Goal: Task Accomplishment & Management: Manage account settings

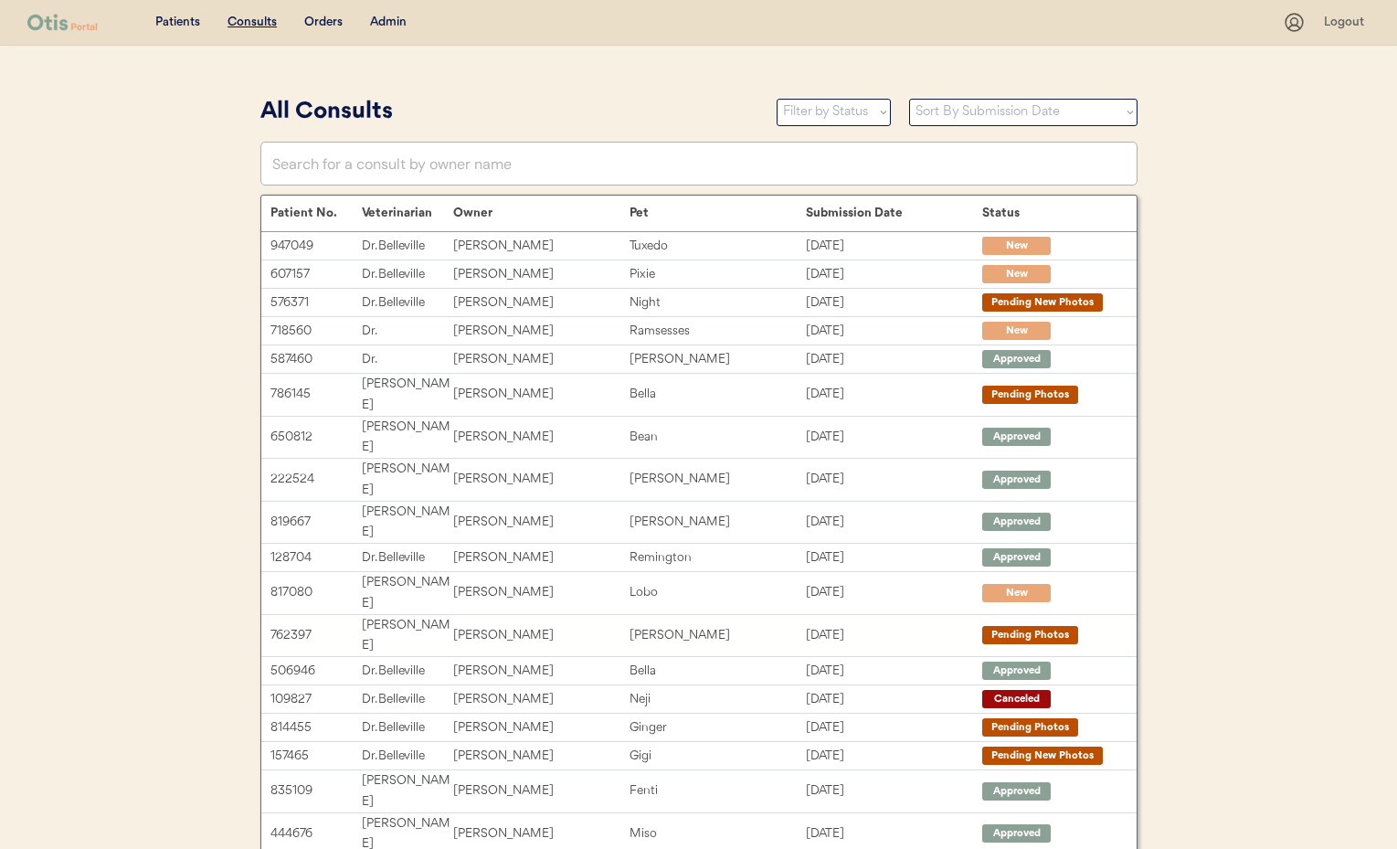
click at [400, 8] on div "Patients Consults Orders Admin Logout" at bounding box center [698, 23] width 1397 height 46
click at [391, 19] on div "Admin" at bounding box center [388, 23] width 37 height 18
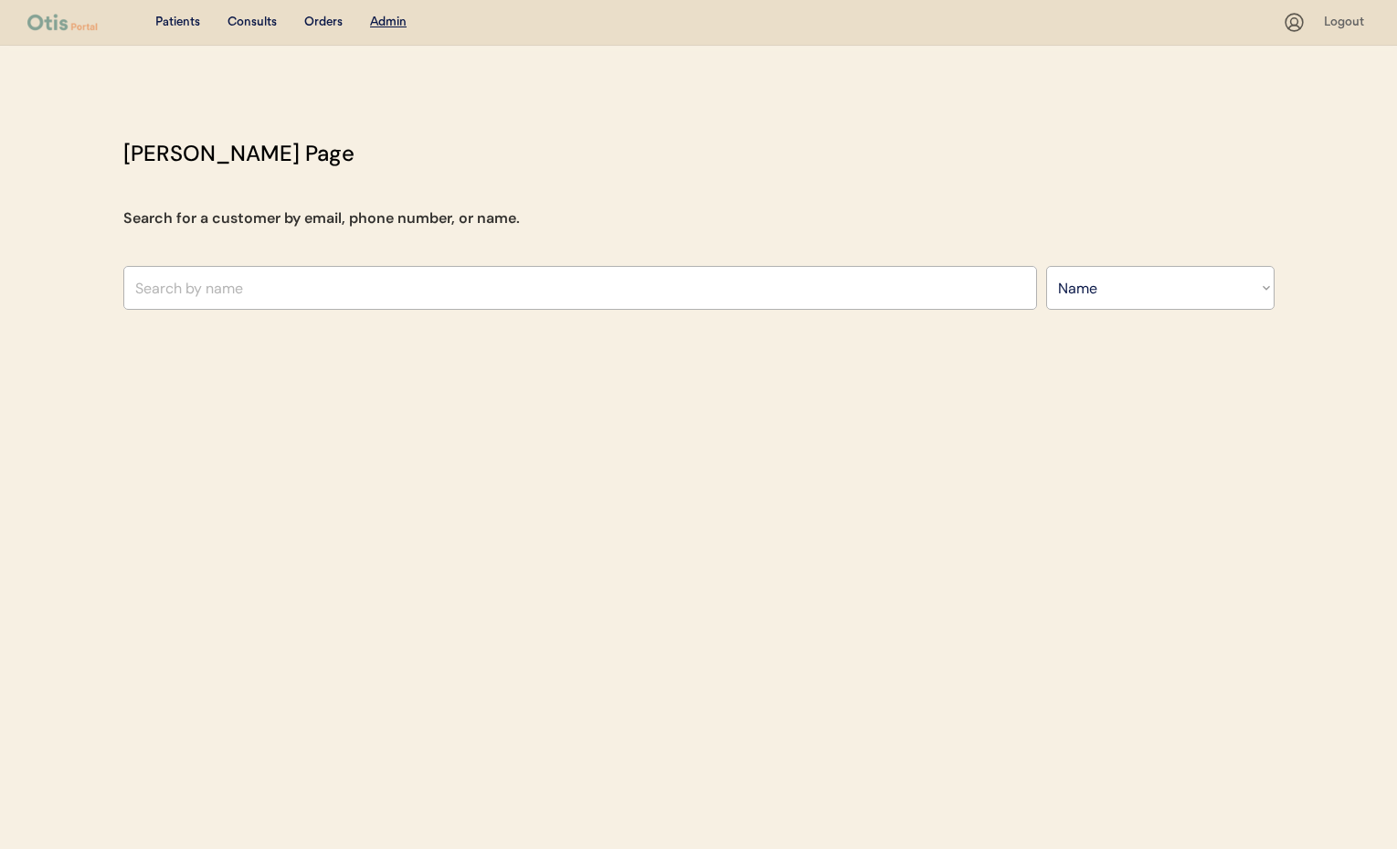
select select ""Name""
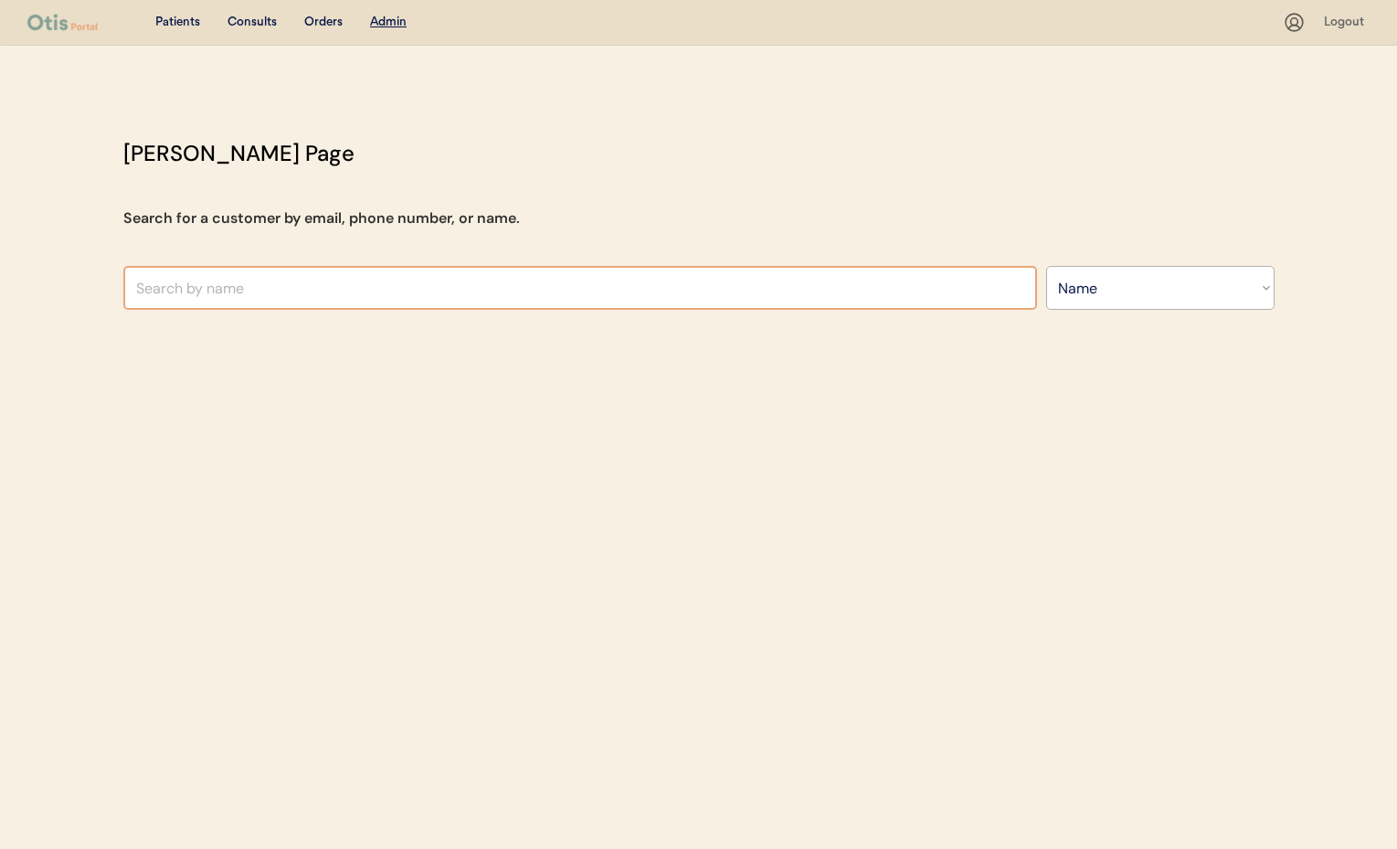
click at [199, 299] on input "text" at bounding box center [580, 288] width 914 height 44
type input "Donna"
type input "[PERSON_NAME]"
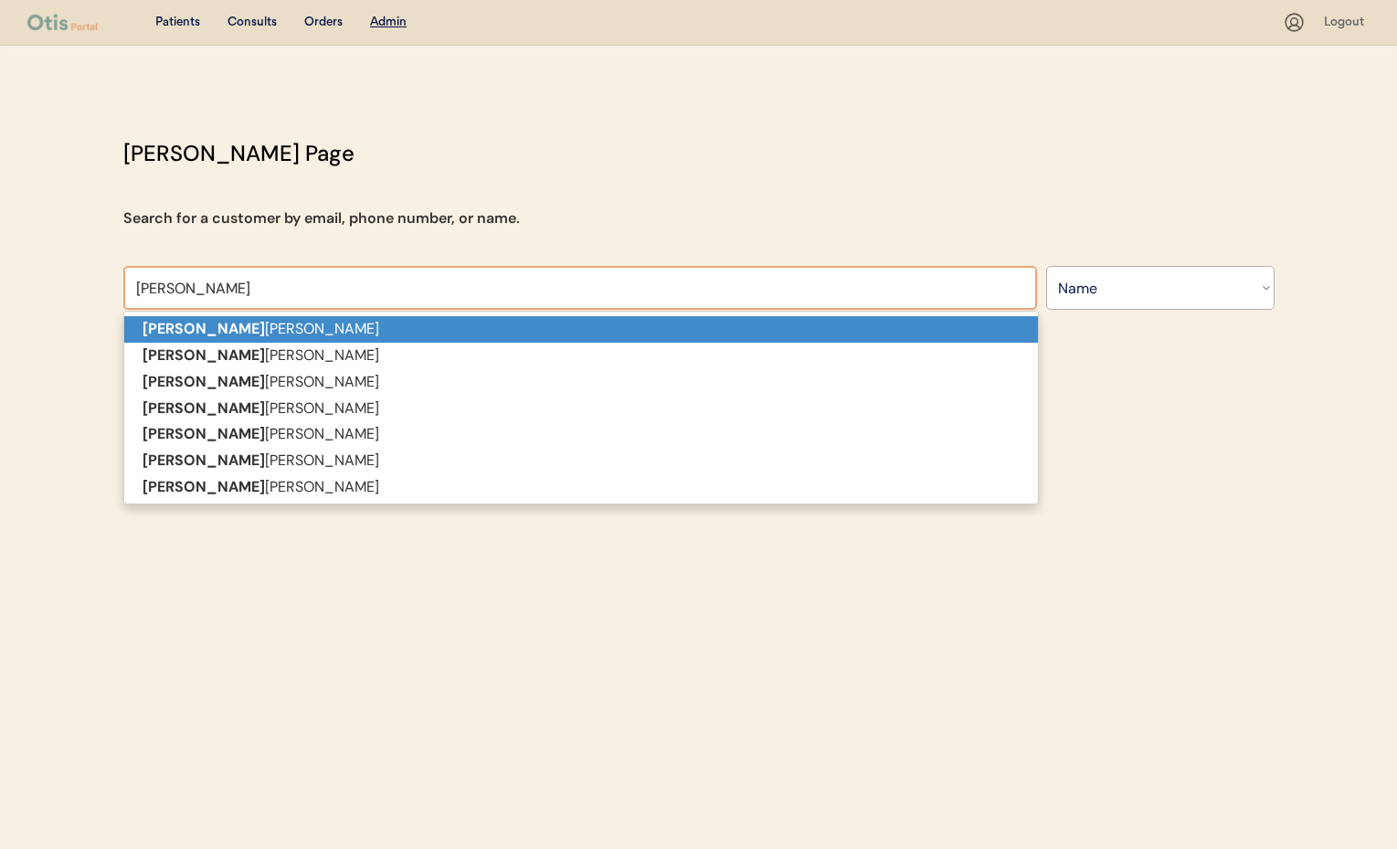
click at [209, 330] on p "Donna Cruger" at bounding box center [581, 329] width 914 height 26
type input "[PERSON_NAME]"
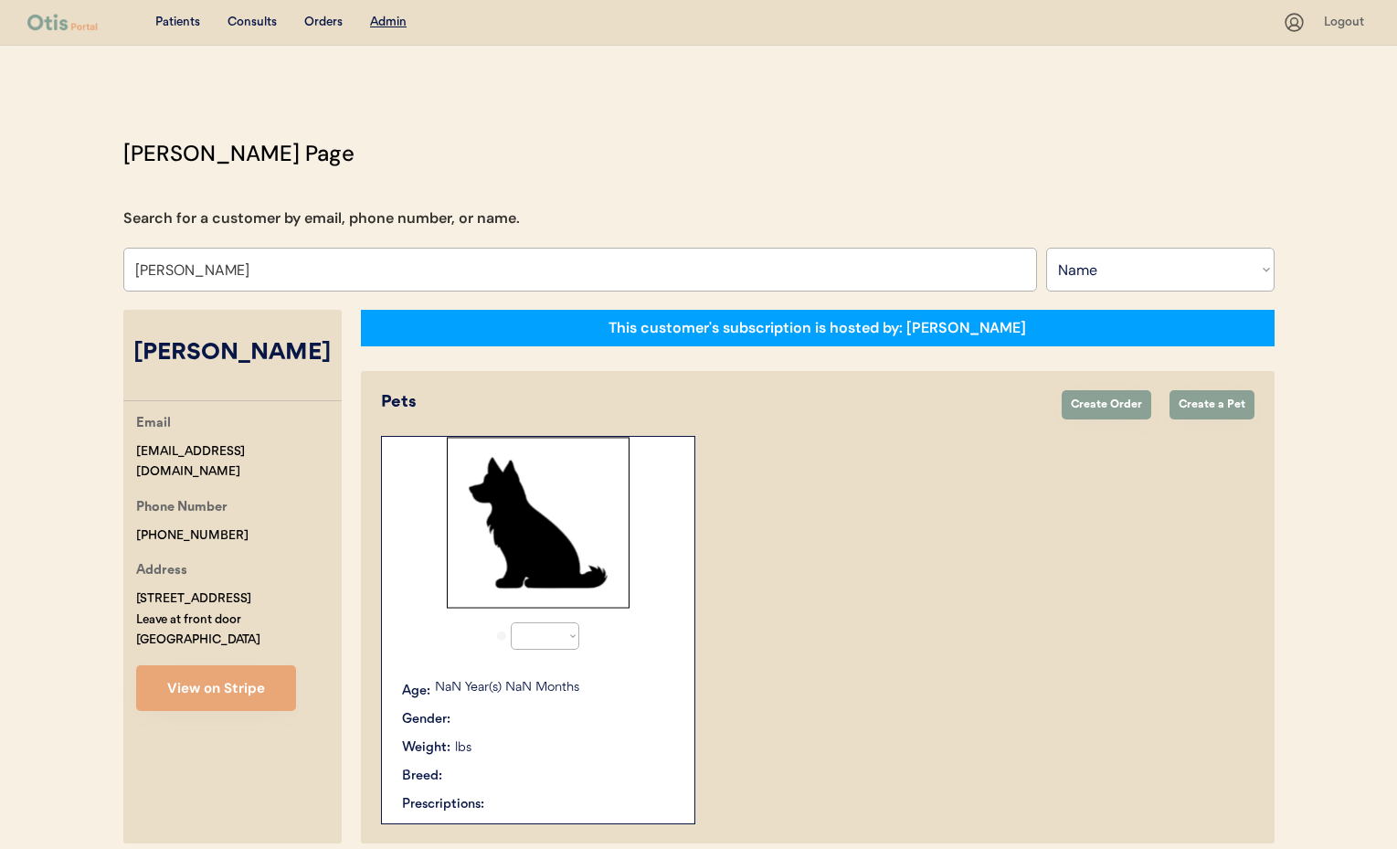
select select "true"
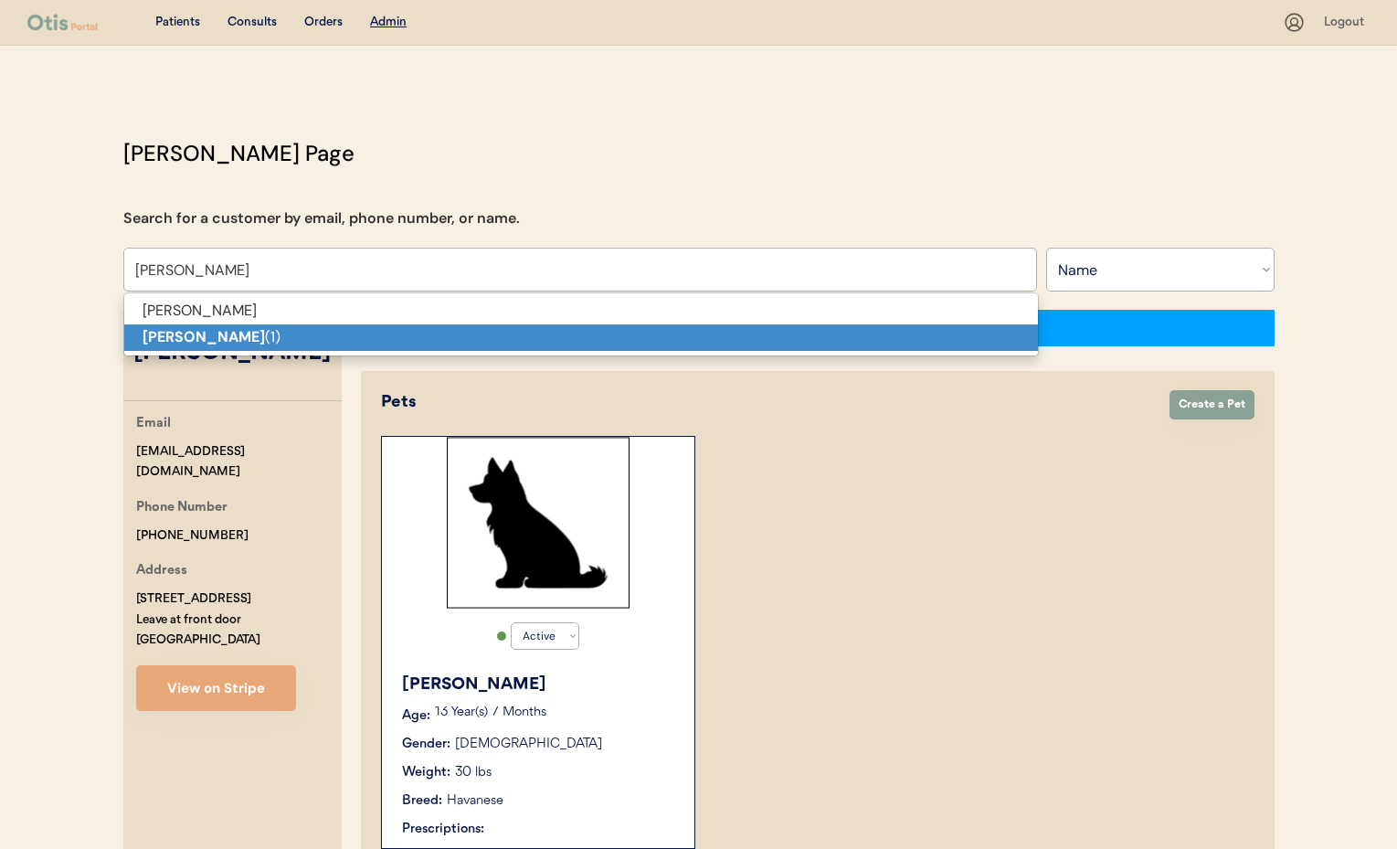
click at [268, 336] on p "Donna Cruger (1)" at bounding box center [581, 337] width 914 height 26
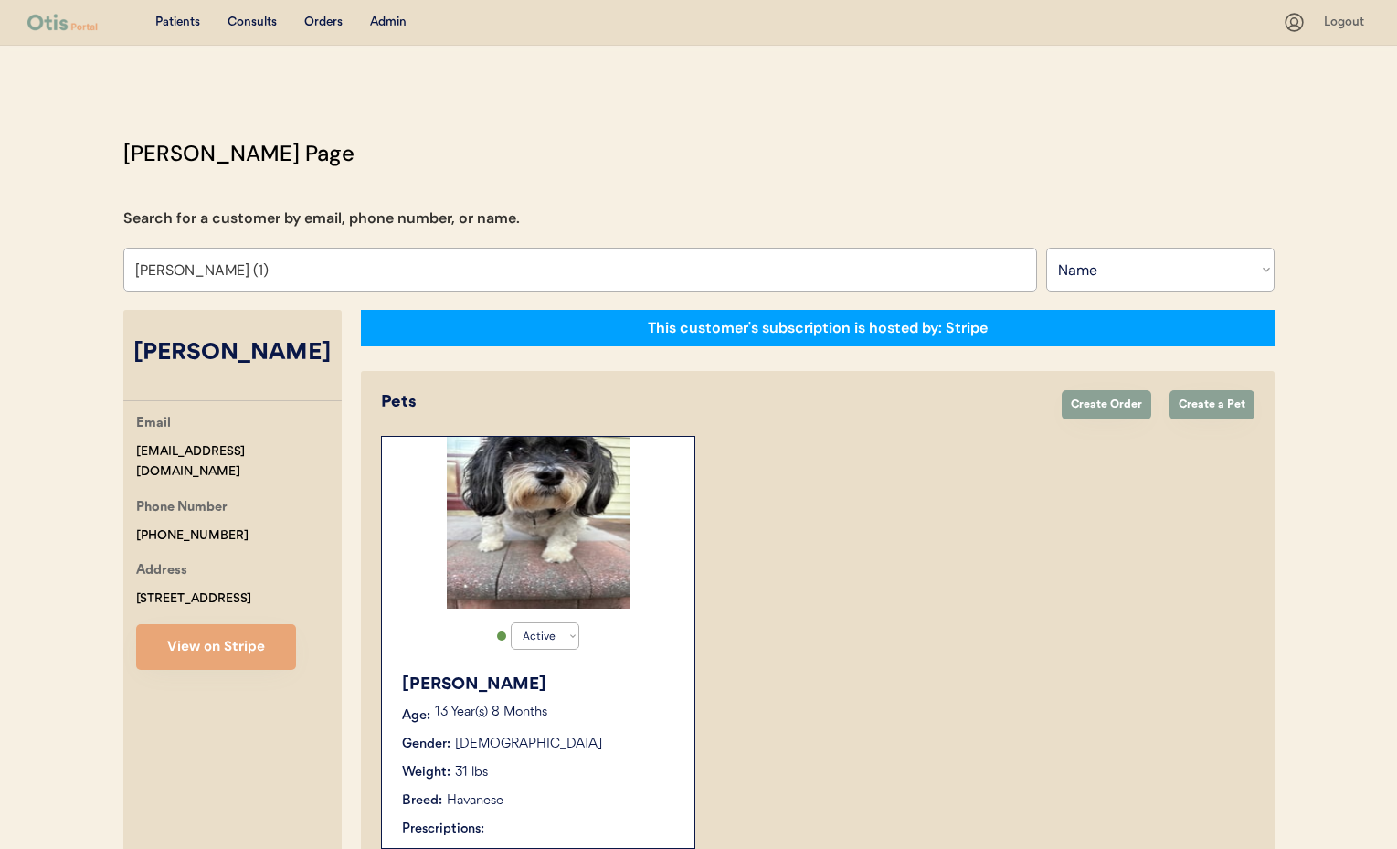
type input "Donna Cruger (1)"
click at [593, 764] on div "Weight: 31 lbs" at bounding box center [539, 772] width 274 height 19
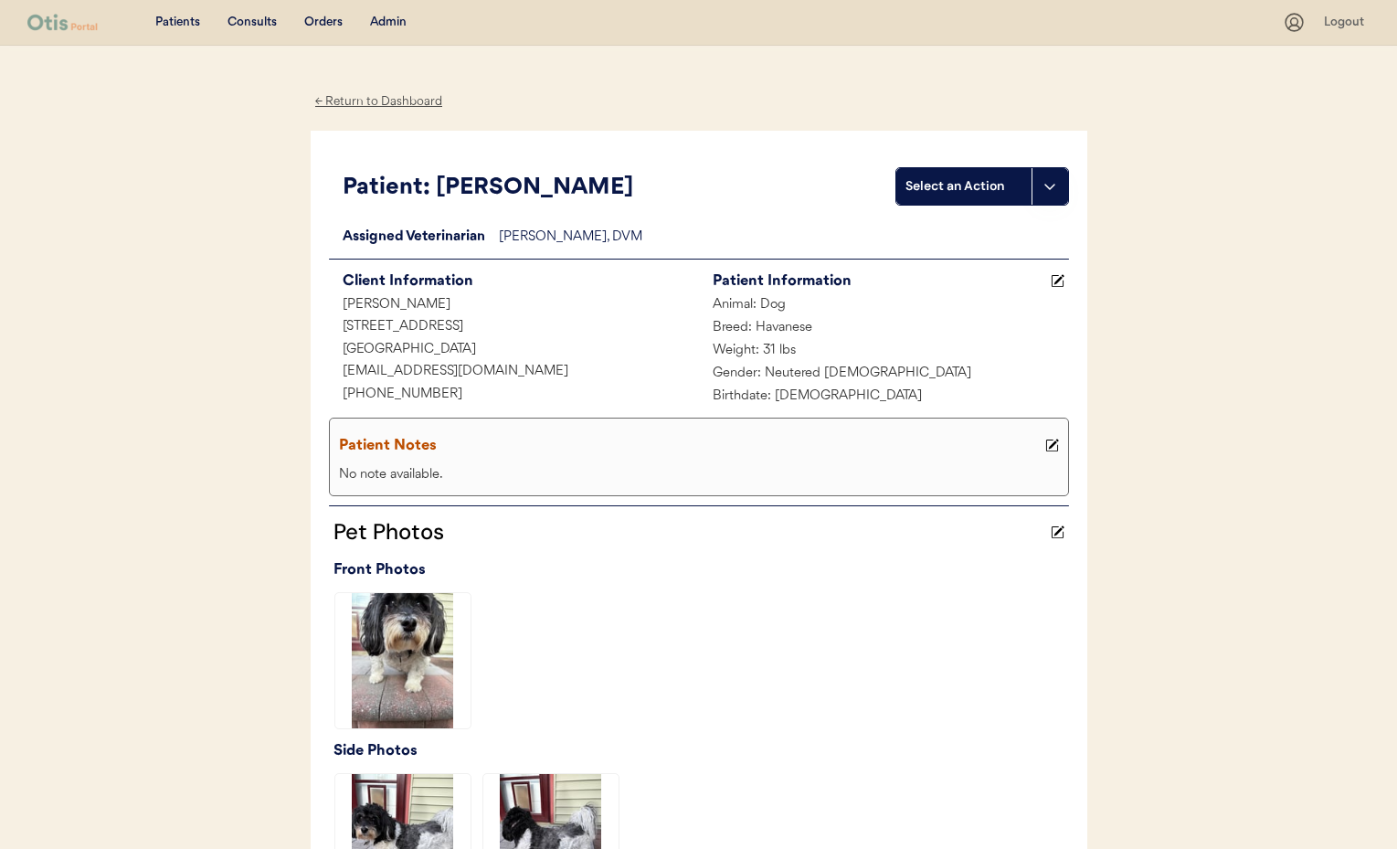
click at [361, 98] on div "← Return to Dashboard" at bounding box center [379, 101] width 137 height 21
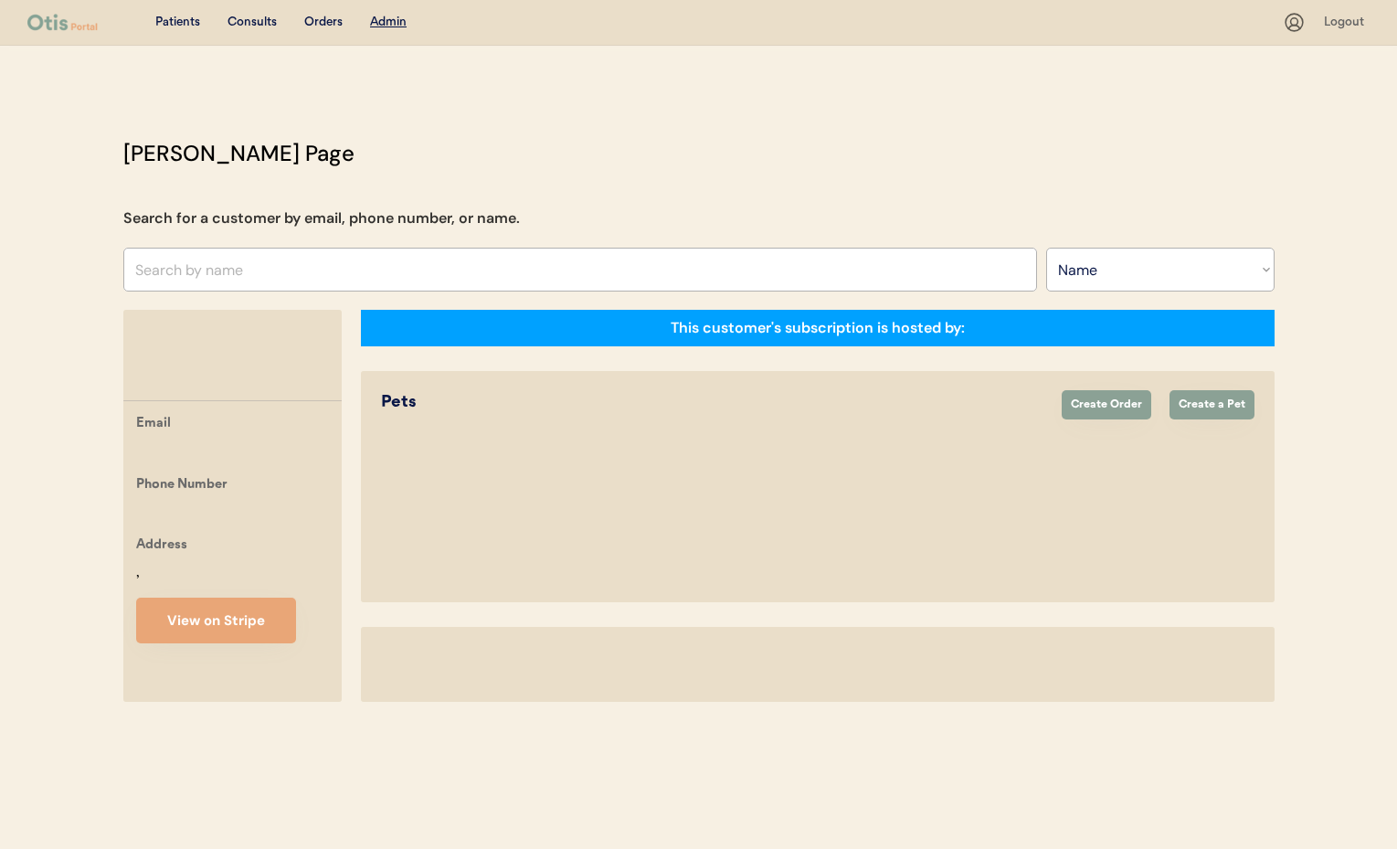
select select ""Name""
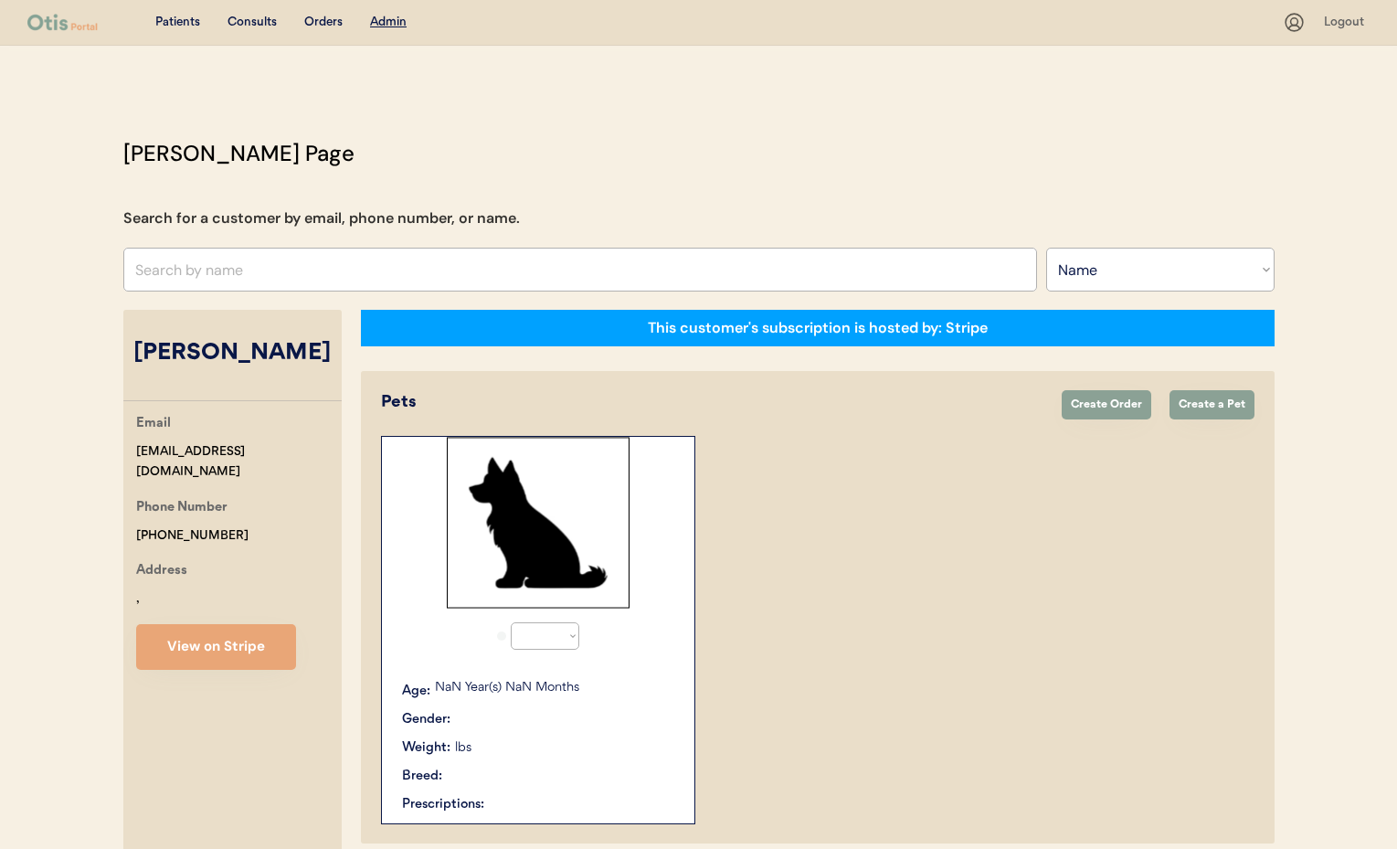
select select "true"
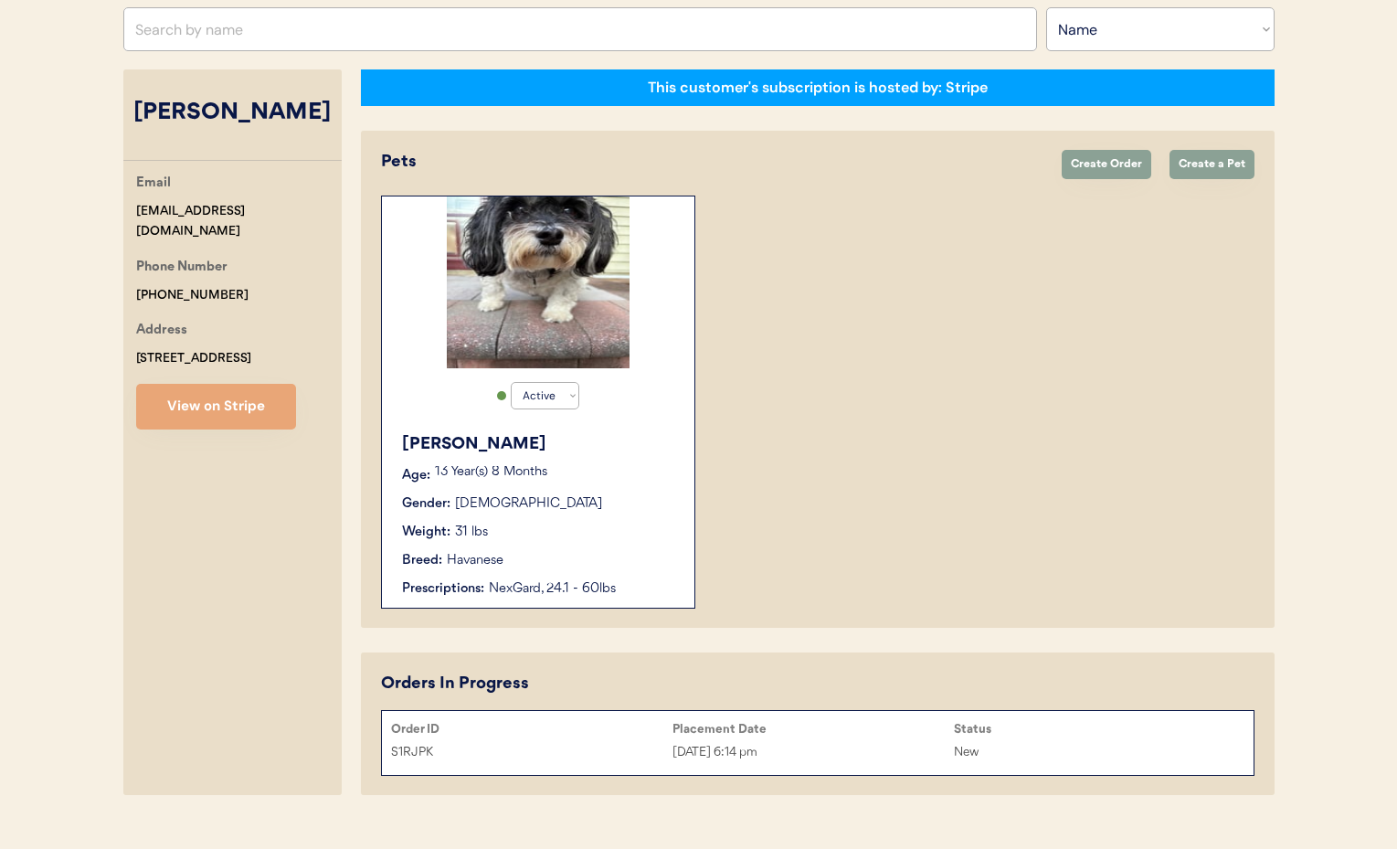
scroll to position [271, 0]
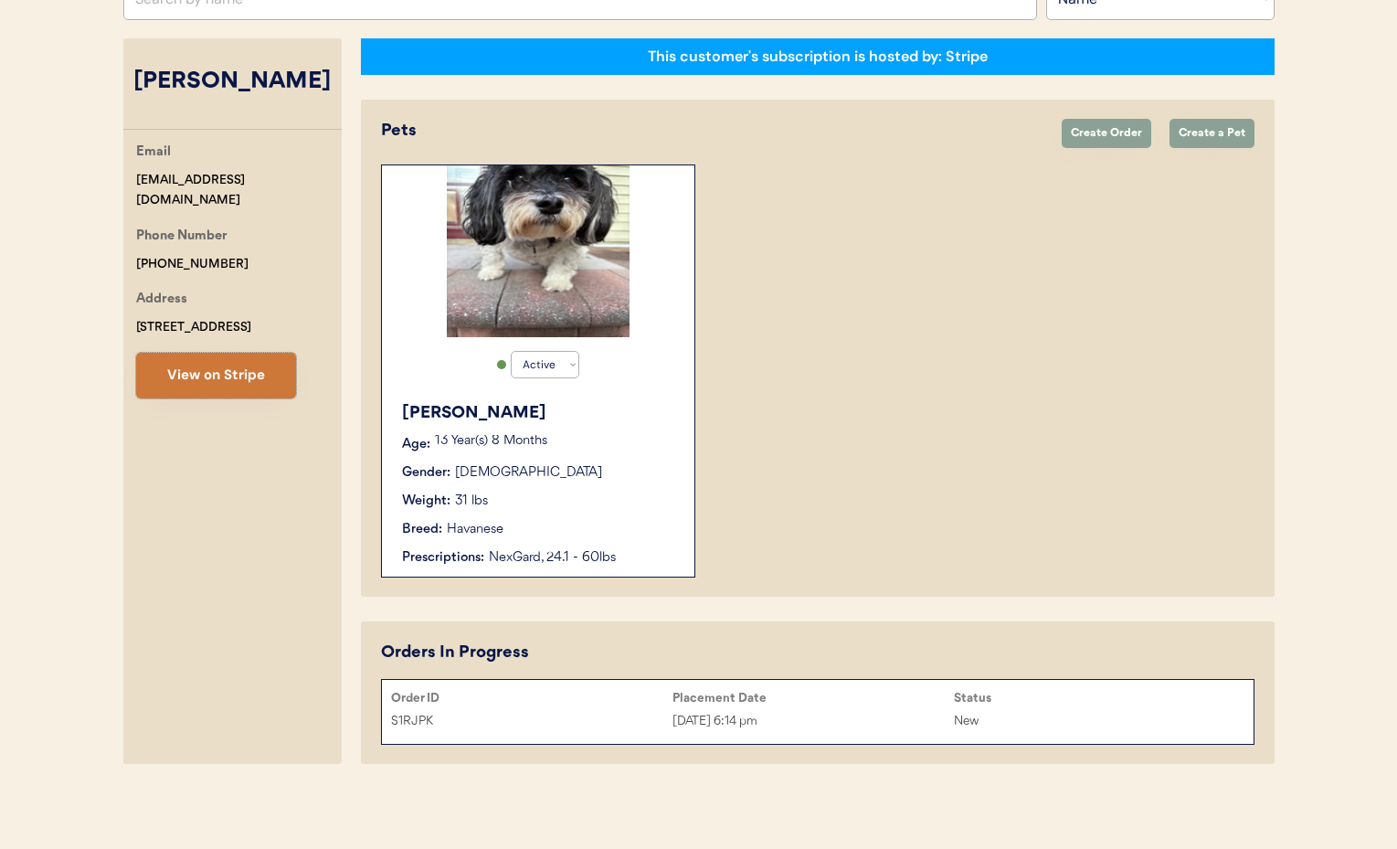
click at [191, 378] on button "View on Stripe" at bounding box center [216, 376] width 160 height 46
click at [851, 719] on div "Sep 18, 2025 6:14 pm" at bounding box center [812, 721] width 281 height 21
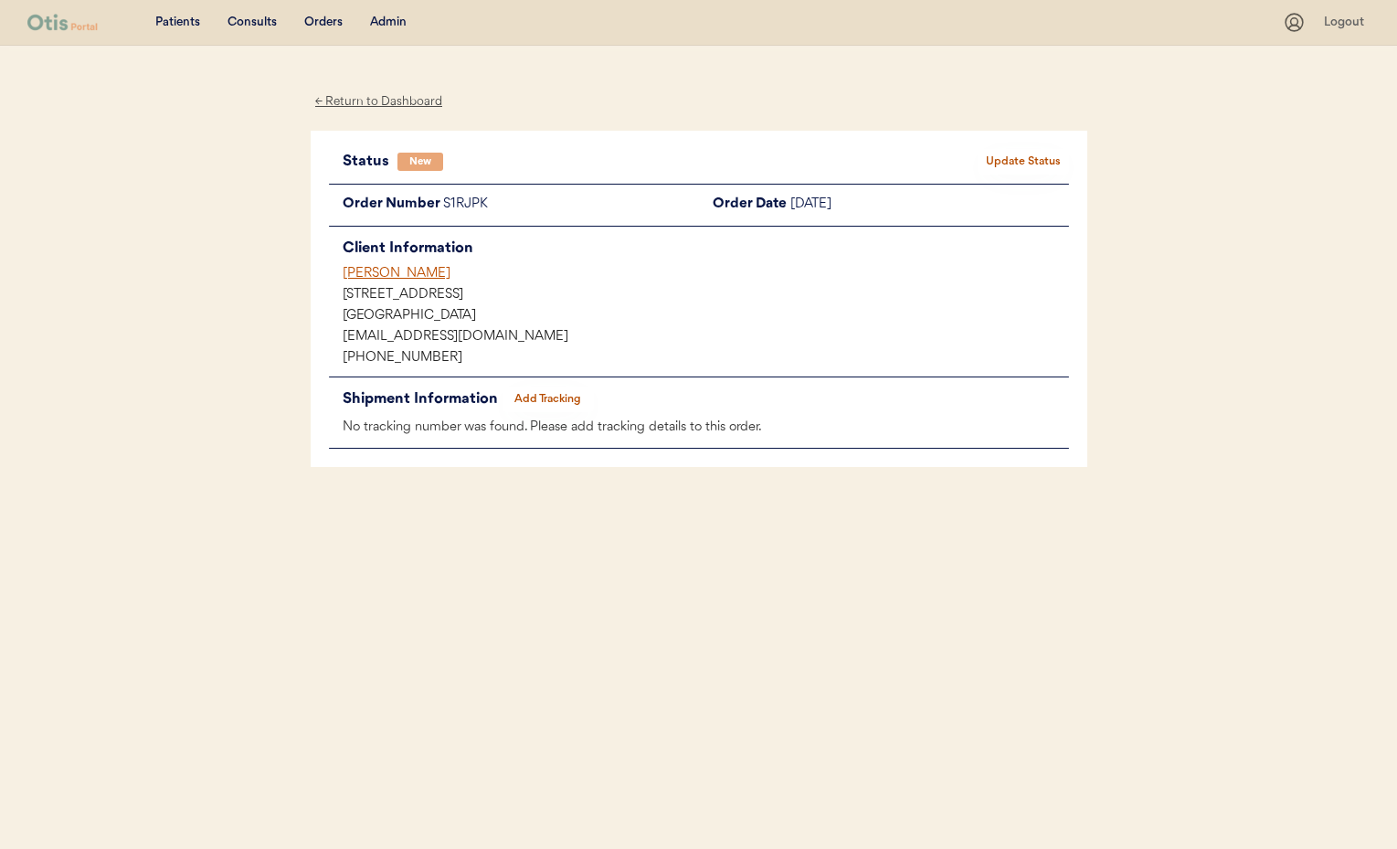
drag, startPoint x: 386, startPoint y: 103, endPoint x: 400, endPoint y: 31, distance: 73.6
click at [386, 103] on div "← Return to Dashboard" at bounding box center [379, 101] width 137 height 21
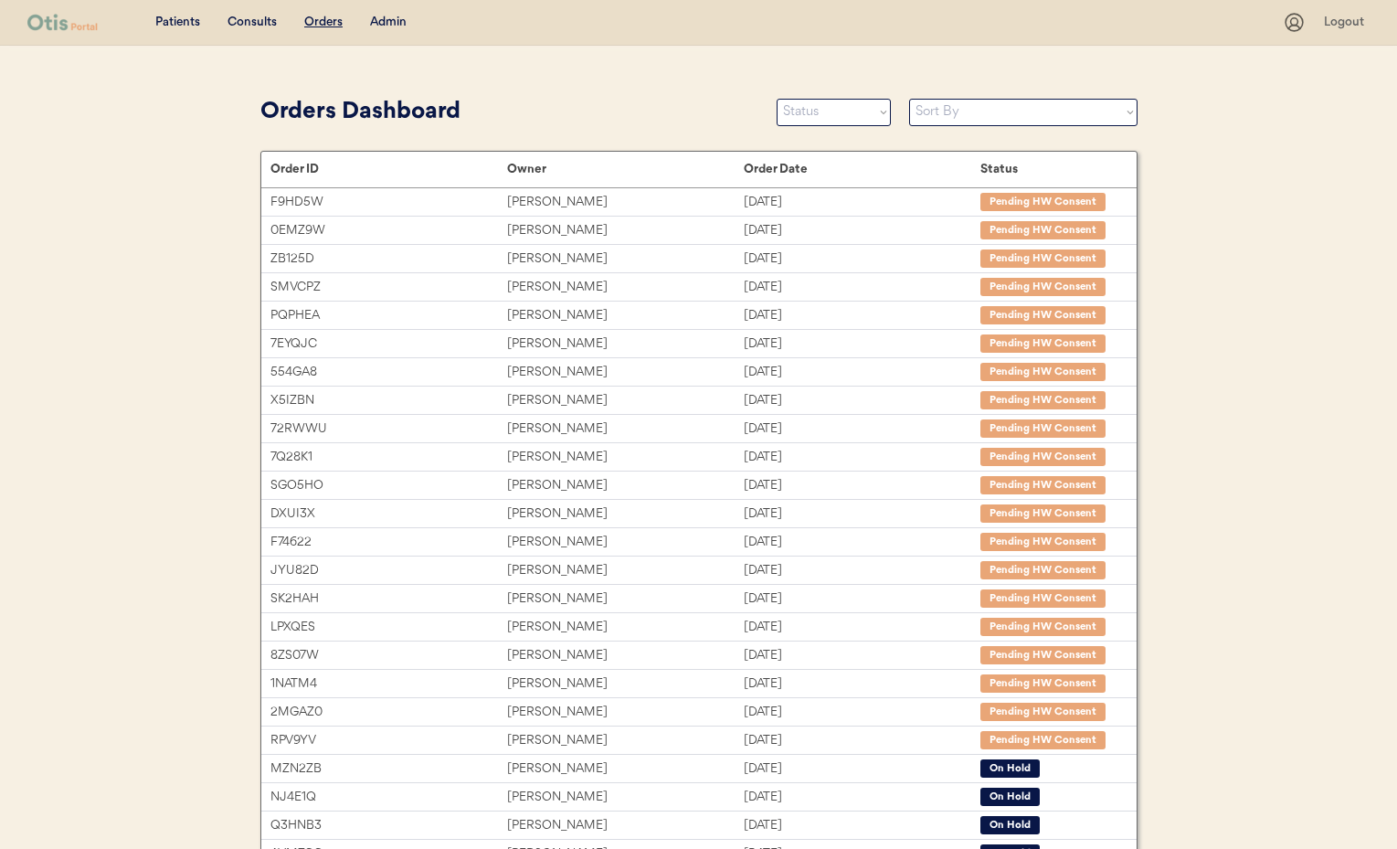
click at [386, 28] on div "Admin" at bounding box center [388, 23] width 37 height 18
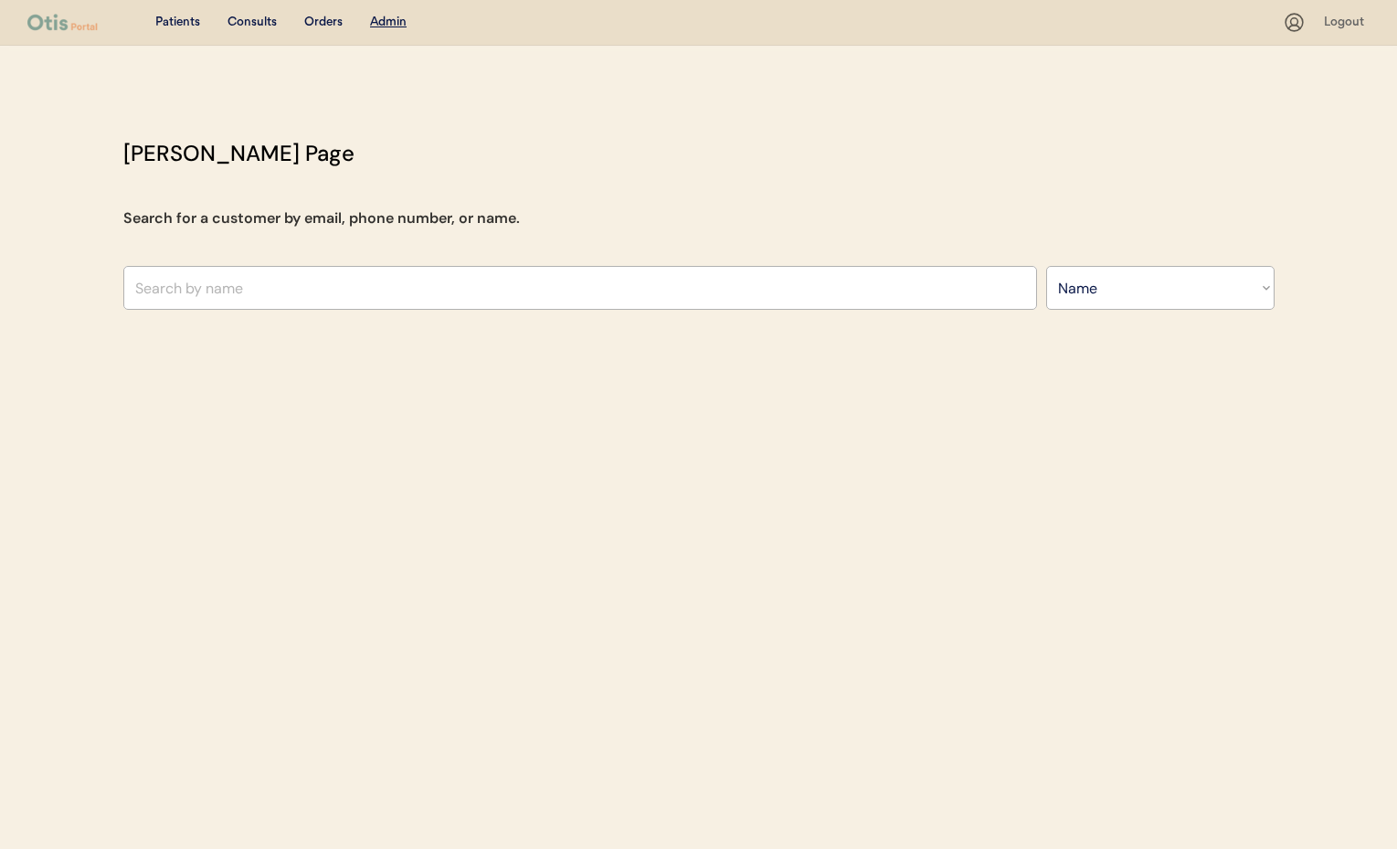
select select ""Name""
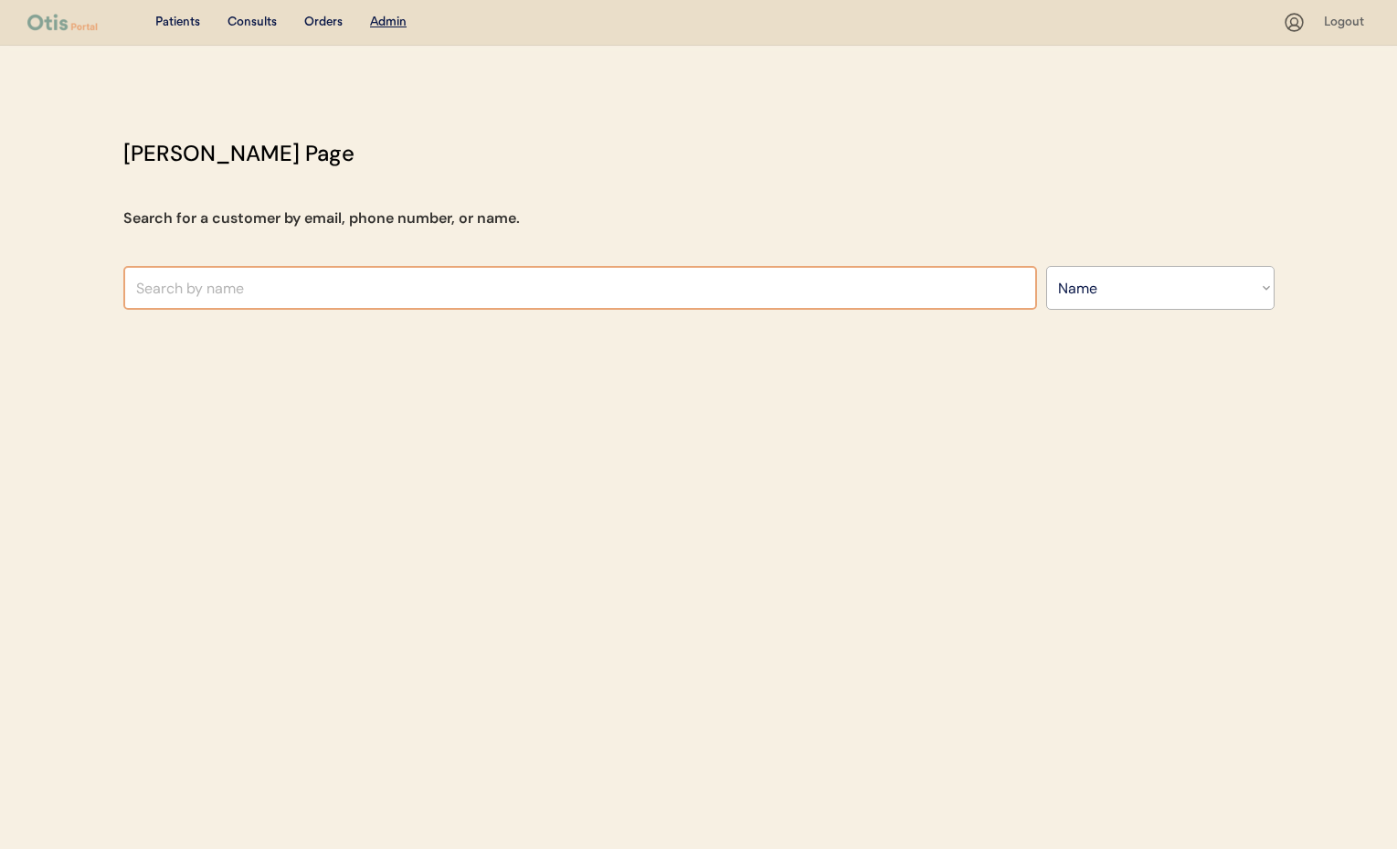
click at [362, 286] on input "text" at bounding box center [580, 288] width 914 height 44
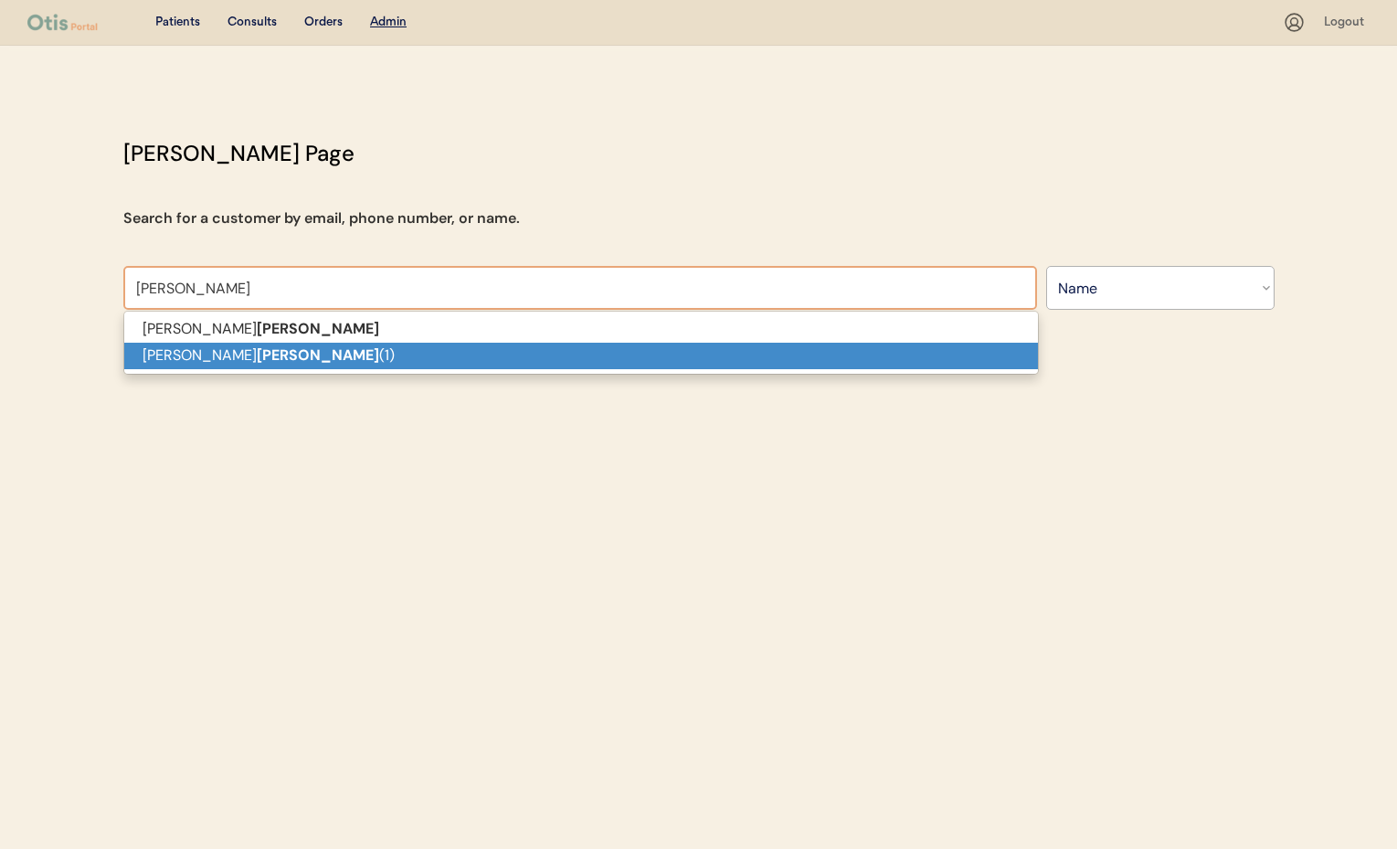
click at [254, 358] on p "[PERSON_NAME] (1)" at bounding box center [581, 356] width 914 height 26
type input "Donna Cruger (1)"
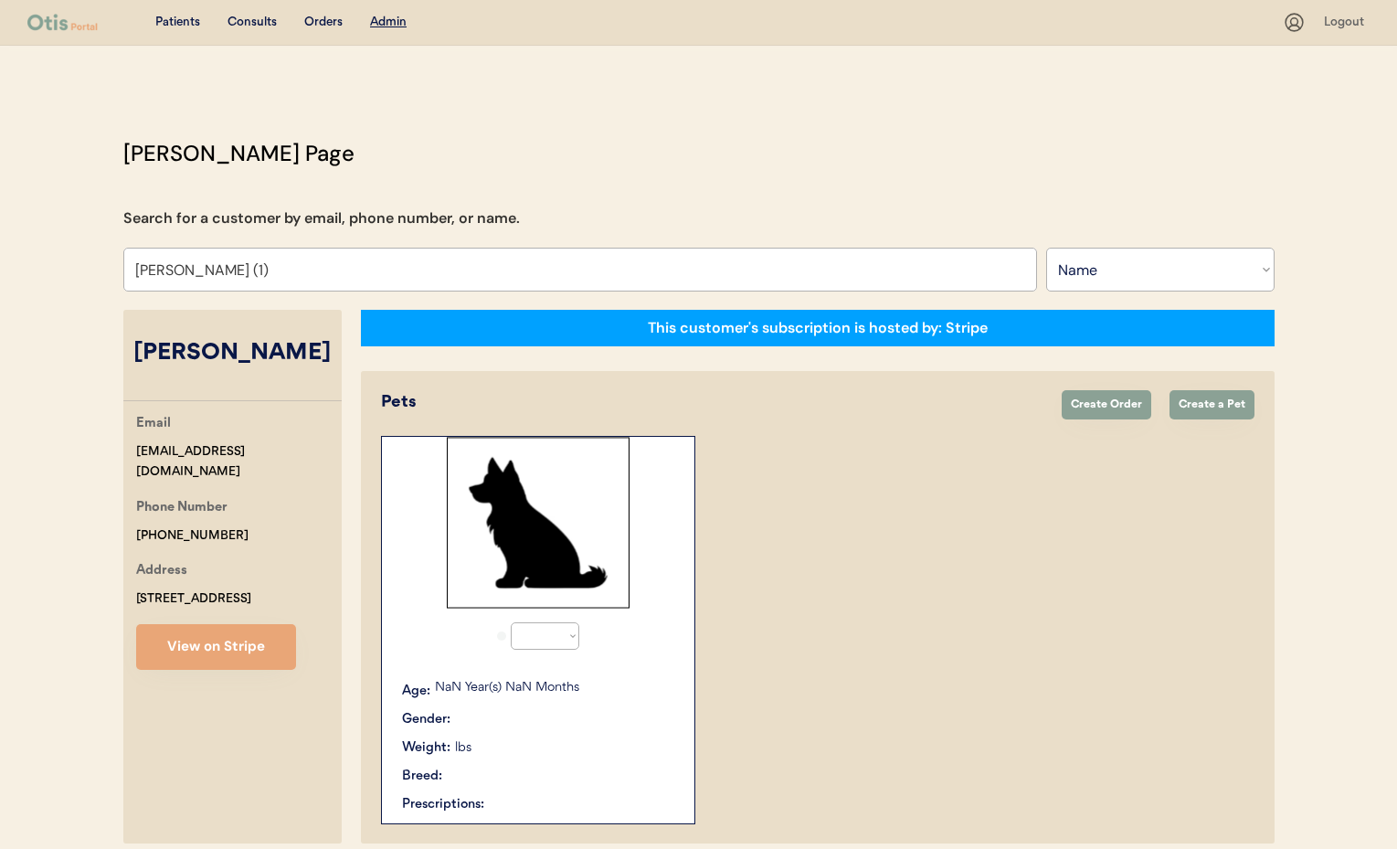
select select "true"
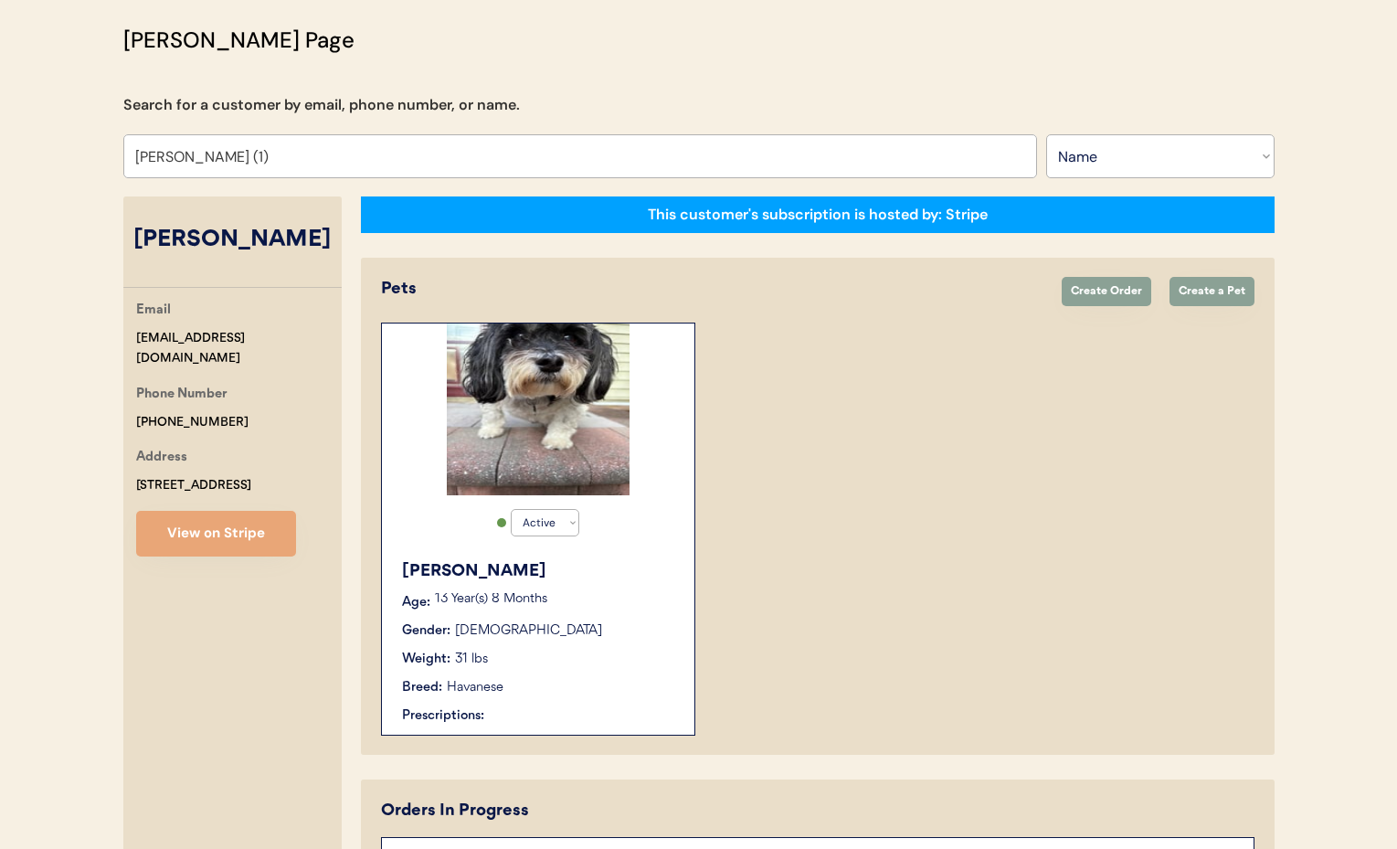
scroll to position [271, 0]
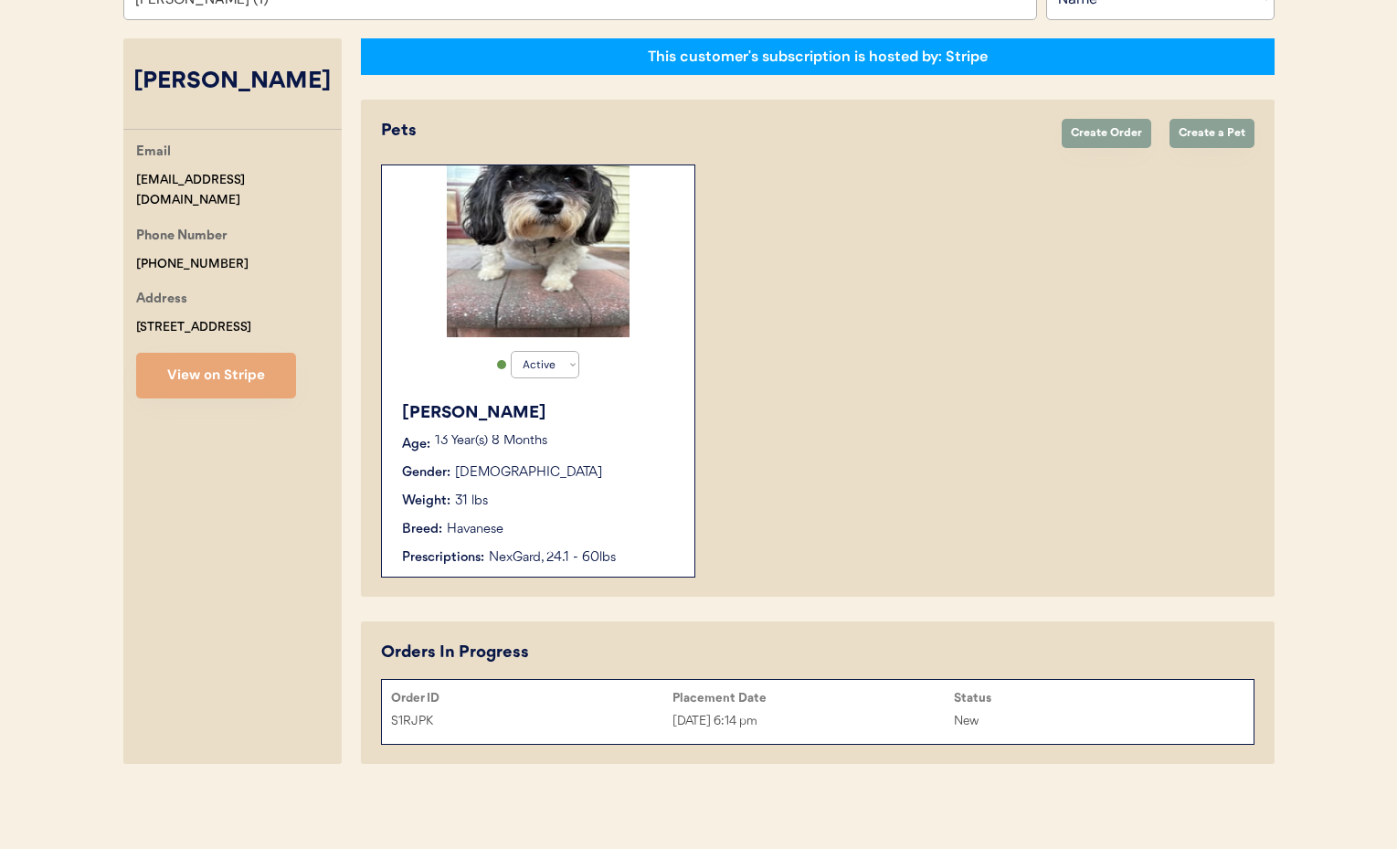
type input "Donna Cruger (1)"
click at [636, 539] on div "Bailey Age: 13 Year(s) 8 Months Gender: Male Weight: 31 lbs Breed: Havanese Pre…" at bounding box center [538, 484] width 294 height 185
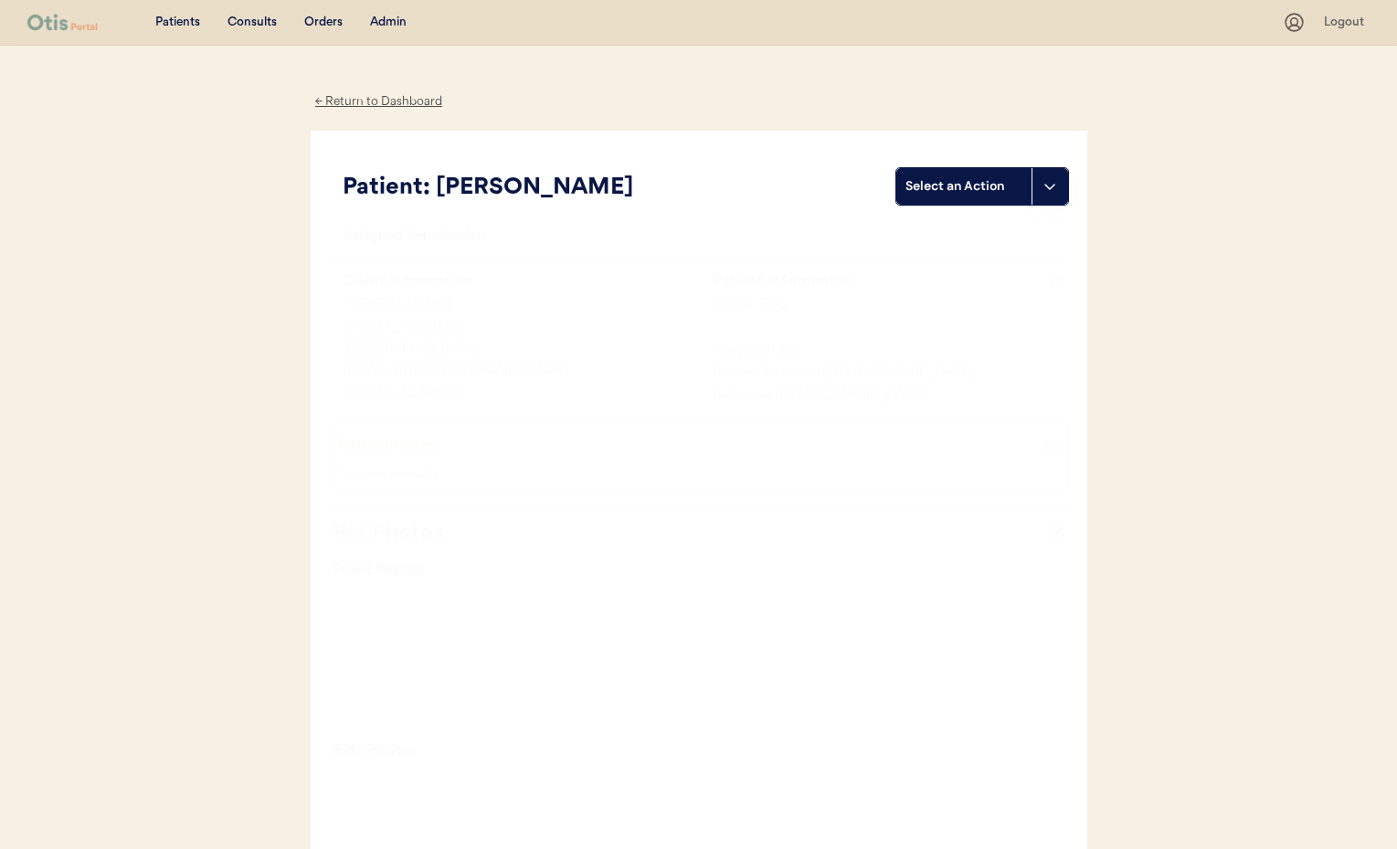
scroll to position [2, 0]
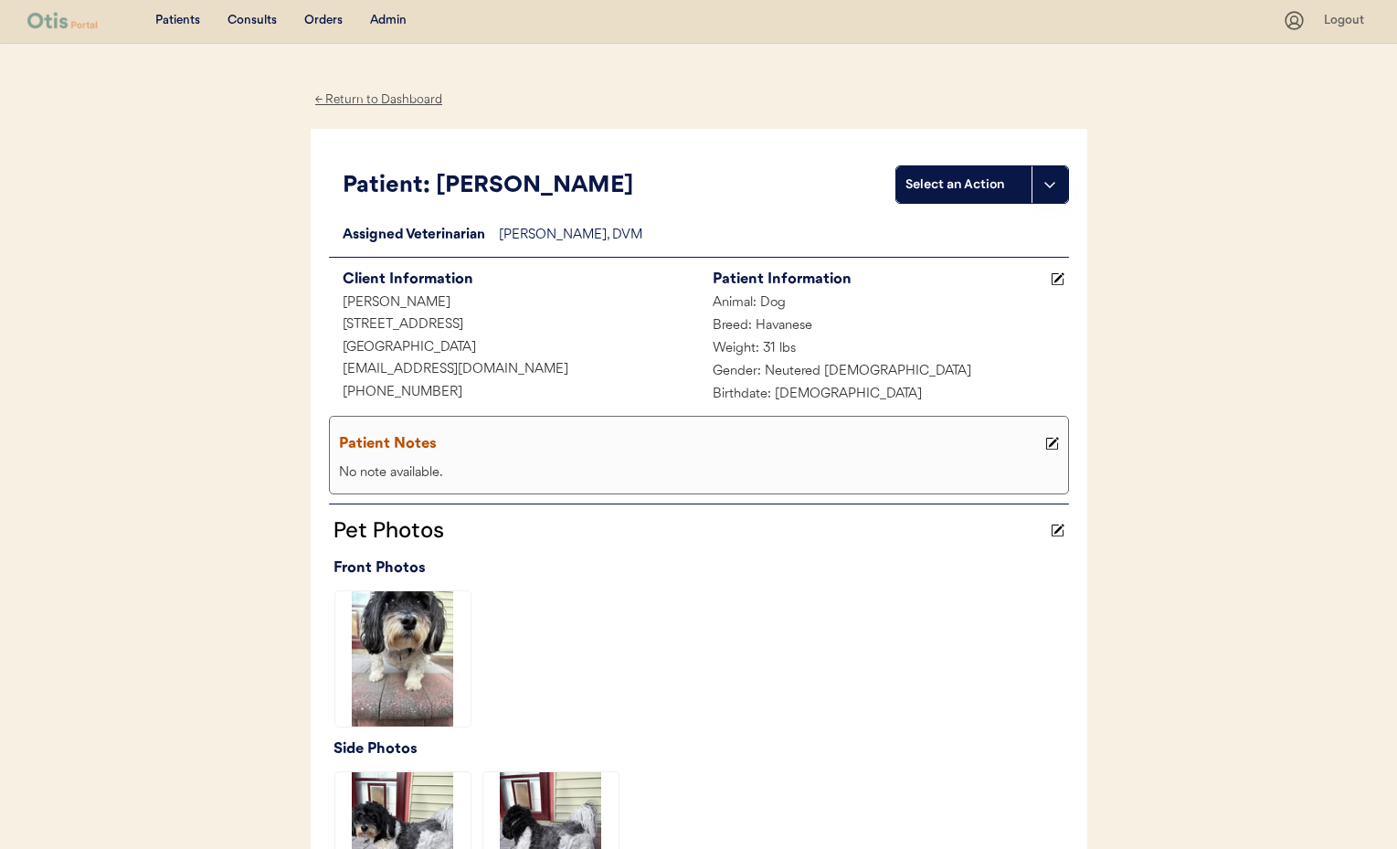
click at [366, 96] on div "← Return to Dashboard" at bounding box center [379, 100] width 137 height 21
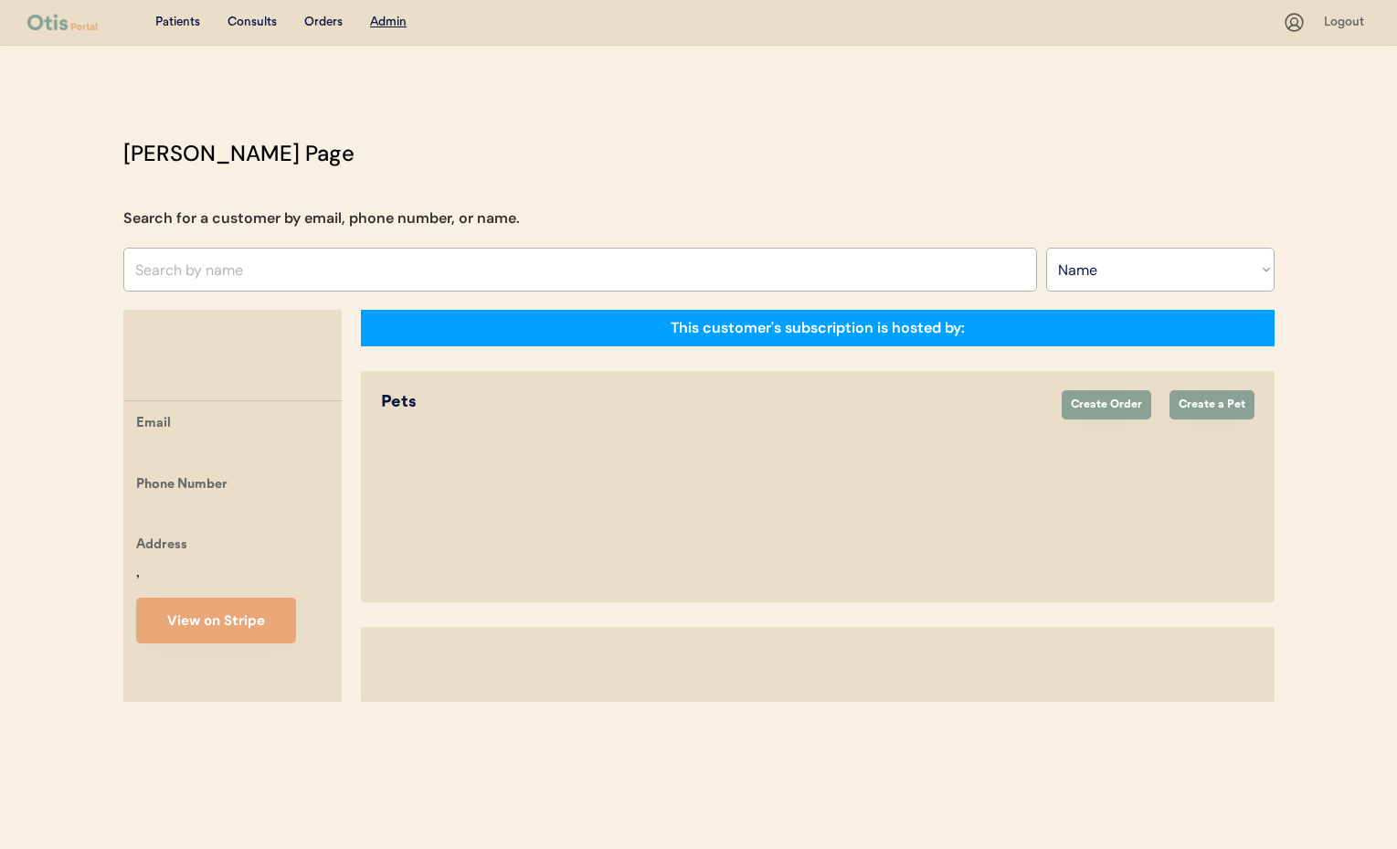
select select ""Name""
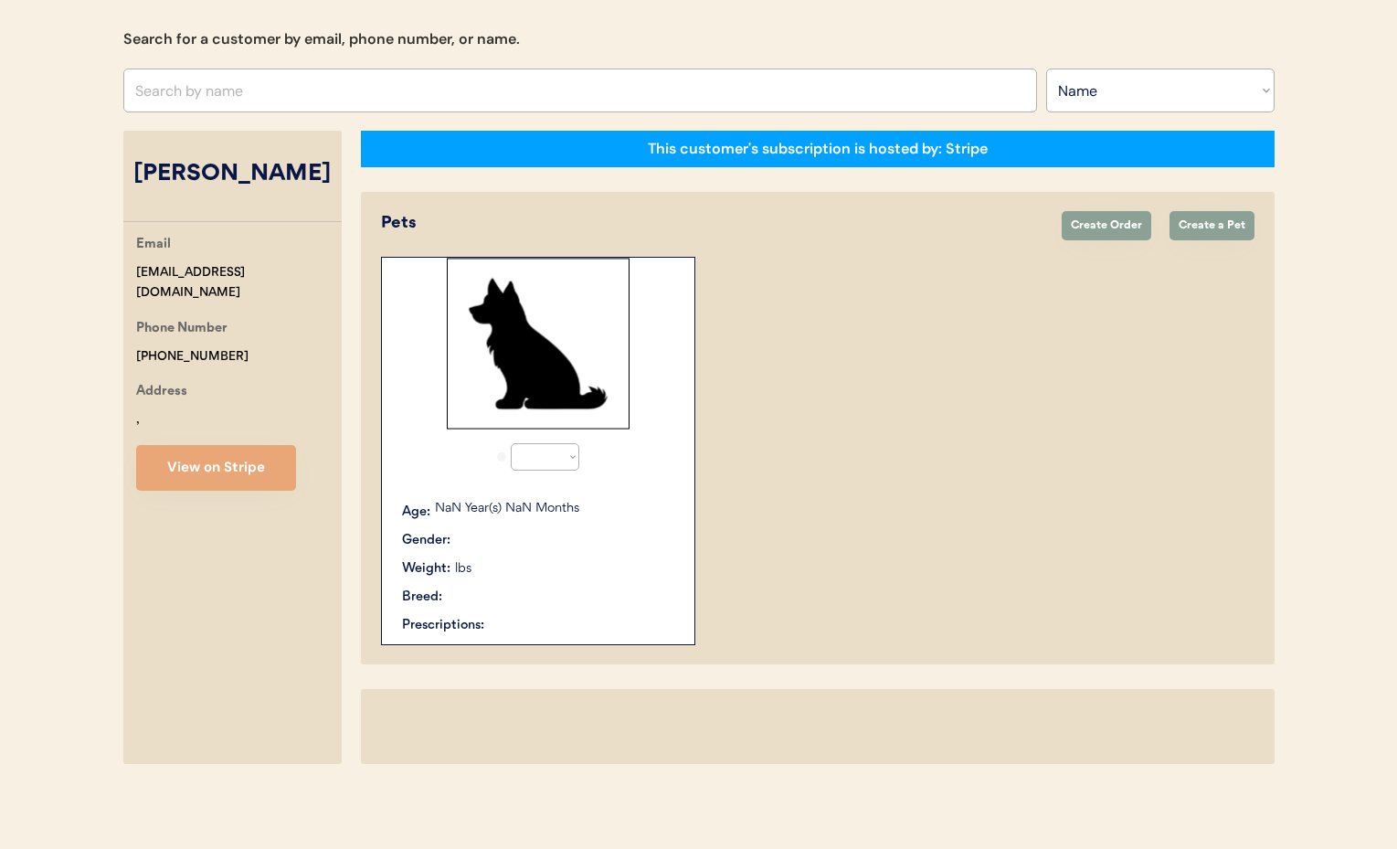
select select "true"
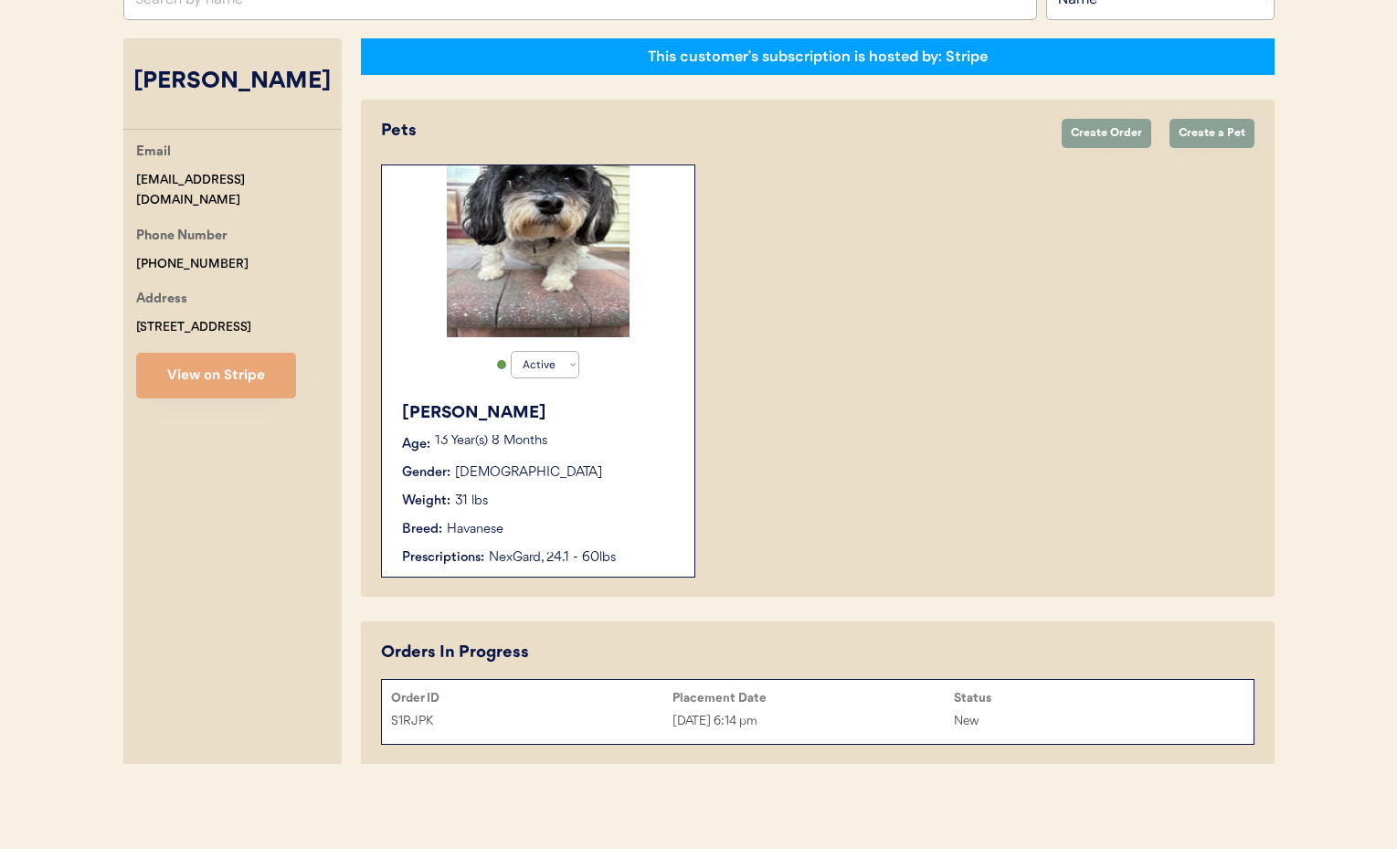
scroll to position [266, 0]
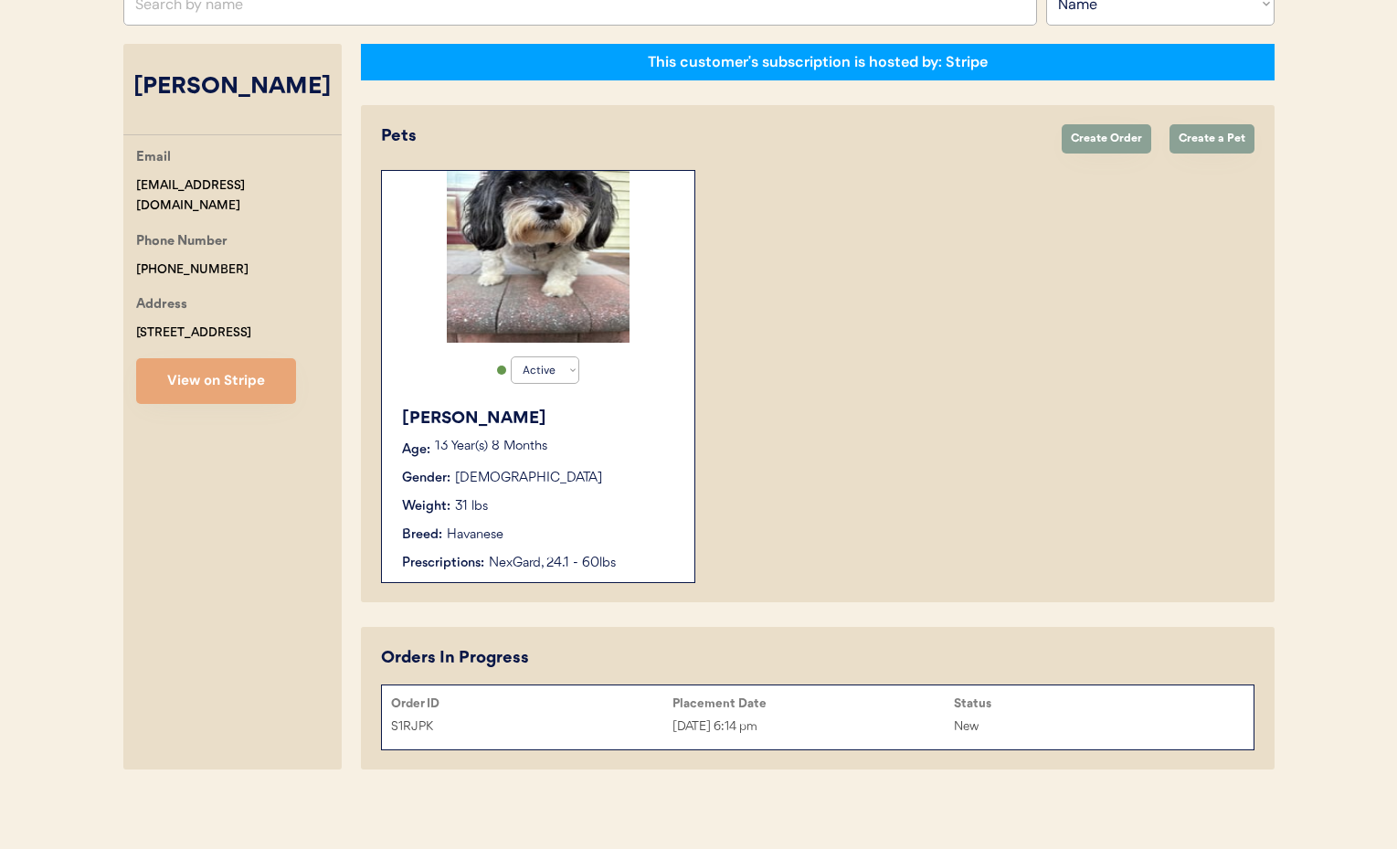
click at [903, 711] on div "Order ID Placement Date Status S1RJPK [DATE] 6:14 pm New" at bounding box center [818, 717] width 872 height 46
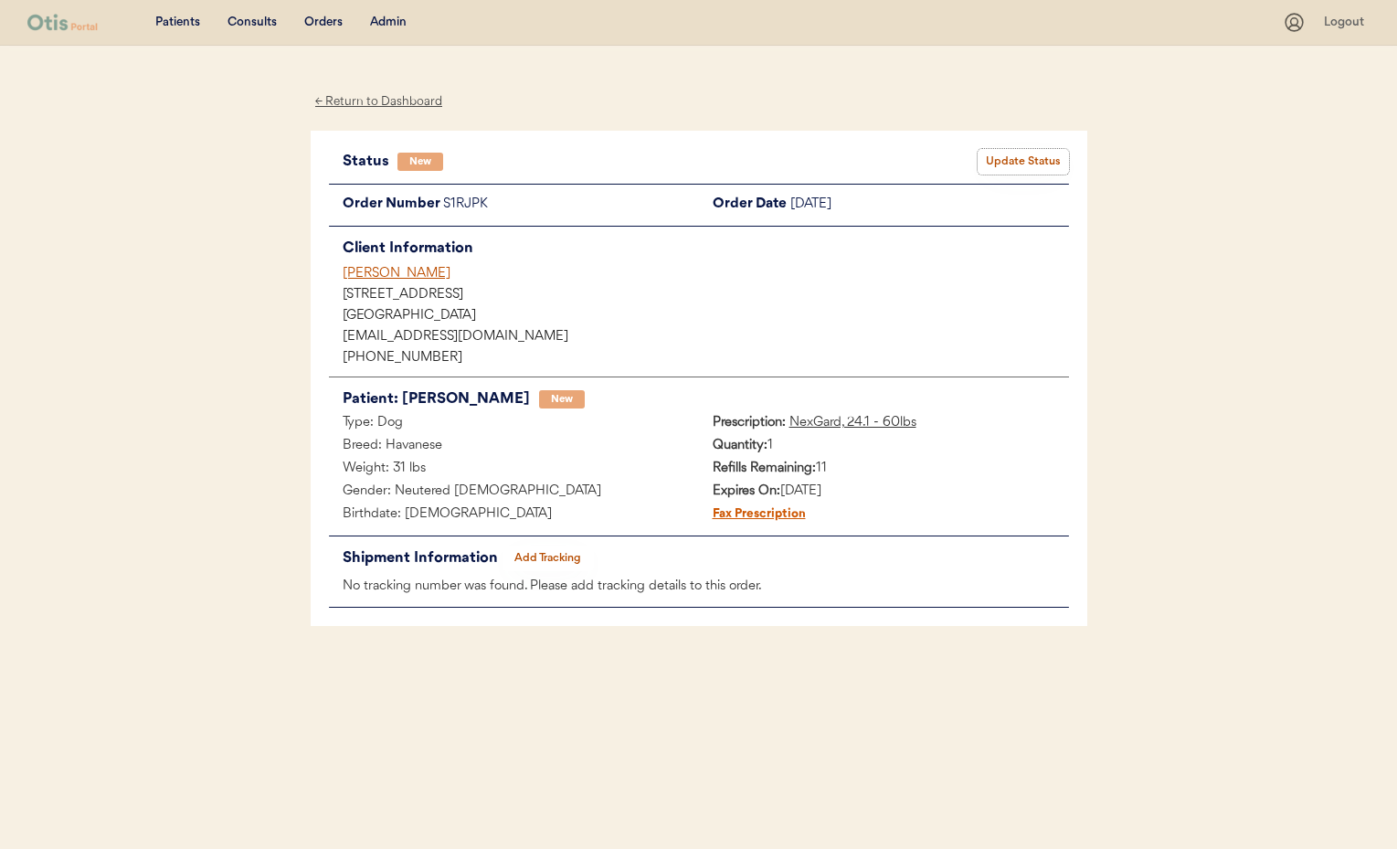
click at [1020, 156] on button "Update Status" at bounding box center [1023, 162] width 91 height 26
select select ""new""
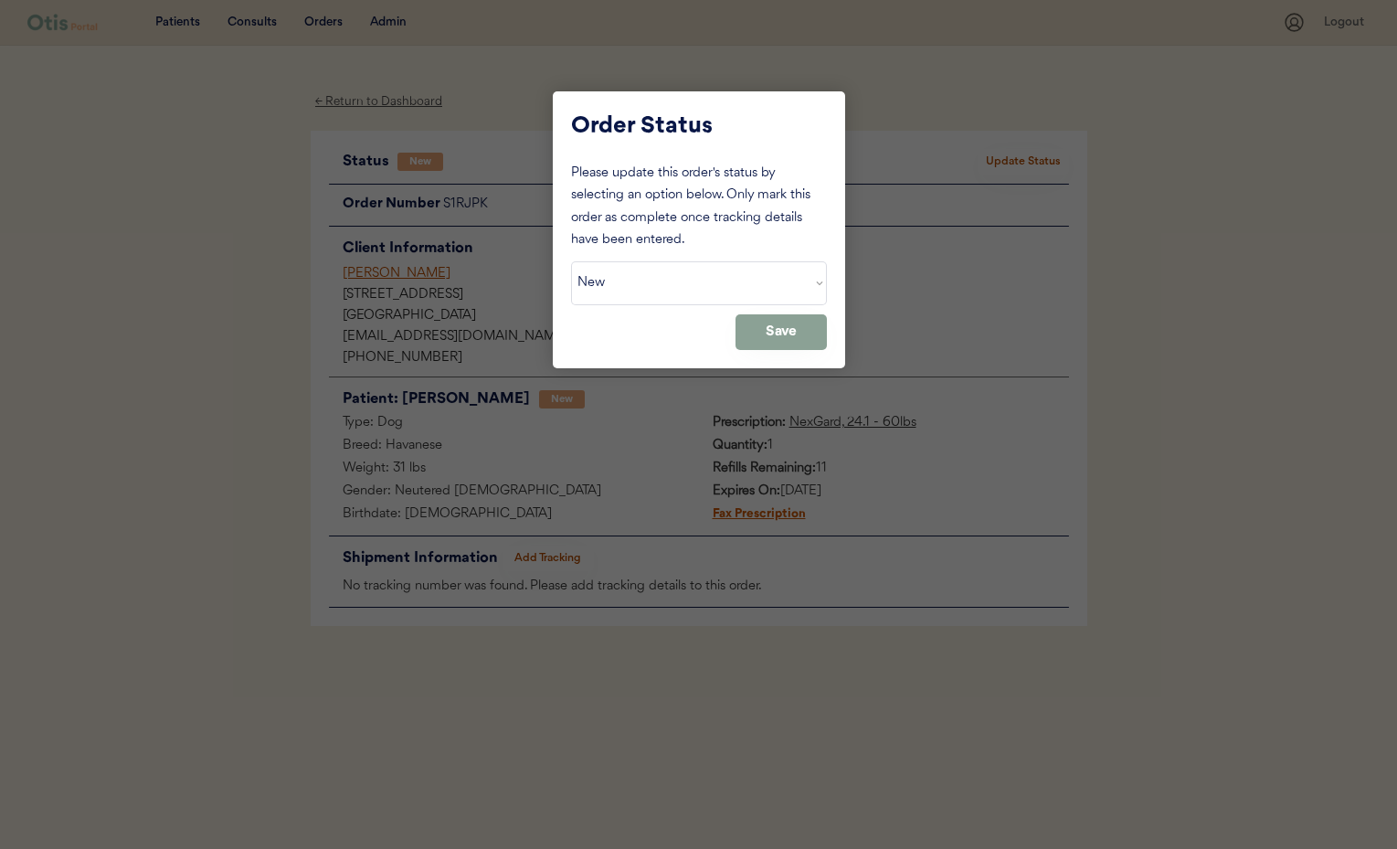
click at [1015, 282] on div at bounding box center [698, 424] width 1397 height 849
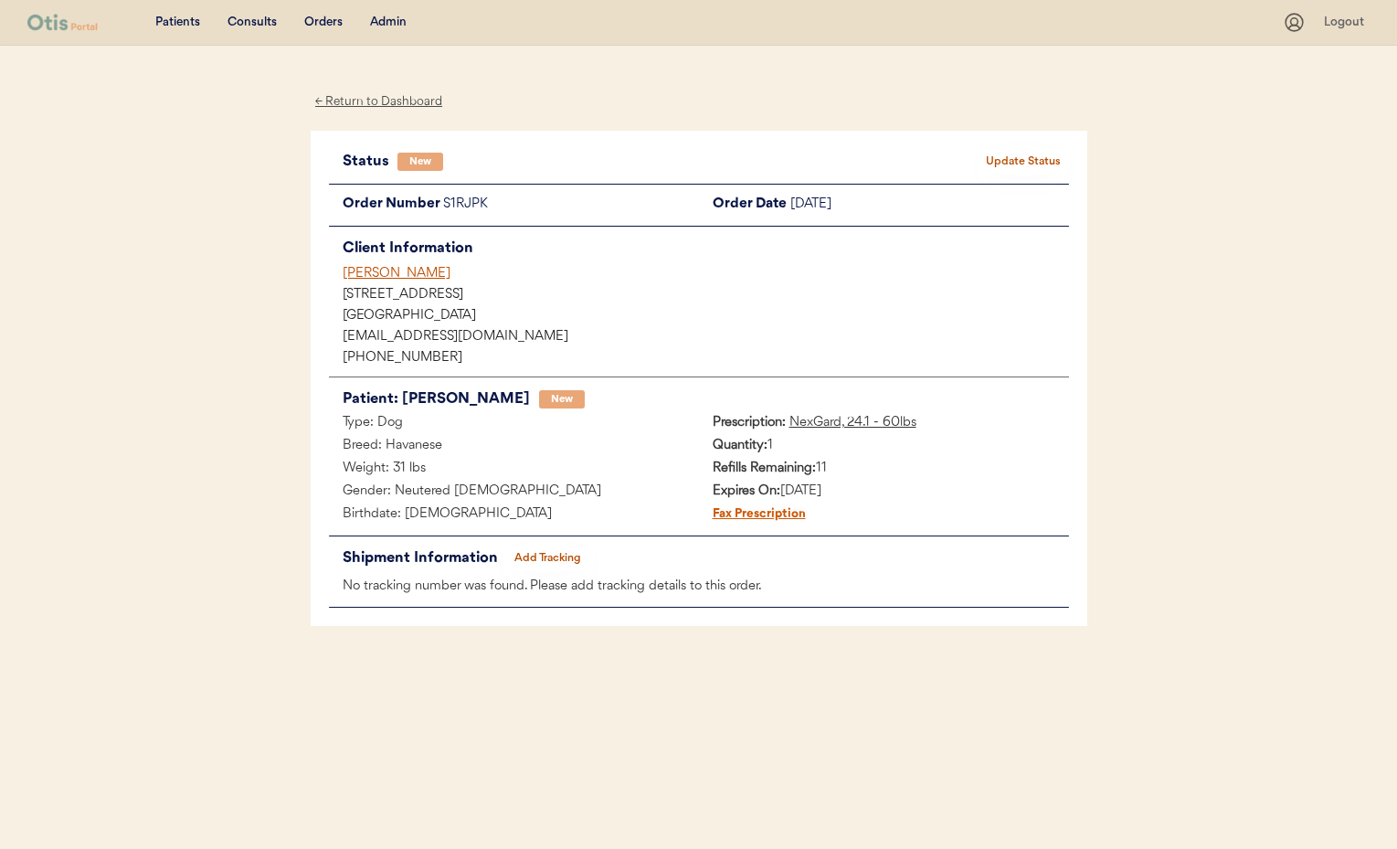
click at [352, 100] on div "← Return to Dashboard" at bounding box center [379, 101] width 137 height 21
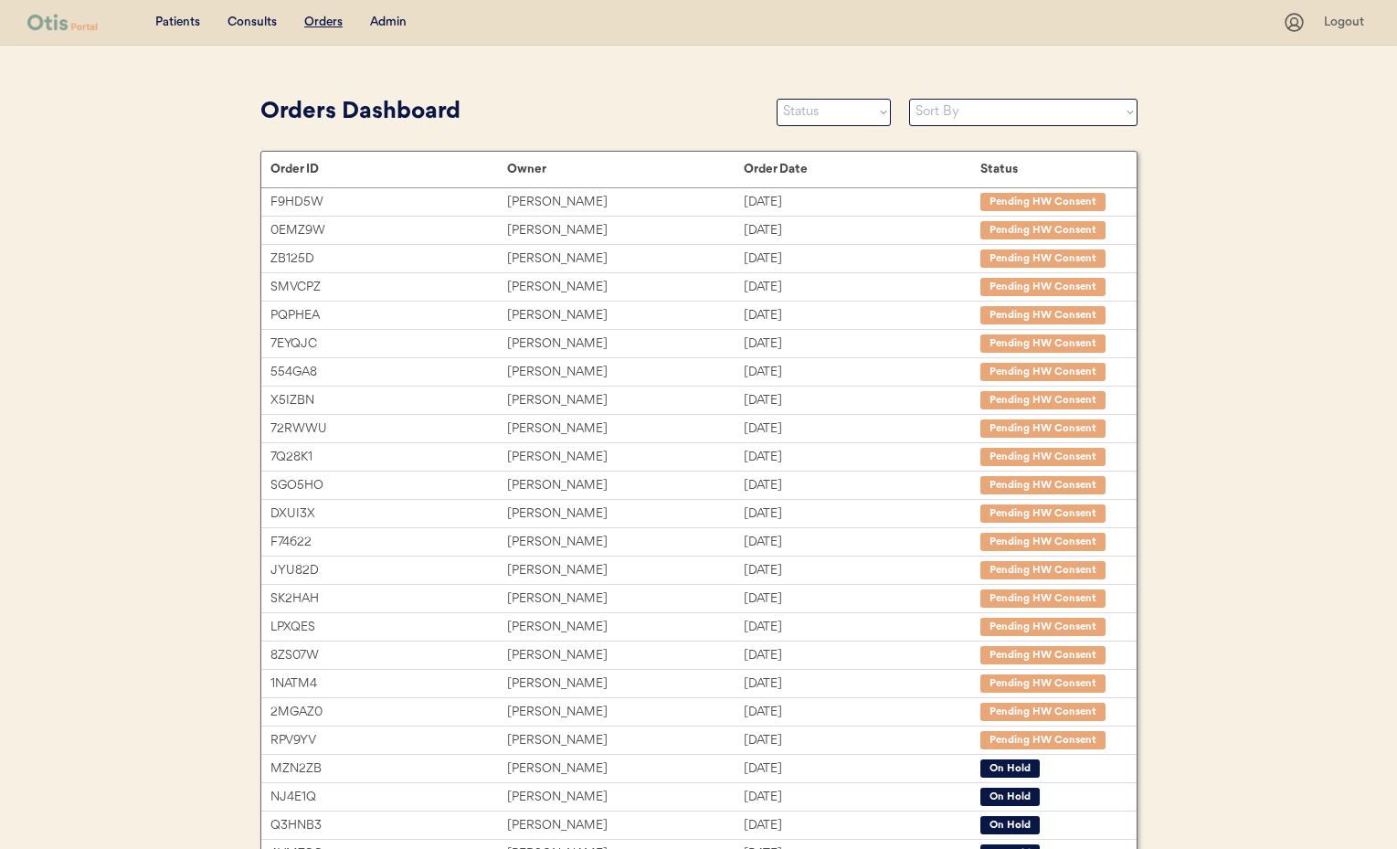
click at [396, 26] on div "Admin" at bounding box center [388, 23] width 37 height 18
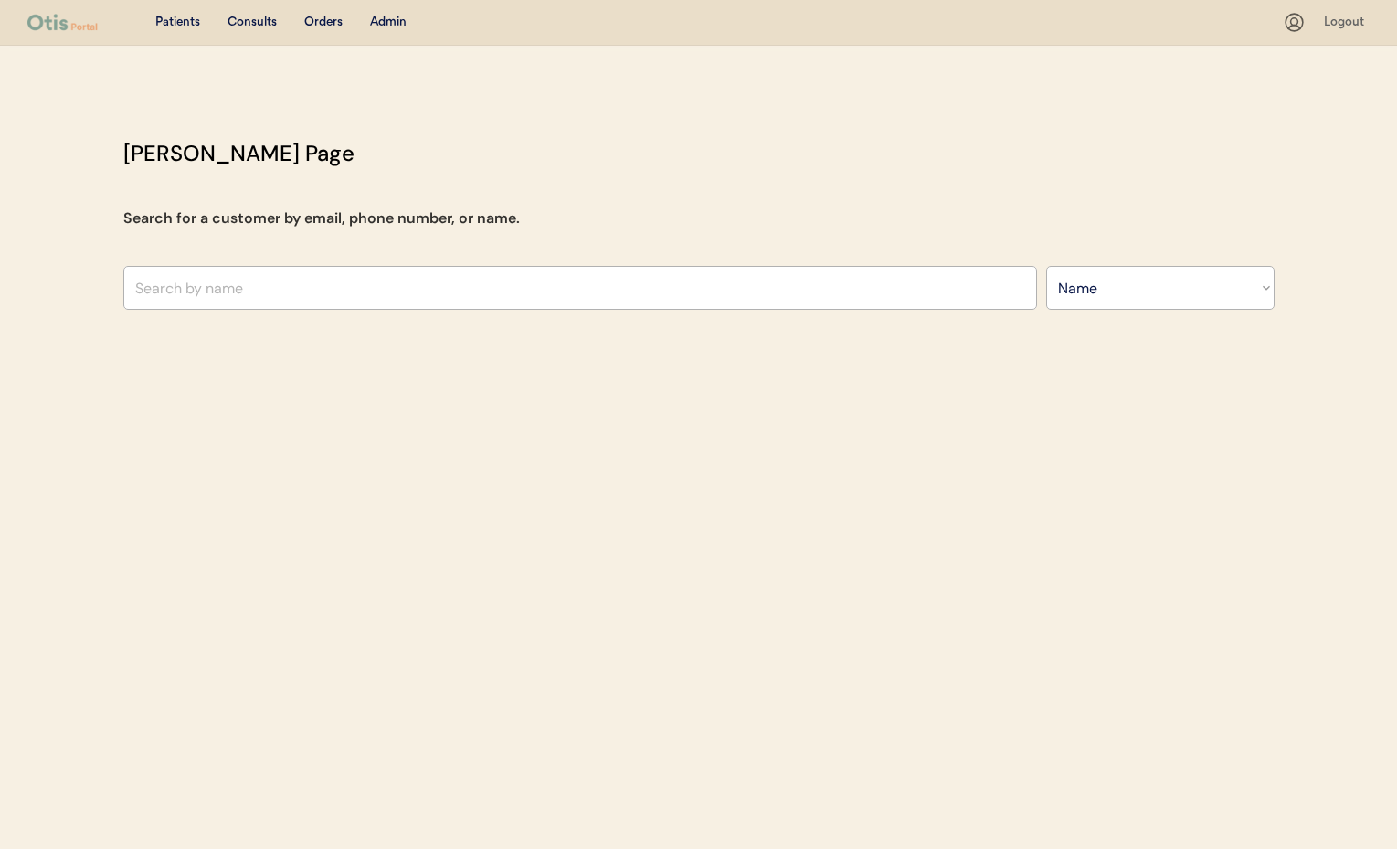
select select ""Name""
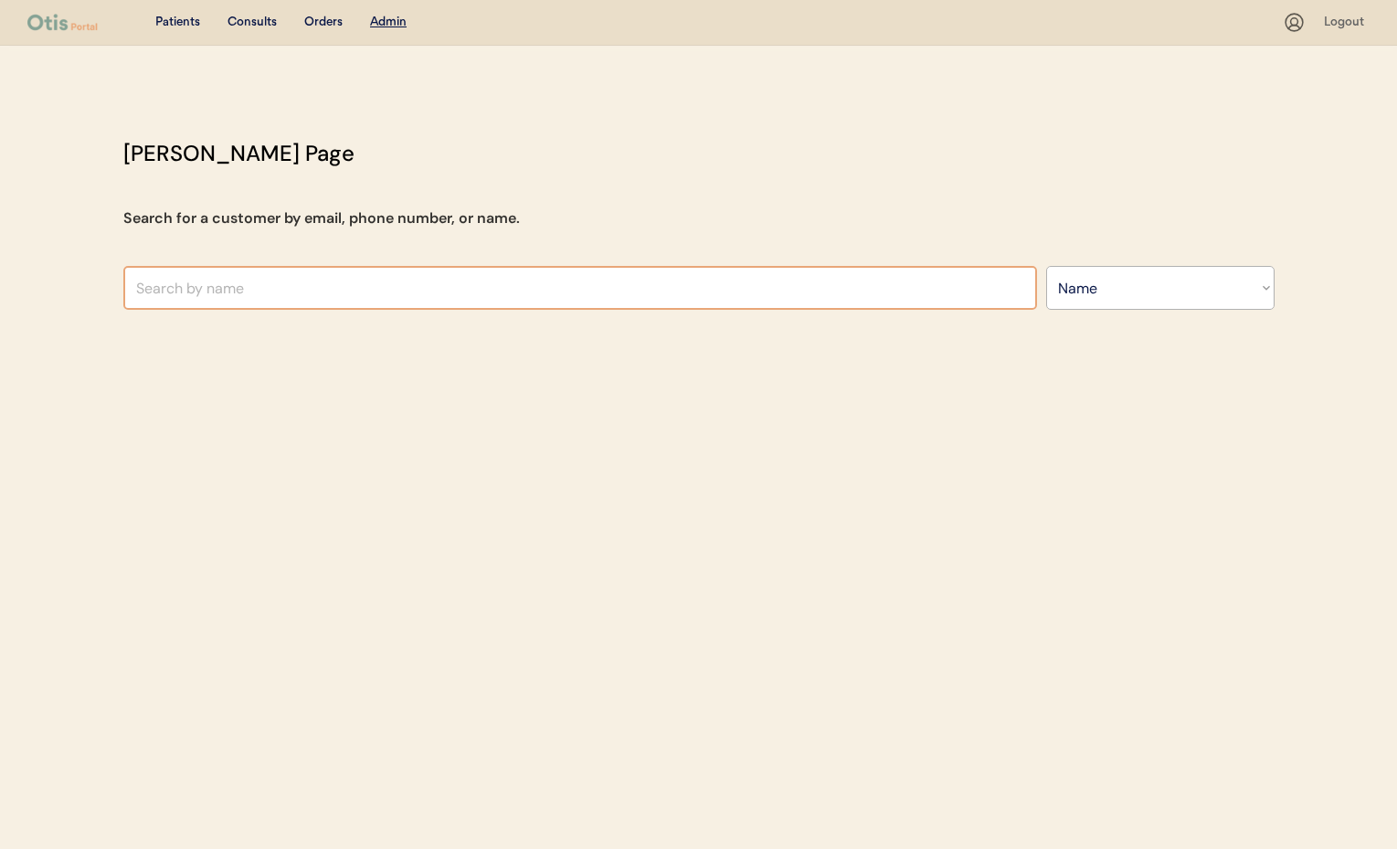
click at [256, 291] on input "text" at bounding box center [580, 288] width 914 height 44
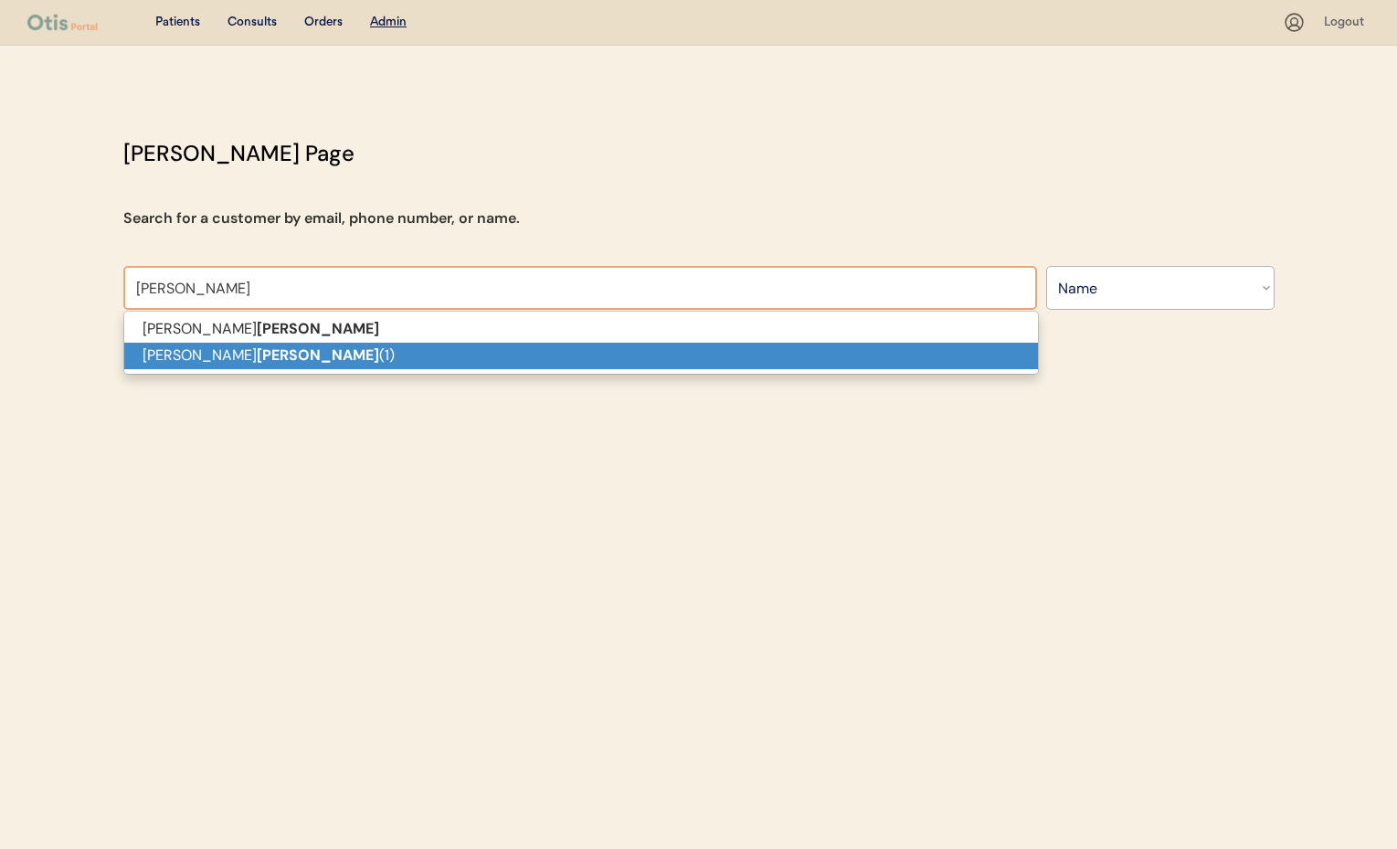
click at [257, 360] on strong "Cruger" at bounding box center [318, 354] width 122 height 19
type input "Donna Cruger (1)"
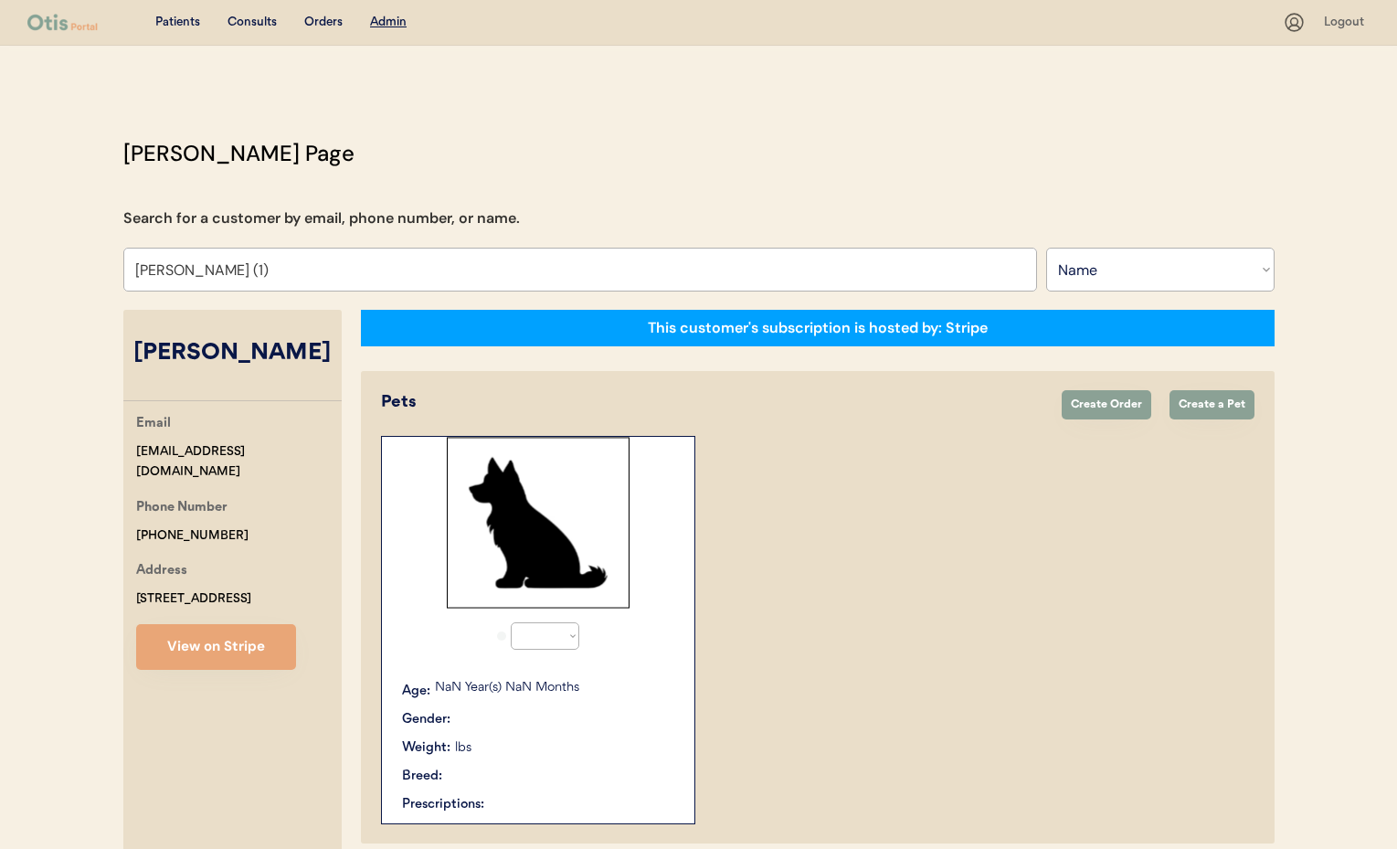
select select "true"
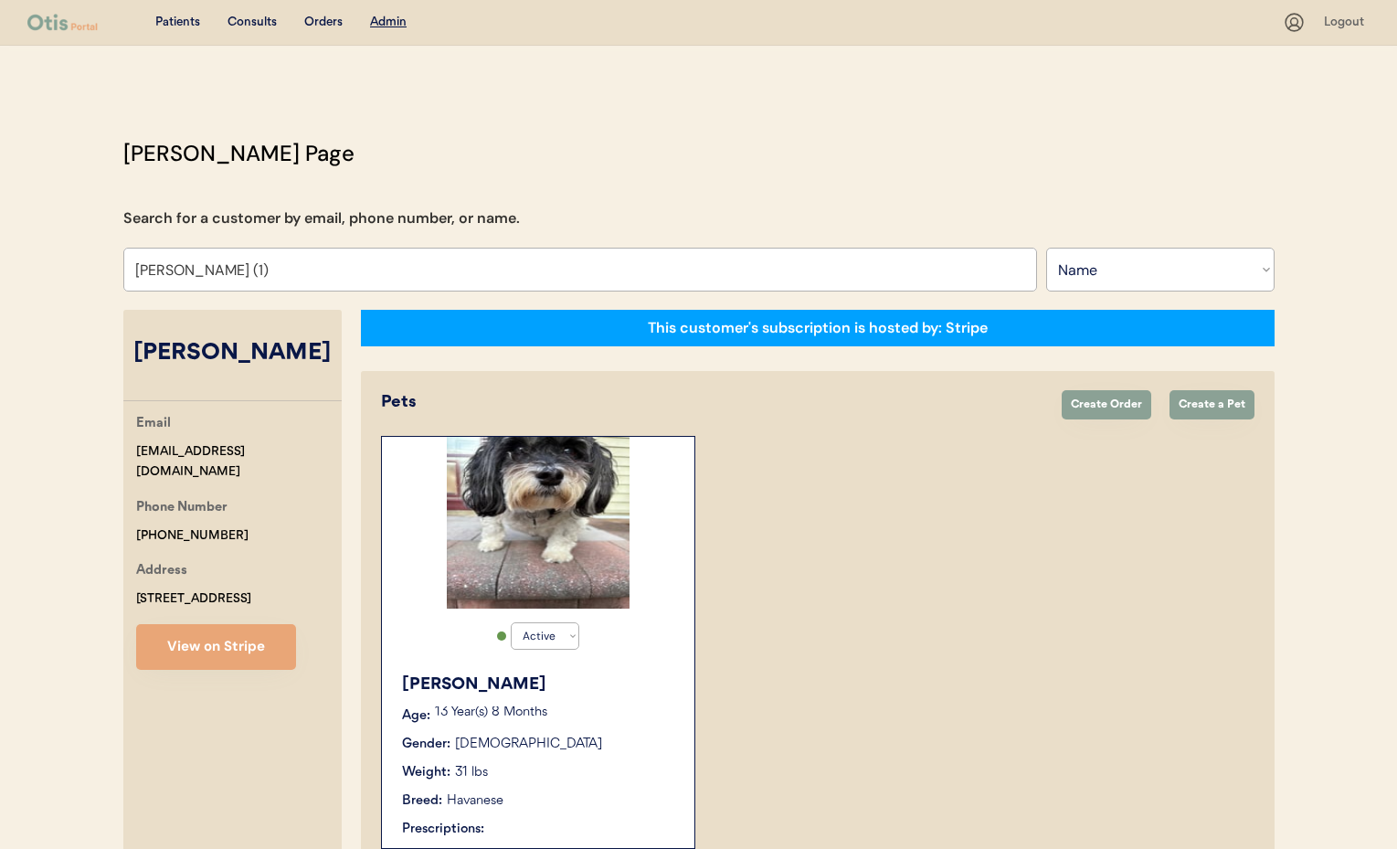
scroll to position [271, 0]
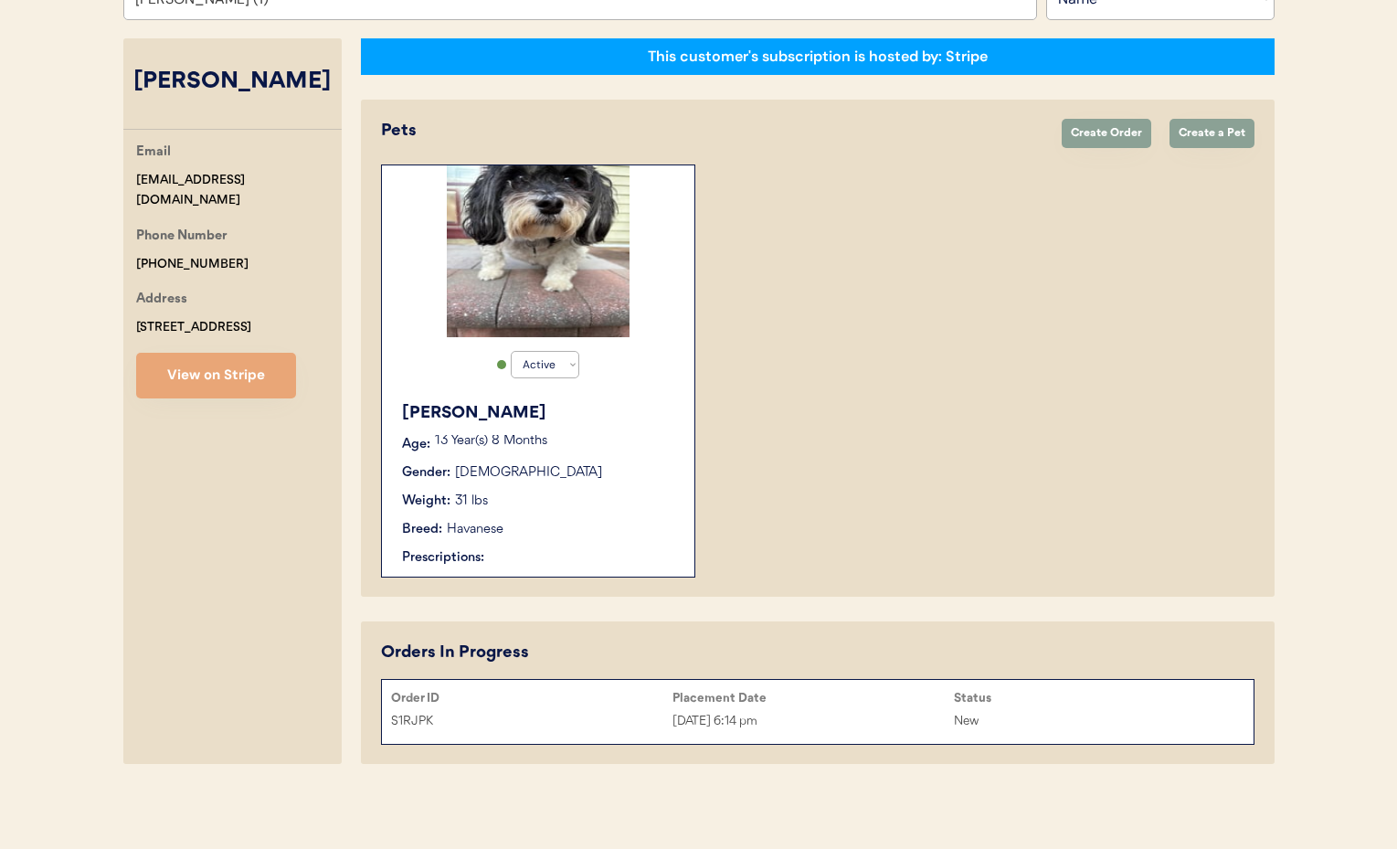
type input "Donna Cruger (1)"
click at [600, 472] on div "Gender: Male" at bounding box center [539, 472] width 274 height 19
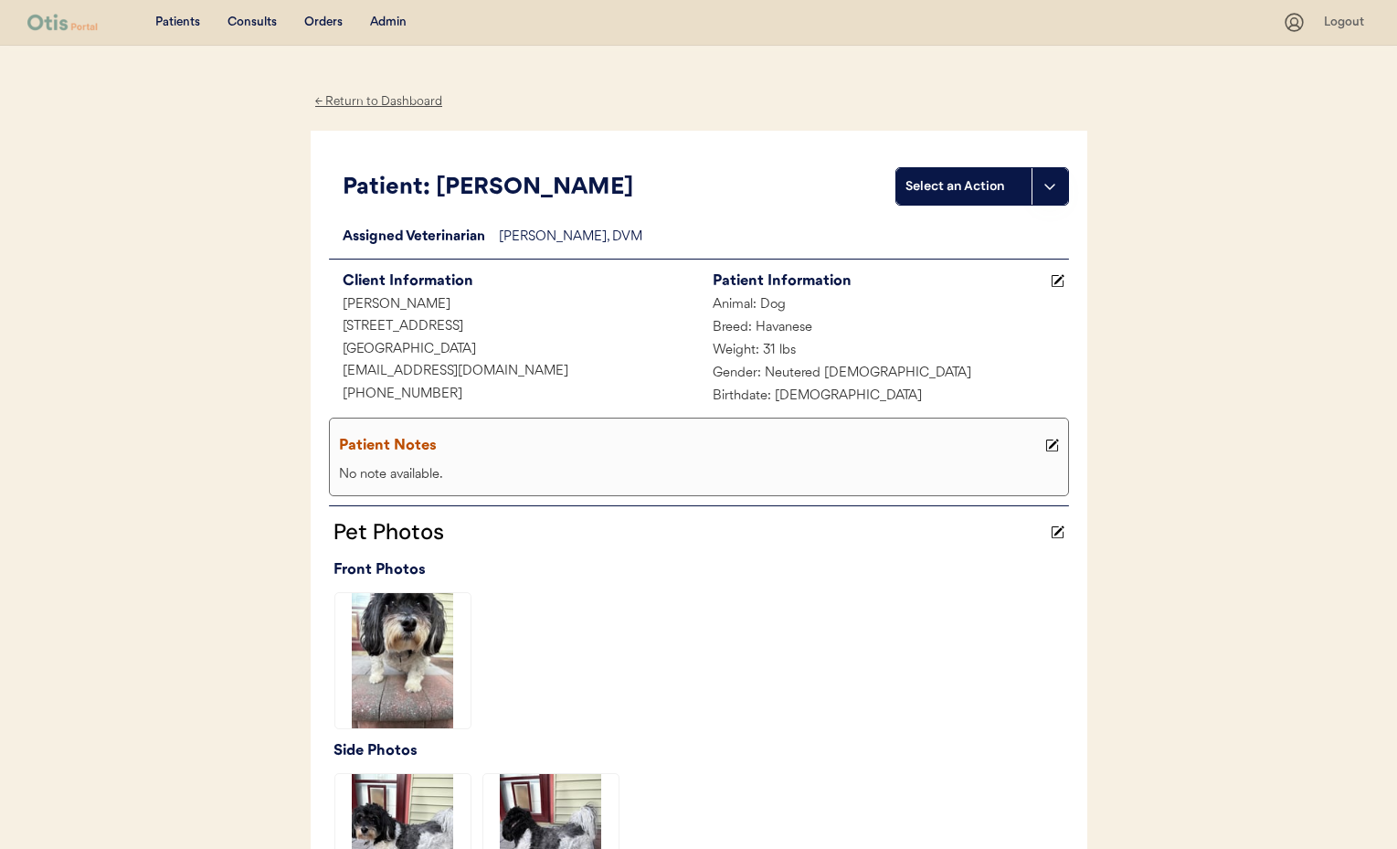
click at [385, 21] on div "Admin" at bounding box center [388, 23] width 37 height 18
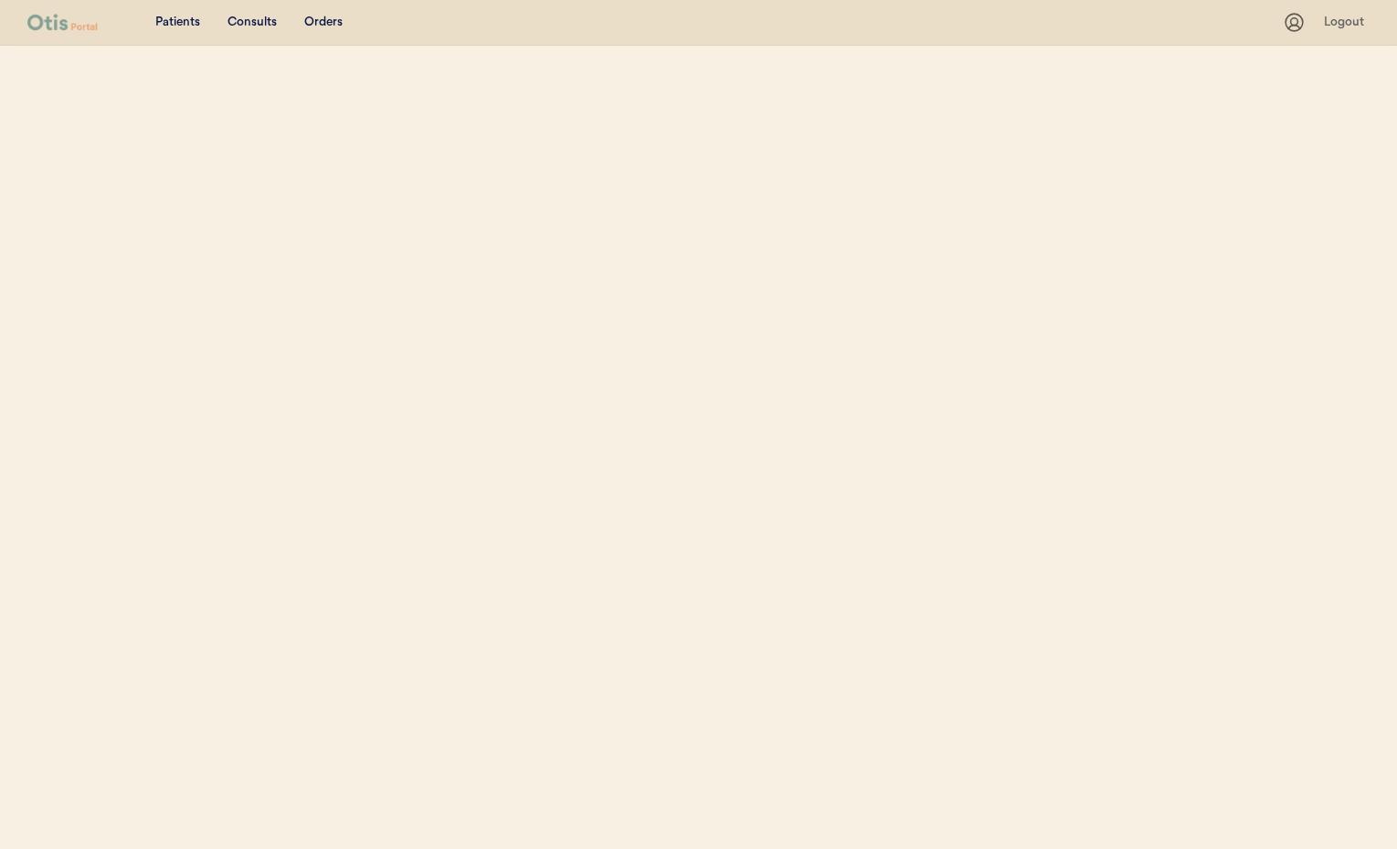
select select ""Name""
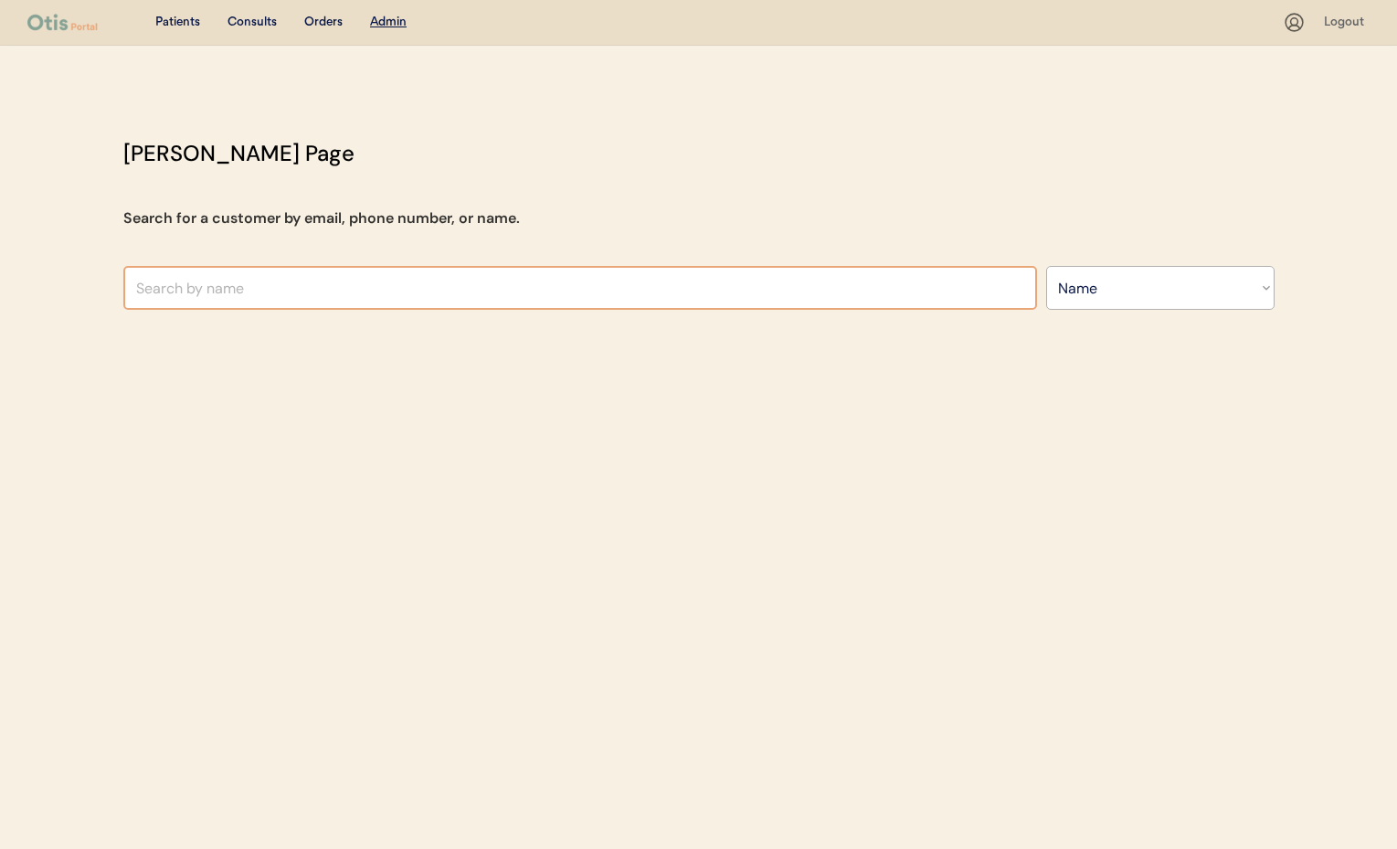
click at [371, 283] on input "text" at bounding box center [580, 288] width 914 height 44
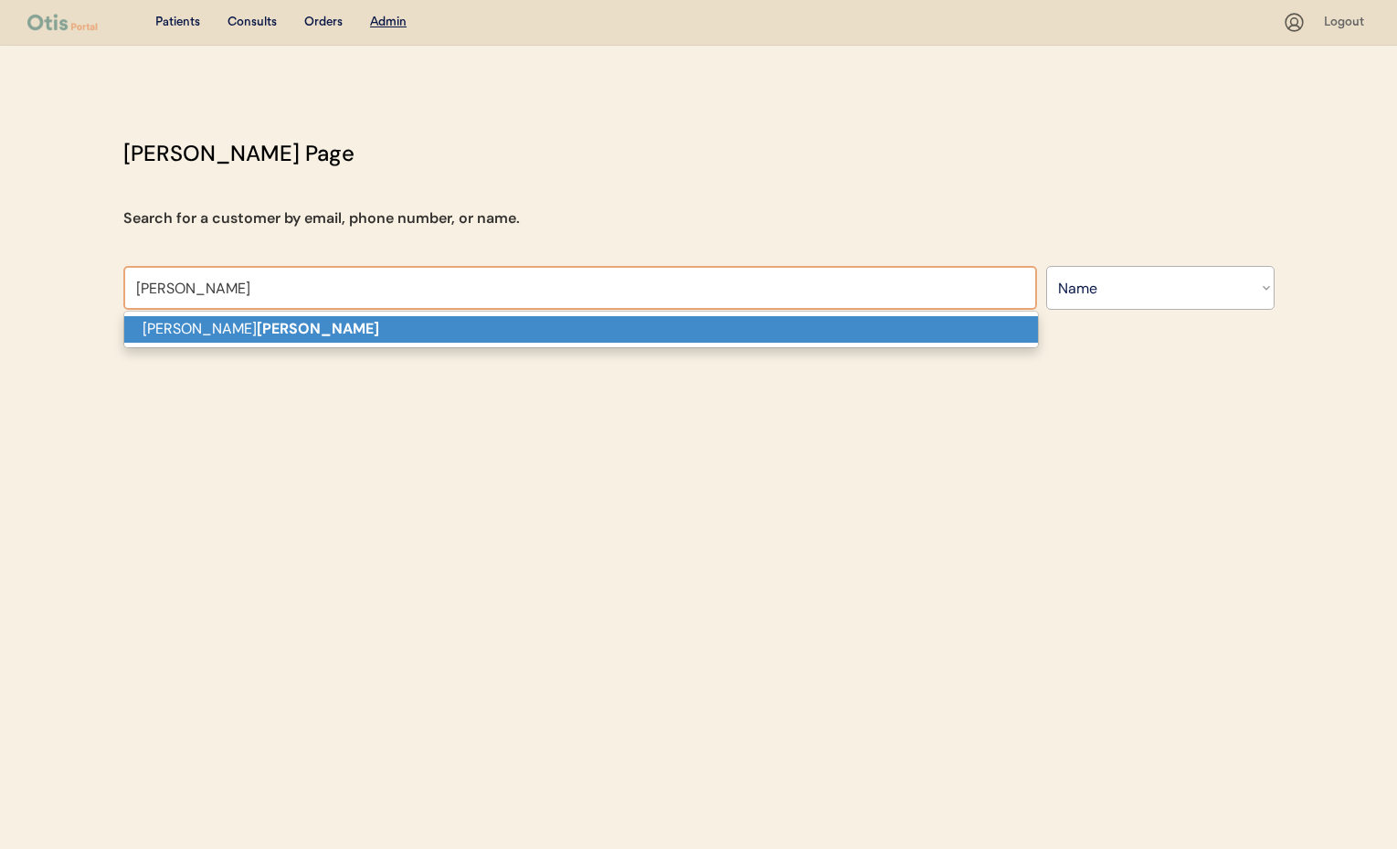
click at [233, 333] on p "Mike Kilgore" at bounding box center [581, 329] width 914 height 26
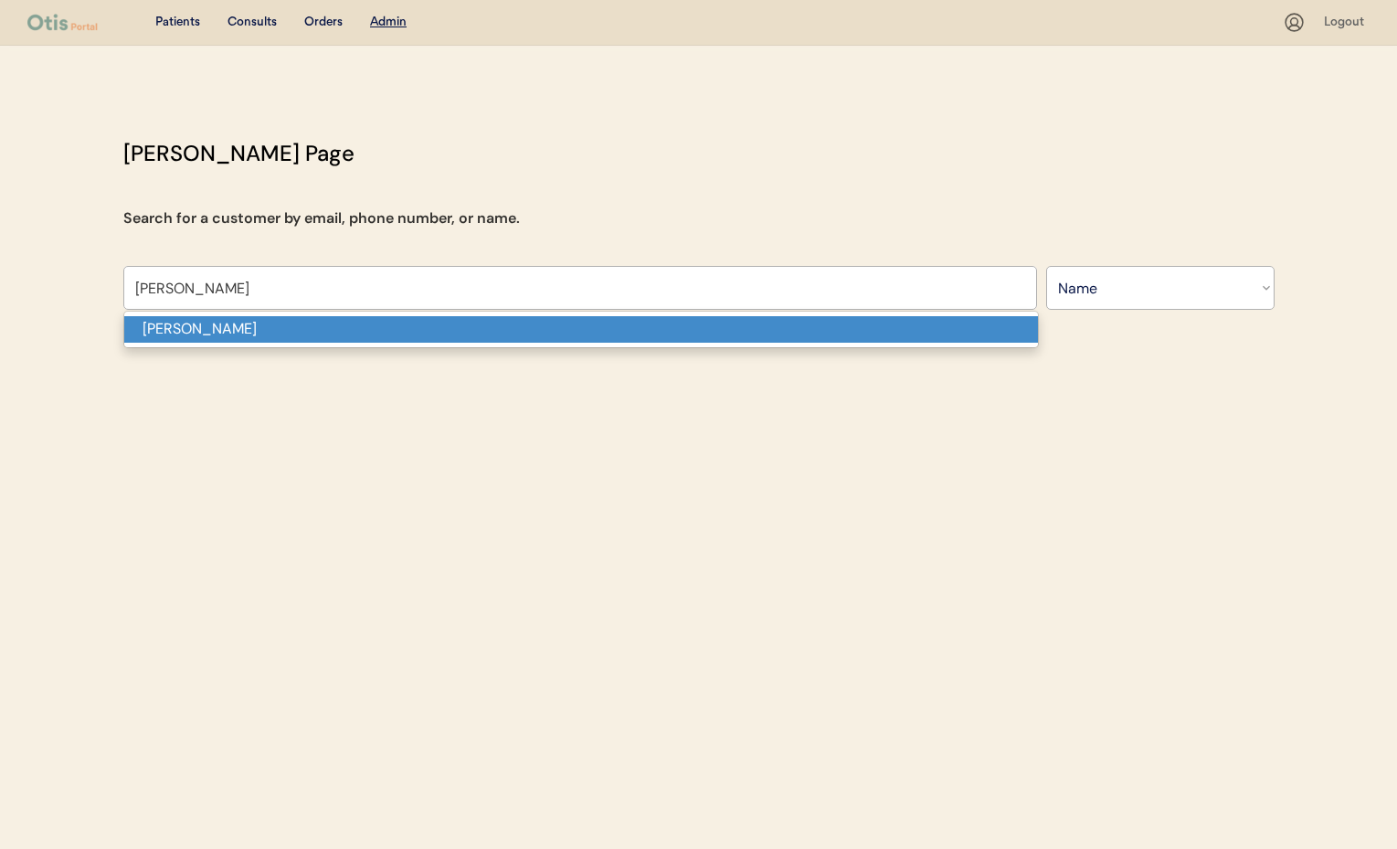
click at [234, 327] on p "[PERSON_NAME]" at bounding box center [581, 329] width 914 height 26
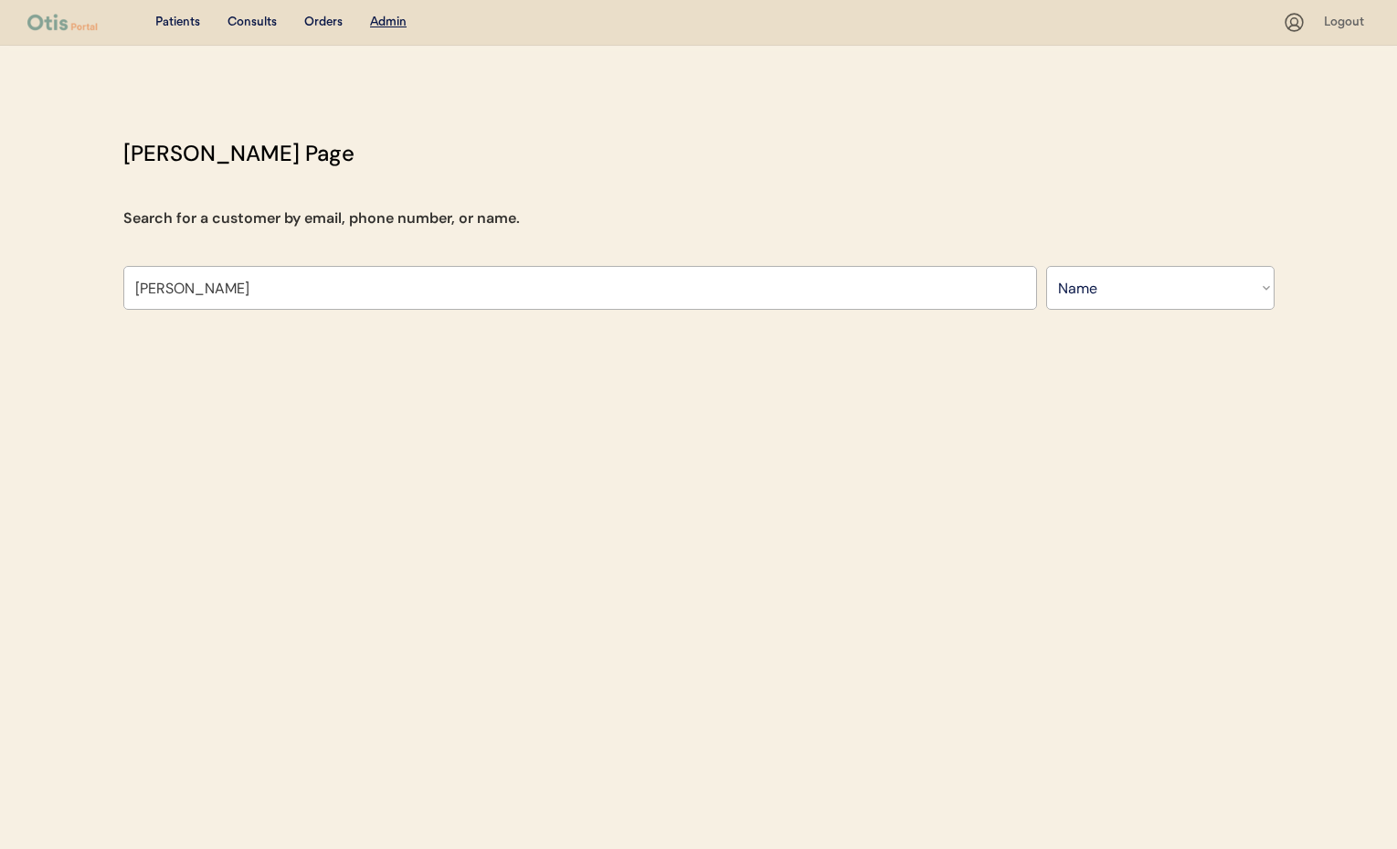
type input "[PERSON_NAME]"
select select ""Name""
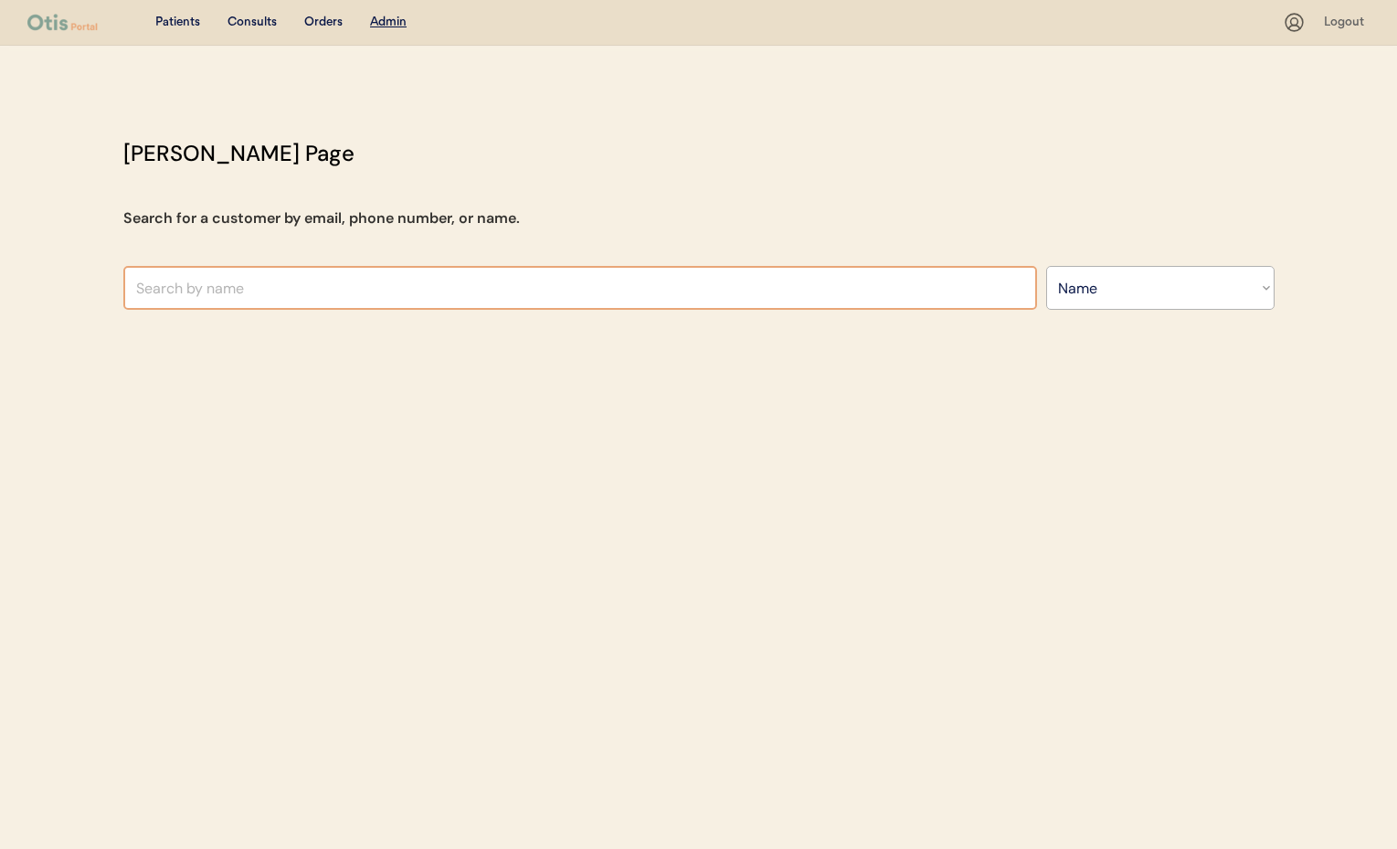
click at [302, 296] on input "text" at bounding box center [580, 288] width 914 height 44
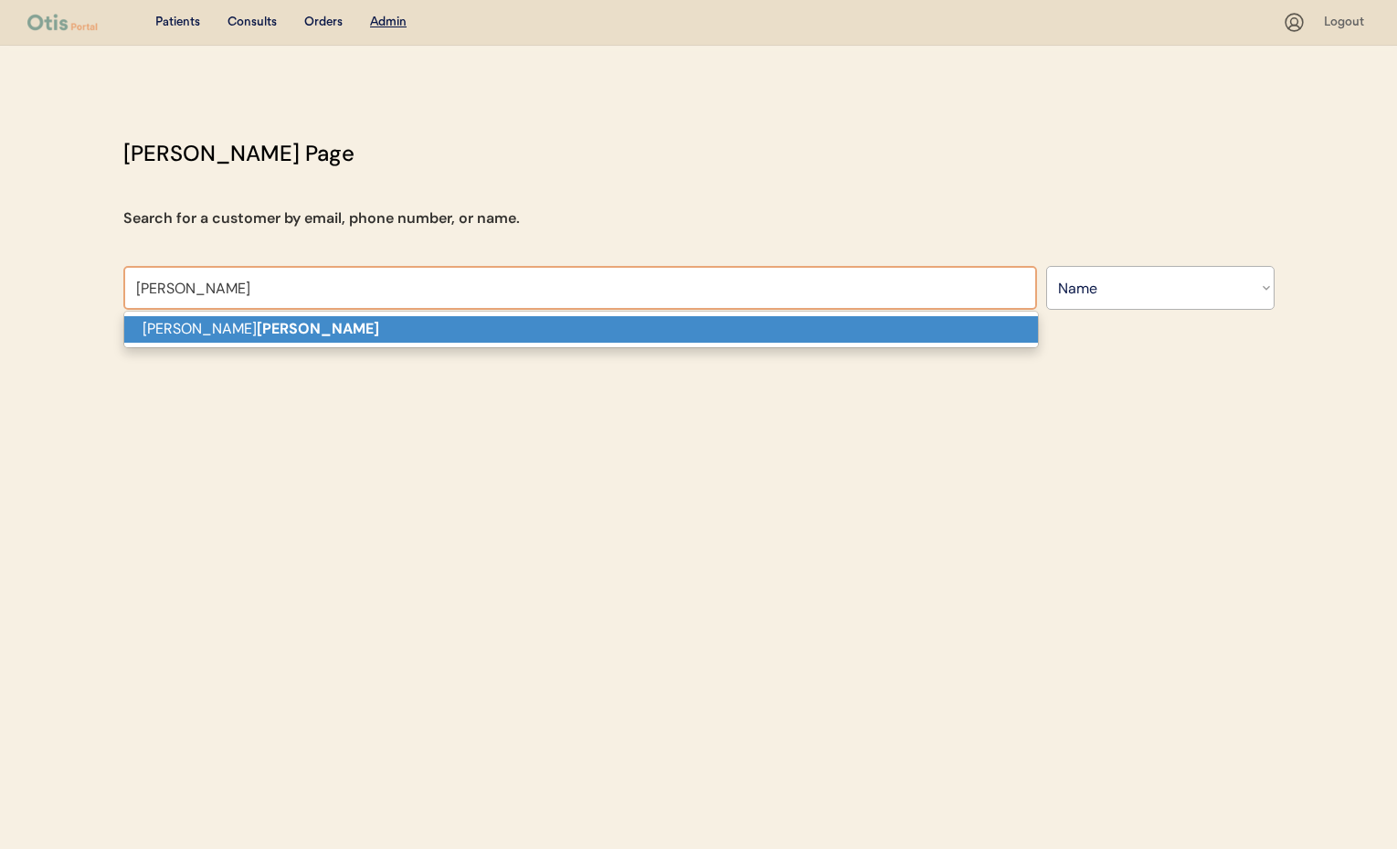
click at [300, 333] on p "[PERSON_NAME]" at bounding box center [581, 329] width 914 height 26
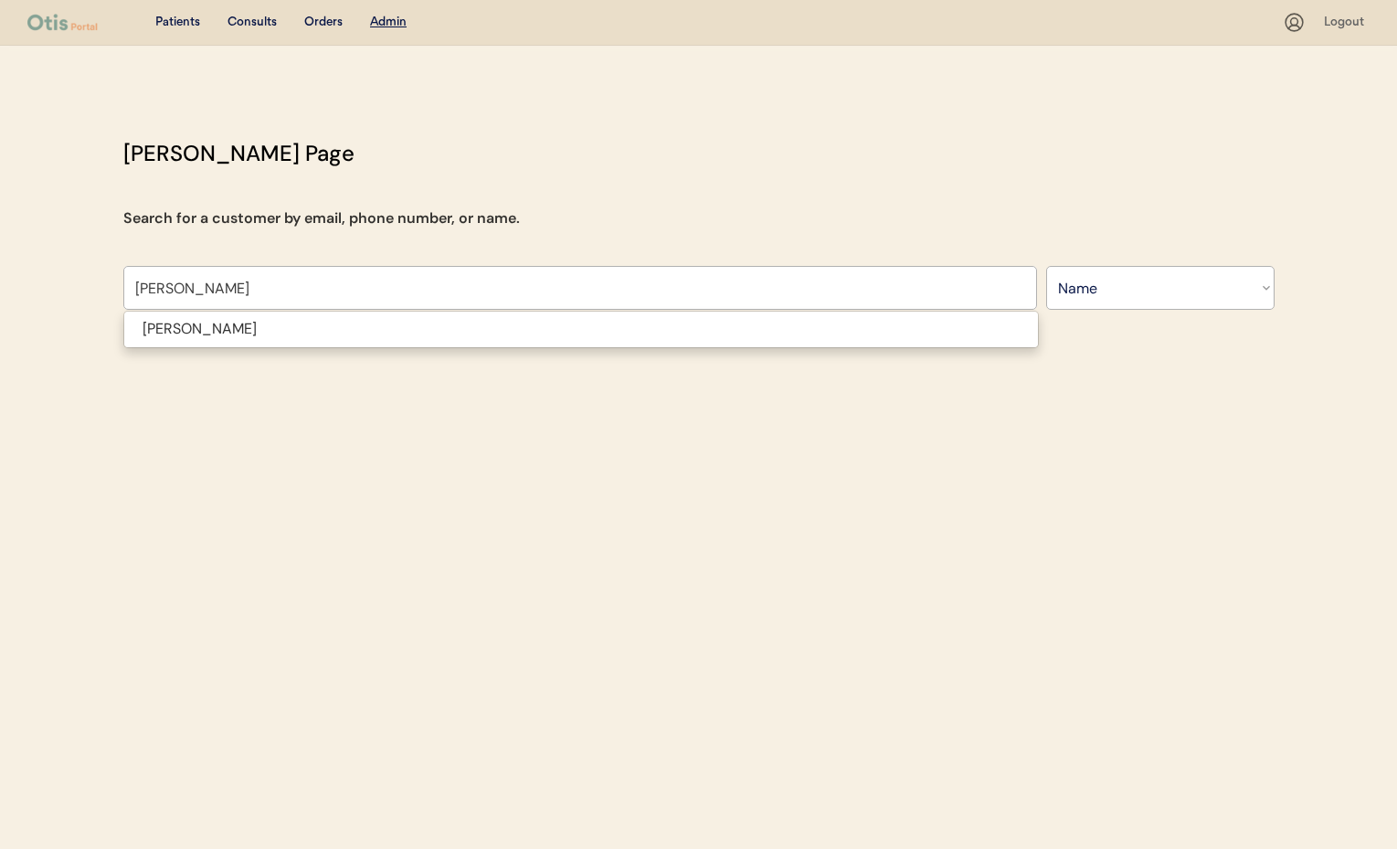
type input "[PERSON_NAME]"
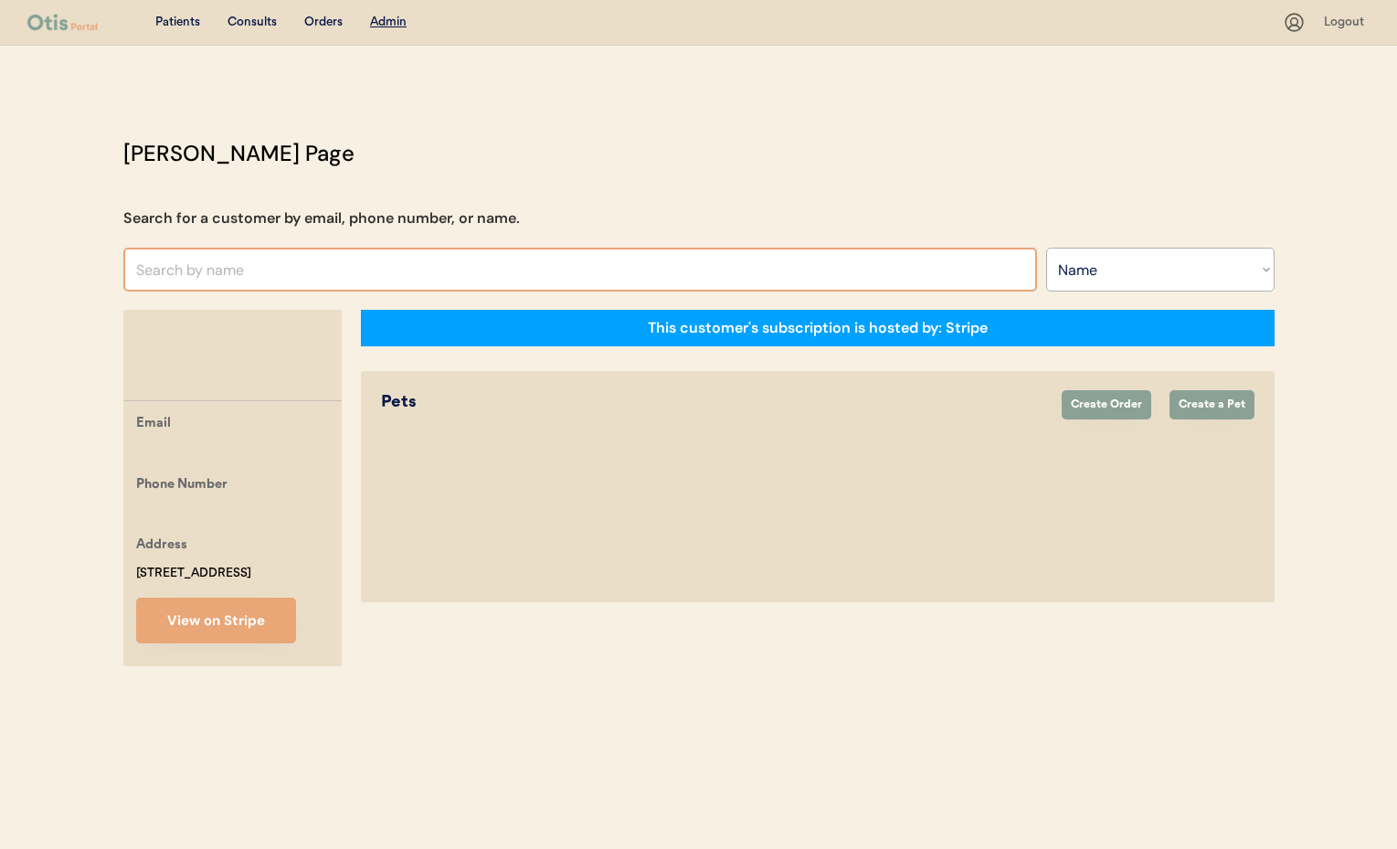
click at [285, 265] on input "text" at bounding box center [580, 270] width 914 height 44
type input "ki"
type input "[PERSON_NAME]"
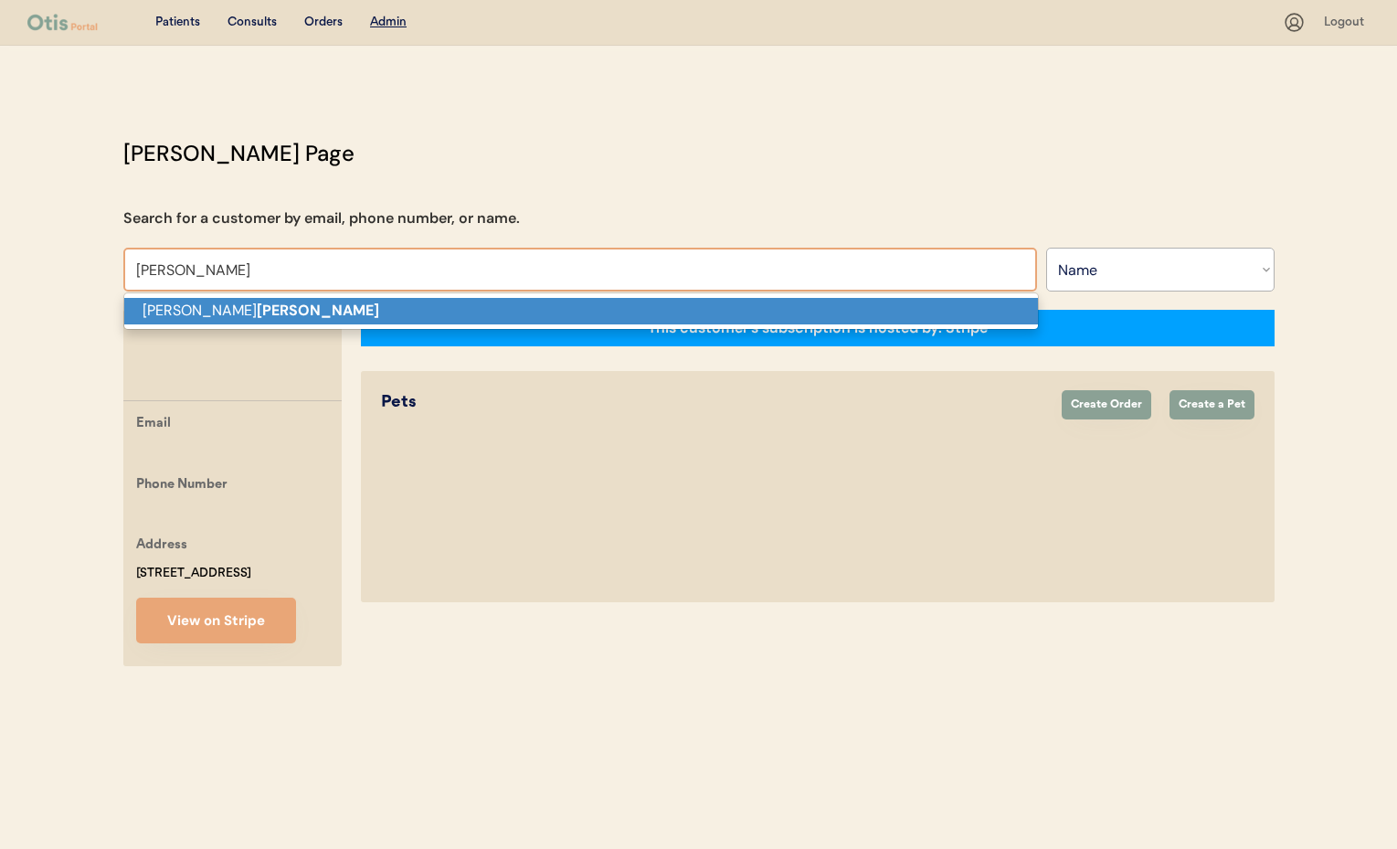
click at [269, 305] on p "[PERSON_NAME]" at bounding box center [581, 311] width 914 height 26
type input "[PERSON_NAME]"
select select "true"
select select "false"
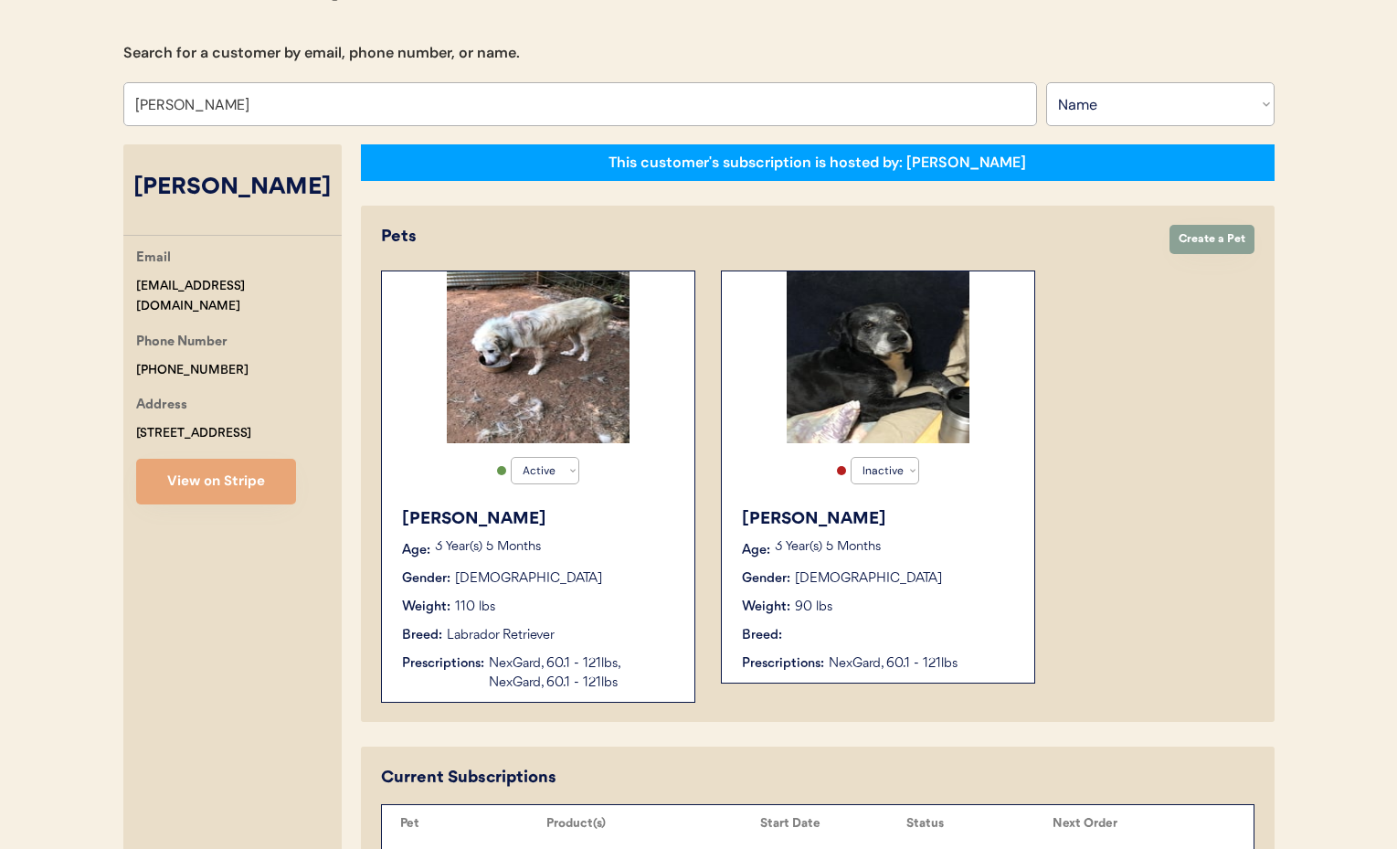
scroll to position [286, 0]
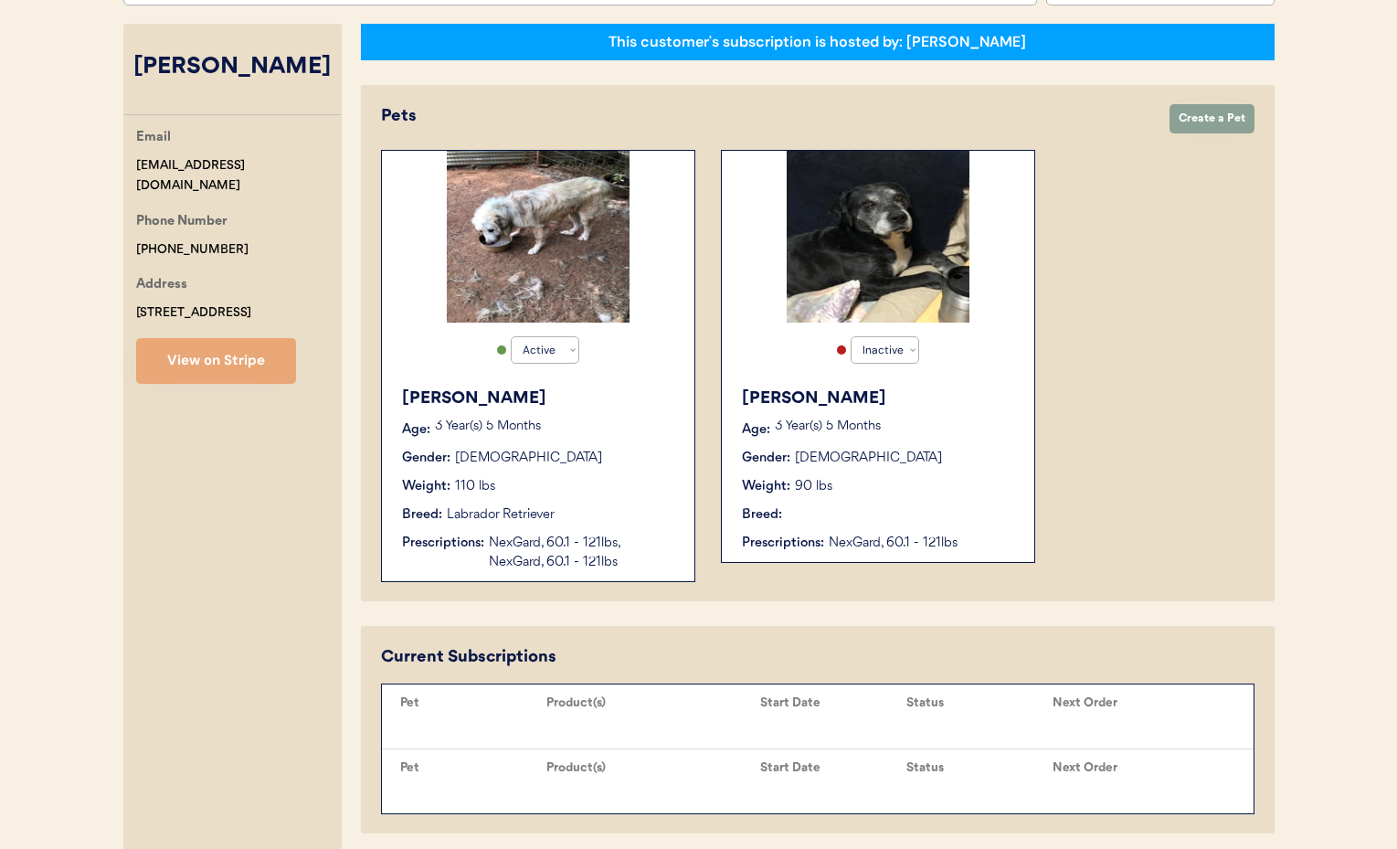
type input "[PERSON_NAME]"
click at [659, 456] on div "Gender: [DEMOGRAPHIC_DATA]" at bounding box center [539, 458] width 274 height 19
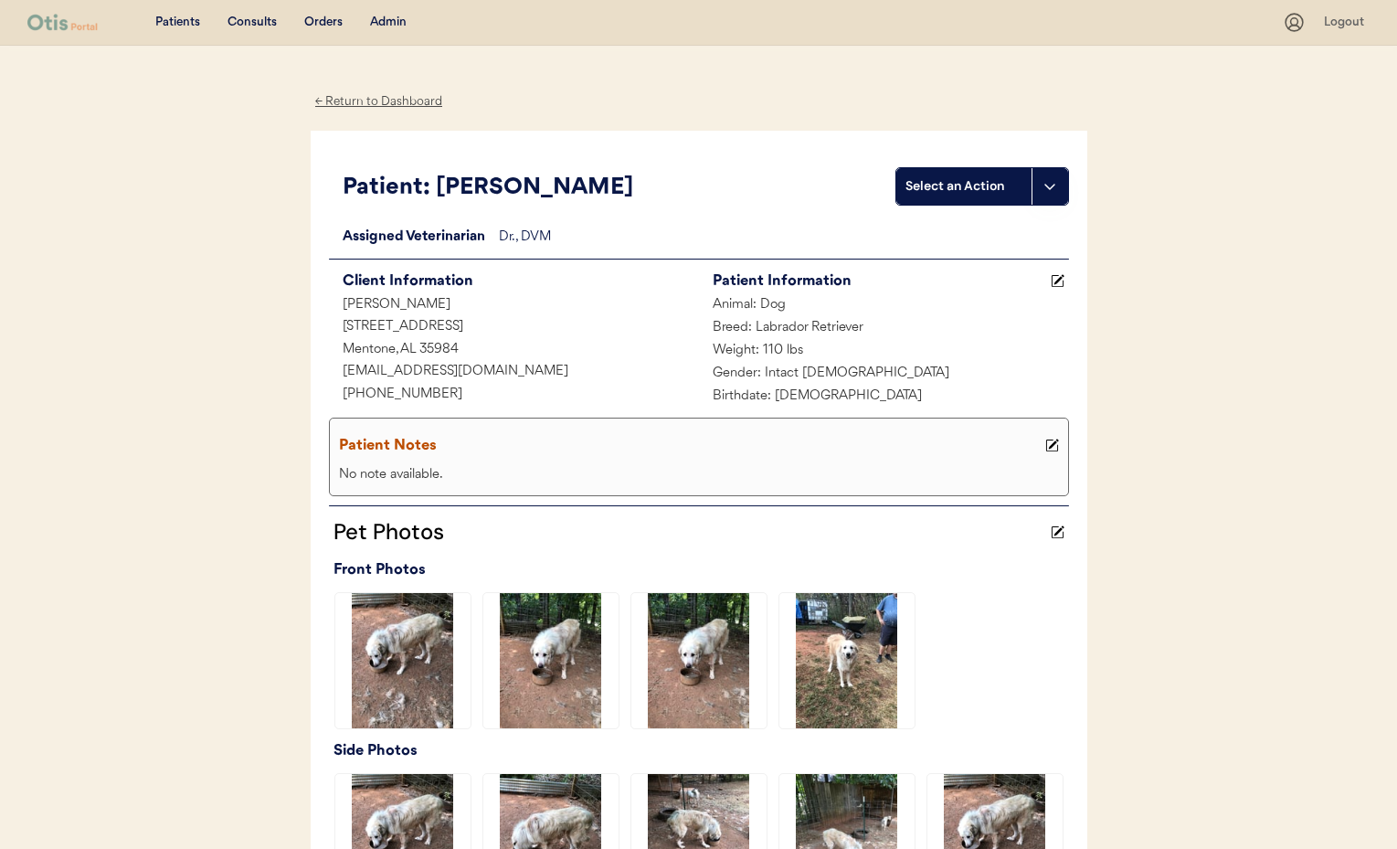
click at [378, 101] on div "← Return to Dashboard" at bounding box center [379, 101] width 137 height 21
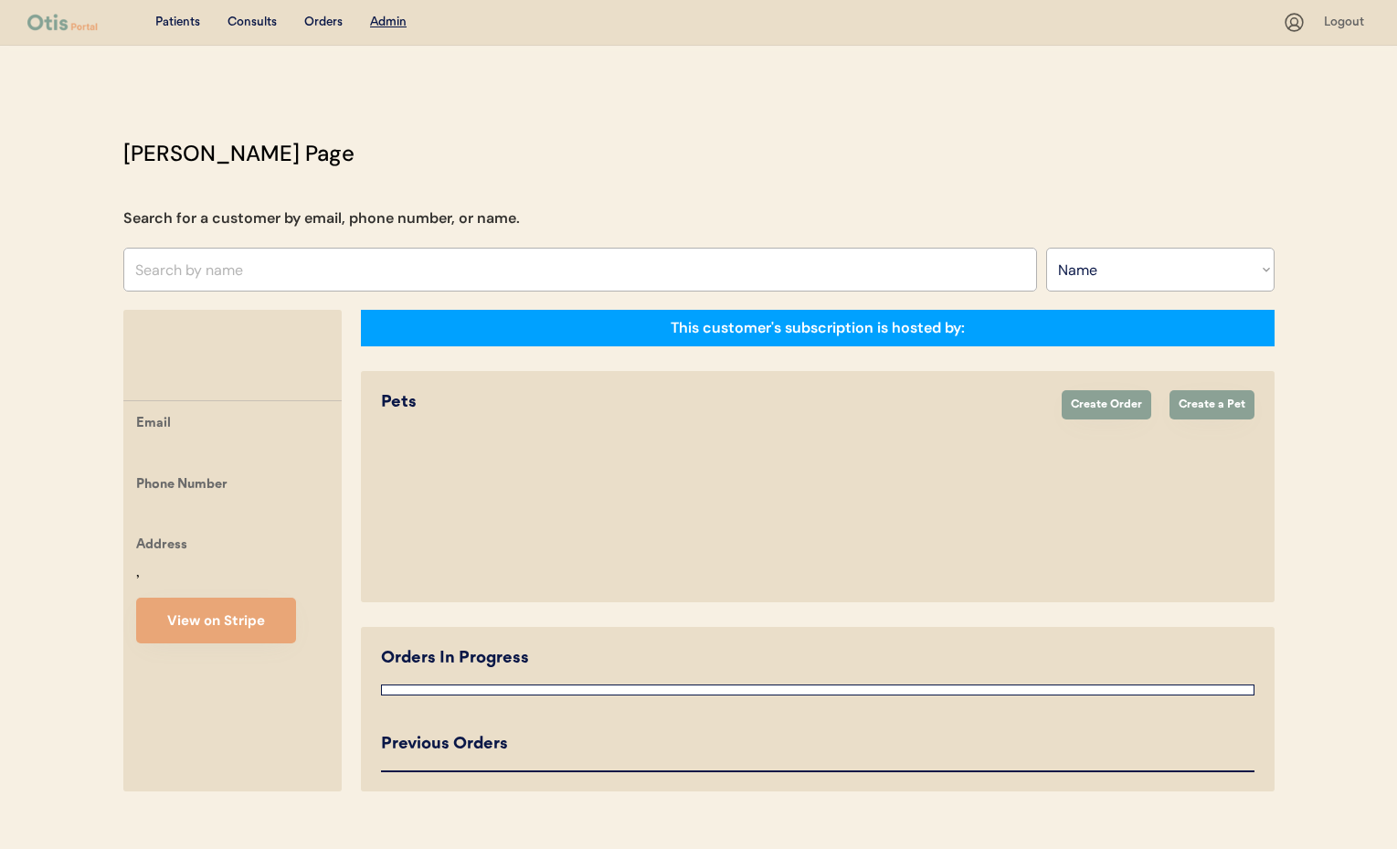
select select ""Name""
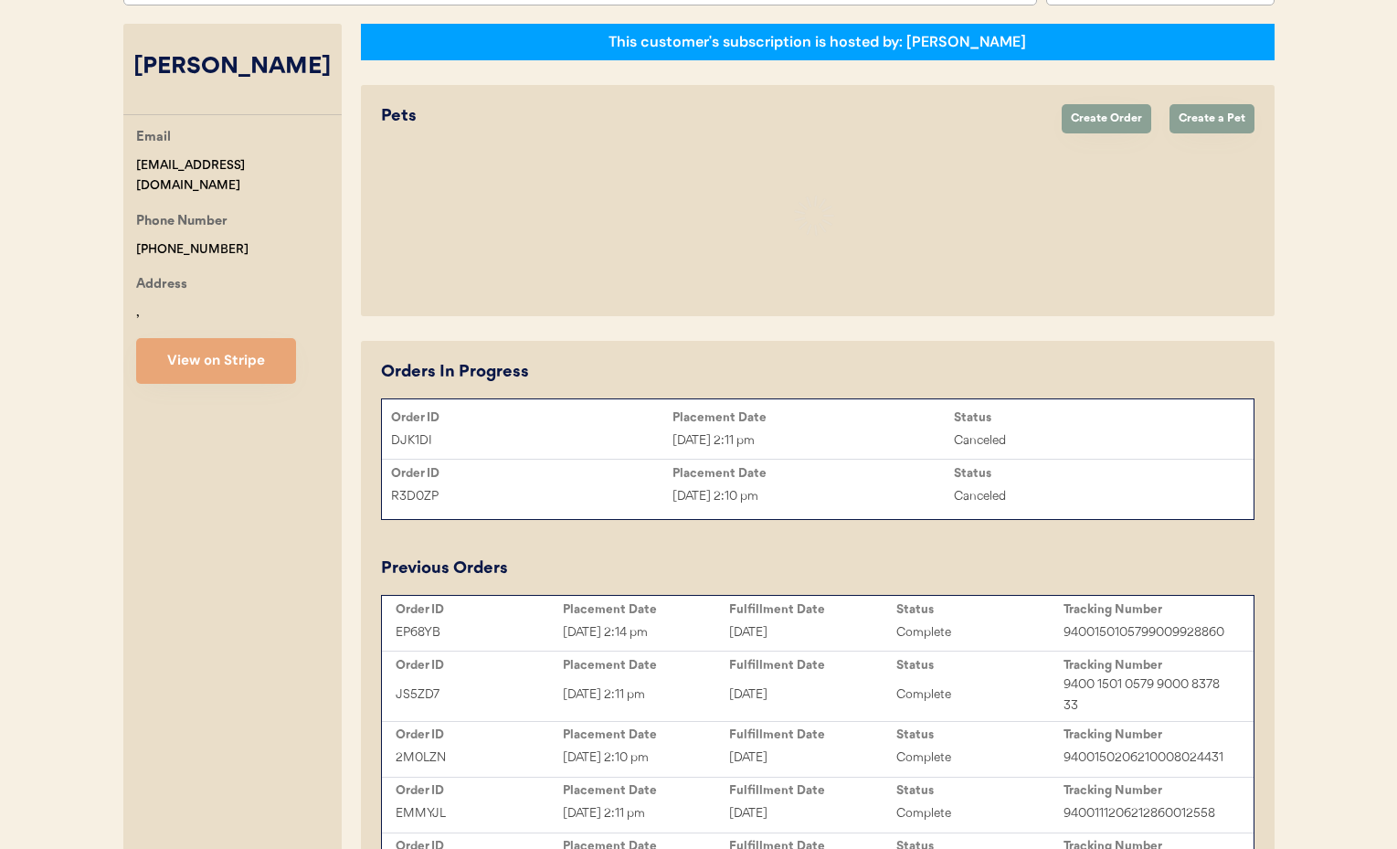
select select "true"
select select "false"
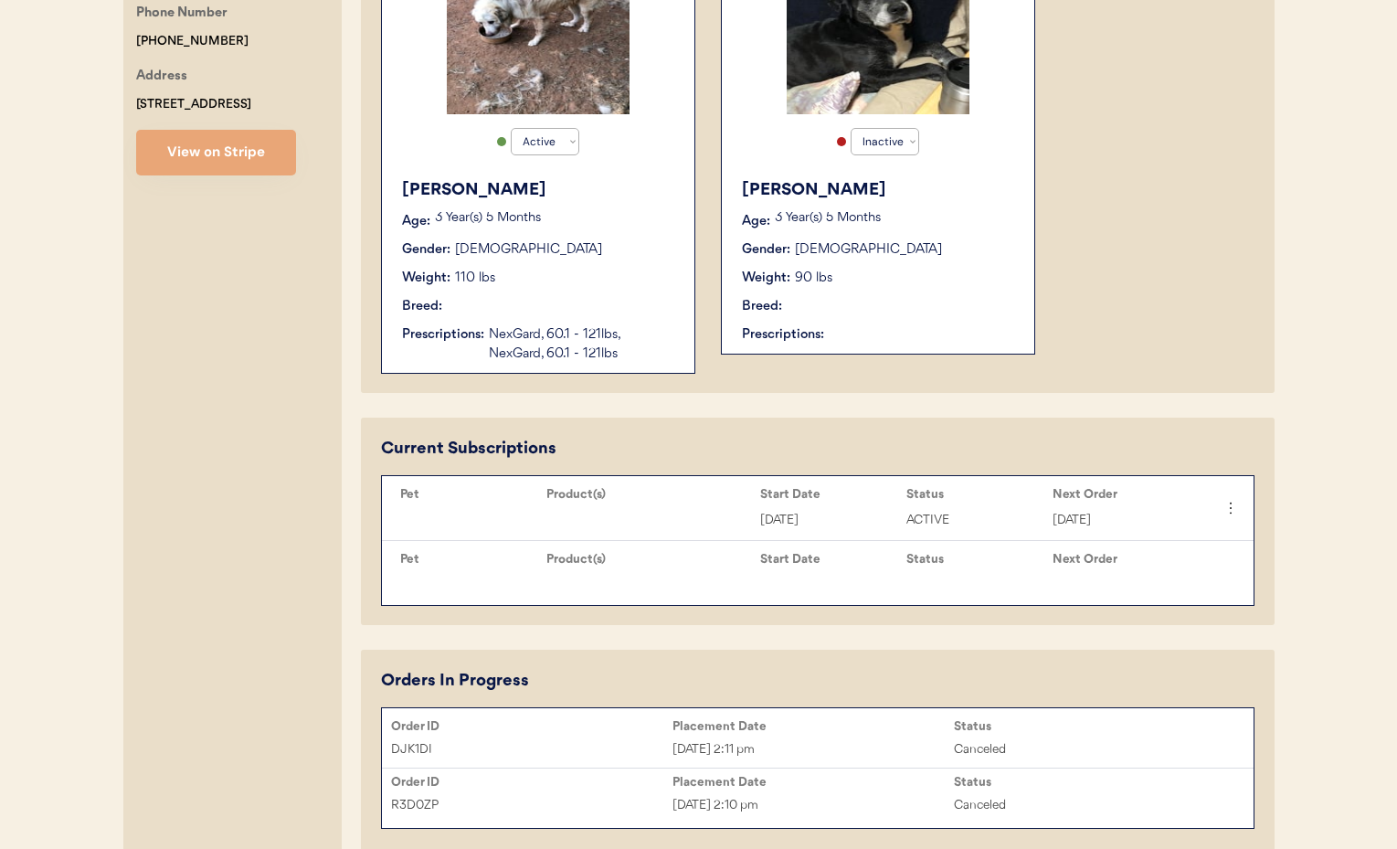
scroll to position [481, 0]
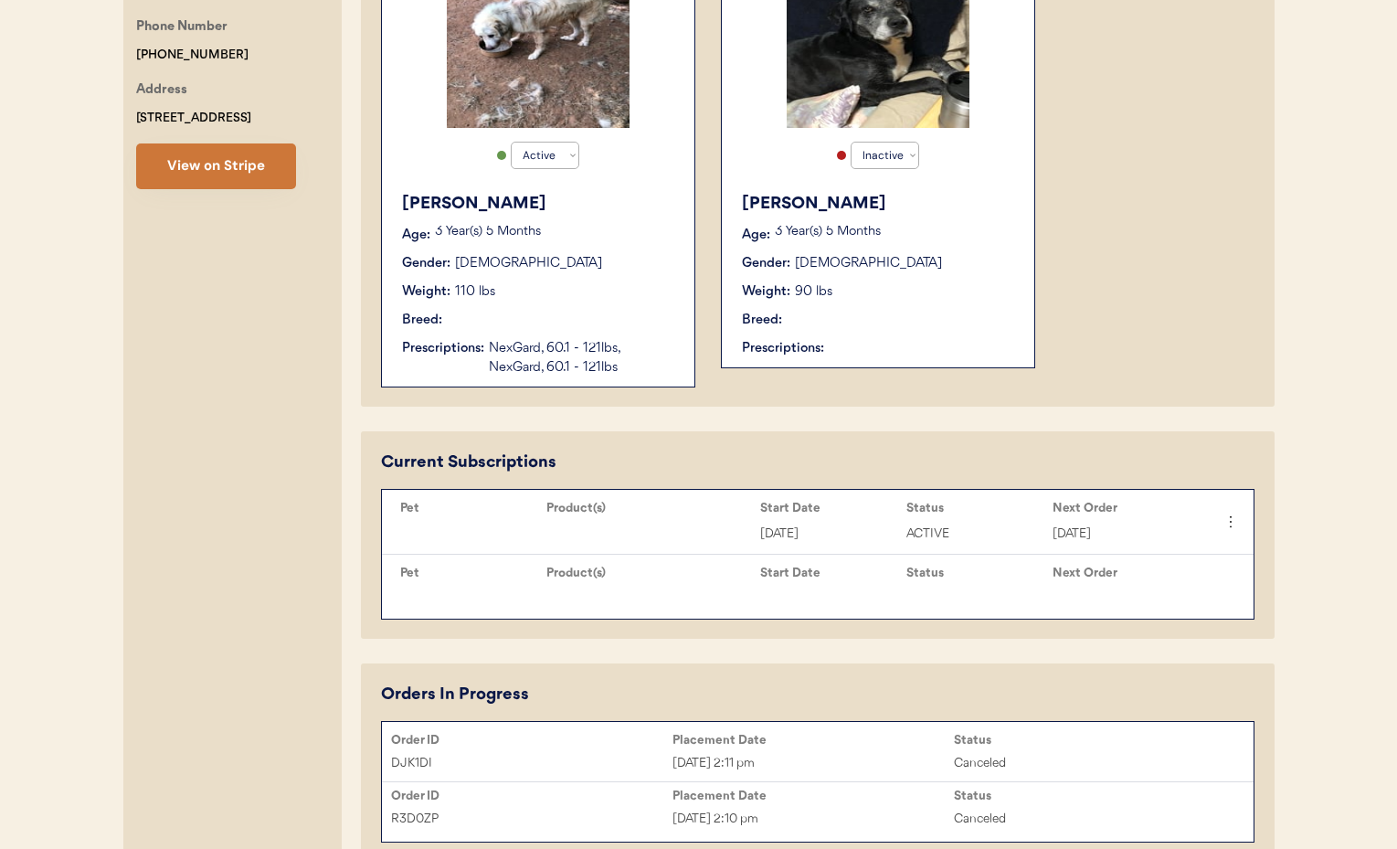
click at [236, 175] on button "View on Stripe" at bounding box center [216, 166] width 160 height 46
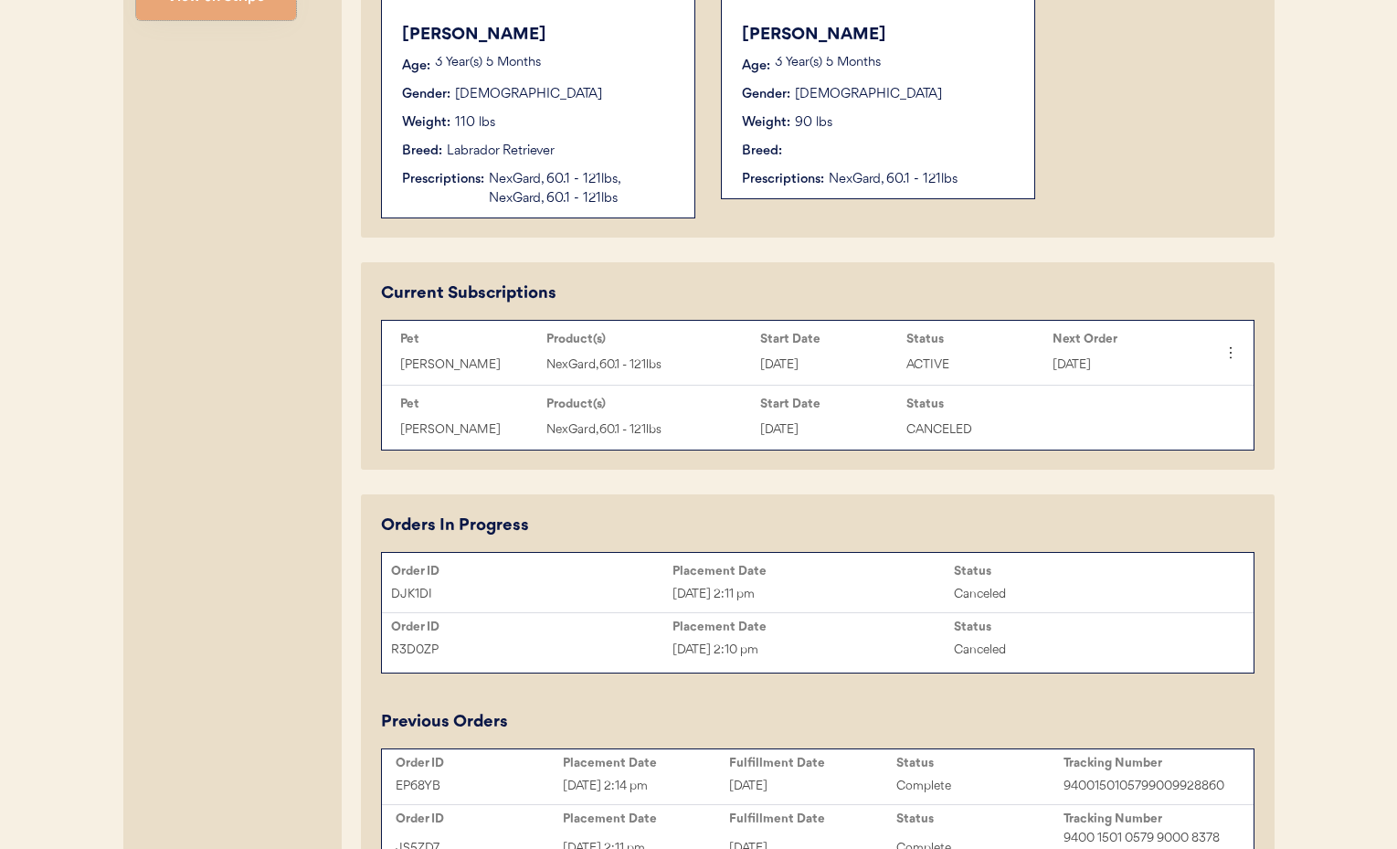
scroll to position [663, 0]
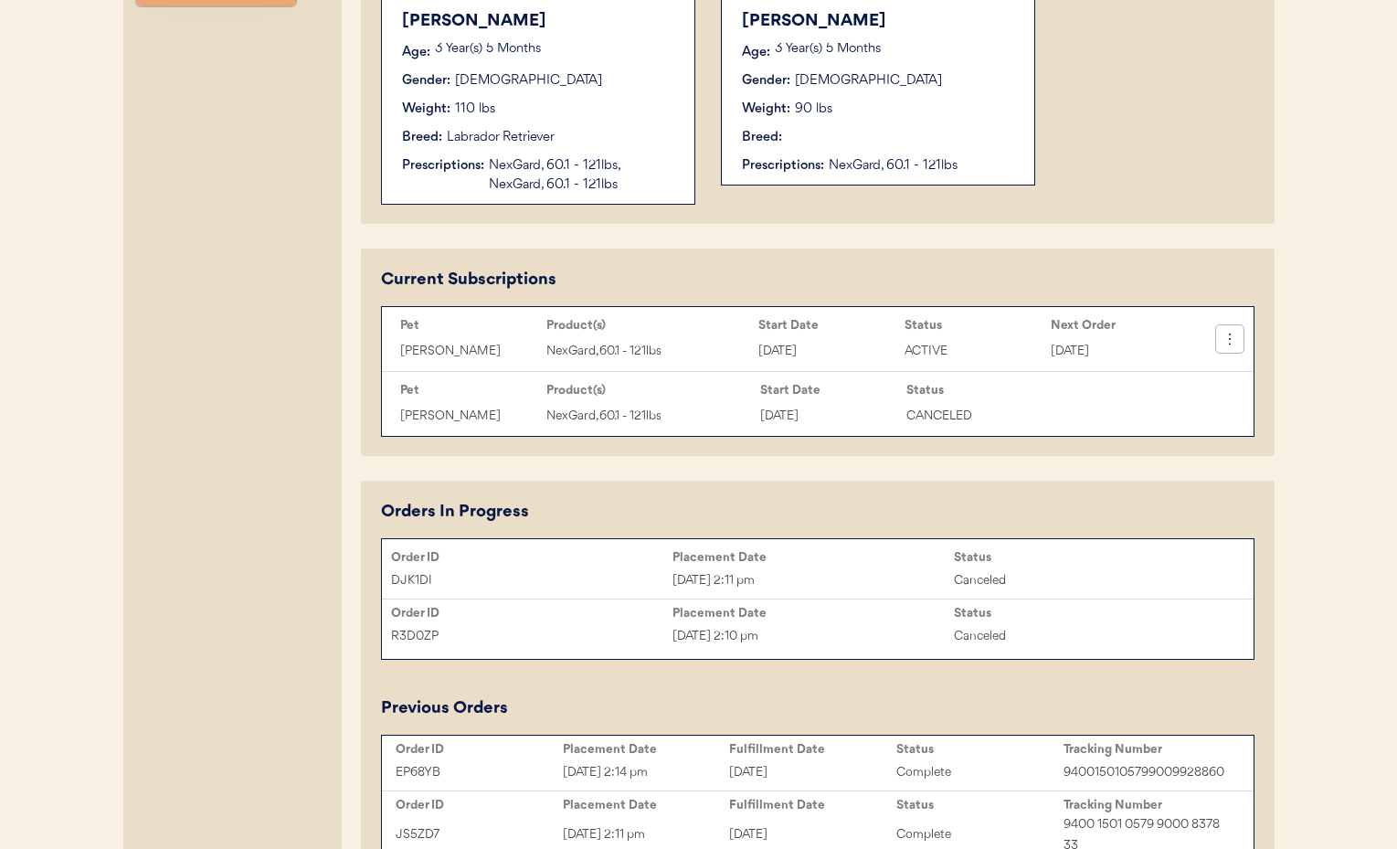
click at [1239, 344] on button at bounding box center [1229, 338] width 27 height 27
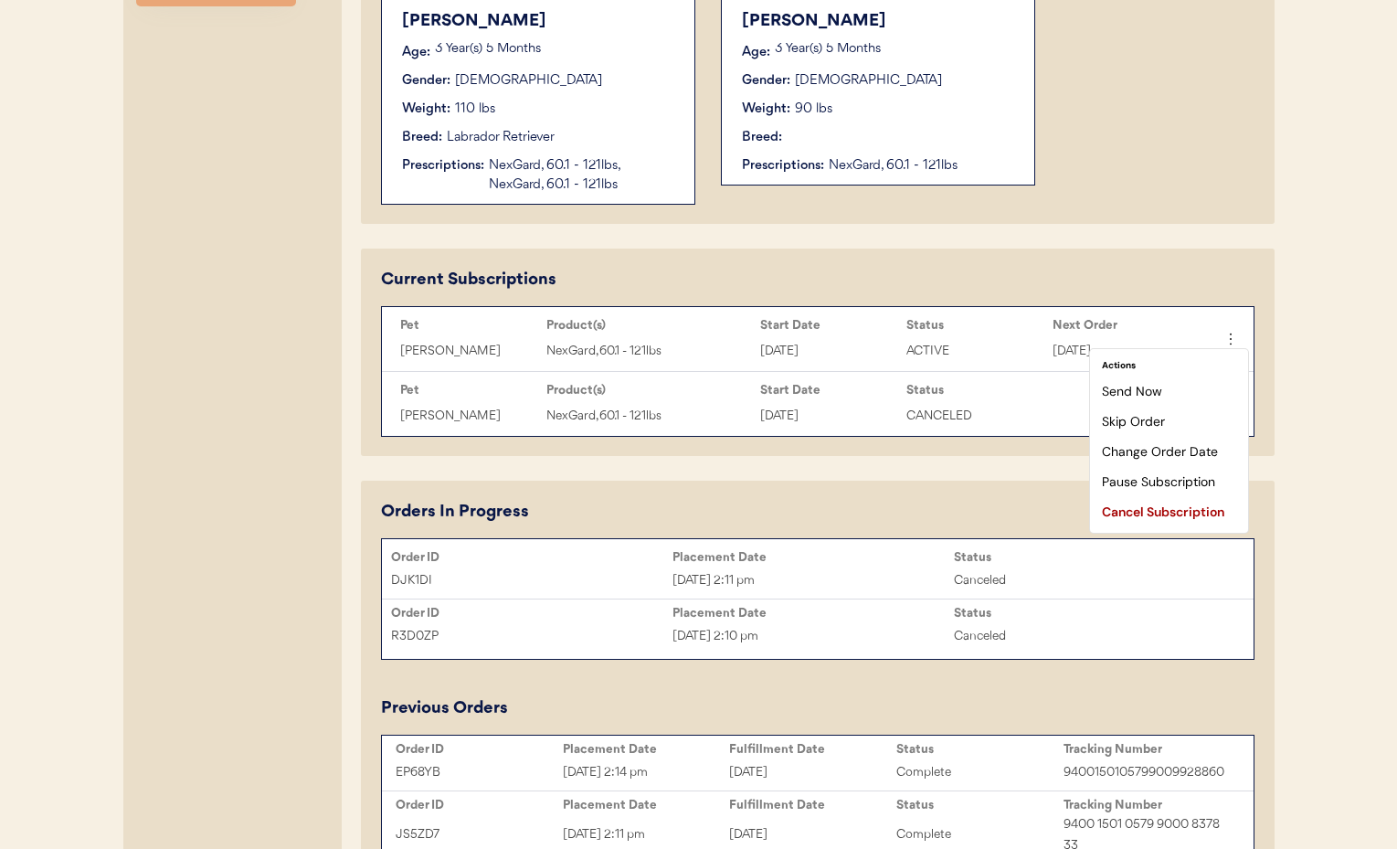
click at [919, 506] on div "Orders In Progress" at bounding box center [817, 512] width 873 height 25
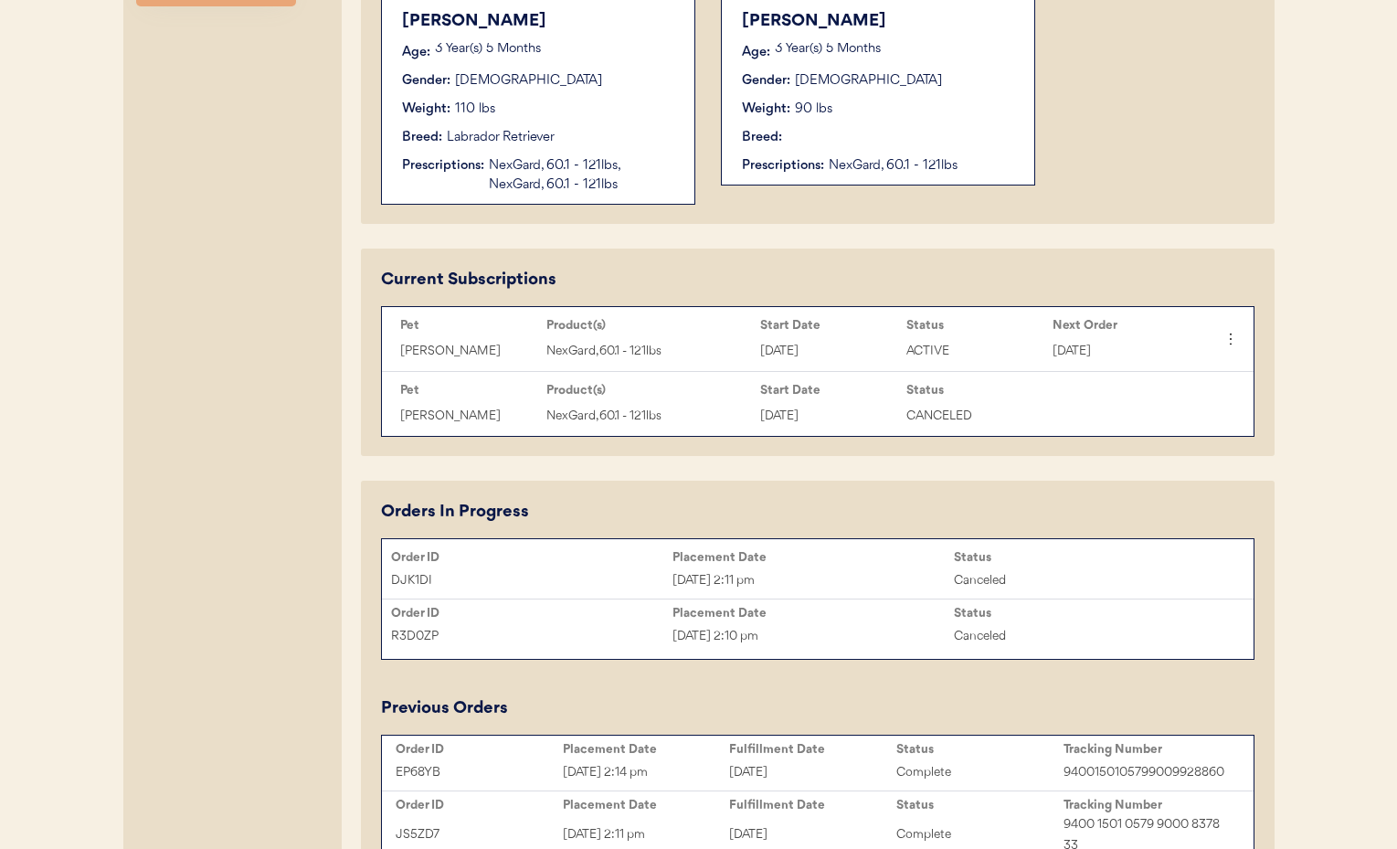
click at [887, 576] on div "[DATE] 2:11 pm" at bounding box center [812, 580] width 281 height 21
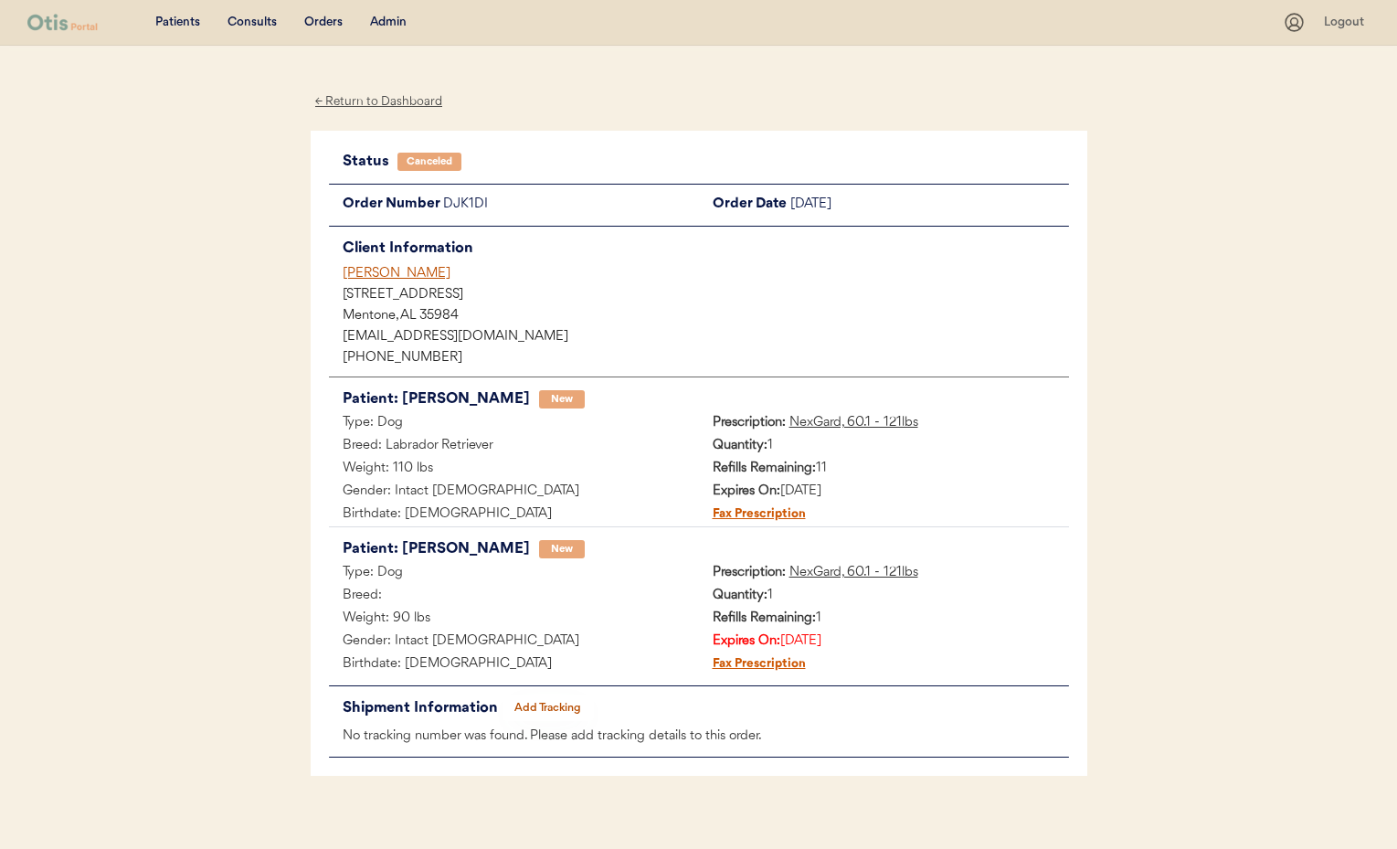
click at [421, 162] on div "Canceled" at bounding box center [430, 162] width 46 height 0
click at [424, 162] on div "Canceled" at bounding box center [430, 162] width 46 height 0
drag, startPoint x: 386, startPoint y: 26, endPoint x: 406, endPoint y: 3, distance: 30.4
click at [386, 25] on div "Admin" at bounding box center [388, 23] width 37 height 18
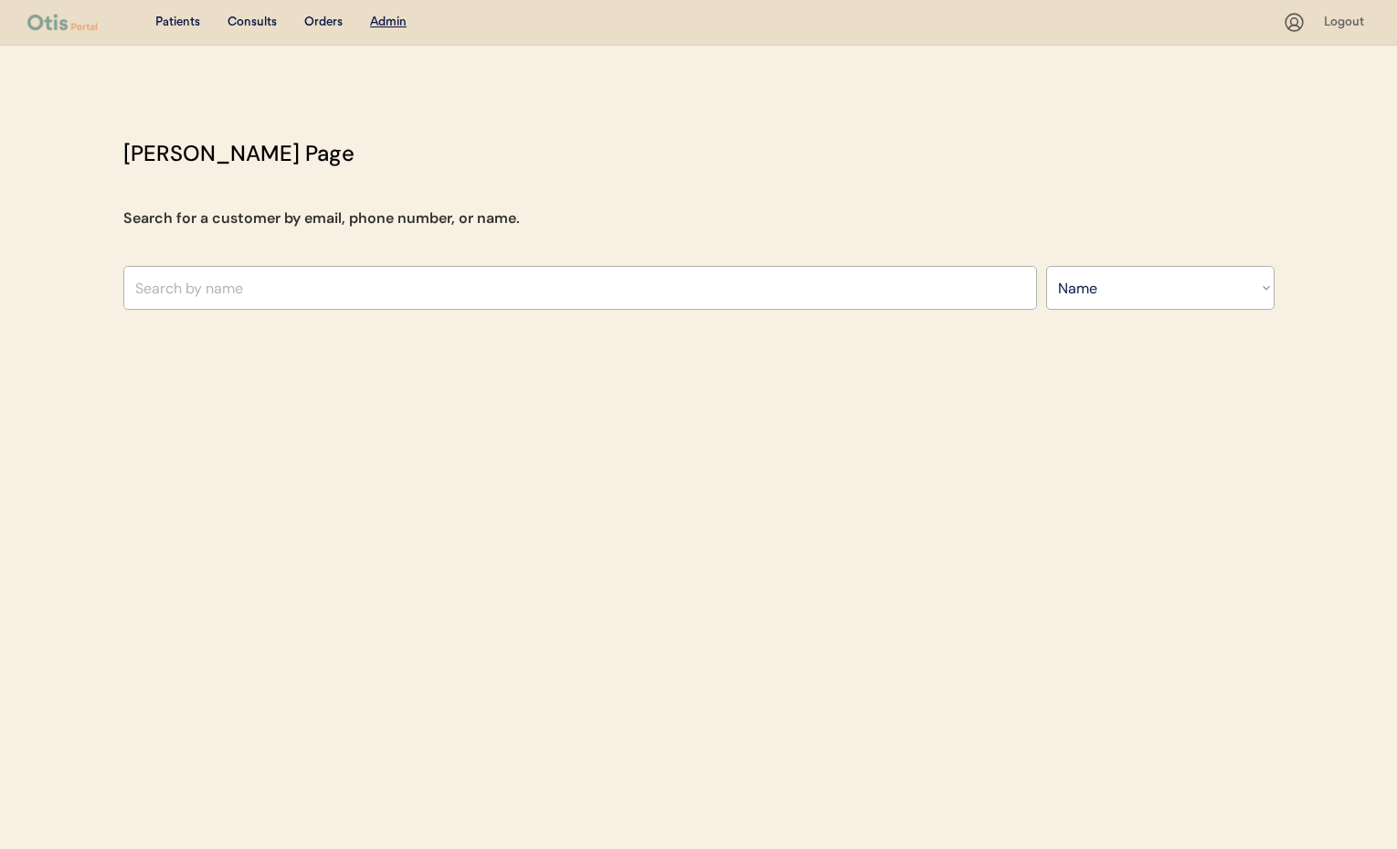
select select ""Name""
click at [359, 101] on div "Patients Consults Orders Admin Logout Otis Admin Page Search for a customer by …" at bounding box center [698, 424] width 1397 height 849
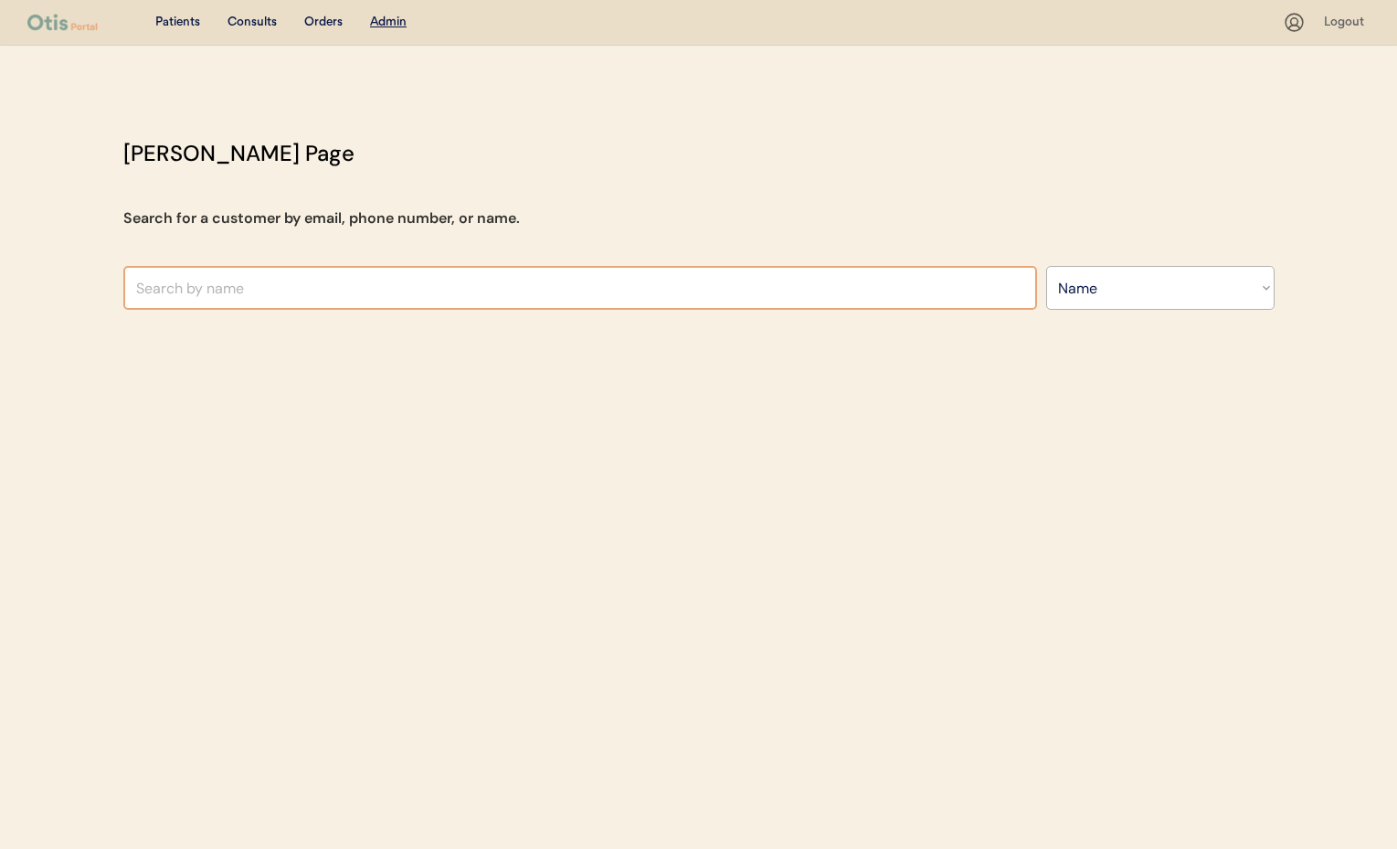
click at [272, 271] on input "text" at bounding box center [580, 288] width 914 height 44
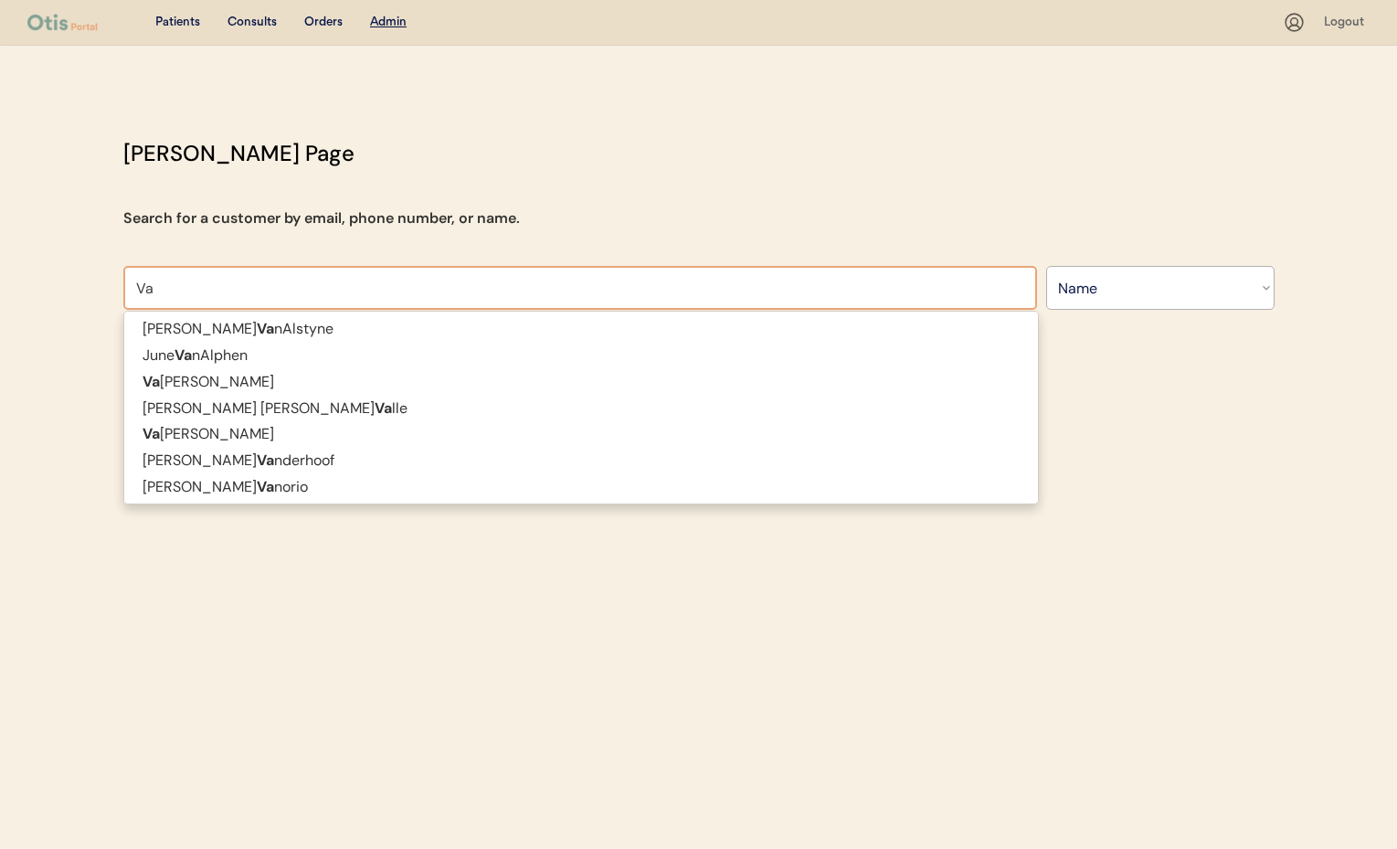
type input "V"
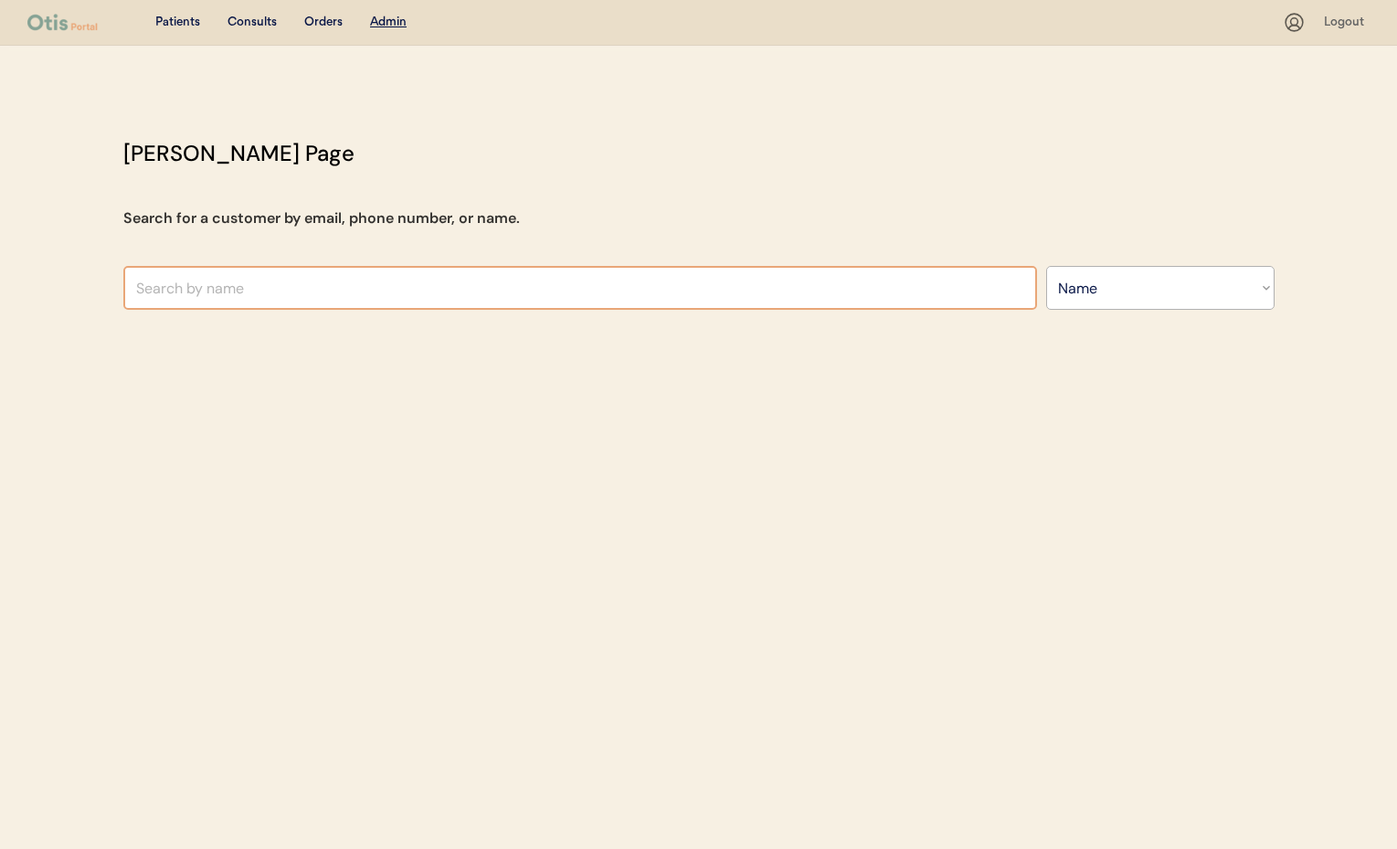
click at [1126, 297] on select "Search By Name Email Phone Number" at bounding box center [1160, 288] width 228 height 44
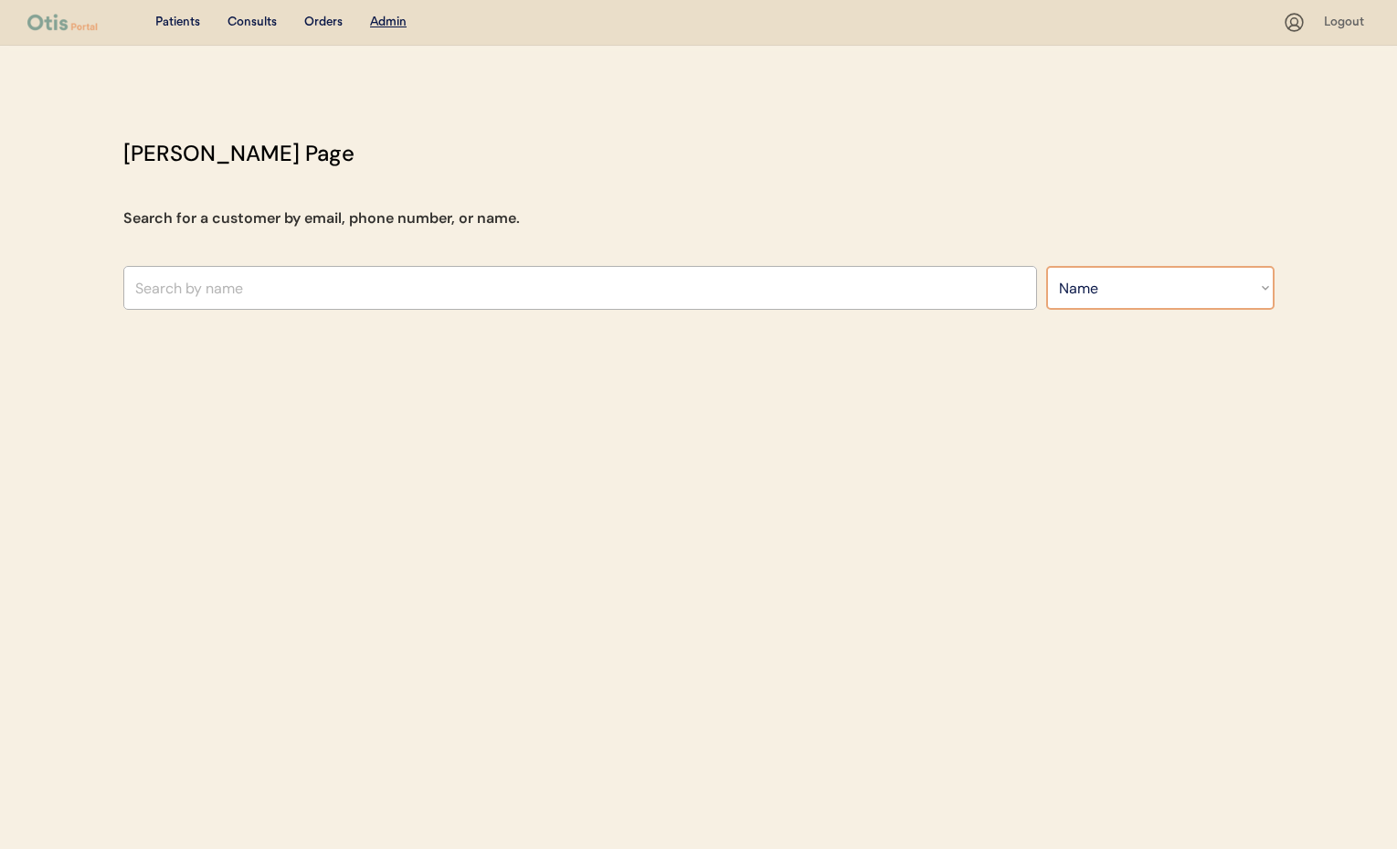
select select ""Email""
click at [1046, 266] on select "Search By Name Email Phone Number" at bounding box center [1160, 288] width 228 height 44
select select ""Email""
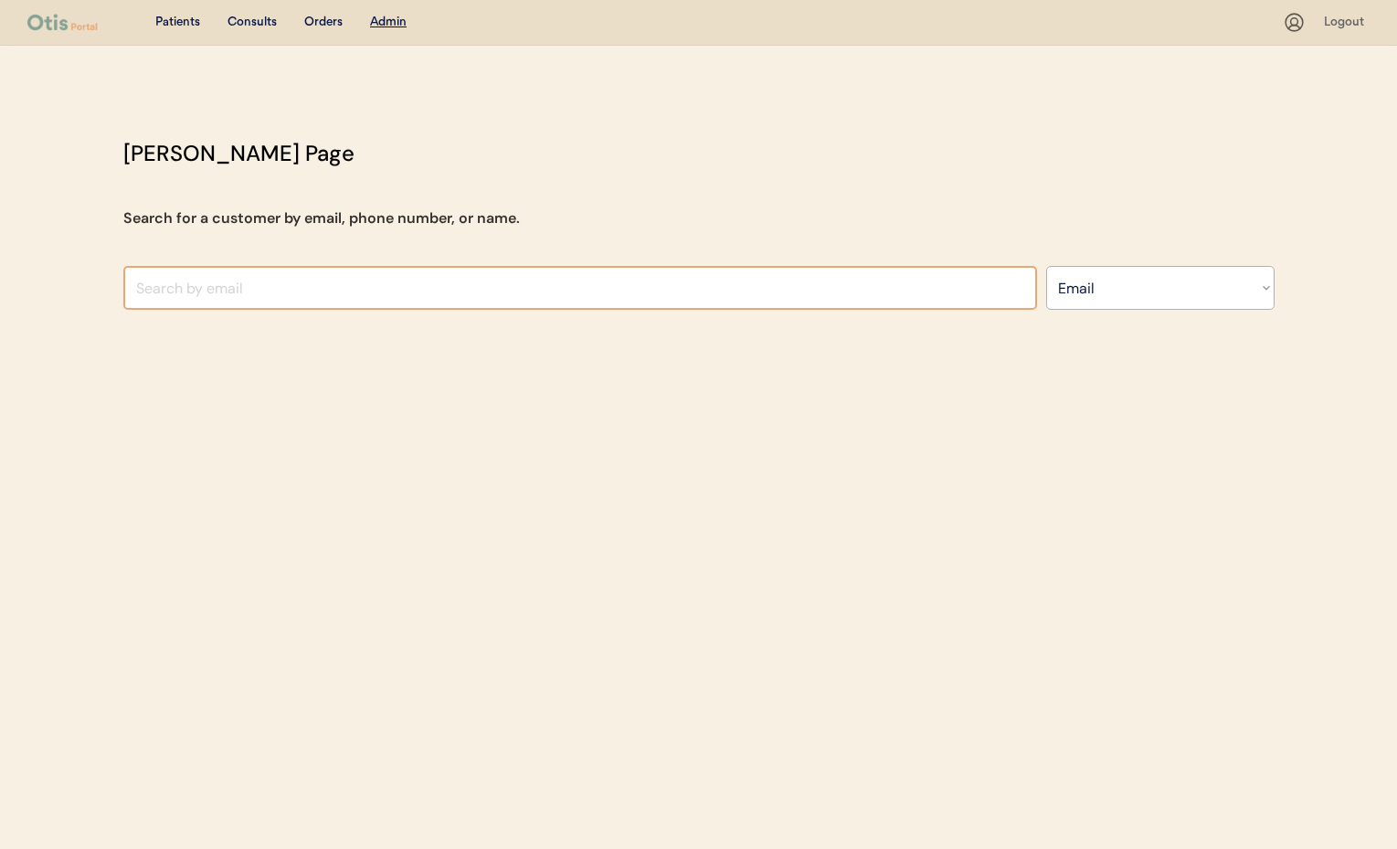
click at [196, 294] on input "input" at bounding box center [580, 288] width 914 height 44
paste input "[EMAIL_ADDRESS][DOMAIN_NAME]"
click at [344, 291] on input "input" at bounding box center [580, 288] width 914 height 44
type input "ValSacco426@m"
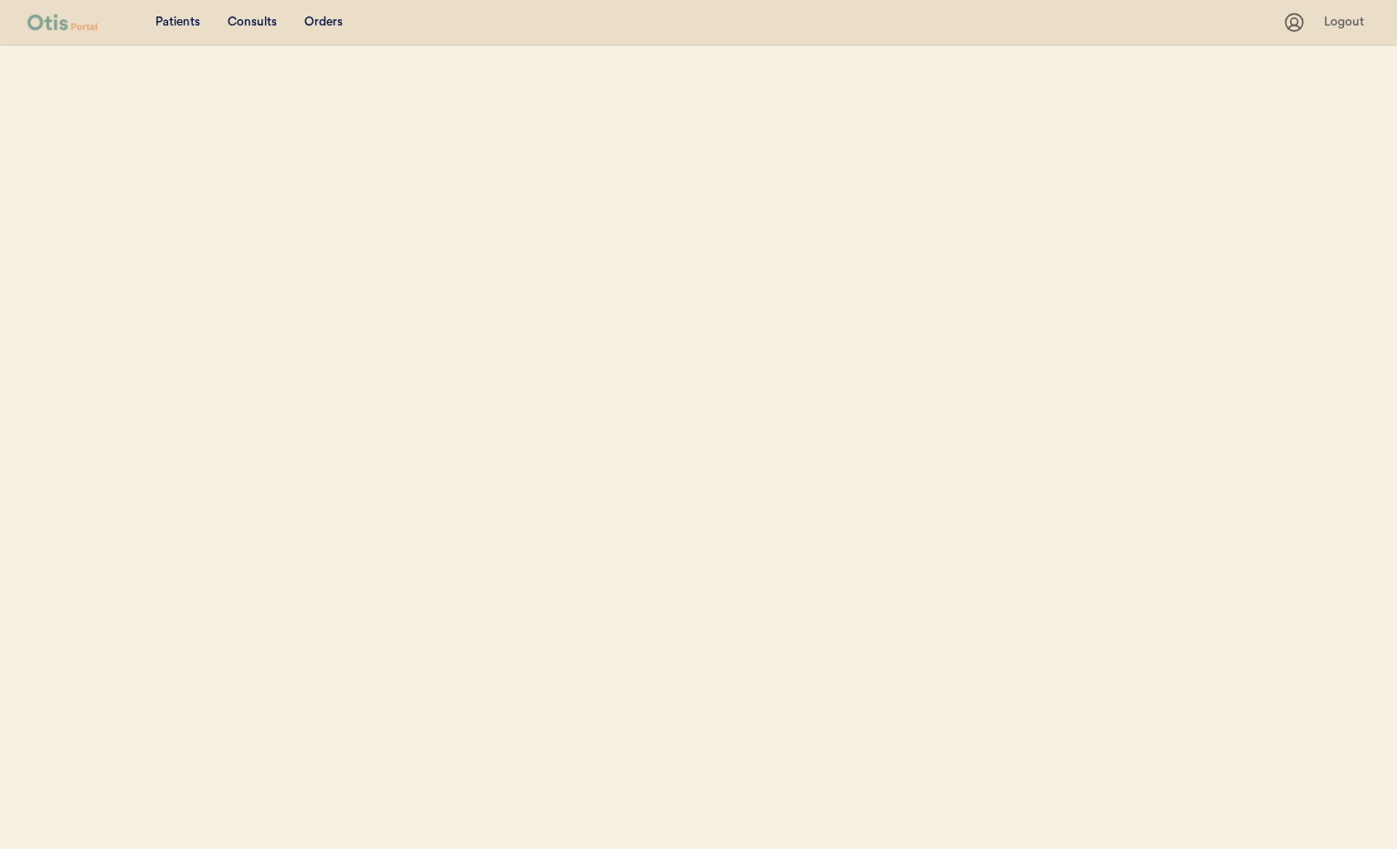
select select ""Email""
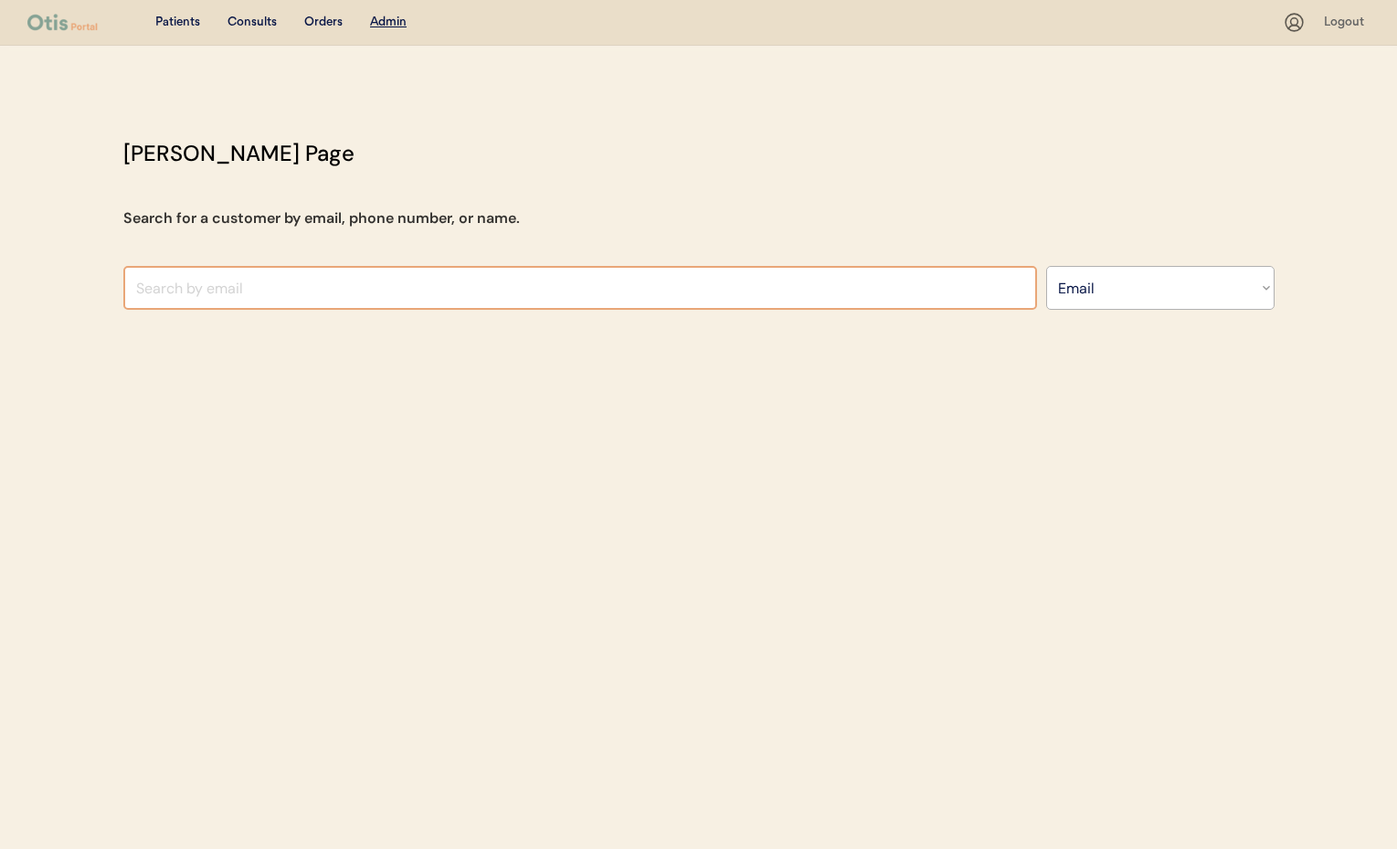
click at [192, 283] on input "input" at bounding box center [580, 288] width 914 height 44
paste input "valsacco426@msn.com"
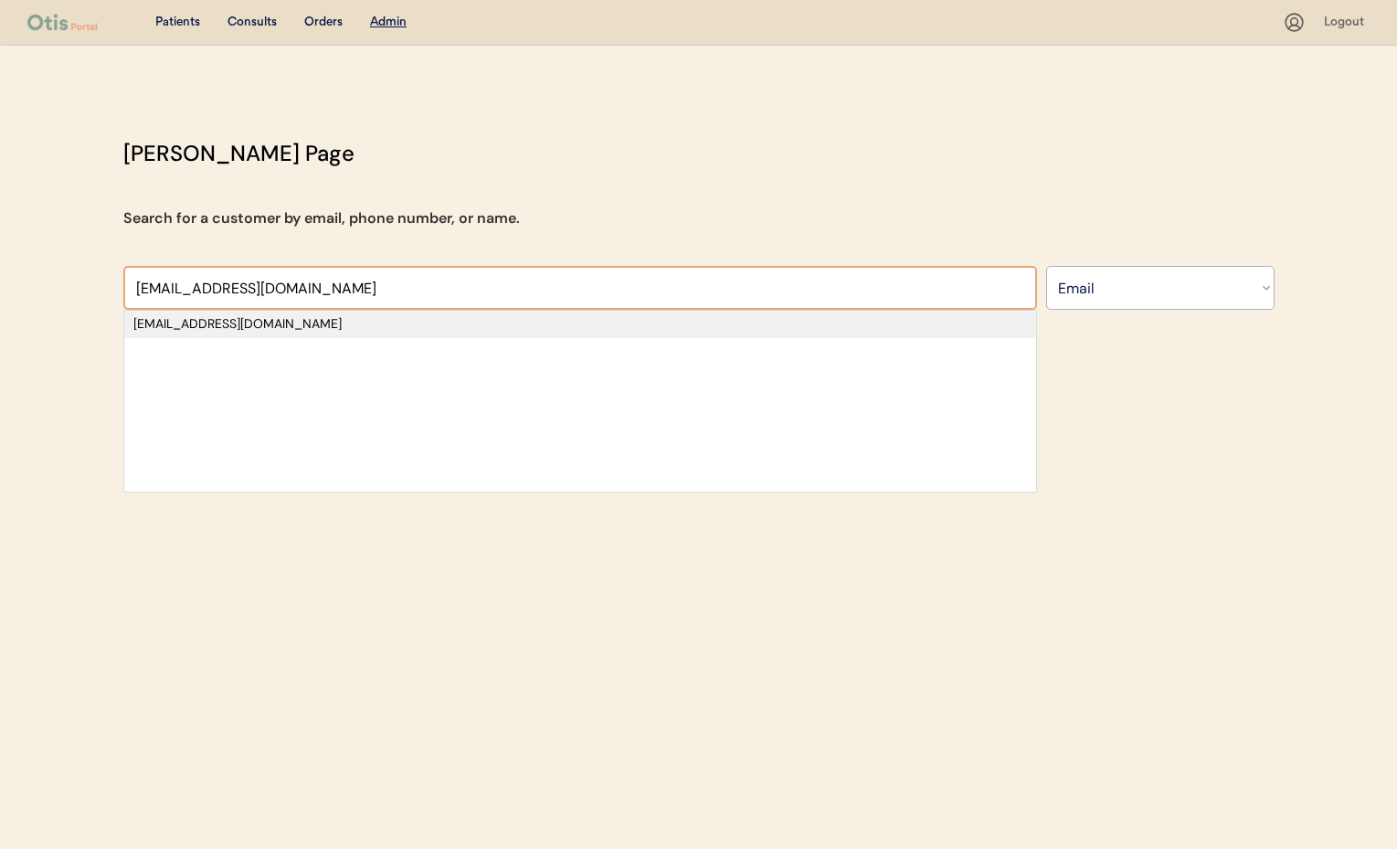
type input "valsacco426@msn.co"
click at [168, 323] on div "valsacco426@msn.com" at bounding box center [579, 324] width 893 height 18
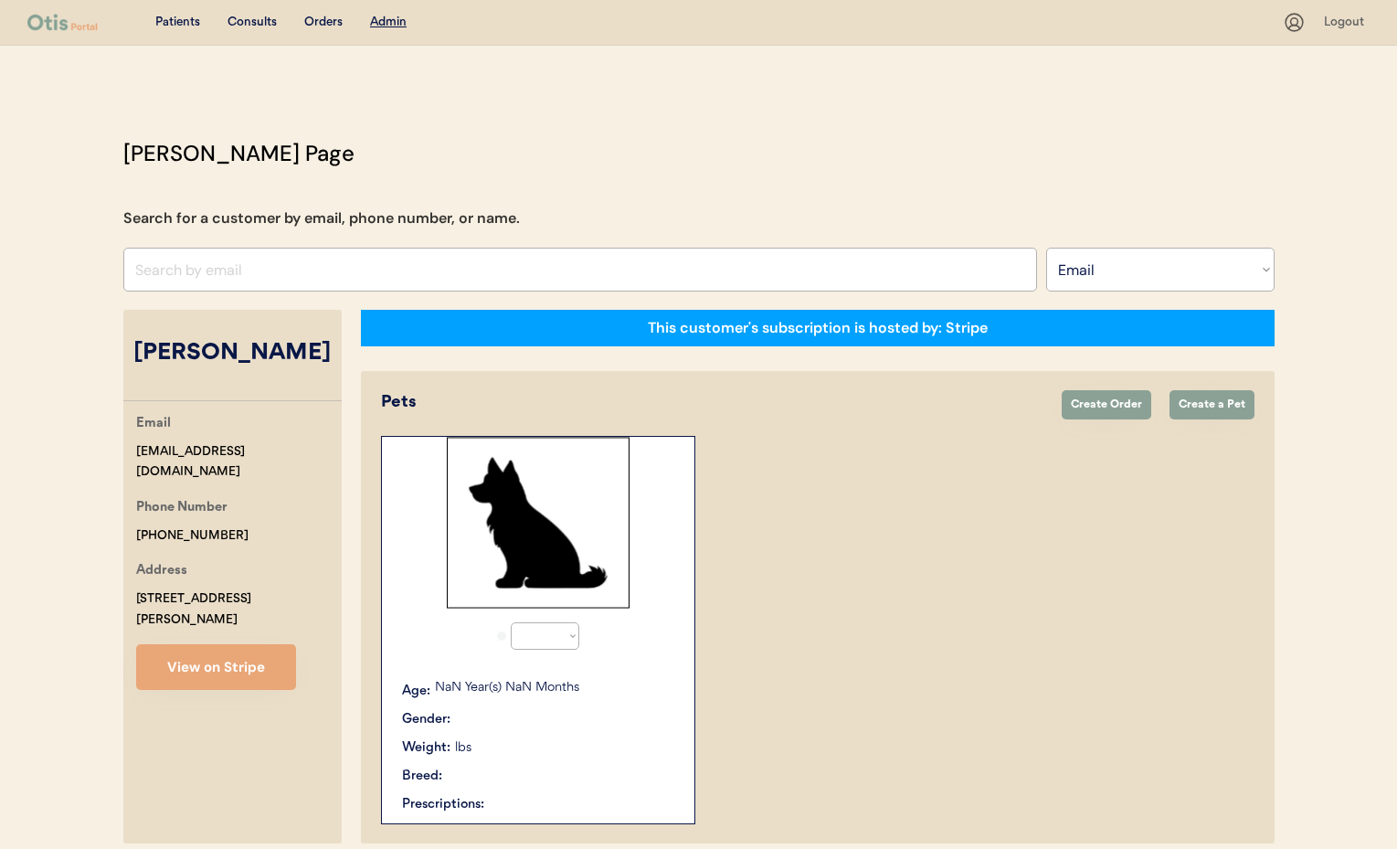
select select "true"
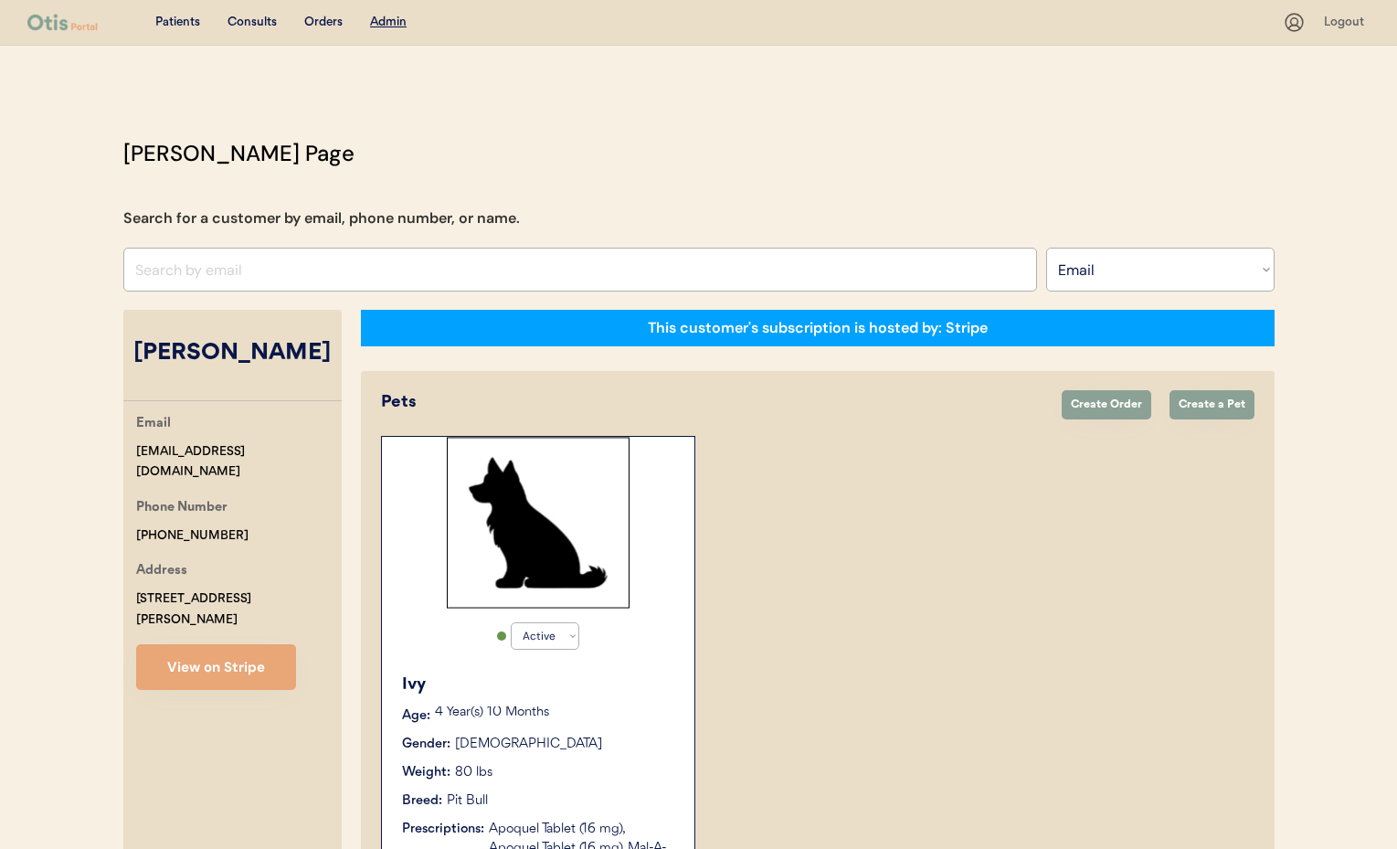
click at [841, 636] on div "Active Active Inactive Ivy Age: 4 Year(s) 10 Months Gender: Female Weight: 80 l…" at bounding box center [817, 690] width 873 height 509
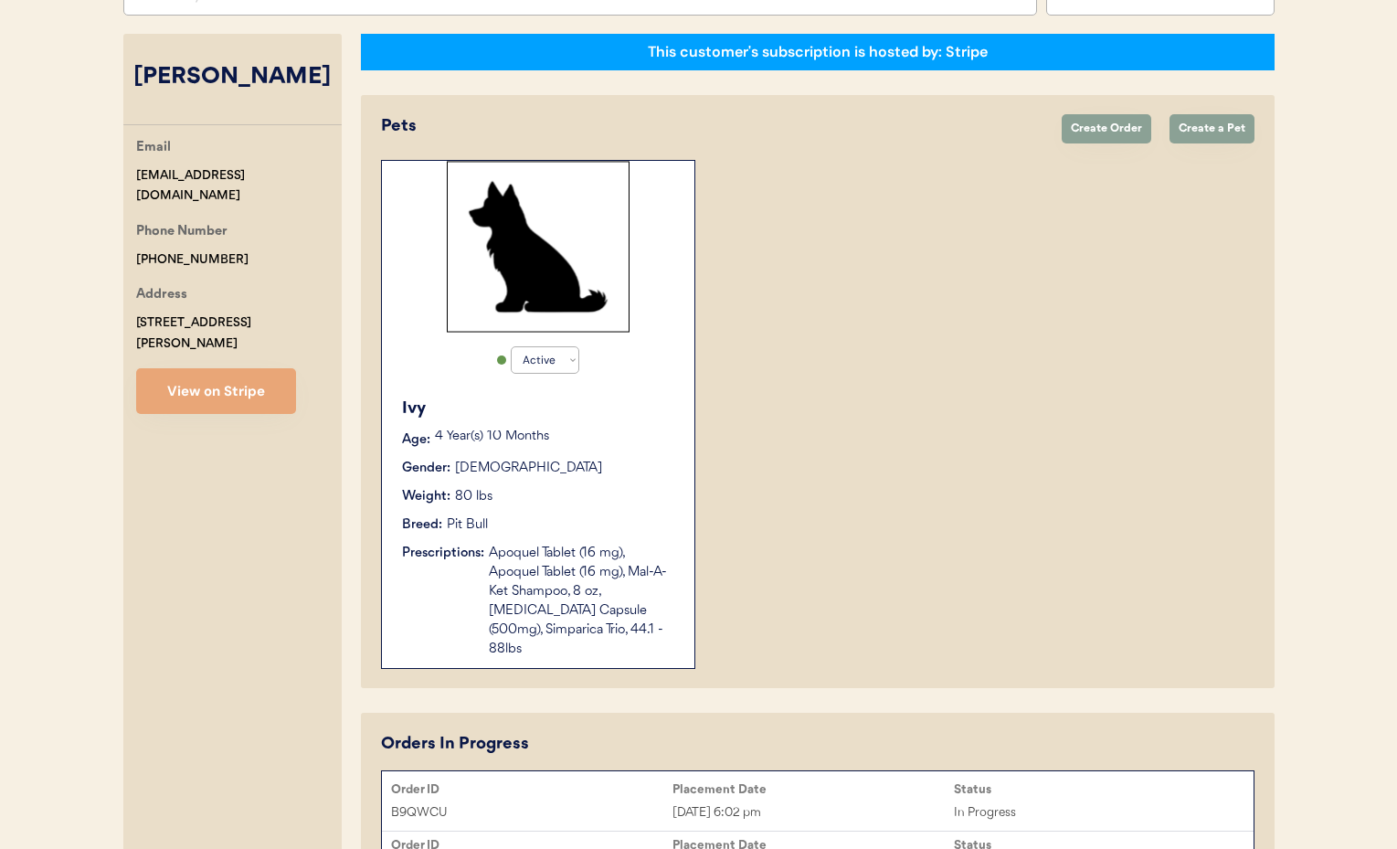
scroll to position [447, 0]
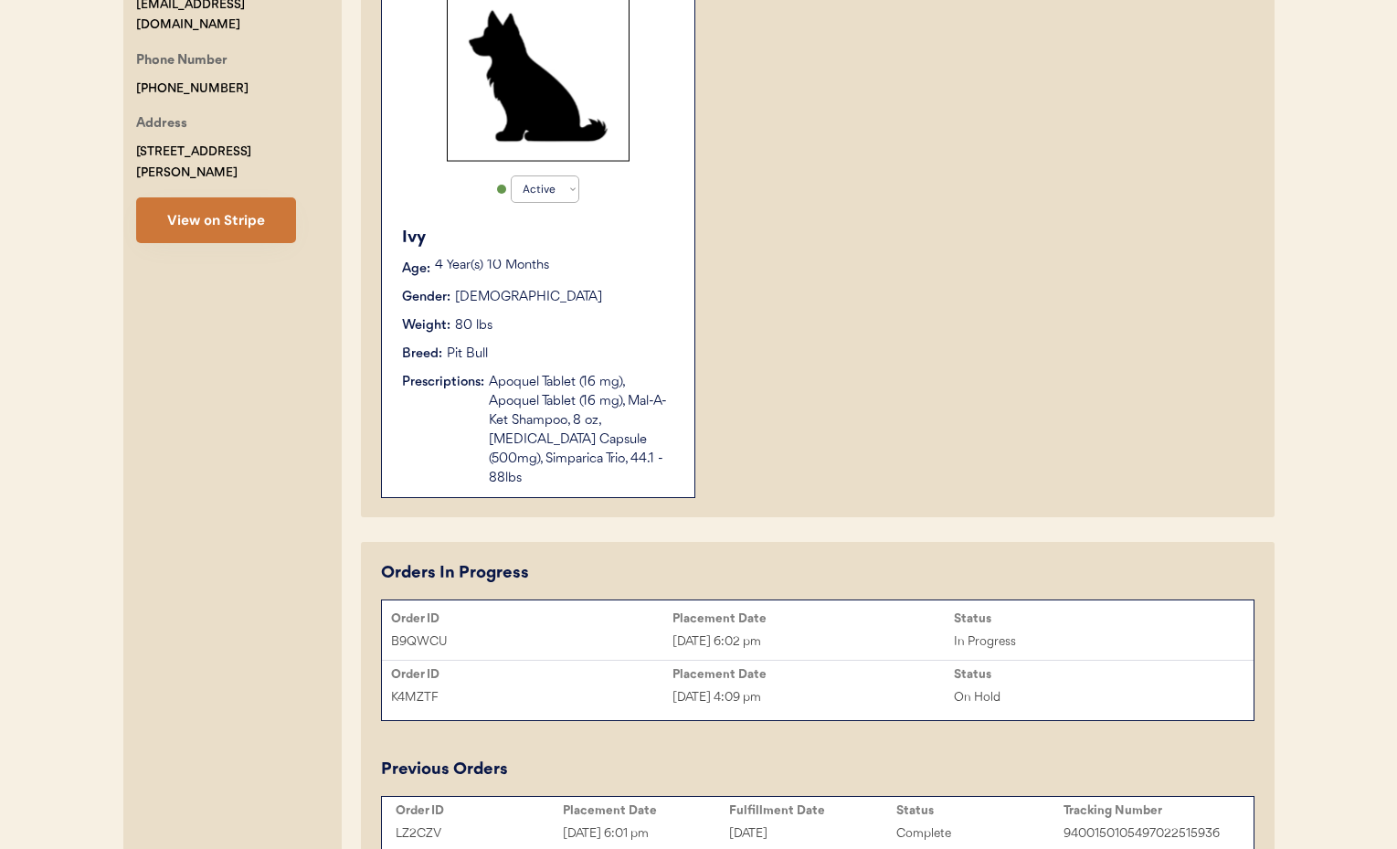
click at [207, 207] on button "View on Stripe" at bounding box center [216, 220] width 160 height 46
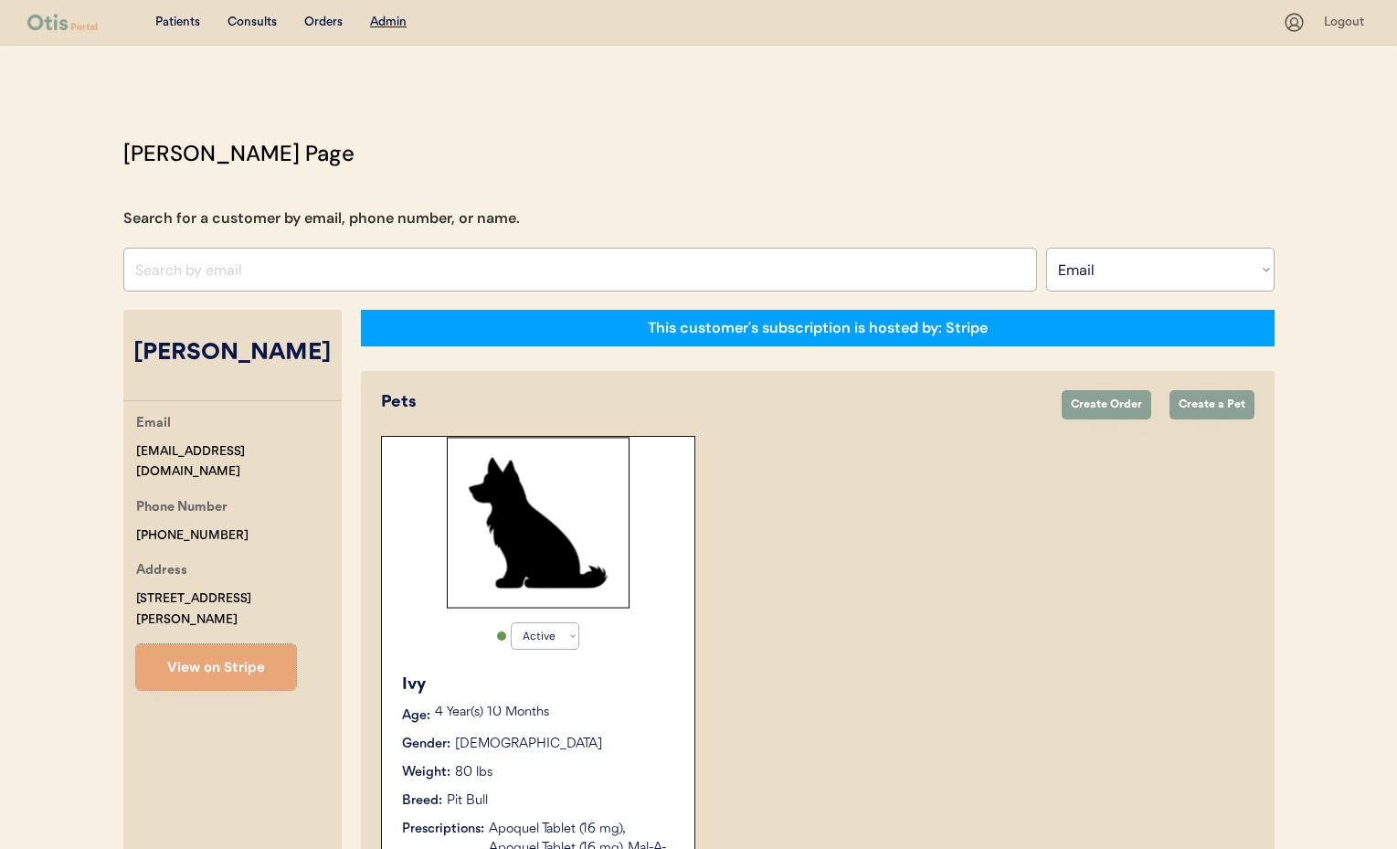
scroll to position [125, 0]
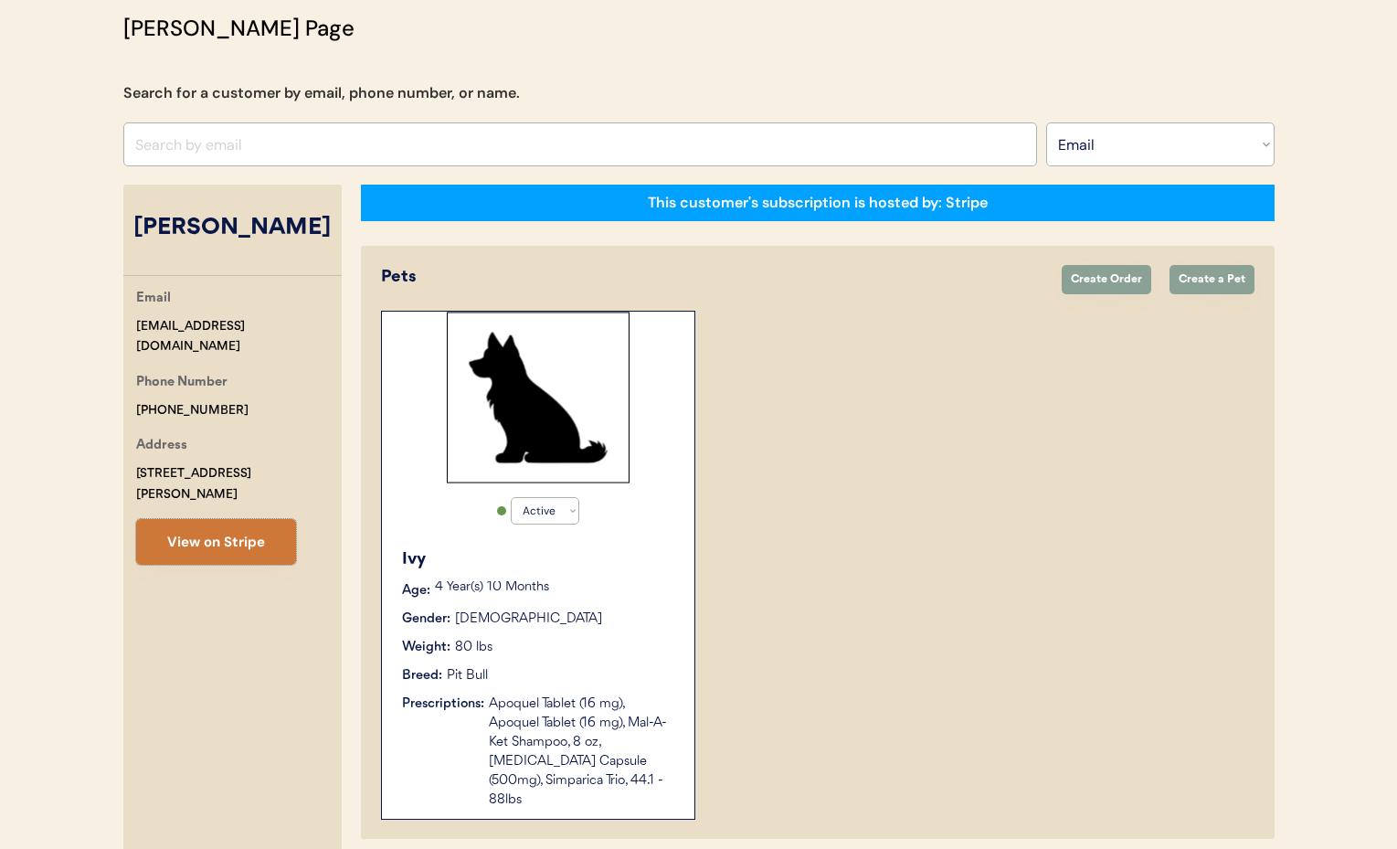
click at [206, 528] on button "View on Stripe" at bounding box center [216, 542] width 160 height 46
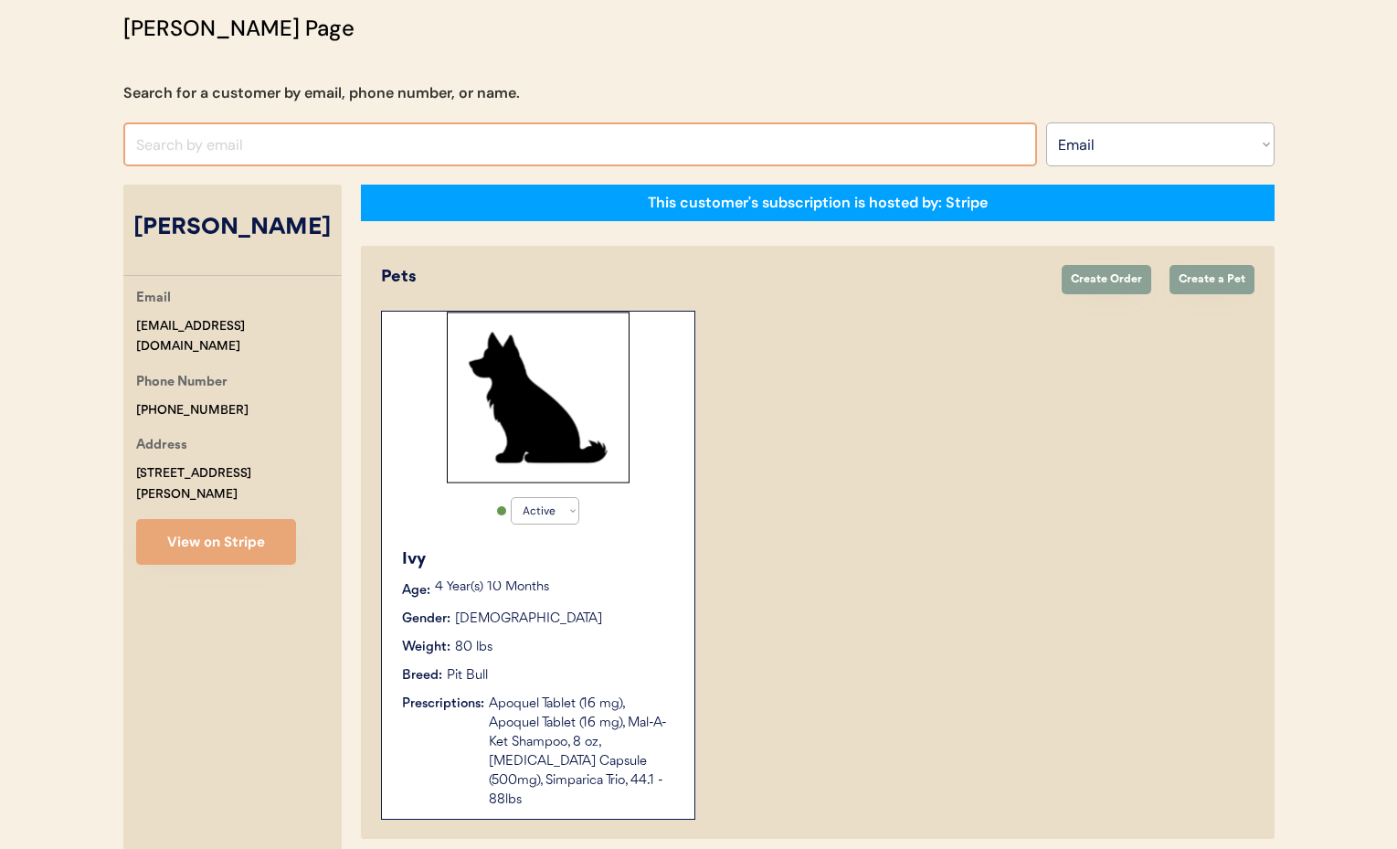
drag, startPoint x: 243, startPoint y: 138, endPoint x: 228, endPoint y: 143, distance: 15.3
click at [240, 139] on input "input" at bounding box center [580, 144] width 914 height 44
click at [1167, 154] on select "Search By Name Email Phone Number" at bounding box center [1160, 144] width 228 height 44
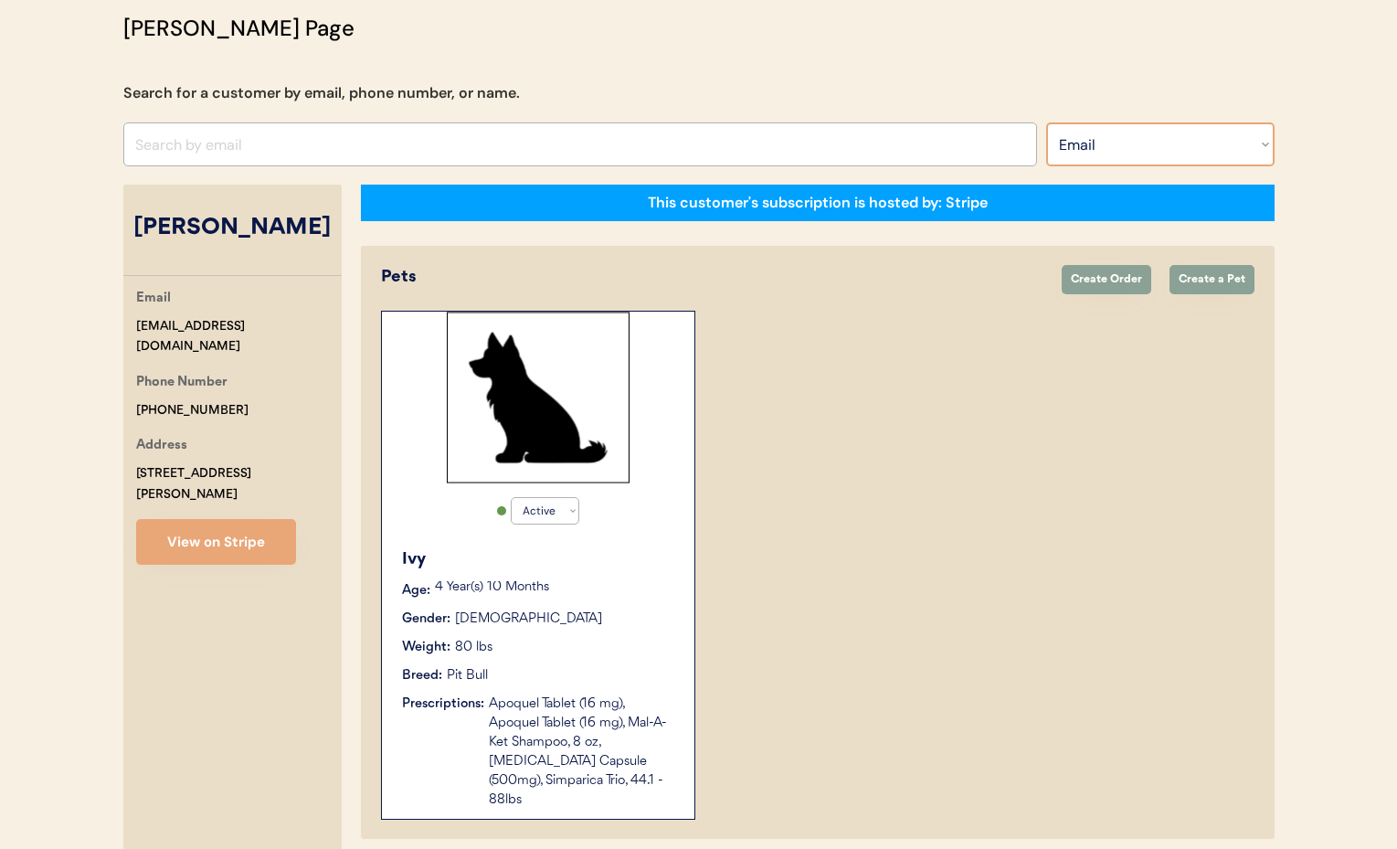
select select ""Name""
click at [1046, 122] on select "Search By Name Email Phone Number" at bounding box center [1160, 144] width 228 height 44
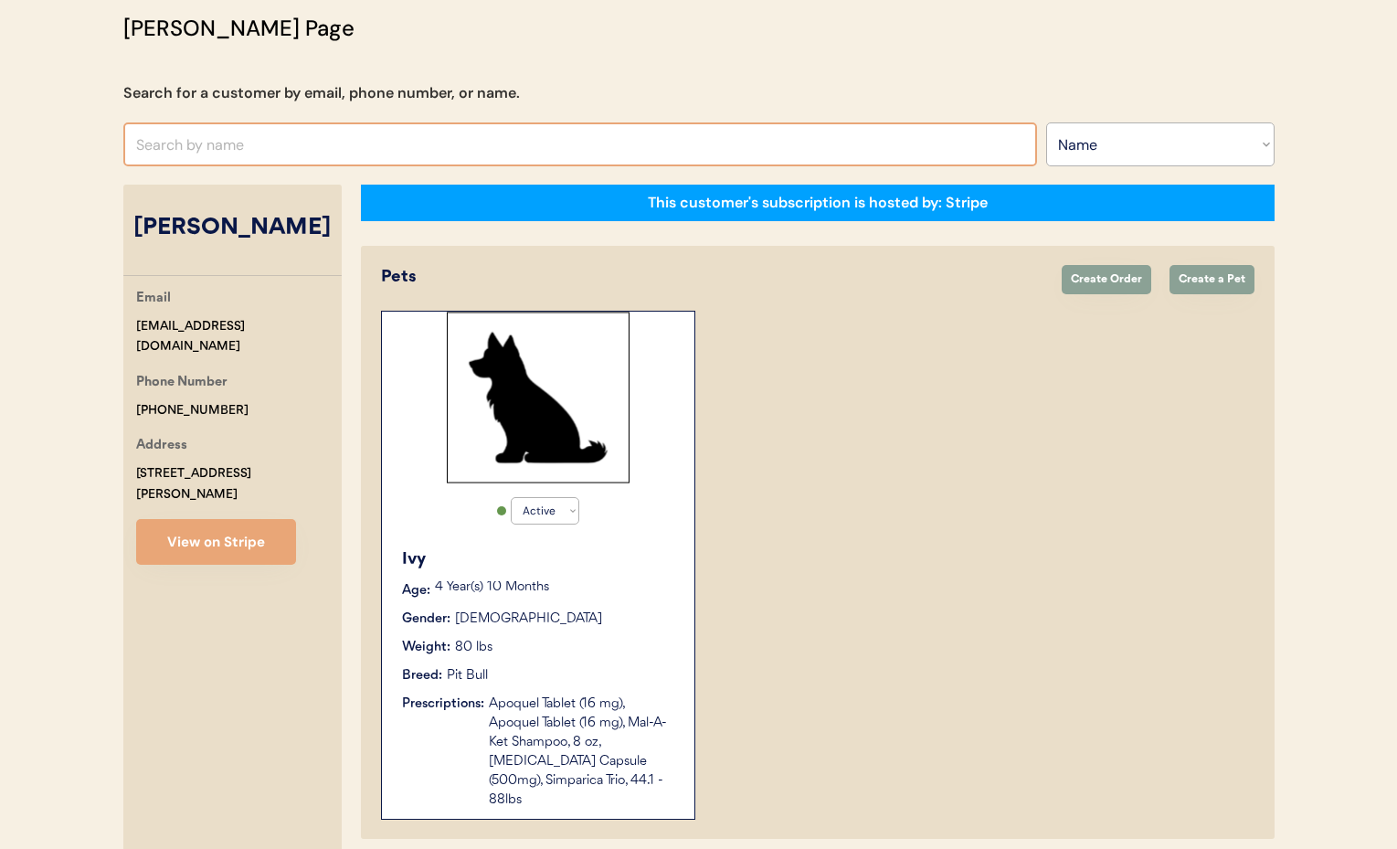
click at [192, 134] on input "text" at bounding box center [580, 144] width 914 height 44
paste input "Billy Naracon"
type input "B"
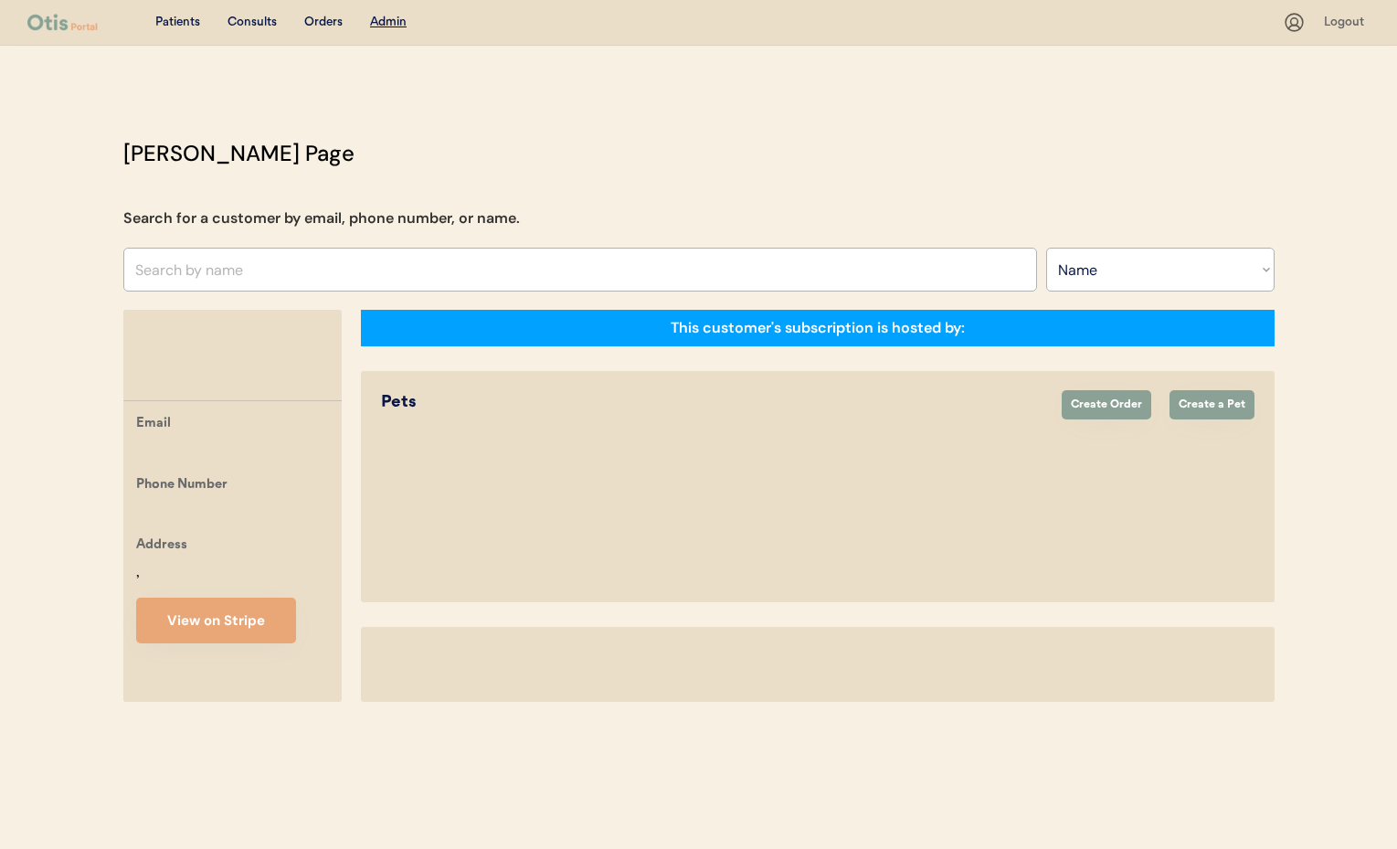
select select ""Name""
select select "true"
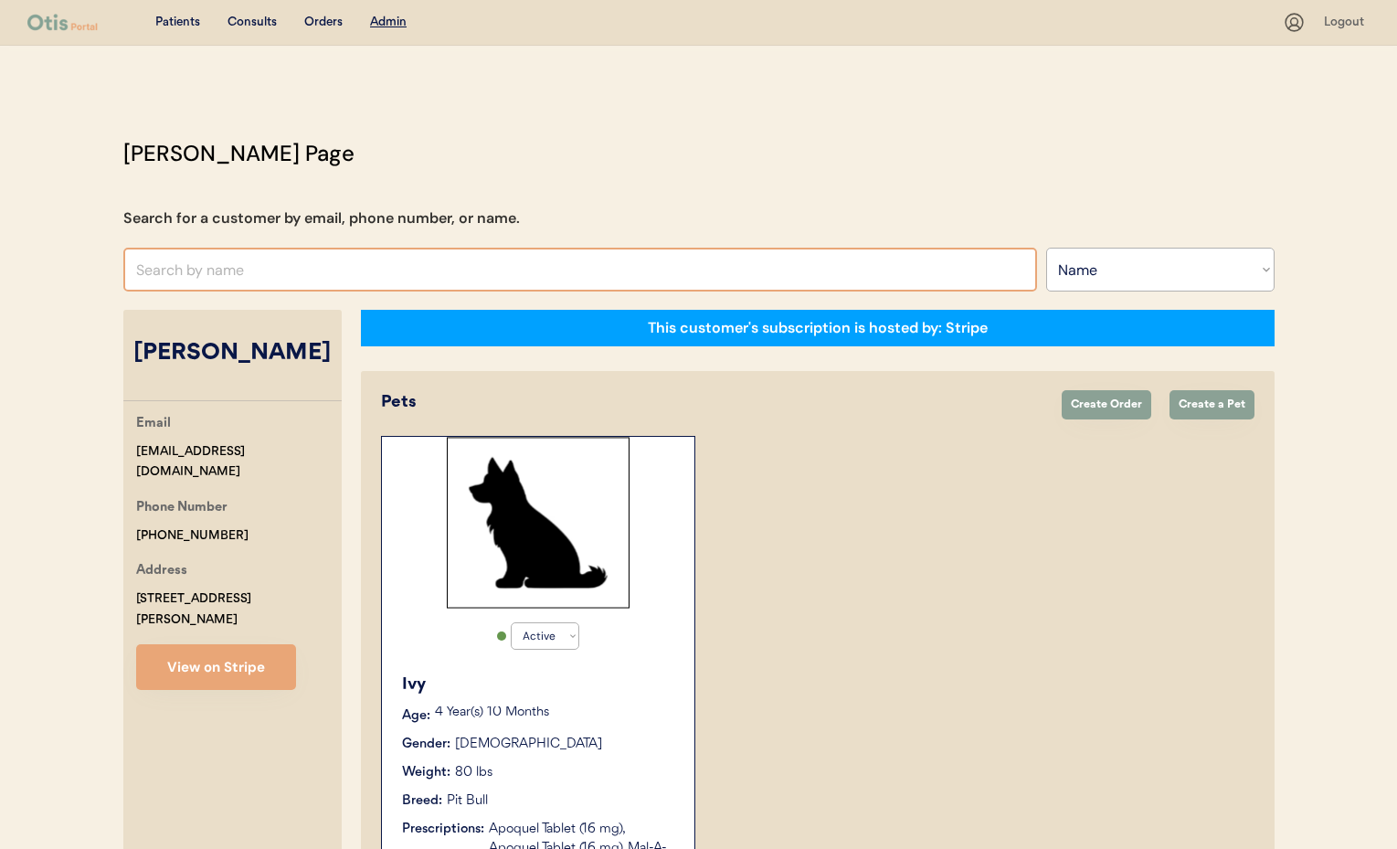
click at [178, 274] on input "text" at bounding box center [580, 270] width 914 height 44
type input "[PERSON_NAME]"
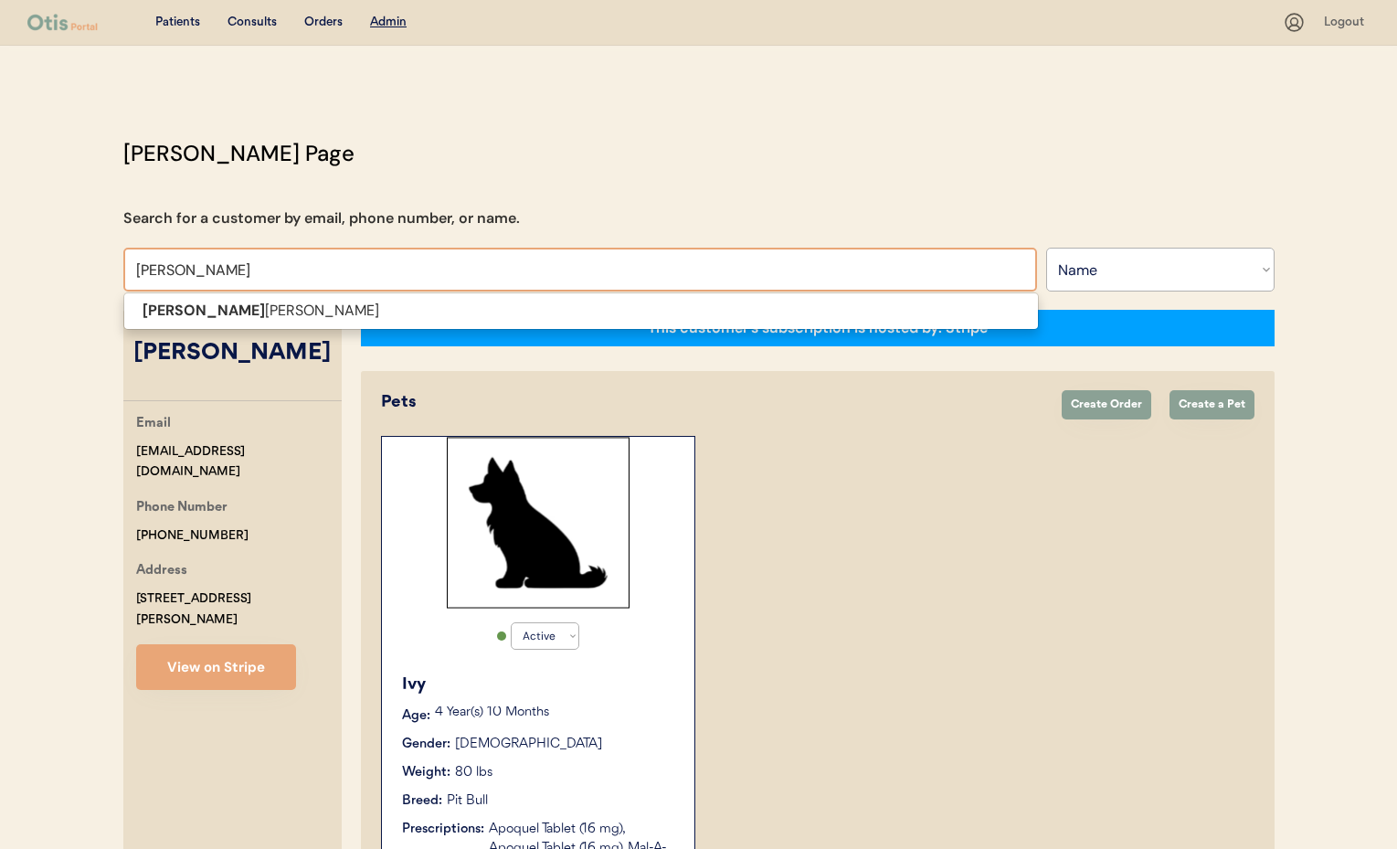
type input "[PERSON_NAME]"
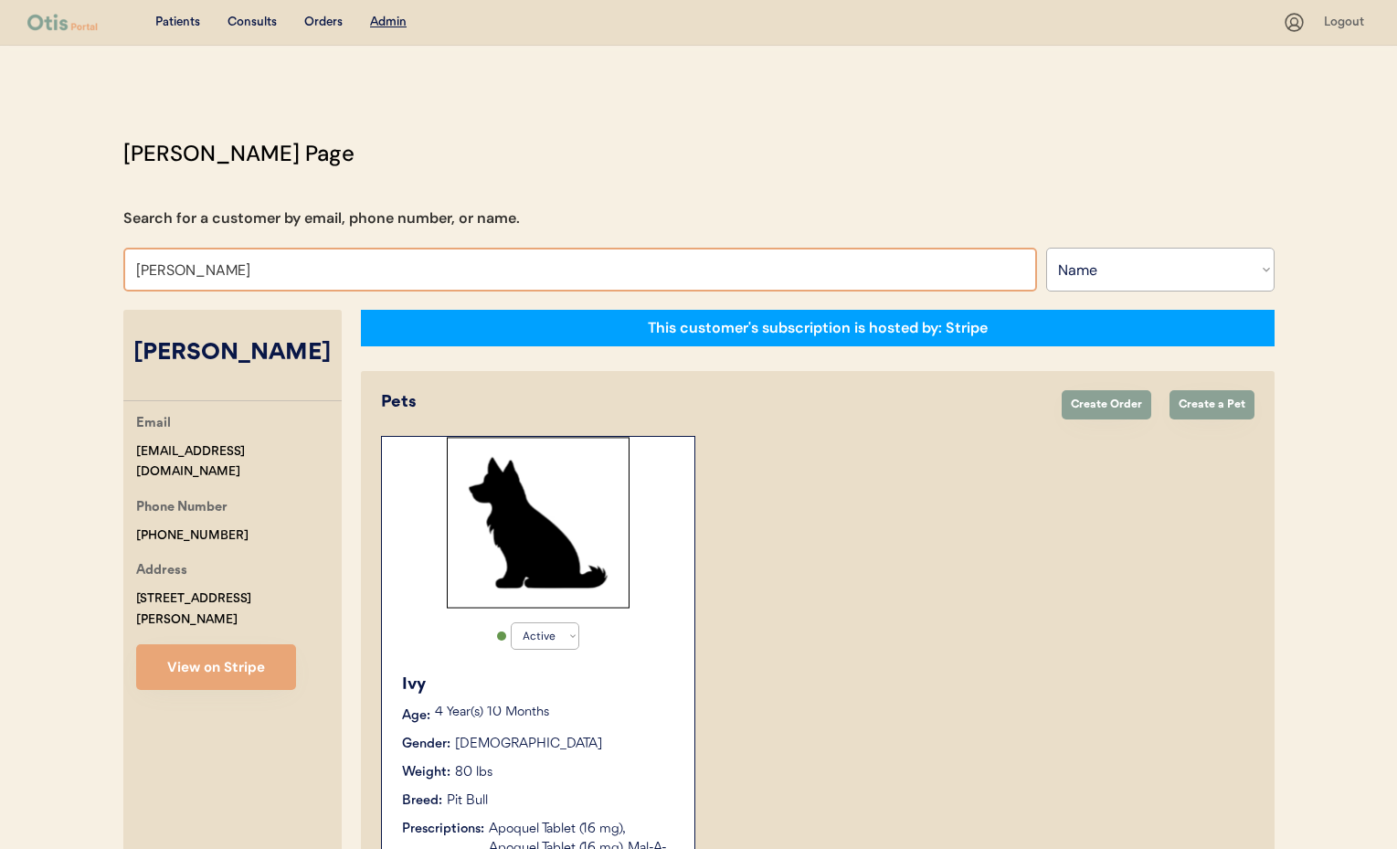
type input "[PERSON_NAME]"
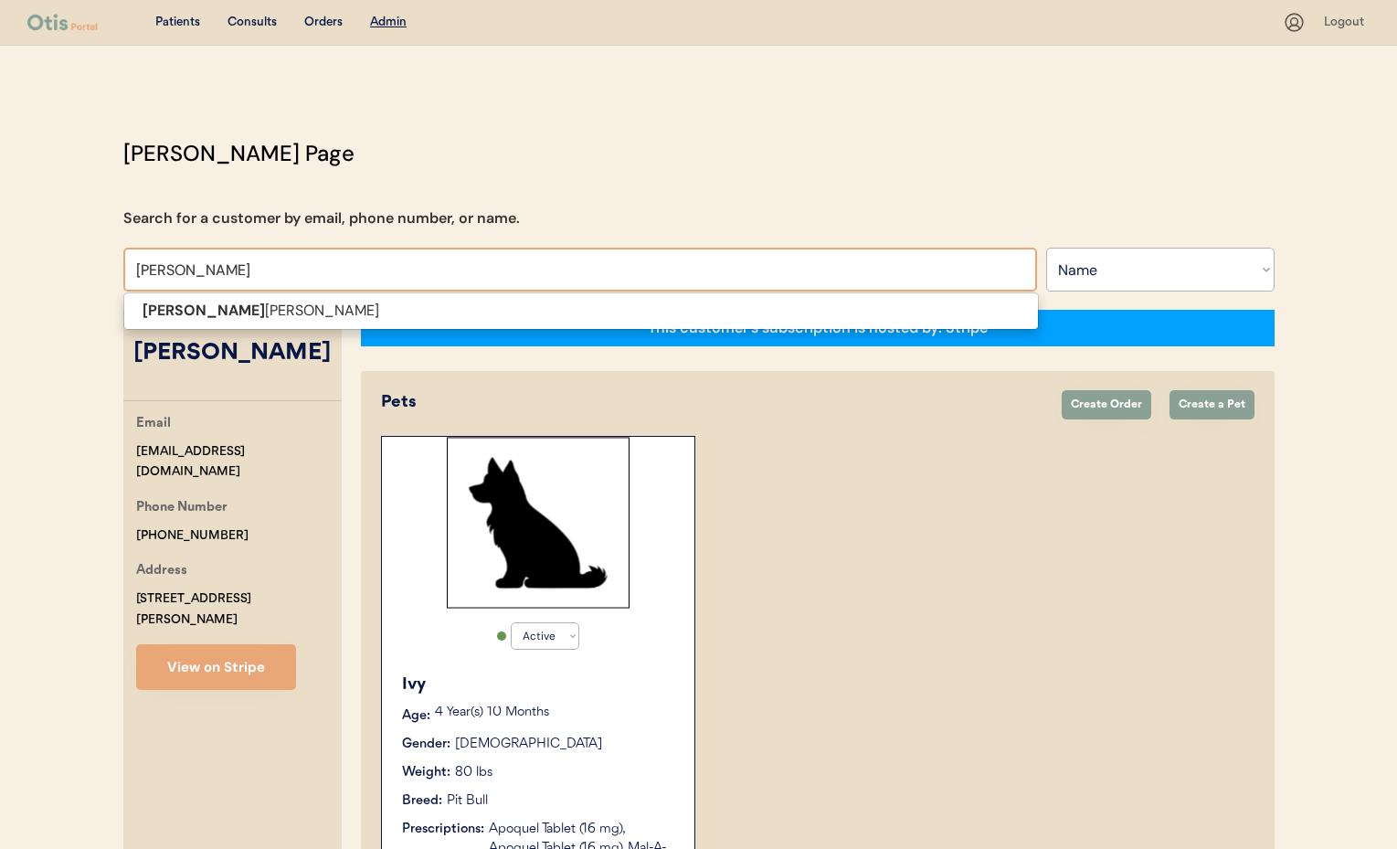
type input "bill"
type input "bill Prosser"
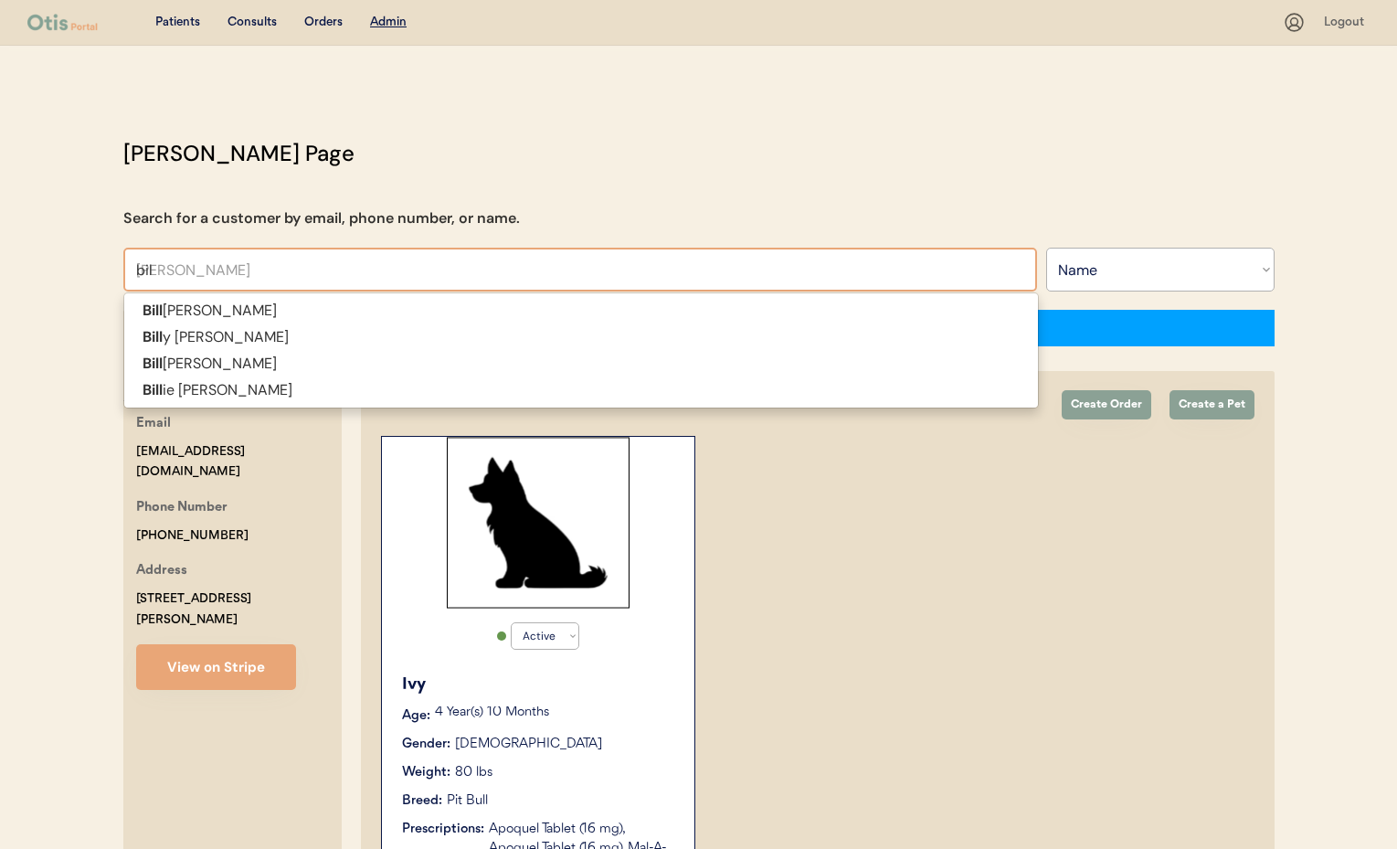
type input "bi"
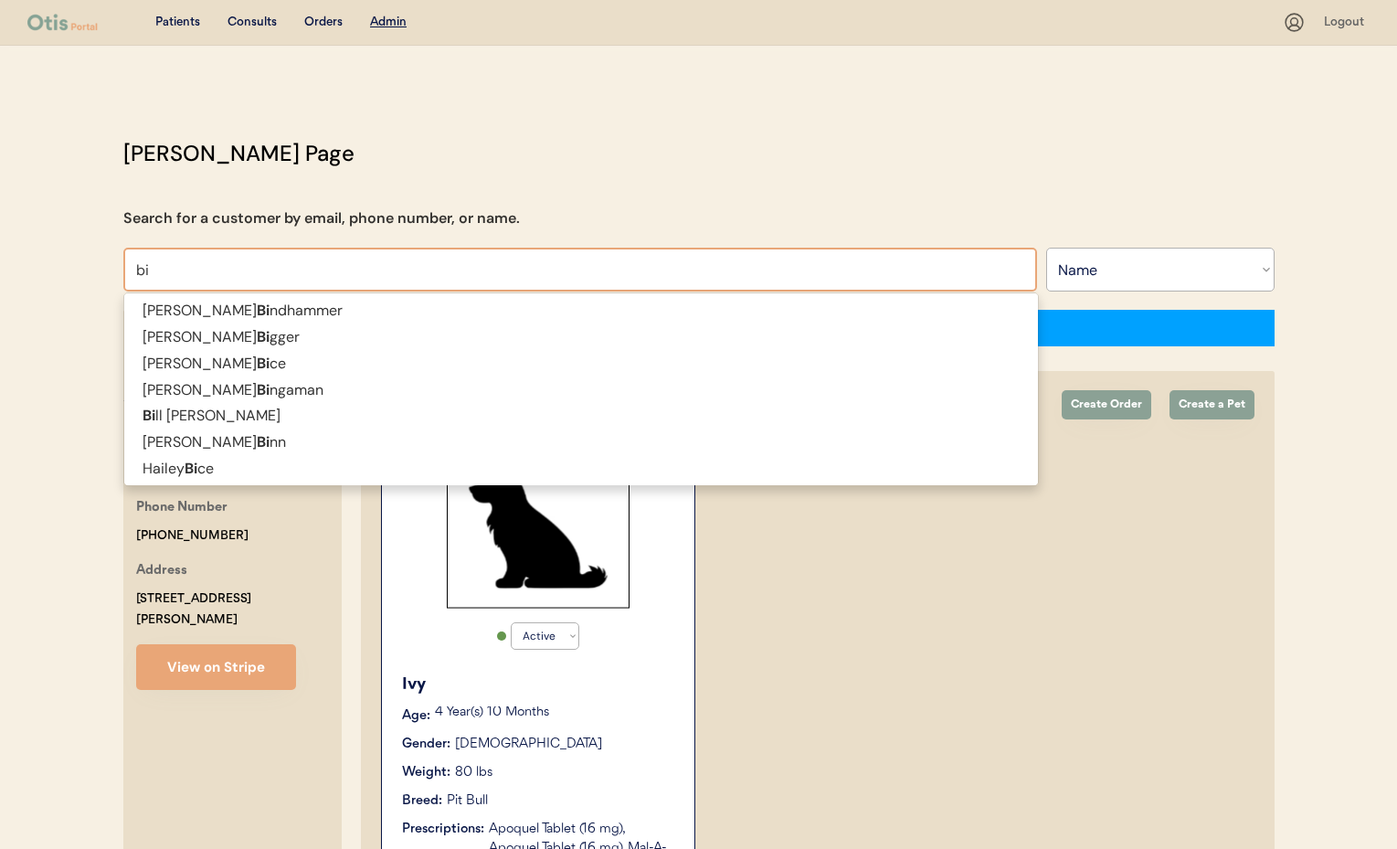
type input "b"
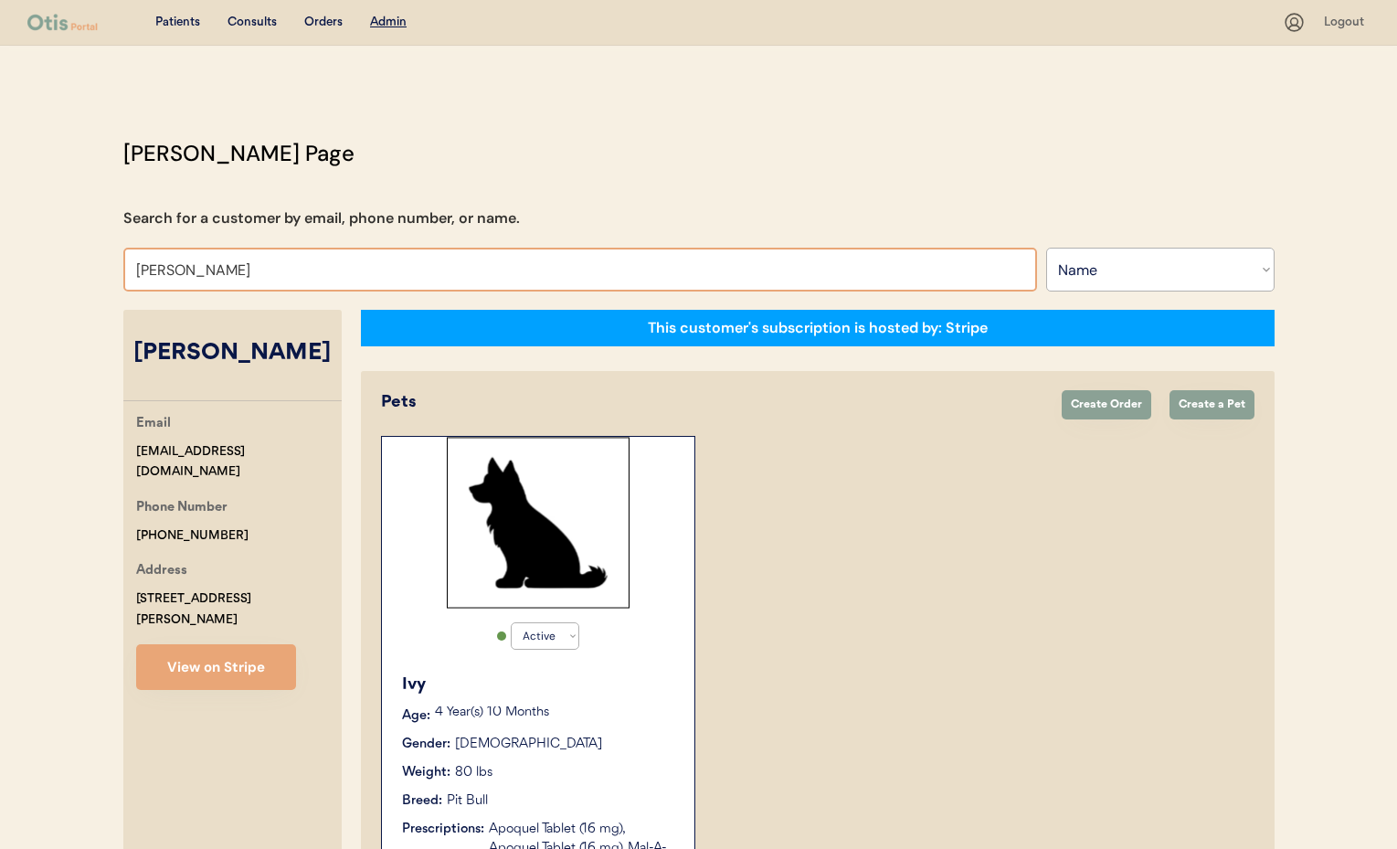
type input "Mike"
type input "Mike Specht"
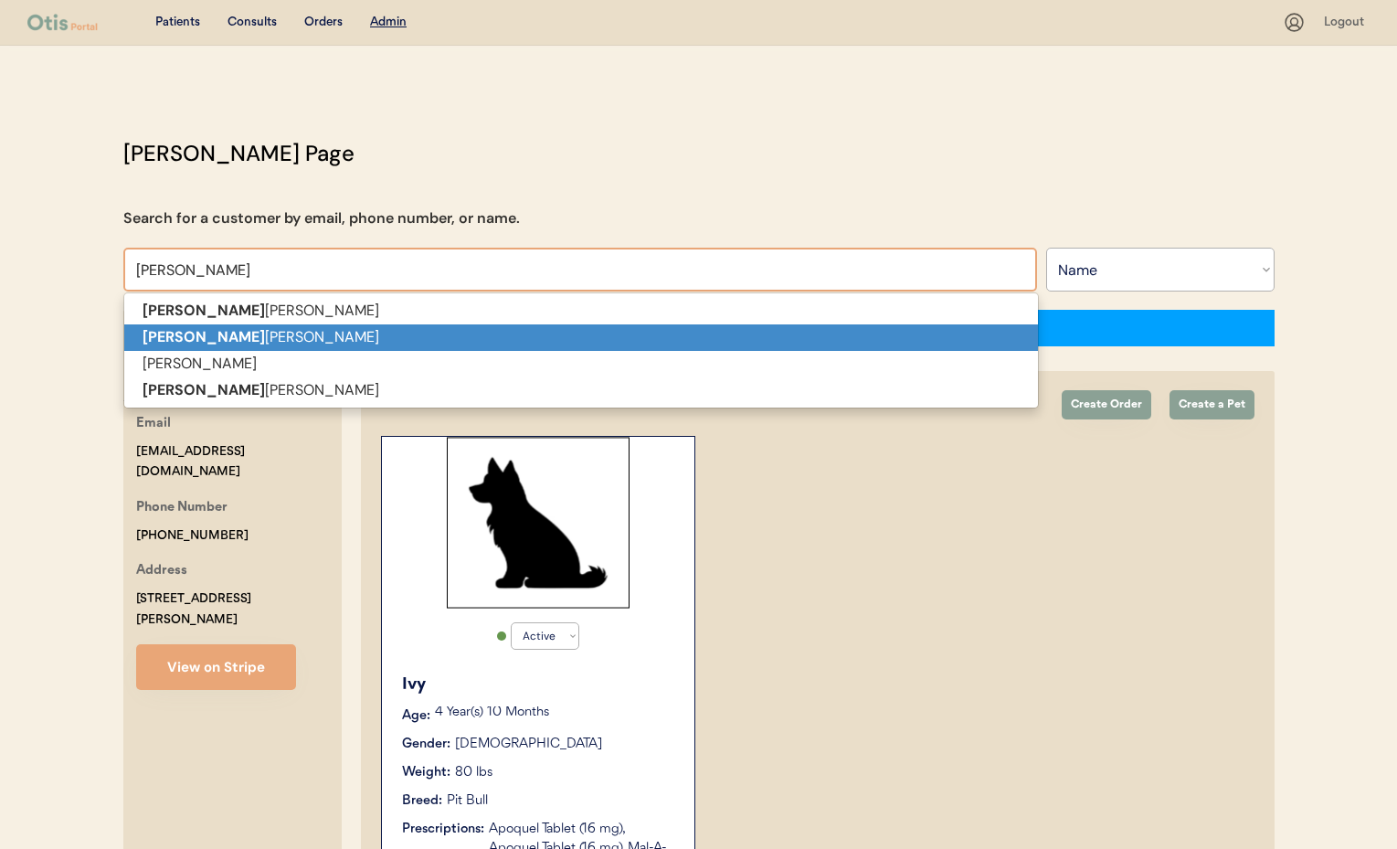
click at [192, 333] on p "Mike Kilgore" at bounding box center [581, 337] width 914 height 26
type input "Mike Kilgore"
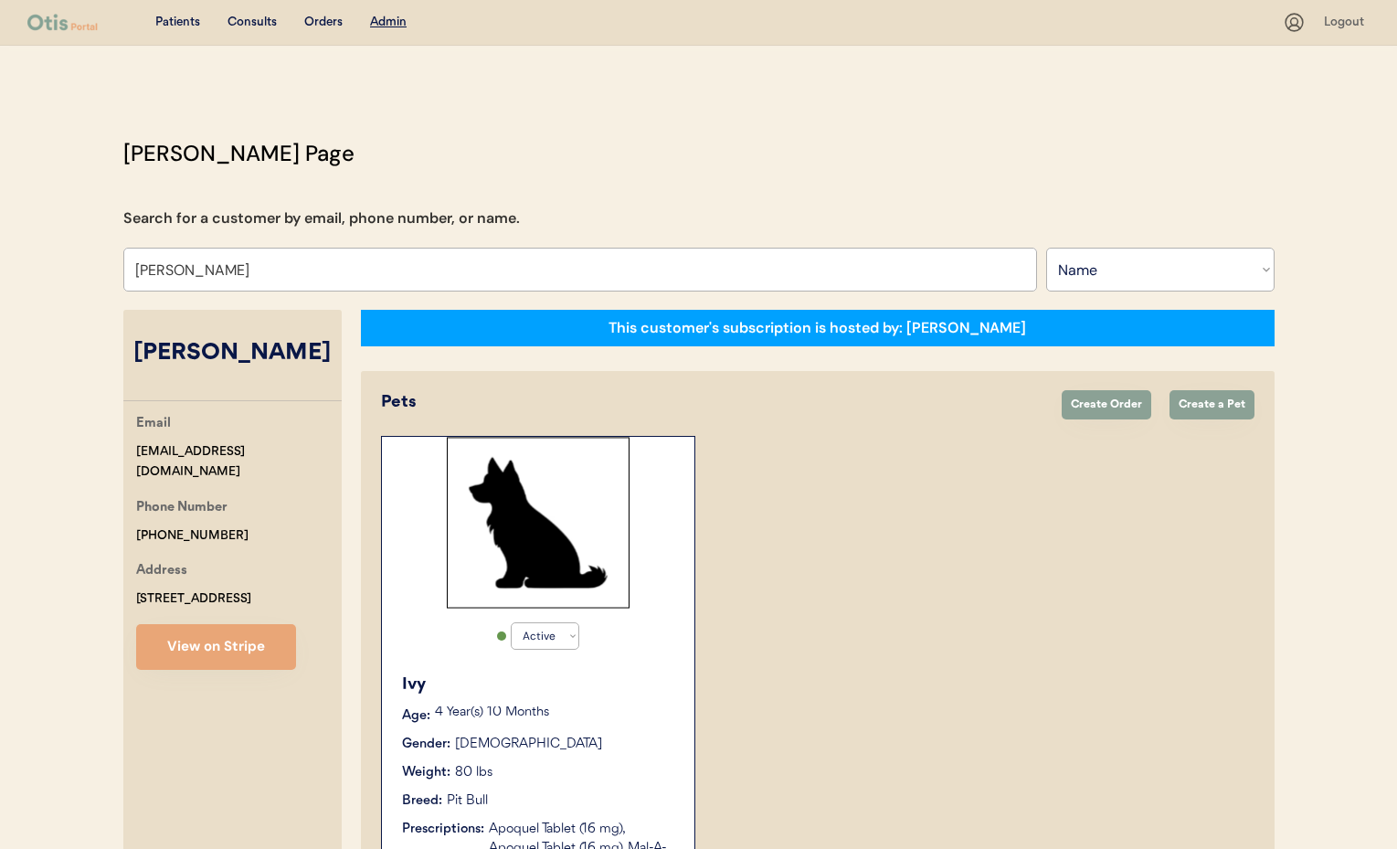
select select "false"
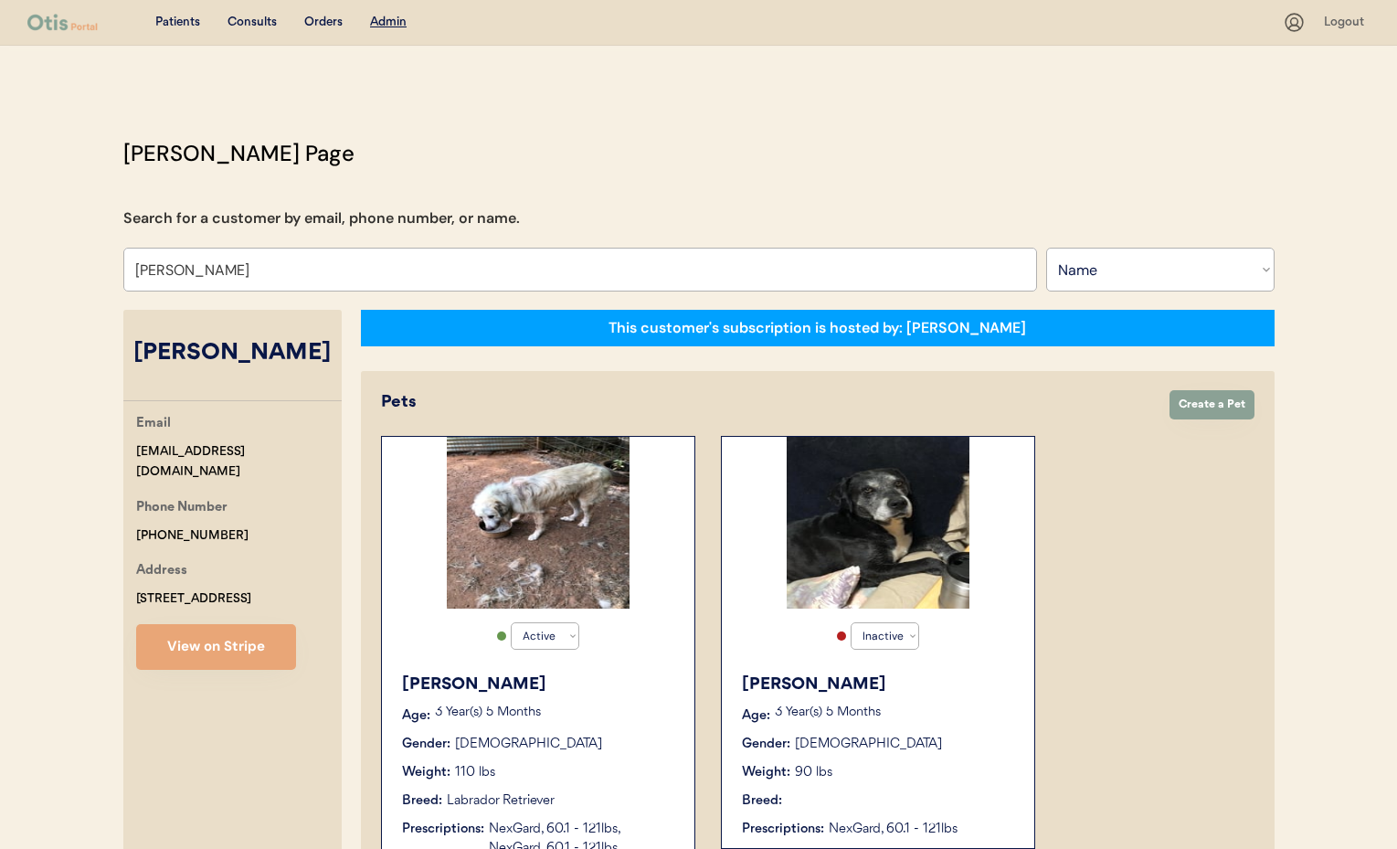
type input "Mike Kilgore"
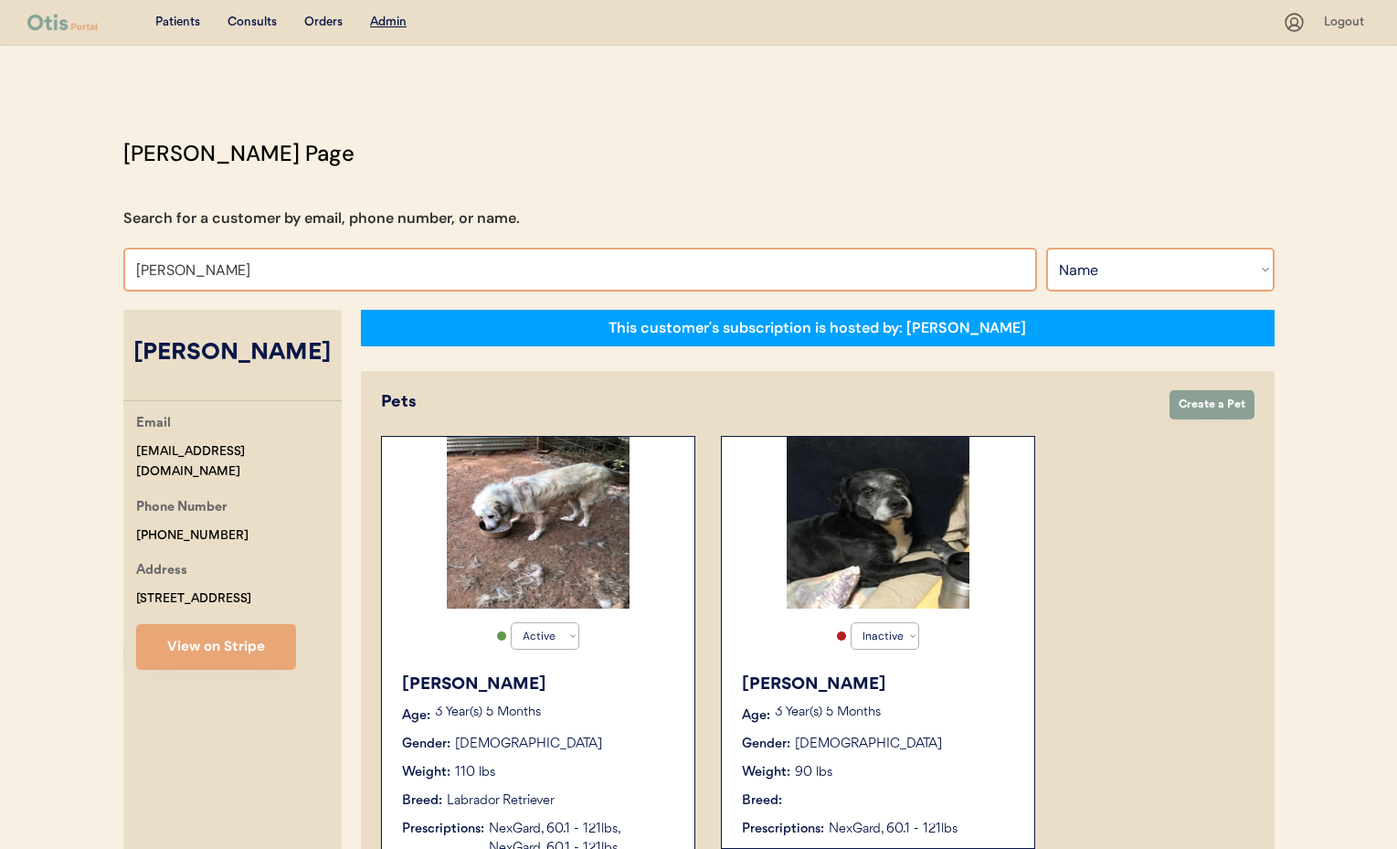
click at [1112, 281] on select "Search By Name Email Phone Number" at bounding box center [1160, 270] width 228 height 44
select select ""Email""
click at [1046, 248] on select "Search By Name Email Phone Number" at bounding box center [1160, 270] width 228 height 44
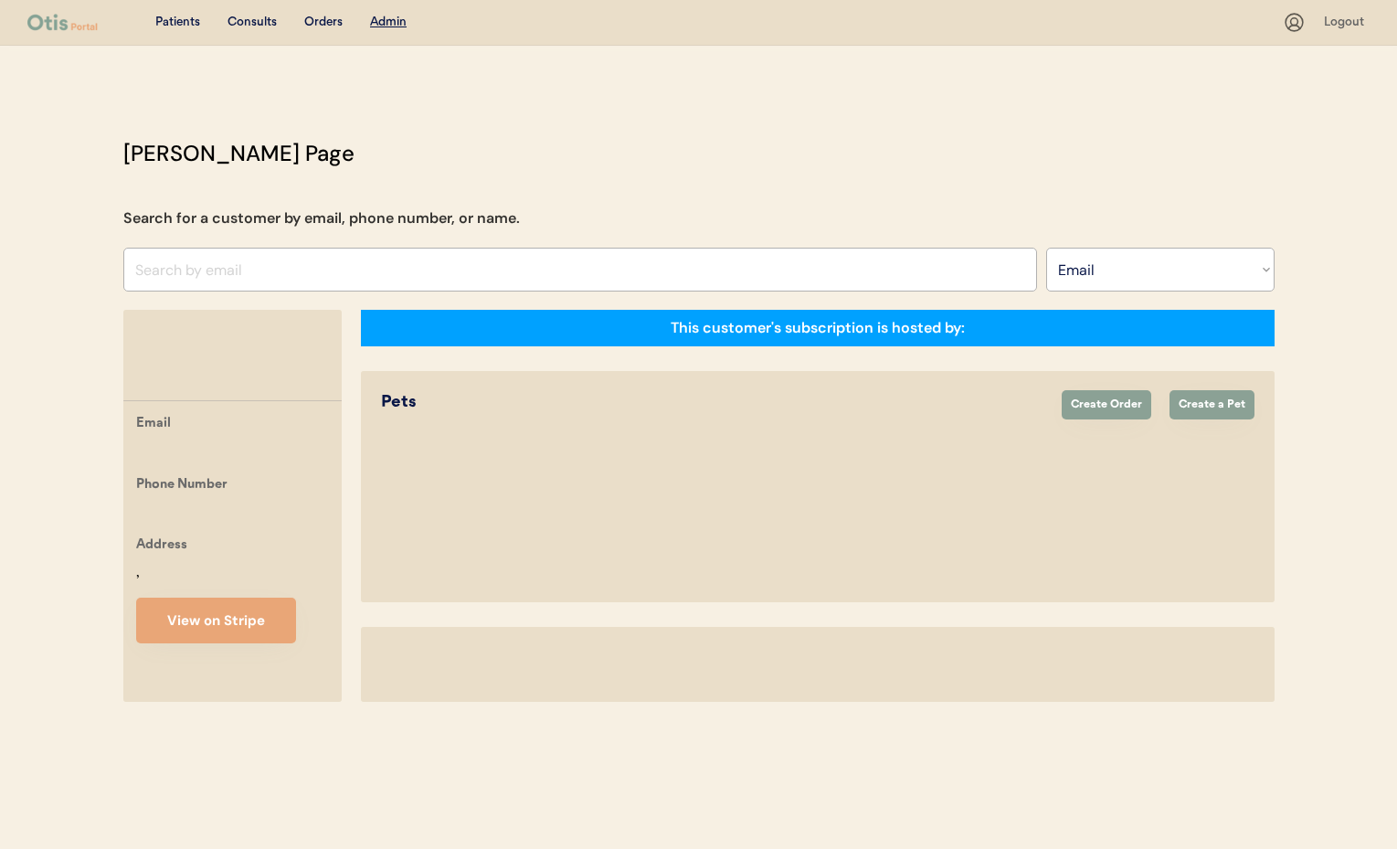
select select ""Email""
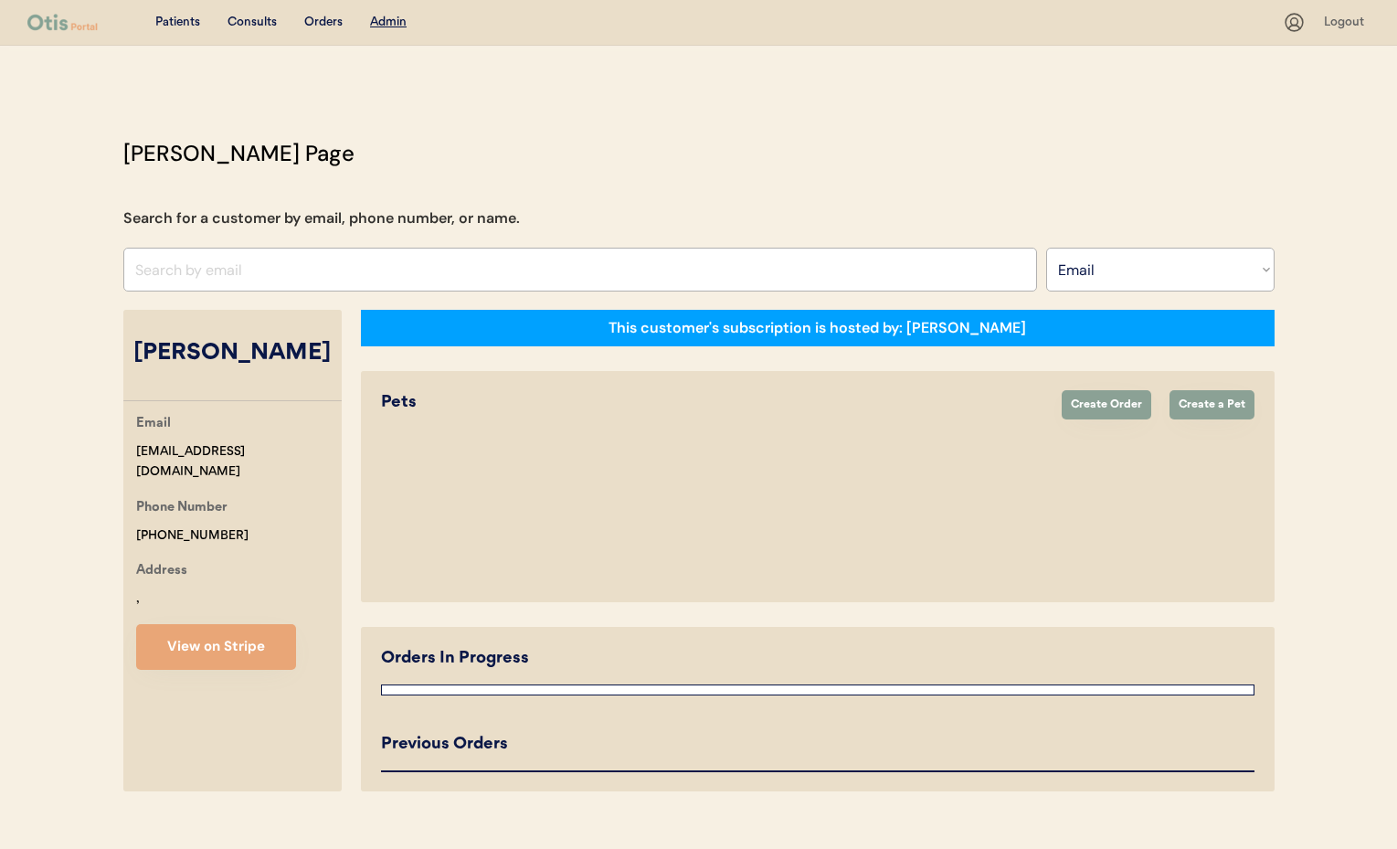
select select "true"
select select "false"
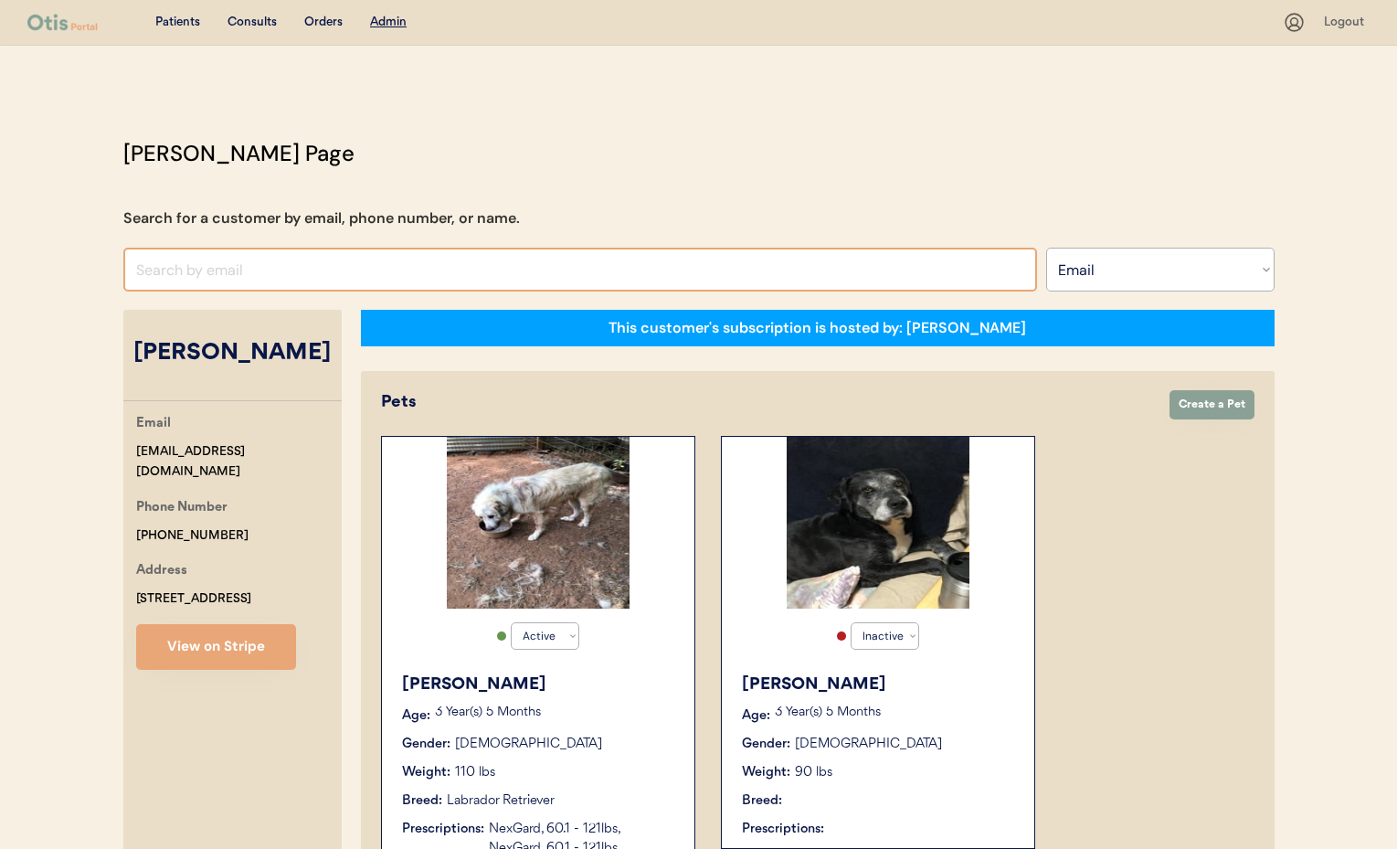
click at [173, 280] on input "input" at bounding box center [580, 270] width 914 height 44
paste input "[EMAIL_ADDRESS][DOMAIN_NAME]"
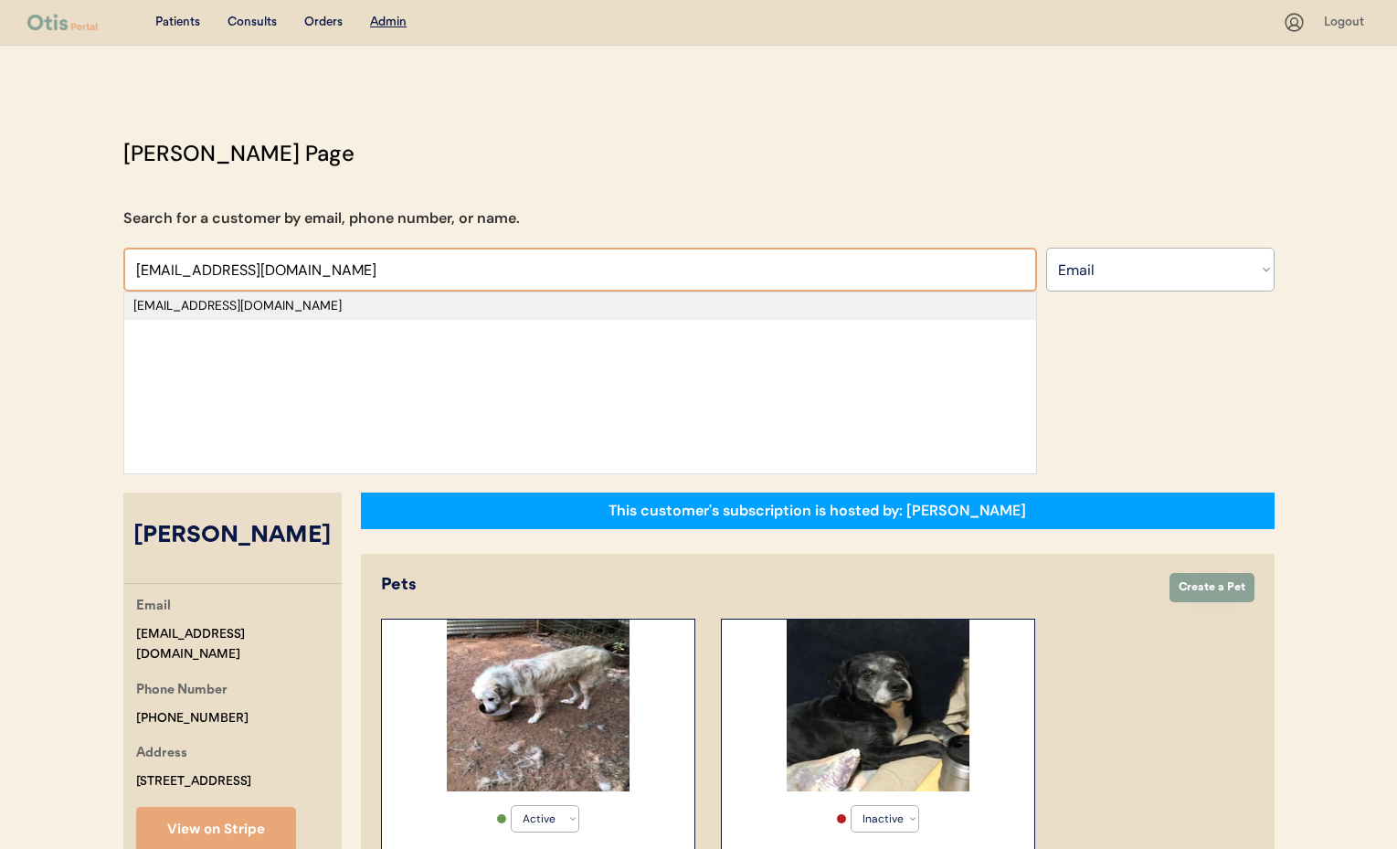
type input "[EMAIL_ADDRESS][DOMAIN_NAME]"
click at [293, 304] on div "[EMAIL_ADDRESS][DOMAIN_NAME]" at bounding box center [579, 306] width 893 height 18
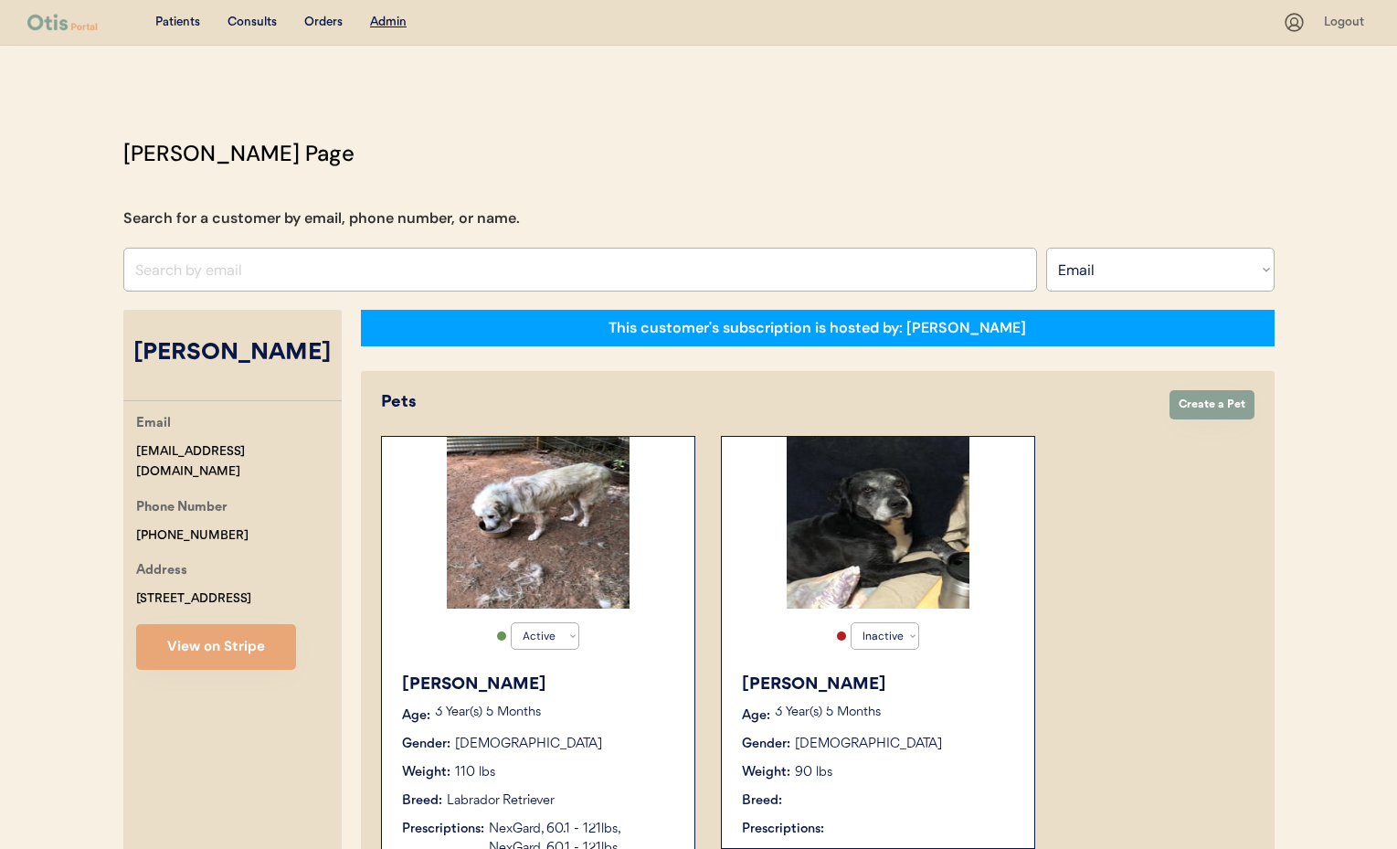
select select "true"
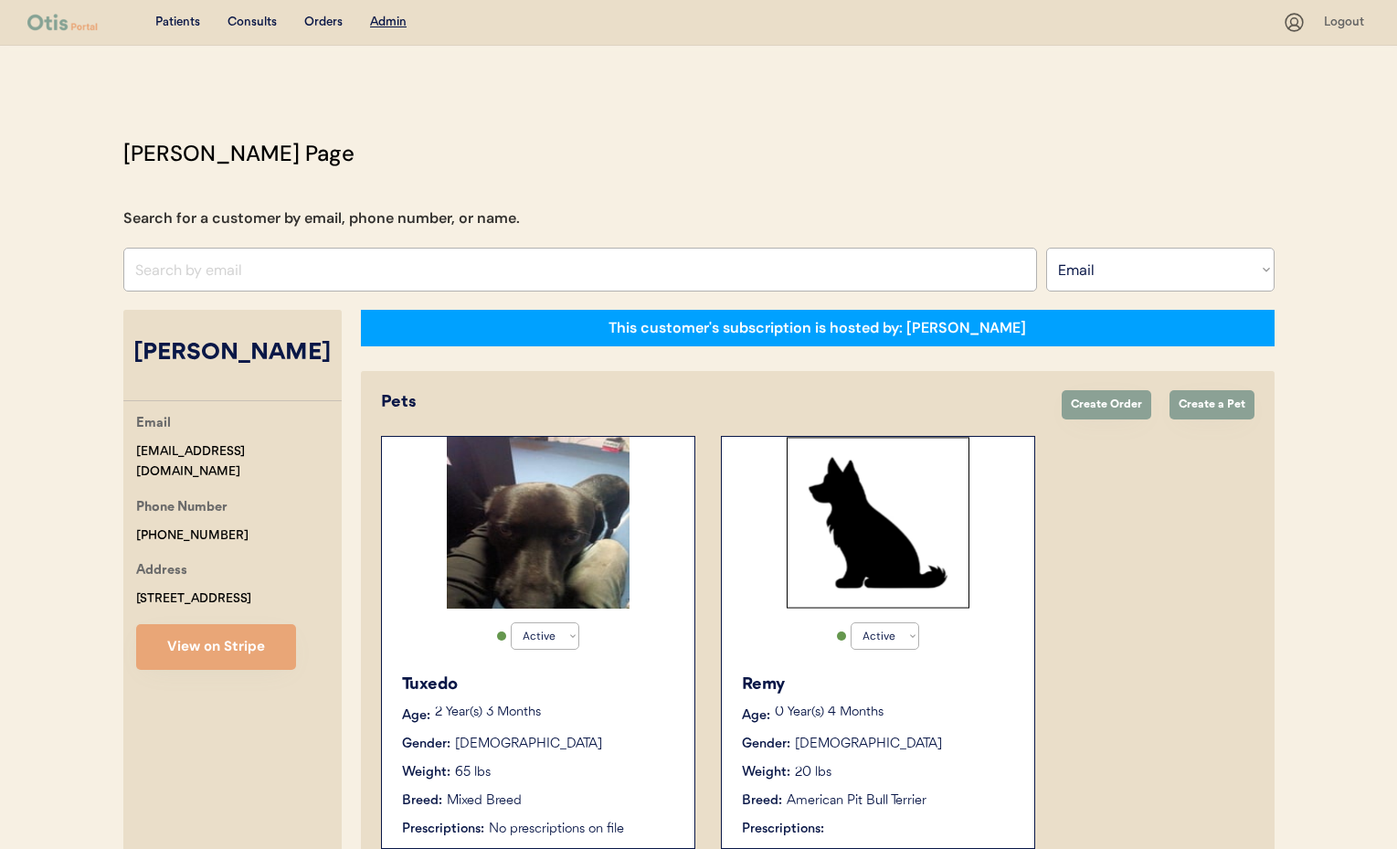
scroll to position [104, 0]
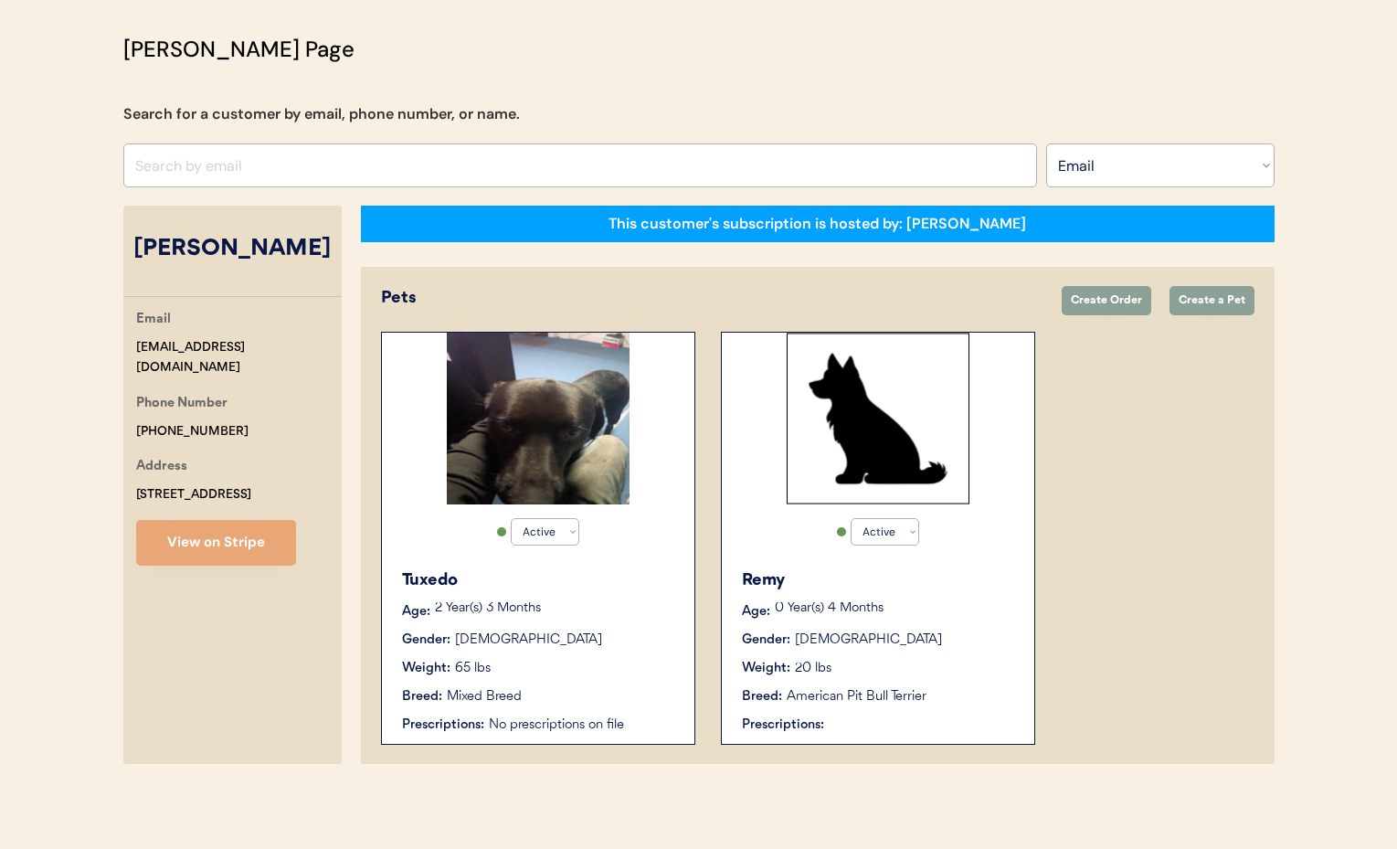
click at [640, 600] on div "Tuxedo Age: 2 Year(s) 3 Months Gender: Male Weight: 65 lbs Breed: Mixed Breed P…" at bounding box center [538, 651] width 294 height 185
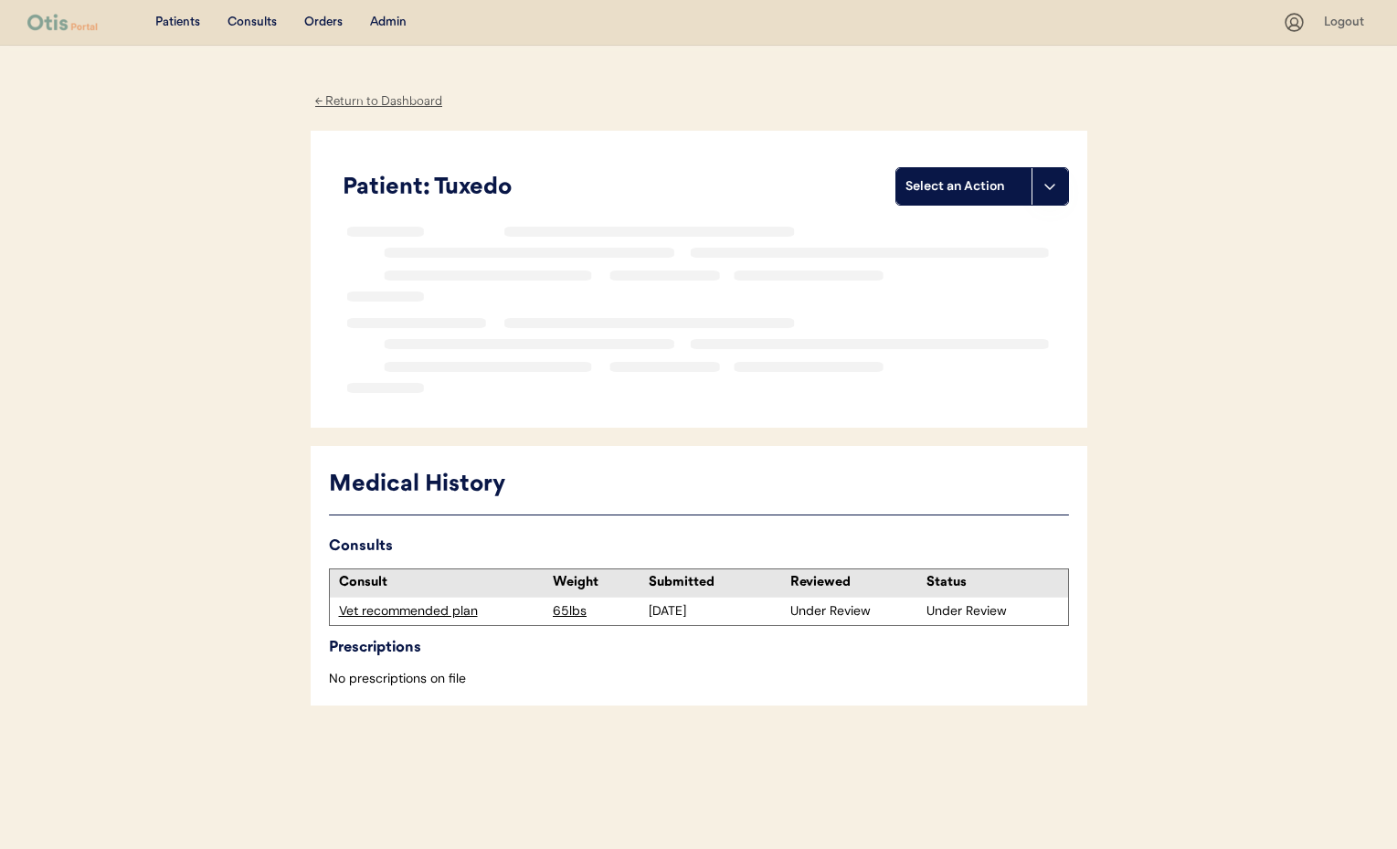
click at [433, 610] on div "Vet recommended plan" at bounding box center [442, 611] width 206 height 18
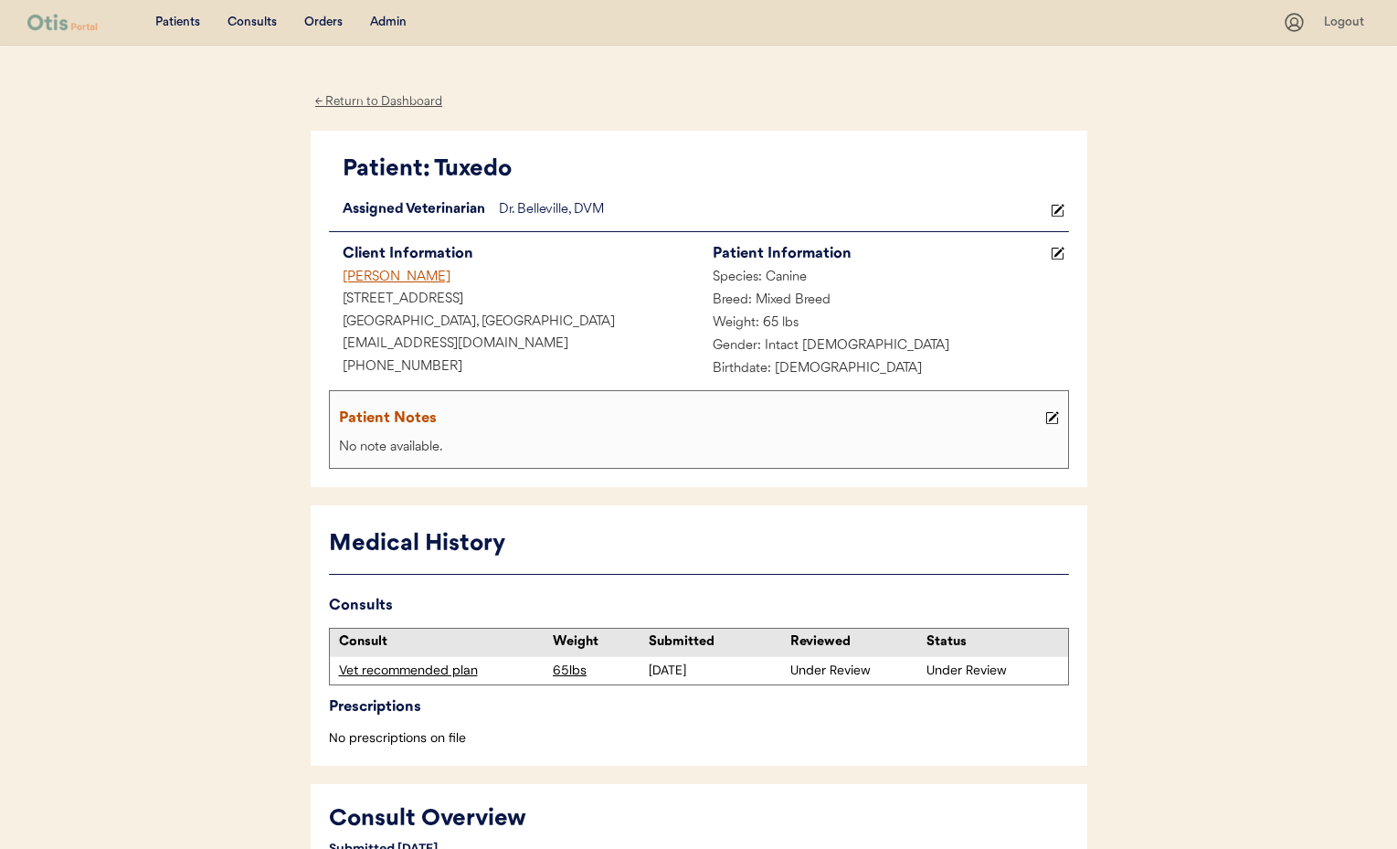
click at [369, 100] on div "← Return to Dashboard" at bounding box center [379, 101] width 137 height 21
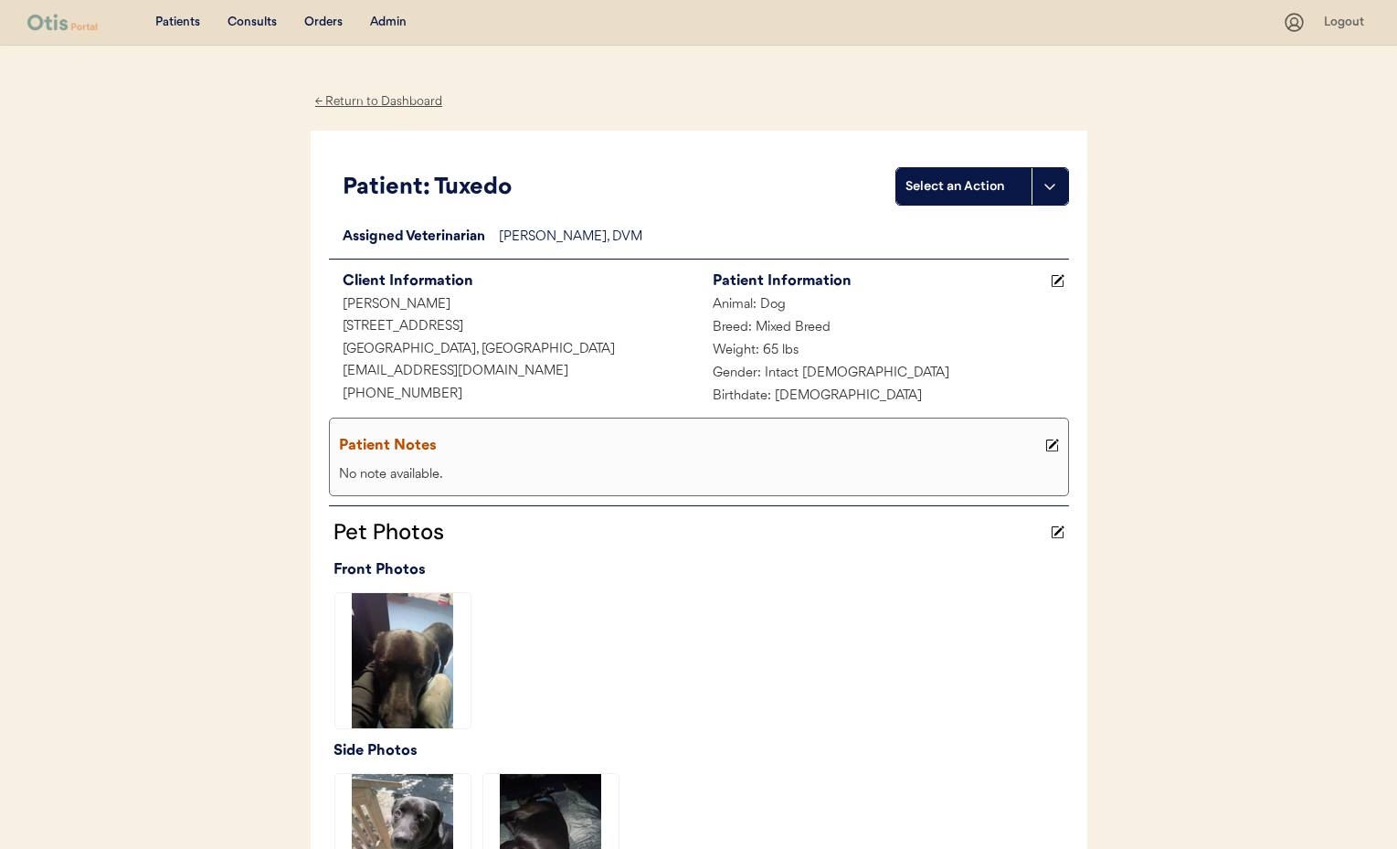
click at [351, 101] on div "← Return to Dashboard" at bounding box center [379, 101] width 137 height 21
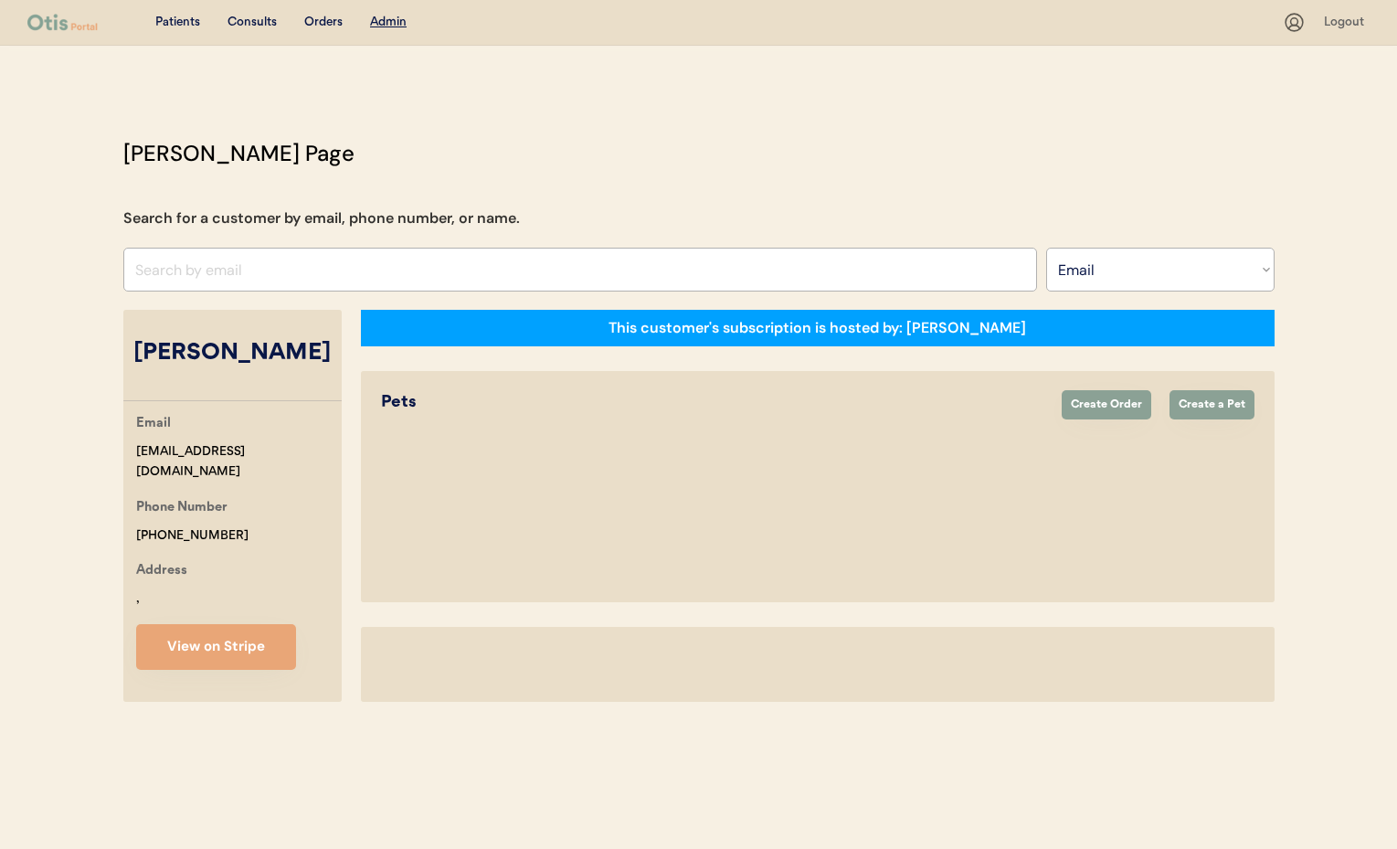
select select ""Email""
select select "true"
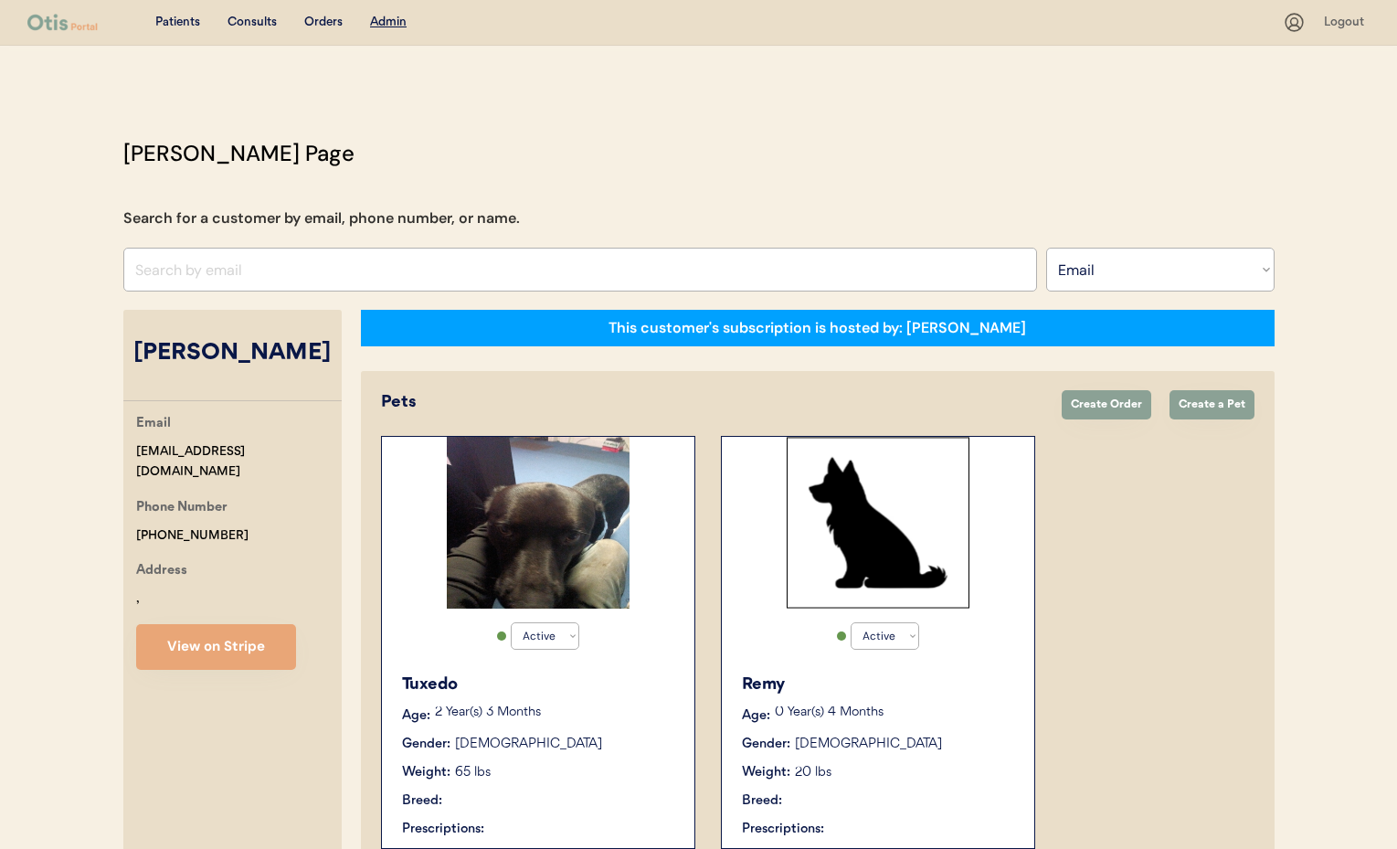
scroll to position [104, 0]
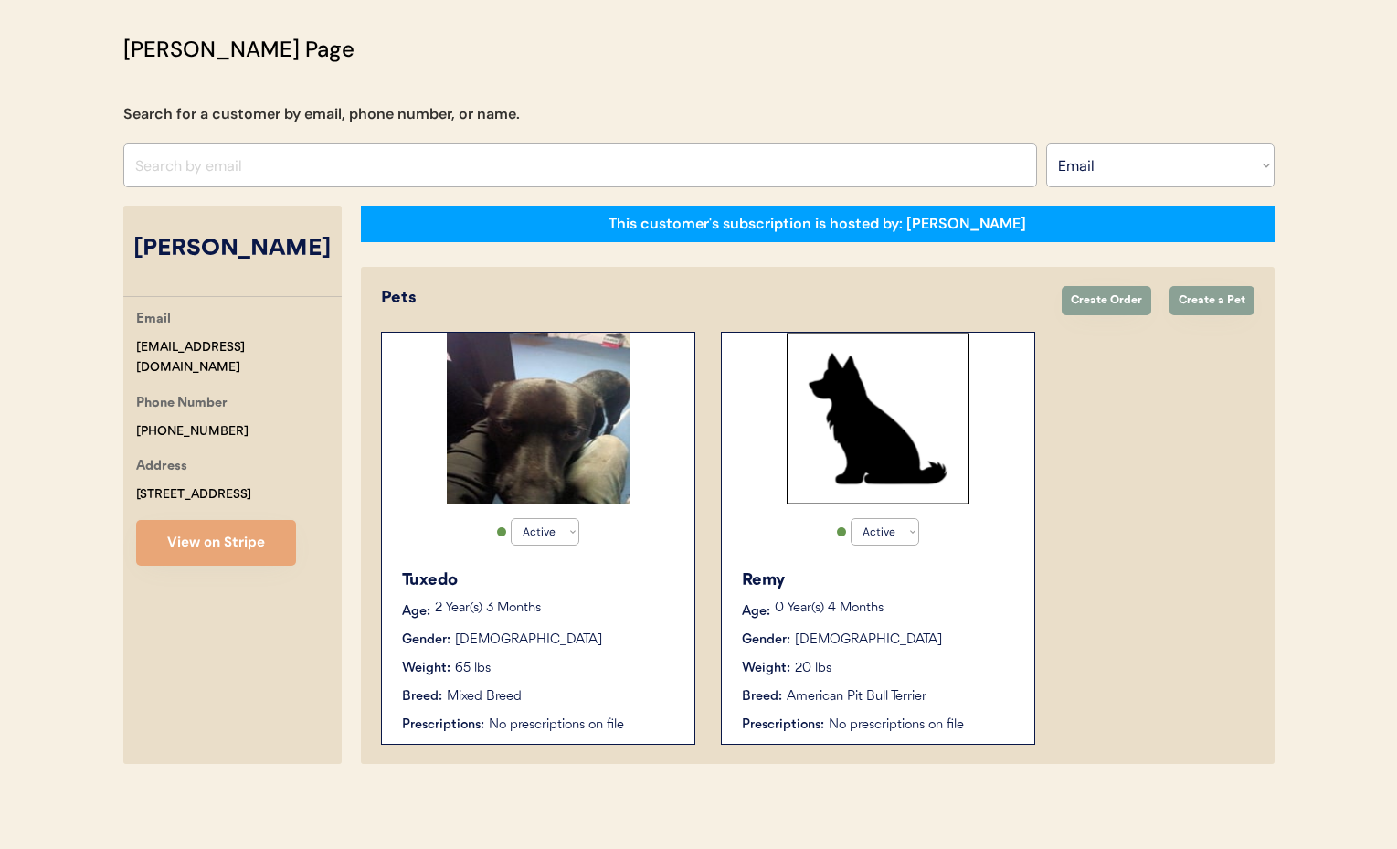
click at [983, 688] on div "Breed: American Pit Bull Terrier" at bounding box center [879, 696] width 274 height 19
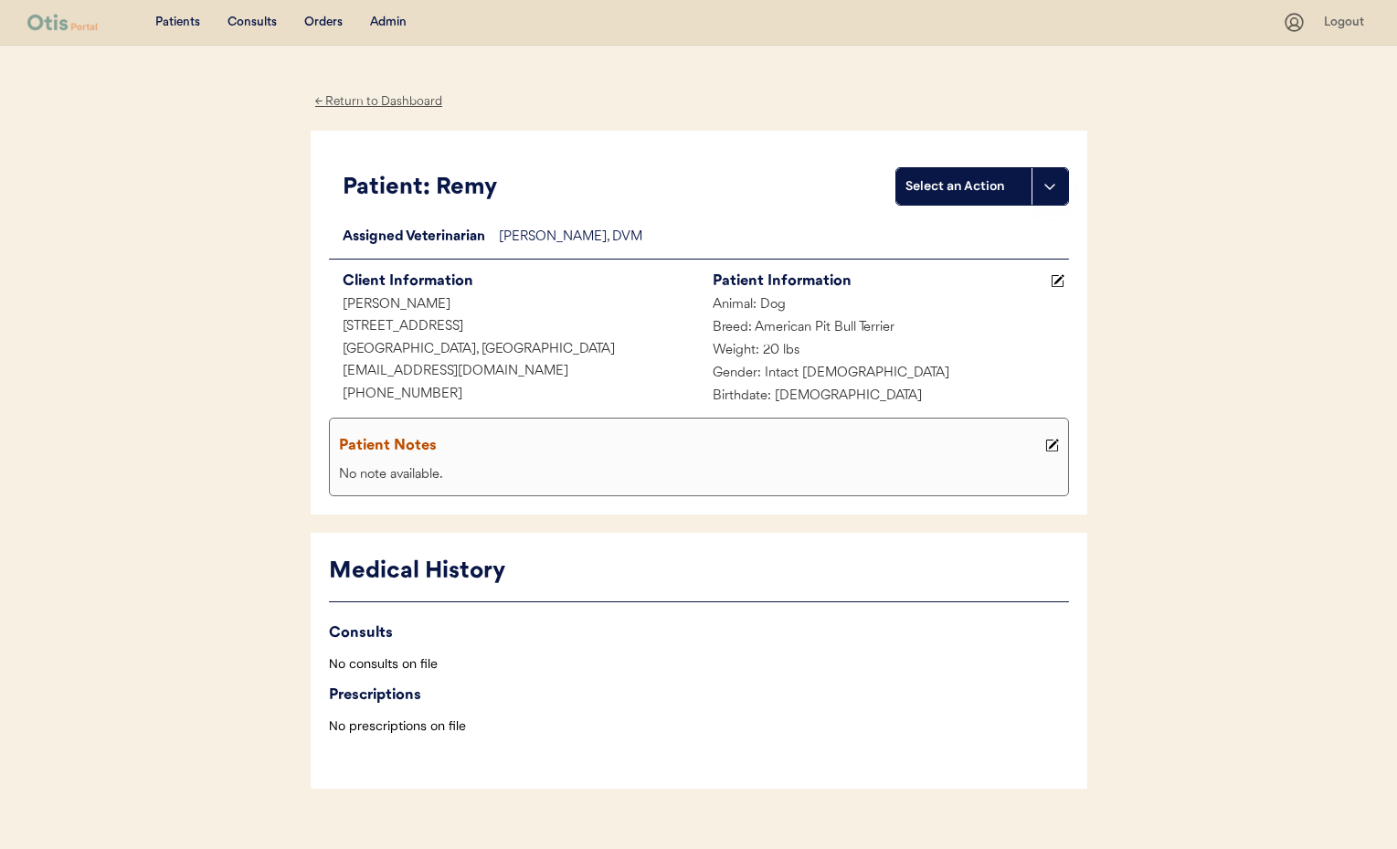
scroll to position [31, 0]
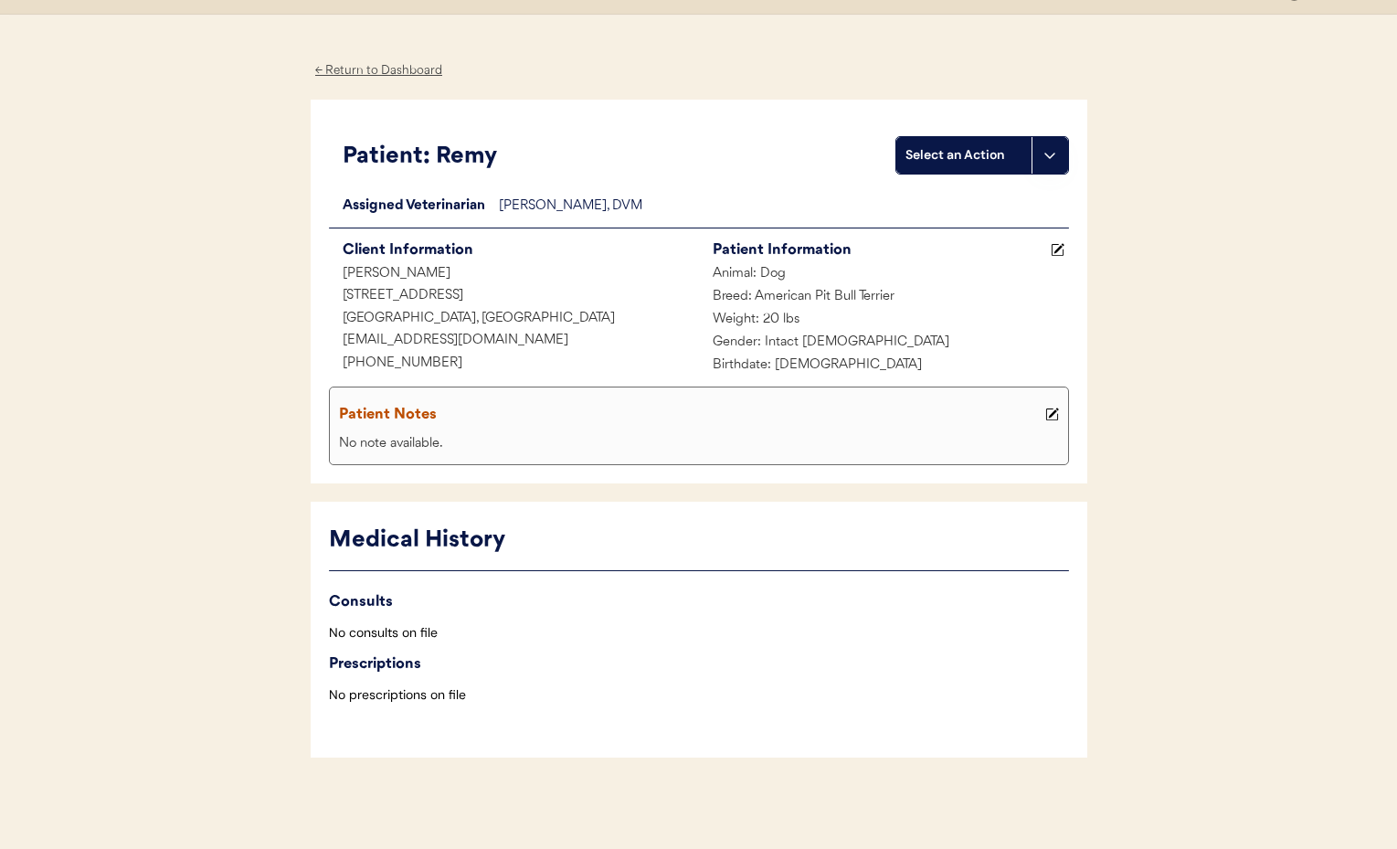
click at [387, 69] on div "← Return to Dashboard" at bounding box center [379, 70] width 137 height 21
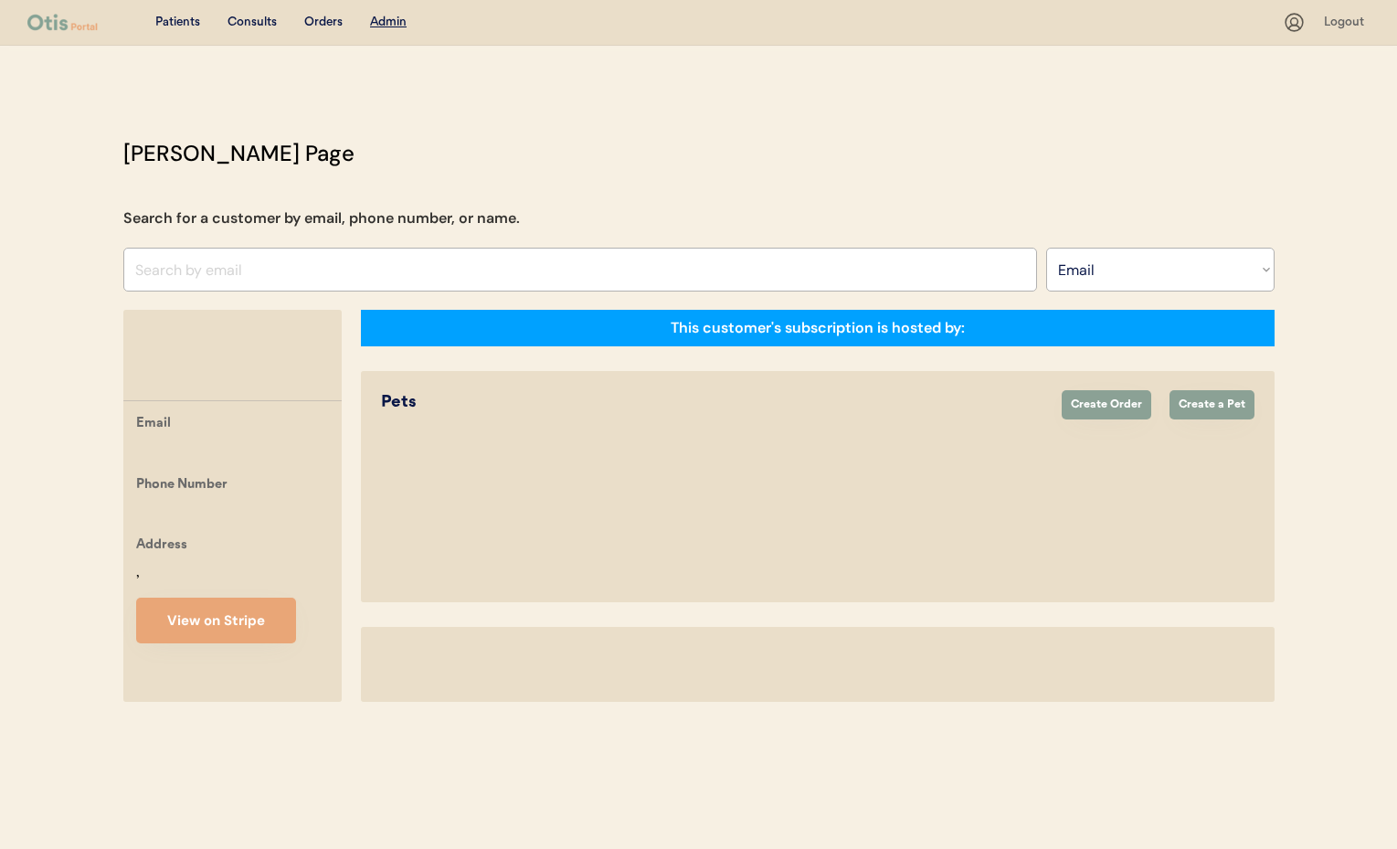
select select ""Email""
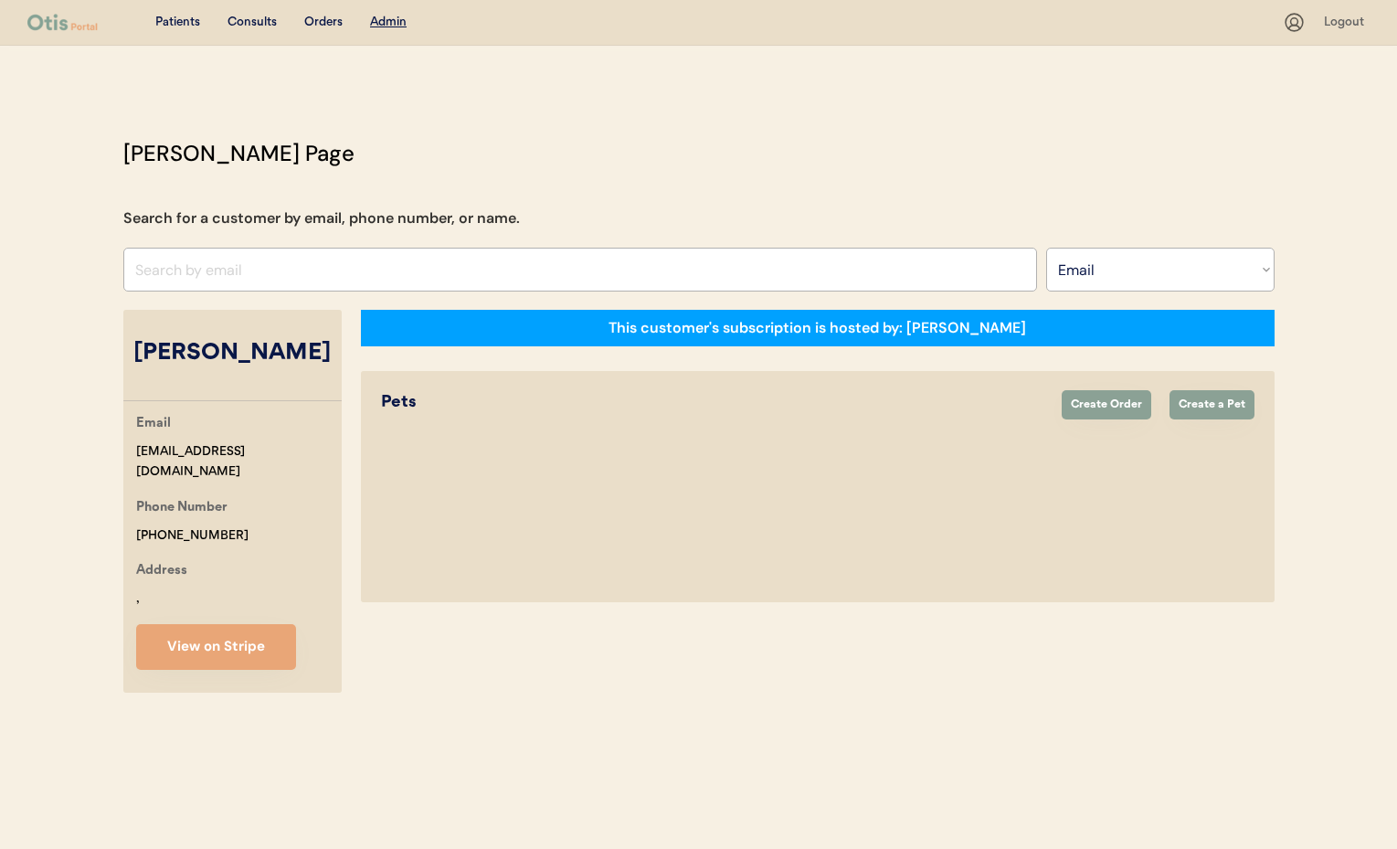
select select "true"
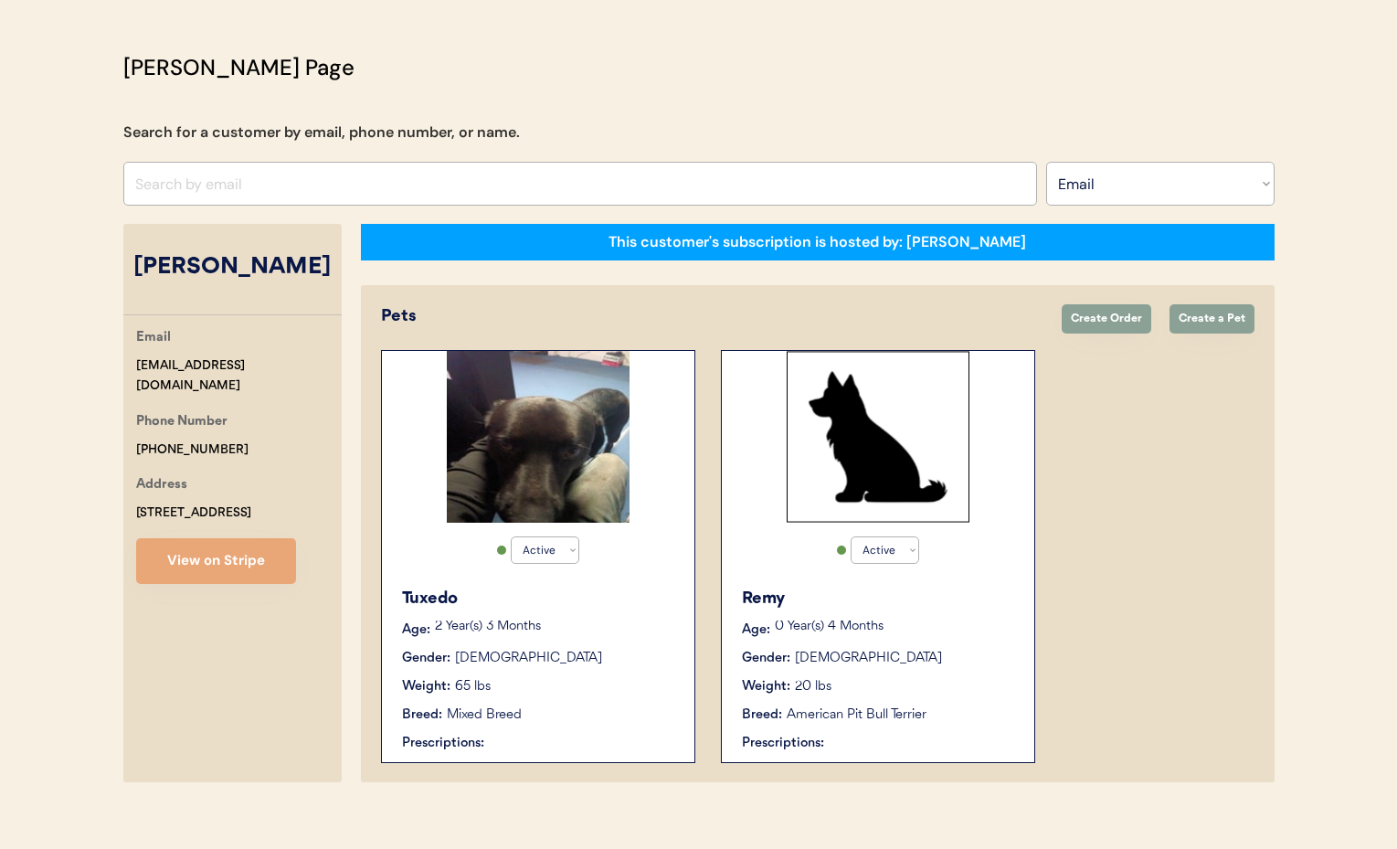
scroll to position [104, 0]
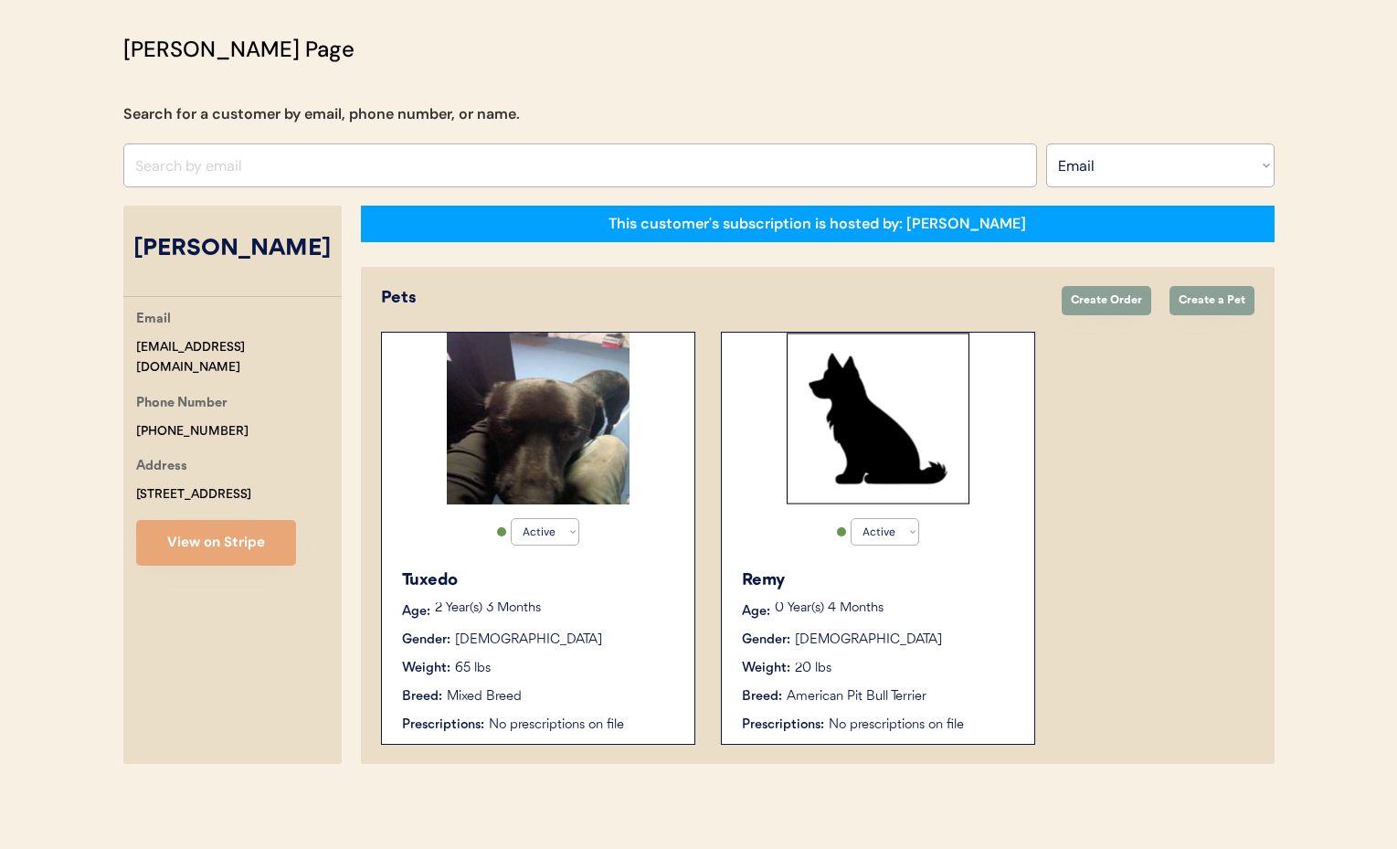
click at [521, 659] on div "Weight: 65 lbs" at bounding box center [539, 668] width 274 height 19
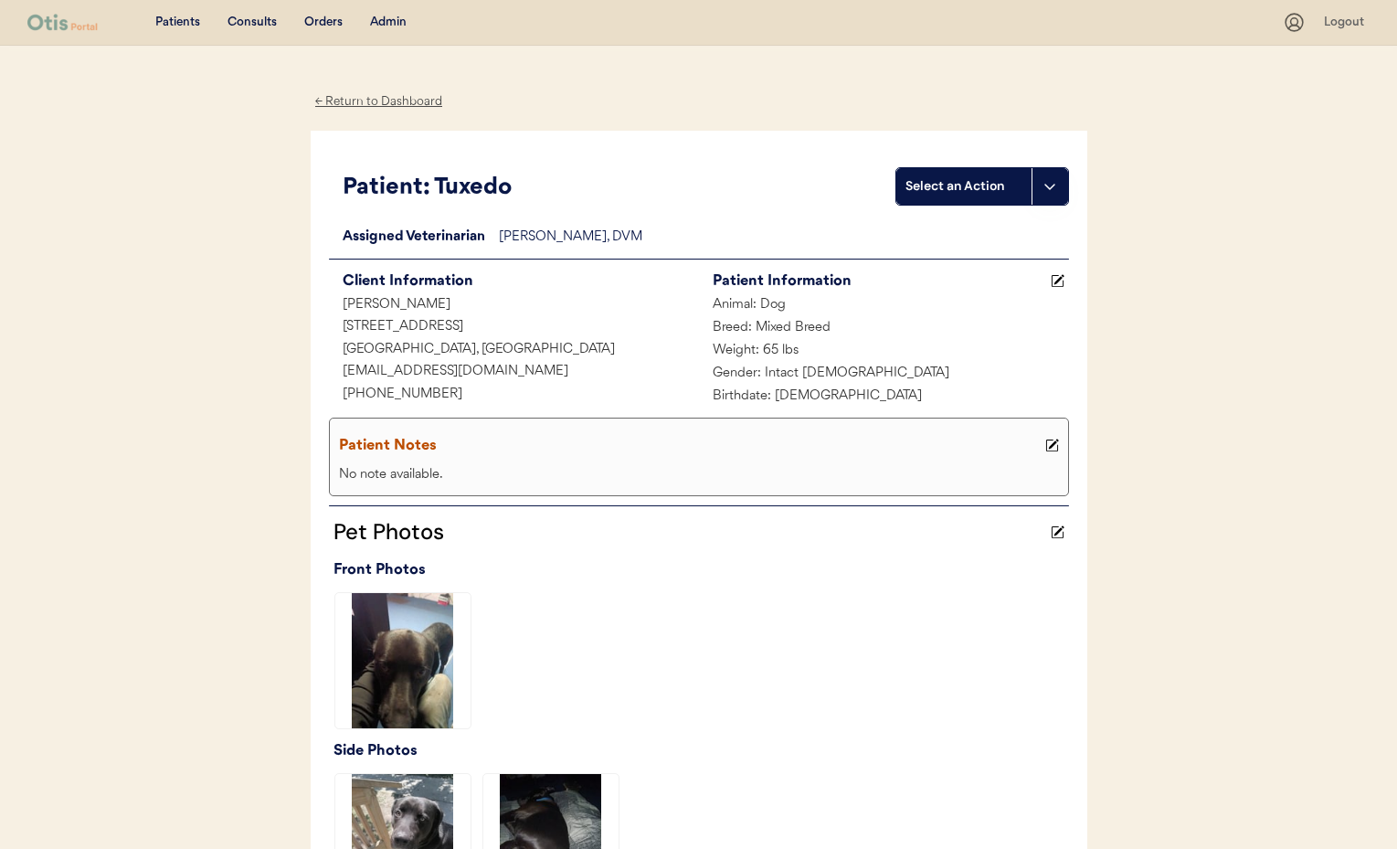
click at [374, 101] on div "← Return to Dashboard" at bounding box center [379, 101] width 137 height 21
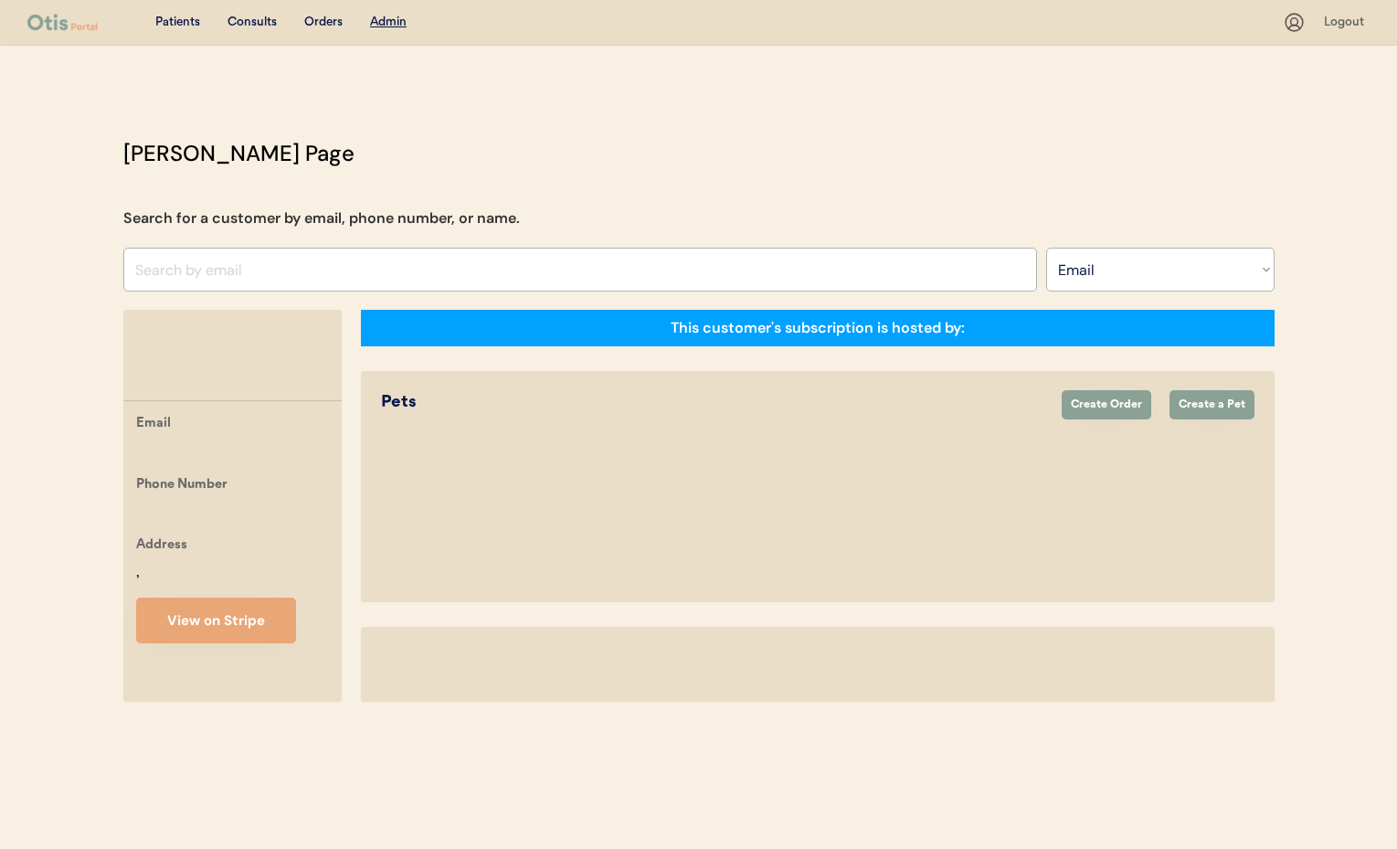
select select ""Email""
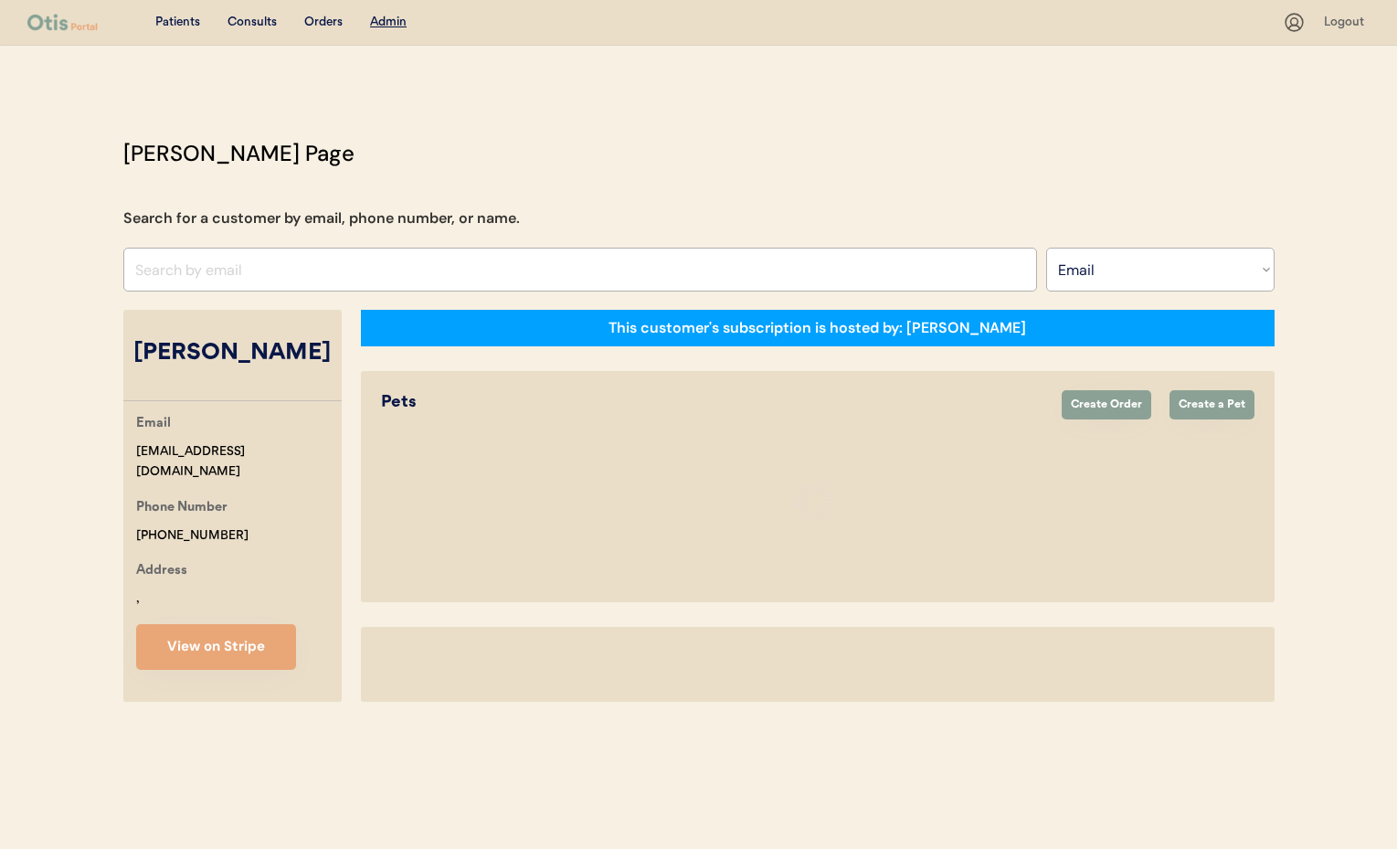
select select "true"
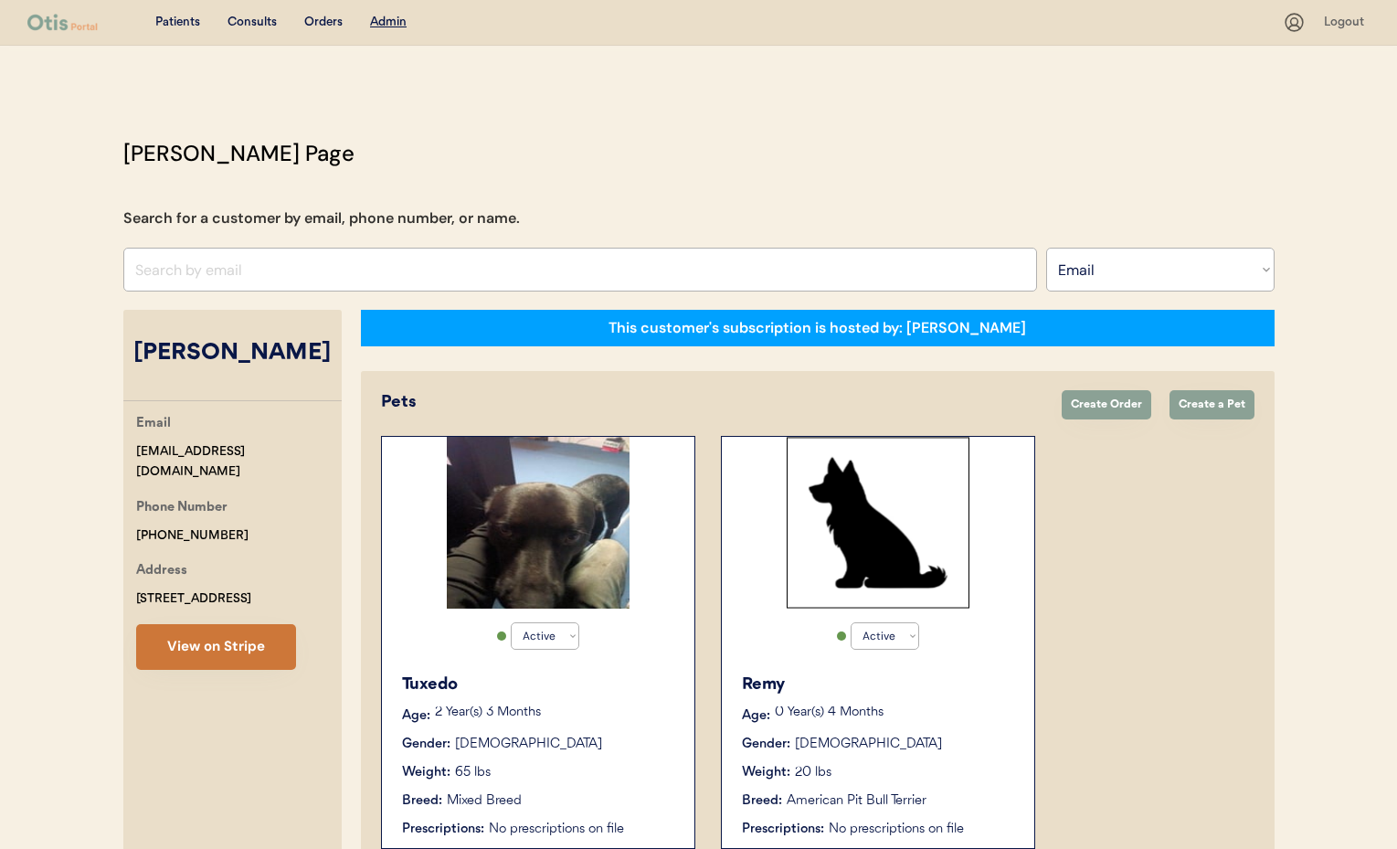
click at [217, 646] on button "View on Stripe" at bounding box center [216, 647] width 160 height 46
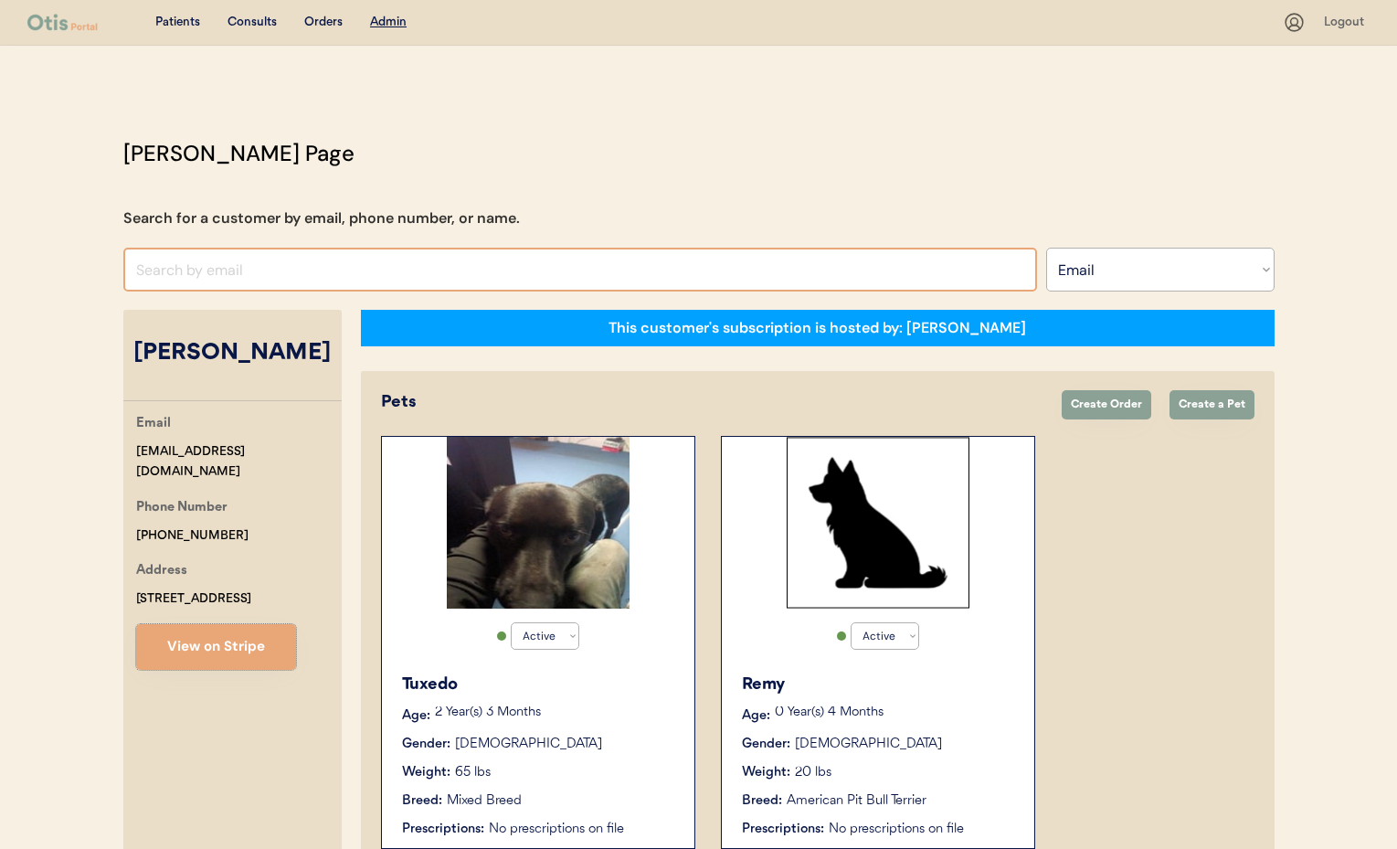
click at [336, 266] on input "input" at bounding box center [580, 270] width 914 height 44
paste input "kaleighmarieb1@gmail.com"
type input "kaleighmarieb1@gma"
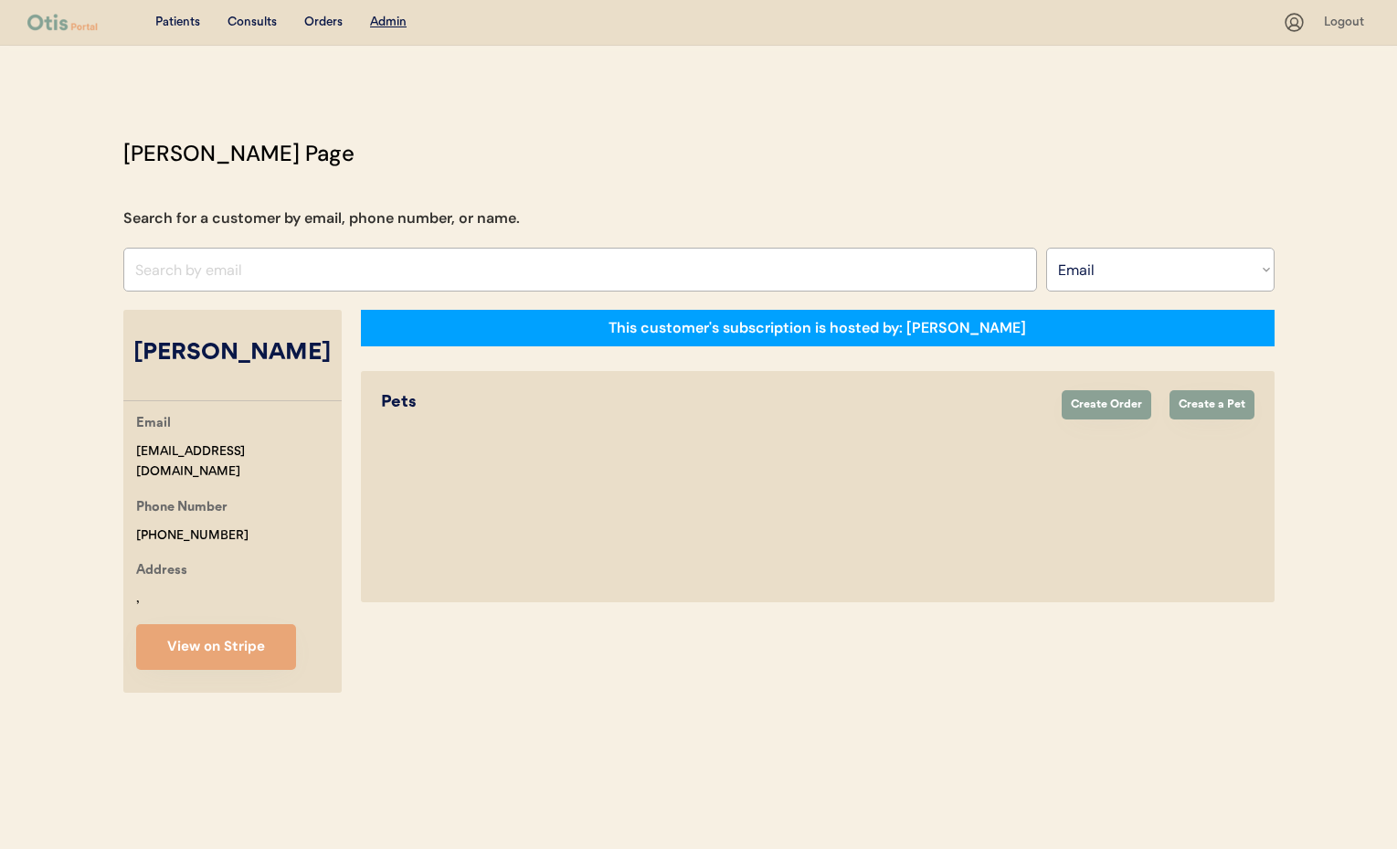
select select ""Email""
select select "true"
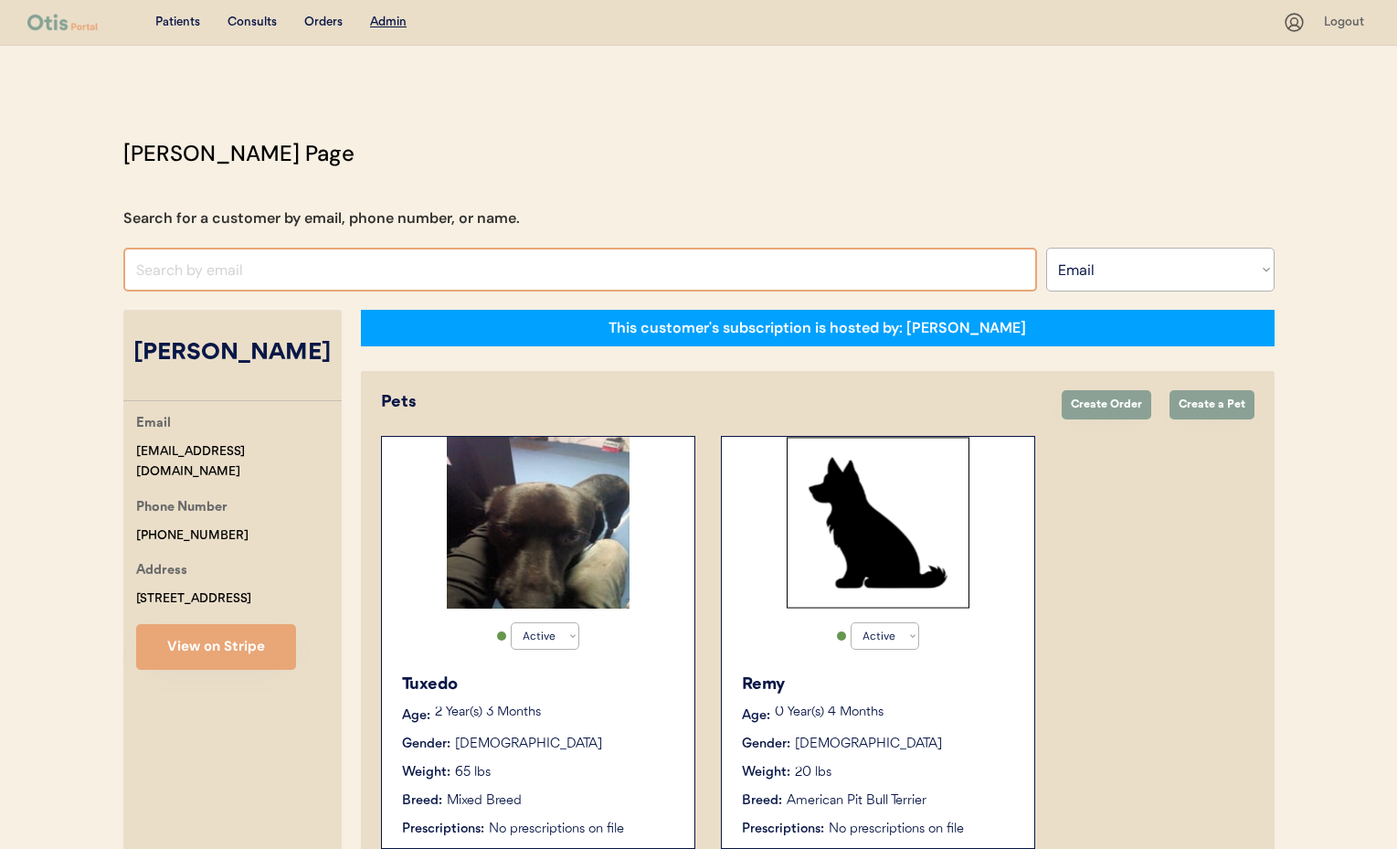
click at [185, 259] on input "input" at bounding box center [580, 270] width 914 height 44
paste input "[EMAIL_ADDRESS][DOMAIN_NAME]"
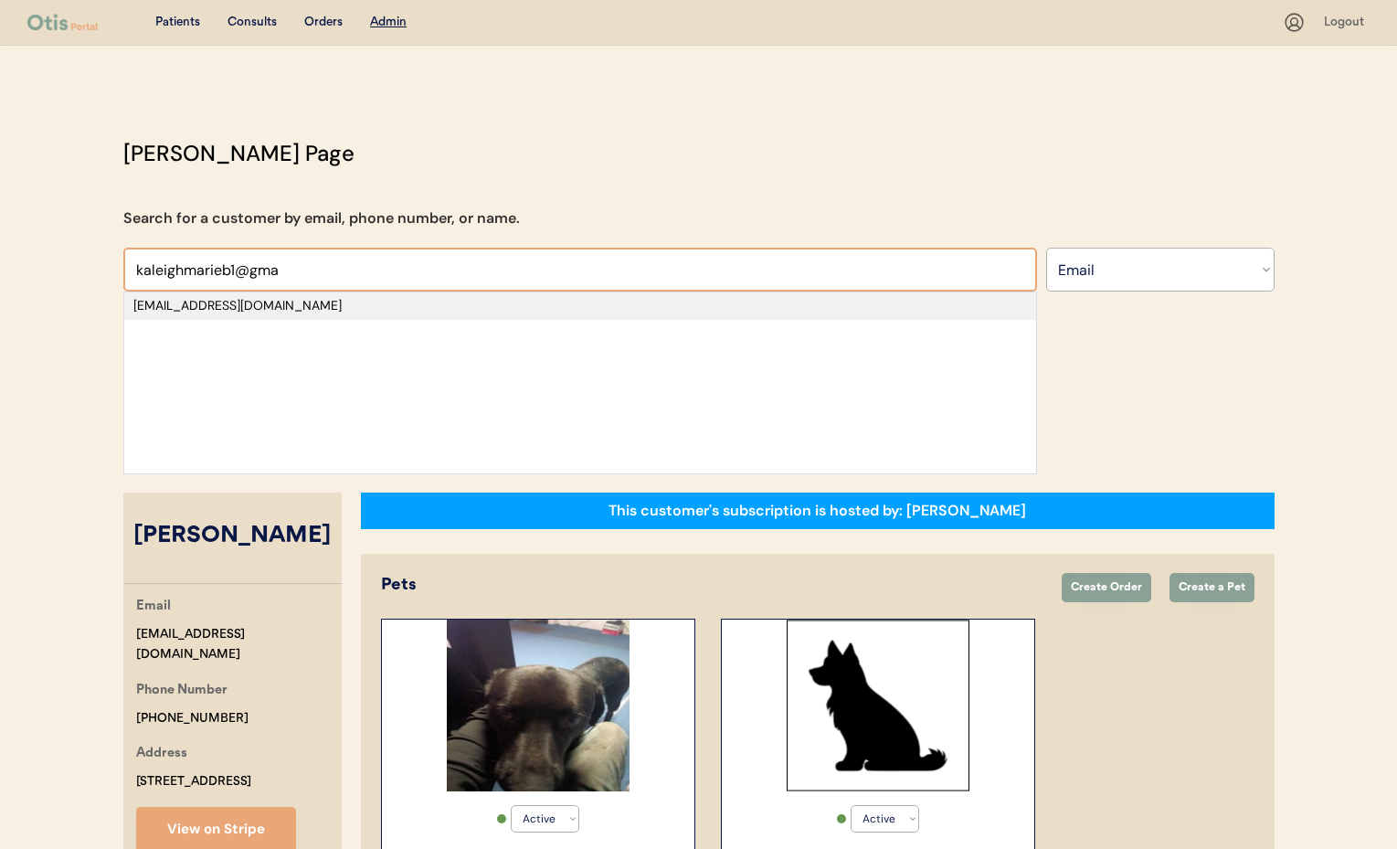
type input "kaleighmarieb1@gma"
click at [230, 305] on div "kaleighmarieb1@gmail.com" at bounding box center [579, 306] width 893 height 18
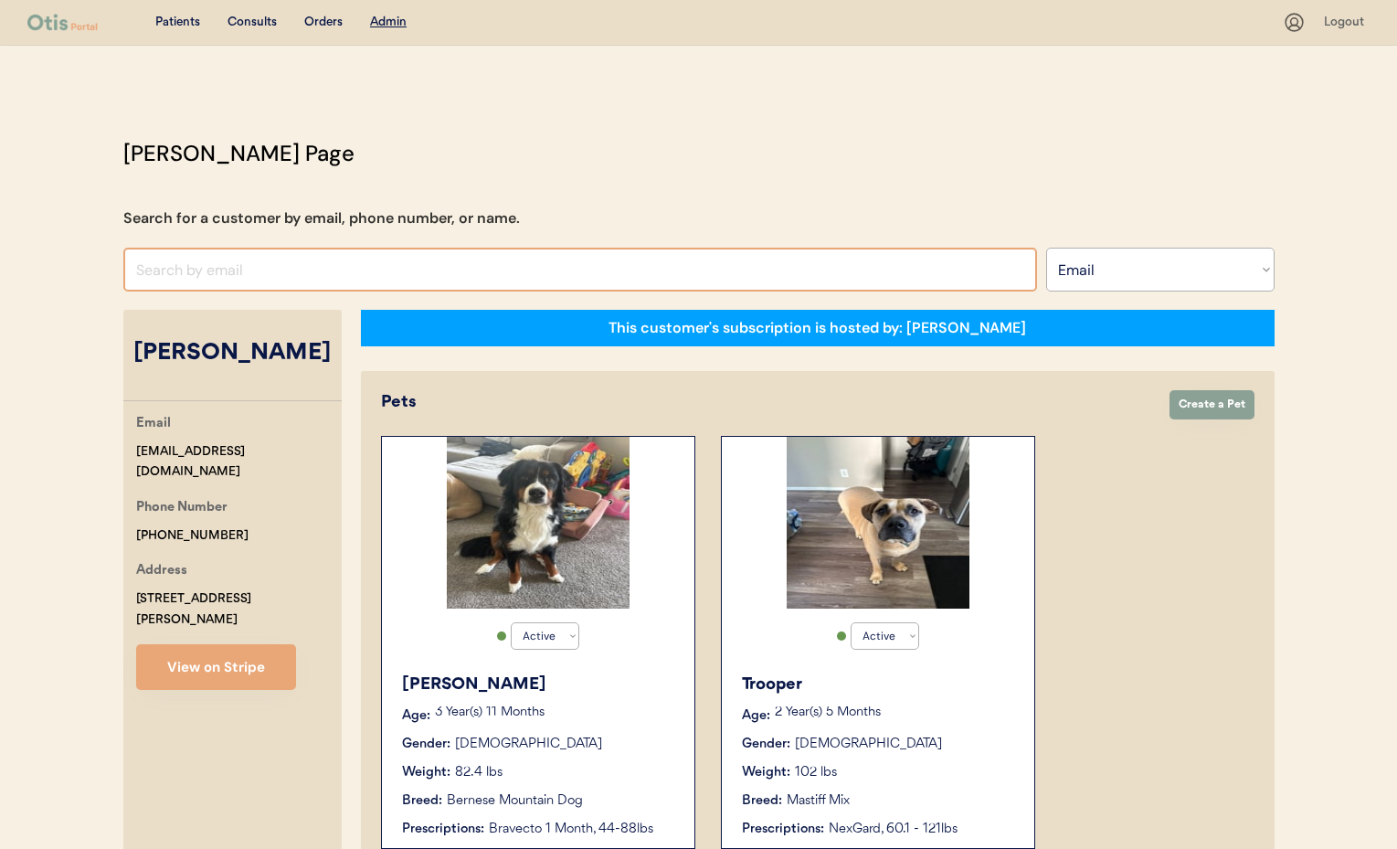
click at [238, 259] on input "input" at bounding box center [580, 270] width 914 height 44
paste input "shannon.df46@gmail.com"
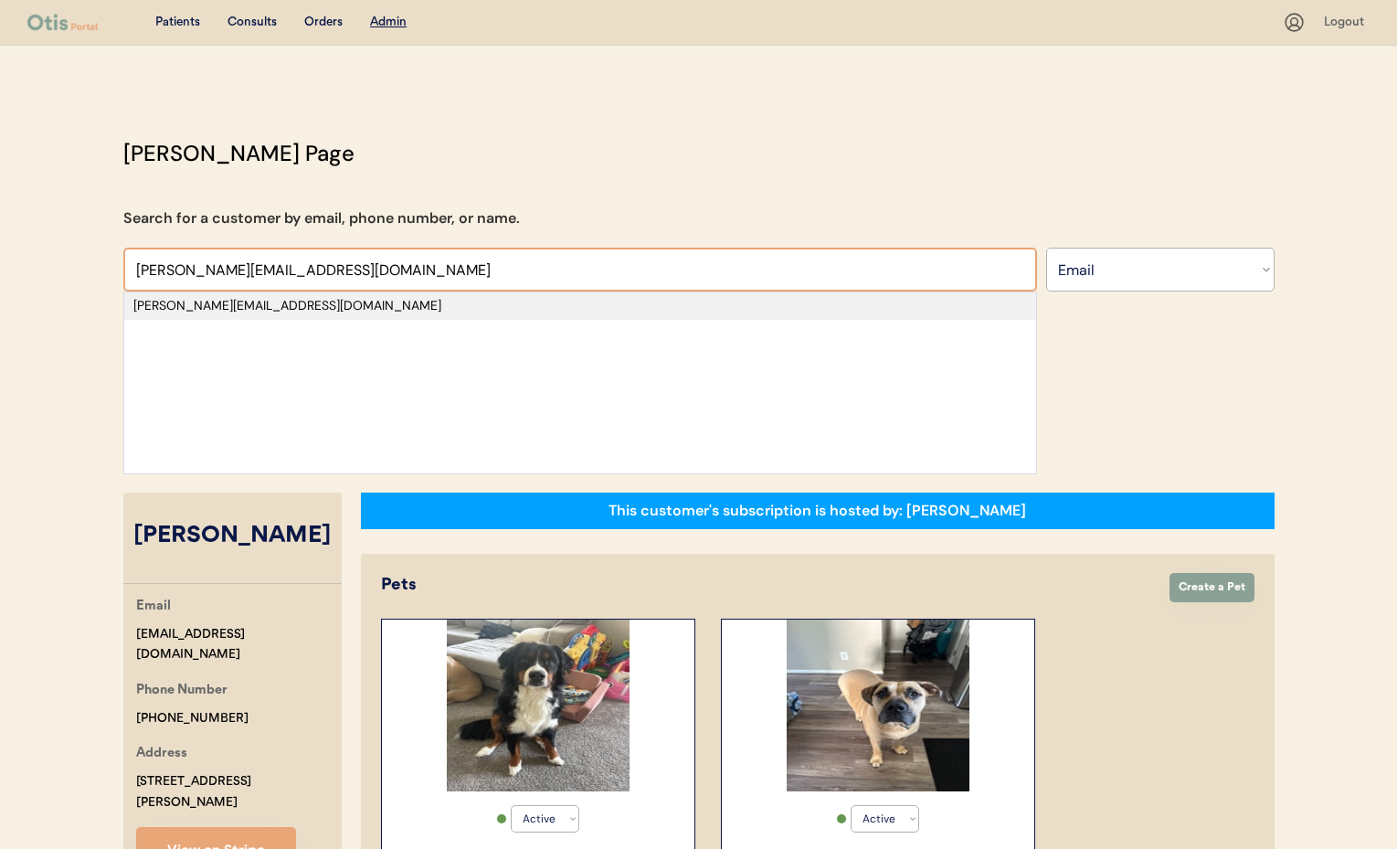
type input "shannon.df46@gmail.com"
click at [248, 307] on div "shannon.df46@gmail.com" at bounding box center [579, 306] width 893 height 18
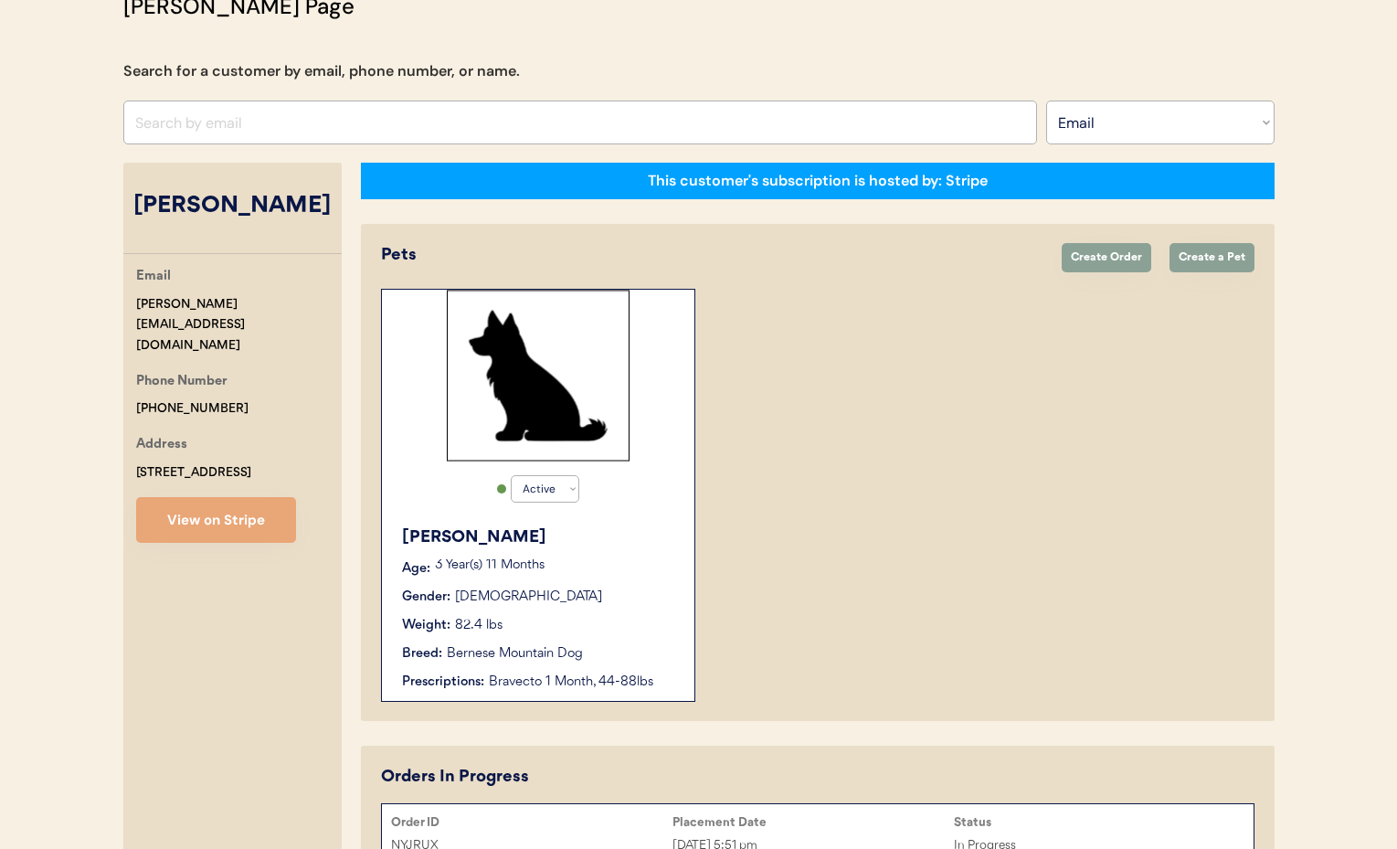
scroll to position [84, 0]
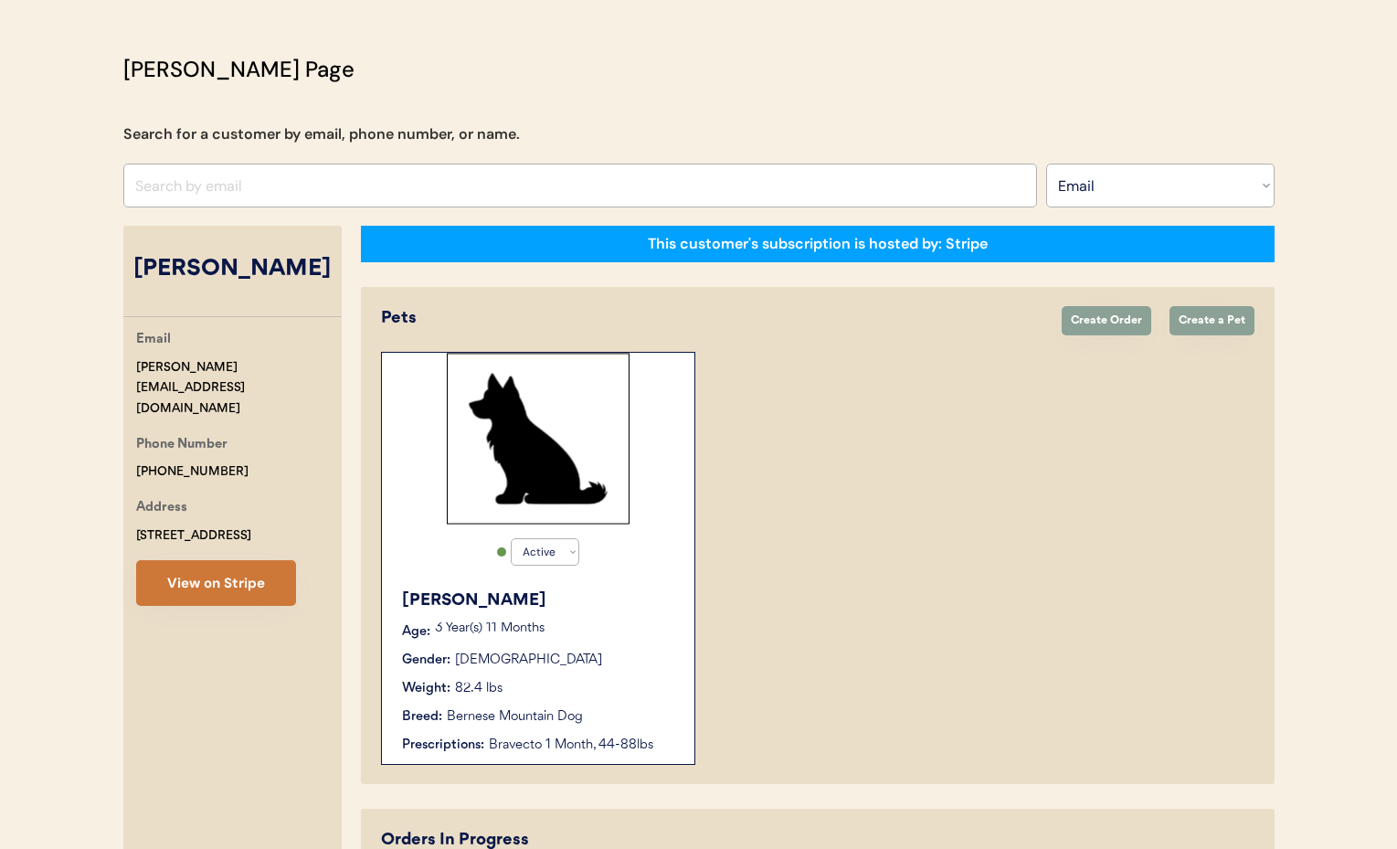
click at [247, 568] on button "View on Stripe" at bounding box center [216, 583] width 160 height 46
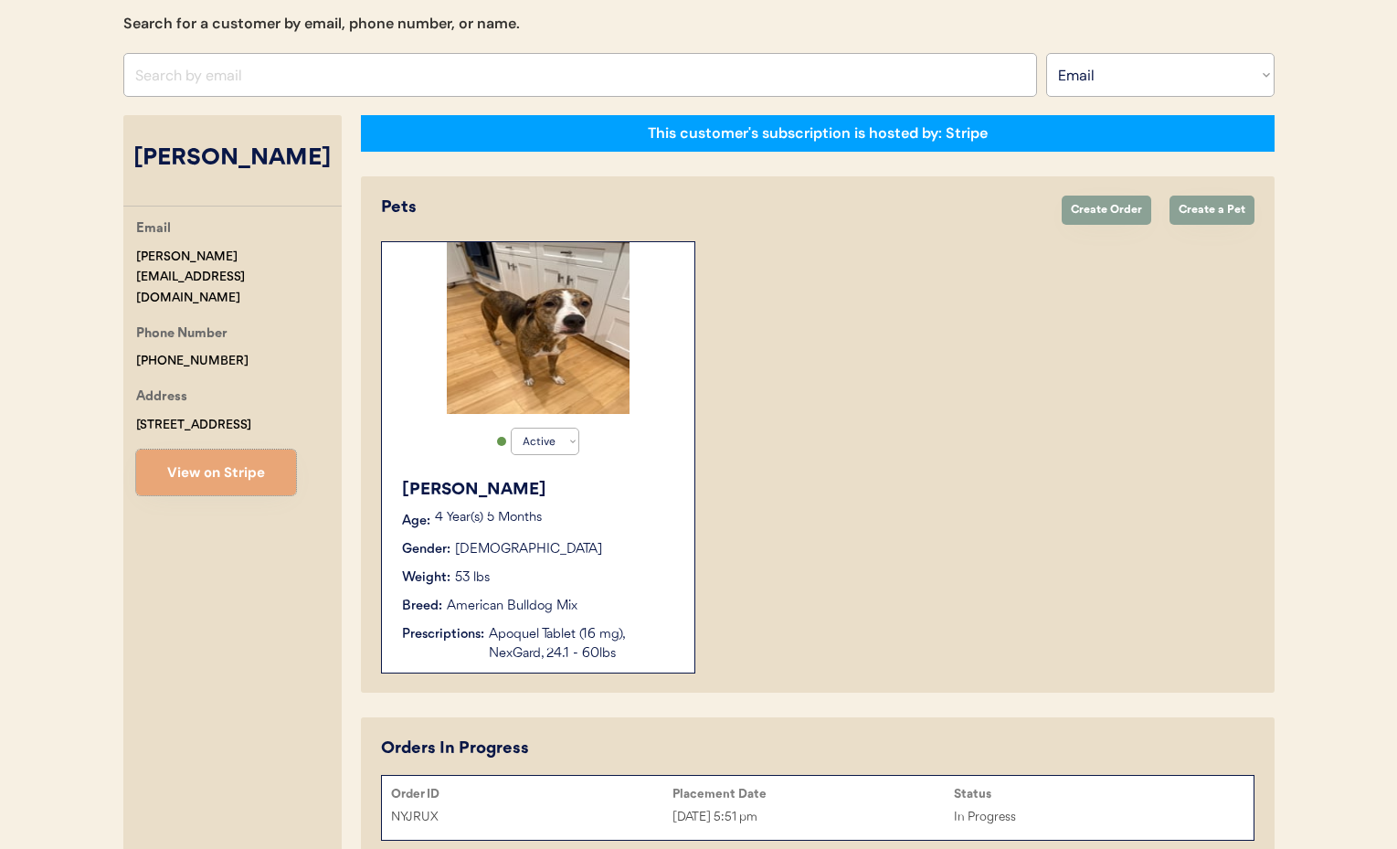
scroll to position [81, 0]
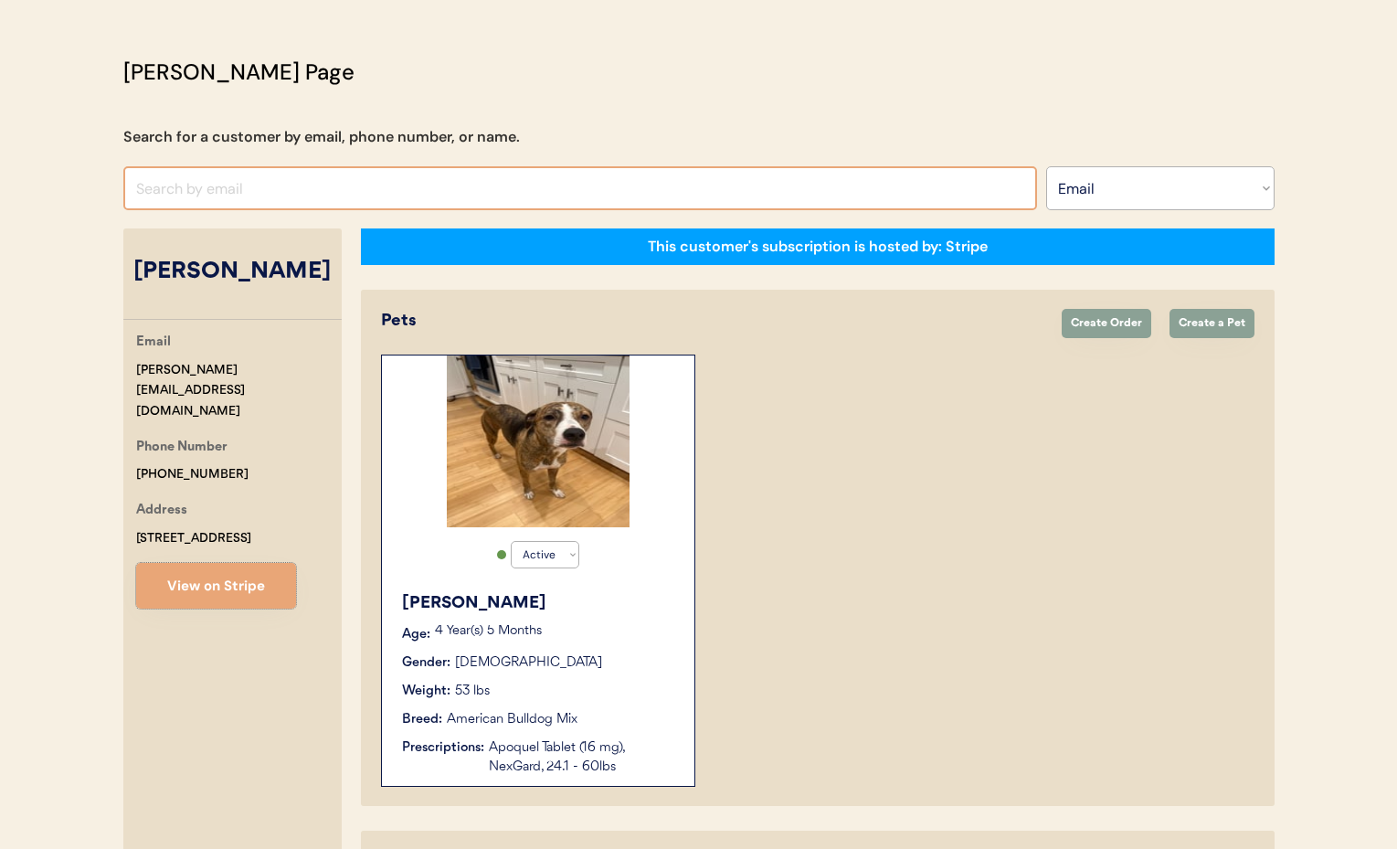
click at [233, 188] on input "input" at bounding box center [580, 188] width 914 height 44
paste input "bevlaym@gmail.com"
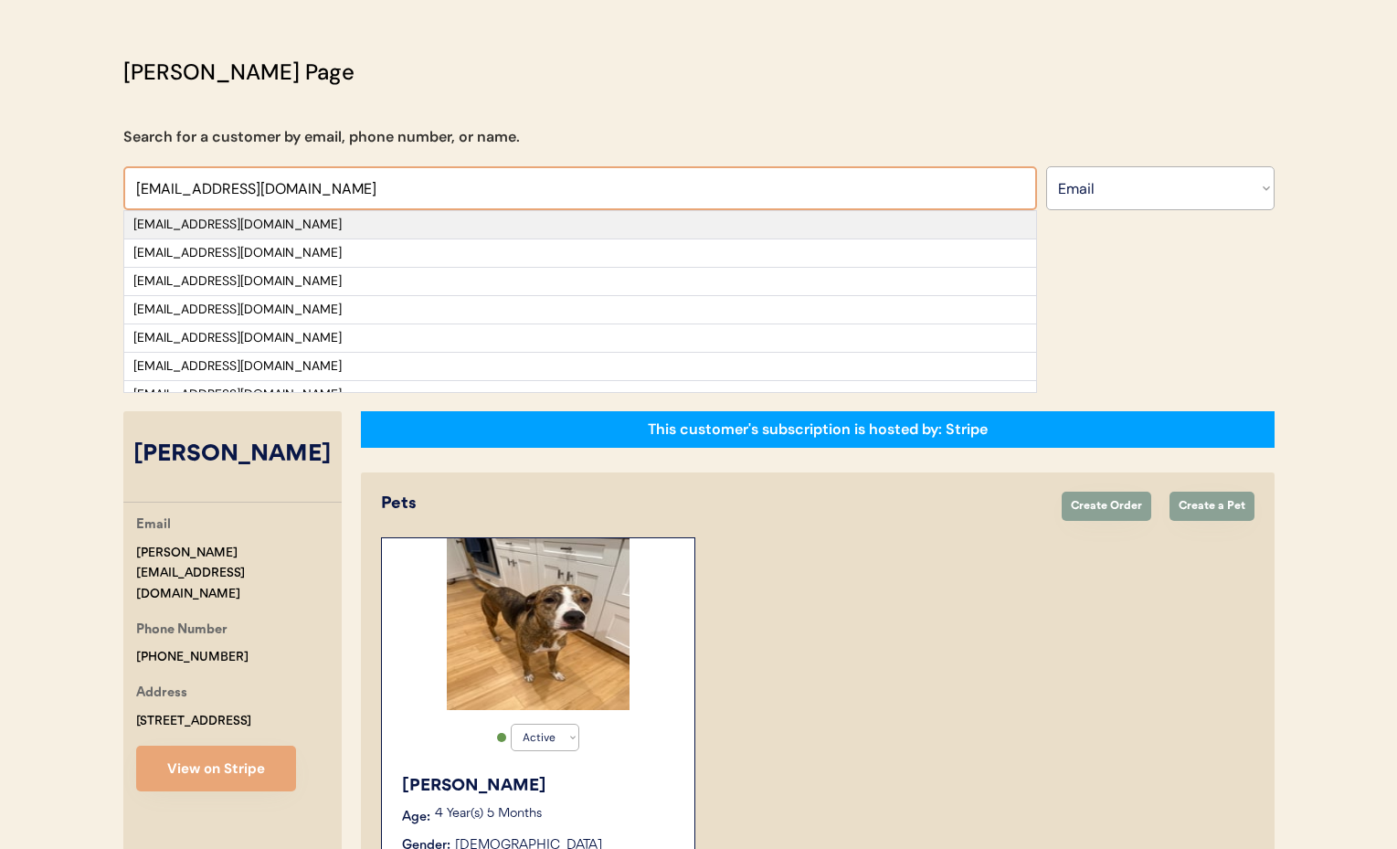
type input "bevlaym@gmail.com"
click at [259, 225] on div "bevlaym@gmail.com" at bounding box center [579, 225] width 893 height 18
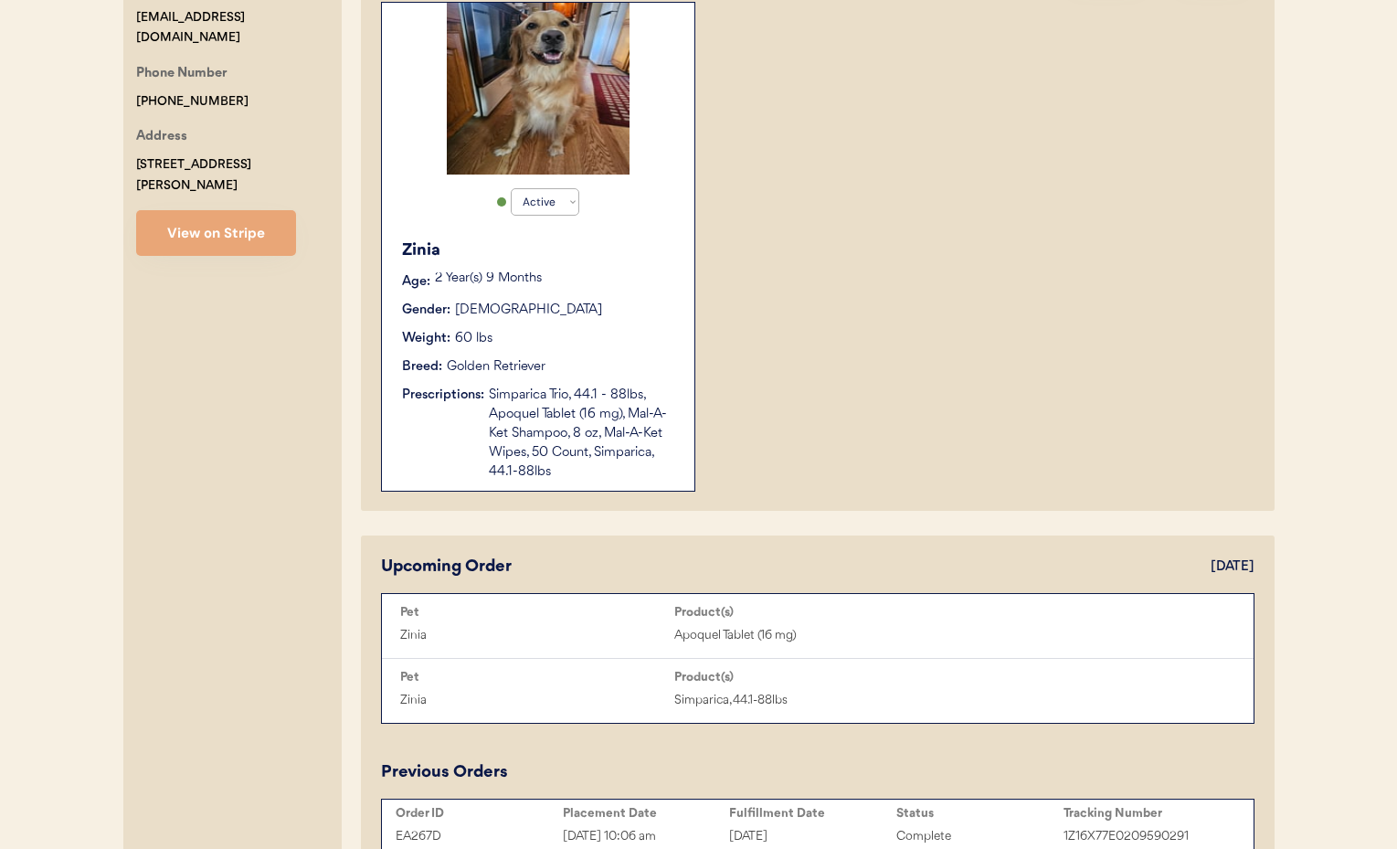
scroll to position [444, 0]
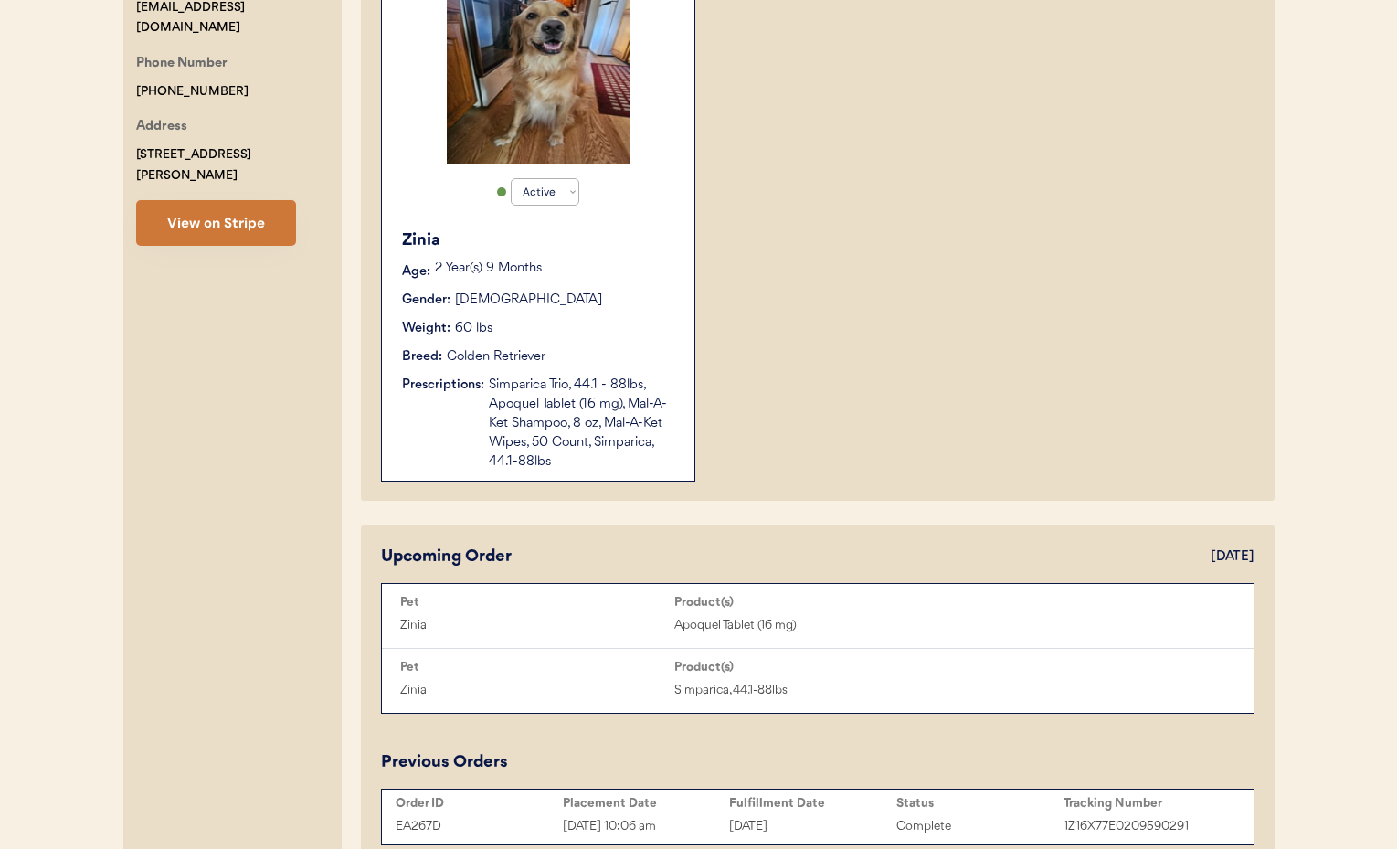
click at [244, 208] on button "View on Stripe" at bounding box center [216, 223] width 160 height 46
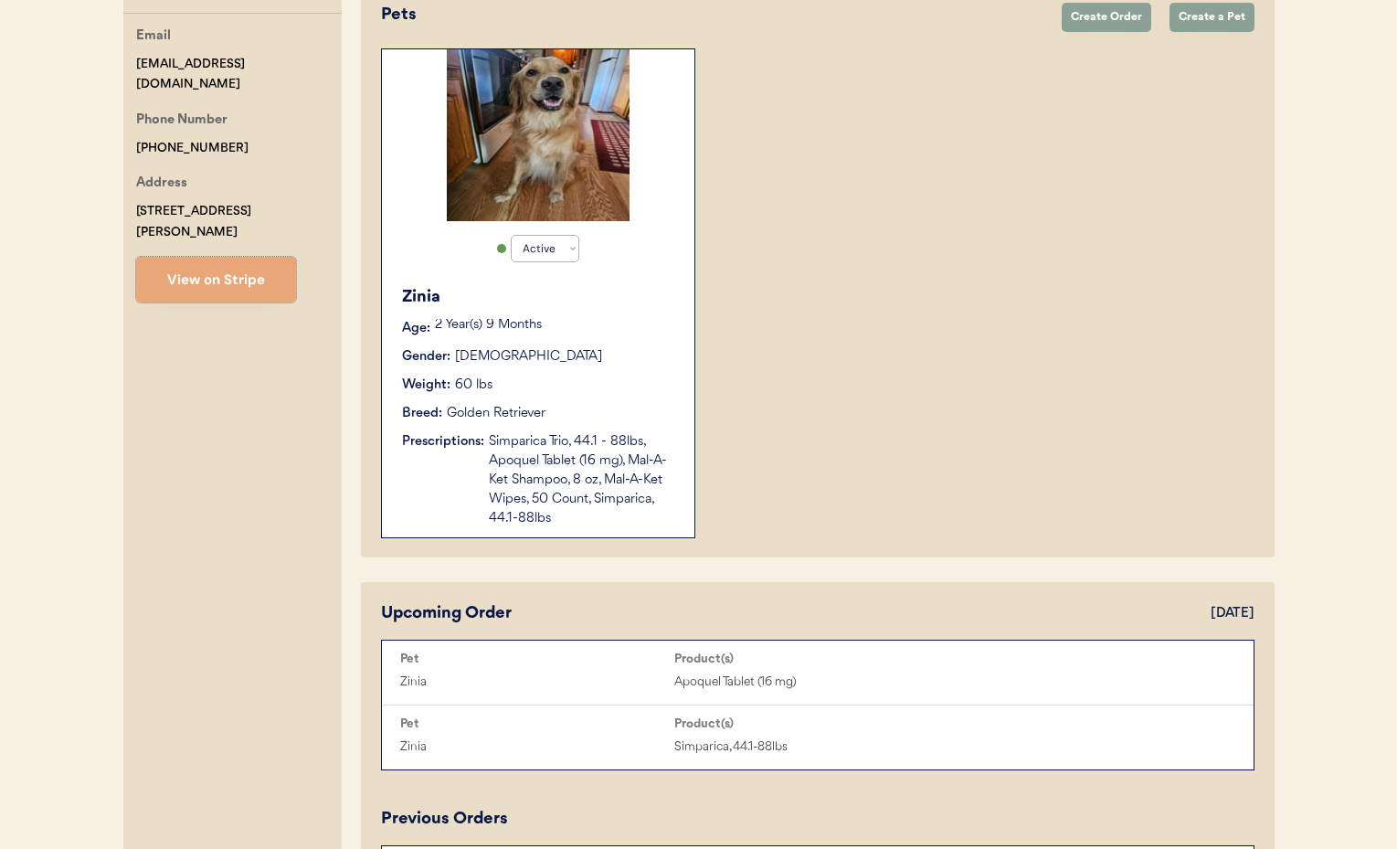
scroll to position [544, 0]
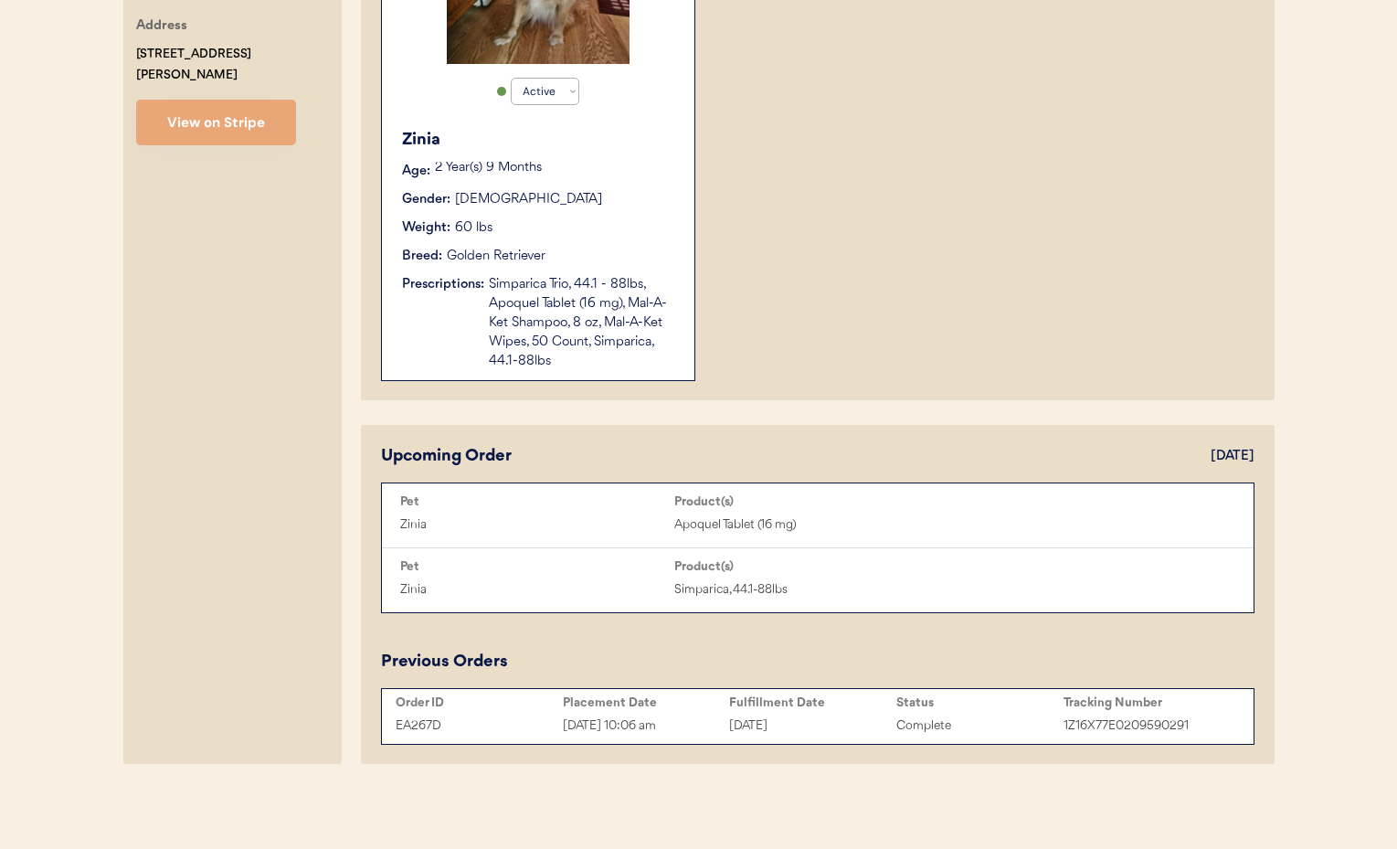
click at [841, 712] on div "EA267D Aug 28, 2025 10:06 am August 28, 2025 Complete 1Z16X77E0209590291" at bounding box center [817, 725] width 862 height 27
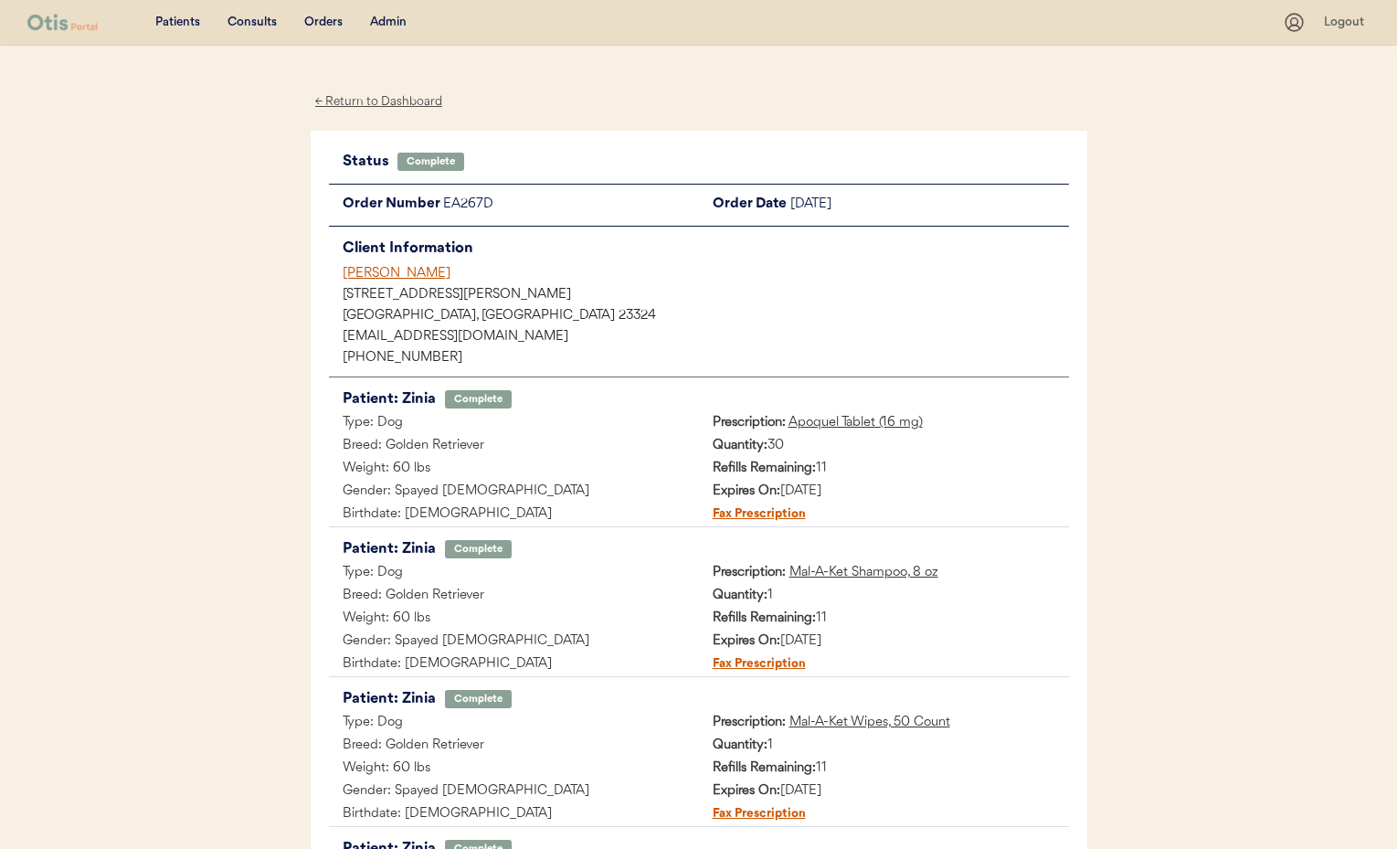
scroll to position [1, 0]
click at [371, 271] on div "[PERSON_NAME]" at bounding box center [706, 272] width 726 height 19
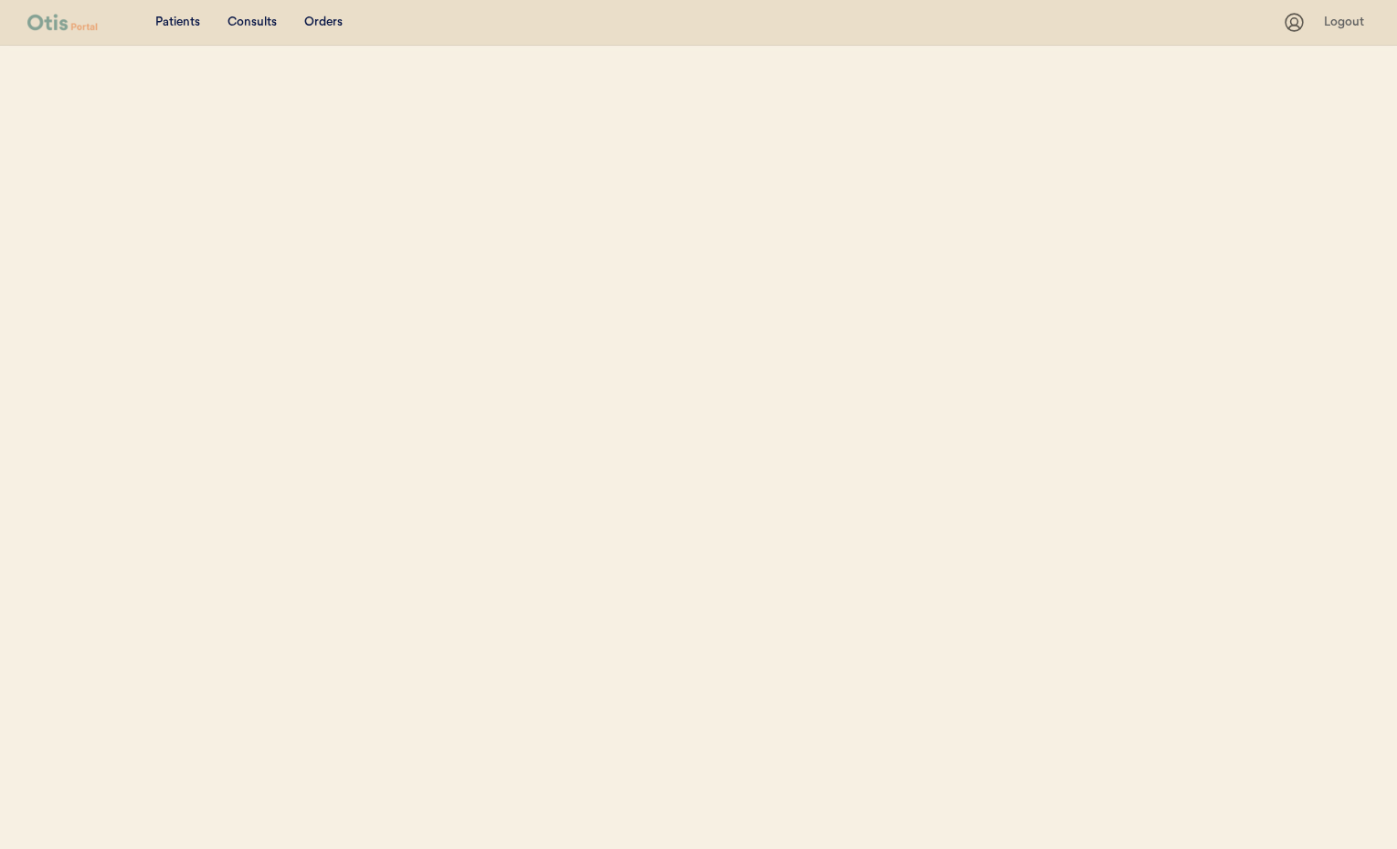
select select ""Email""
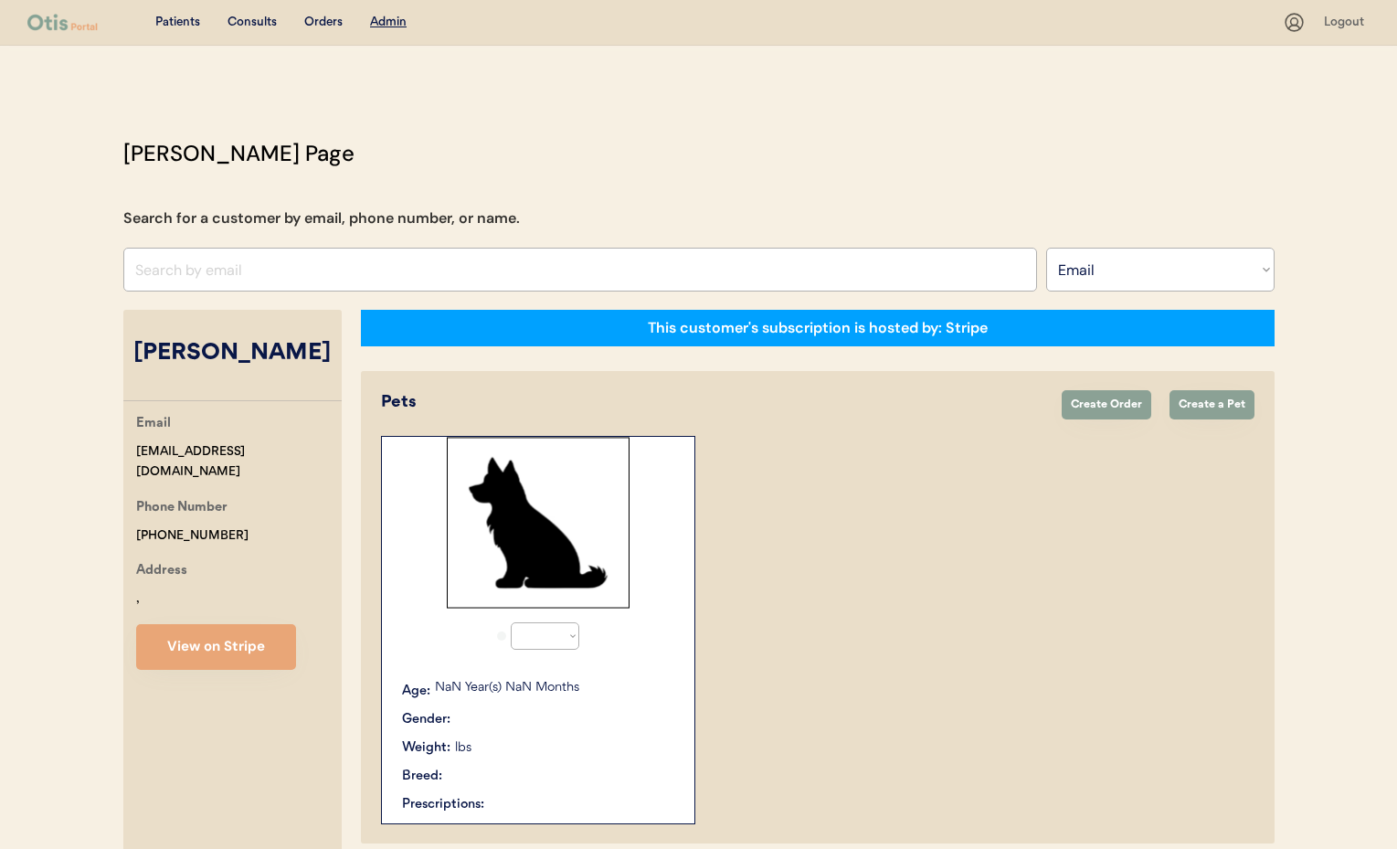
select select "true"
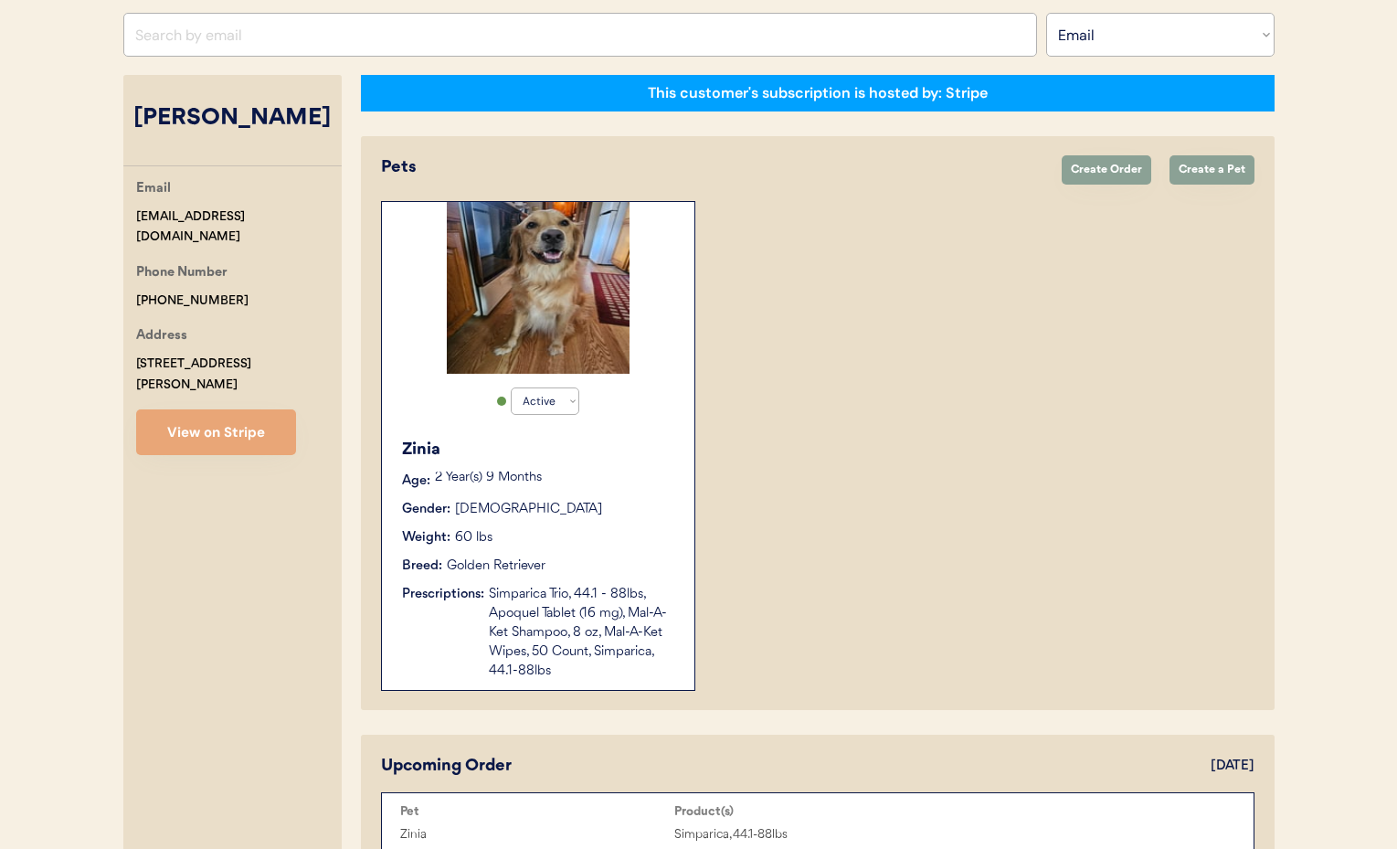
scroll to position [238, 0]
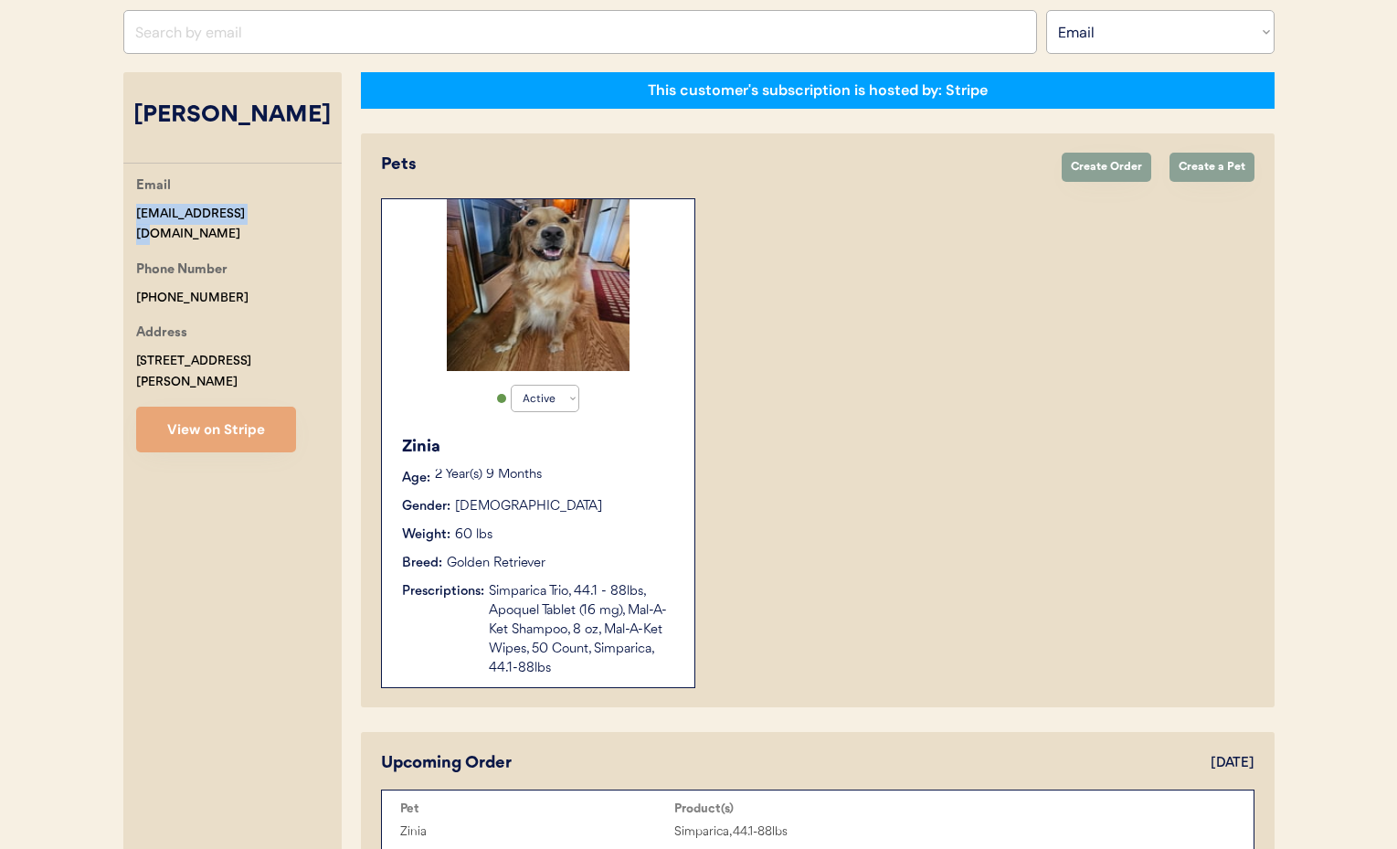
drag, startPoint x: 268, startPoint y: 217, endPoint x: 146, endPoint y: 210, distance: 121.7
click at [129, 210] on div "Email [EMAIL_ADDRESS][DOMAIN_NAME] Phone Number [PHONE_NUMBER] Address [STREET_…" at bounding box center [232, 313] width 218 height 277
copy div "[EMAIL_ADDRESS][DOMAIN_NAME]"
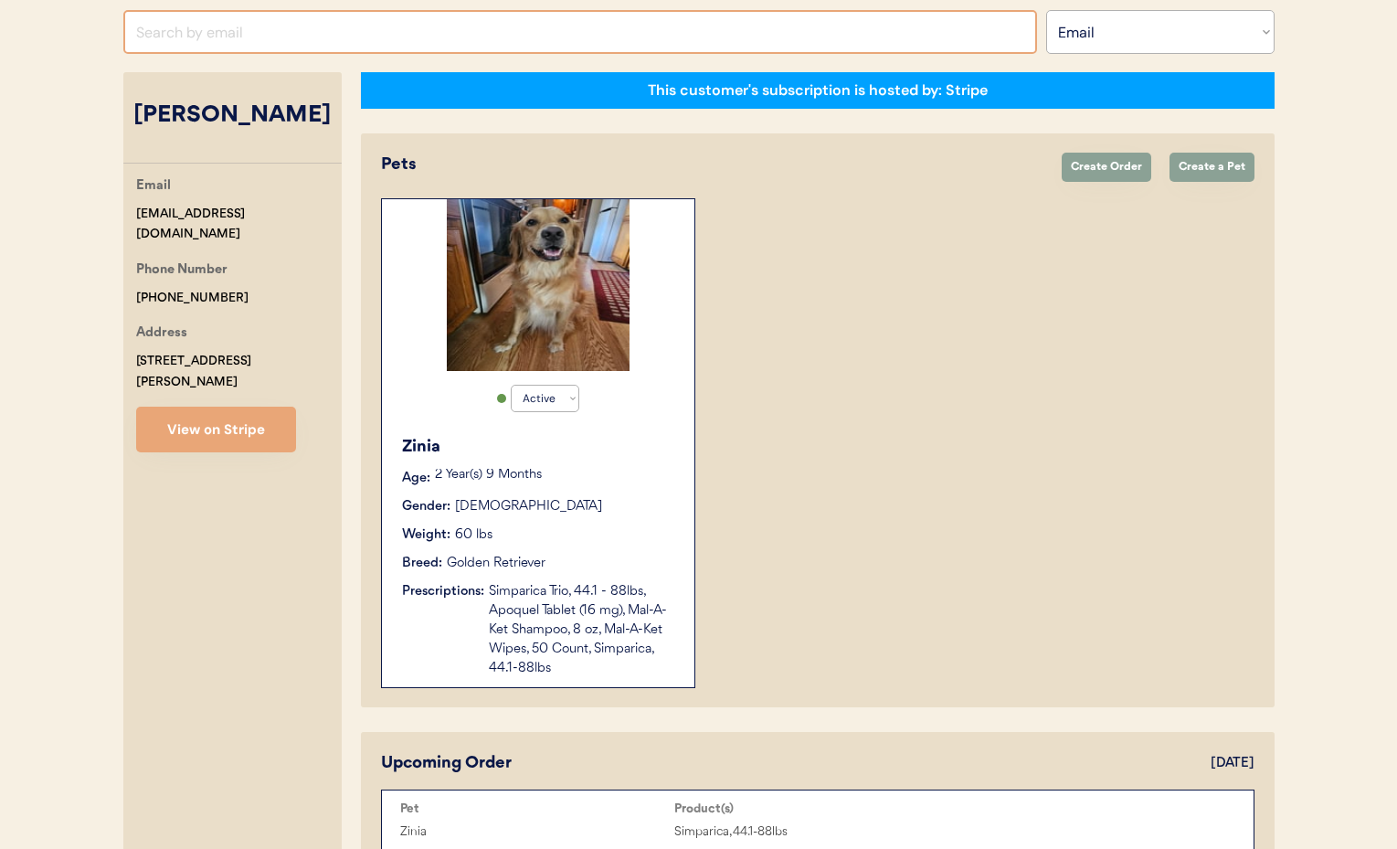
click at [224, 35] on input "input" at bounding box center [580, 32] width 914 height 44
paste input "[EMAIL_ADDRESS][DOMAIN_NAME]"
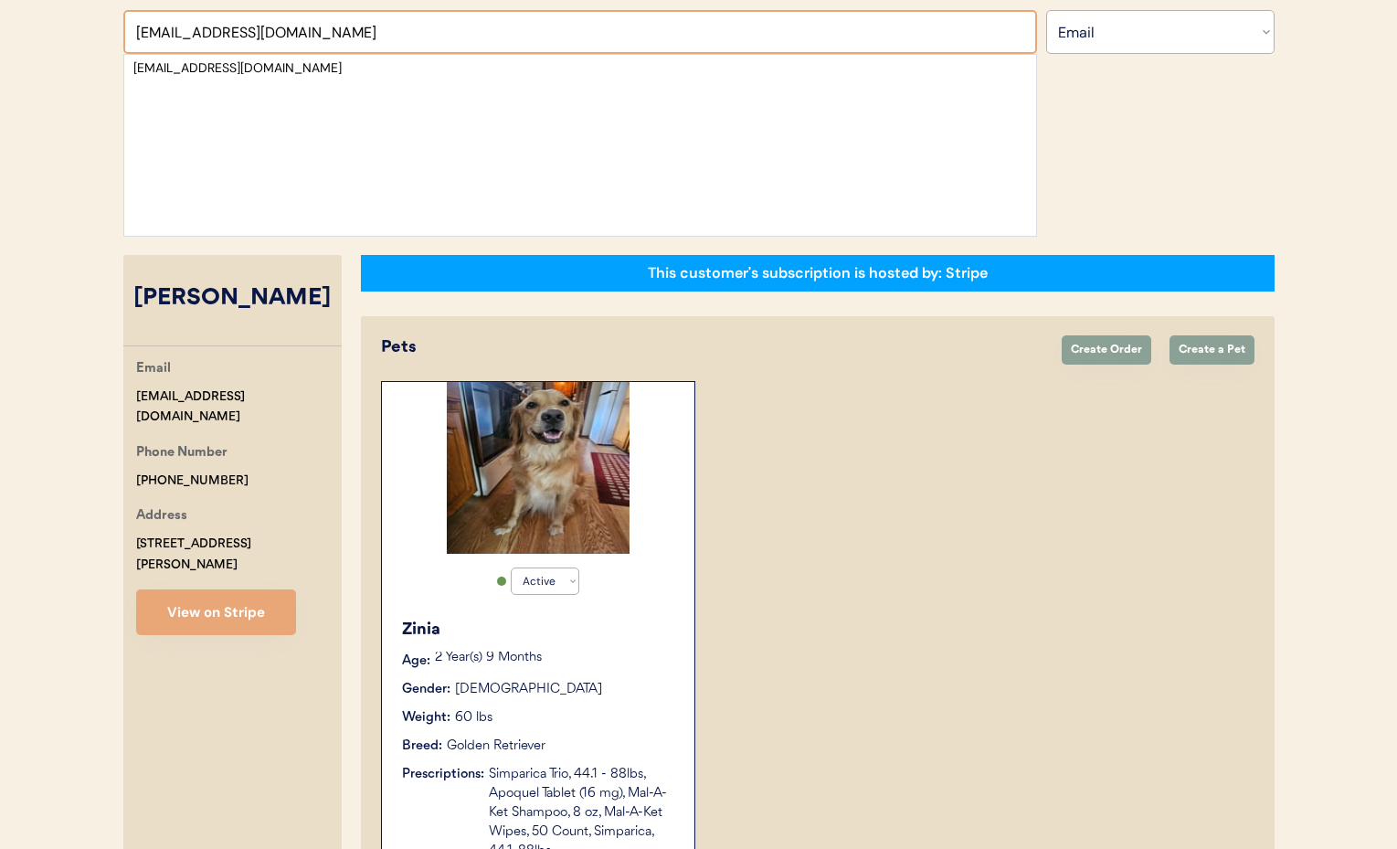
type input "[EMAIL_ADDRESS][DOMAIN_NAME]"
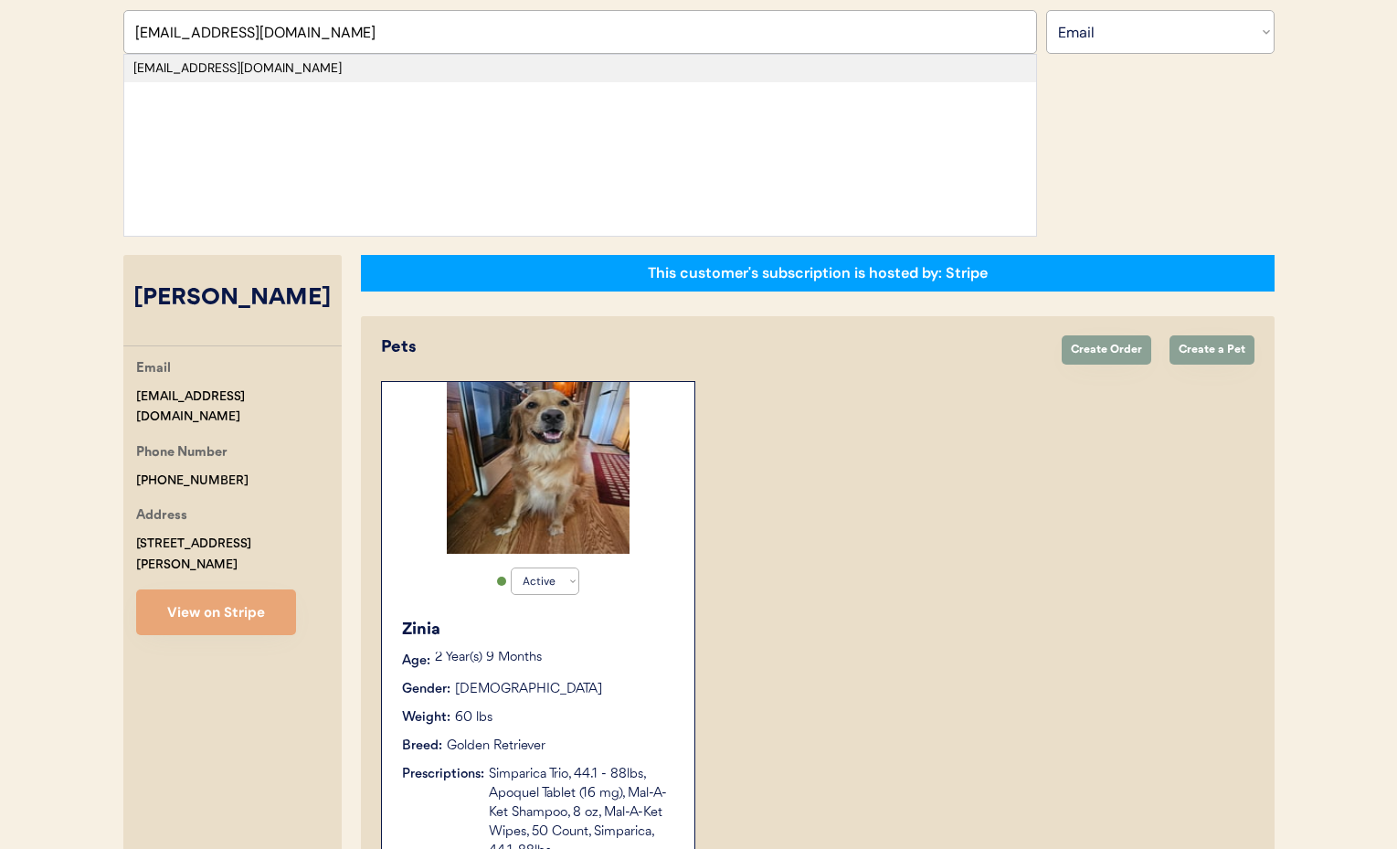
click at [206, 70] on div "[EMAIL_ADDRESS][DOMAIN_NAME]" at bounding box center [579, 68] width 893 height 18
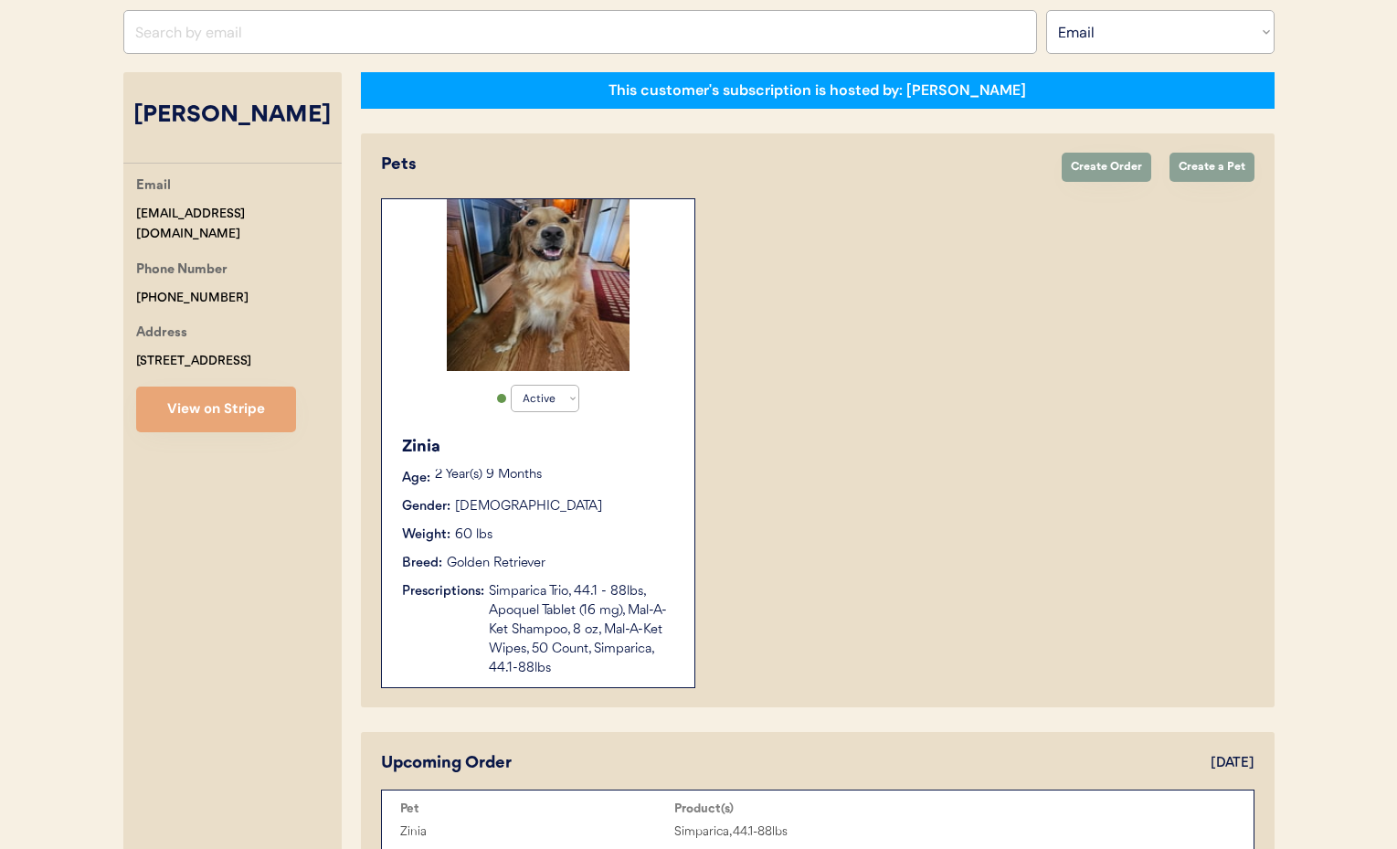
select select "true"
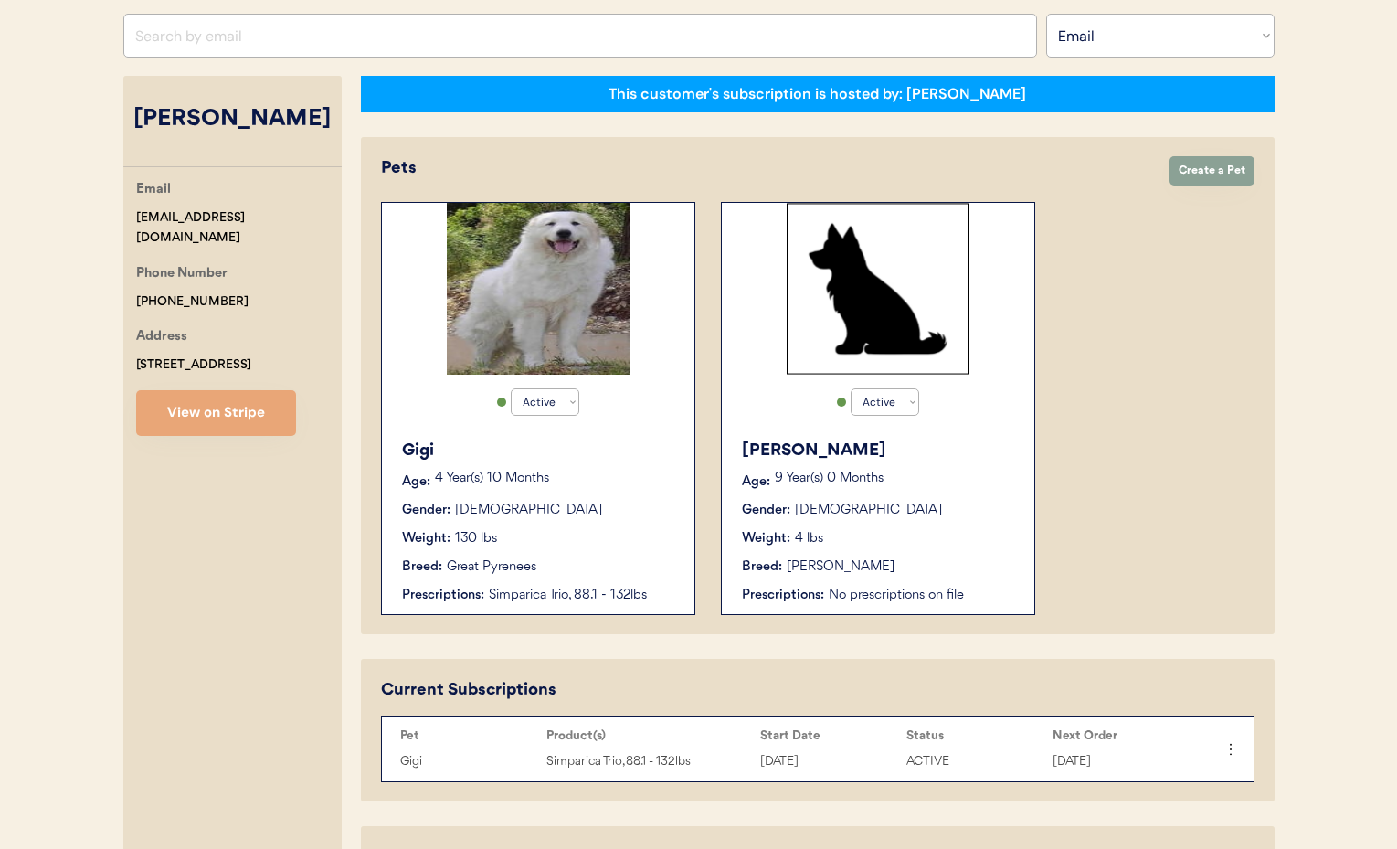
scroll to position [206, 0]
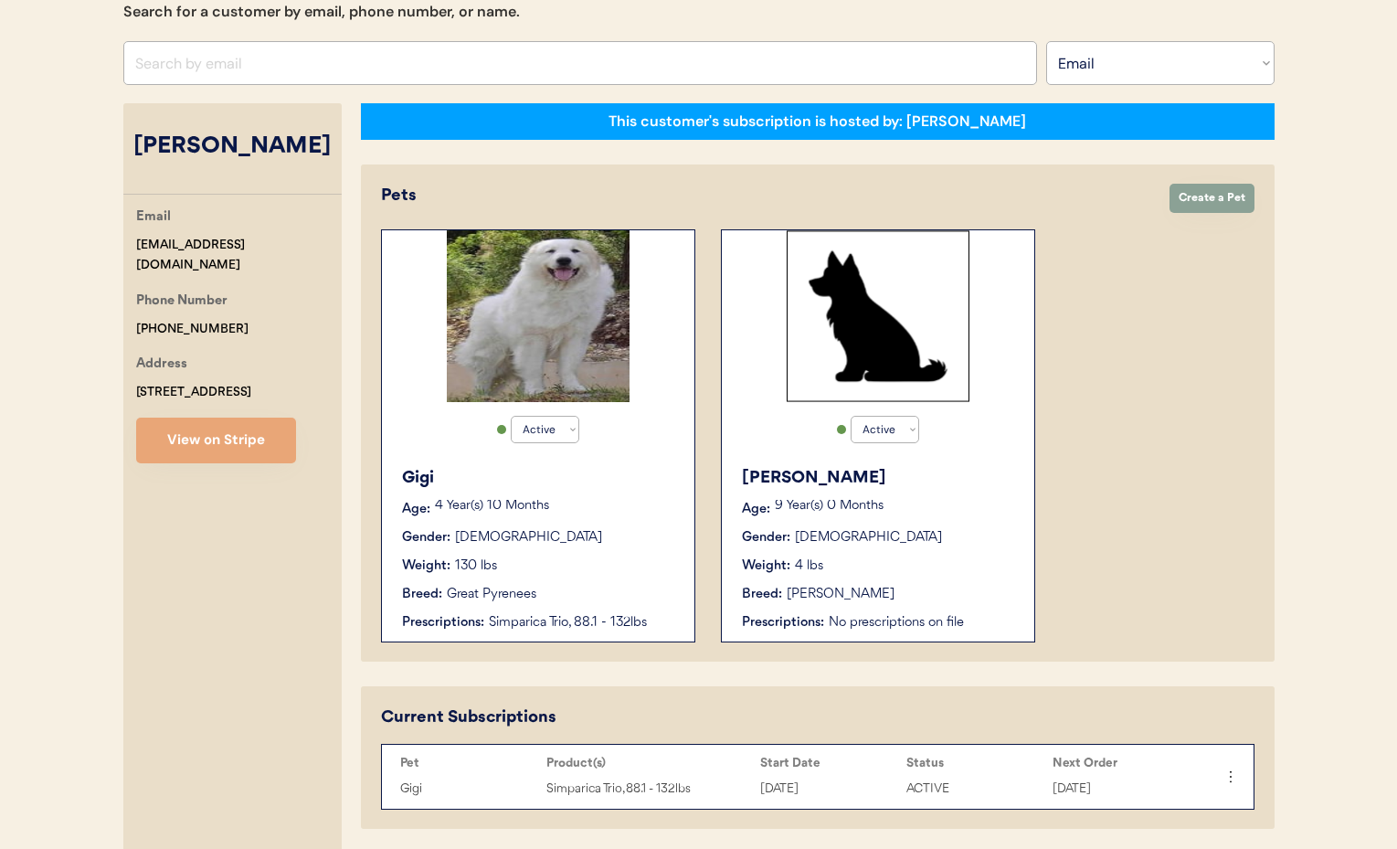
click at [591, 533] on div "Gender: [DEMOGRAPHIC_DATA]" at bounding box center [539, 537] width 274 height 19
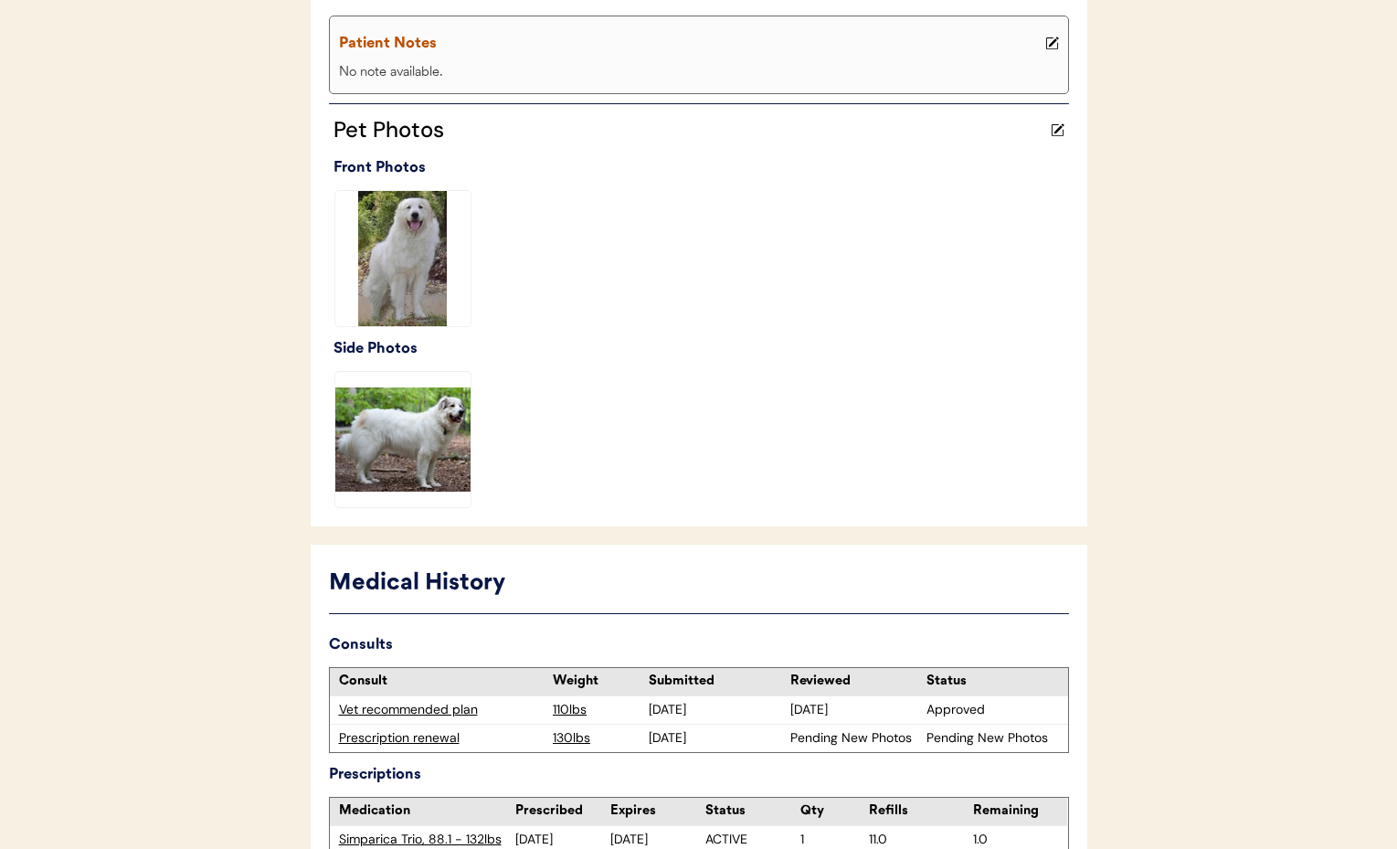
scroll to position [517, 0]
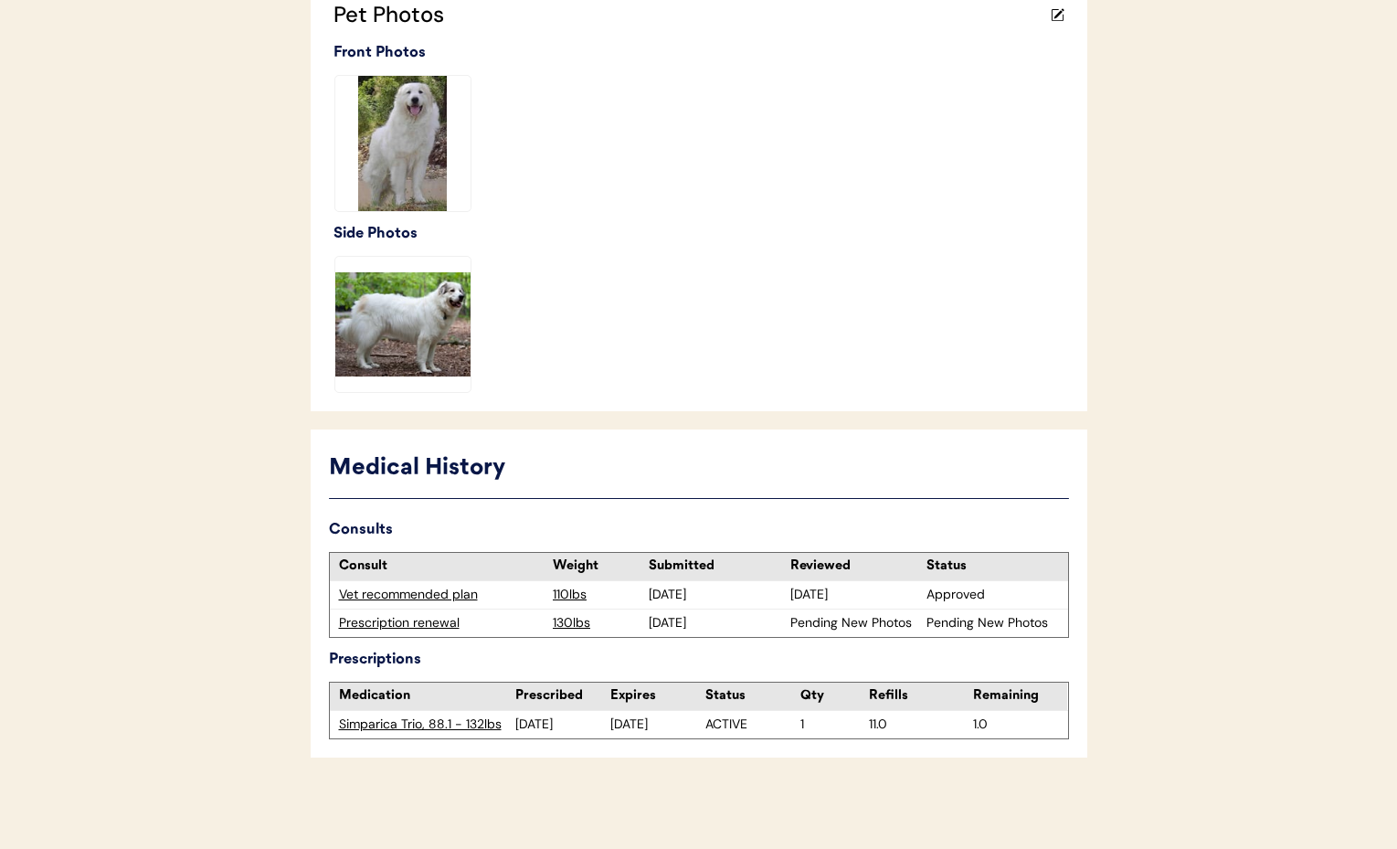
click at [403, 625] on div "Prescription renewal" at bounding box center [442, 623] width 206 height 18
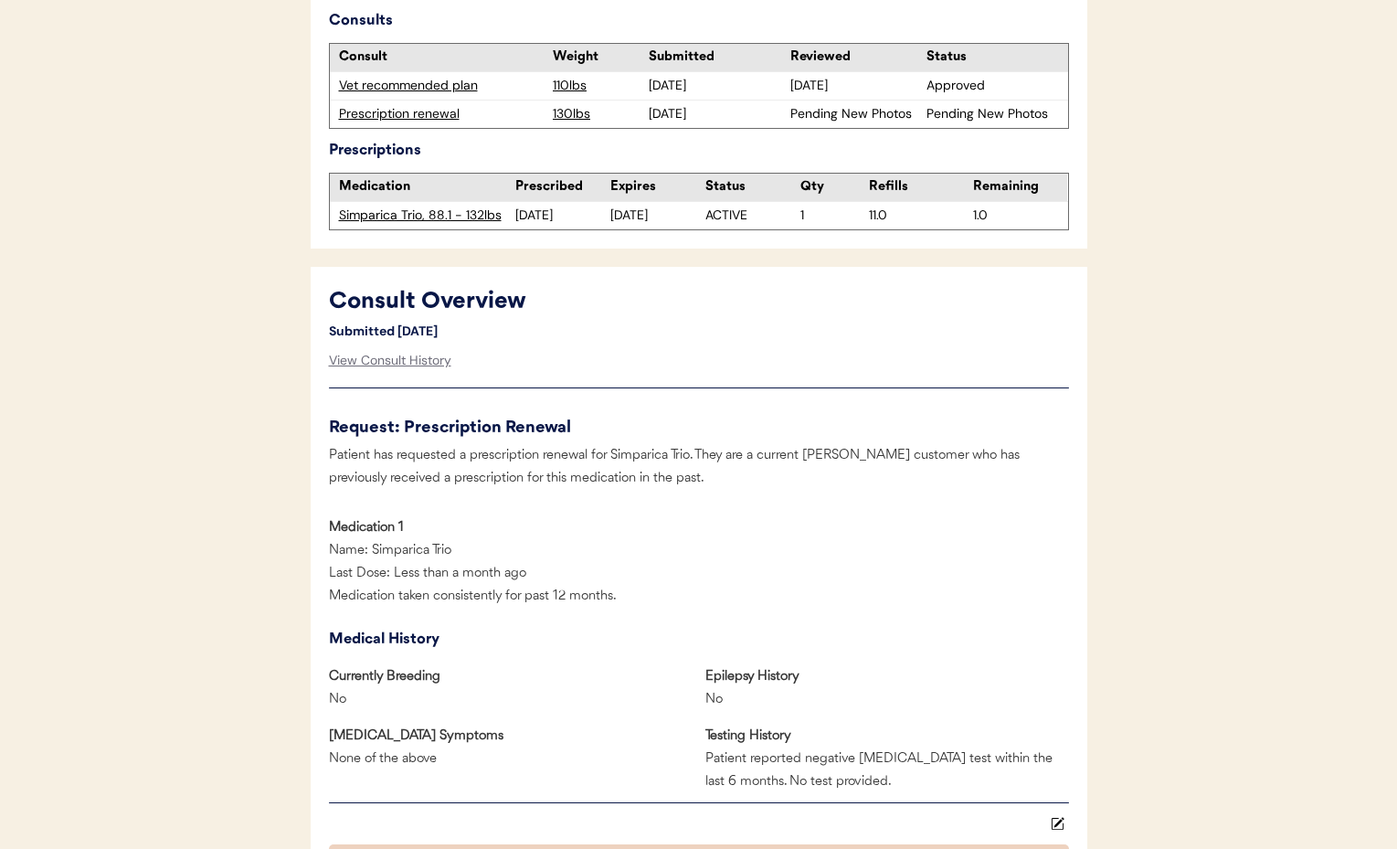
scroll to position [617, 0]
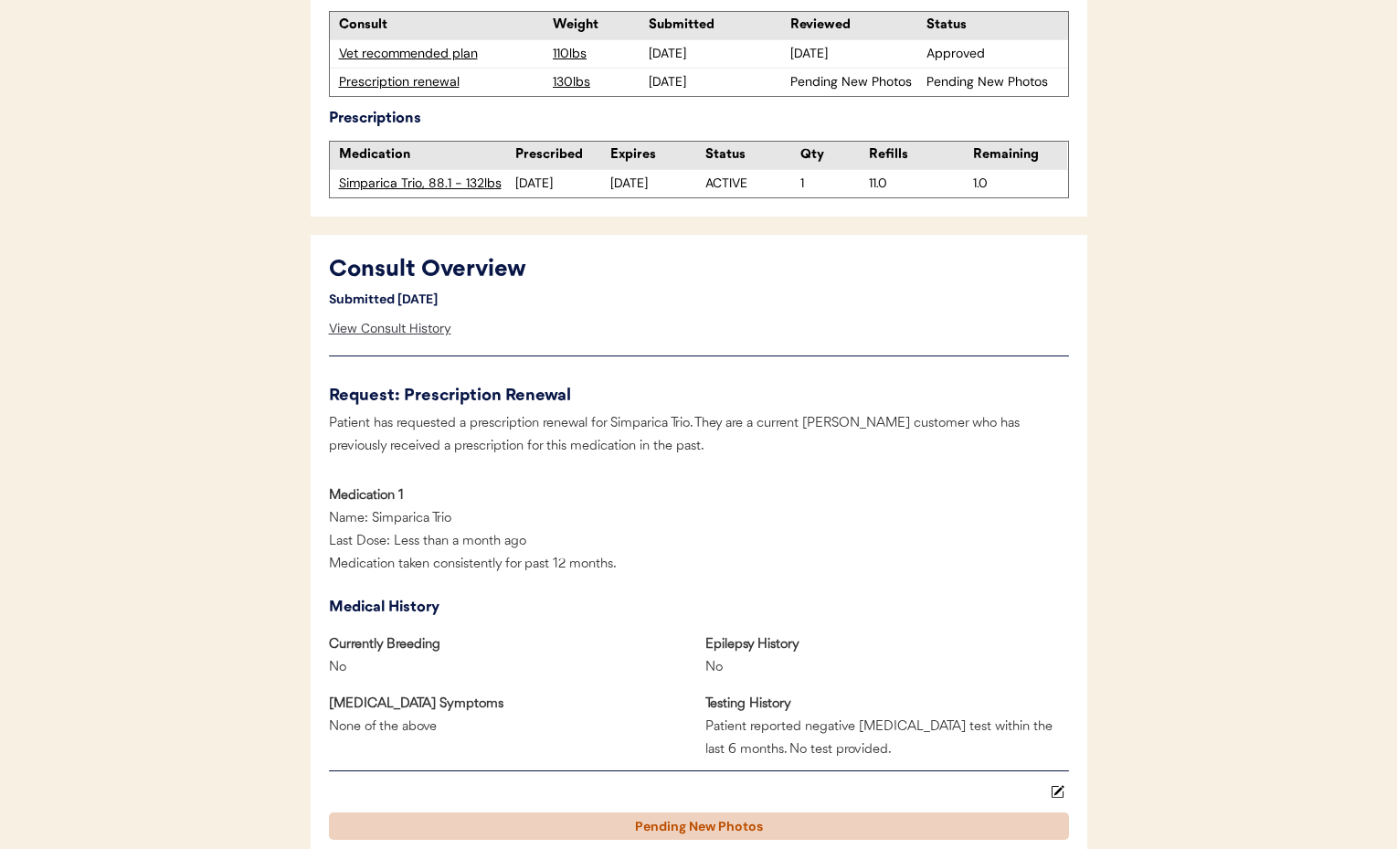
click at [351, 324] on div "View Consult History" at bounding box center [390, 329] width 122 height 37
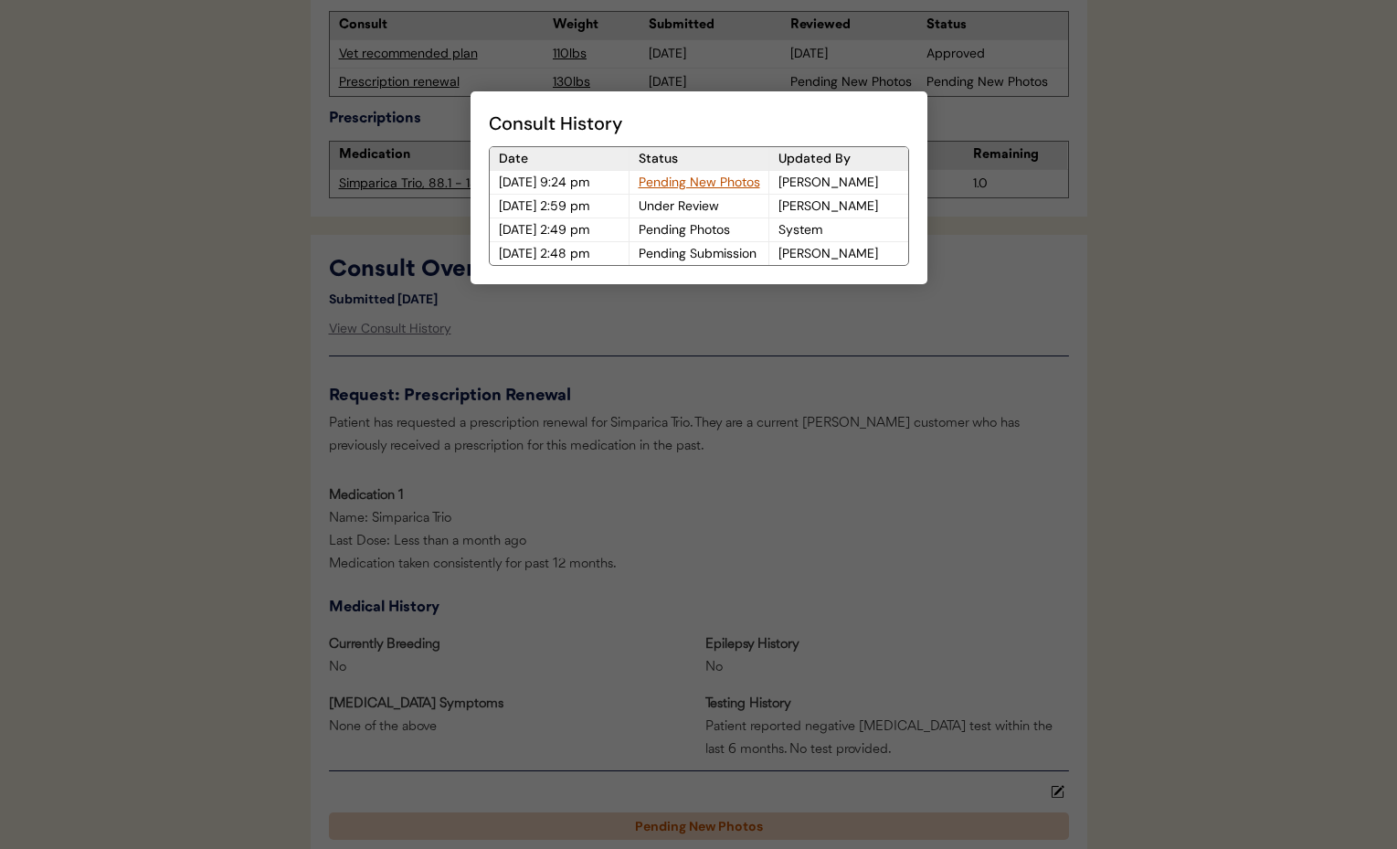
click at [681, 184] on div "Pending New Photos" at bounding box center [698, 182] width 139 height 23
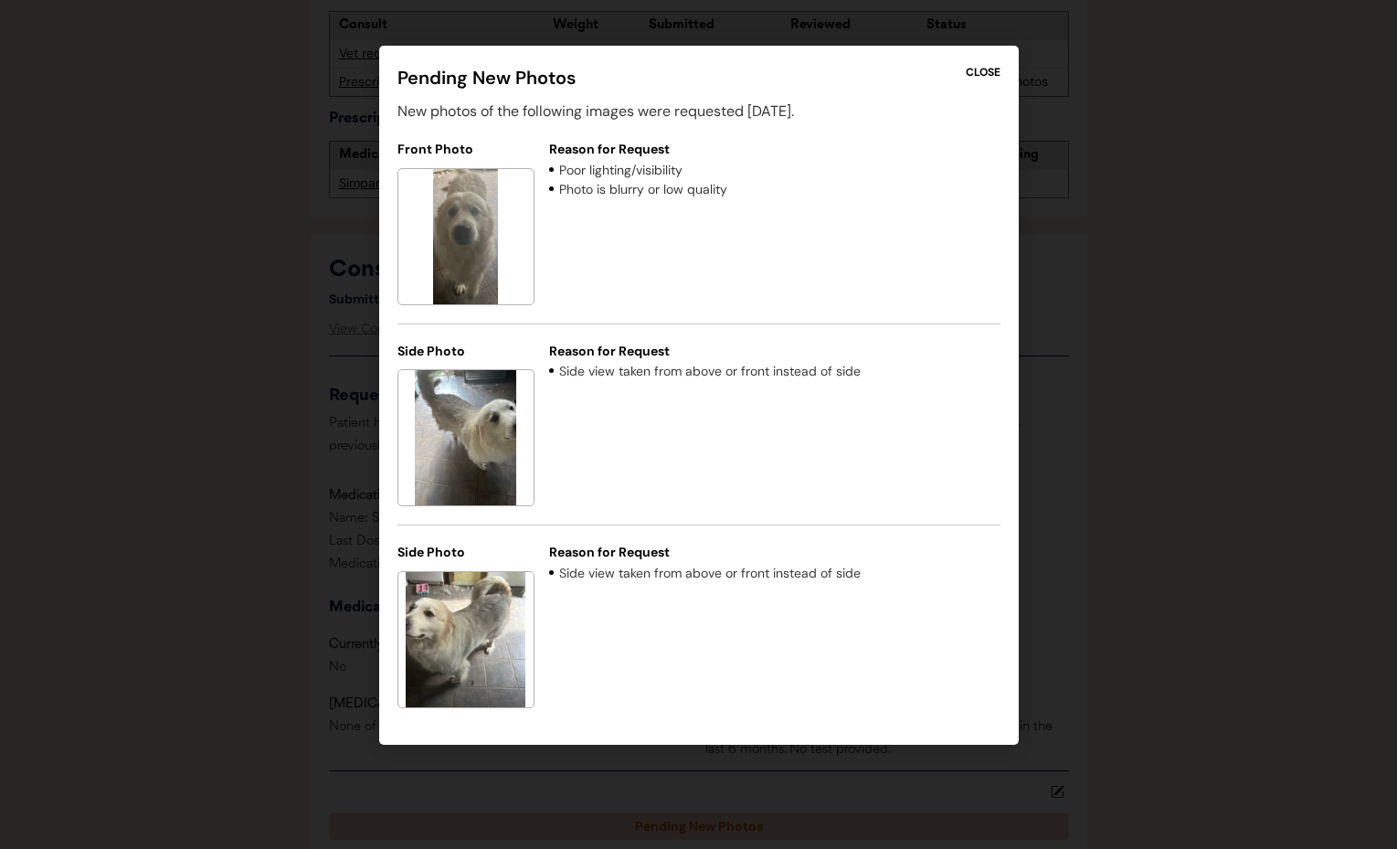
click at [978, 65] on div "CLOSE" at bounding box center [983, 72] width 35 height 16
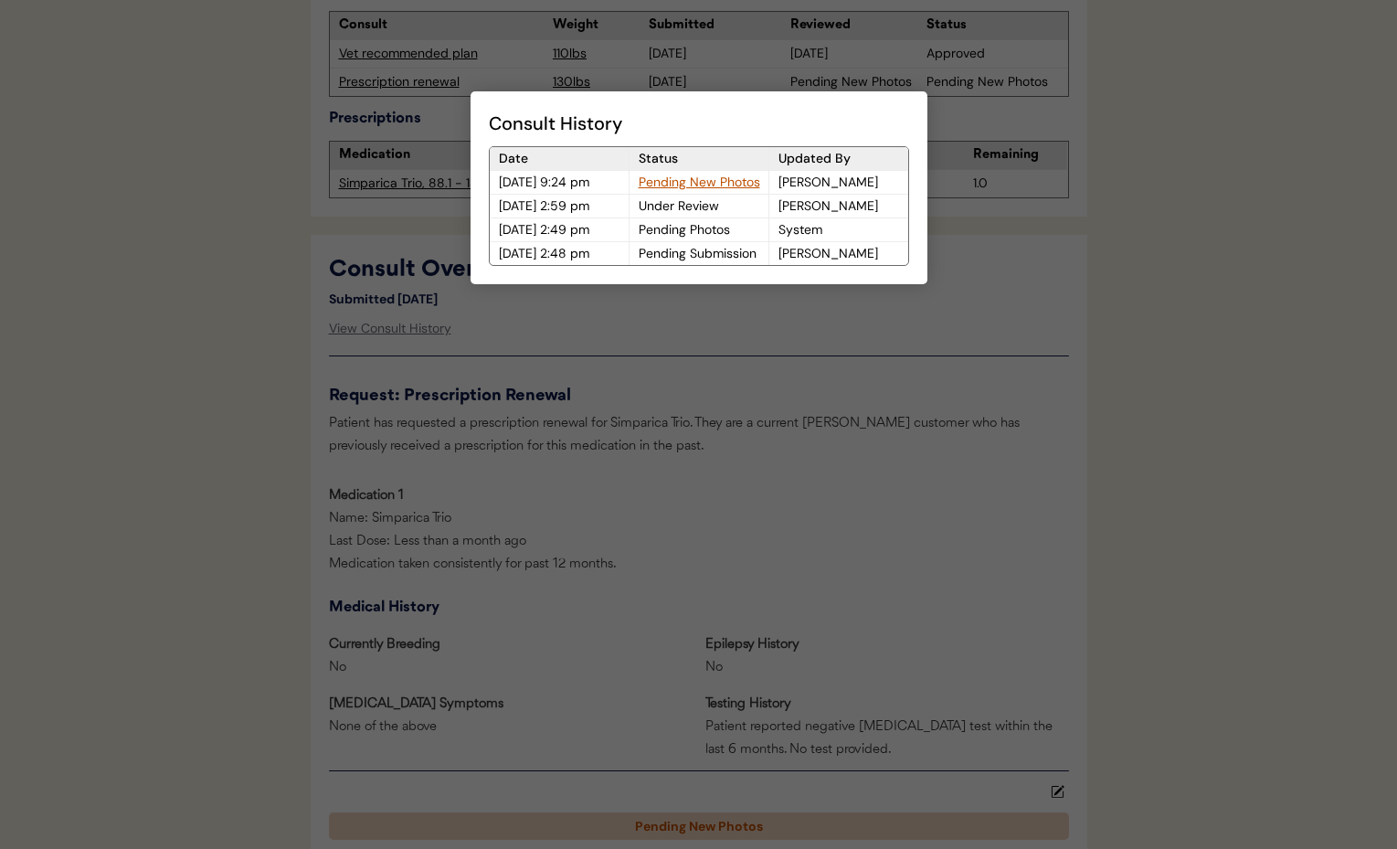
drag, startPoint x: 333, startPoint y: 184, endPoint x: 323, endPoint y: 164, distance: 21.2
click at [333, 184] on div at bounding box center [698, 424] width 1397 height 849
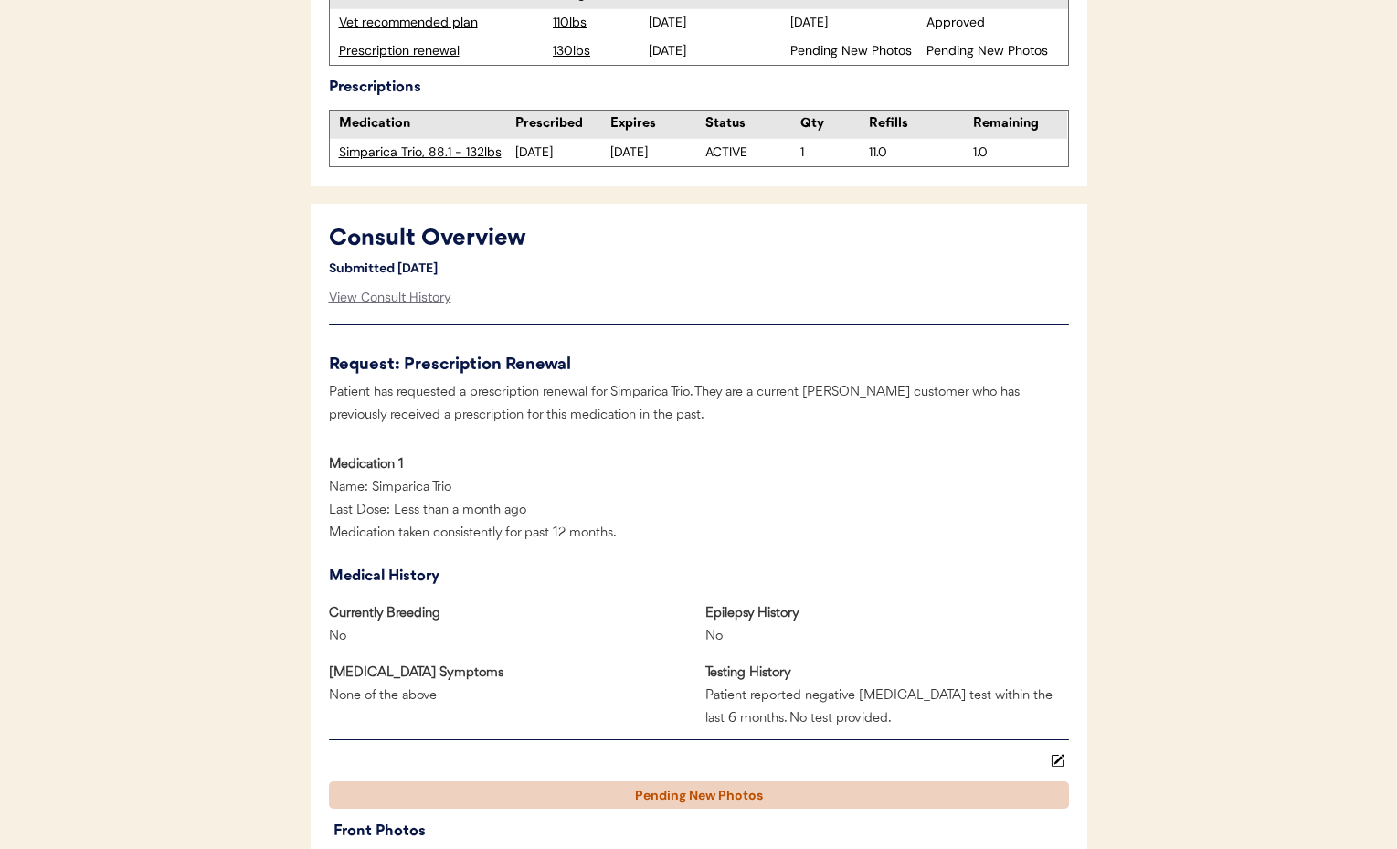
scroll to position [0, 0]
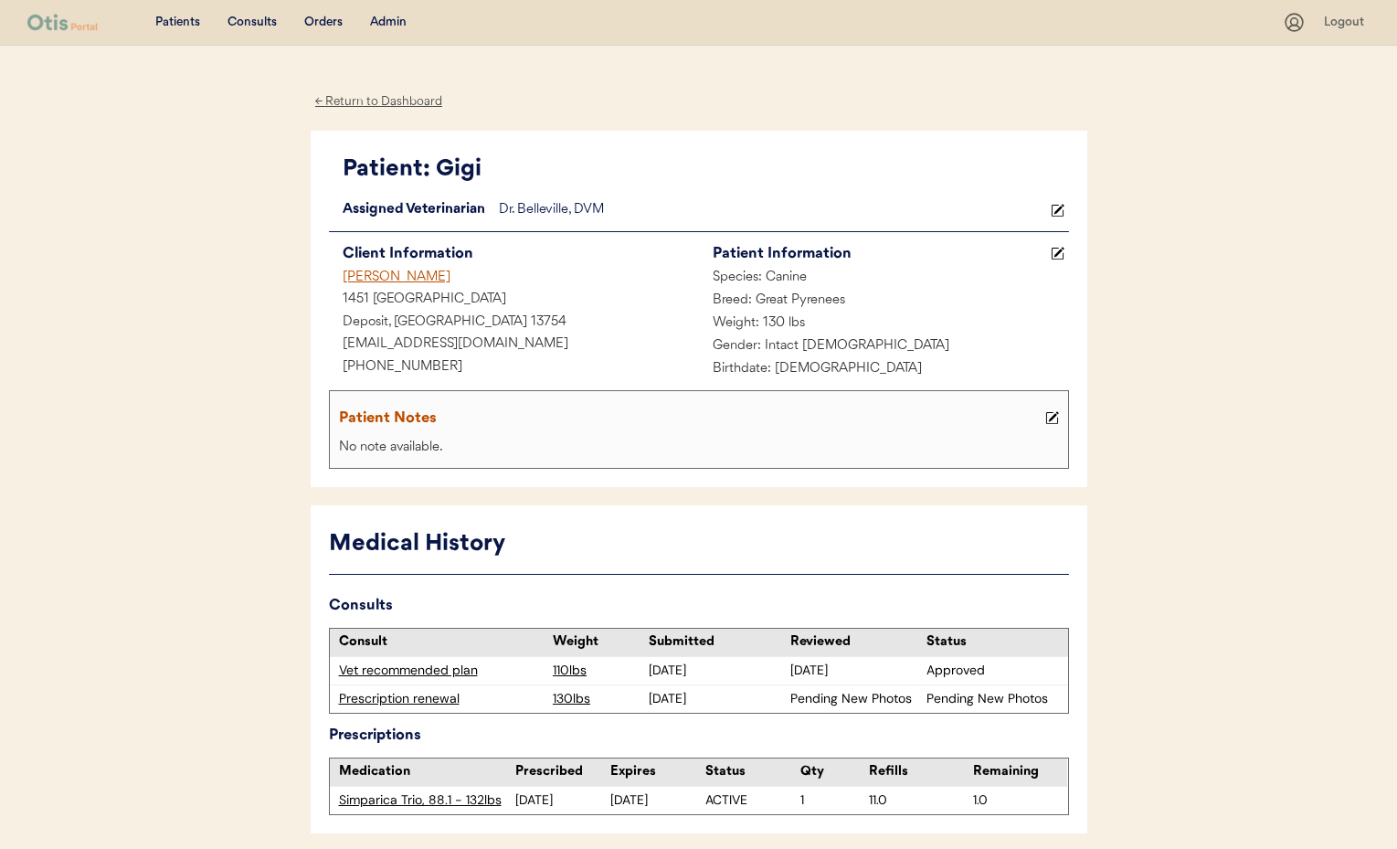
click at [368, 101] on div "← Return to Dashboard" at bounding box center [379, 101] width 137 height 21
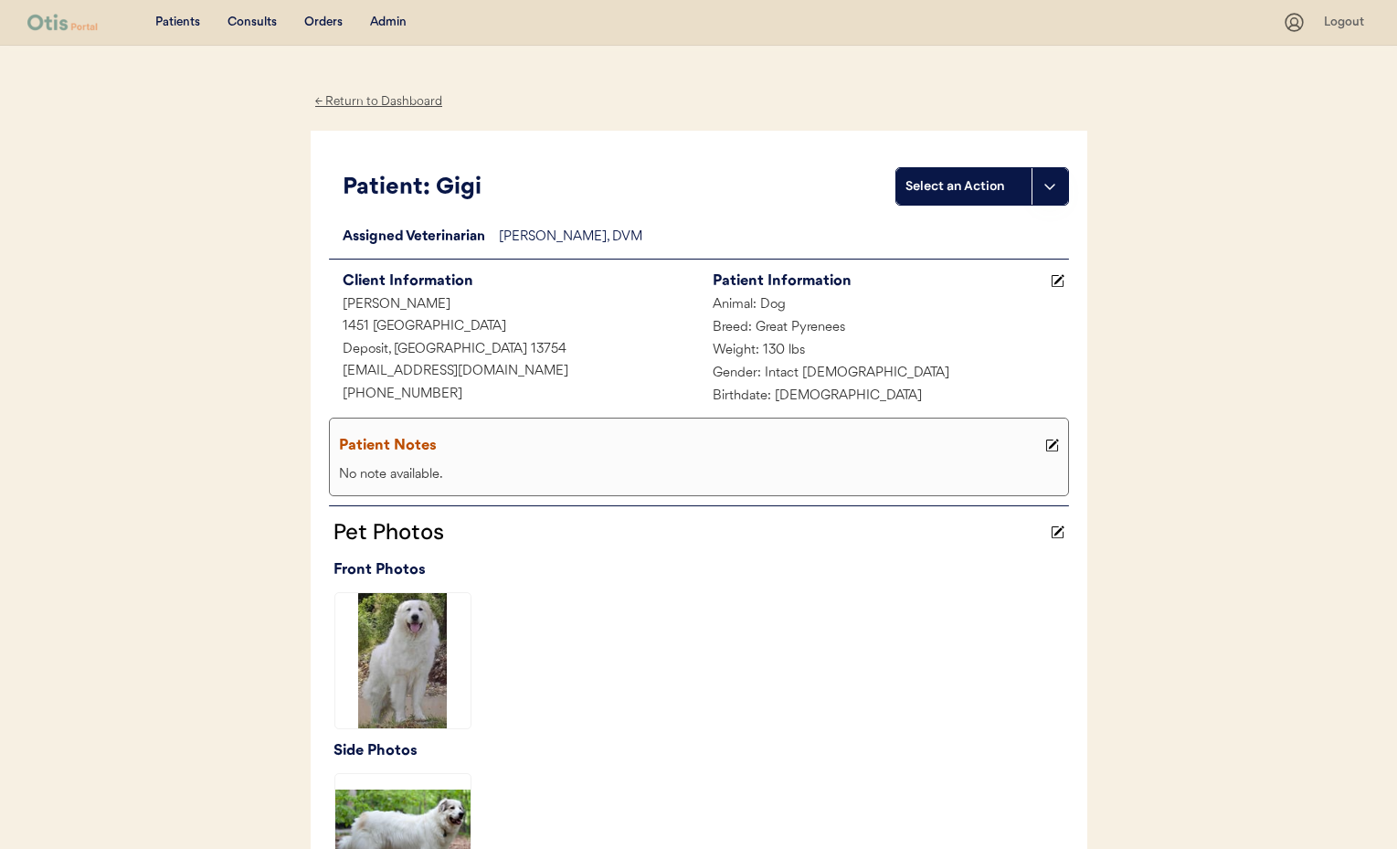
click at [386, 14] on div "Admin" at bounding box center [388, 23] width 37 height 18
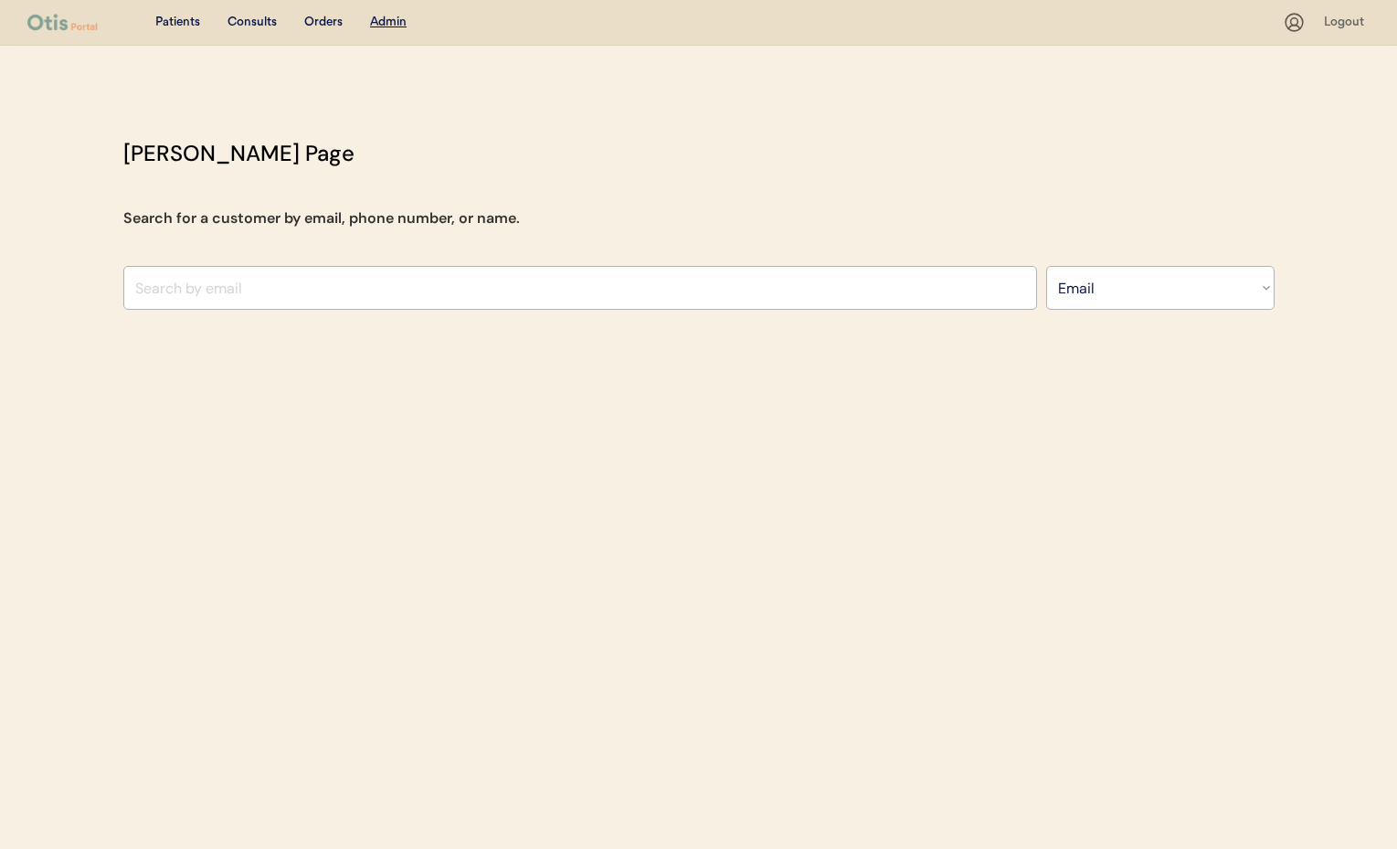
select select ""Email""
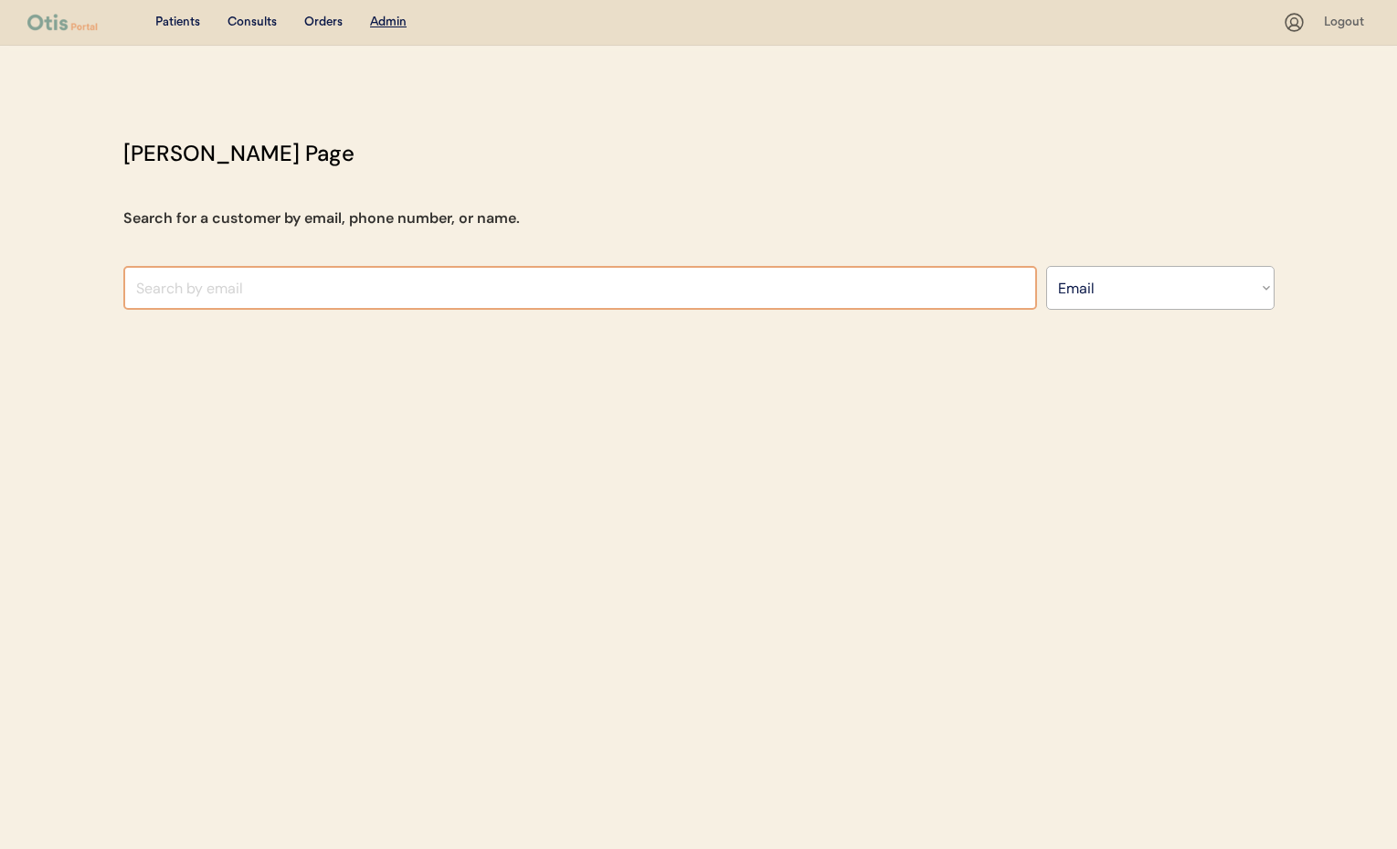
click at [293, 280] on input "input" at bounding box center [580, 288] width 914 height 44
paste input "valsacco426@msn.com"
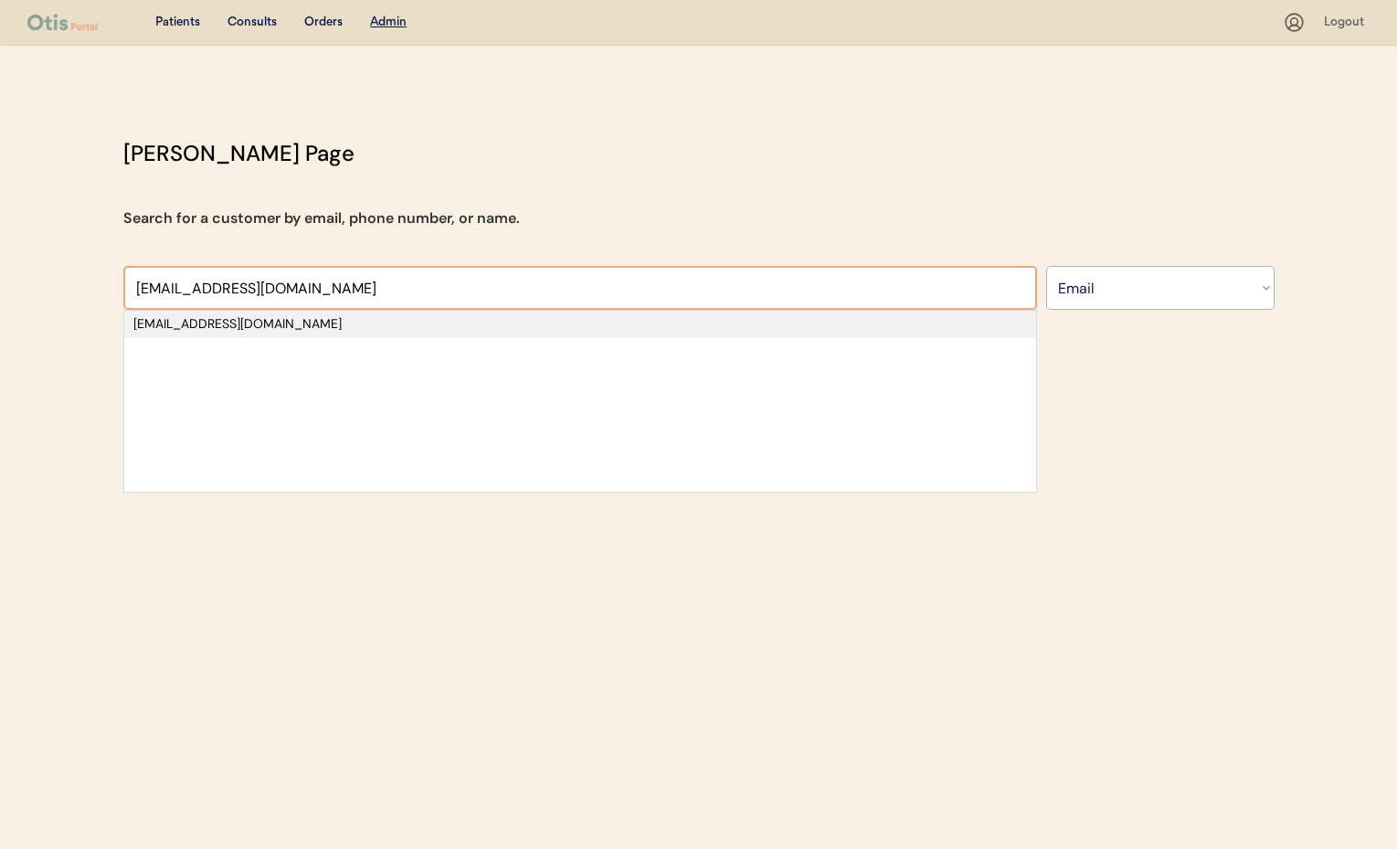
type input "valsacco426@msn.com"
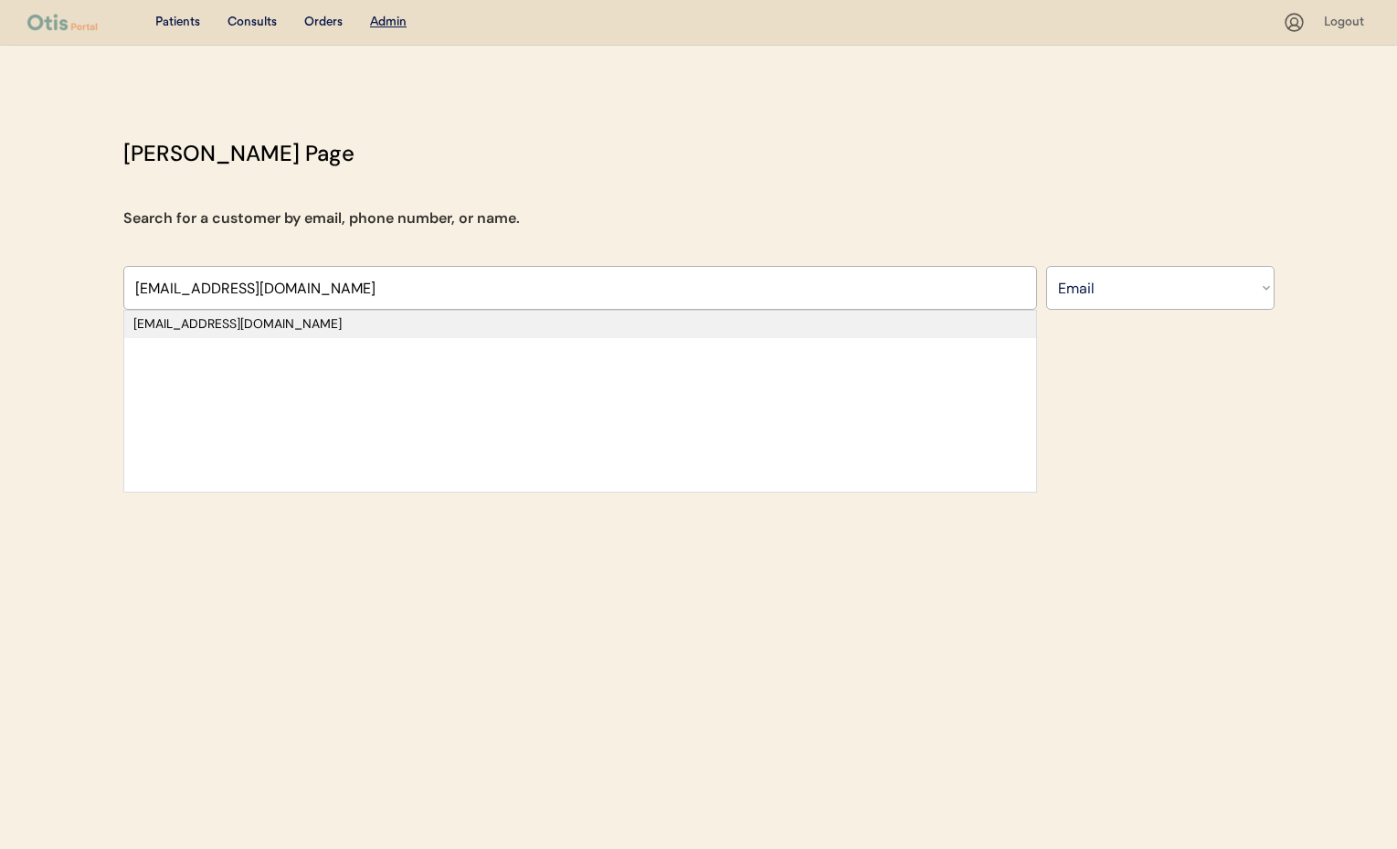
click at [157, 321] on div "valsacco426@msn.com" at bounding box center [579, 324] width 893 height 18
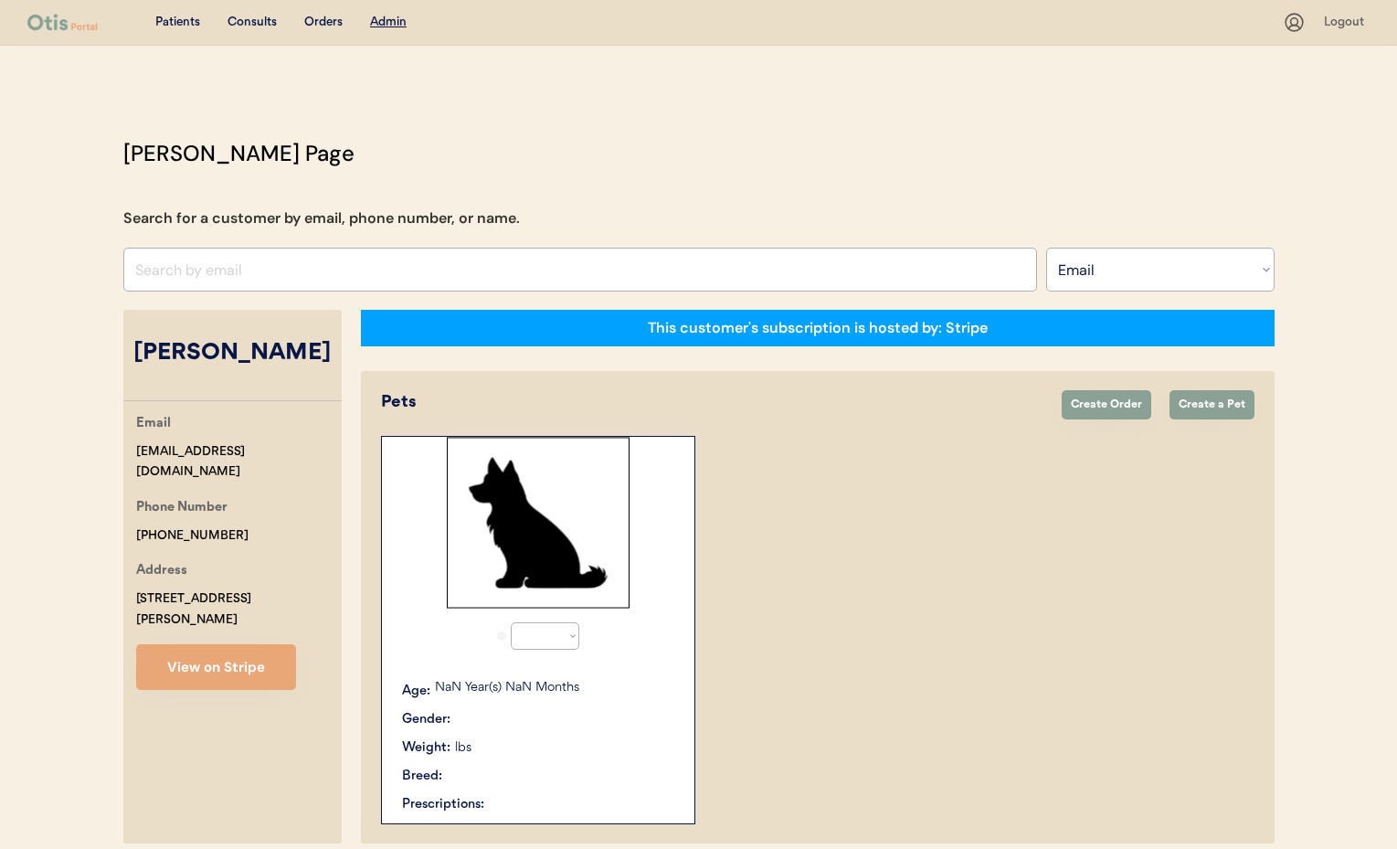
select select "true"
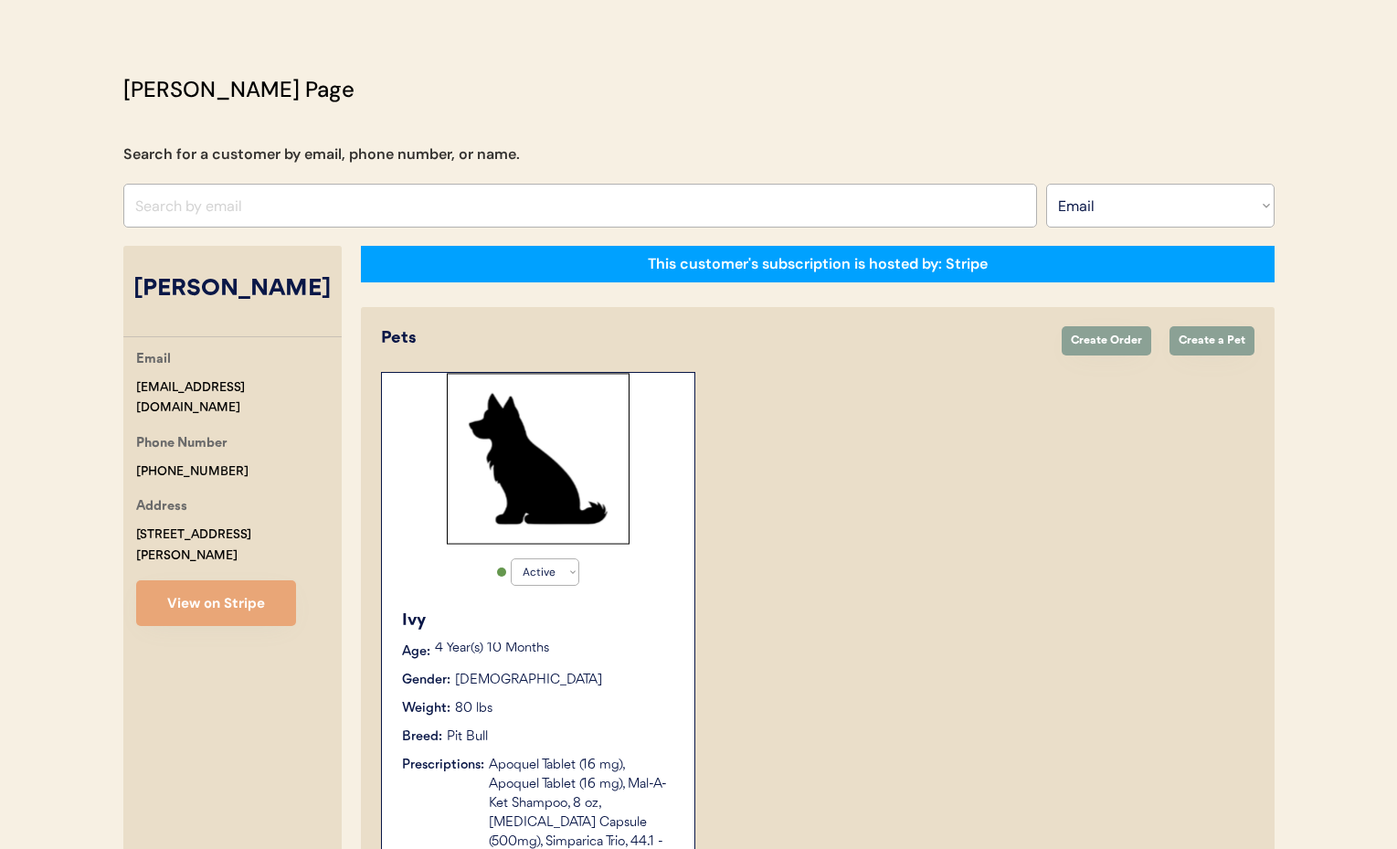
scroll to position [59, 0]
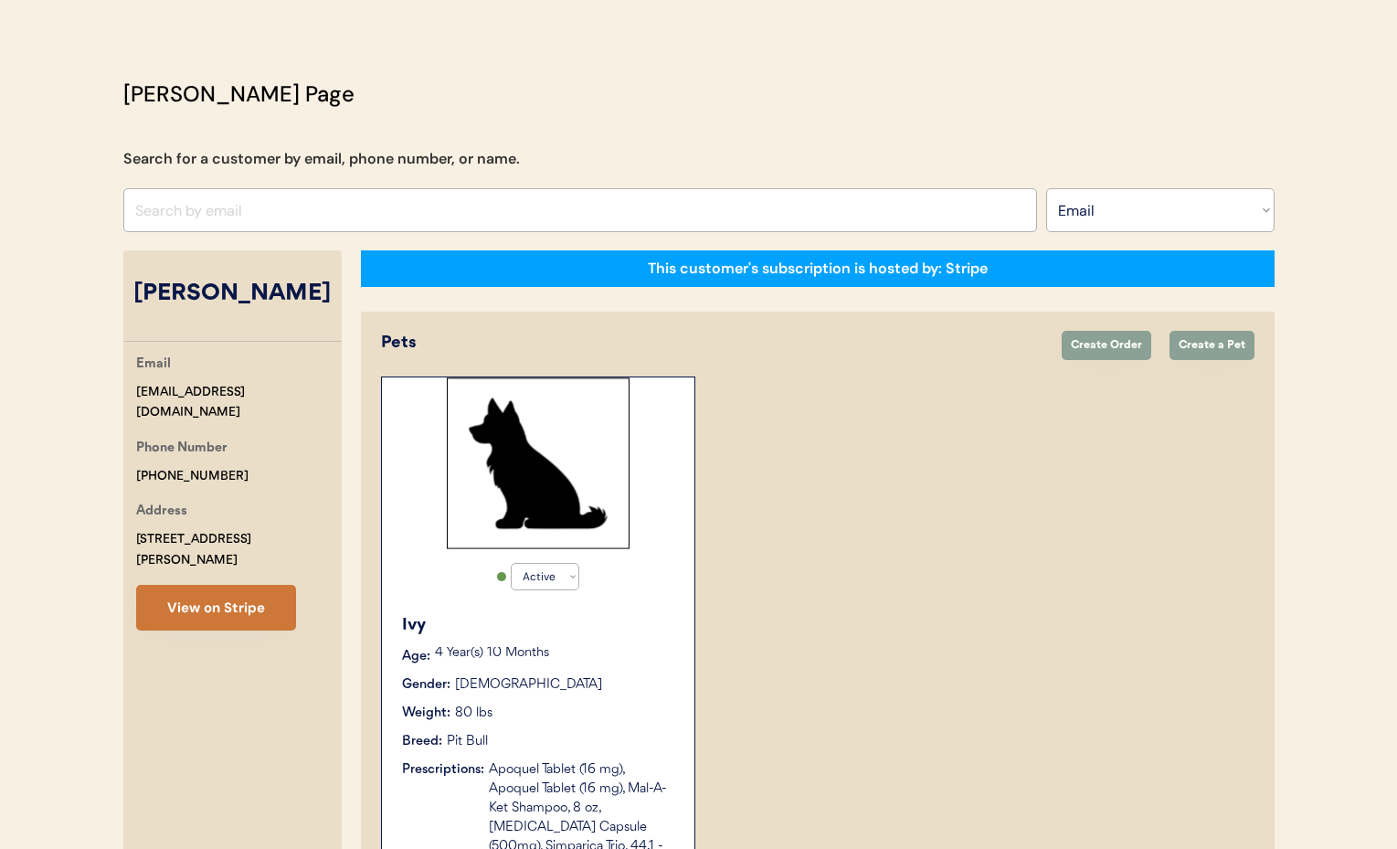
click at [227, 597] on button "View on Stripe" at bounding box center [216, 608] width 160 height 46
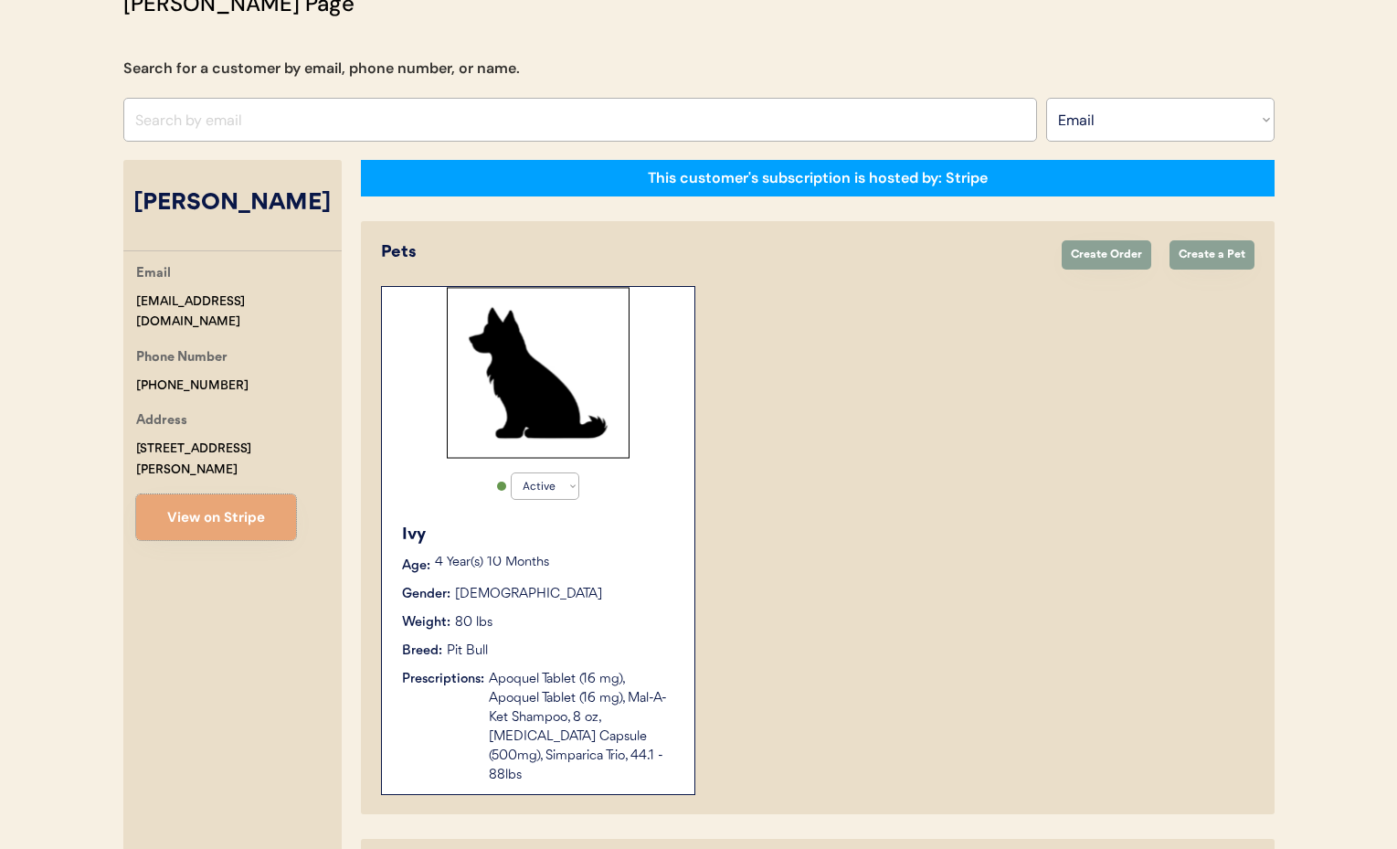
scroll to position [175, 0]
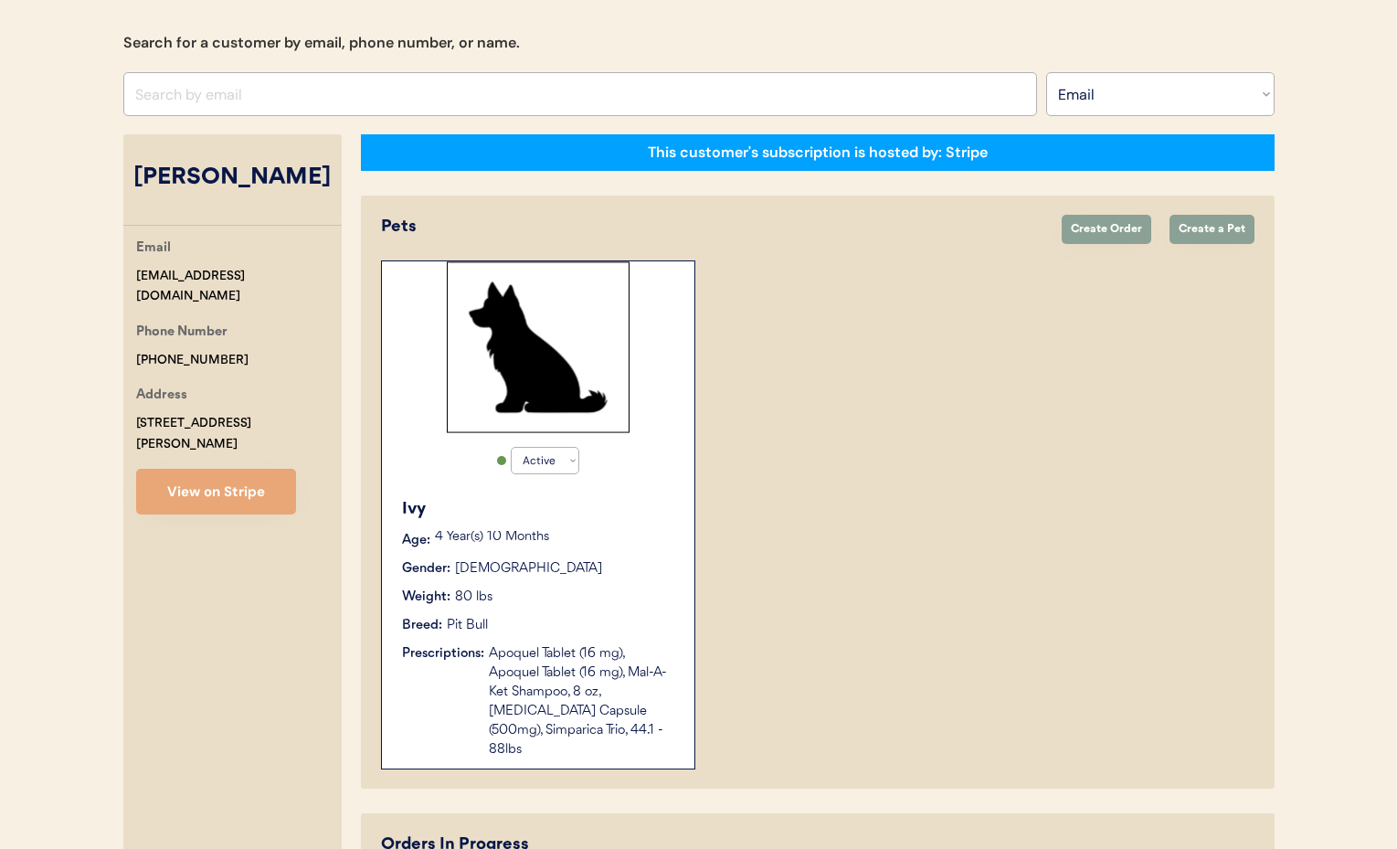
click at [628, 635] on div "Ivy Age: 4 Year(s) 10 Months Gender: Female Weight: 80 lbs Breed: Pit Bull Pres…" at bounding box center [538, 628] width 294 height 280
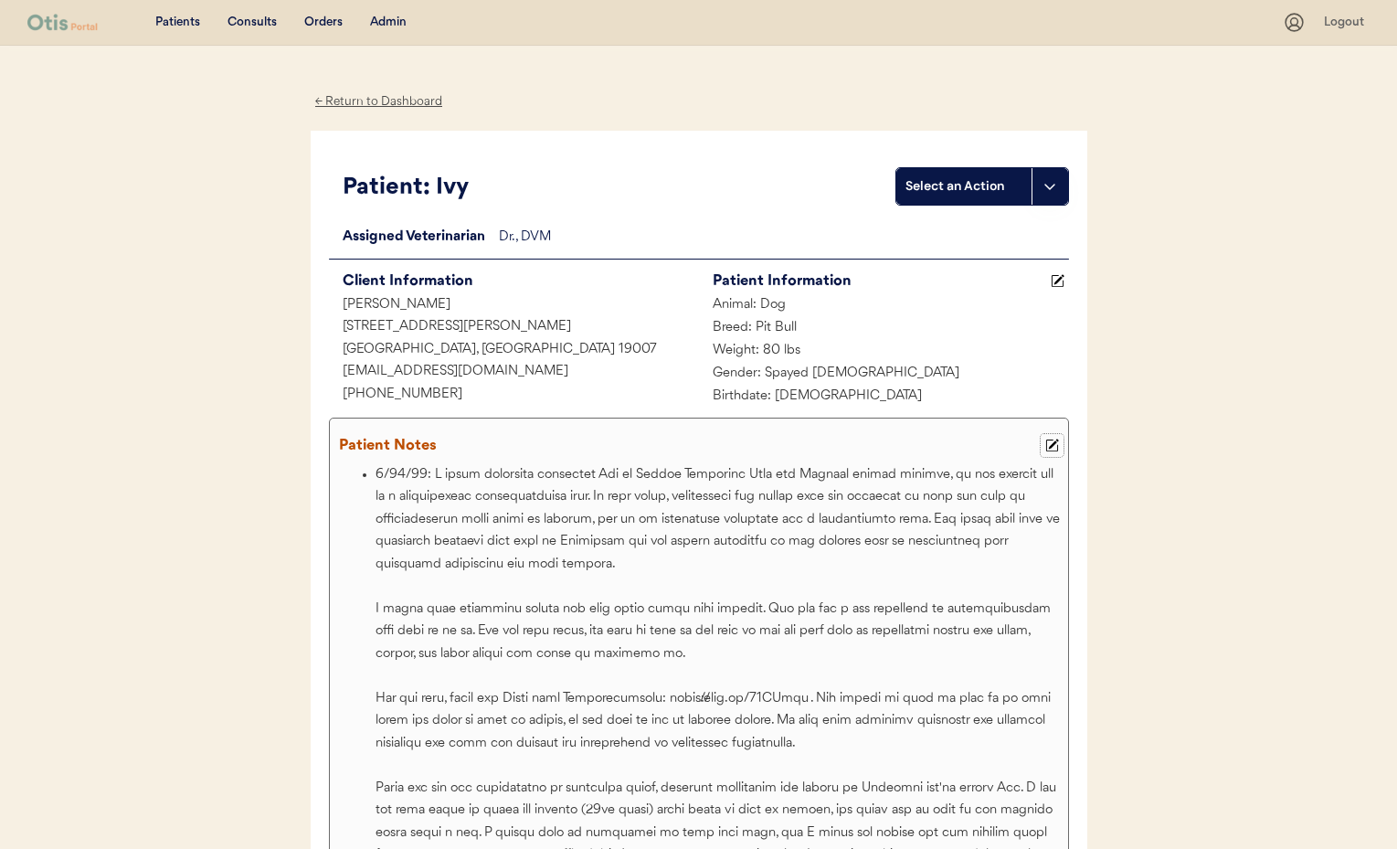
click at [1056, 444] on icon at bounding box center [1052, 446] width 14 height 14
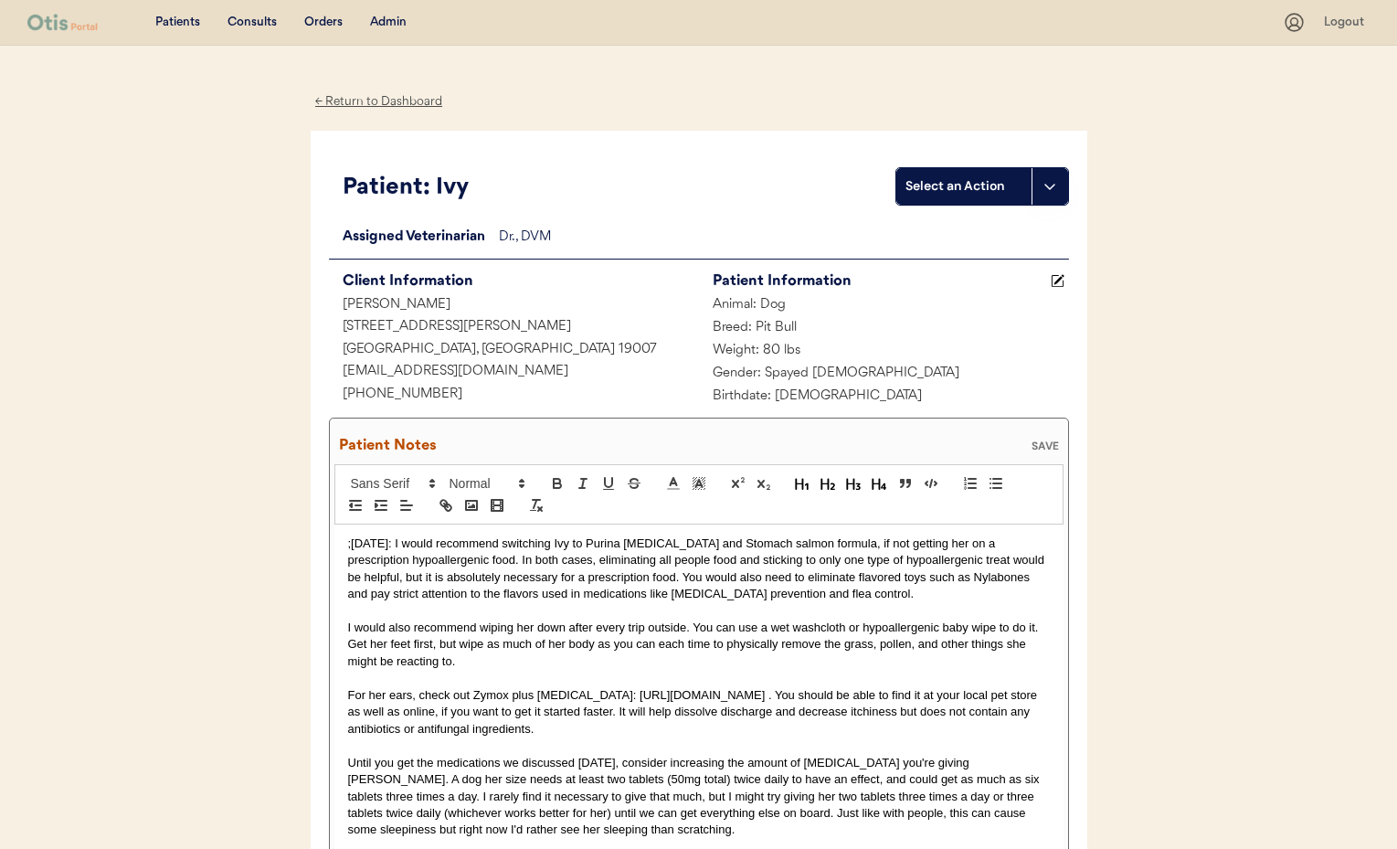
drag, startPoint x: 346, startPoint y: 540, endPoint x: 357, endPoint y: 549, distance: 14.3
click at [348, 540] on p ";[DATE]: I would recommend switching Ivy to Purina [MEDICAL_DATA] and Stomach s…" at bounding box center [699, 569] width 702 height 68
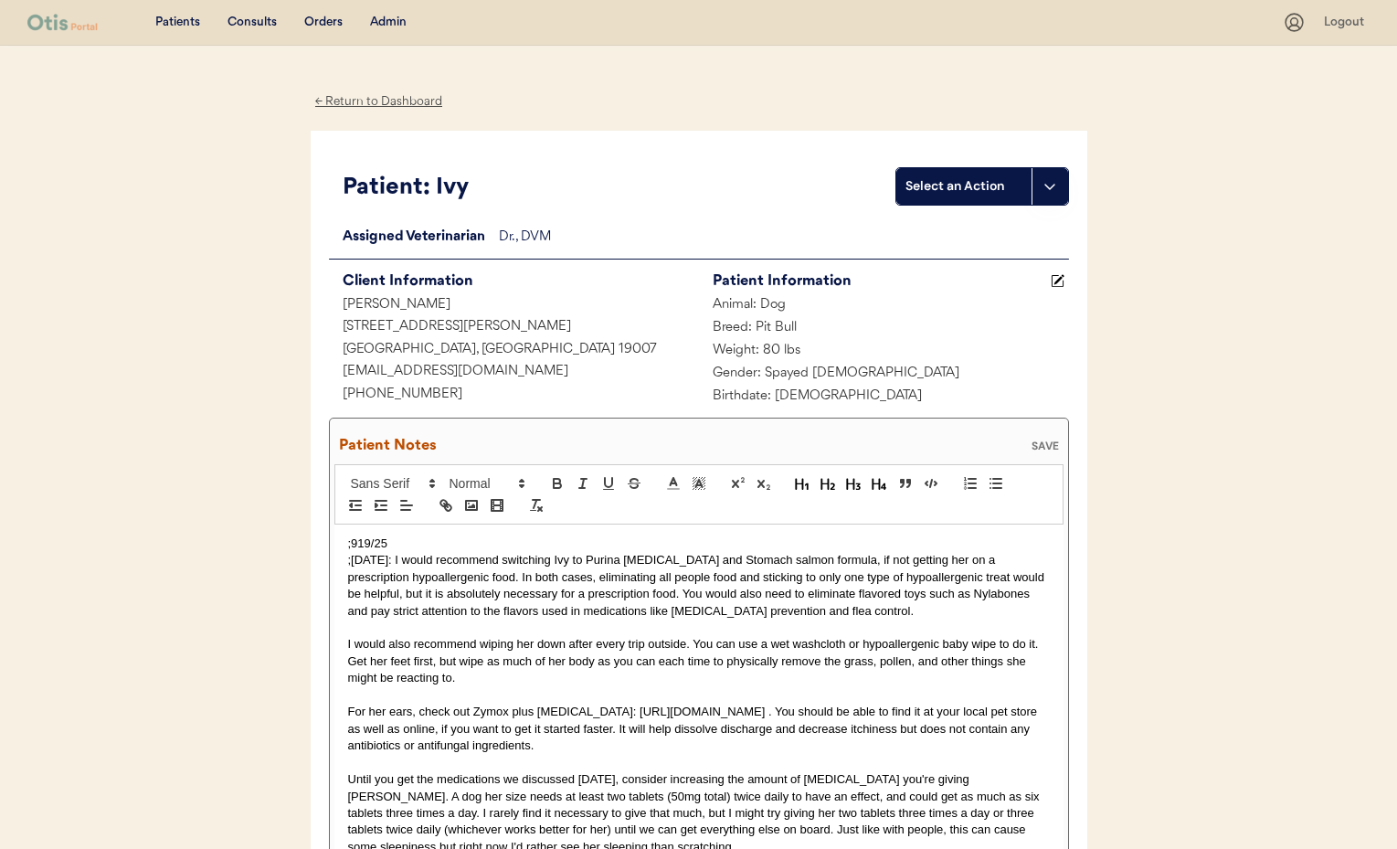
click at [358, 544] on p ";919/25" at bounding box center [699, 543] width 702 height 16
click at [417, 541] on p ";[DATE]" at bounding box center [699, 543] width 702 height 16
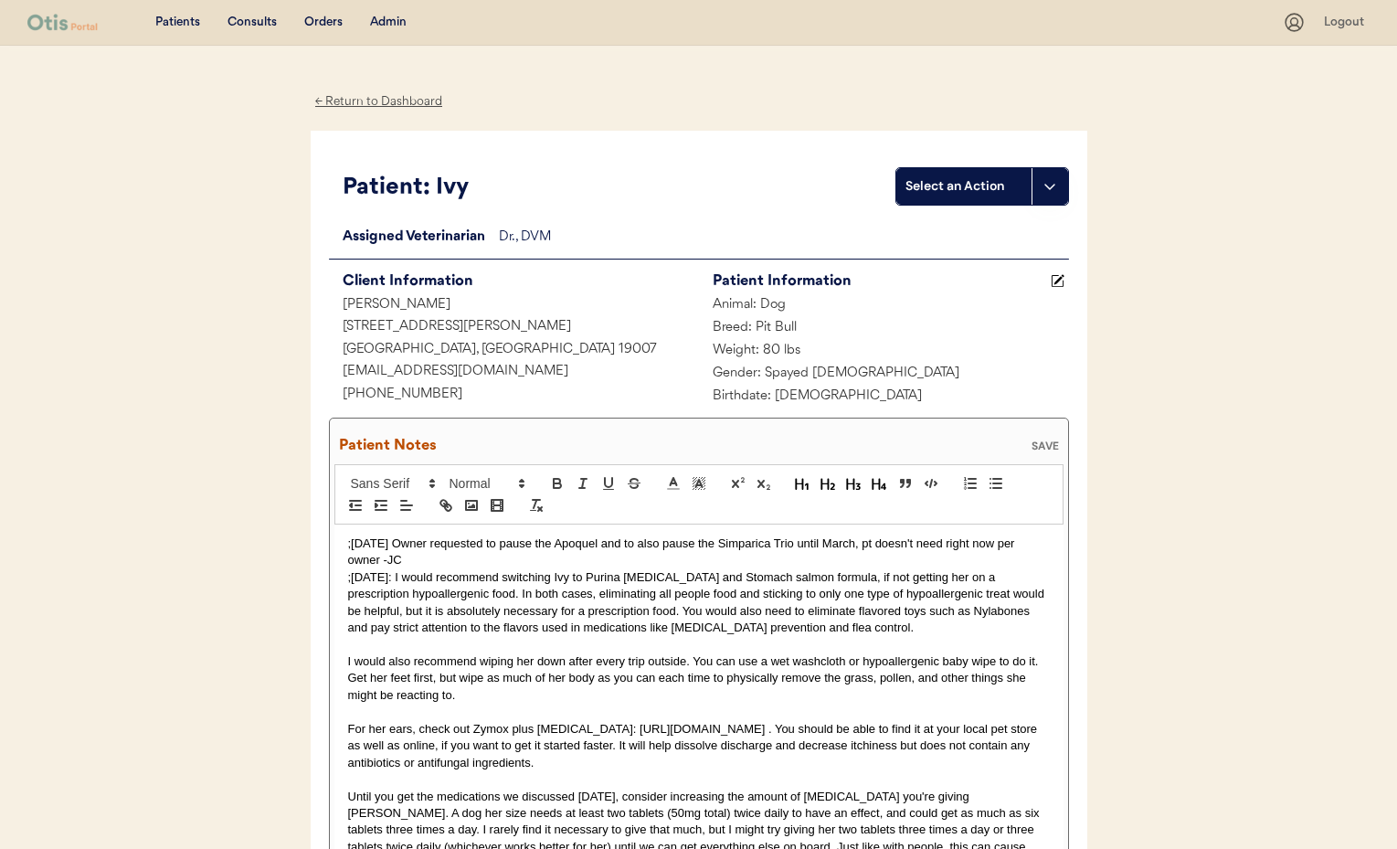
click at [348, 575] on p ";[DATE]: I would recommend switching Ivy to Purina [MEDICAL_DATA] and Stomach s…" at bounding box center [699, 603] width 702 height 68
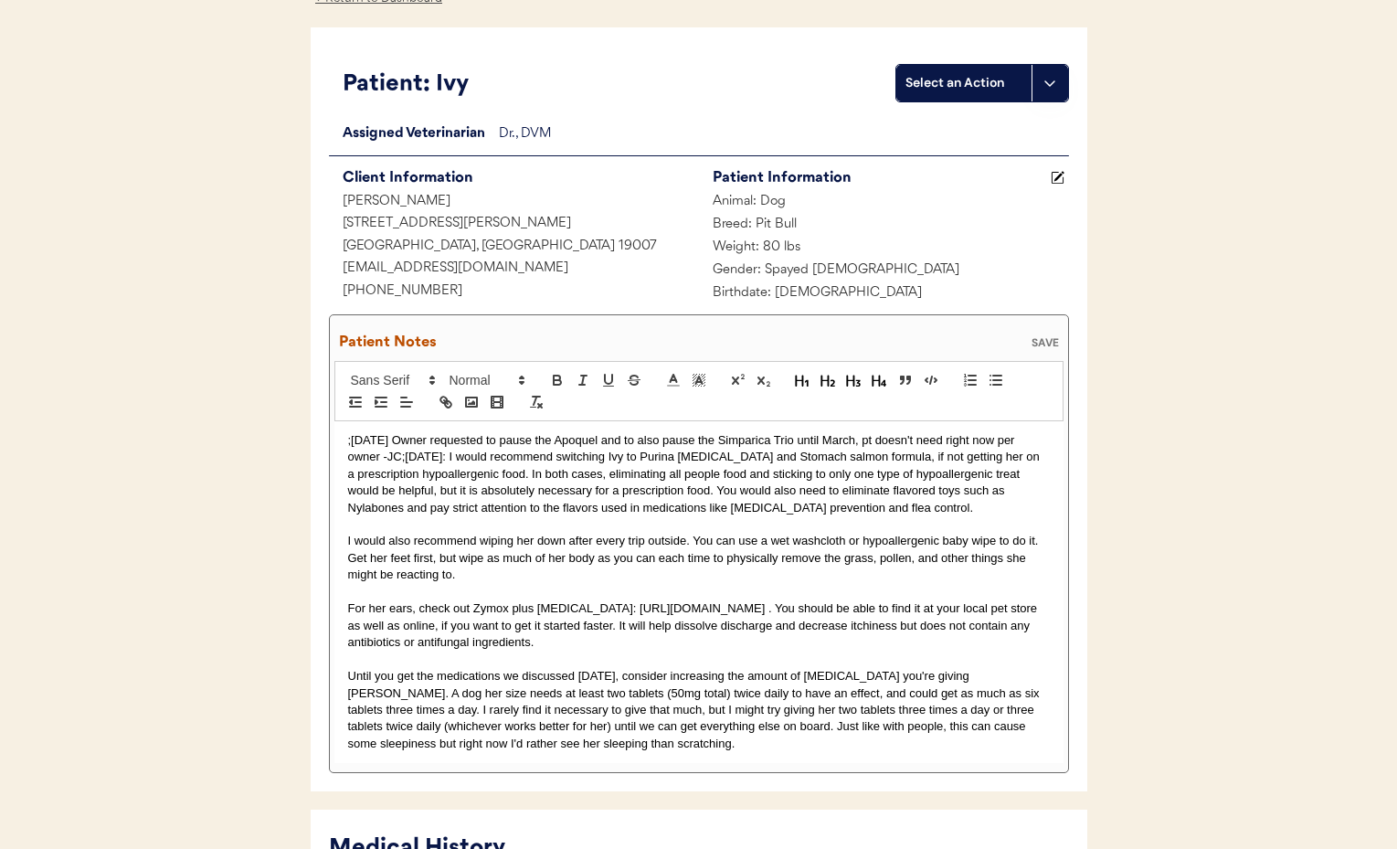
scroll to position [109, 0]
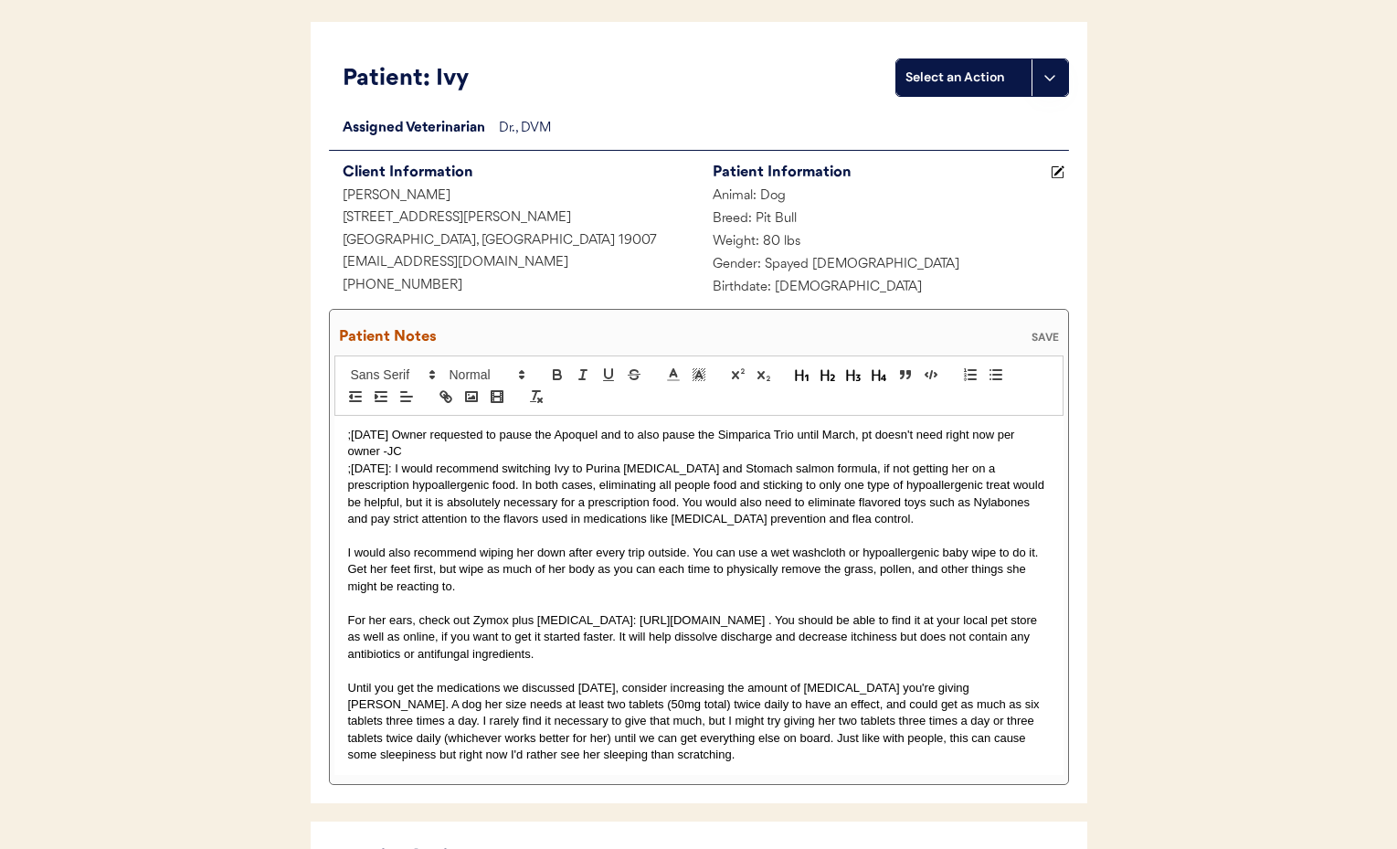
click at [1038, 336] on div "SAVE" at bounding box center [1045, 337] width 37 height 11
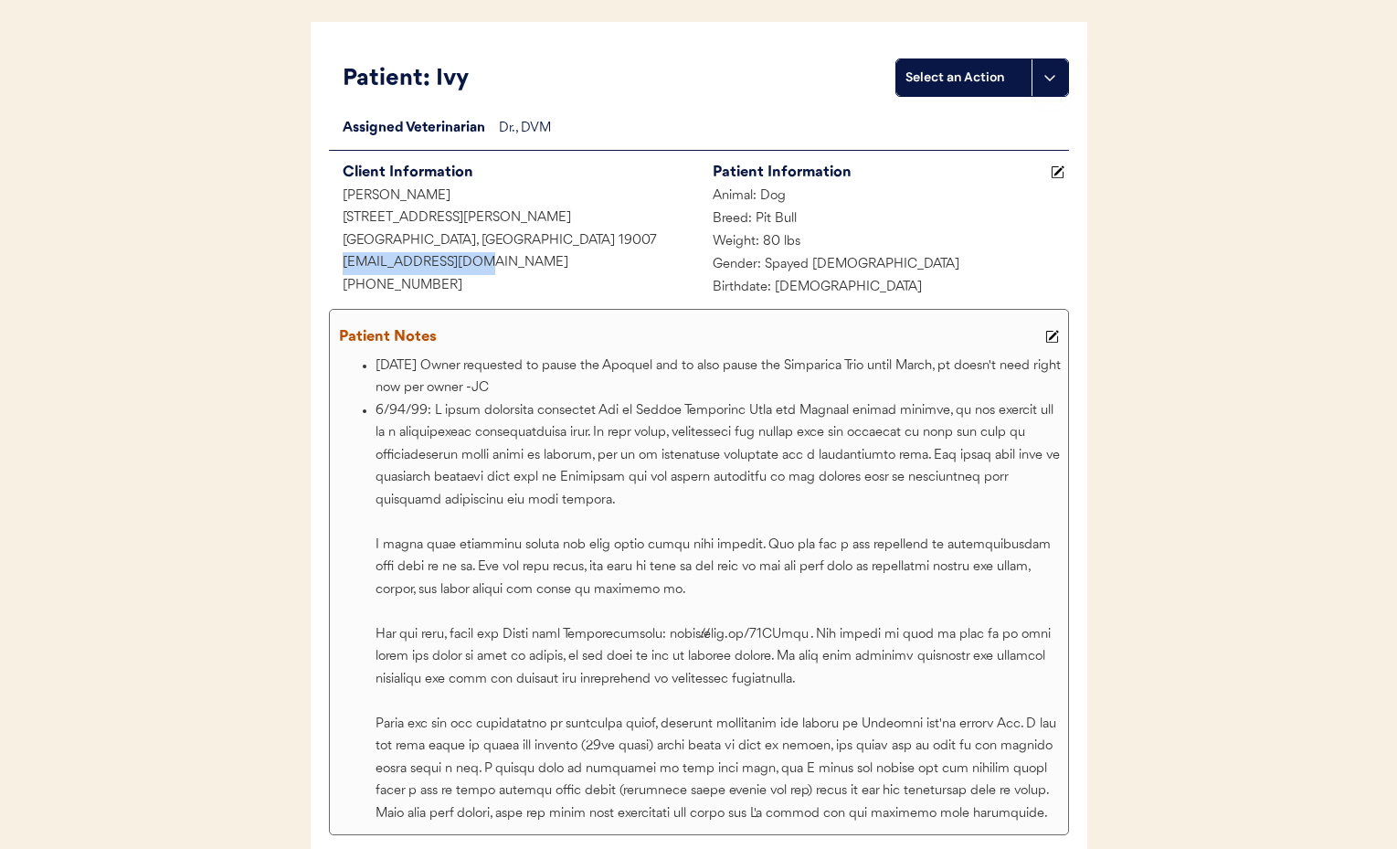
drag, startPoint x: 500, startPoint y: 267, endPoint x: 347, endPoint y: 262, distance: 152.6
click at [334, 264] on div "[EMAIL_ADDRESS][DOMAIN_NAME]" at bounding box center [514, 263] width 370 height 23
copy div "[EMAIL_ADDRESS][DOMAIN_NAME]"
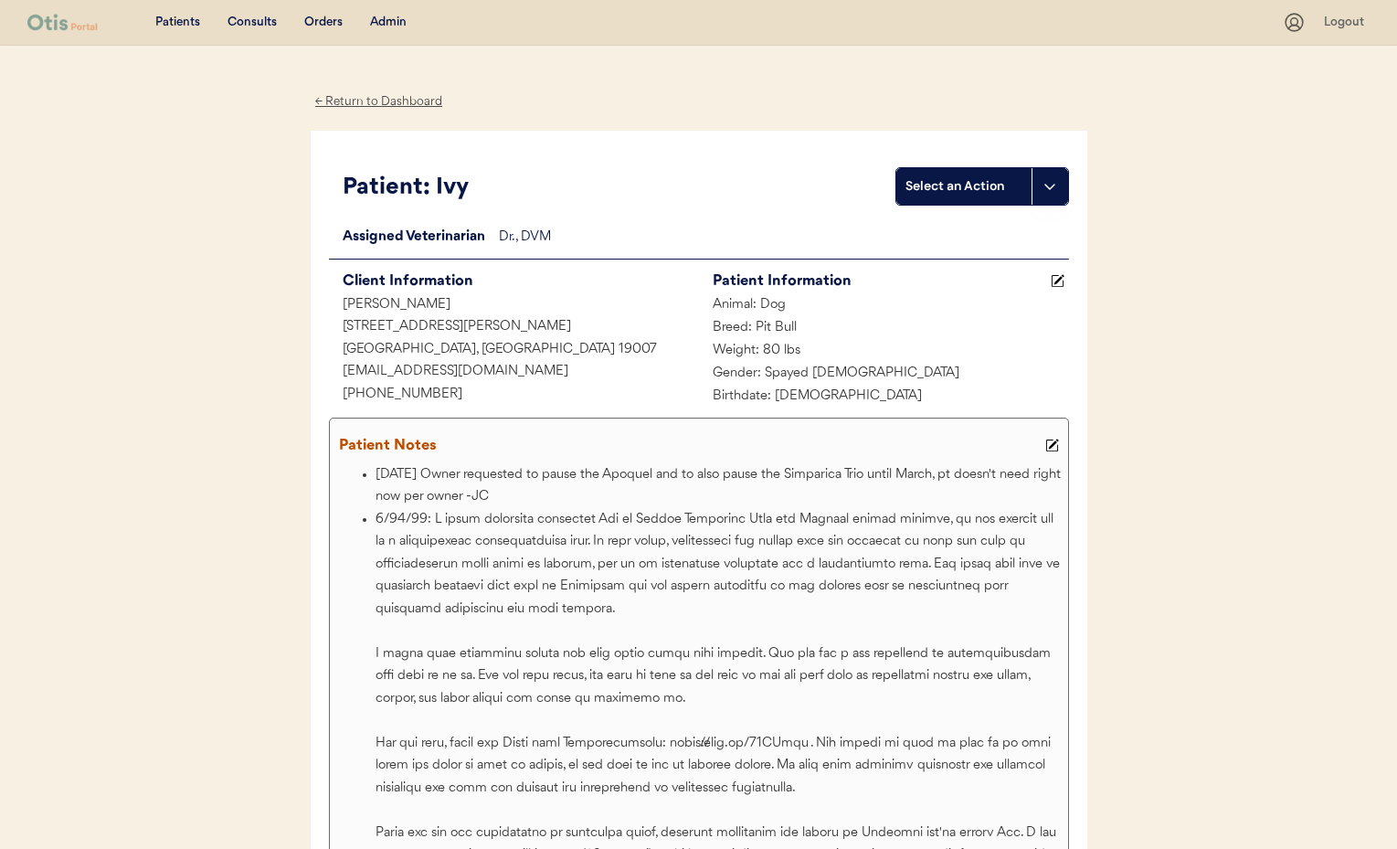
click at [360, 105] on div "← Return to Dashboard" at bounding box center [379, 101] width 137 height 21
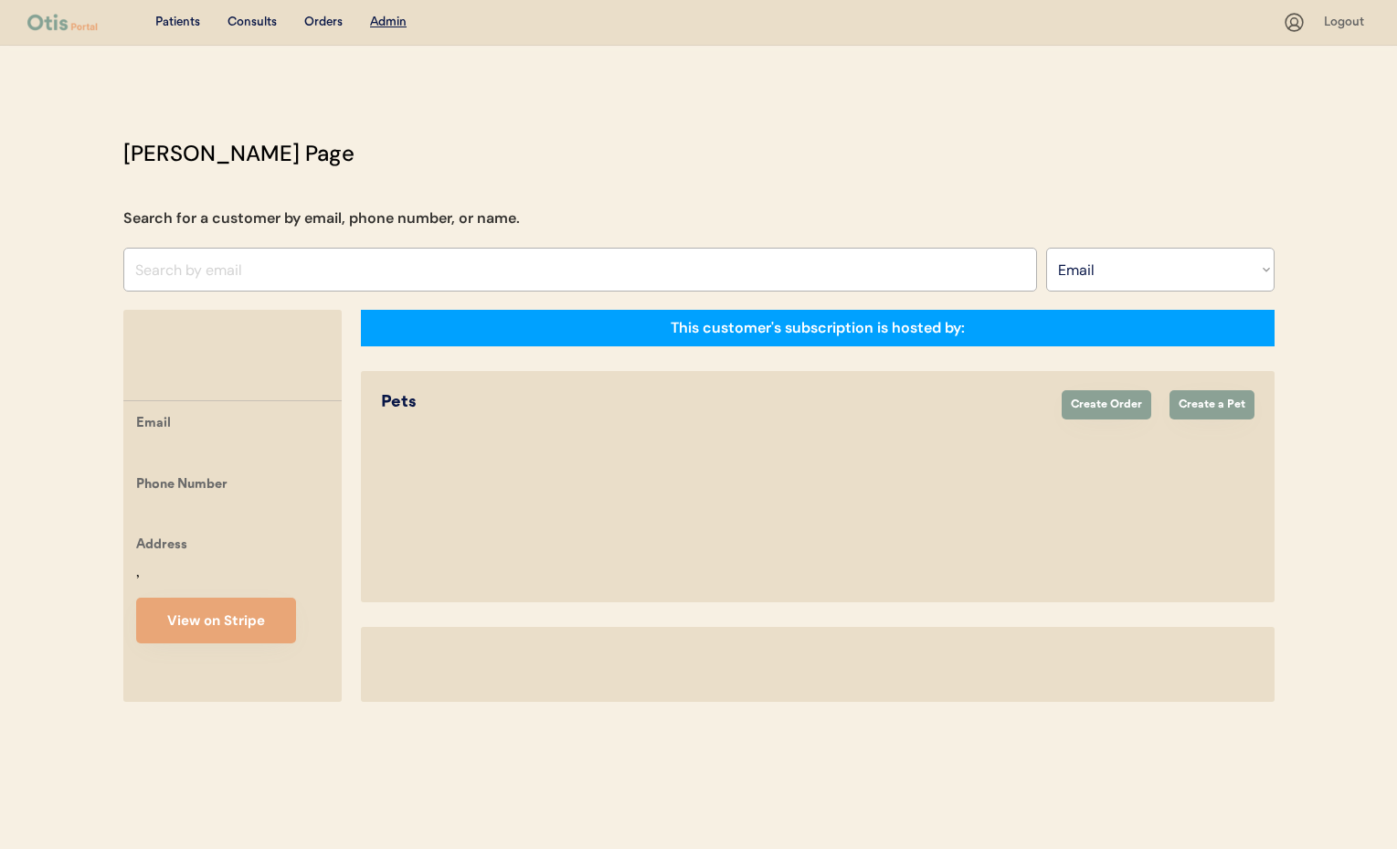
select select ""Email""
select select "true"
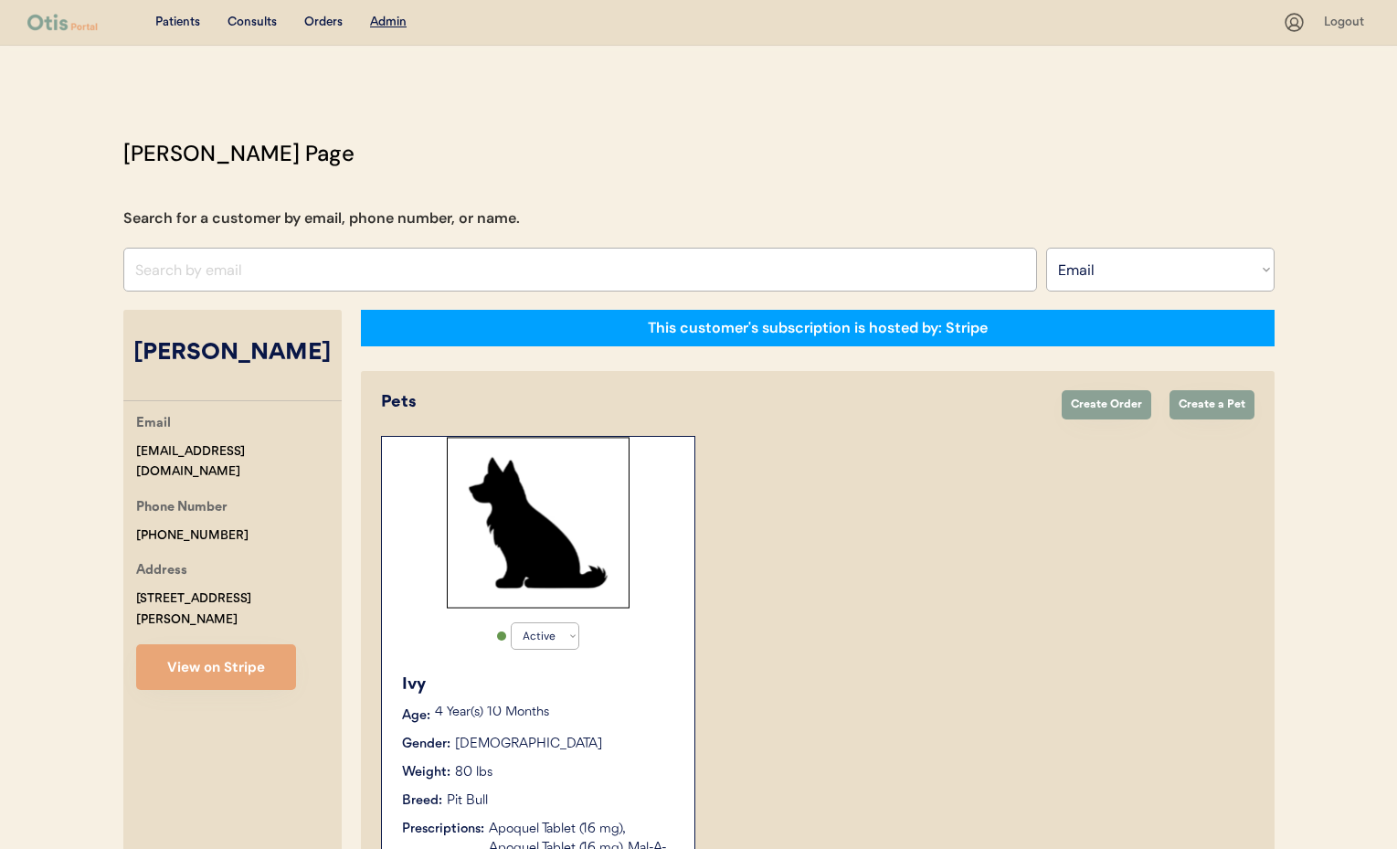
scroll to position [175, 0]
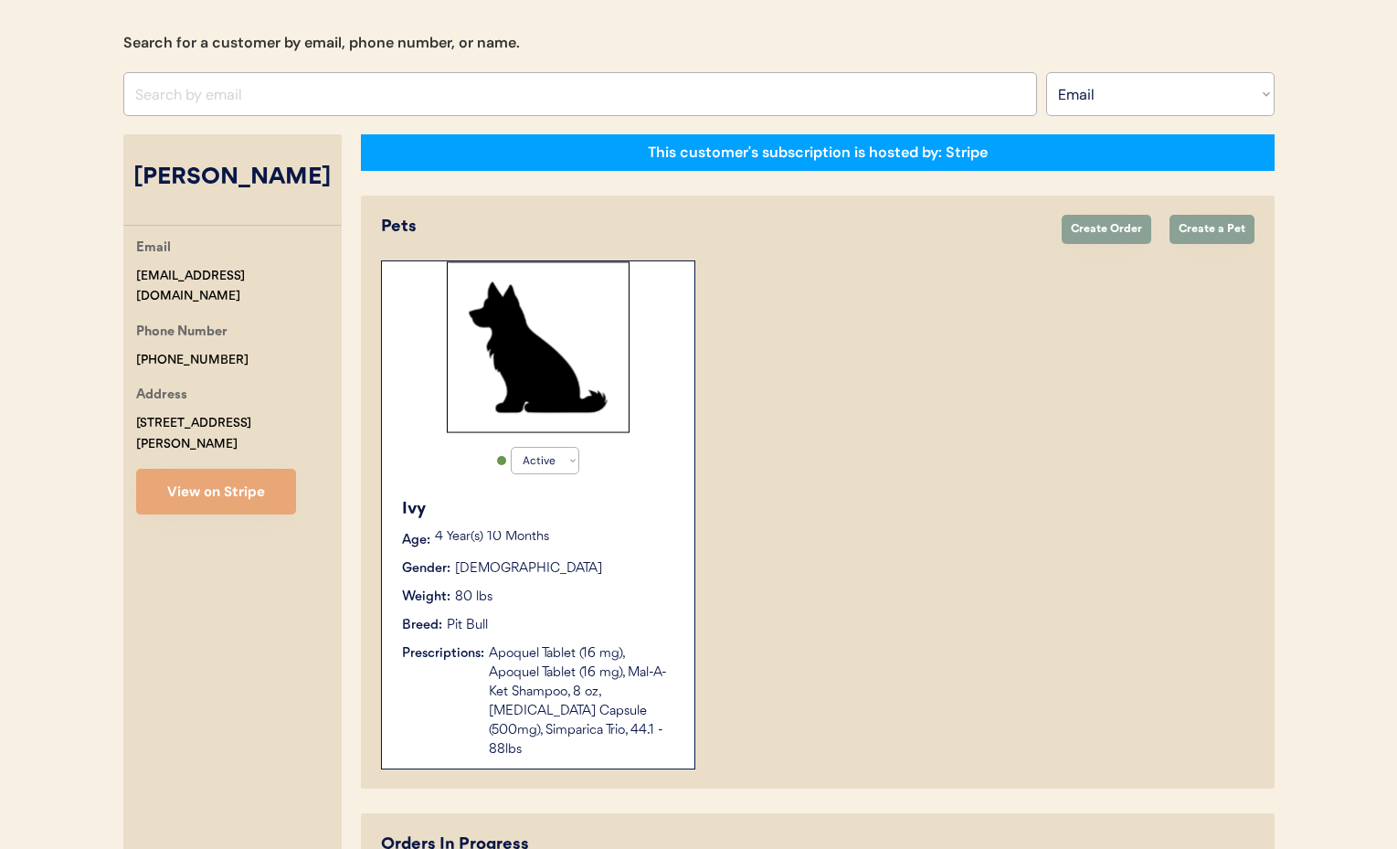
click at [271, 100] on input "input" at bounding box center [580, 94] width 914 height 44
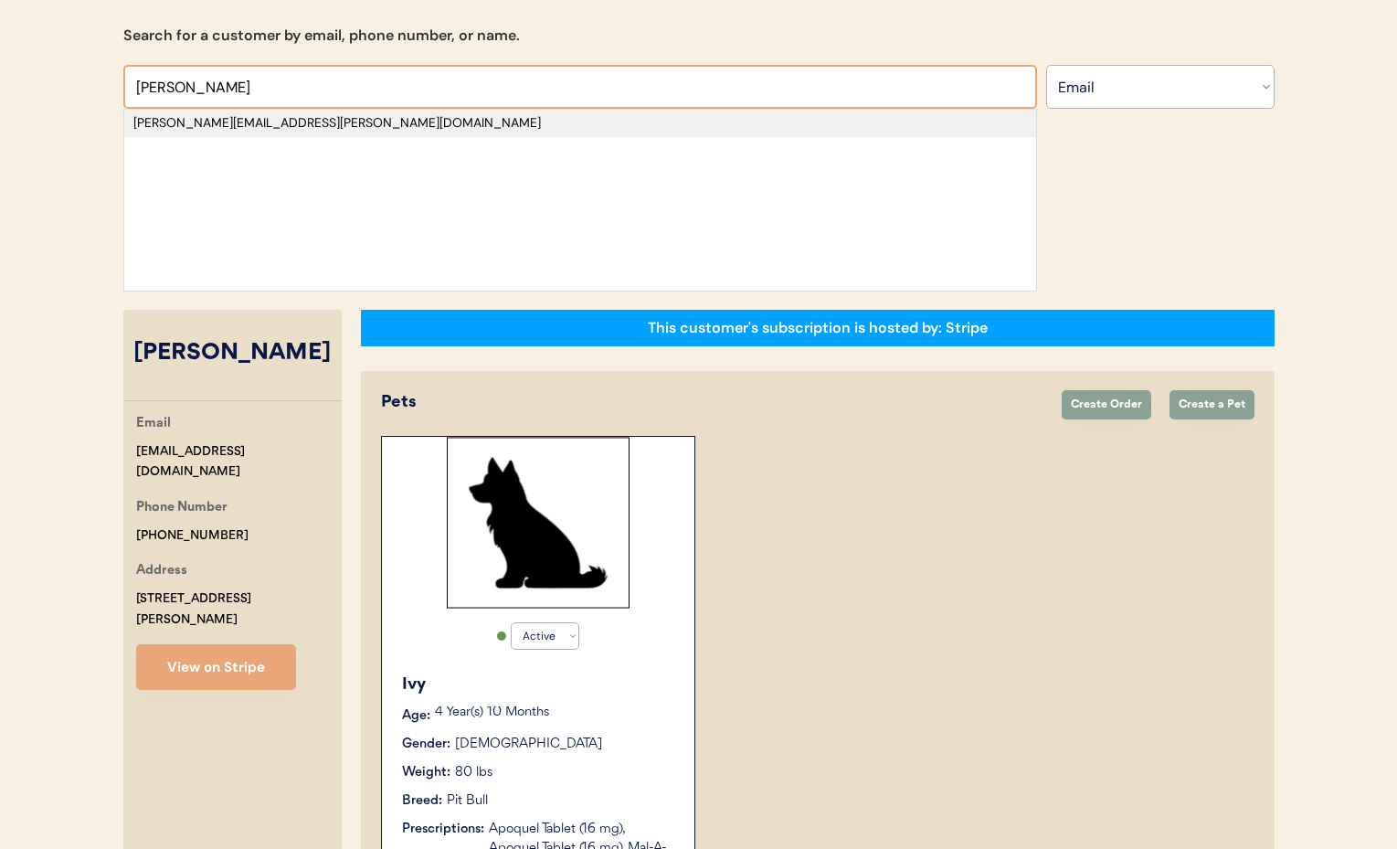
type input "[PERSON_NAME]"
click at [278, 128] on div "[PERSON_NAME][EMAIL_ADDRESS][PERSON_NAME][DOMAIN_NAME]" at bounding box center [579, 123] width 893 height 18
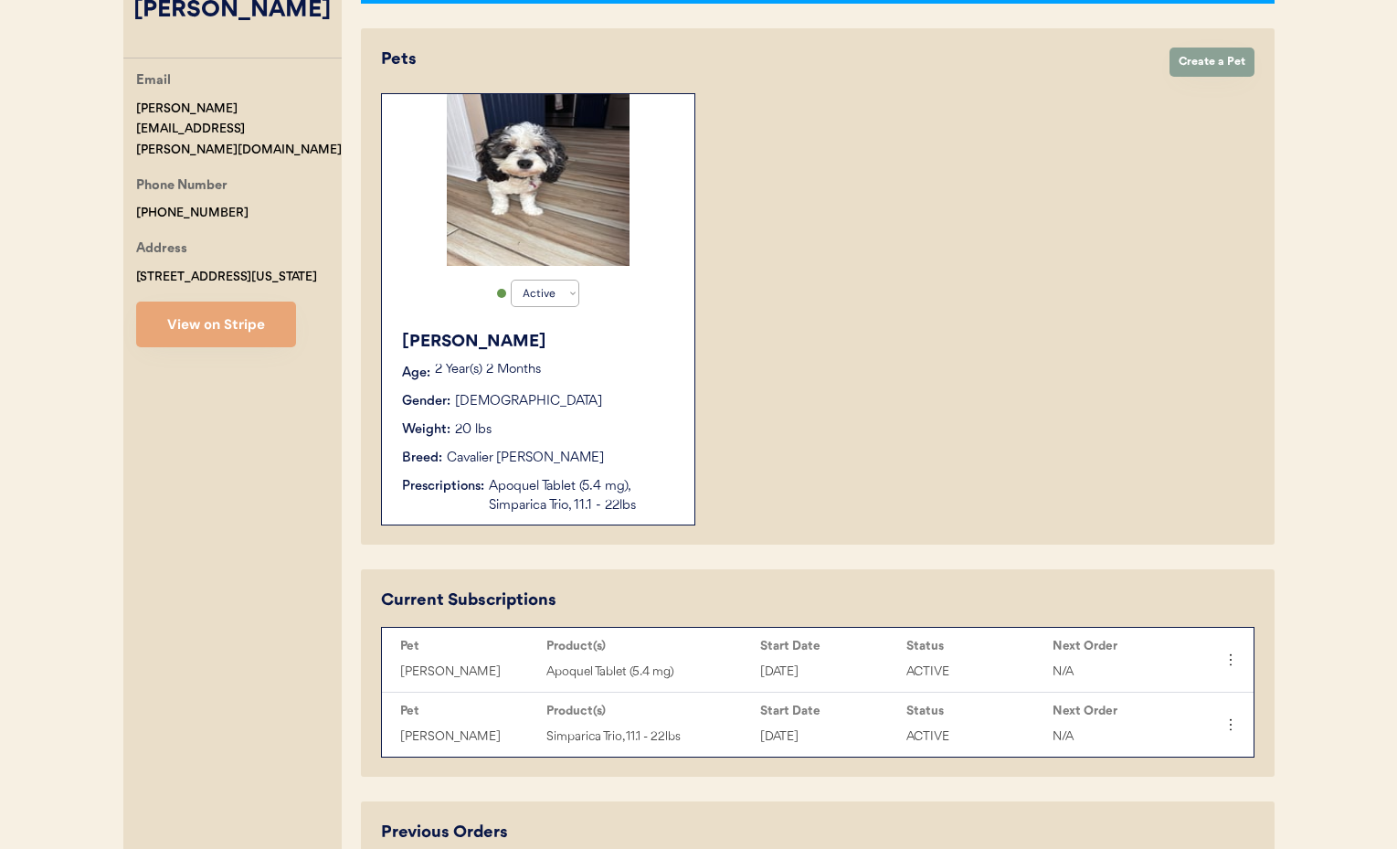
scroll to position [289, 0]
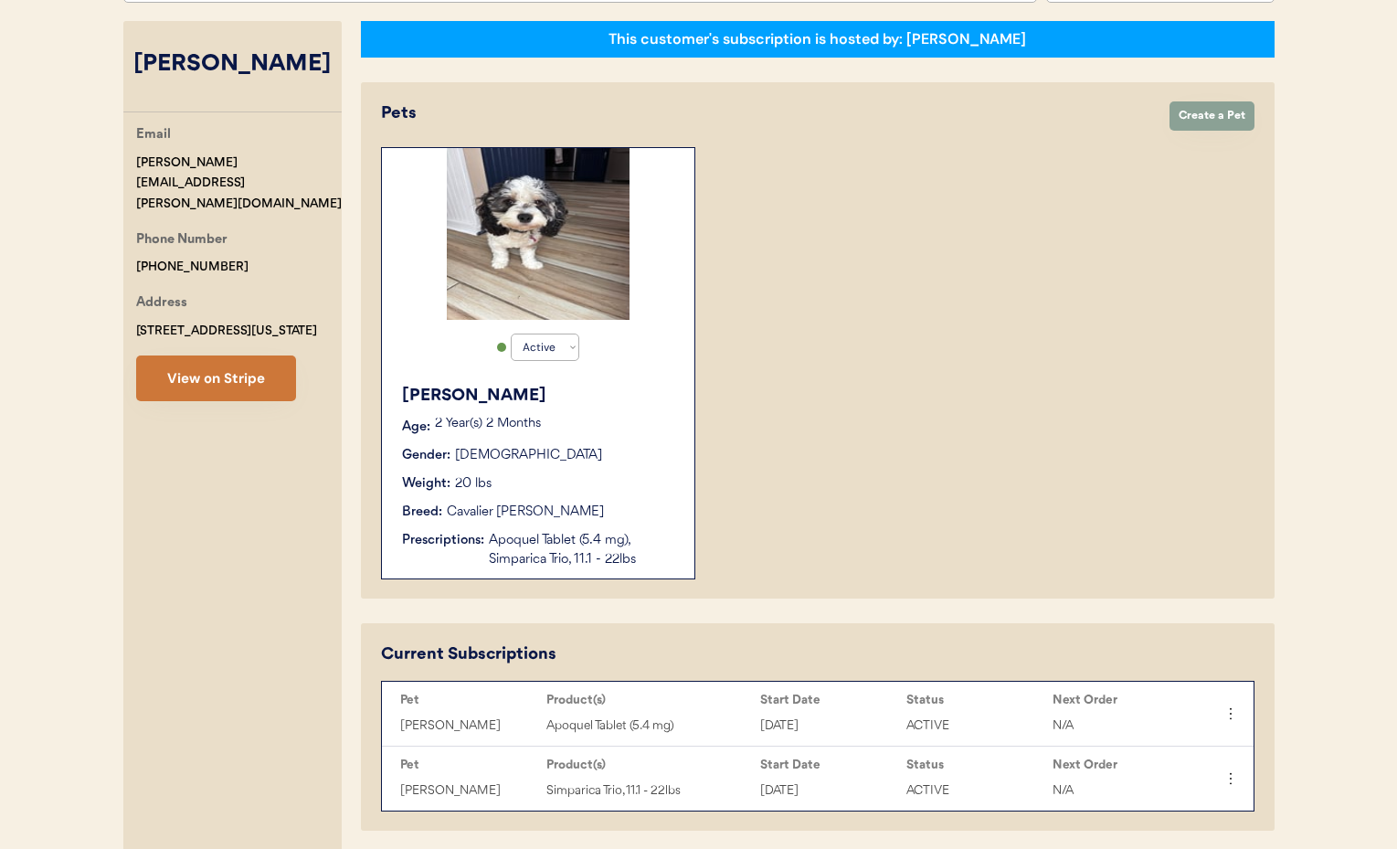
click at [252, 365] on button "View on Stripe" at bounding box center [216, 378] width 160 height 46
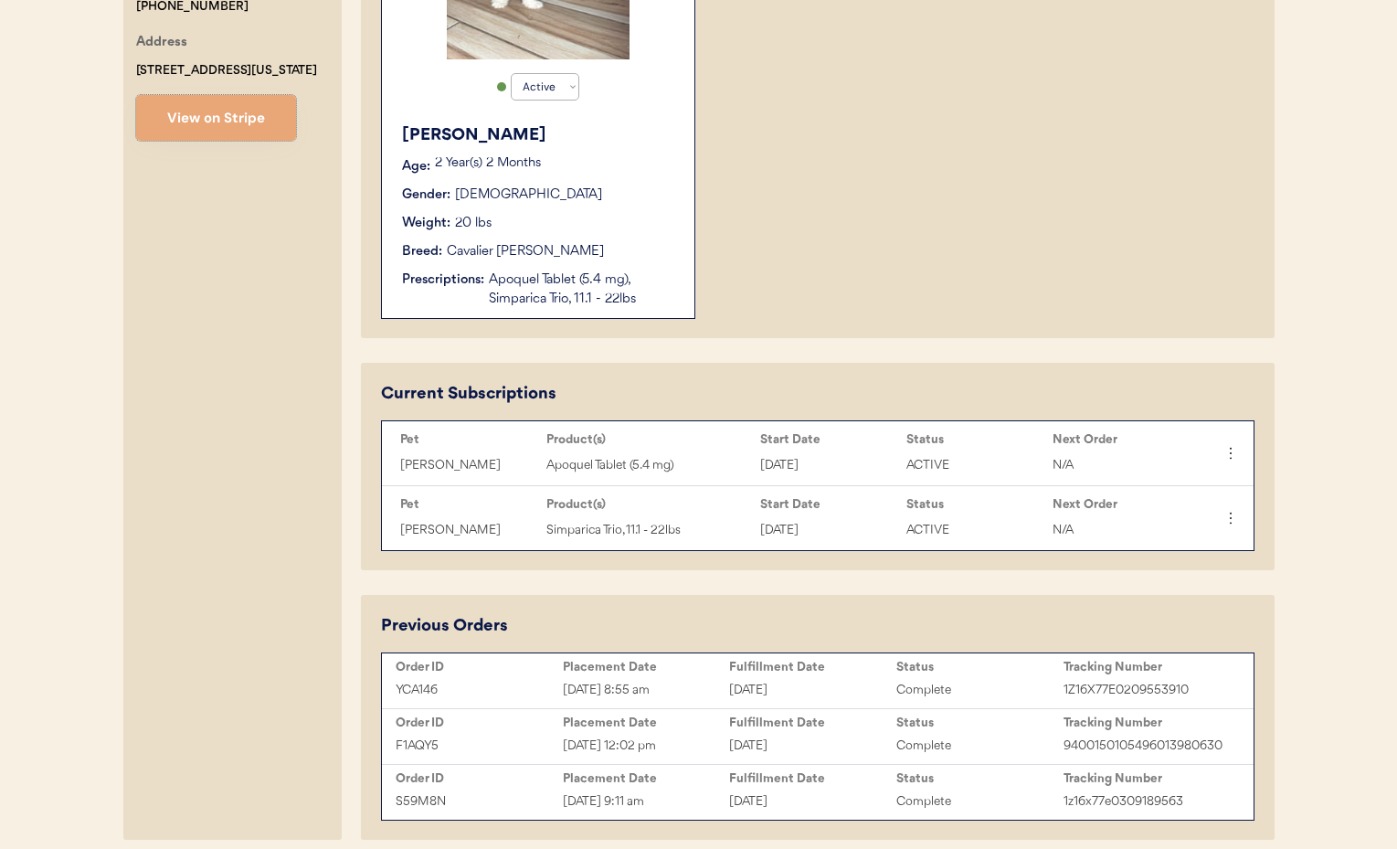
scroll to position [375, 0]
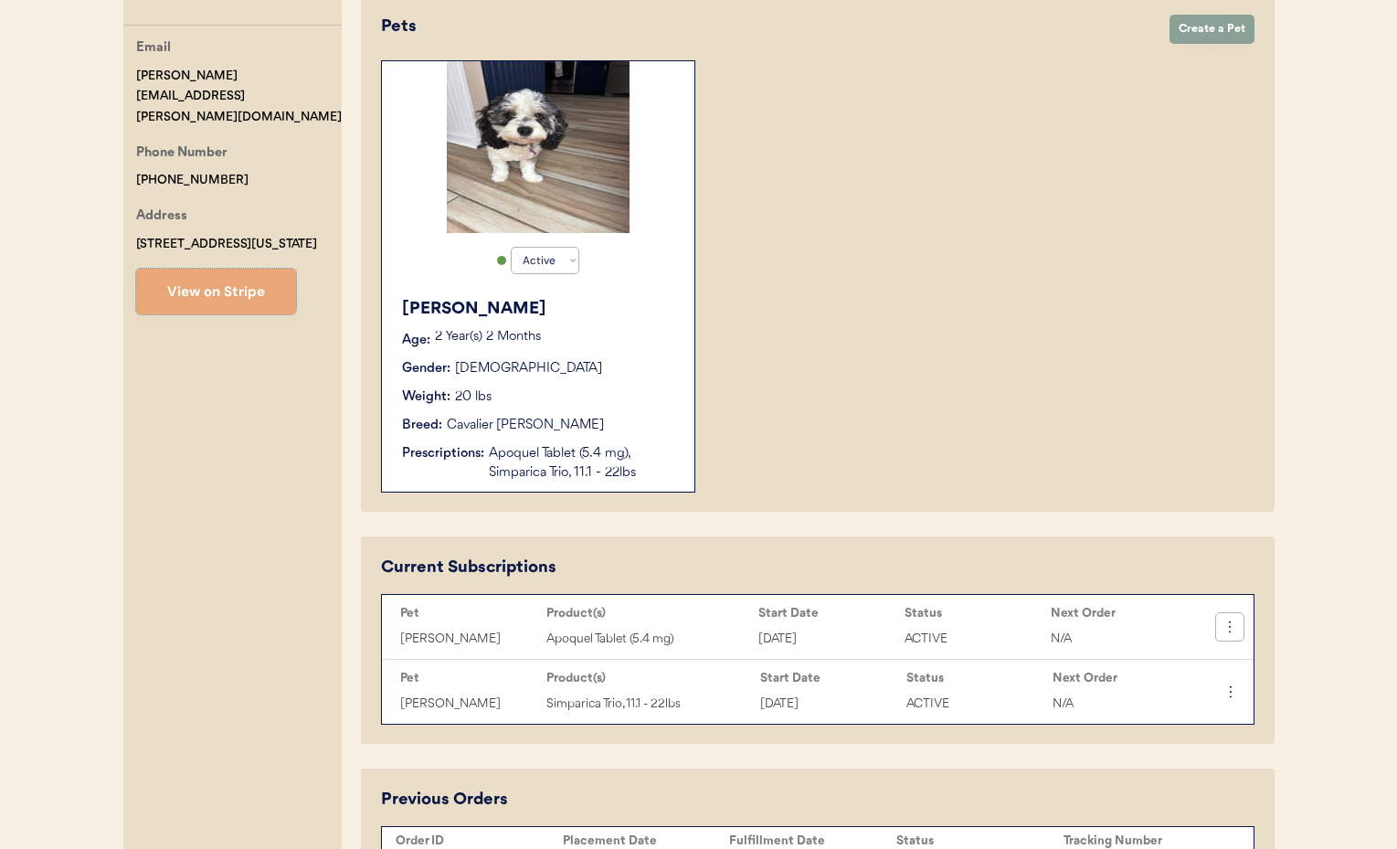
click at [1227, 627] on icon at bounding box center [1230, 627] width 18 height 18
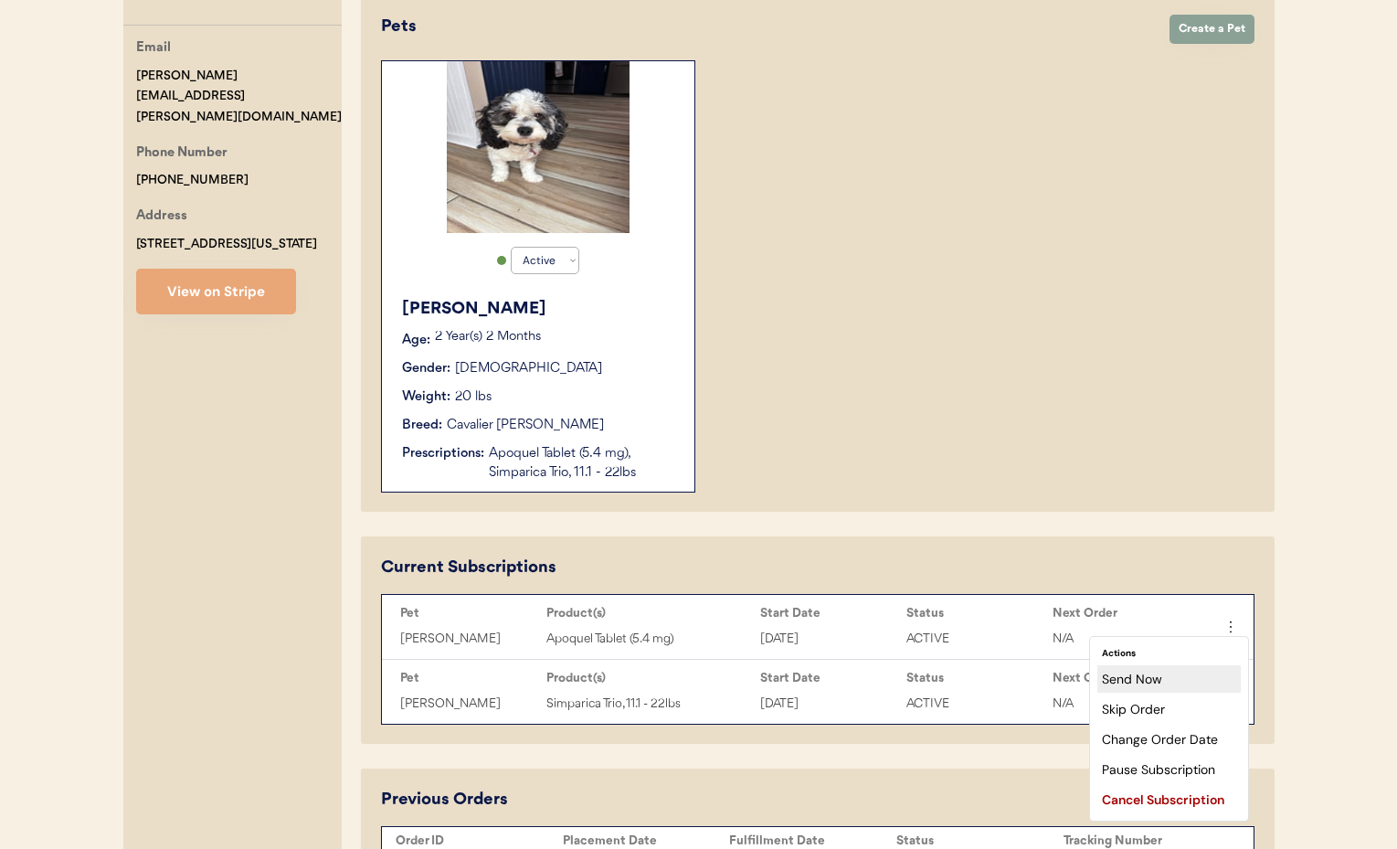
click at [1152, 679] on div "Send Now" at bounding box center [1168, 678] width 143 height 27
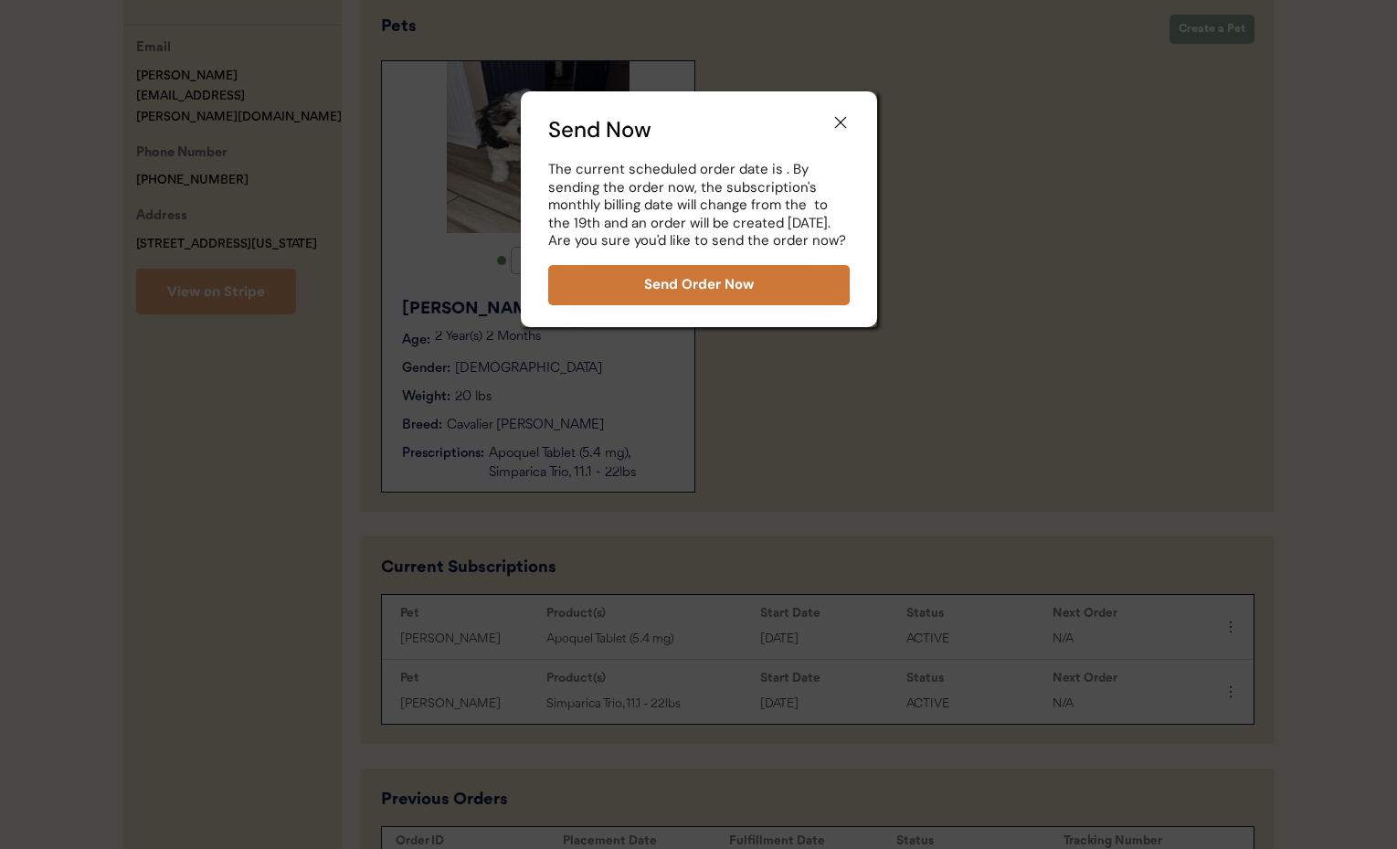
click at [700, 289] on button "Send Order Now" at bounding box center [698, 285] width 301 height 40
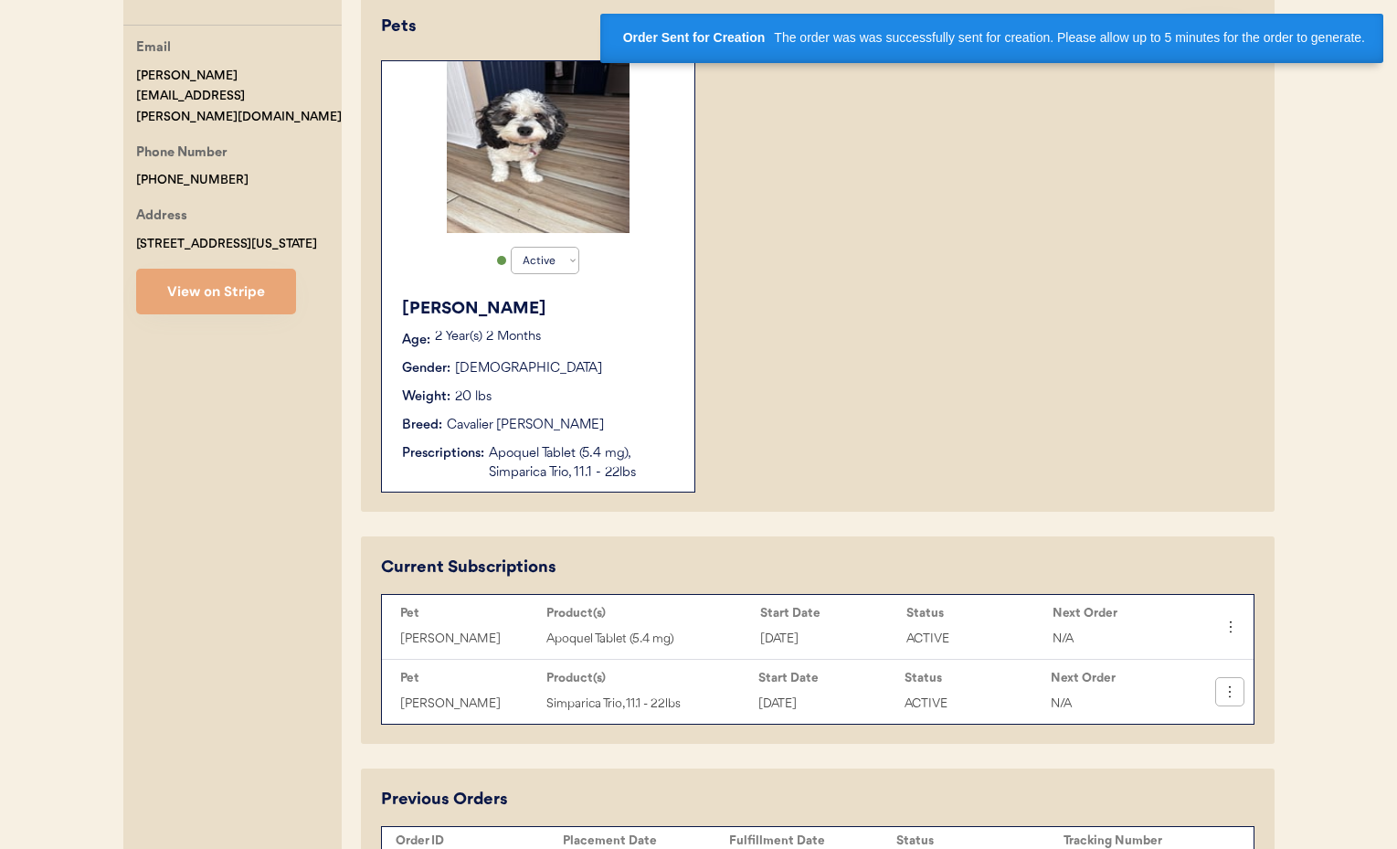
click at [1234, 698] on icon at bounding box center [1230, 691] width 18 height 18
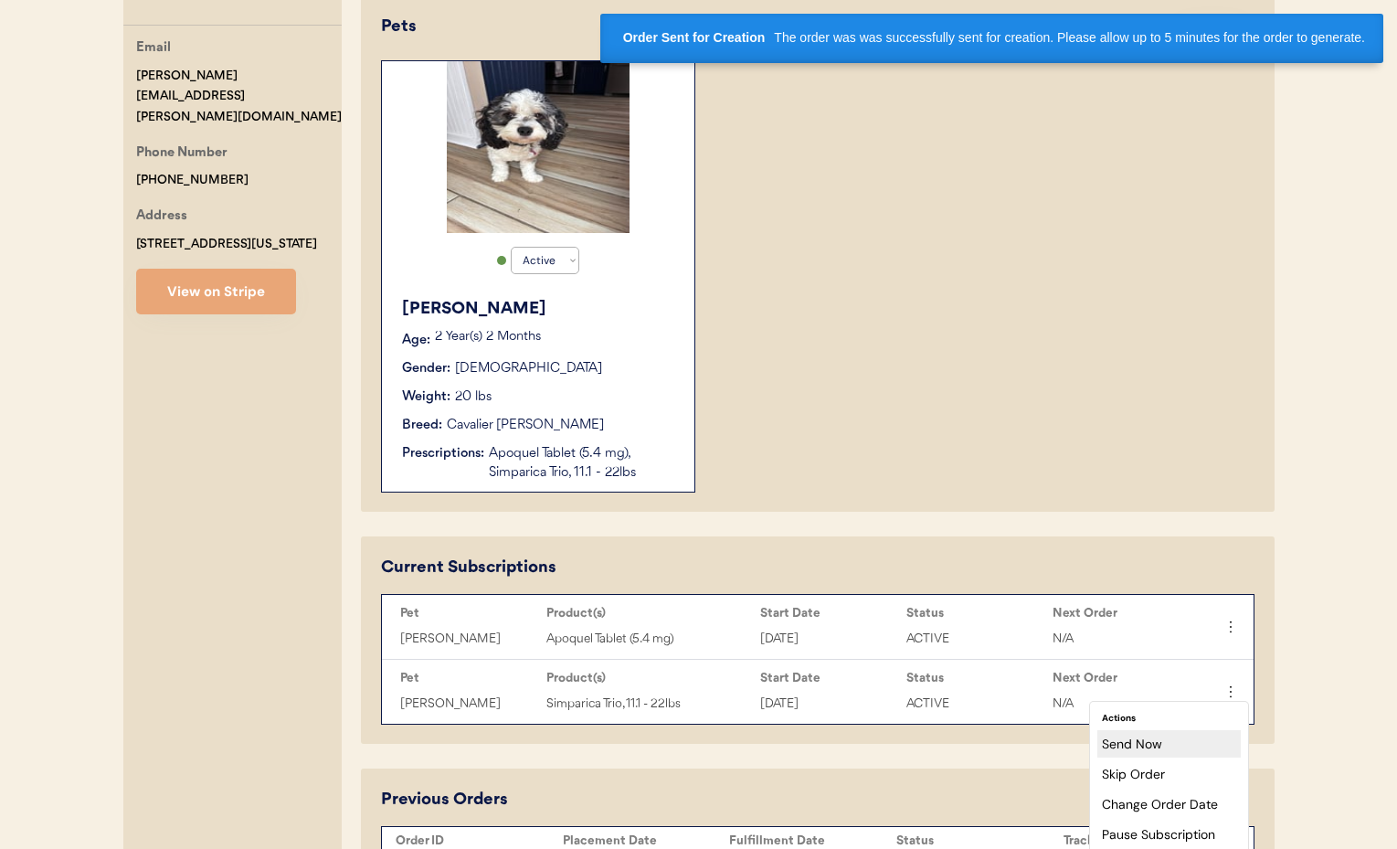
click at [1184, 742] on div "Send Now" at bounding box center [1168, 743] width 143 height 27
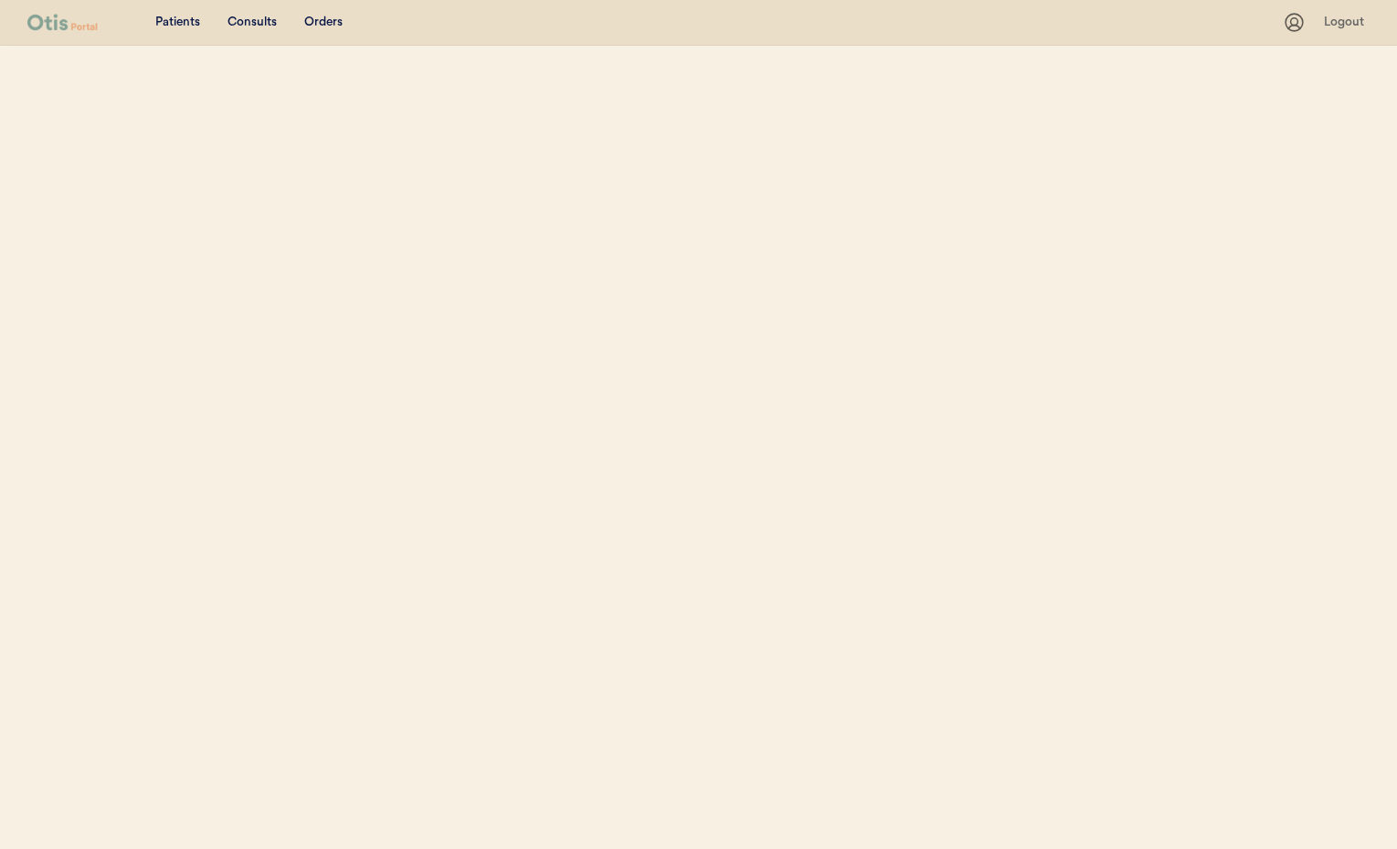
select select ""Email""
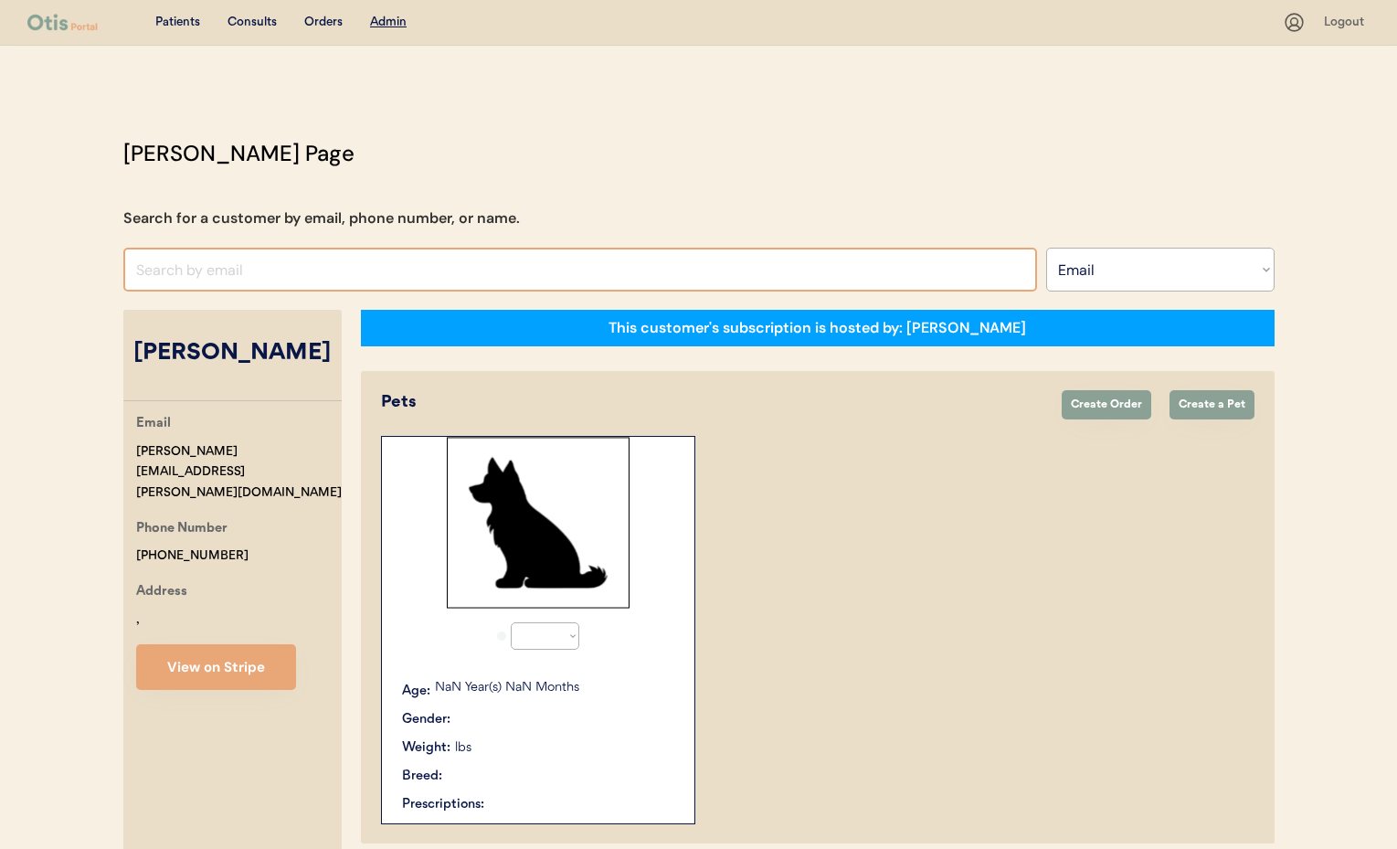
select select "true"
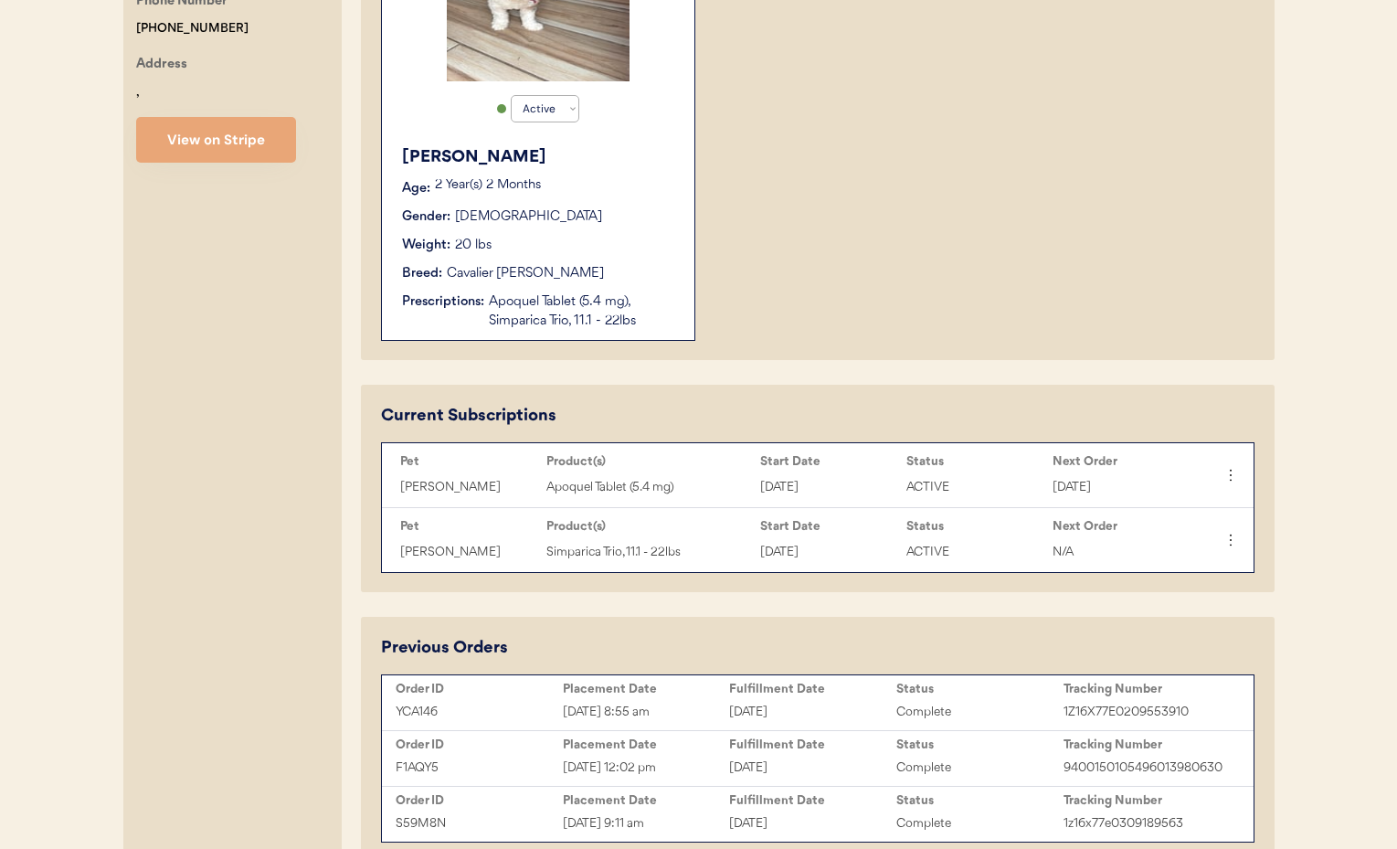
scroll to position [528, 0]
click at [1231, 545] on icon at bounding box center [1230, 539] width 18 height 18
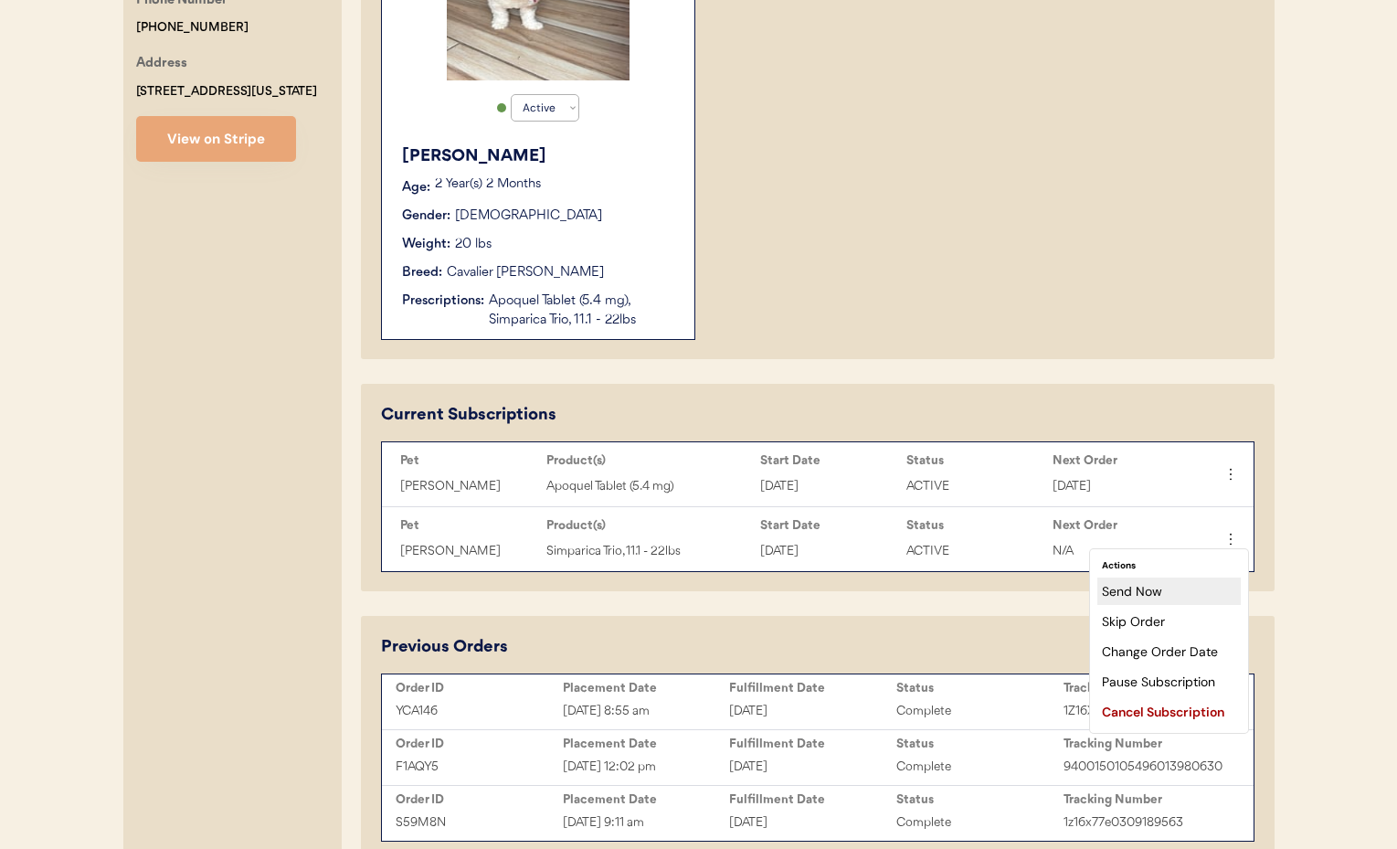
click at [1184, 588] on div "Send Now" at bounding box center [1168, 590] width 143 height 27
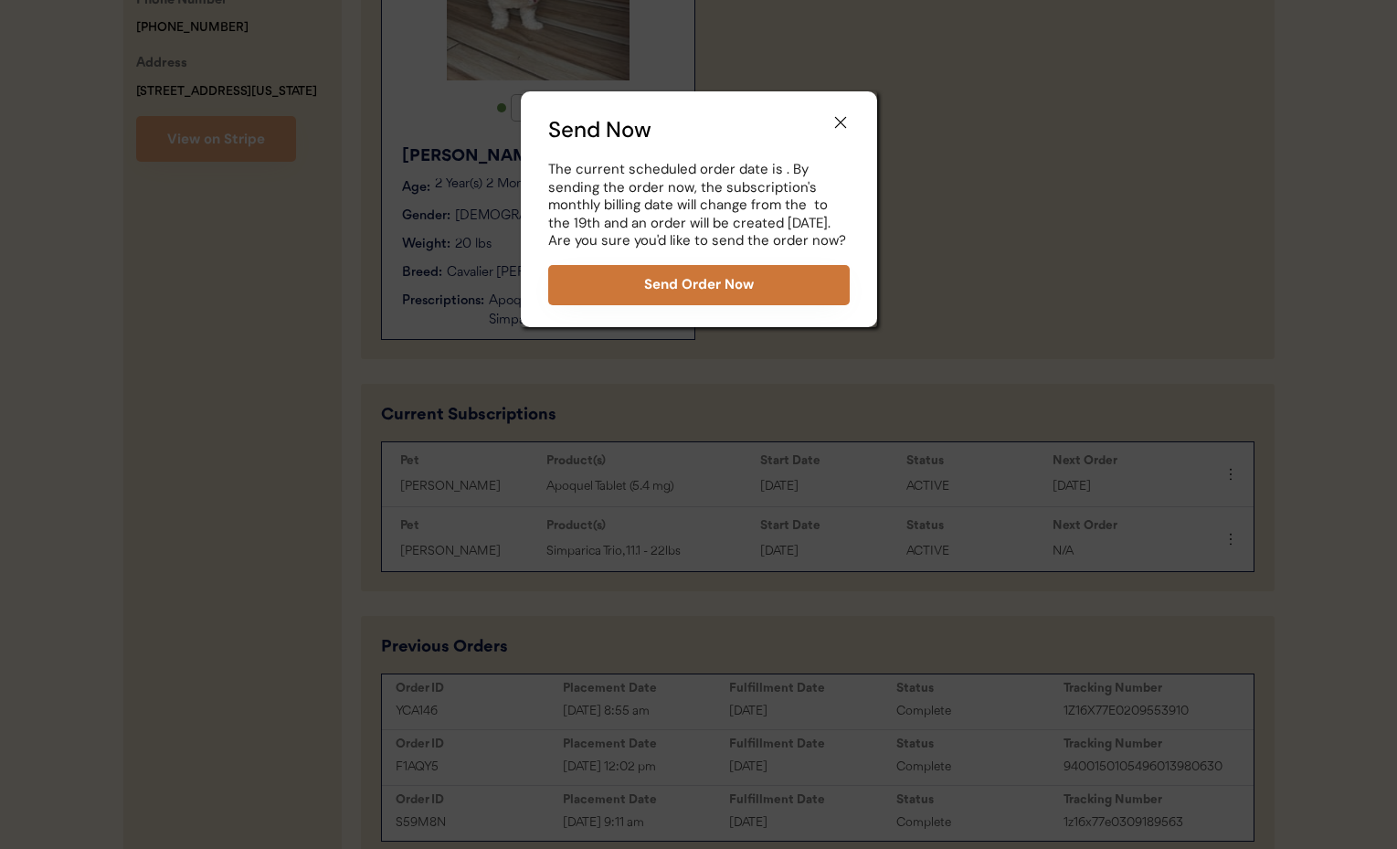
click at [692, 288] on button "Send Order Now" at bounding box center [698, 285] width 301 height 40
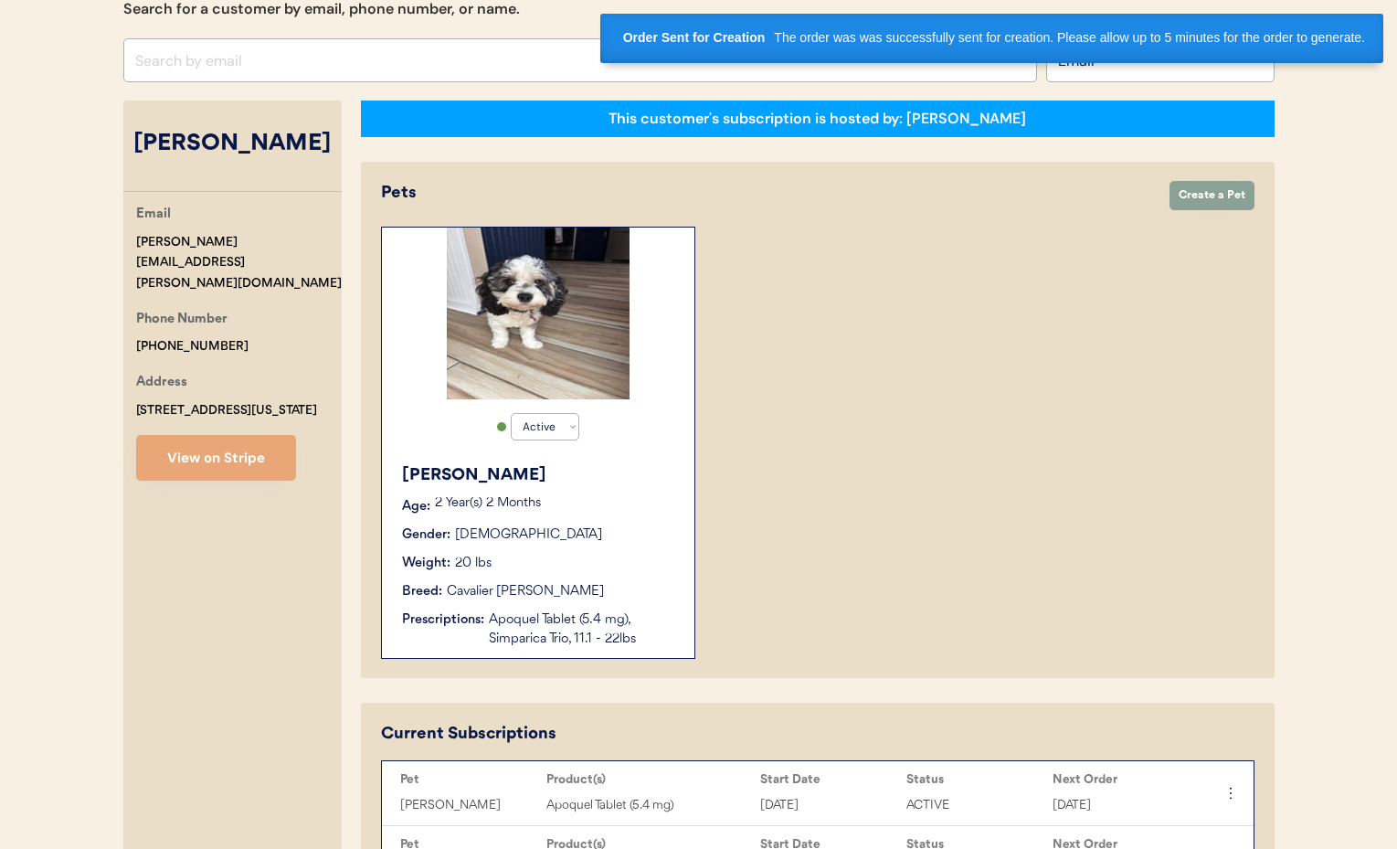
scroll to position [0, 0]
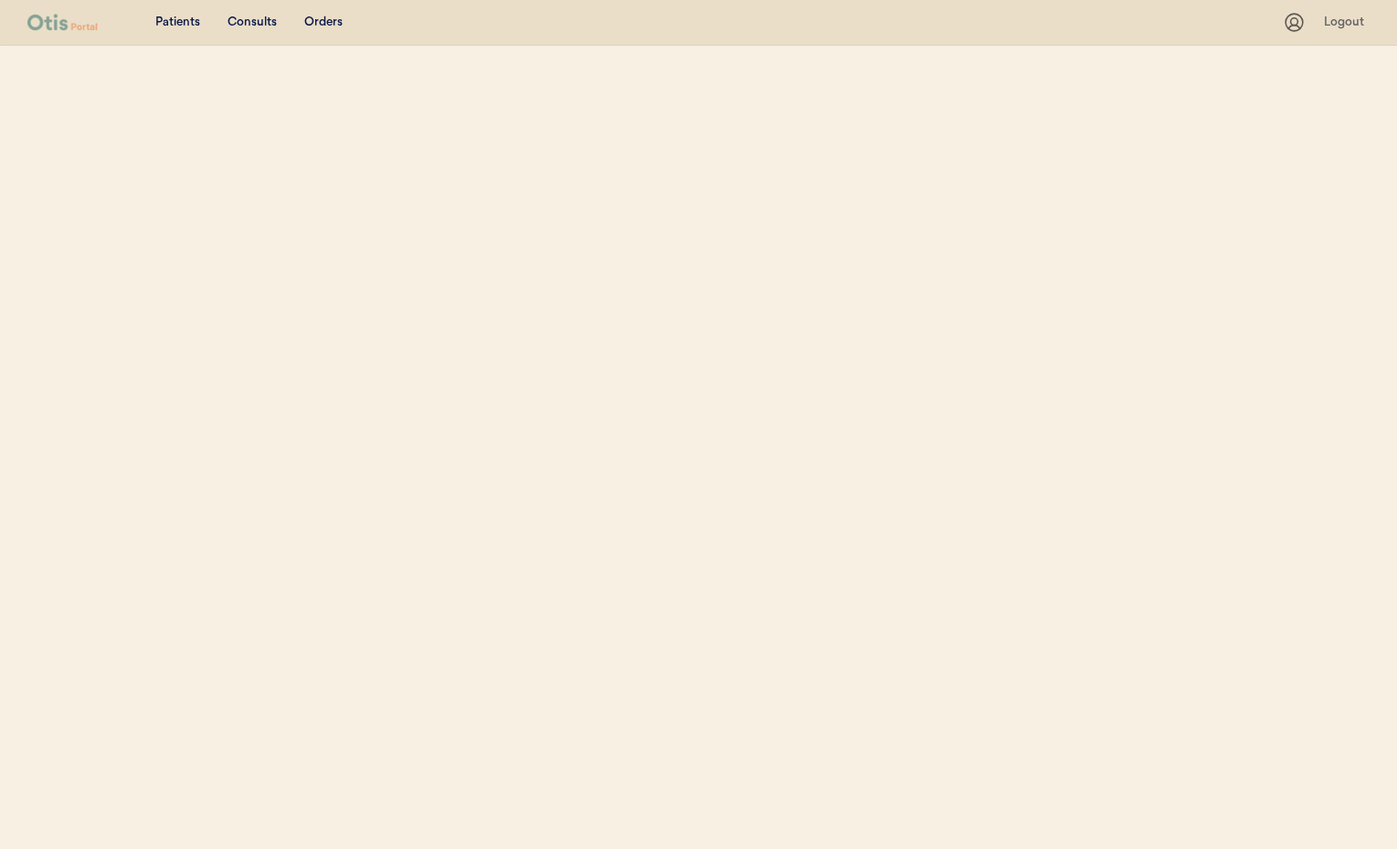
select select ""Email""
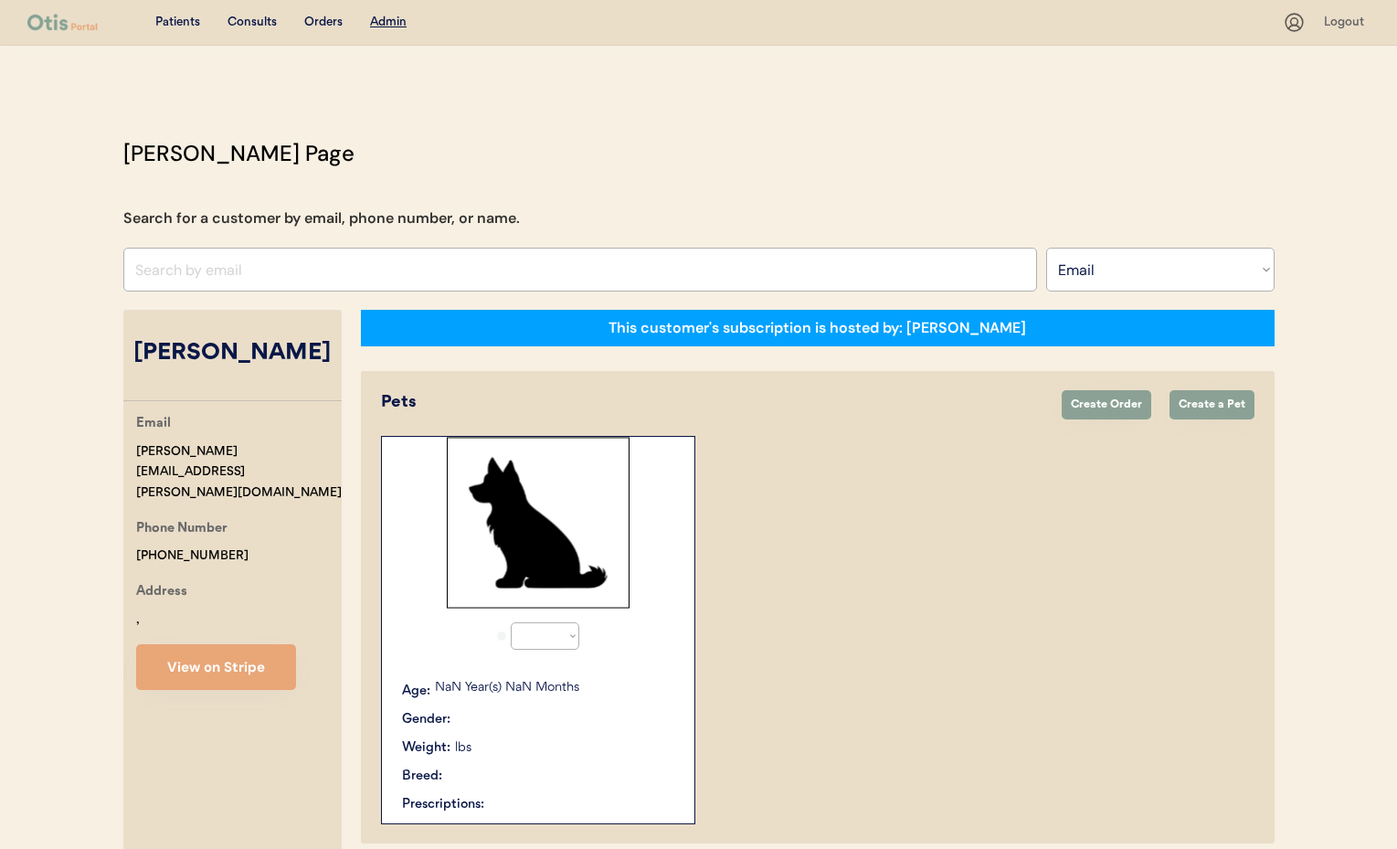
select select "true"
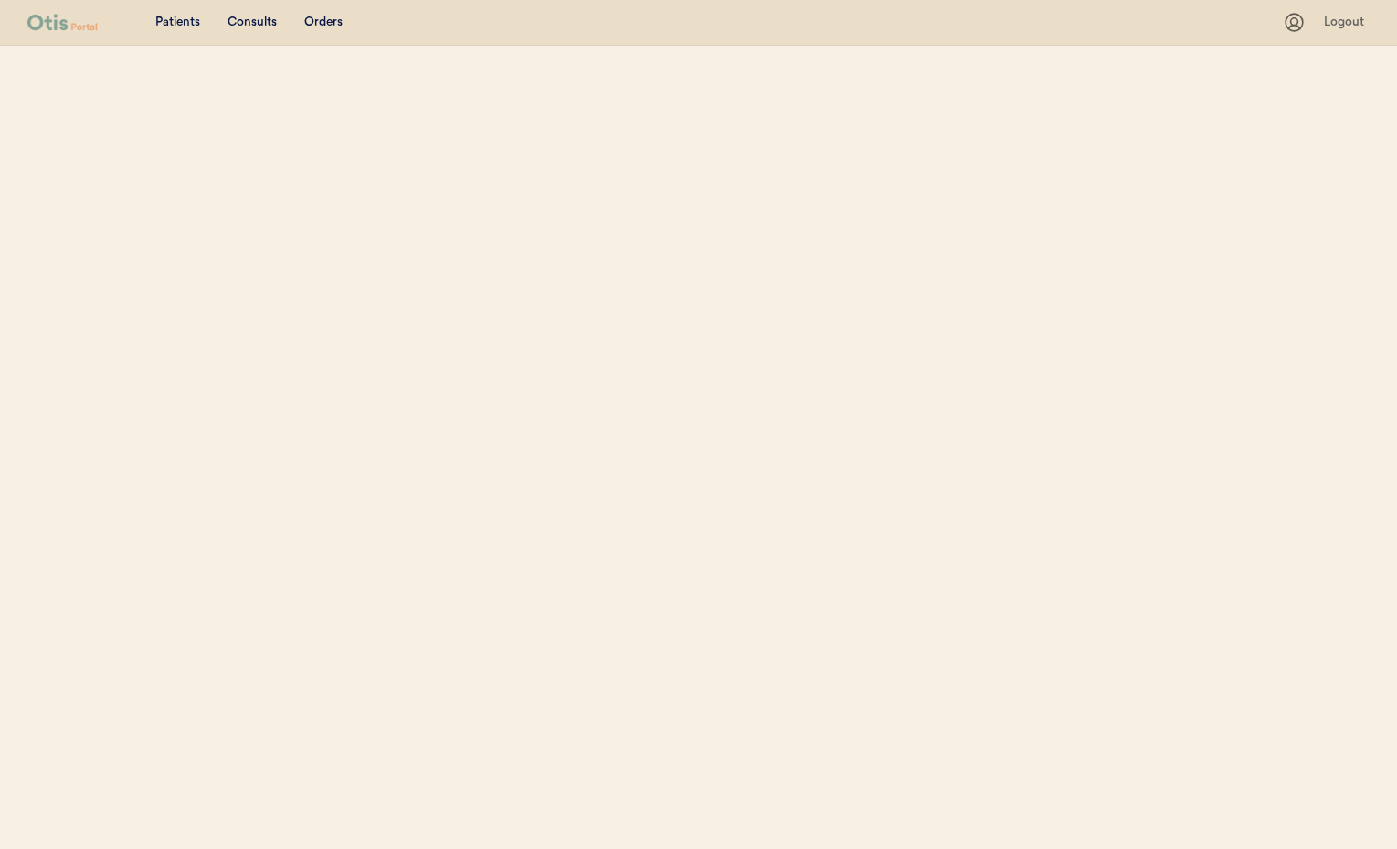
select select ""Email""
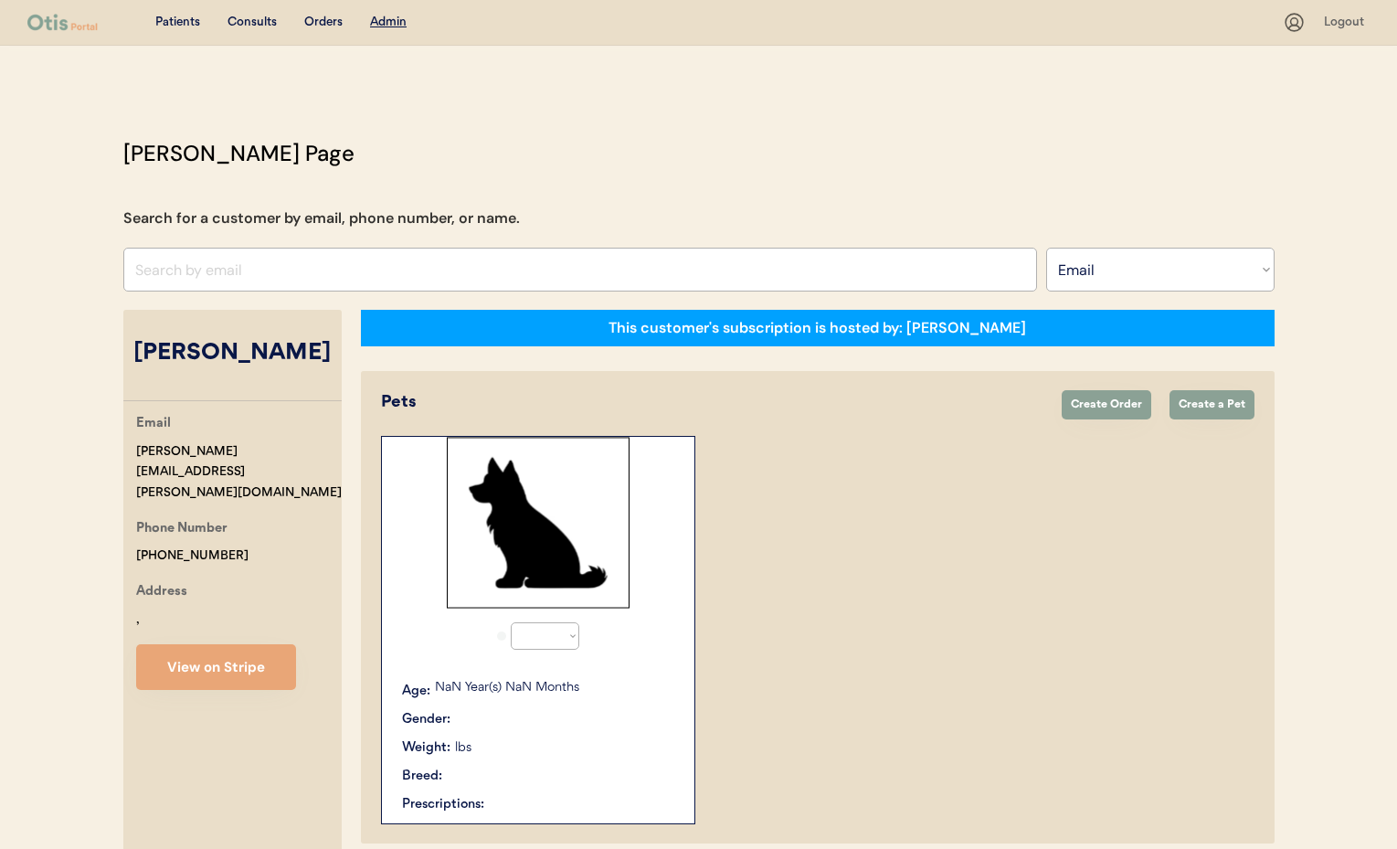
select select "true"
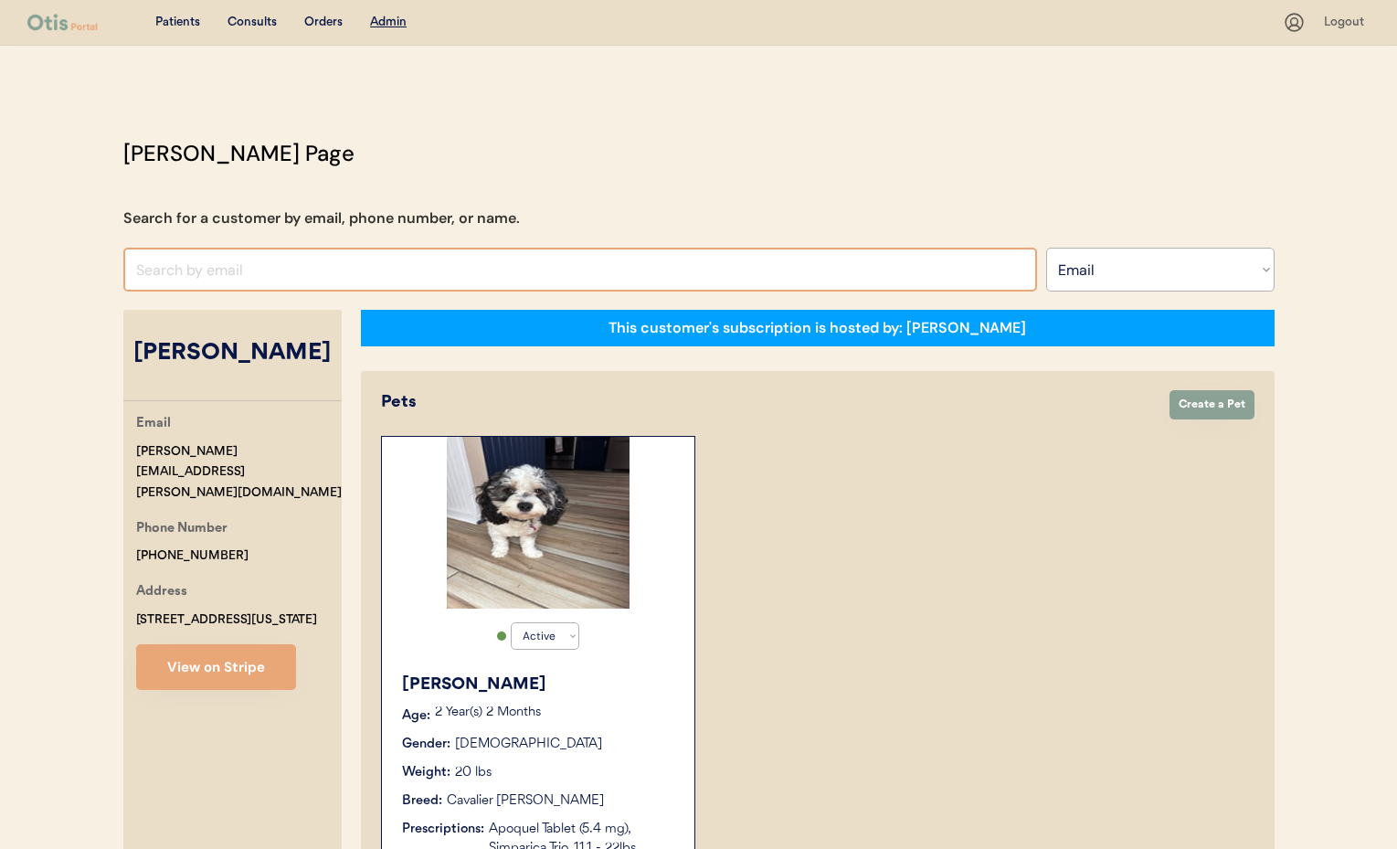
click at [236, 267] on input "input" at bounding box center [580, 270] width 914 height 44
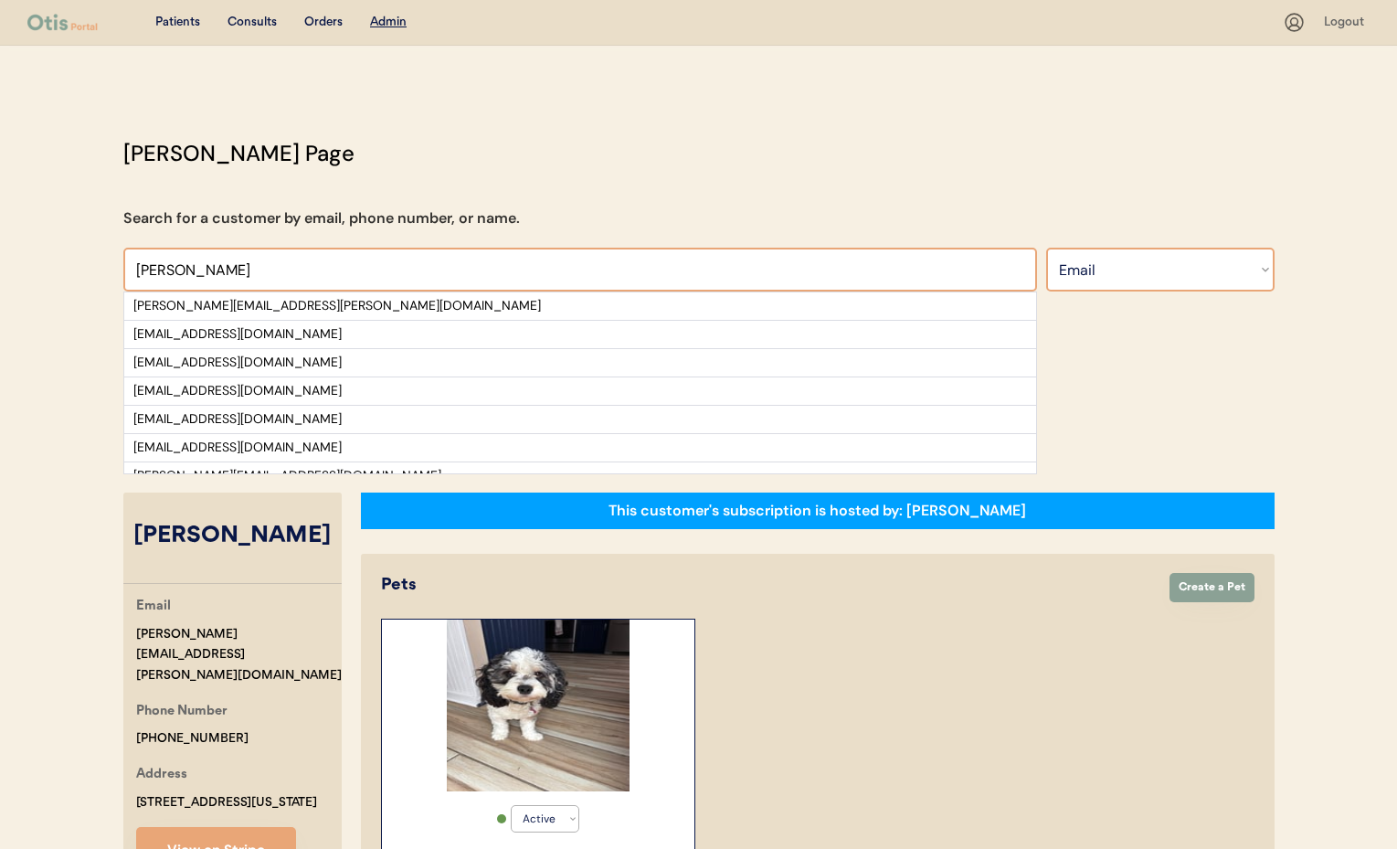
type input "[PERSON_NAME]"
click at [1139, 268] on select "Search By Name Email Phone Number" at bounding box center [1160, 270] width 228 height 44
select select ""Name""
click at [1046, 248] on select "Search By Name Email Phone Number" at bounding box center [1160, 270] width 228 height 44
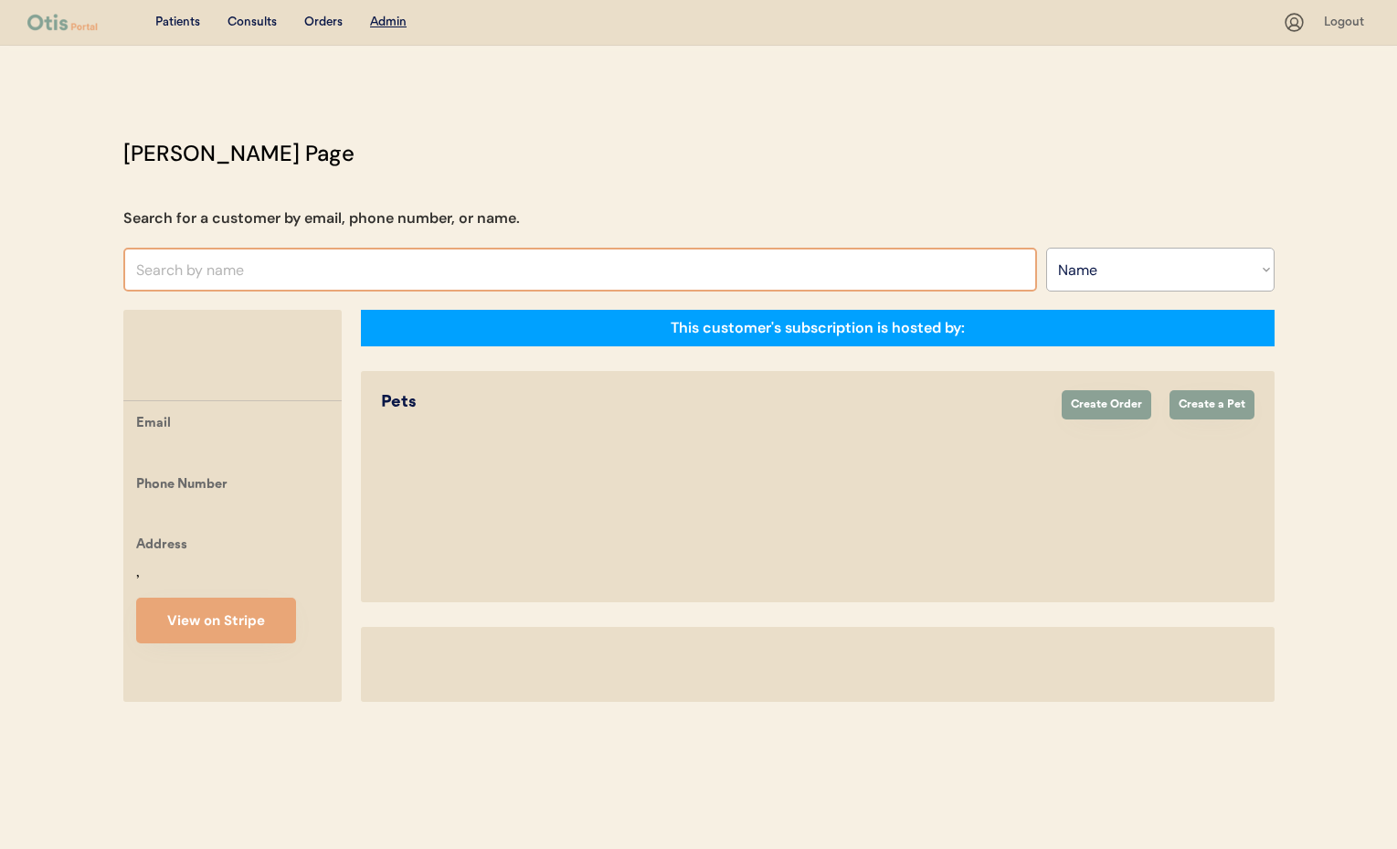
select select ""Name""
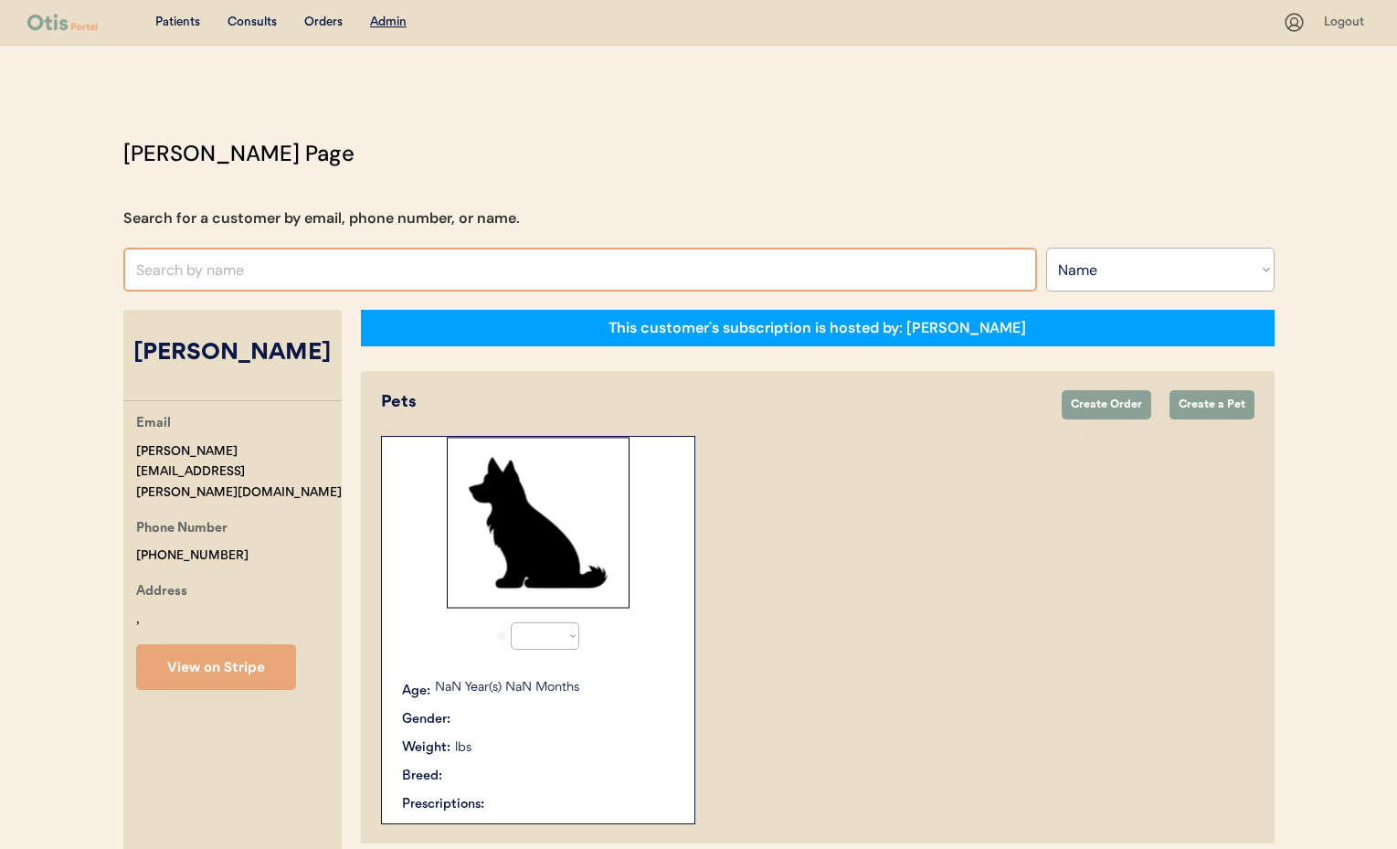
click at [243, 271] on input "text" at bounding box center [580, 270] width 914 height 44
select select "true"
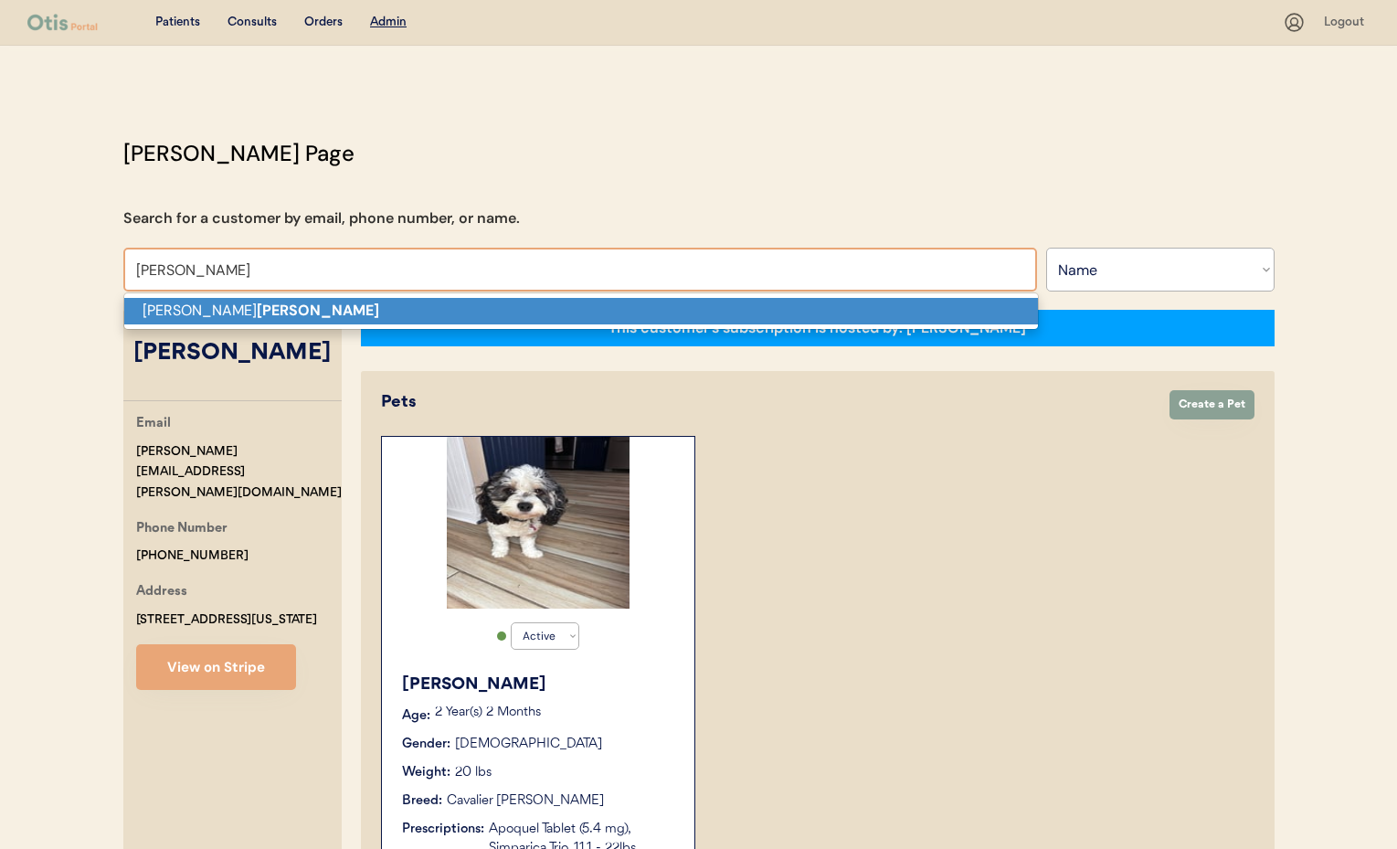
click at [255, 307] on p "Linda Tingle" at bounding box center [581, 311] width 914 height 26
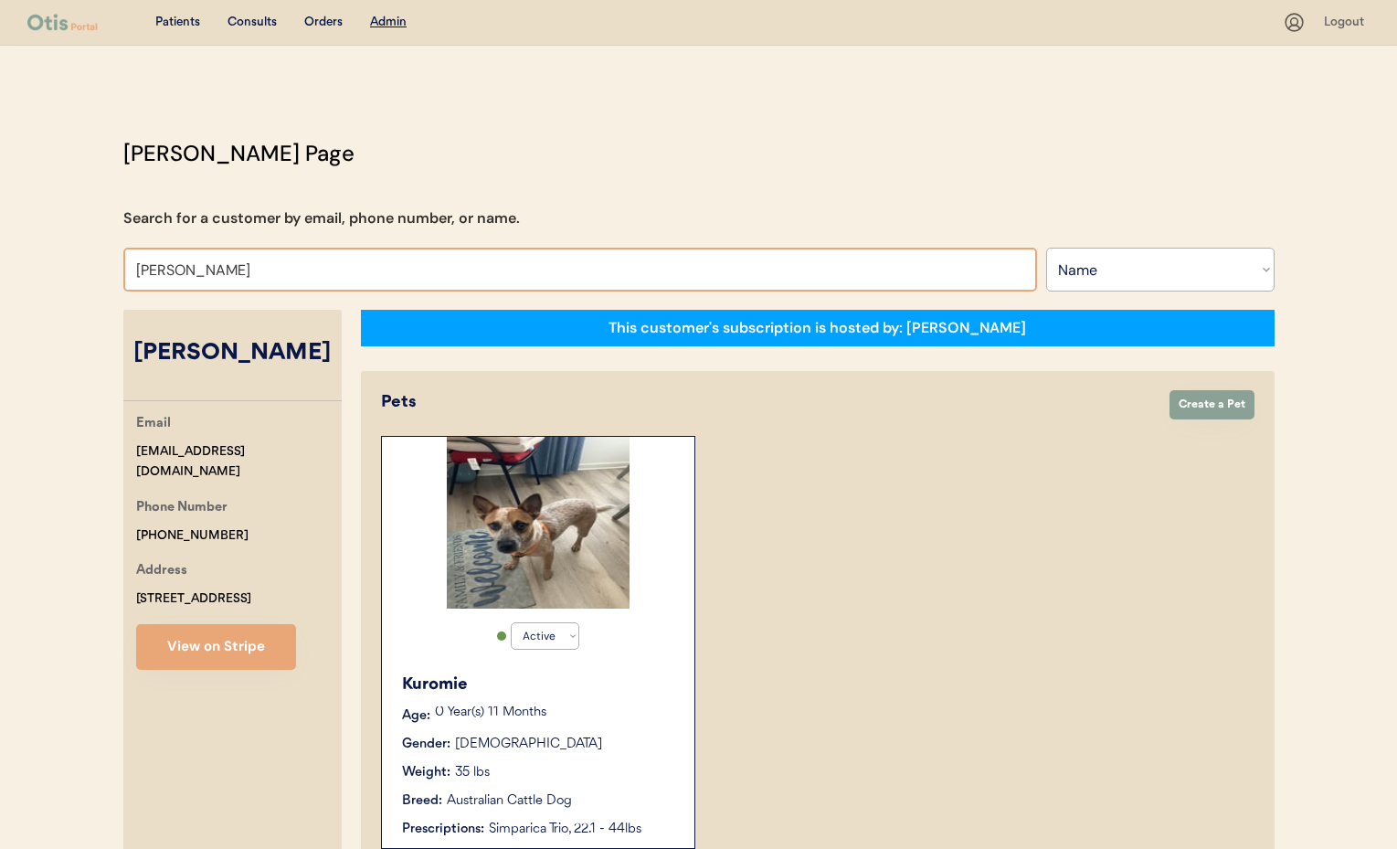
drag, startPoint x: 214, startPoint y: 272, endPoint x: 19, endPoint y: 256, distance: 195.3
click at [19, 256] on div "Patients Consults Orders Admin Logout Otis Admin Page Search for a customer by …" at bounding box center [698, 722] width 1397 height 1445
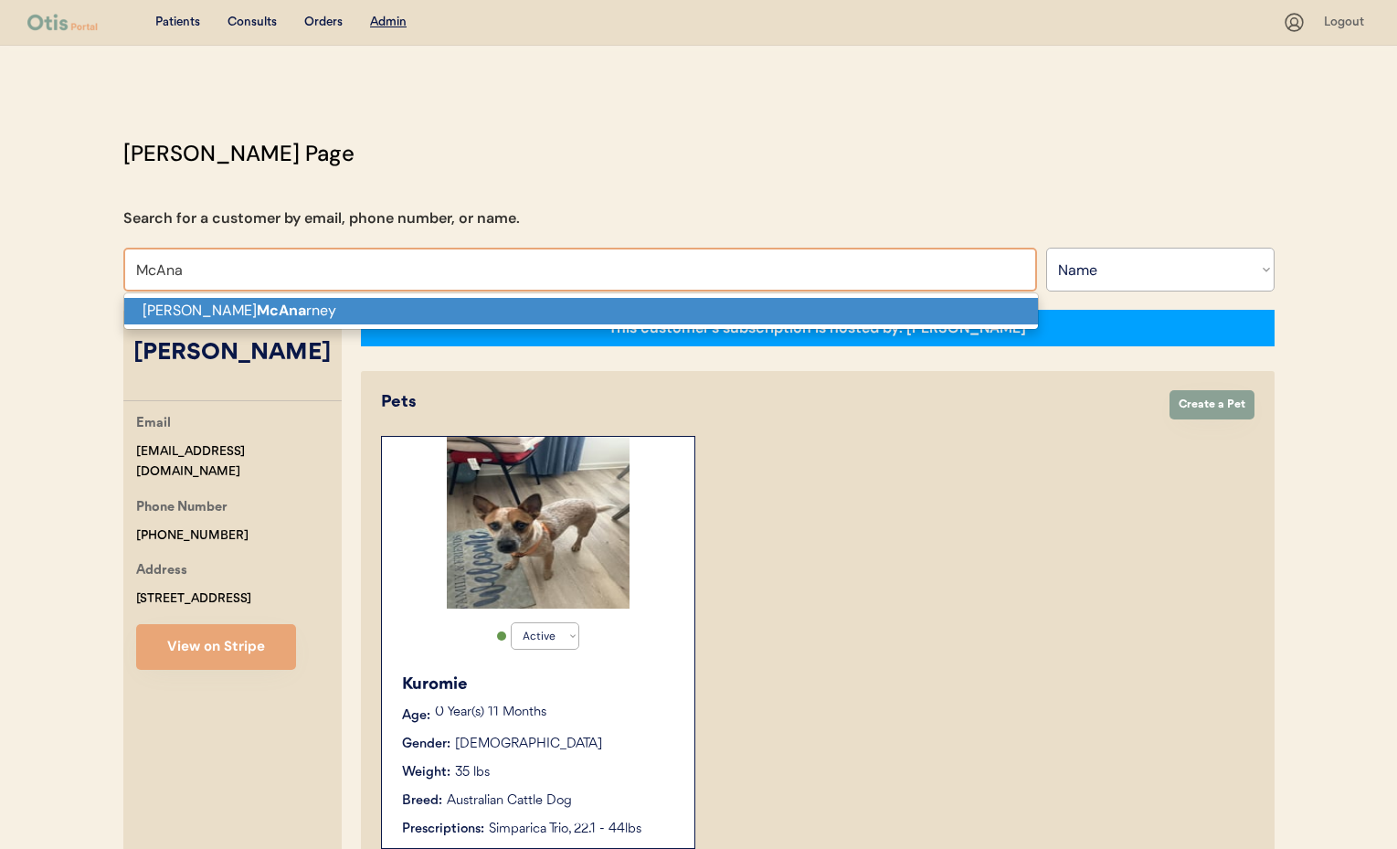
click at [257, 310] on strong "McAna" at bounding box center [281, 310] width 49 height 19
type input "Hollie McAnarney"
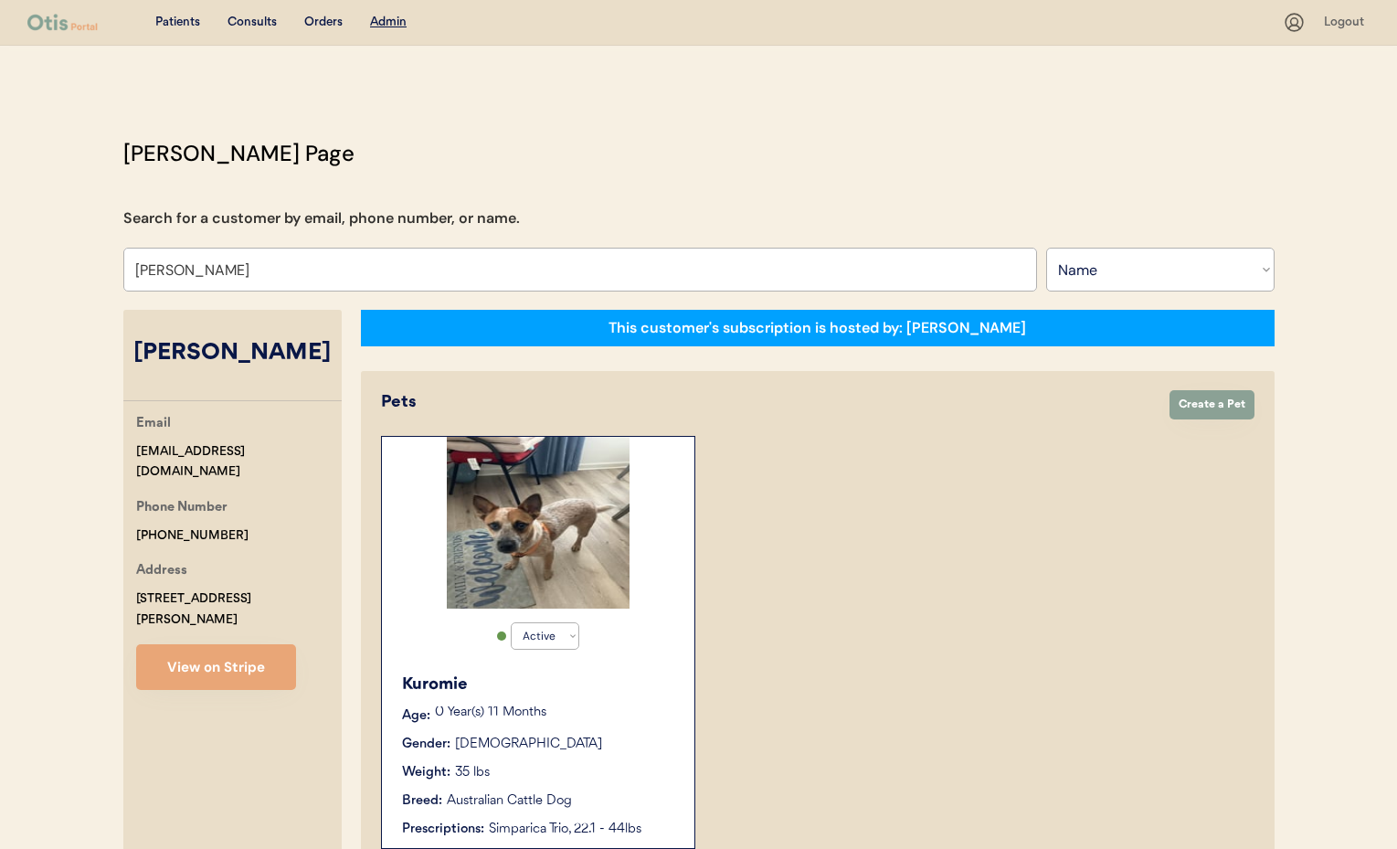
select select "true"
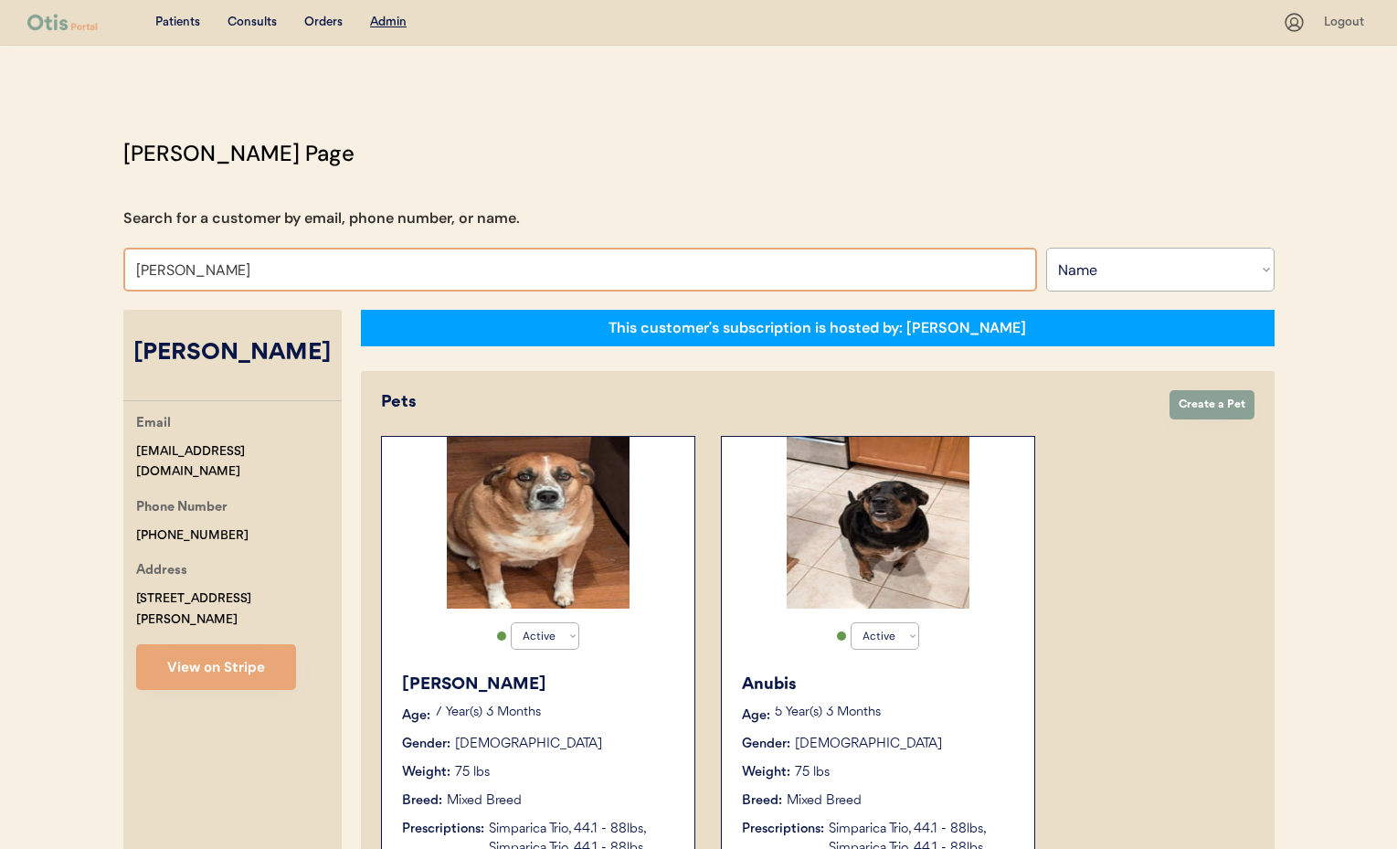
drag, startPoint x: 259, startPoint y: 272, endPoint x: 8, endPoint y: 249, distance: 252.3
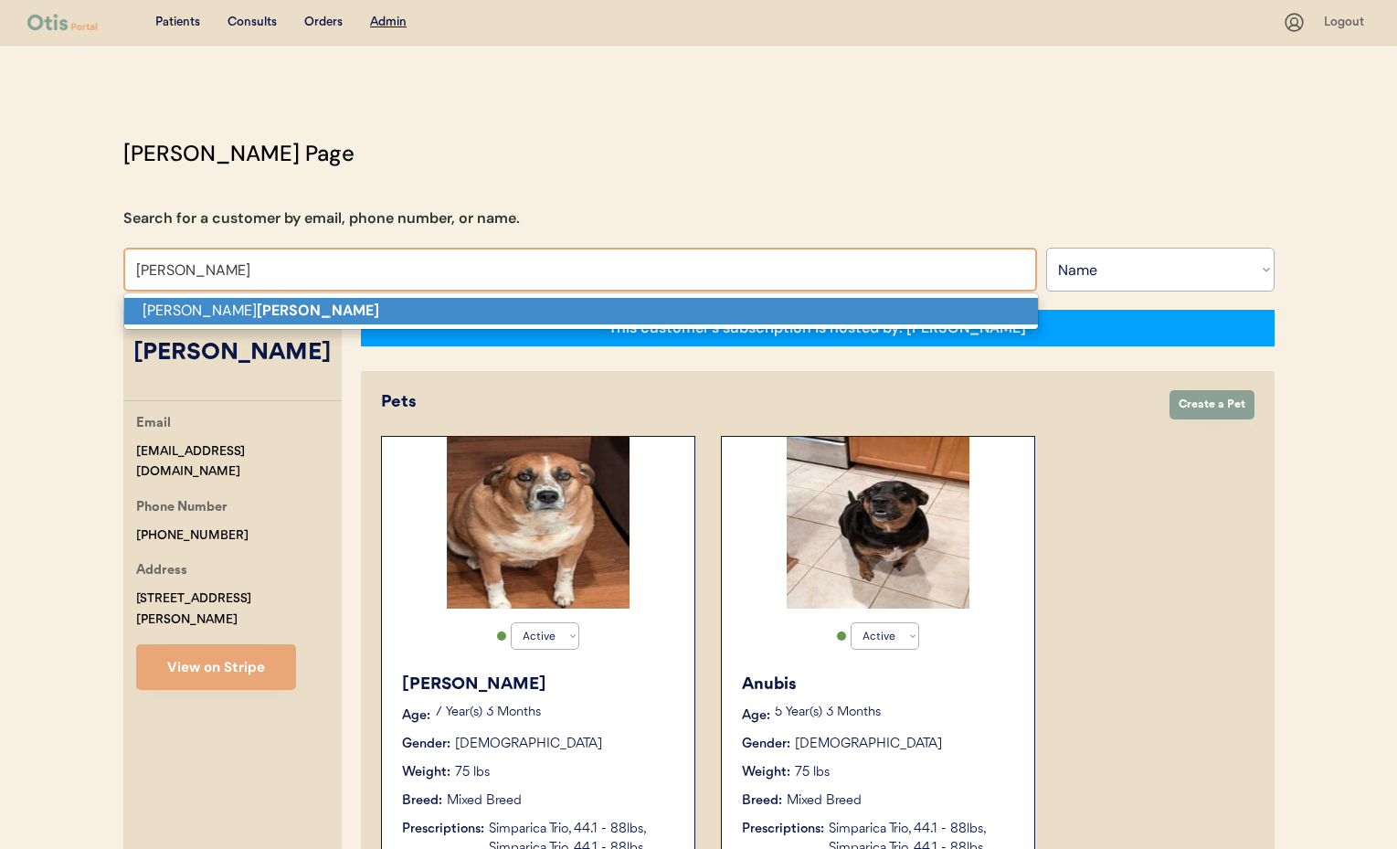
click at [171, 304] on p "Natasha Viers" at bounding box center [581, 311] width 914 height 26
type input "Natasha Viers"
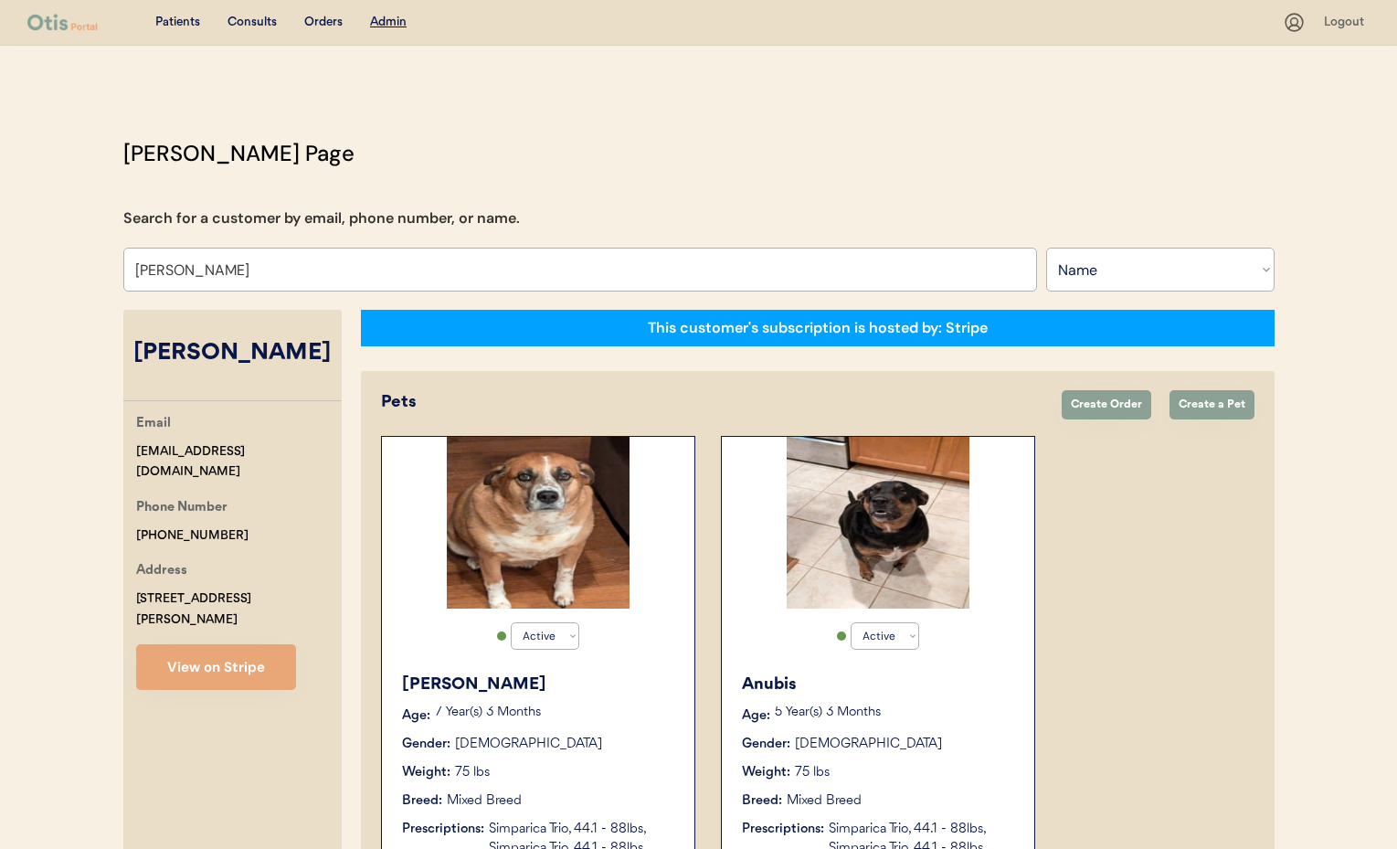
select select "false"
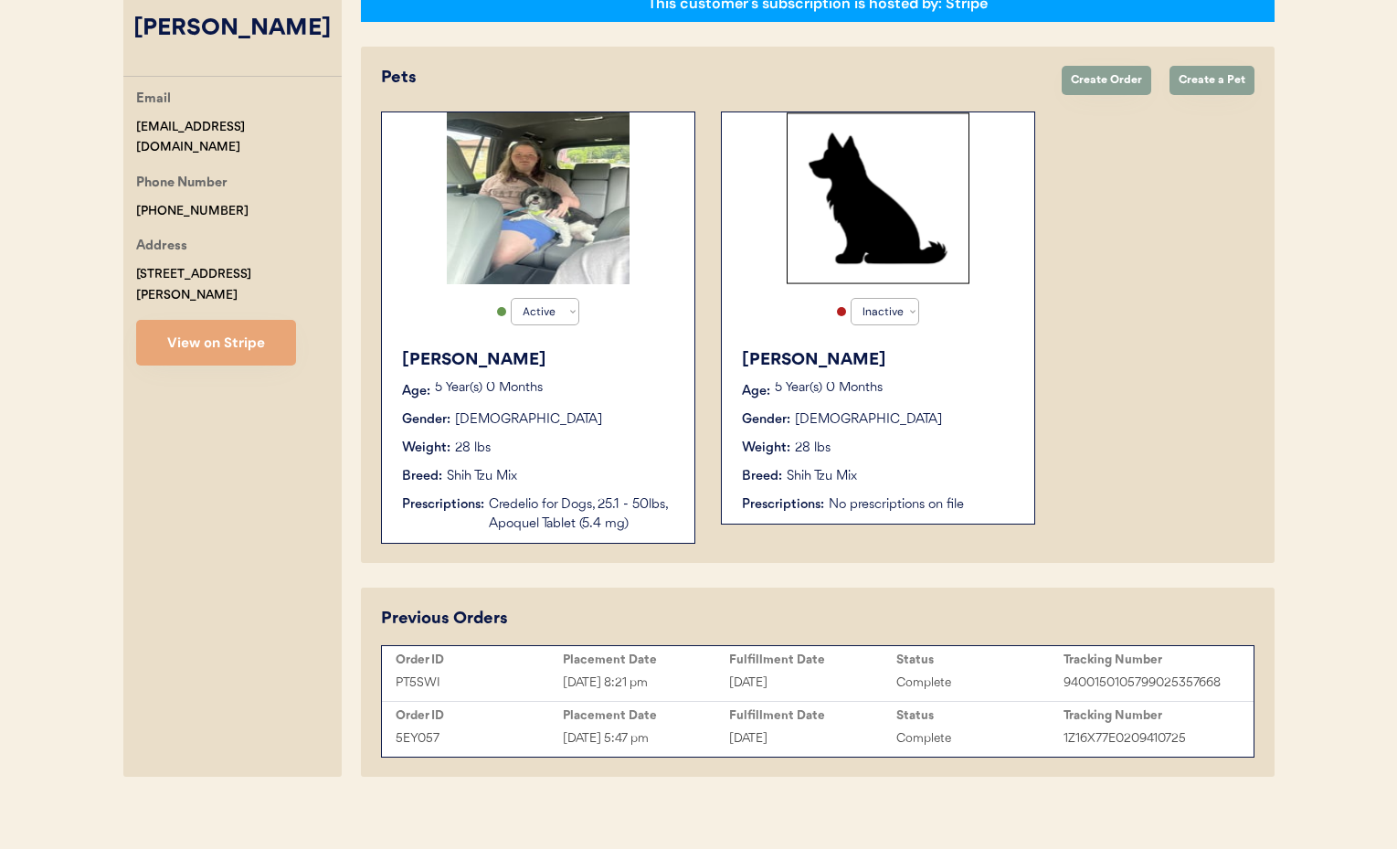
scroll to position [337, 0]
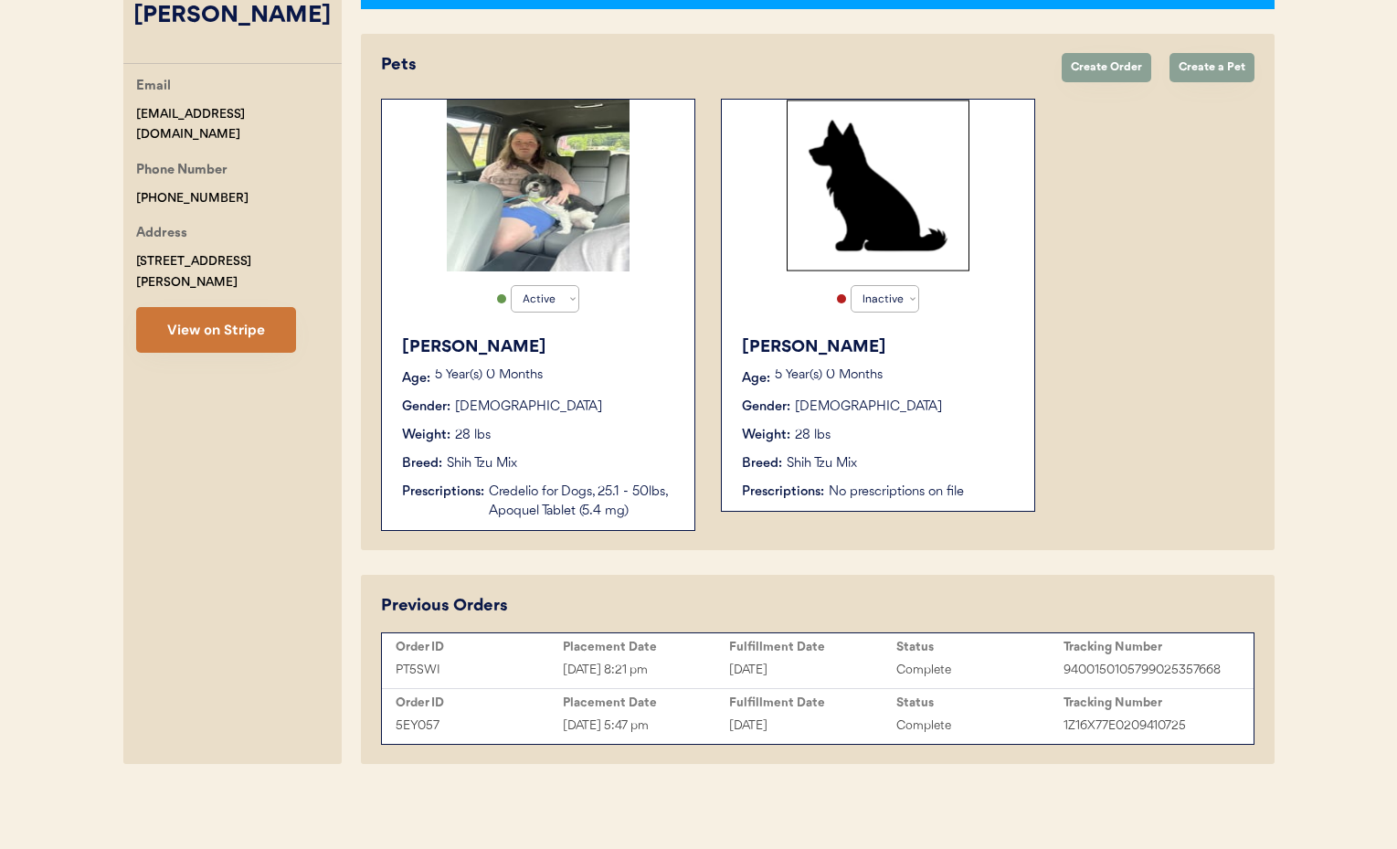
click at [231, 307] on button "View on Stripe" at bounding box center [216, 330] width 160 height 46
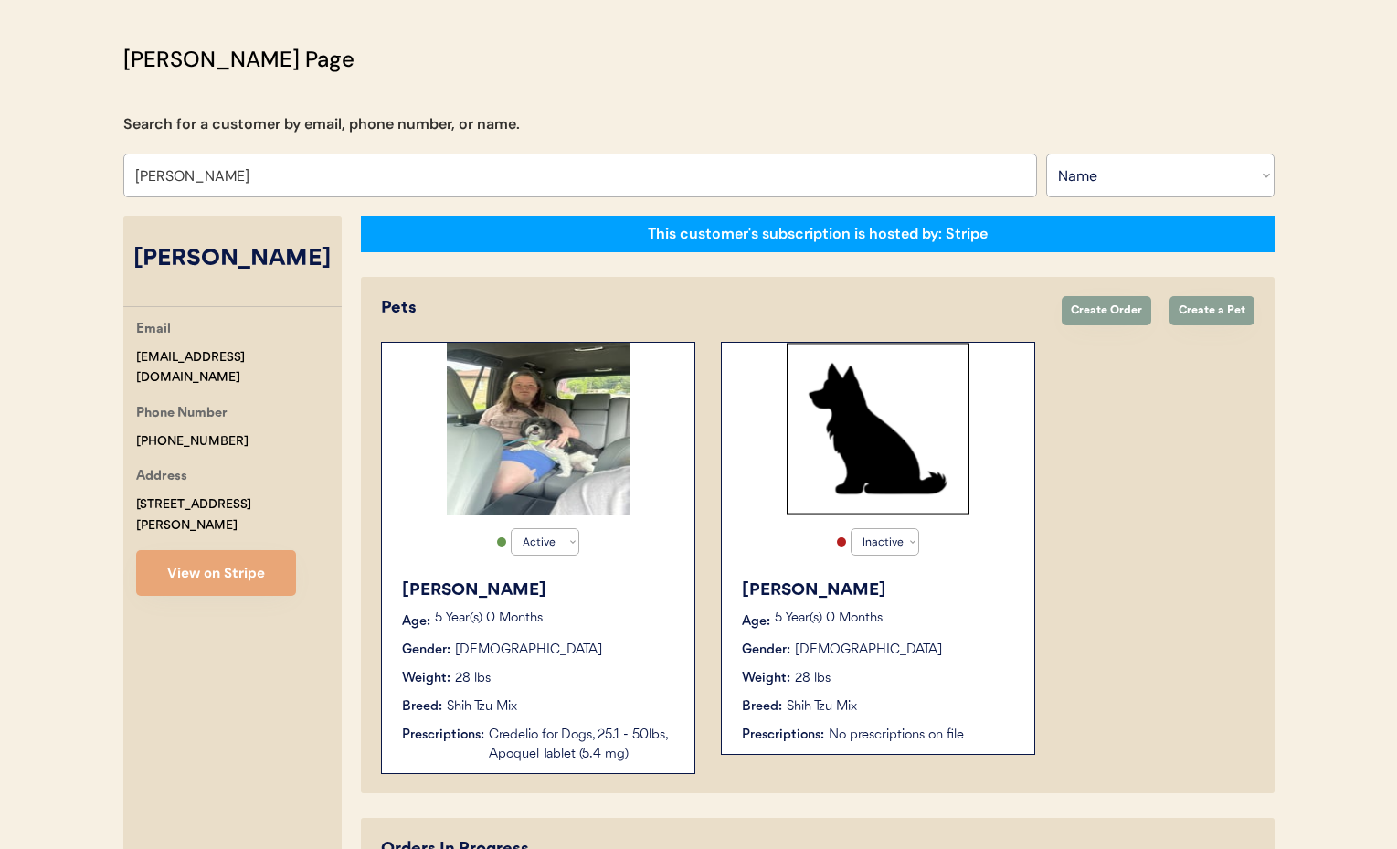
scroll to position [0, 0]
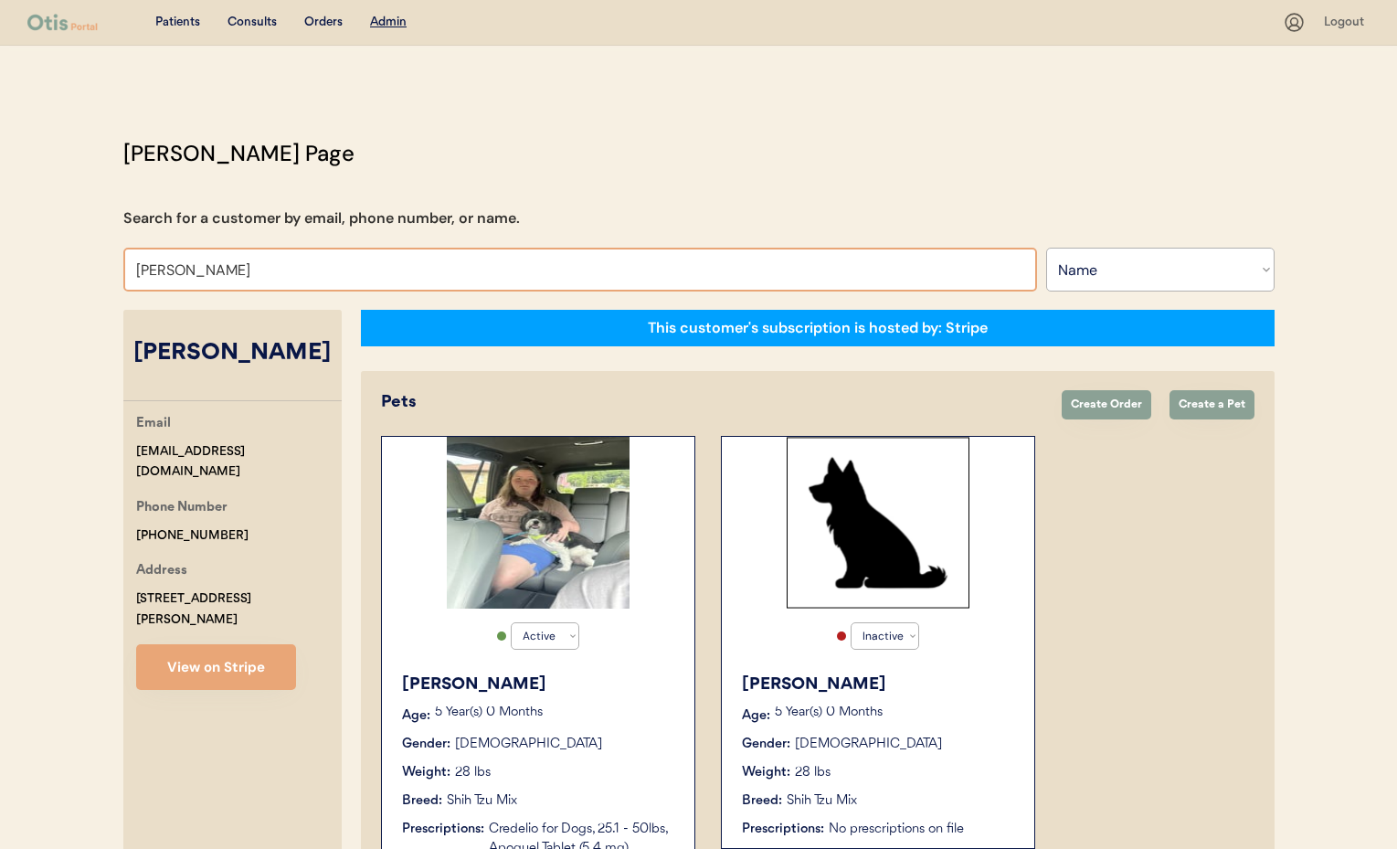
drag, startPoint x: 153, startPoint y: 272, endPoint x: 107, endPoint y: 270, distance: 45.7
click at [107, 270] on div "Otis Admin Page Search for a customer by email, phone number, or name. Natasha …" at bounding box center [699, 694] width 1188 height 1114
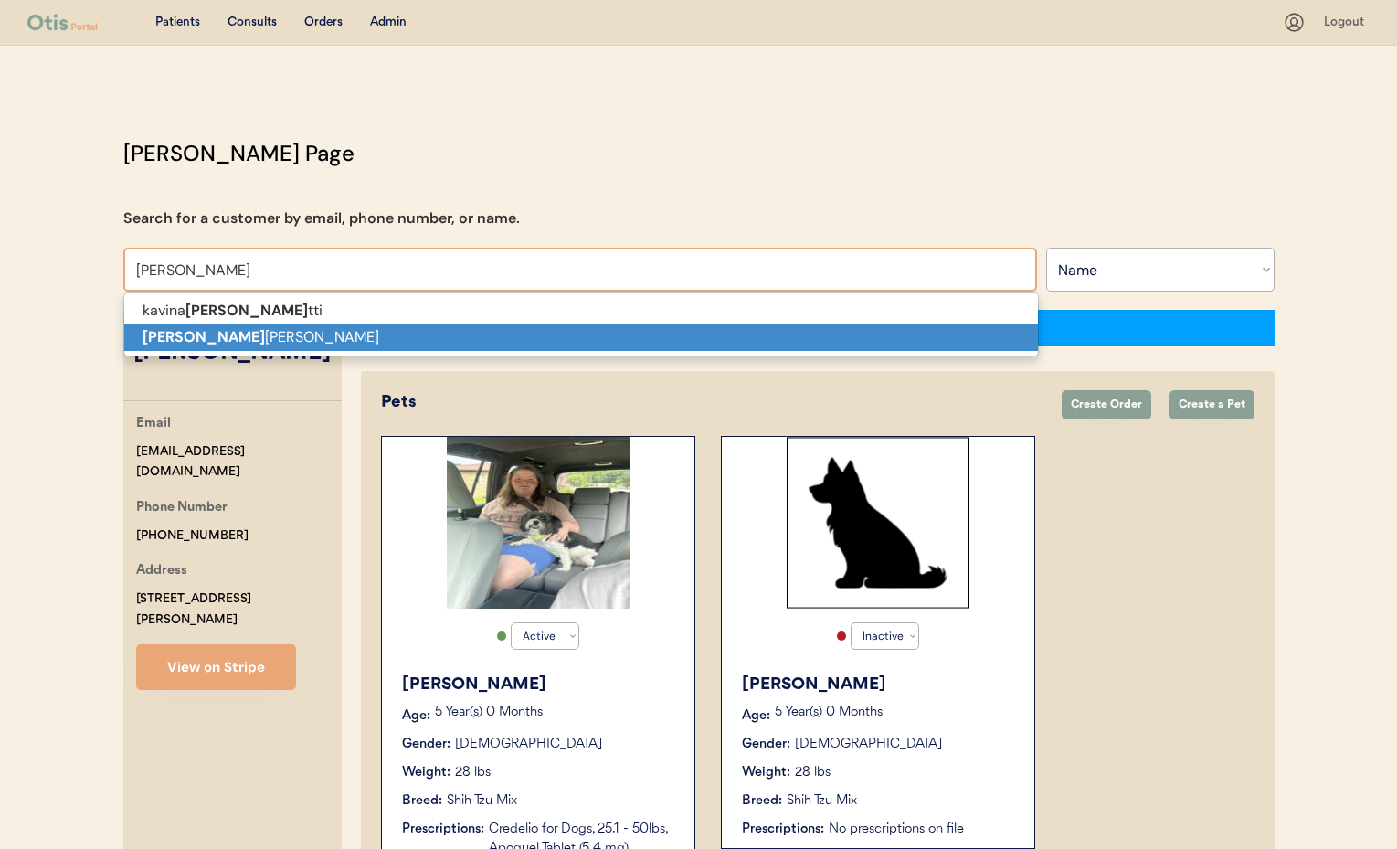
click at [194, 337] on p "George Blymire" at bounding box center [581, 337] width 914 height 26
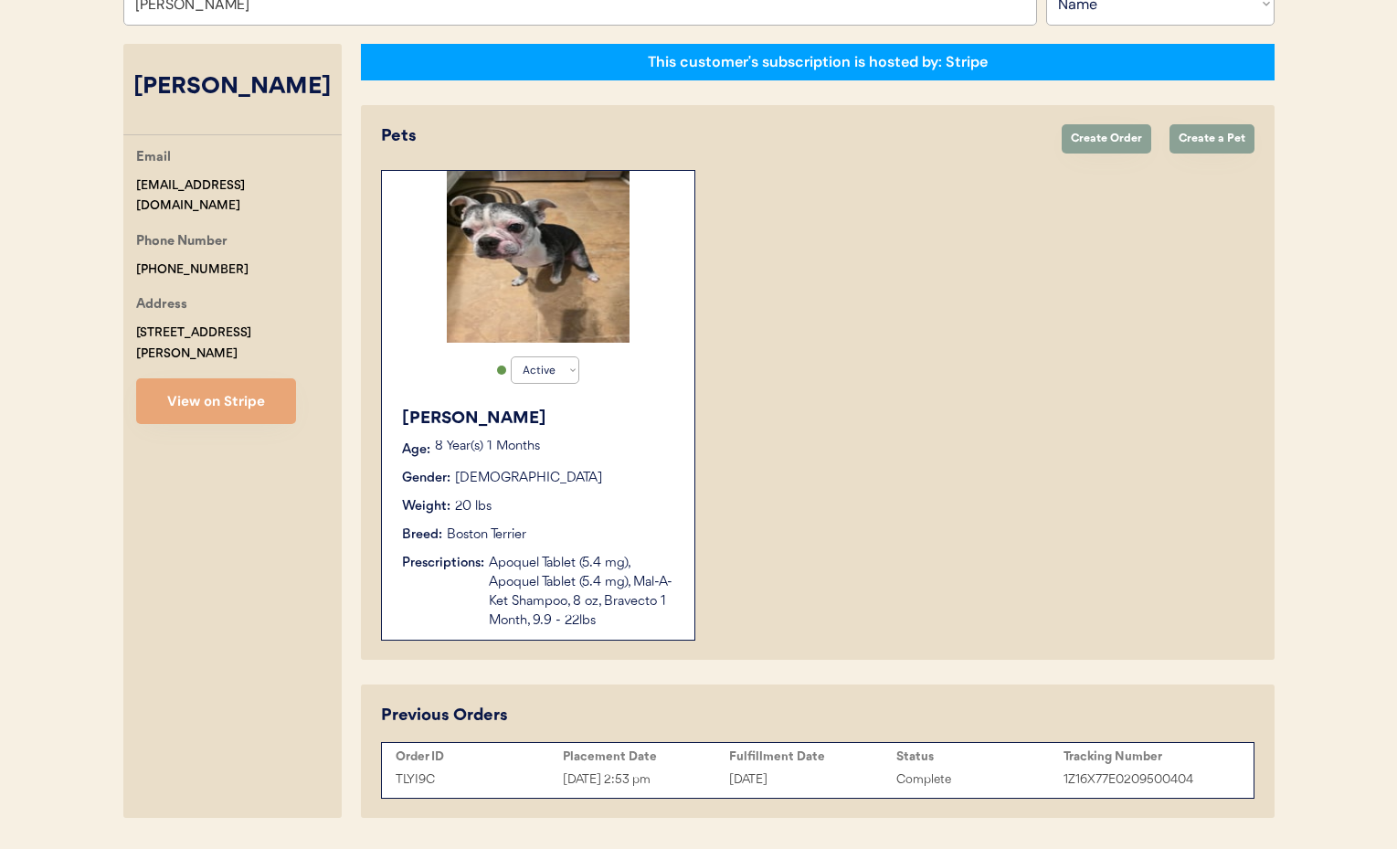
scroll to position [320, 0]
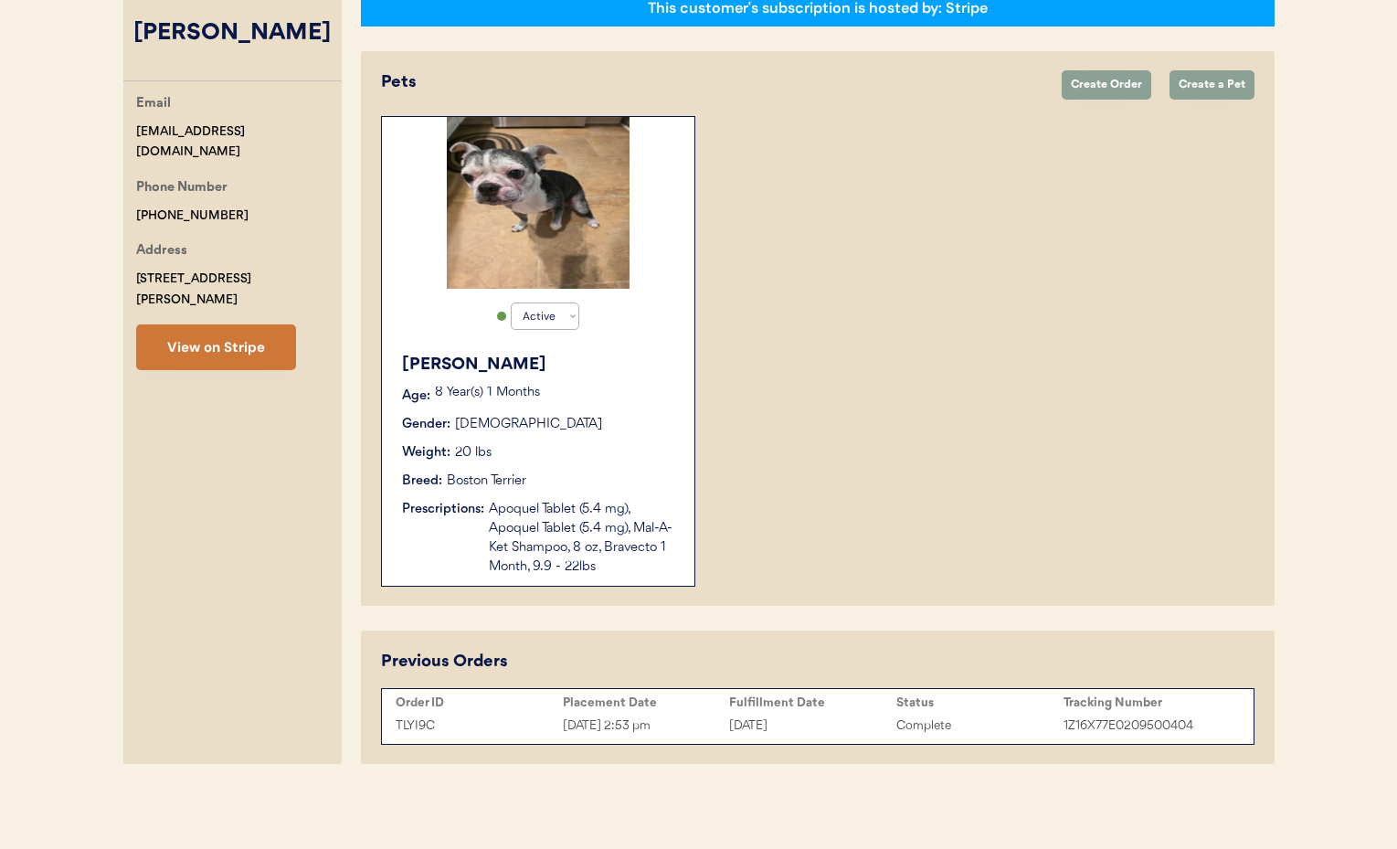
click at [196, 334] on button "View on Stripe" at bounding box center [216, 347] width 160 height 46
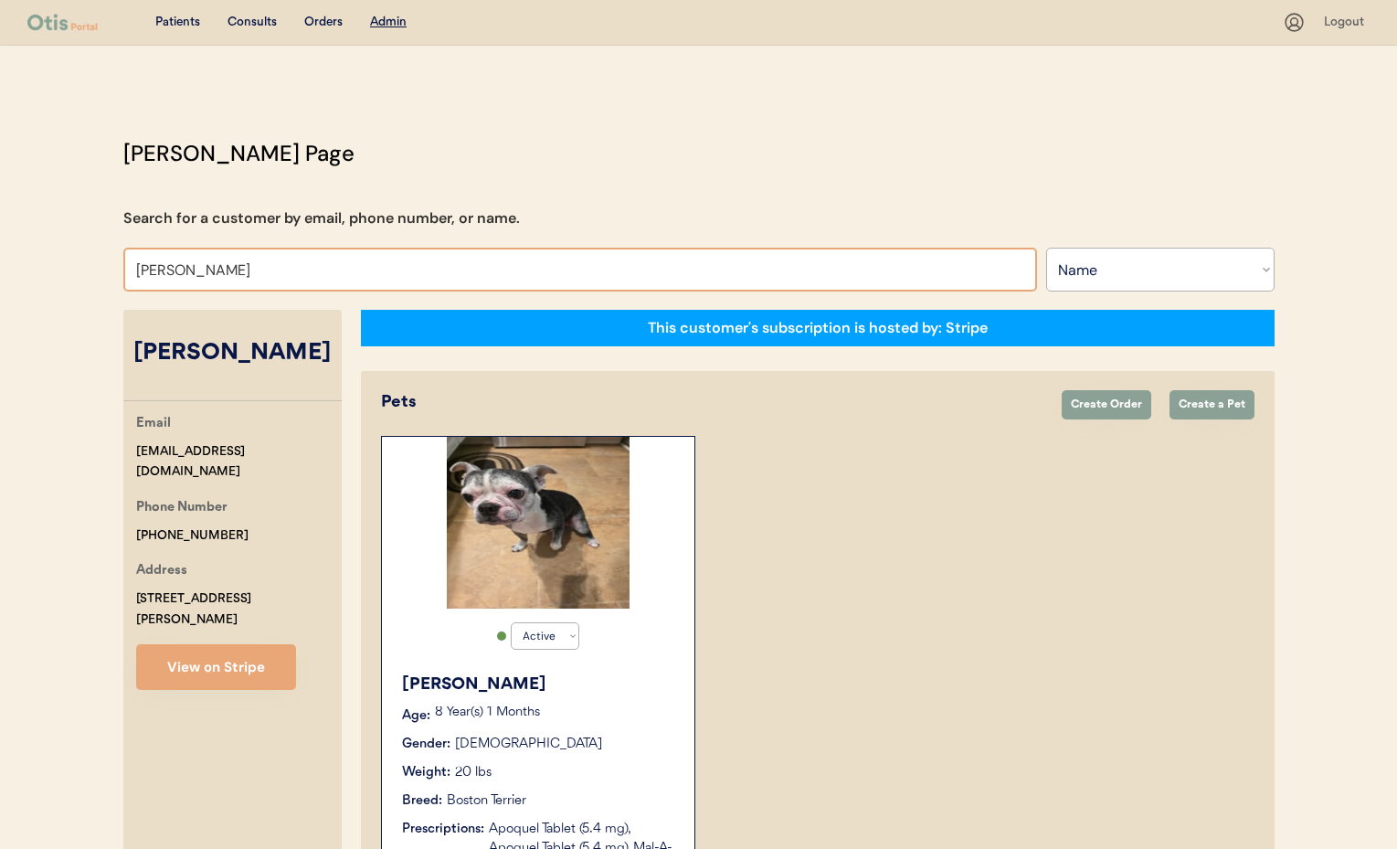
drag, startPoint x: 198, startPoint y: 265, endPoint x: 39, endPoint y: 242, distance: 160.6
click at [39, 242] on div "Patients Consults Orders Admin Logout Otis Admin Page Search for a customer by …" at bounding box center [698, 584] width 1397 height 1168
type input "Ti"
type input "Tina Gnann"
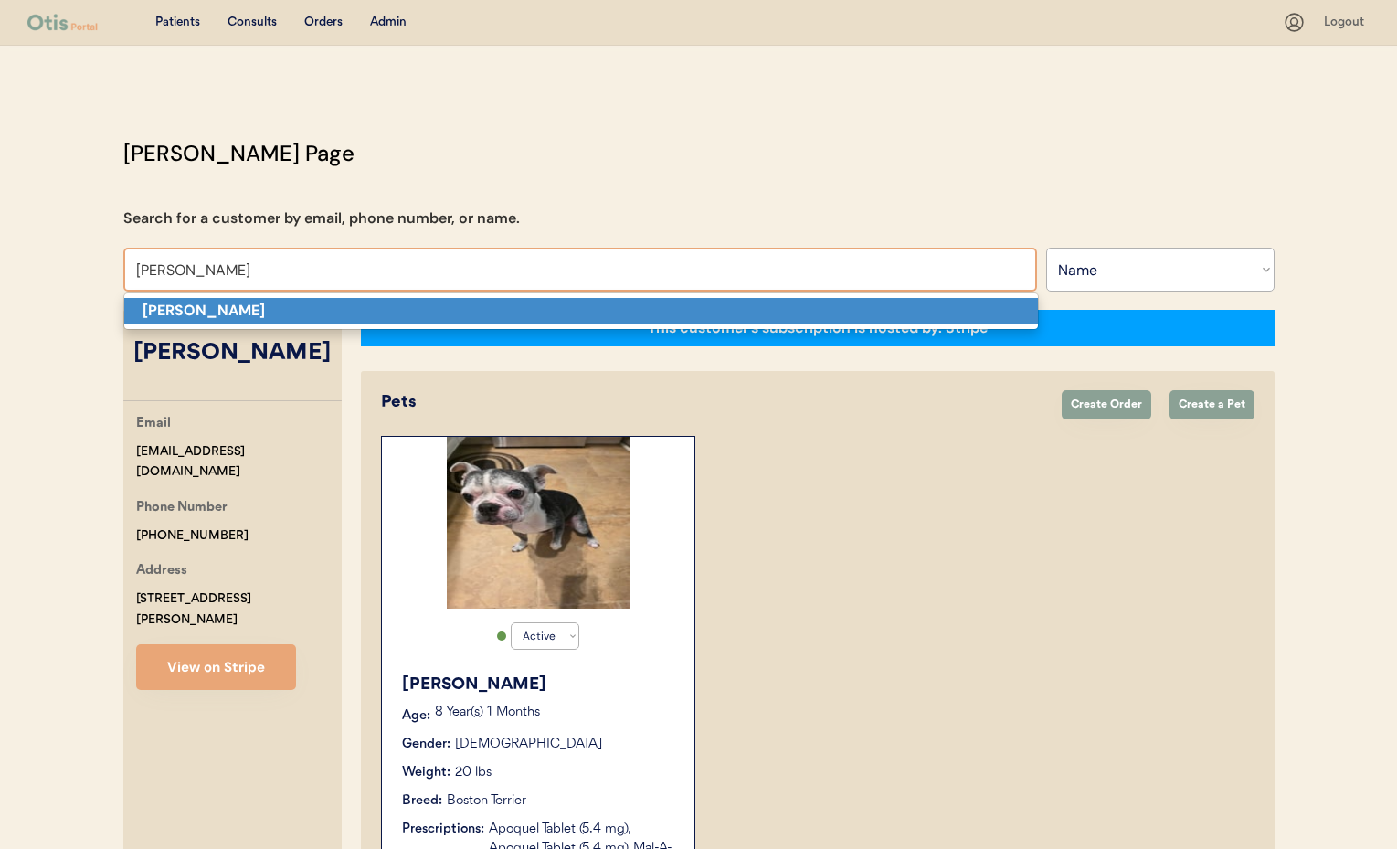
click at [193, 309] on strong "Tim Brown" at bounding box center [204, 310] width 122 height 19
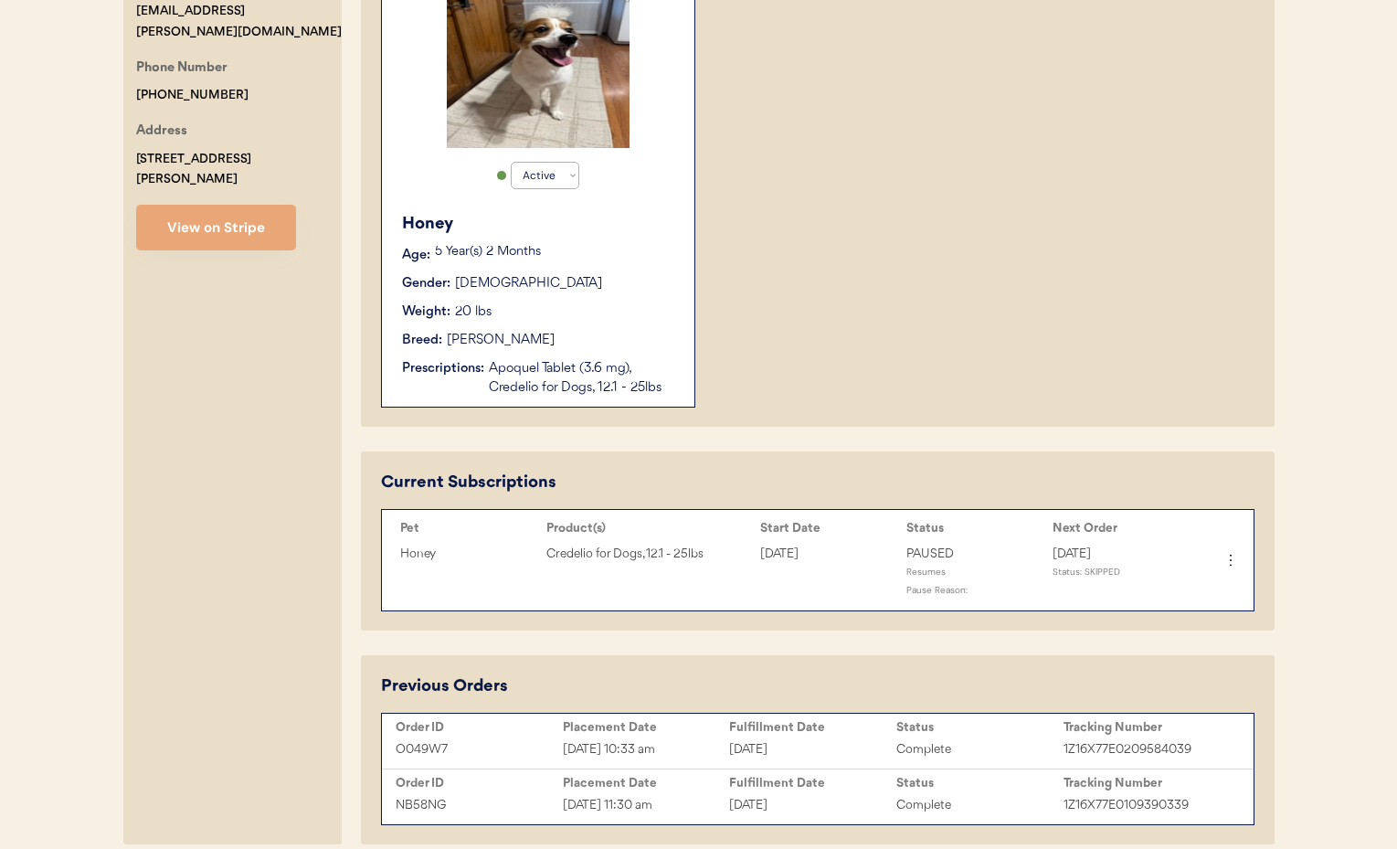
scroll to position [470, 0]
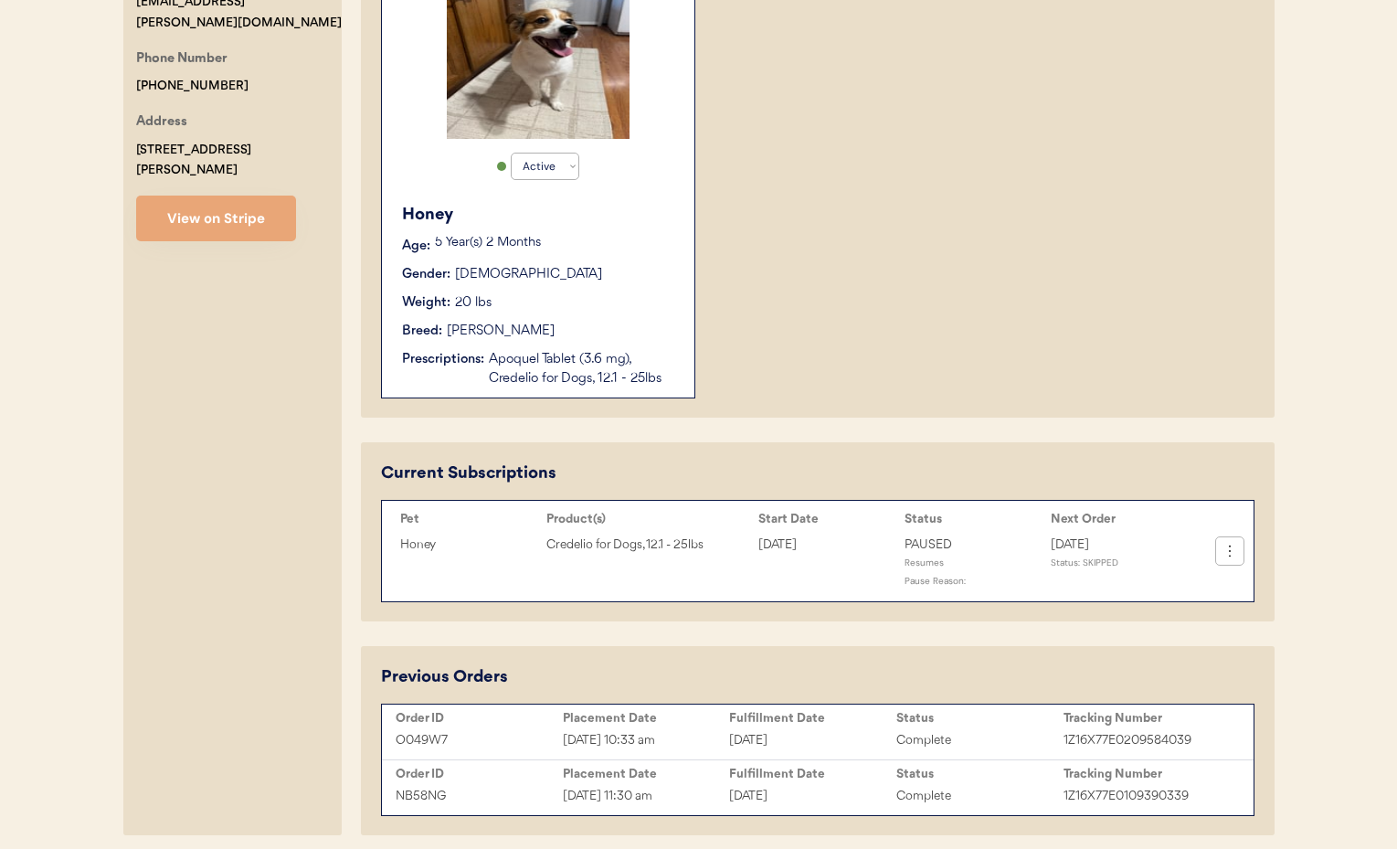
type input "Tim Brown"
click at [1232, 554] on icon at bounding box center [1230, 551] width 18 height 18
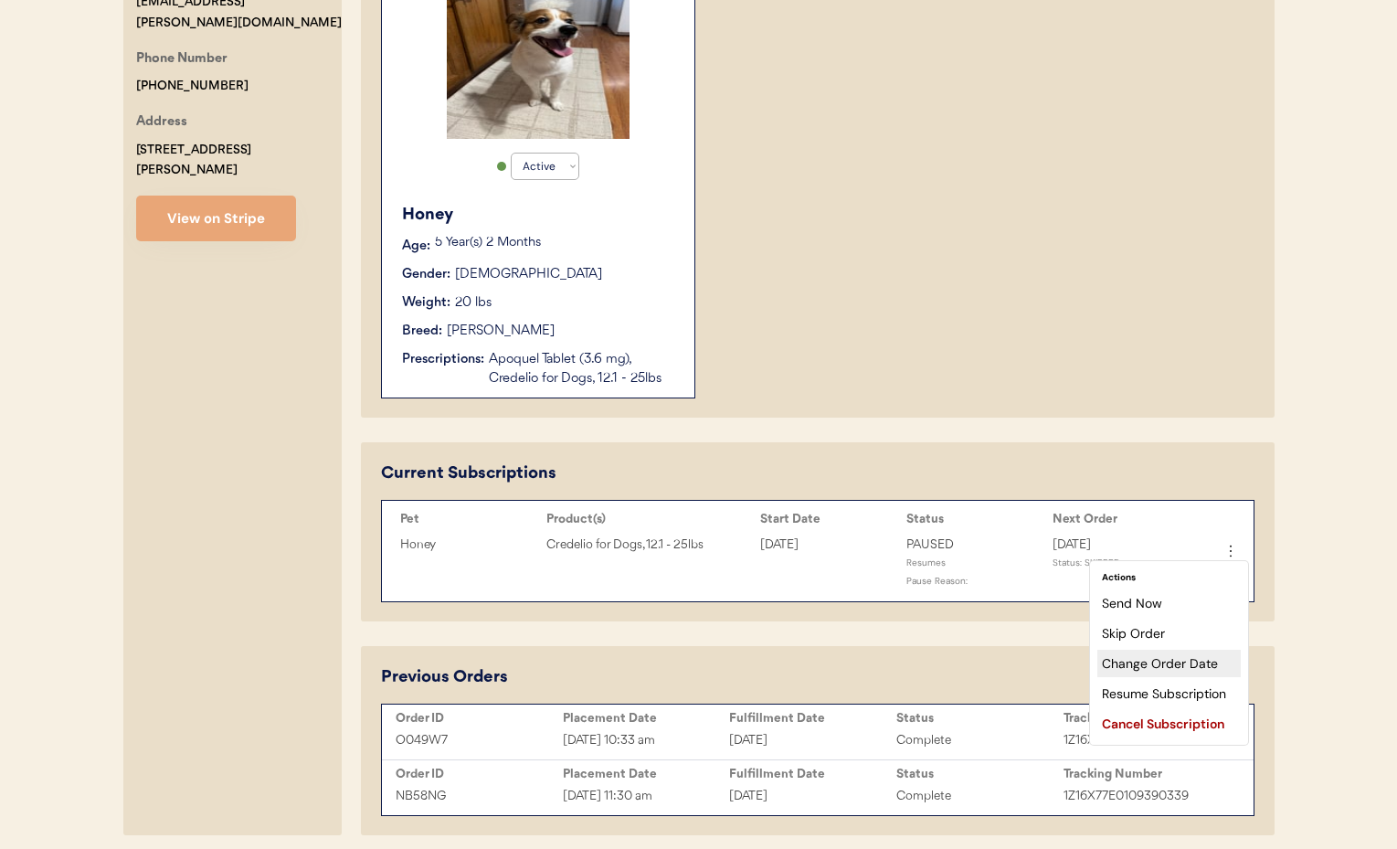
click at [1127, 665] on div "Change Order Date" at bounding box center [1168, 663] width 143 height 27
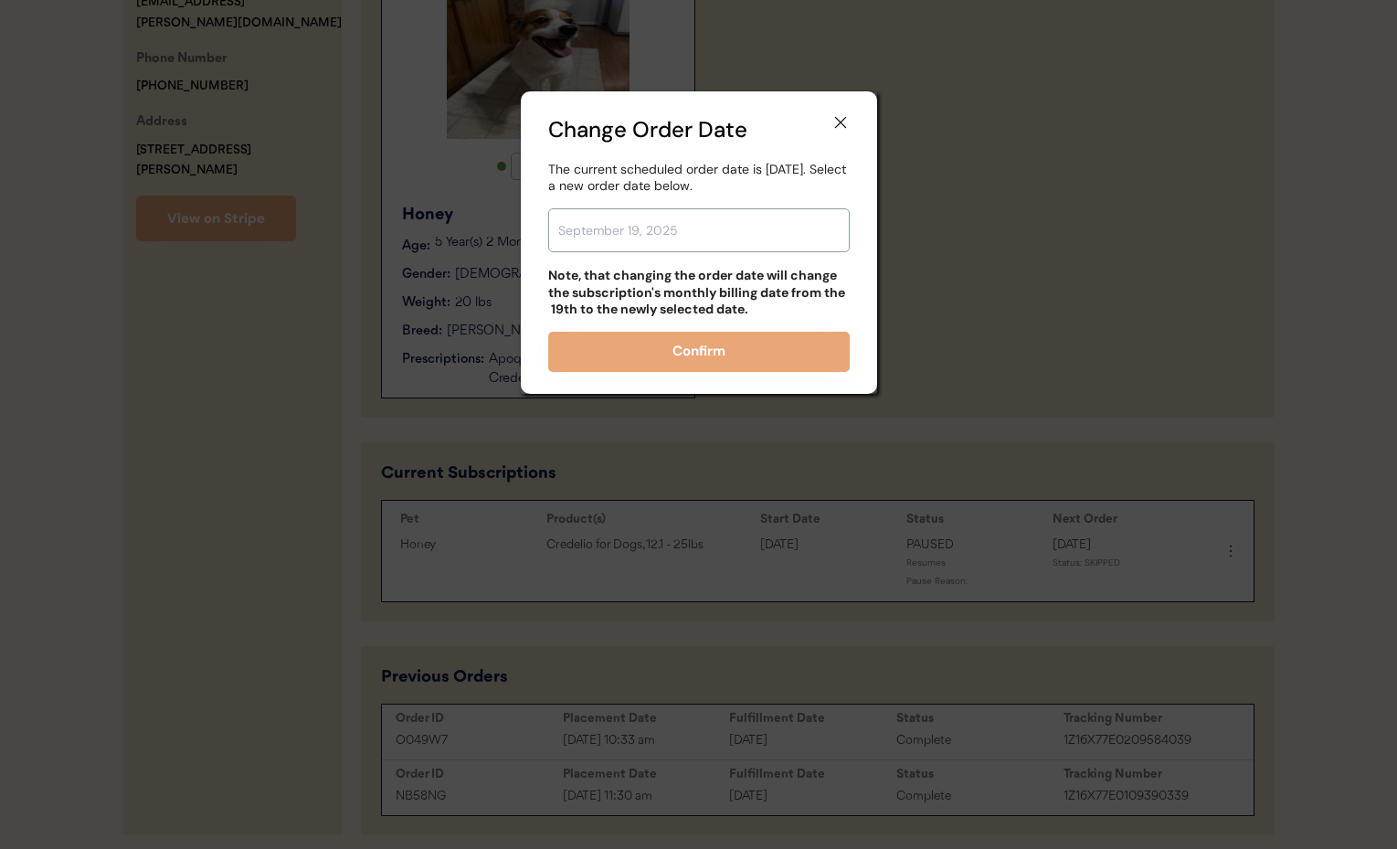
click at [577, 227] on input "text" at bounding box center [698, 230] width 301 height 44
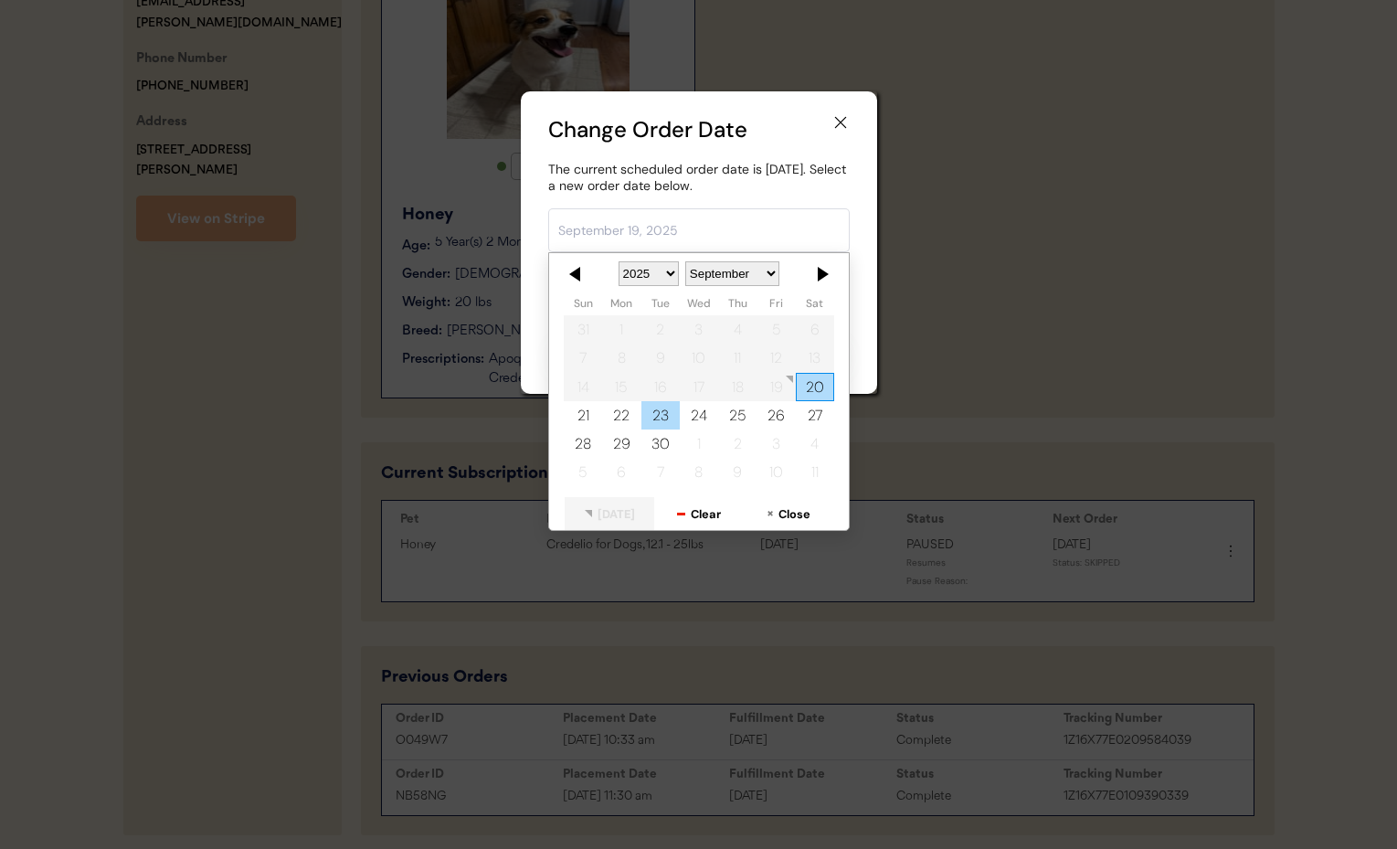
click at [659, 421] on div "23" at bounding box center [659, 415] width 38 height 28
type input "September 23, 2025"
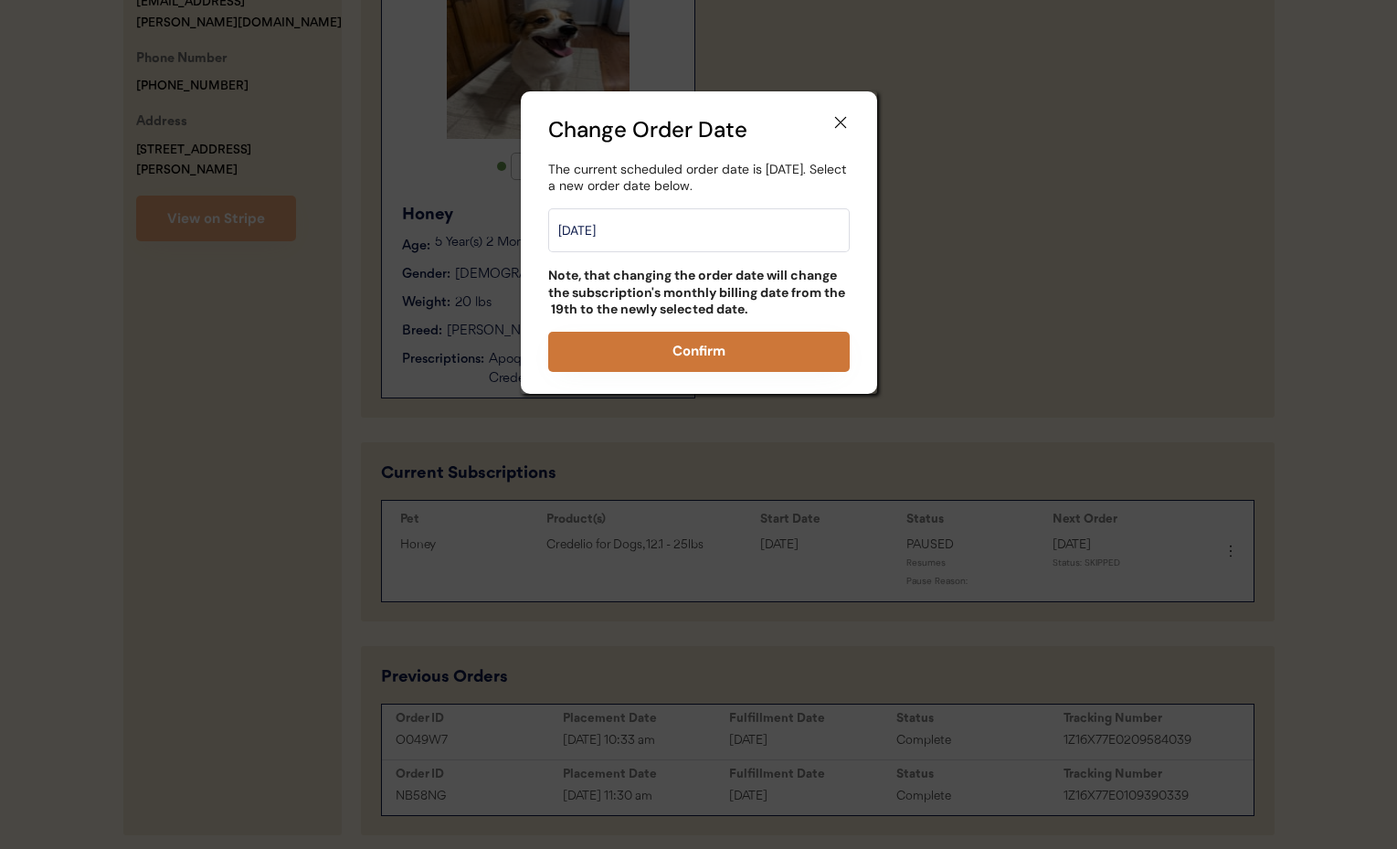
click at [692, 358] on button "Confirm" at bounding box center [698, 352] width 301 height 40
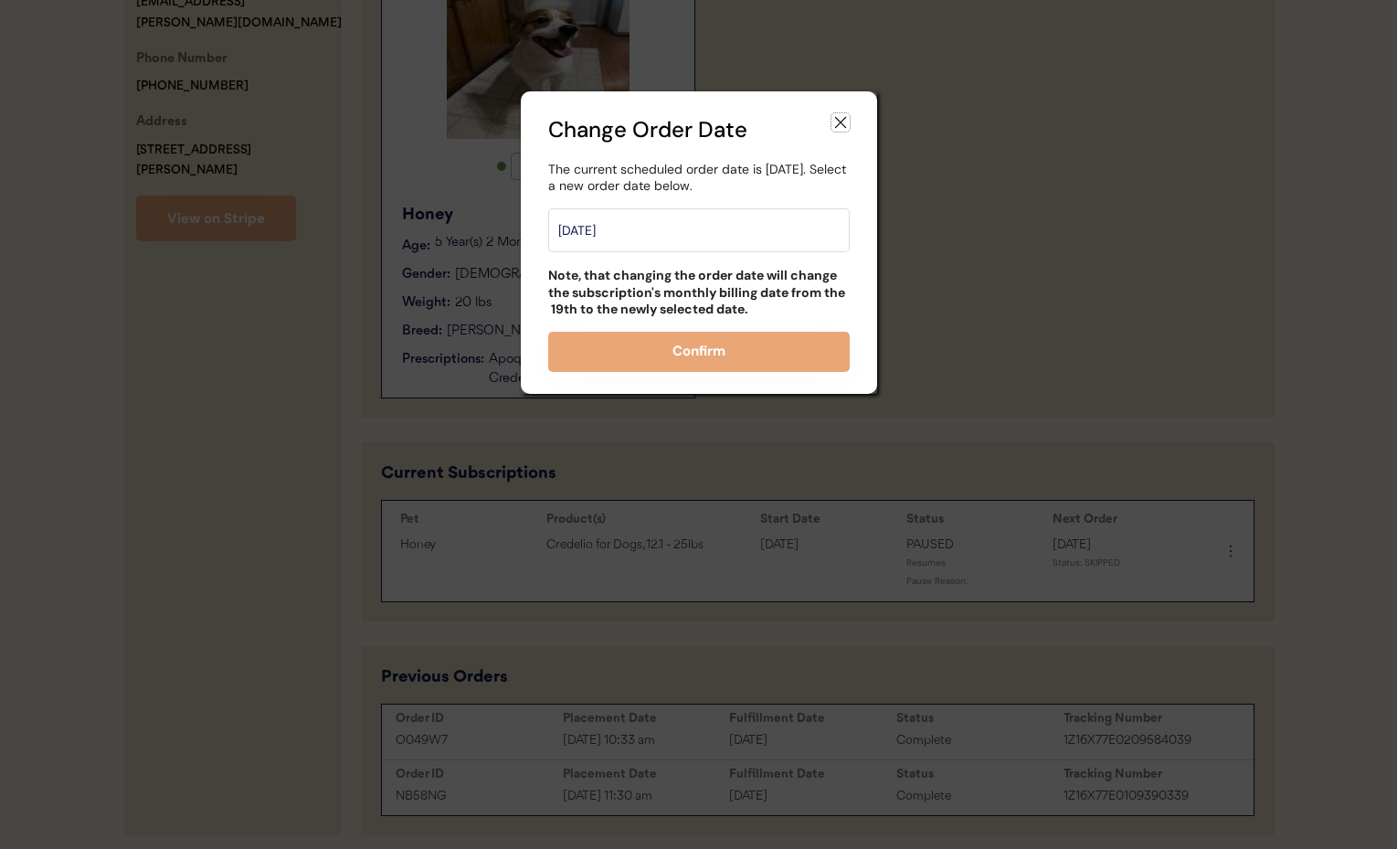
click at [843, 124] on icon at bounding box center [840, 122] width 18 height 18
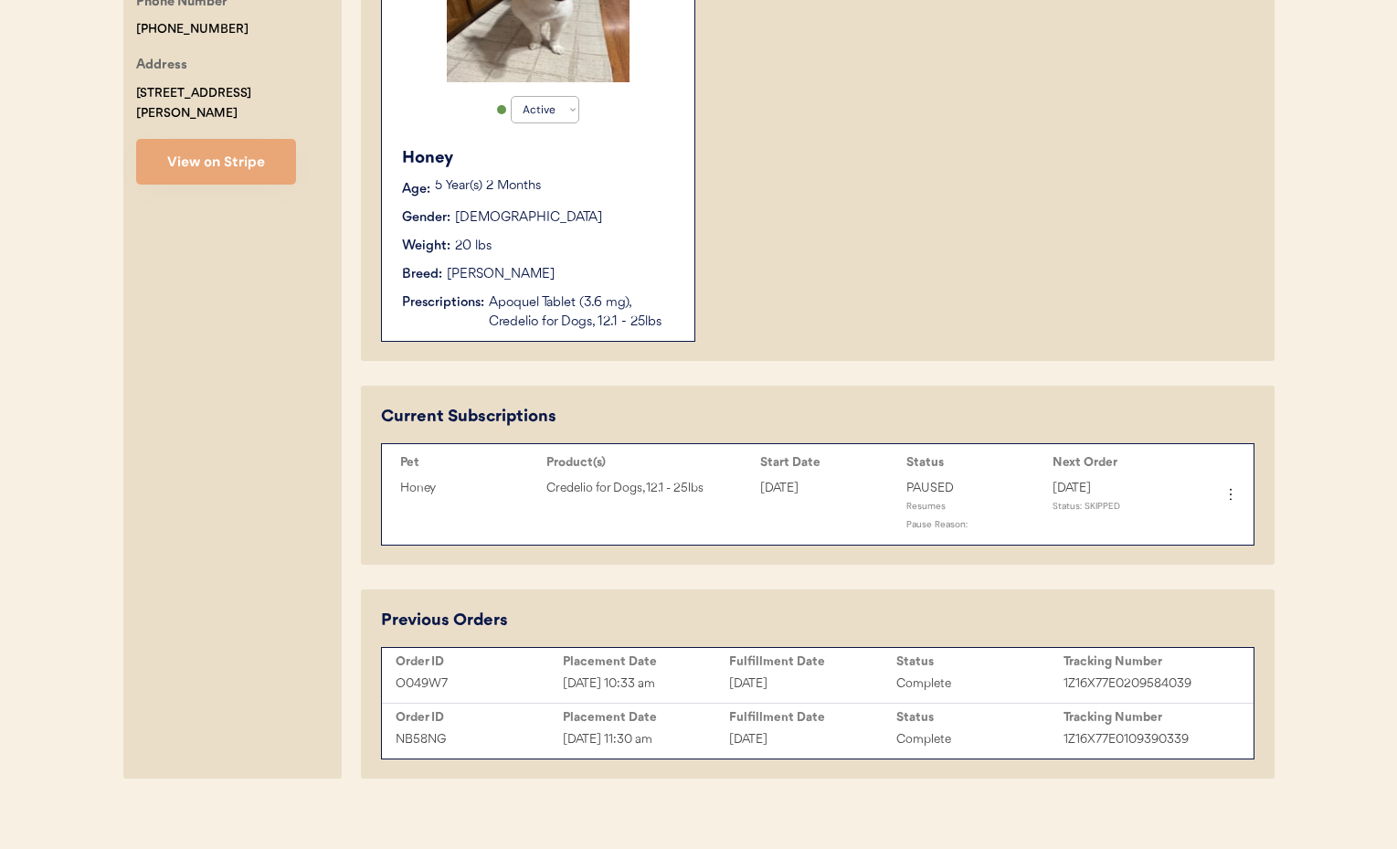
scroll to position [0, 0]
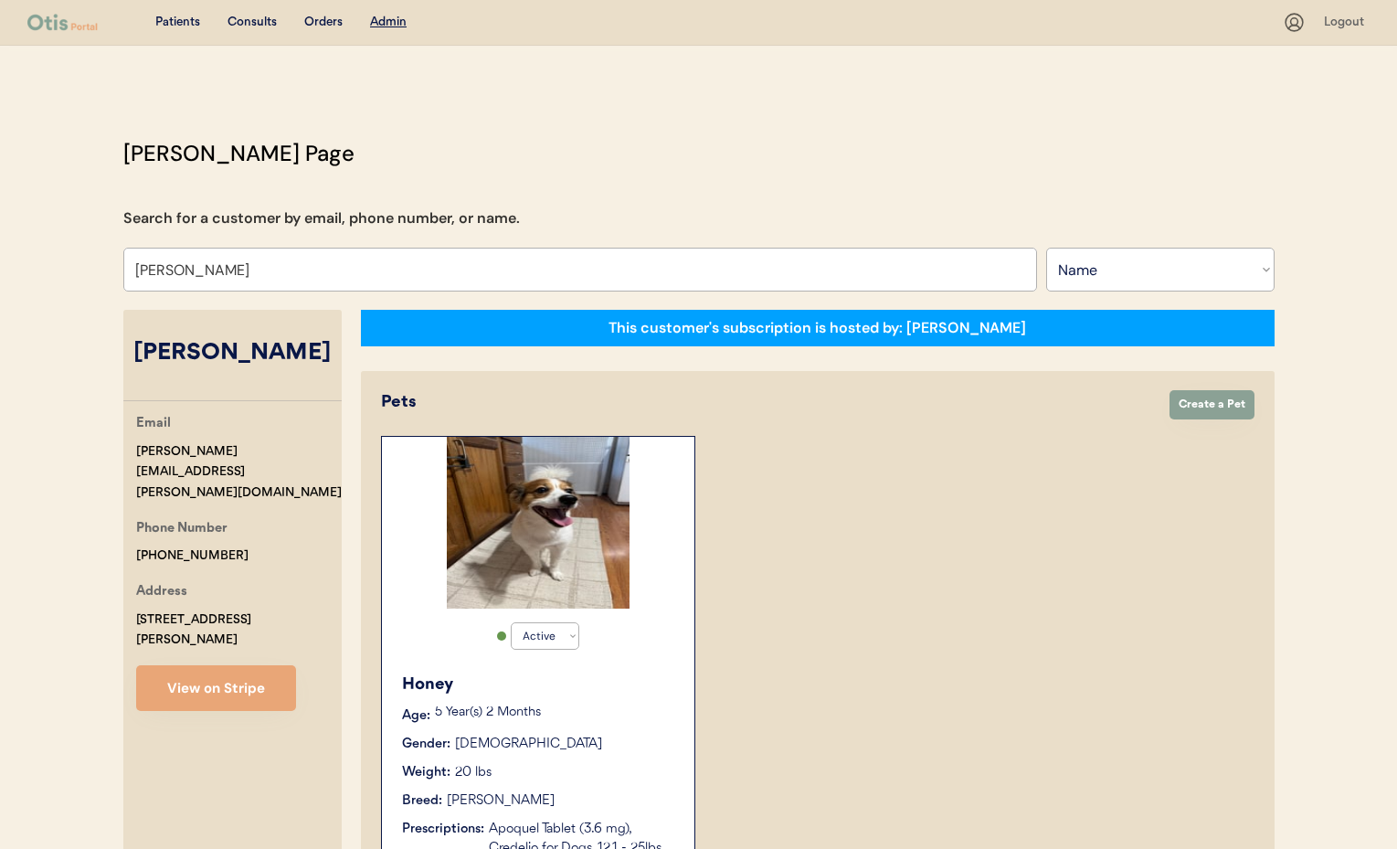
click at [590, 74] on div "Patients Consults Orders Admin Logout Otis Admin Page Search for a customer by …" at bounding box center [698, 695] width 1397 height 1390
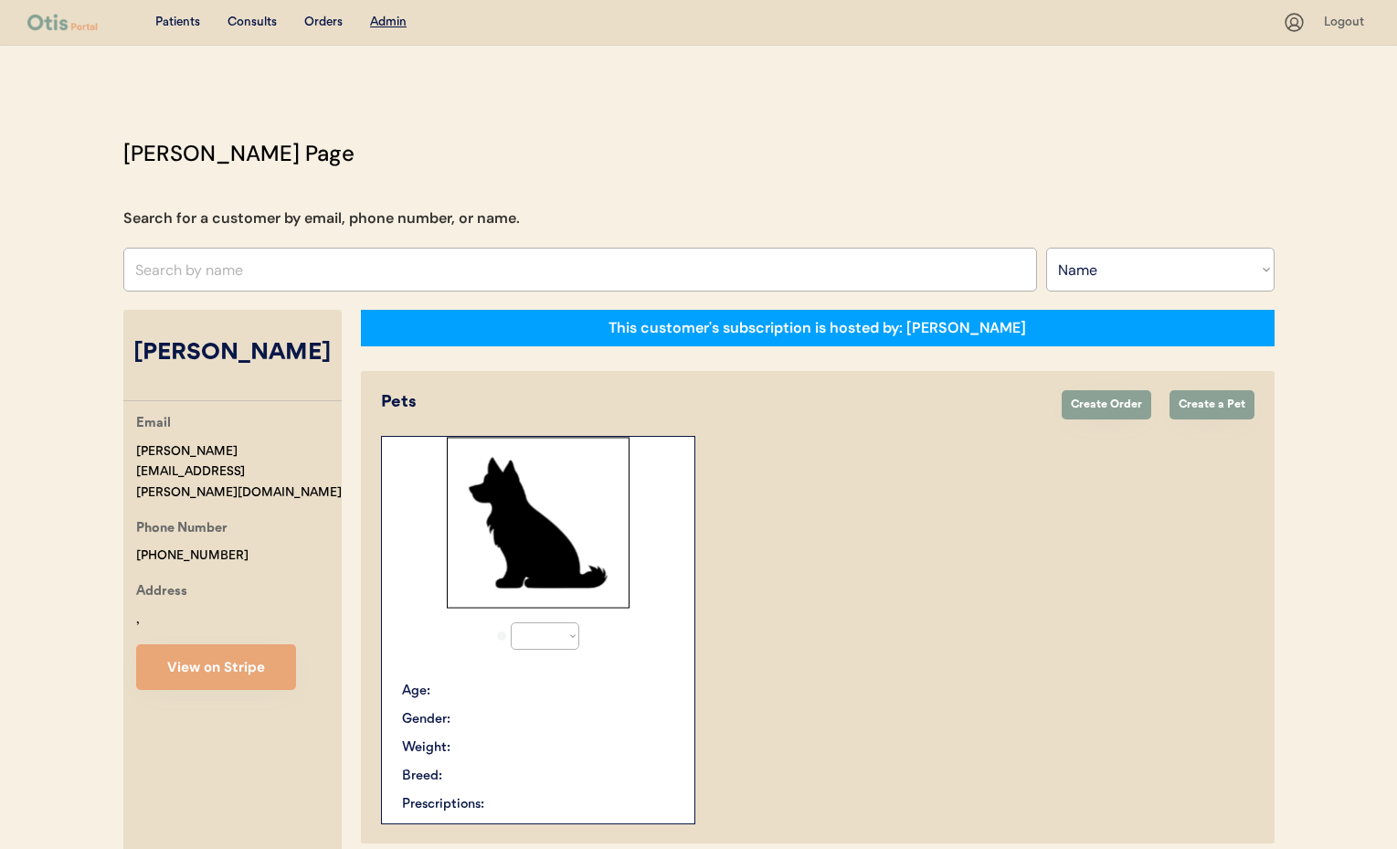
select select ""Name""
select select "true"
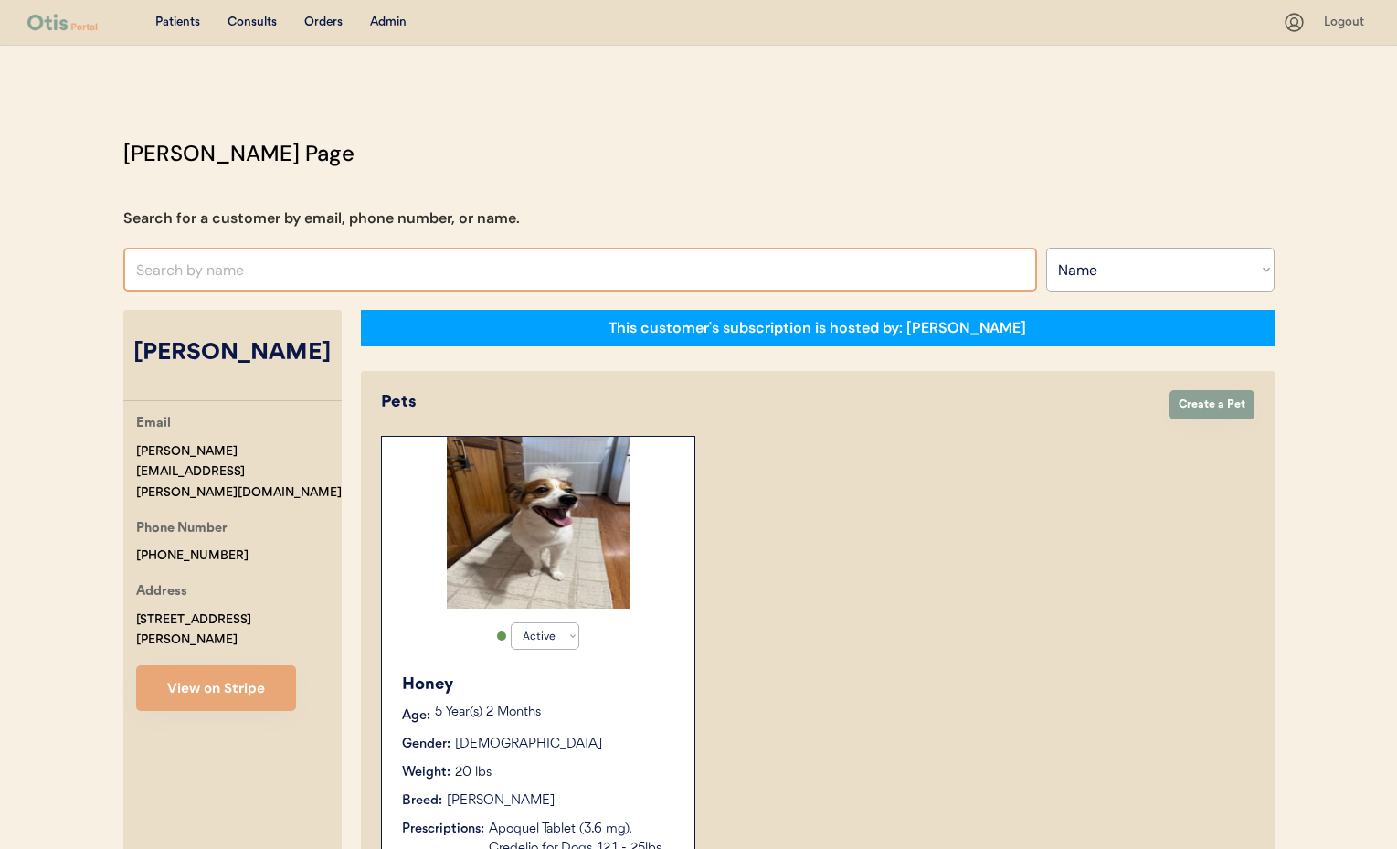
click at [206, 271] on input "text" at bounding box center [580, 270] width 914 height 44
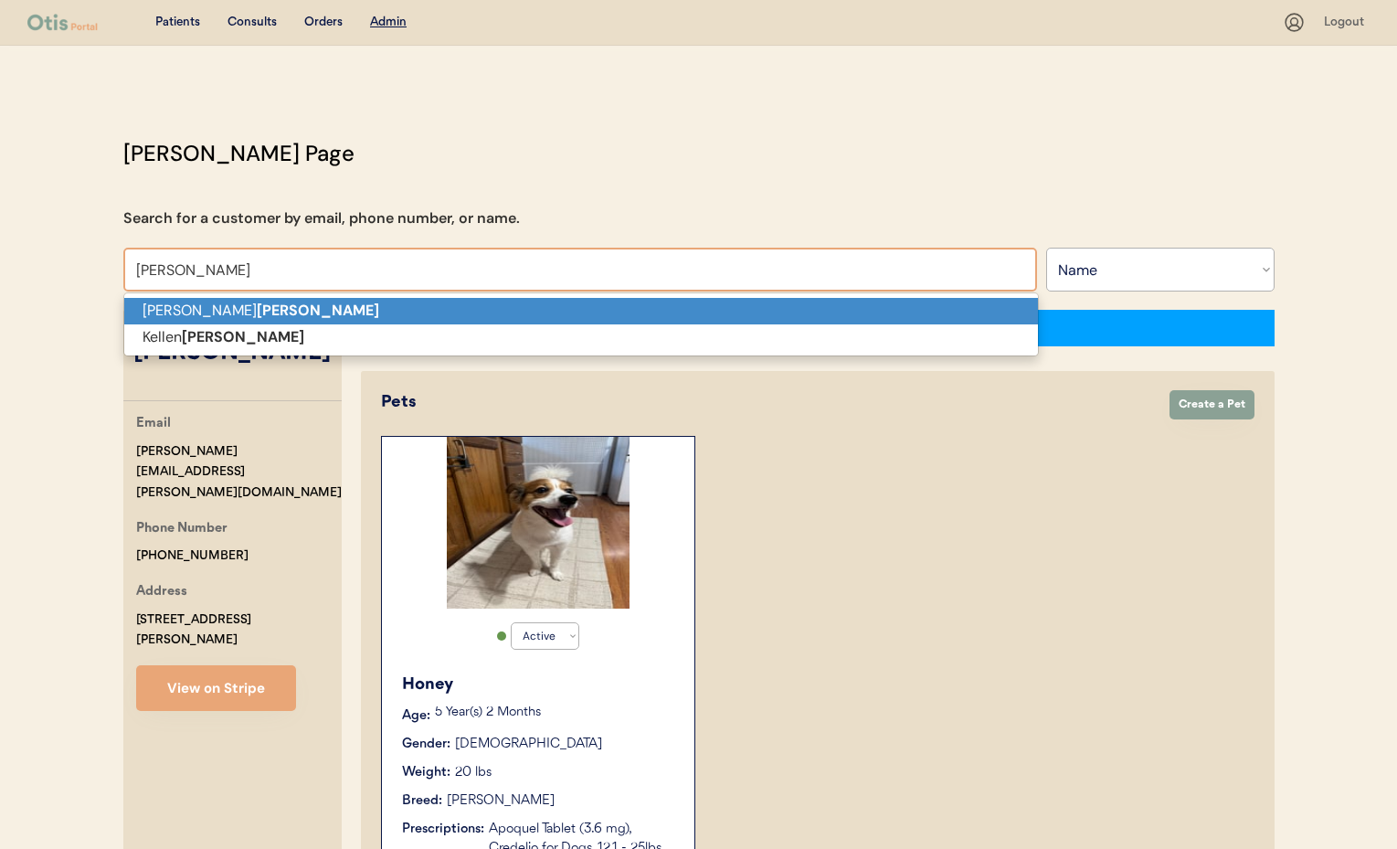
click at [257, 302] on strong "[PERSON_NAME]" at bounding box center [318, 310] width 122 height 19
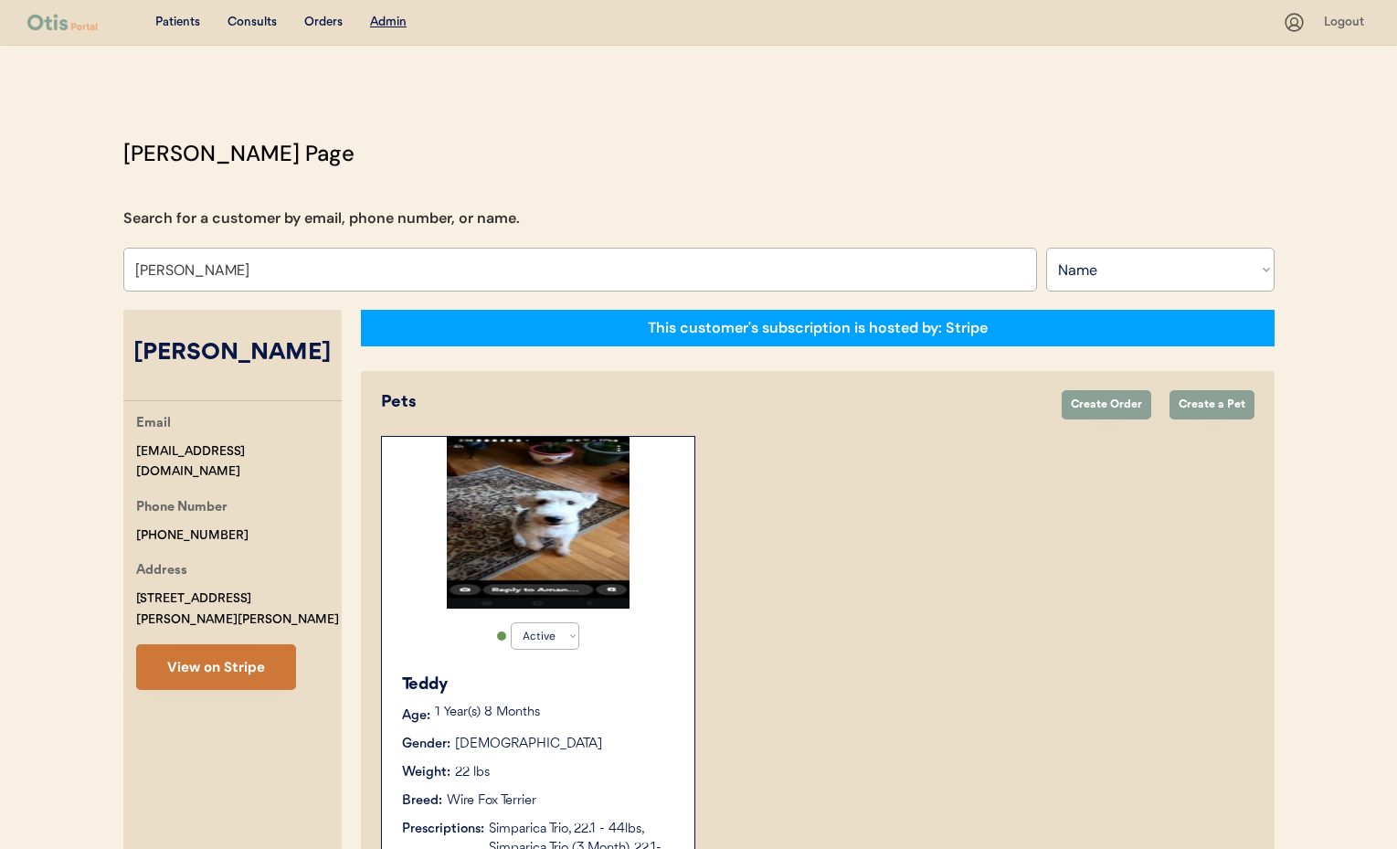
click at [222, 644] on button "View on Stripe" at bounding box center [216, 667] width 160 height 46
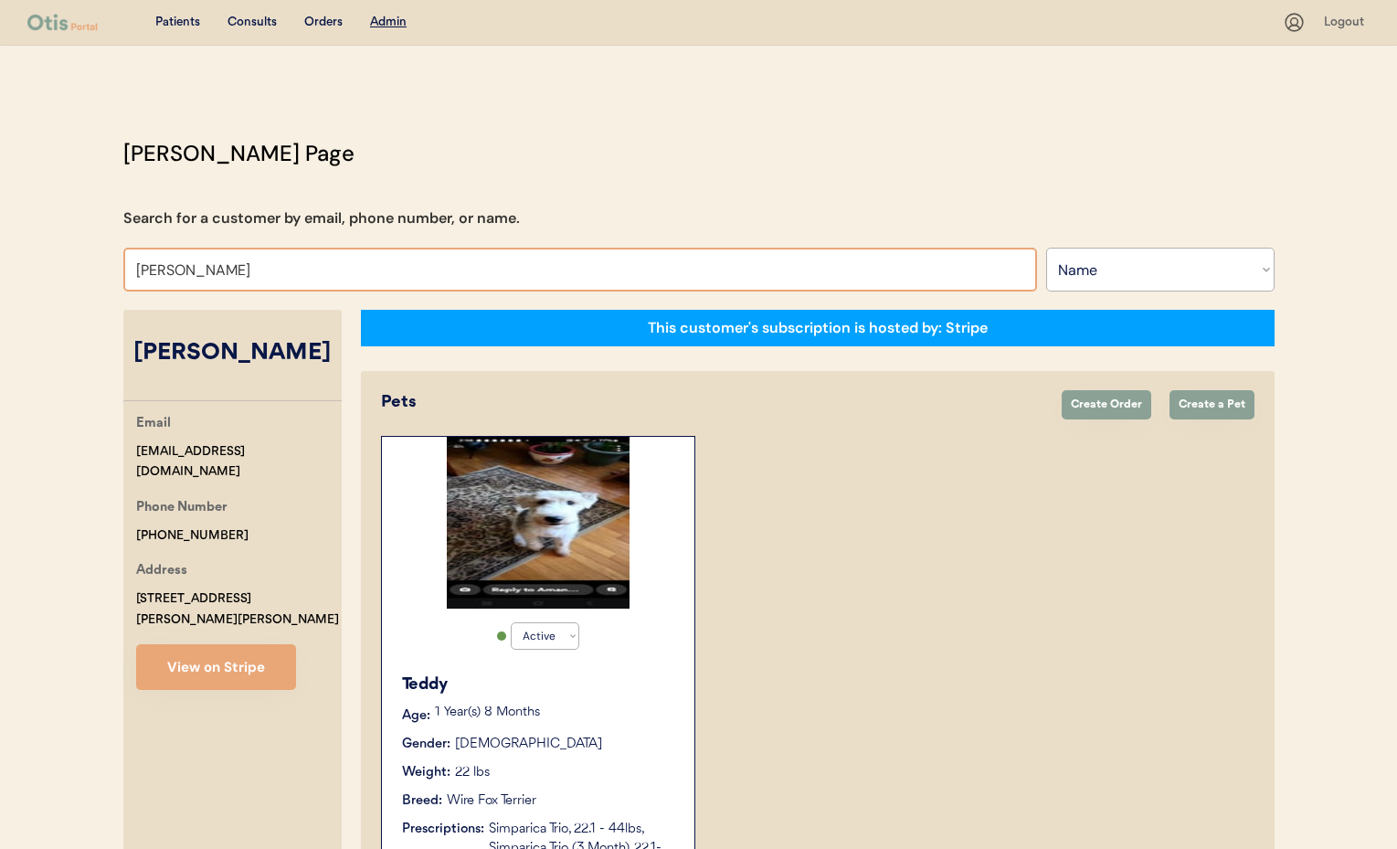
drag, startPoint x: 194, startPoint y: 269, endPoint x: 50, endPoint y: 253, distance: 144.3
click at [50, 253] on div "Patients Consults Orders Admin Logout Otis Admin Page Search for a customer by …" at bounding box center [698, 803] width 1397 height 1607
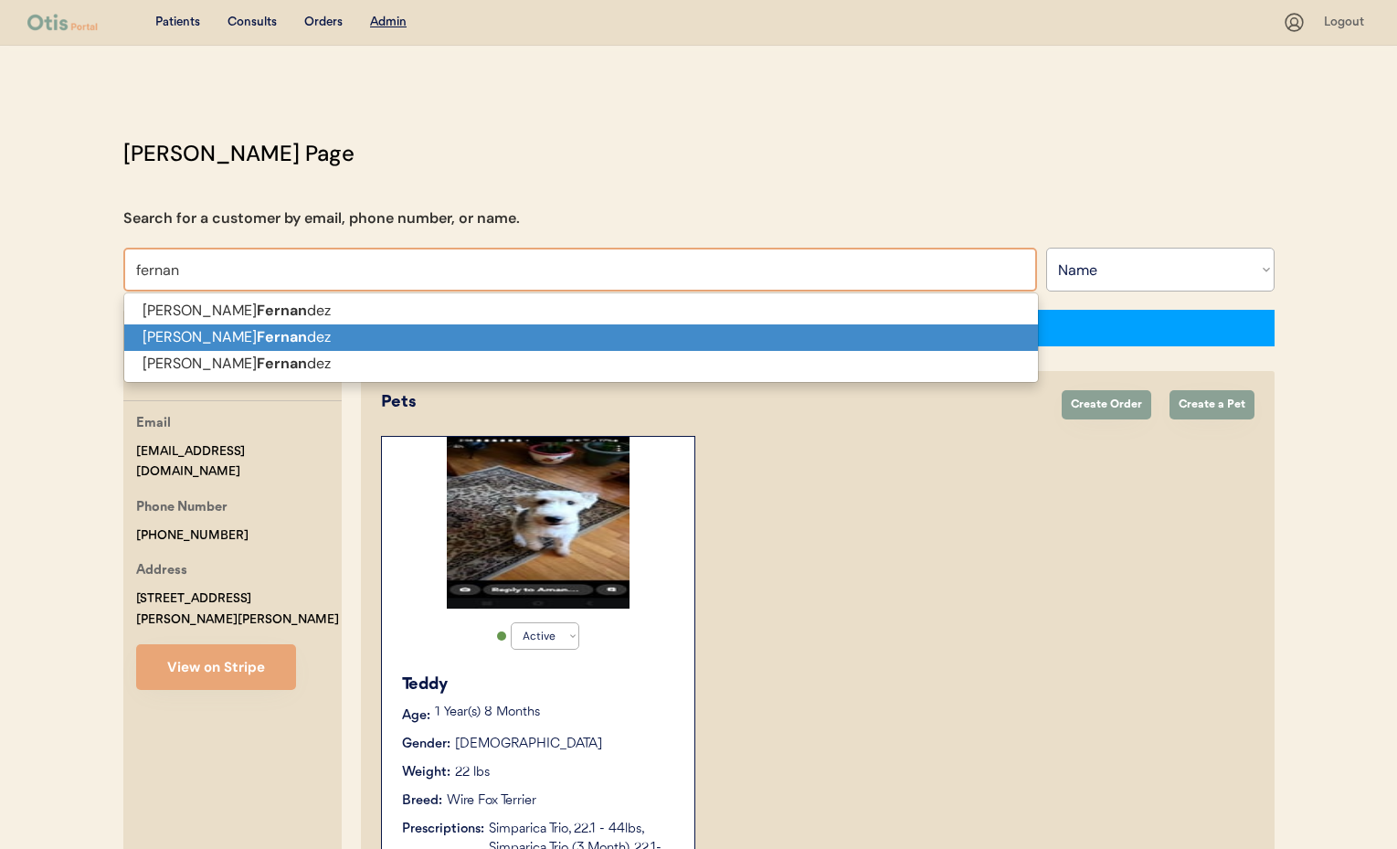
click at [174, 333] on p "Vanessa Fernan dez" at bounding box center [581, 337] width 914 height 26
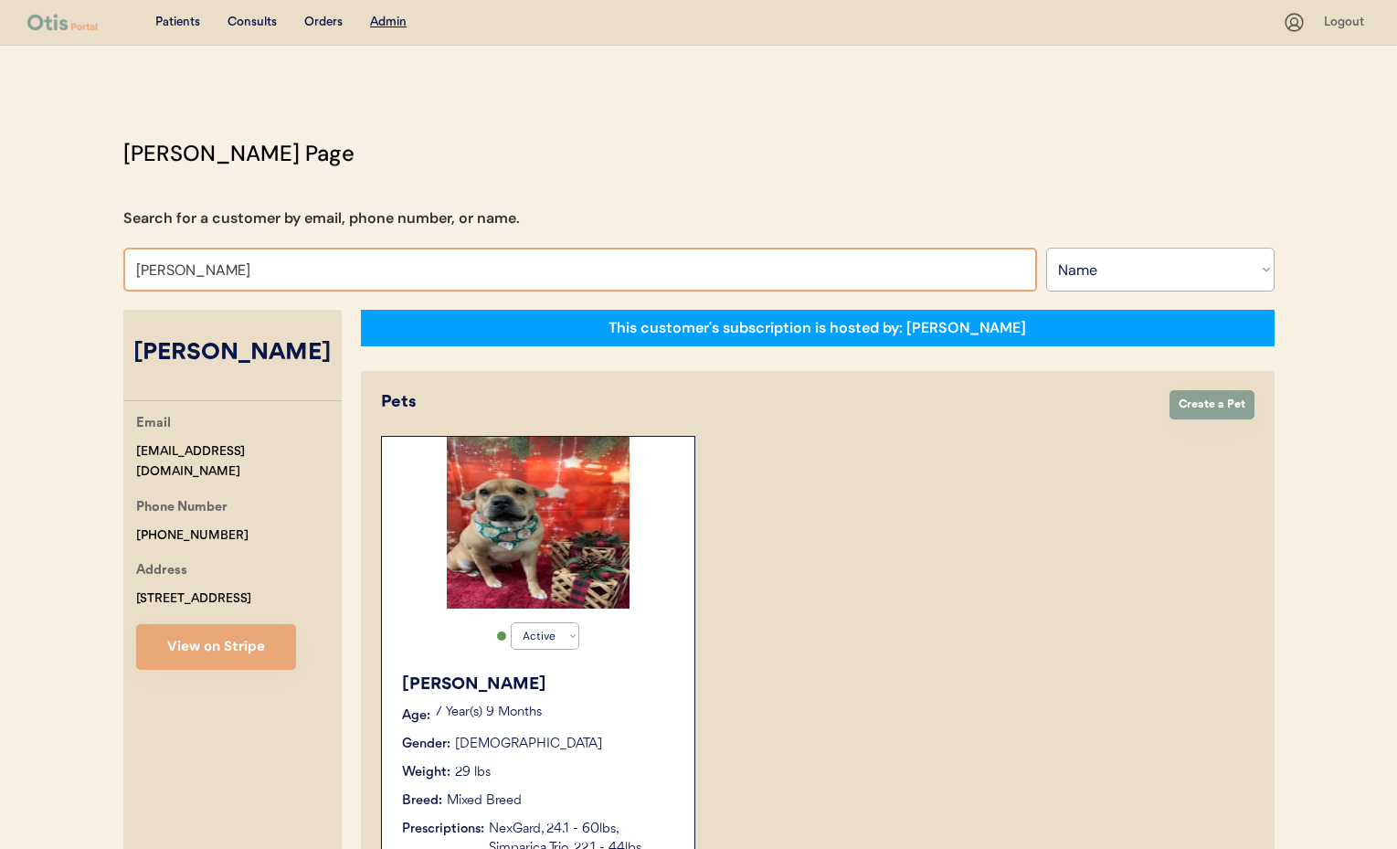
drag, startPoint x: 259, startPoint y: 270, endPoint x: -3, endPoint y: 246, distance: 263.4
click at [0, 246] on html "Patients Consults Orders Admin Logout Otis Admin Page Search for a customer by …" at bounding box center [698, 424] width 1397 height 849
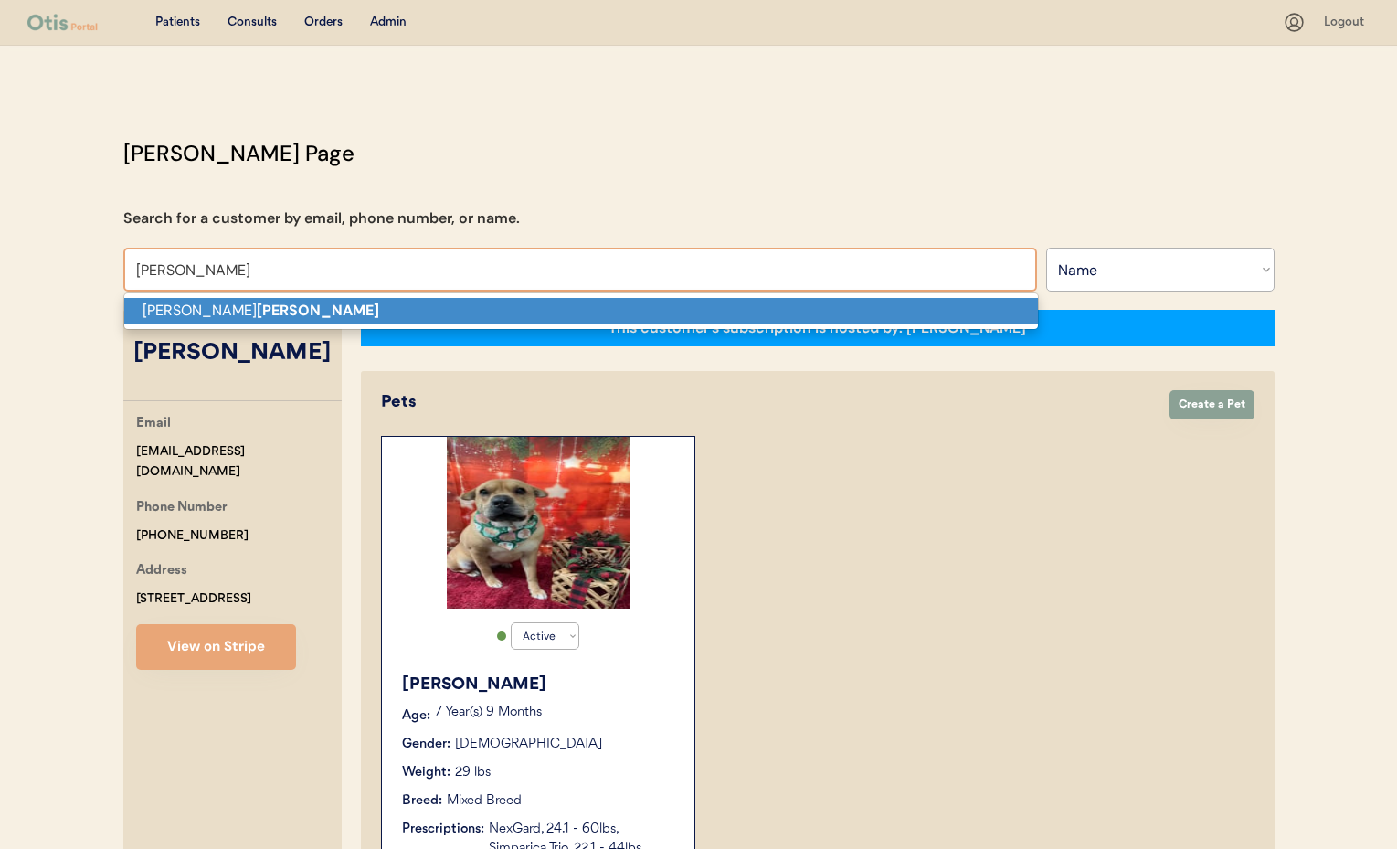
click at [180, 309] on p "Natasha Viers" at bounding box center [581, 311] width 914 height 26
type input "Natasha Viers"
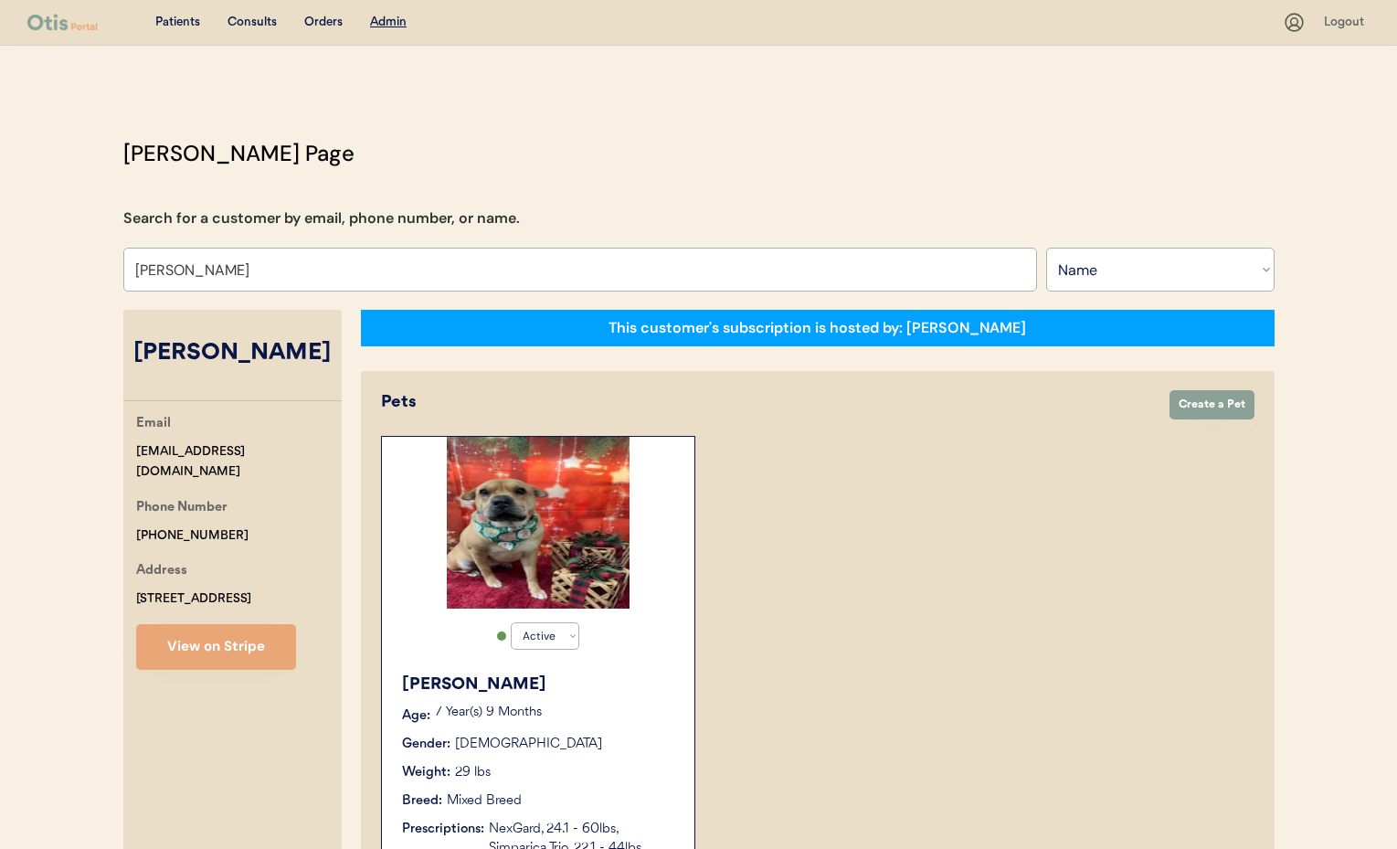
select select "false"
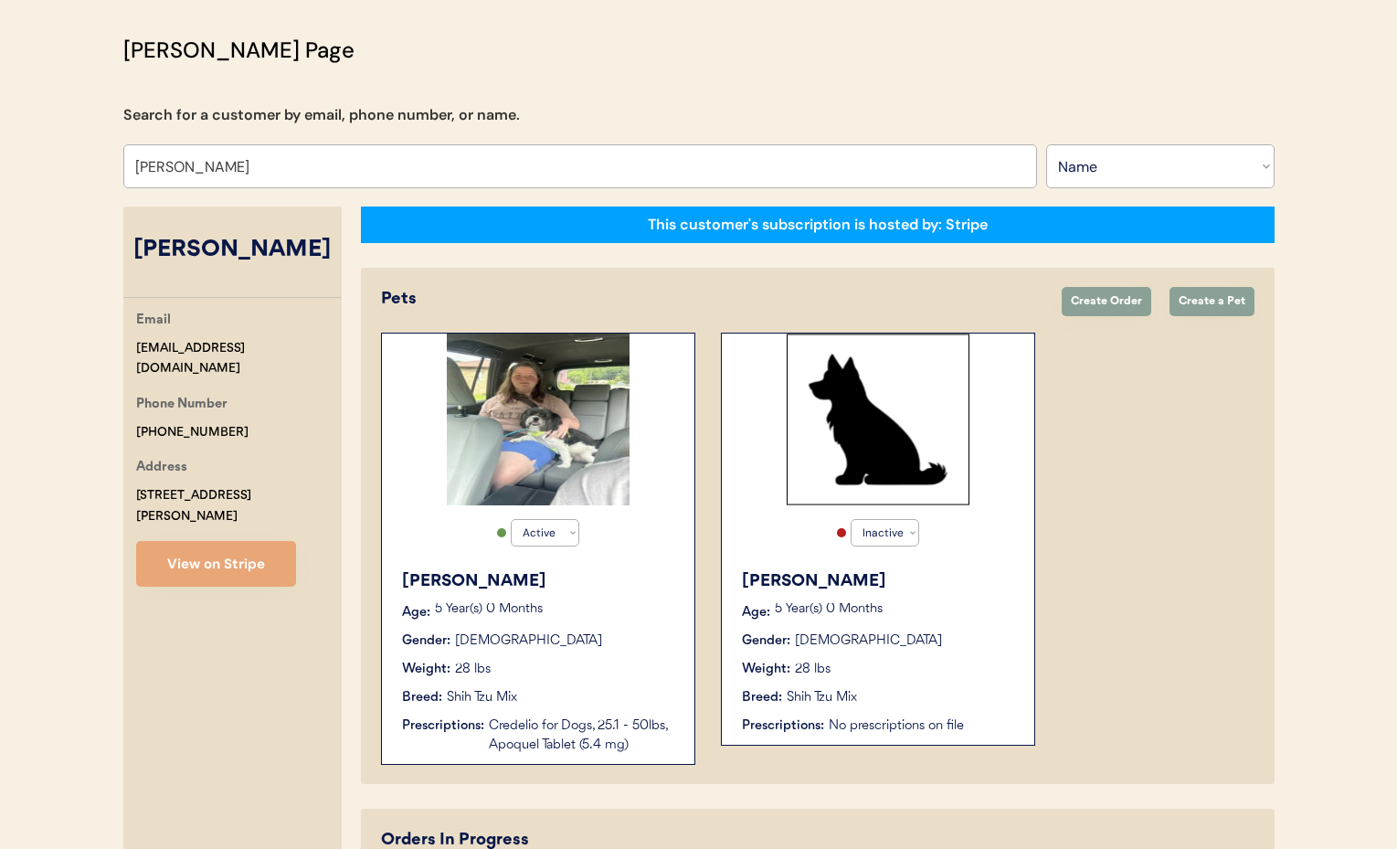
scroll to position [101, 0]
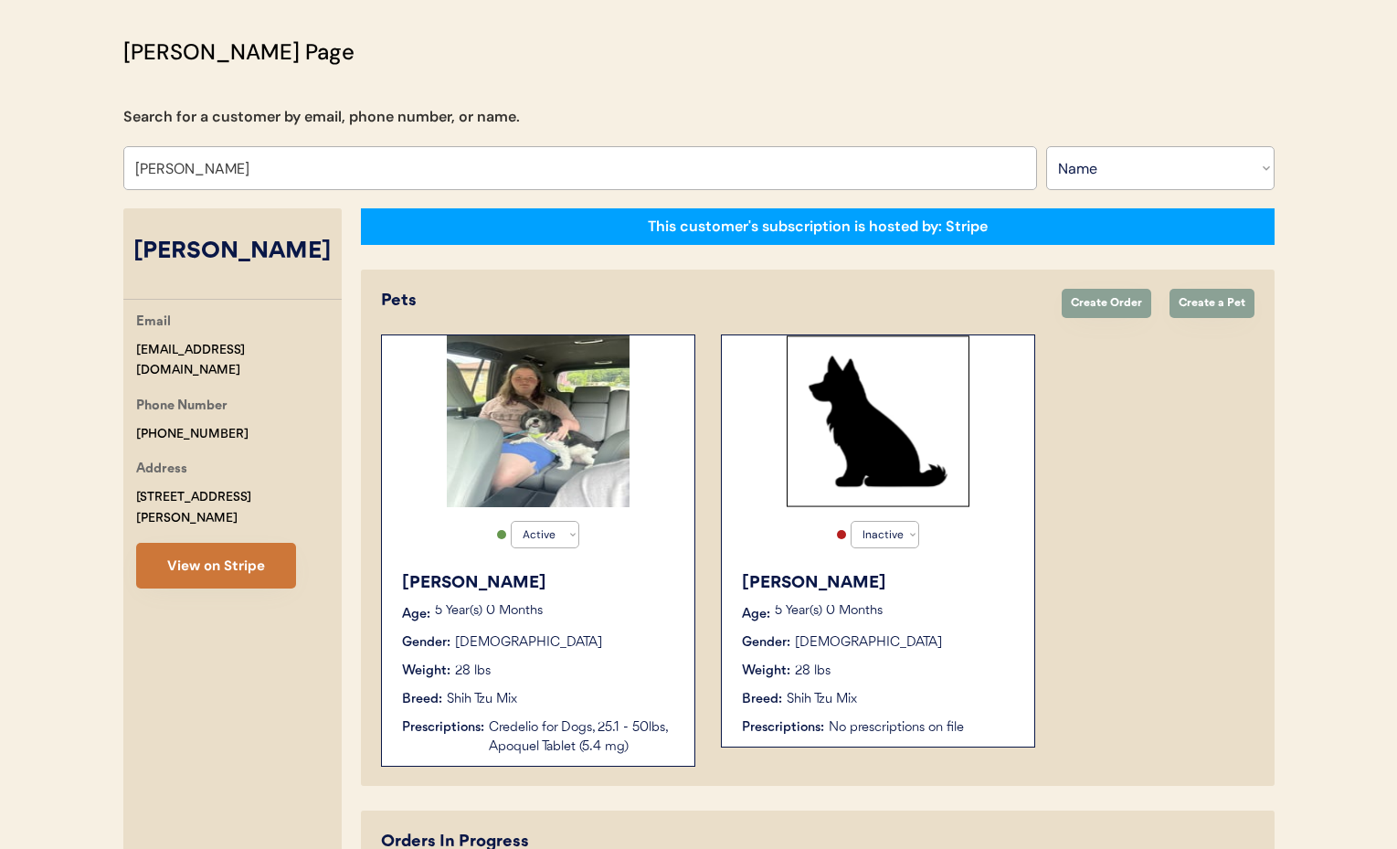
click at [186, 548] on button "View on Stripe" at bounding box center [216, 566] width 160 height 46
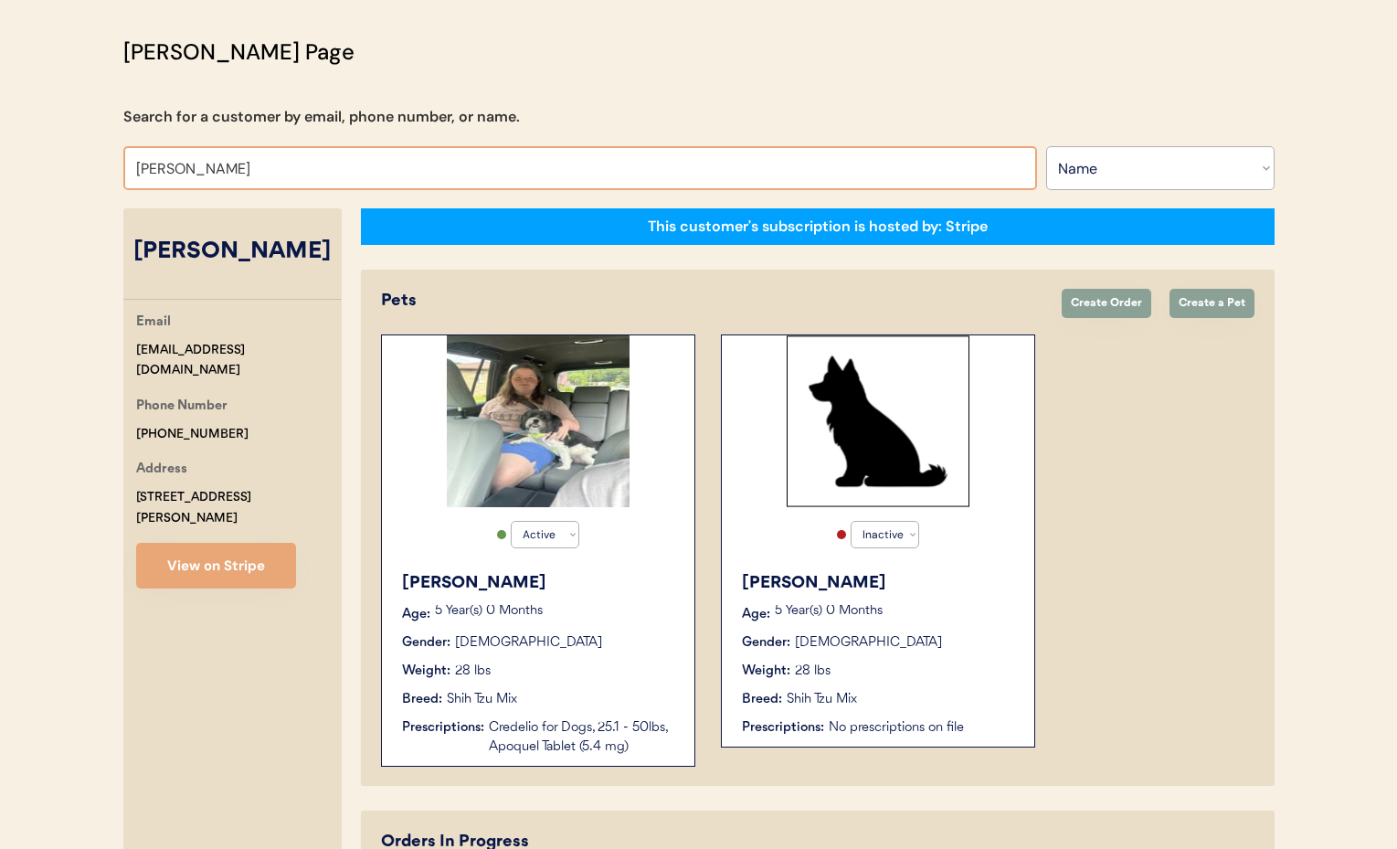
drag, startPoint x: 270, startPoint y: 174, endPoint x: 104, endPoint y: 167, distance: 166.4
click at [105, 167] on div "Otis Admin Page Search for a customer by email, phone number, or name. Natasha …" at bounding box center [699, 593] width 1188 height 1114
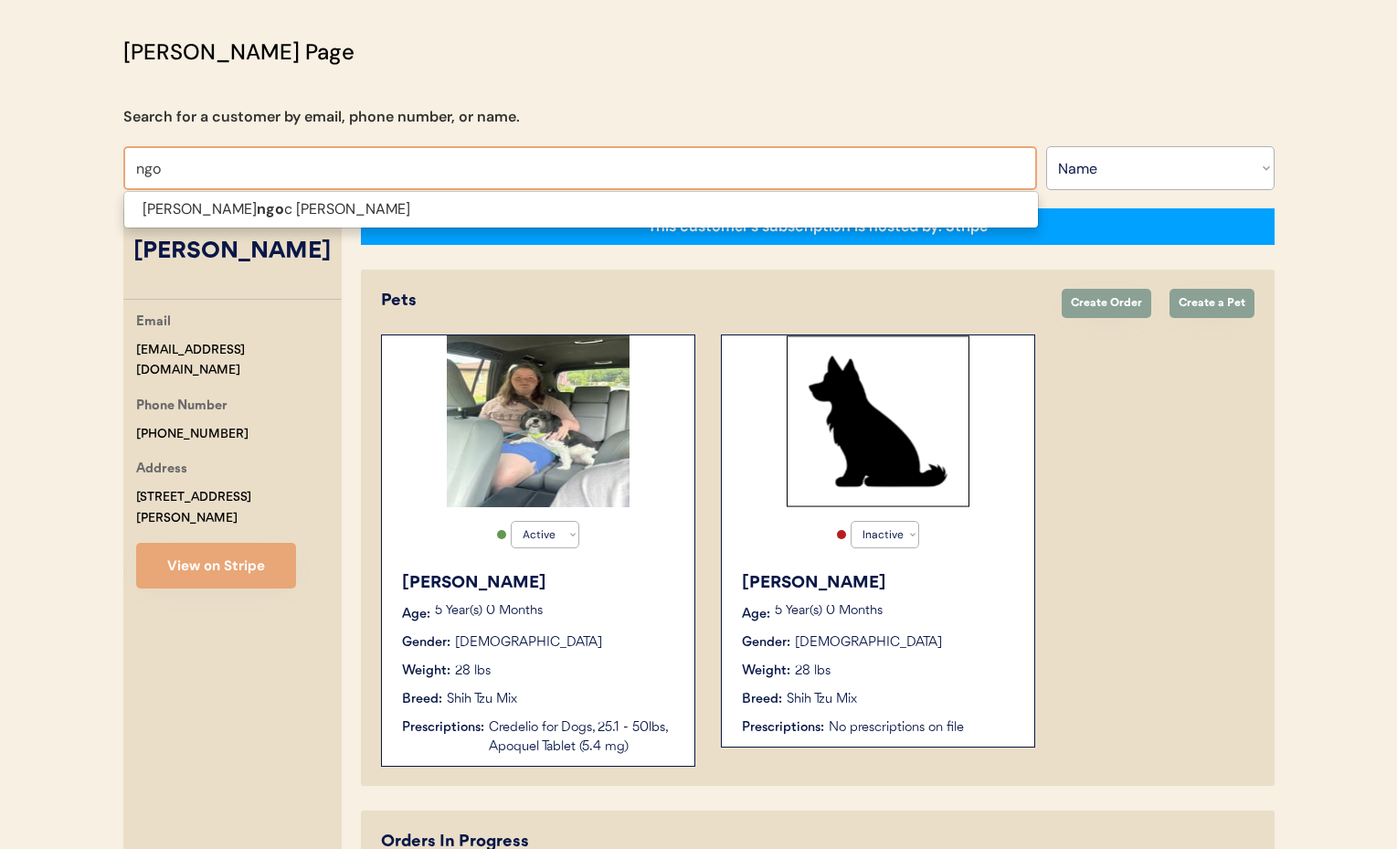
scroll to position [96, 0]
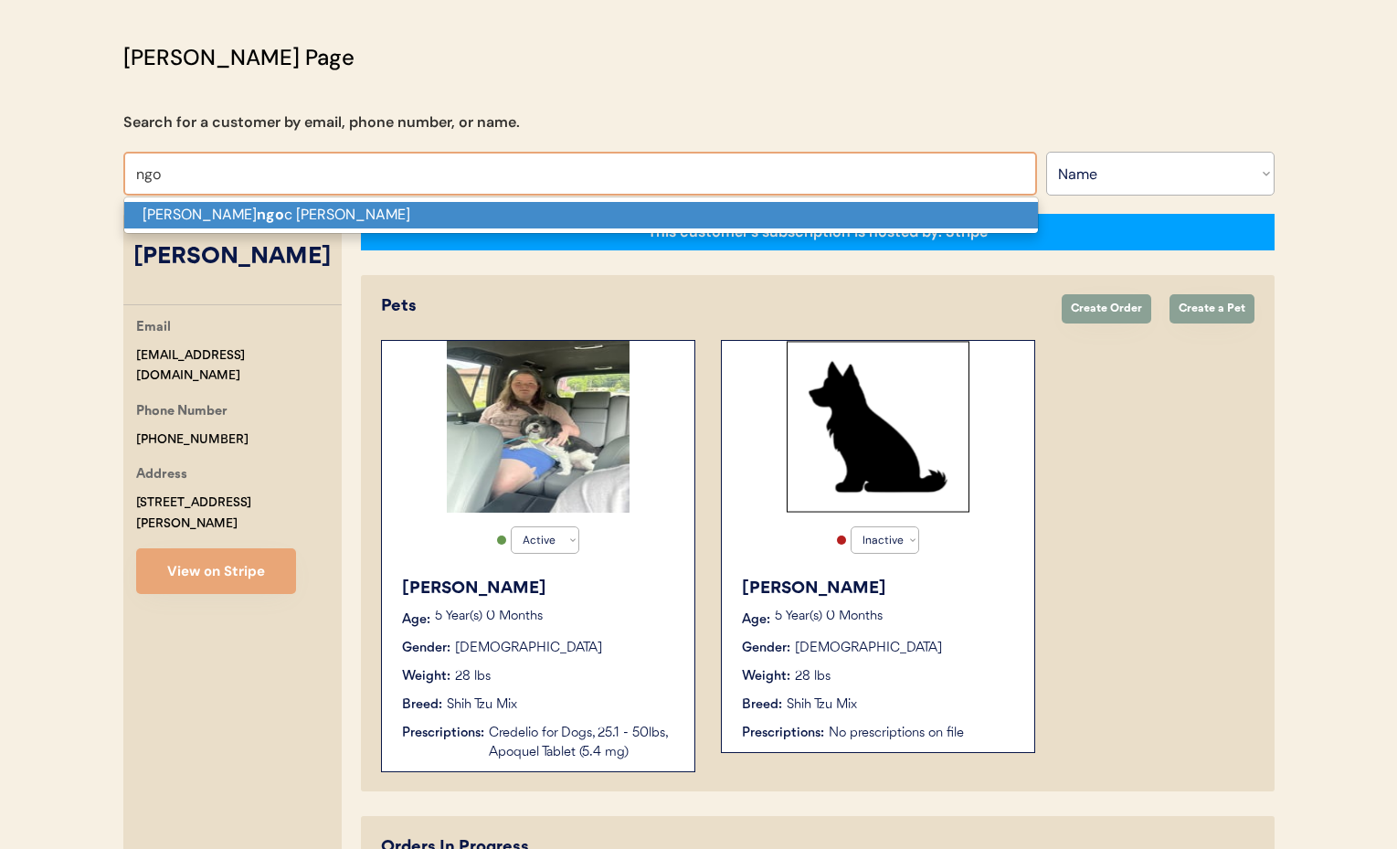
click at [146, 204] on p "Kate ngo c tran" at bounding box center [581, 215] width 914 height 26
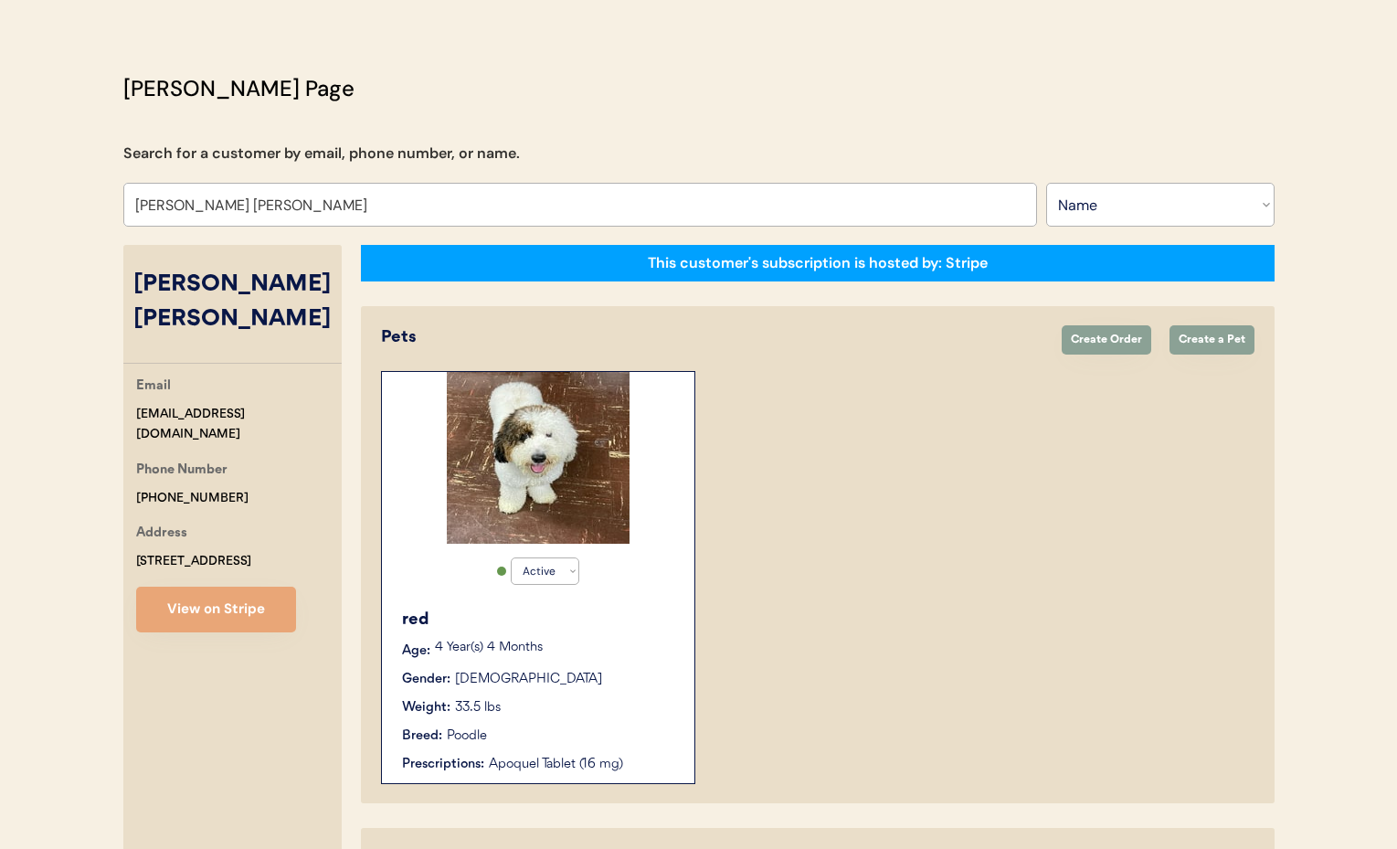
scroll to position [27, 0]
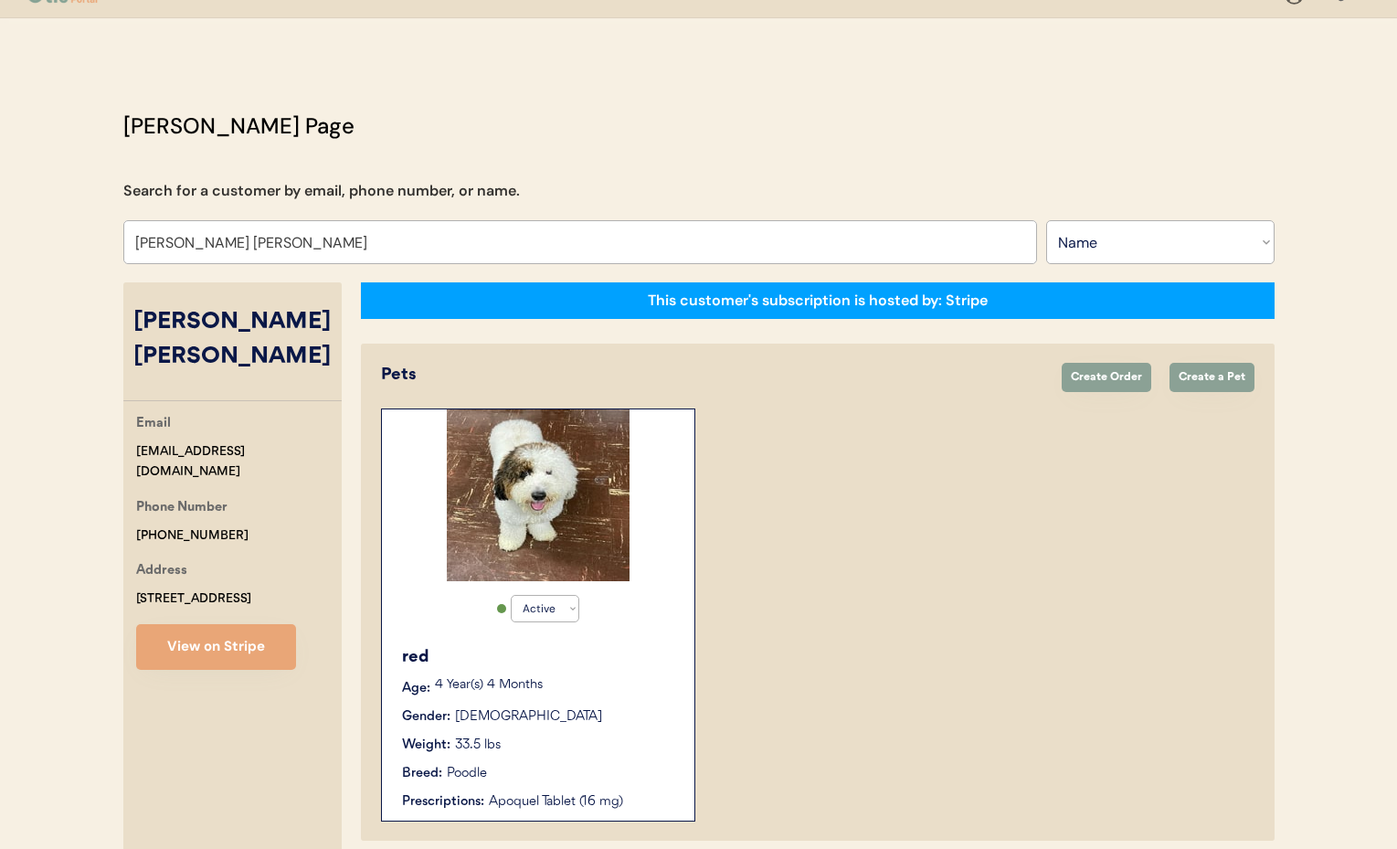
click at [240, 624] on button "View on Stripe" at bounding box center [216, 647] width 160 height 46
click at [260, 234] on input "Kate ngoc tran" at bounding box center [580, 242] width 914 height 44
drag, startPoint x: 170, startPoint y: 240, endPoint x: 35, endPoint y: 239, distance: 135.2
click at [35, 239] on div "Patients Consults Orders Admin Logout Otis Admin Page Search for a customer by …" at bounding box center [698, 626] width 1397 height 1307
type input "Beth"
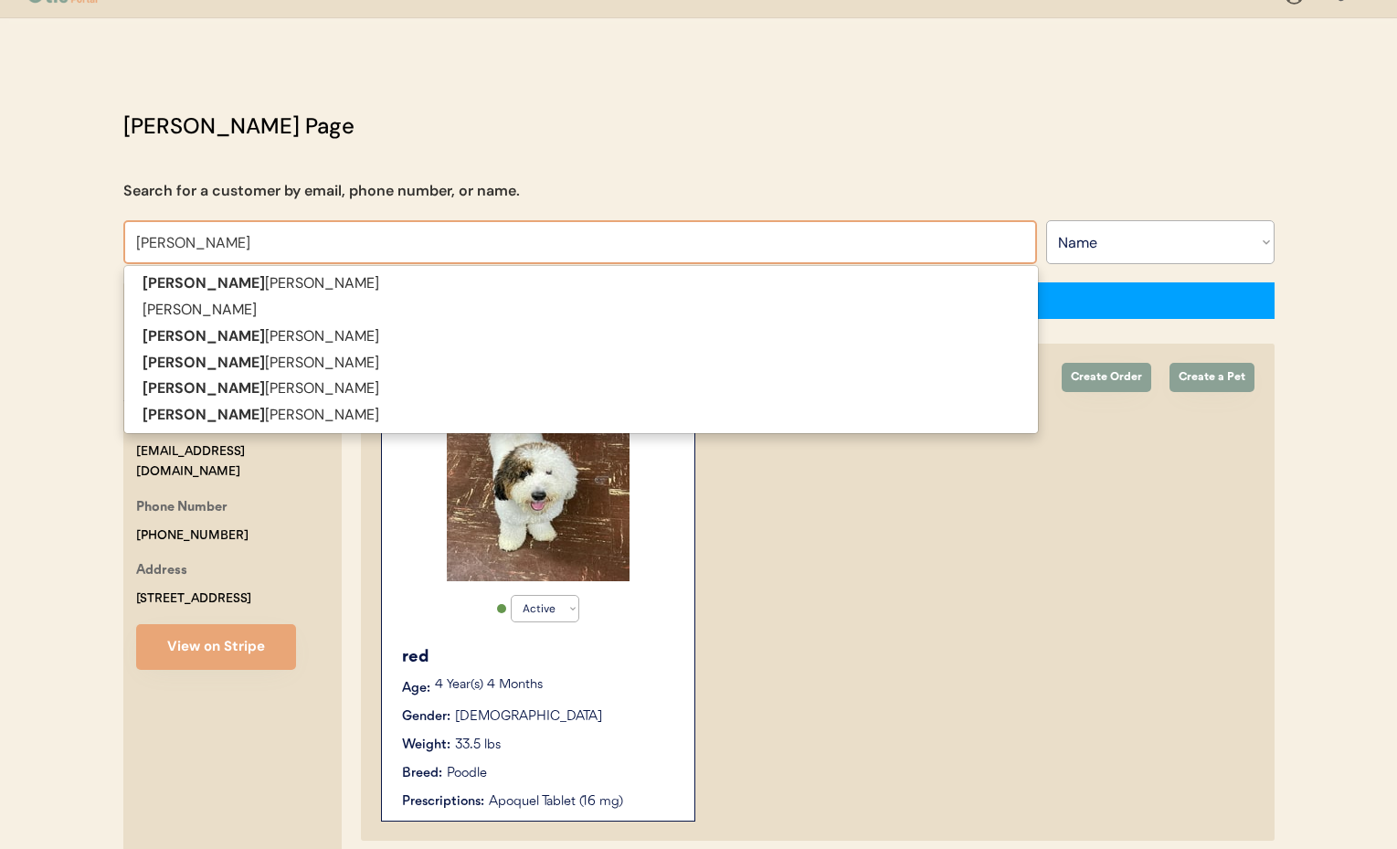
type input "Beth Lamora"
type input "Beth Jo"
type input "Beth Johnson"
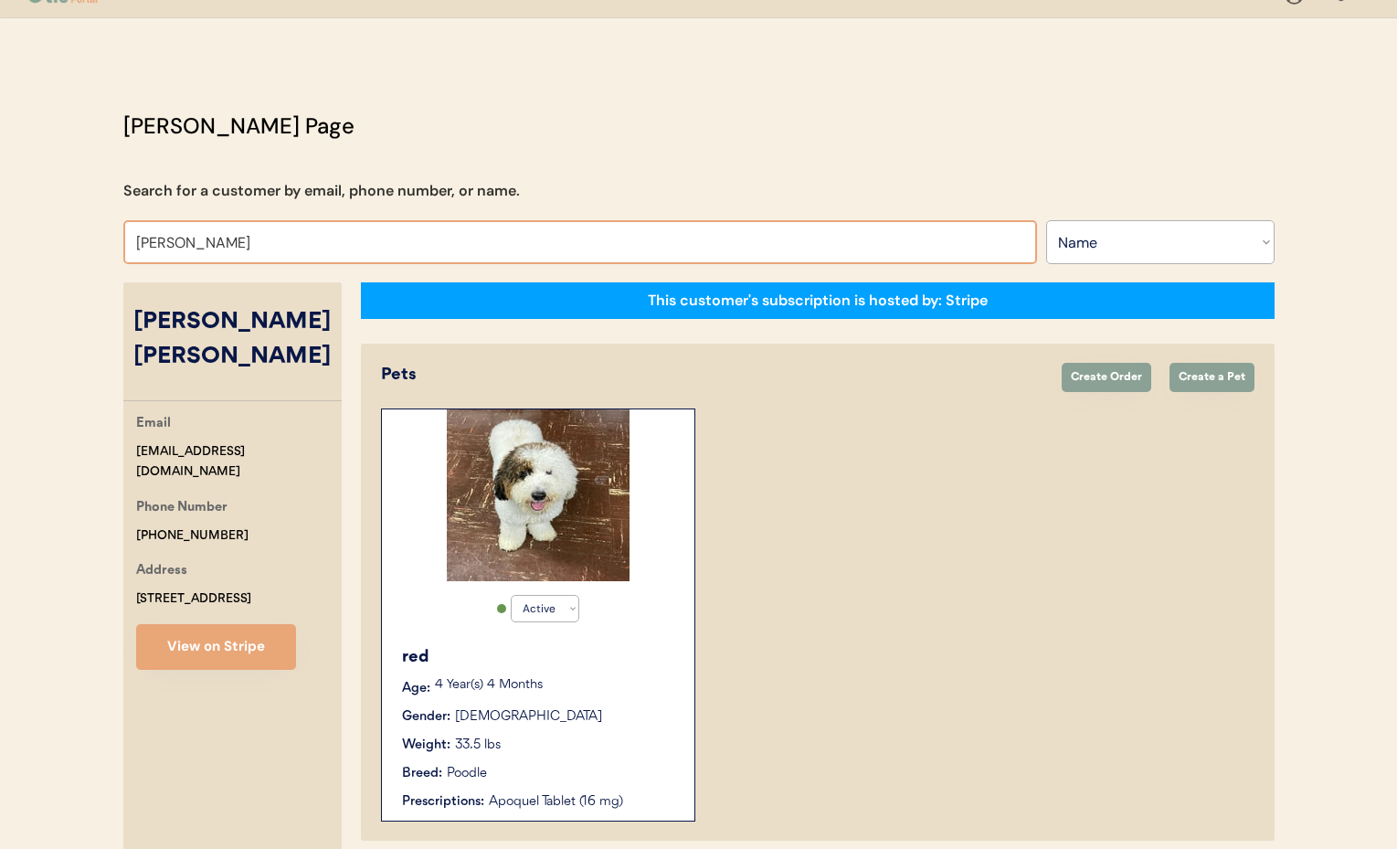
type input "Beth Jo"
type input "Beth Johnson"
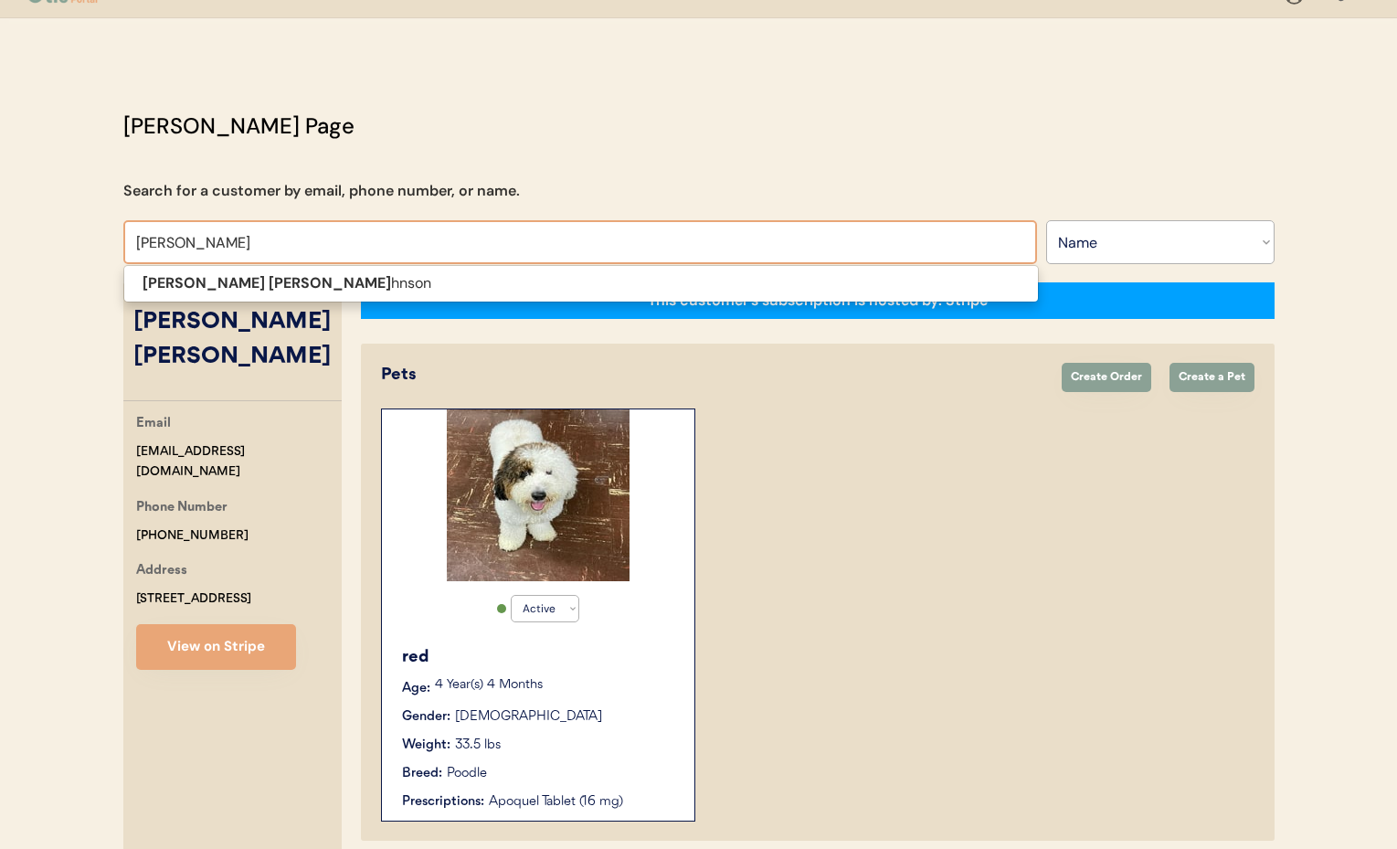
type input "Beth John"
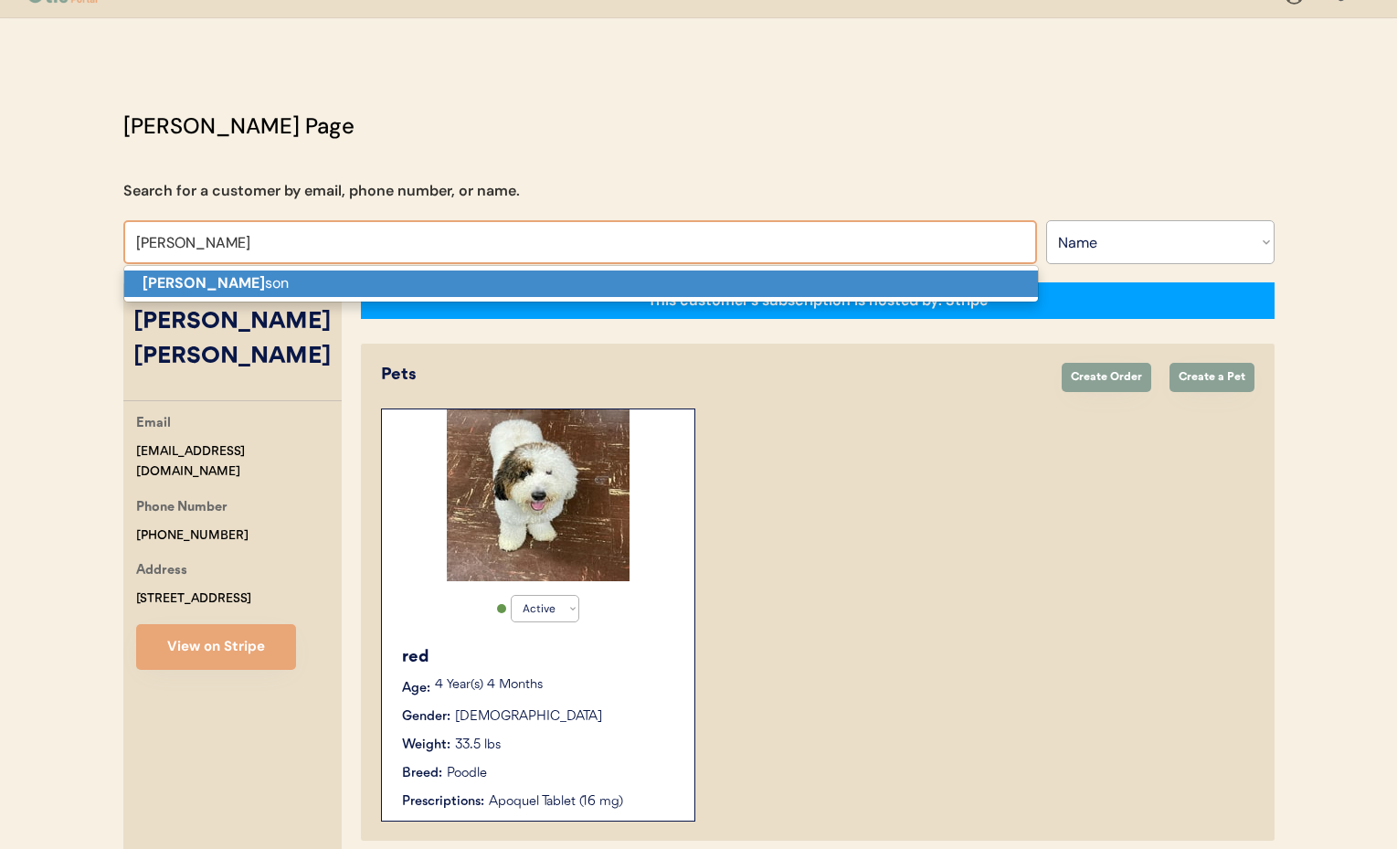
click at [170, 280] on strong "Beth John" at bounding box center [204, 282] width 122 height 19
type input "Beth Johnson"
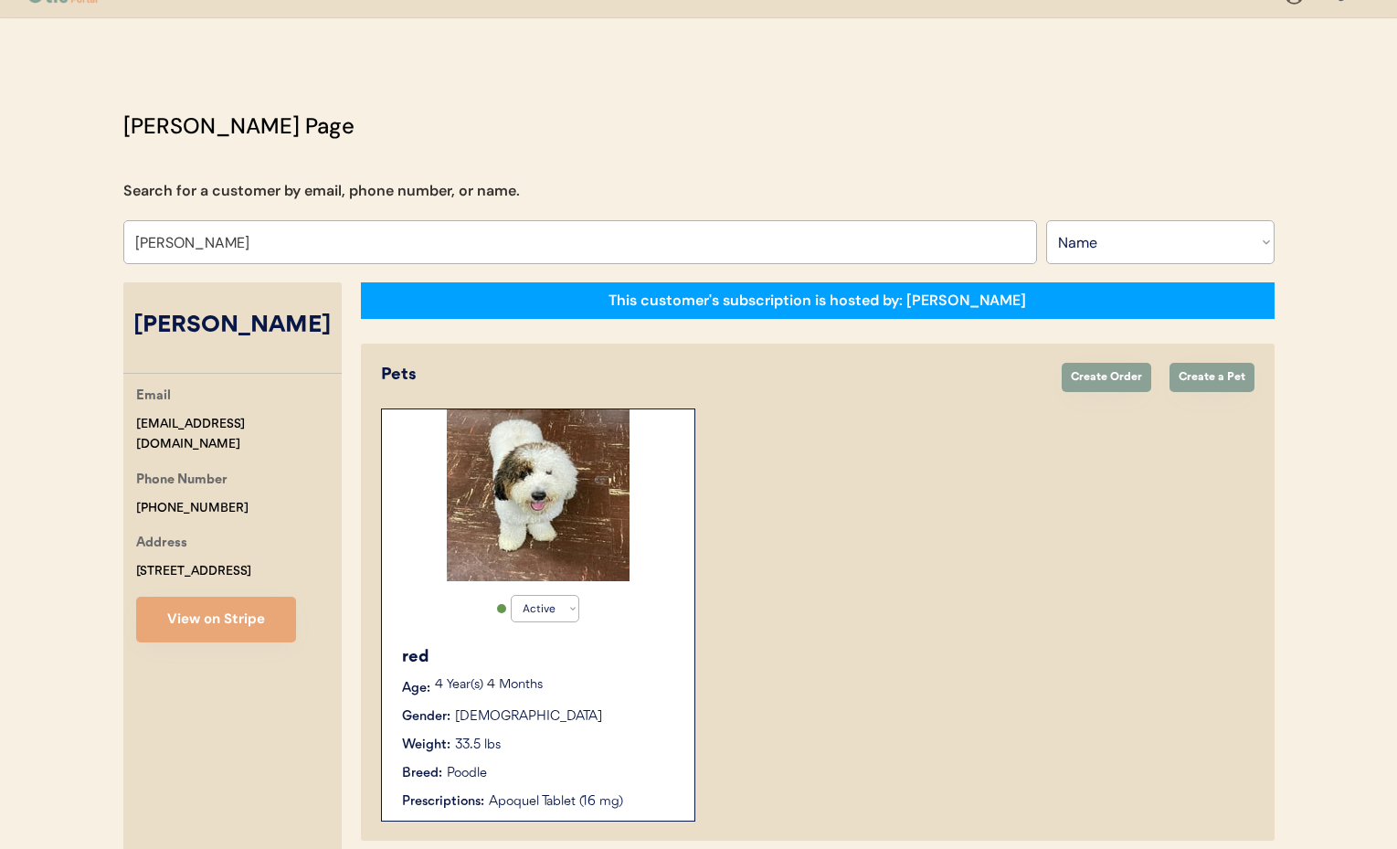
select select "true"
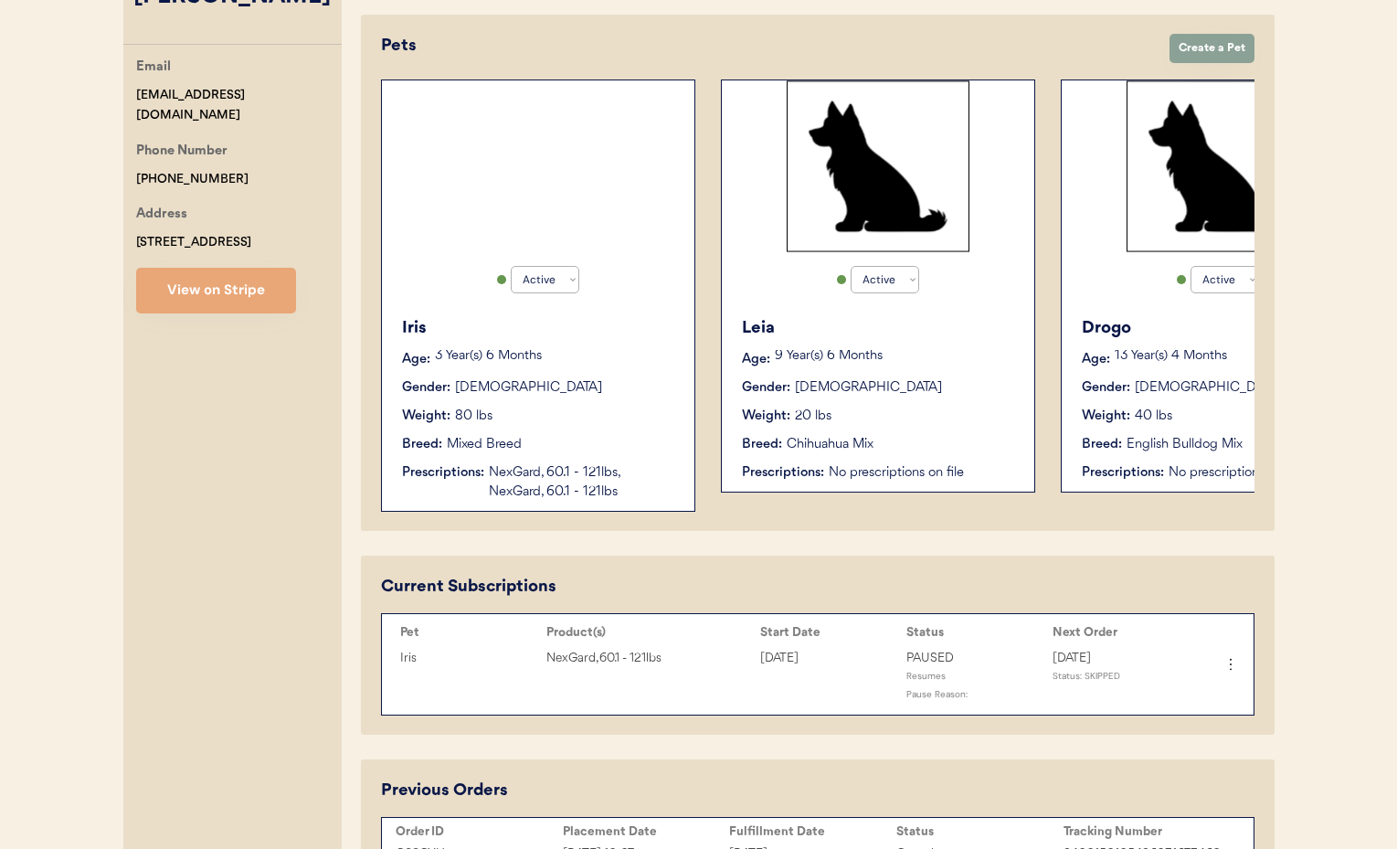
scroll to position [476, 0]
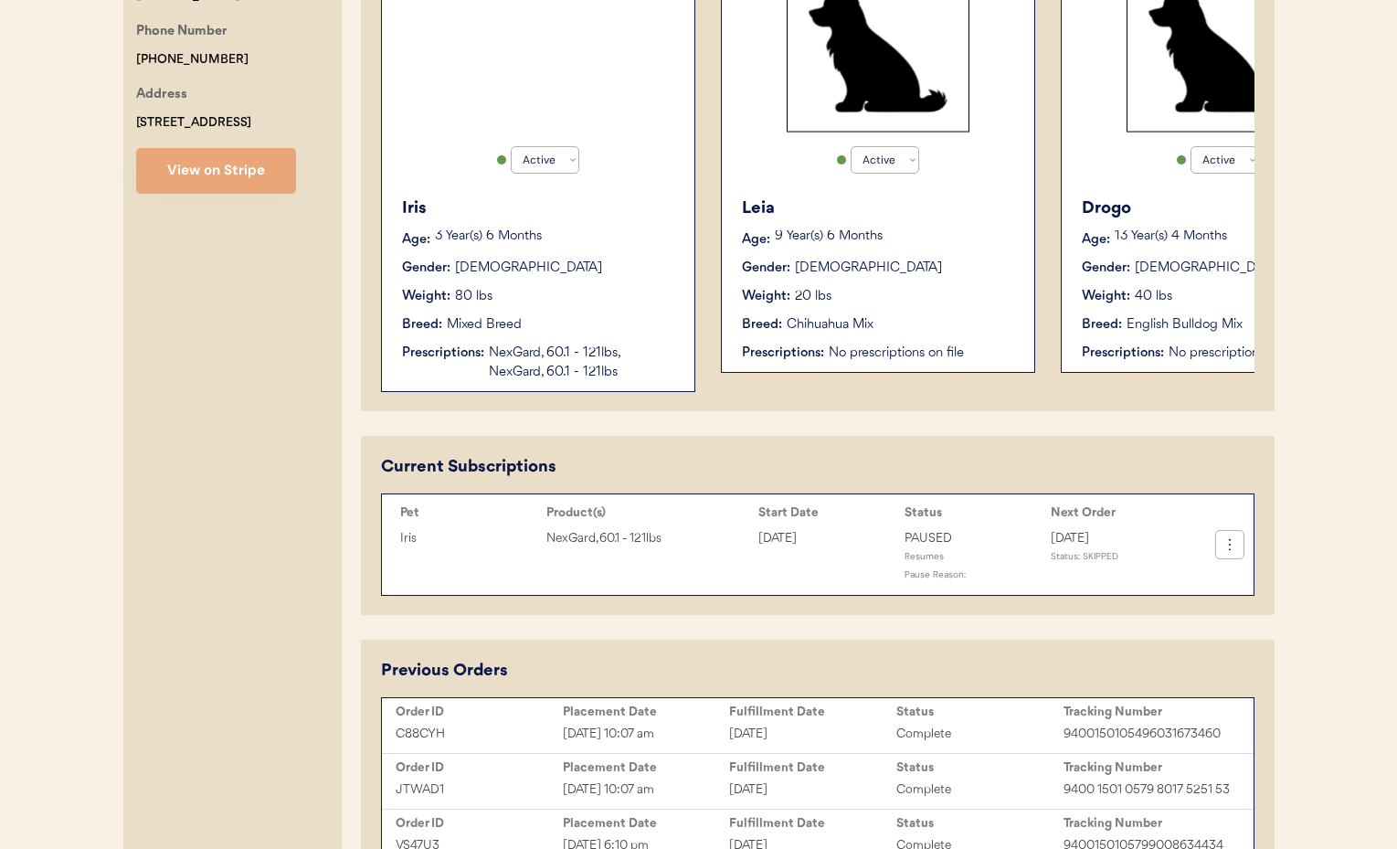
type input "Beth Johnson"
click at [1232, 546] on icon at bounding box center [1230, 544] width 18 height 18
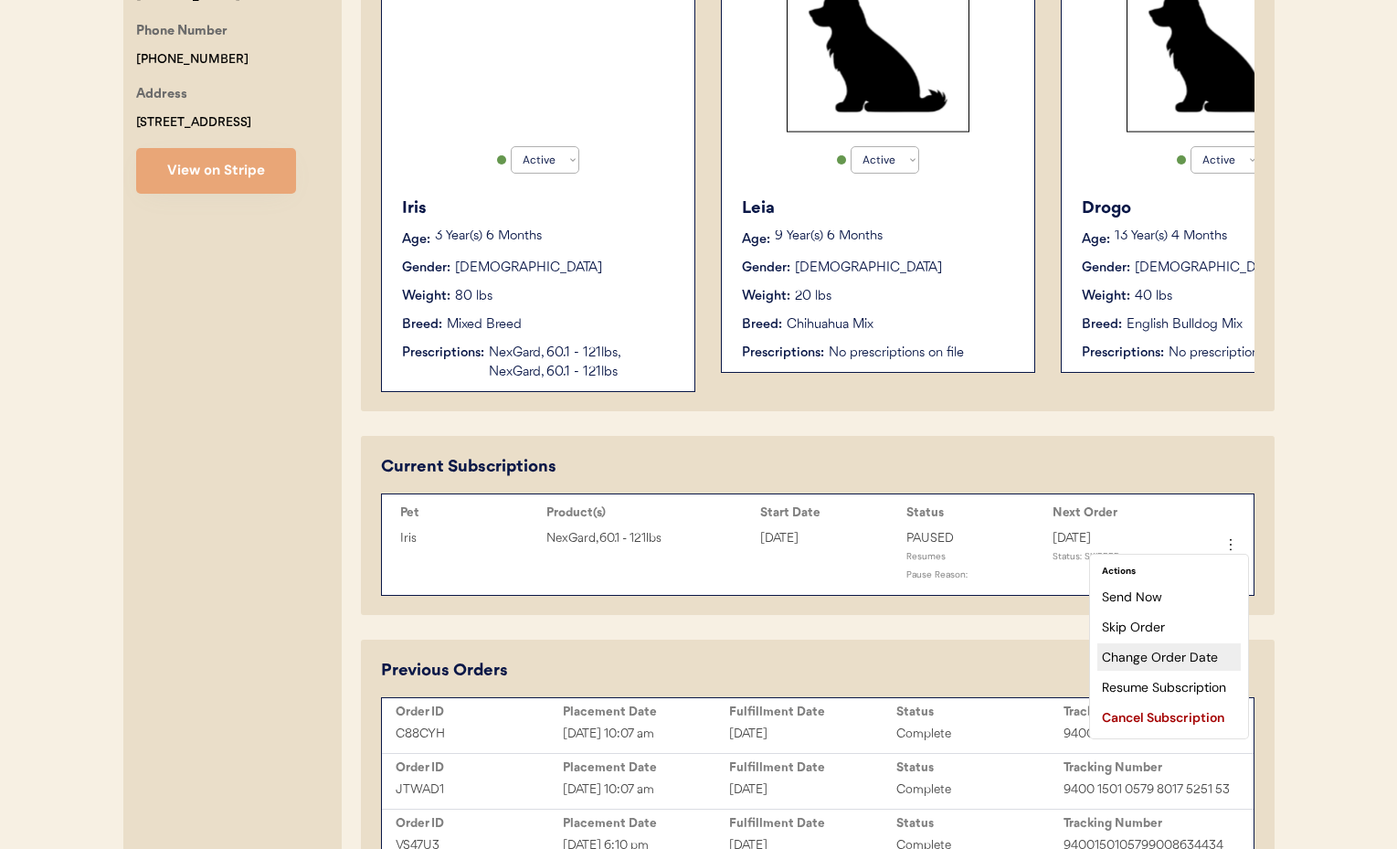
click at [1202, 653] on div "Change Order Date" at bounding box center [1168, 656] width 143 height 27
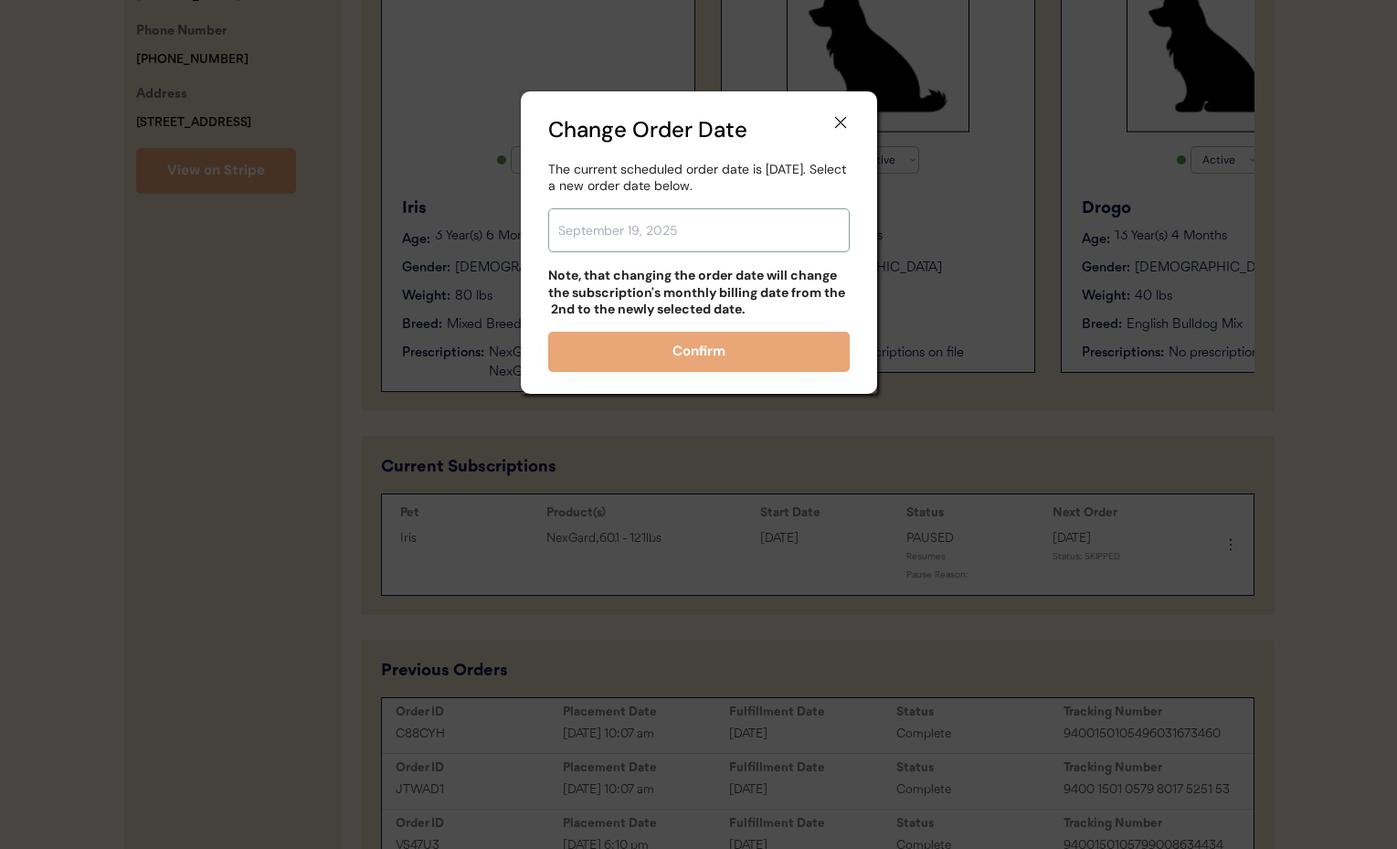
click at [682, 234] on input "text" at bounding box center [698, 230] width 301 height 44
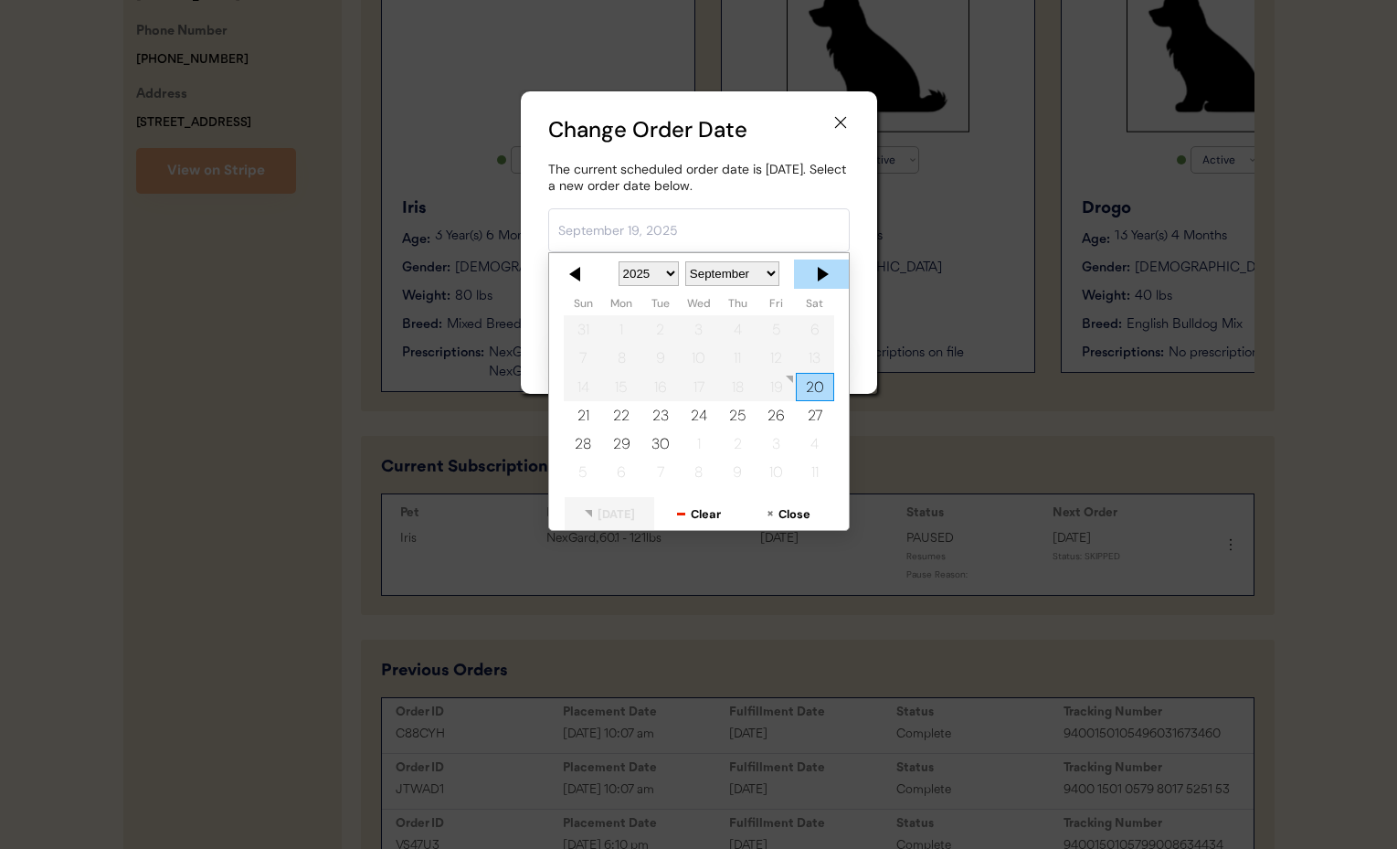
click at [823, 272] on div at bounding box center [821, 273] width 55 height 29
click at [743, 362] on div "9" at bounding box center [737, 358] width 38 height 28
type input "October 9, 2025"
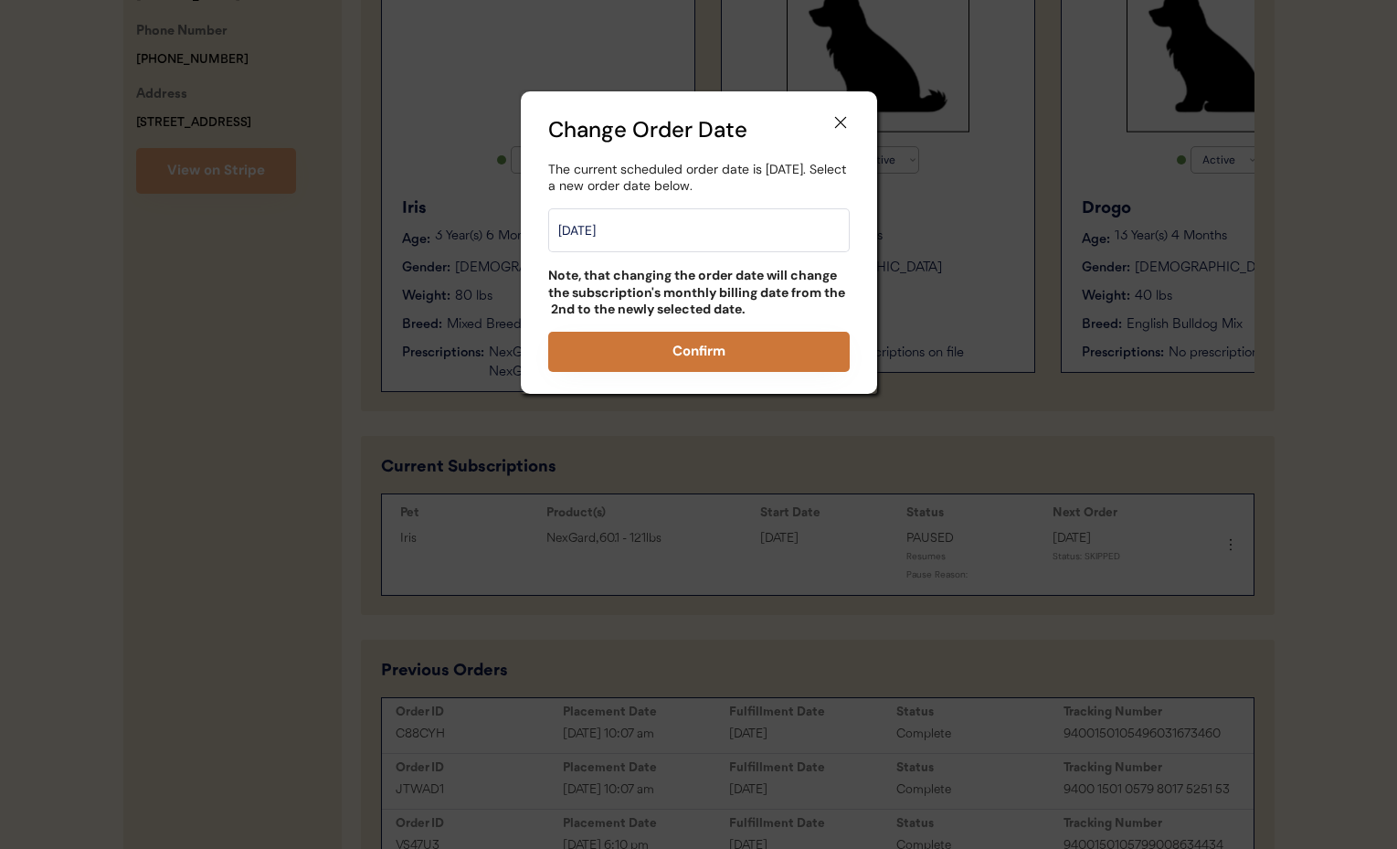
click at [722, 352] on button "Confirm" at bounding box center [698, 352] width 301 height 40
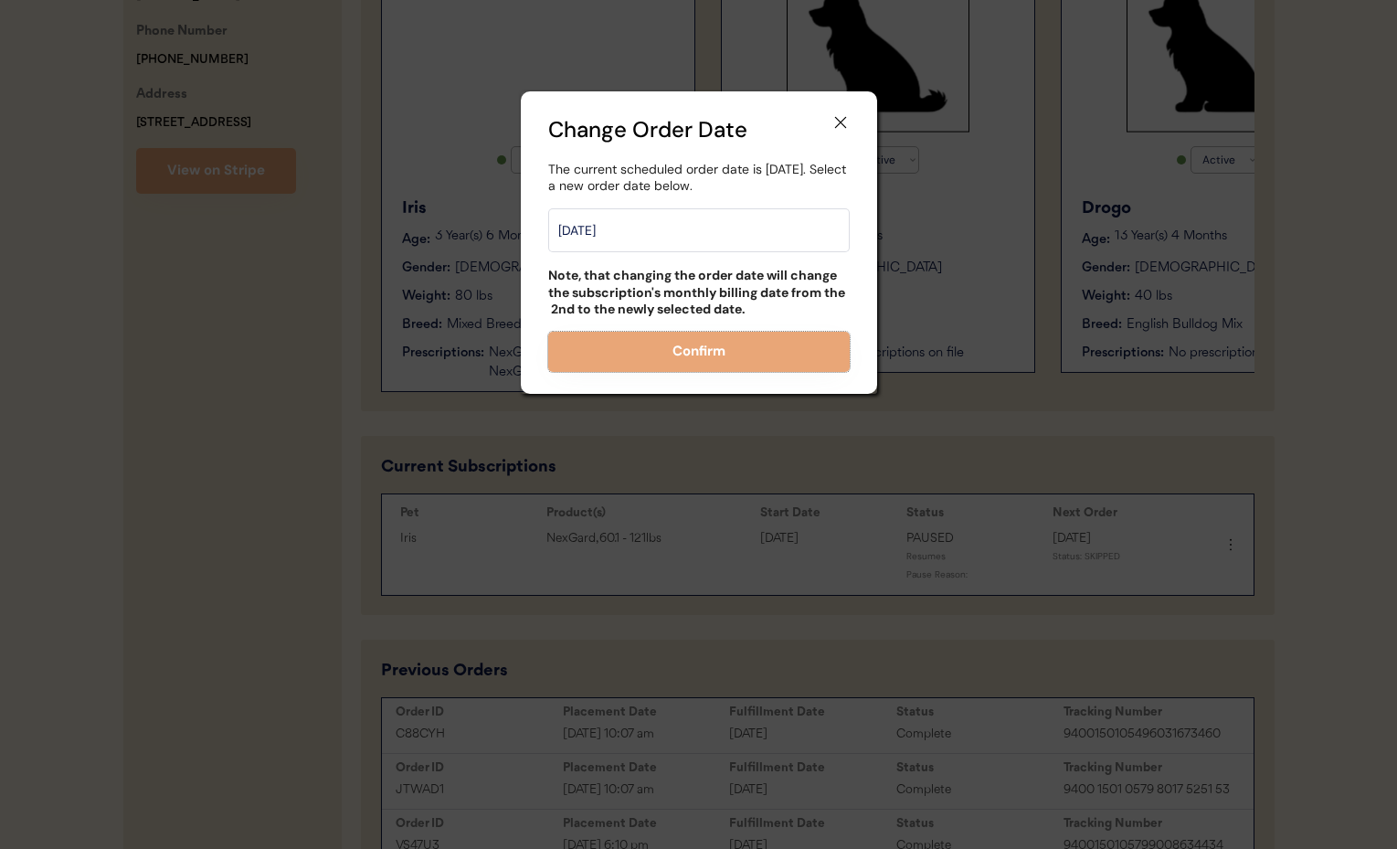
click at [846, 117] on icon at bounding box center [840, 122] width 18 height 18
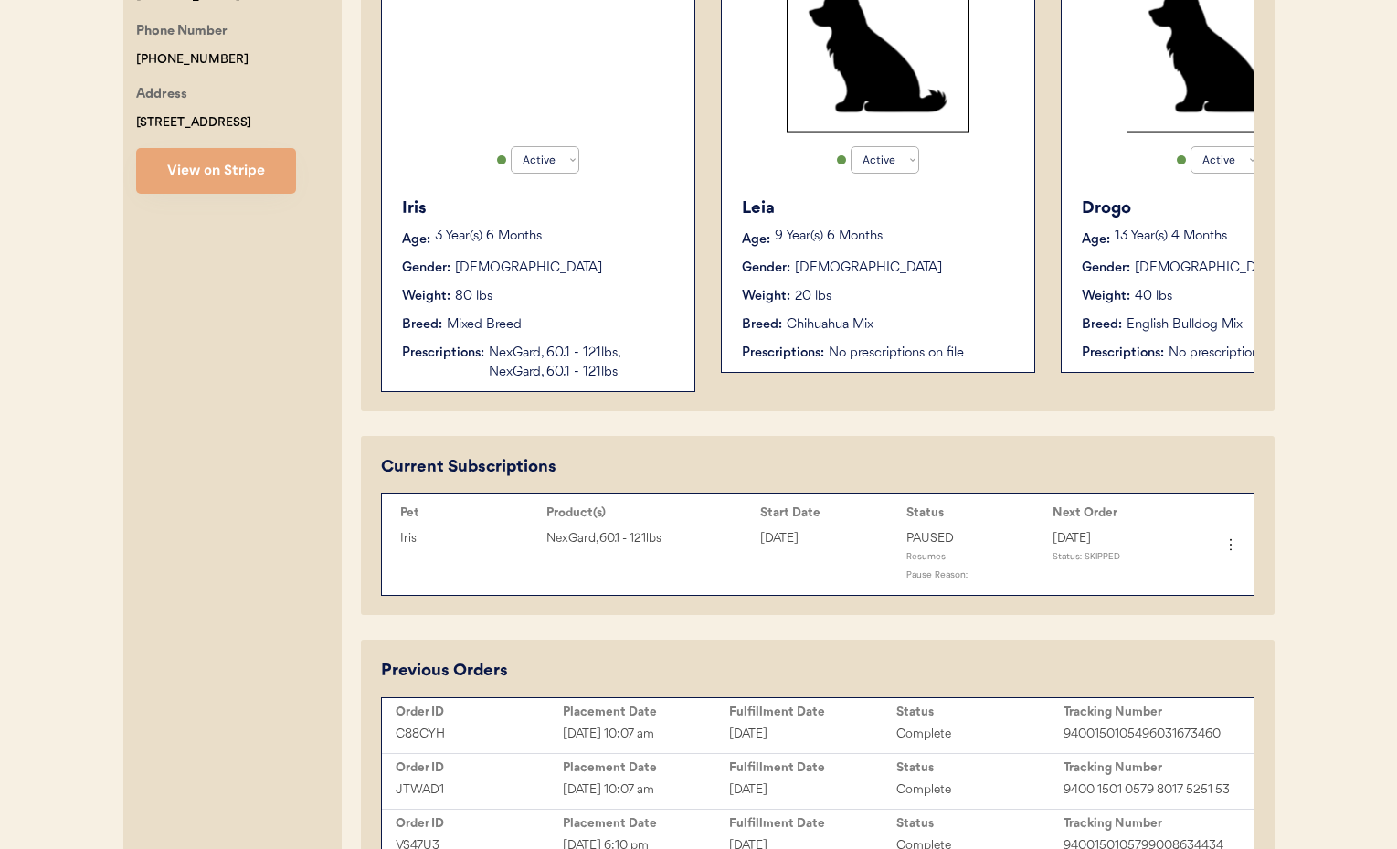
scroll to position [0, 0]
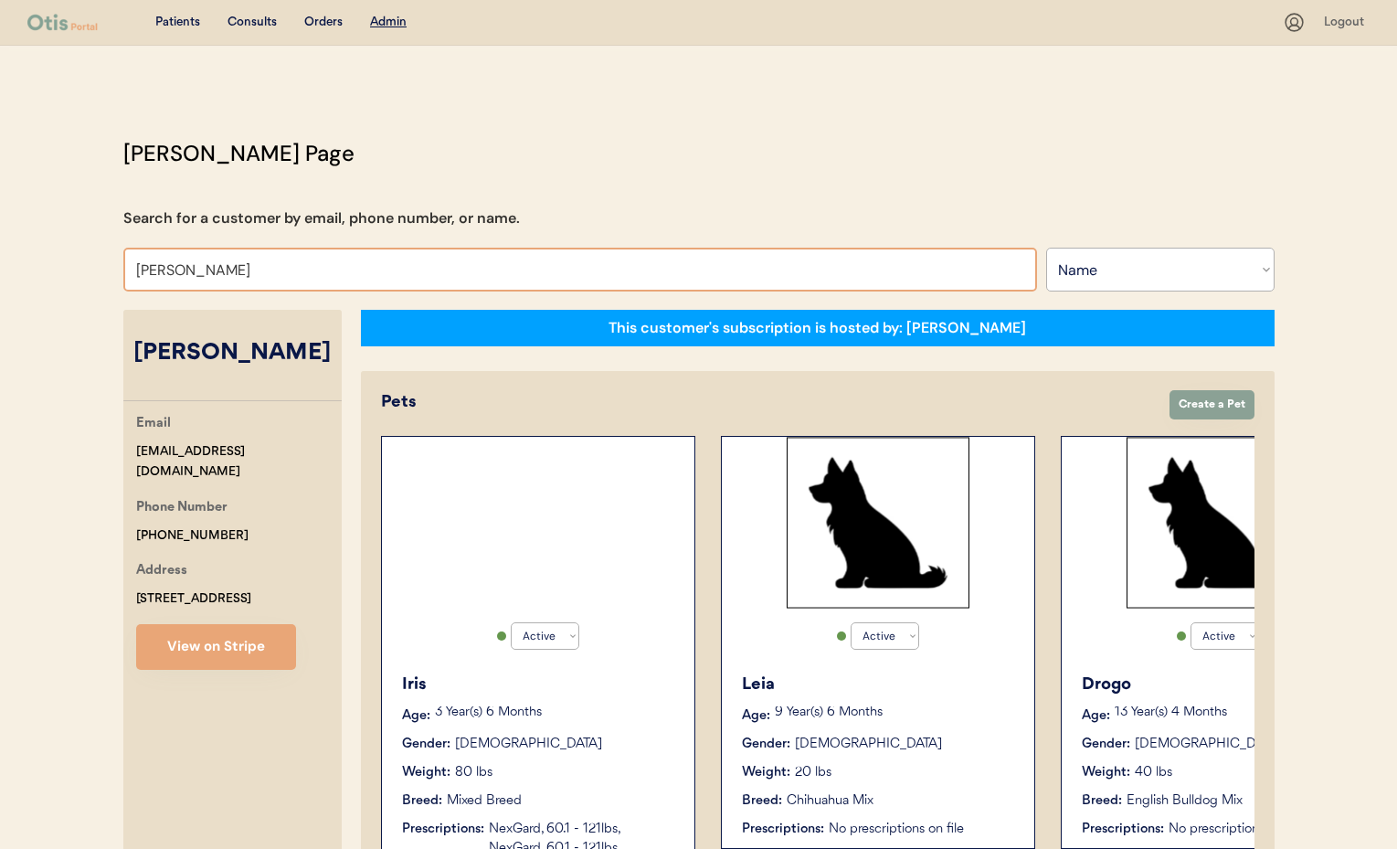
drag, startPoint x: 152, startPoint y: 273, endPoint x: 71, endPoint y: 273, distance: 80.4
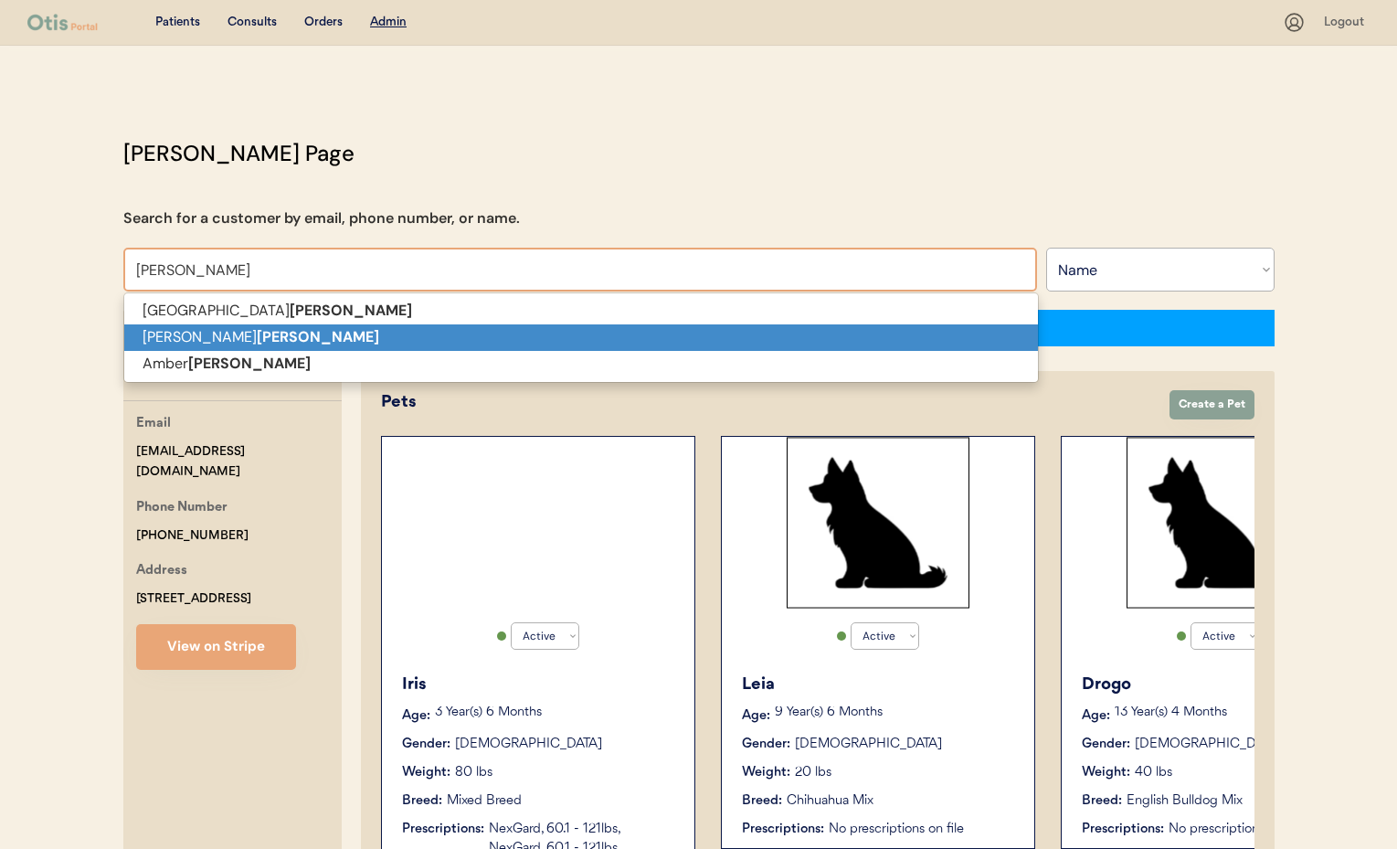
click at [170, 336] on p "Genevieve Brooks" at bounding box center [581, 337] width 914 height 26
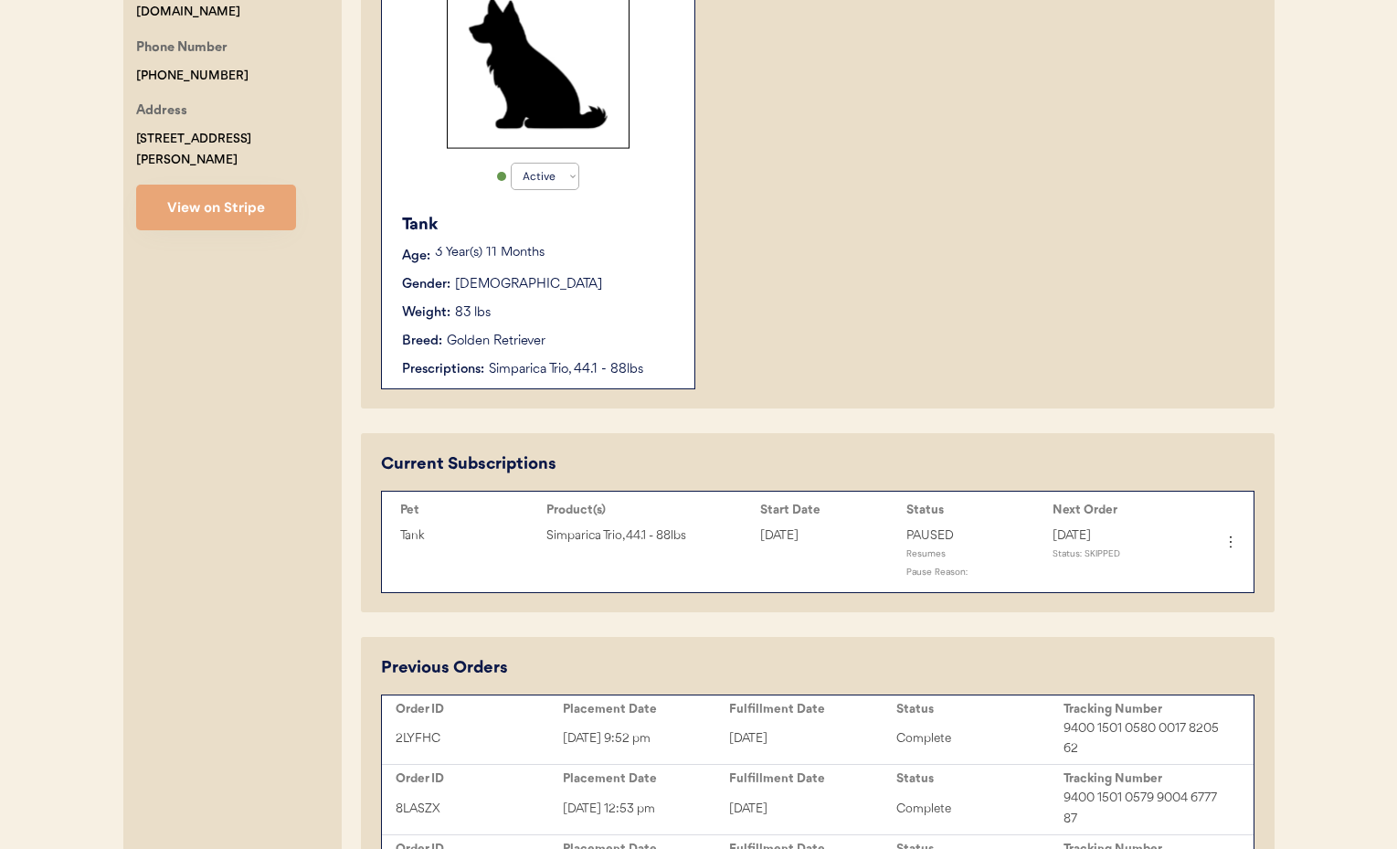
scroll to position [472, 0]
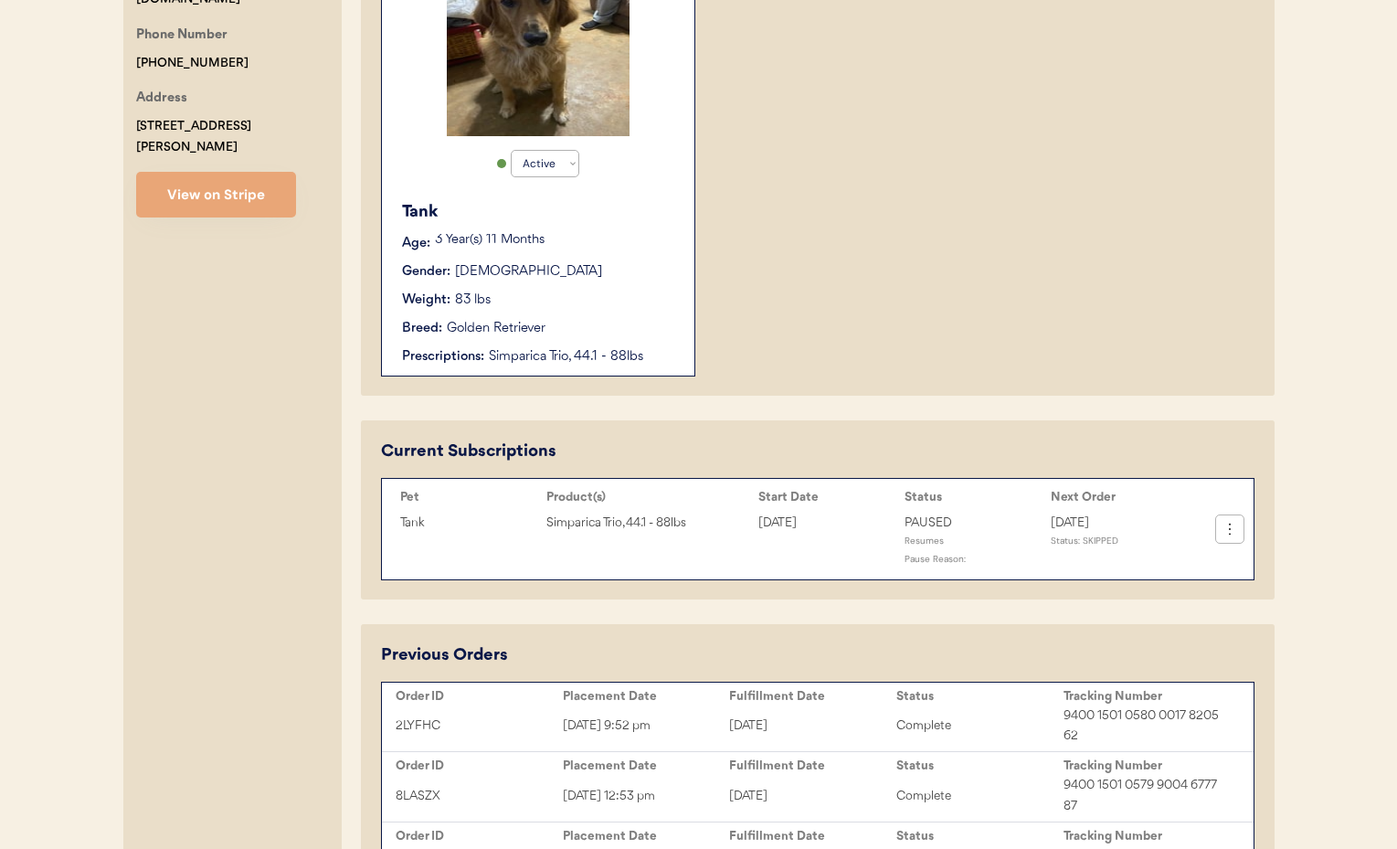
click at [1229, 533] on use at bounding box center [1230, 529] width 18 height 18
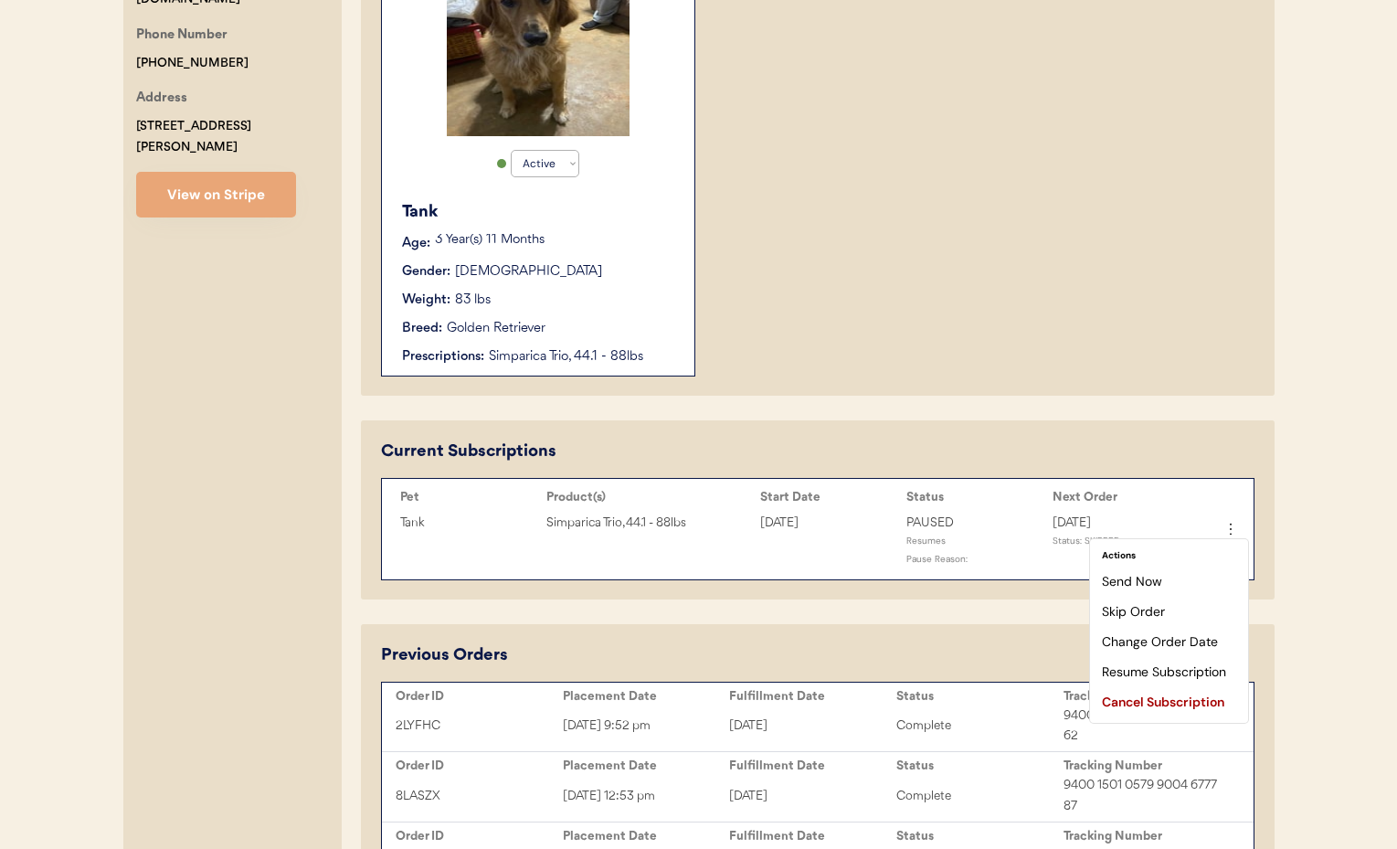
click at [957, 634] on div "Upcoming Order September 20, 2025 Pet Product(s) Tank Simparica Trio, 44.1 - 88…" at bounding box center [818, 816] width 914 height 385
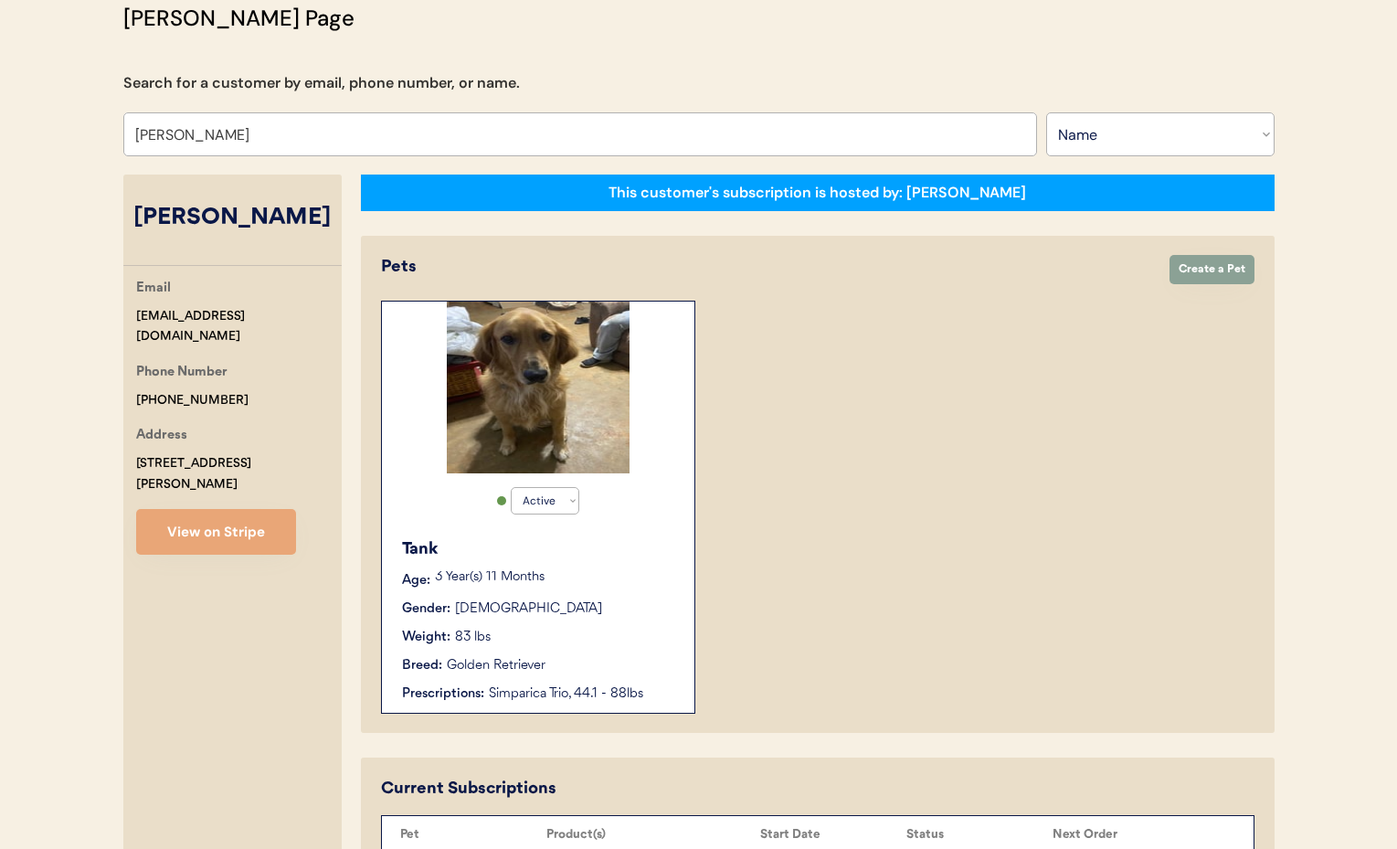
scroll to position [0, 0]
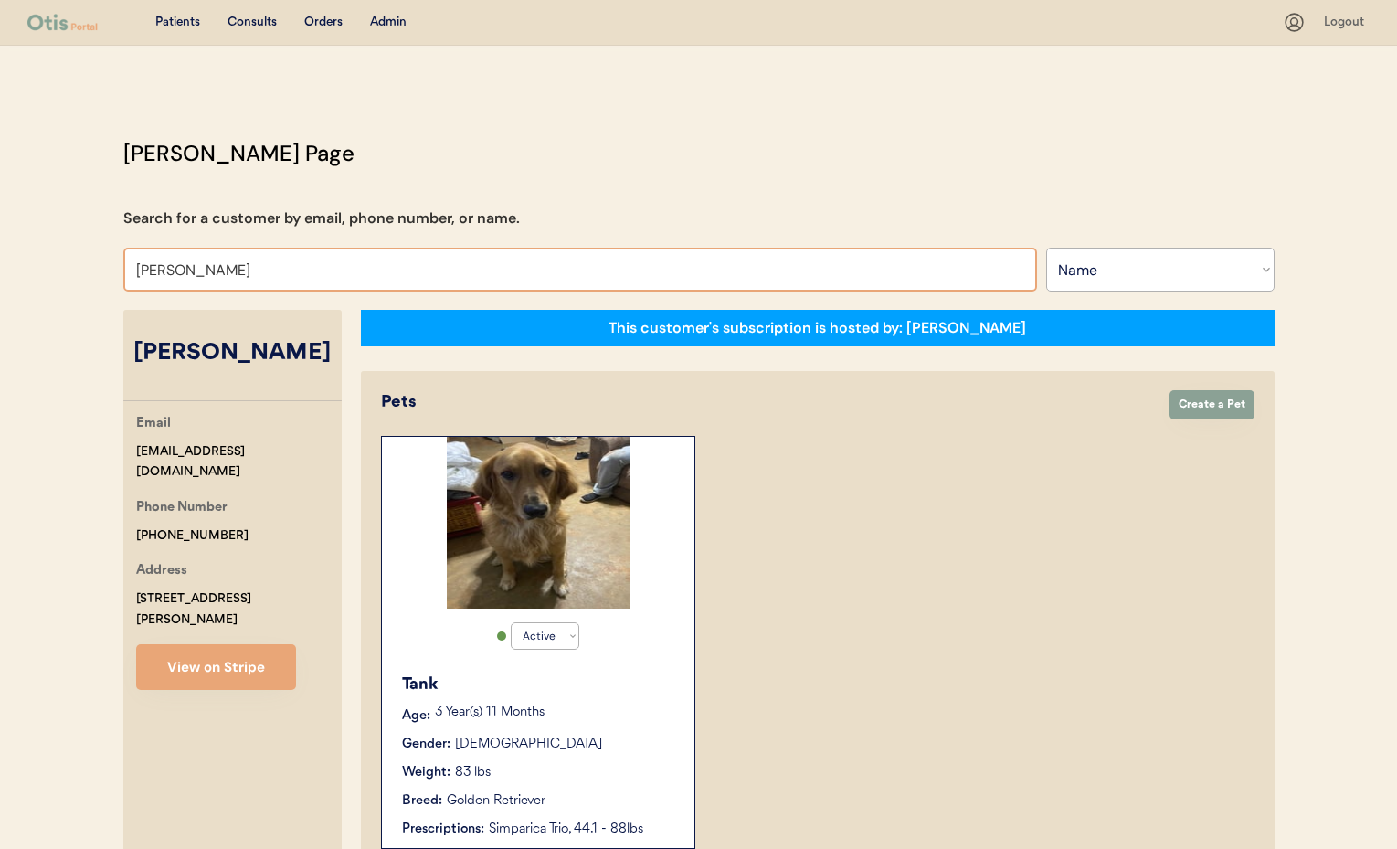
drag, startPoint x: 309, startPoint y: 278, endPoint x: 329, endPoint y: 281, distance: 20.4
click at [309, 276] on input "Genevieve Brooks" at bounding box center [580, 270] width 914 height 44
drag, startPoint x: 294, startPoint y: 272, endPoint x: 90, endPoint y: 264, distance: 204.8
click at [89, 264] on div "Patients Consults Orders Admin Logout Otis Admin Page Search for a customer by …" at bounding box center [698, 783] width 1397 height 1566
type input "Rob rolli"
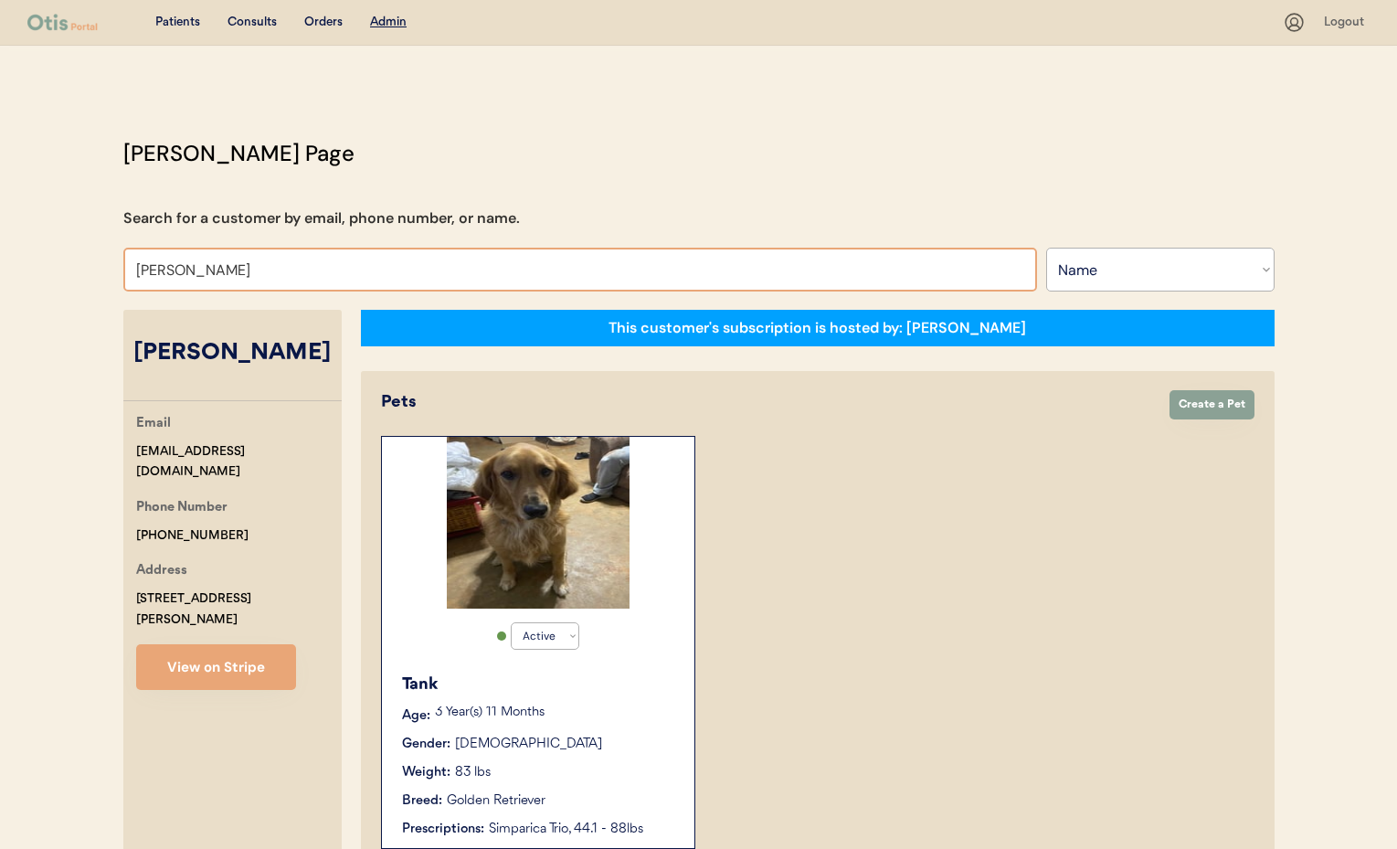
type input "Rob rollins"
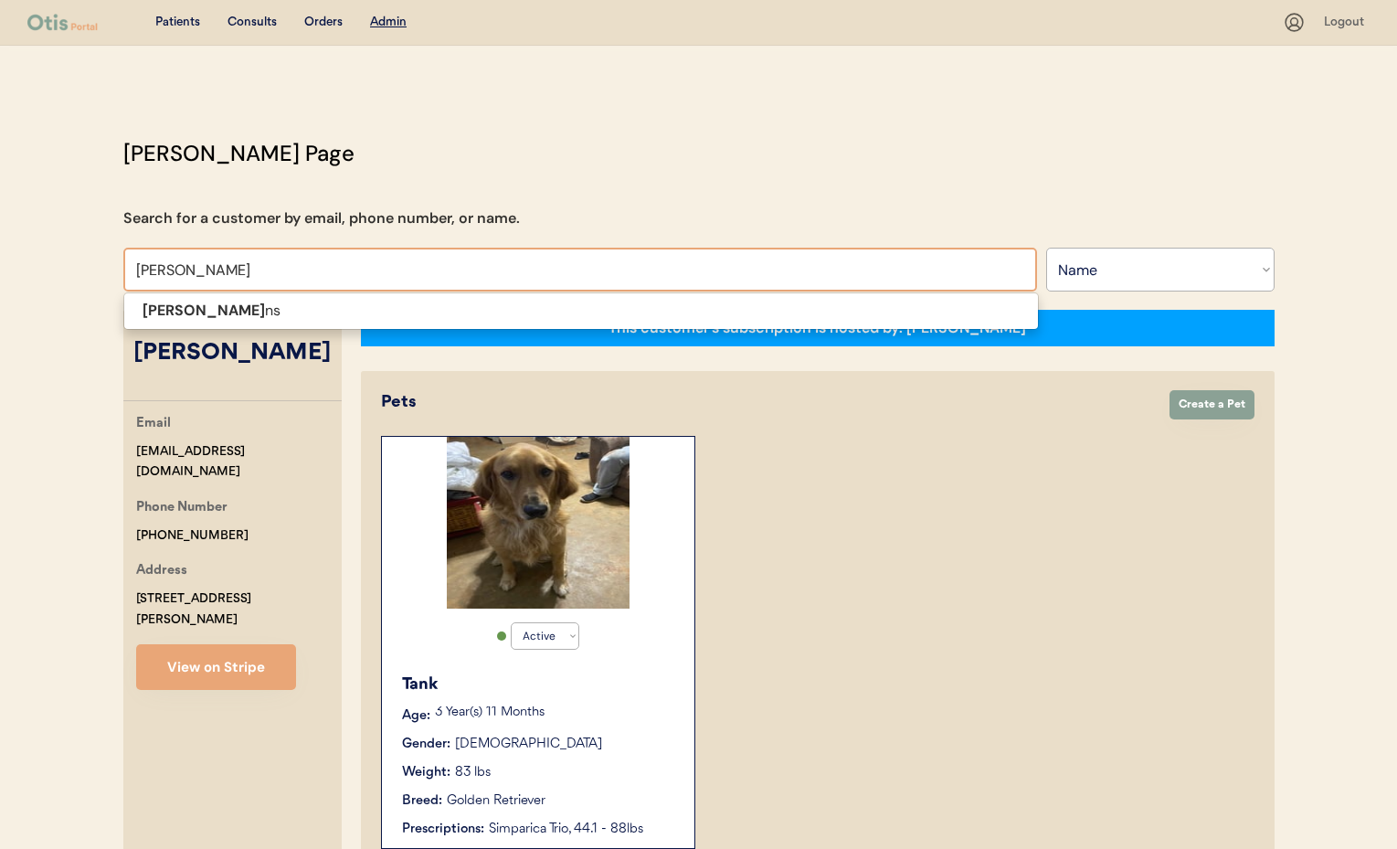
type input "Rob rollin"
type input "Rob rollins"
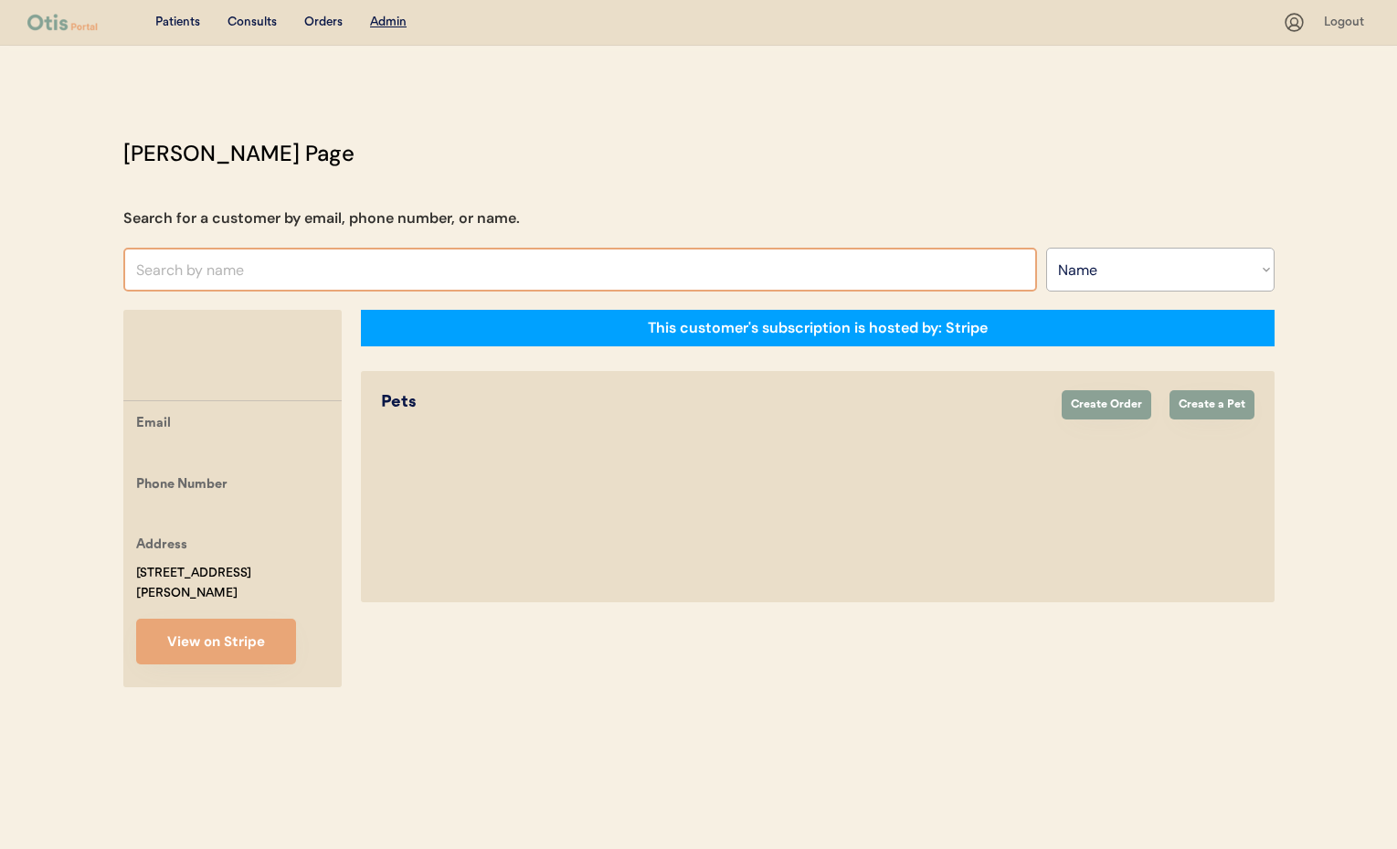
click at [206, 266] on input "text" at bounding box center [580, 270] width 914 height 44
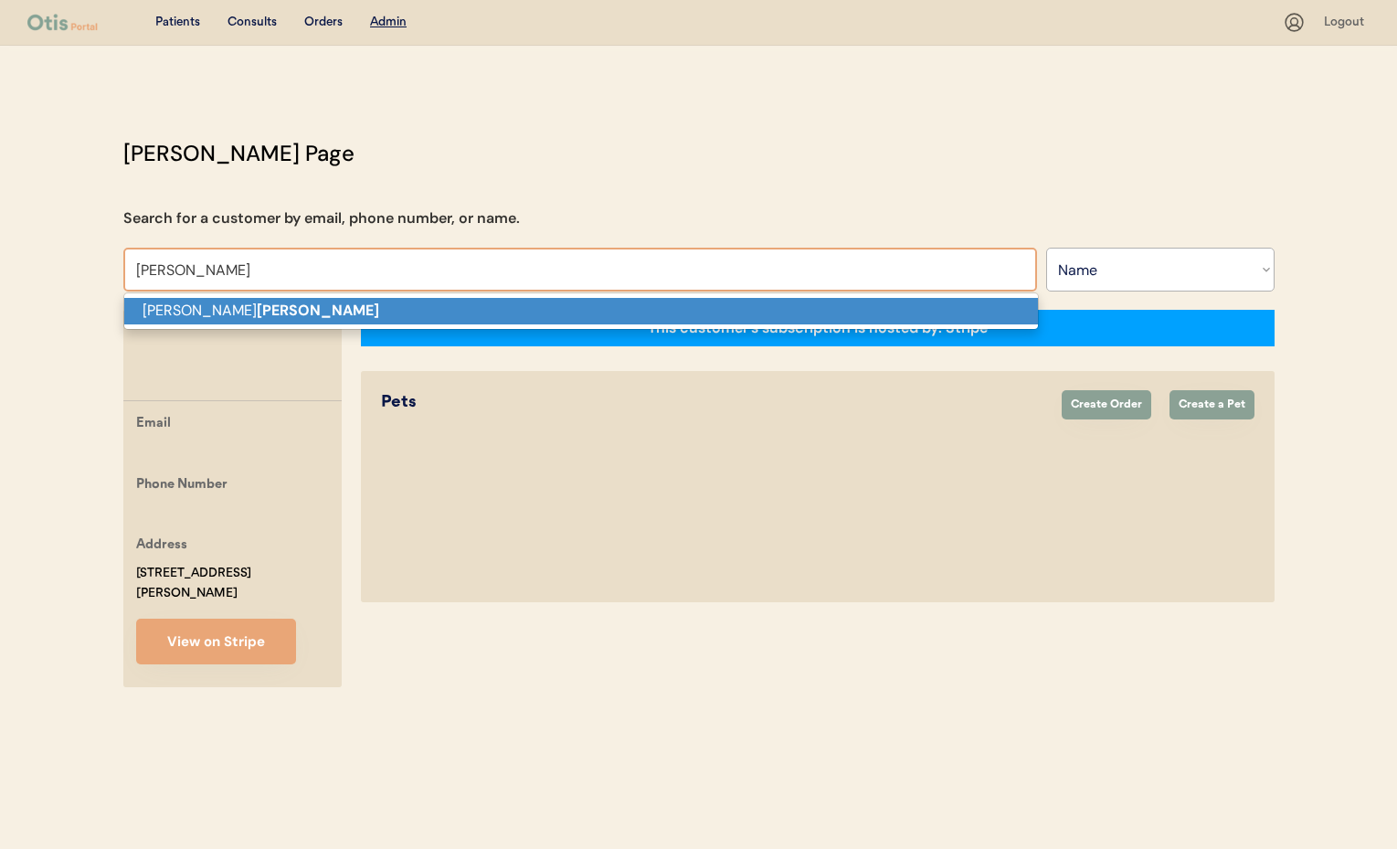
click at [222, 305] on p "Rob Rollins" at bounding box center [581, 311] width 914 height 26
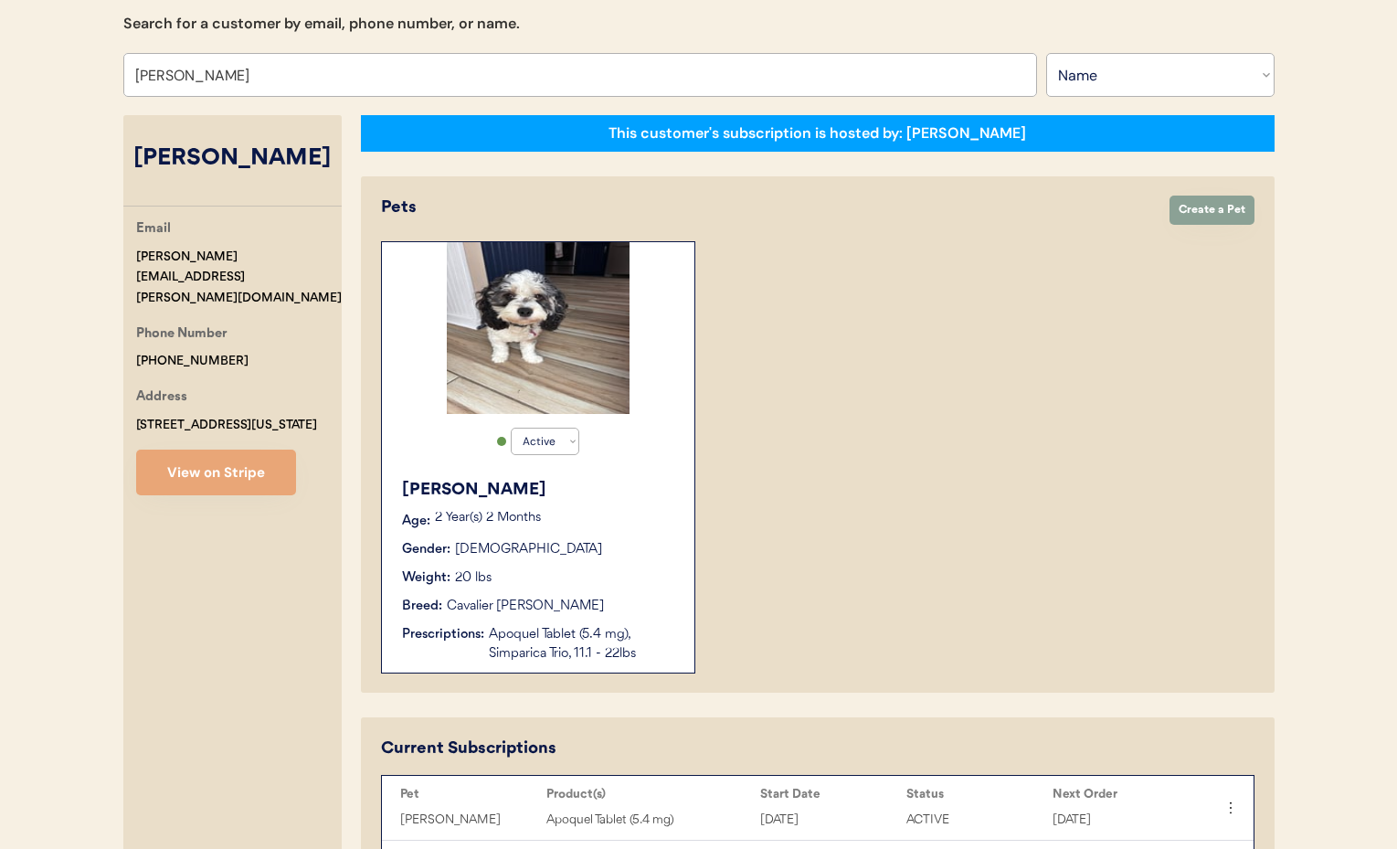
scroll to position [192, 0]
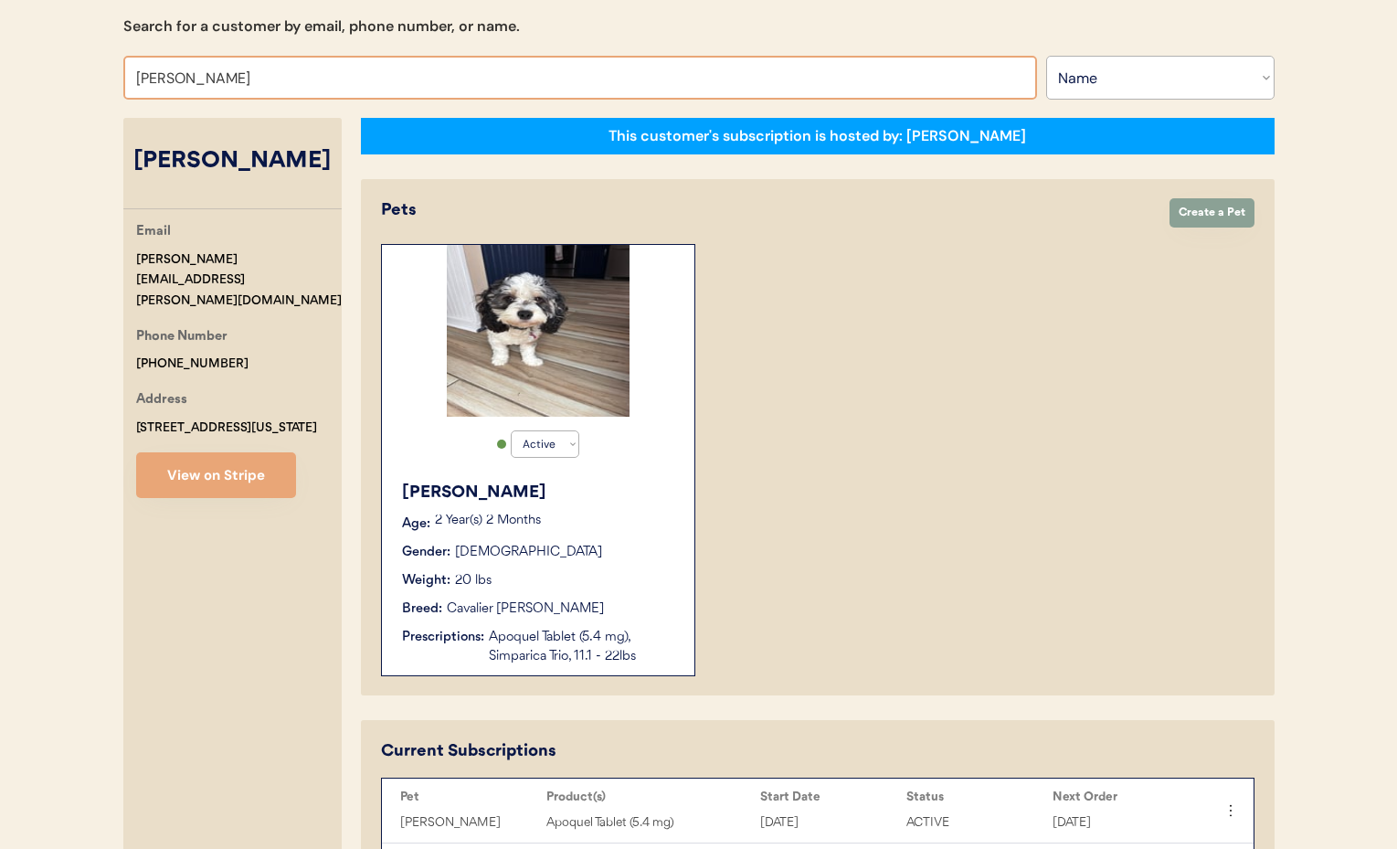
drag, startPoint x: 228, startPoint y: 77, endPoint x: 85, endPoint y: 72, distance: 143.5
click at [85, 72] on div "Patients Consults Orders Admin Logout Otis Admin Page Search for a customer by …" at bounding box center [698, 545] width 1397 height 1474
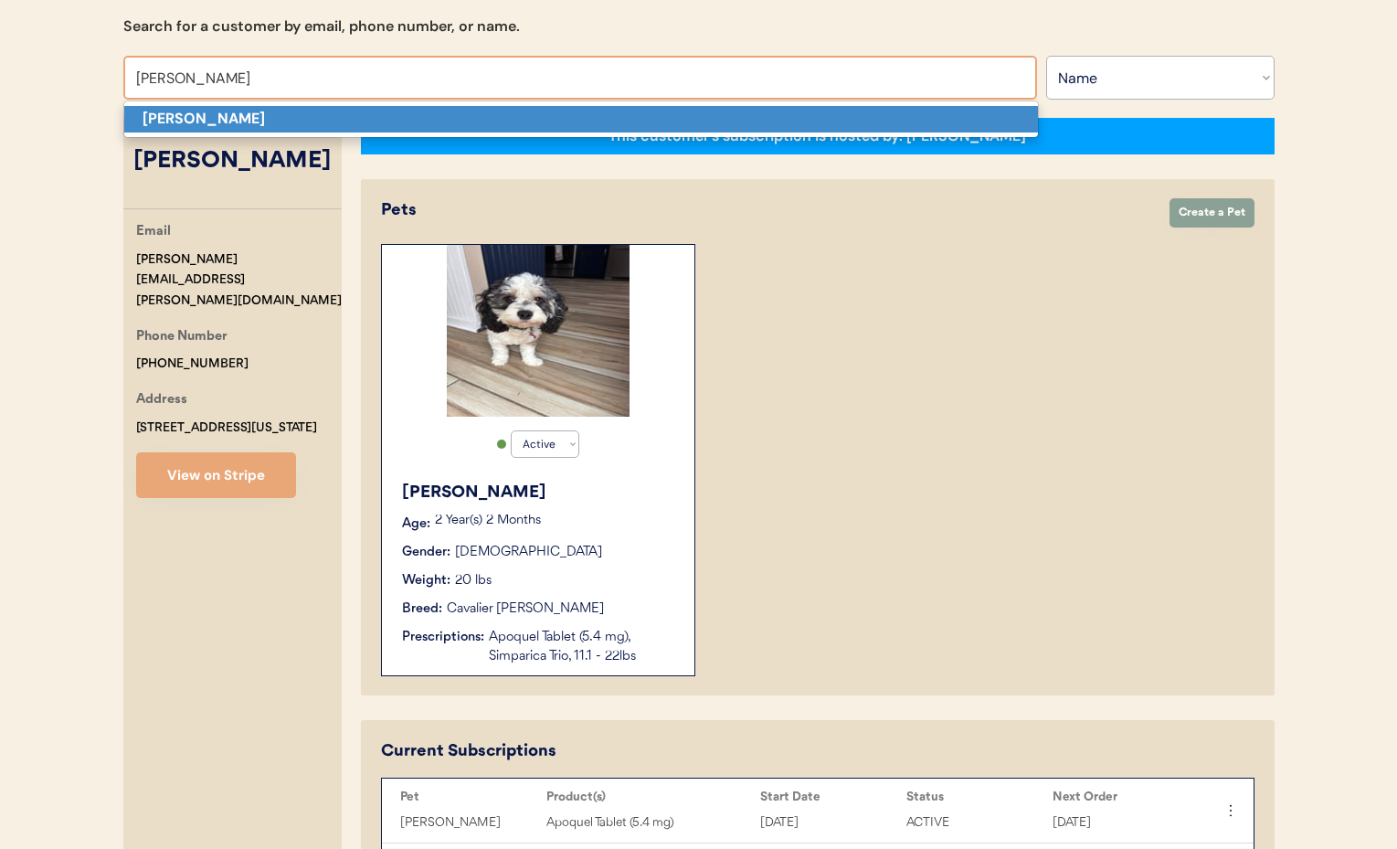
click at [200, 128] on p "Tim Brown" at bounding box center [581, 119] width 914 height 26
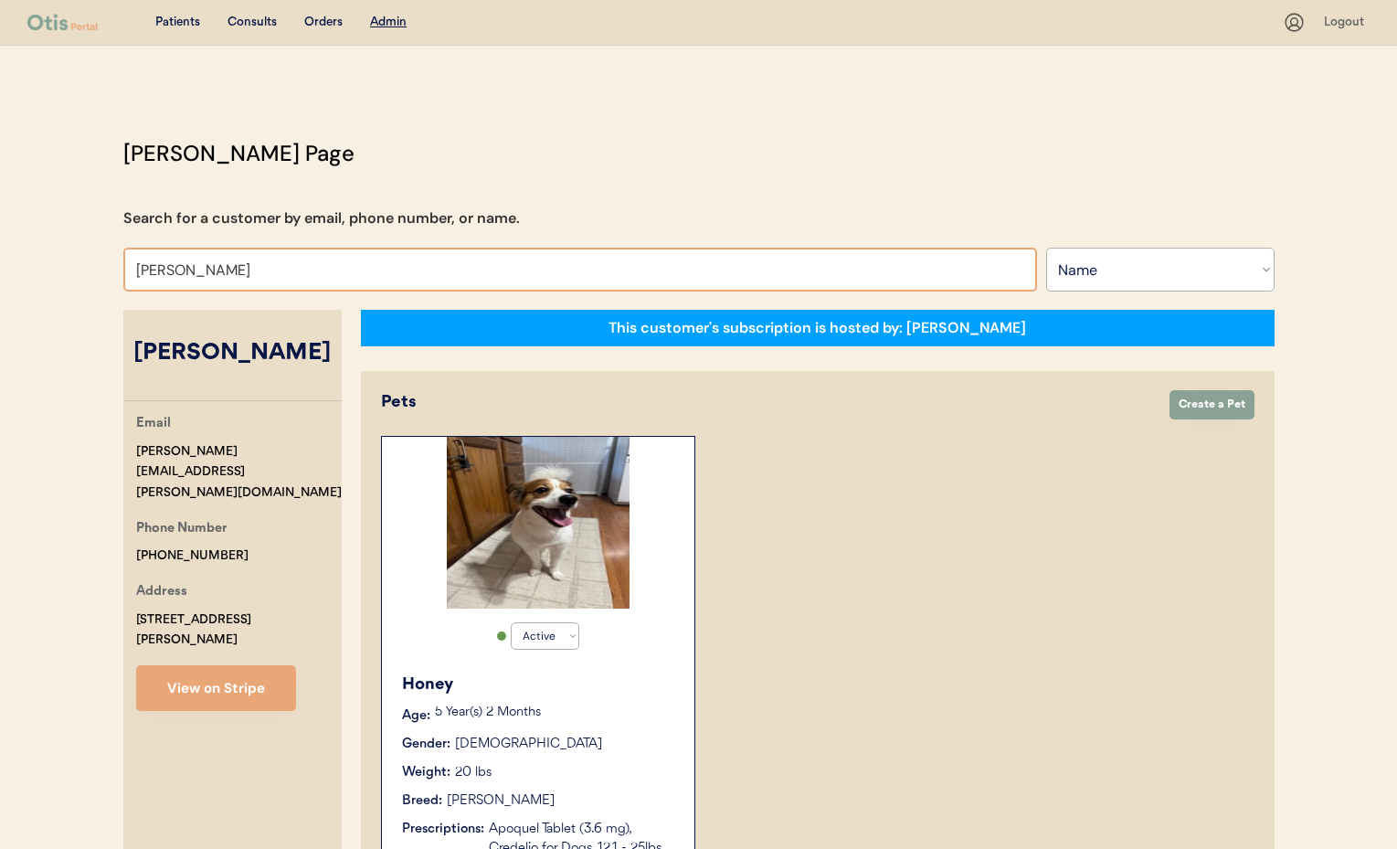
drag, startPoint x: 248, startPoint y: 276, endPoint x: 102, endPoint y: 271, distance: 145.3
click at [102, 271] on div "Patients Consults Orders Admin Logout Otis Admin Page Search for a customer by …" at bounding box center [698, 695] width 1397 height 1390
type input "Angie re"
type input "Angie reed"
type input "Angie ree"
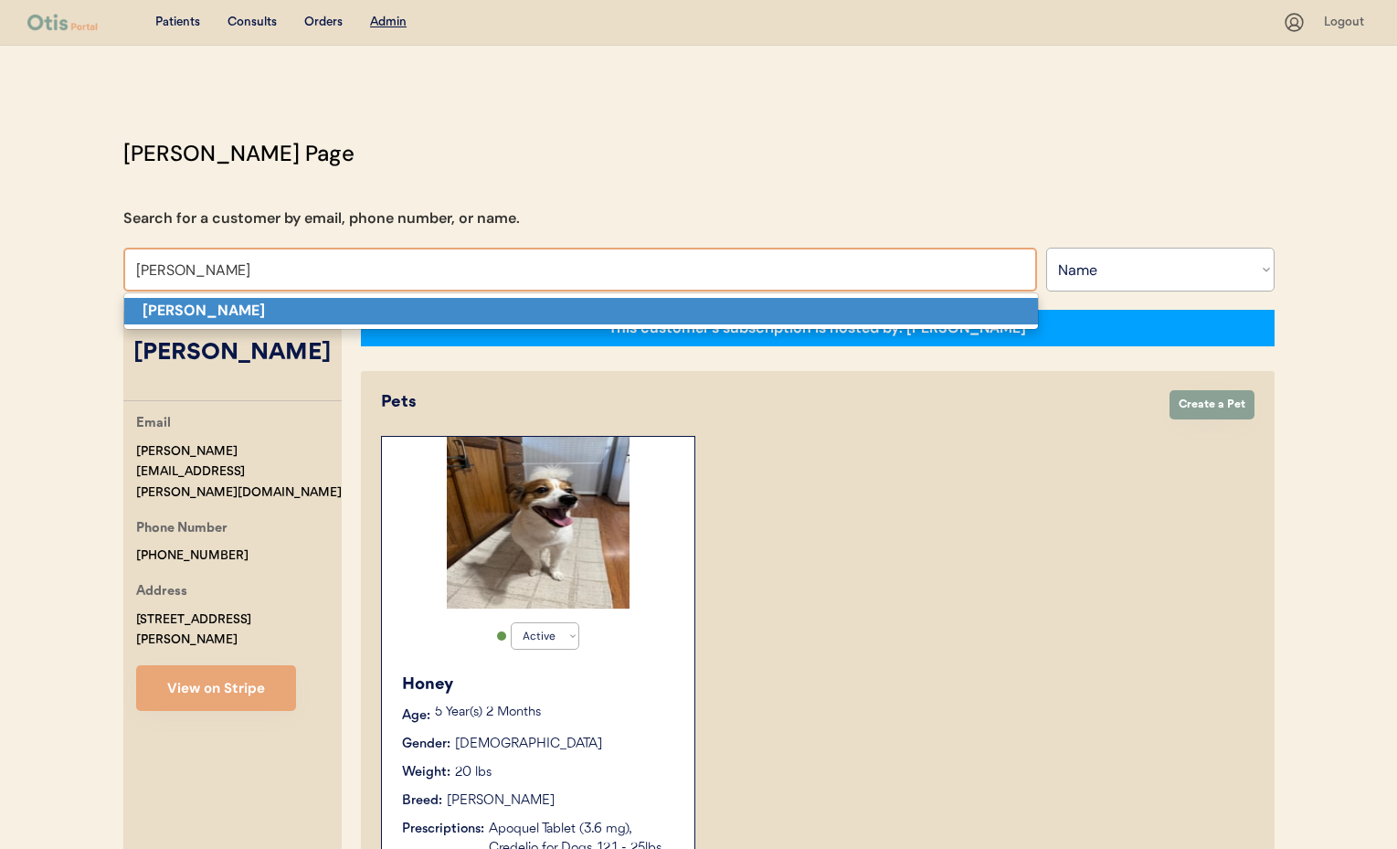
click at [163, 307] on strong "Angie Reed" at bounding box center [204, 310] width 122 height 19
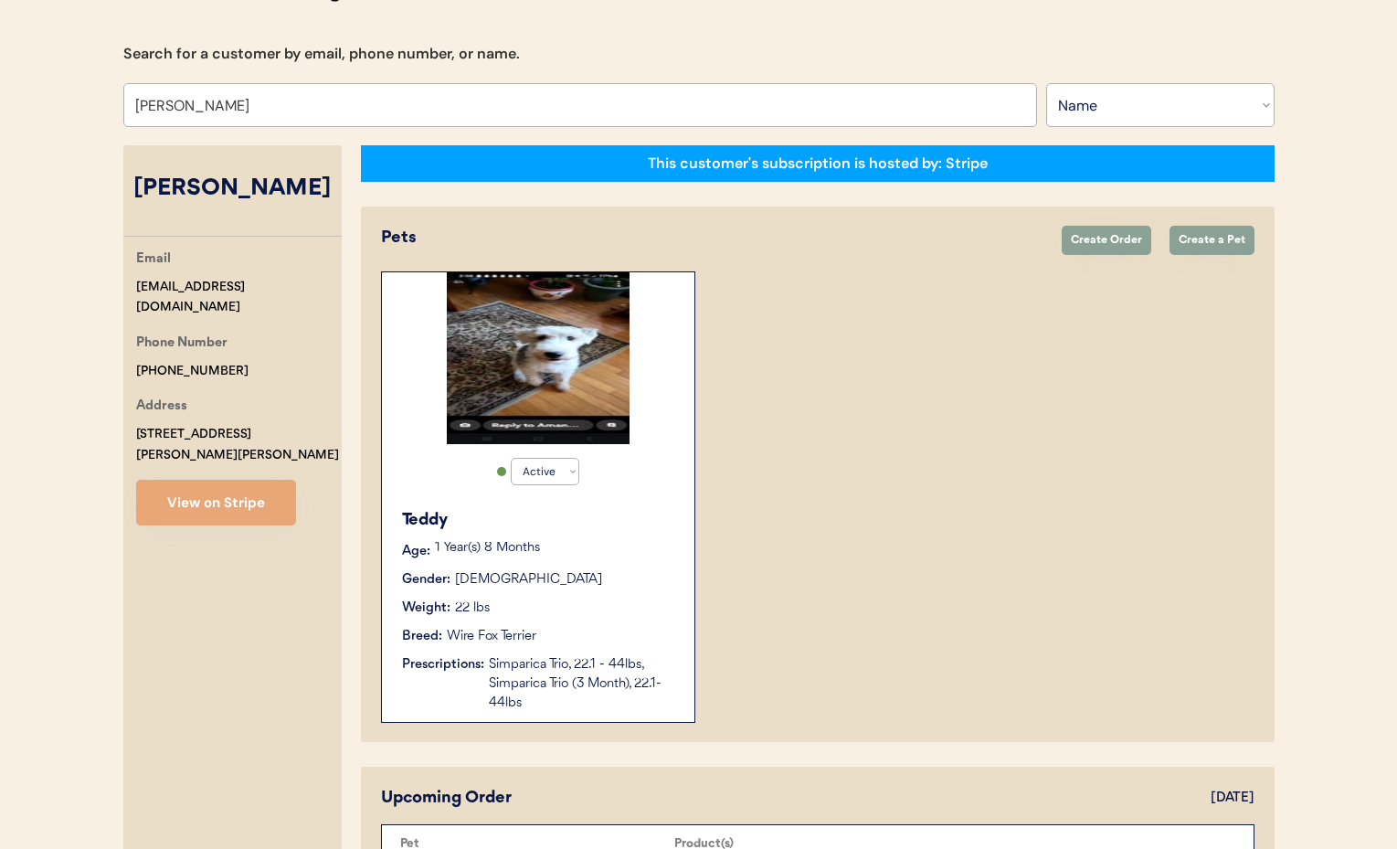
scroll to position [162, 0]
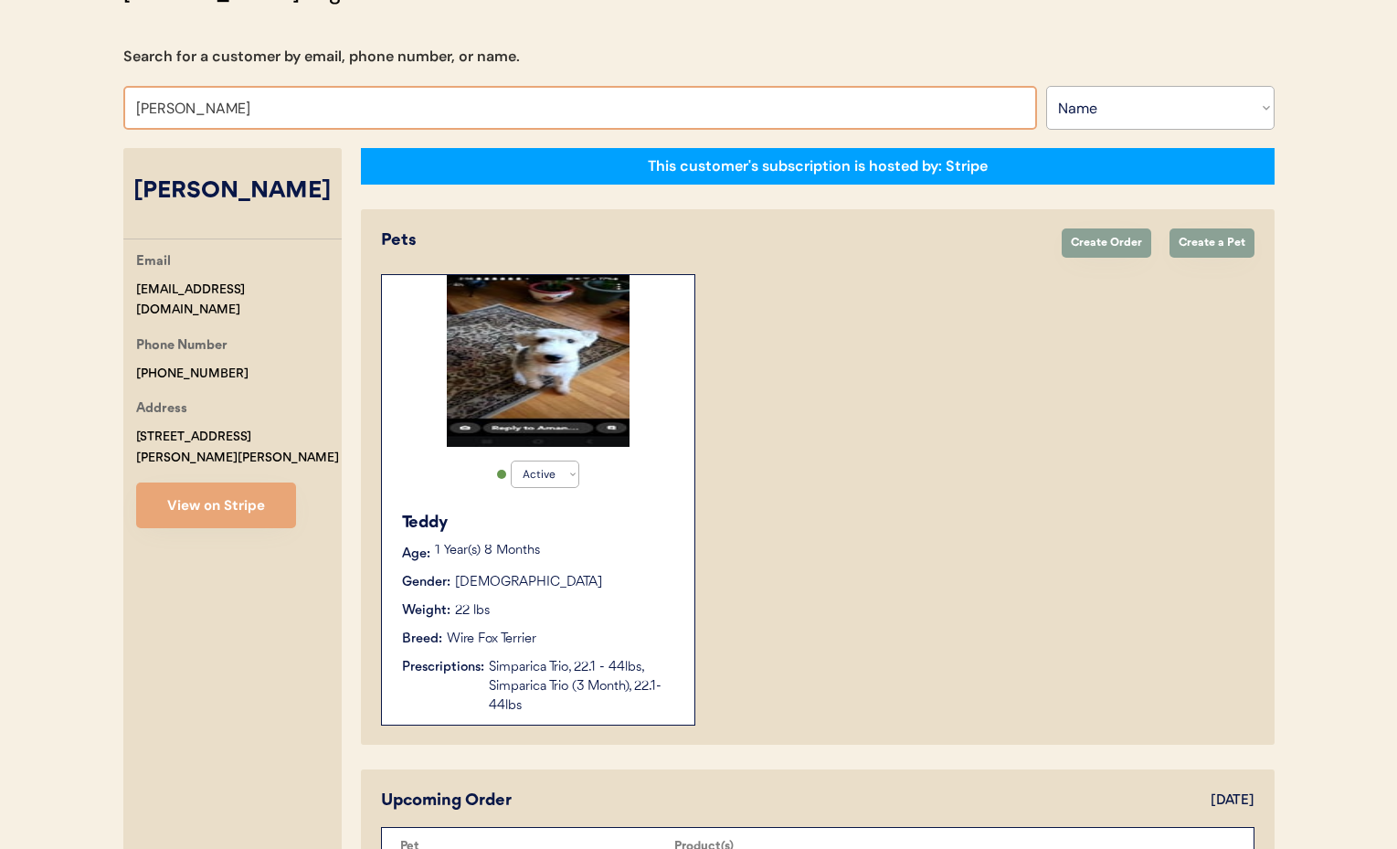
drag, startPoint x: 226, startPoint y: 98, endPoint x: 94, endPoint y: 92, distance: 131.7
click at [94, 92] on div "Patients Consults Orders Admin Logout Otis Admin Page Search for a customer by …" at bounding box center [698, 641] width 1397 height 1607
drag, startPoint x: 226, startPoint y: 107, endPoint x: 74, endPoint y: 98, distance: 151.9
click at [74, 98] on div "Patients Consults Orders Admin Logout Otis Admin Page Search for a customer by …" at bounding box center [698, 641] width 1397 height 1607
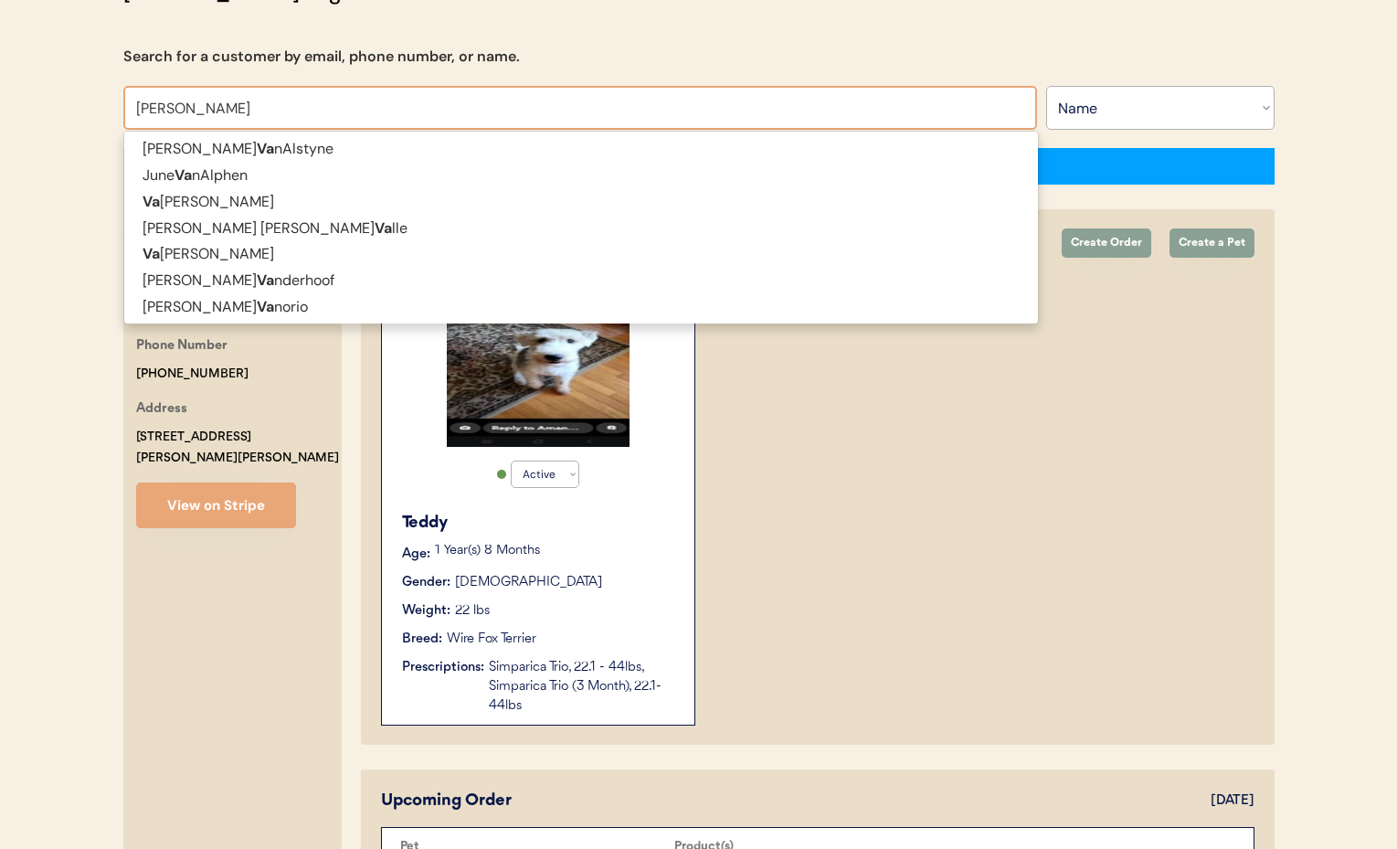
type input "vanessa f"
type input "vanessa fernandez"
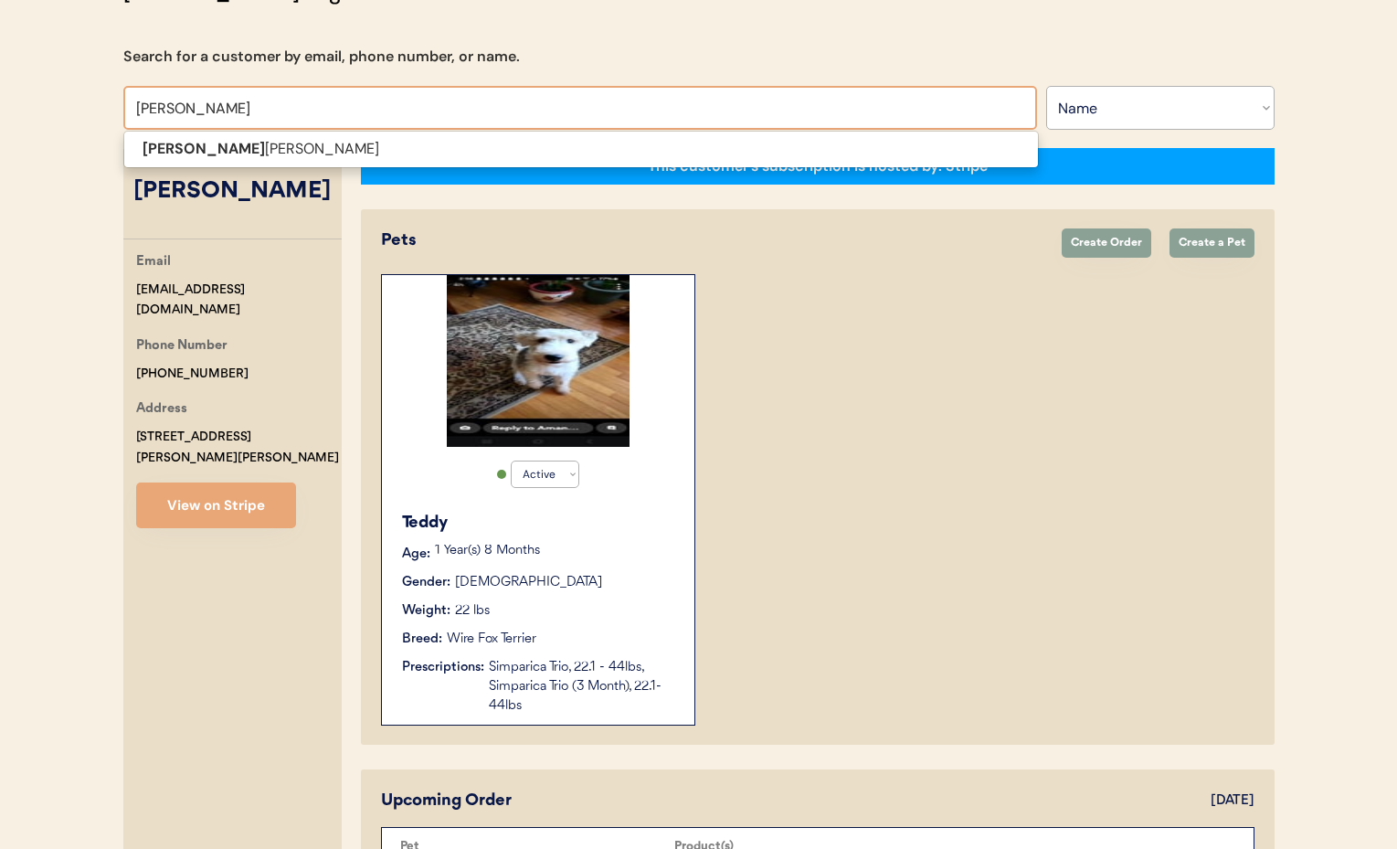
type input "vanessa fer"
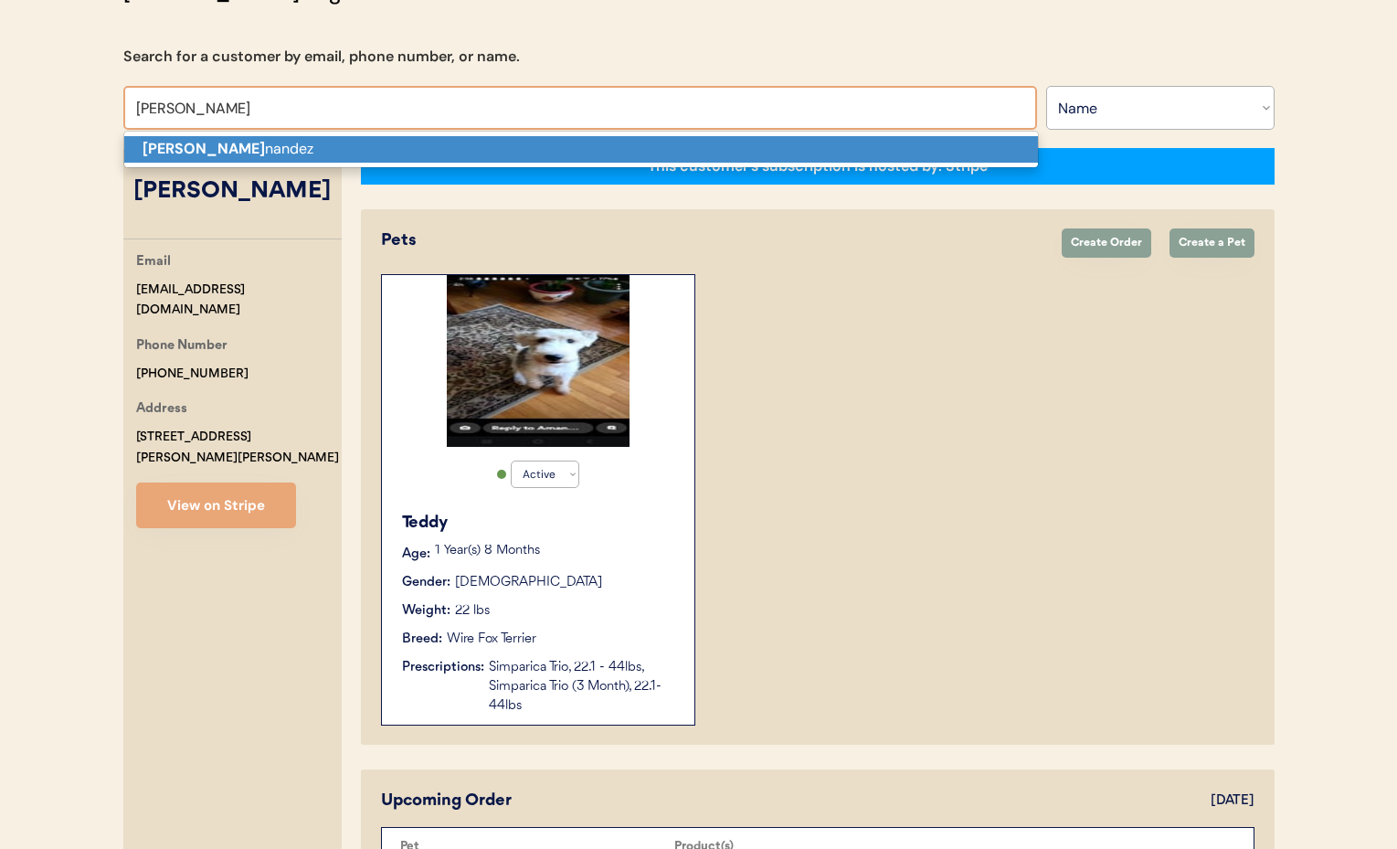
click at [176, 143] on strong "Vanessa Fer" at bounding box center [204, 148] width 122 height 19
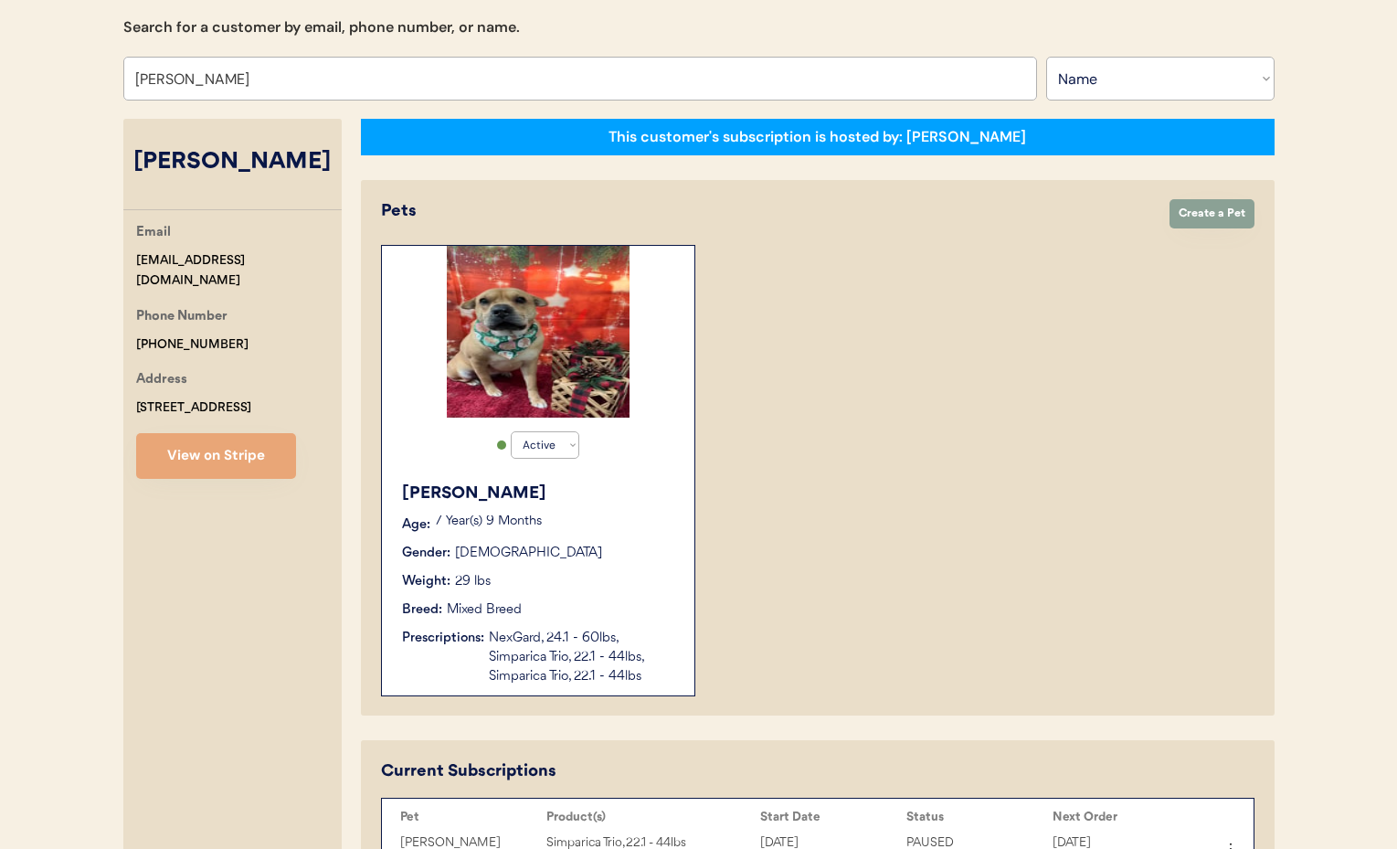
scroll to position [188, 0]
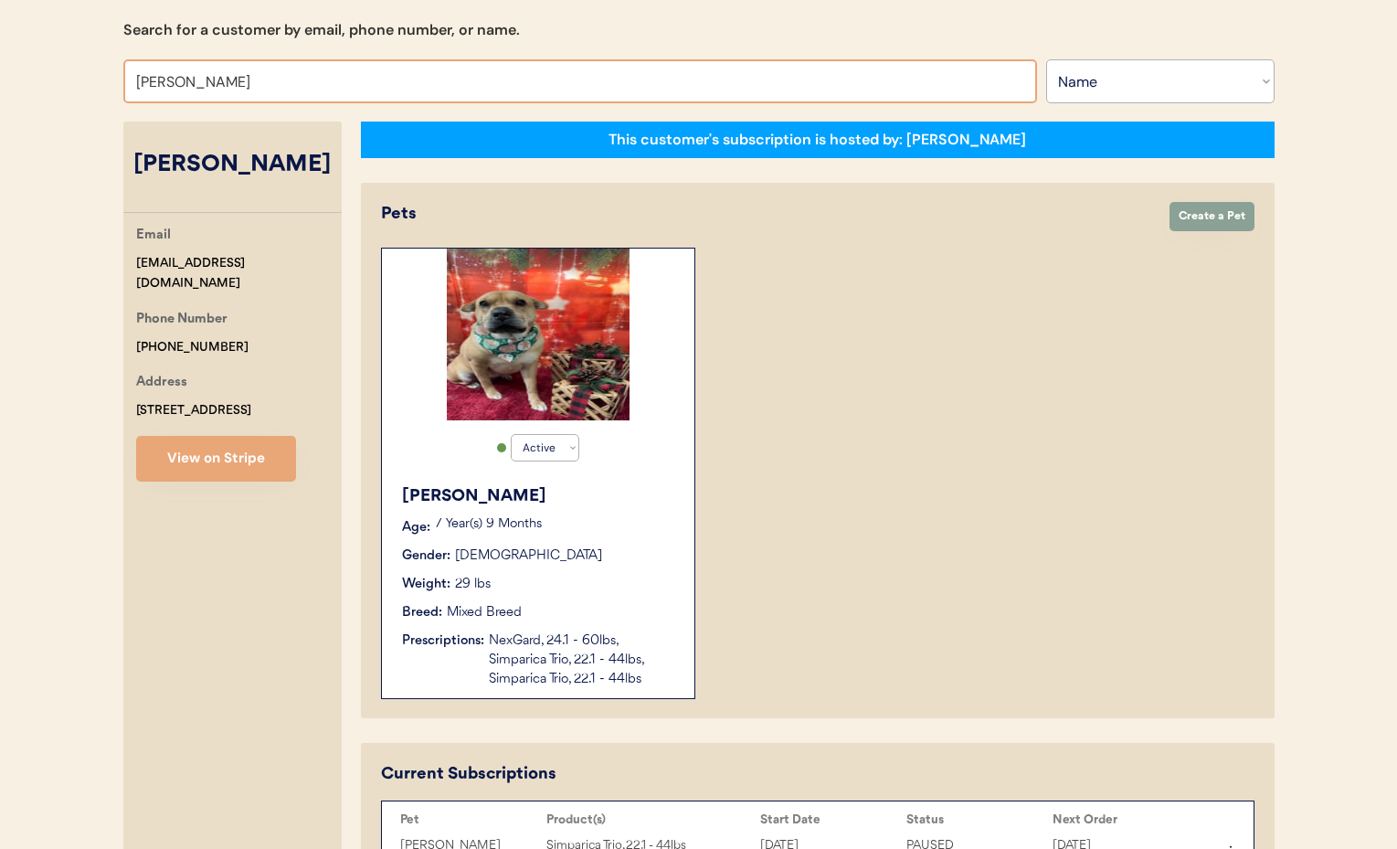
drag, startPoint x: 269, startPoint y: 88, endPoint x: 58, endPoint y: 70, distance: 210.8
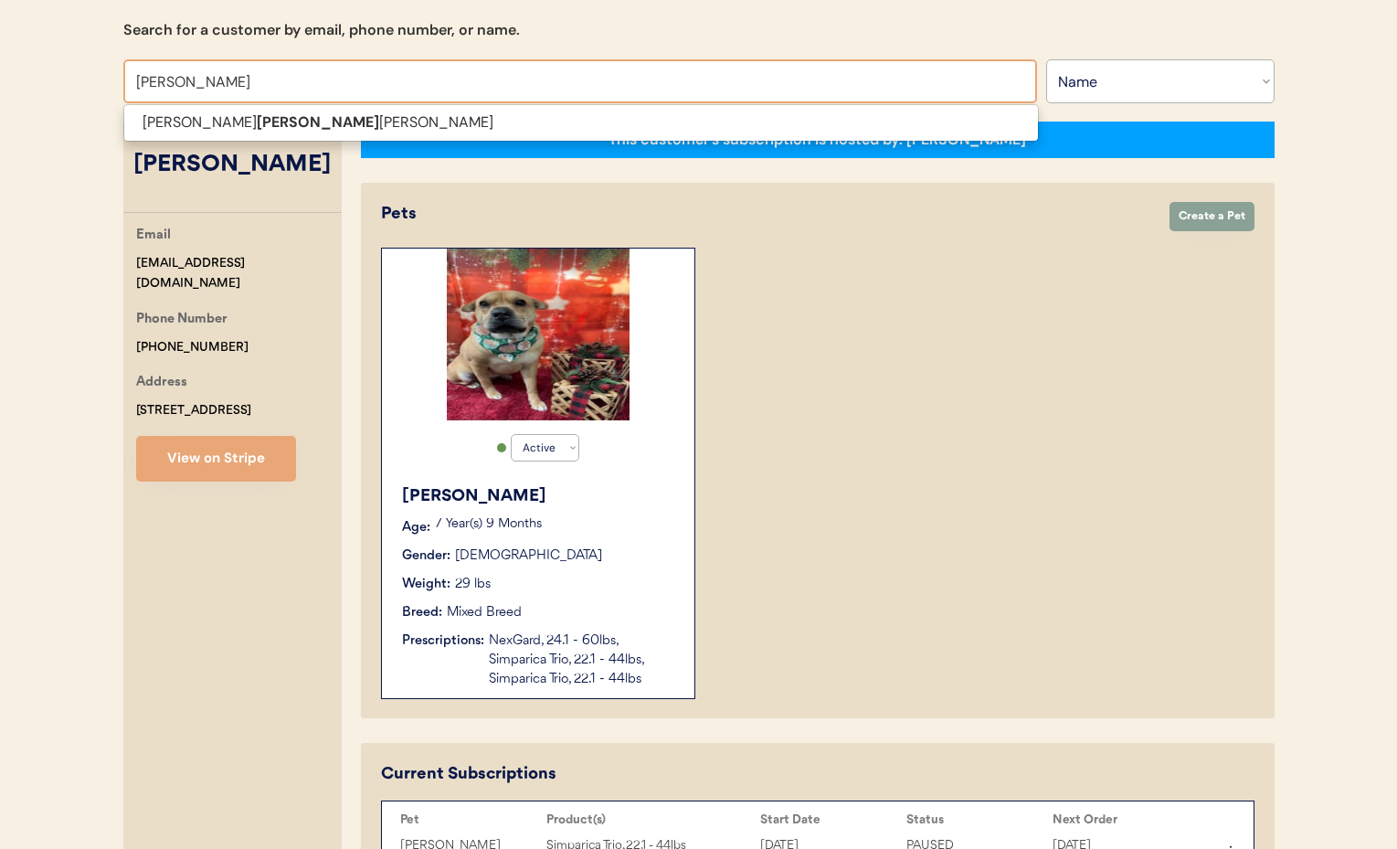
click at [162, 107] on span "Kate ngoc tran" at bounding box center [580, 122] width 915 height 37
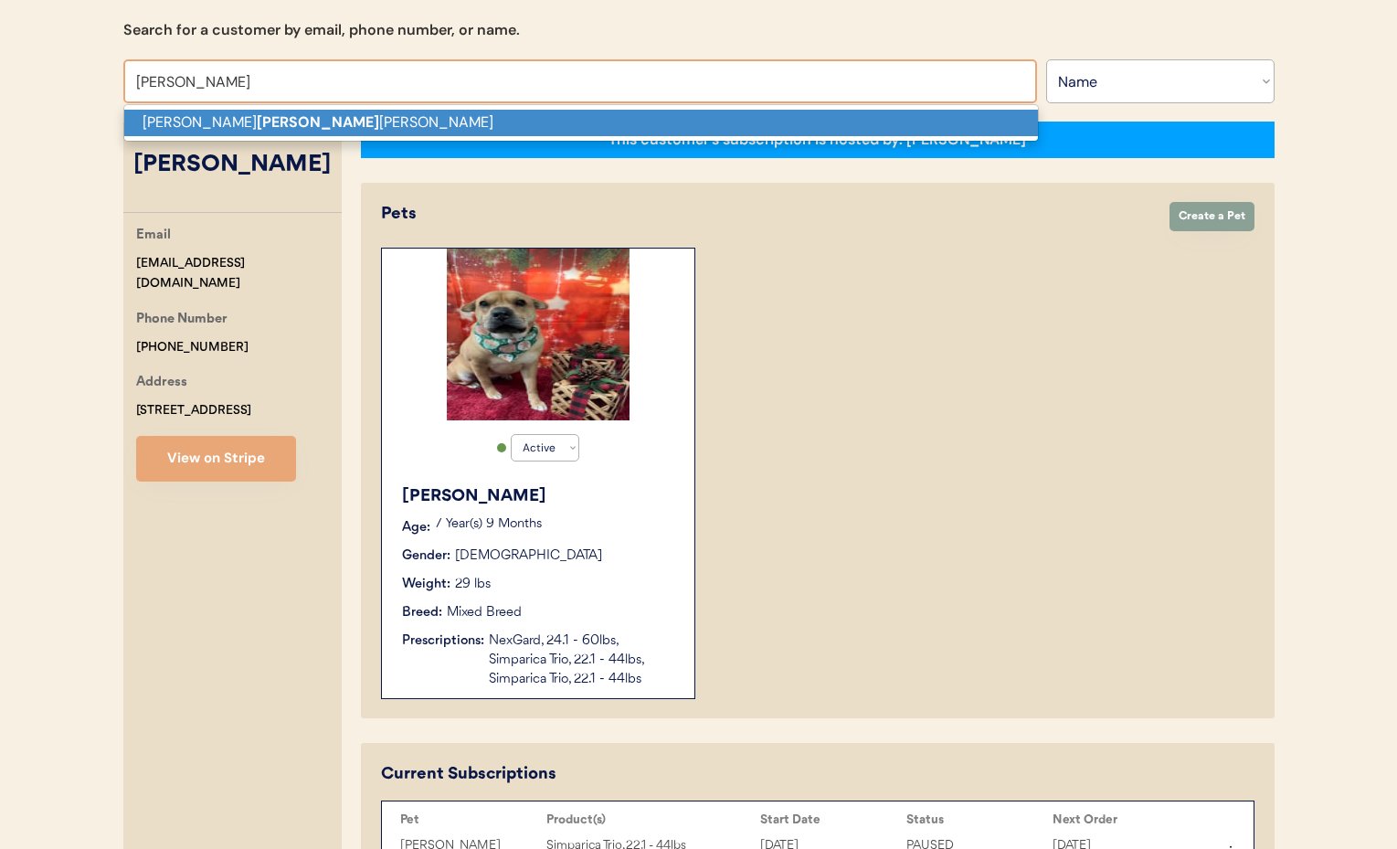
click at [165, 117] on p "Kate ngoc tran" at bounding box center [581, 123] width 914 height 26
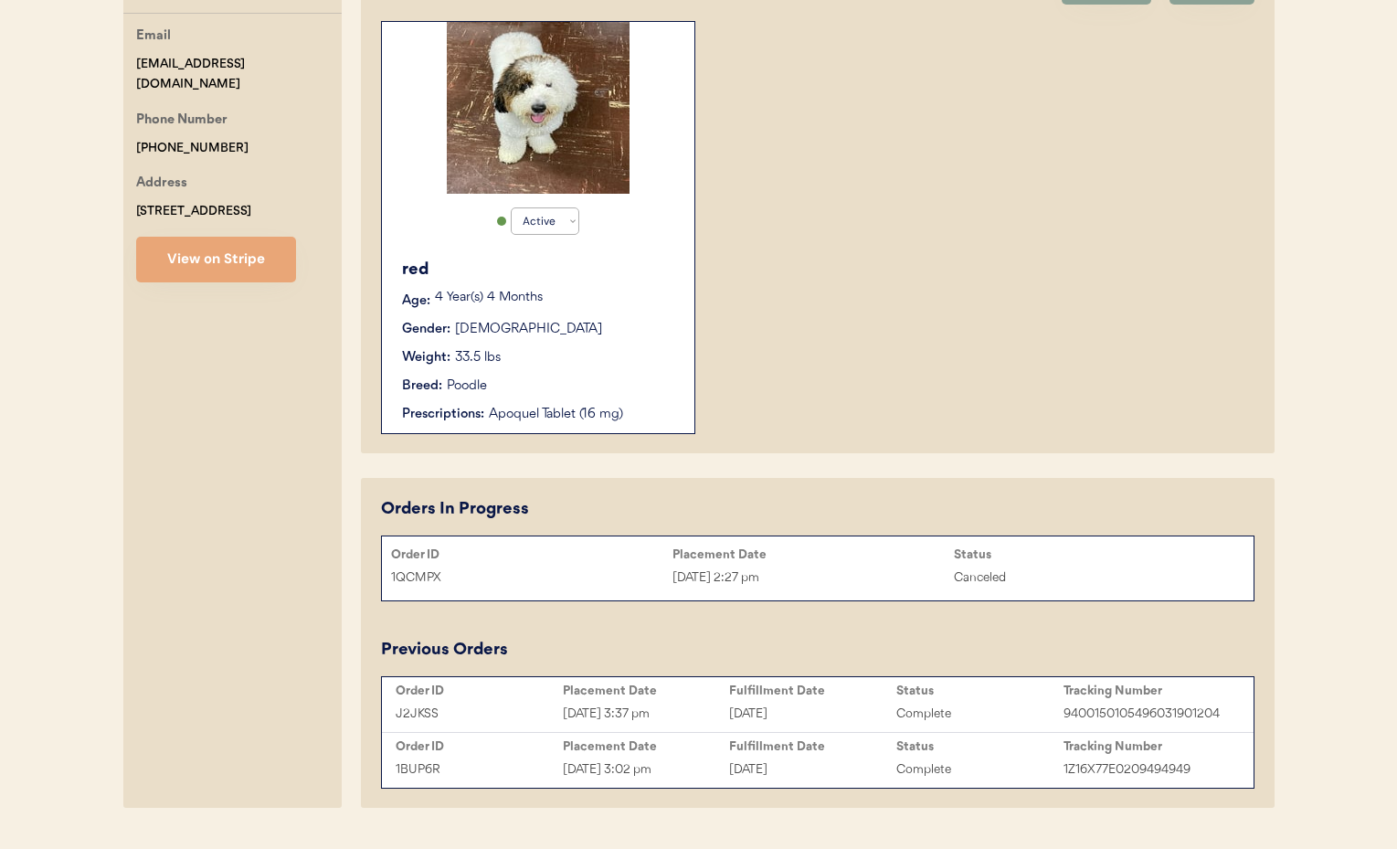
scroll to position [412, 0]
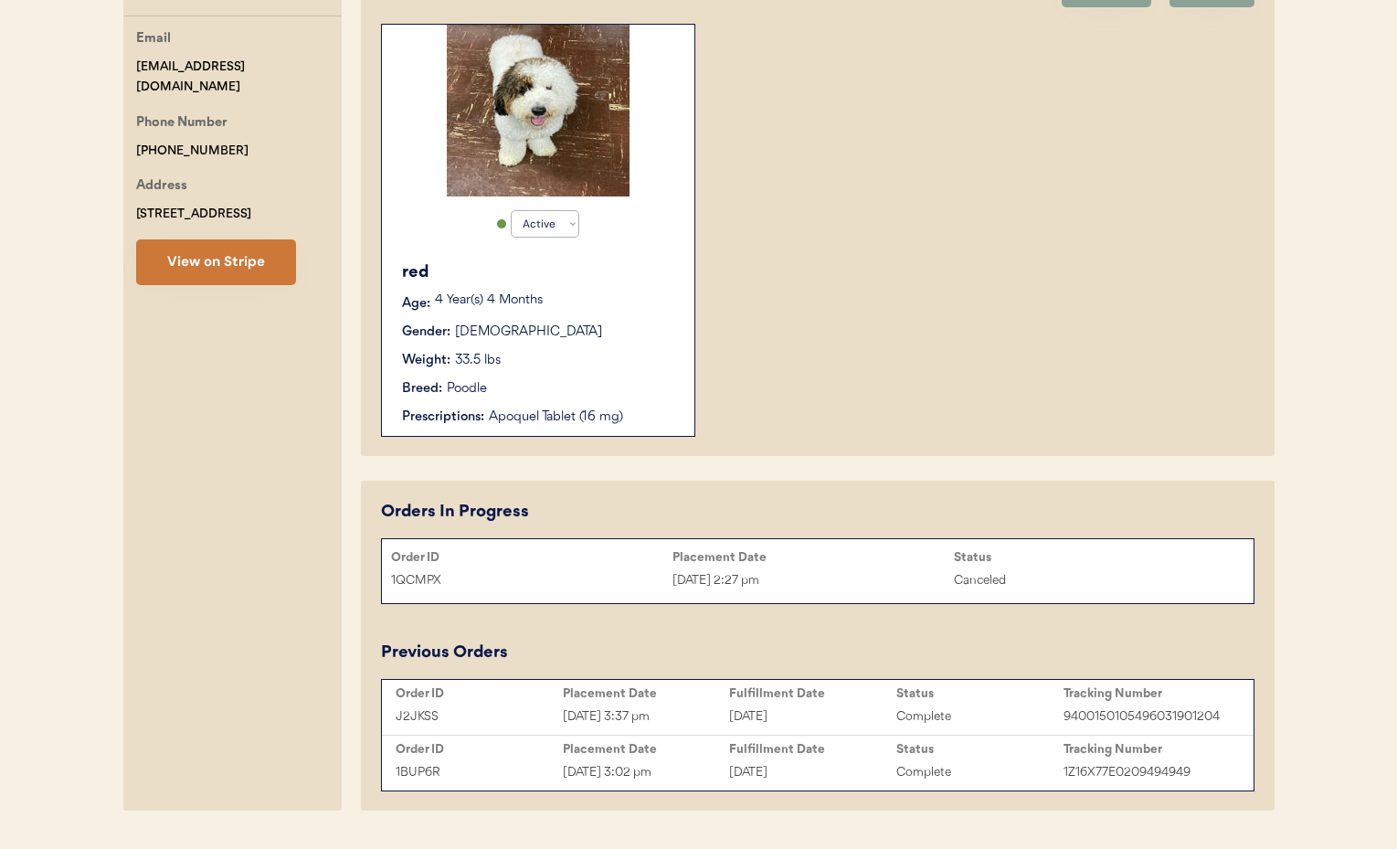
click at [261, 239] on button "View on Stripe" at bounding box center [216, 262] width 160 height 46
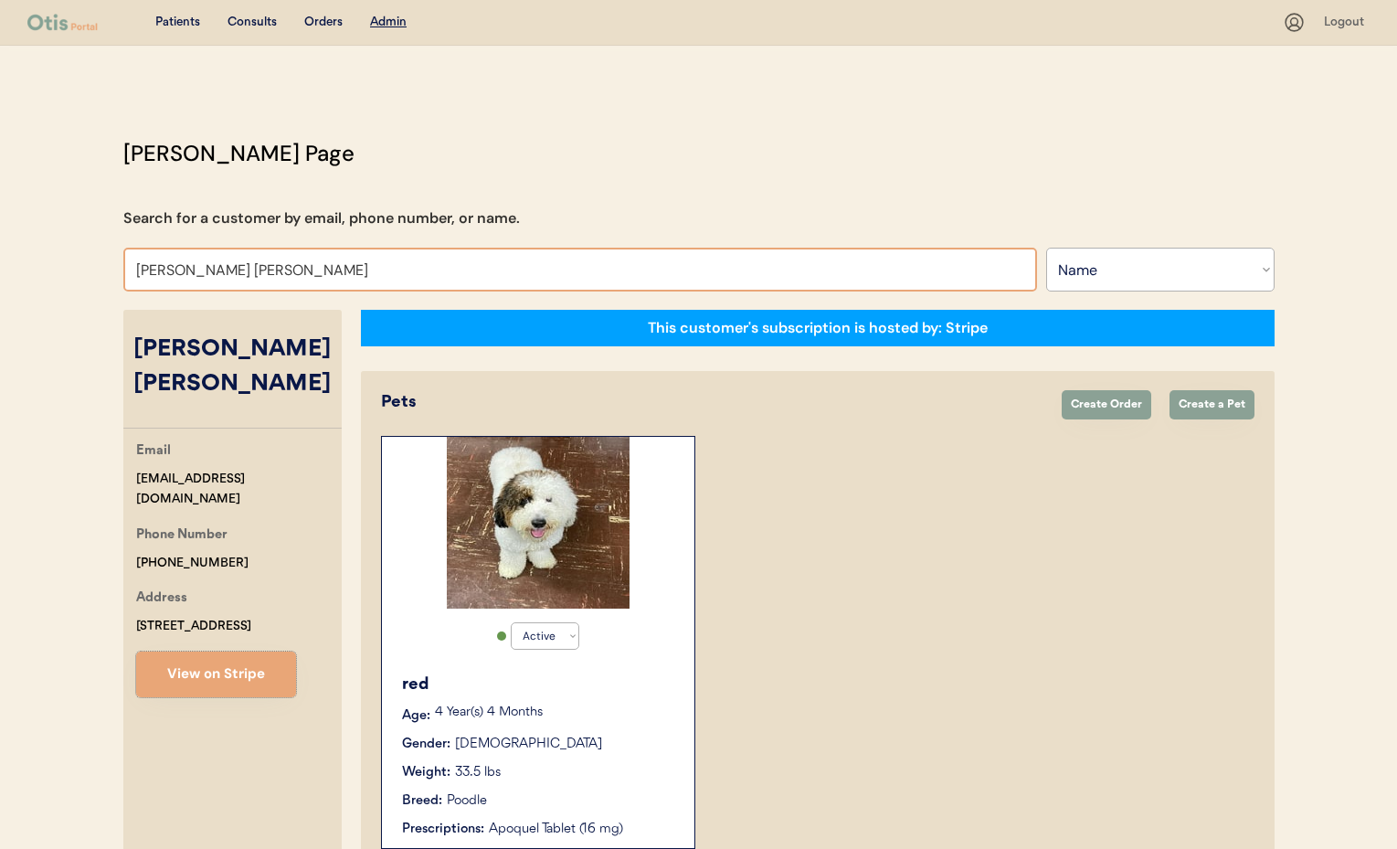
scroll to position [4, 0]
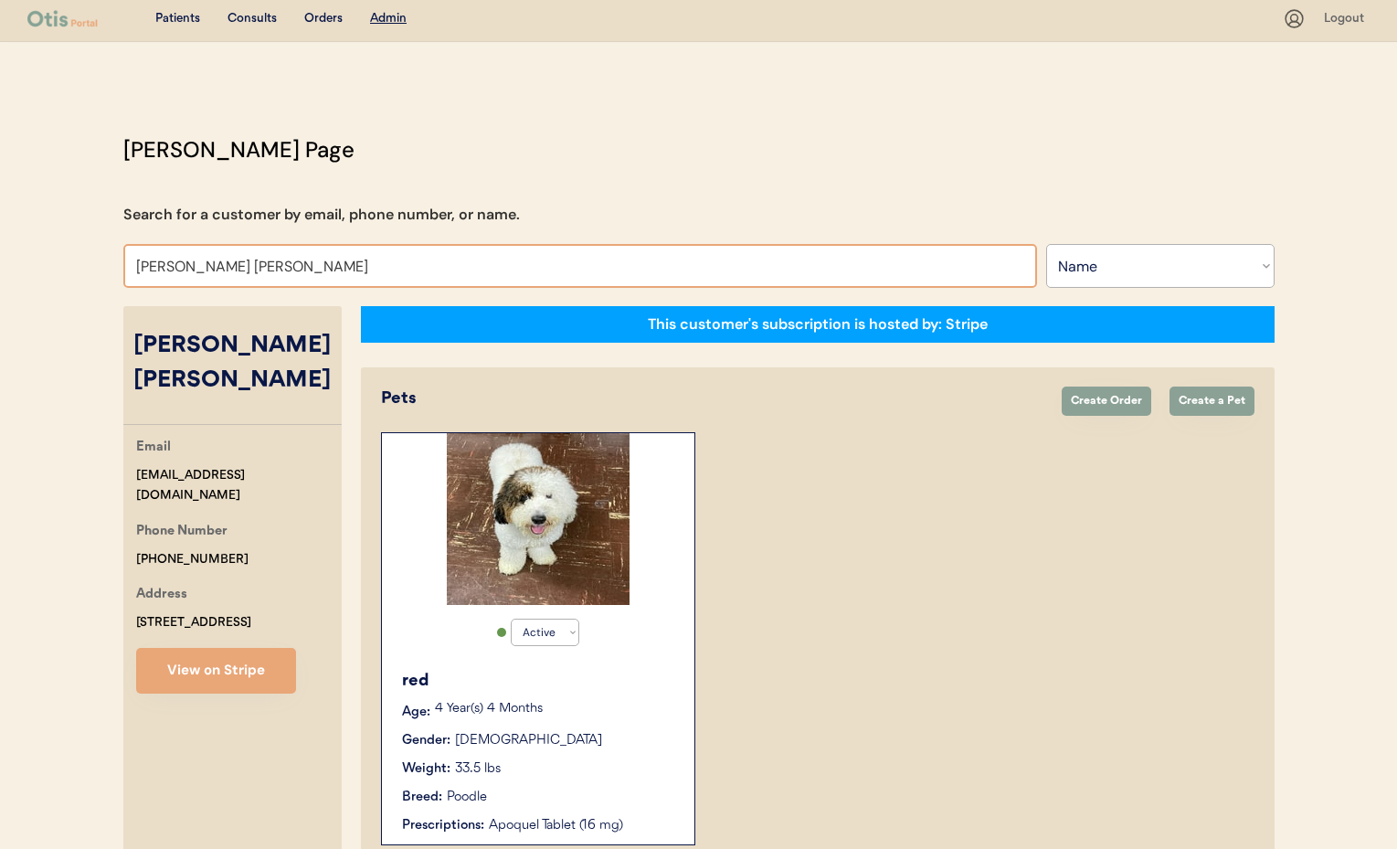
drag, startPoint x: 259, startPoint y: 255, endPoint x: 259, endPoint y: 266, distance: 11.0
click at [259, 257] on input "Kate ngoc tran" at bounding box center [580, 266] width 914 height 44
drag, startPoint x: 145, startPoint y: 259, endPoint x: 100, endPoint y: 259, distance: 44.8
click at [100, 259] on div "Patients Consults Orders Admin Logout Otis Admin Page Search for a customer by …" at bounding box center [698, 649] width 1397 height 1307
type input "Be"
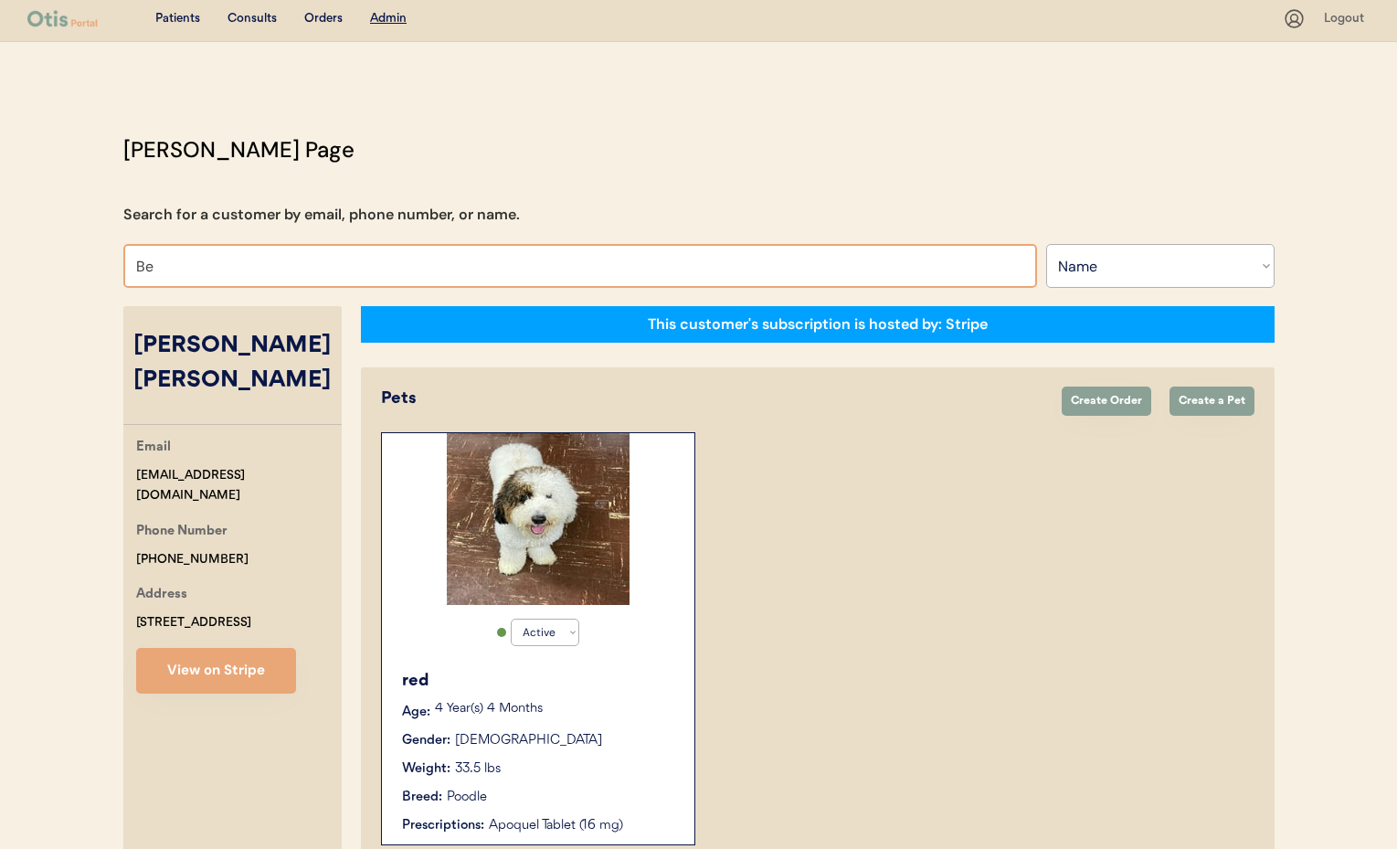
type input "Beth Lamora"
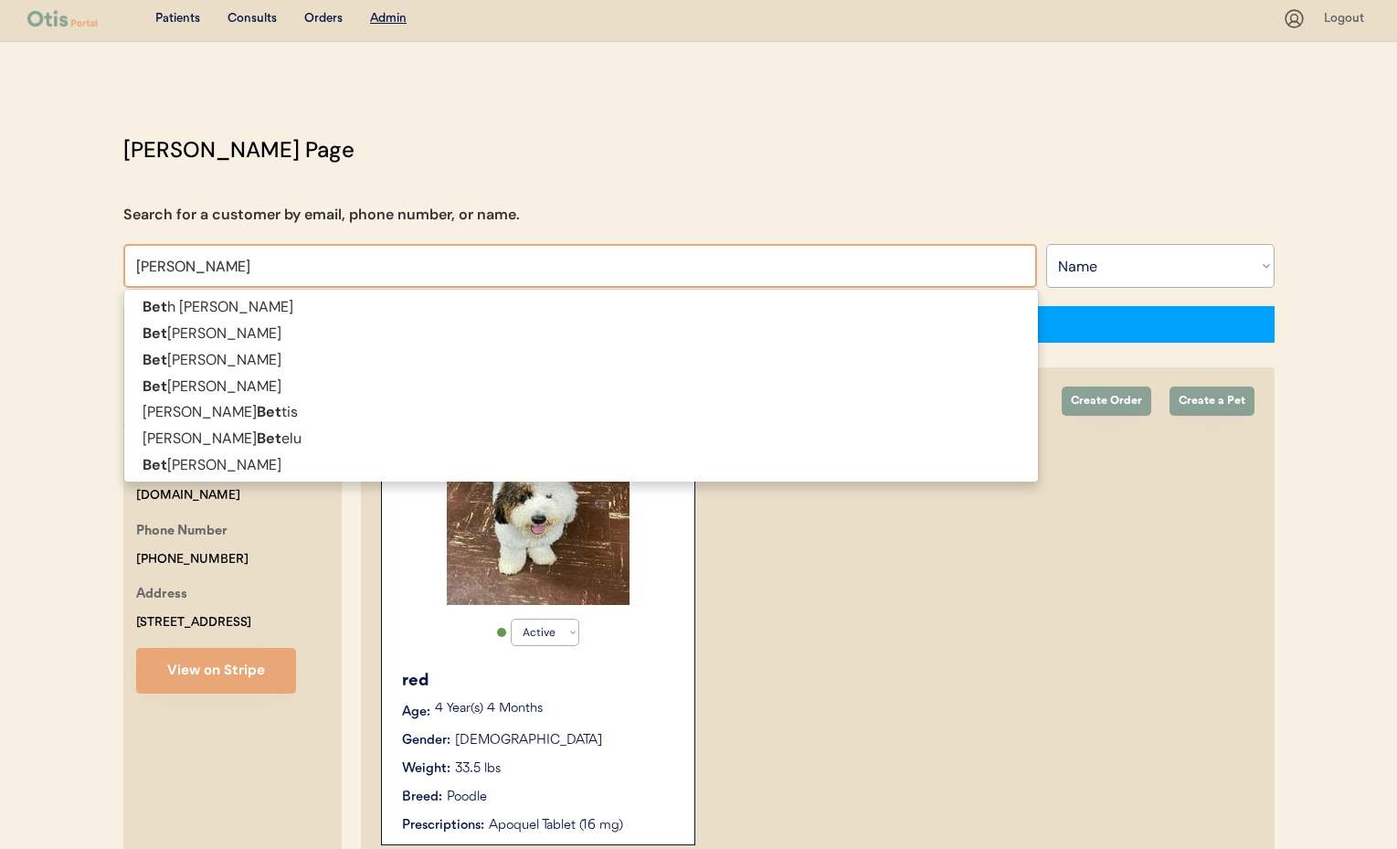
type input "Beth"
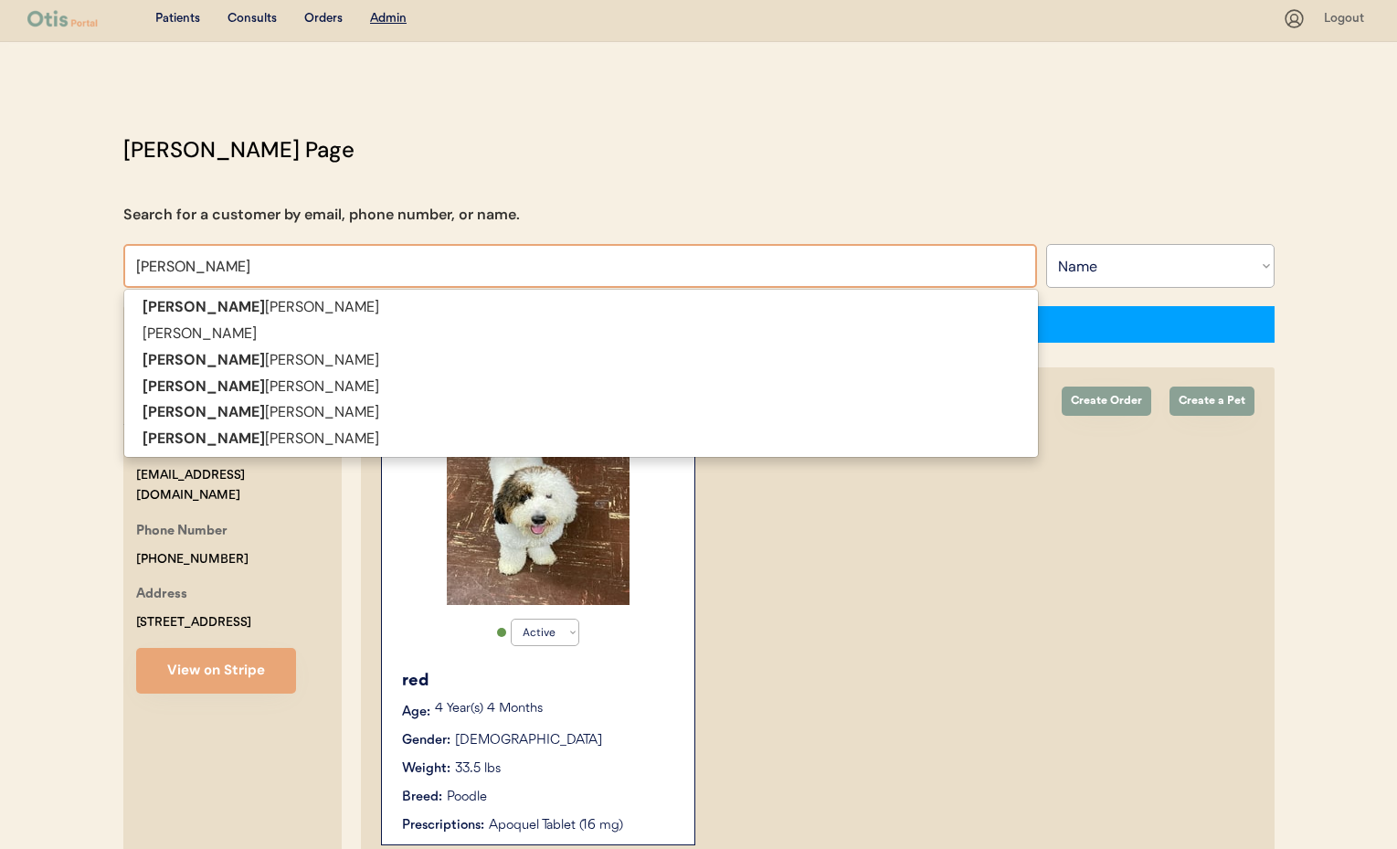
type input "Beth J"
type input "Beth Johnson"
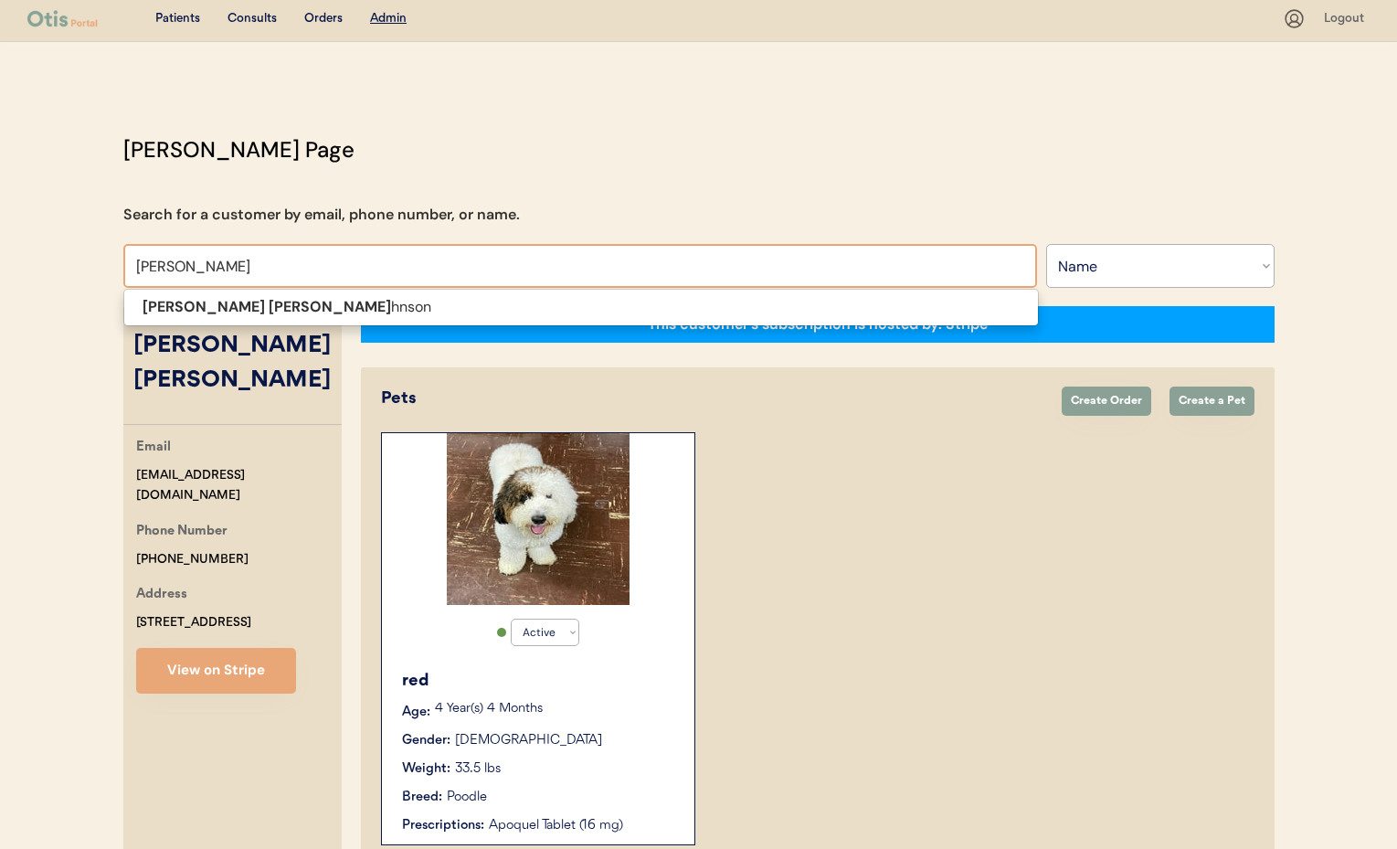
type input "Beth John"
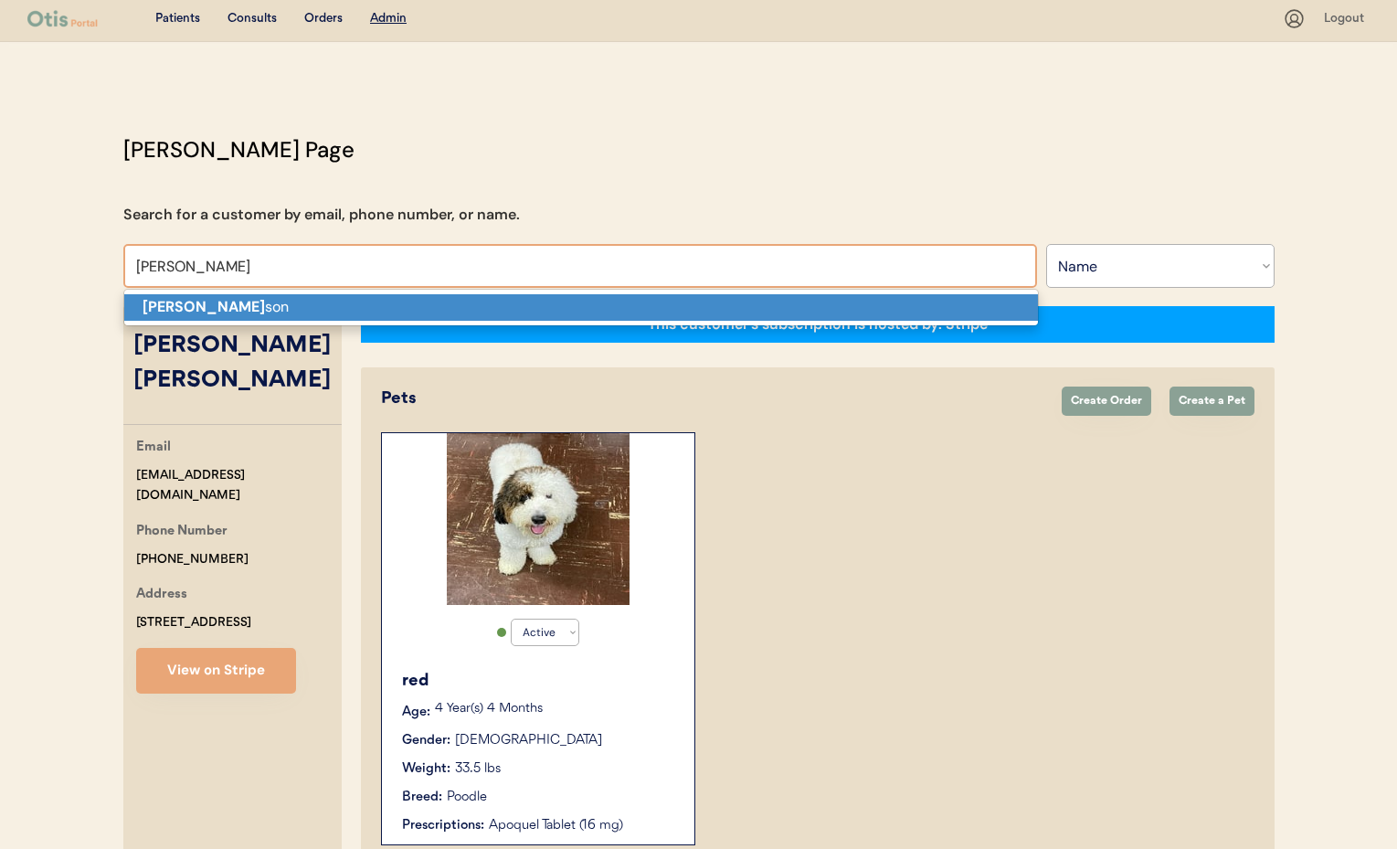
click at [183, 299] on strong "Beth John" at bounding box center [204, 306] width 122 height 19
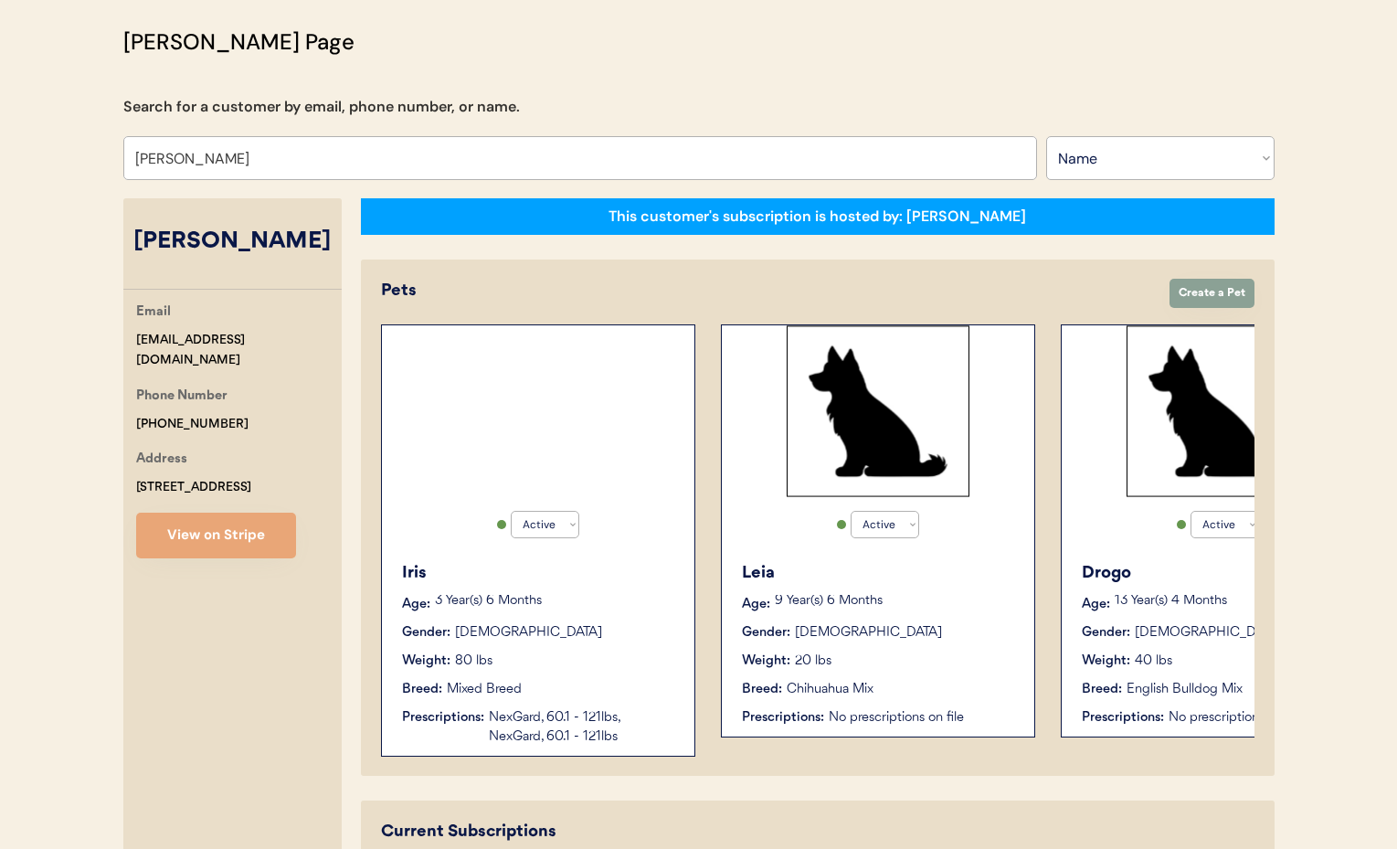
scroll to position [104, 0]
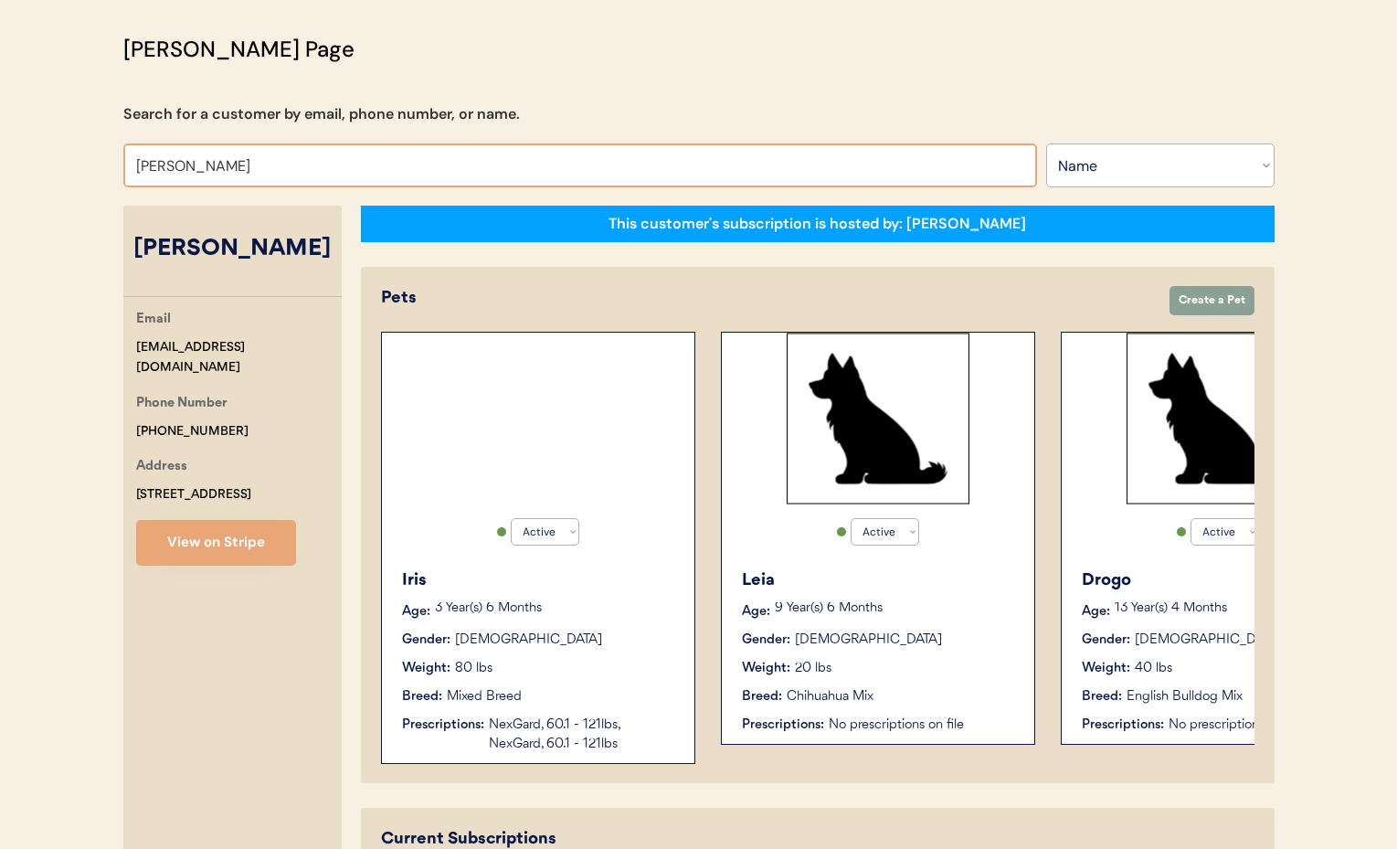
drag, startPoint x: 188, startPoint y: 164, endPoint x: 65, endPoint y: 155, distance: 123.7
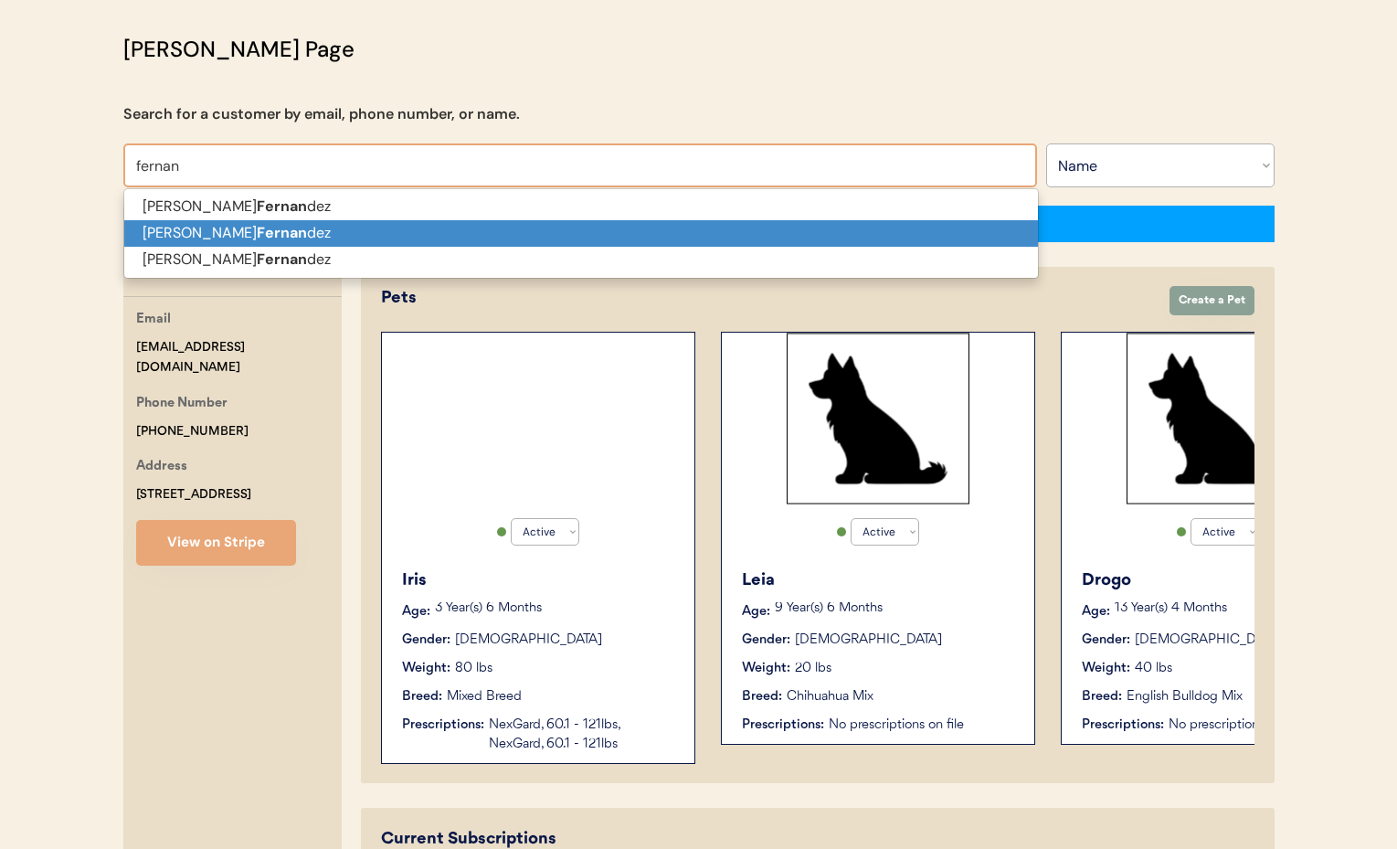
click at [171, 224] on p "Vanessa Fernan dez" at bounding box center [581, 233] width 914 height 26
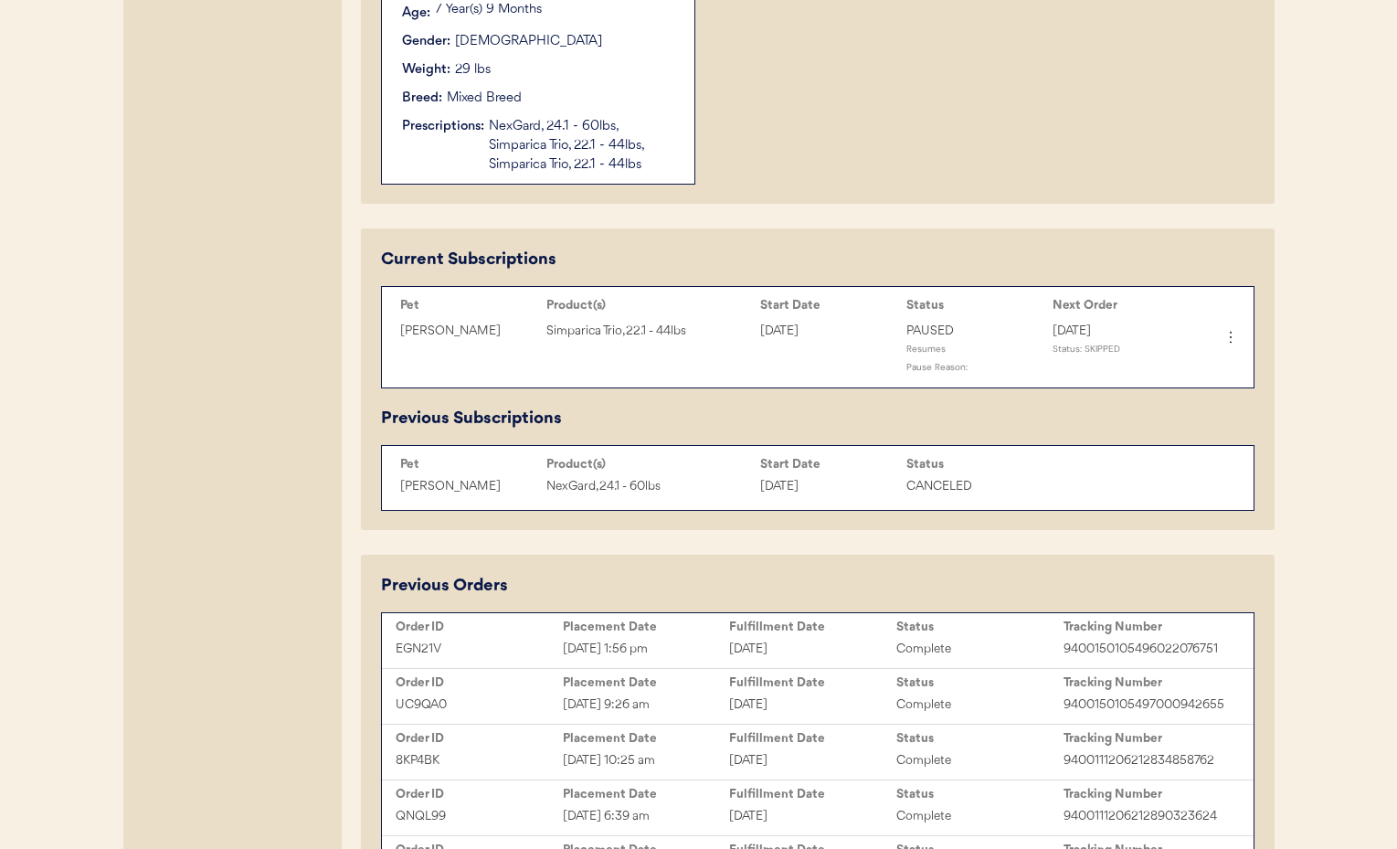
scroll to position [744, 0]
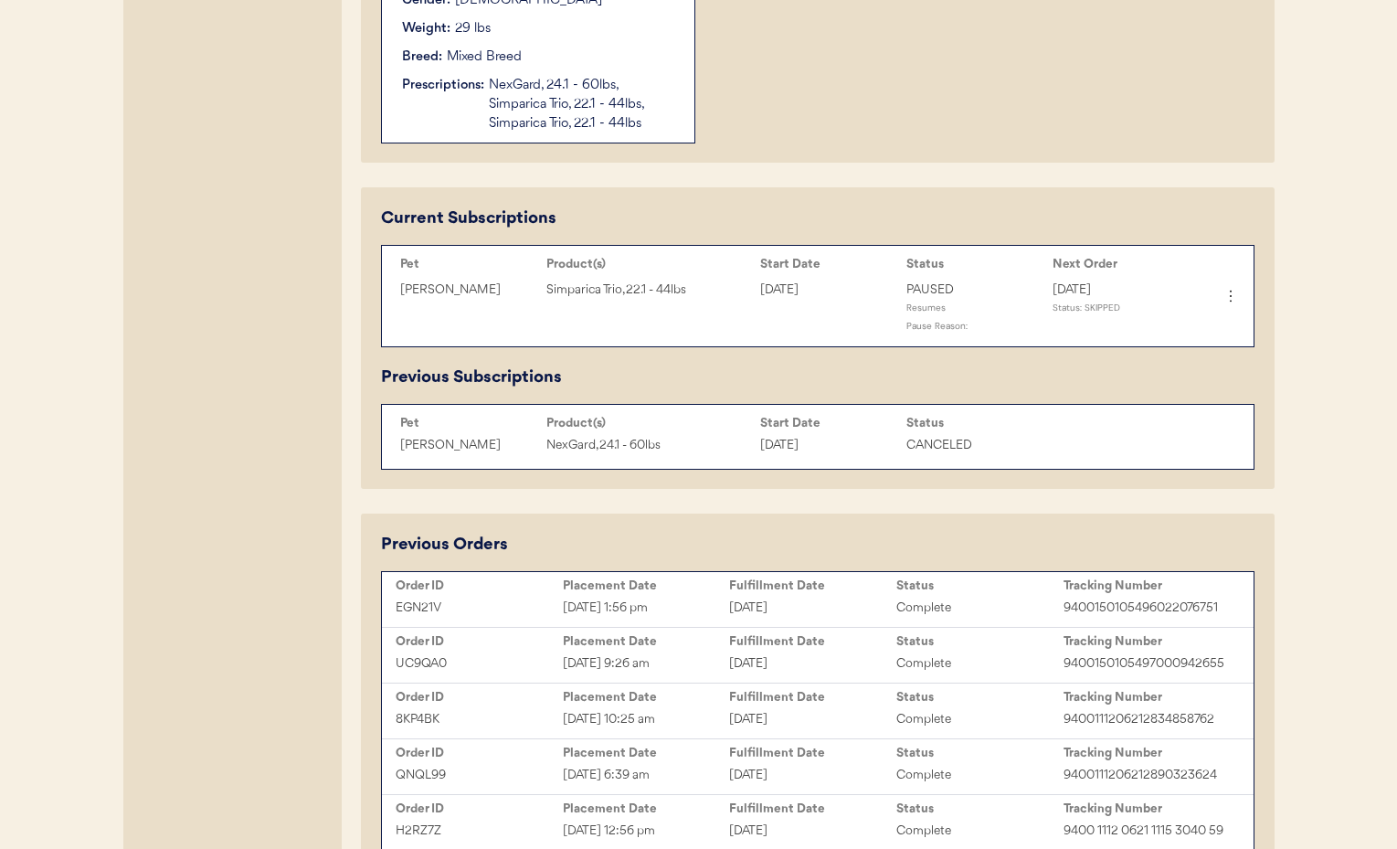
type input "Vanessa Fernandez"
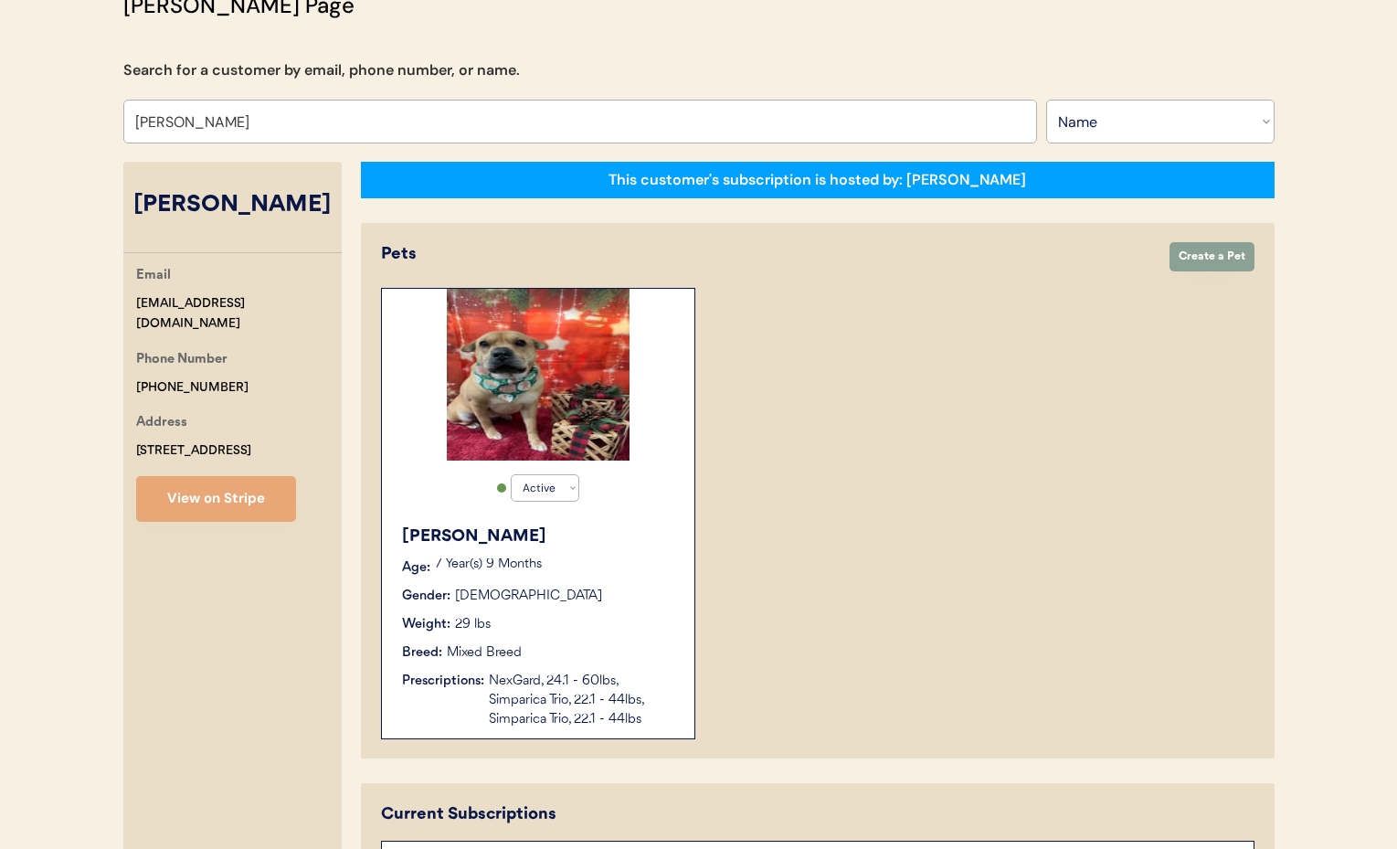
scroll to position [0, 0]
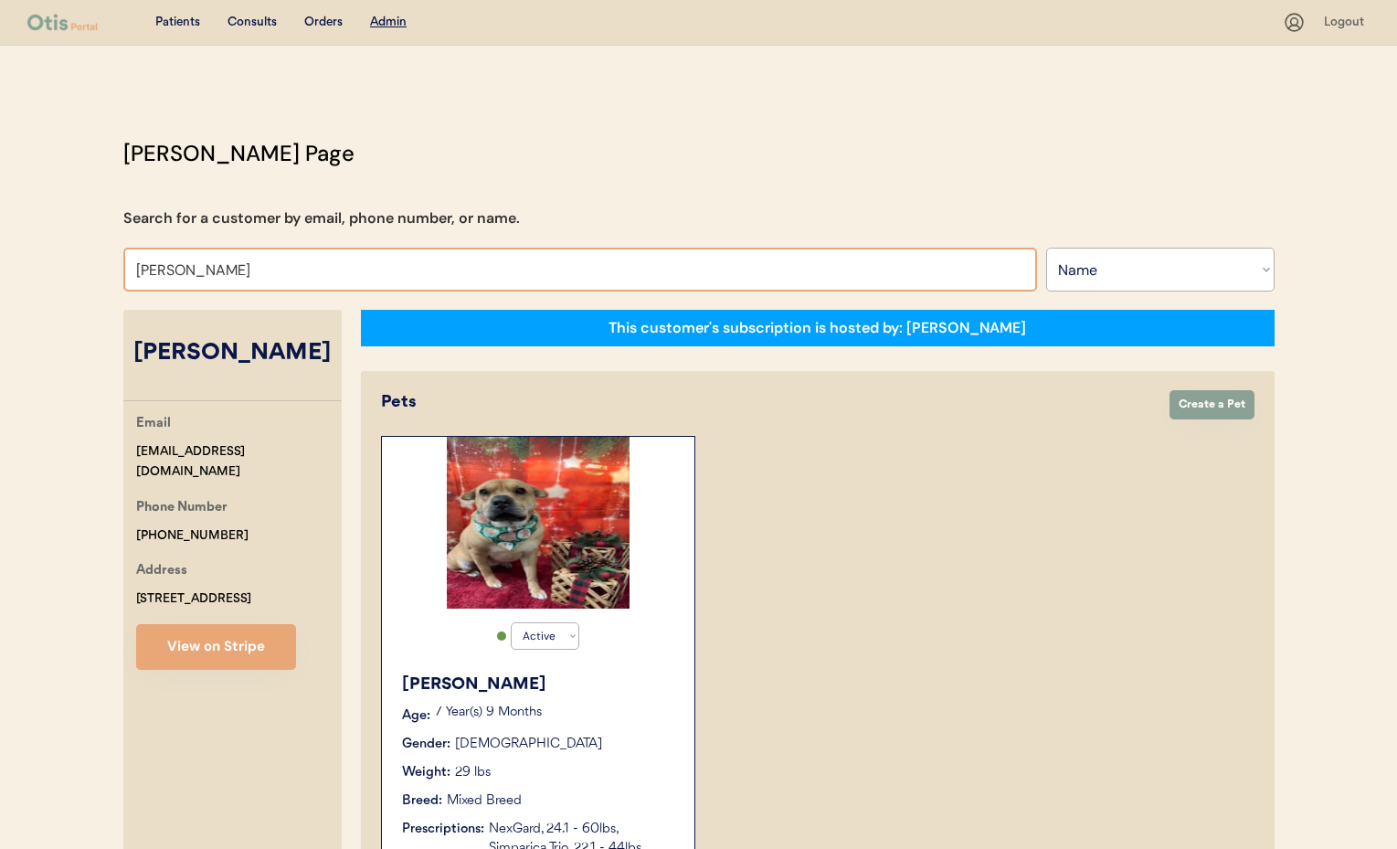
drag, startPoint x: 280, startPoint y: 272, endPoint x: 177, endPoint y: 273, distance: 102.3
click at [1148, 270] on select "Search By Name Email Phone Number" at bounding box center [1160, 270] width 228 height 44
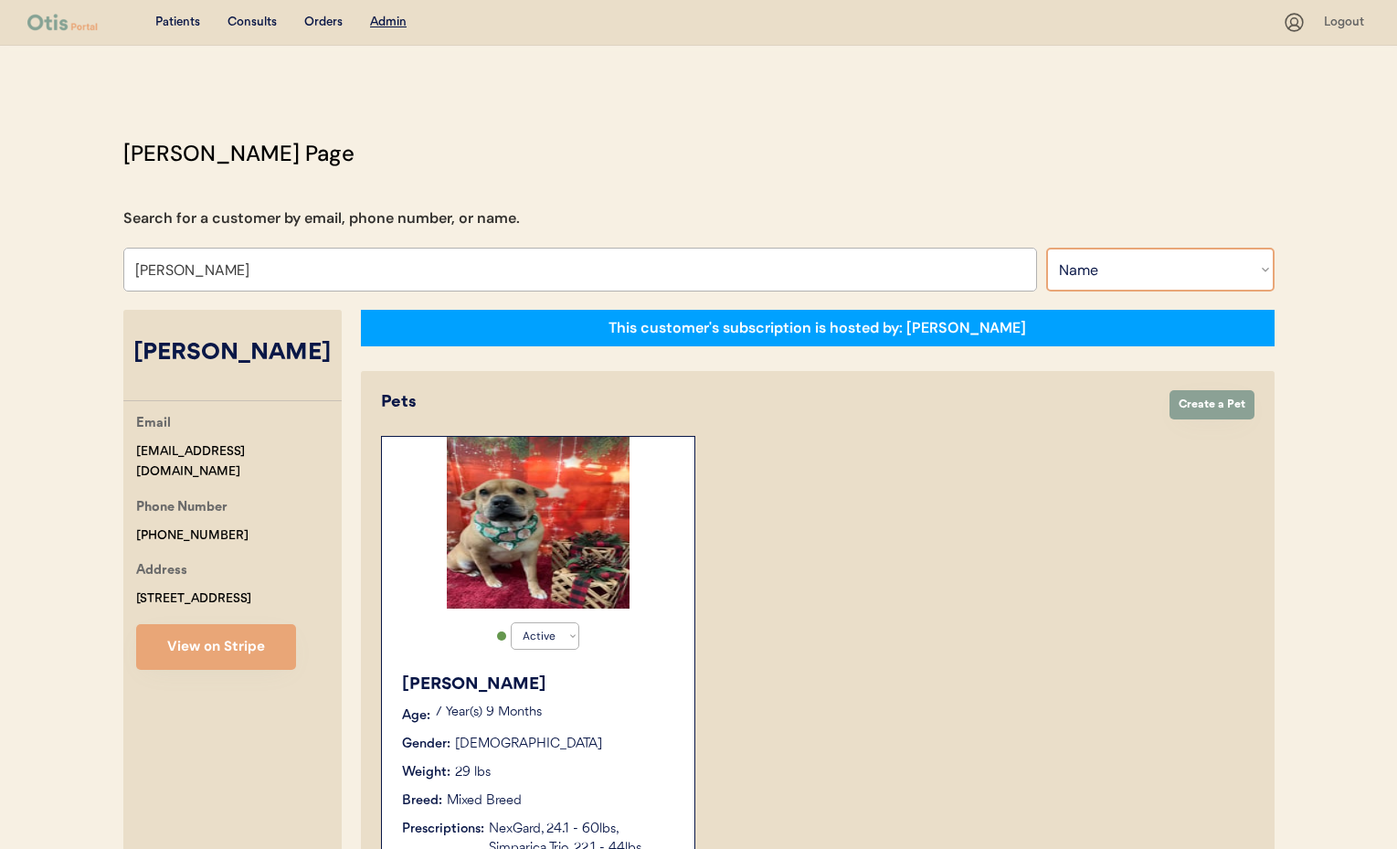
select select ""Email""
click at [1046, 248] on select "Search By Name Email Phone Number" at bounding box center [1160, 270] width 228 height 44
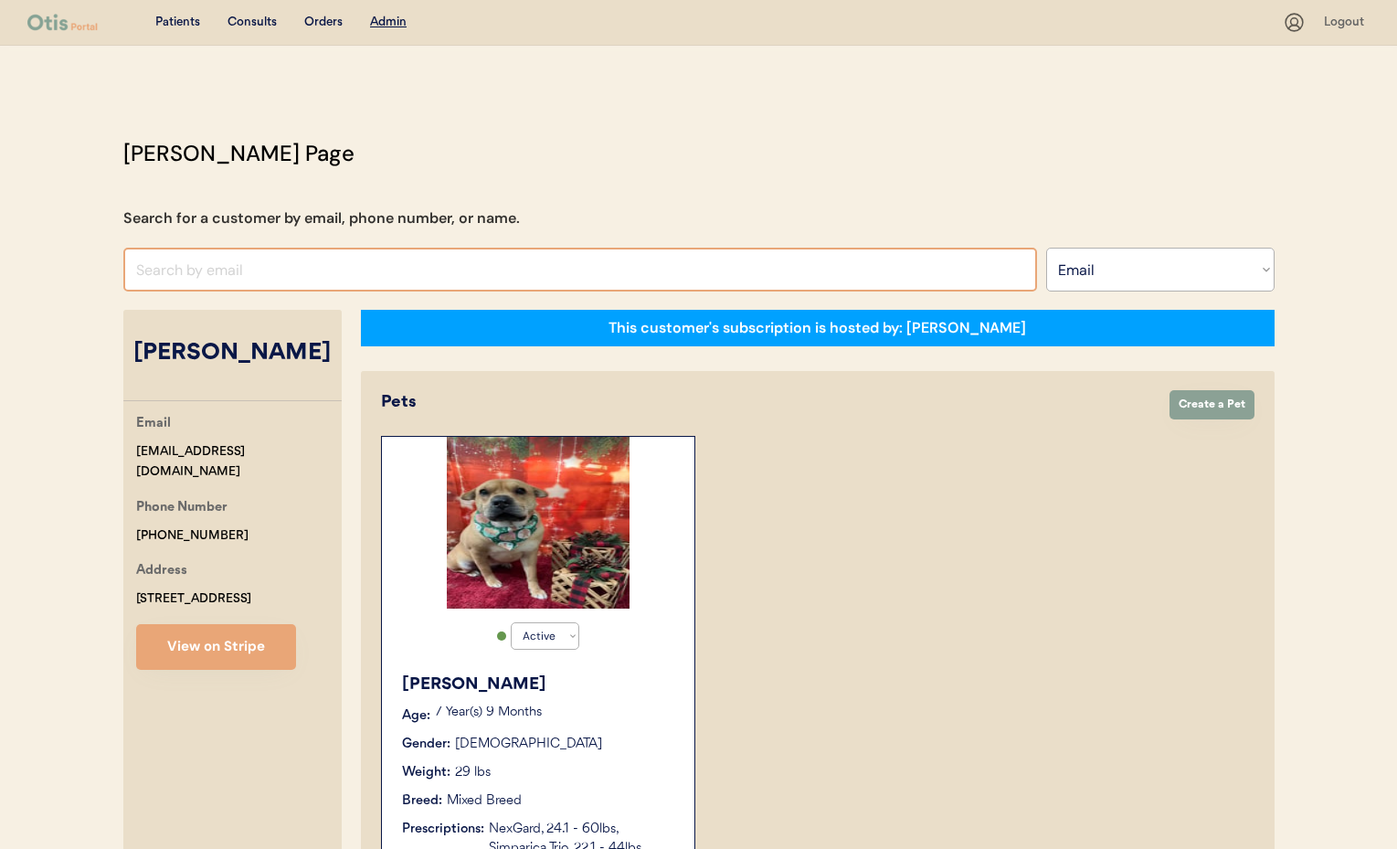
click at [278, 276] on input "input" at bounding box center [580, 270] width 914 height 44
paste input "peymangole@gmail.com"
type input "peymangole@gmail."
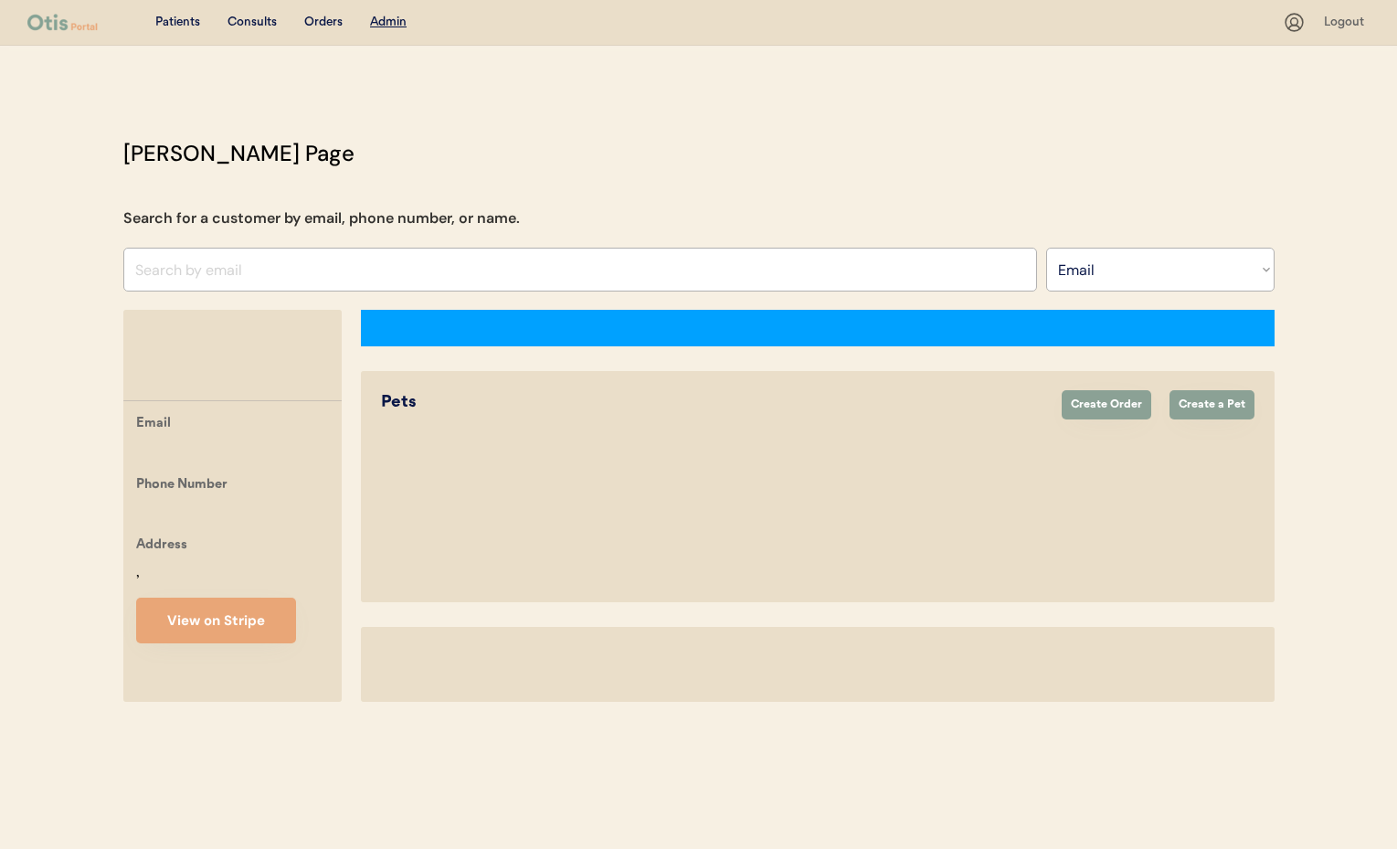
select select ""Email""
select select "true"
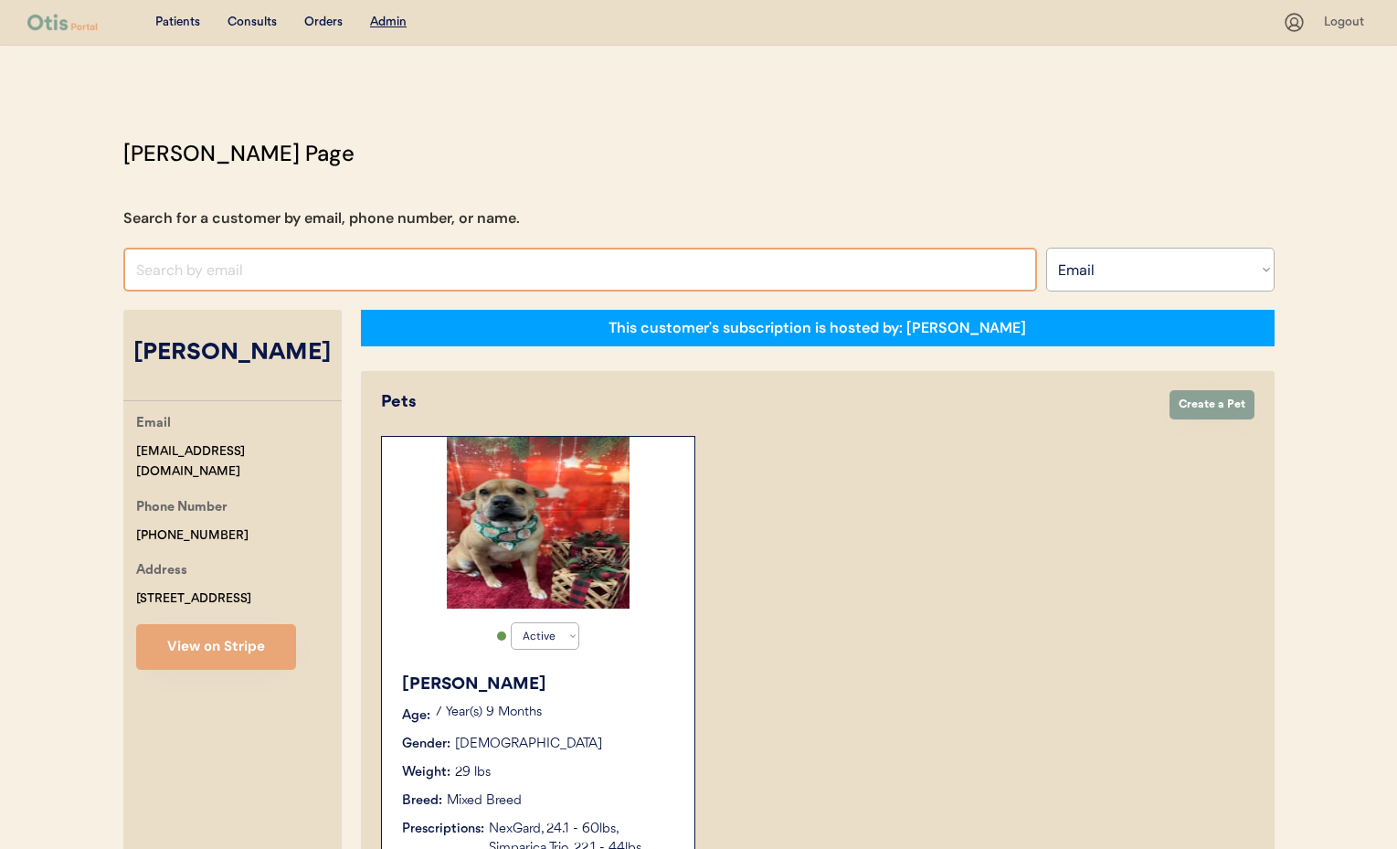
click at [185, 275] on input "input" at bounding box center [580, 270] width 914 height 44
paste input "[EMAIL_ADDRESS][DOMAIN_NAME]"
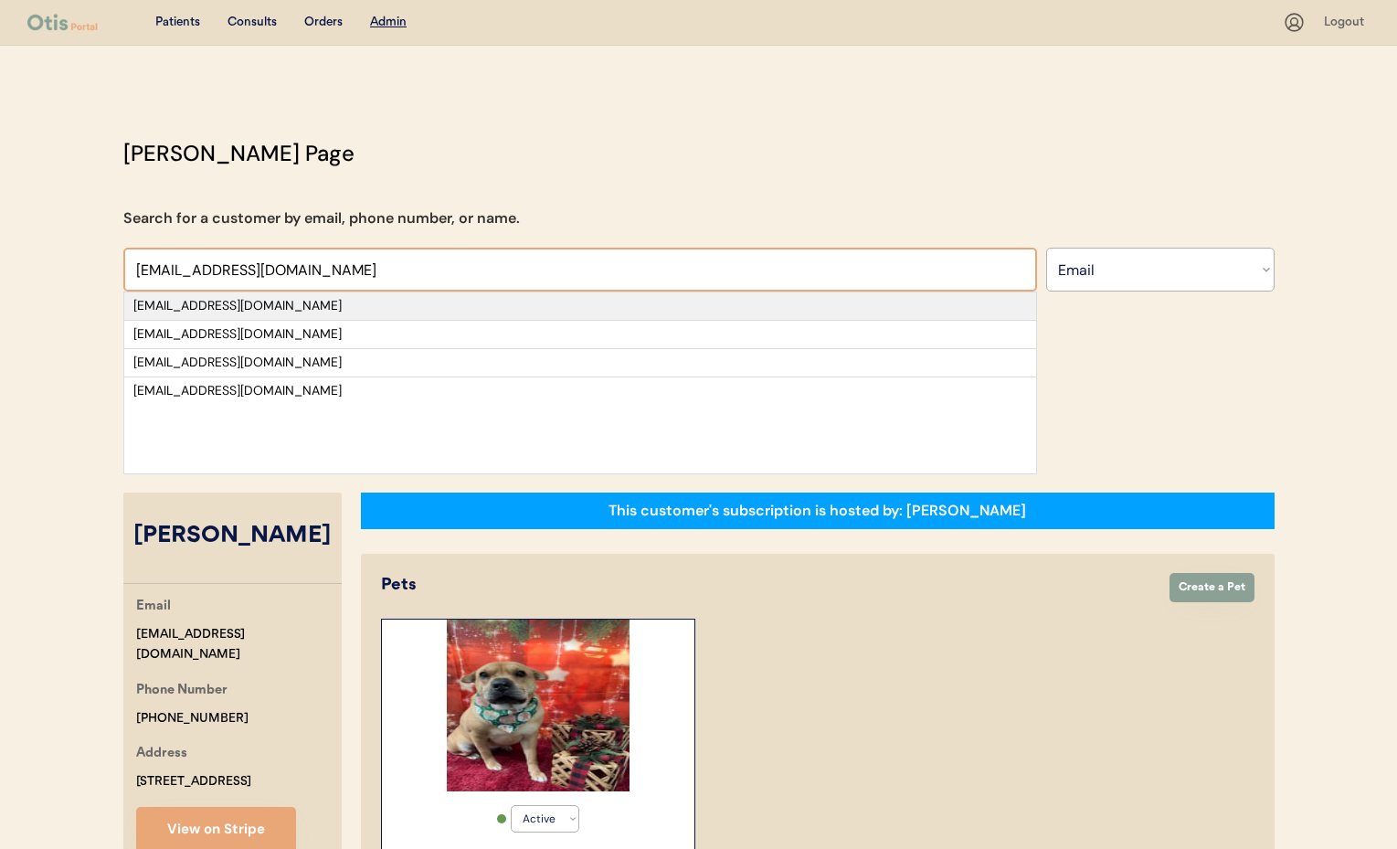
type input "[EMAIL_ADDRESS][DOMAIN_NAME]"
click at [258, 300] on div "[EMAIL_ADDRESS][DOMAIN_NAME]" at bounding box center [579, 306] width 893 height 18
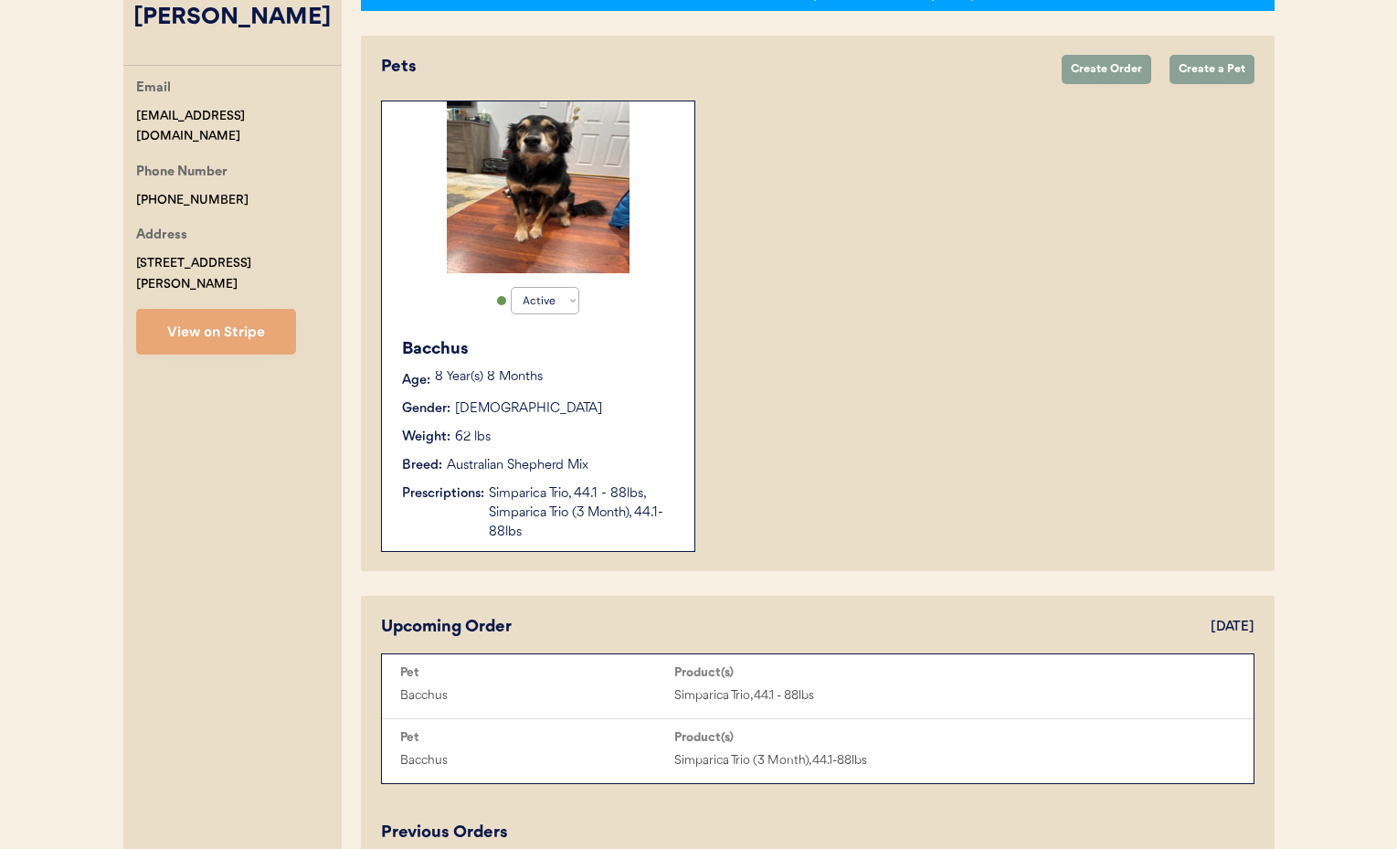
scroll to position [291, 0]
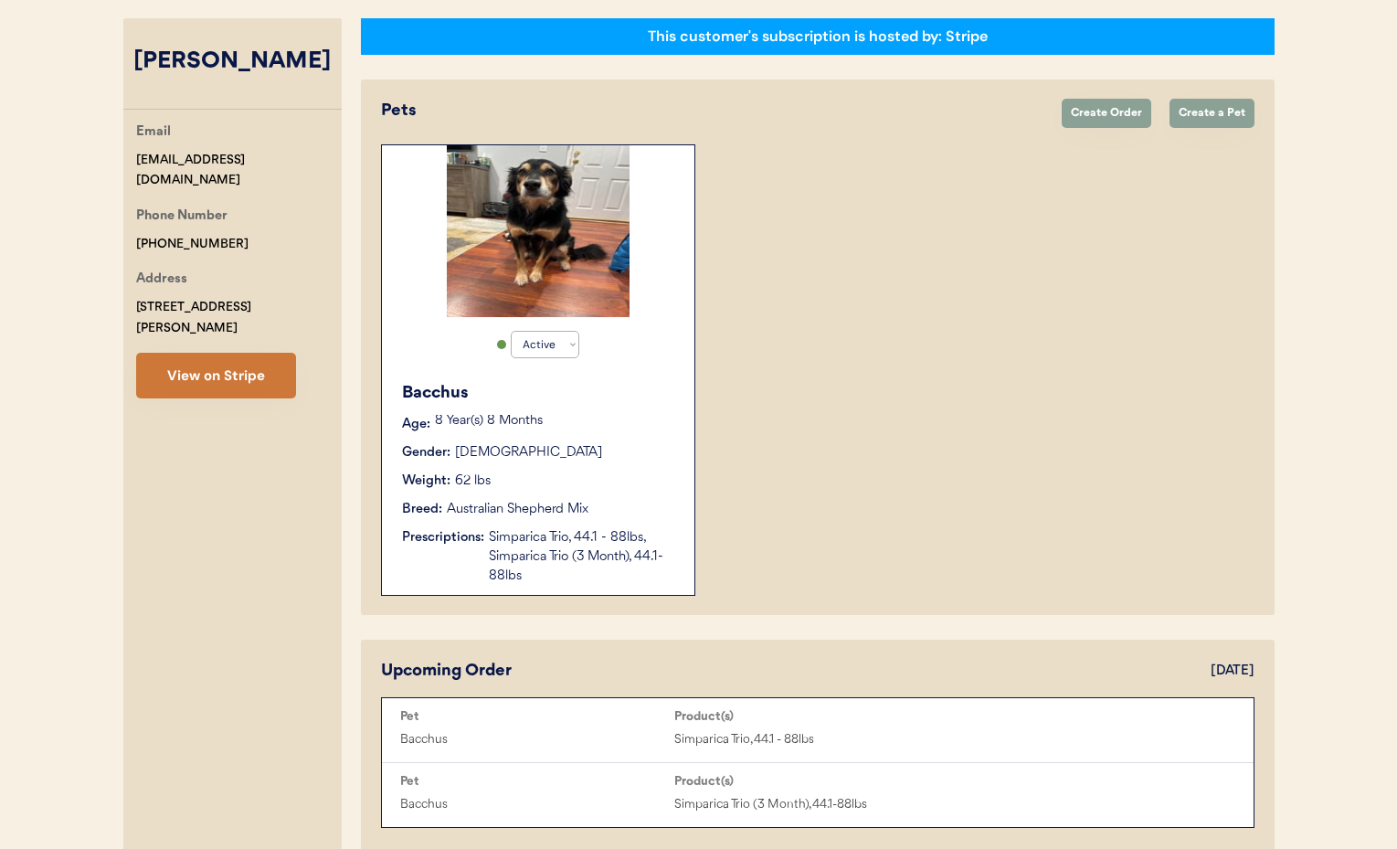
click at [194, 372] on button "View on Stripe" at bounding box center [216, 376] width 160 height 46
click at [629, 377] on div "Bacchus Age: [DEMOGRAPHIC_DATA] Year(s) 8 Months Gender: [DEMOGRAPHIC_DATA] Wei…" at bounding box center [538, 483] width 294 height 223
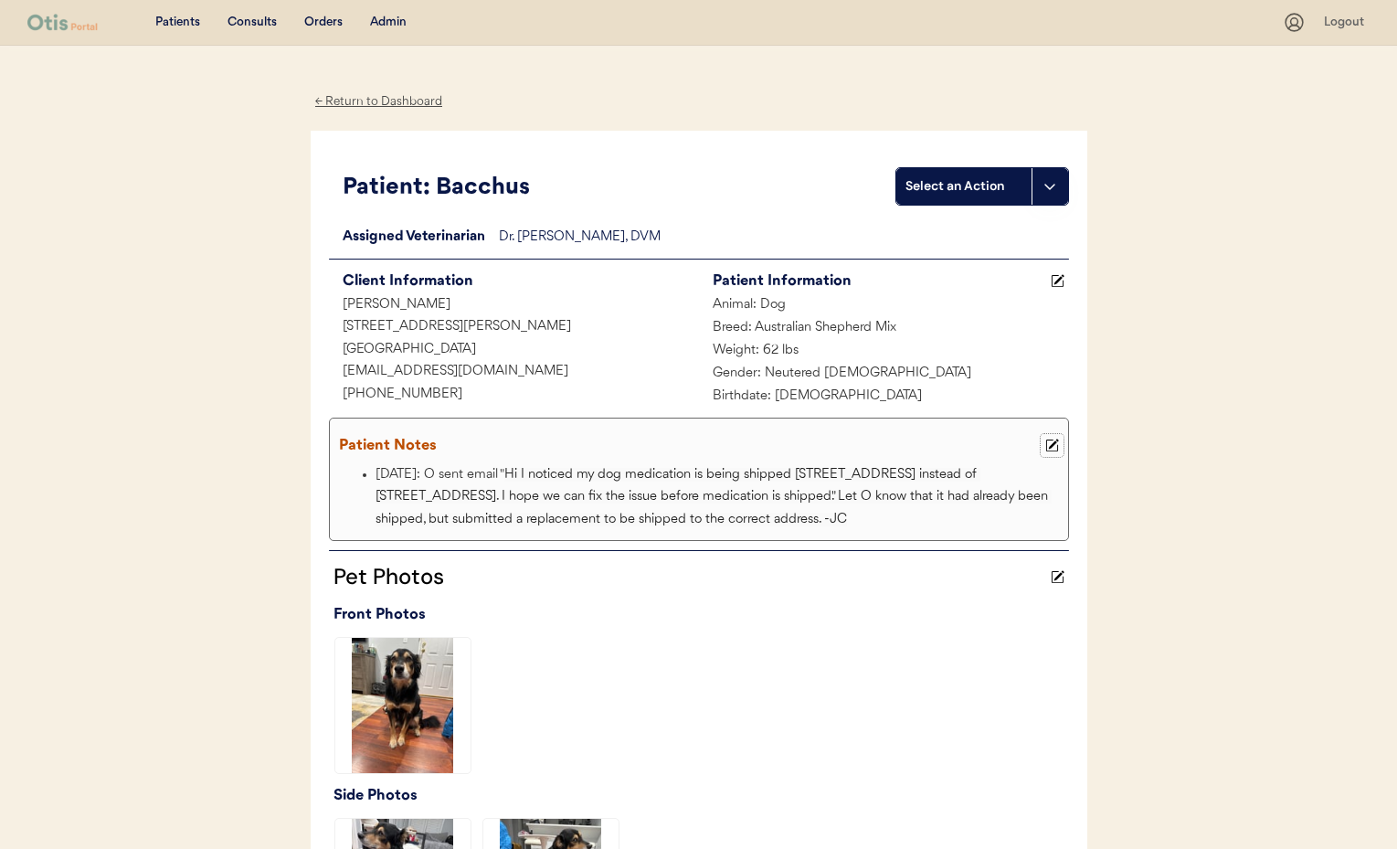
click at [1052, 441] on icon at bounding box center [1052, 446] width 14 height 14
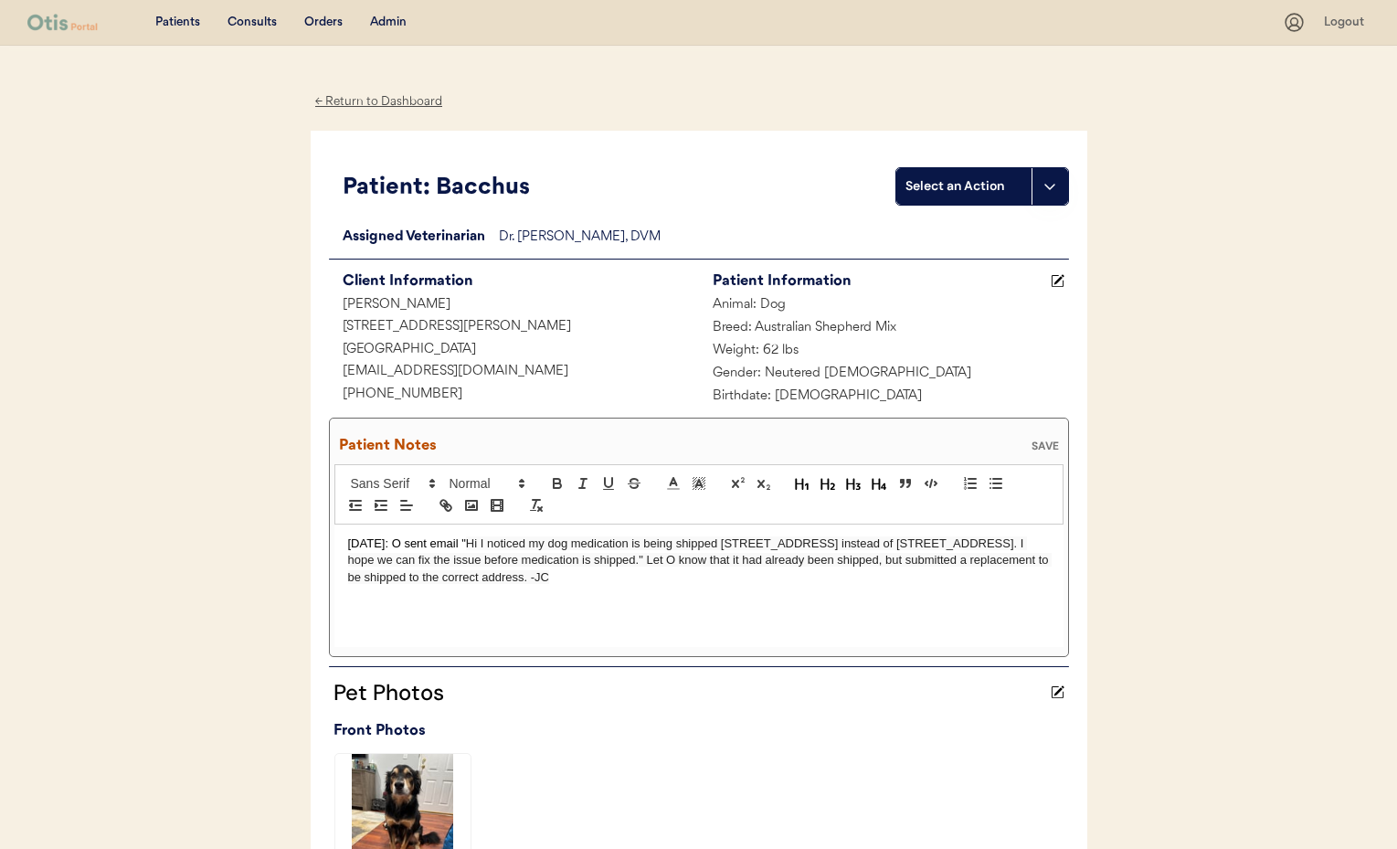
click at [348, 542] on p "[DATE]: O sent email " Hi I noticed my dog medication is being shipped [STREET_…" at bounding box center [699, 560] width 702 height 50
click at [345, 564] on div ";[DATE] Paused 3m Simparica Trio only has 1 refill left until renewal needed. M…" at bounding box center [698, 585] width 729 height 122
click at [1043, 445] on div "SAVE" at bounding box center [1045, 445] width 37 height 11
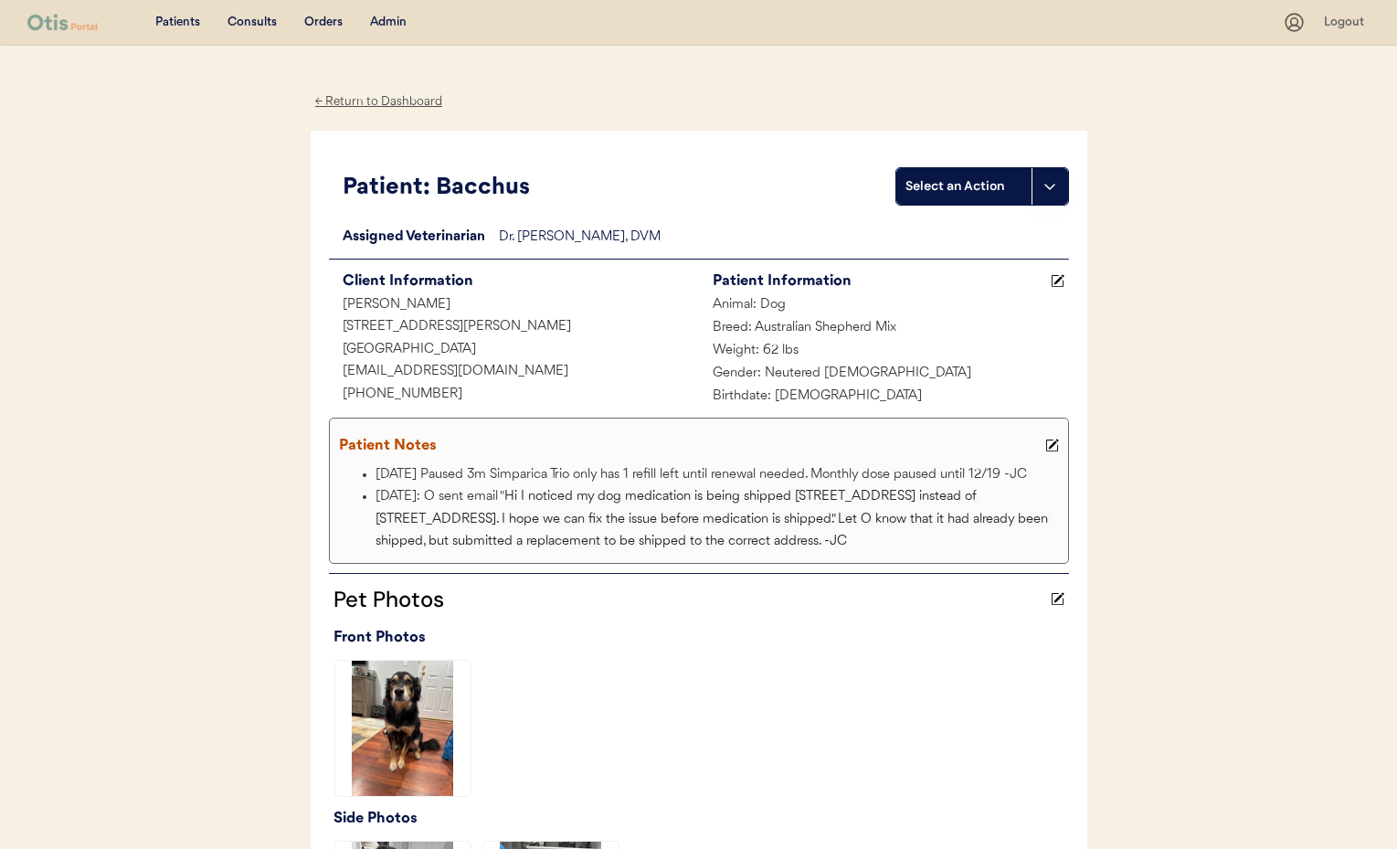
click at [391, 24] on div "Admin" at bounding box center [388, 23] width 37 height 18
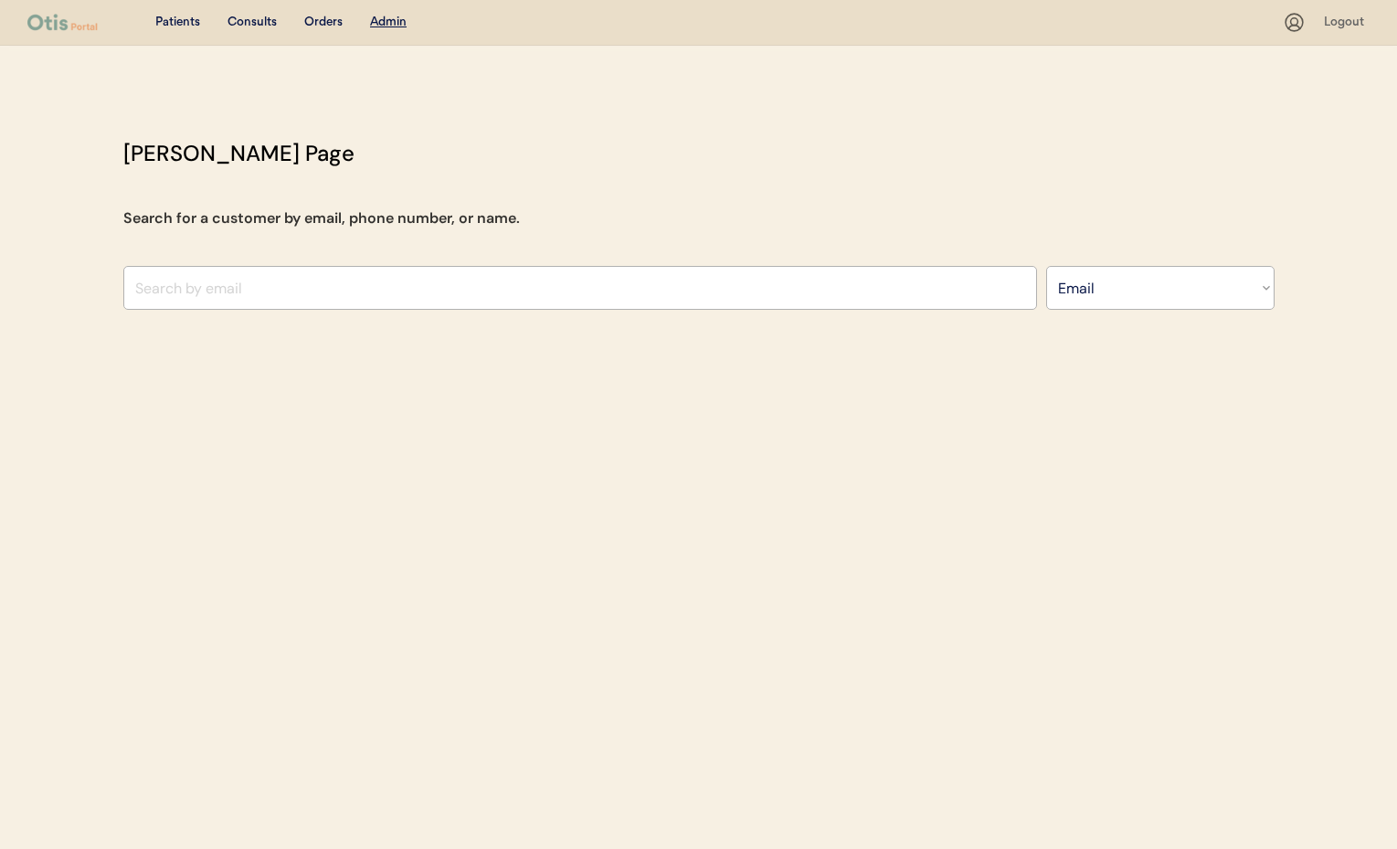
select select ""Email""
click at [729, 403] on div "Patients Consults Orders Admin Logout Otis Admin Page Search for a customer by …" at bounding box center [698, 424] width 1397 height 849
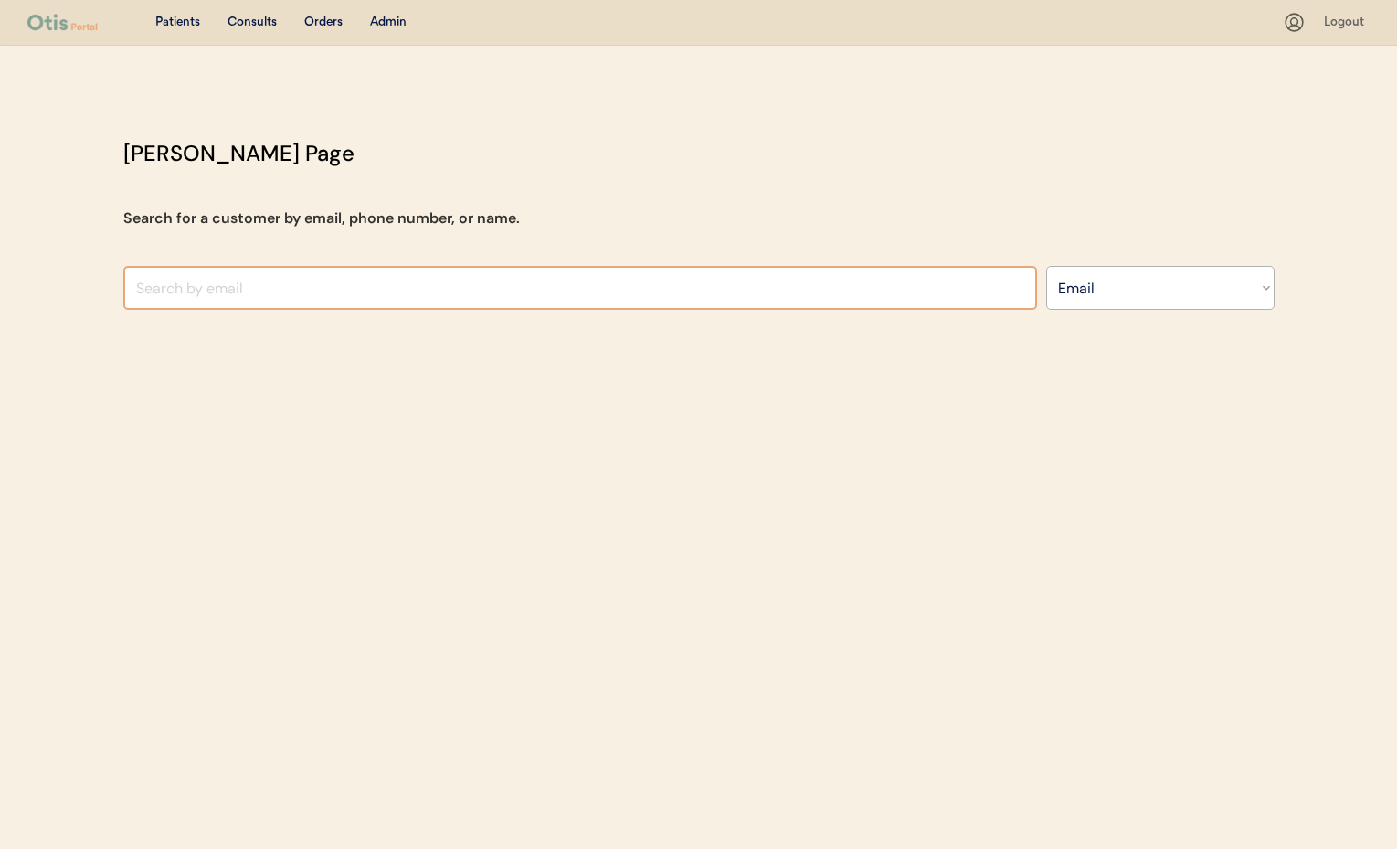
click at [364, 272] on input "input" at bounding box center [580, 288] width 914 height 44
paste input "[EMAIL_ADDRESS][DOMAIN_NAME]"
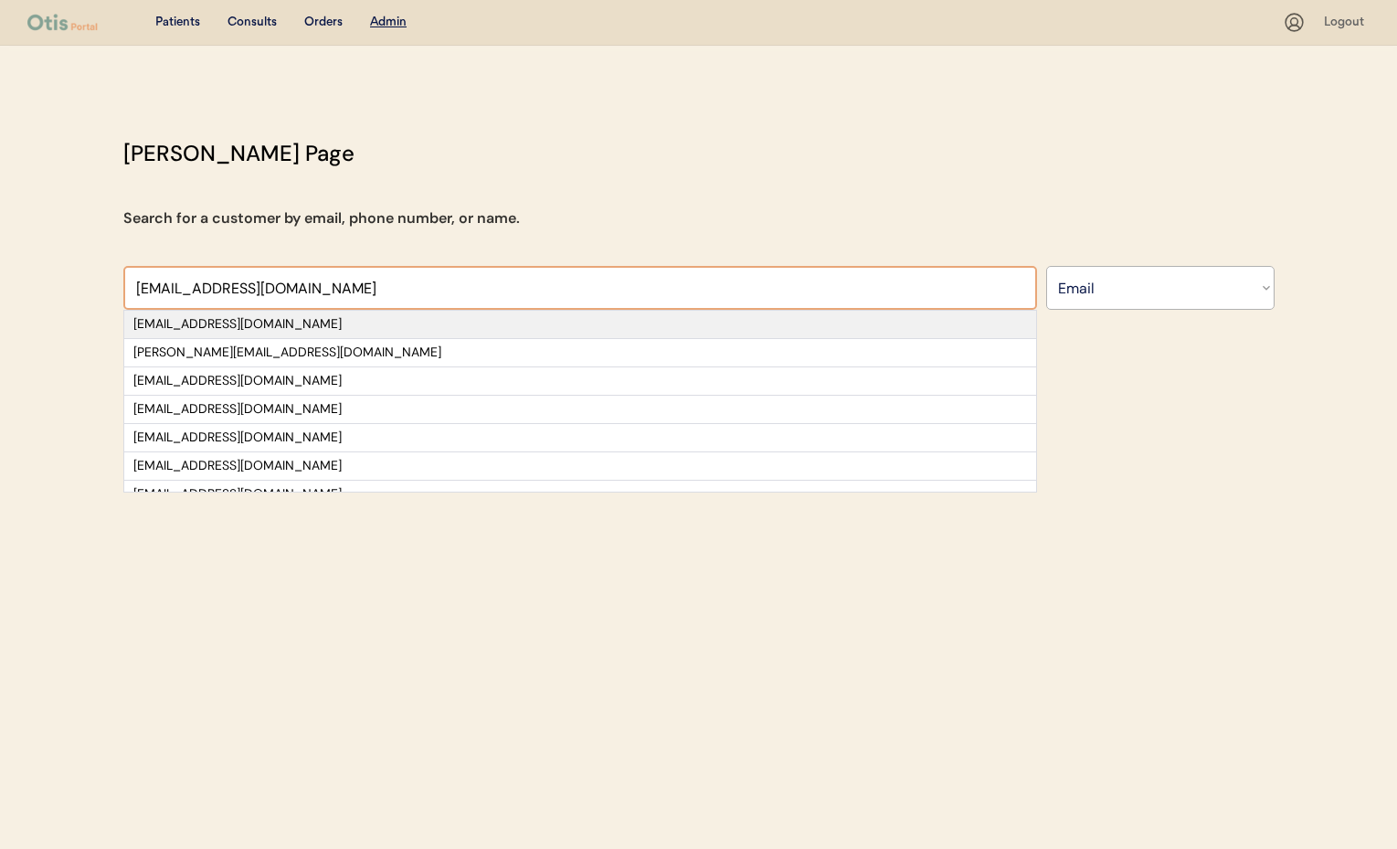
type input "[EMAIL_ADDRESS][DOMAIN_NAME]"
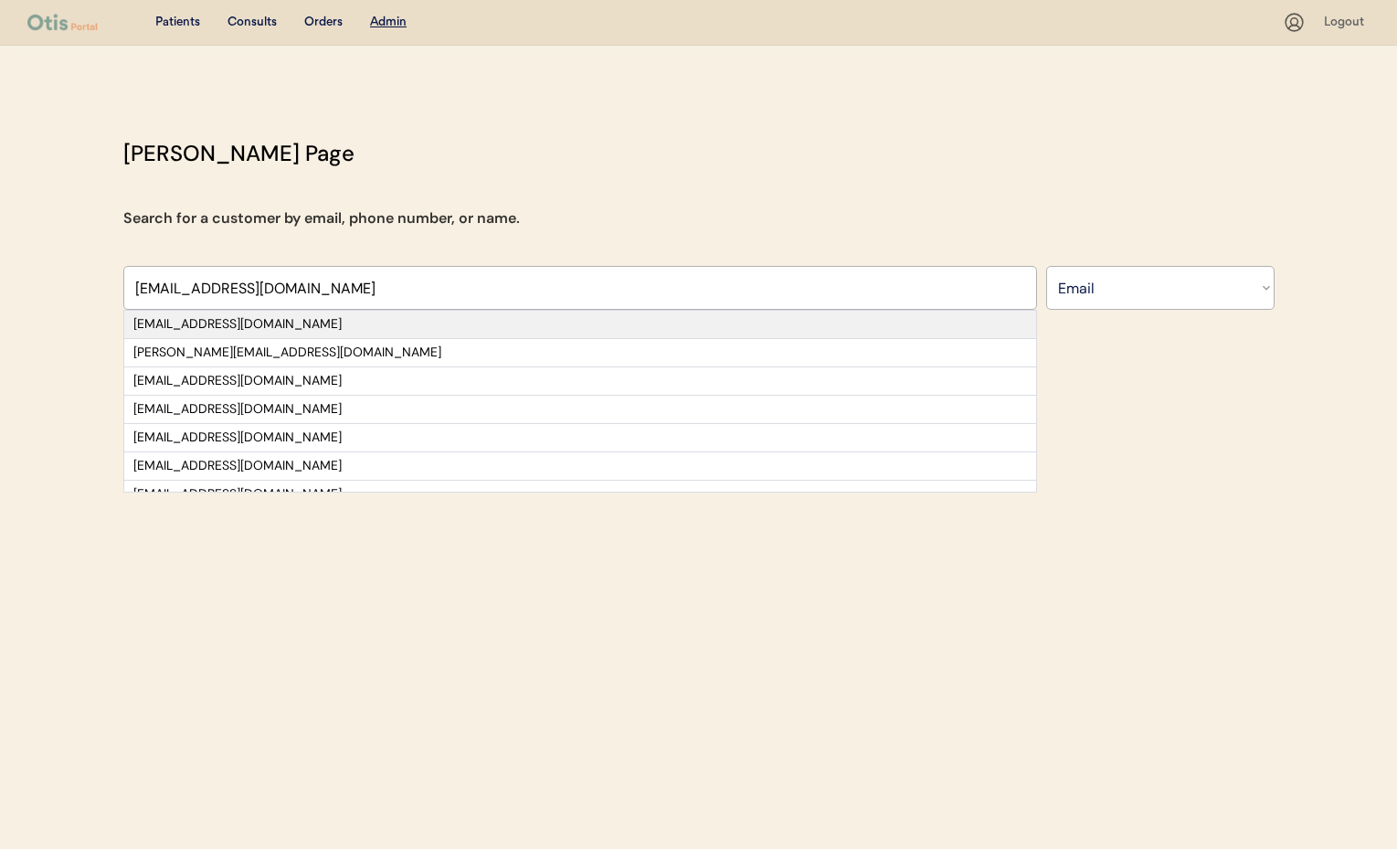
click at [377, 320] on div "thitzel@yahoo.com" at bounding box center [579, 324] width 893 height 18
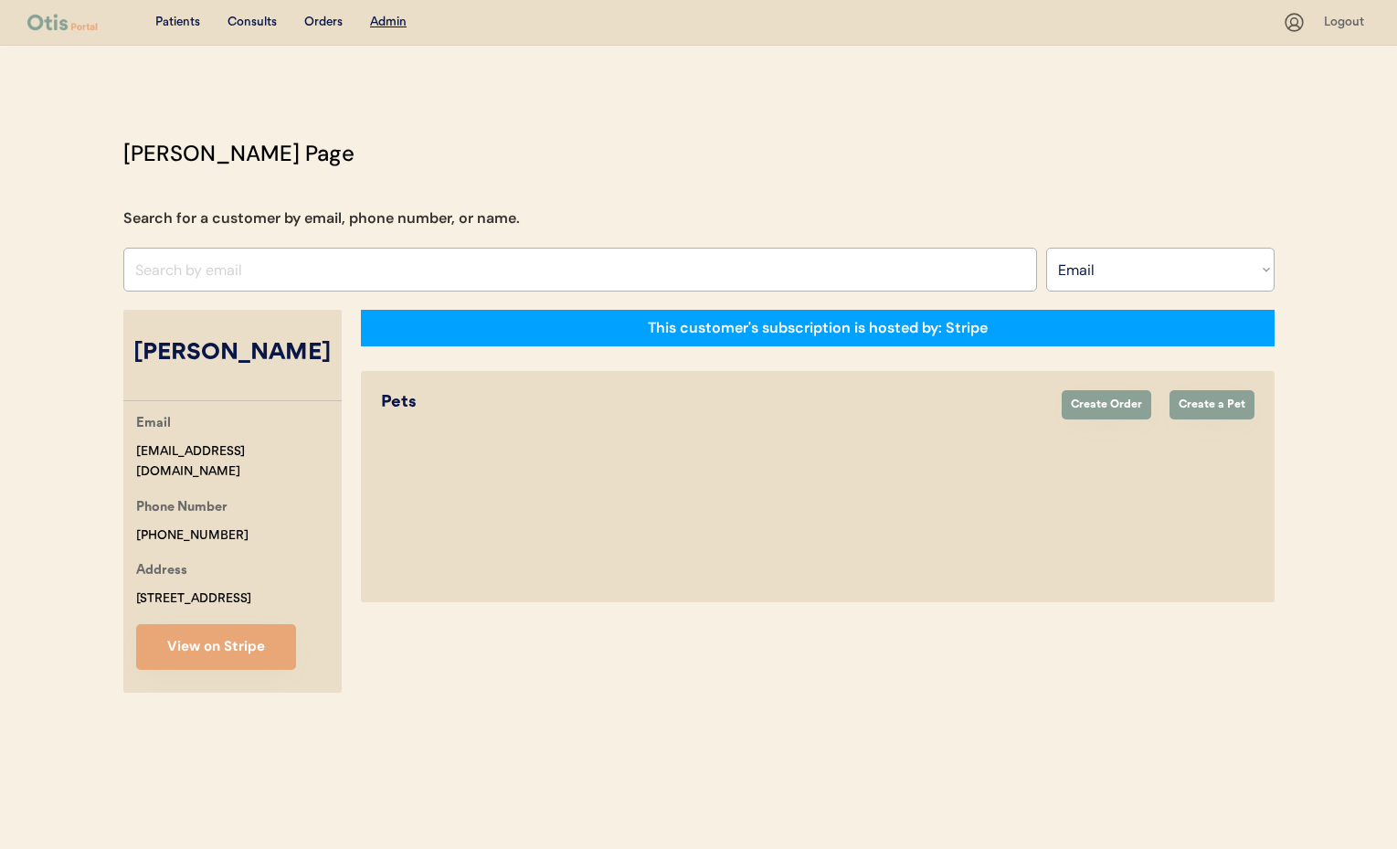
select select "true"
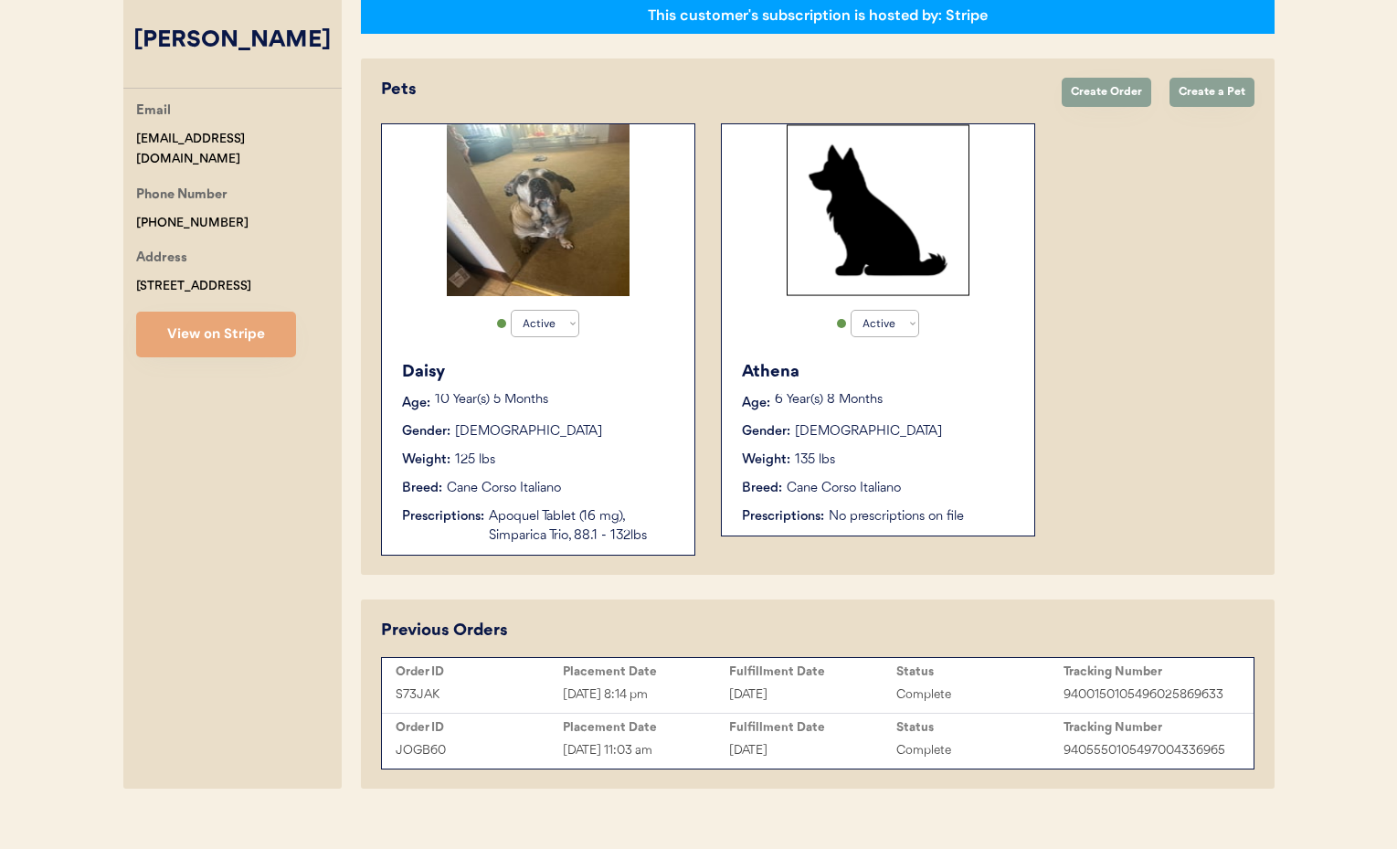
scroll to position [337, 0]
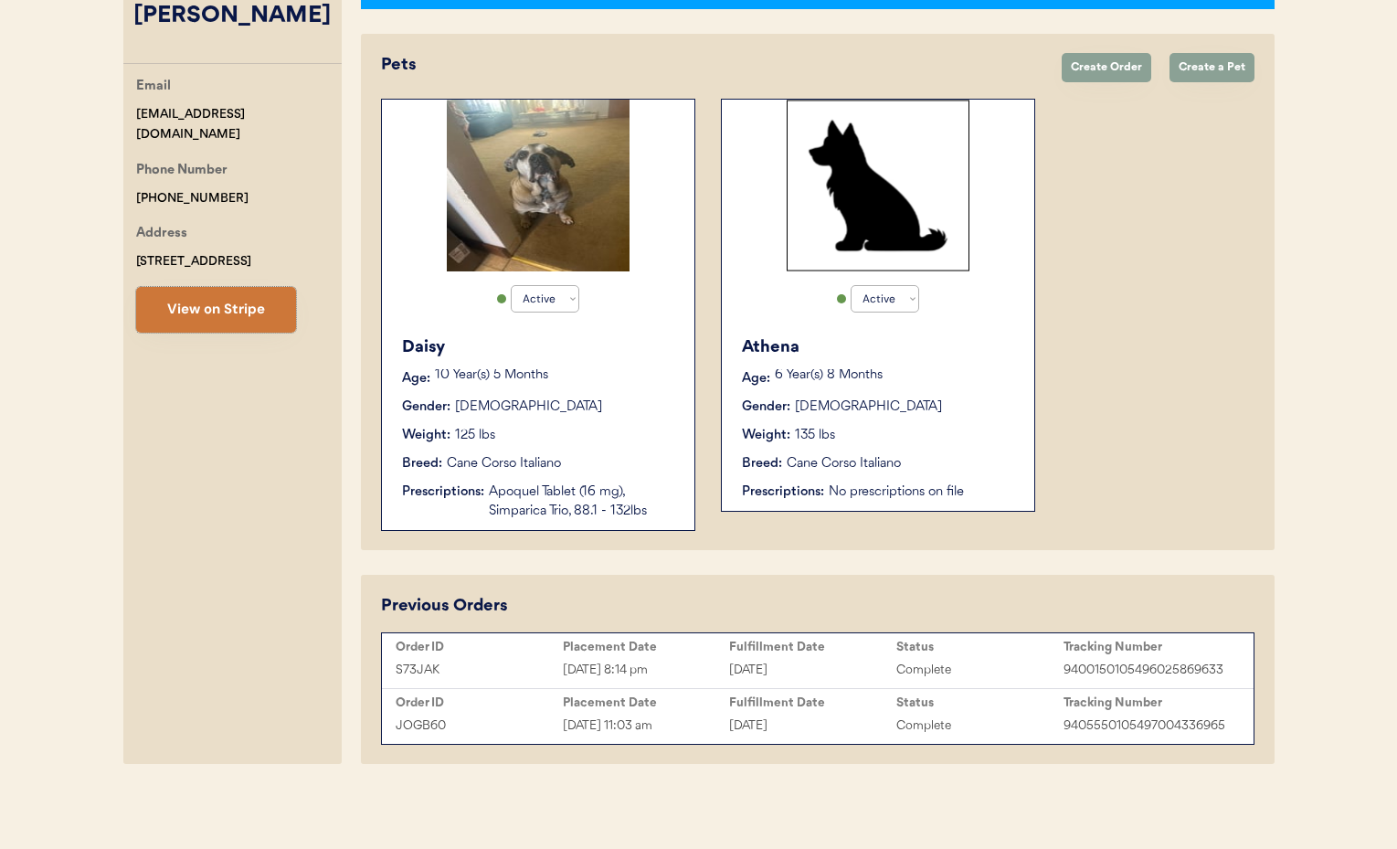
click at [163, 307] on button "View on Stripe" at bounding box center [216, 310] width 160 height 46
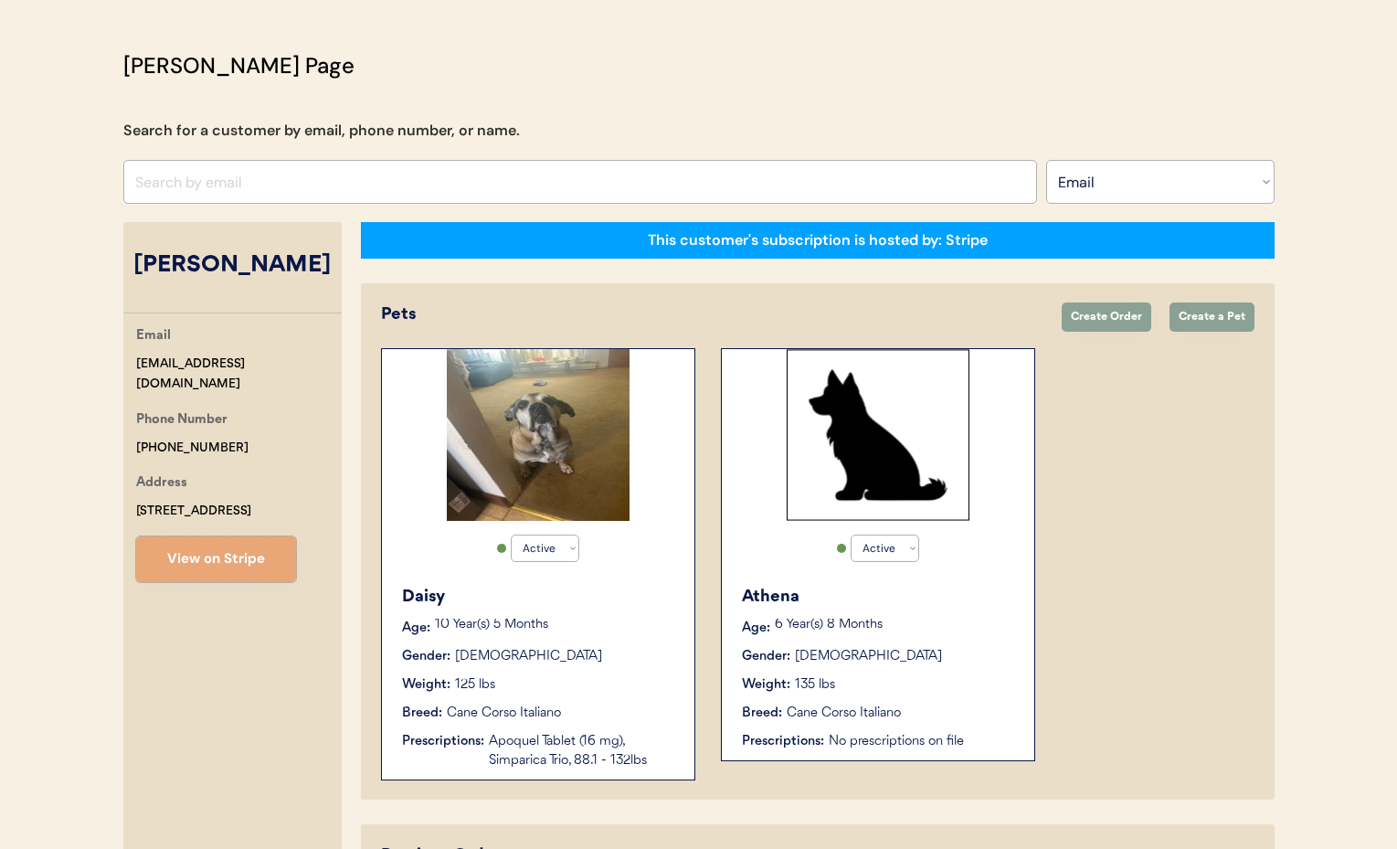
scroll to position [72, 0]
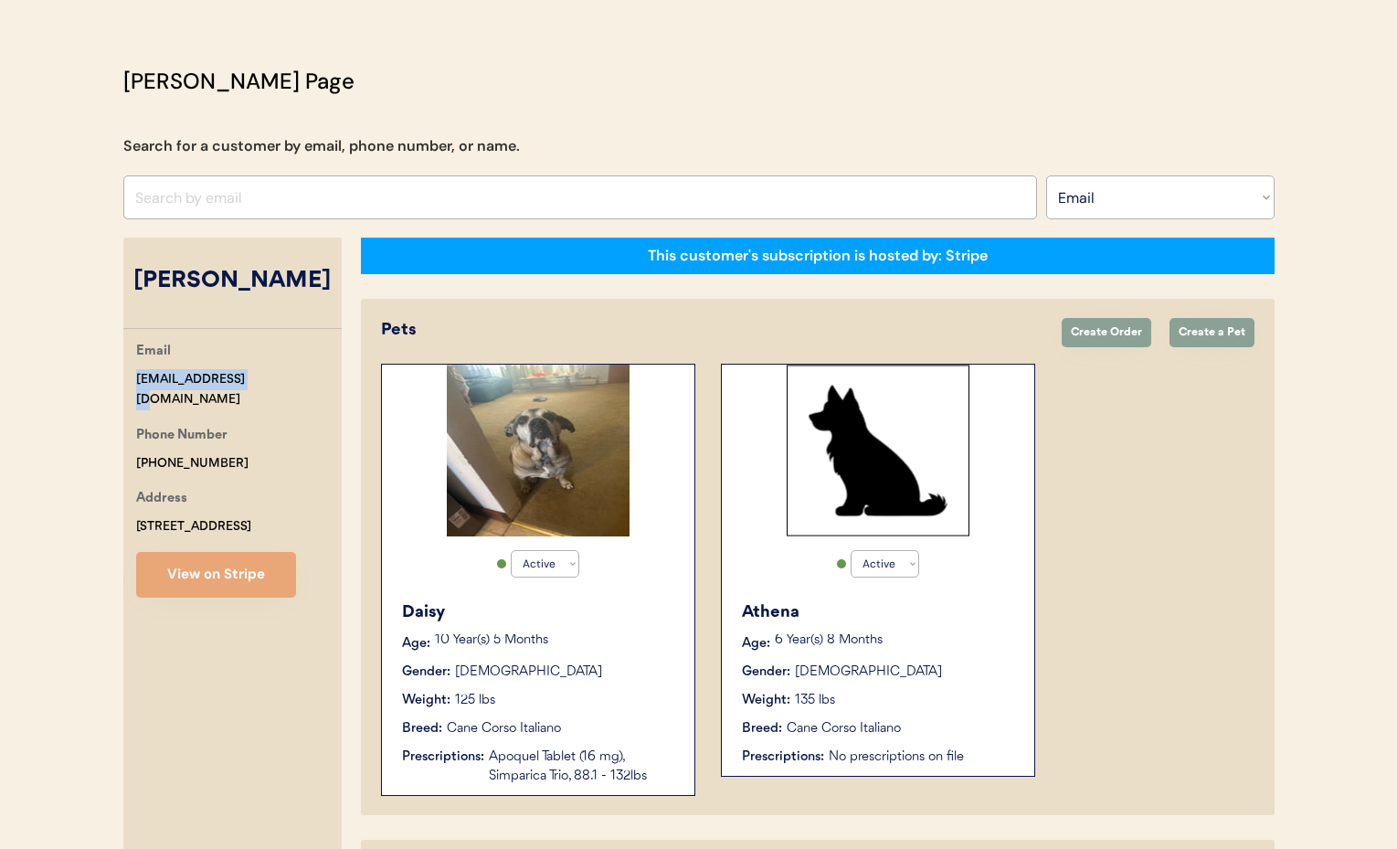
drag, startPoint x: 248, startPoint y: 376, endPoint x: 150, endPoint y: 377, distance: 97.8
click at [129, 377] on div "Email thitzel@yahoo.com Phone Number +16105972780 Address Po Box 498 Stockertow…" at bounding box center [232, 469] width 218 height 257
copy div "thitzel@yahoo.com"
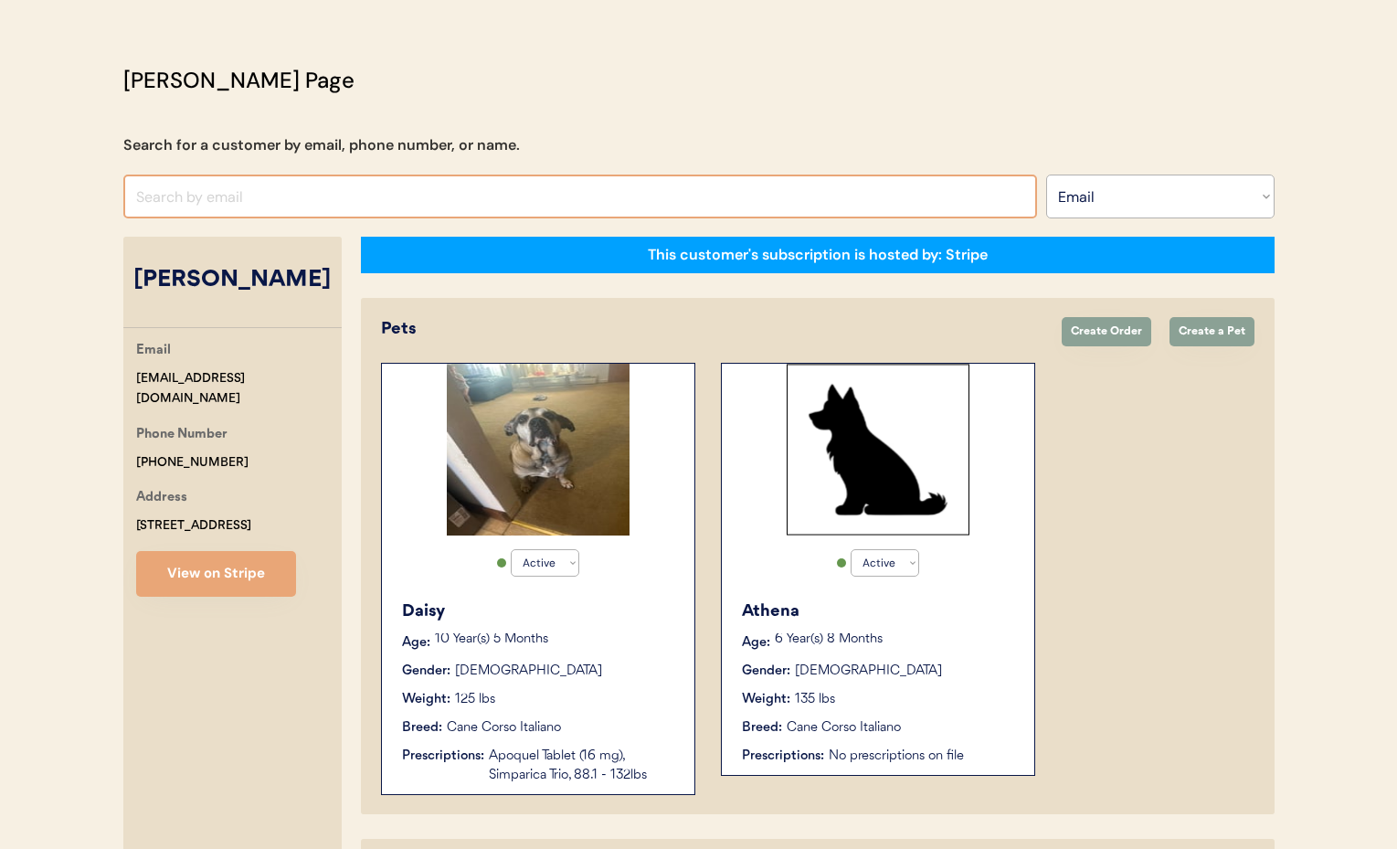
click at [213, 196] on input "input" at bounding box center [580, 196] width 914 height 44
click at [1137, 189] on select "Search By Name Email Phone Number" at bounding box center [1160, 196] width 228 height 44
click at [221, 189] on input "input" at bounding box center [580, 196] width 914 height 44
paste input "Haleigh Zirlott"
type input "Haleigh Zirlott"
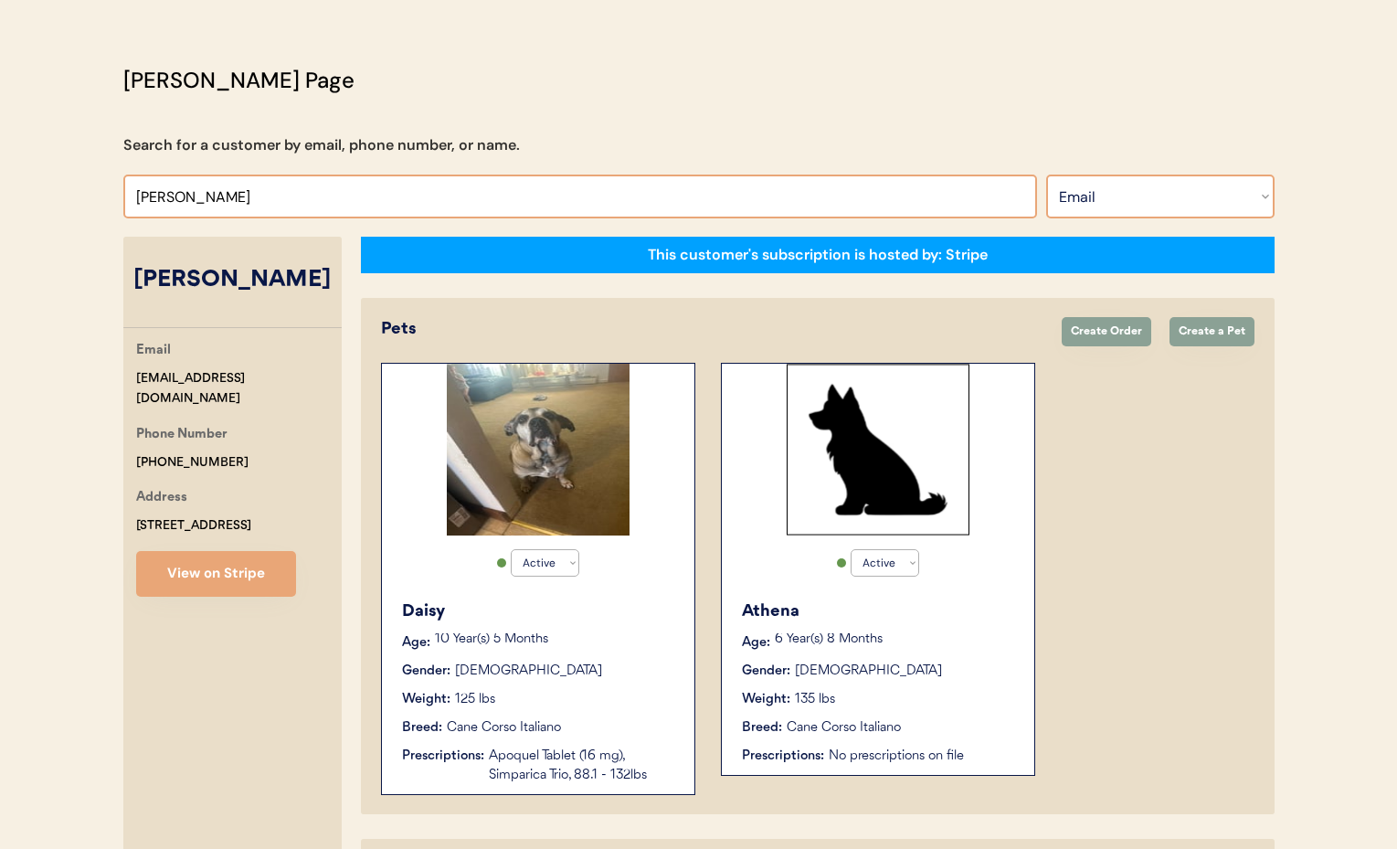
click at [1190, 195] on select "Search By Name Email Phone Number" at bounding box center [1160, 196] width 228 height 44
select select ""Name""
click at [1046, 174] on select "Search By Name Email Phone Number" at bounding box center [1160, 196] width 228 height 44
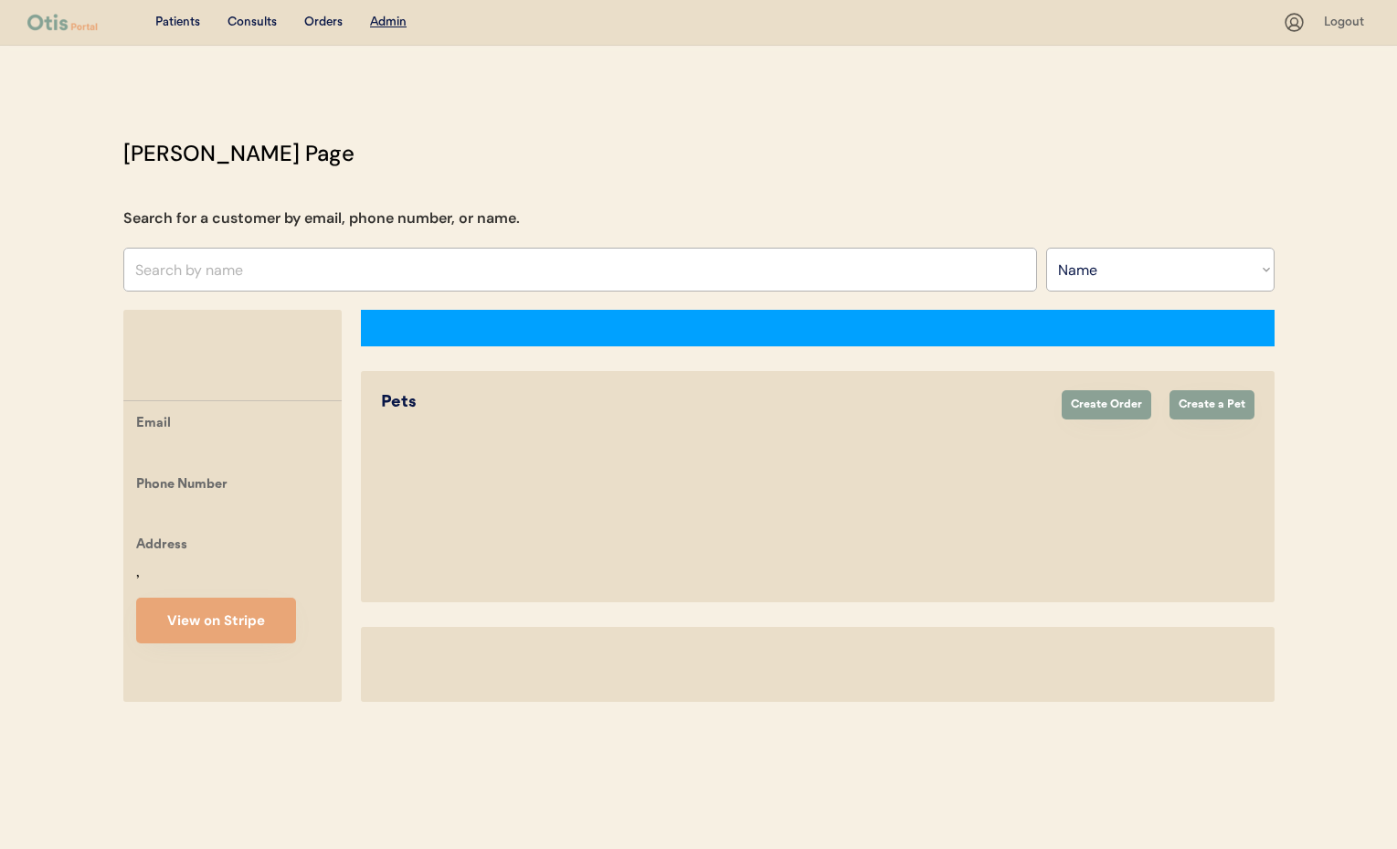
select select ""Name""
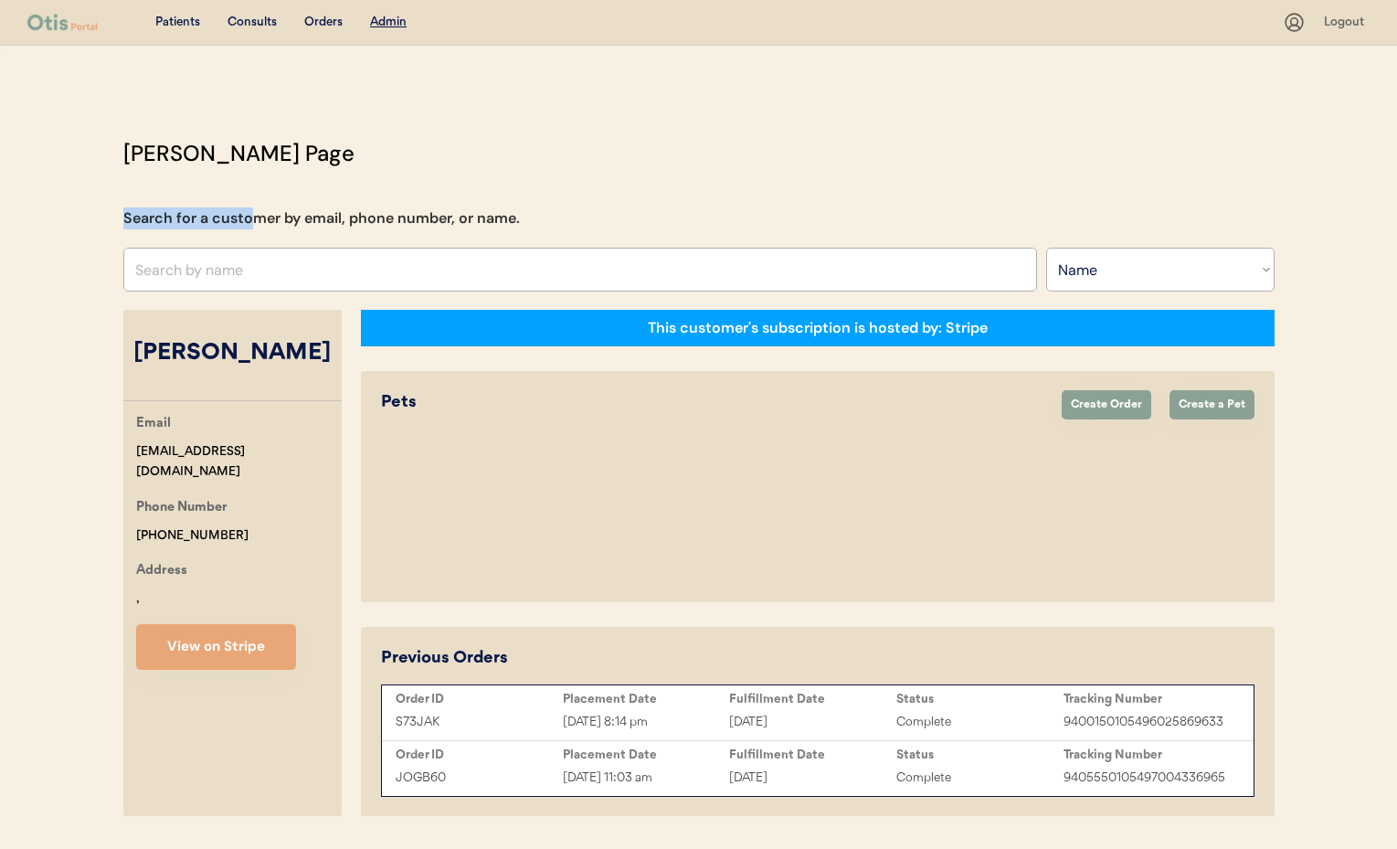
select select "true"
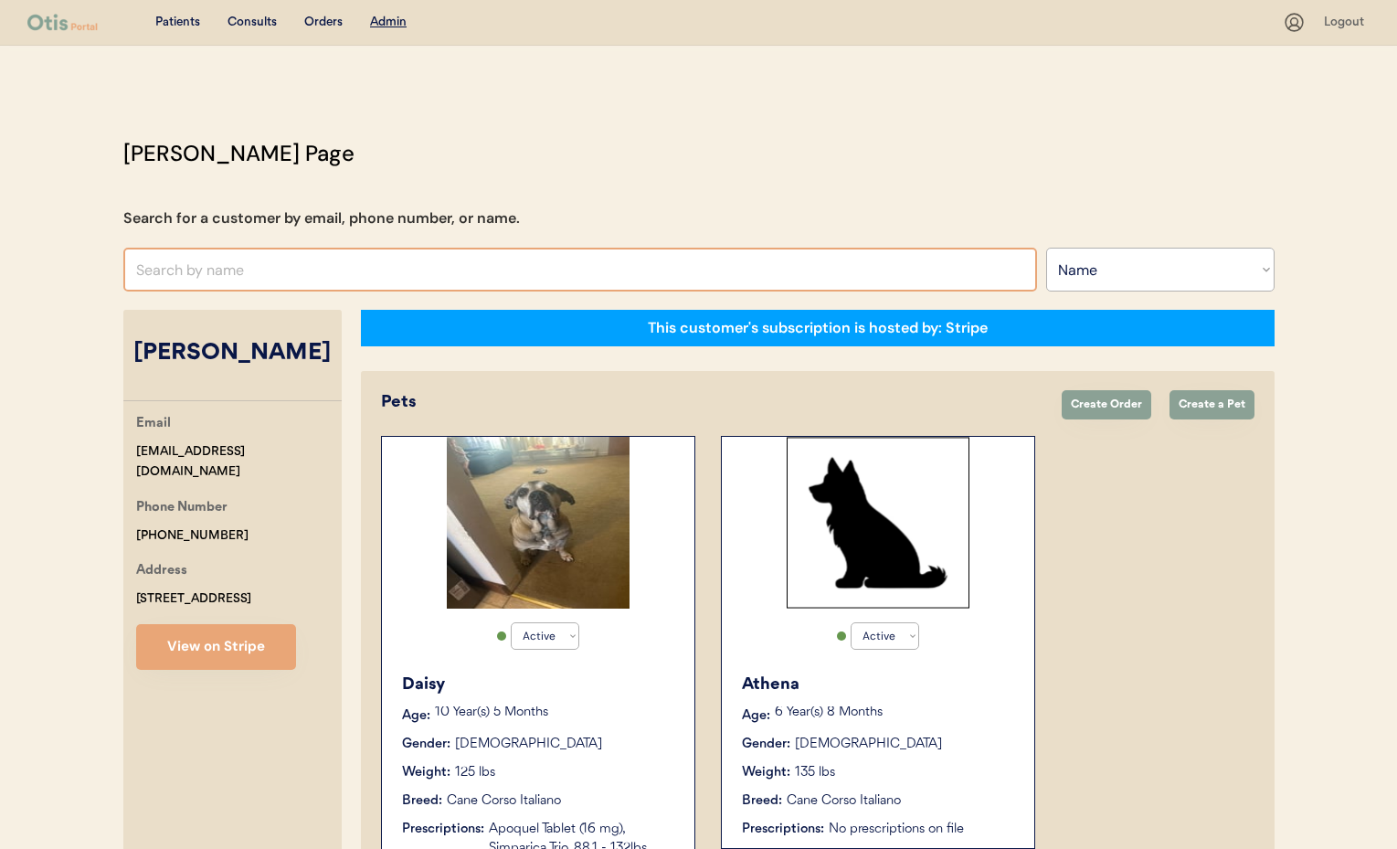
click at [183, 274] on input "text" at bounding box center [580, 270] width 914 height 44
paste input "[PERSON_NAME]"
type input "[PERSON_NAME]"
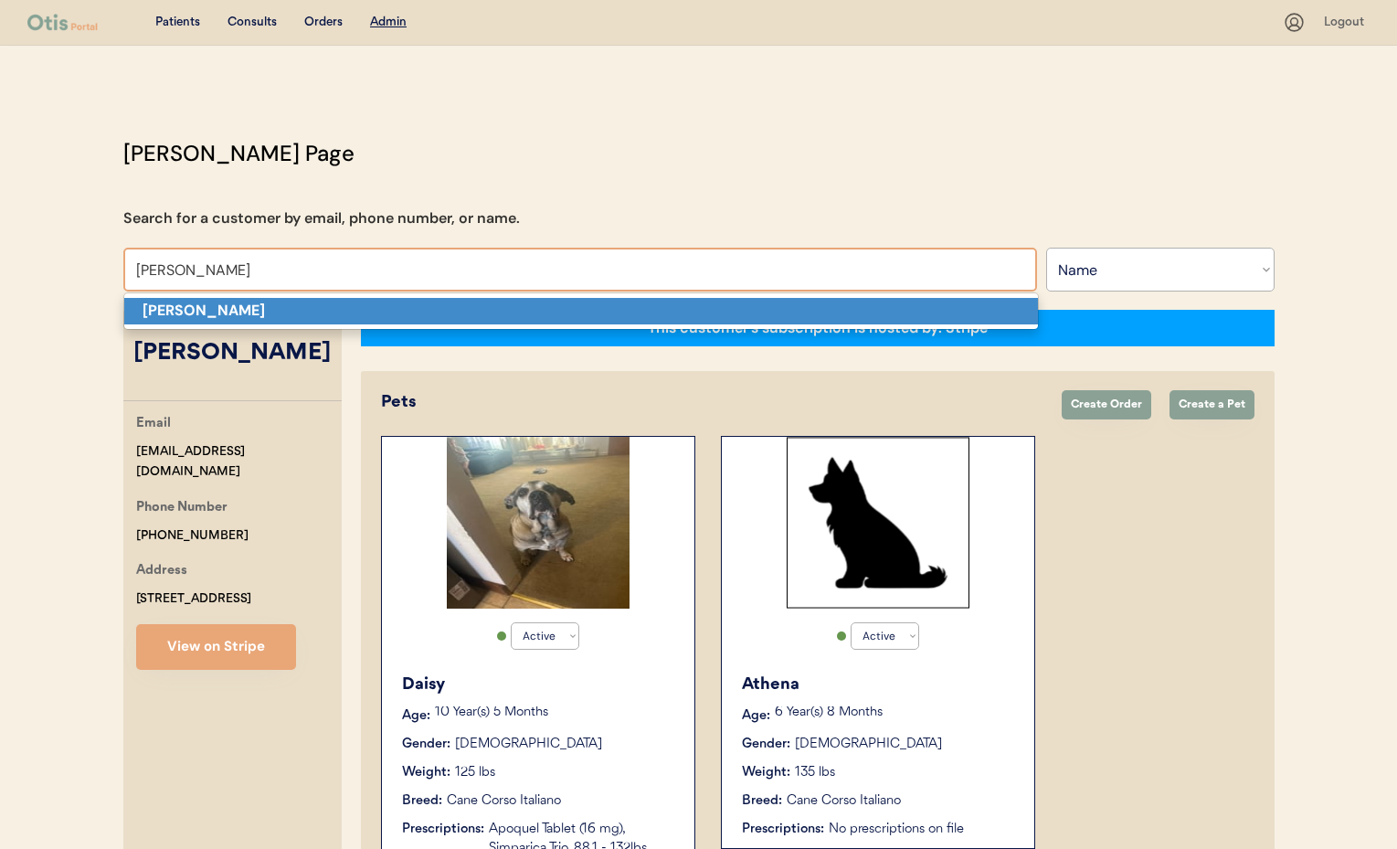
click at [229, 312] on strong "[PERSON_NAME]" at bounding box center [204, 310] width 122 height 19
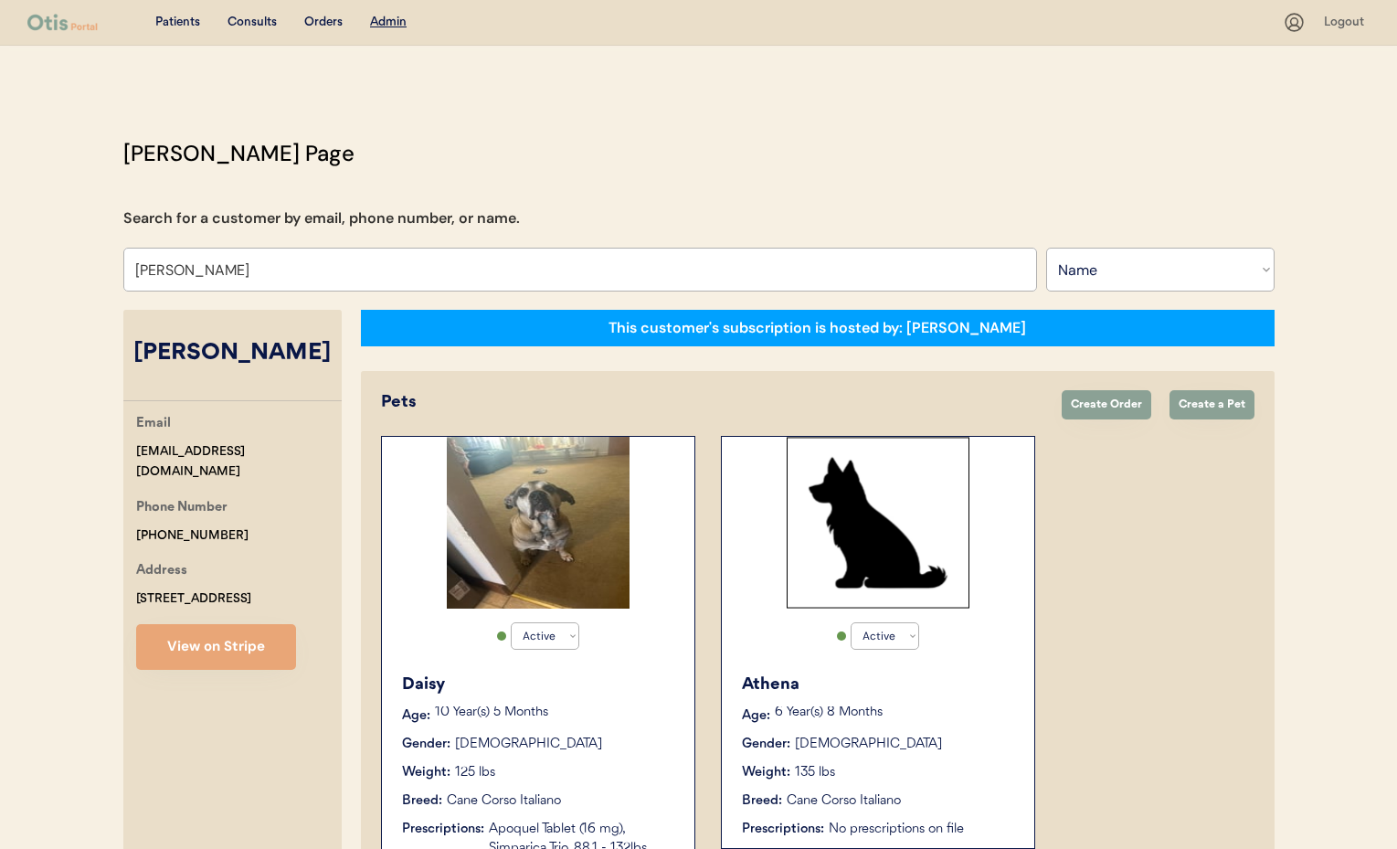
select select "true"
select select "false"
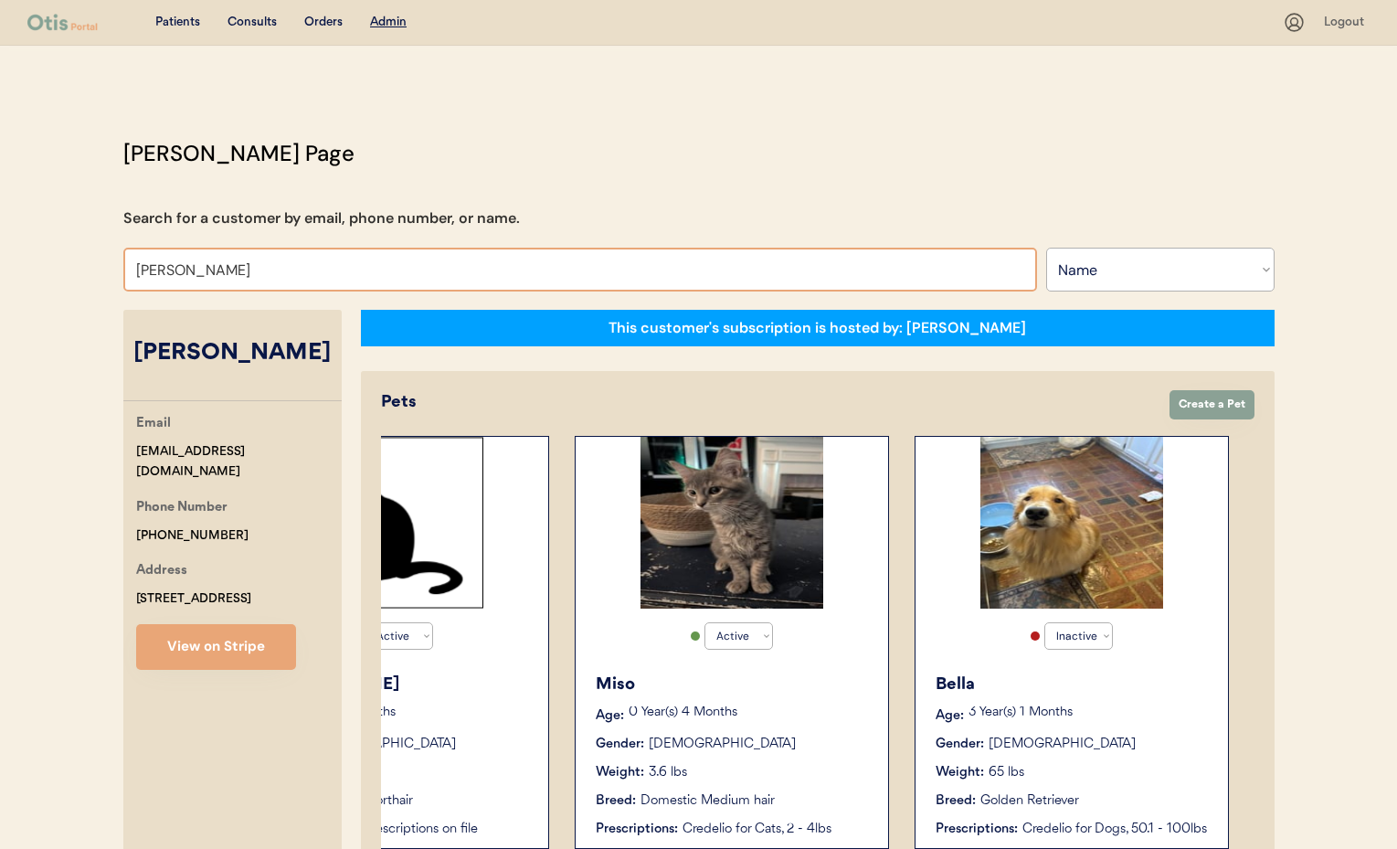
drag, startPoint x: 246, startPoint y: 272, endPoint x: 62, endPoint y: 258, distance: 184.2
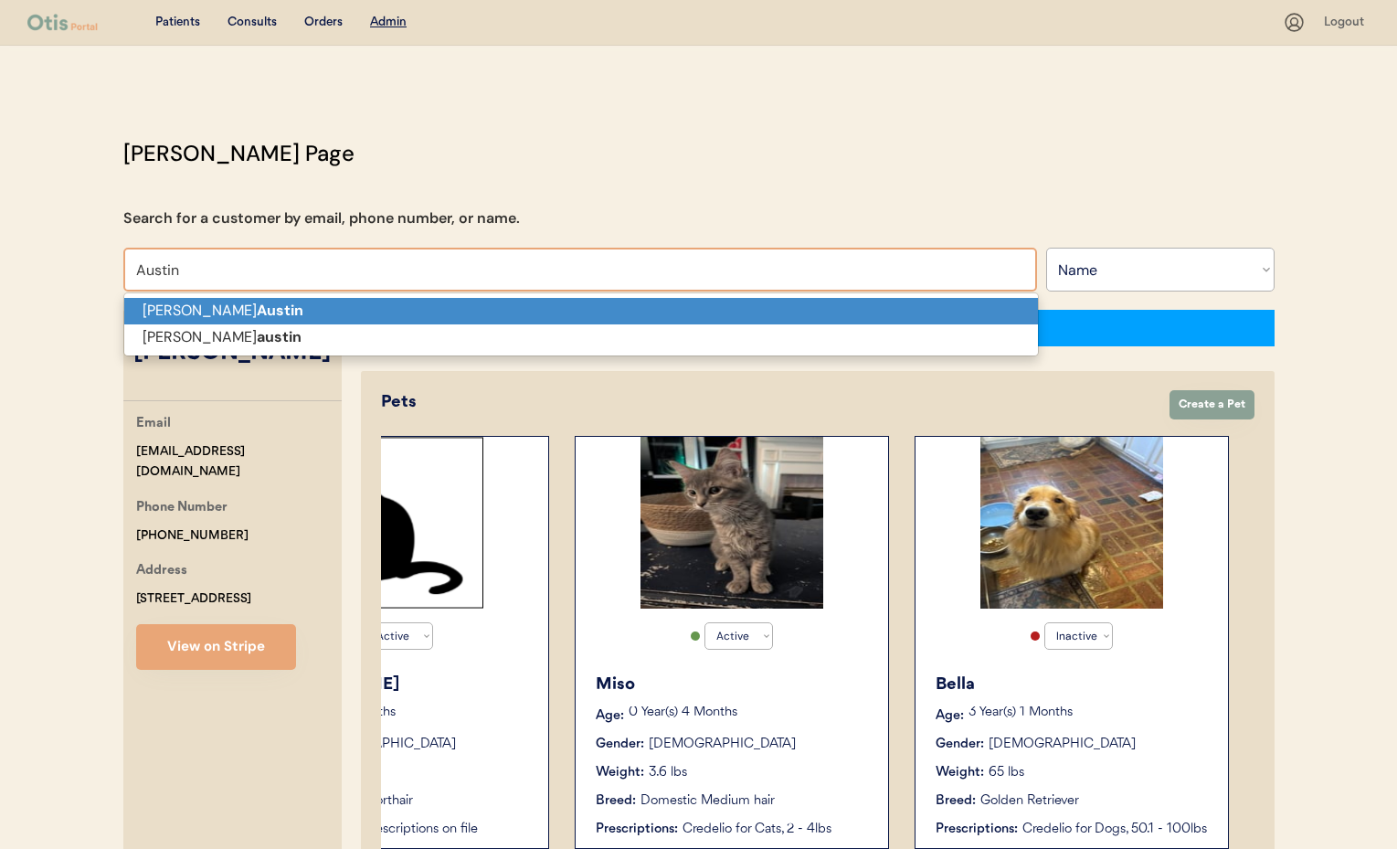
click at [168, 312] on p "[PERSON_NAME]" at bounding box center [581, 311] width 914 height 26
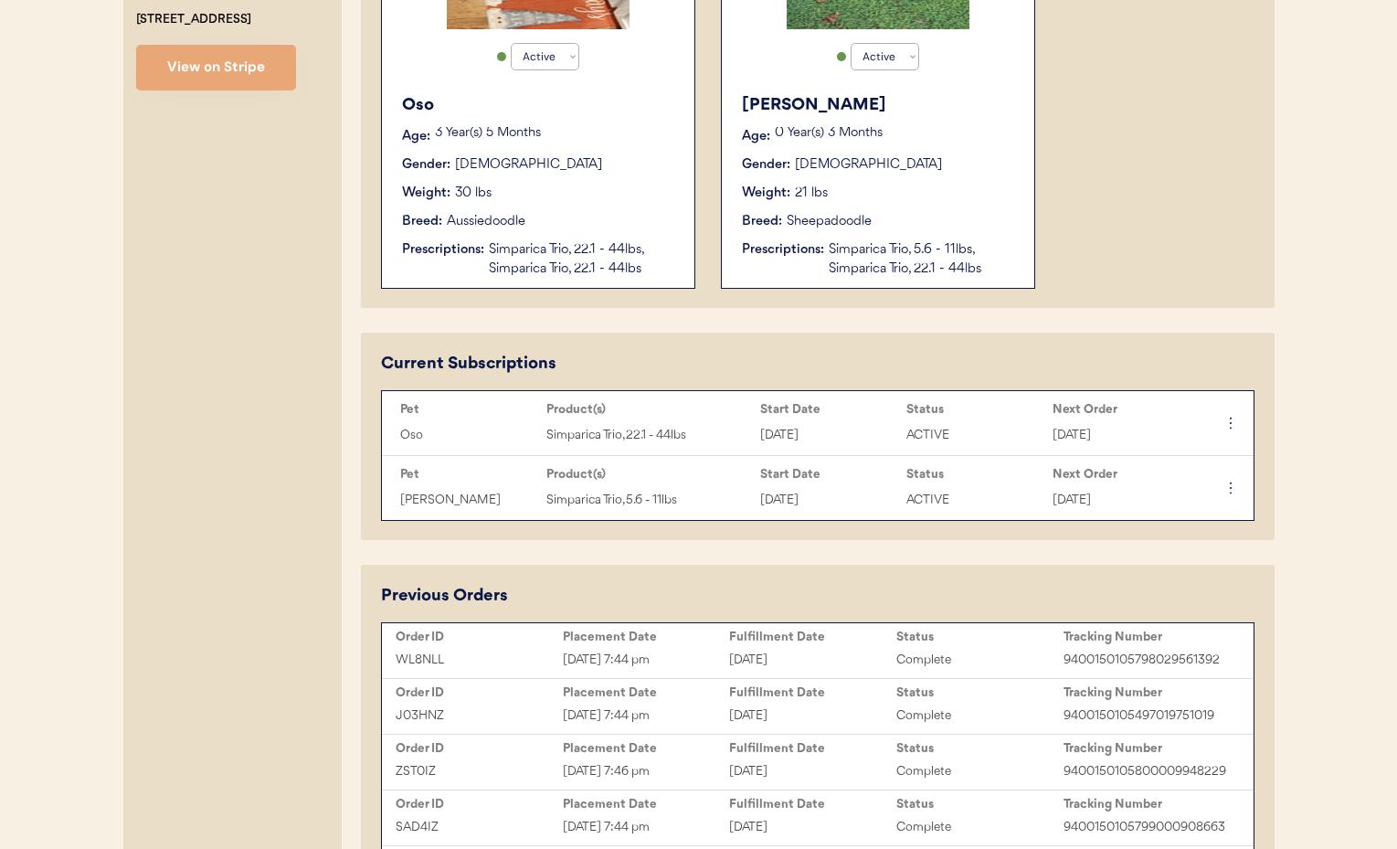
scroll to position [567, 0]
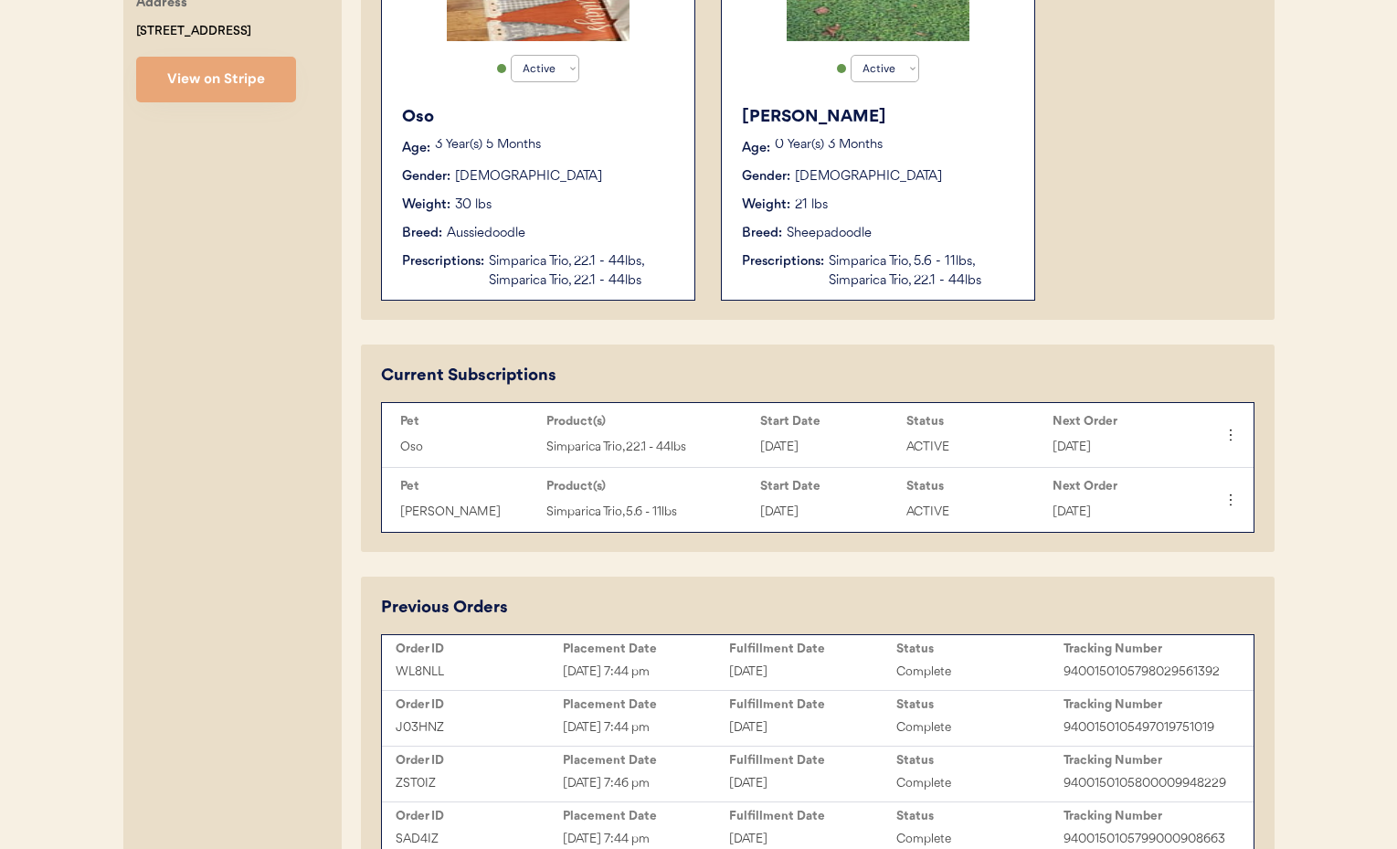
type input "[PERSON_NAME]"
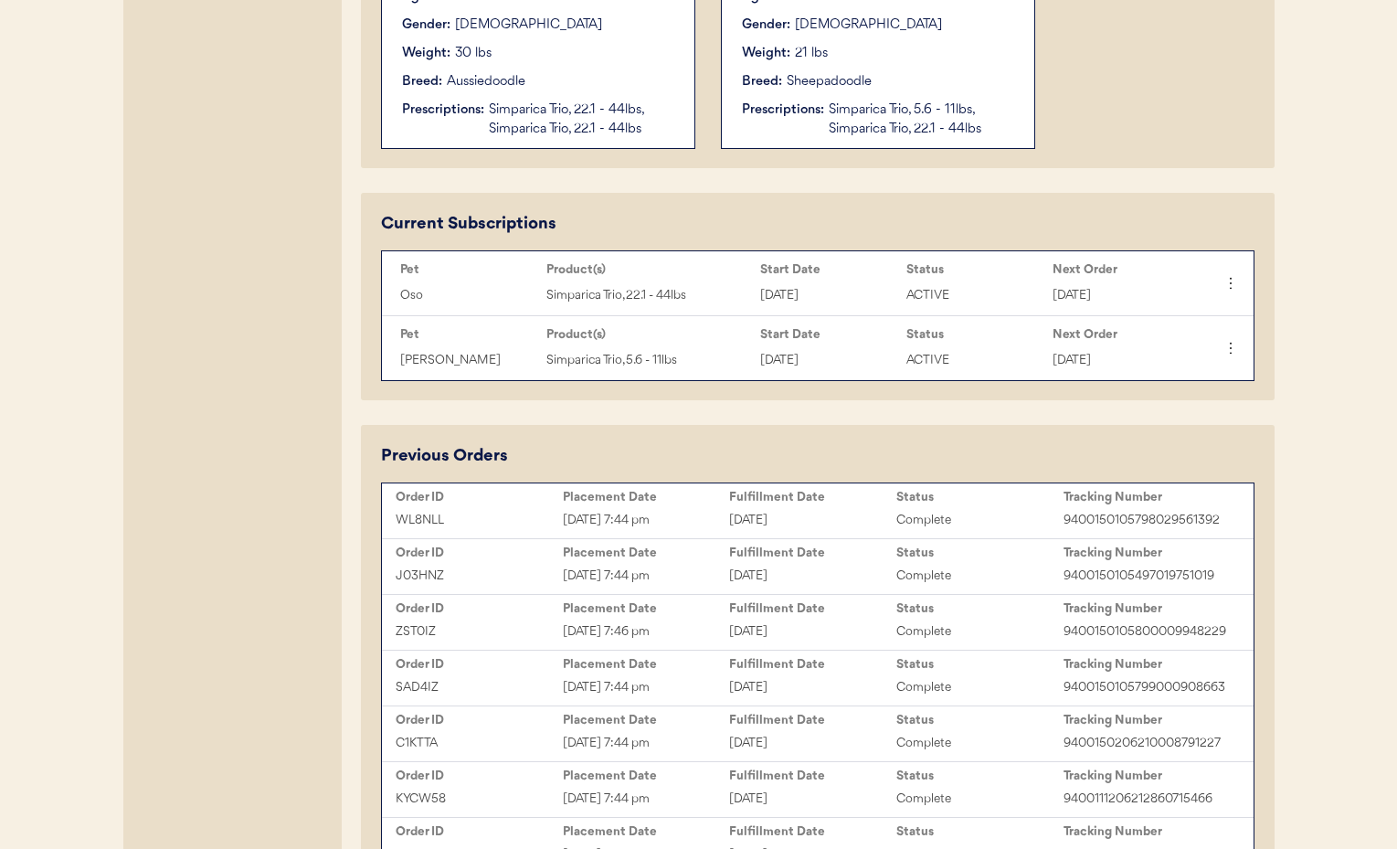
scroll to position [724, 0]
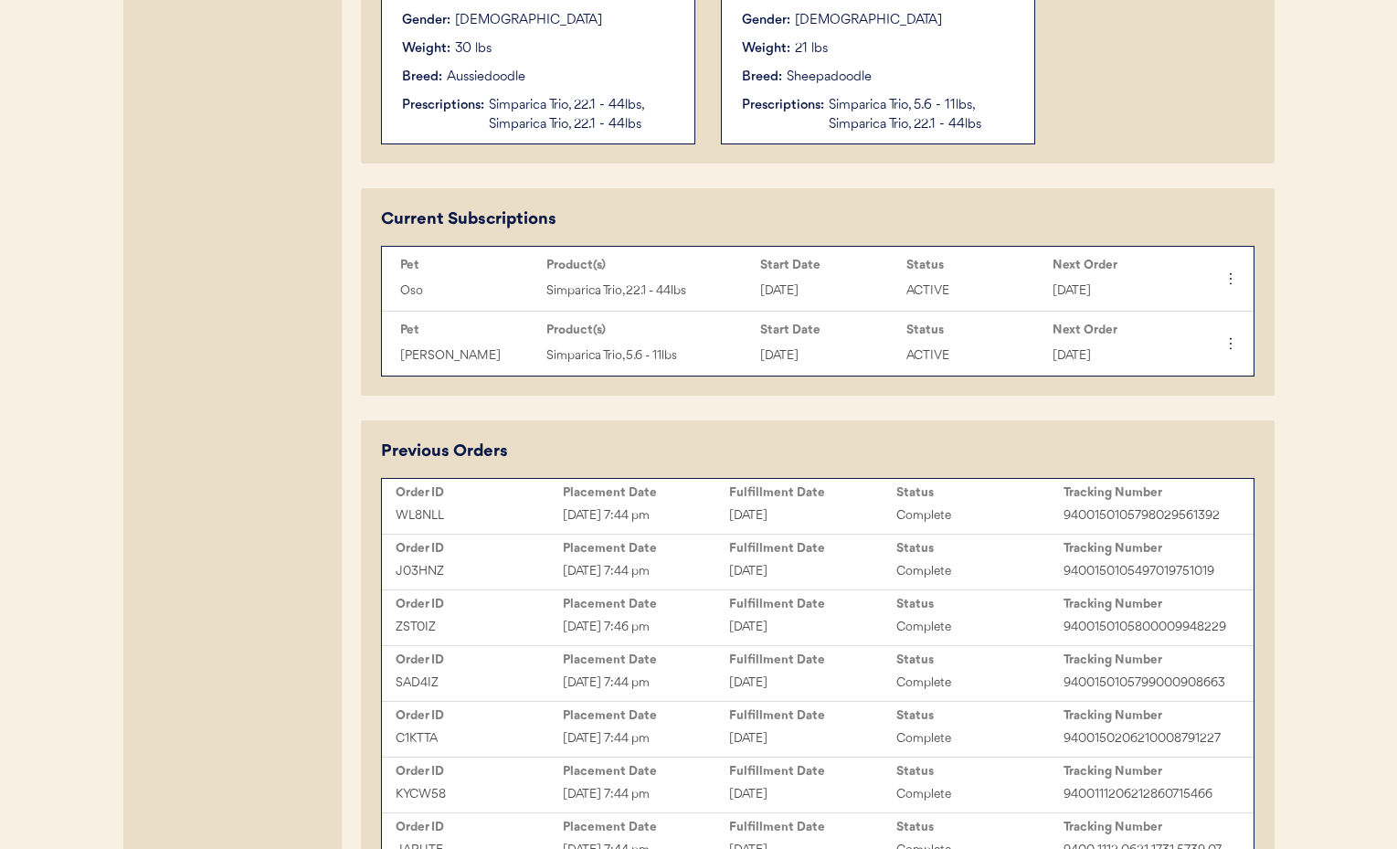
click at [854, 510] on div "[DATE]" at bounding box center [812, 515] width 167 height 21
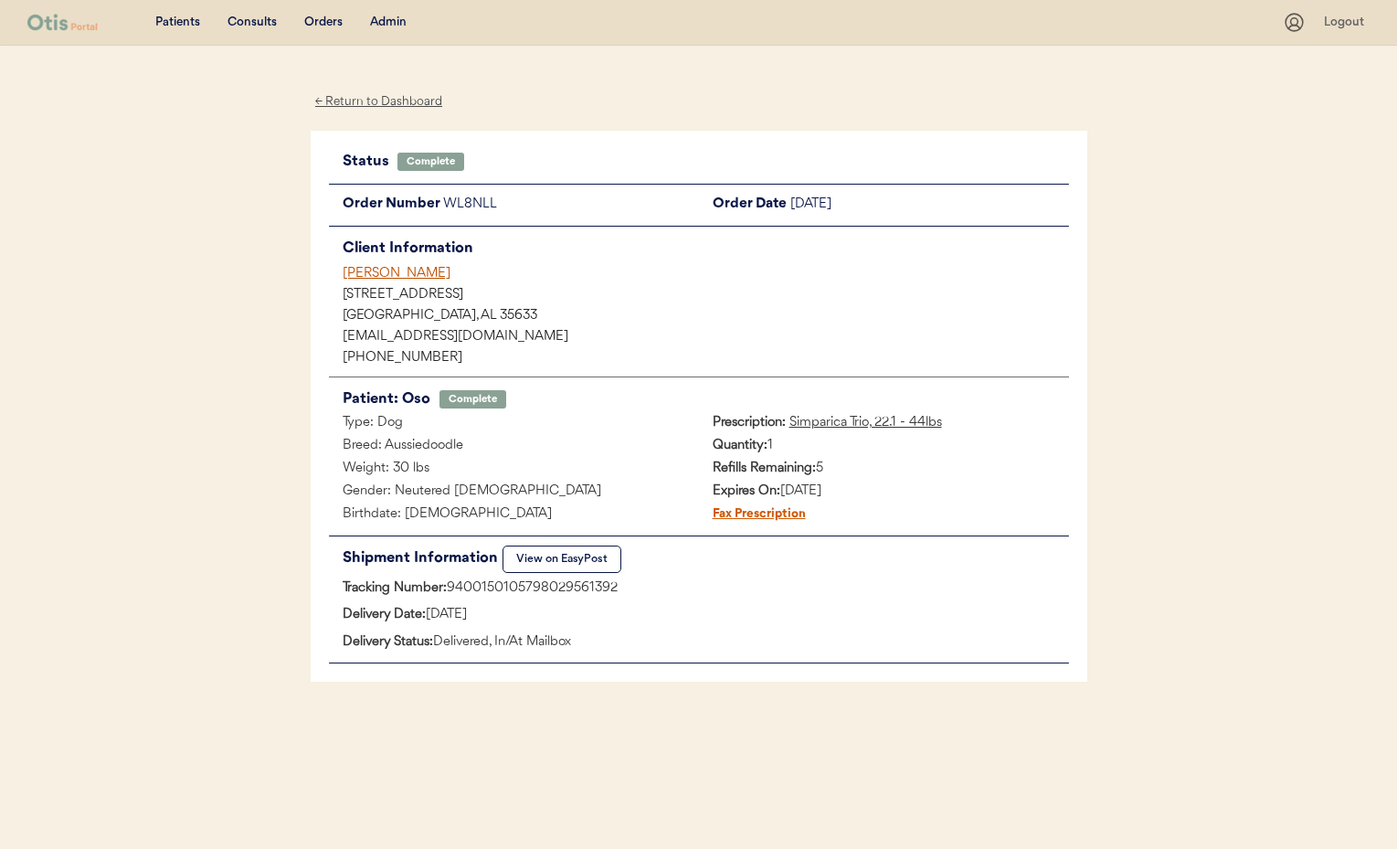
click at [375, 270] on div "[PERSON_NAME]" at bounding box center [706, 273] width 726 height 19
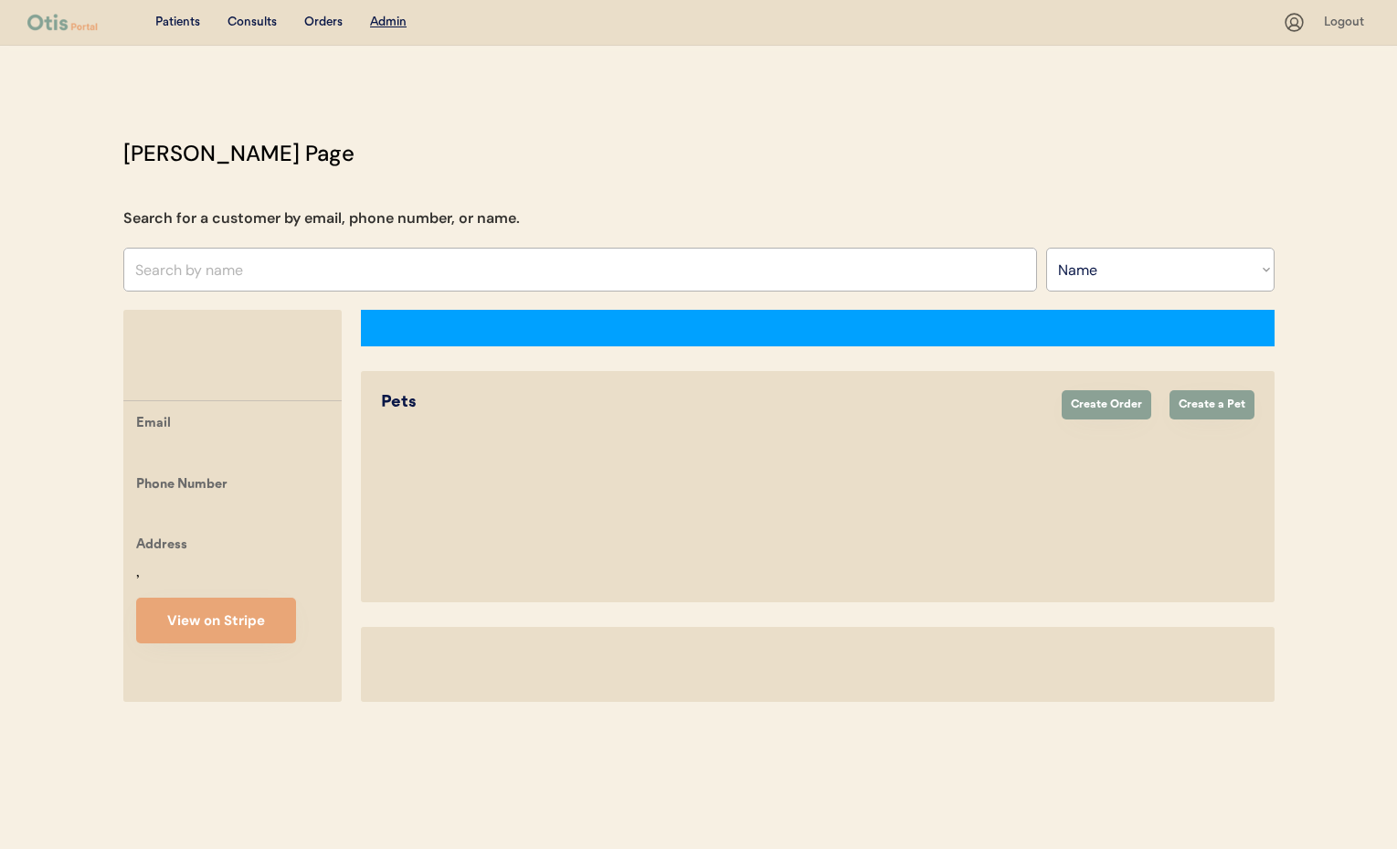
select select ""Name""
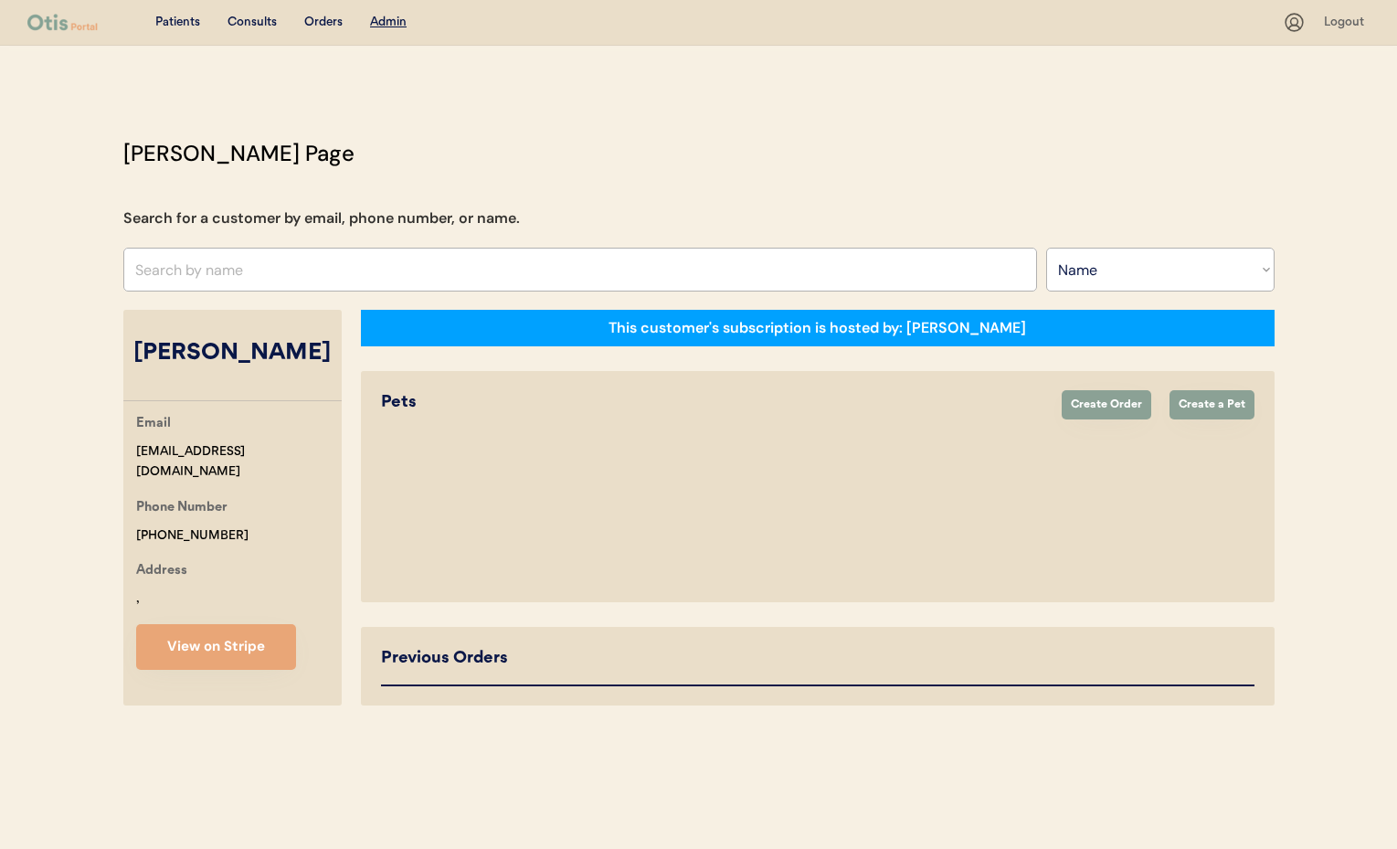
select select "true"
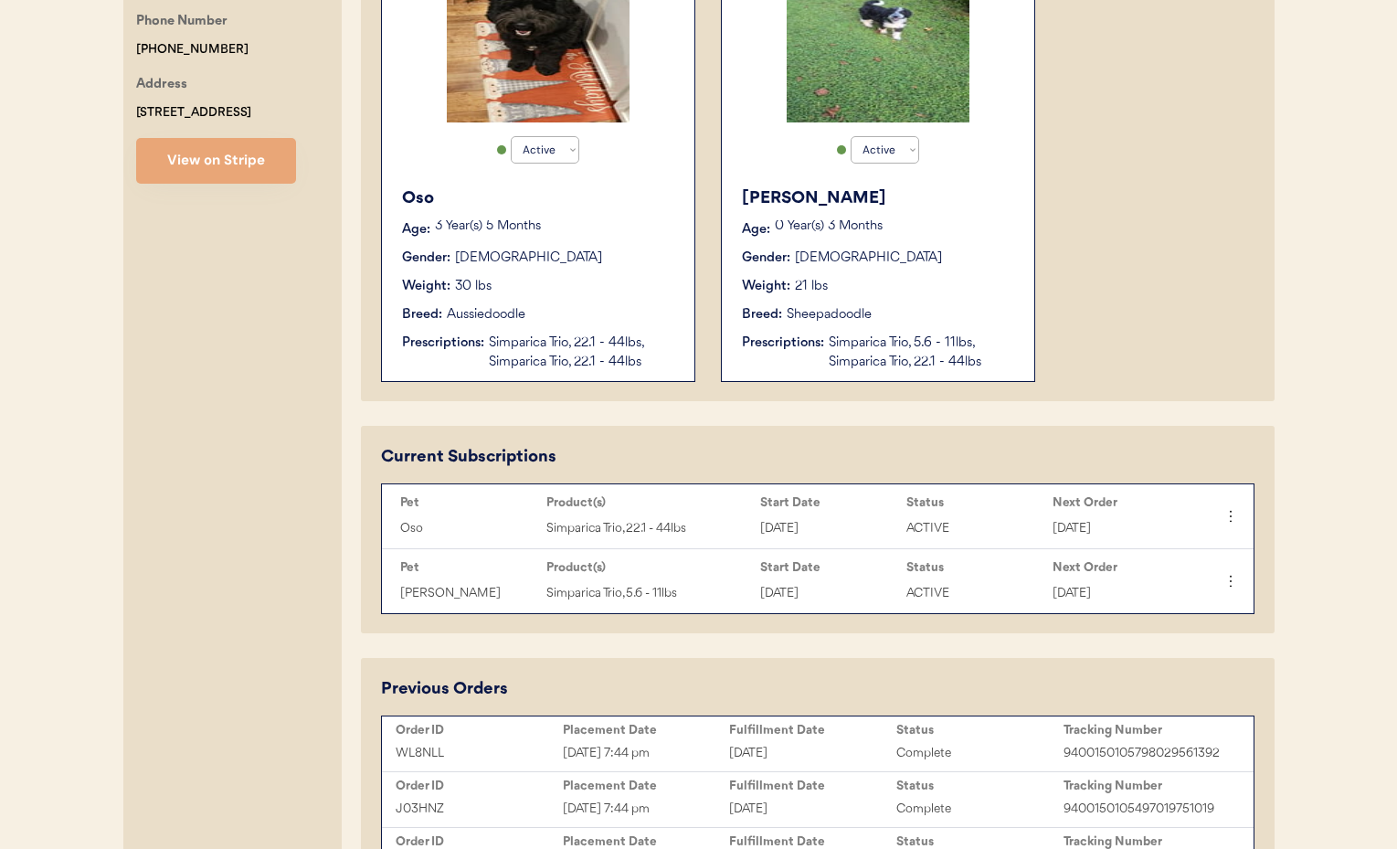
scroll to position [697, 0]
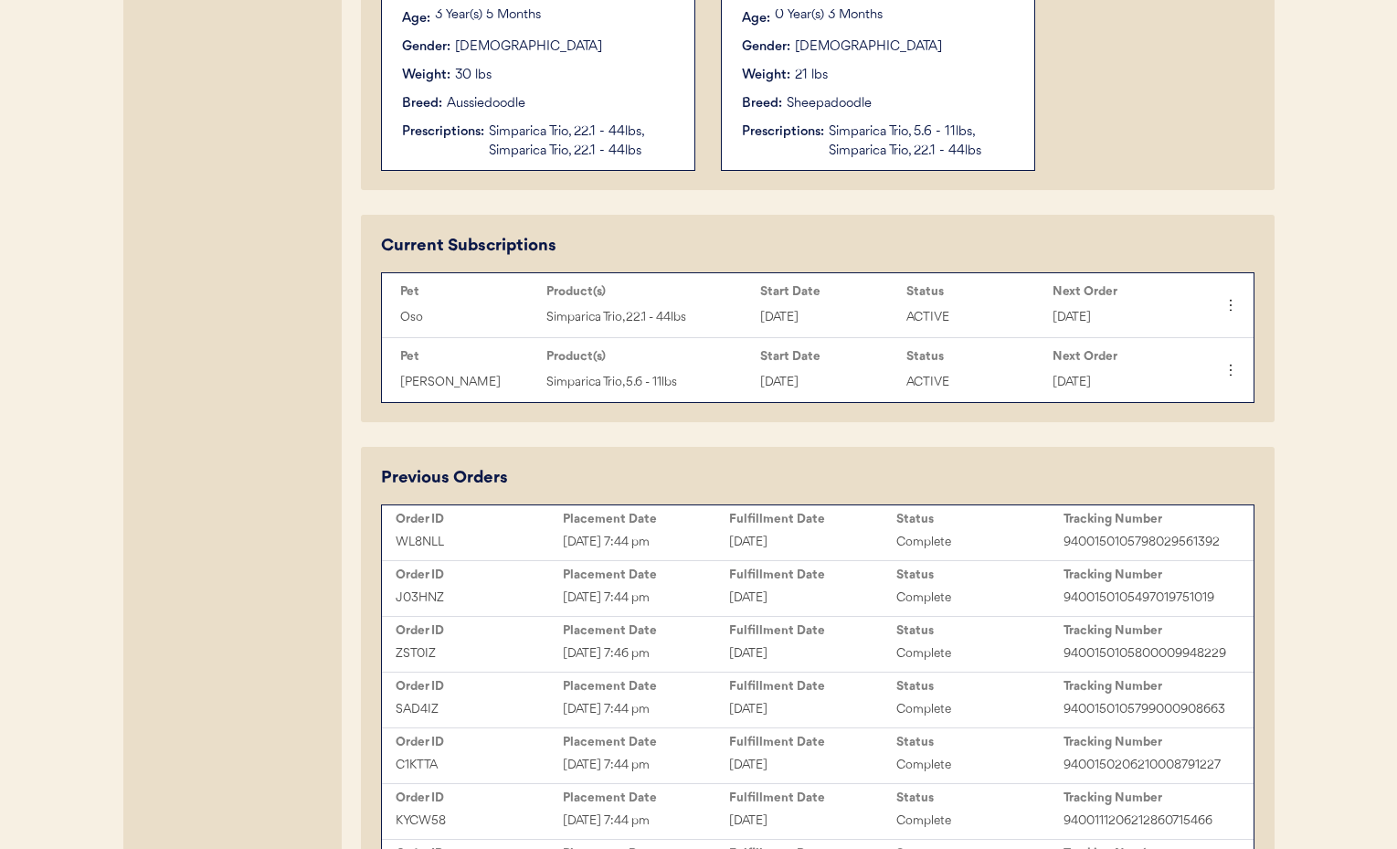
click at [715, 600] on div "[DATE] 7:44 pm" at bounding box center [646, 597] width 167 height 21
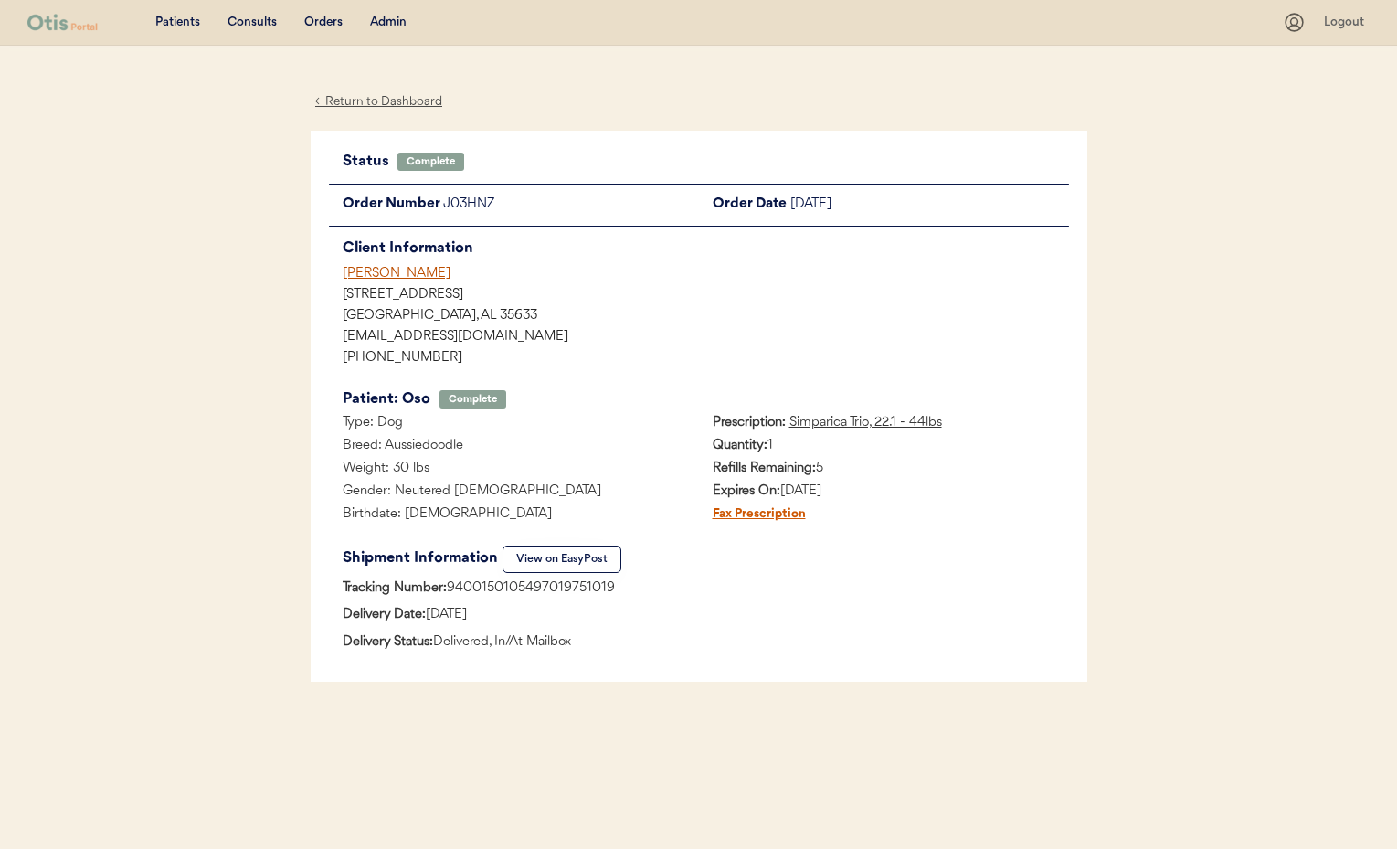
click at [388, 278] on div "[PERSON_NAME]" at bounding box center [706, 273] width 726 height 19
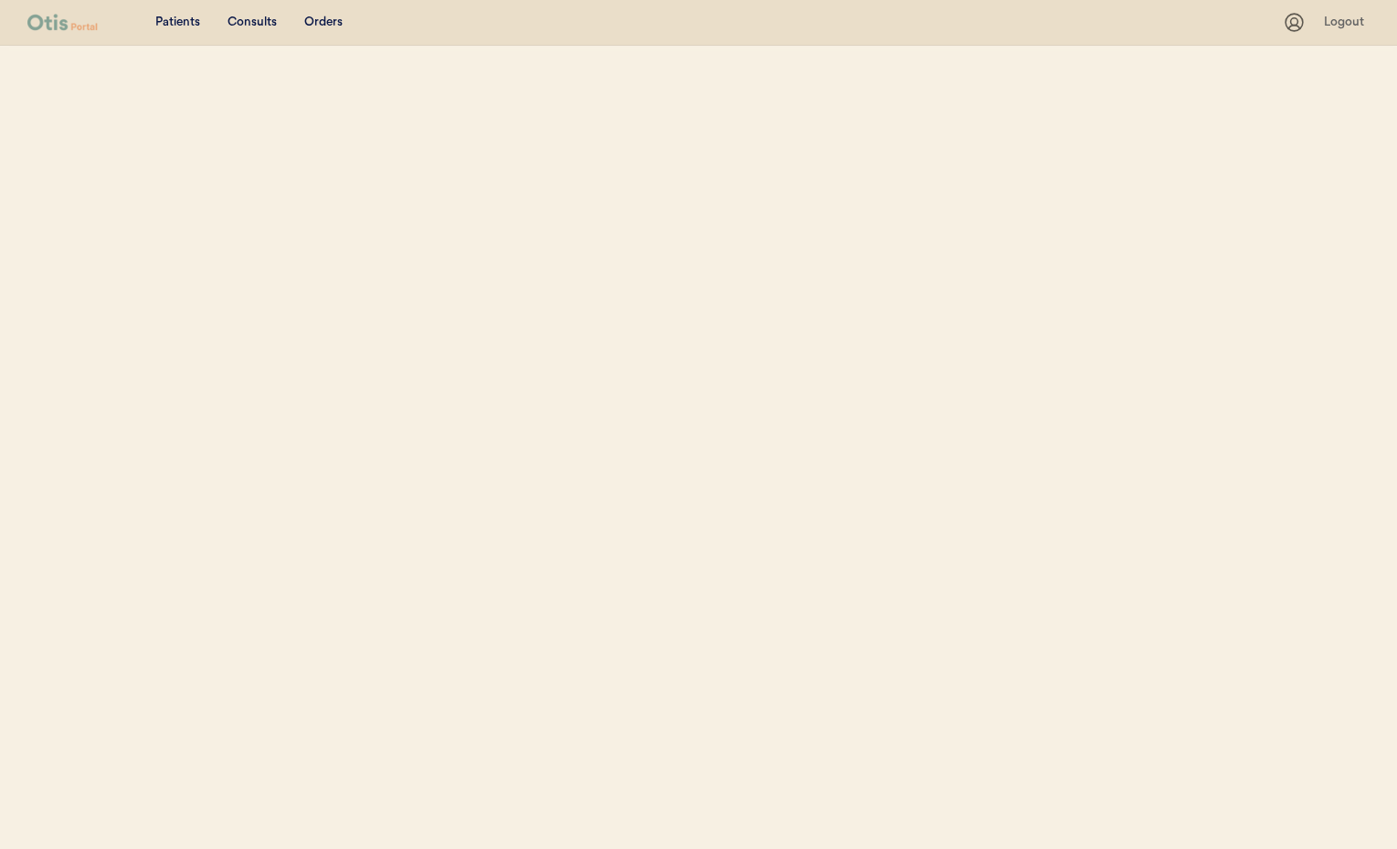
select select ""Name""
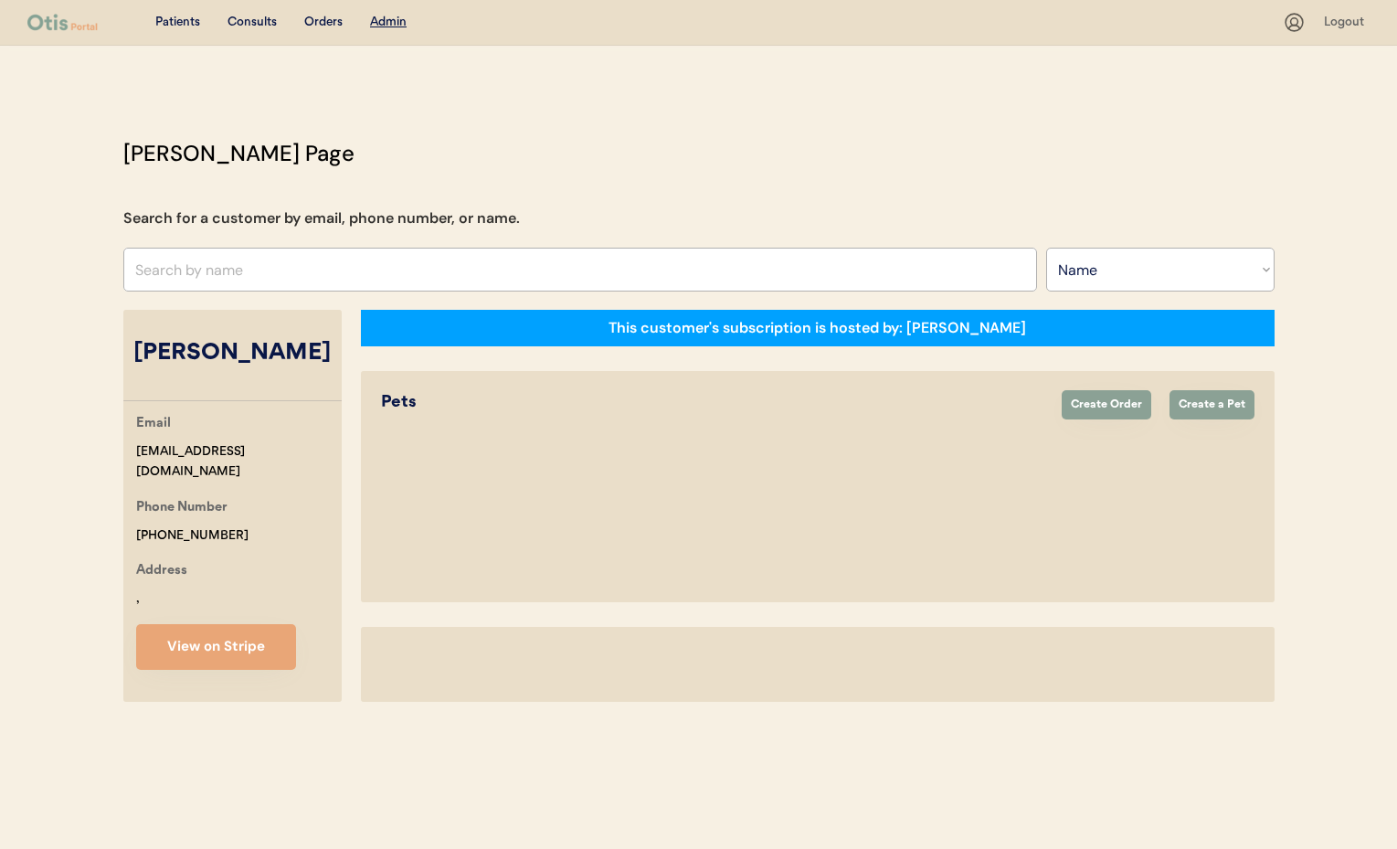
select select "true"
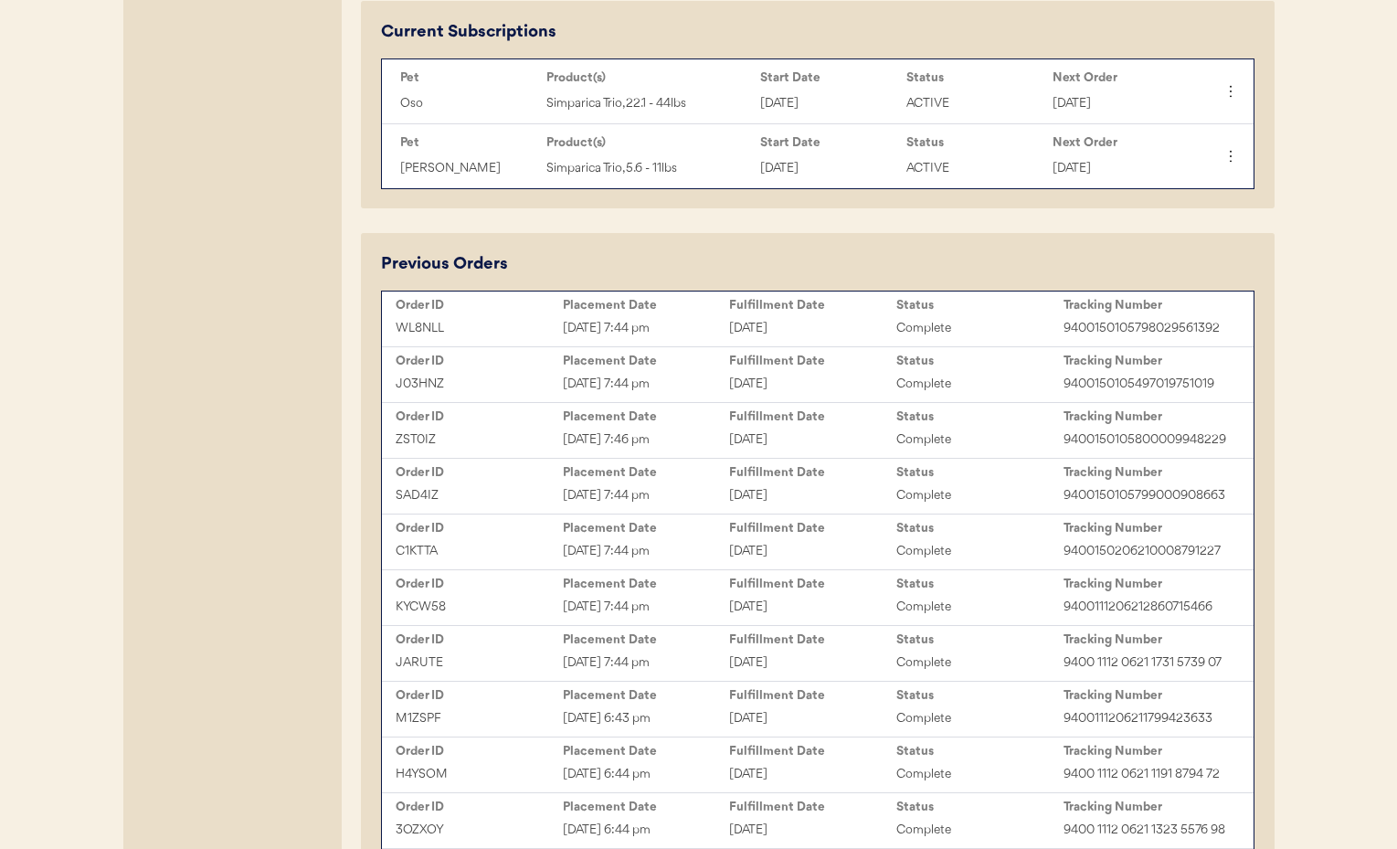
scroll to position [914, 0]
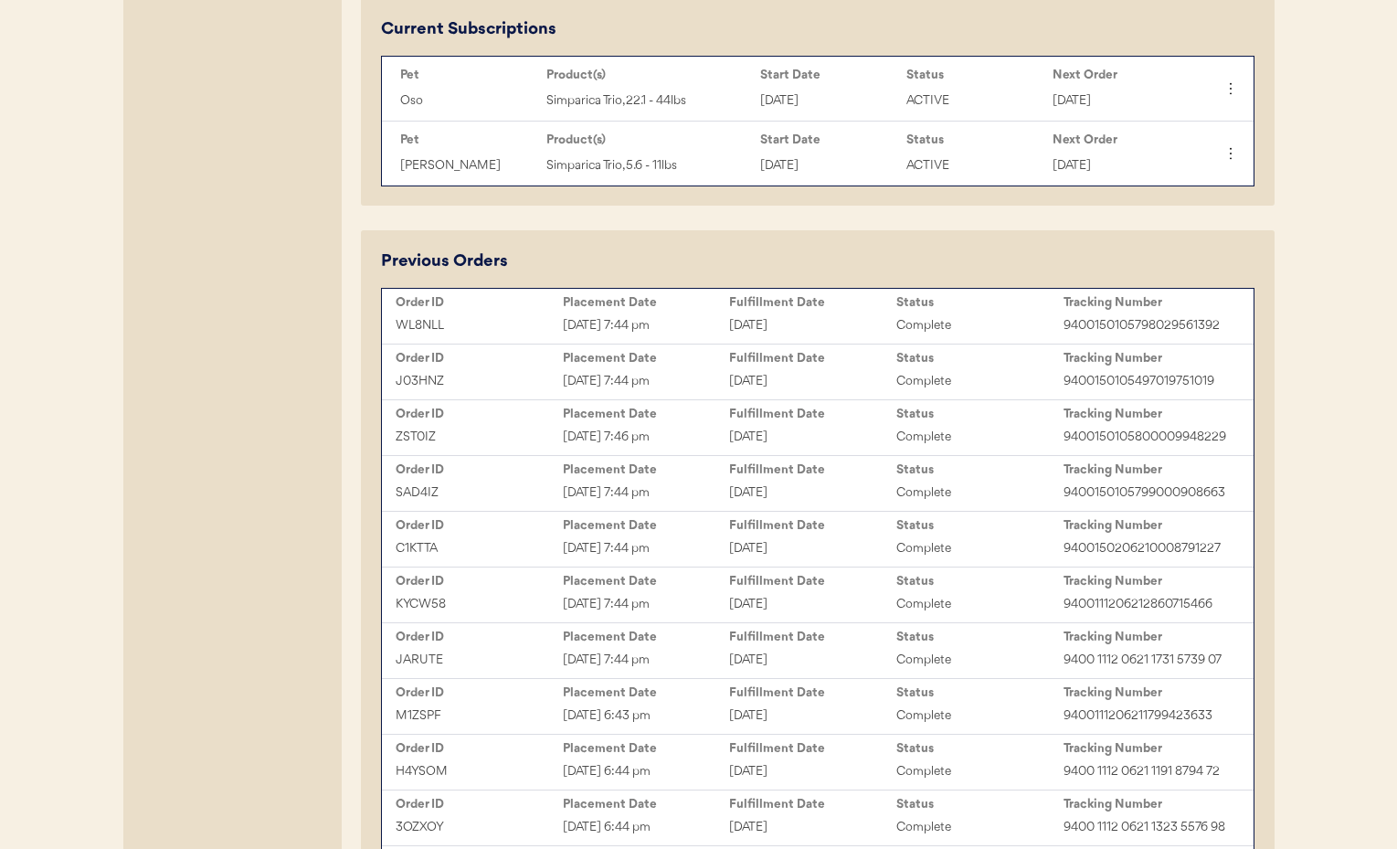
click at [809, 423] on div "ZST0IZ Jul 9, 2025 7:46 pm July 10, 2025 Complete 9400150105800009948229" at bounding box center [817, 436] width 862 height 27
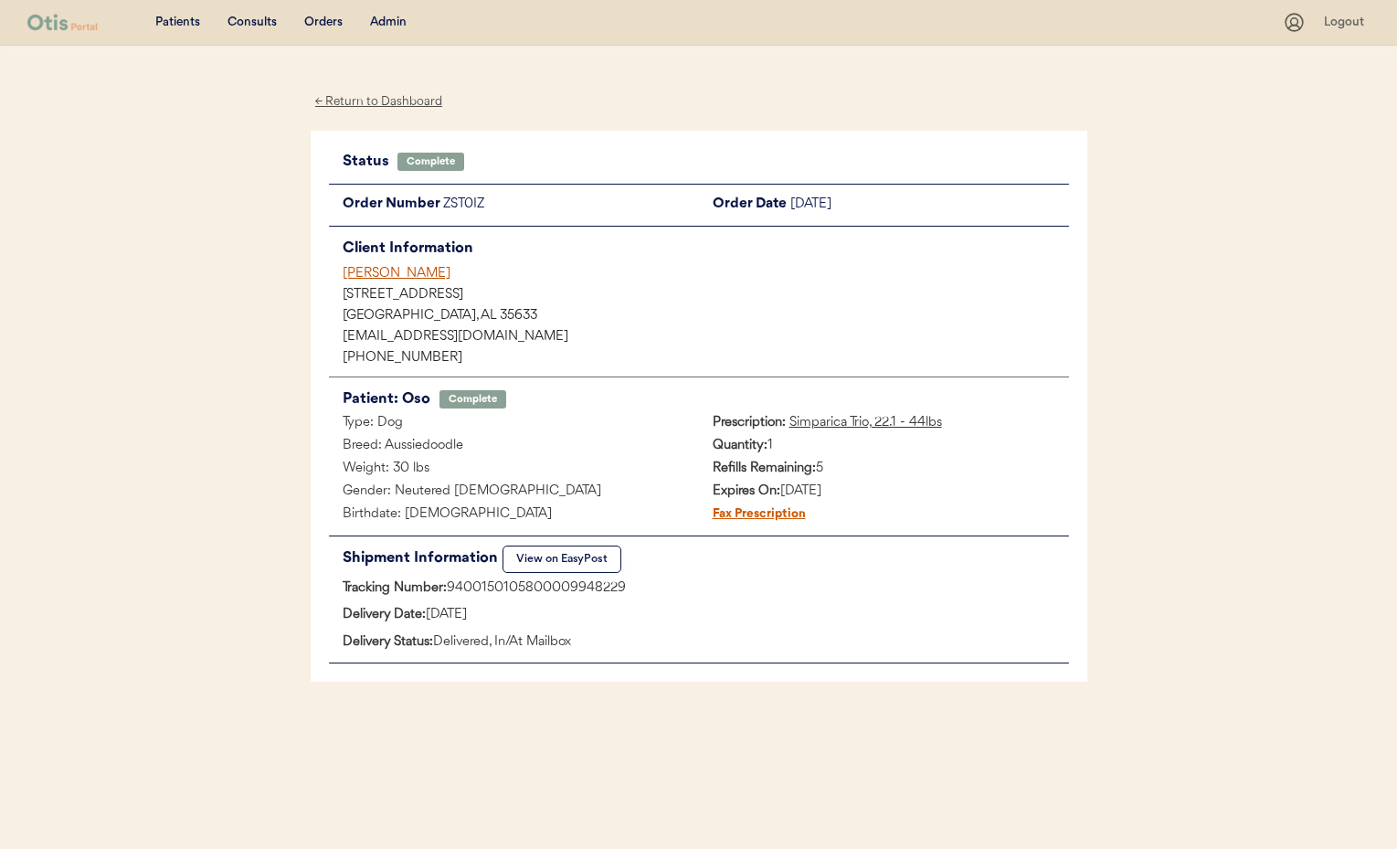
click at [381, 103] on div "← Return to Dashboard" at bounding box center [379, 101] width 137 height 21
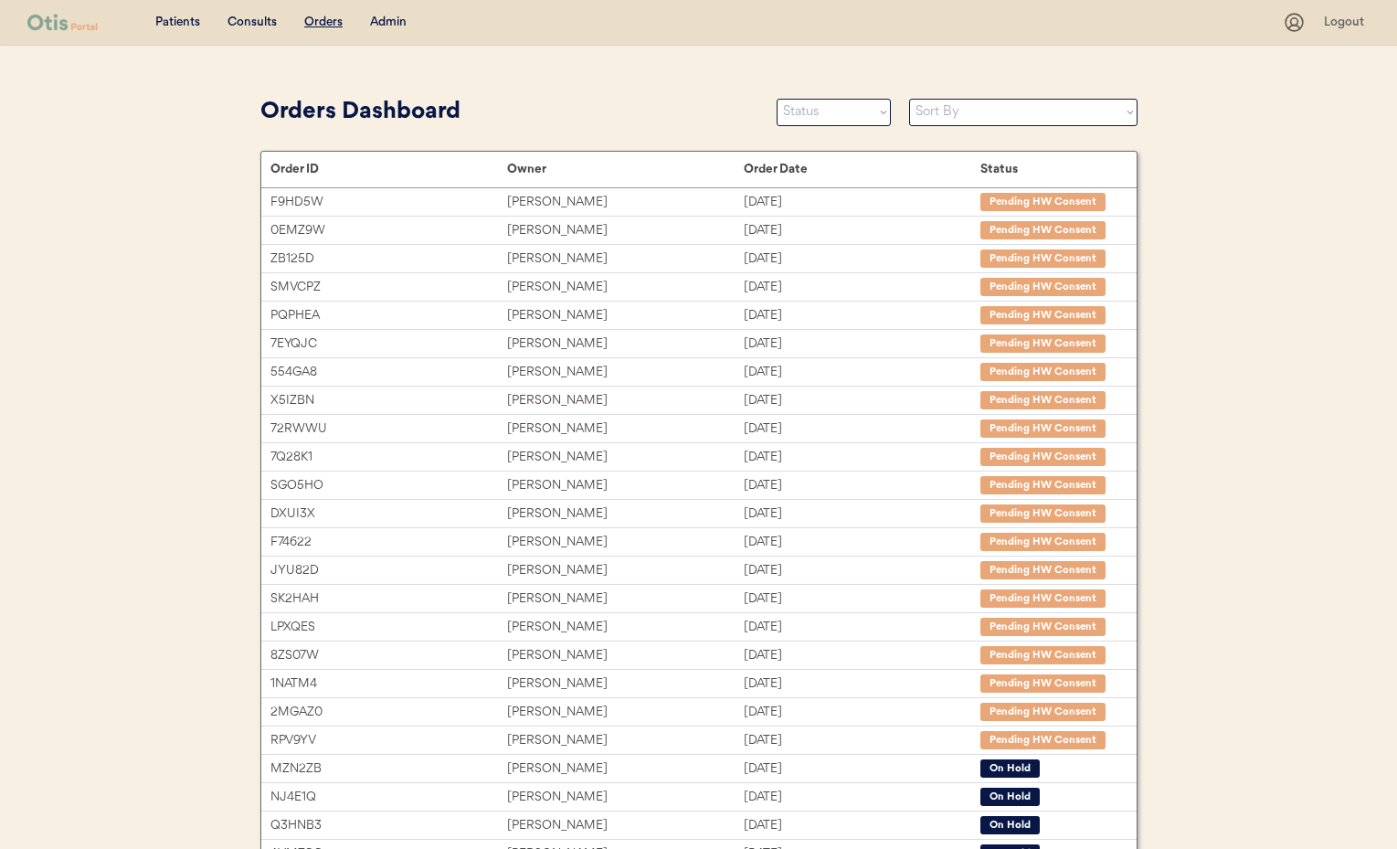
drag, startPoint x: 401, startPoint y: 18, endPoint x: 415, endPoint y: 21, distance: 14.0
click at [401, 18] on div "Admin" at bounding box center [388, 23] width 37 height 18
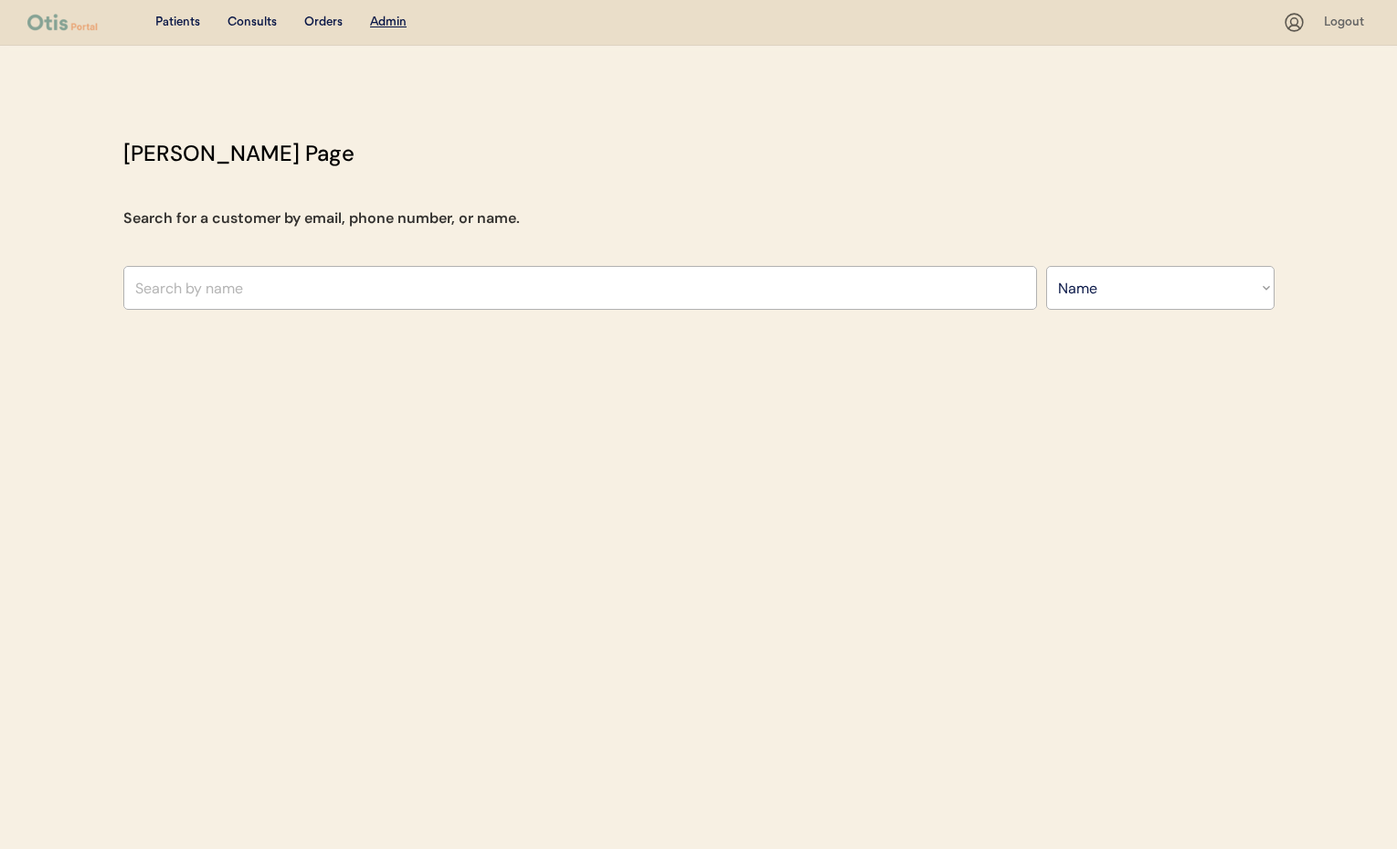
select select ""Name""
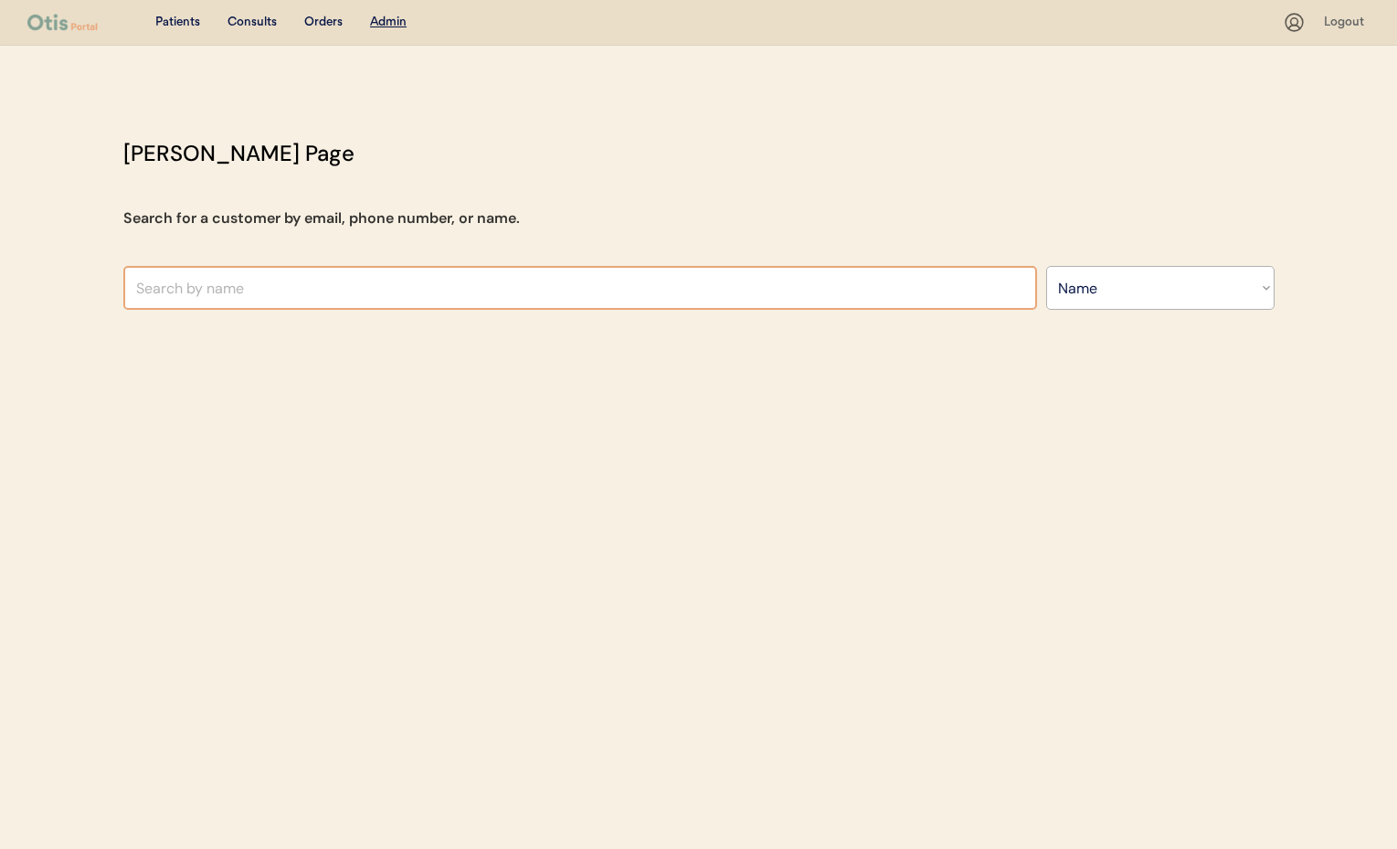
click at [386, 296] on input "text" at bounding box center [580, 288] width 914 height 44
type input "Kend"
type input "[PERSON_NAME]"
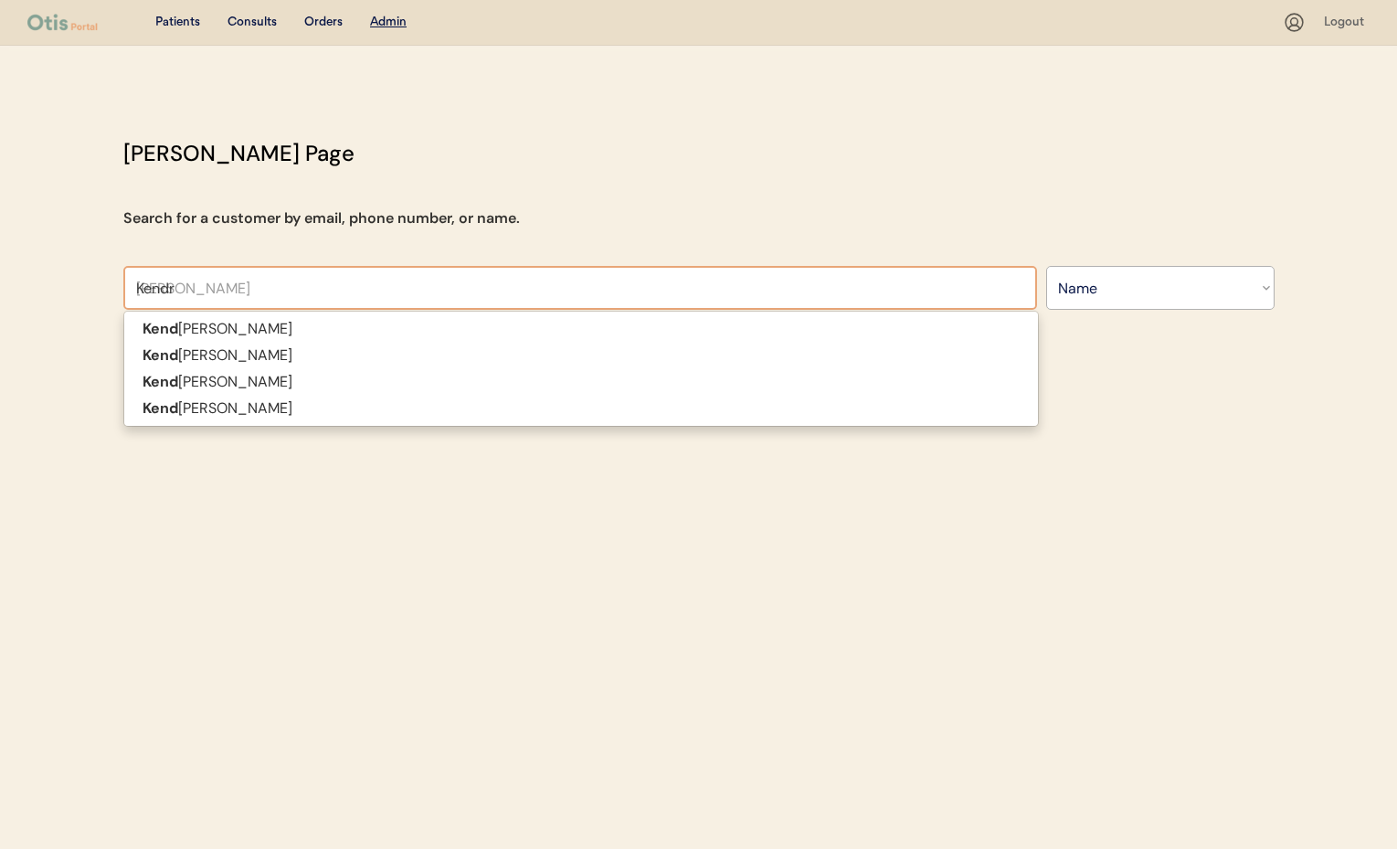
type input "[PERSON_NAME]"
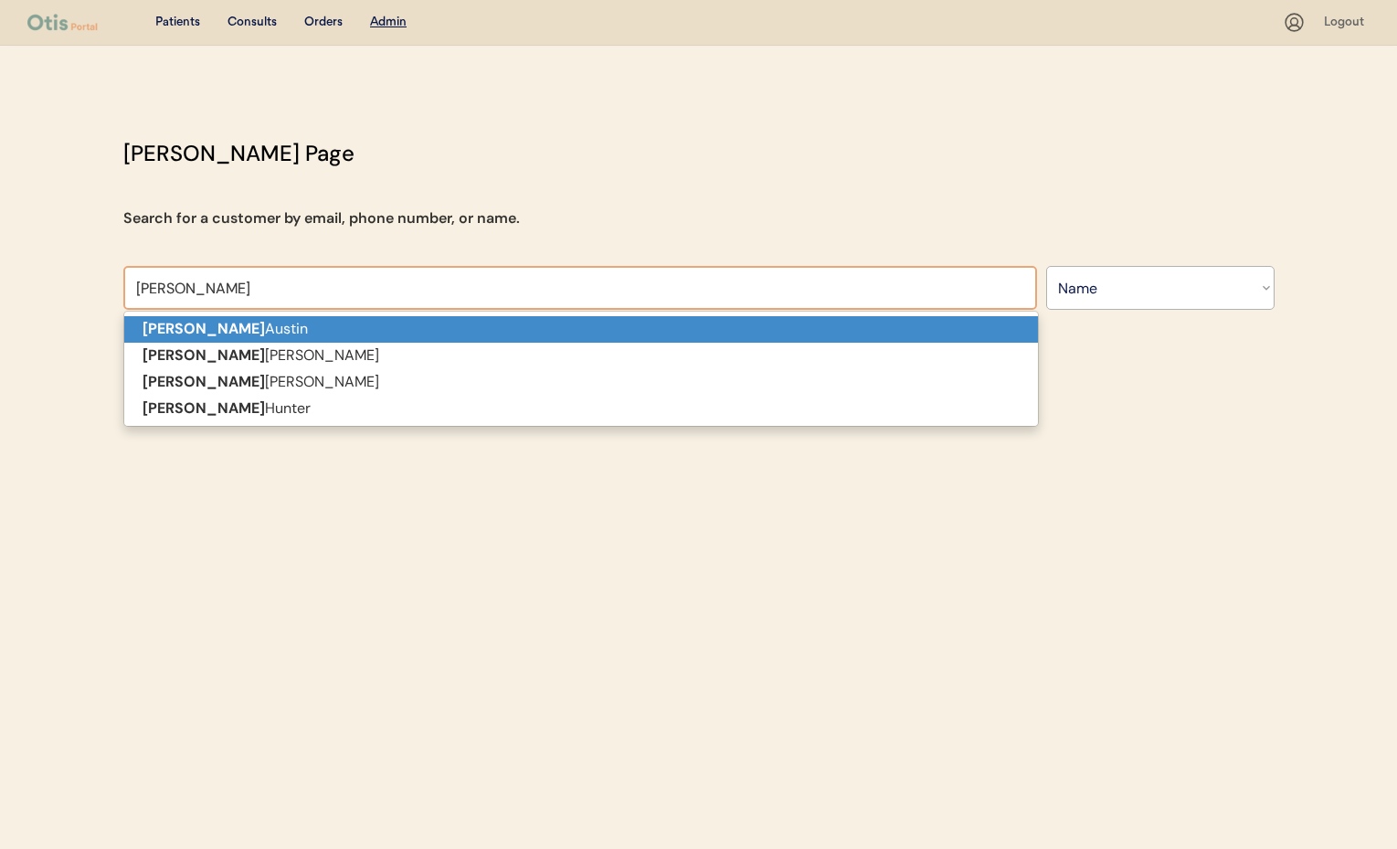
click at [349, 334] on p "[PERSON_NAME]" at bounding box center [581, 329] width 914 height 26
type input "[PERSON_NAME]"
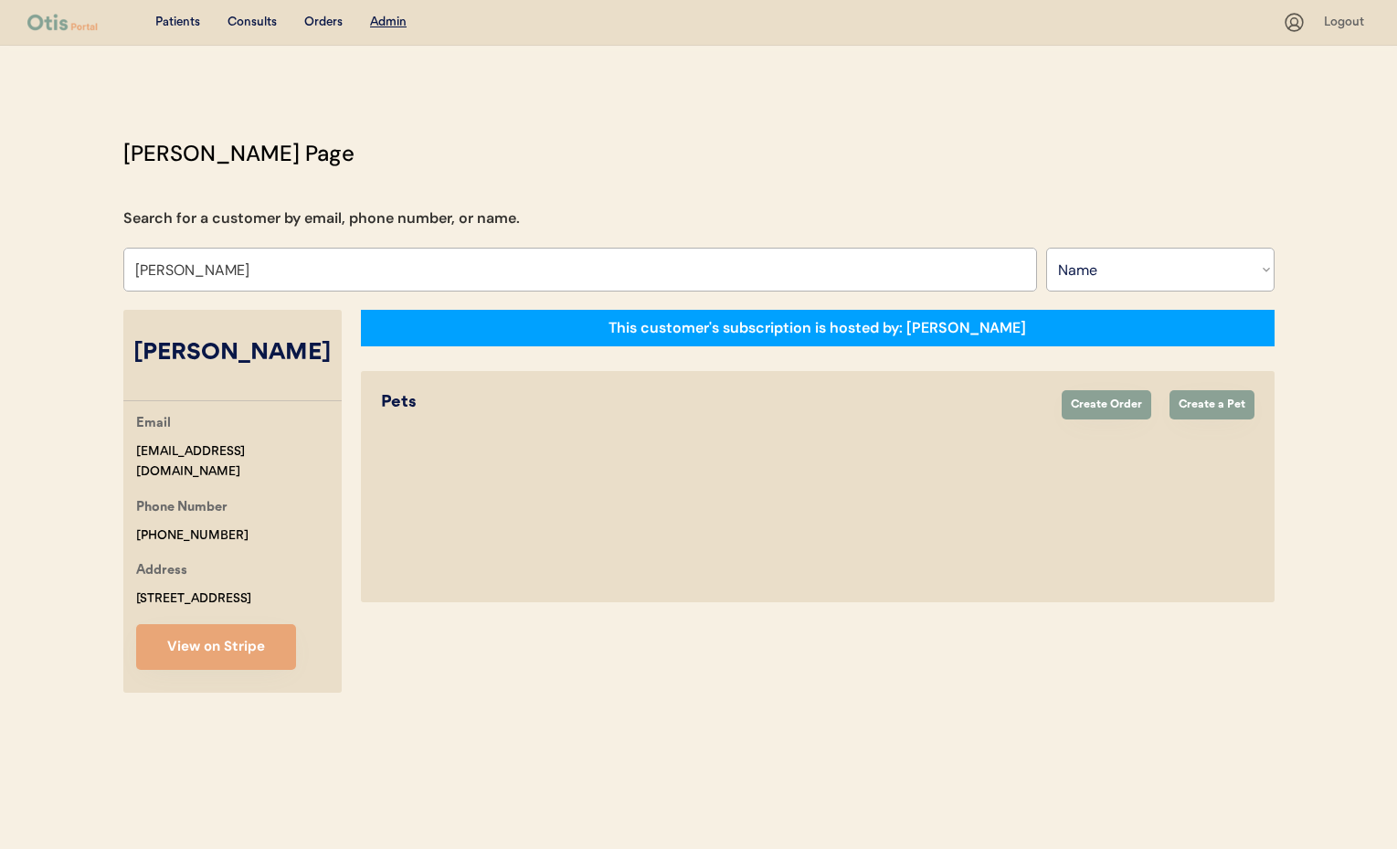
select select "true"
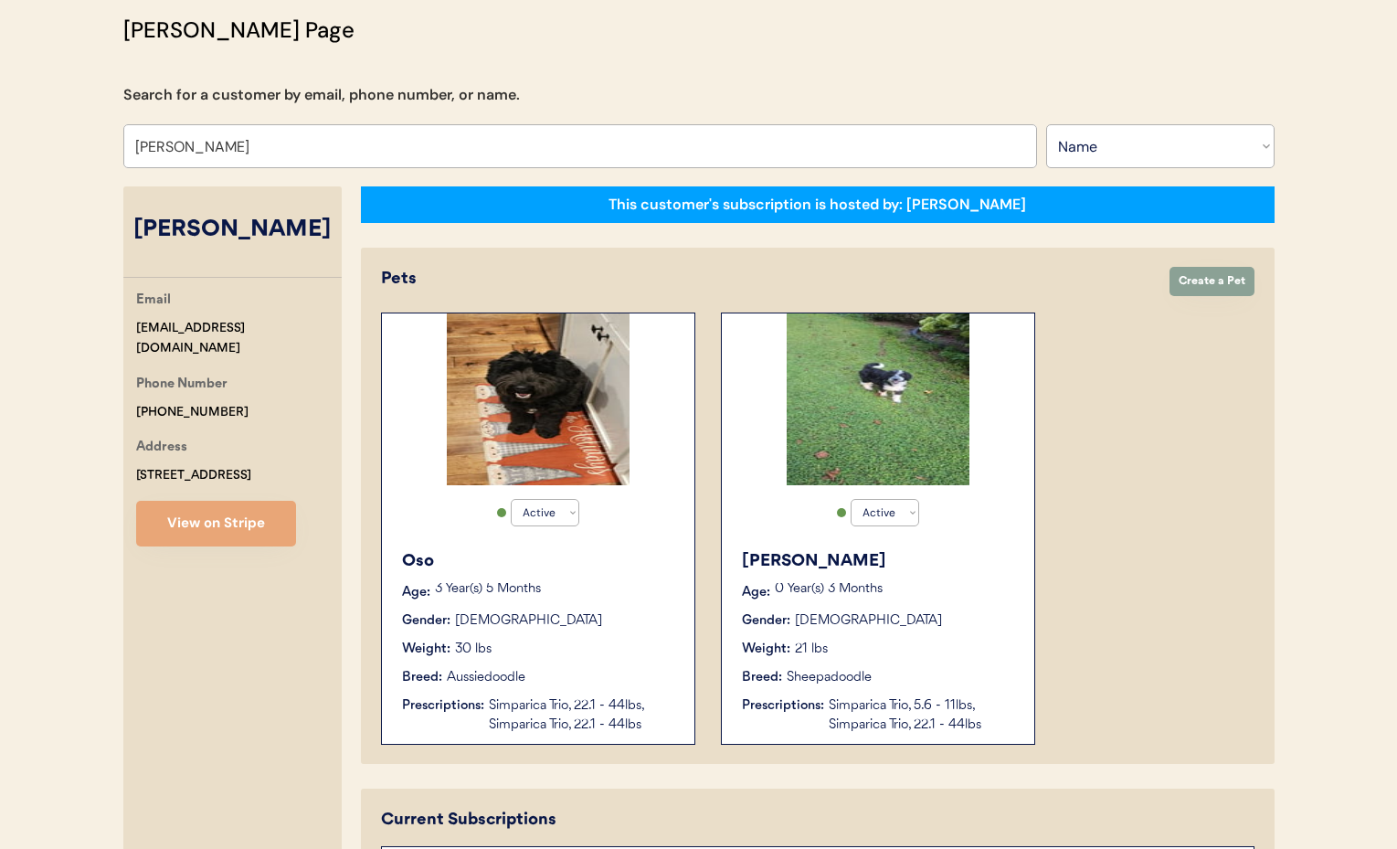
scroll to position [122, 0]
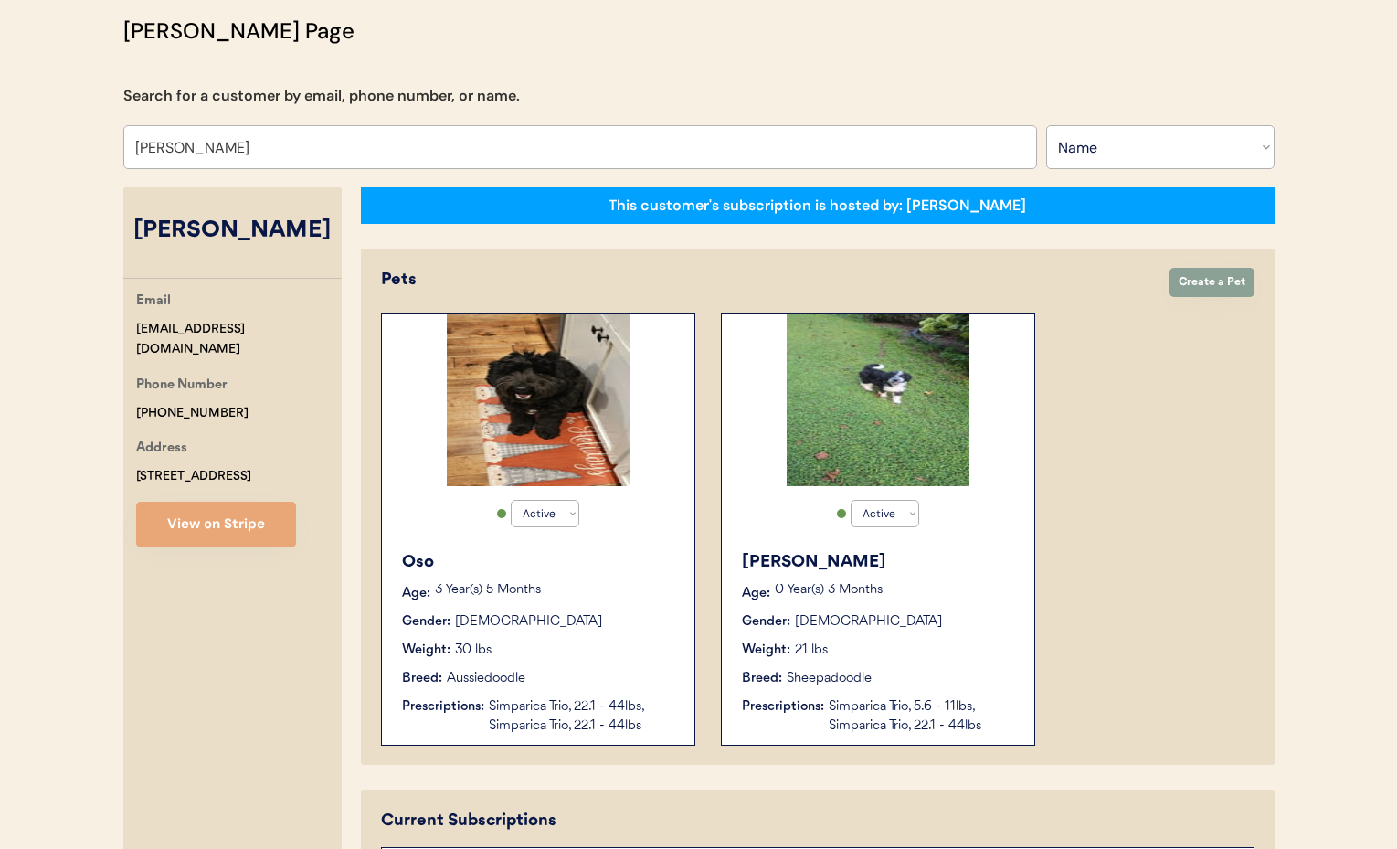
type input "[PERSON_NAME]"
click at [986, 566] on div "[PERSON_NAME]" at bounding box center [879, 562] width 274 height 25
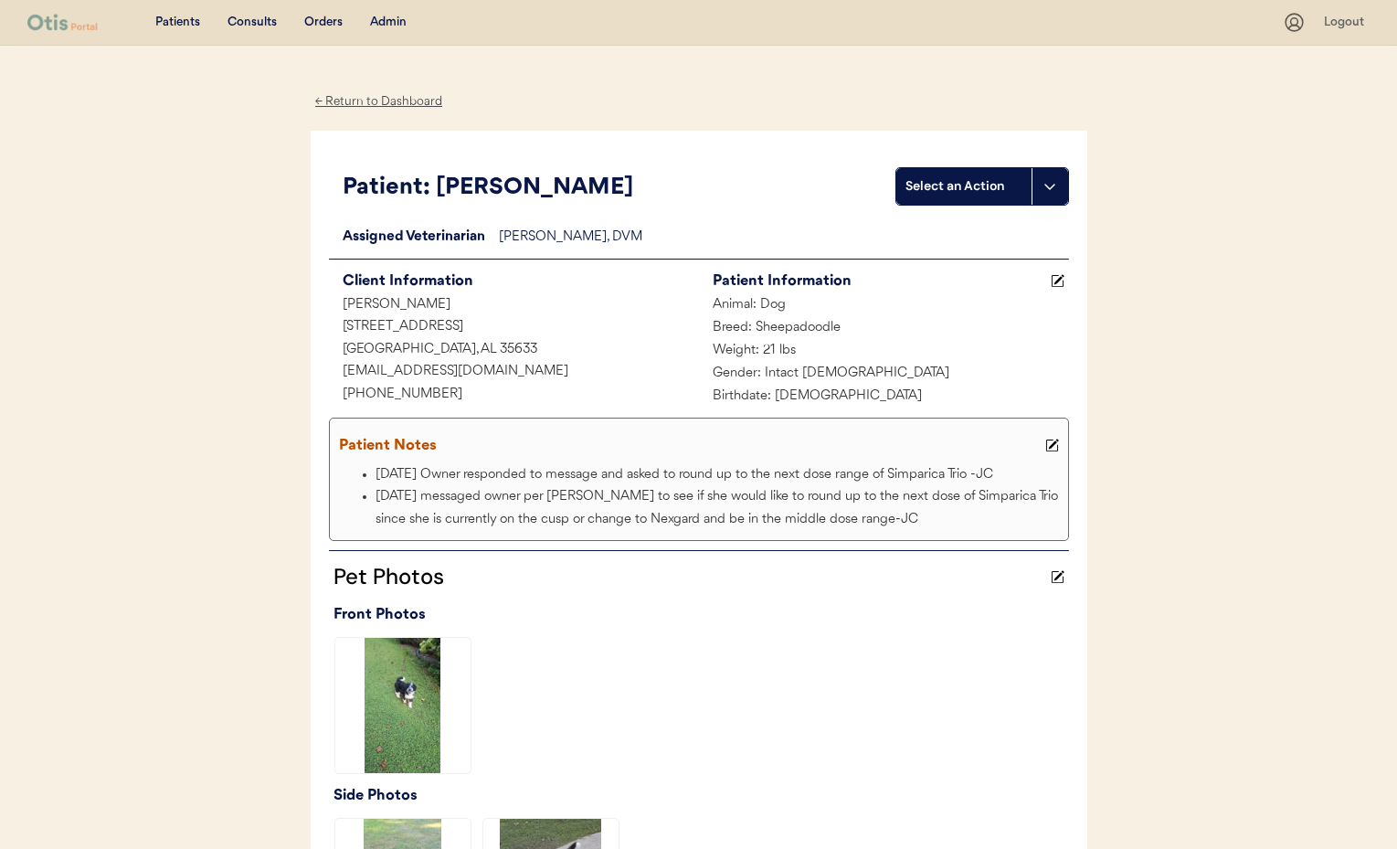
click at [379, 100] on div "← Return to Dashboard" at bounding box center [379, 101] width 137 height 21
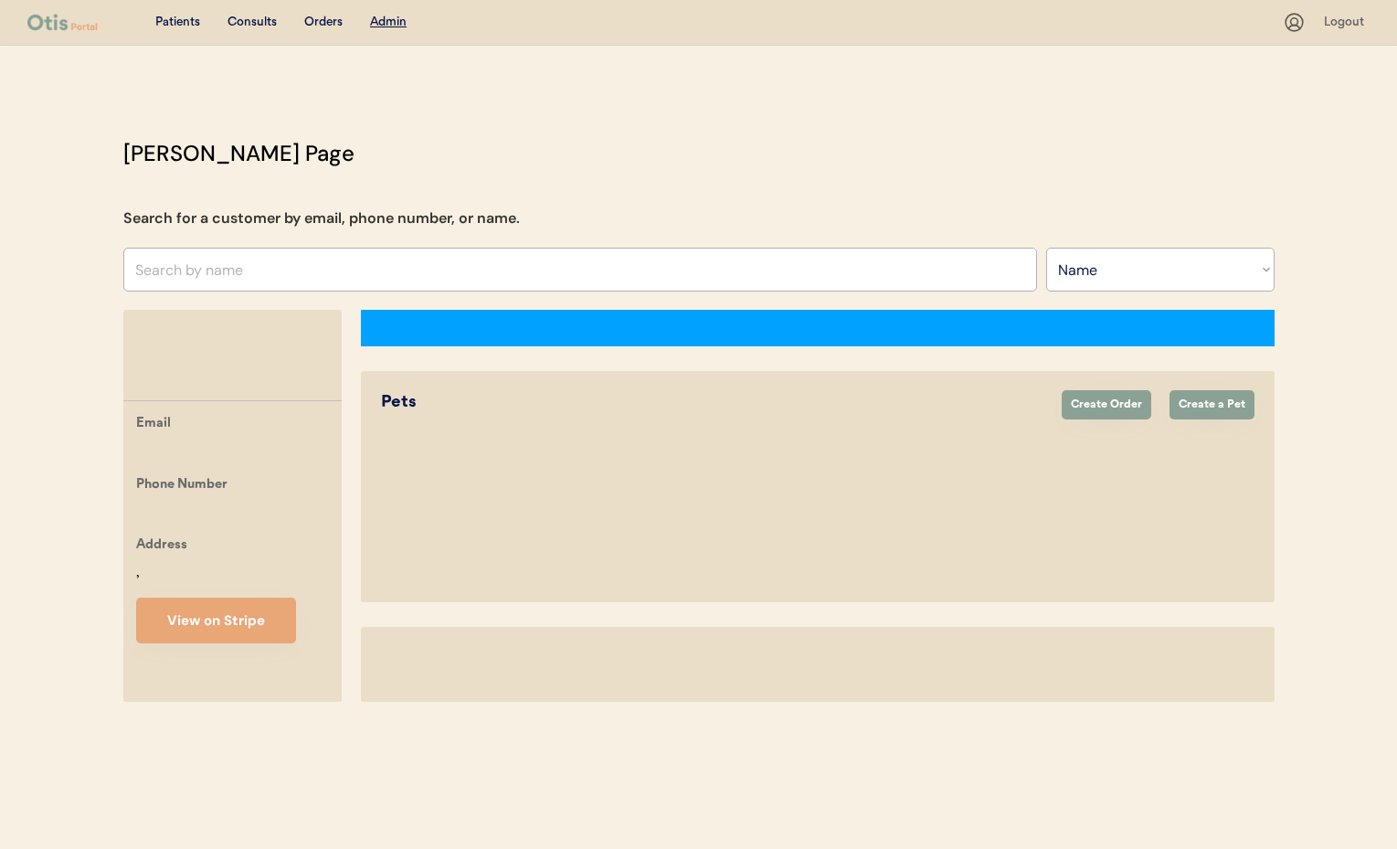
select select ""Name""
select select "true"
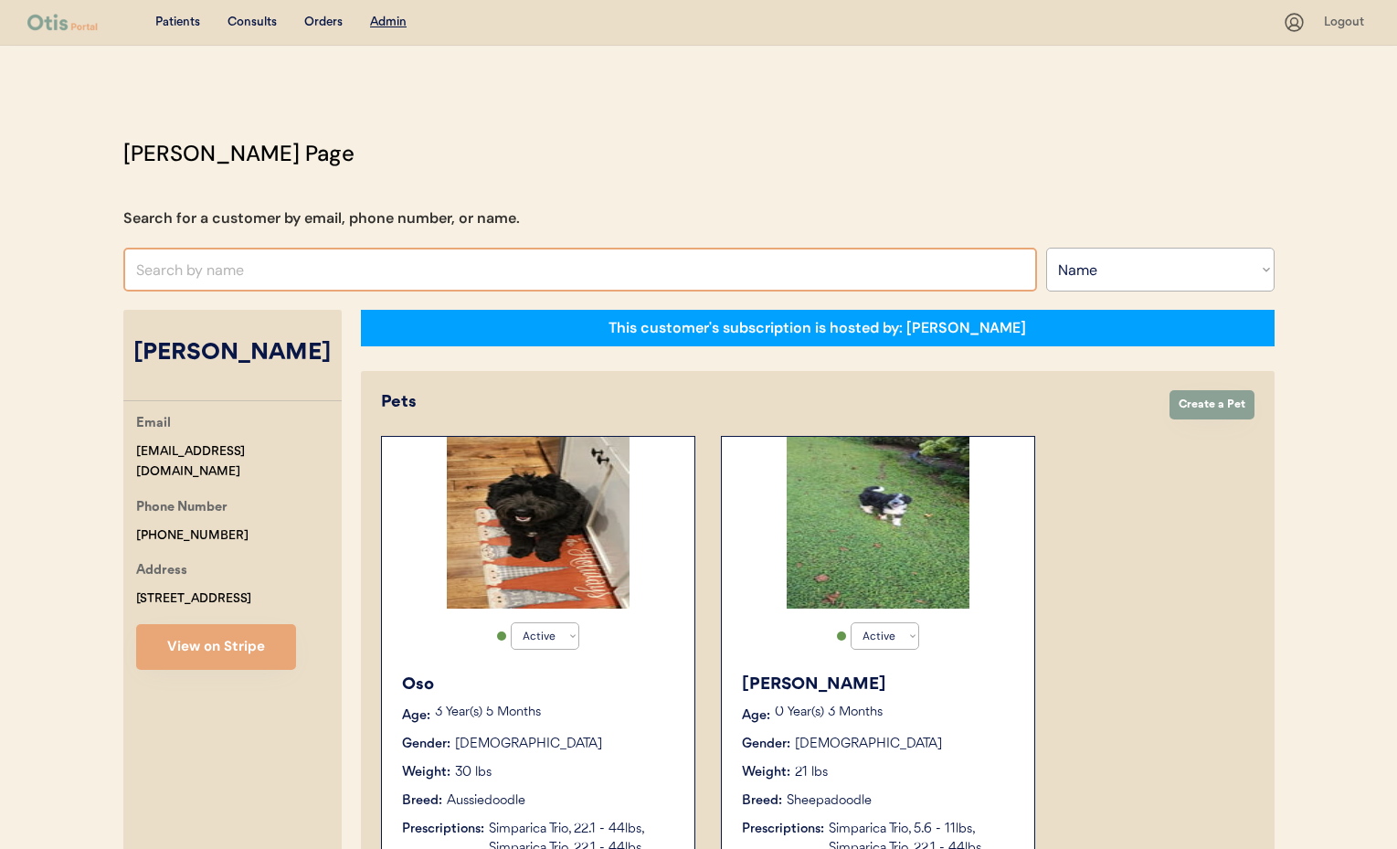
click at [219, 269] on input "text" at bounding box center [580, 270] width 914 height 44
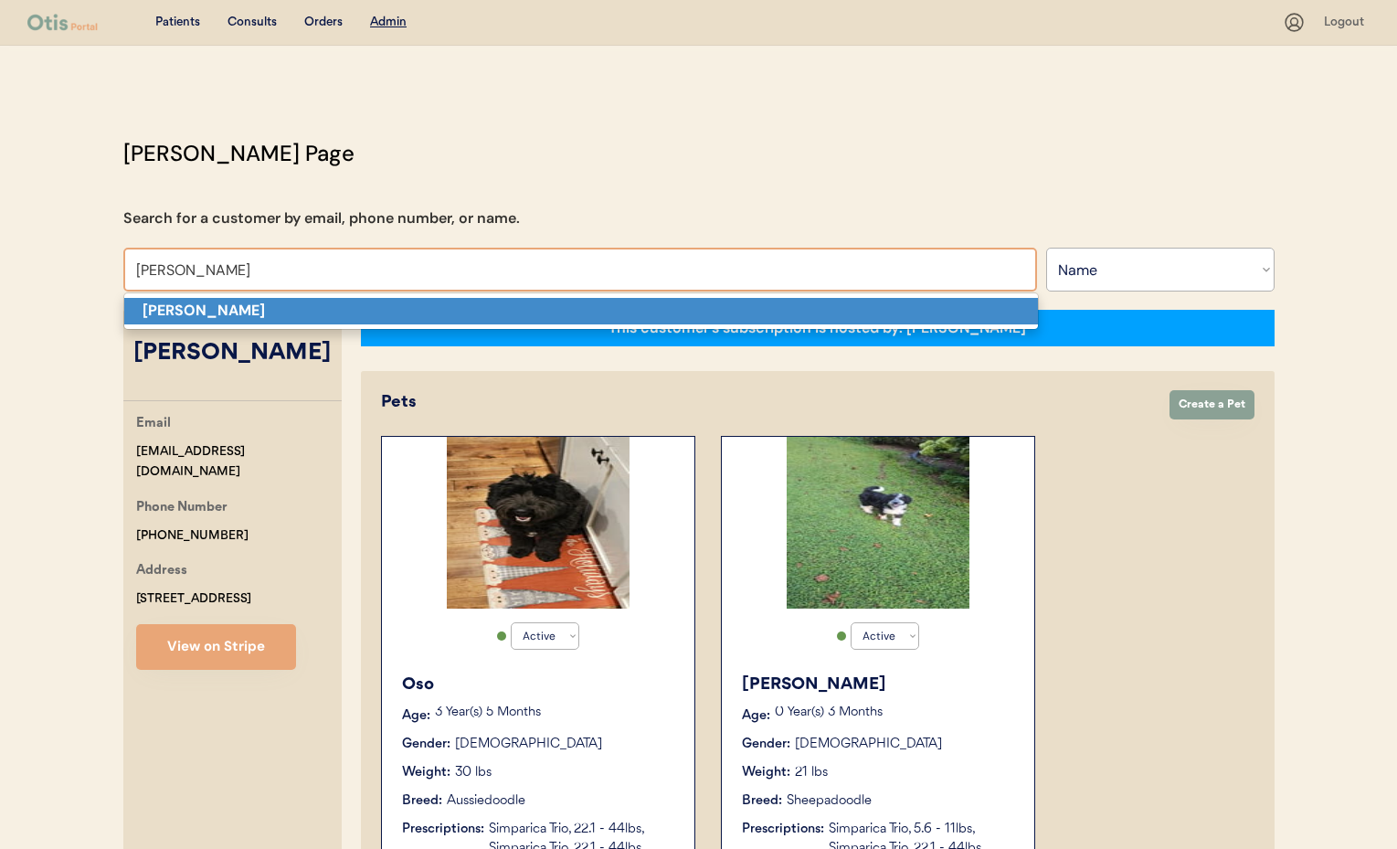
click at [248, 325] on span "[PERSON_NAME]" at bounding box center [580, 310] width 915 height 37
click at [237, 313] on p "[PERSON_NAME]" at bounding box center [581, 311] width 914 height 26
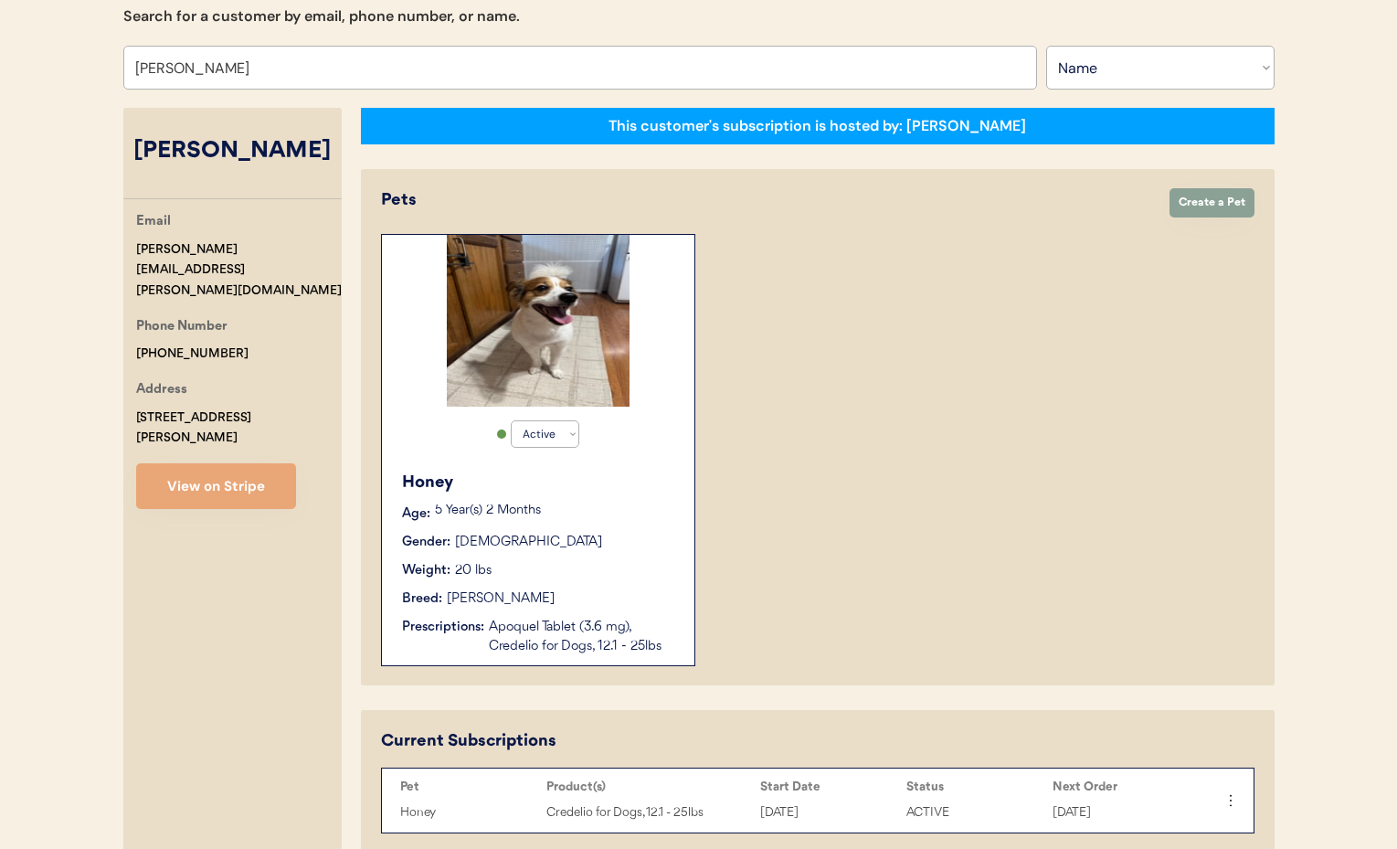
scroll to position [172, 0]
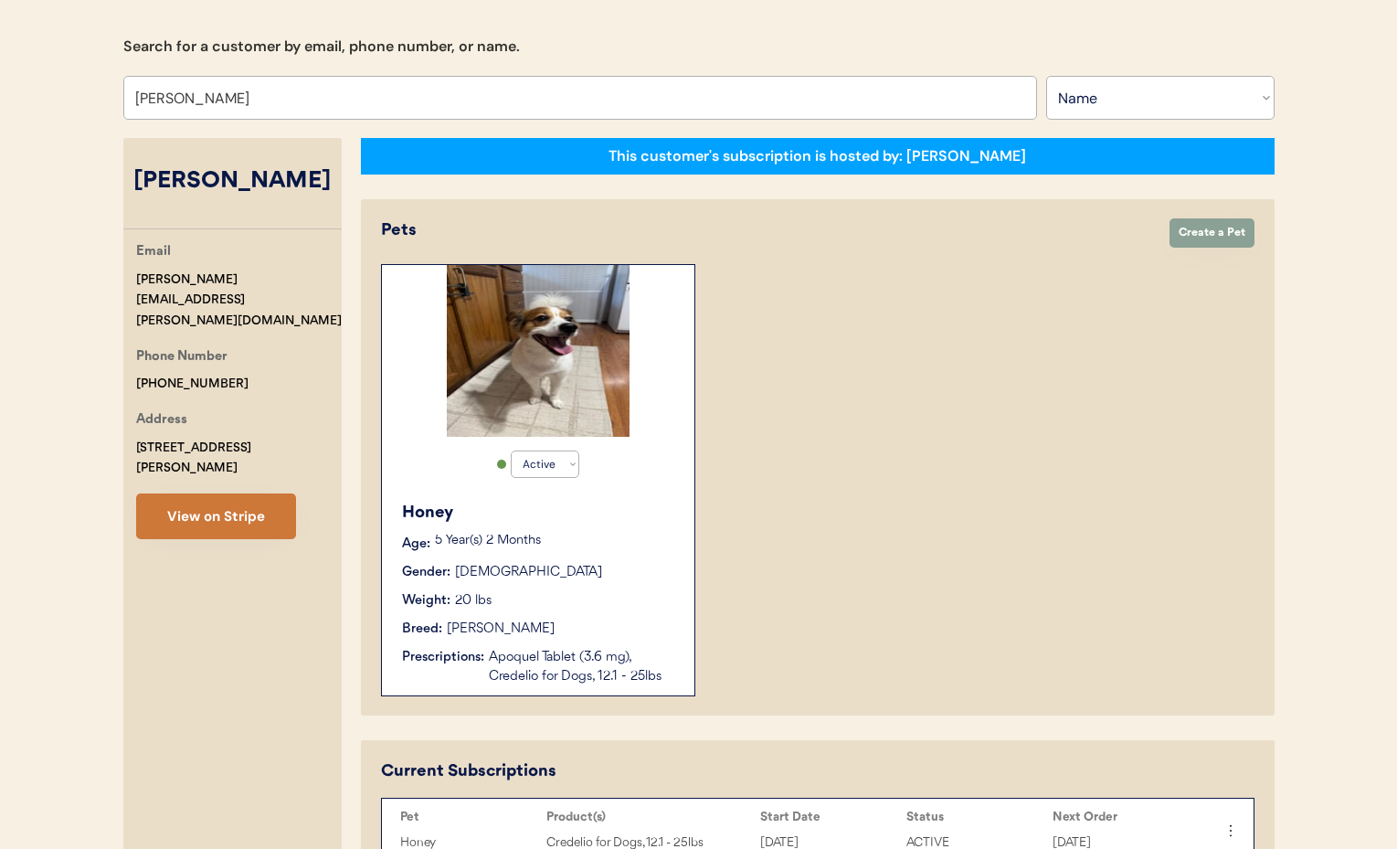
type input "[PERSON_NAME]"
click at [206, 493] on button "View on Stripe" at bounding box center [216, 516] width 160 height 46
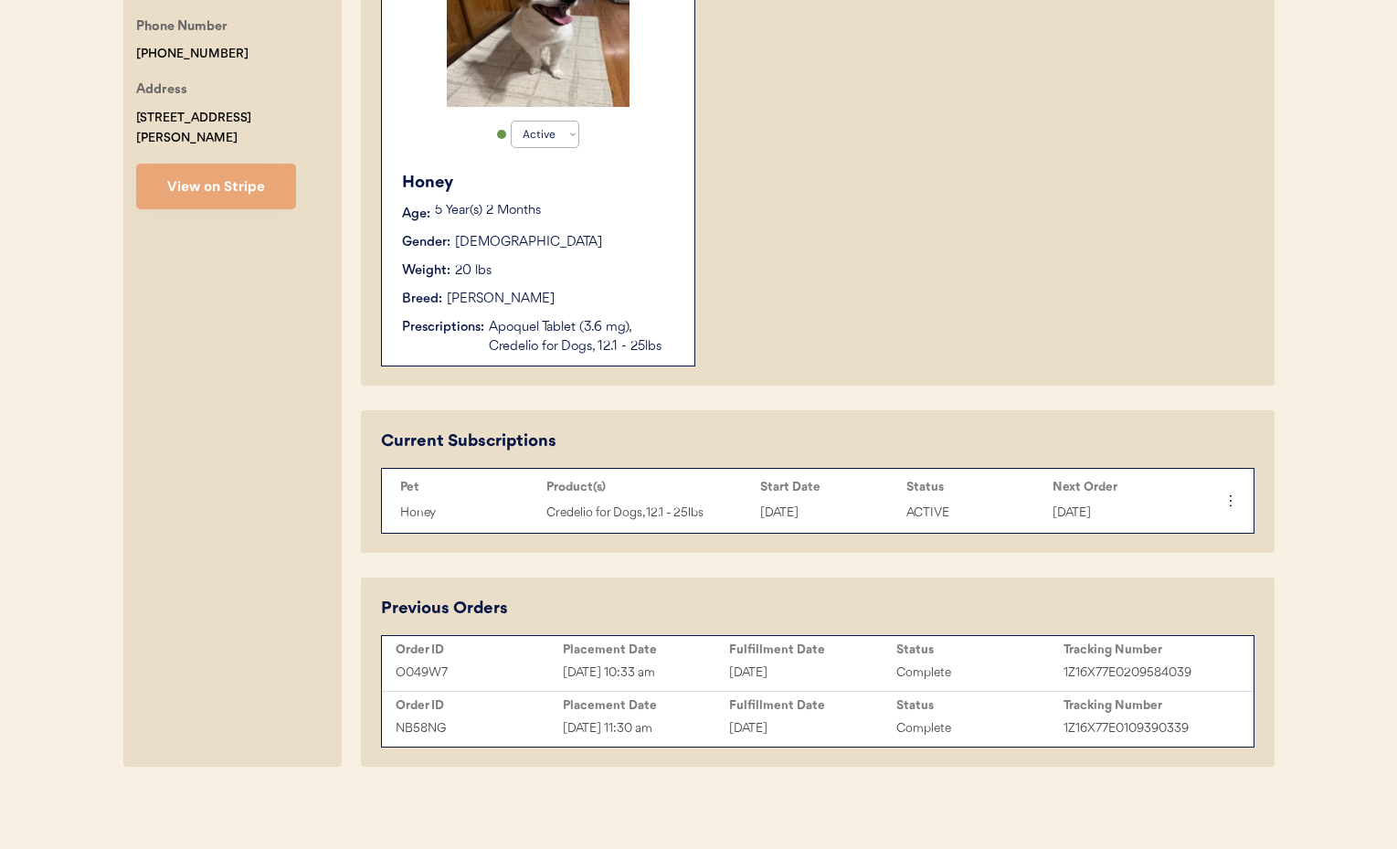
scroll to position [504, 0]
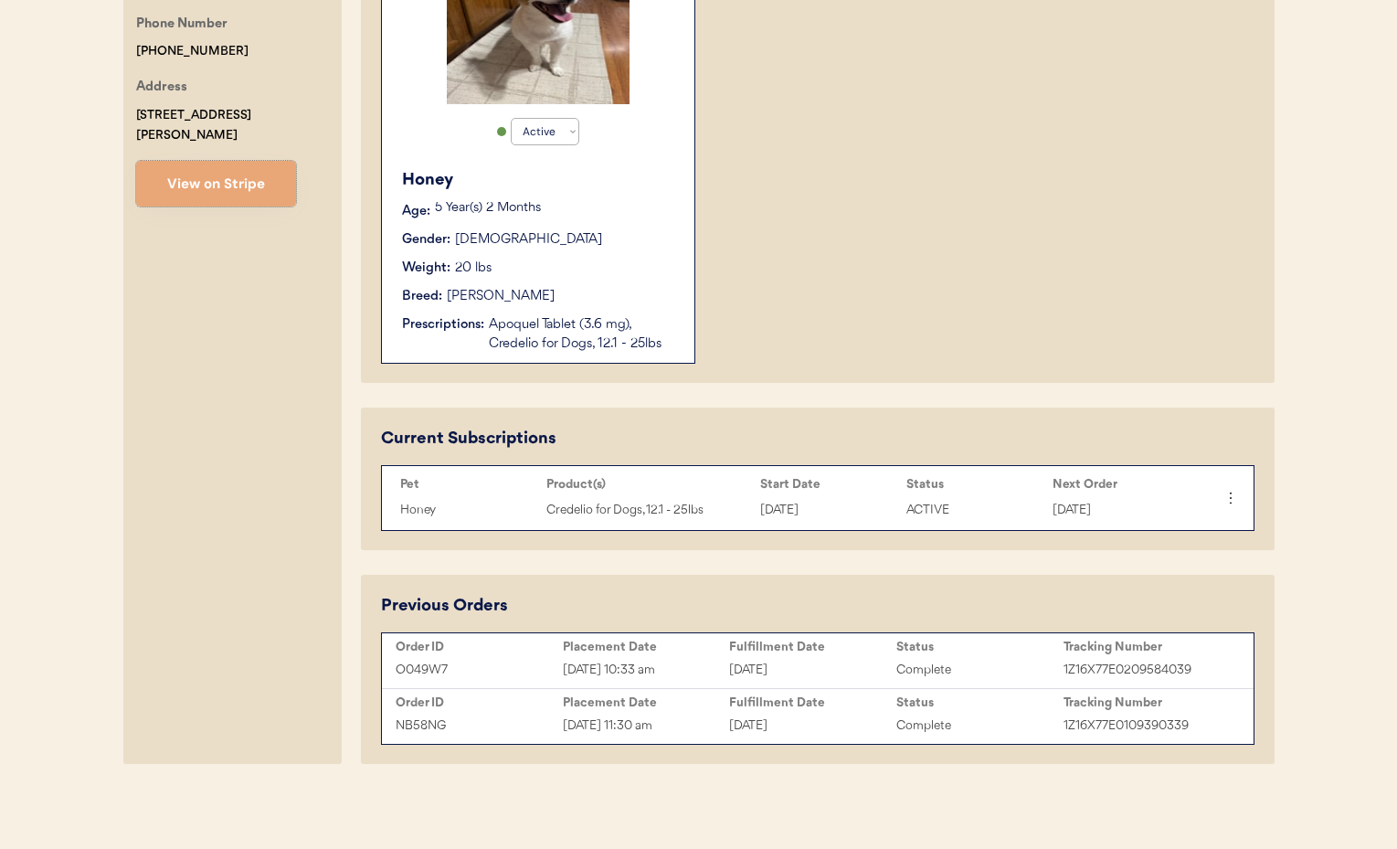
click at [526, 287] on div "[PERSON_NAME]" at bounding box center [501, 296] width 108 height 19
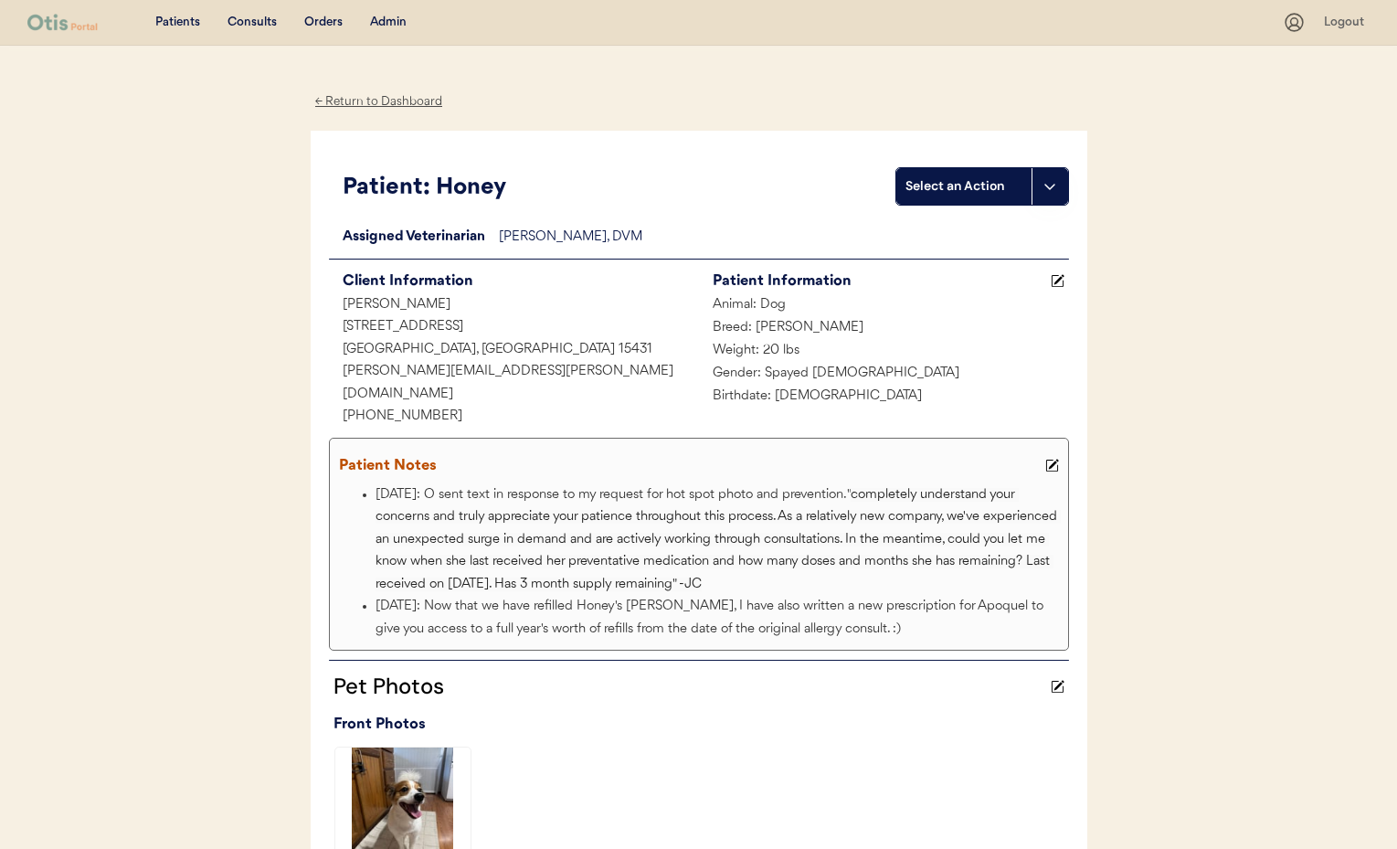
click at [354, 100] on div "← Return to Dashboard" at bounding box center [379, 101] width 137 height 21
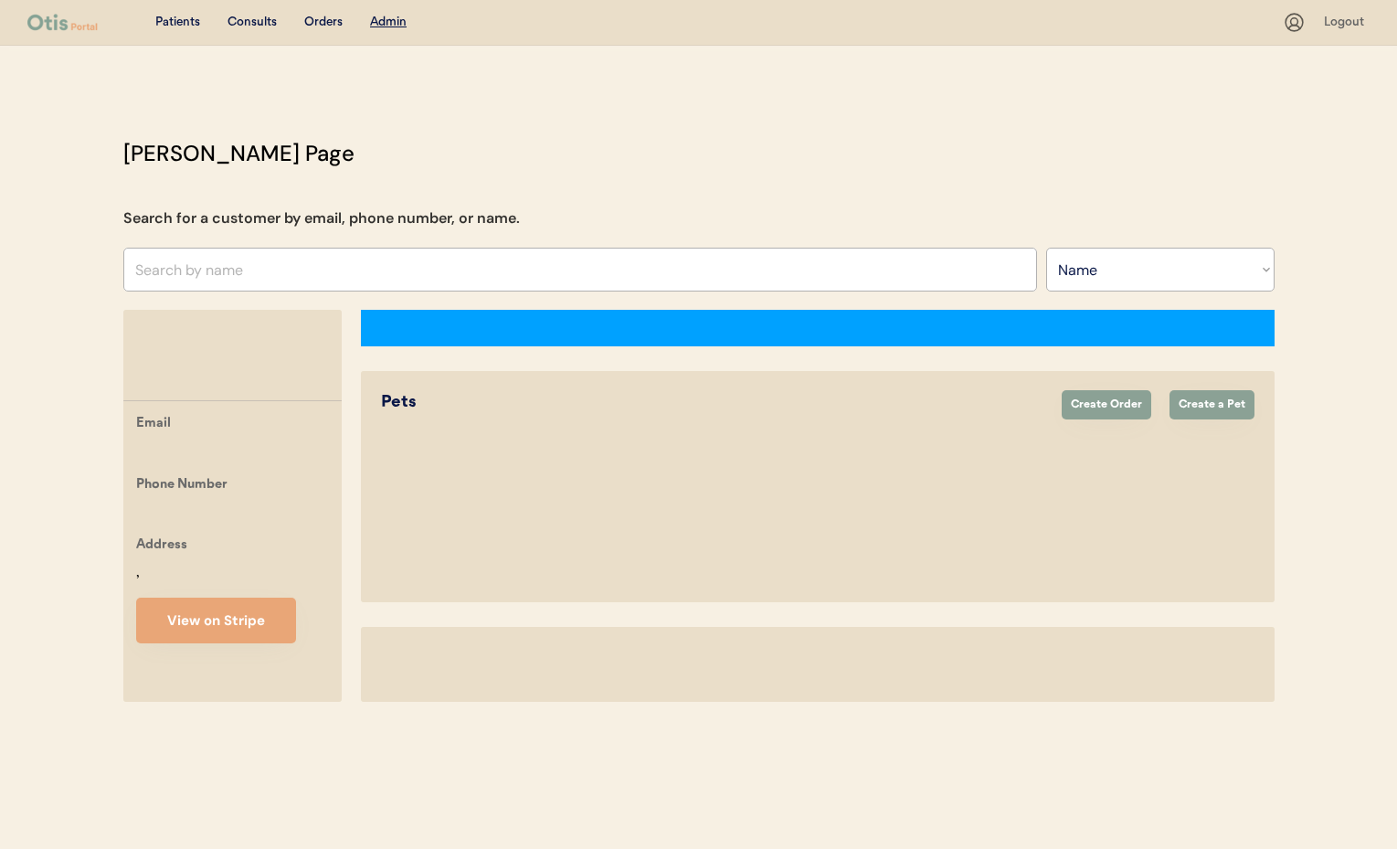
select select ""Name""
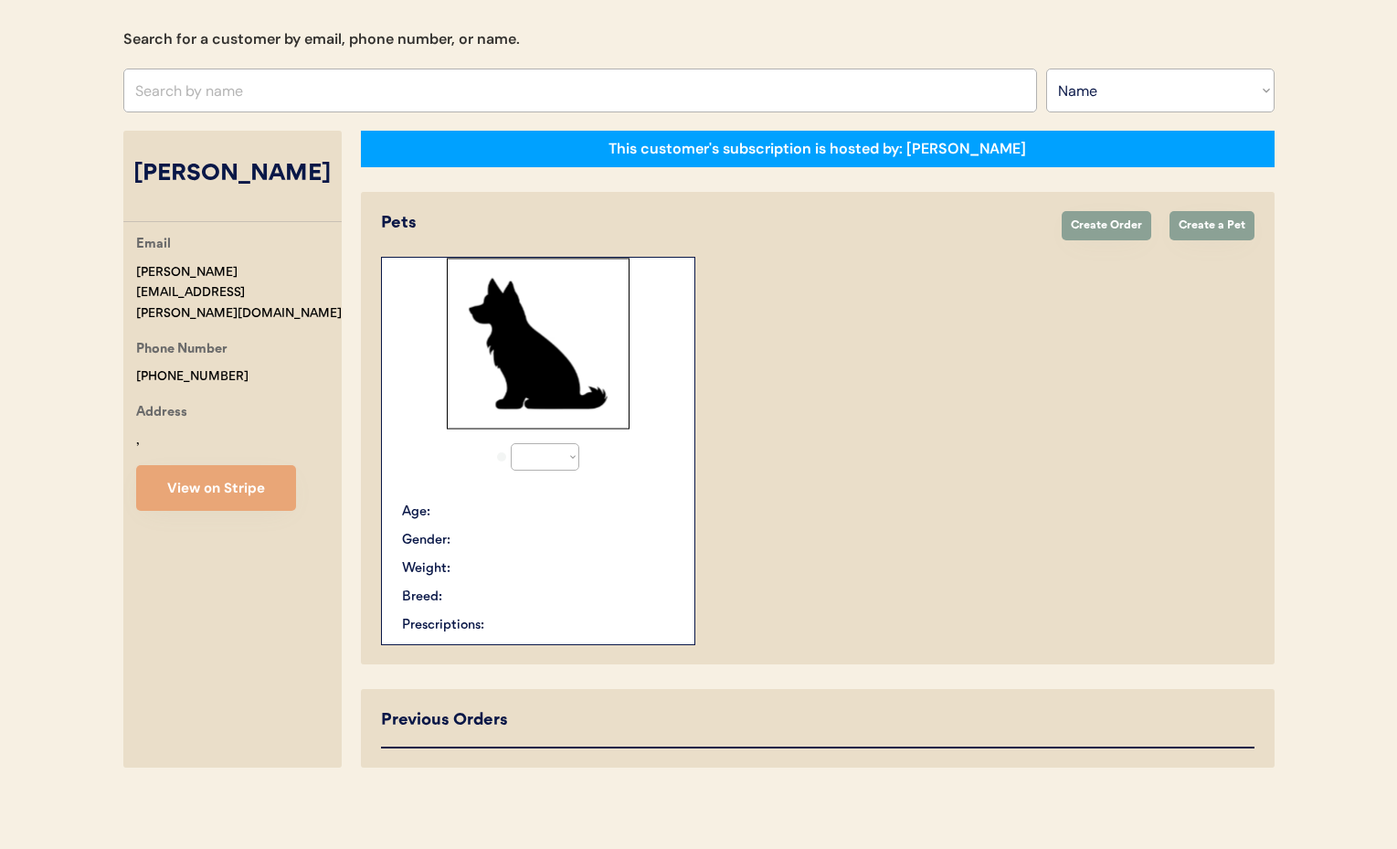
select select "true"
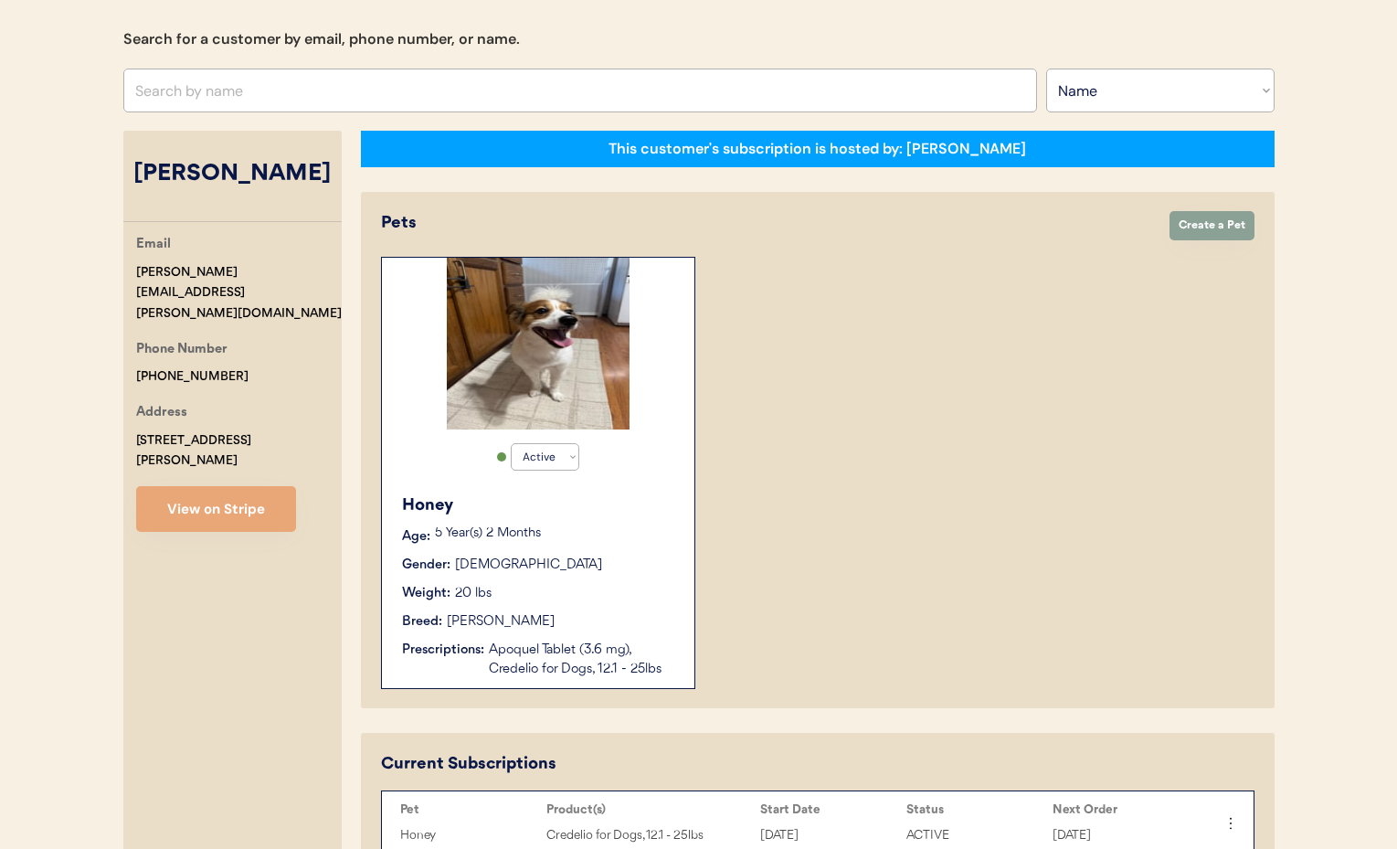
drag, startPoint x: 228, startPoint y: 110, endPoint x: 217, endPoint y: 104, distance: 13.1
click at [227, 110] on input "text" at bounding box center [580, 91] width 914 height 44
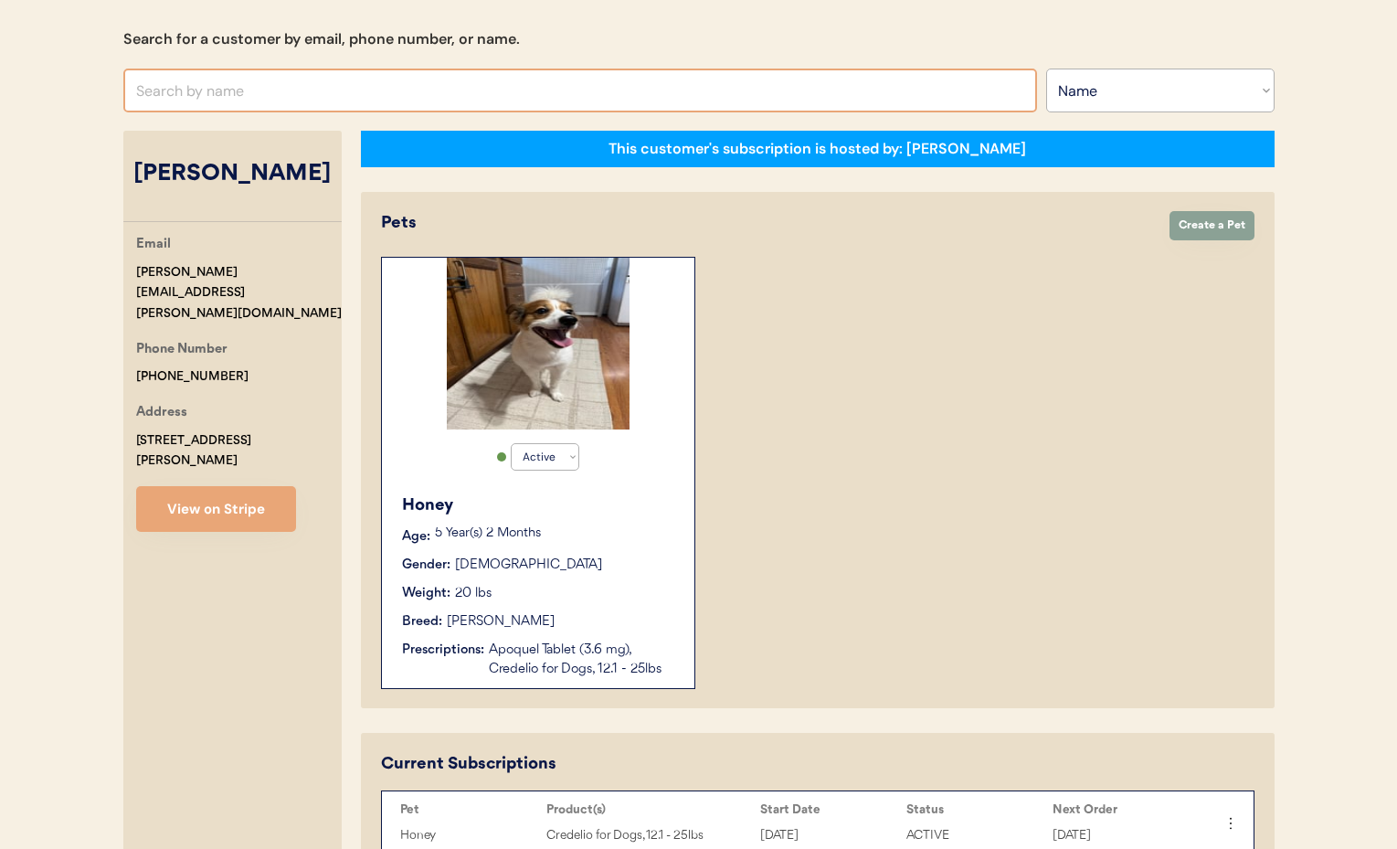
paste input "[EMAIL_ADDRESS][DOMAIN_NAME]"
type input "[EMAIL_ADDRESS][DOMAIN_NAME]"
click at [1094, 86] on select "Search By Name Email Phone Number" at bounding box center [1160, 91] width 228 height 44
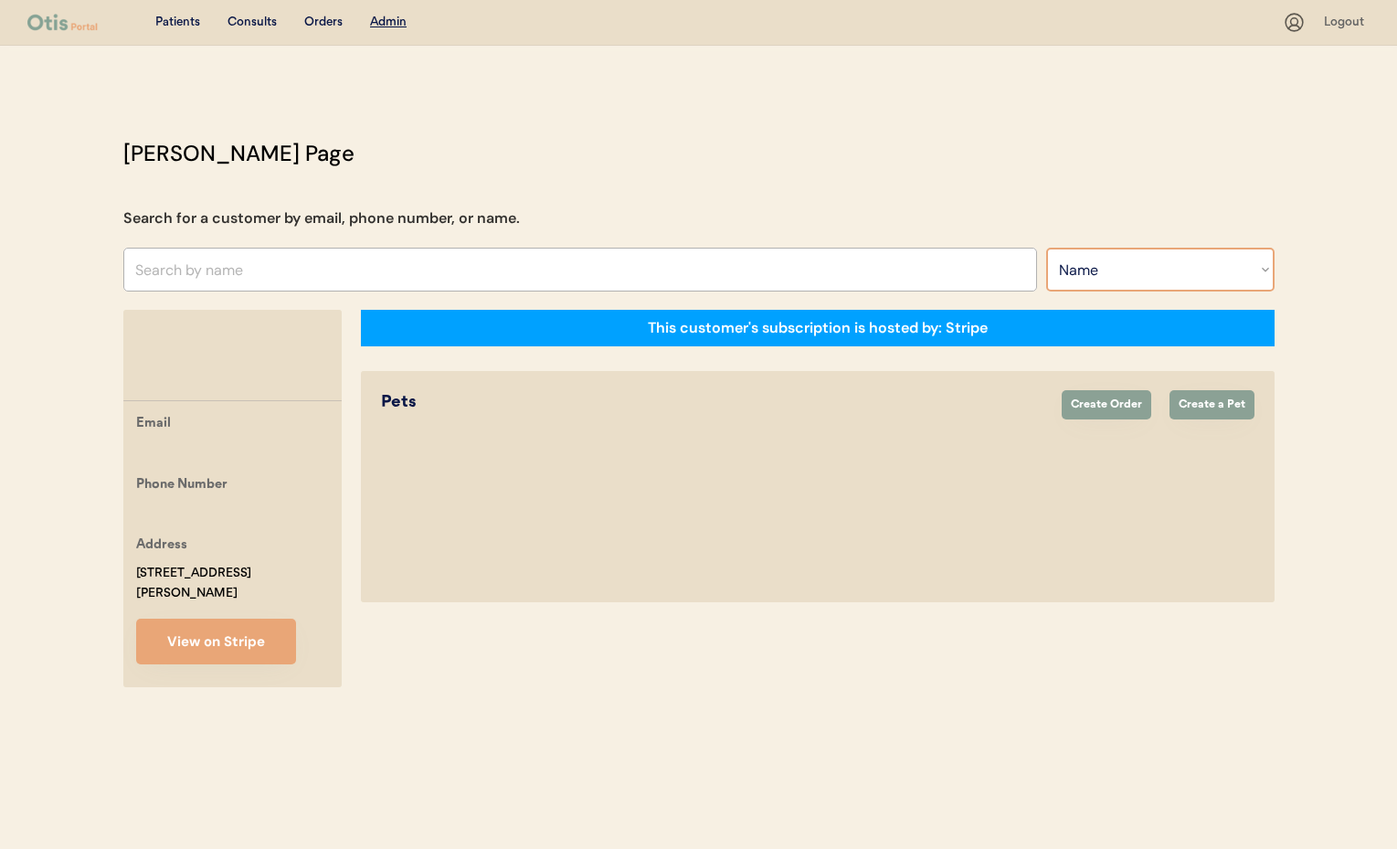
select select ""Email""
click at [1046, 248] on select "Search By Name Email Phone Number" at bounding box center [1160, 270] width 228 height 44
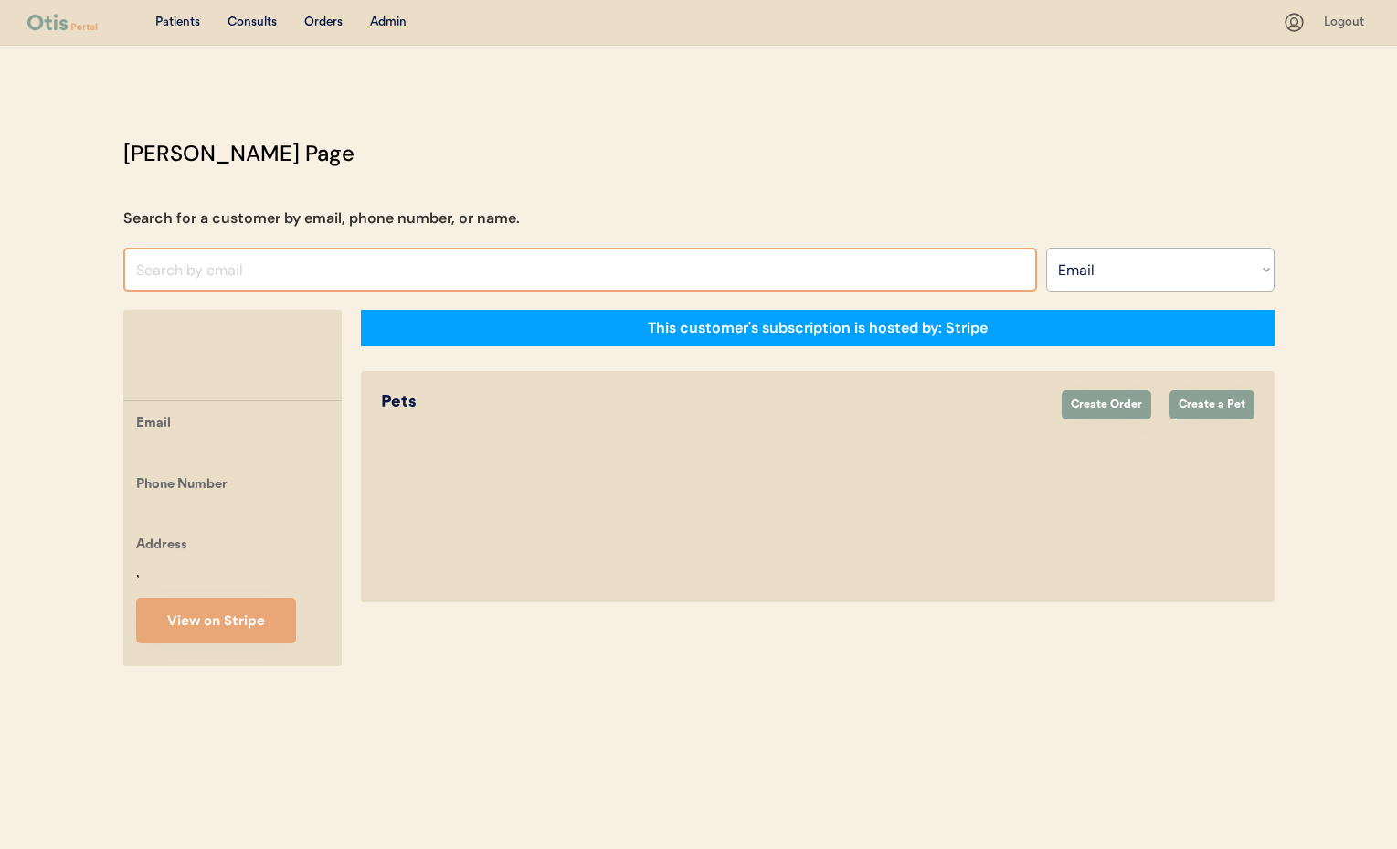
select select ""Email""
click at [167, 279] on input "input" at bounding box center [580, 270] width 914 height 44
paste input "[EMAIL_ADDRESS][DOMAIN_NAME]"
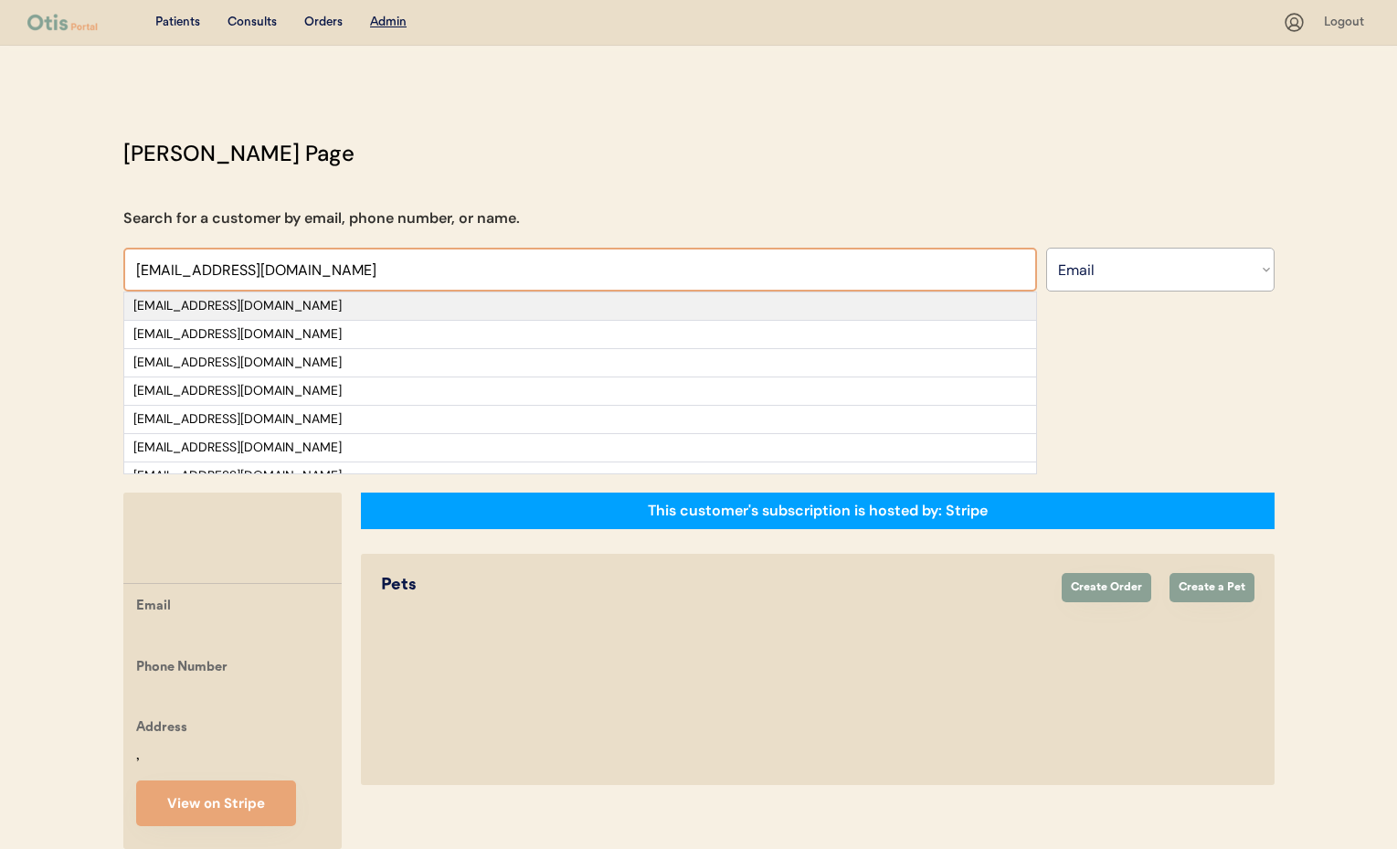
type input "[EMAIL_ADDRESS][DOMAIN_NAME]"
click at [251, 305] on div "[EMAIL_ADDRESS][DOMAIN_NAME]" at bounding box center [579, 306] width 893 height 18
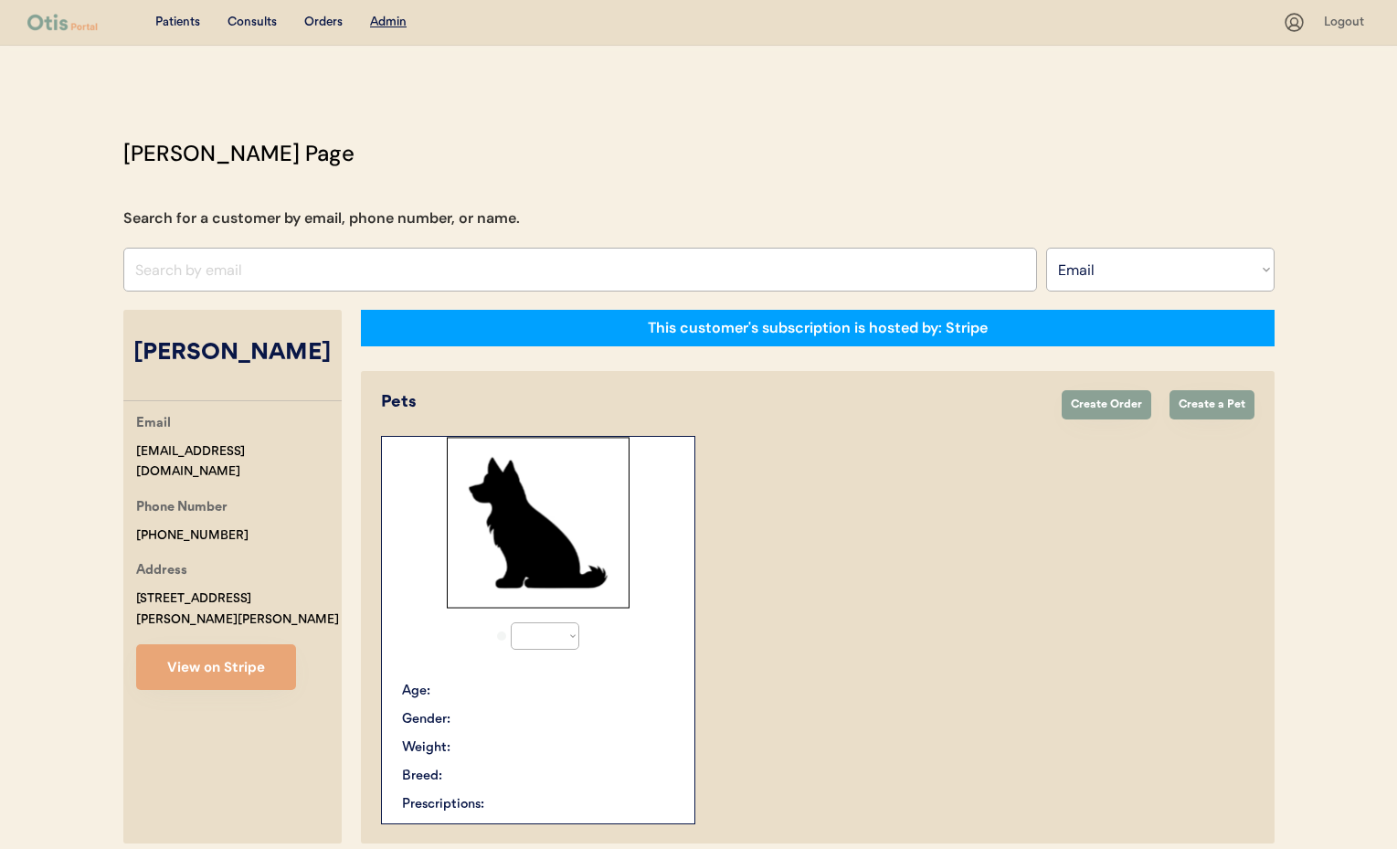
select select "true"
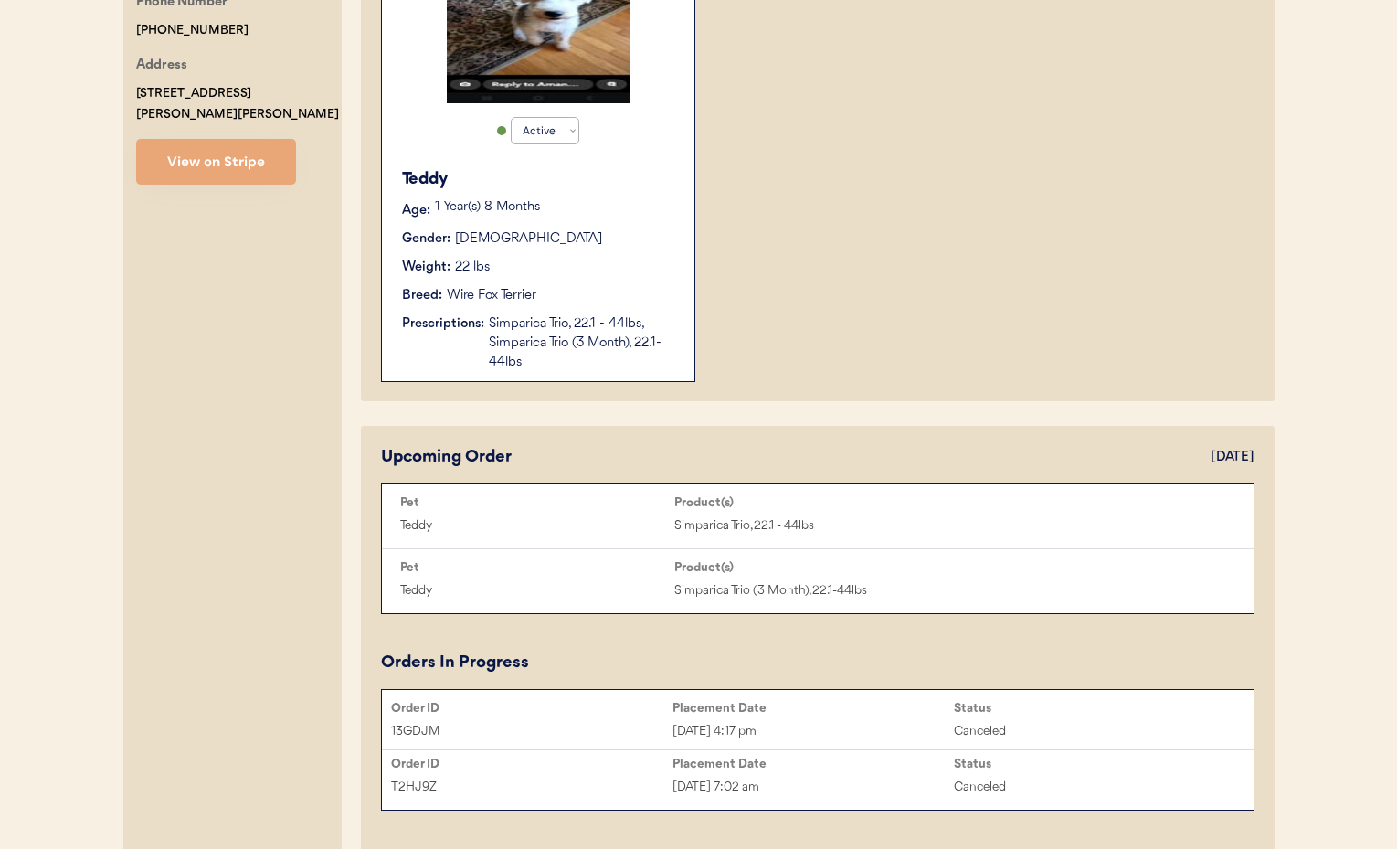
scroll to position [459, 0]
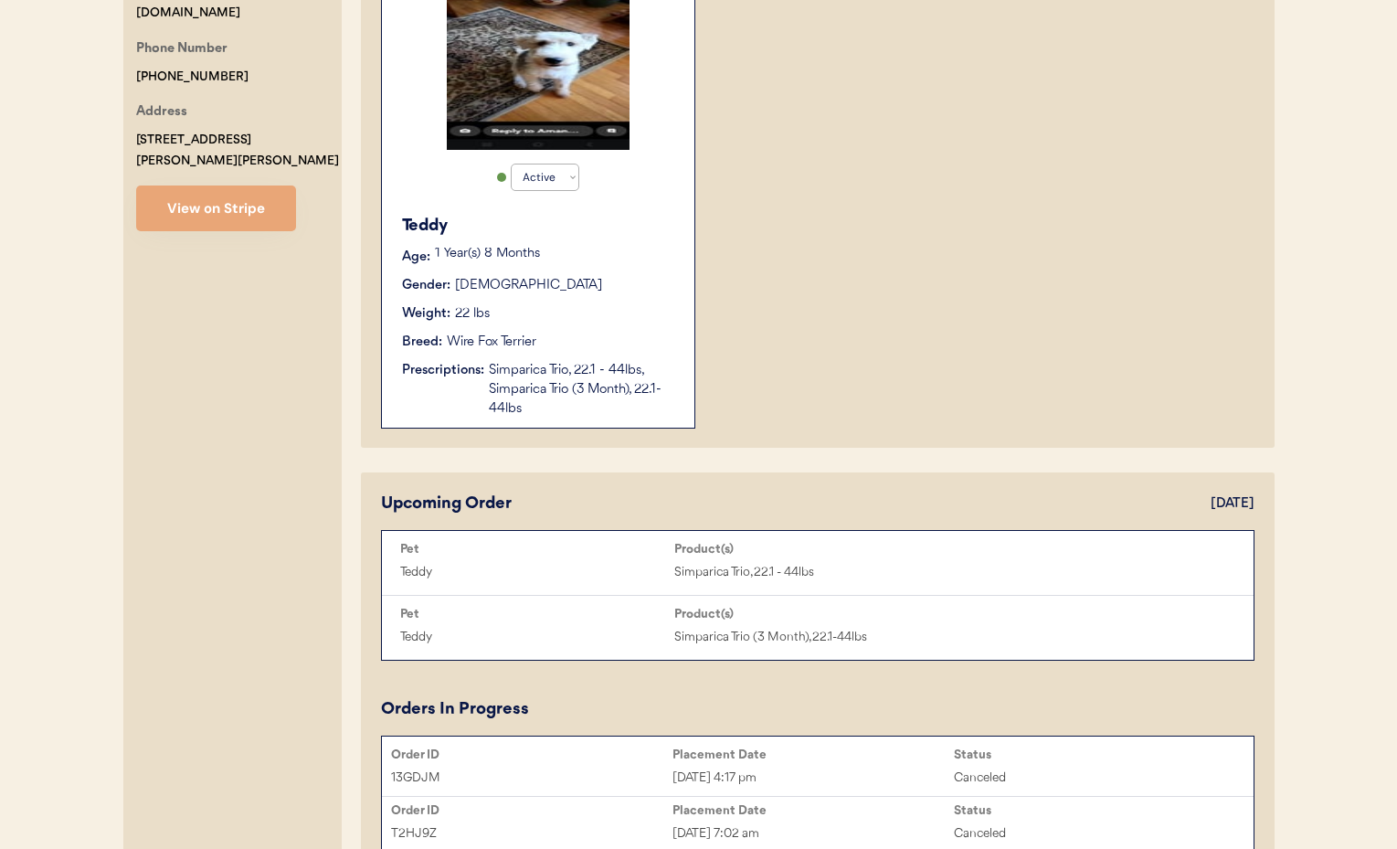
click at [582, 265] on div "1 Year(s) 8 Months" at bounding box center [555, 257] width 241 height 18
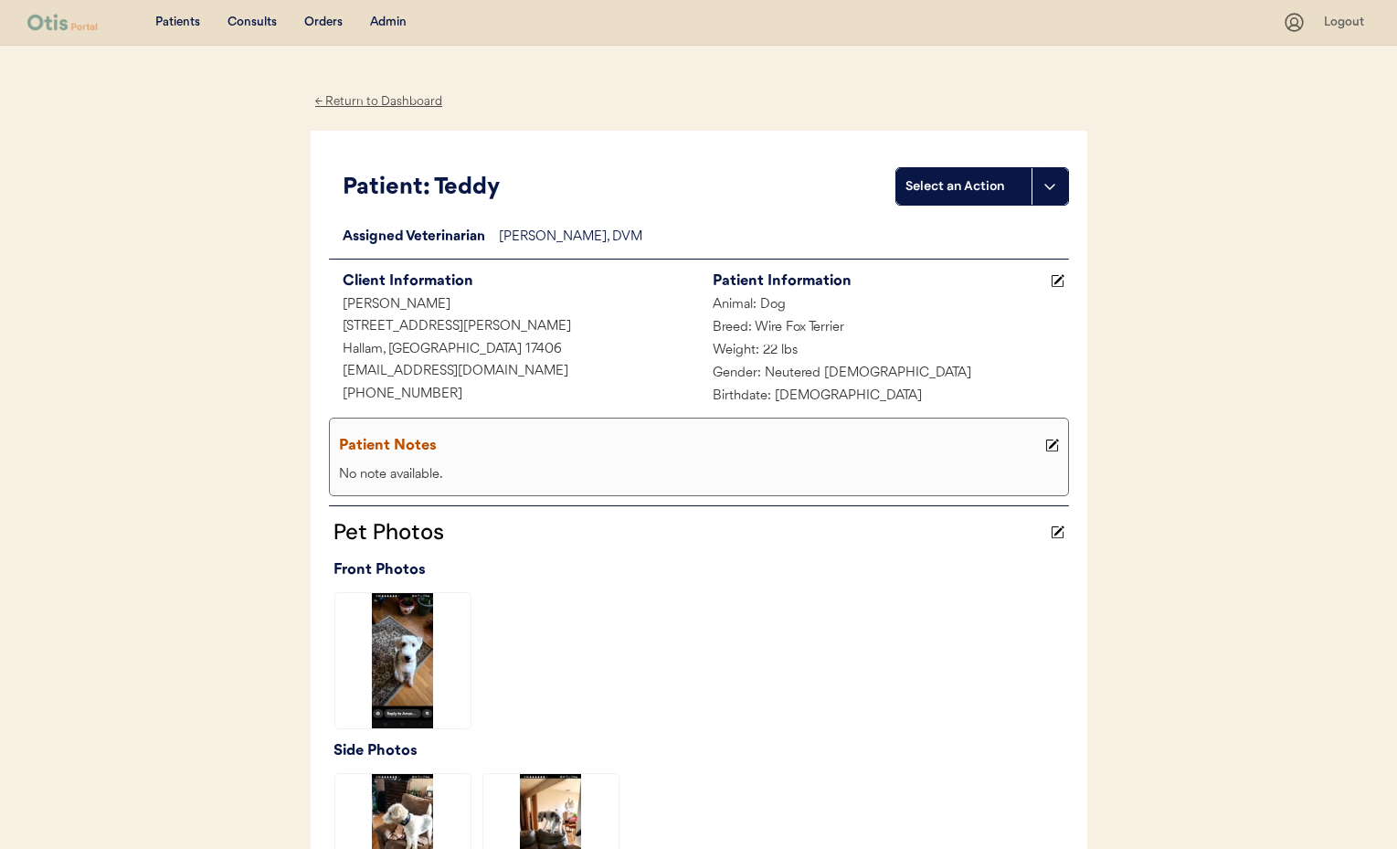
click at [396, 20] on div "Admin" at bounding box center [388, 23] width 37 height 18
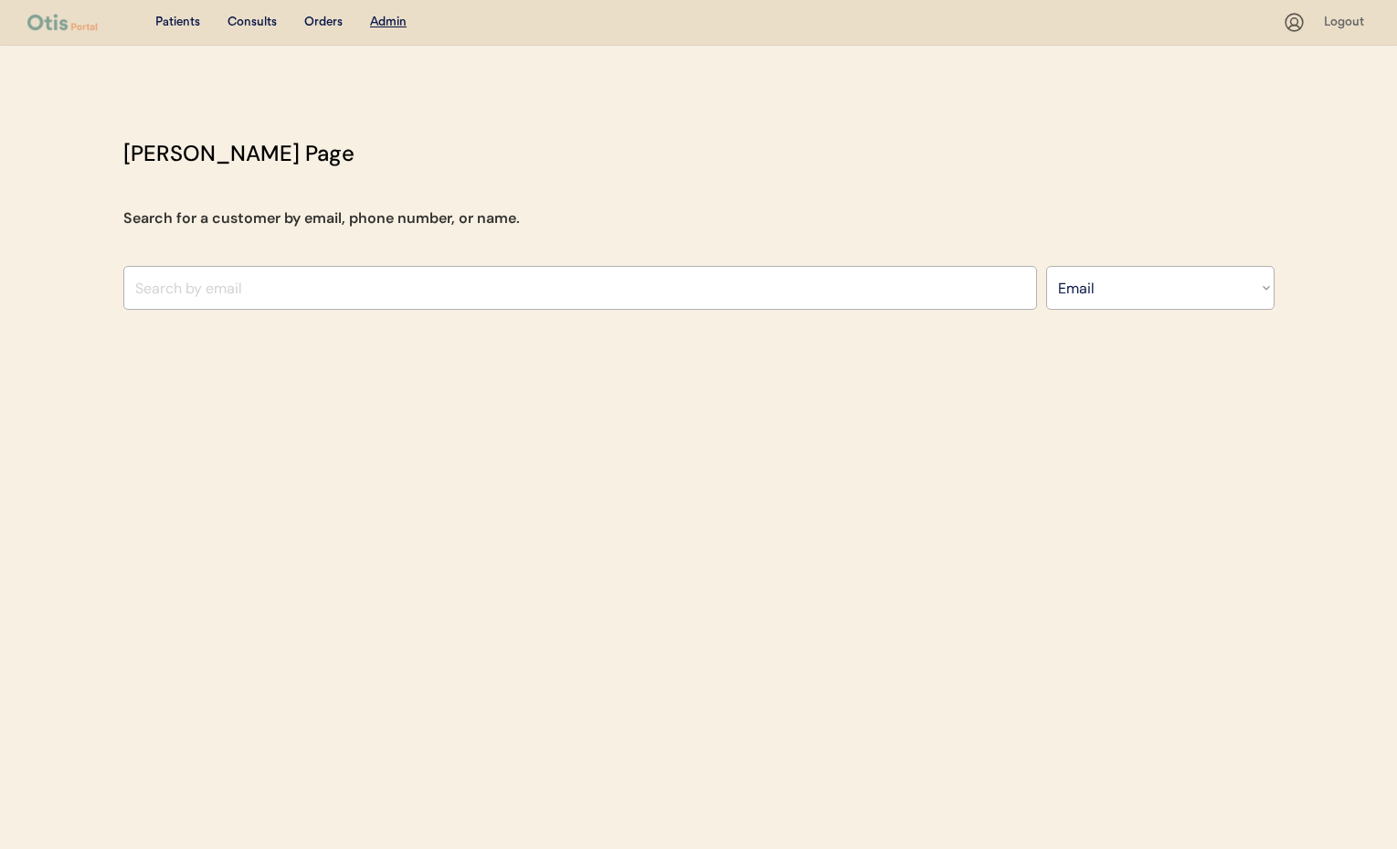
select select ""Email""
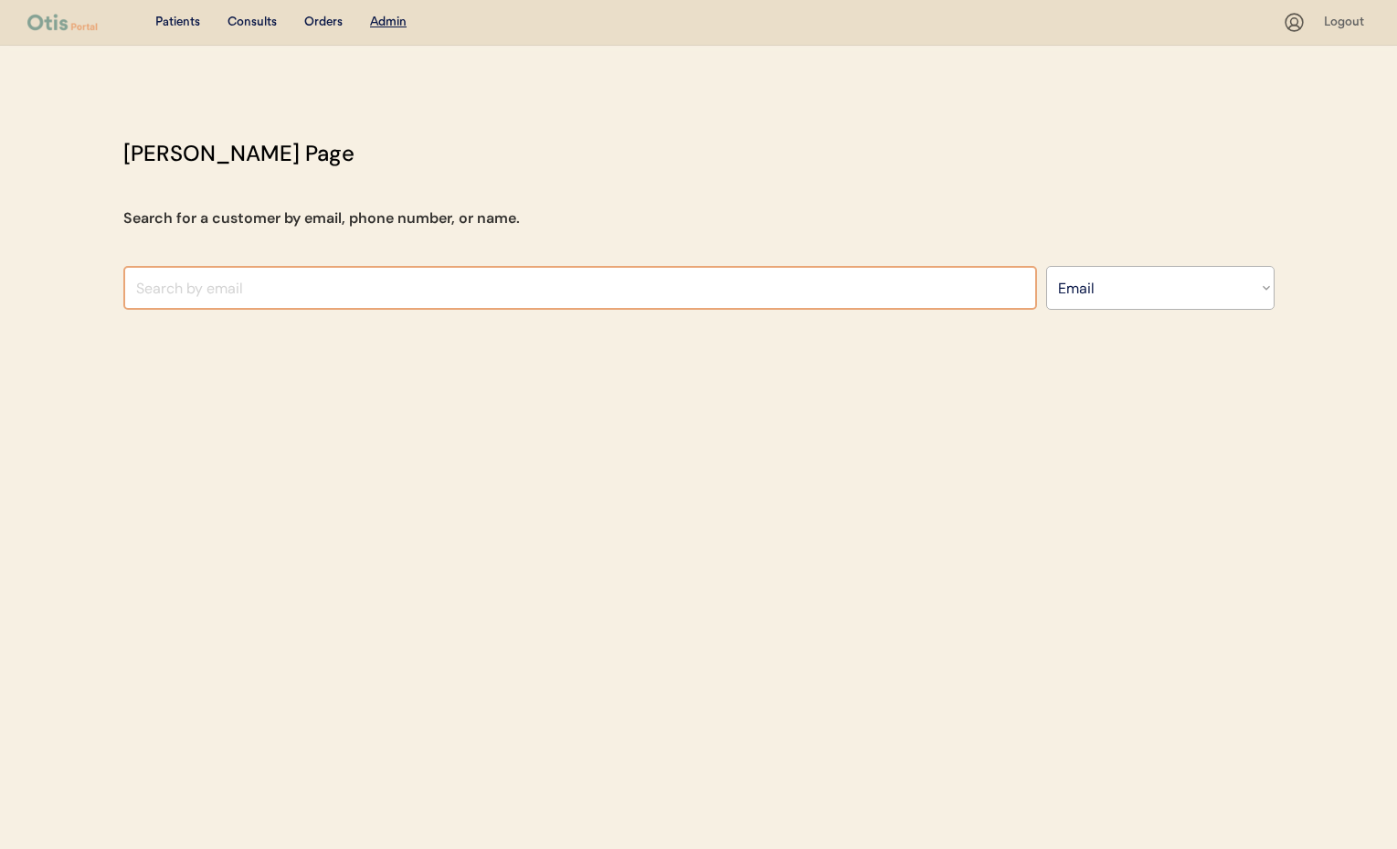
click at [312, 292] on input "input" at bounding box center [580, 288] width 914 height 44
click at [285, 295] on input "input" at bounding box center [580, 288] width 914 height 44
type input "[PERSON_NAME]"
click at [1192, 285] on select "Search By Name Email Phone Number" at bounding box center [1160, 288] width 228 height 44
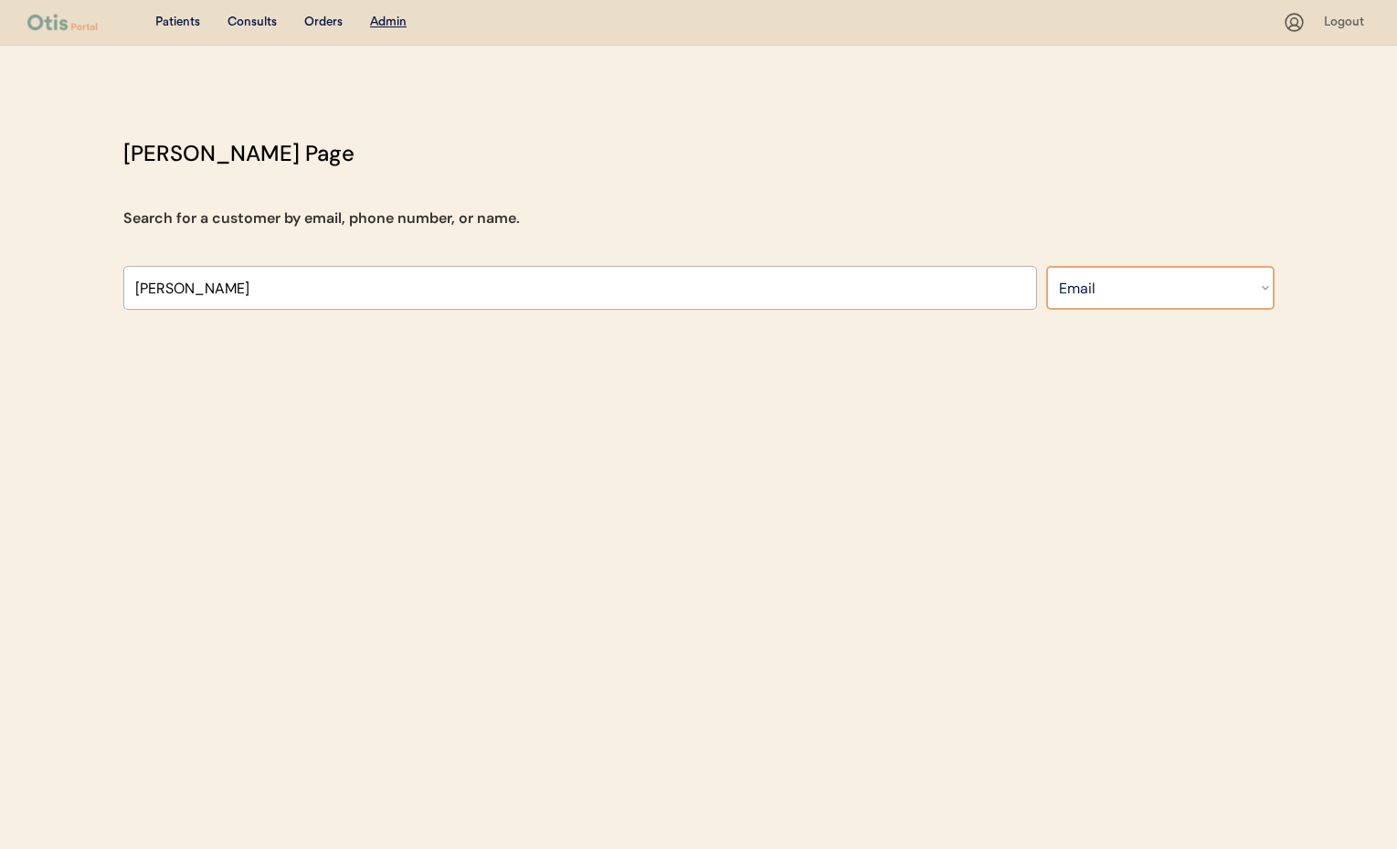
select select ""Name""
click at [1046, 266] on select "Search By Name Email Phone Number" at bounding box center [1160, 288] width 228 height 44
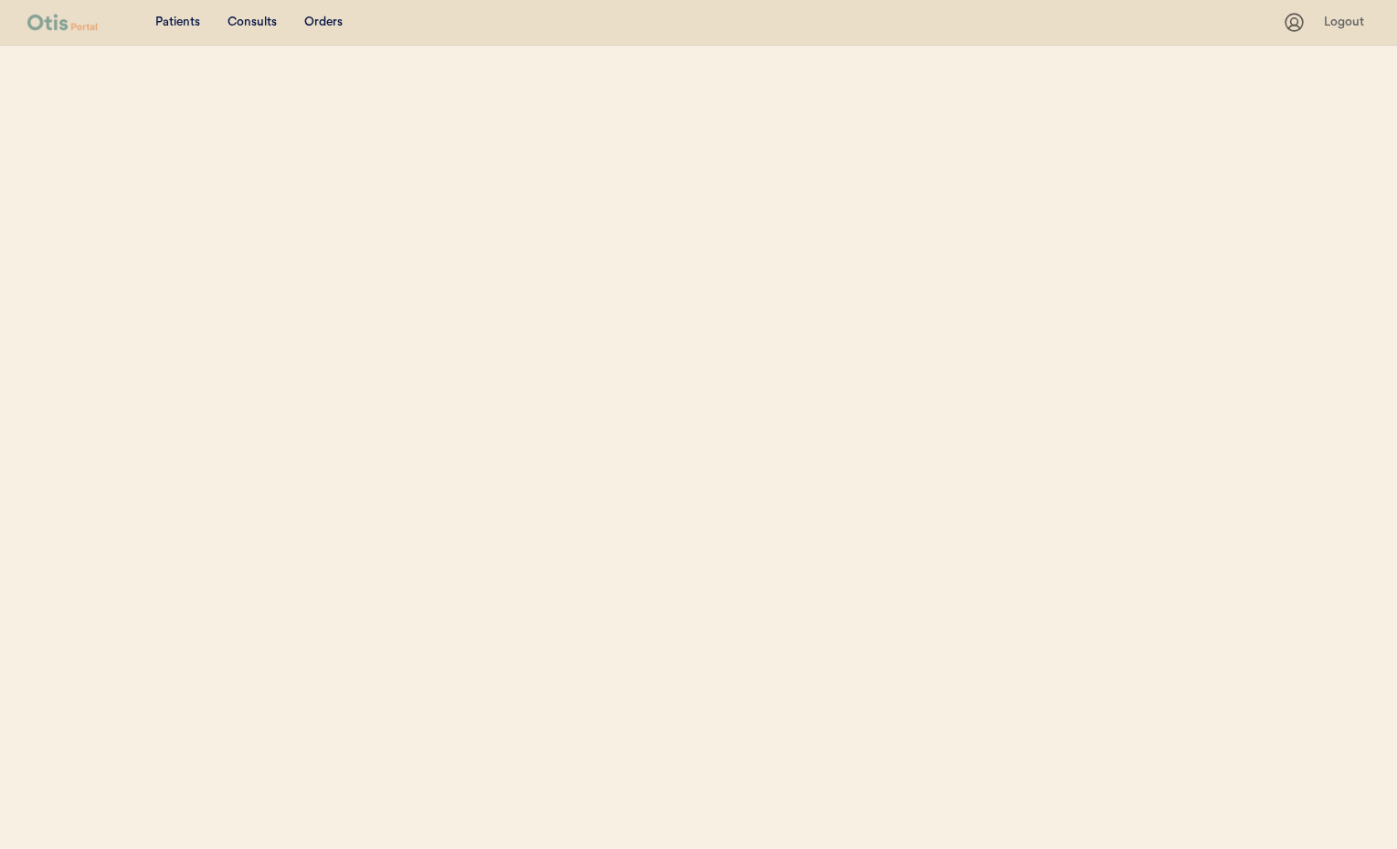
select select ""Name""
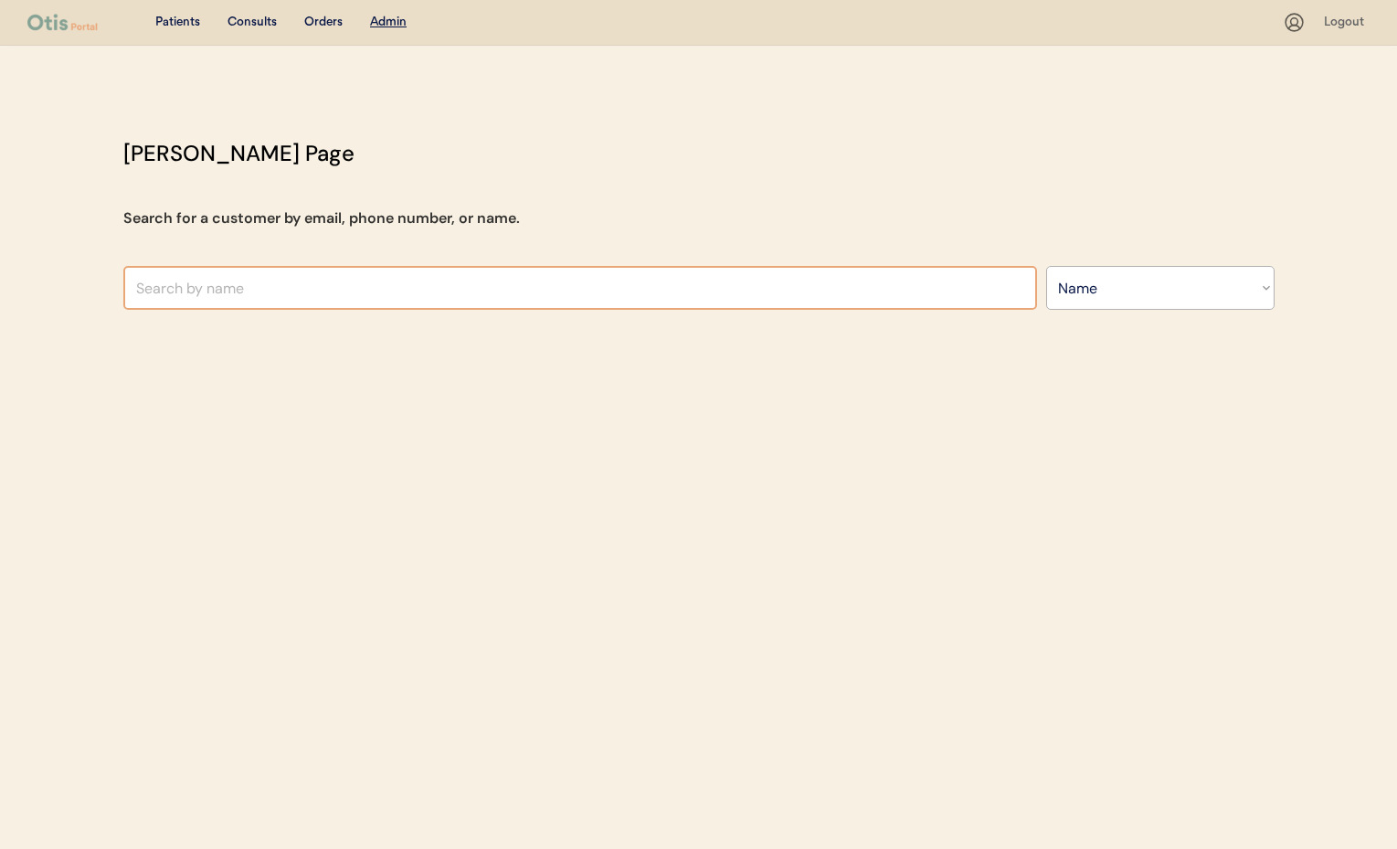
click at [228, 295] on input "text" at bounding box center [580, 288] width 914 height 44
type input "Kendra"
type input "Kendra Austin"
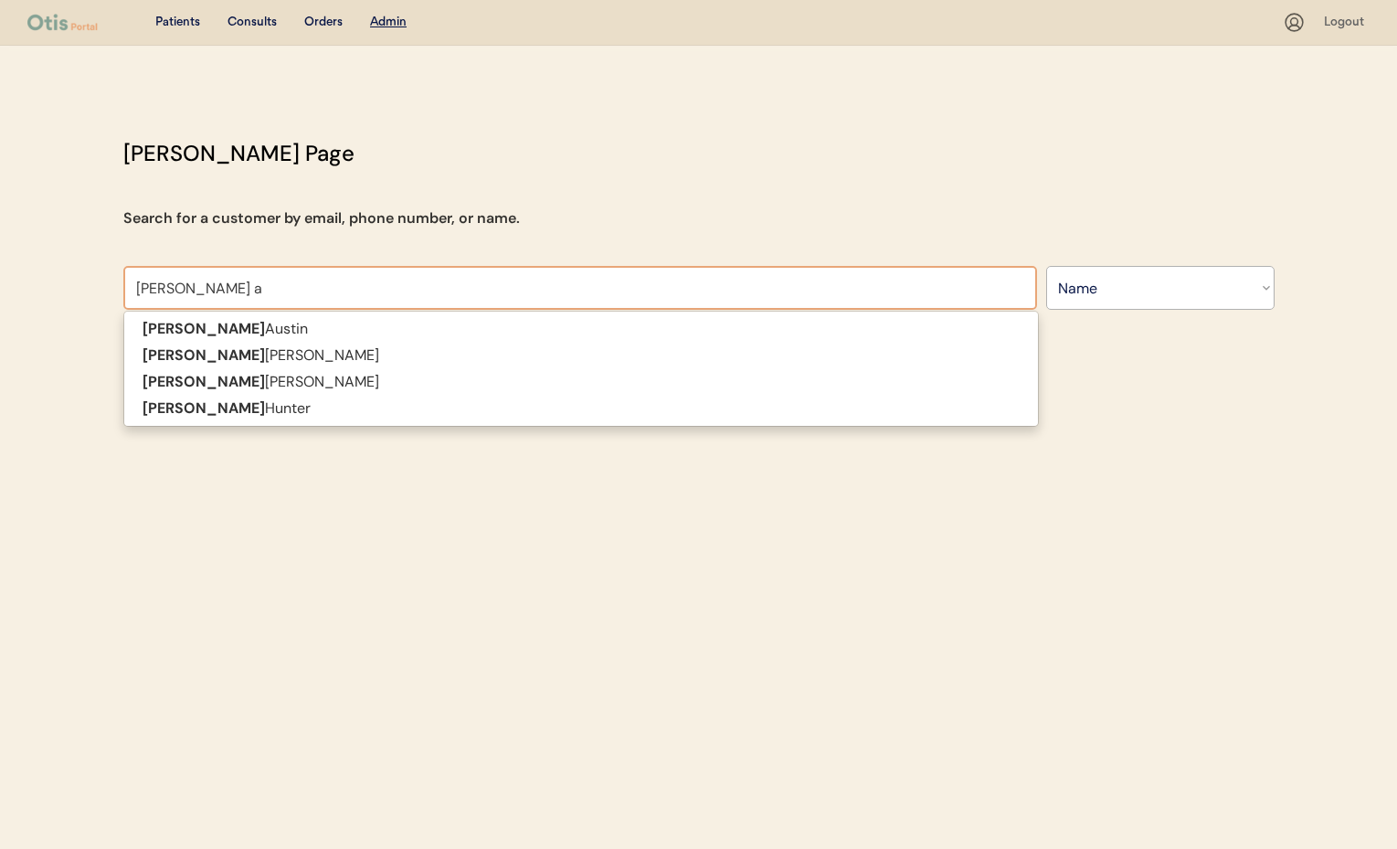
type input "Kendra au"
type input "Kendra austin"
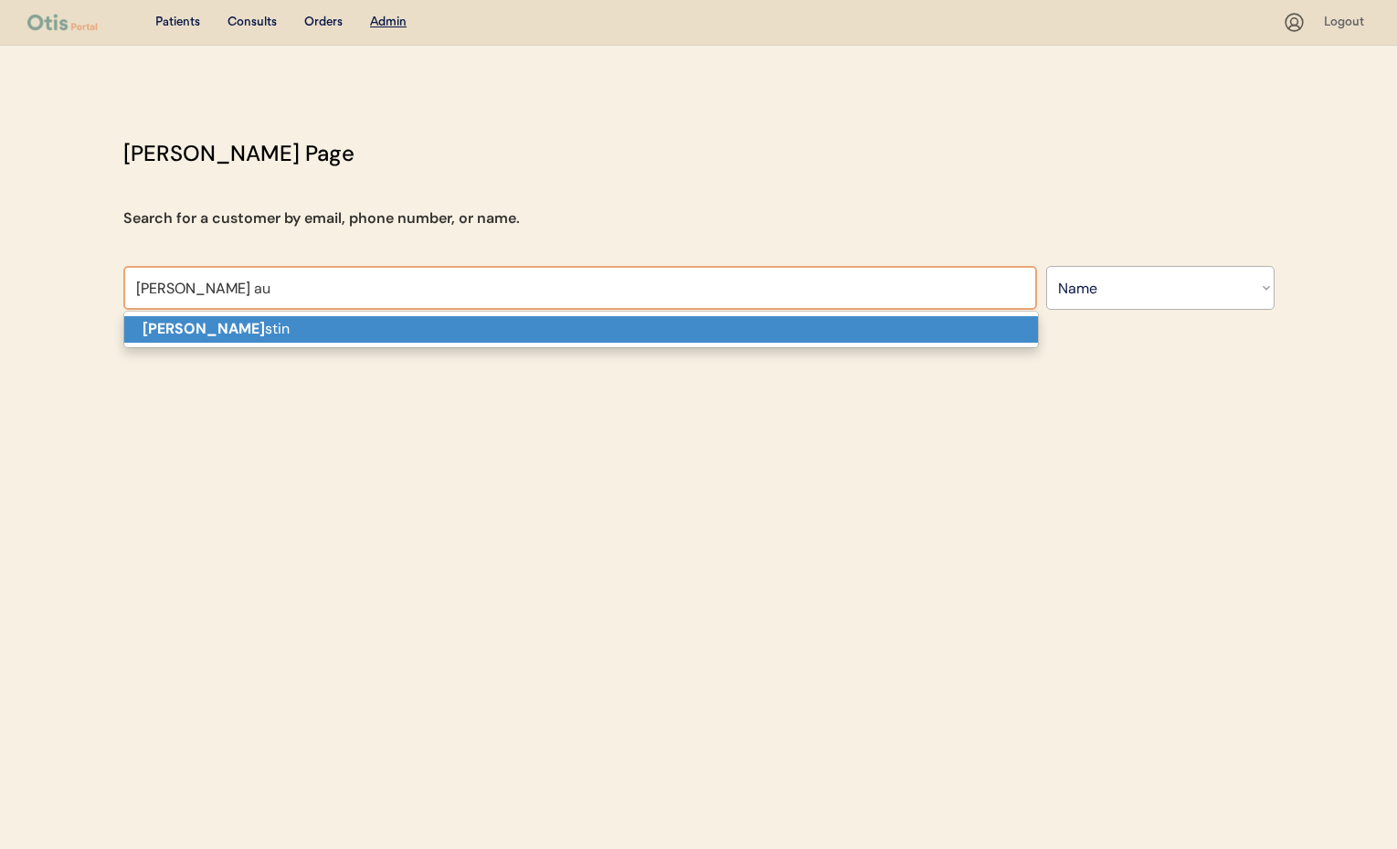
click at [237, 324] on p "Kendra Au stin" at bounding box center [581, 329] width 914 height 26
type input "Kendra Austin"
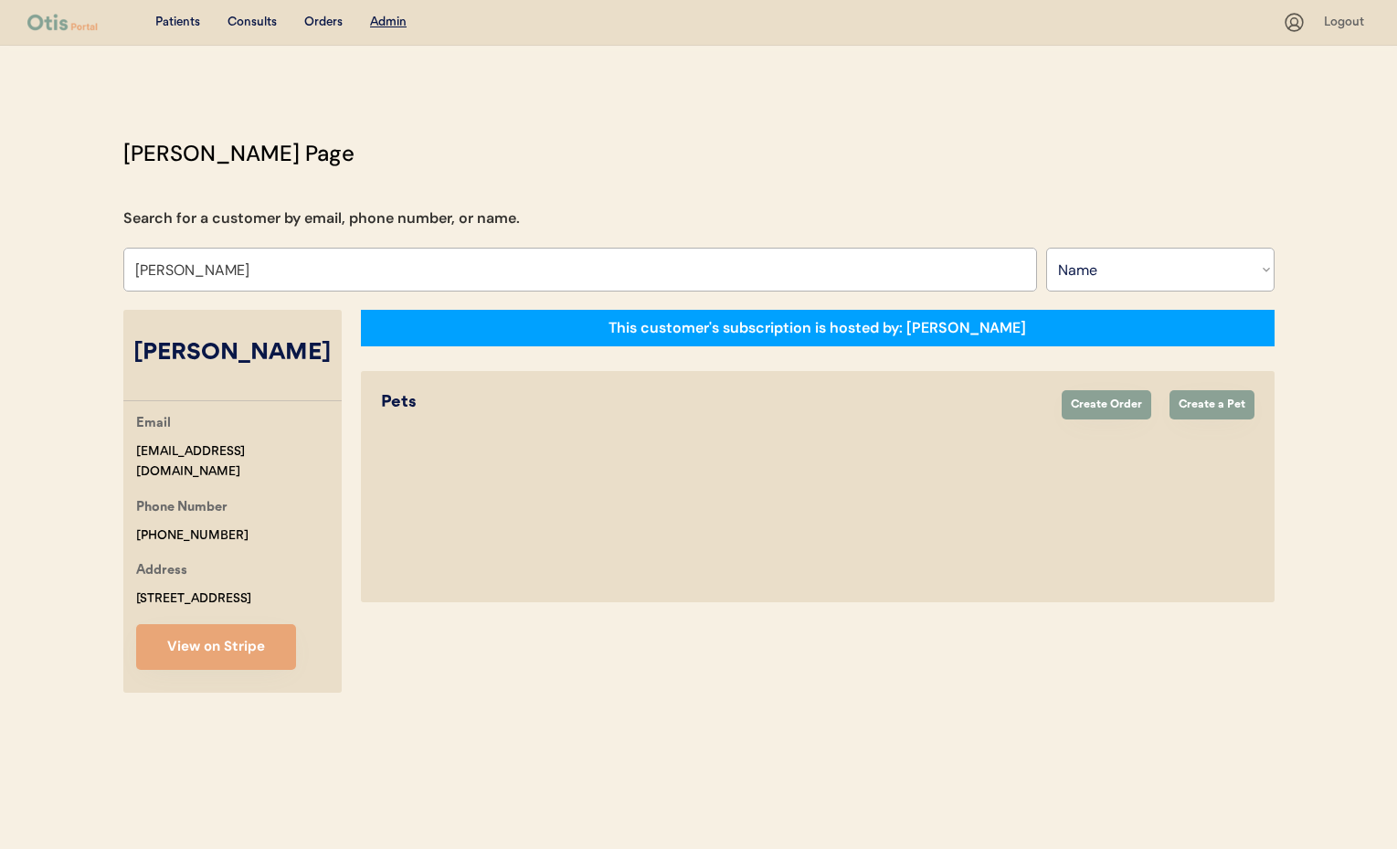
select select "true"
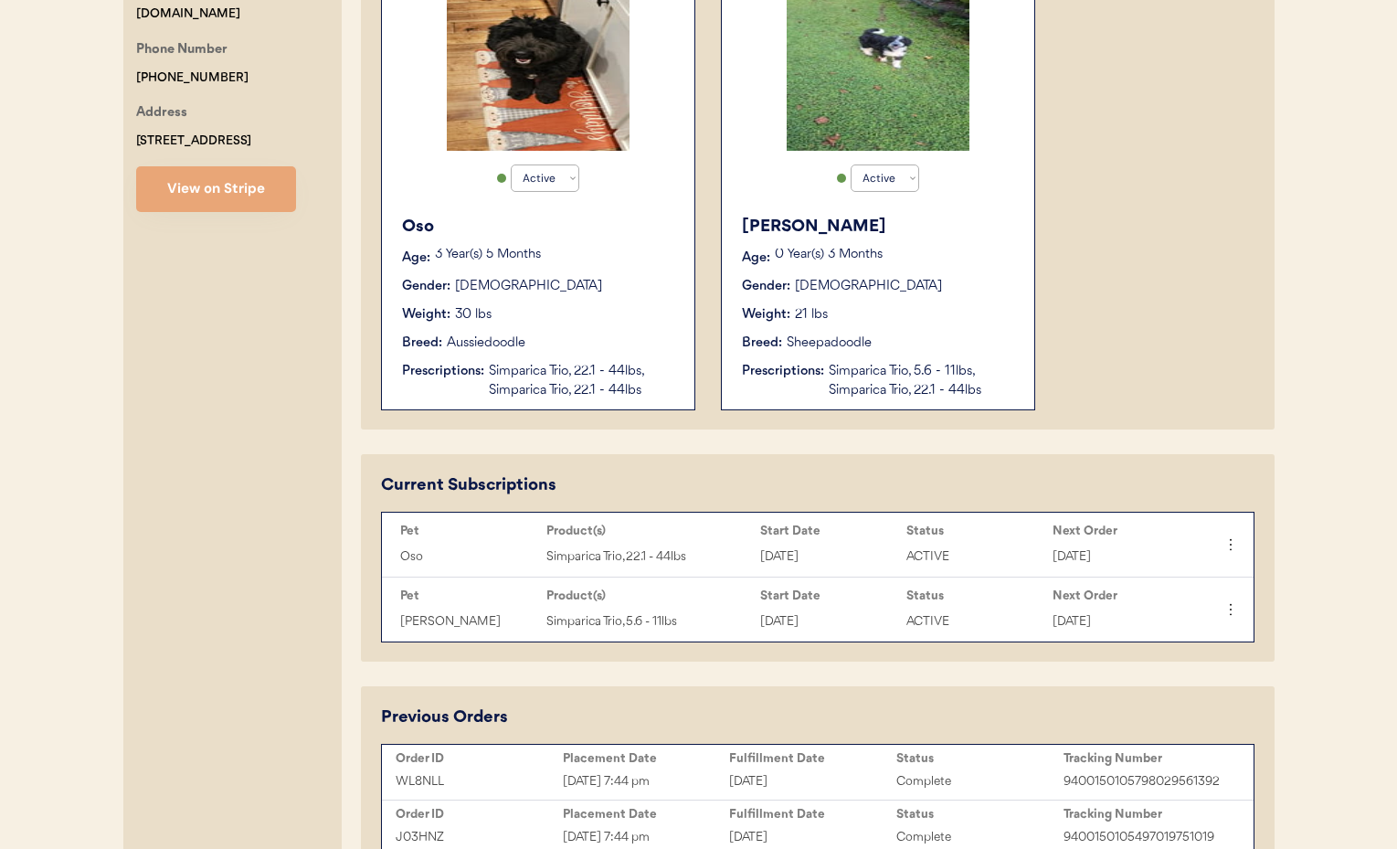
scroll to position [459, 0]
type input "Kendra Austin"
click at [1236, 619] on button at bounding box center [1229, 608] width 27 height 27
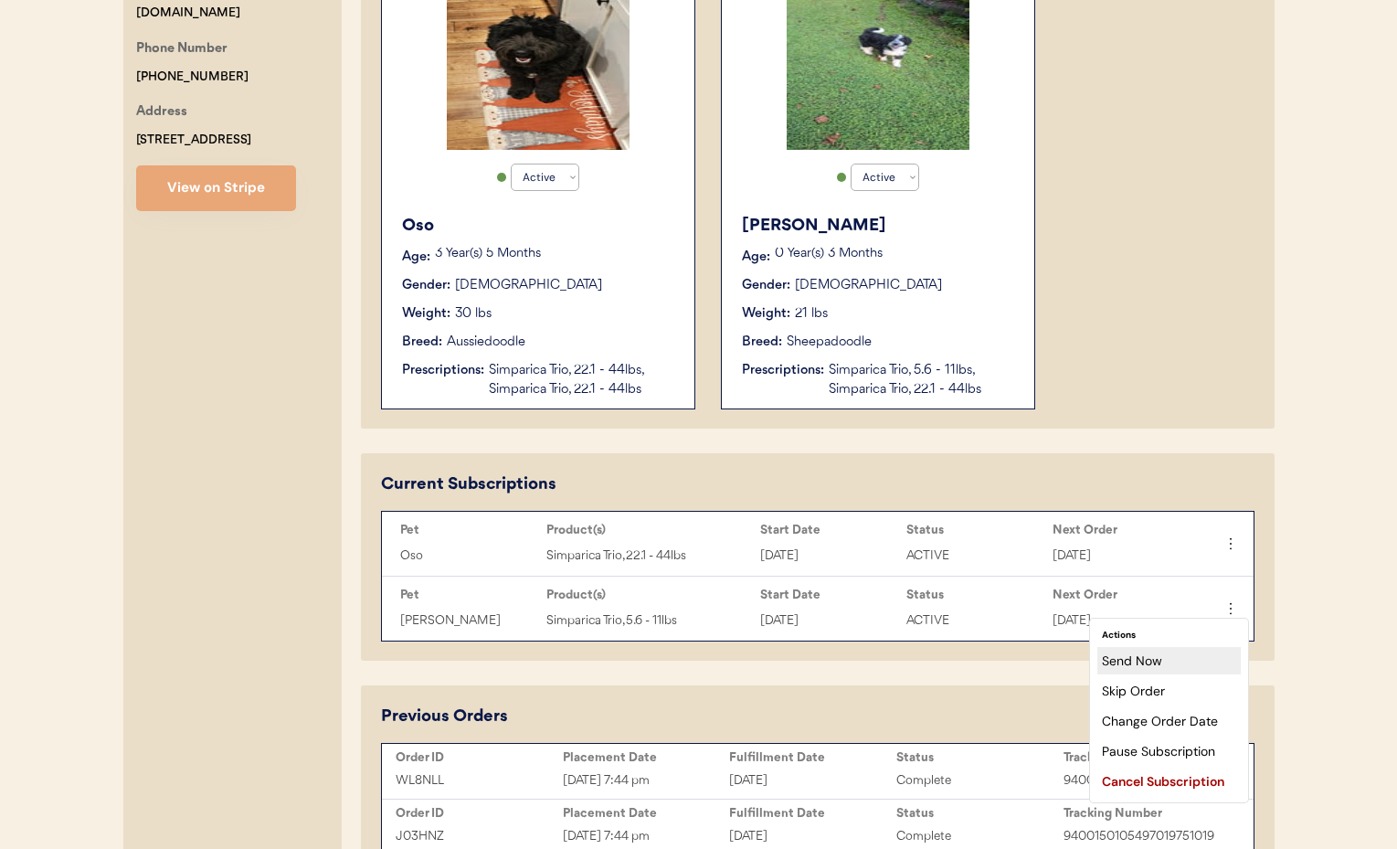
click at [1123, 658] on div "Send Now" at bounding box center [1168, 660] width 143 height 27
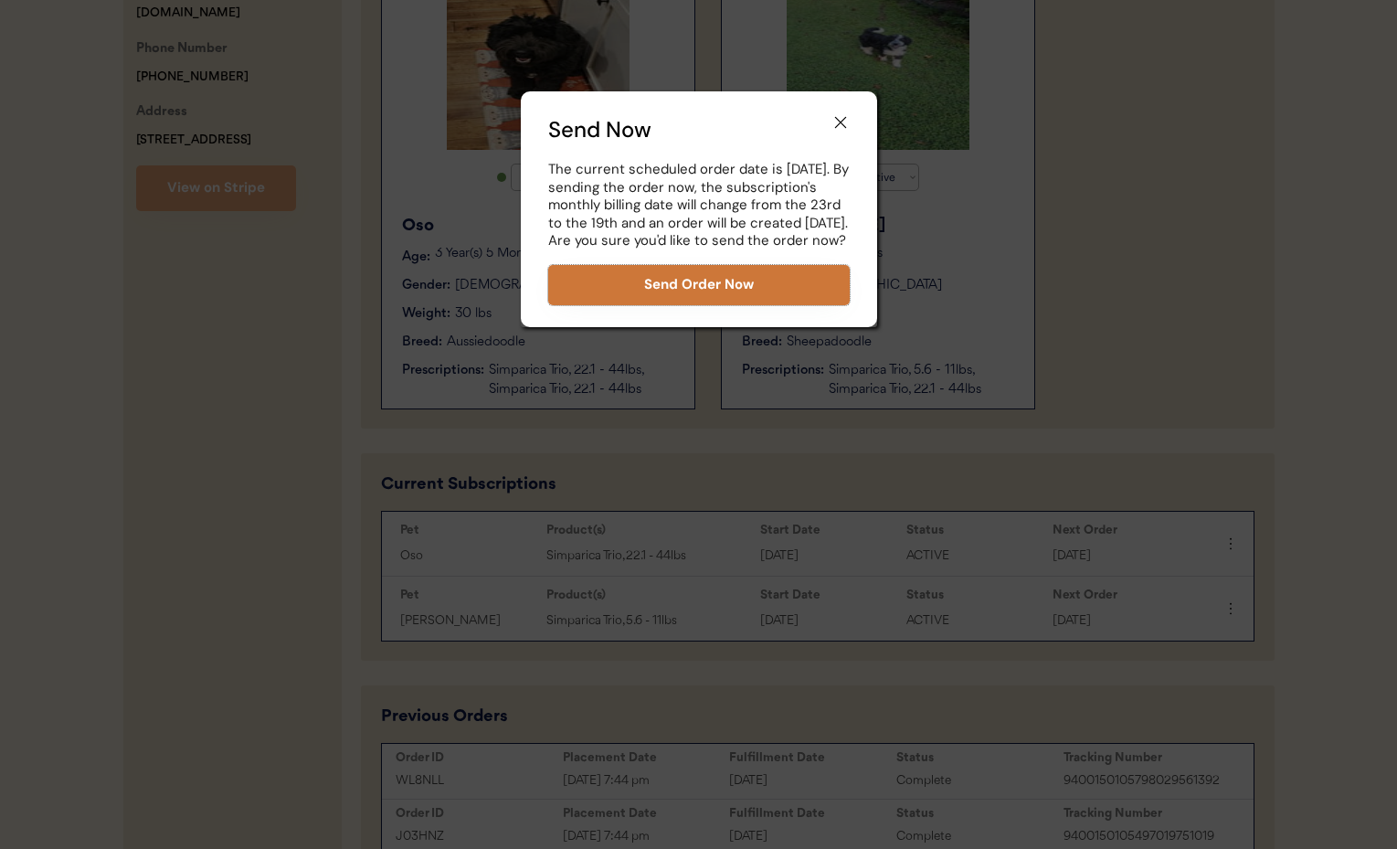
click at [658, 305] on button "Send Order Now" at bounding box center [698, 285] width 301 height 40
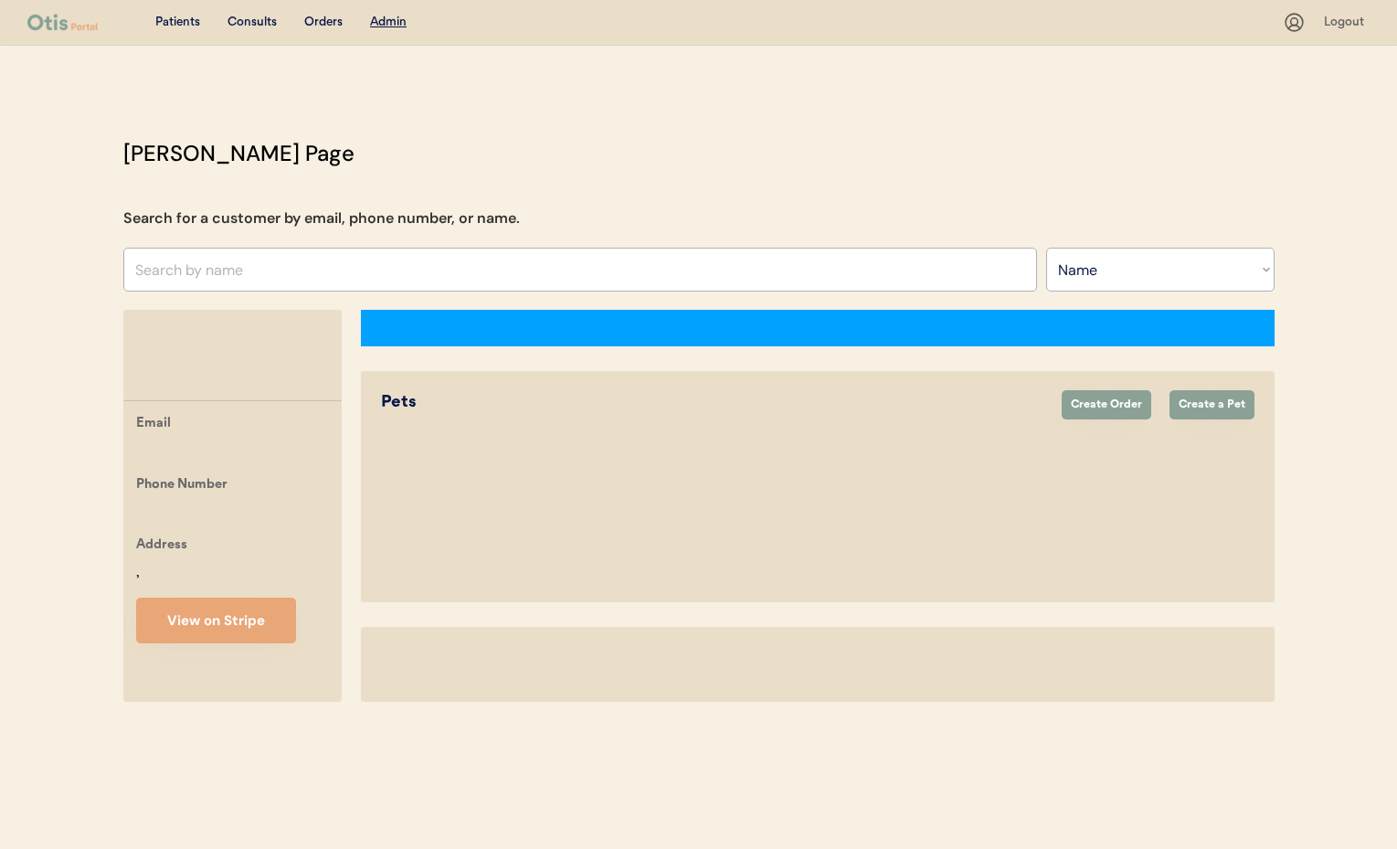
select select ""Name""
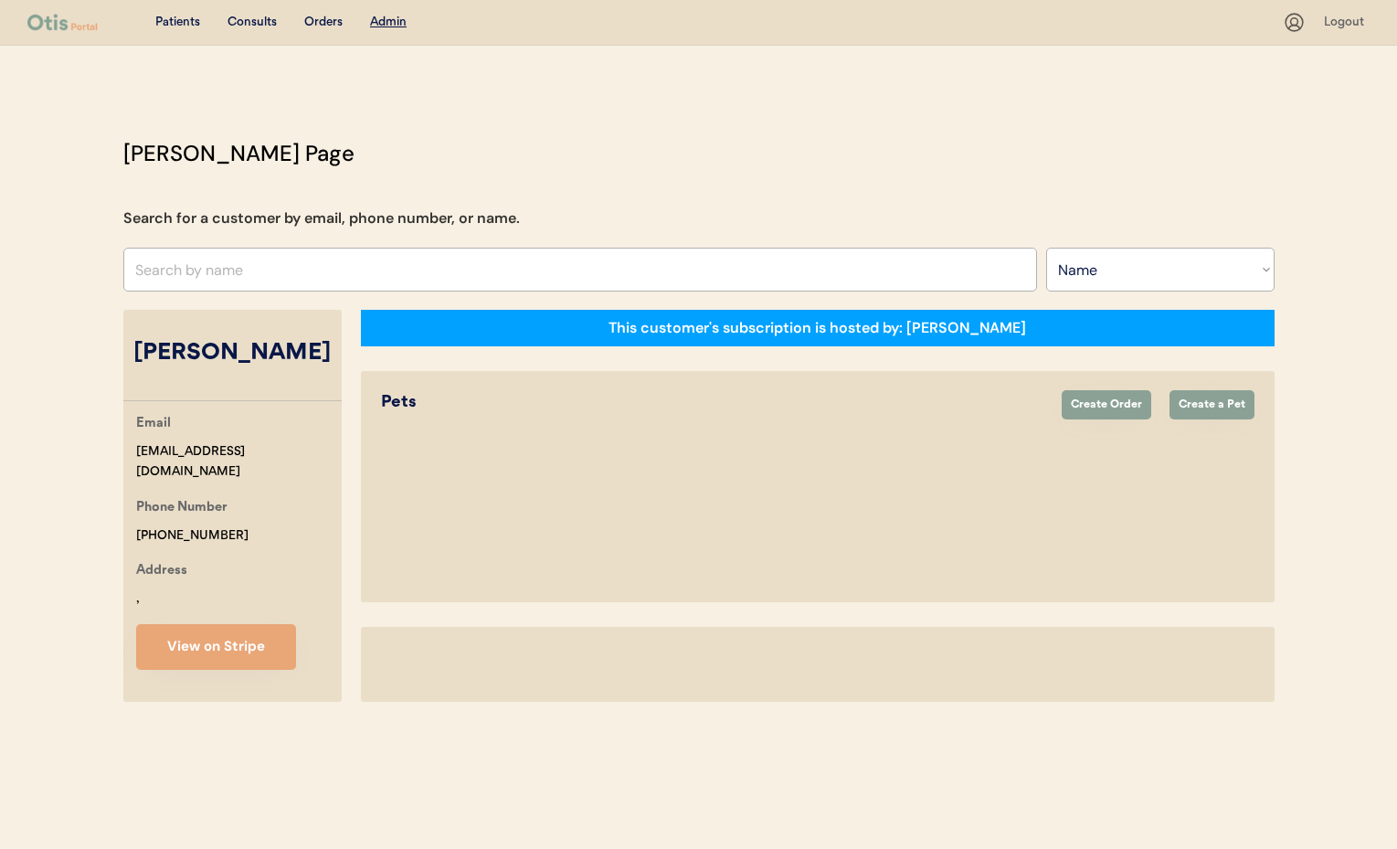
select select "true"
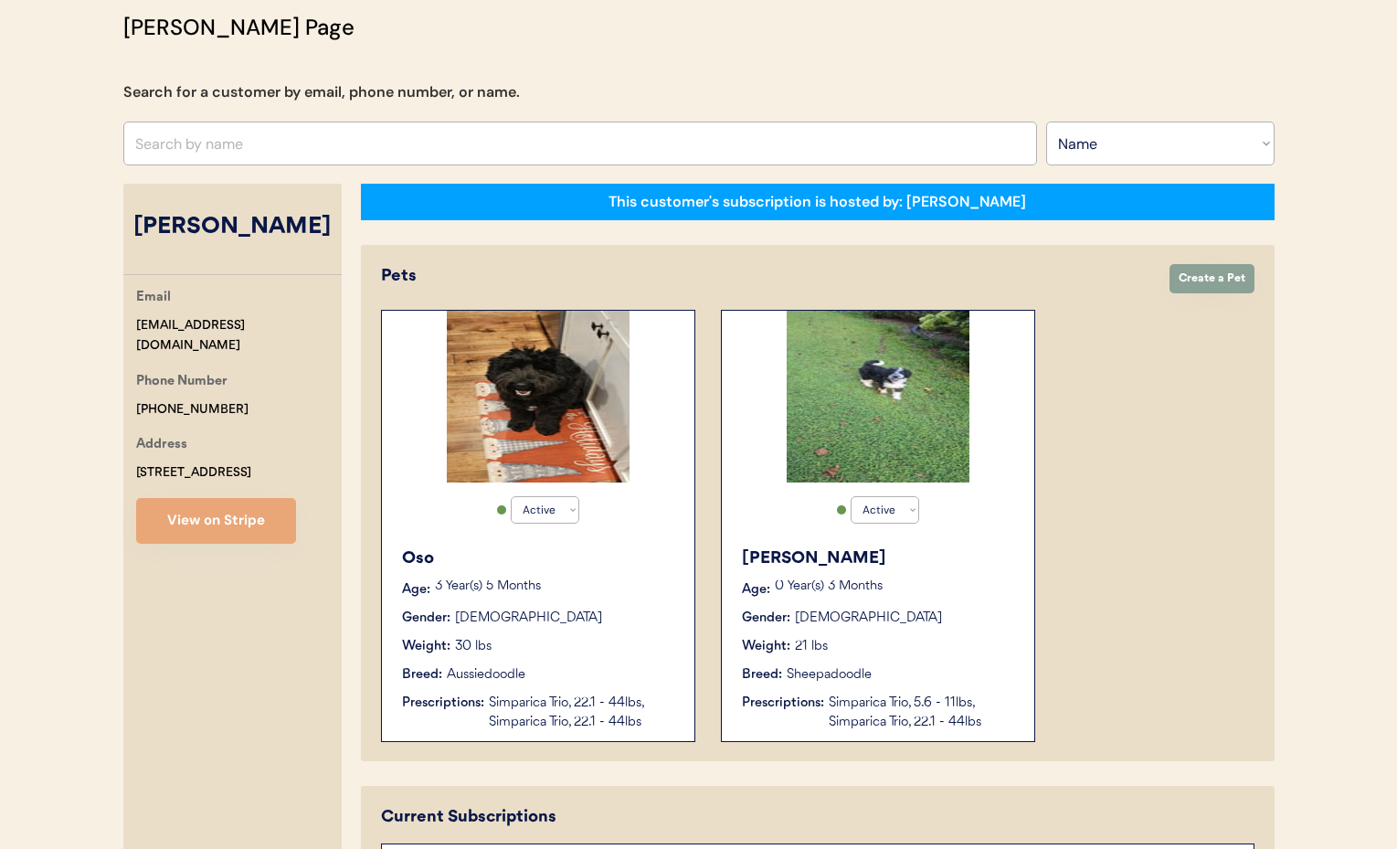
scroll to position [124, 0]
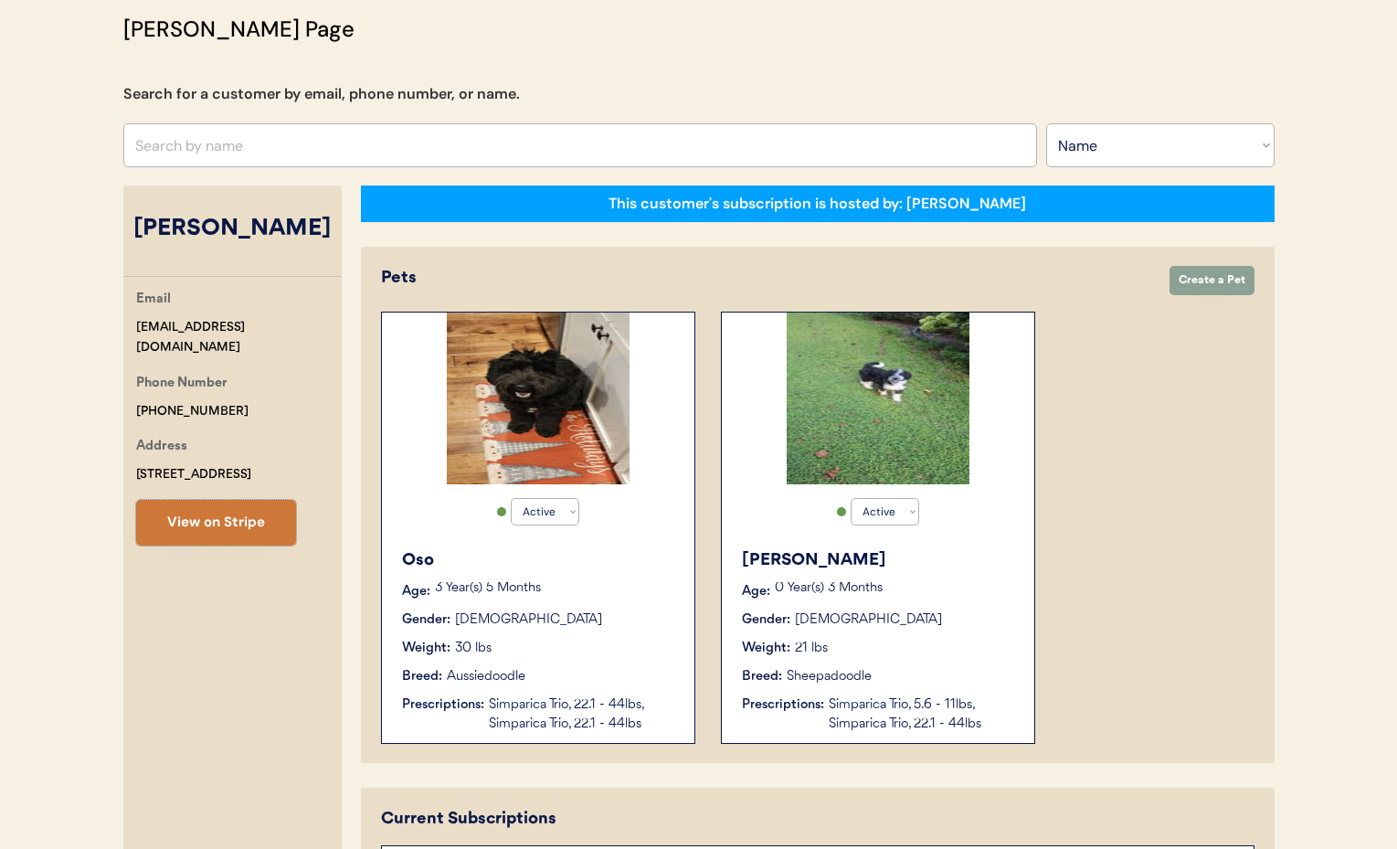
click at [200, 526] on button "View on Stripe" at bounding box center [216, 523] width 160 height 46
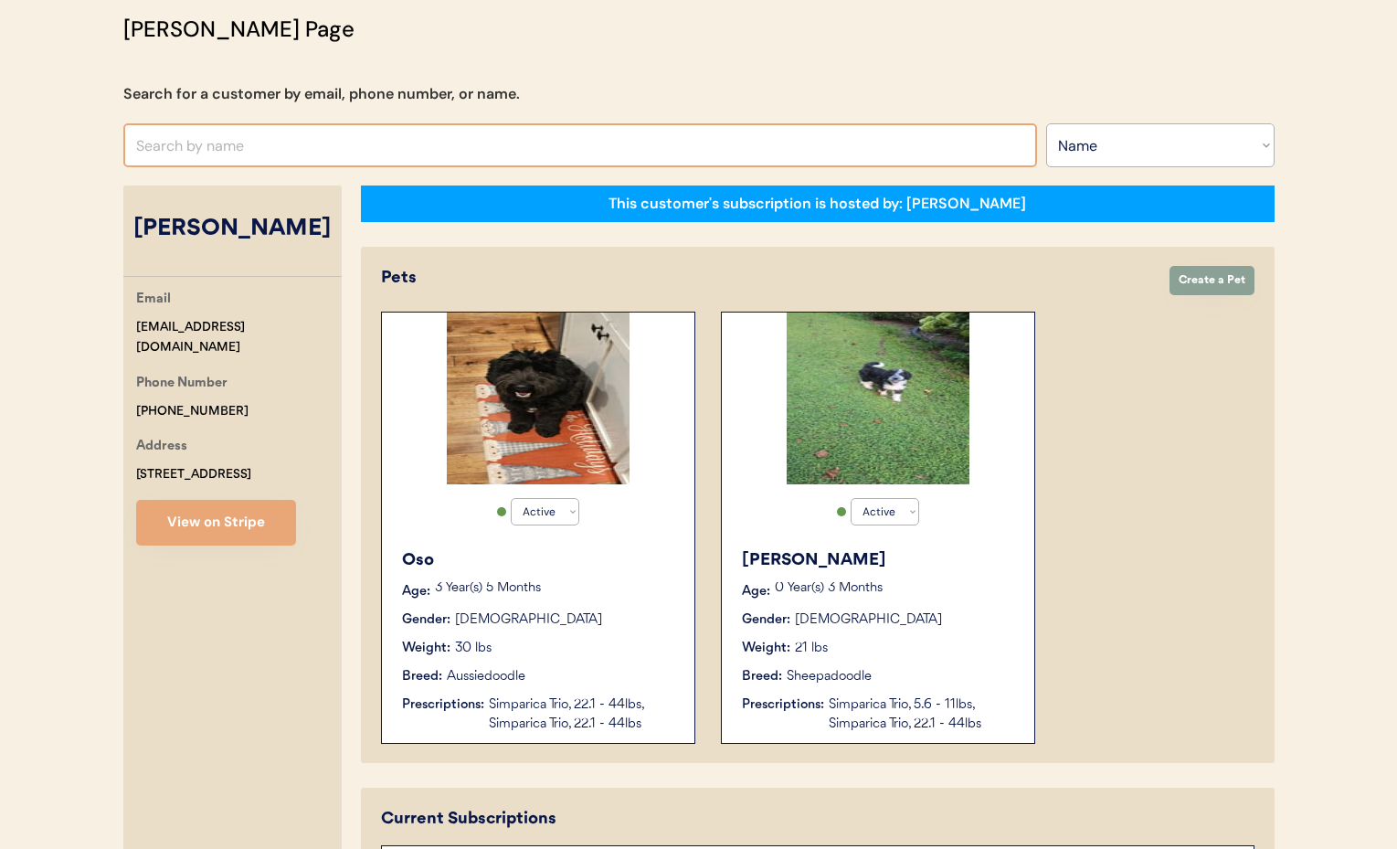
click at [271, 142] on input "text" at bounding box center [580, 145] width 914 height 44
type input "Angie"
type input "Angie Santiago"
type input "Angie Re"
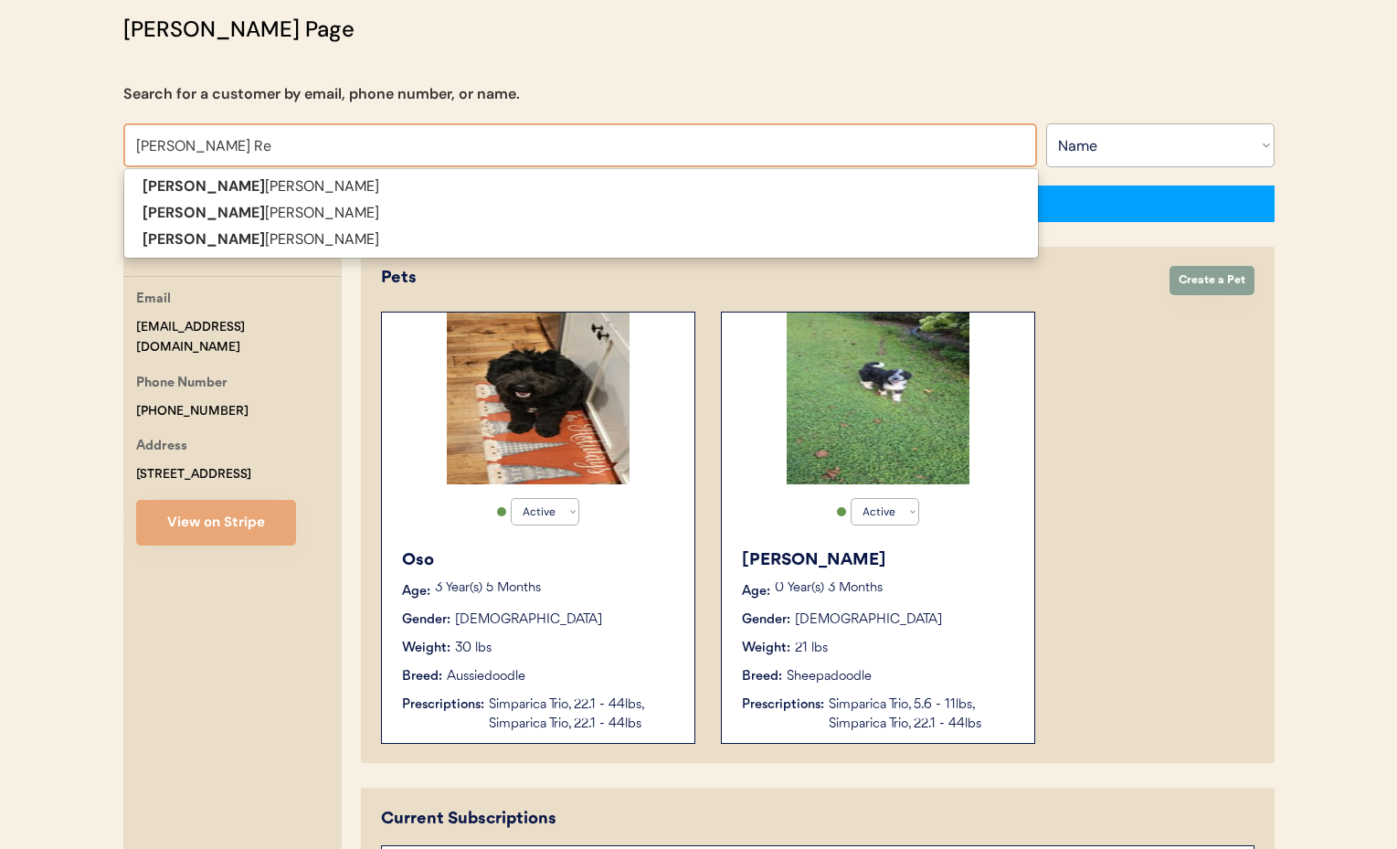
type input "[PERSON_NAME]"
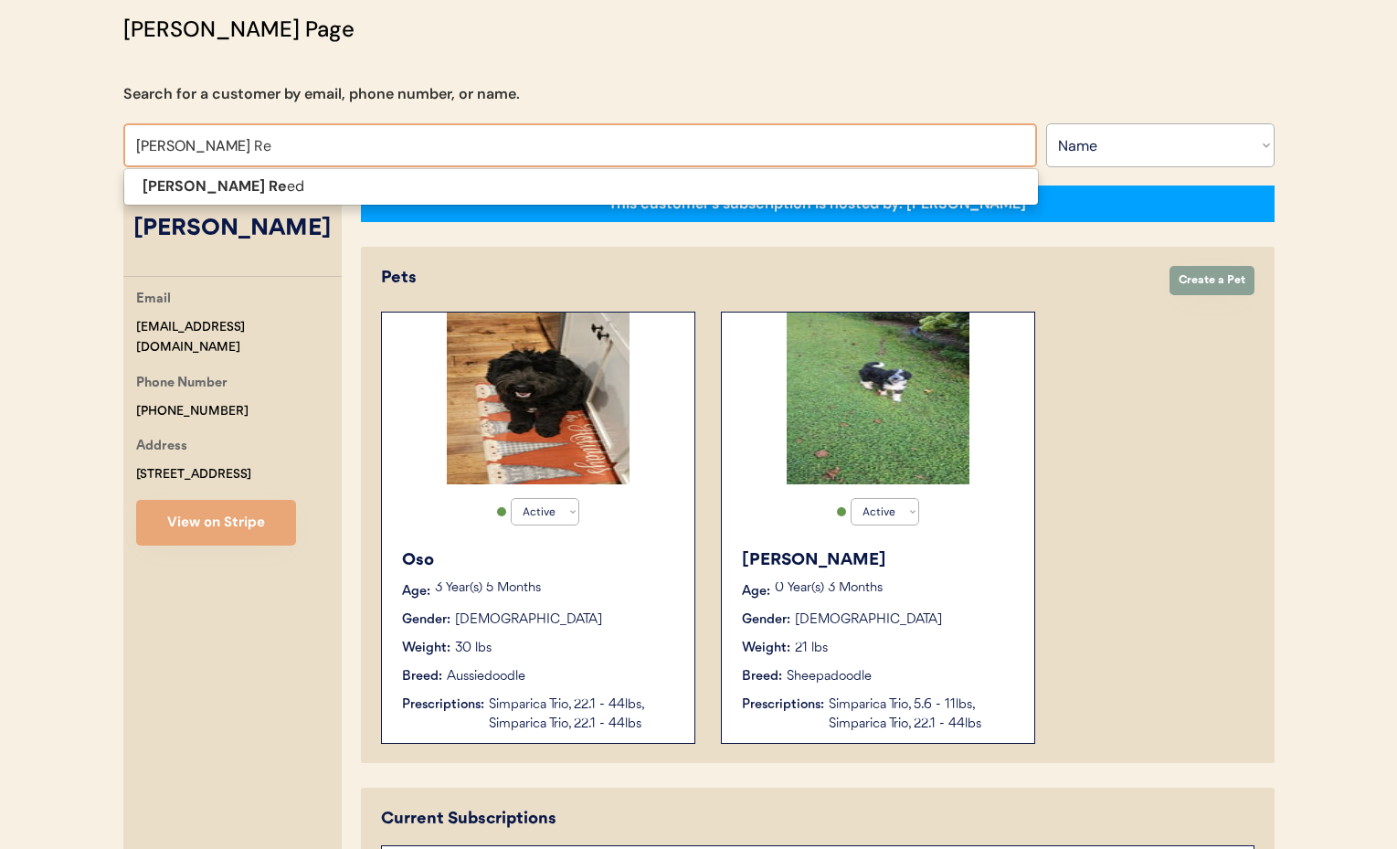
type input "Angie Ree"
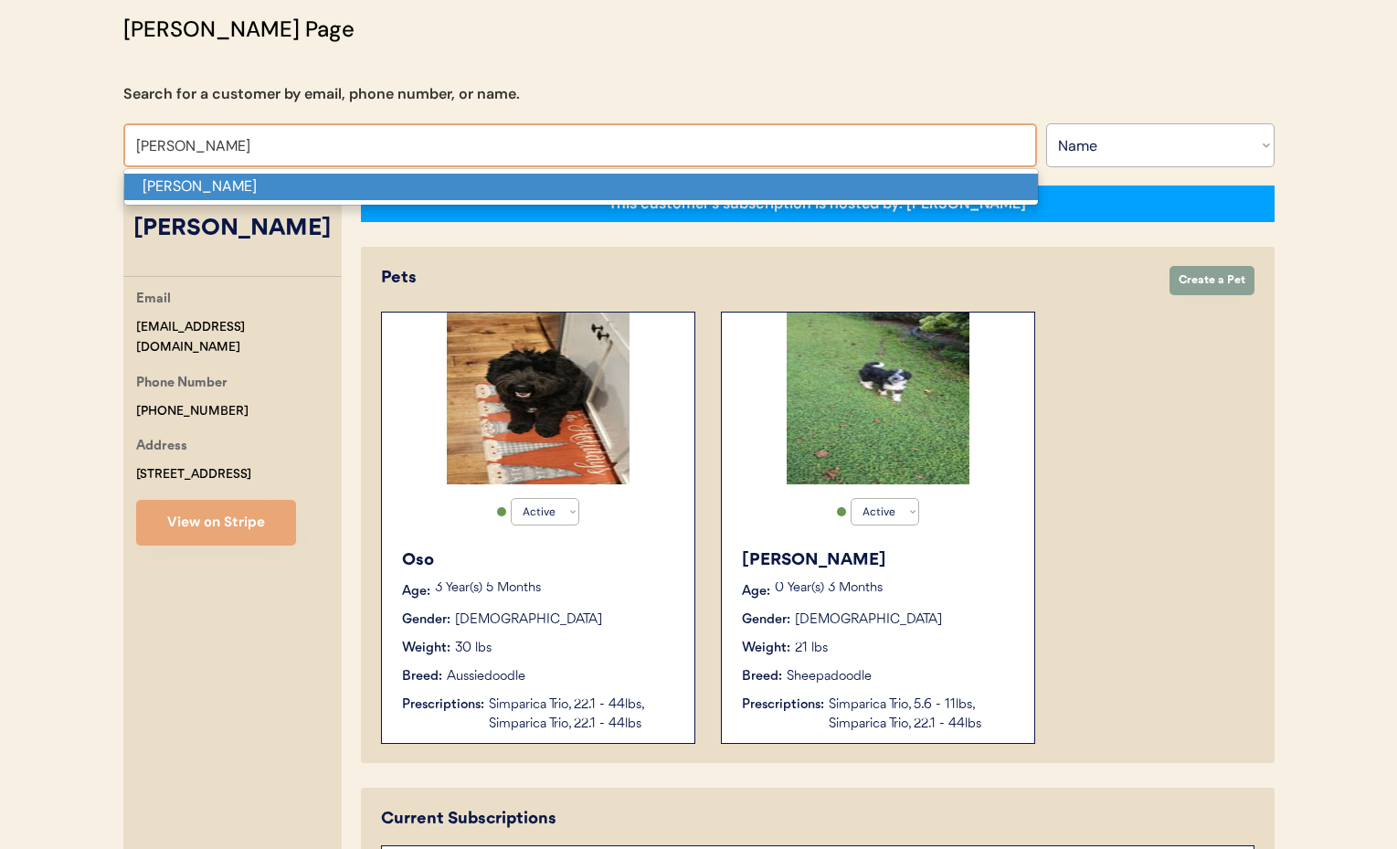
click at [262, 178] on p "[PERSON_NAME]" at bounding box center [581, 187] width 914 height 26
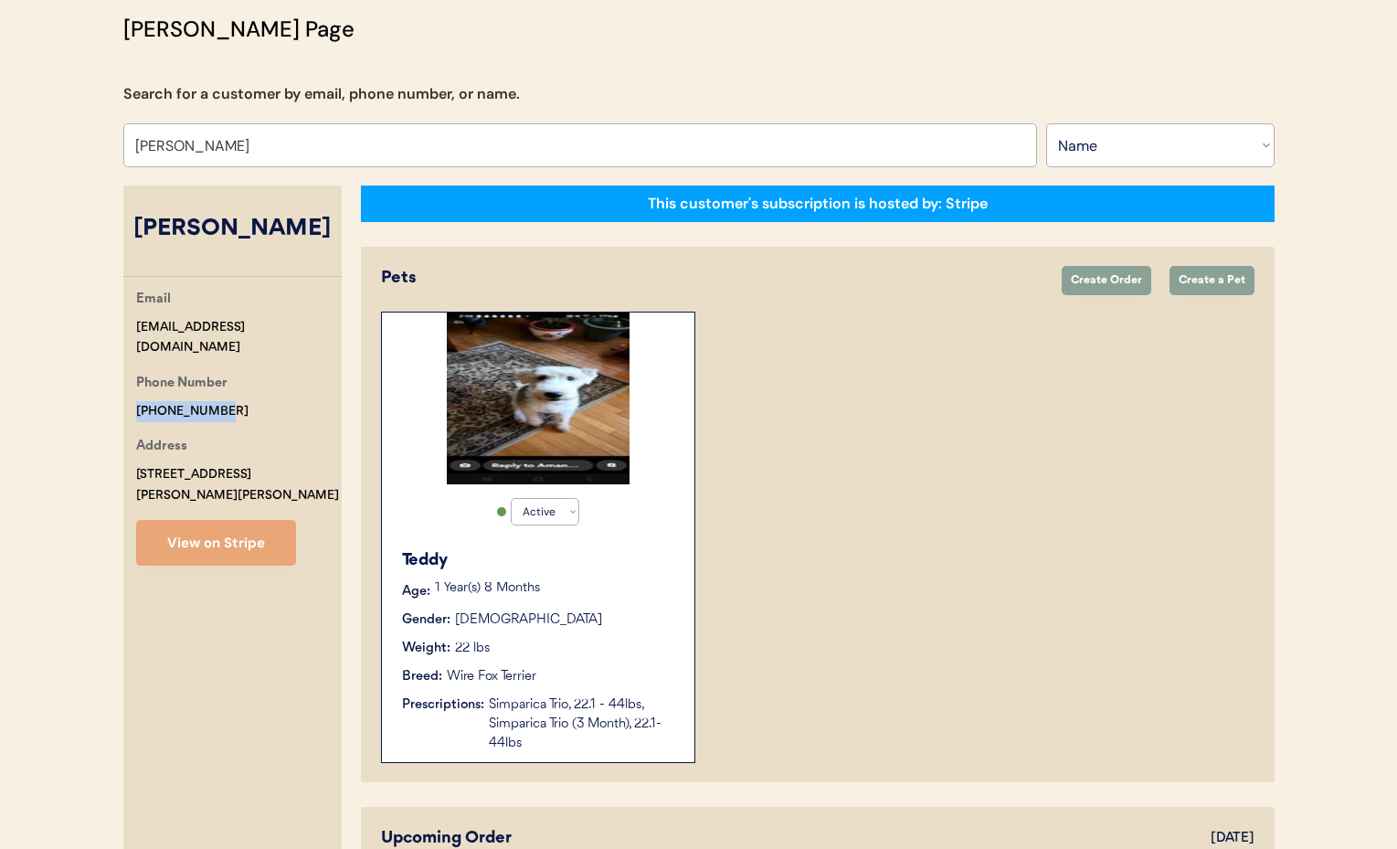
drag, startPoint x: 237, startPoint y: 386, endPoint x: 206, endPoint y: 389, distance: 30.4
click at [223, 388] on div "Phone Number +17173093986" at bounding box center [239, 397] width 206 height 48
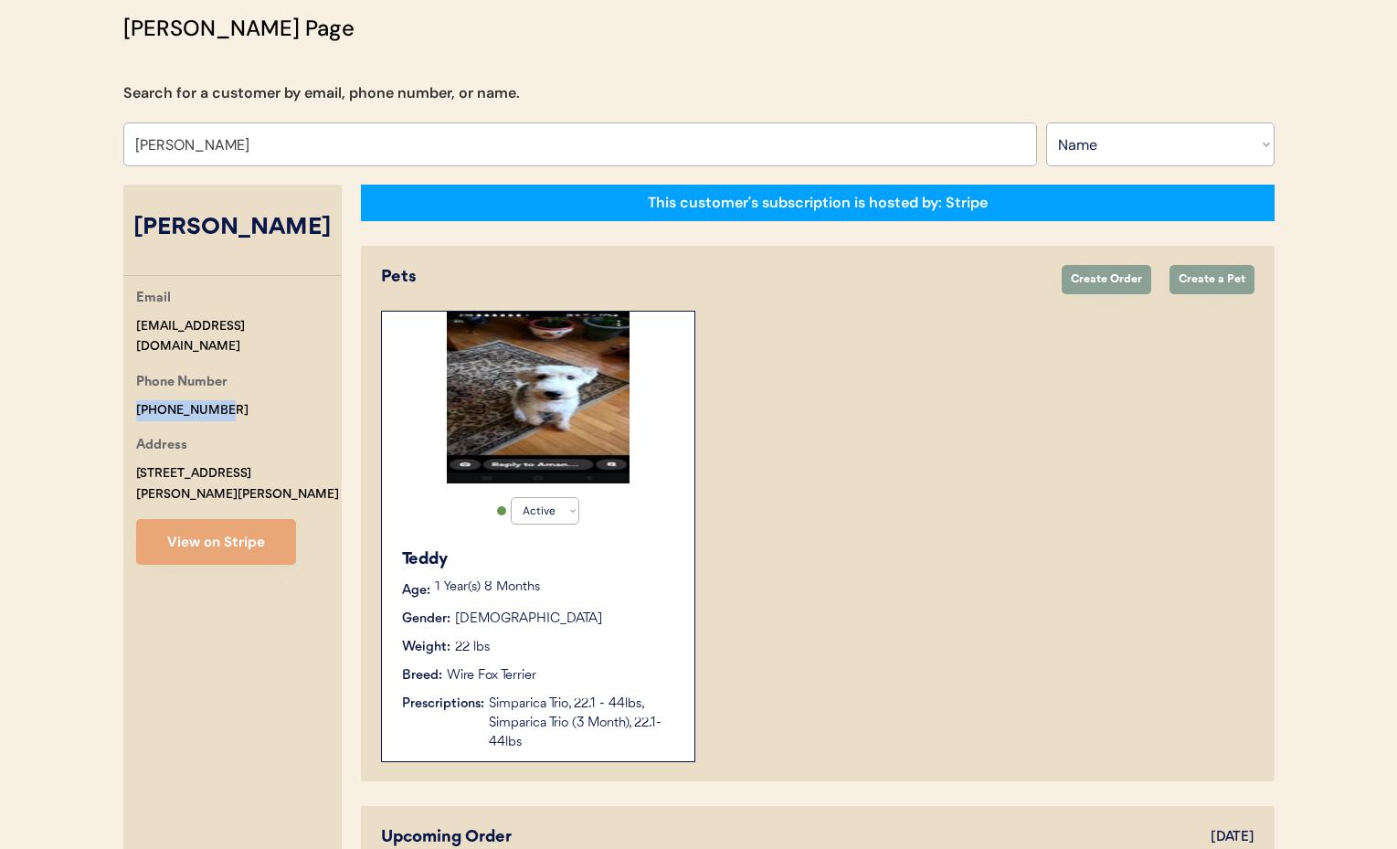
copy div "[PHONE_NUMBER]"
drag, startPoint x: 217, startPoint y: 144, endPoint x: 8, endPoint y: 127, distance: 209.0
click at [6, 127] on div "Patients Consults Orders Admin Logout Otis Admin Page Search for a customer by …" at bounding box center [698, 678] width 1397 height 1607
type input "Jennifer Ta"
type input "Jennifer Taylor"
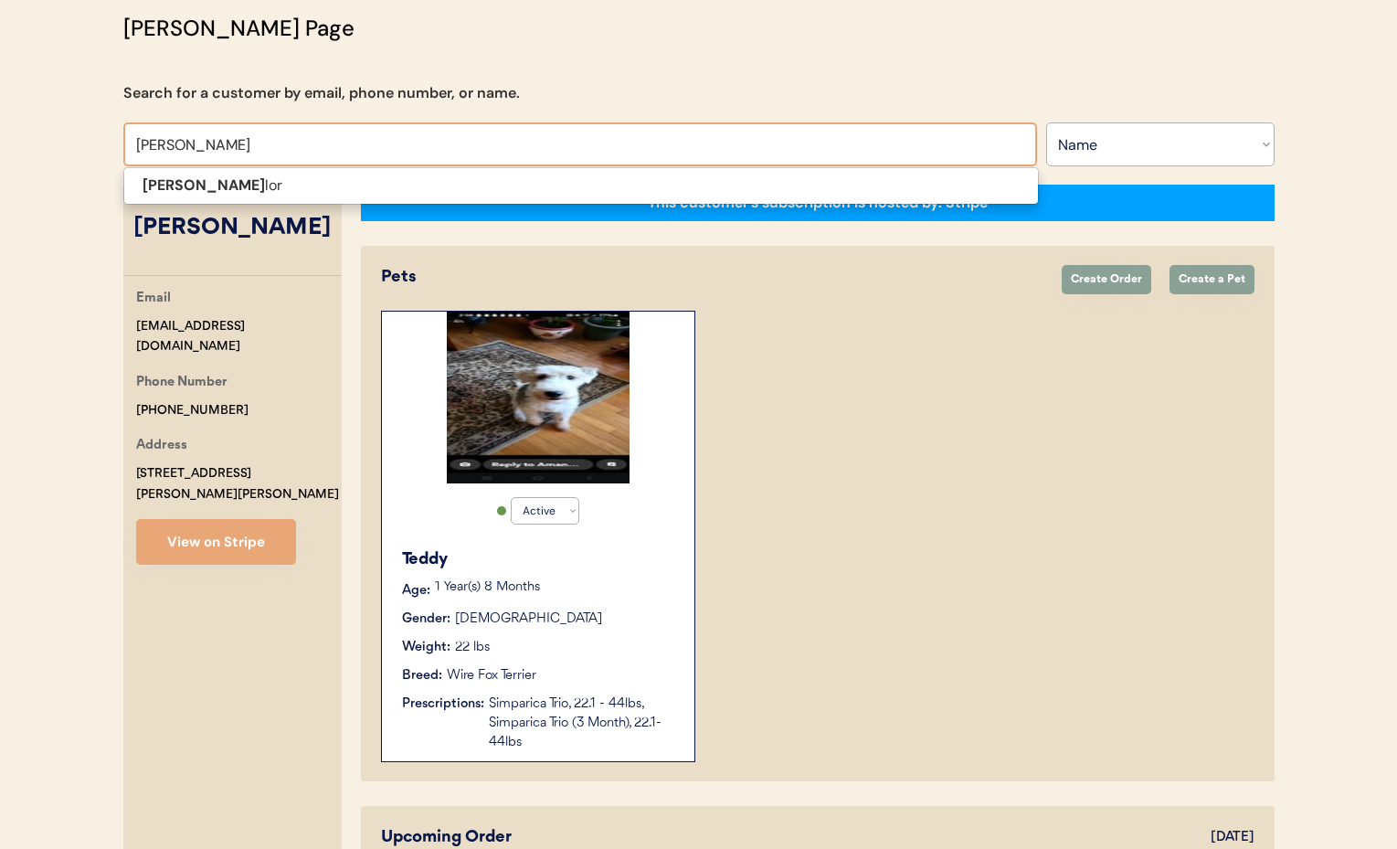
type input "Jennifer Taylo"
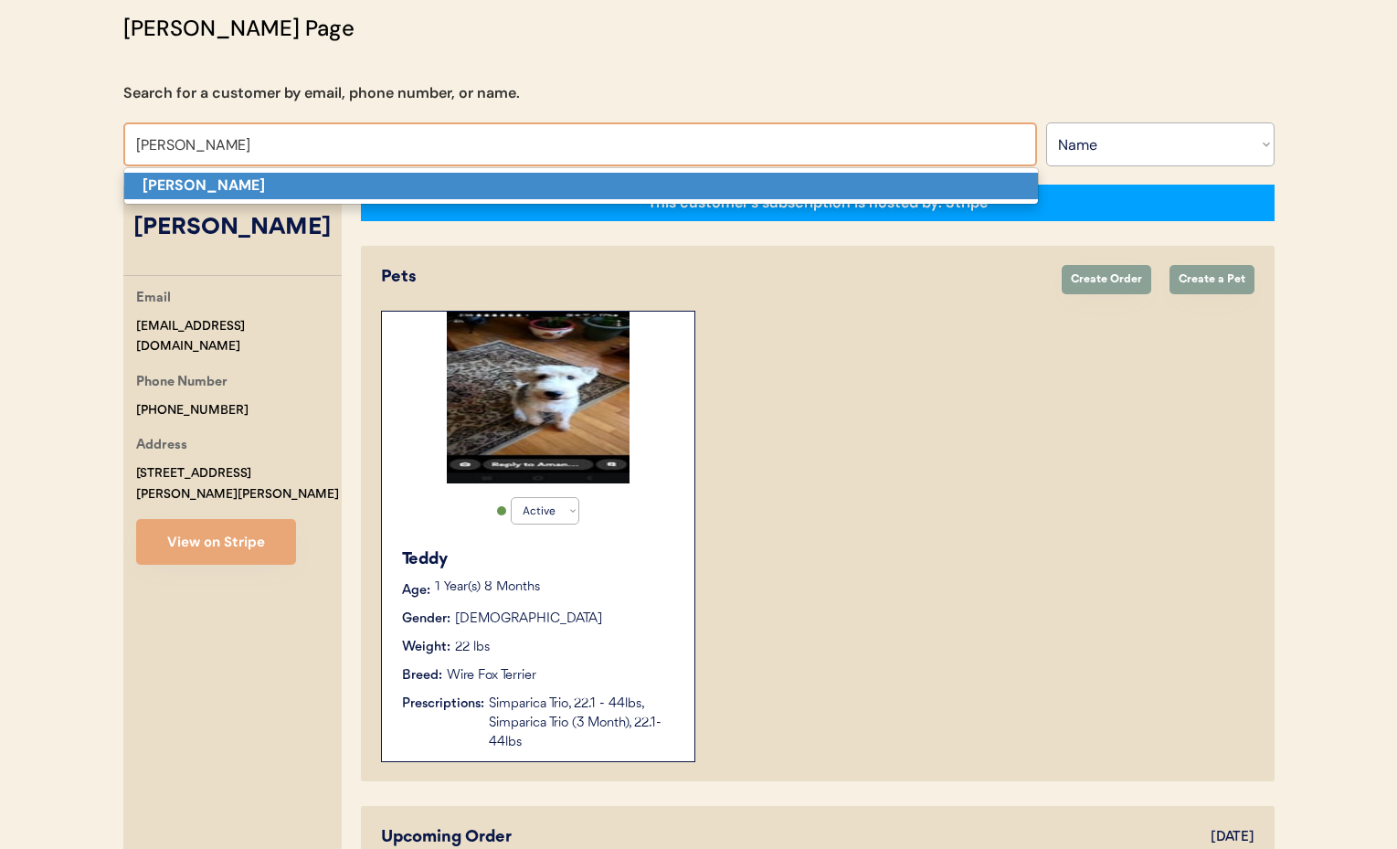
click at [169, 179] on strong "Jennifer Taylor" at bounding box center [204, 184] width 122 height 19
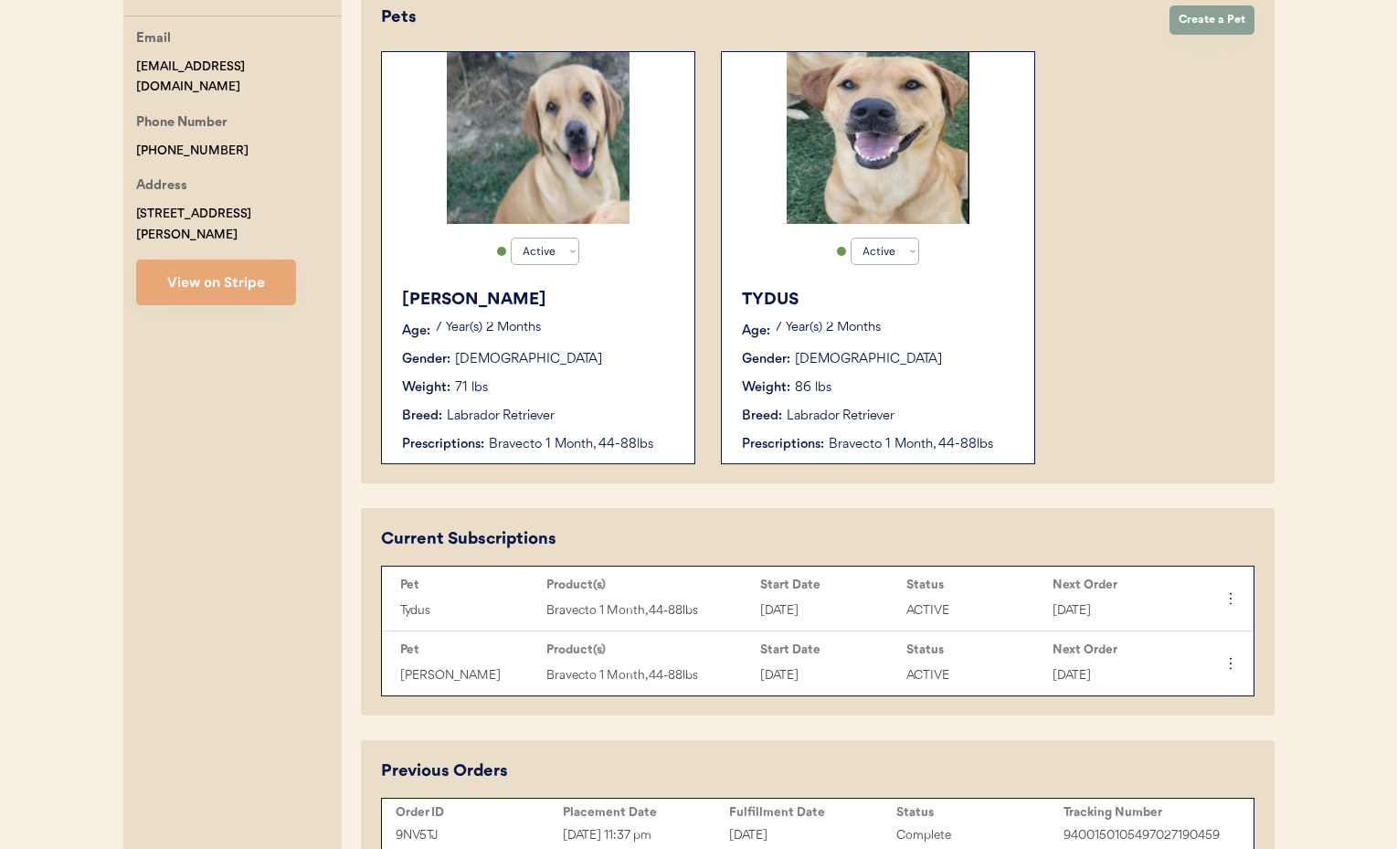
scroll to position [423, 0]
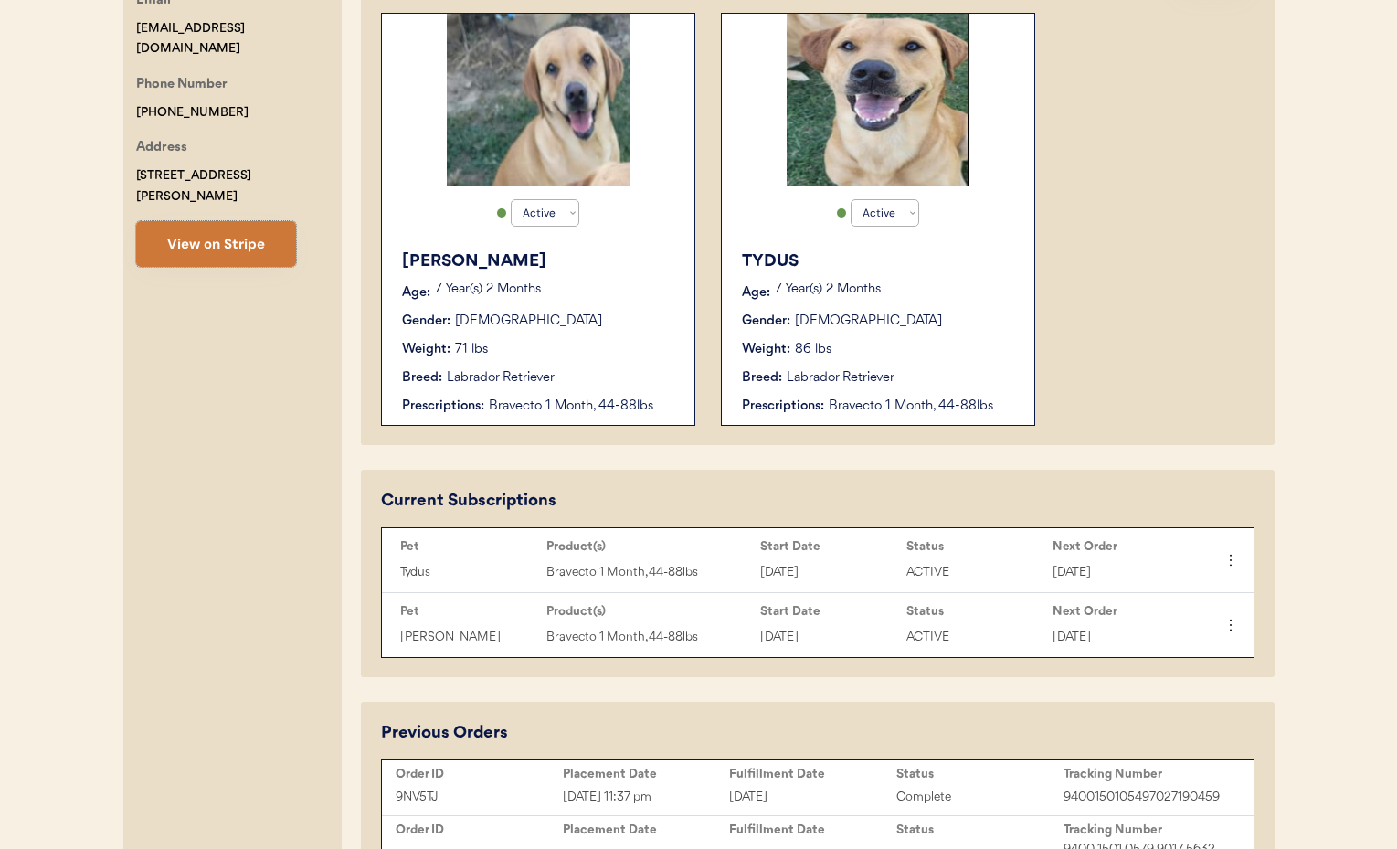
click at [217, 224] on button "View on Stripe" at bounding box center [216, 244] width 160 height 46
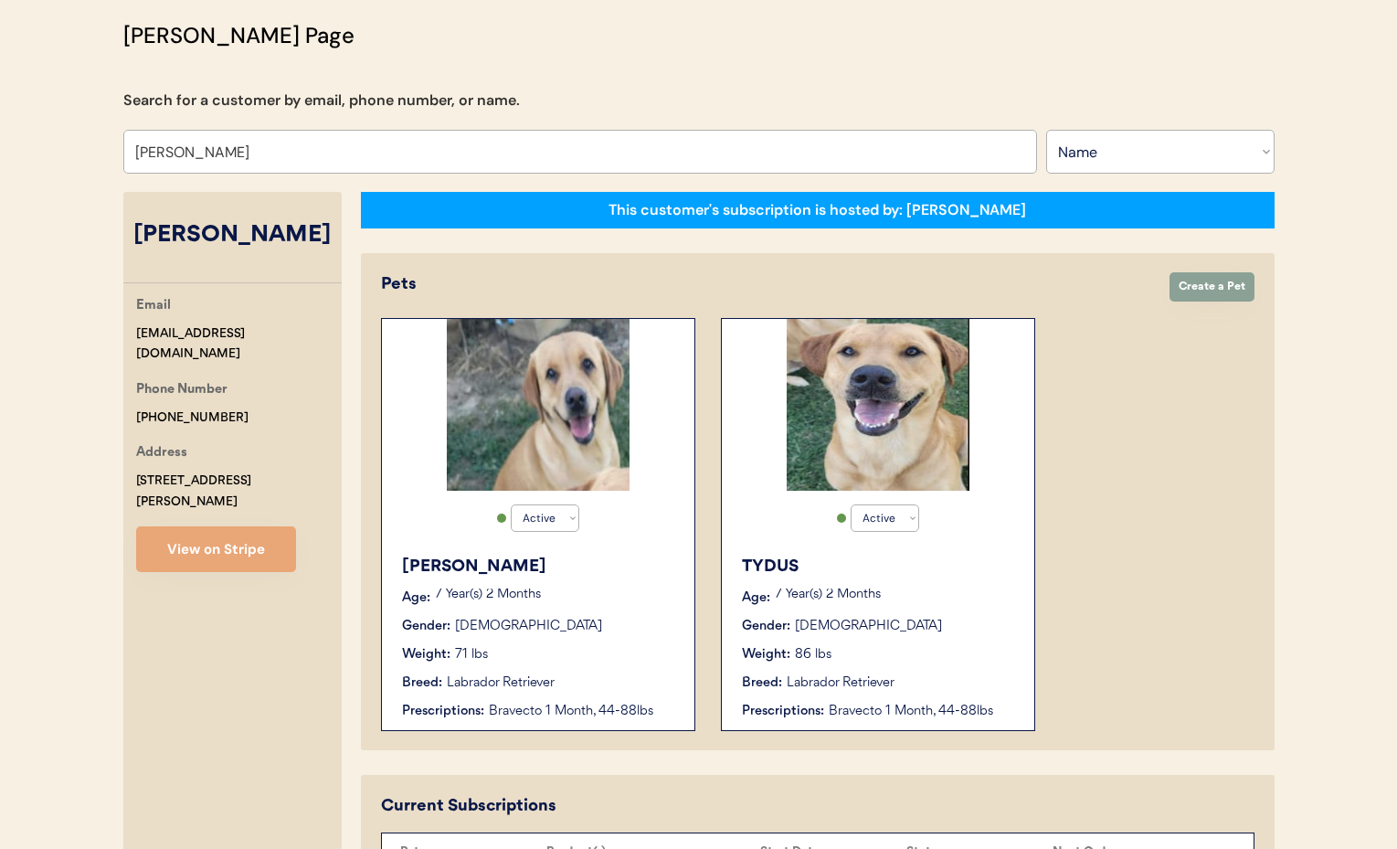
scroll to position [104, 0]
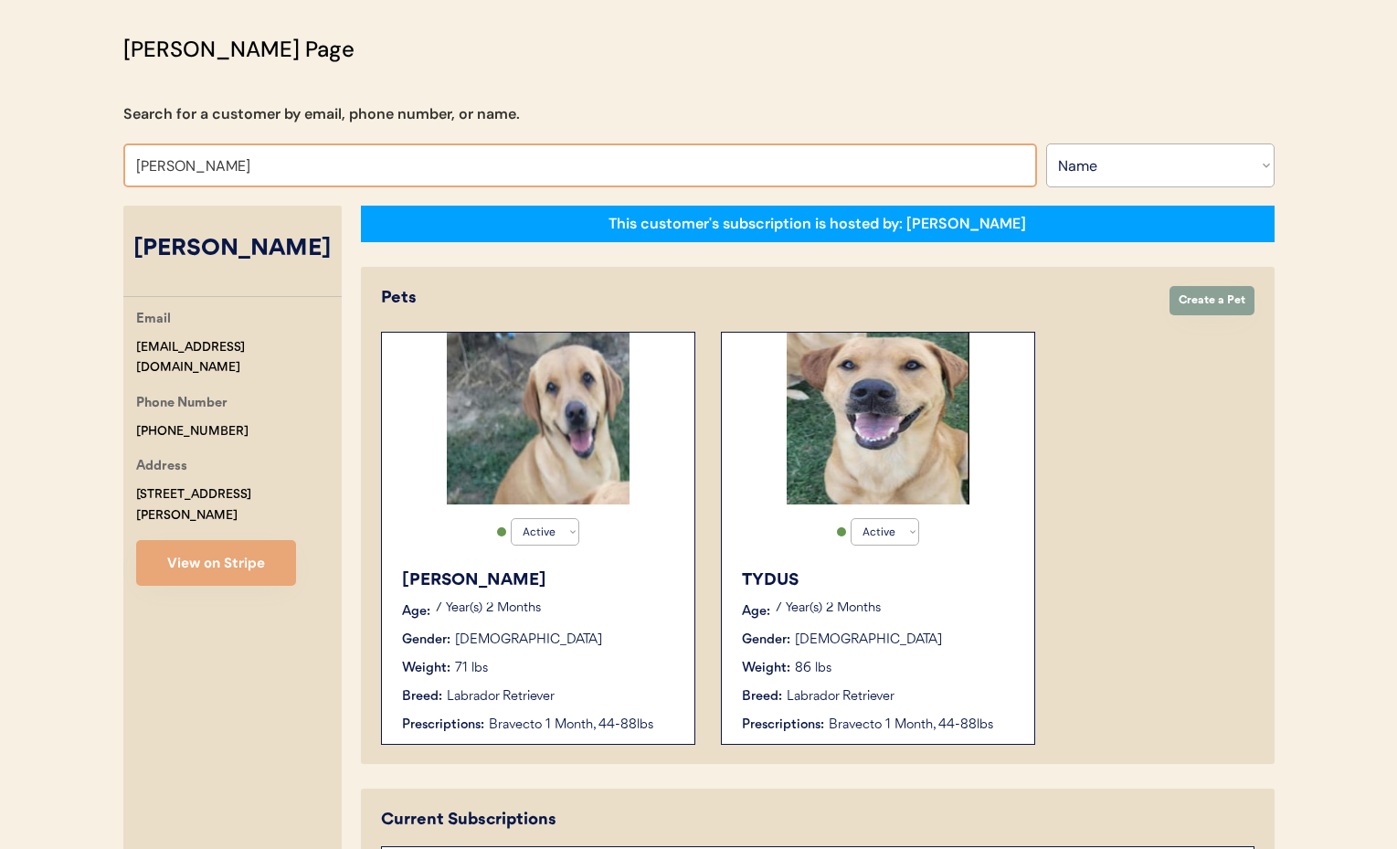
drag, startPoint x: 206, startPoint y: 166, endPoint x: 58, endPoint y: 156, distance: 148.3
click at [58, 156] on div "Patients Consults Orders Admin Logout Otis Admin Page Search for a customer by …" at bounding box center [698, 797] width 1397 height 1802
type input "Holly"
type input "Holly Lake"
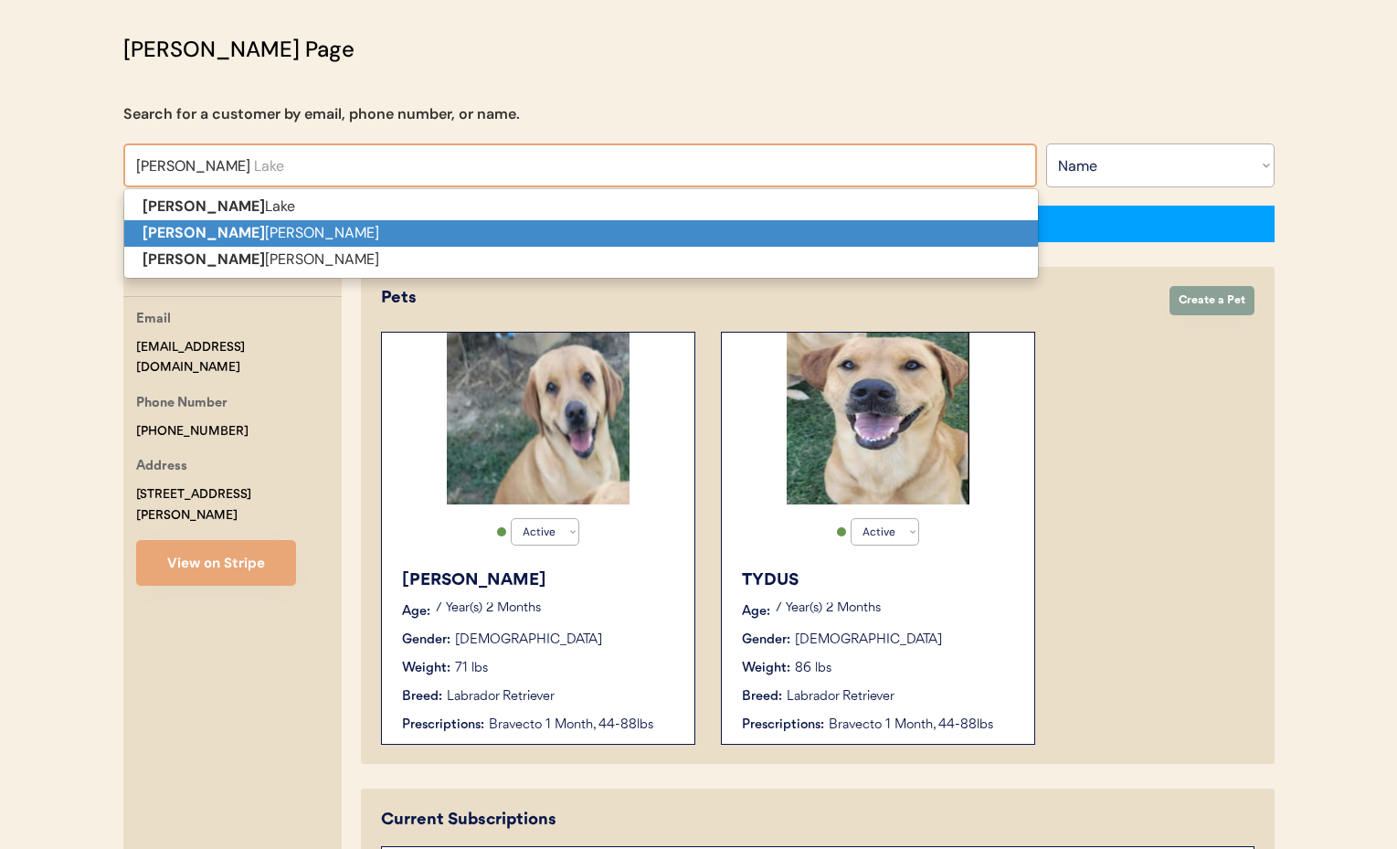
click at [166, 227] on strong "Holly" at bounding box center [204, 232] width 122 height 19
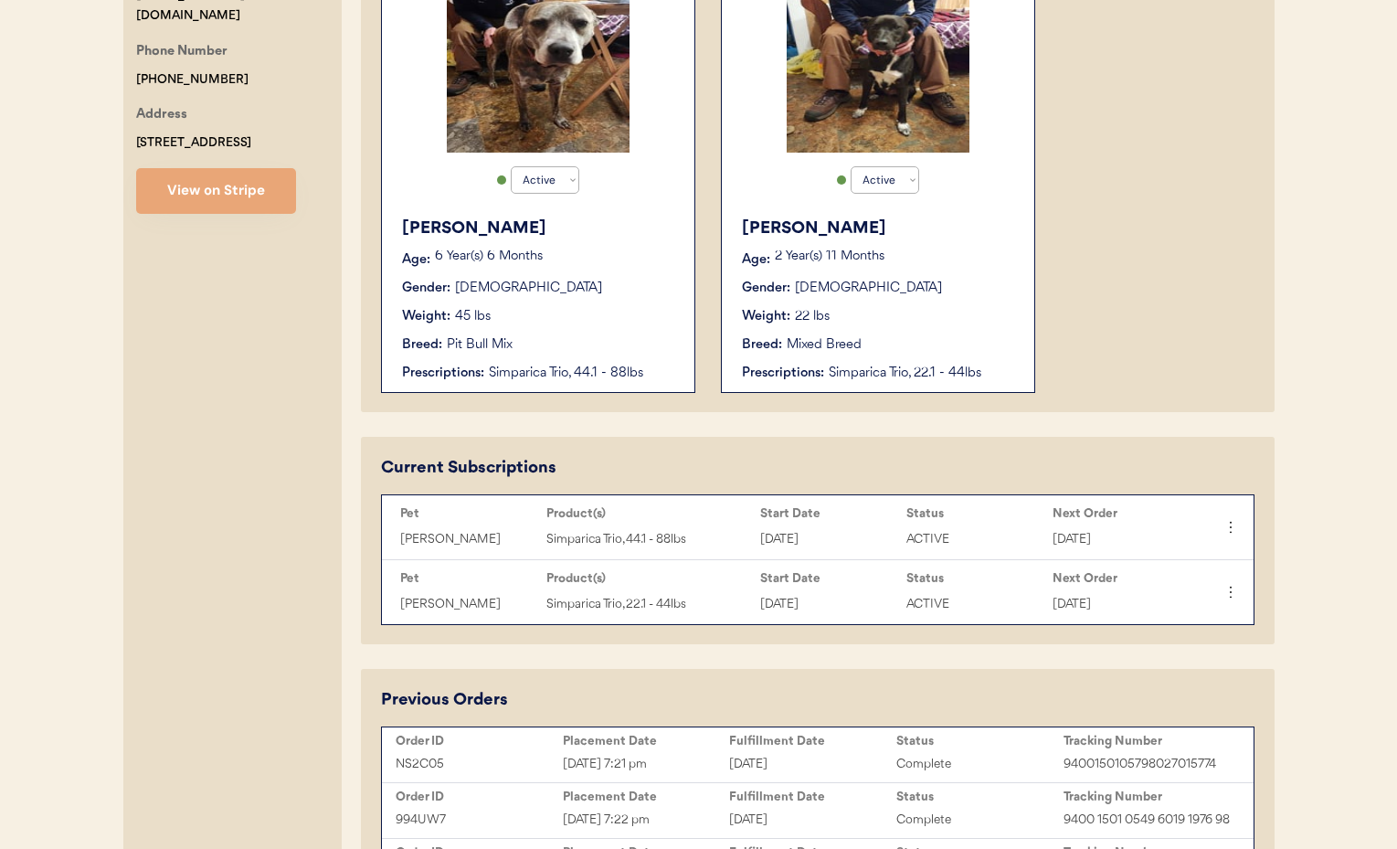
scroll to position [350, 0]
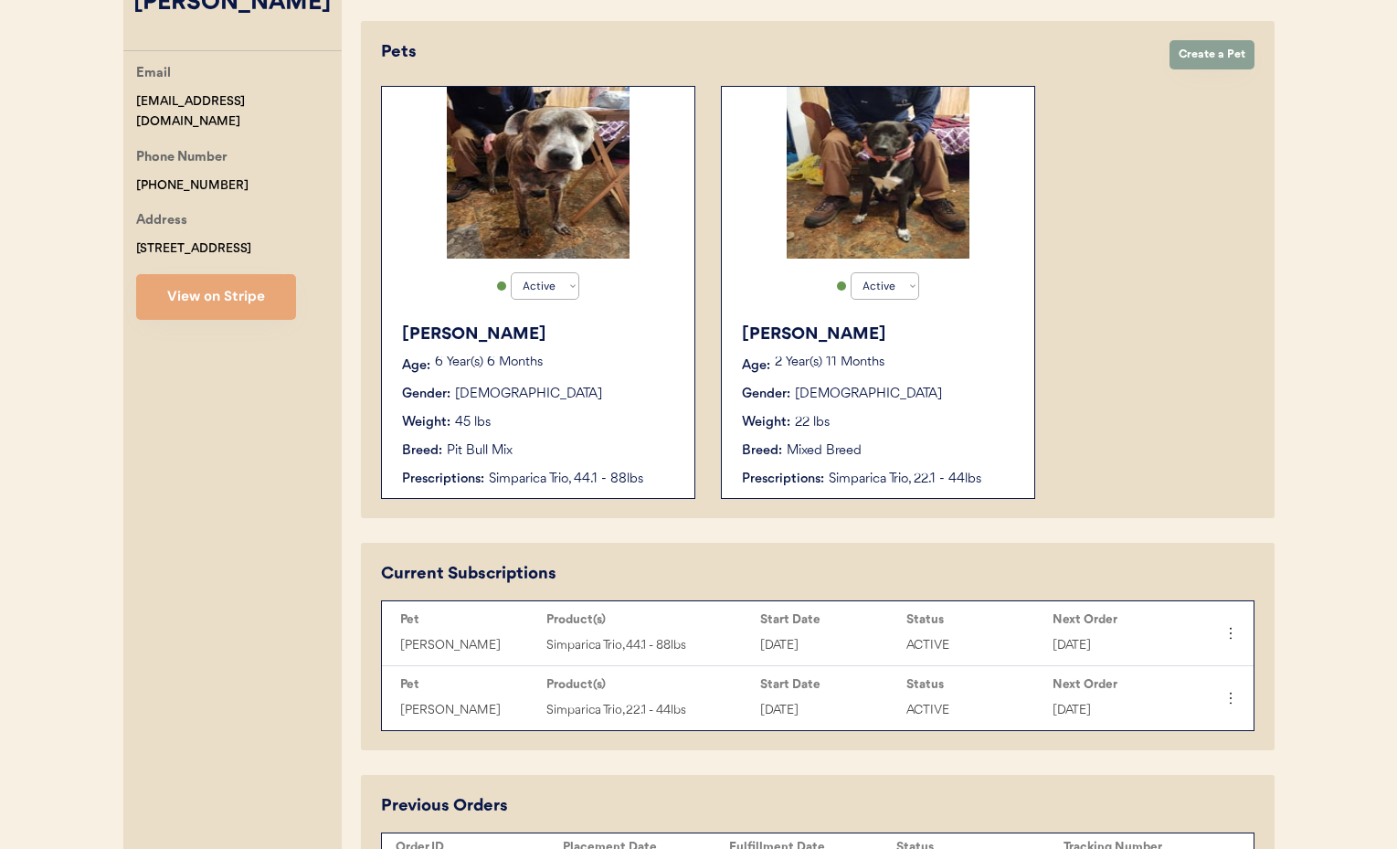
type input "Holly DeArman"
click at [632, 407] on div "Dixie Age: 6 Year(s) 6 Months Gender: Female Weight: 45 lbs Breed: Pit Bull Mix…" at bounding box center [538, 405] width 294 height 185
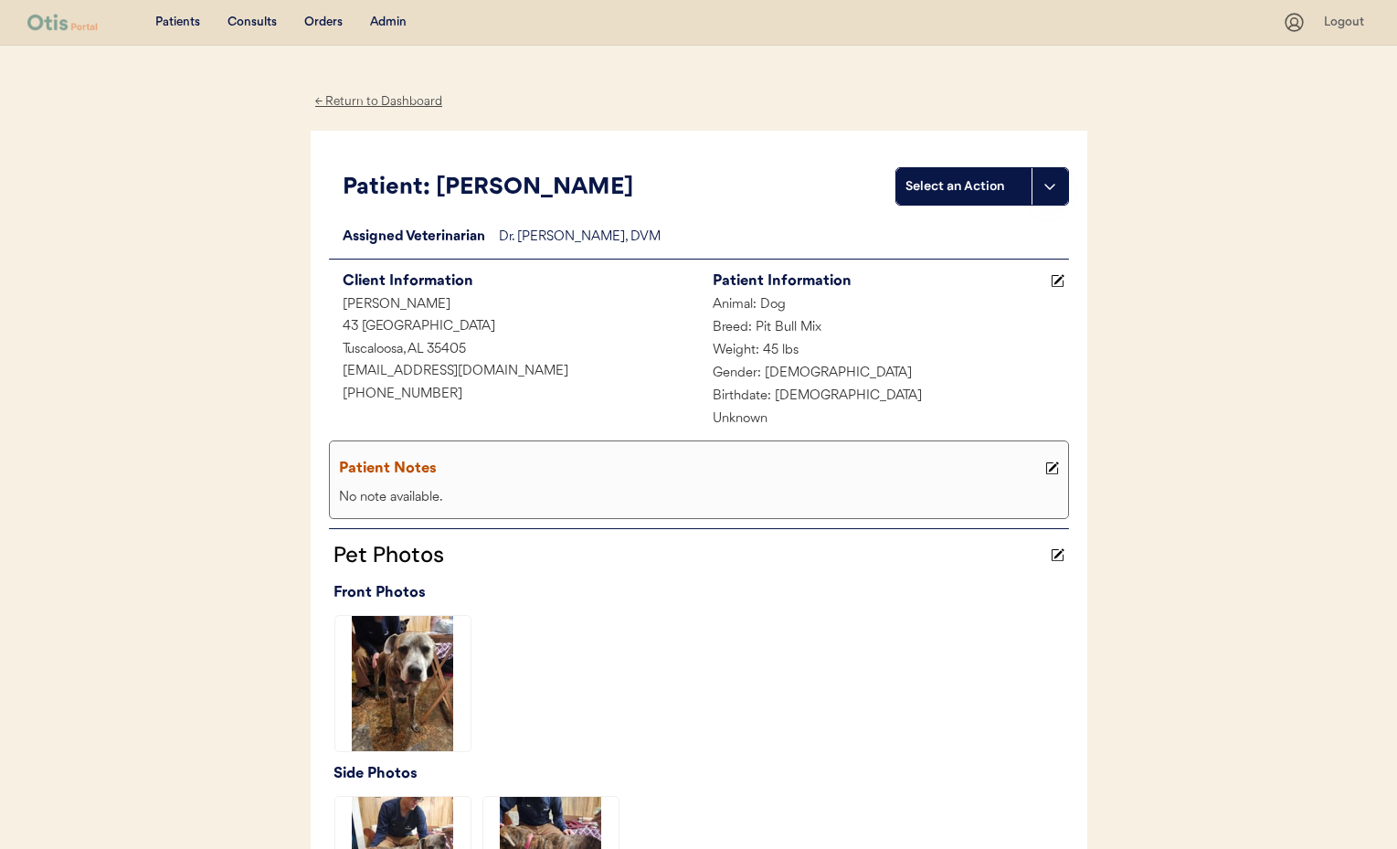
click at [373, 104] on div "← Return to Dashboard" at bounding box center [379, 101] width 137 height 21
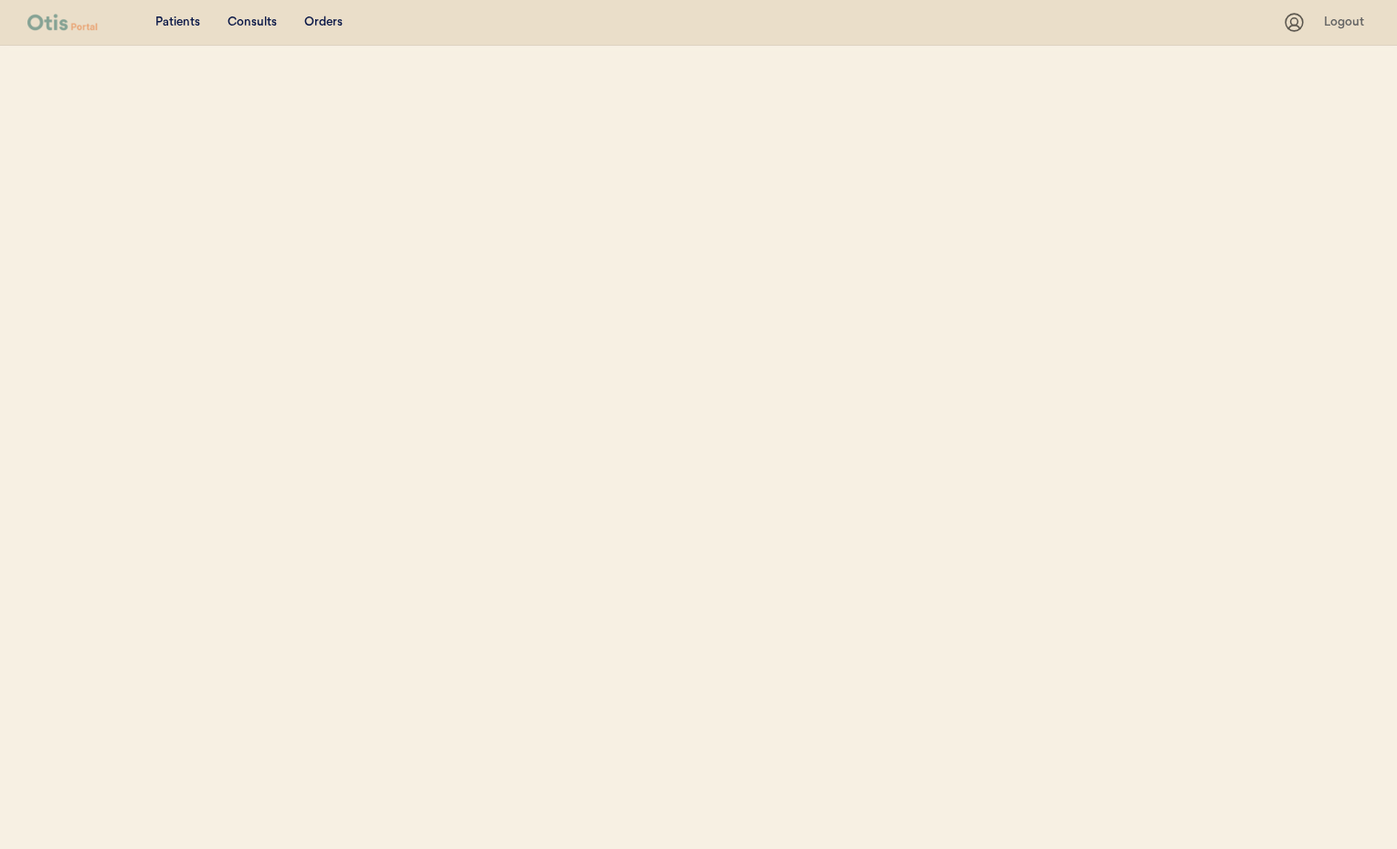
select select ""Name""
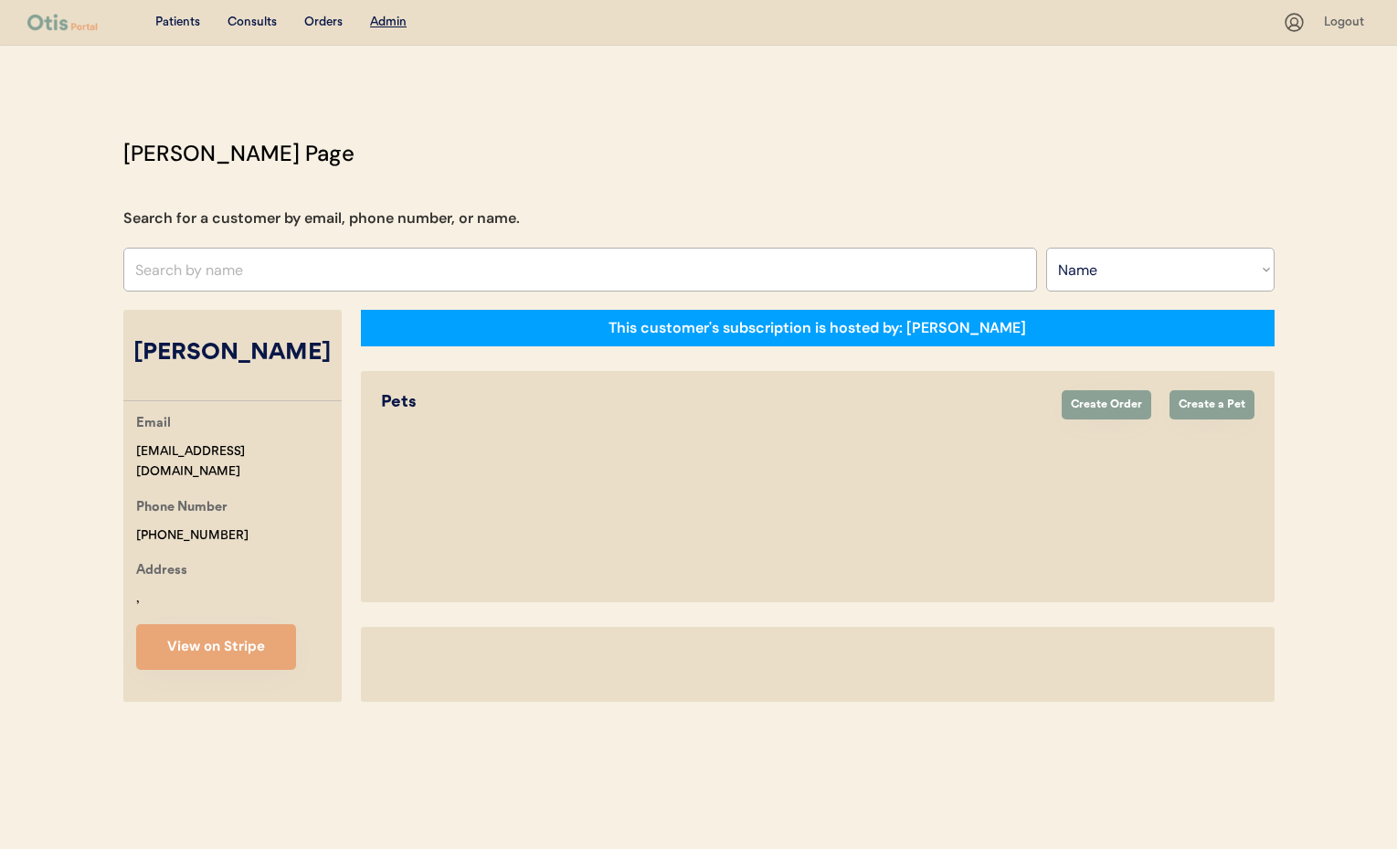
select select "true"
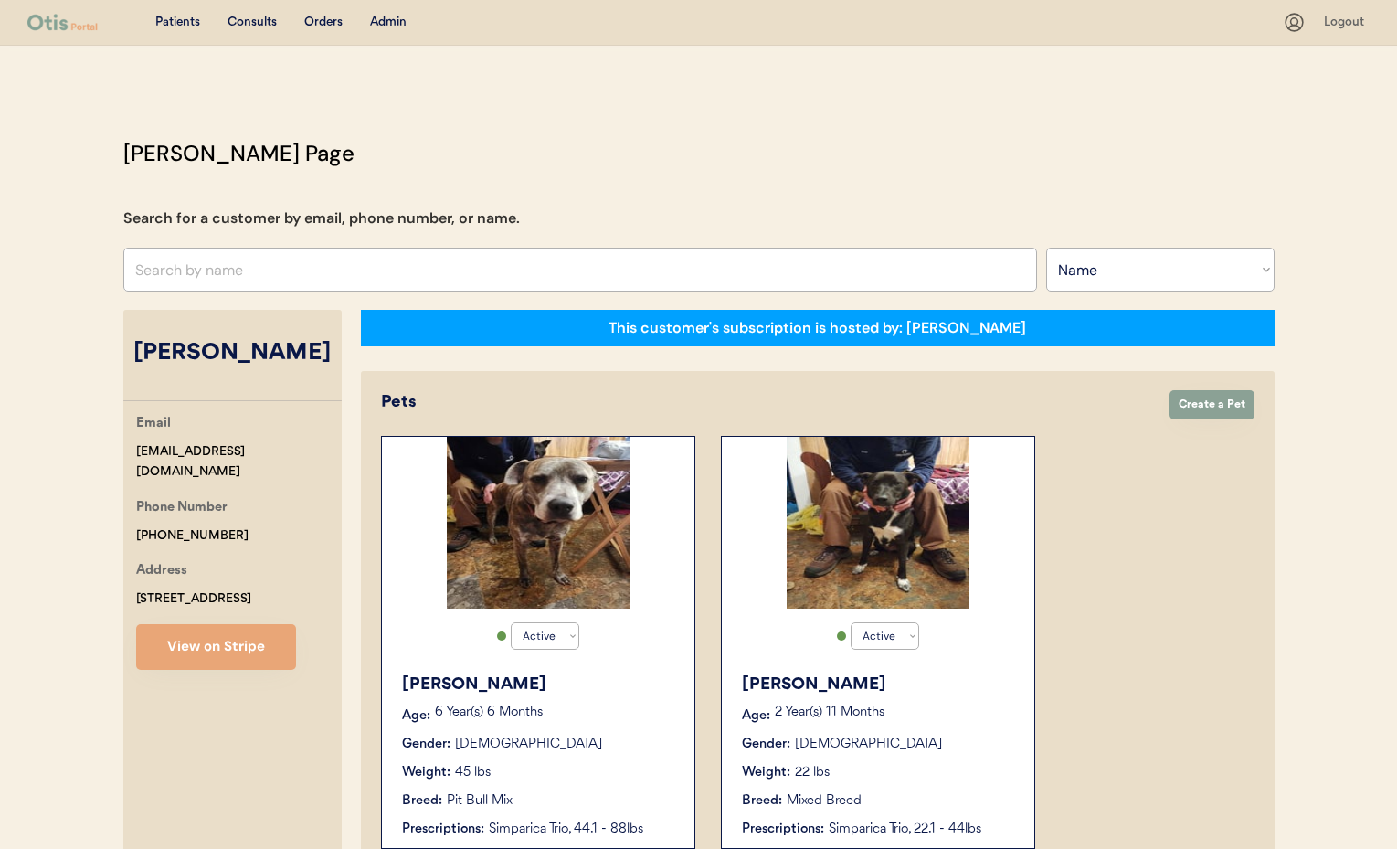
click at [908, 756] on div "Stella Age: 2 Year(s) 11 Months Gender: Female Weight: 22 lbs Breed: Mixed Bree…" at bounding box center [878, 755] width 294 height 185
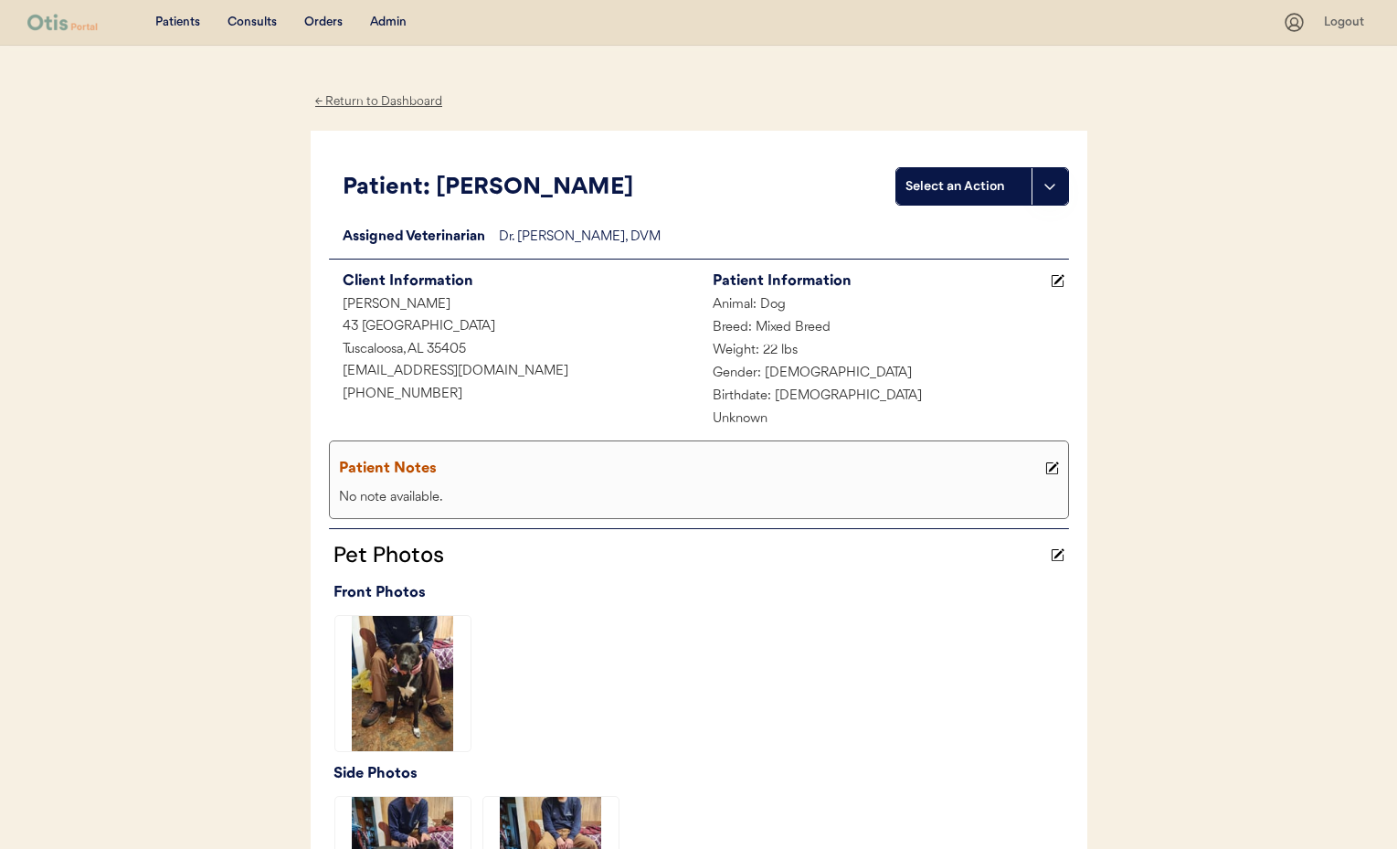
click at [373, 100] on div "← Return to Dashboard" at bounding box center [379, 101] width 137 height 21
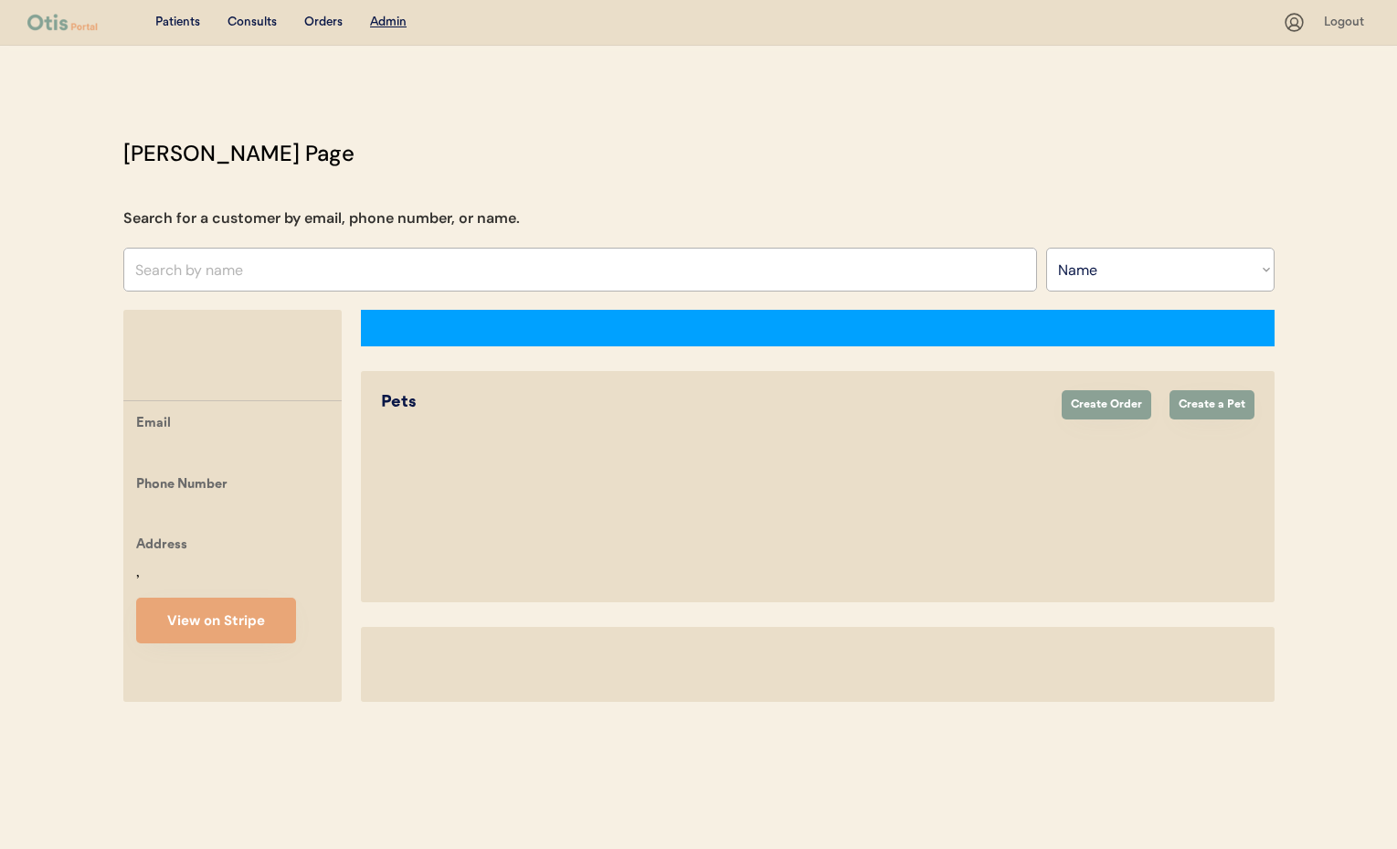
select select ""Name""
select select "true"
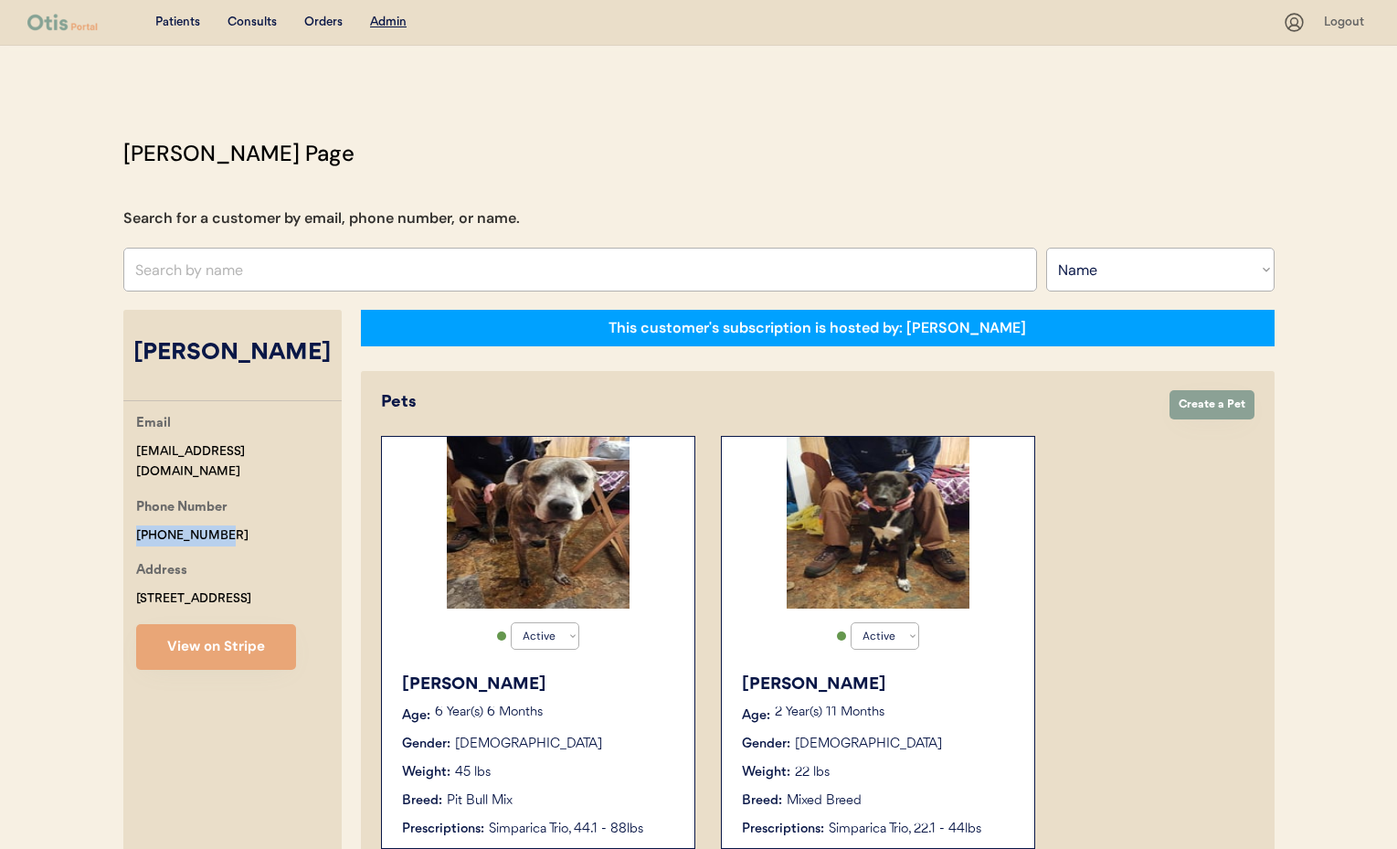
drag, startPoint x: 226, startPoint y: 516, endPoint x: 128, endPoint y: 512, distance: 97.9
copy div "+12052152195"
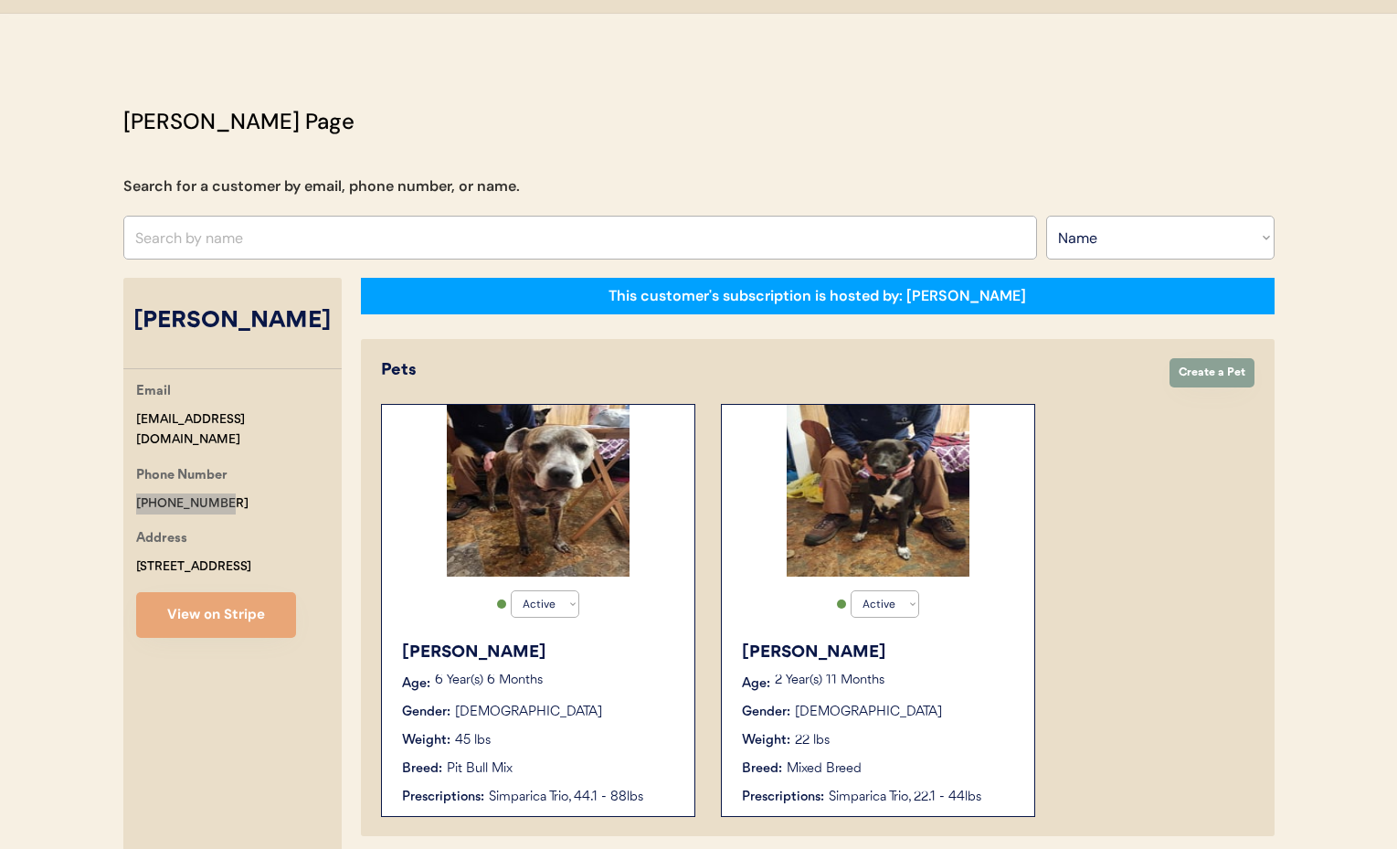
scroll to position [38, 0]
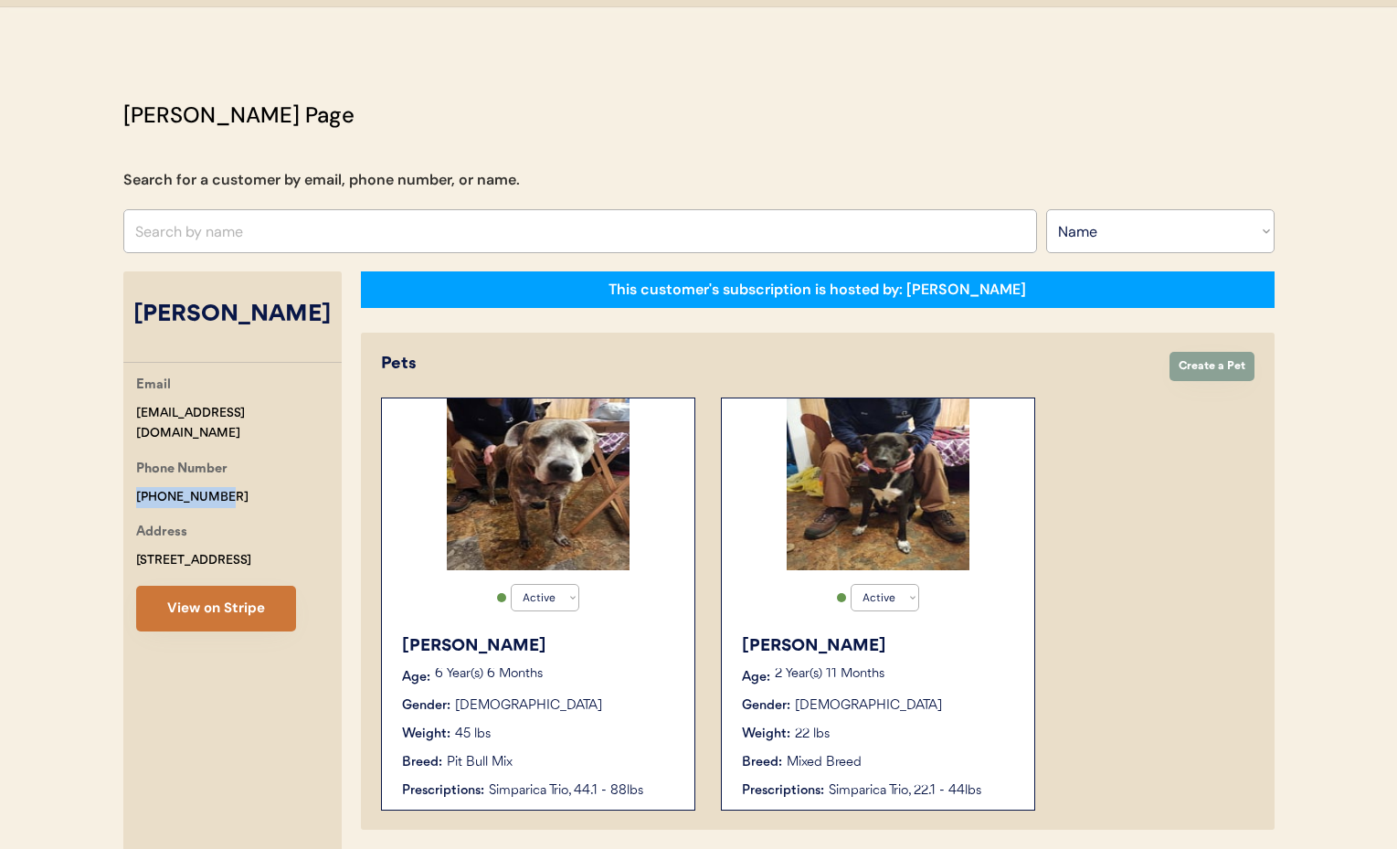
click at [237, 609] on button "View on Stripe" at bounding box center [216, 609] width 160 height 46
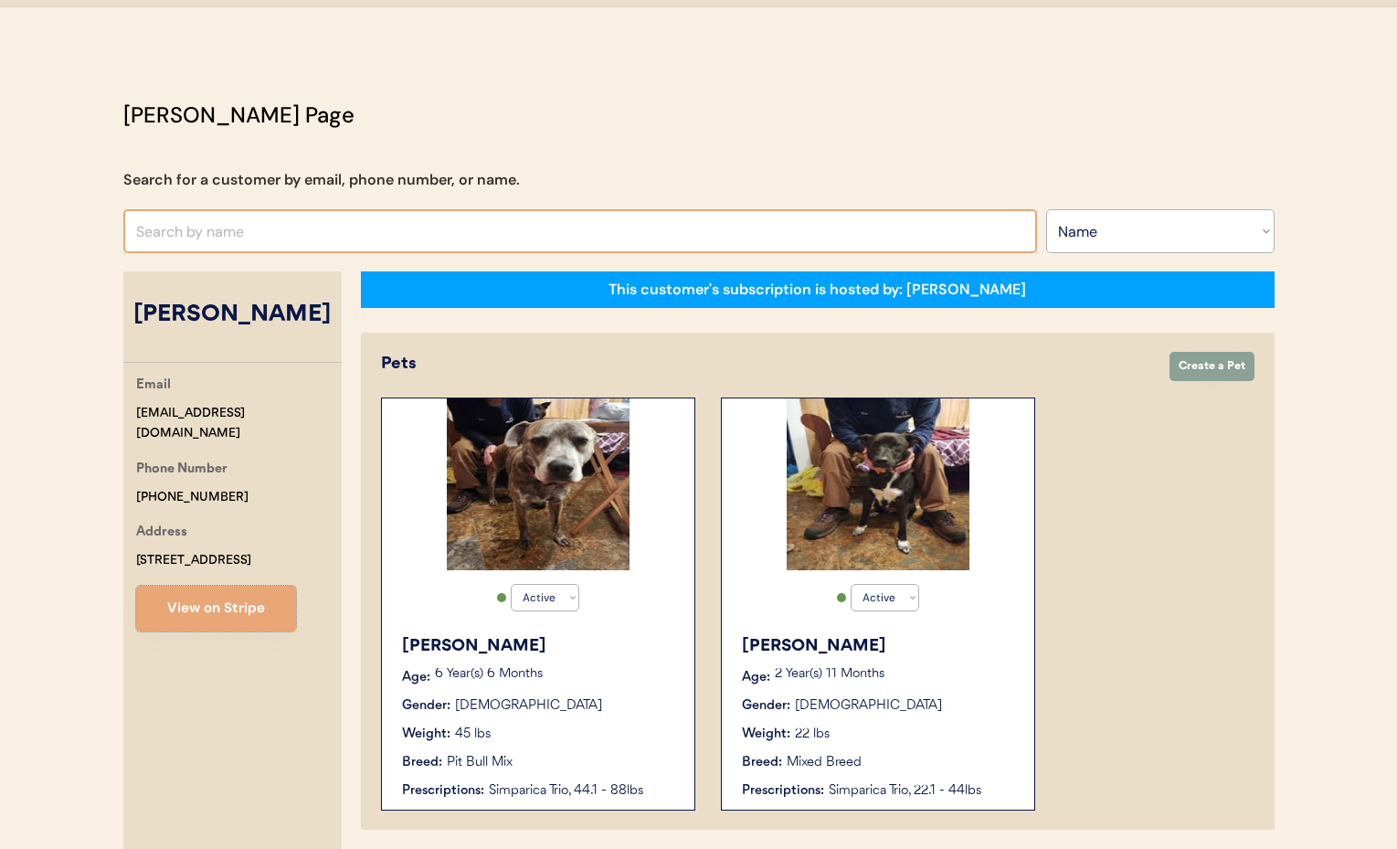
click at [262, 227] on input "text" at bounding box center [580, 231] width 914 height 44
type input "Angel"
type input "Angela Schiano di Cola"
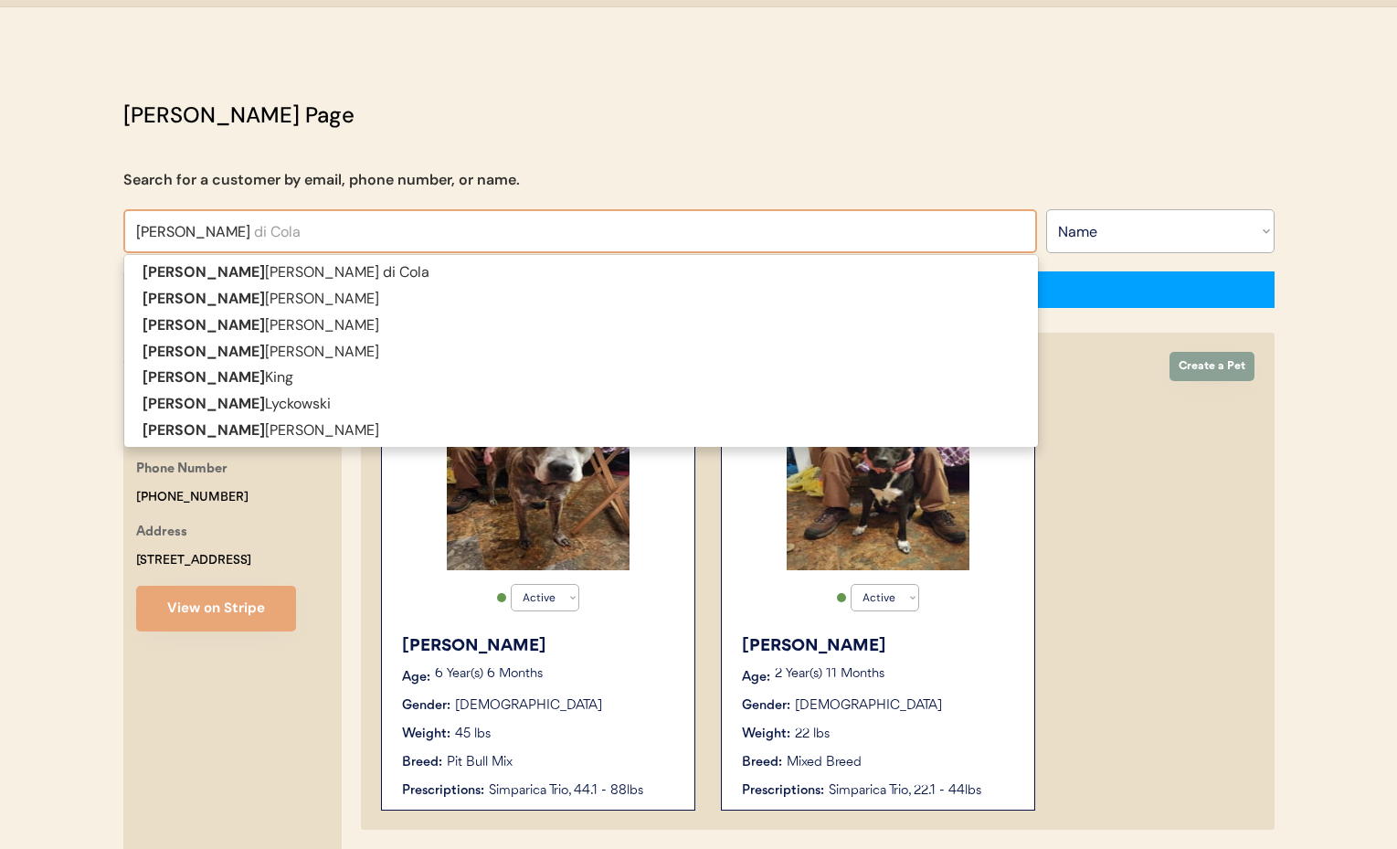
type input "Angela"
type input "Angela Clagg"
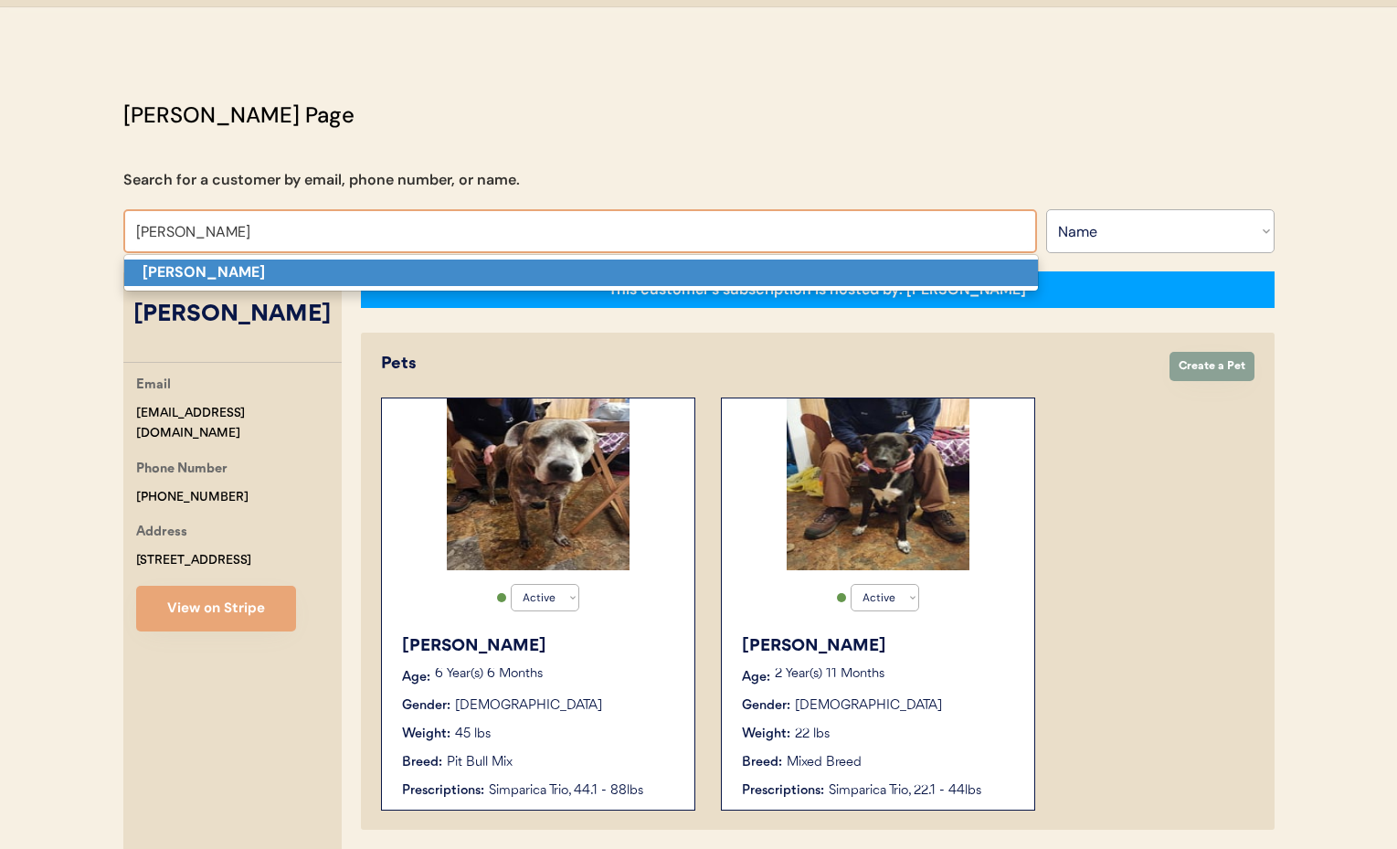
click at [245, 273] on p "Angela Clagg" at bounding box center [581, 272] width 914 height 26
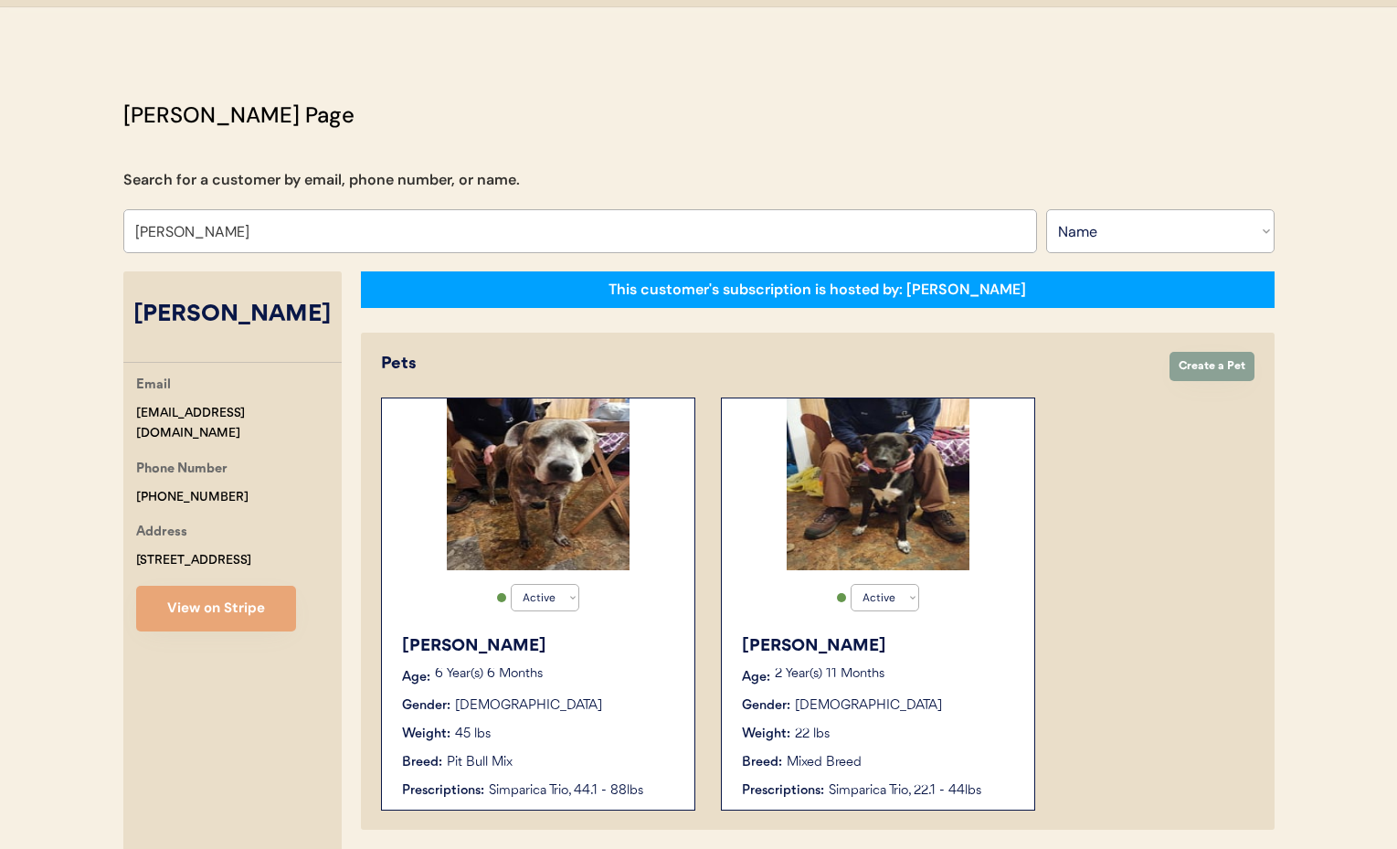
select select "true"
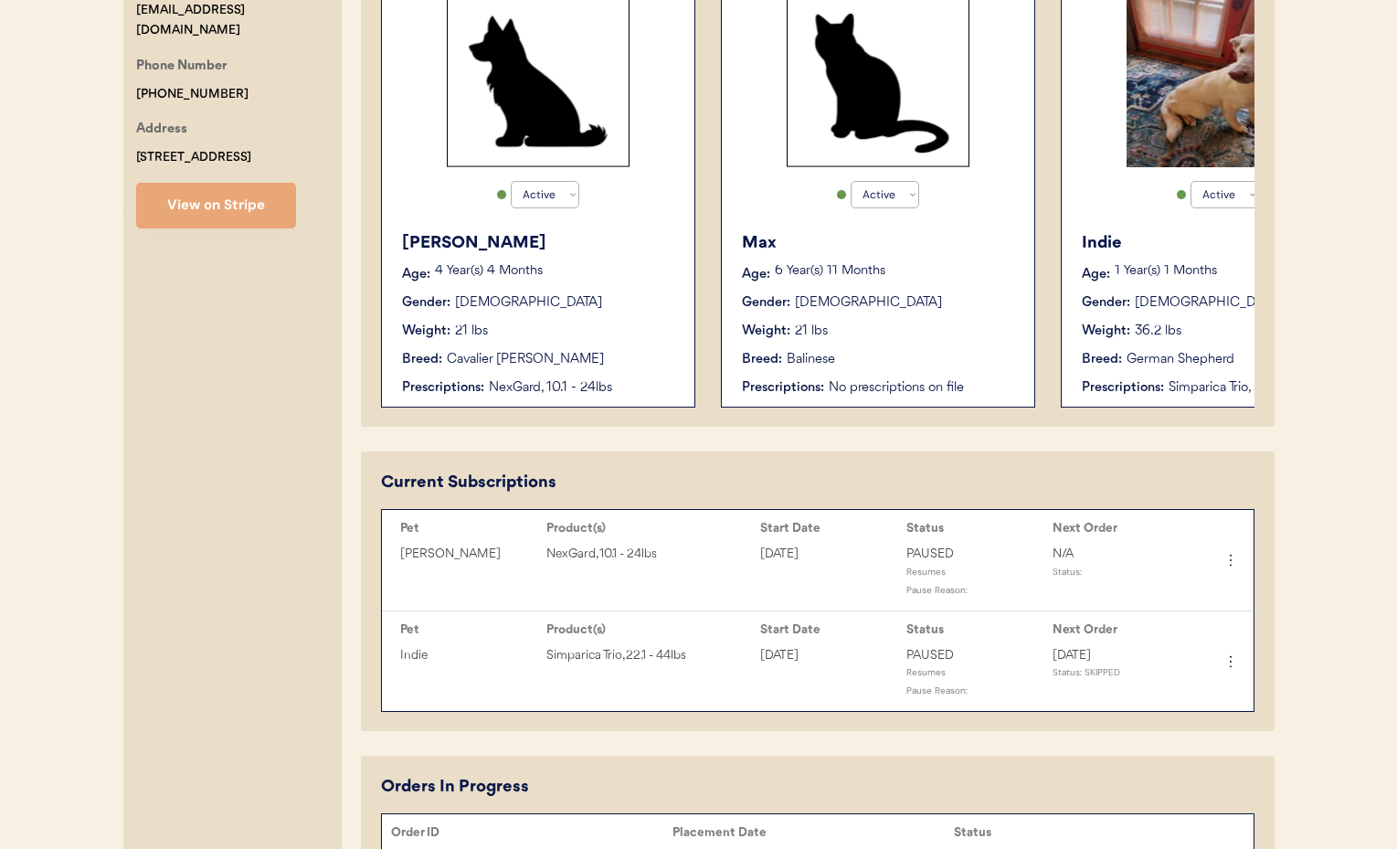
scroll to position [442, 0]
type input "Angela Clagg"
click at [661, 321] on div "Weight: 21 lbs" at bounding box center [539, 330] width 274 height 19
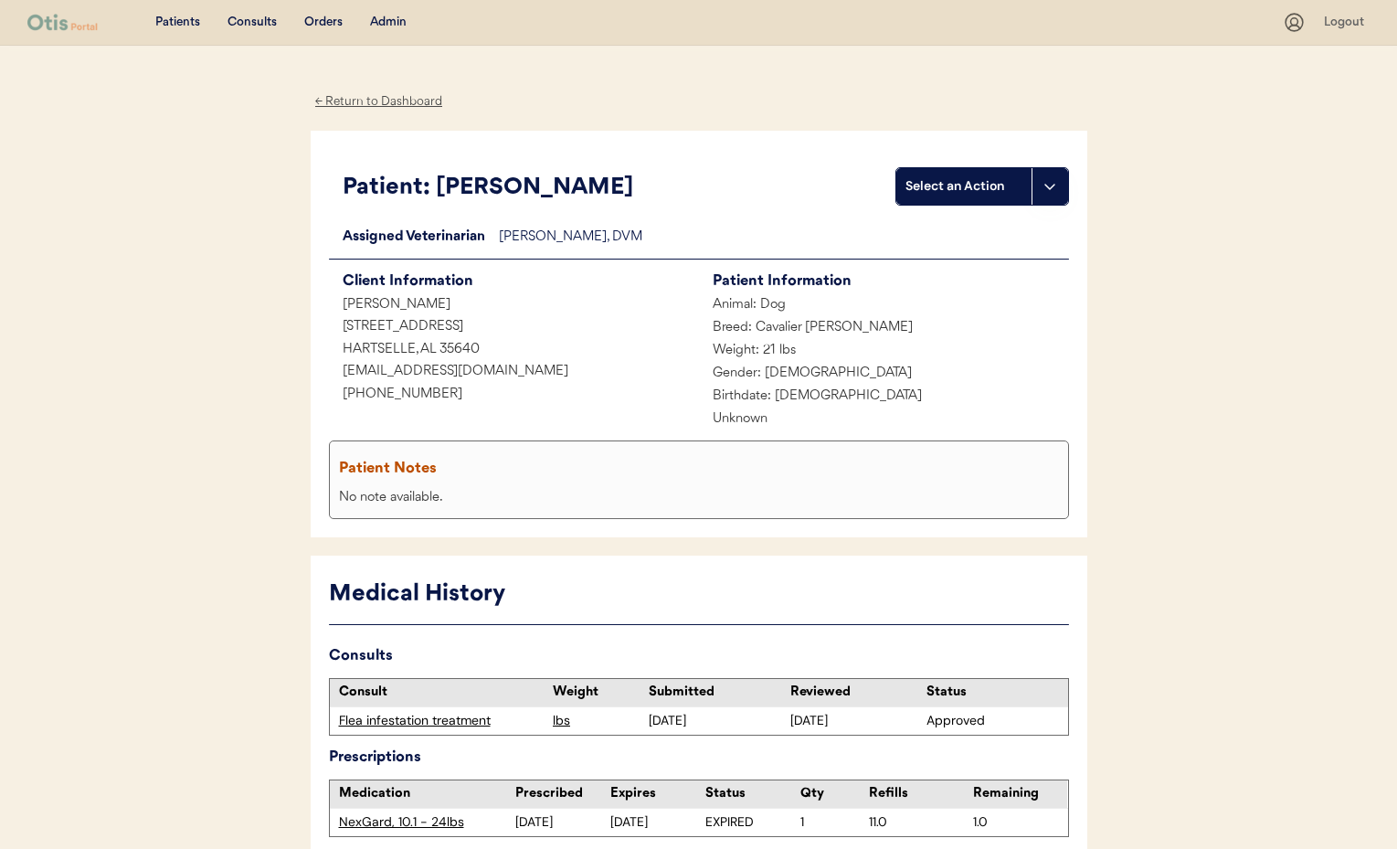
scroll to position [98, 0]
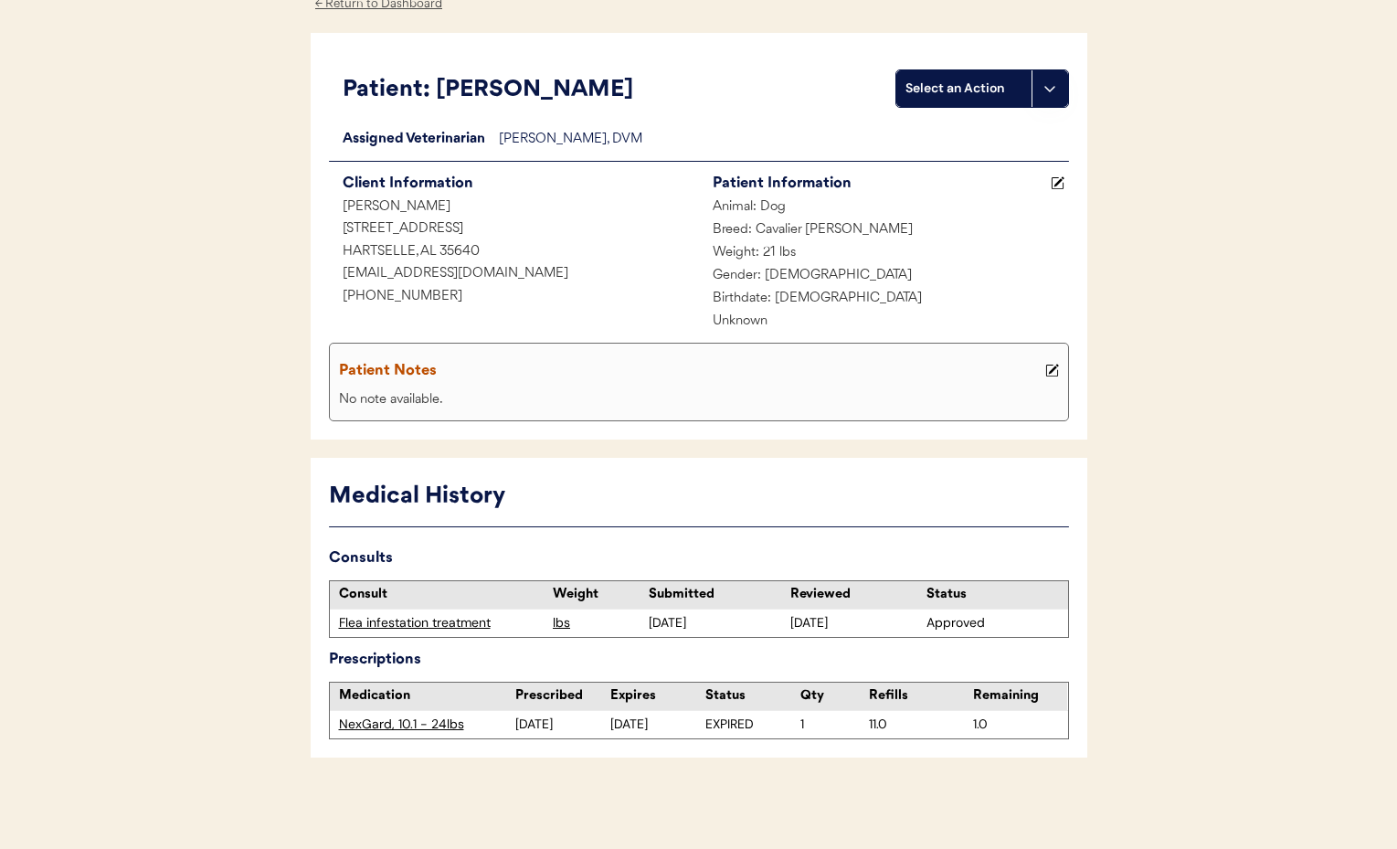
click at [384, 5] on div "← Return to Dashboard" at bounding box center [379, 4] width 137 height 21
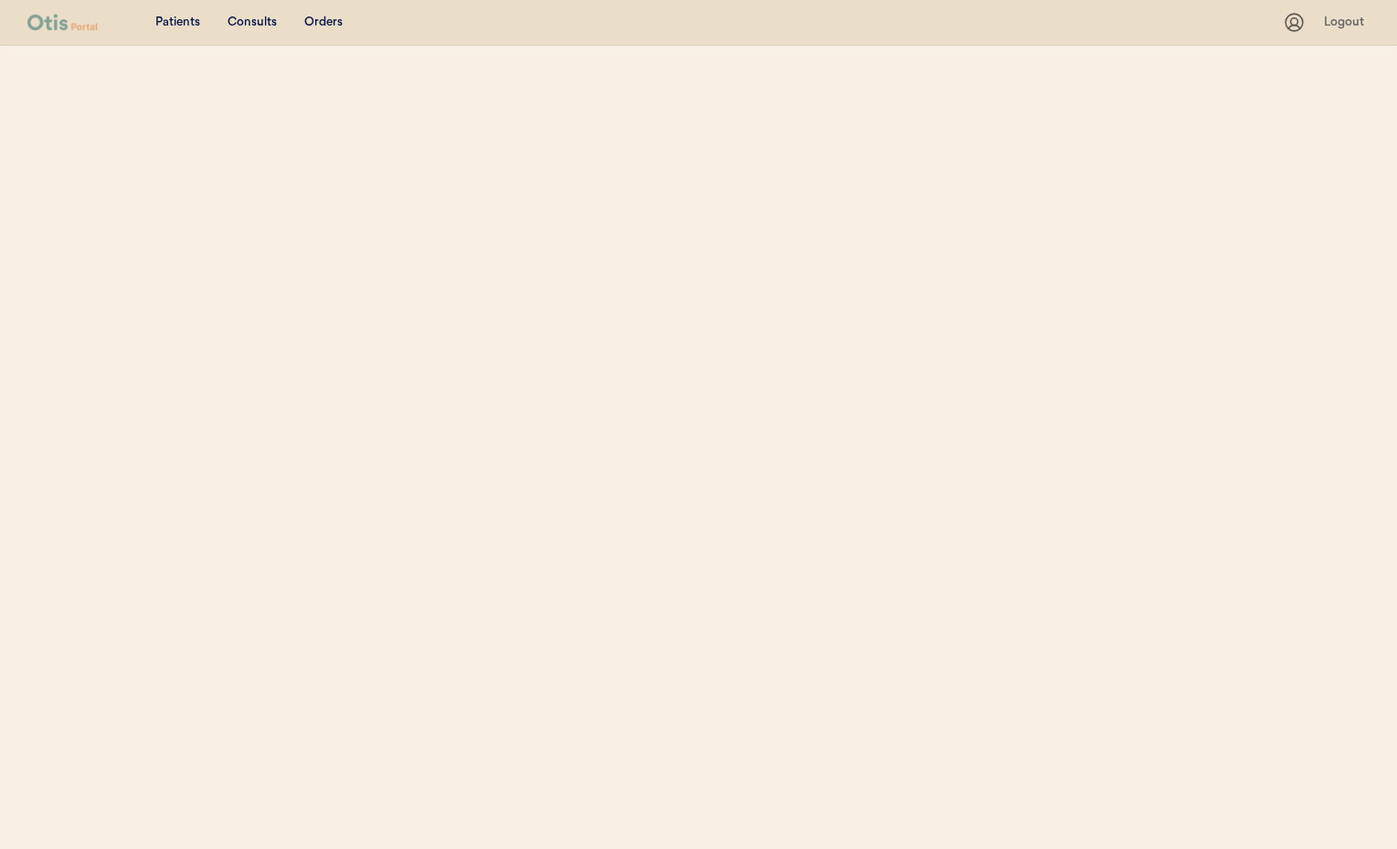
select select ""Name""
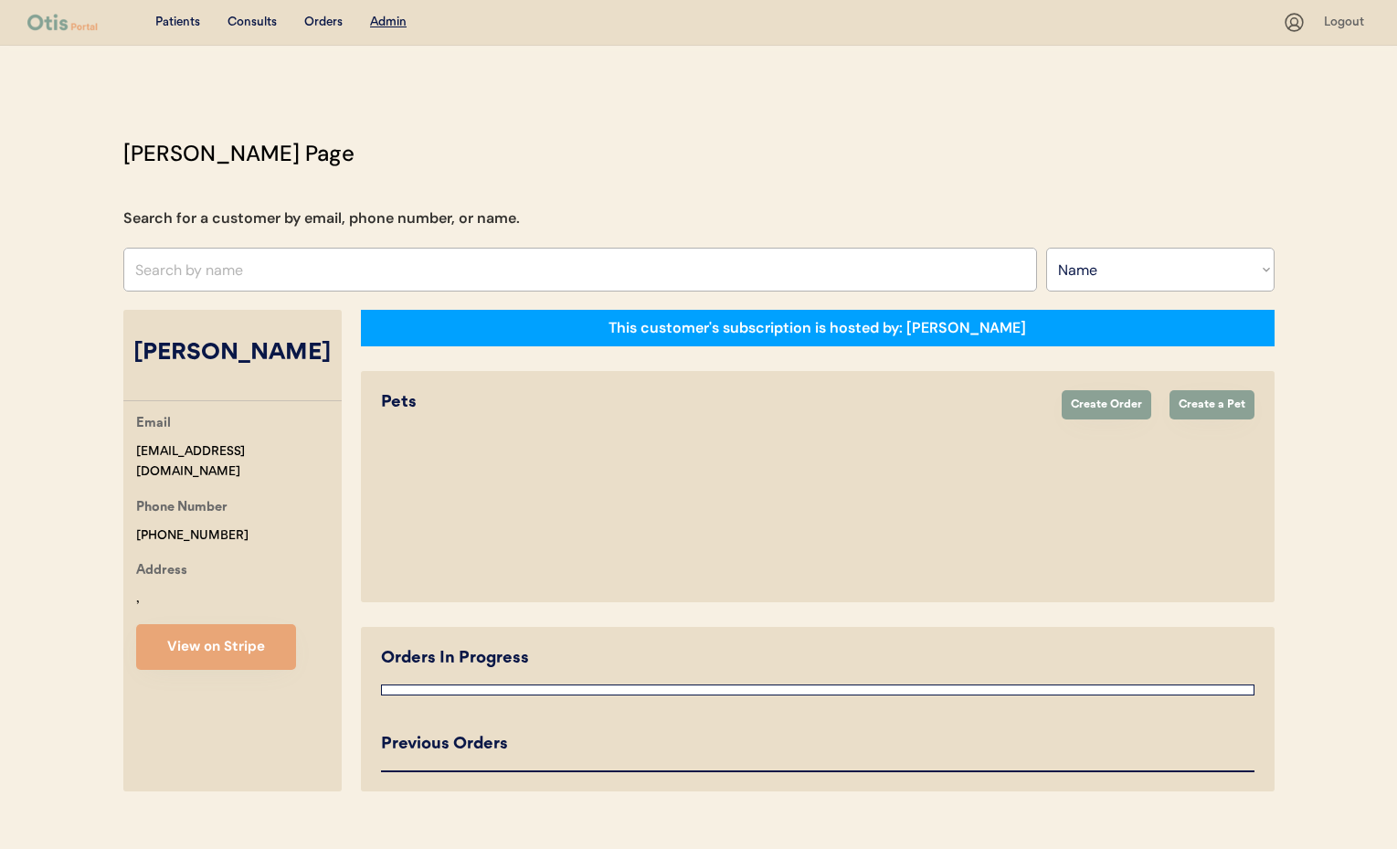
select select "true"
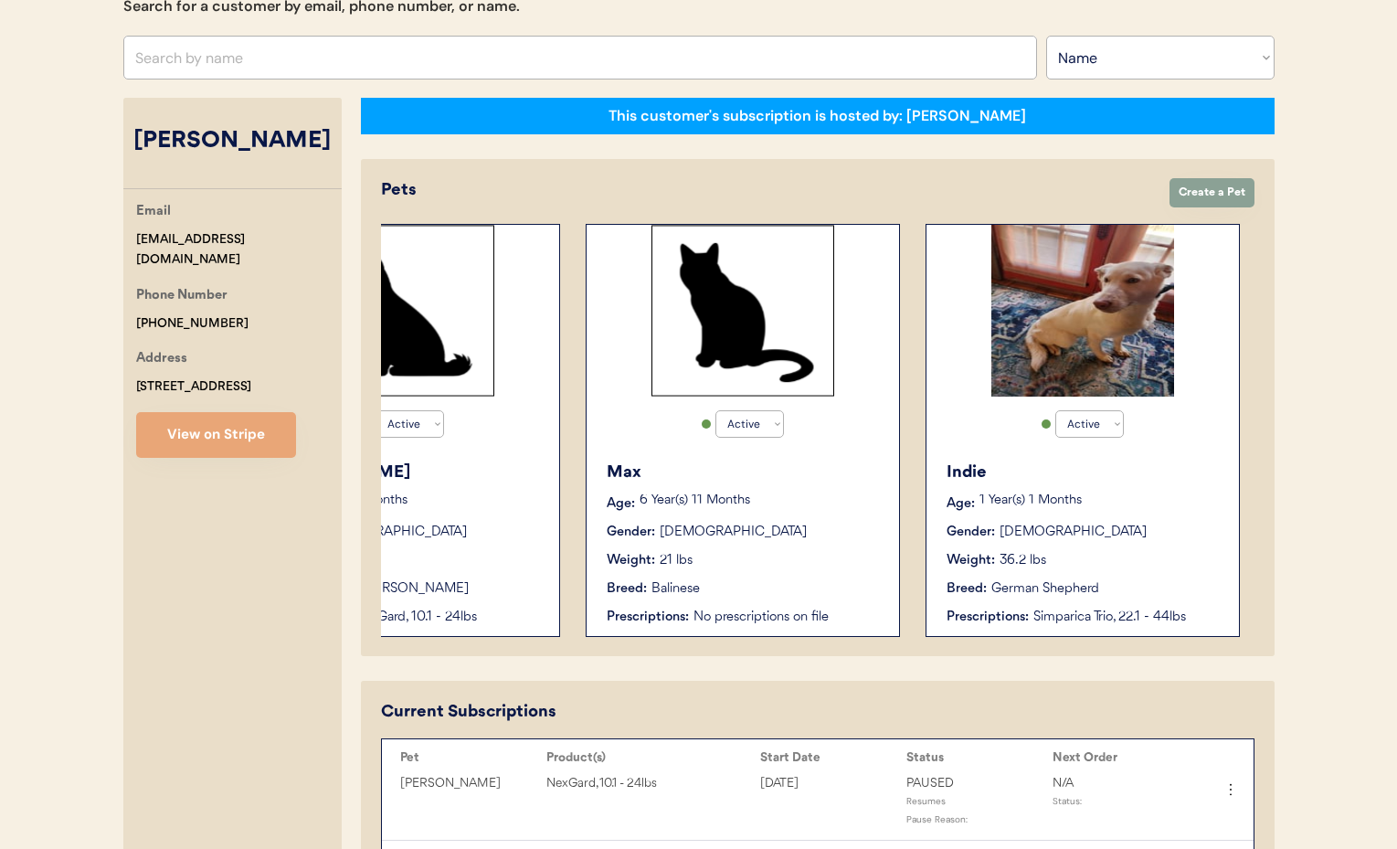
scroll to position [0, 146]
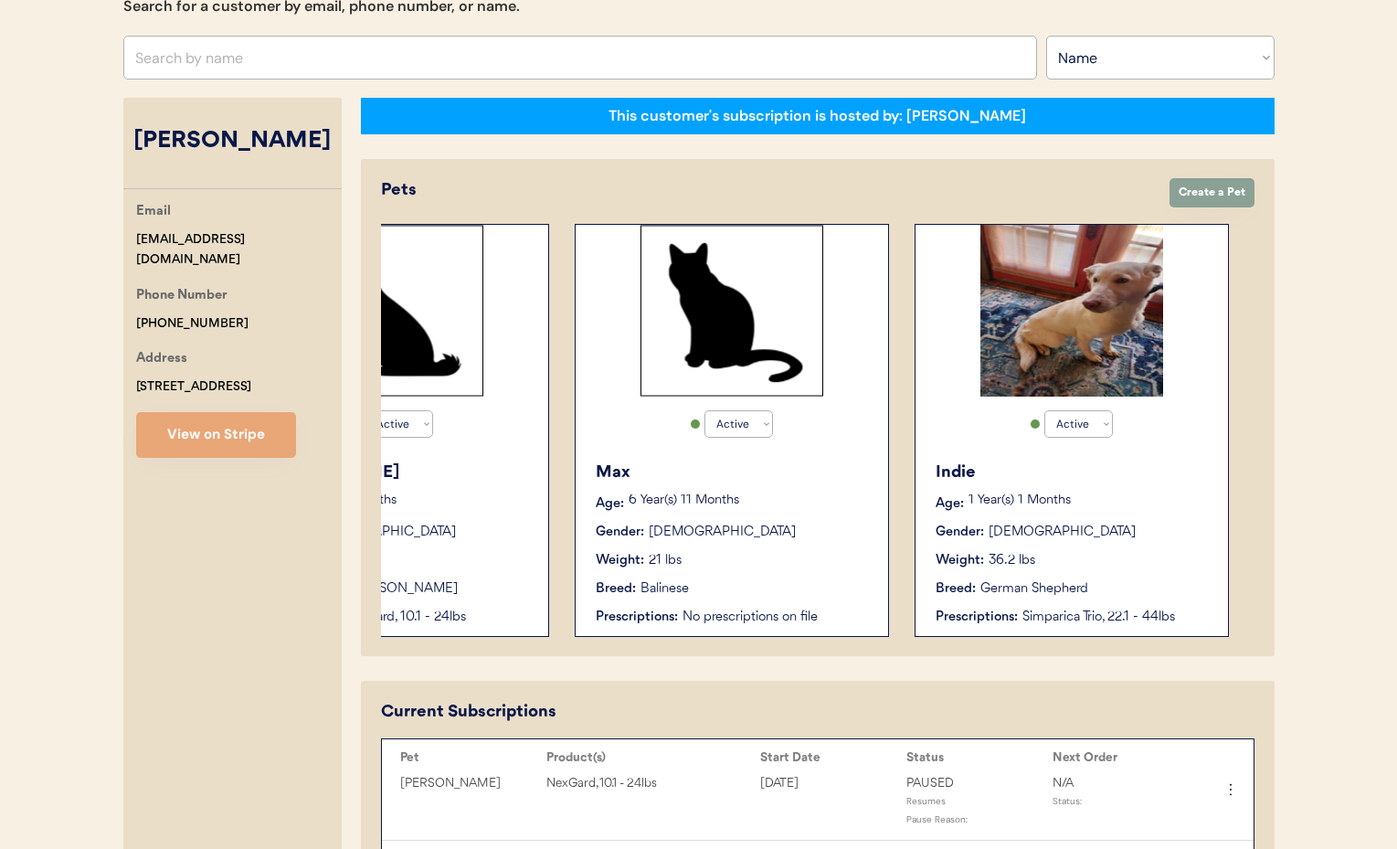
click at [1095, 507] on div "1 Year(s) 1 Months" at bounding box center [1088, 503] width 241 height 18
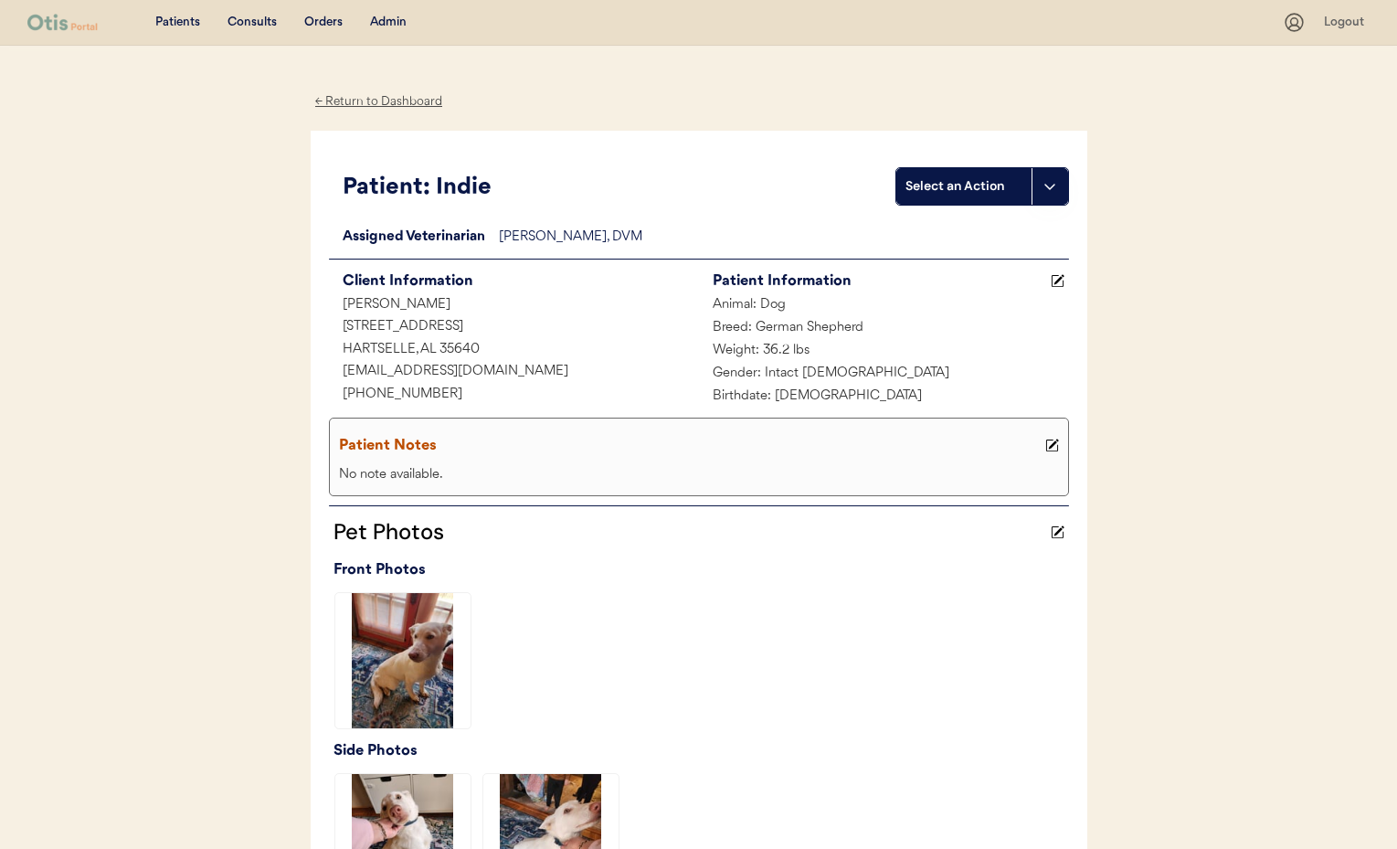
click at [343, 99] on div "← Return to Dashboard" at bounding box center [379, 101] width 137 height 21
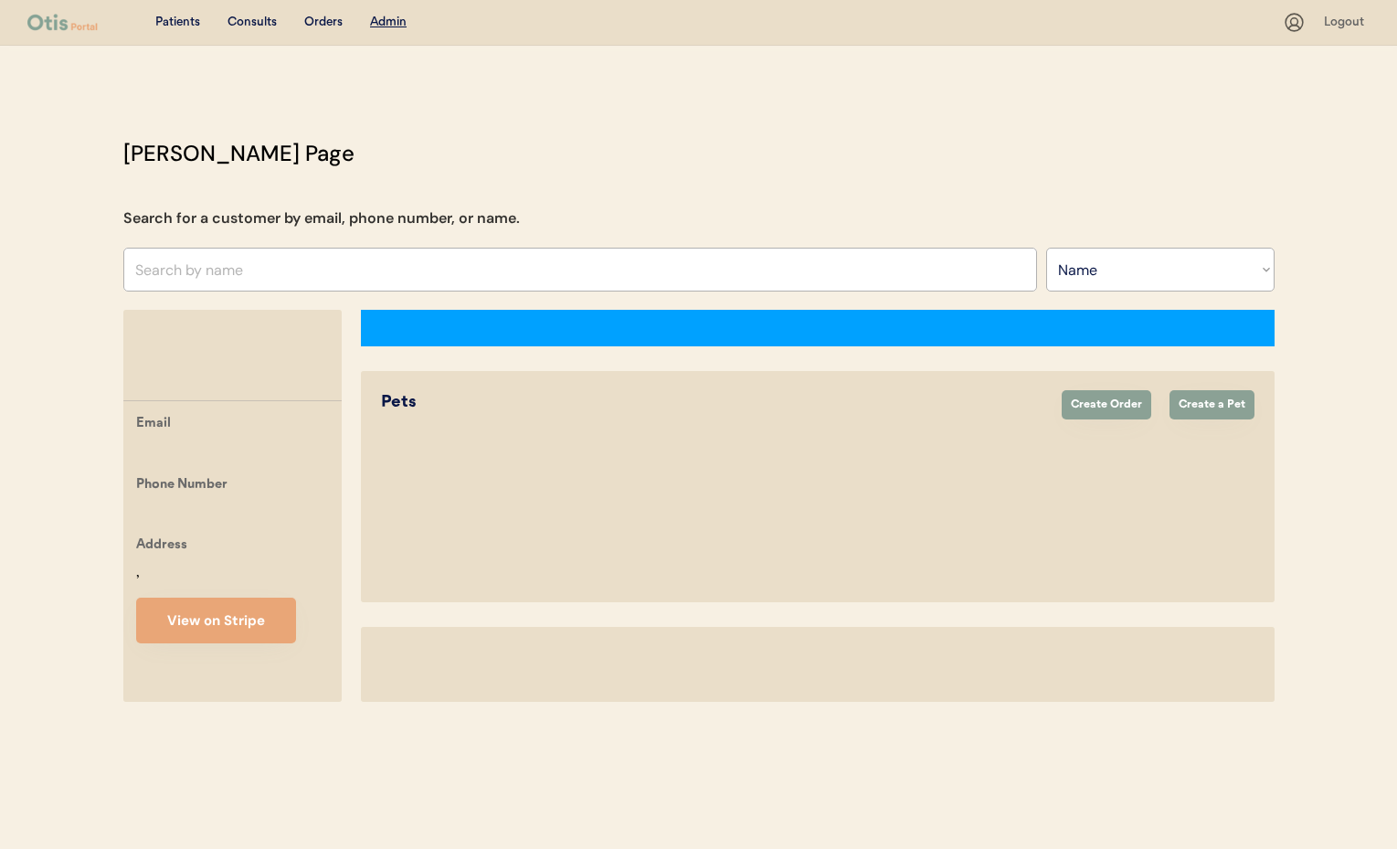
select select ""Name""
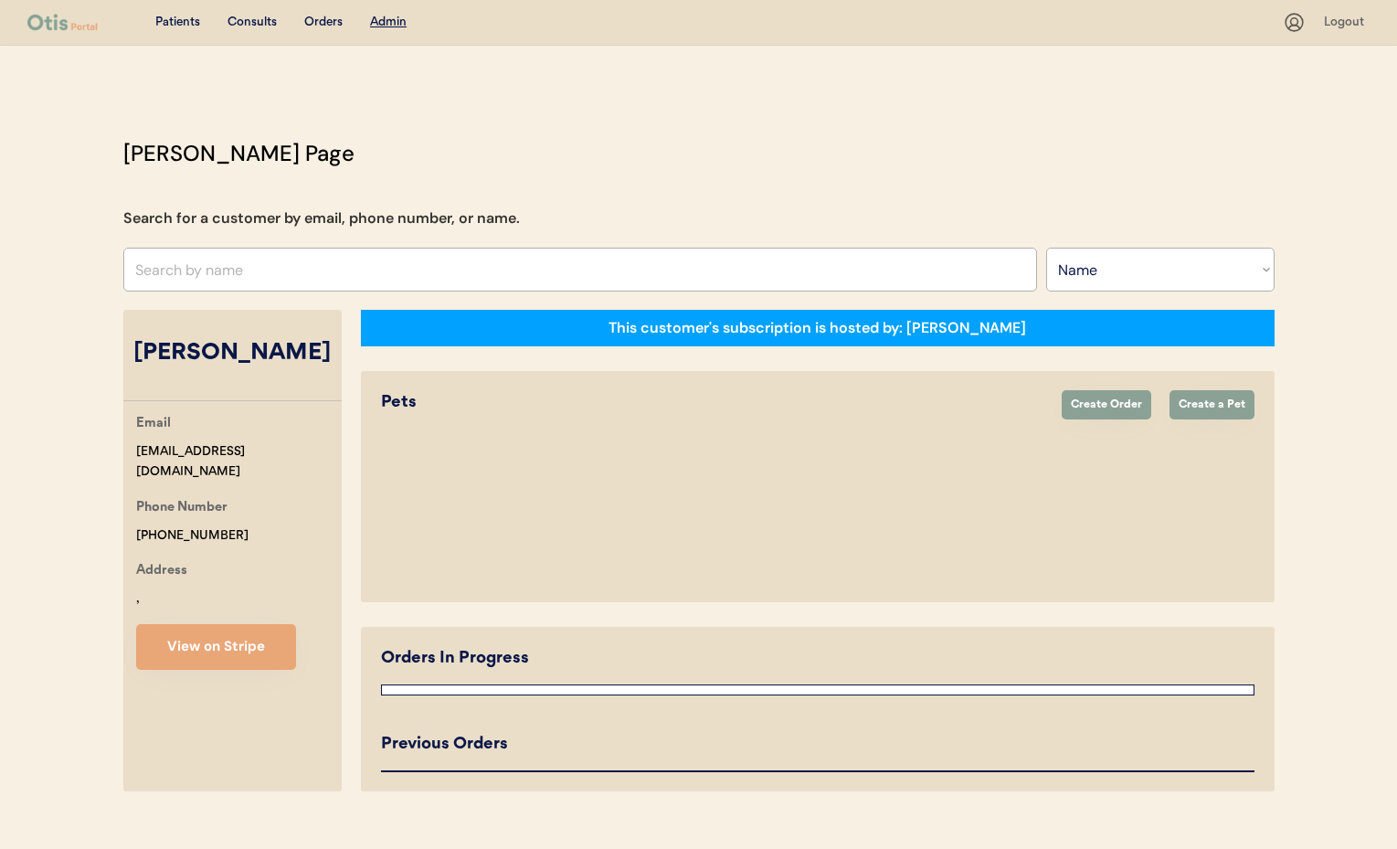
select select "true"
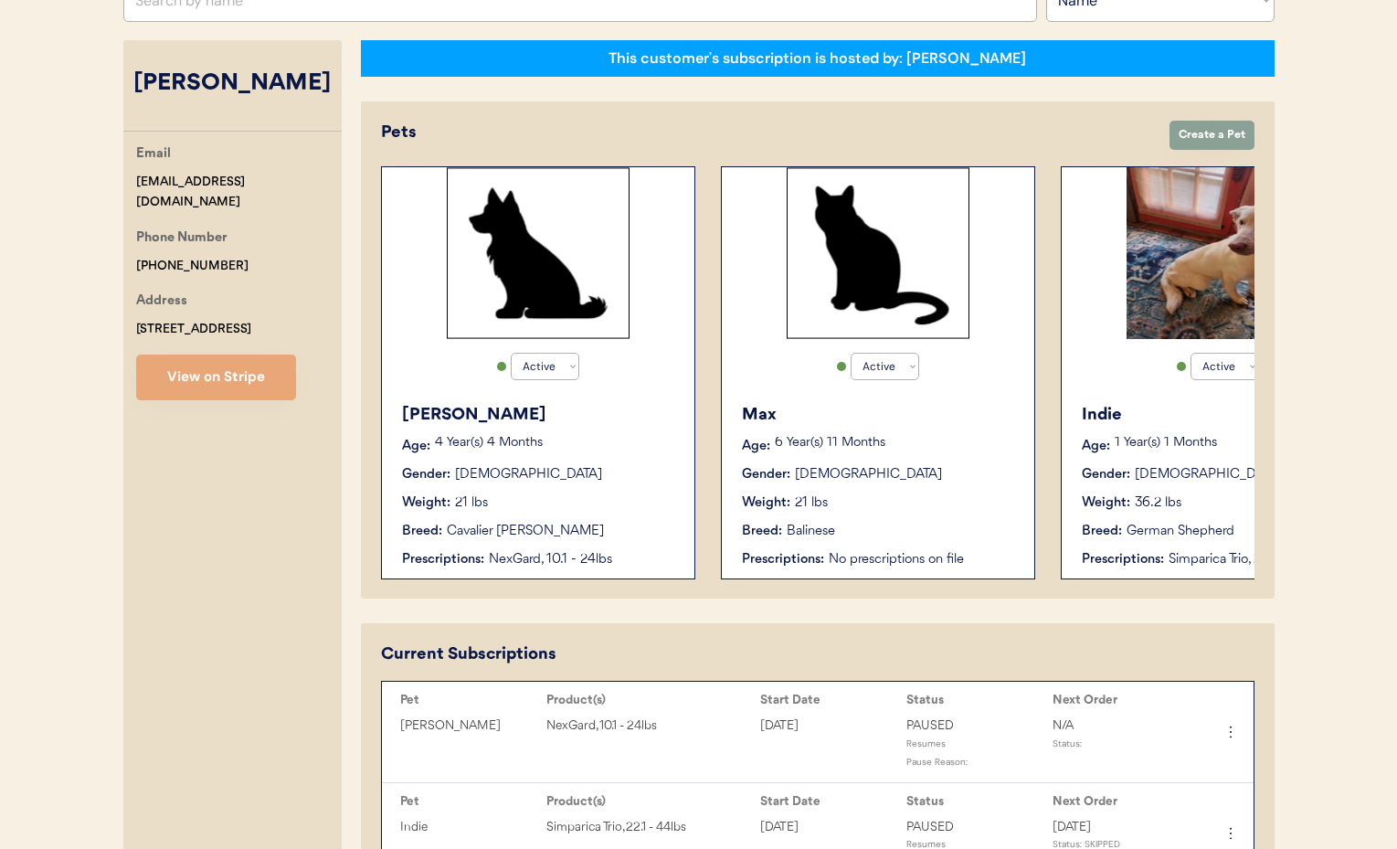
scroll to position [291, 0]
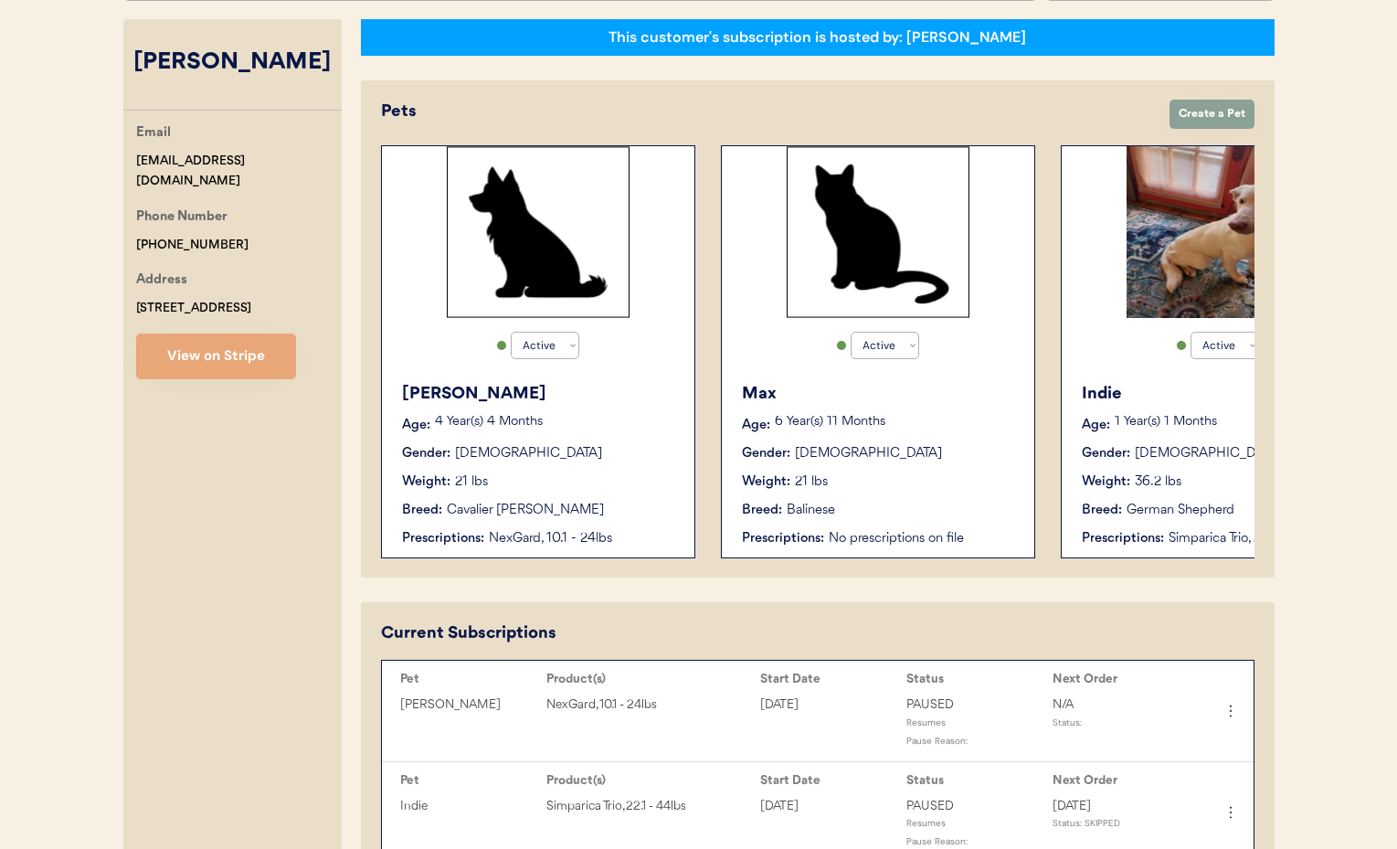
click at [579, 487] on div "Weight: 21 lbs" at bounding box center [539, 481] width 274 height 19
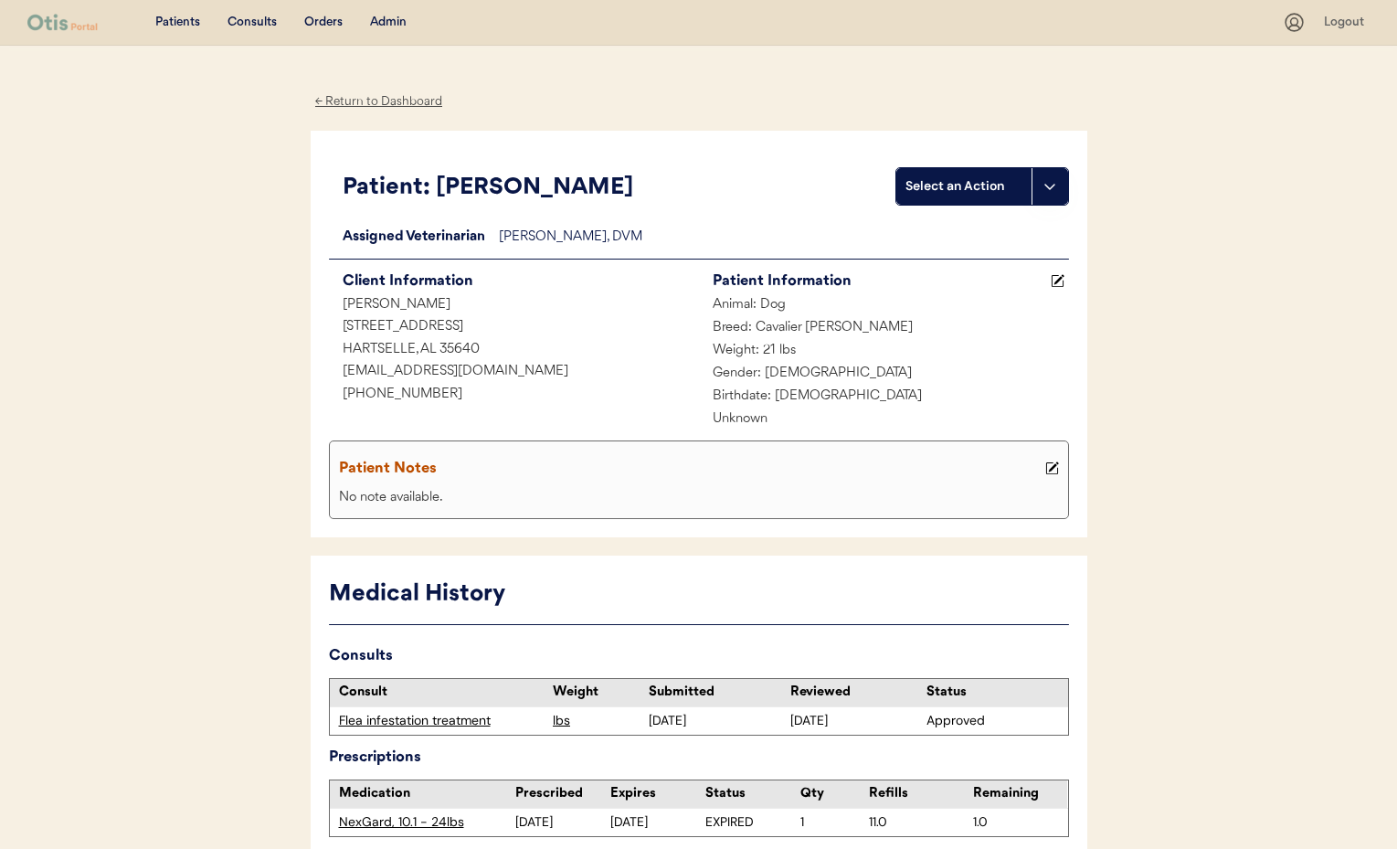
click at [375, 101] on div "← Return to Dashboard" at bounding box center [379, 101] width 137 height 21
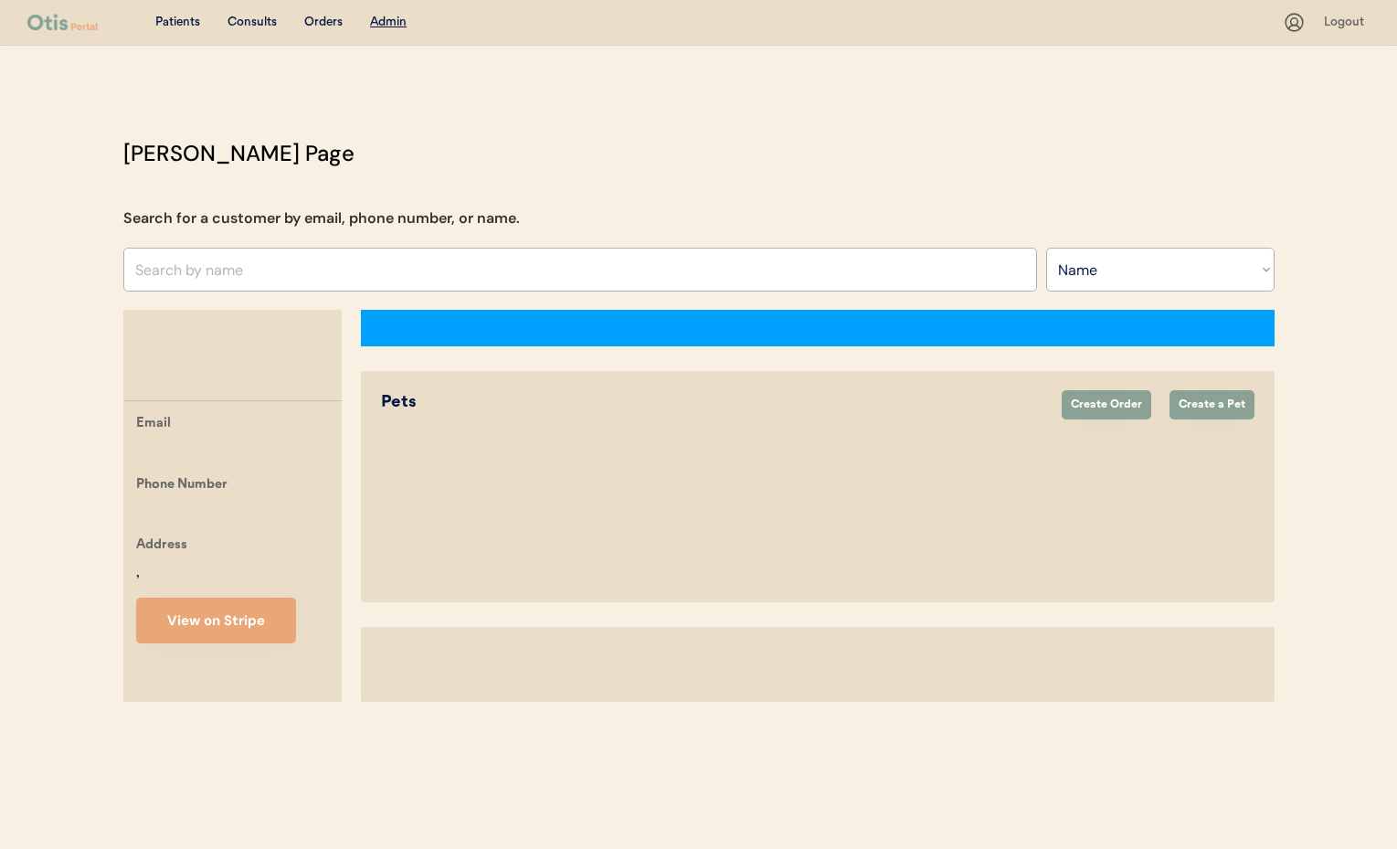
select select ""Name""
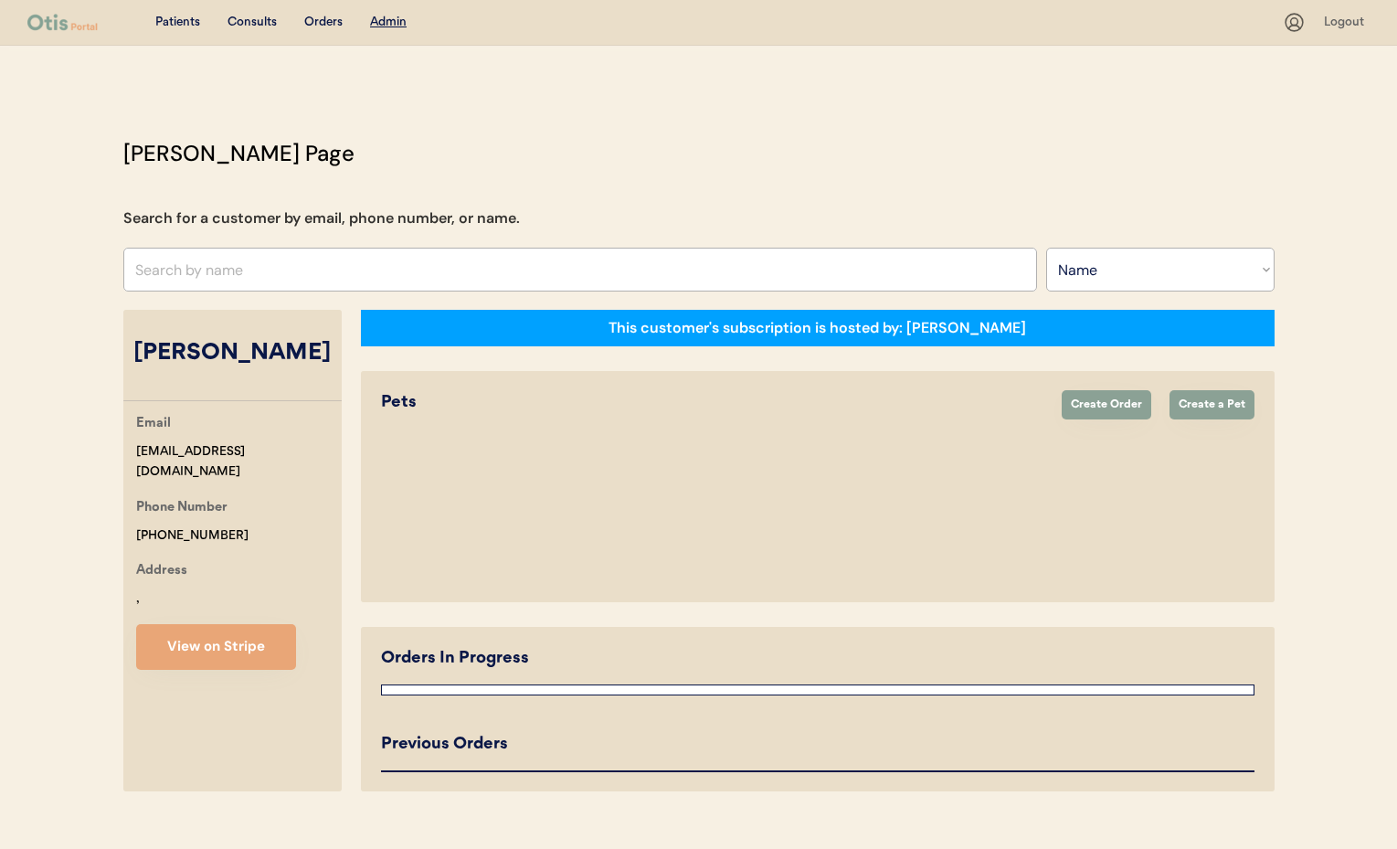
select select "true"
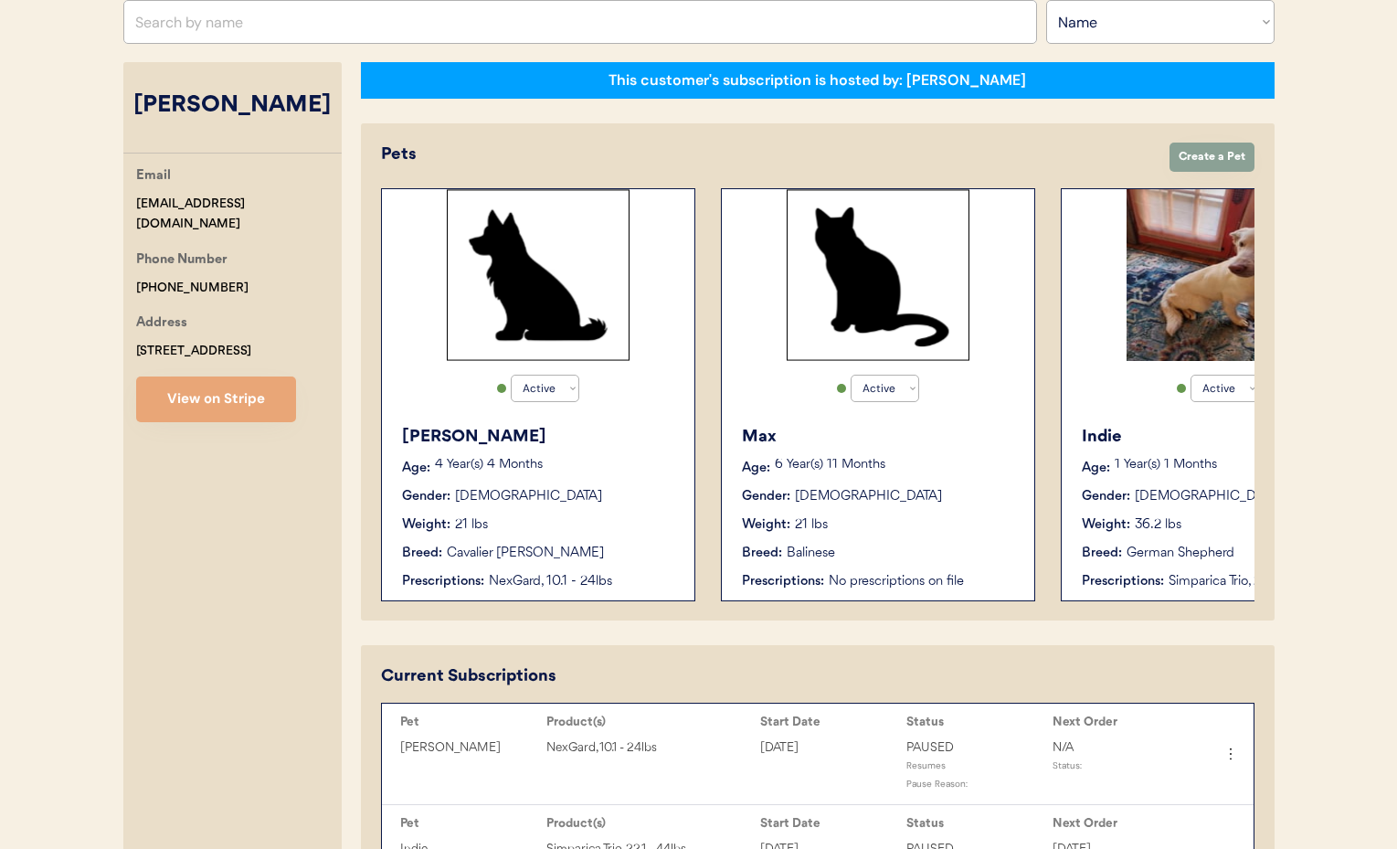
scroll to position [0, 146]
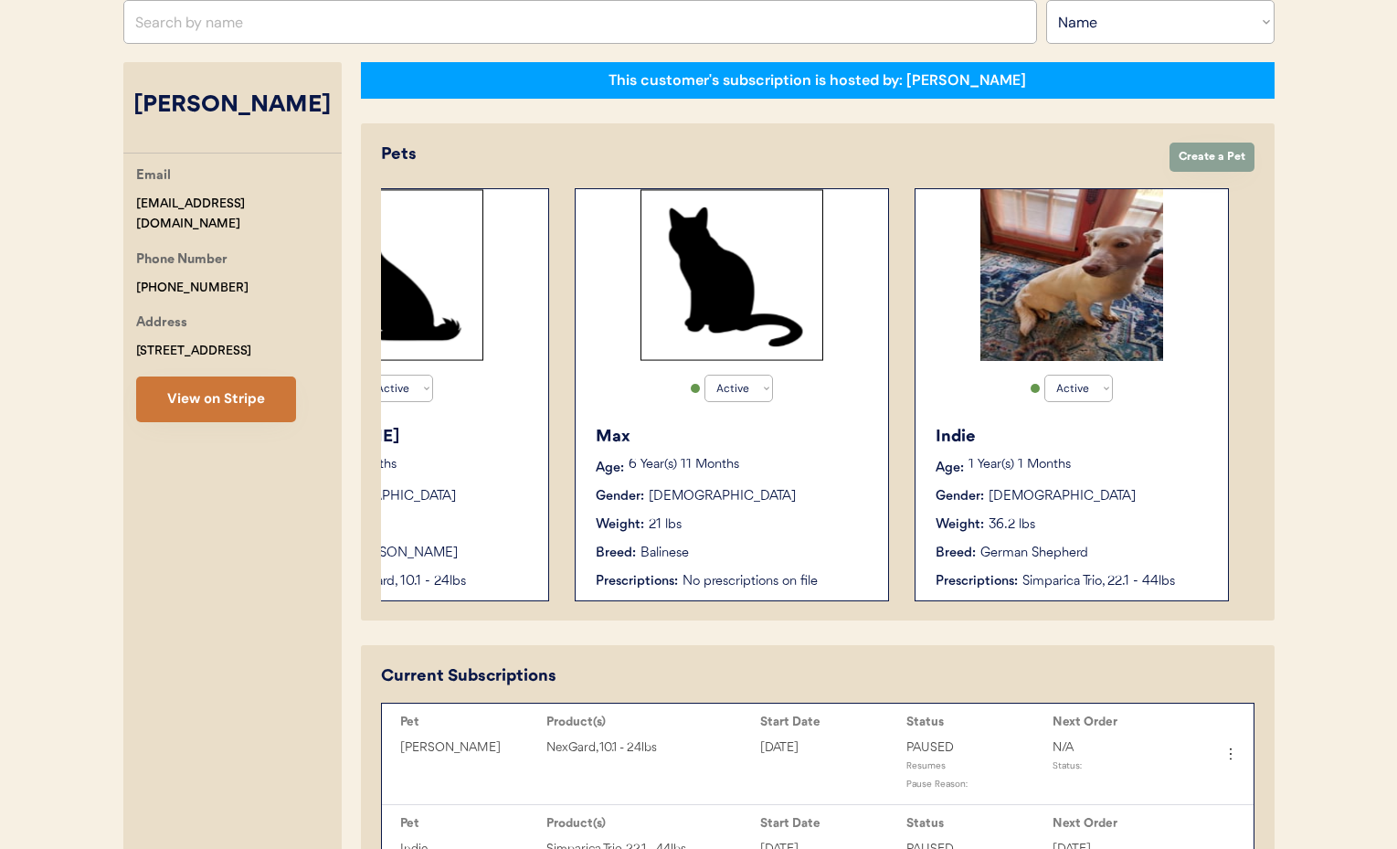
click at [191, 397] on button "View on Stripe" at bounding box center [216, 399] width 160 height 46
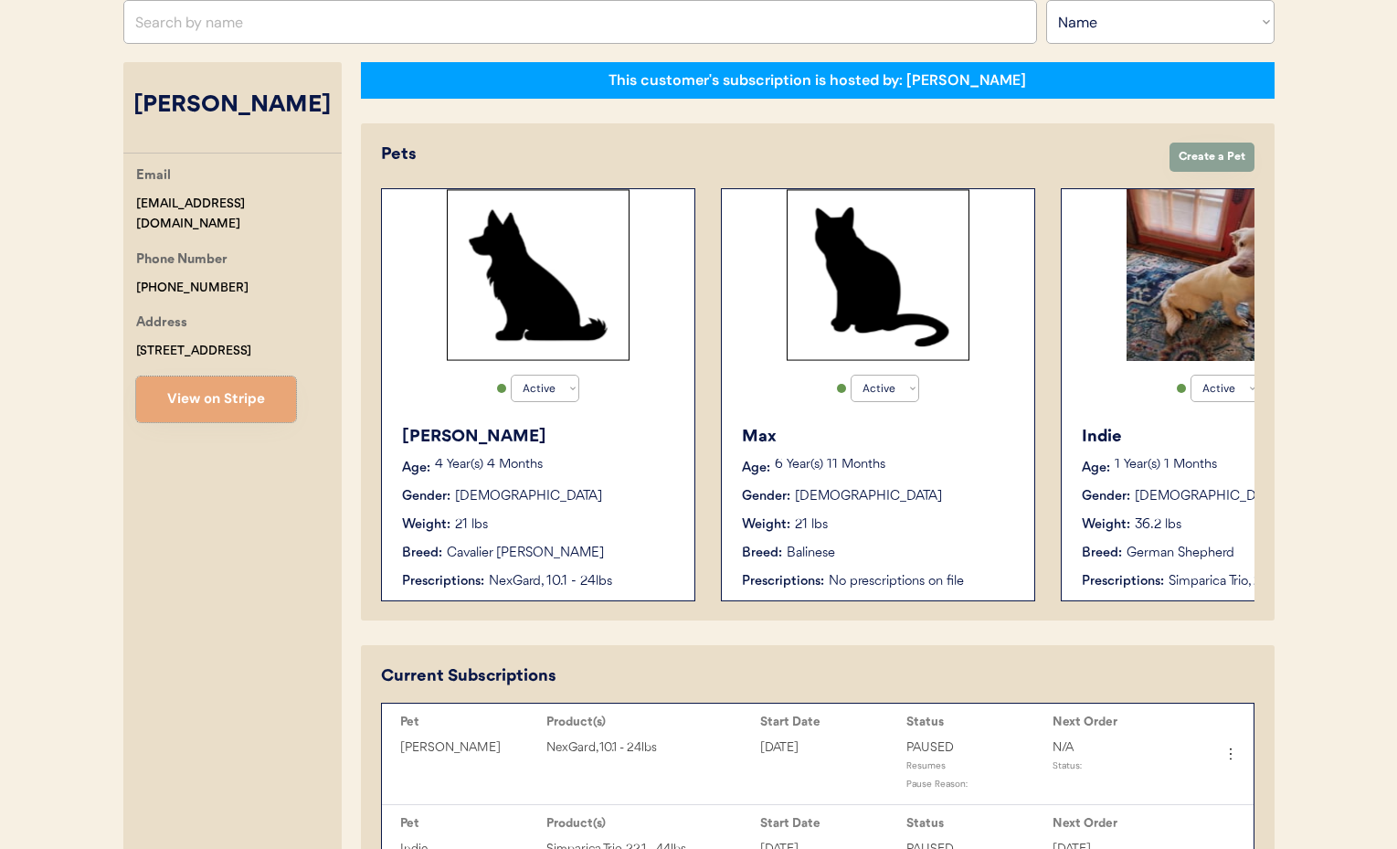
click at [238, 28] on input "text" at bounding box center [580, 22] width 914 height 44
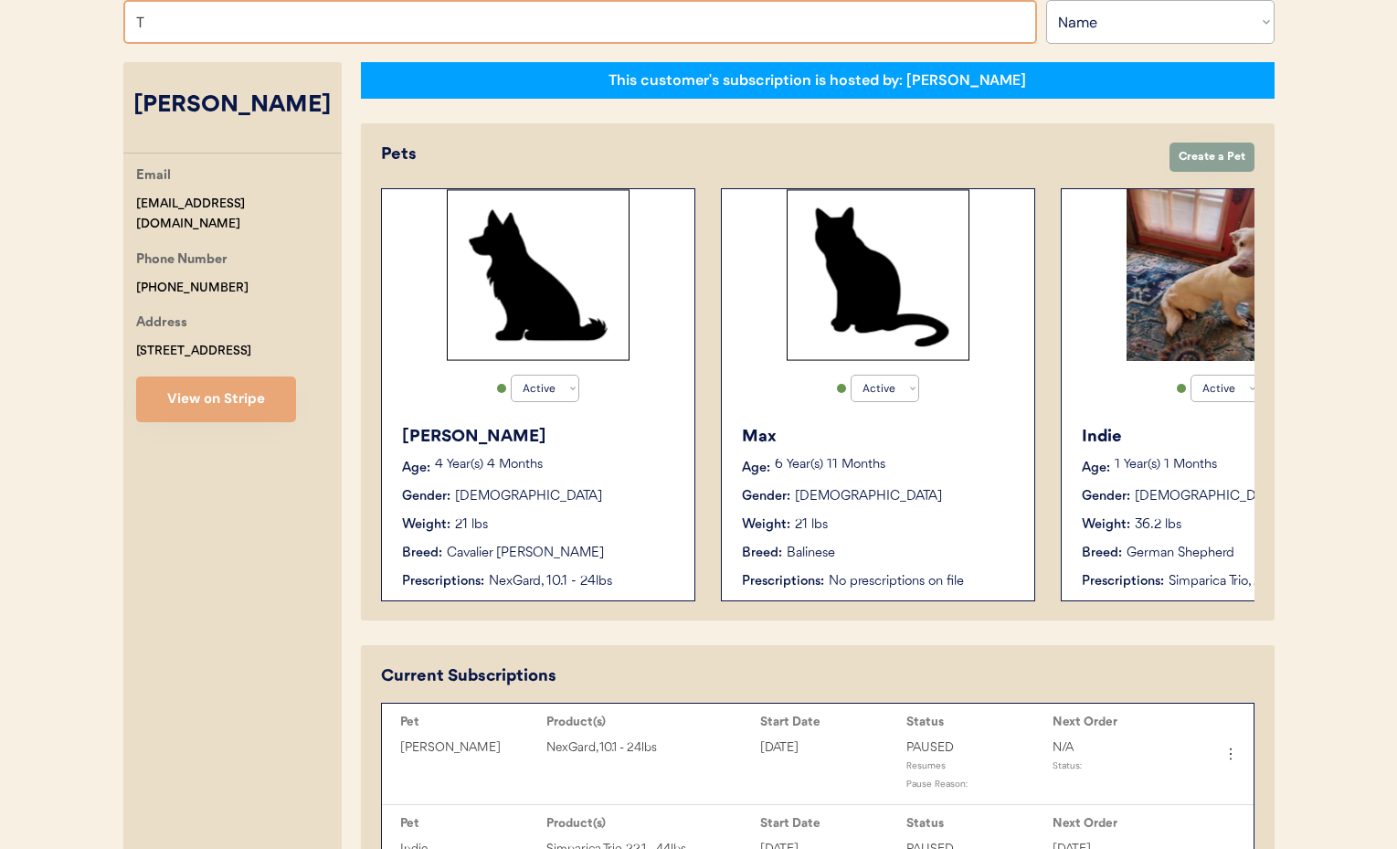
type input "Ta"
type input "[PERSON_NAME]"
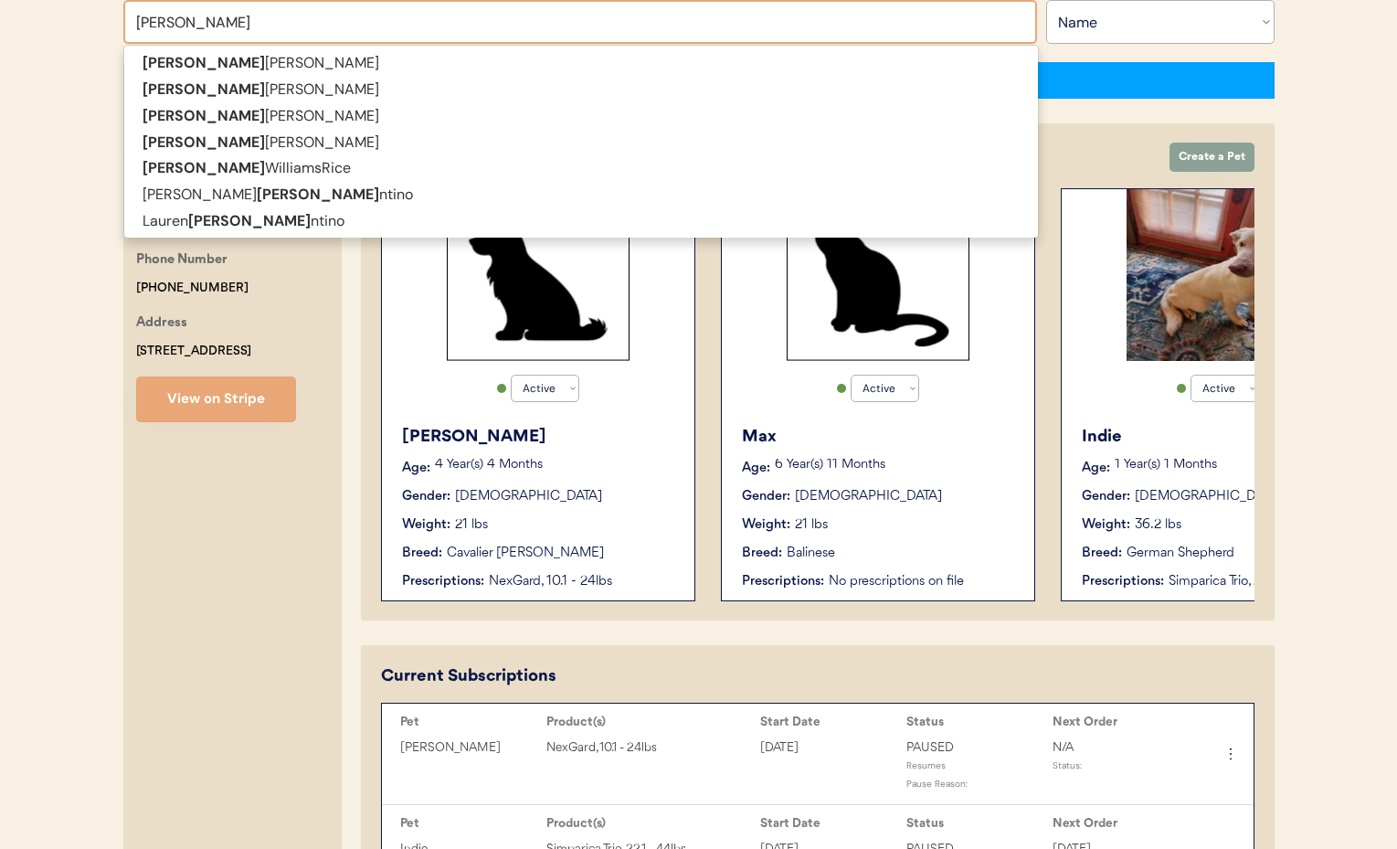
type input "[PERSON_NAME]"
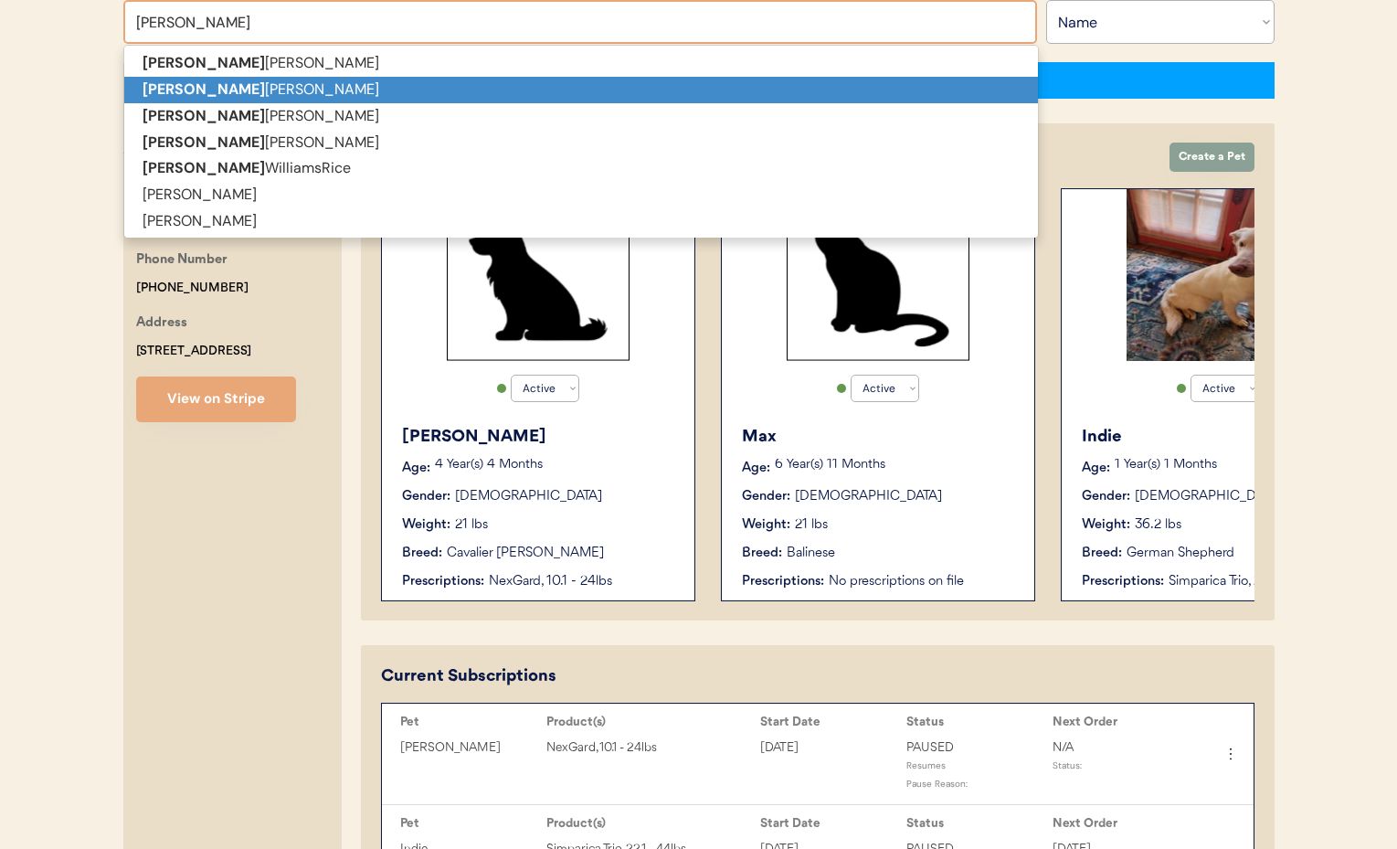
click at [232, 95] on p "[PERSON_NAME]" at bounding box center [581, 90] width 914 height 26
type input "[PERSON_NAME]"
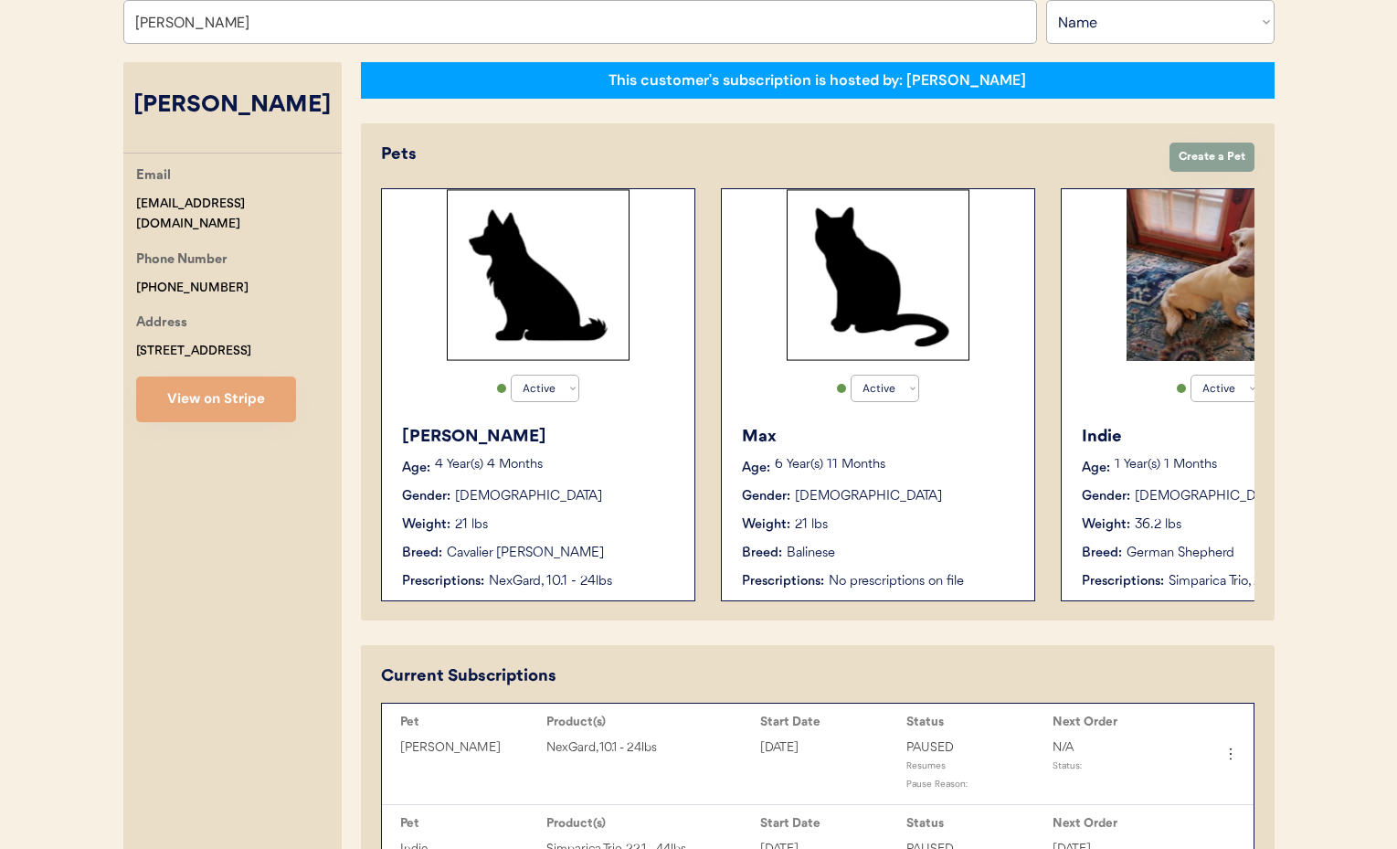
select select "true"
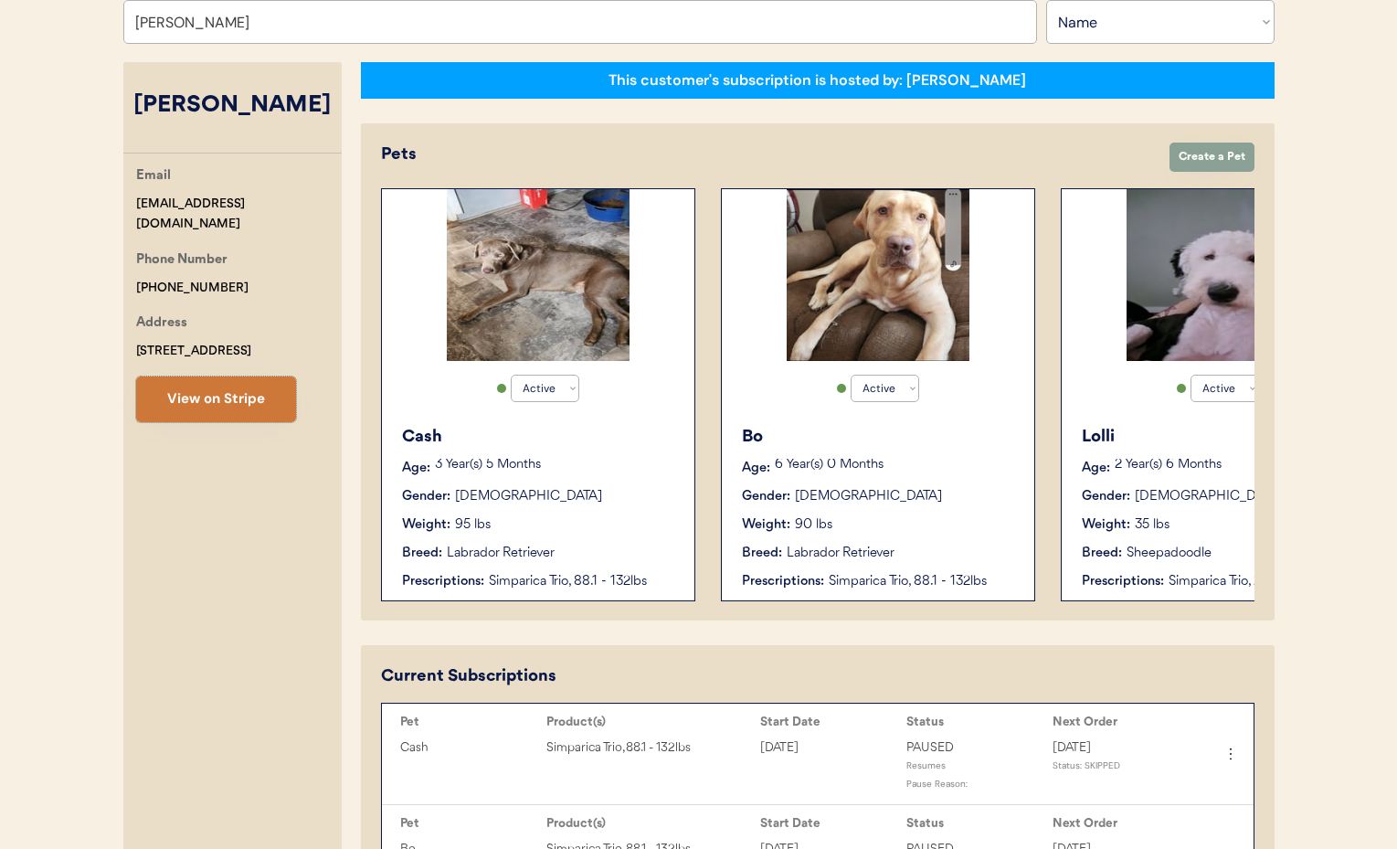
click at [212, 404] on button "View on Stripe" at bounding box center [216, 399] width 160 height 46
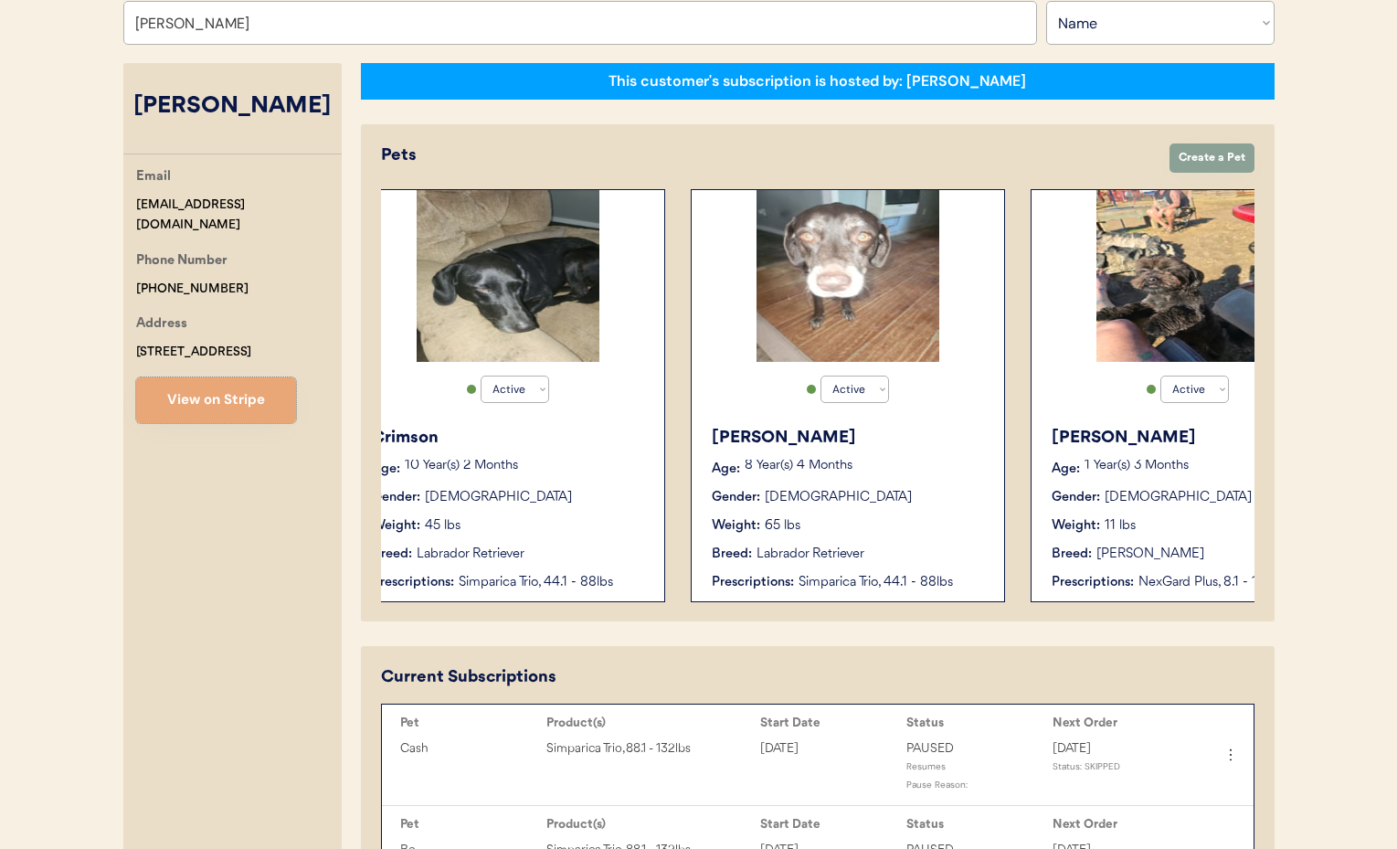
scroll to position [0, 1506]
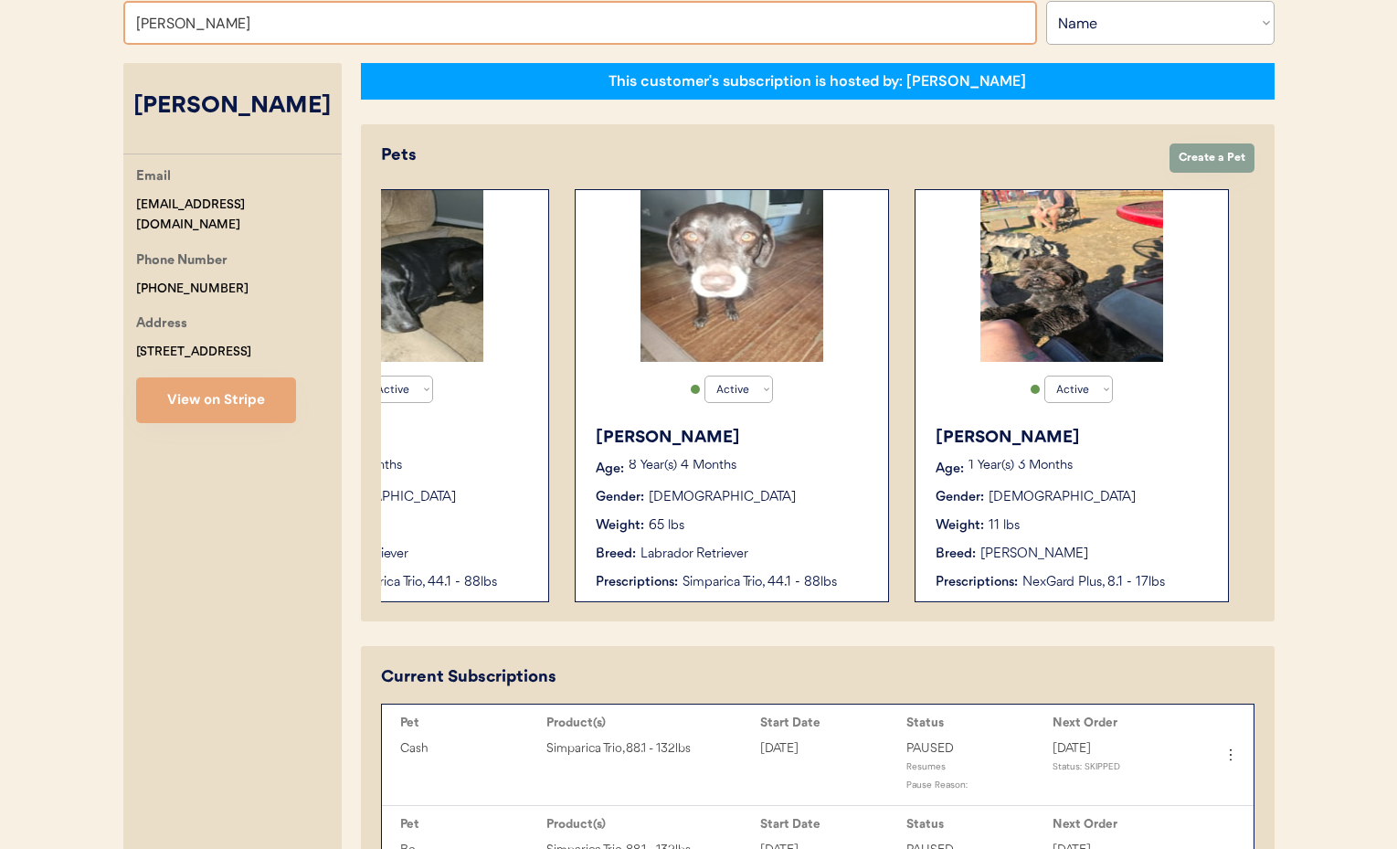
drag, startPoint x: 243, startPoint y: 26, endPoint x: 116, endPoint y: 19, distance: 127.1
type input "[PERSON_NAME]"
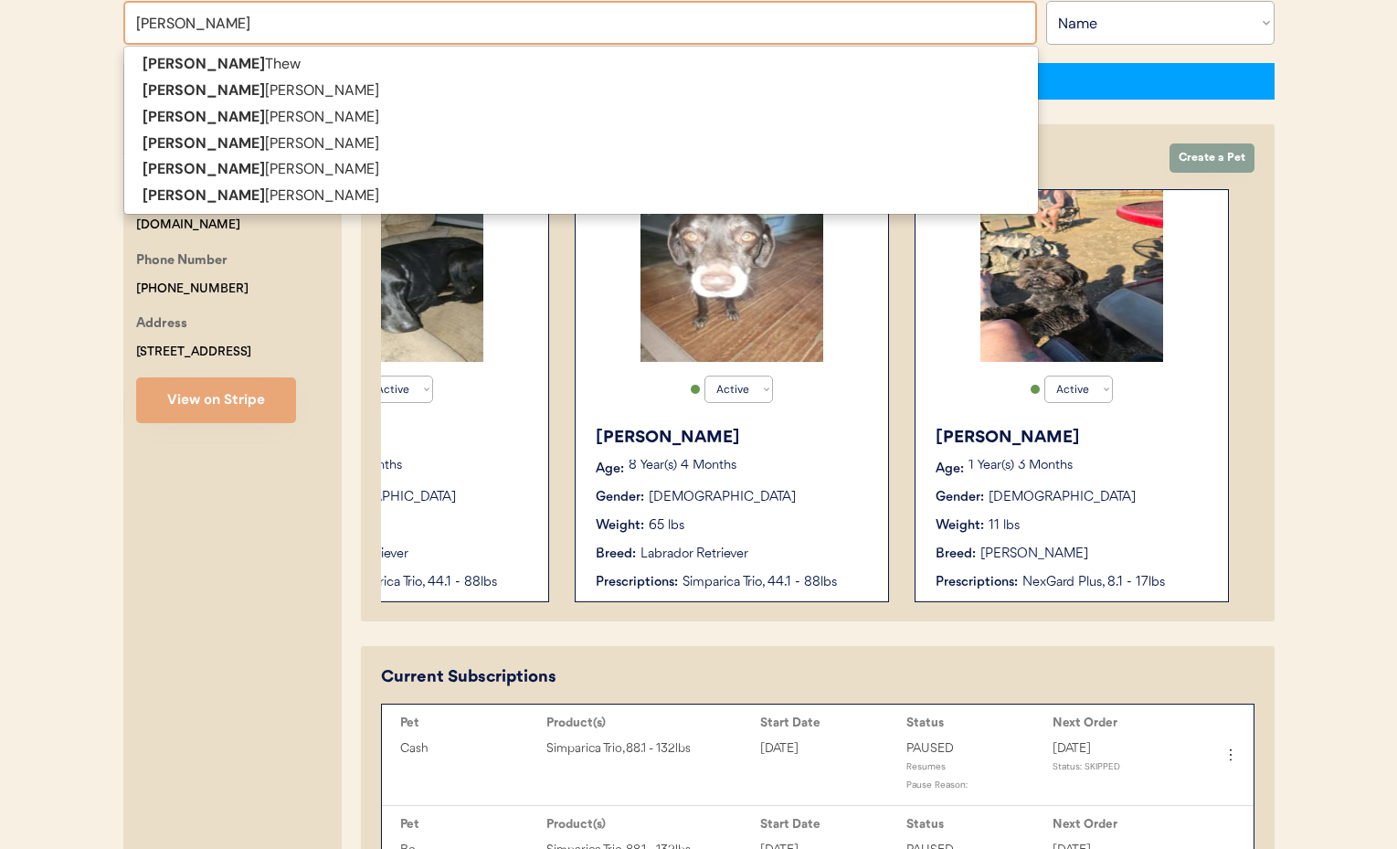
scroll to position [275, 0]
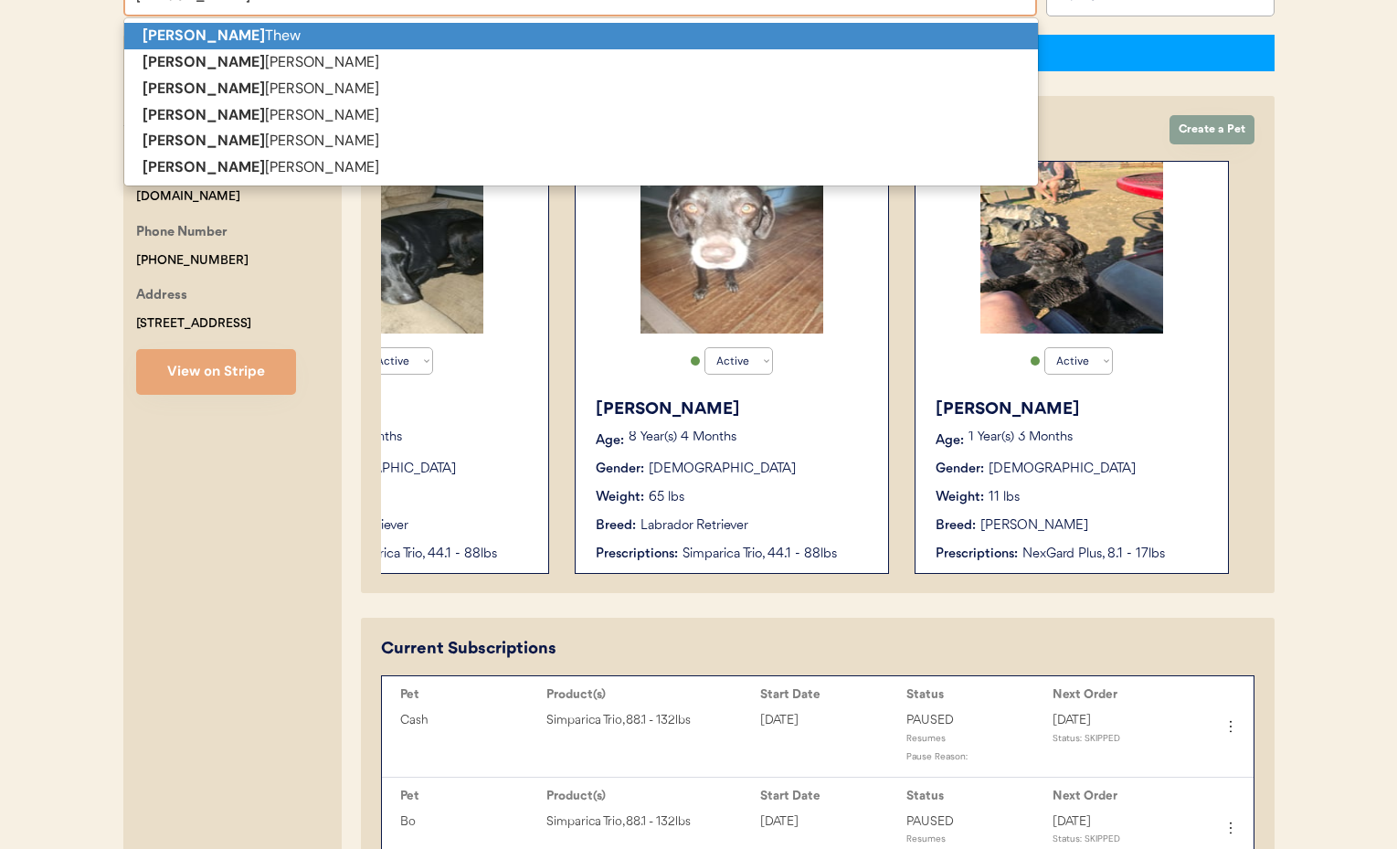
click at [176, 32] on strong "[PERSON_NAME]" at bounding box center [204, 35] width 122 height 19
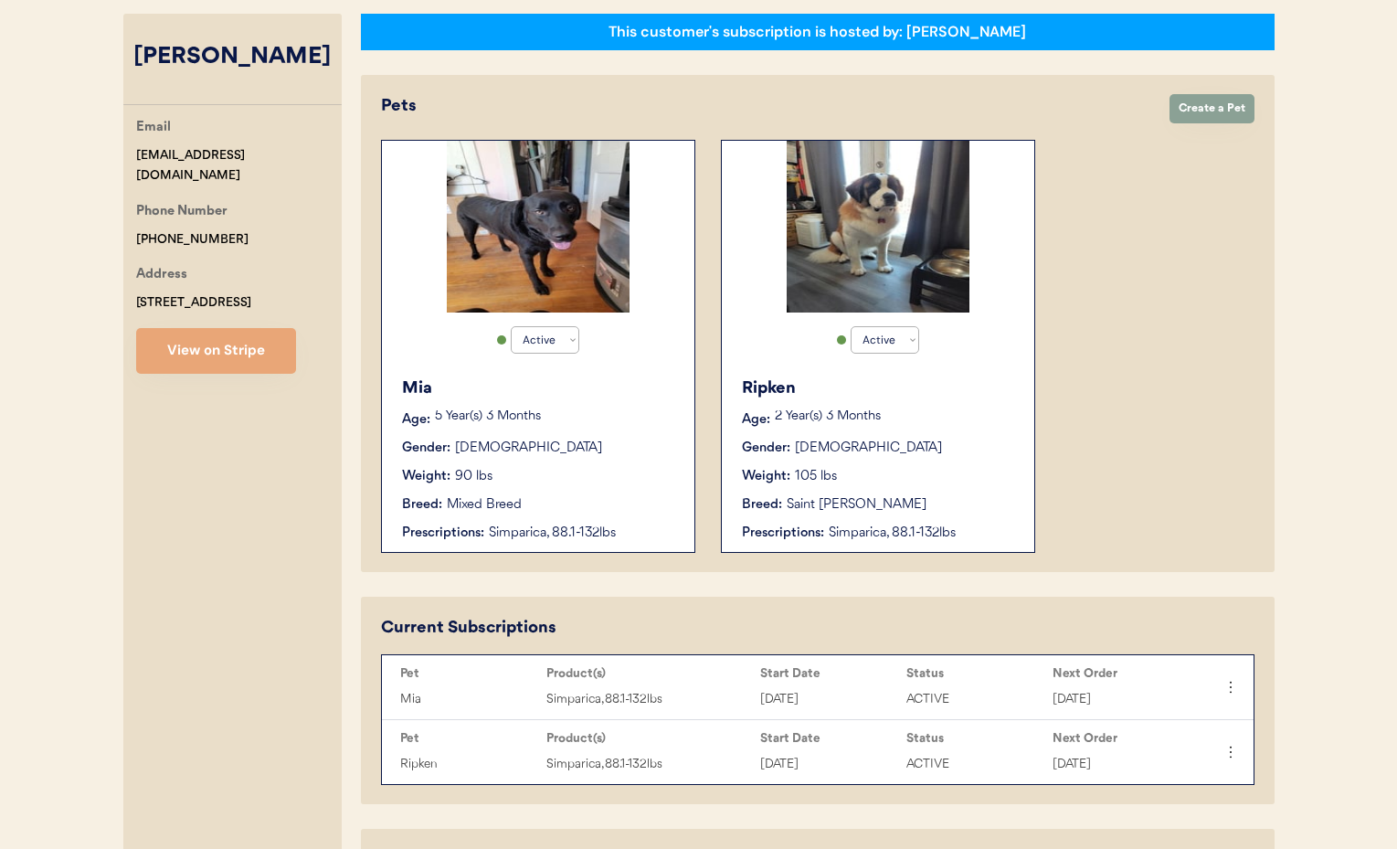
scroll to position [269, 0]
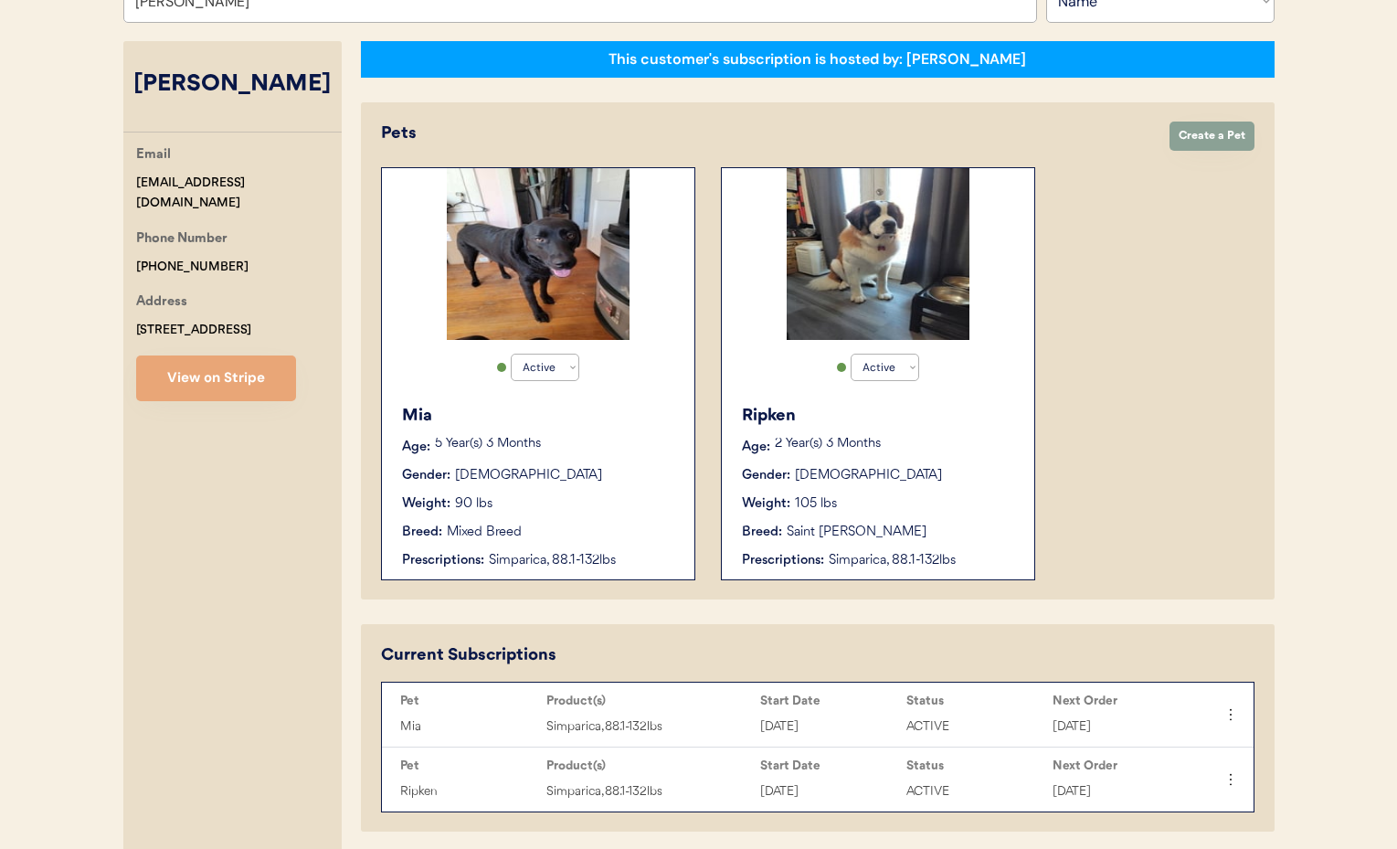
type input "[PERSON_NAME]"
click at [640, 460] on div "[PERSON_NAME] Age: [DEMOGRAPHIC_DATA] Year(s) 3 Months Gender: [DEMOGRAPHIC_DAT…" at bounding box center [538, 487] width 294 height 185
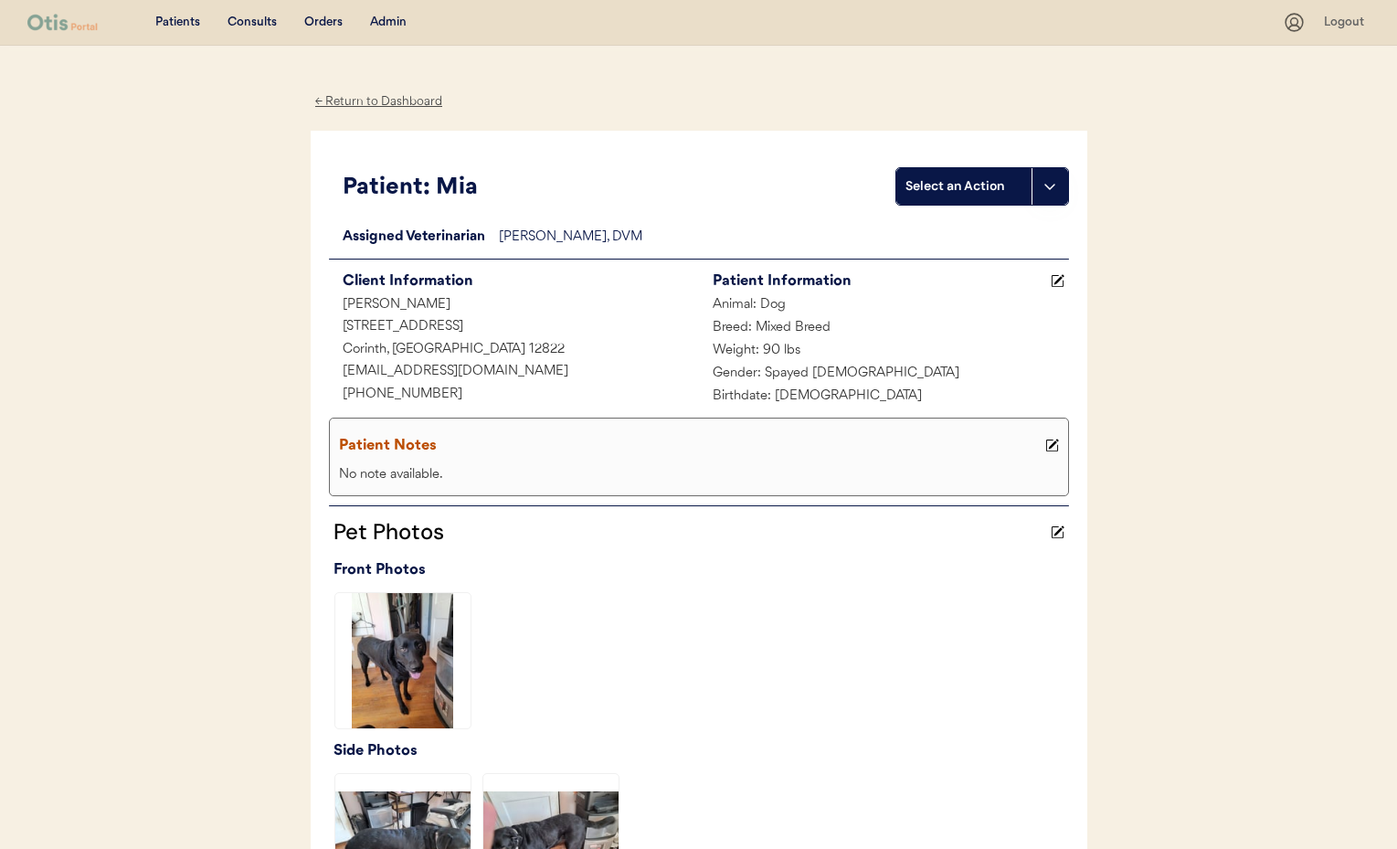
drag, startPoint x: 354, startPoint y: 100, endPoint x: 378, endPoint y: 116, distance: 29.6
click at [354, 100] on div "← Return to Dashboard" at bounding box center [379, 101] width 137 height 21
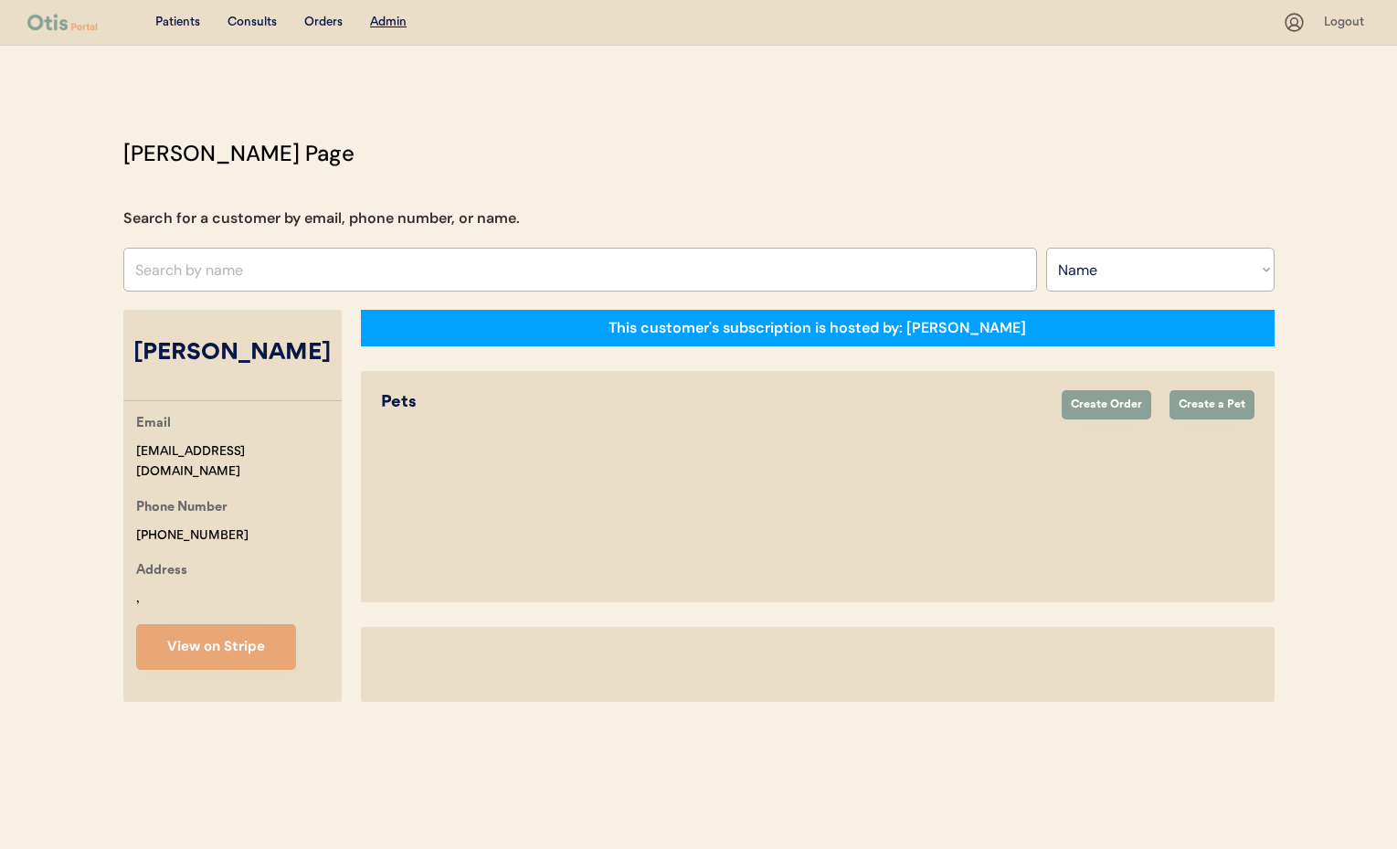
select select ""Name""
select select "true"
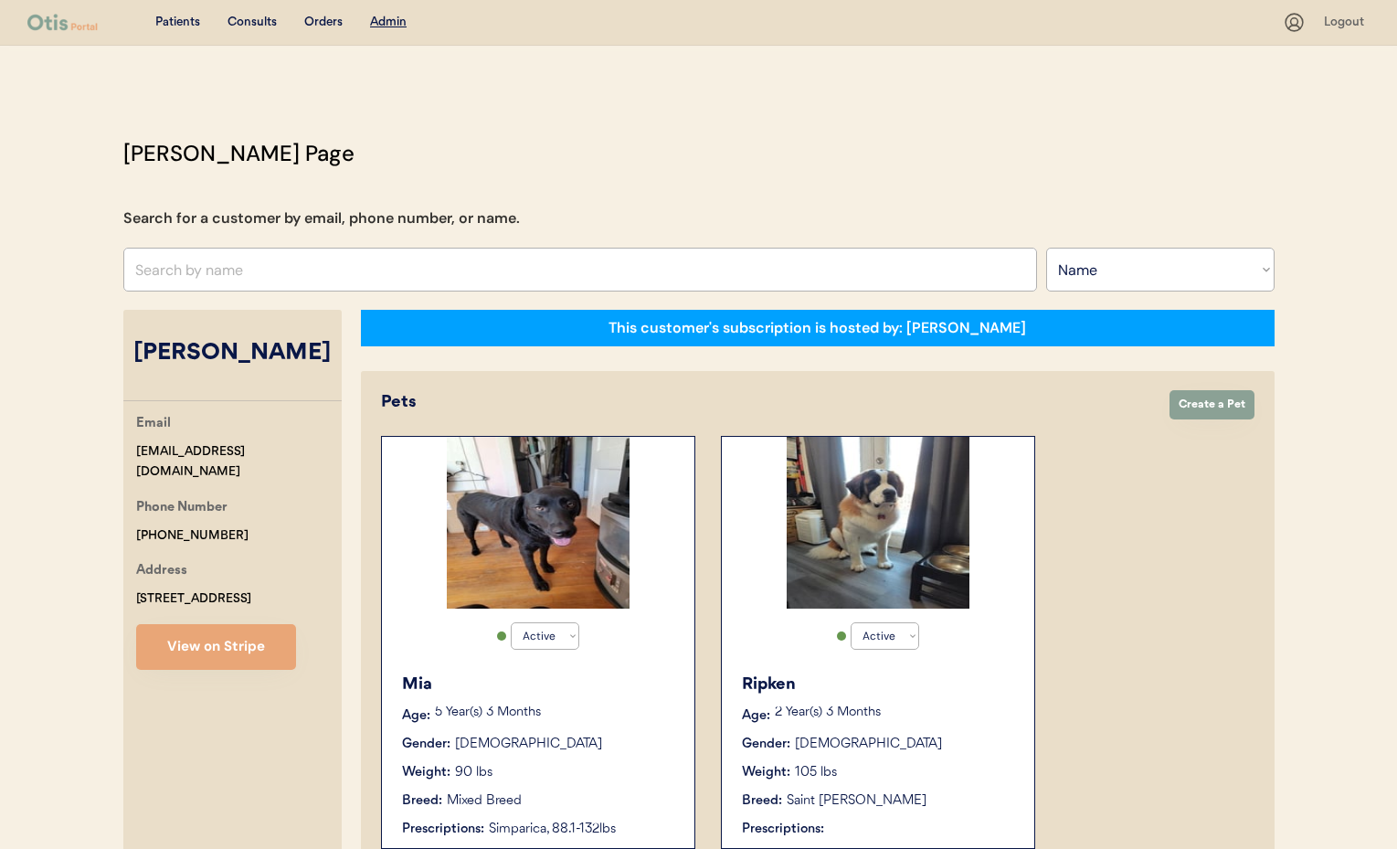
click at [893, 759] on div "Ripken Age: [DEMOGRAPHIC_DATA] Year(s) 3 Months Gender: [DEMOGRAPHIC_DATA] Weig…" at bounding box center [878, 755] width 294 height 185
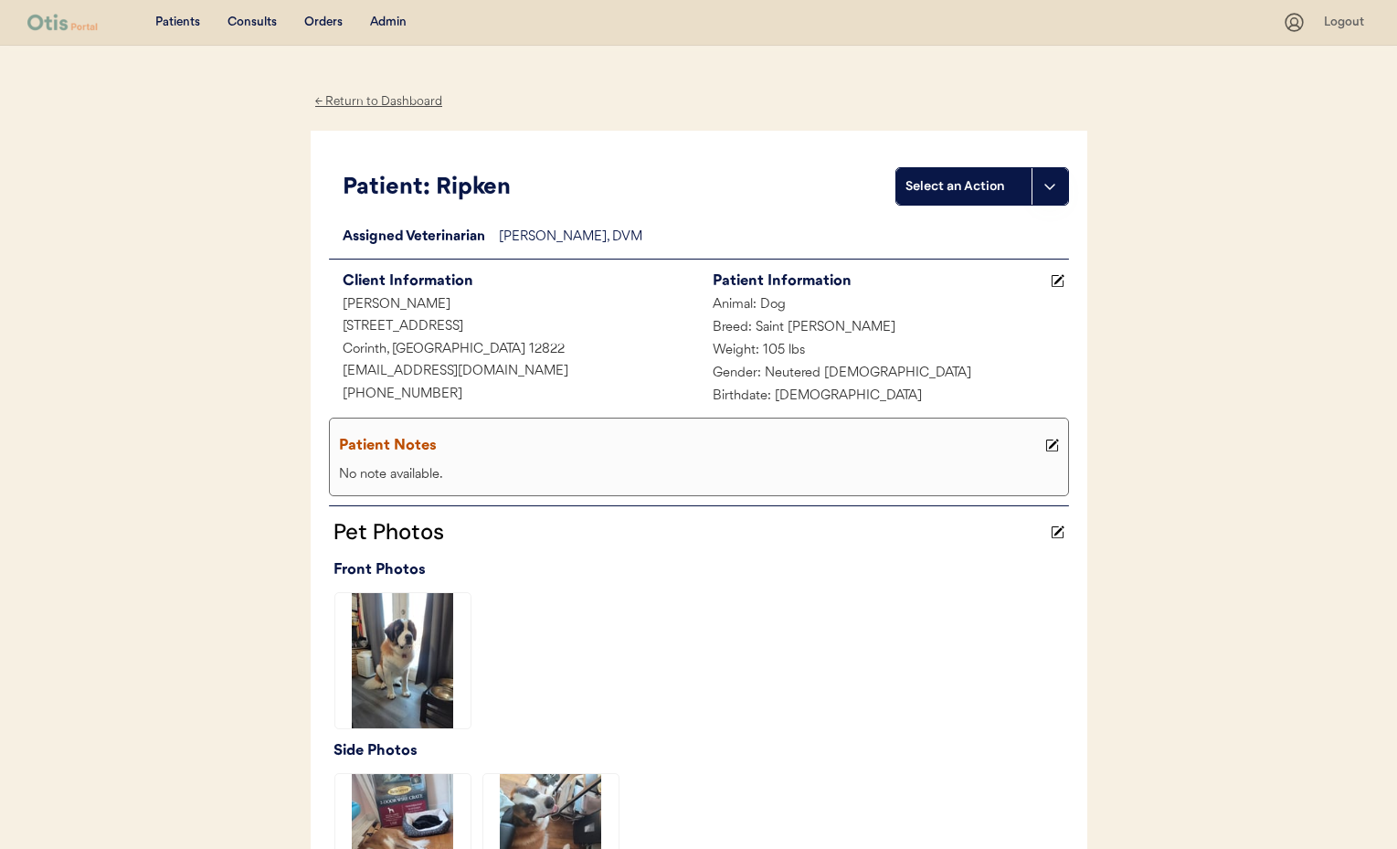
click at [385, 98] on div "← Return to Dashboard" at bounding box center [379, 101] width 137 height 21
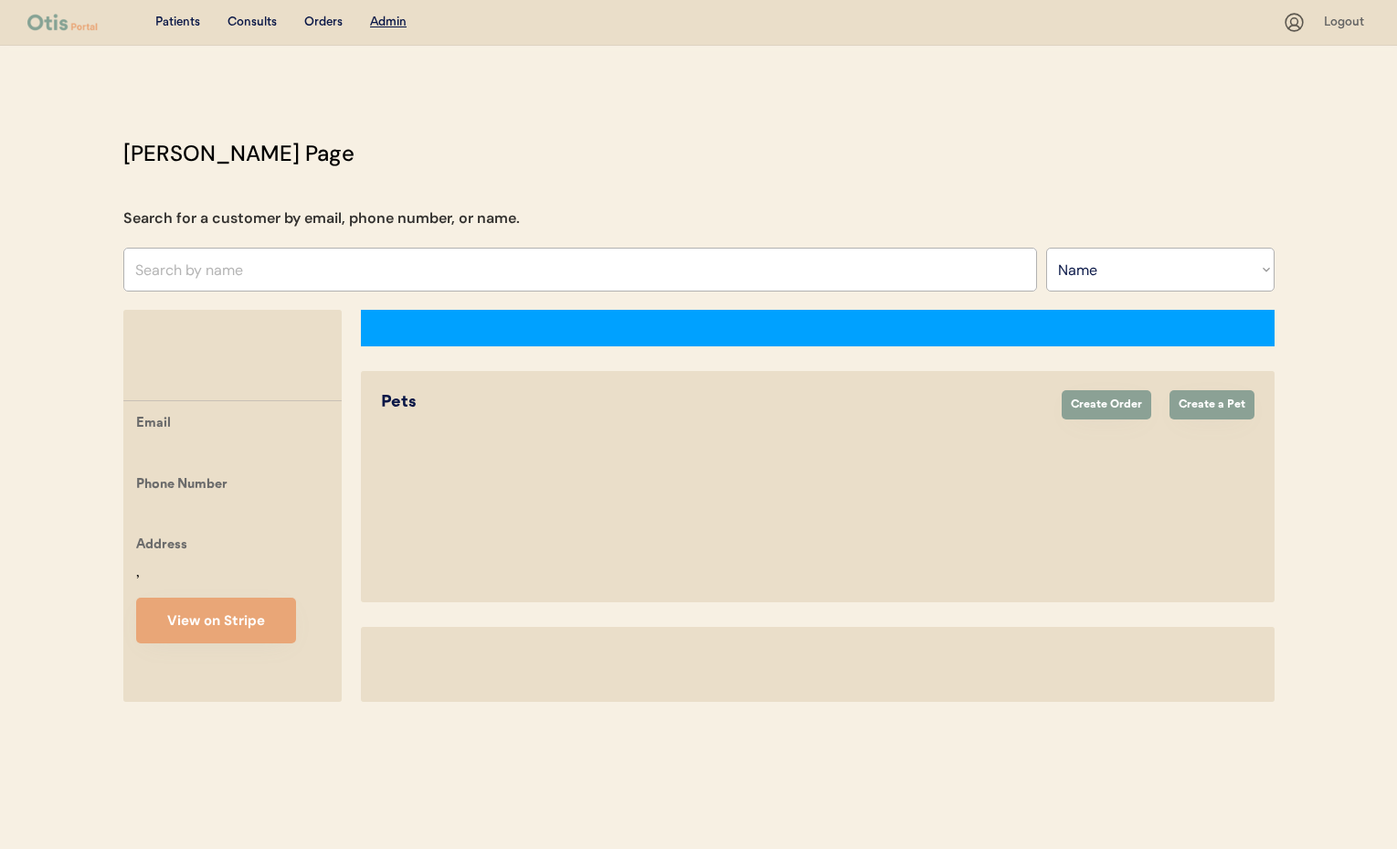
select select ""Name""
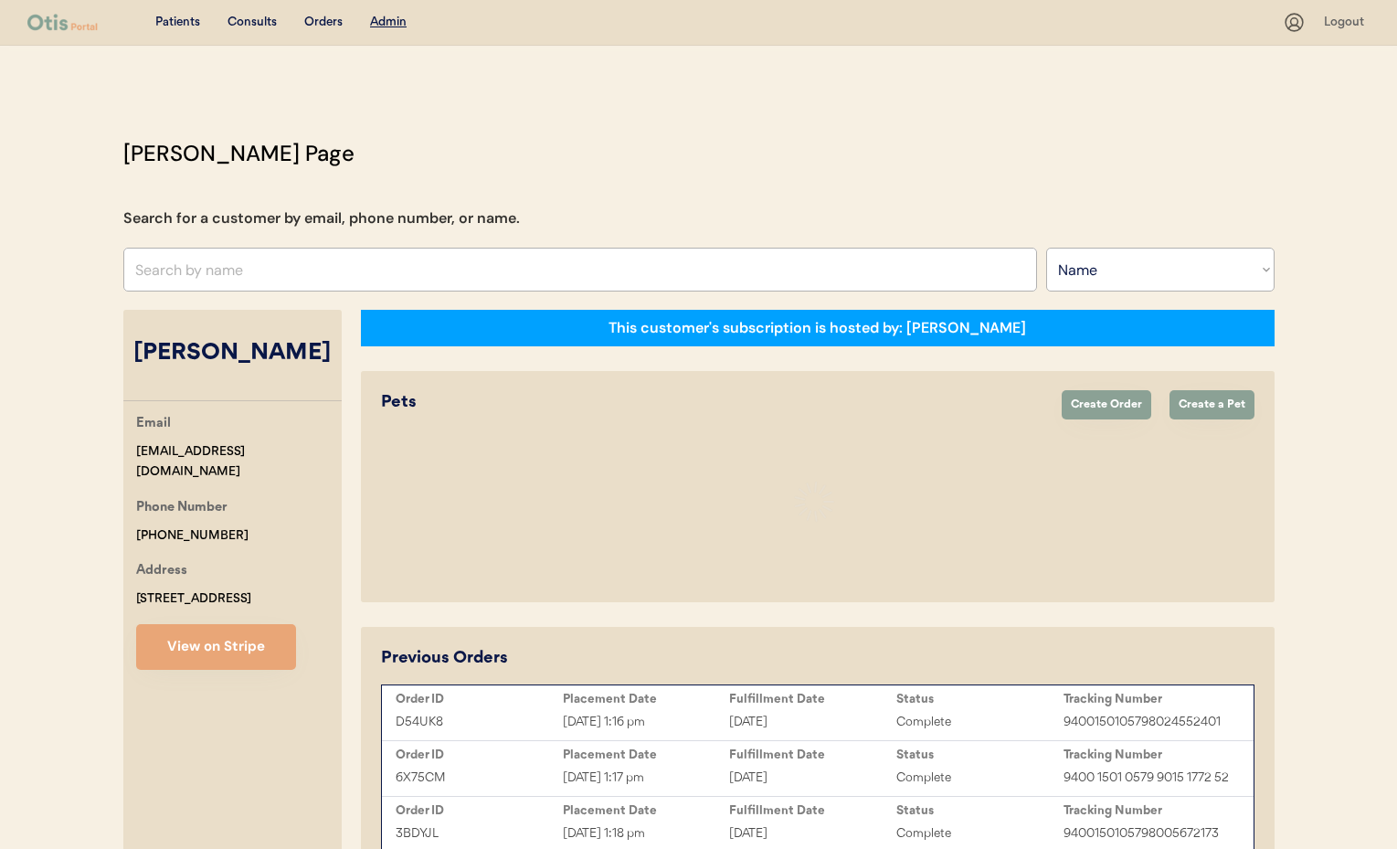
select select "true"
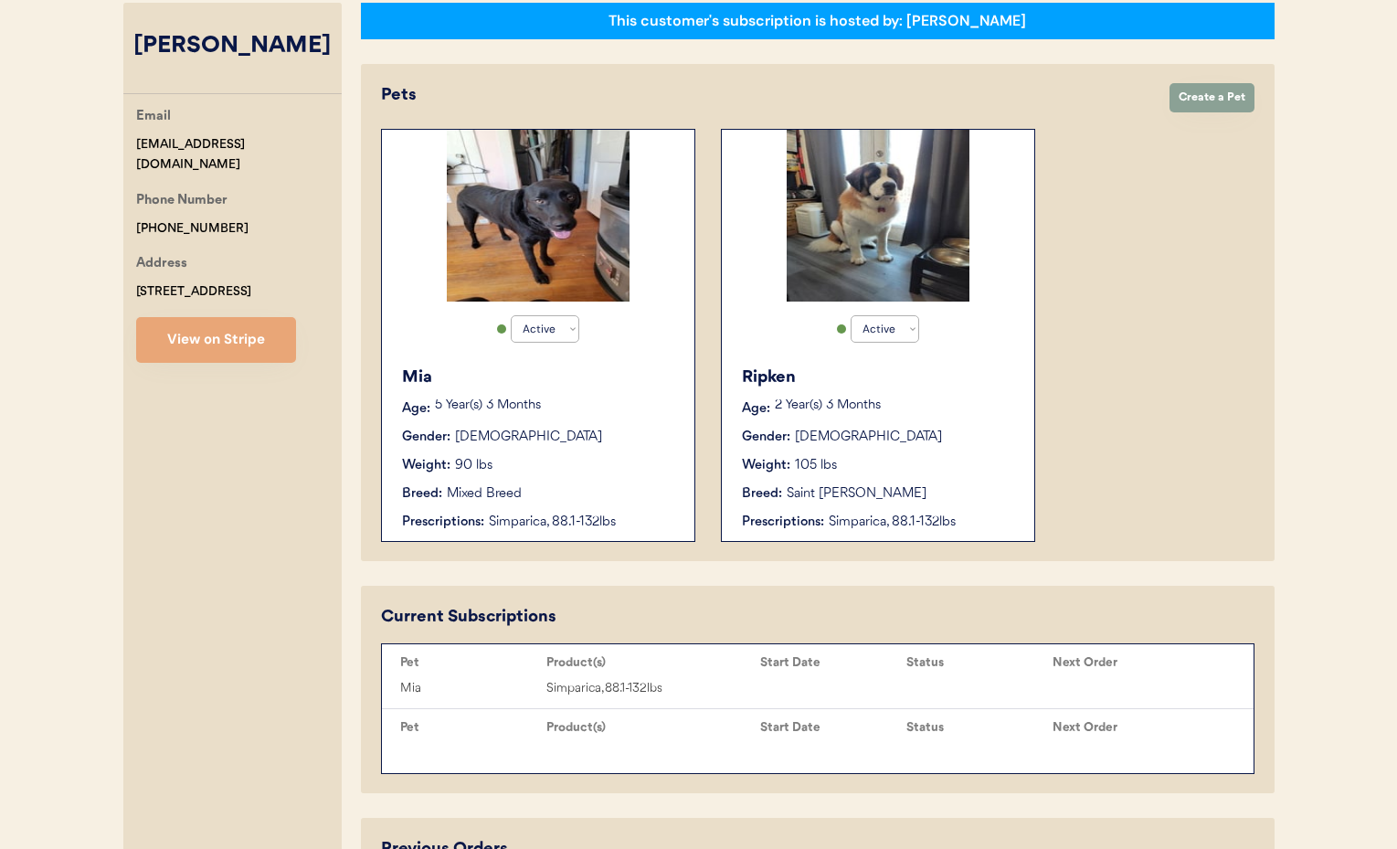
scroll to position [308, 0]
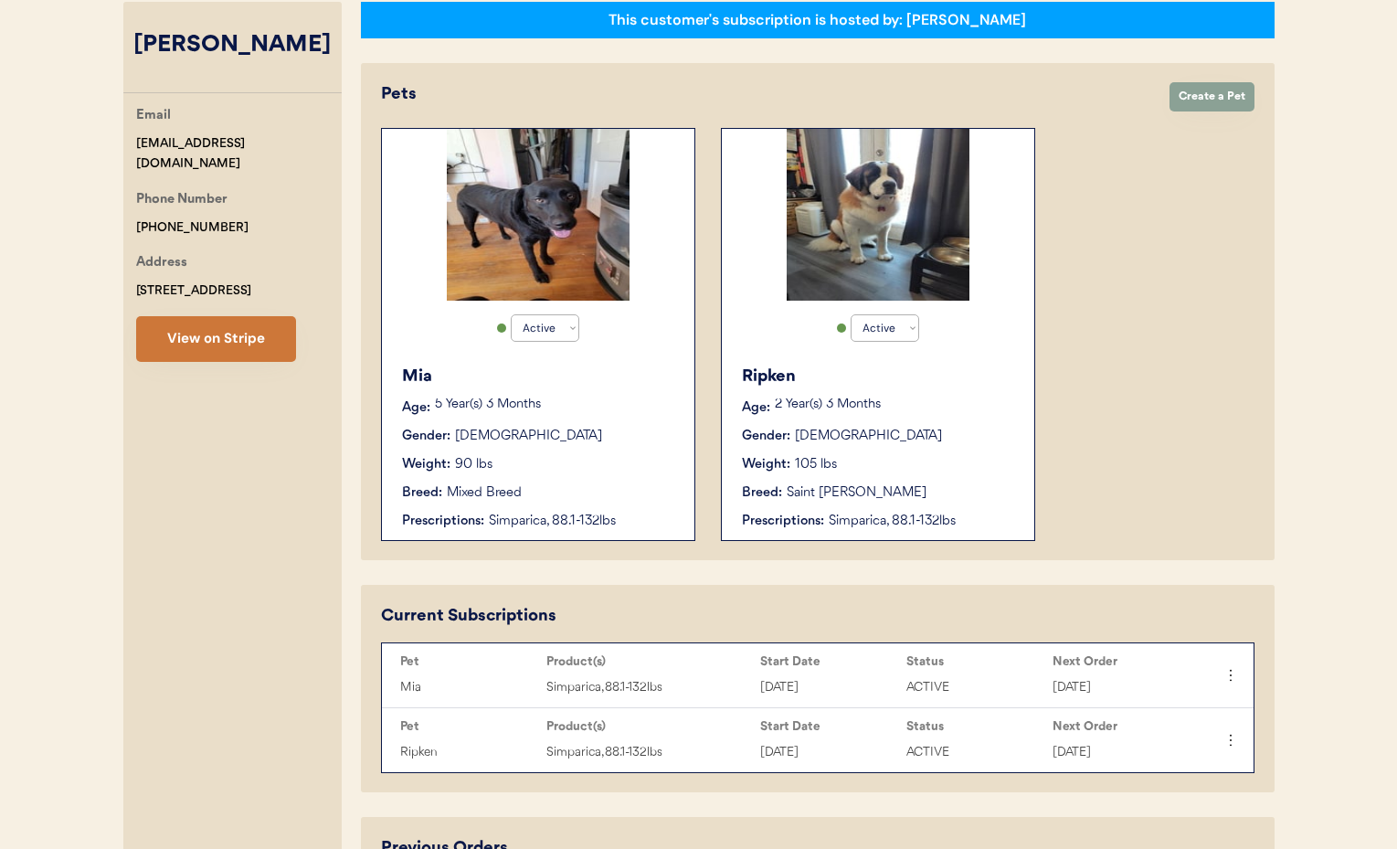
click at [235, 350] on button "View on Stripe" at bounding box center [216, 339] width 160 height 46
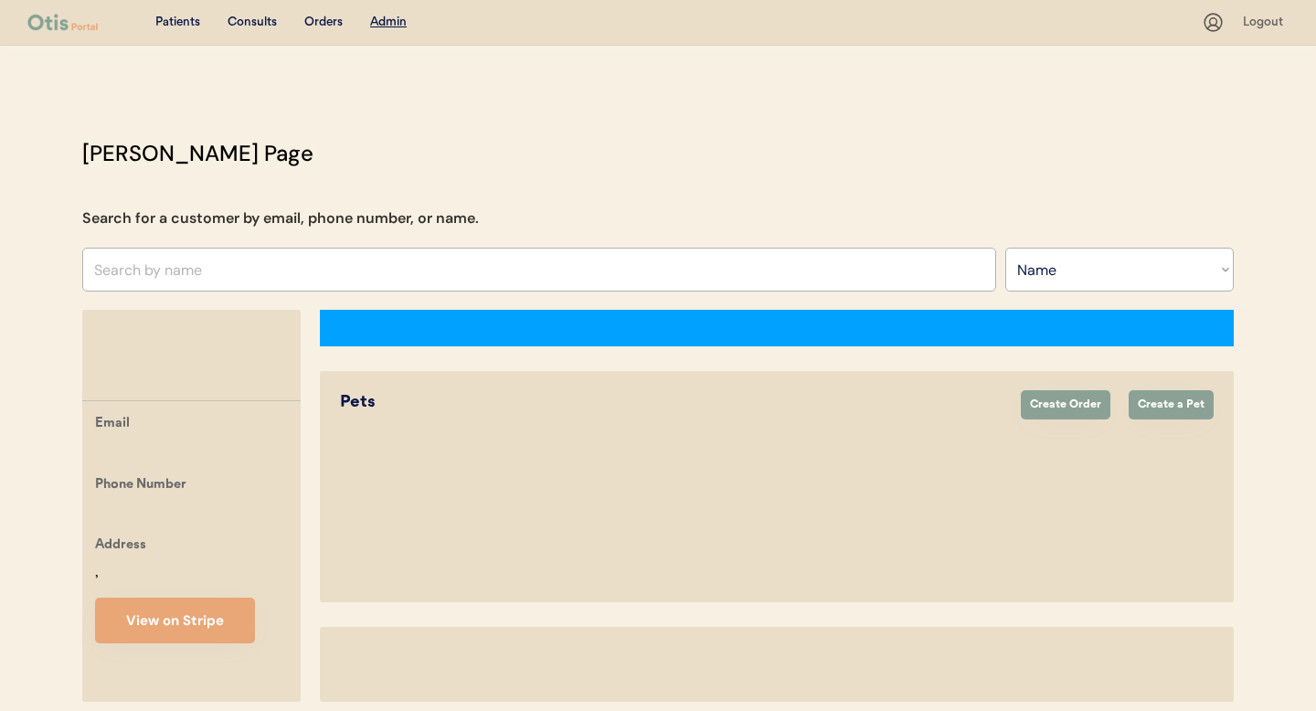
select select ""Name""
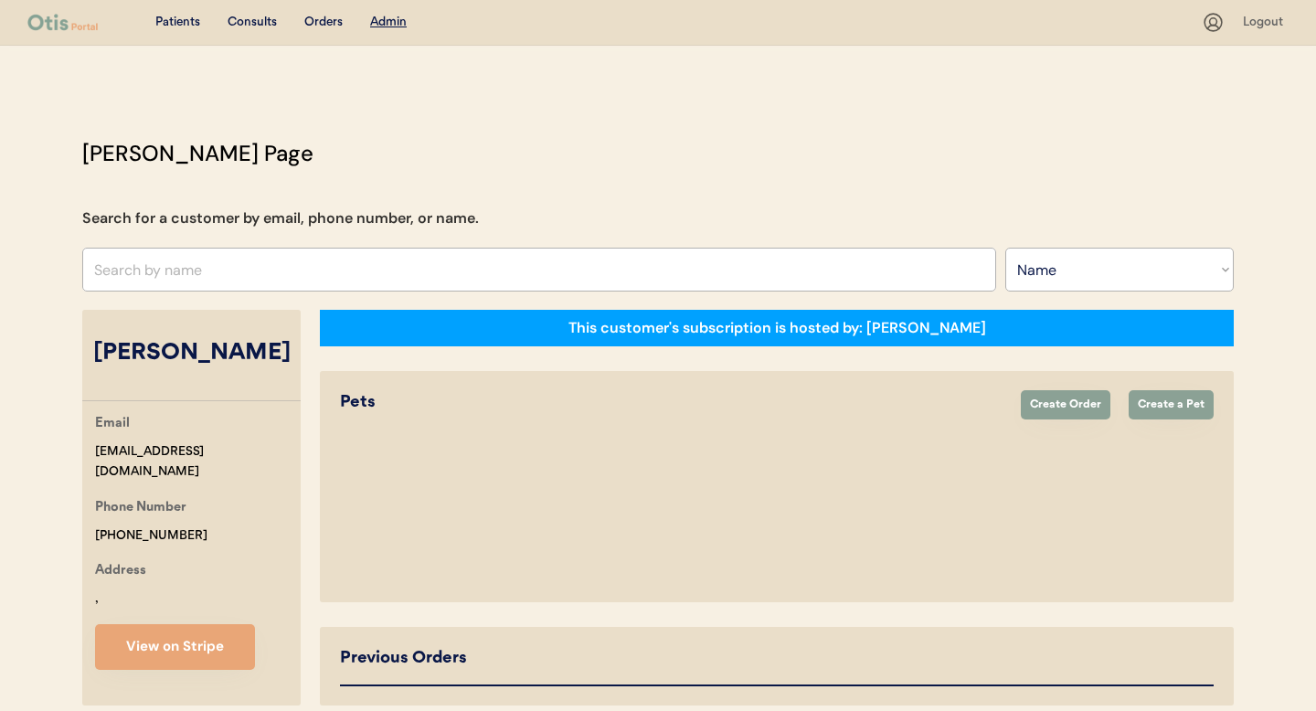
select select "true"
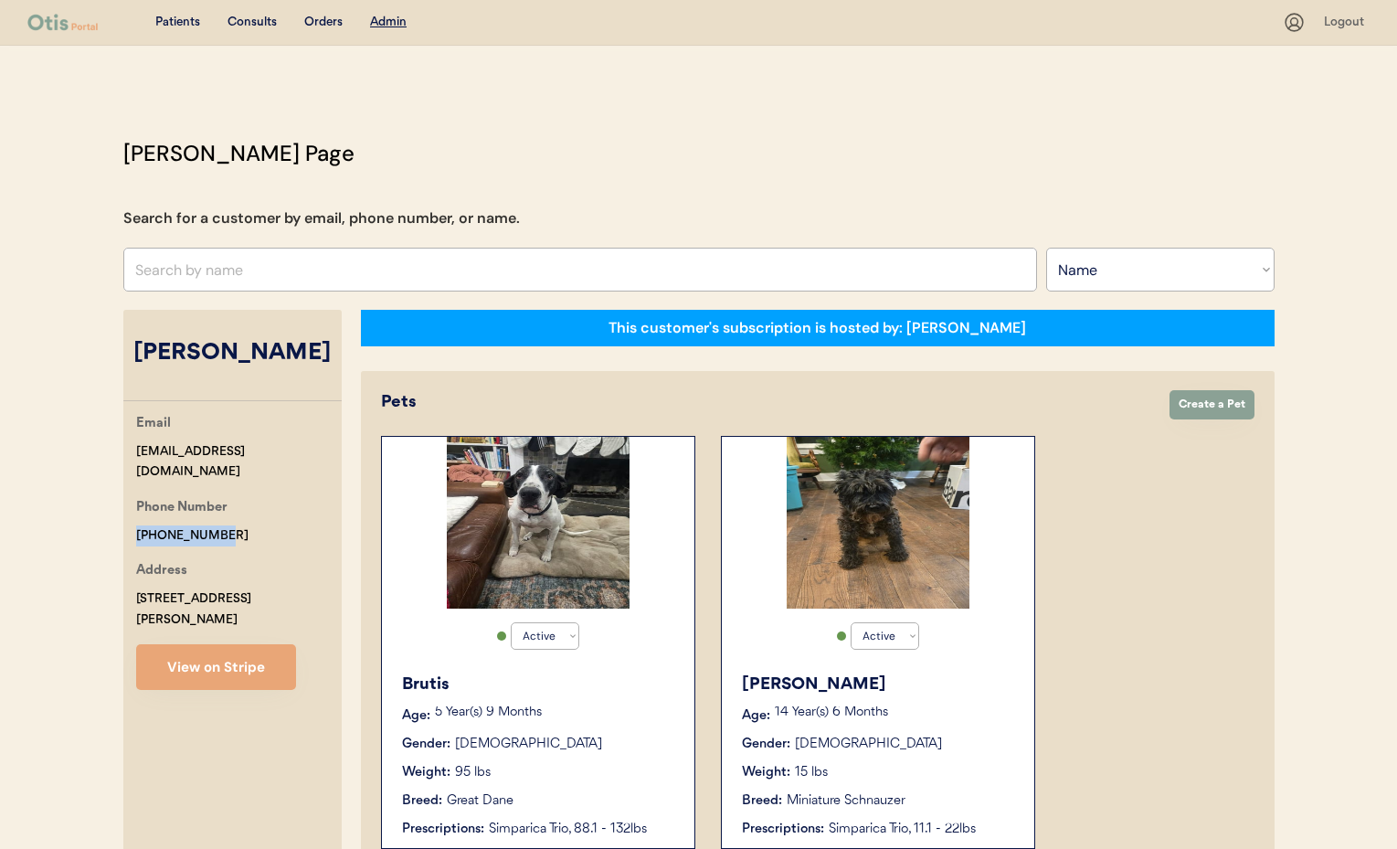
drag, startPoint x: 225, startPoint y: 513, endPoint x: 156, endPoint y: 512, distance: 68.5
copy div "[PHONE_NUMBER]"
click at [192, 268] on input "text" at bounding box center [580, 270] width 914 height 44
paste input "[EMAIL_ADDRESS][DOMAIN_NAME]"
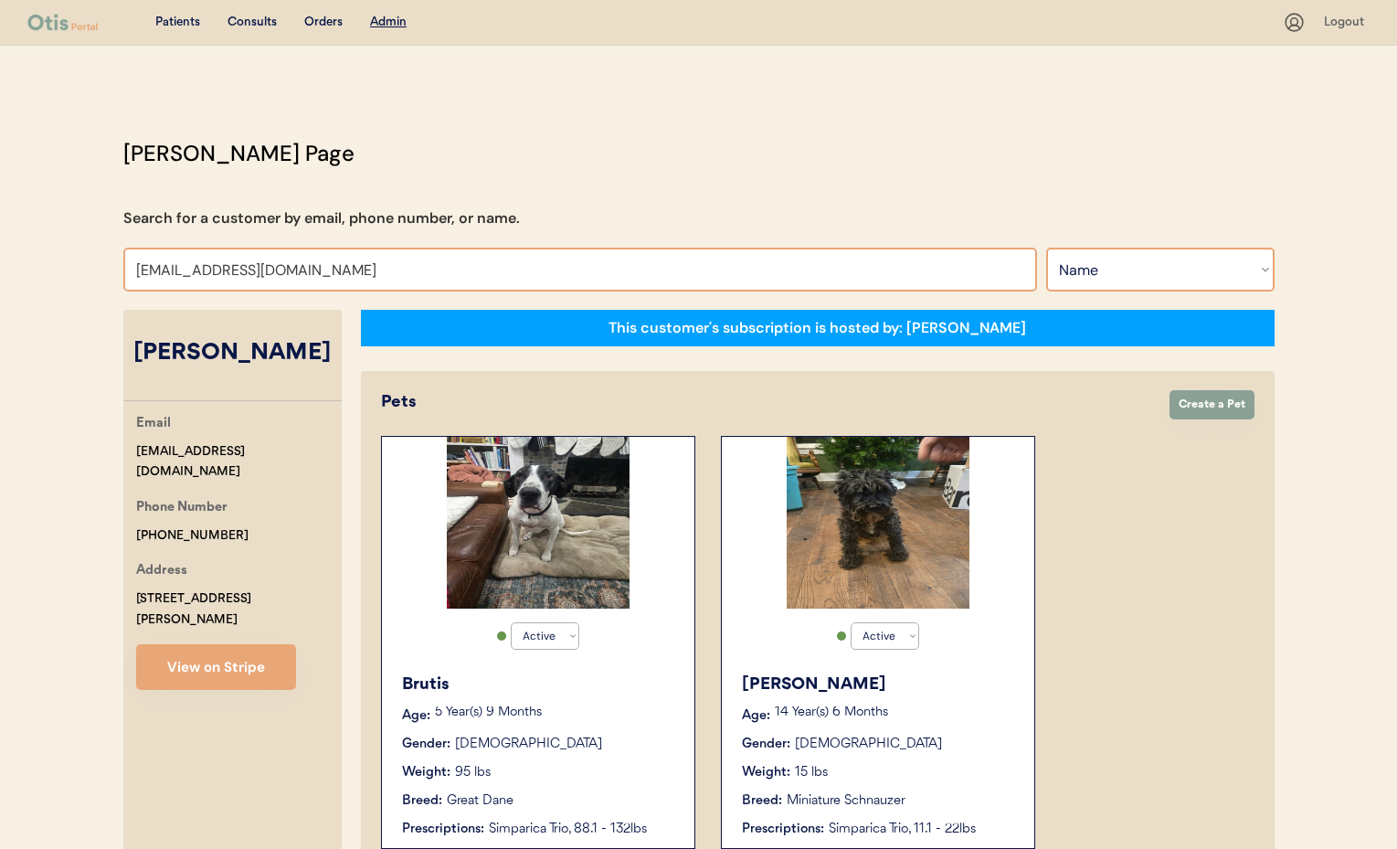
type input "[EMAIL_ADDRESS][DOMAIN_NAME]"
click at [1172, 276] on select "Search By Name Email Phone Number" at bounding box center [1160, 270] width 228 height 44
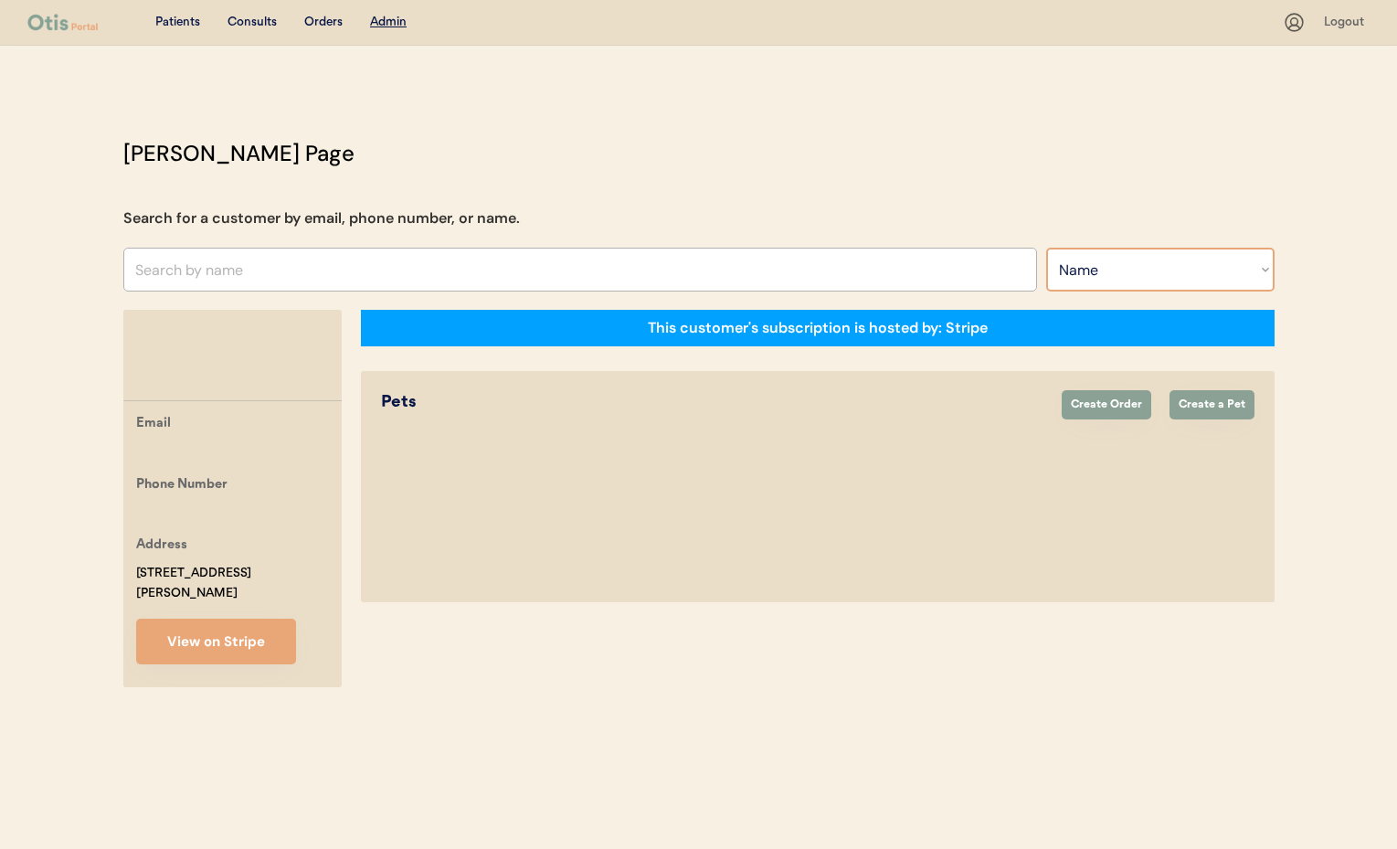
select select ""Email""
click at [1046, 248] on select "Search By Name Email Phone Number" at bounding box center [1160, 270] width 228 height 44
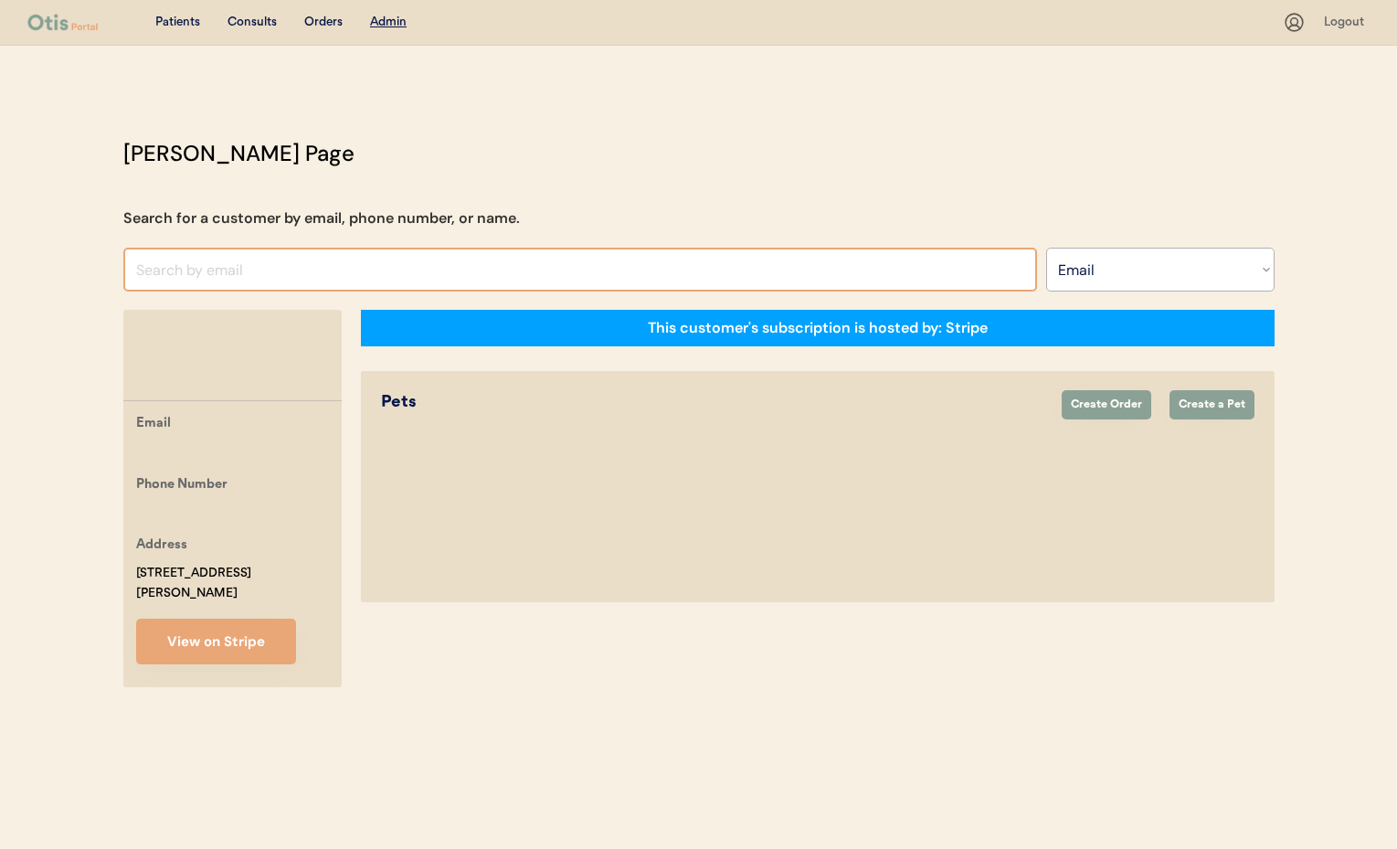
click at [173, 270] on input "input" at bounding box center [580, 270] width 914 height 44
paste input "[EMAIL_ADDRESS][DOMAIN_NAME]"
type input "ang2341@gmai"
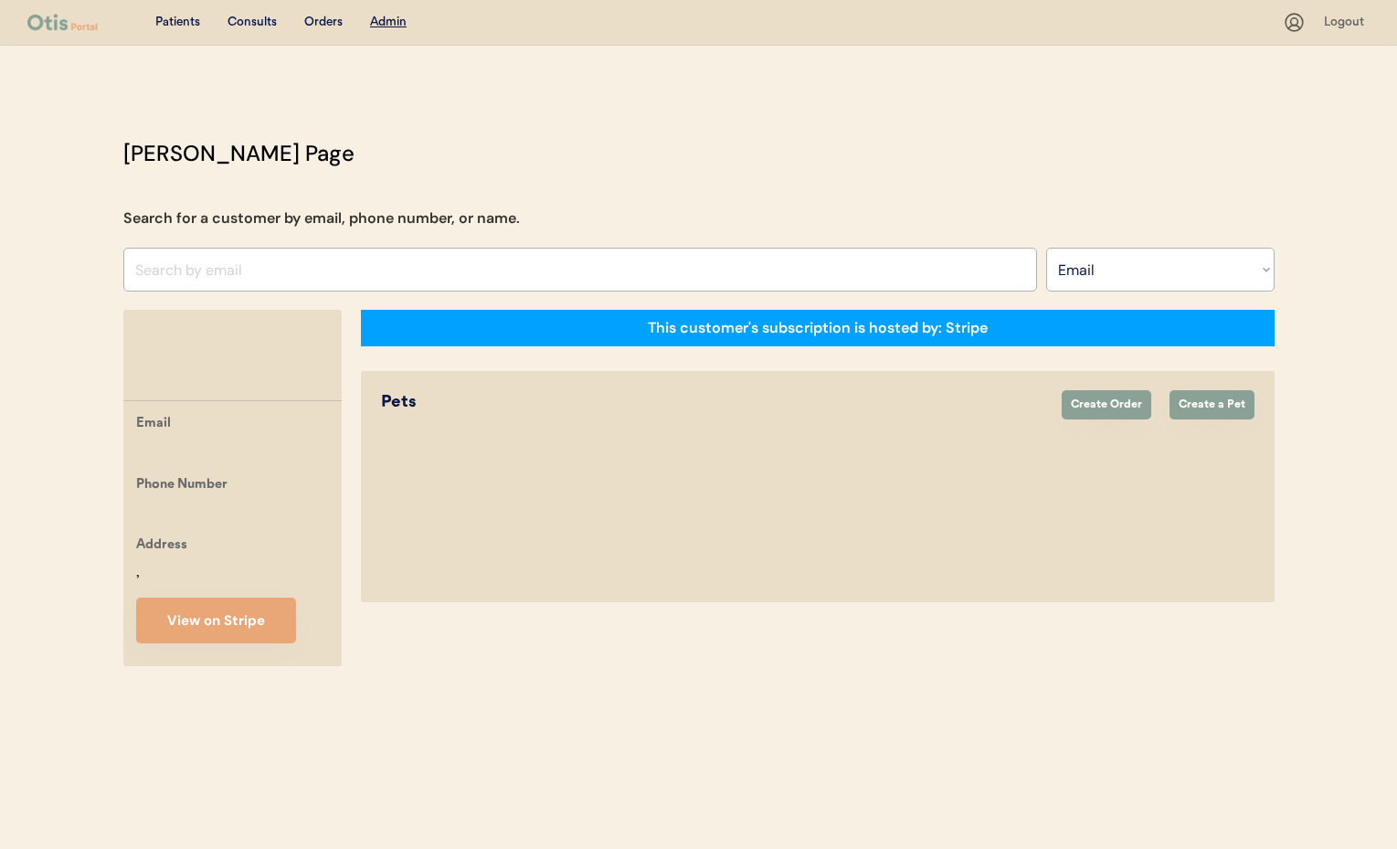
select select ""Email""
click at [184, 276] on input "input" at bounding box center [580, 270] width 914 height 44
paste input "[EMAIL_ADDRESS][DOMAIN_NAME]"
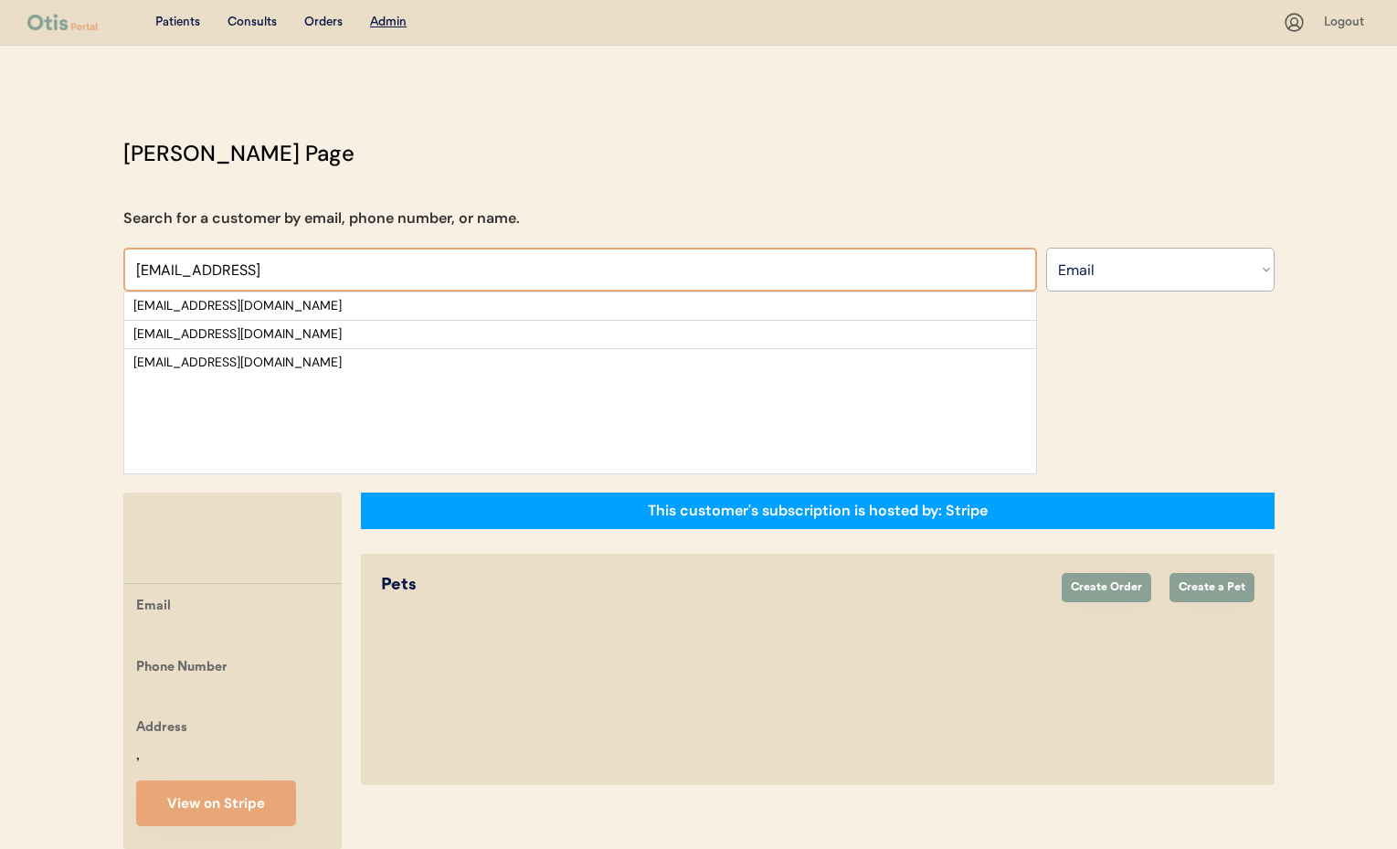
scroll to position [5, 0]
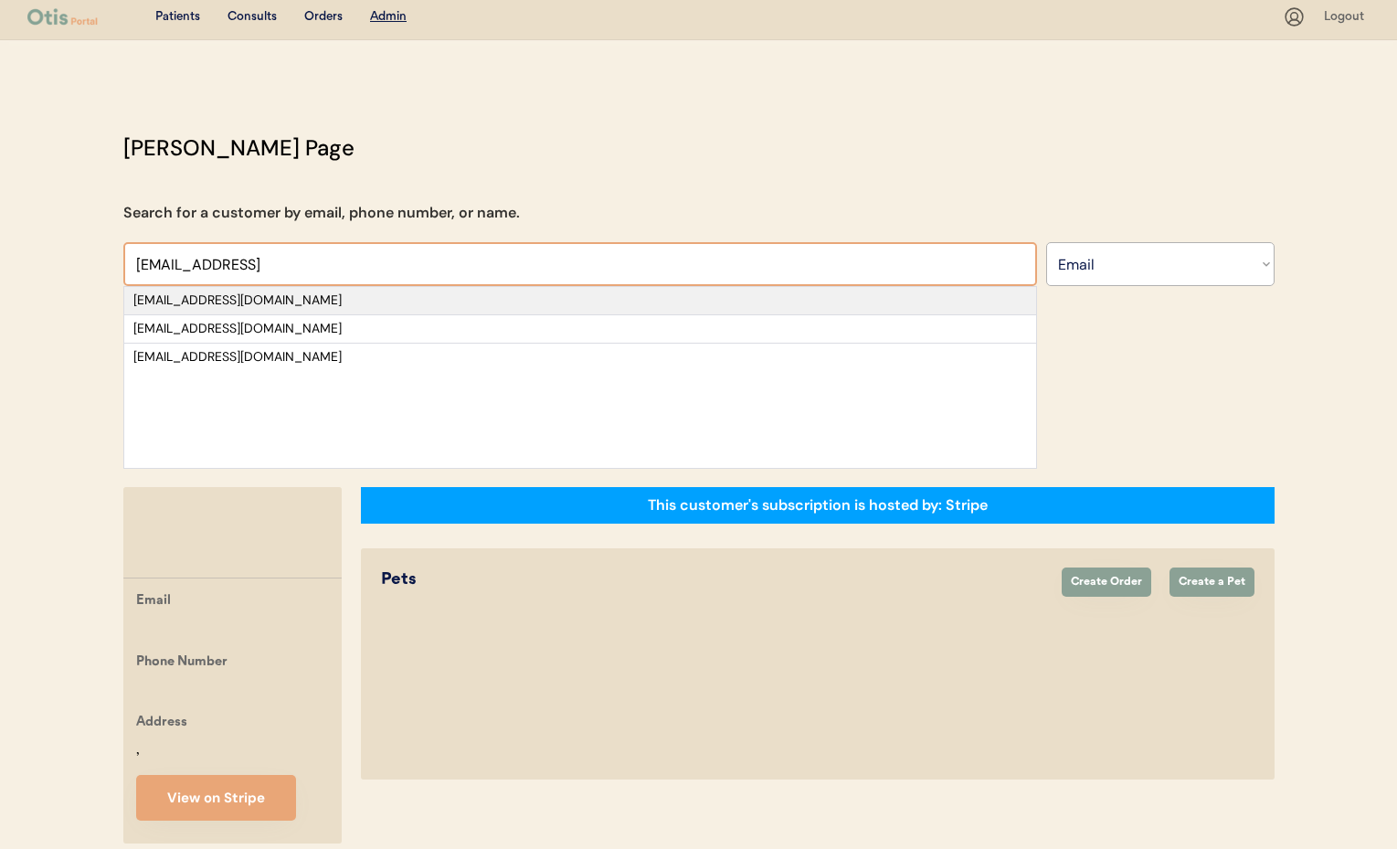
type input "[EMAIL_ADDRESS]"
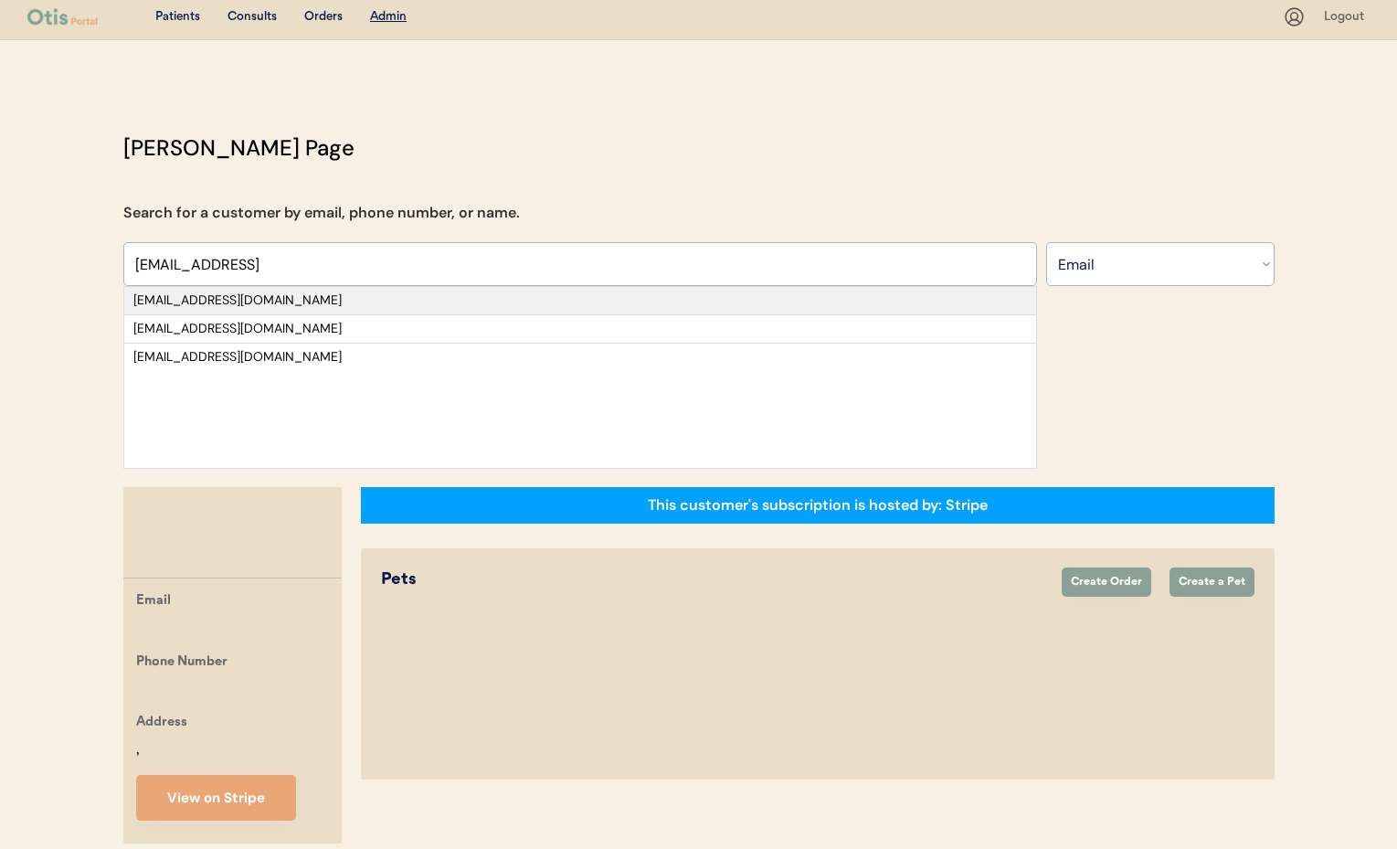
click at [250, 302] on div "[EMAIL_ADDRESS][DOMAIN_NAME]" at bounding box center [579, 300] width 893 height 18
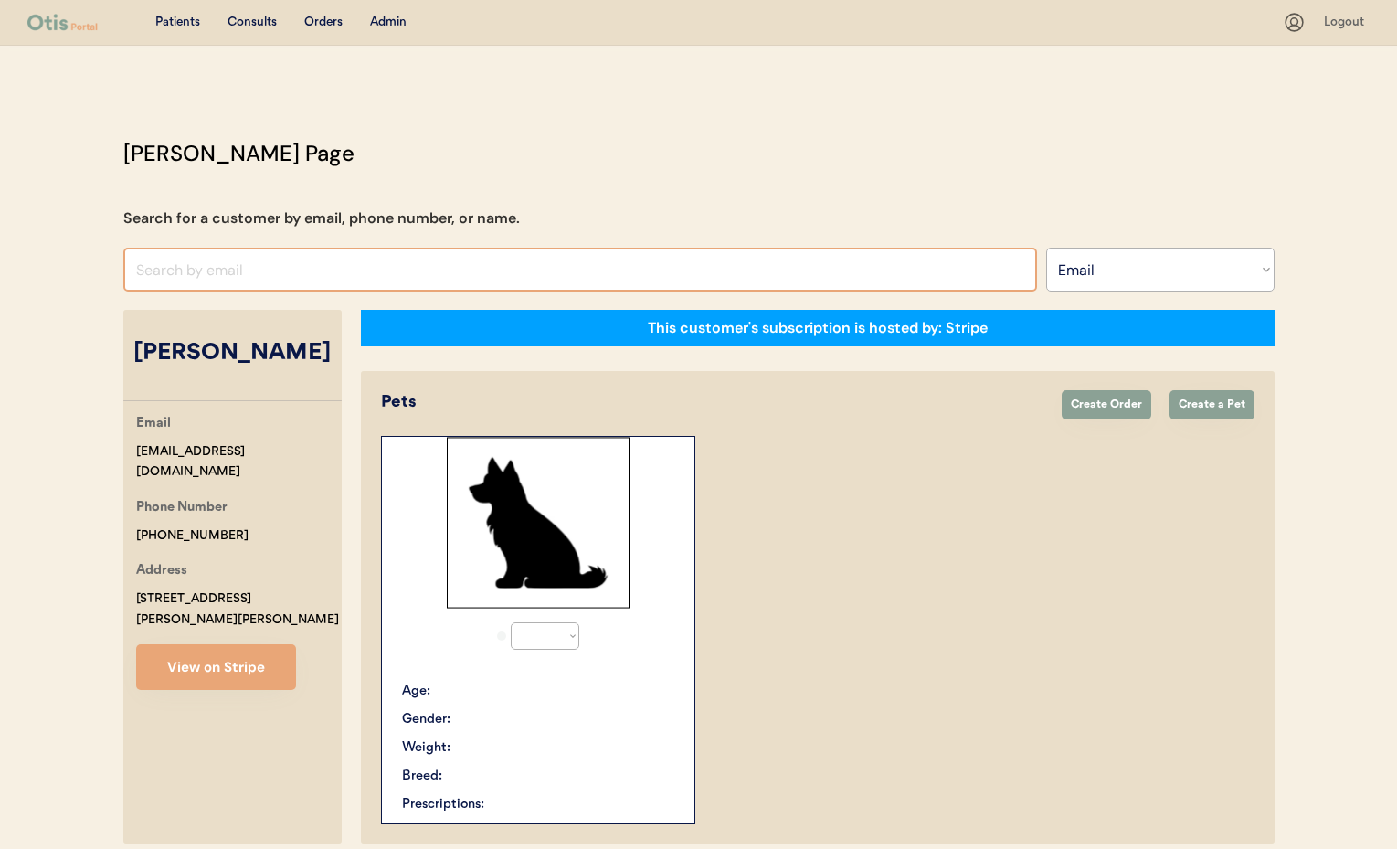
select select "true"
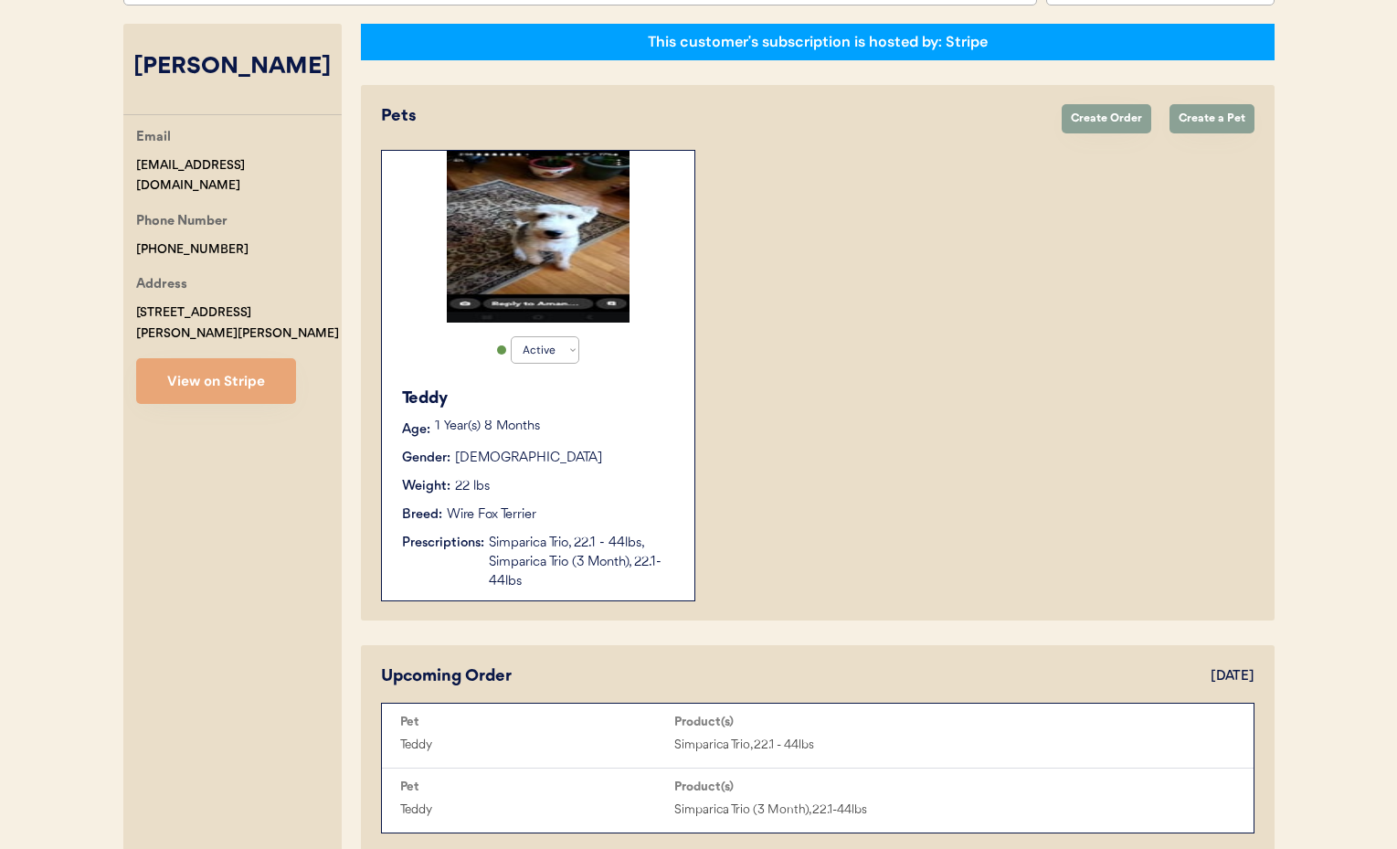
scroll to position [341, 0]
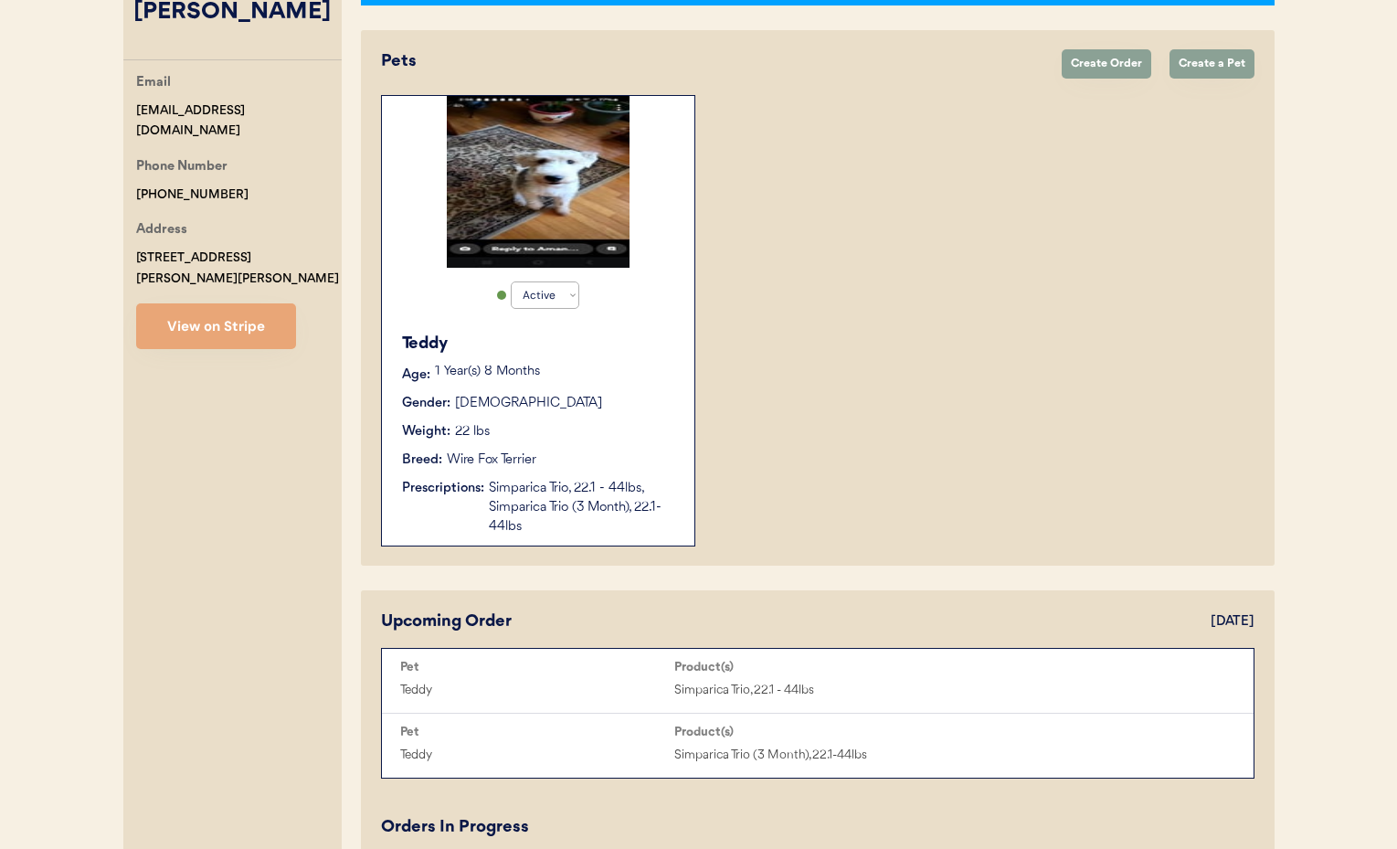
click at [645, 469] on div "Breed: Wire Fox Terrier" at bounding box center [539, 459] width 274 height 19
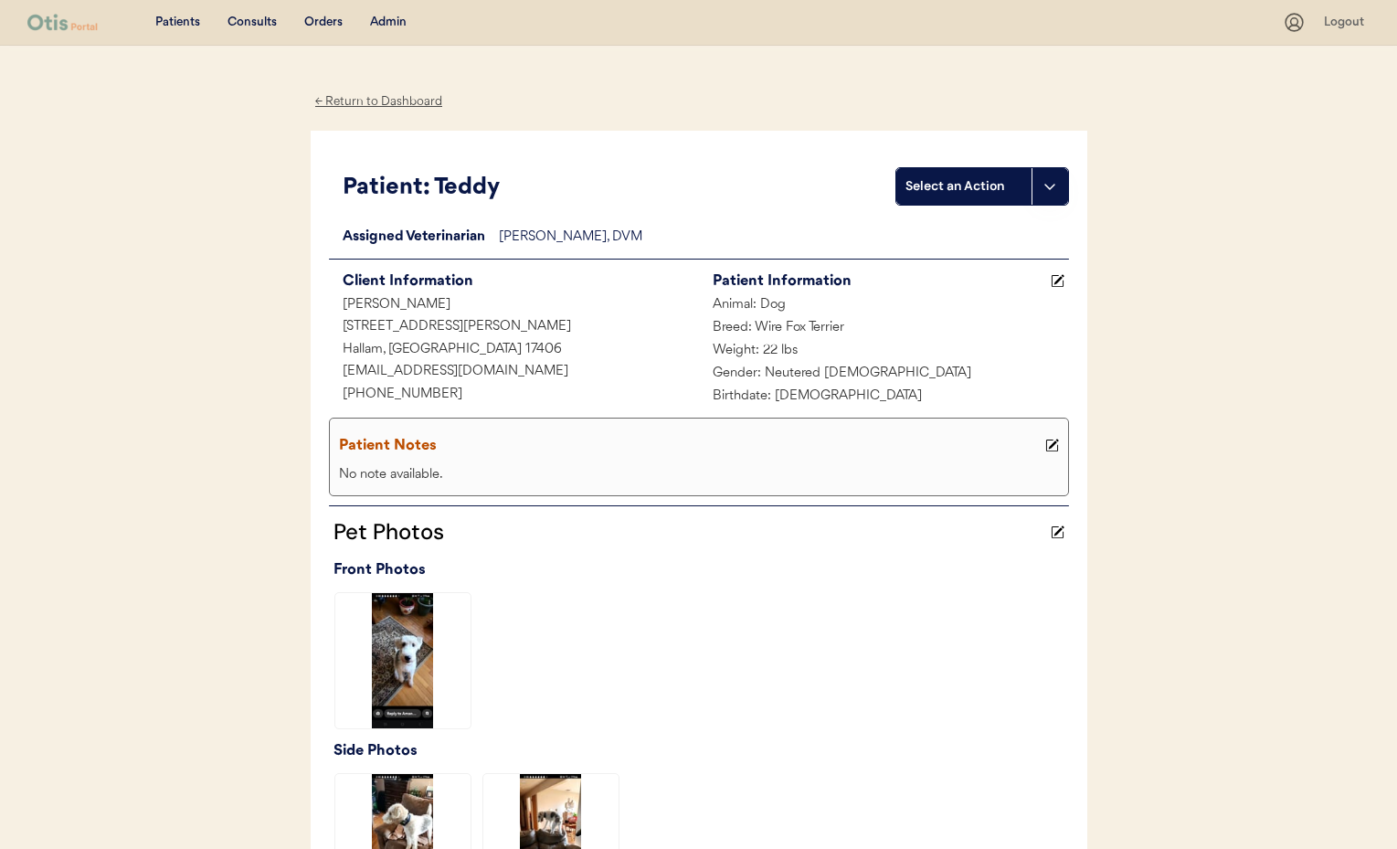
click at [380, 100] on div "← Return to Dashboard" at bounding box center [379, 101] width 137 height 21
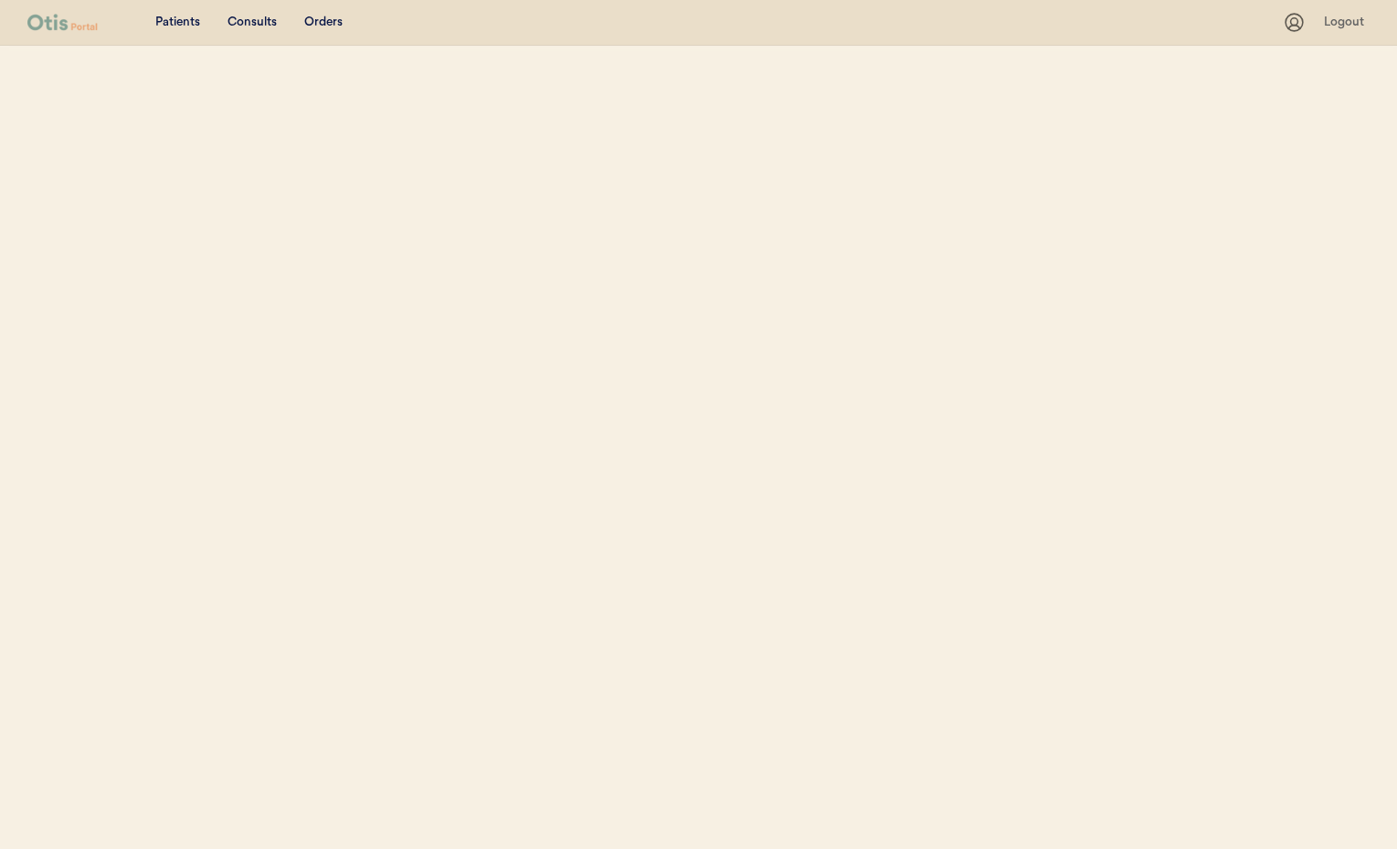
scroll to position [179, 0]
select select ""Email""
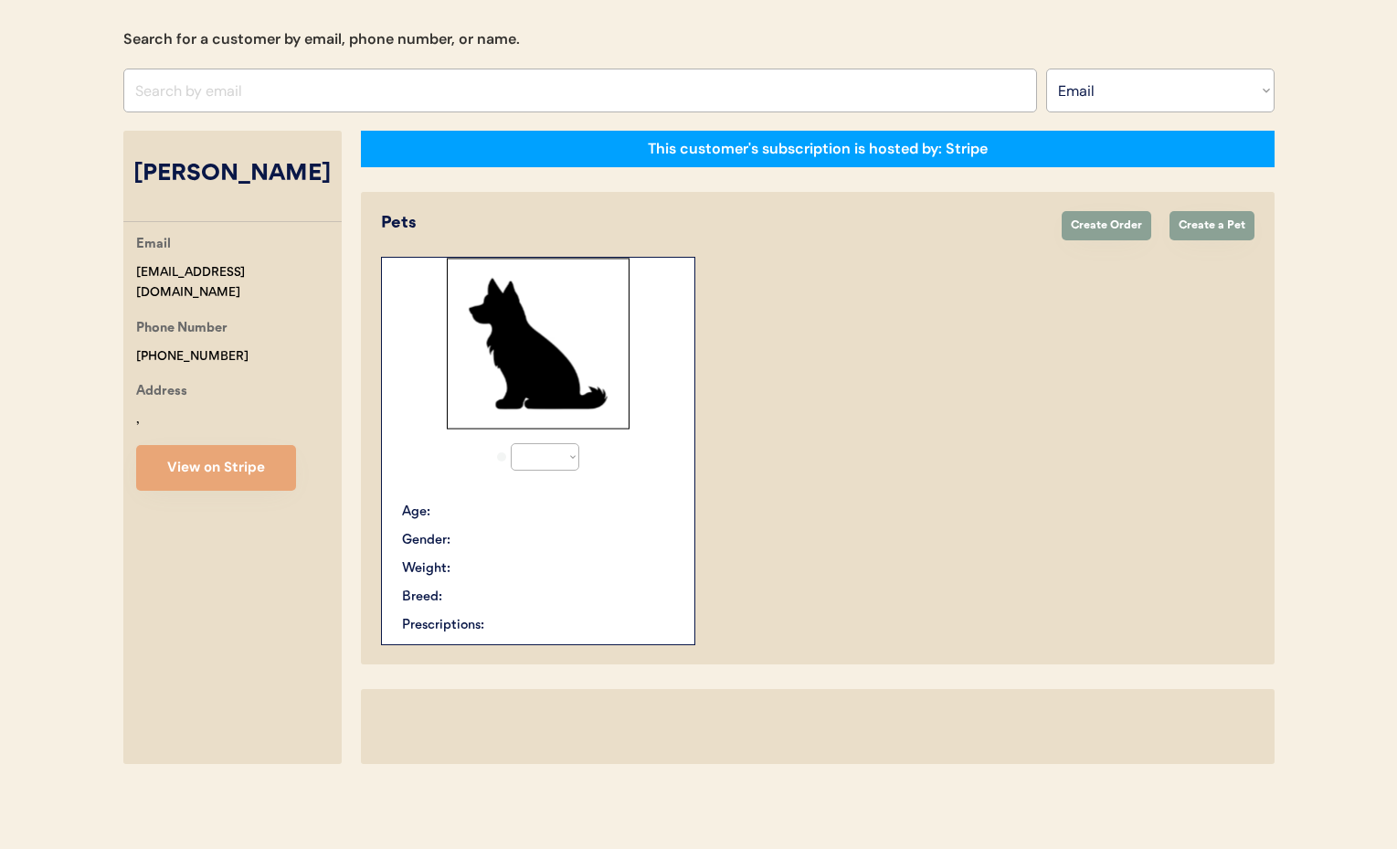
select select "true"
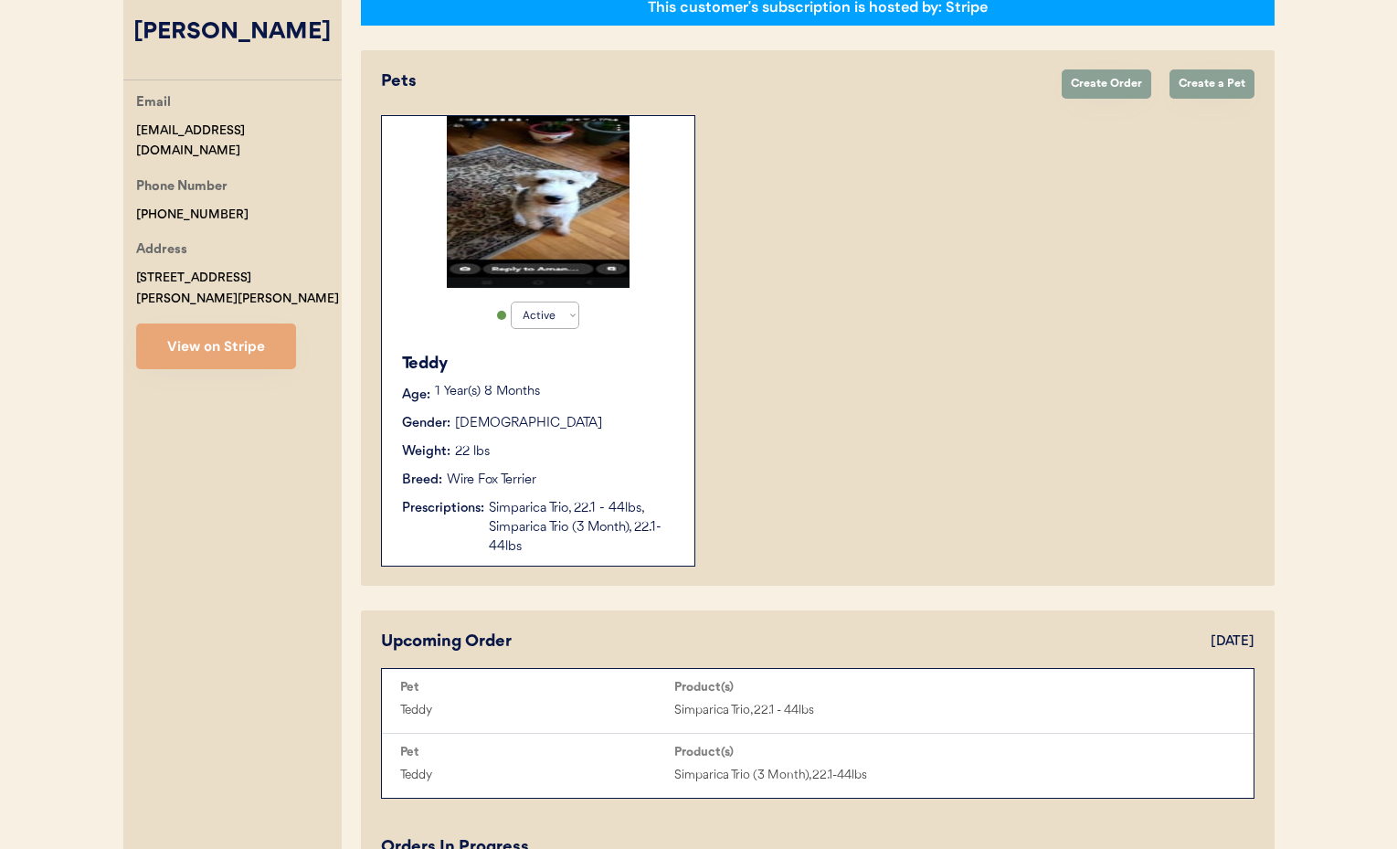
scroll to position [0, 0]
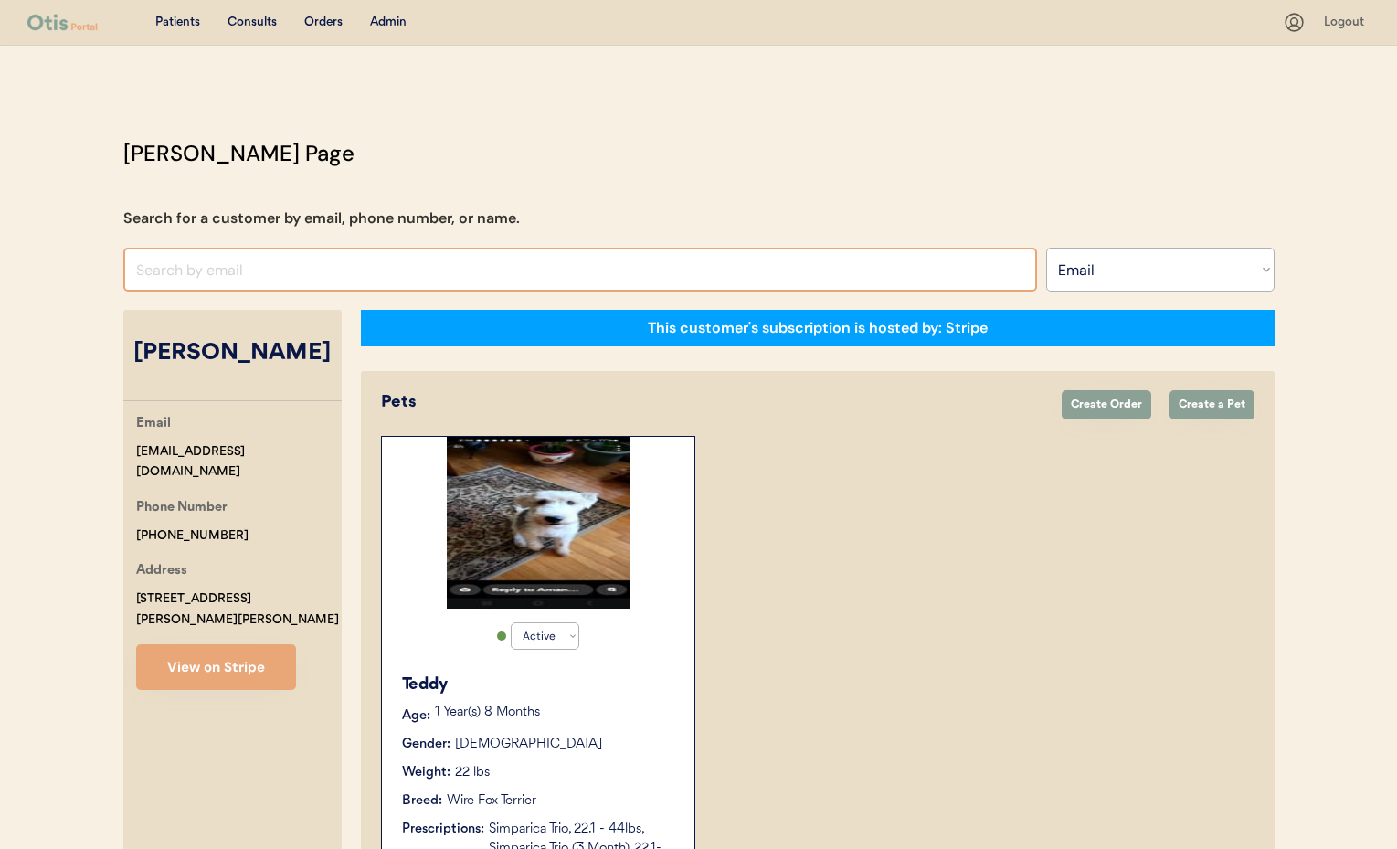
click at [377, 270] on input "input" at bounding box center [580, 270] width 914 height 44
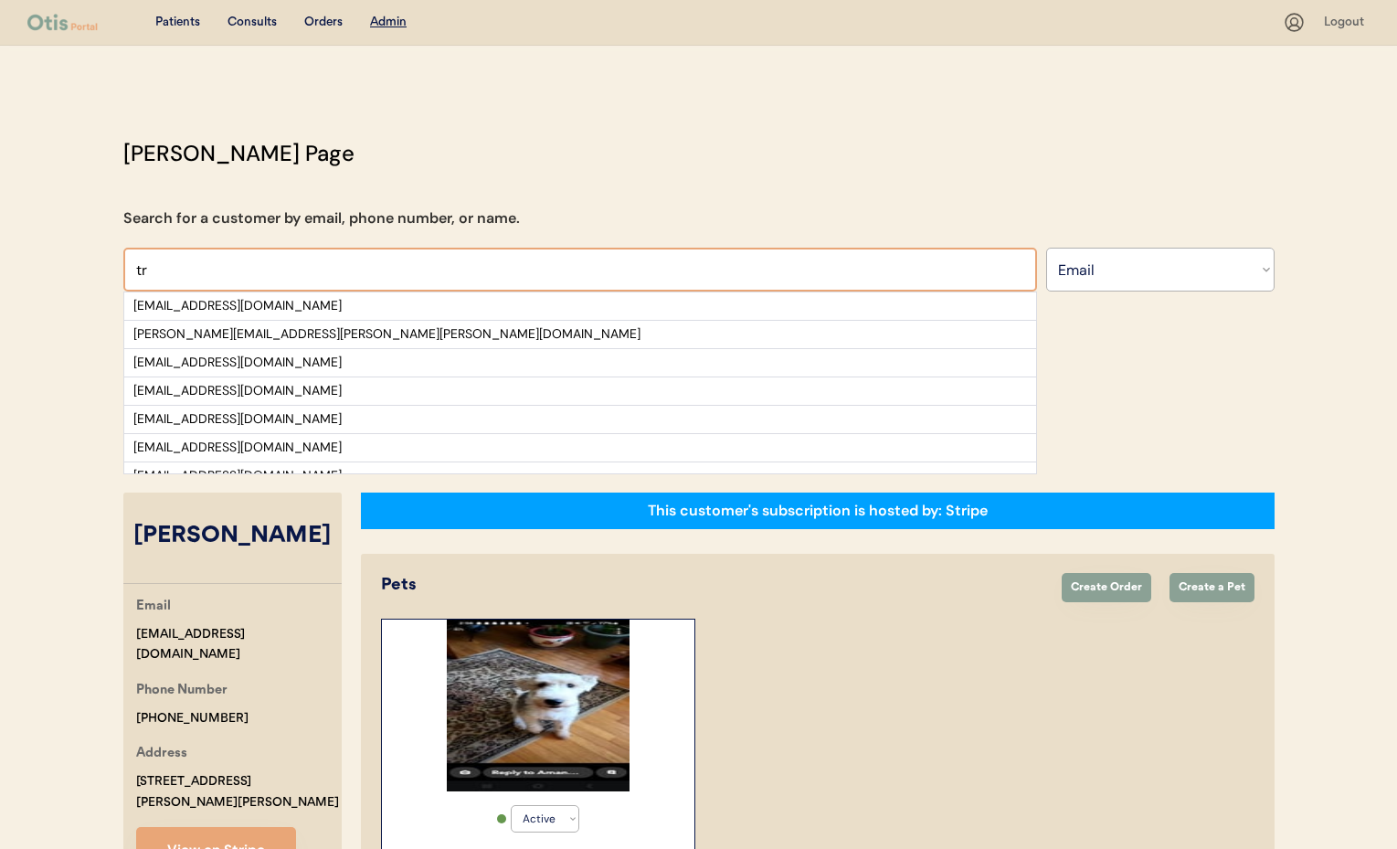
type input "t"
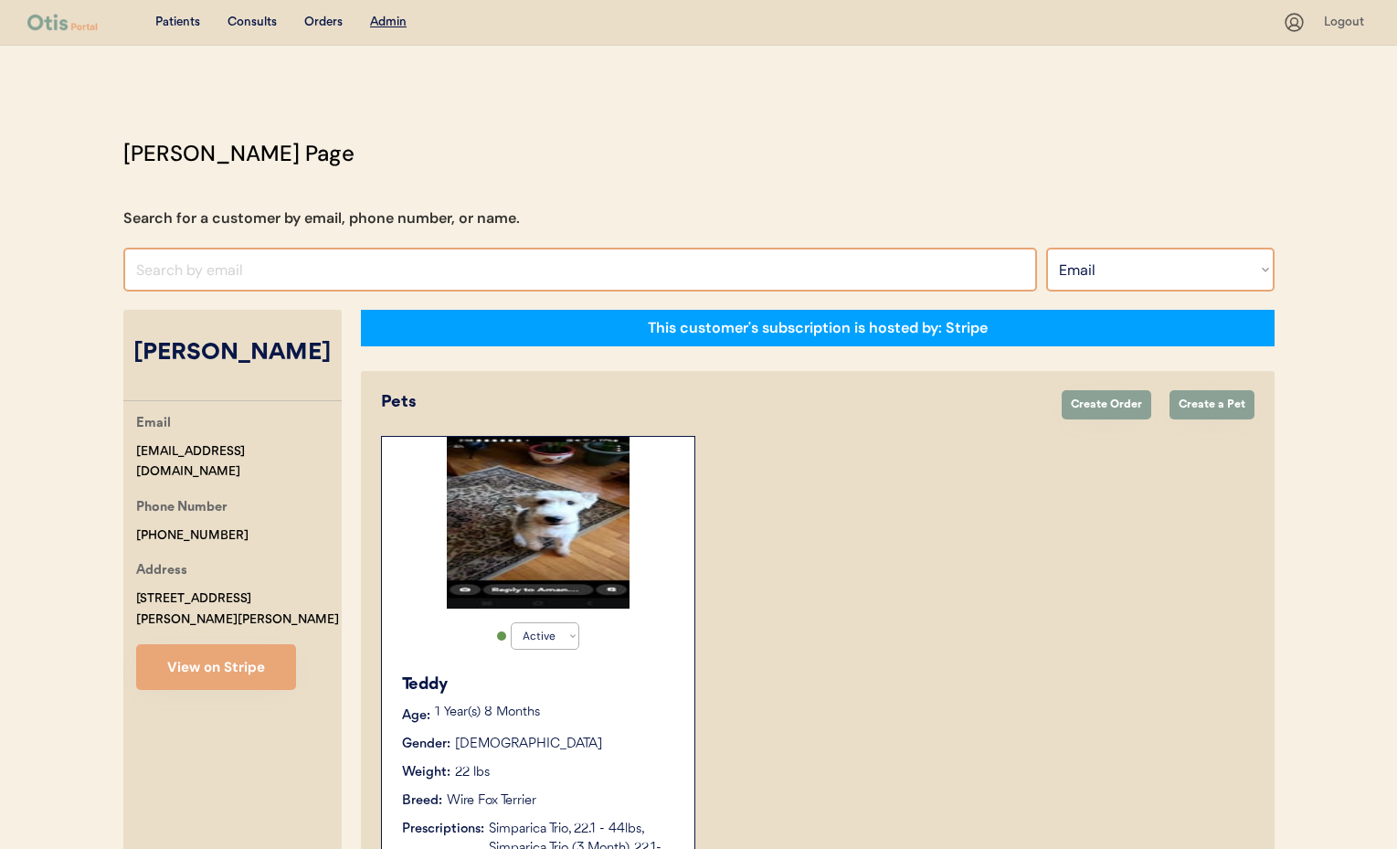
click at [1166, 266] on select "Search By Name Email Phone Number" at bounding box center [1160, 270] width 228 height 44
select select ""Name""
click at [1046, 248] on select "Search By Name Email Phone Number" at bounding box center [1160, 270] width 228 height 44
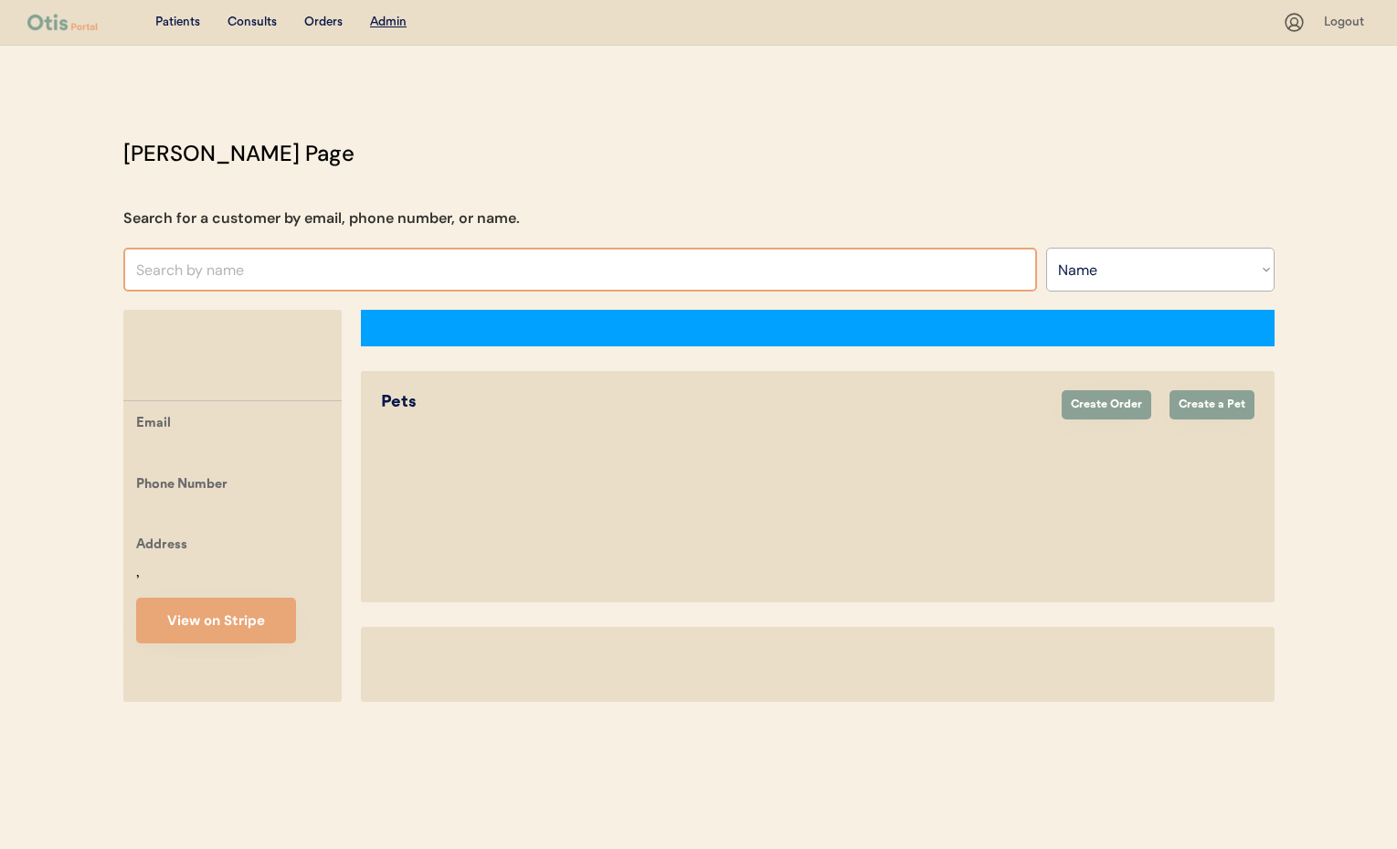
select select ""Name""
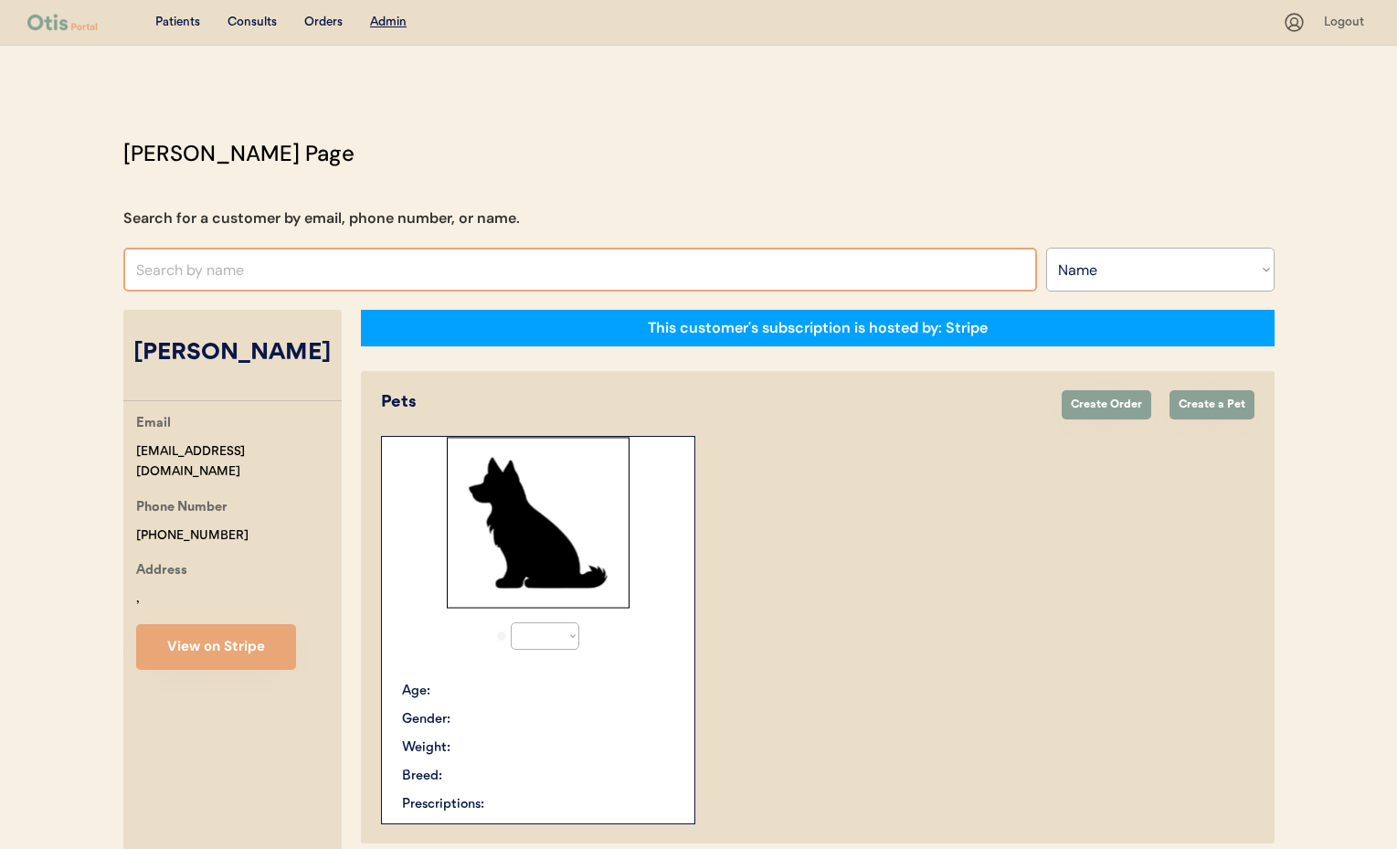
select select "true"
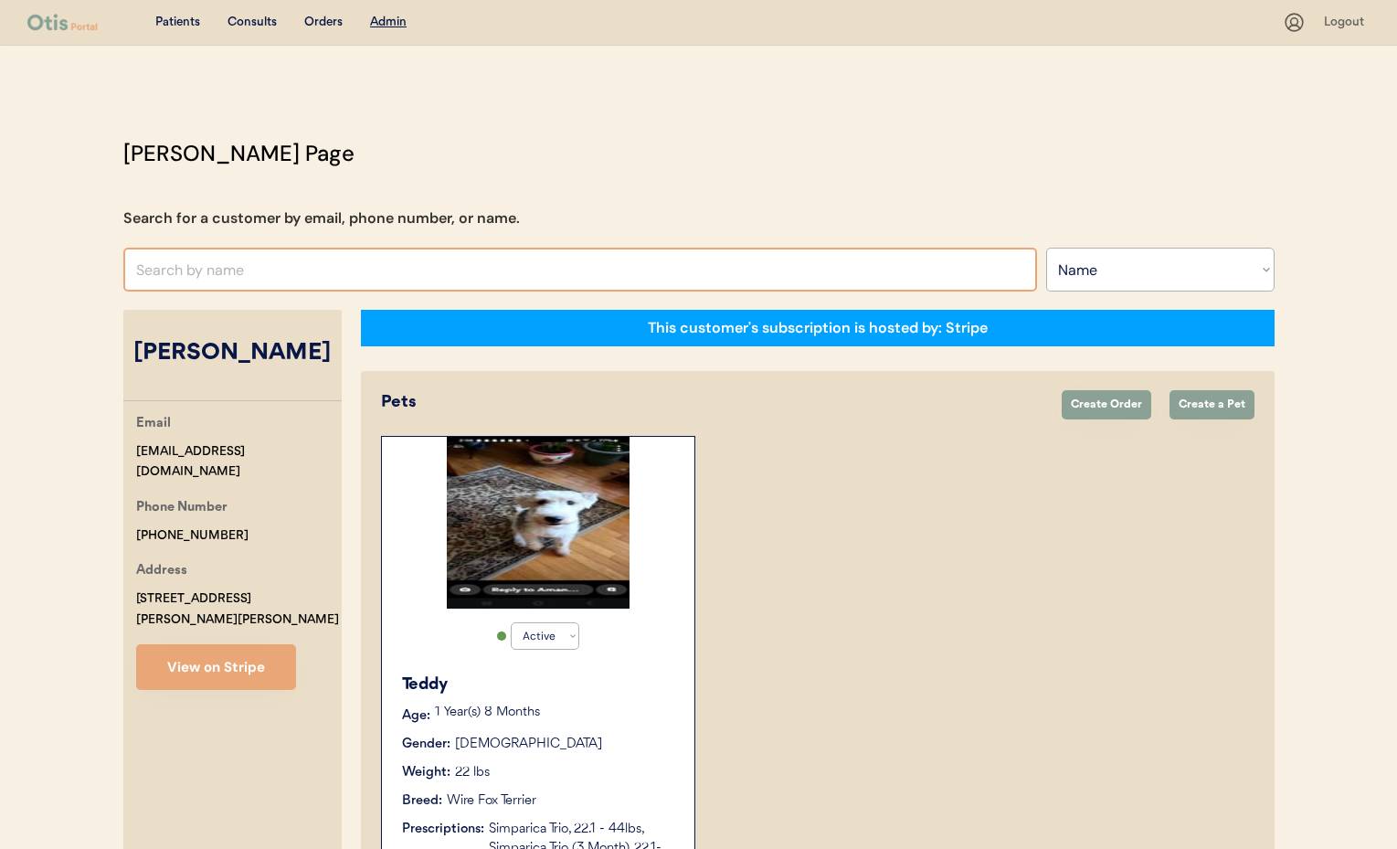
click at [206, 272] on input "text" at bounding box center [580, 270] width 914 height 44
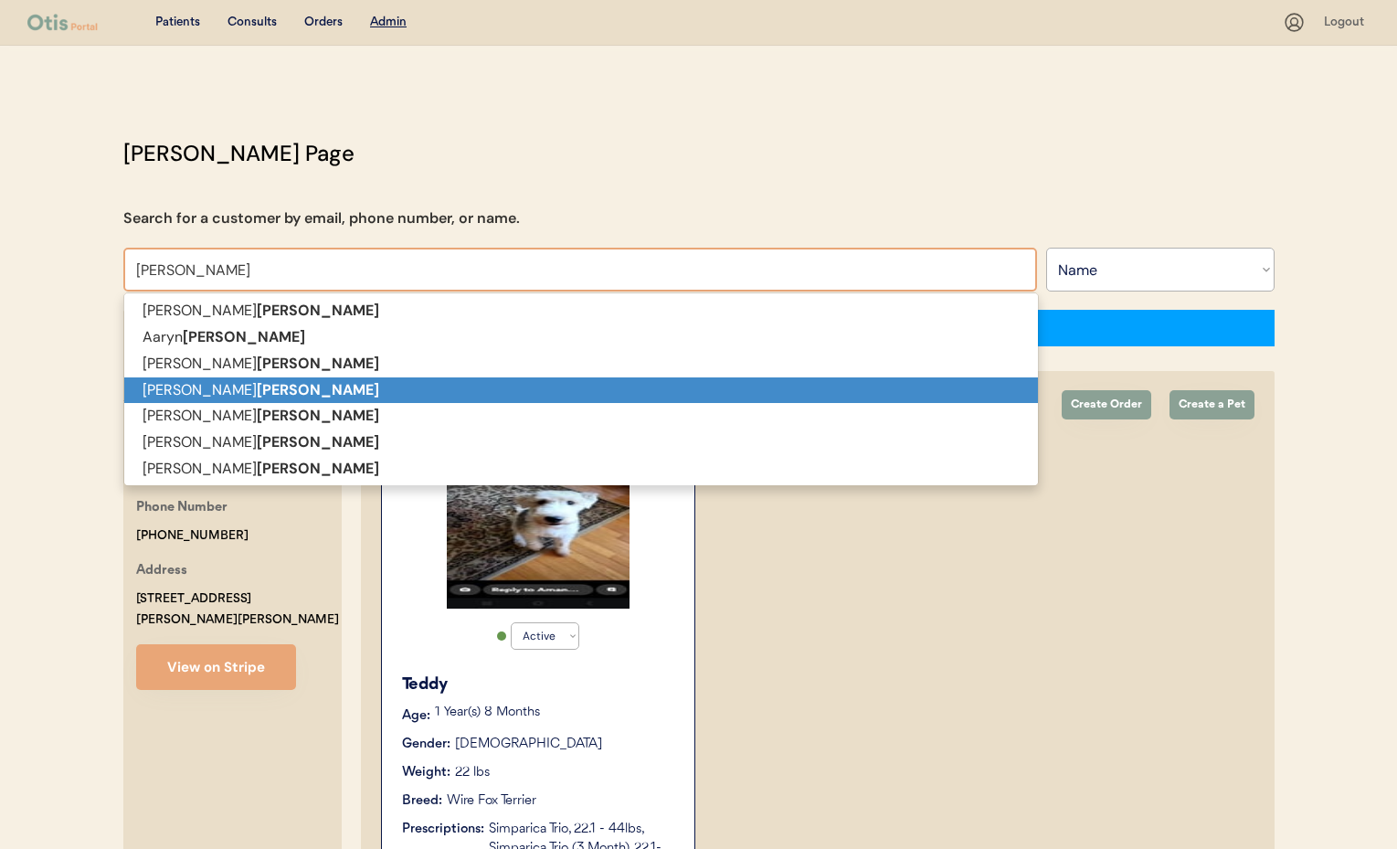
click at [257, 398] on strong "[PERSON_NAME]" at bounding box center [318, 389] width 122 height 19
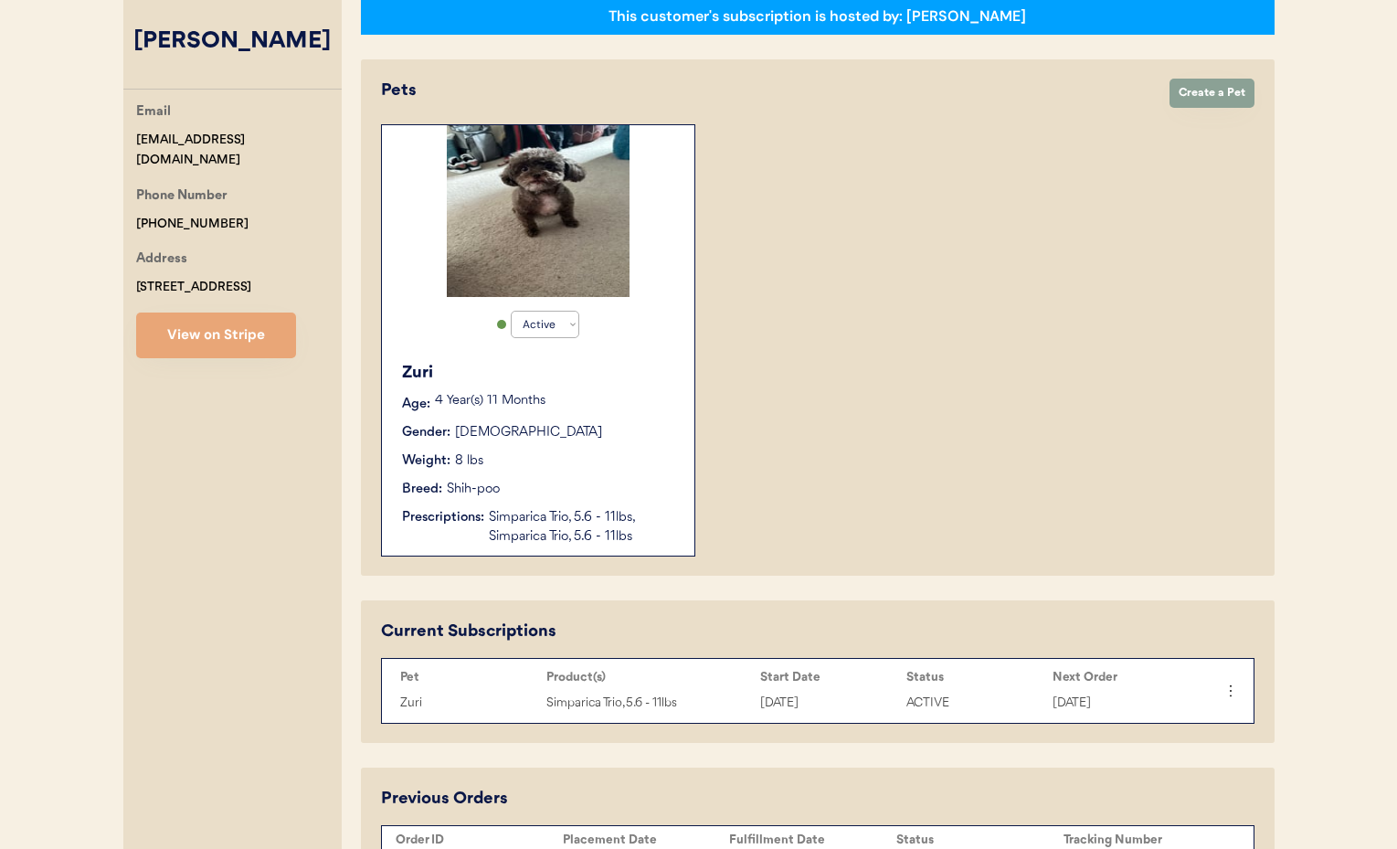
scroll to position [313, 0]
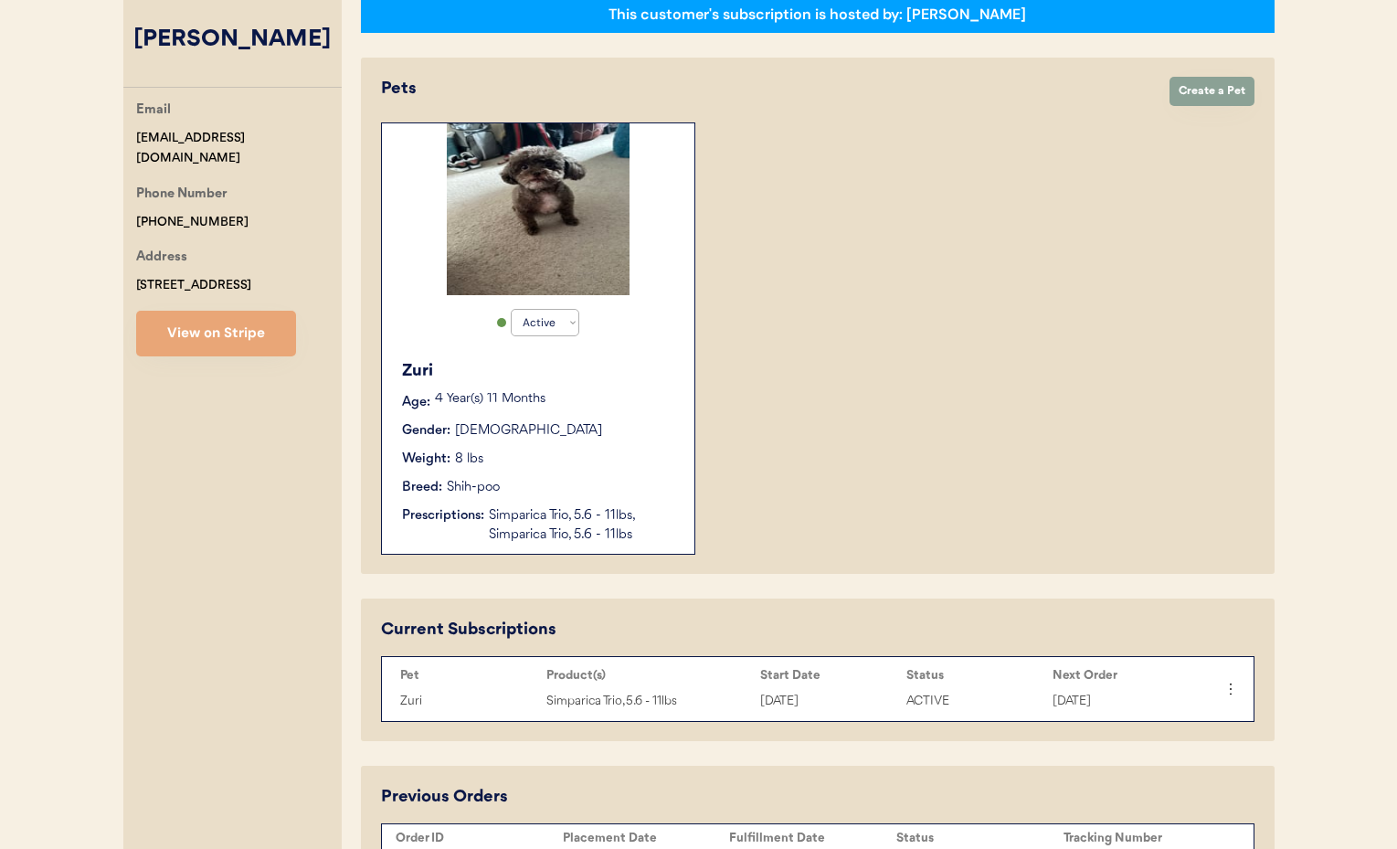
type input "Tracy Johnson"
click at [649, 470] on div "Zuri Age: 4 Year(s) 11 Months Gender: Female Weight: 8 lbs Breed: Shih-poo Pres…" at bounding box center [538, 452] width 294 height 204
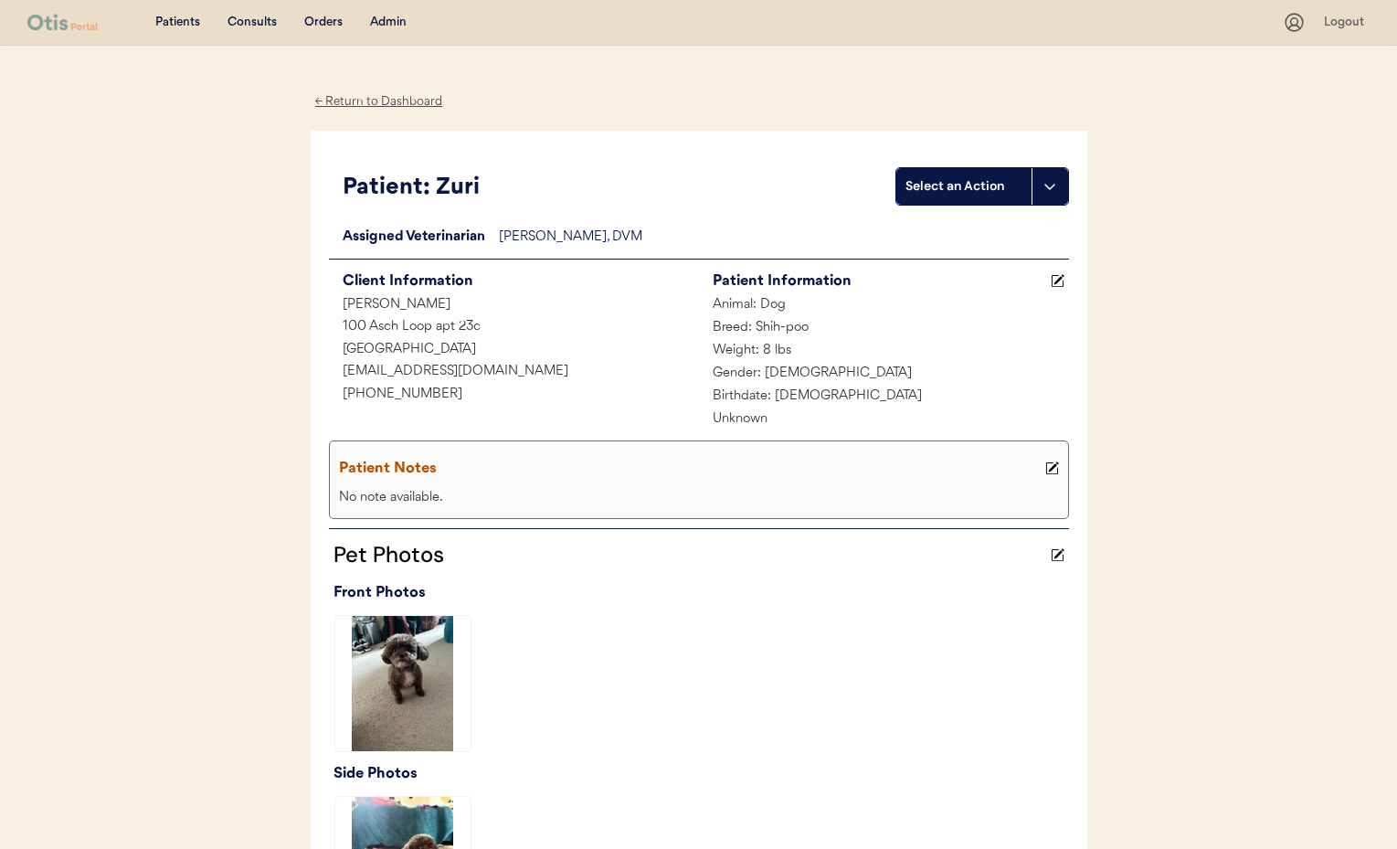
click at [375, 98] on div "← Return to Dashboard" at bounding box center [379, 101] width 137 height 21
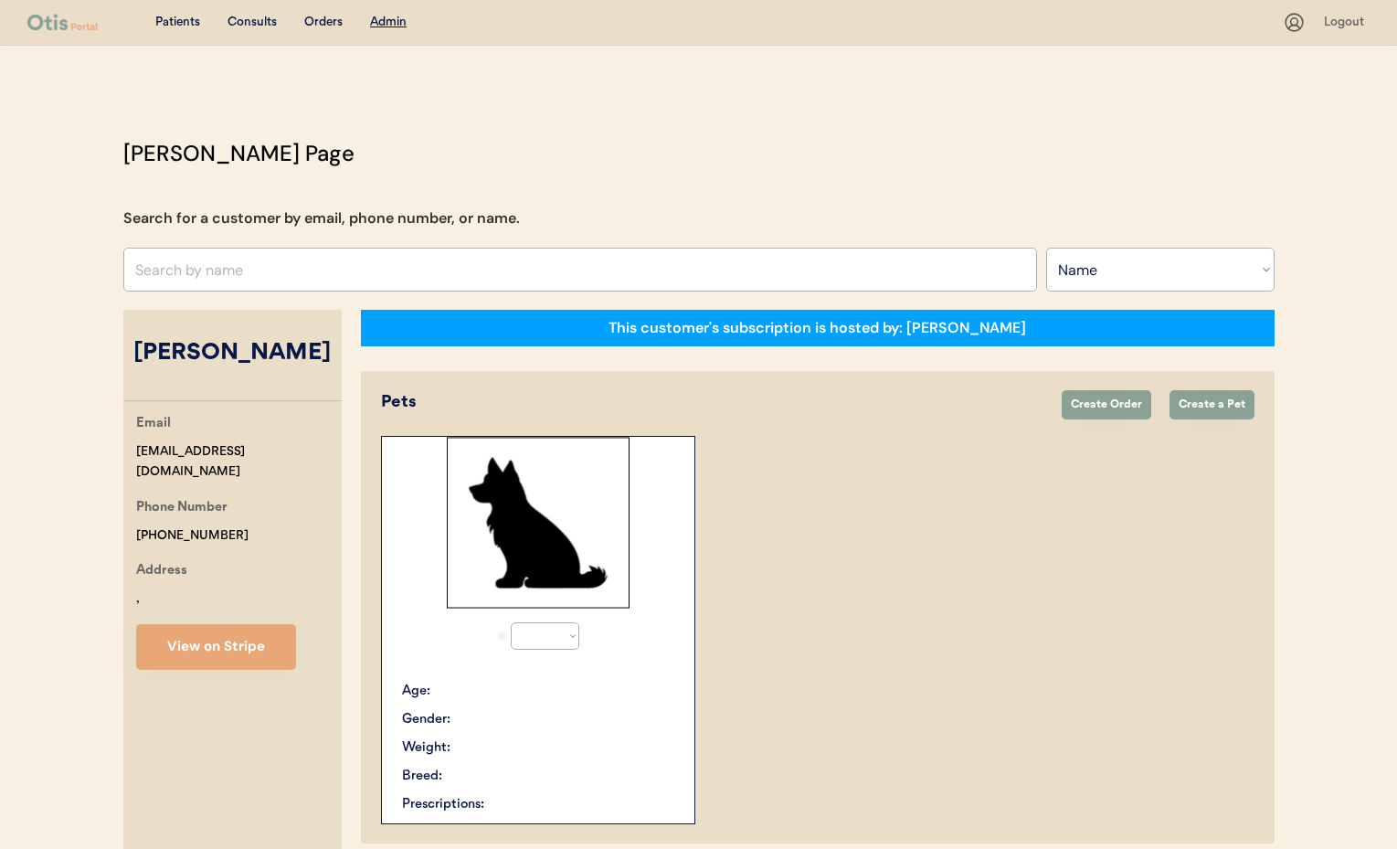
select select ""Name""
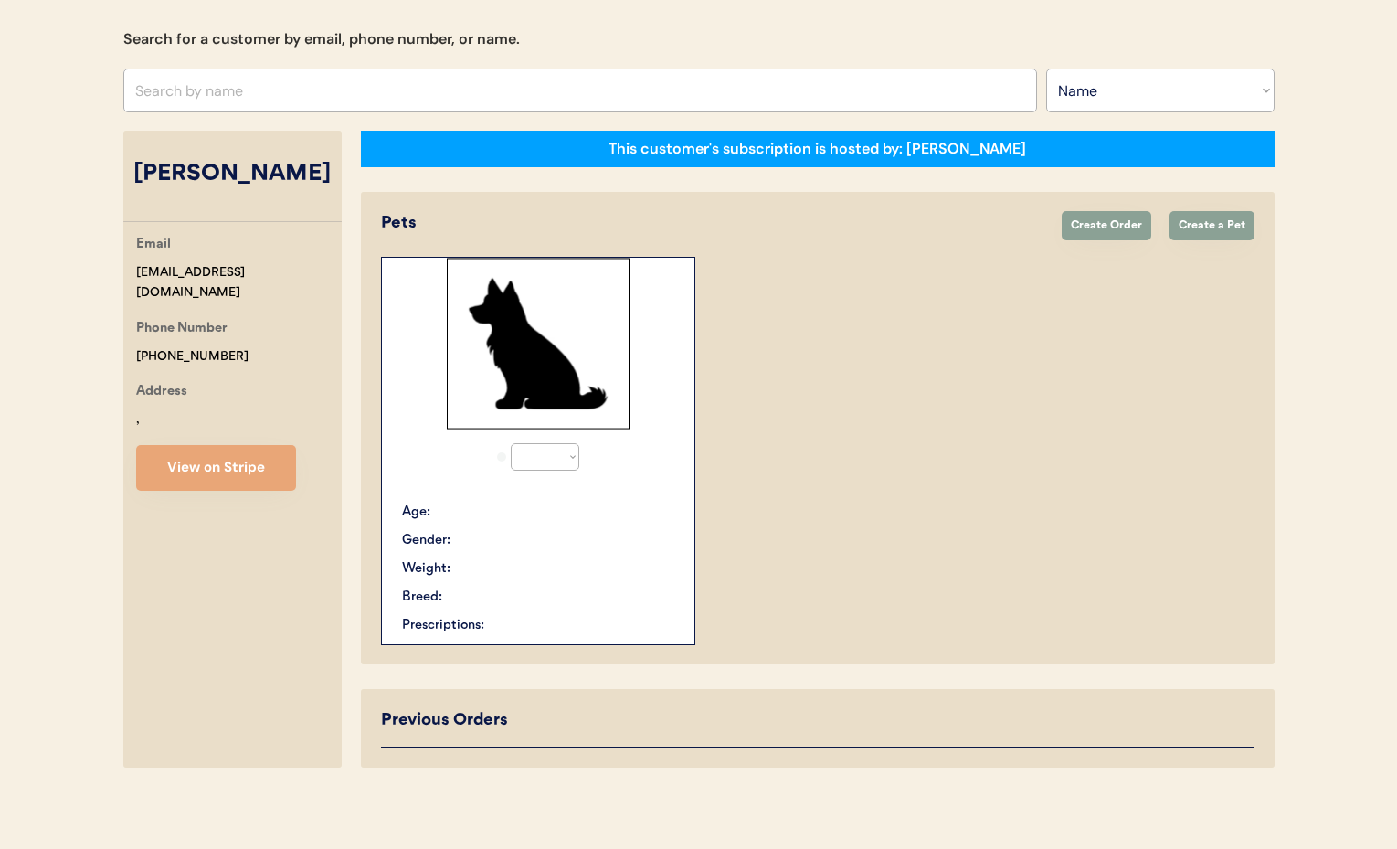
select select "true"
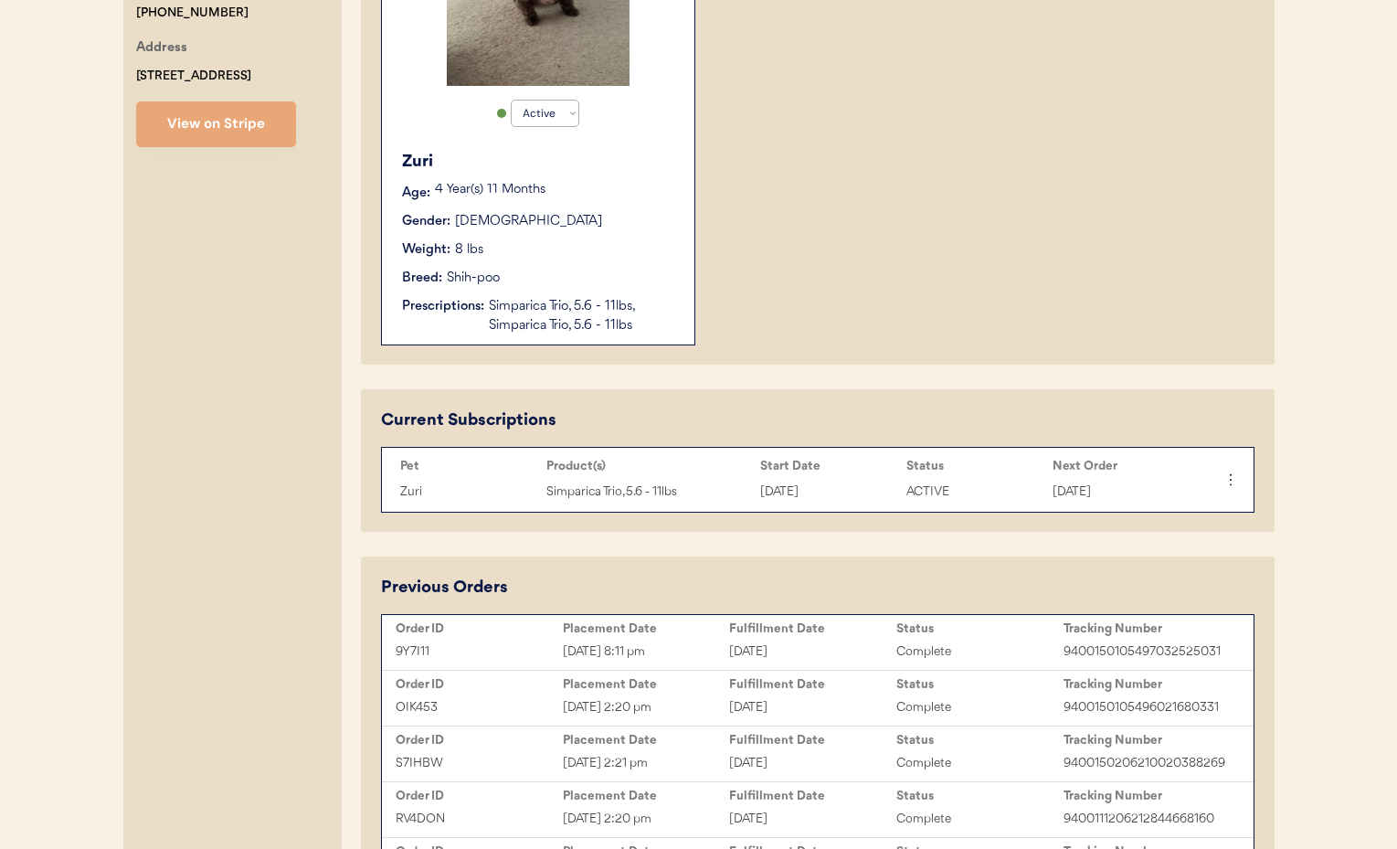
click at [553, 285] on div "Breed: Shih-poo" at bounding box center [539, 278] width 274 height 19
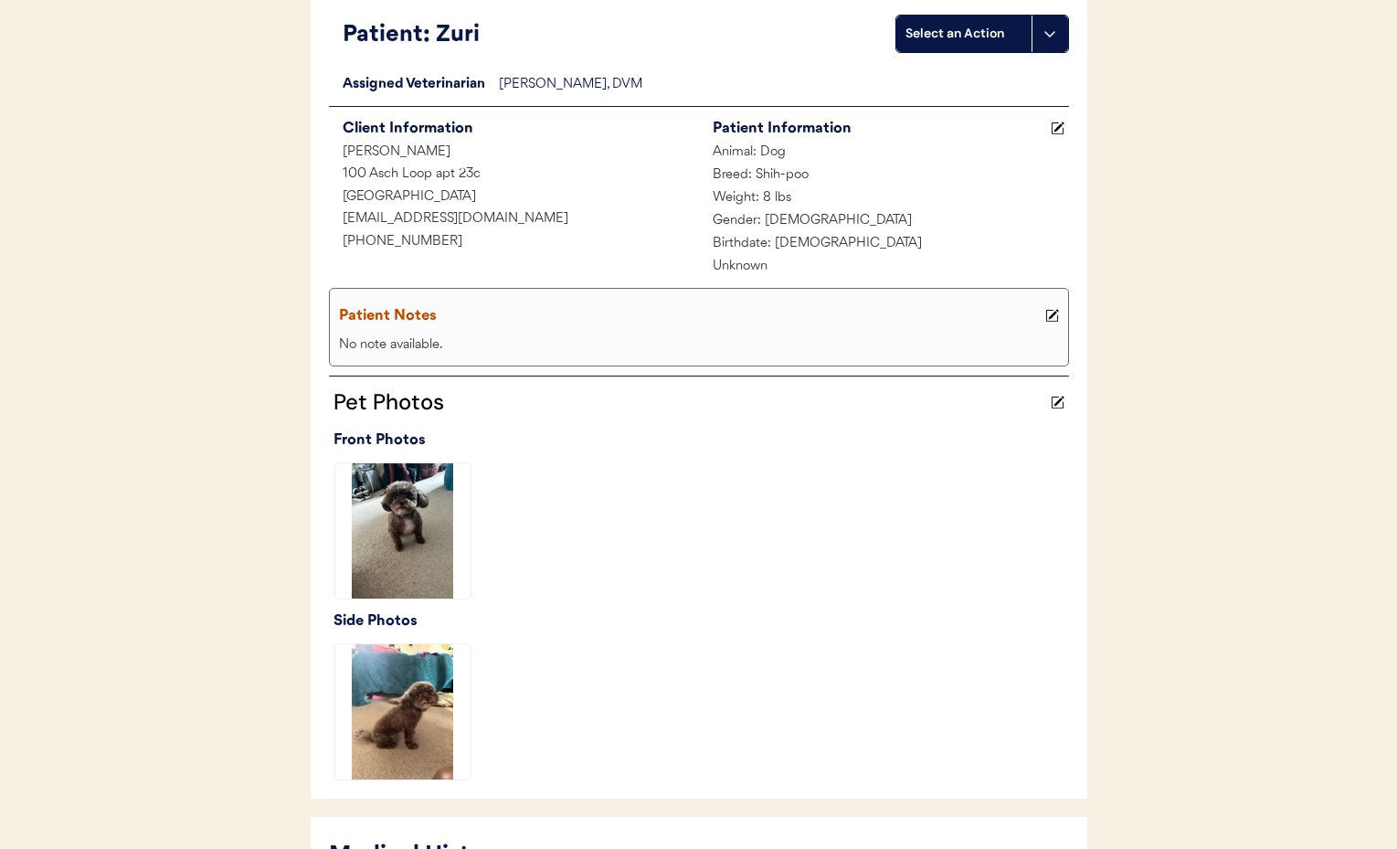
scroll to position [540, 0]
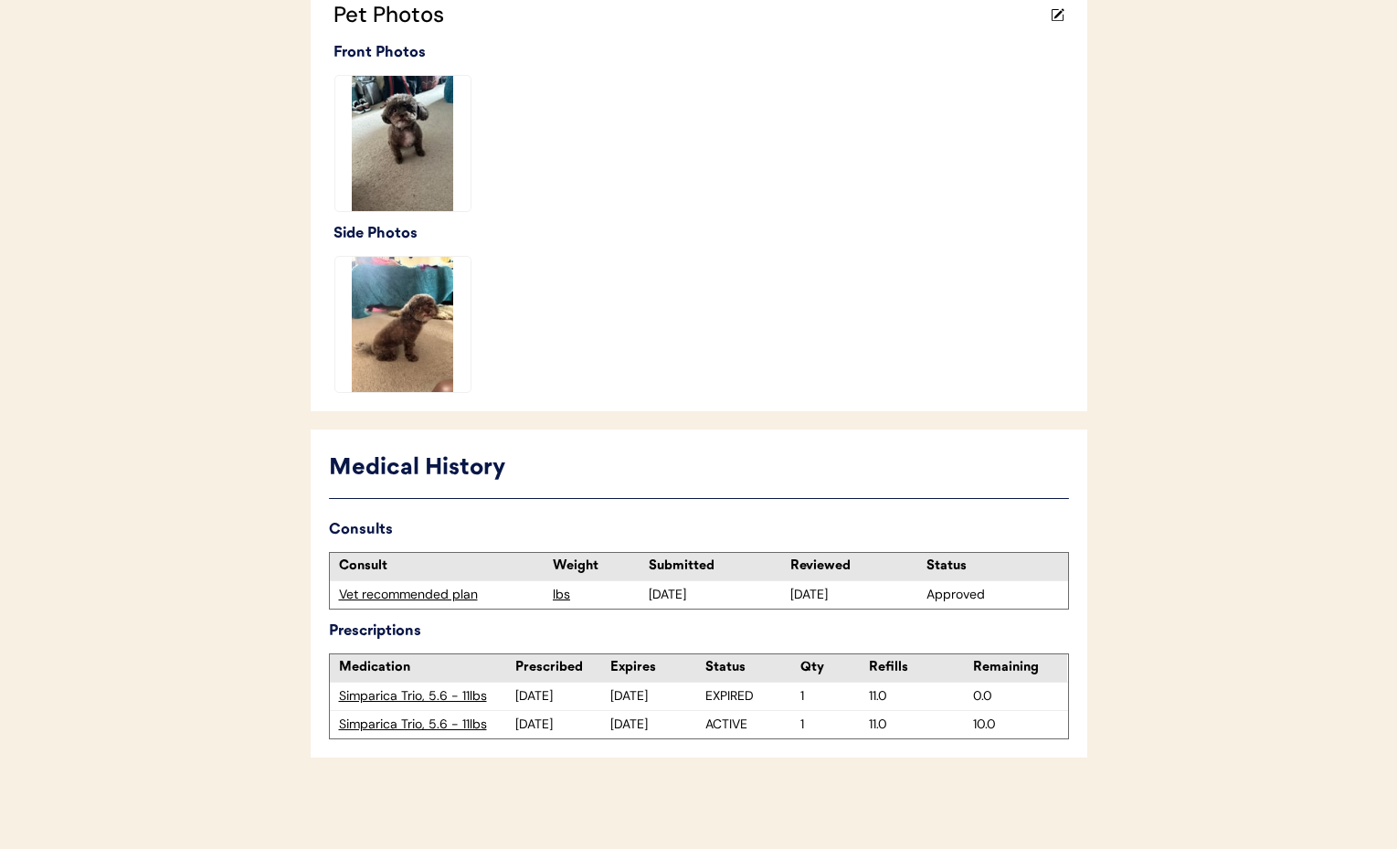
click at [420, 728] on div "Simparica Trio, 5.6 - 11lbs" at bounding box center [427, 724] width 177 height 18
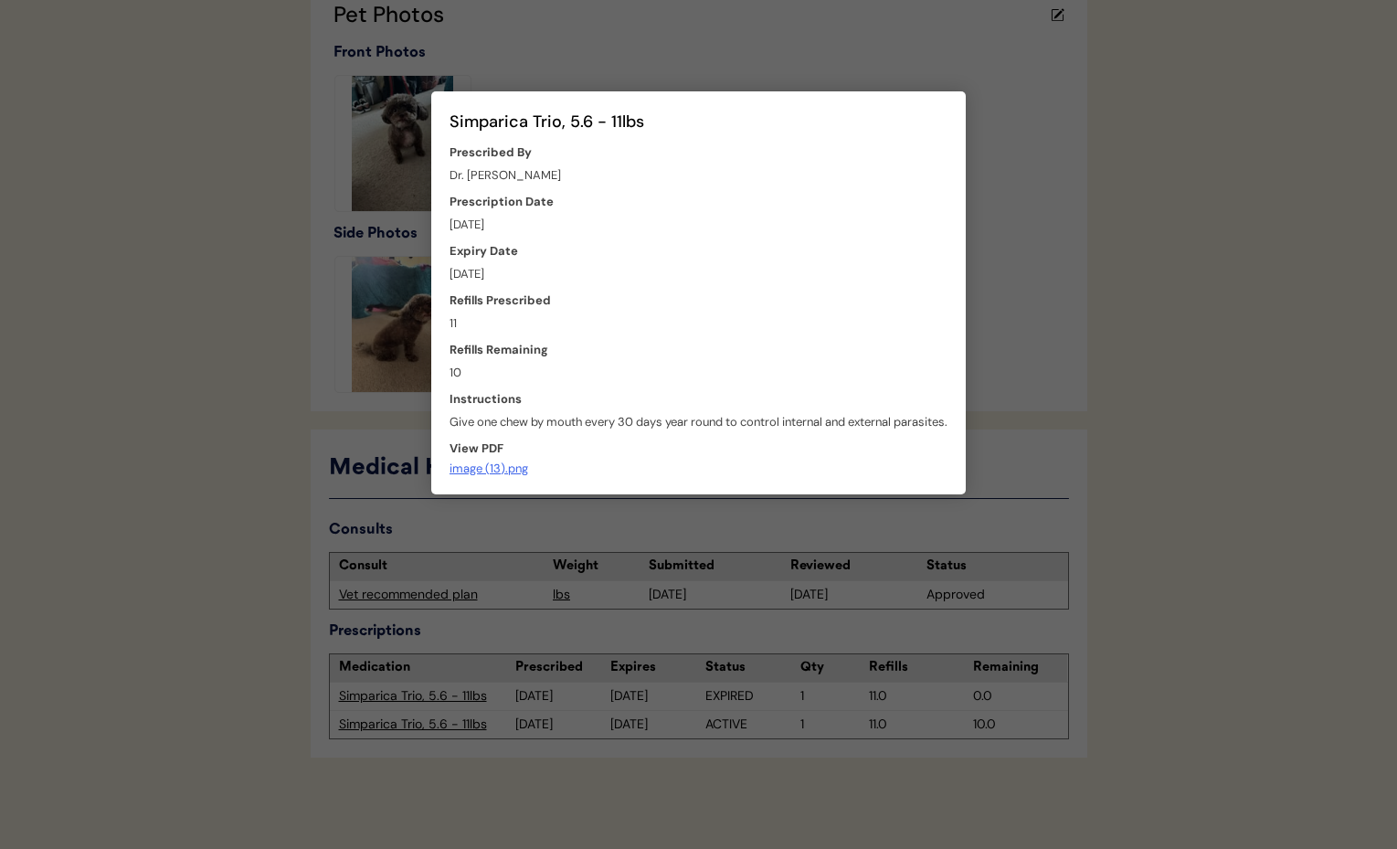
click at [995, 339] on div at bounding box center [698, 424] width 1397 height 849
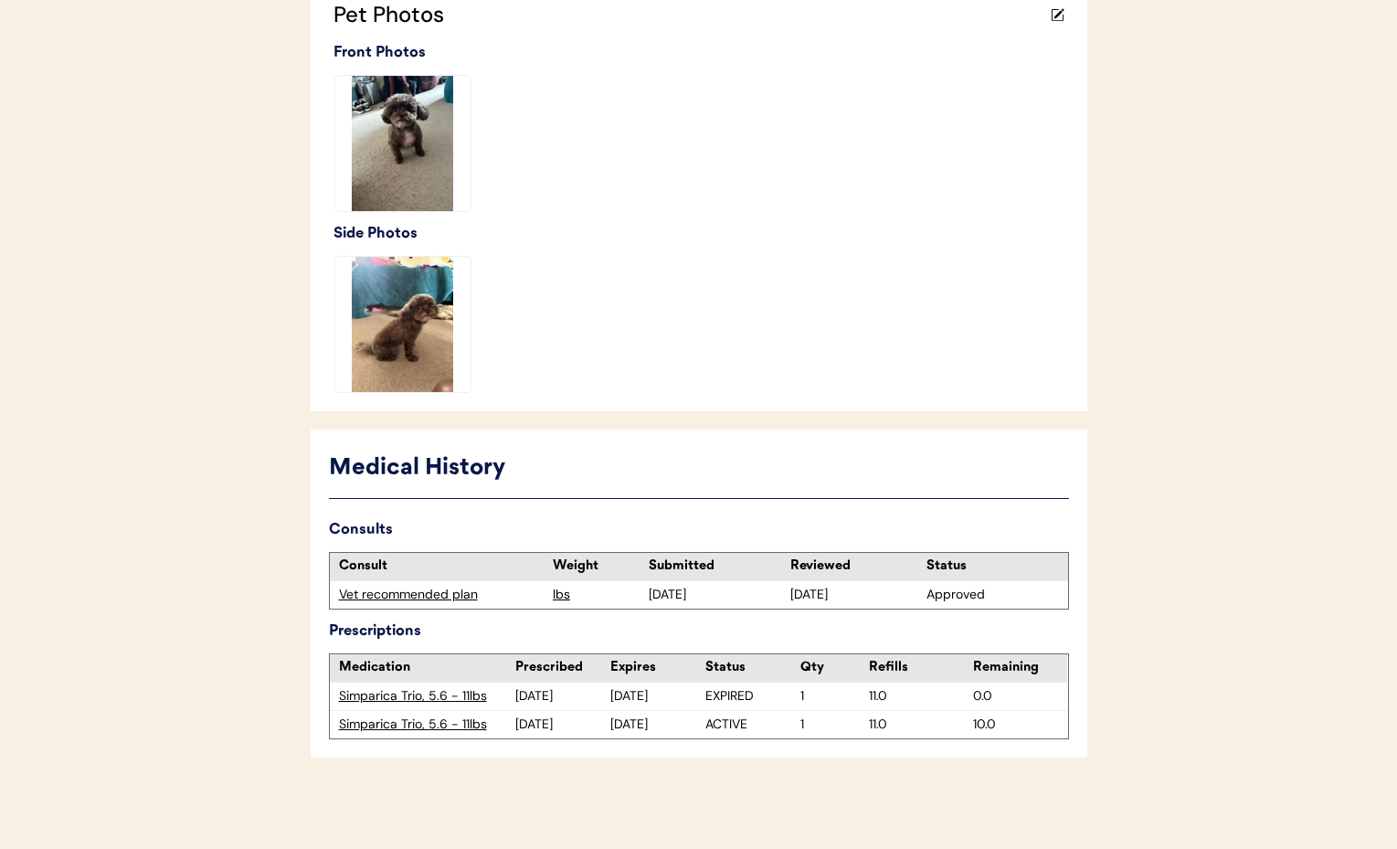
scroll to position [538, 0]
click at [399, 723] on div "Simparica Trio, 5.6 - 11lbs" at bounding box center [427, 726] width 177 height 18
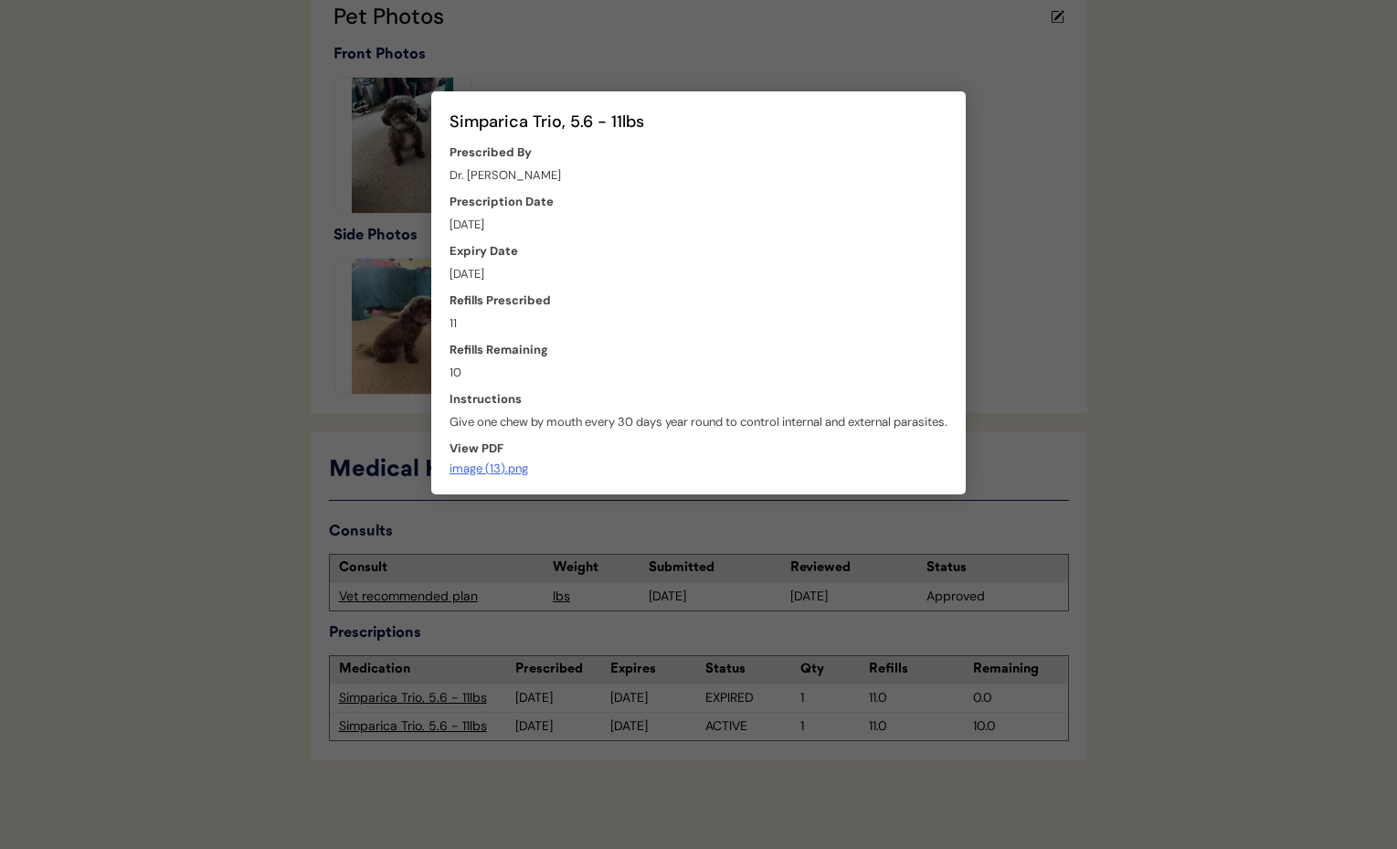
click at [574, 523] on div at bounding box center [698, 424] width 1397 height 849
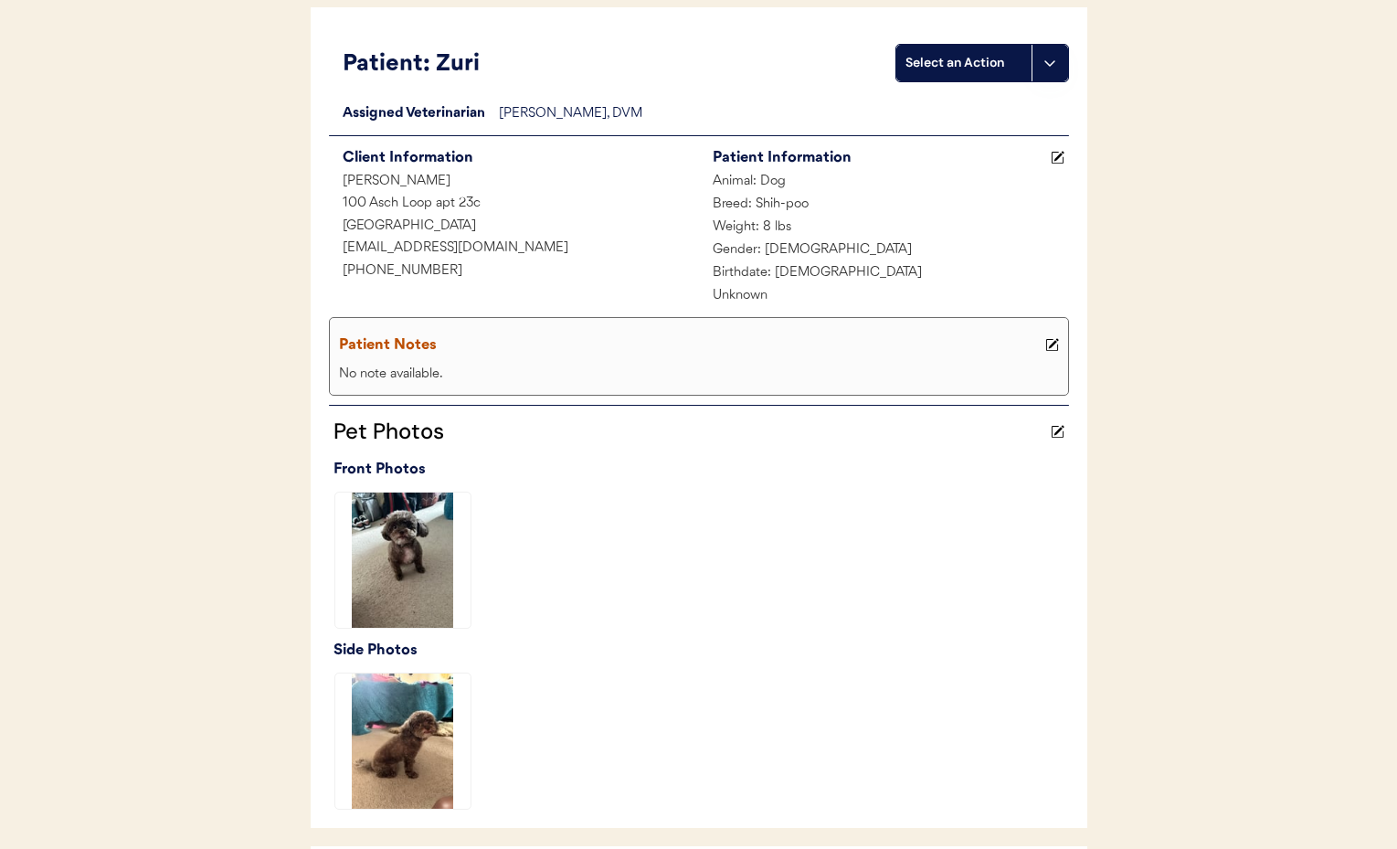
scroll to position [0, 0]
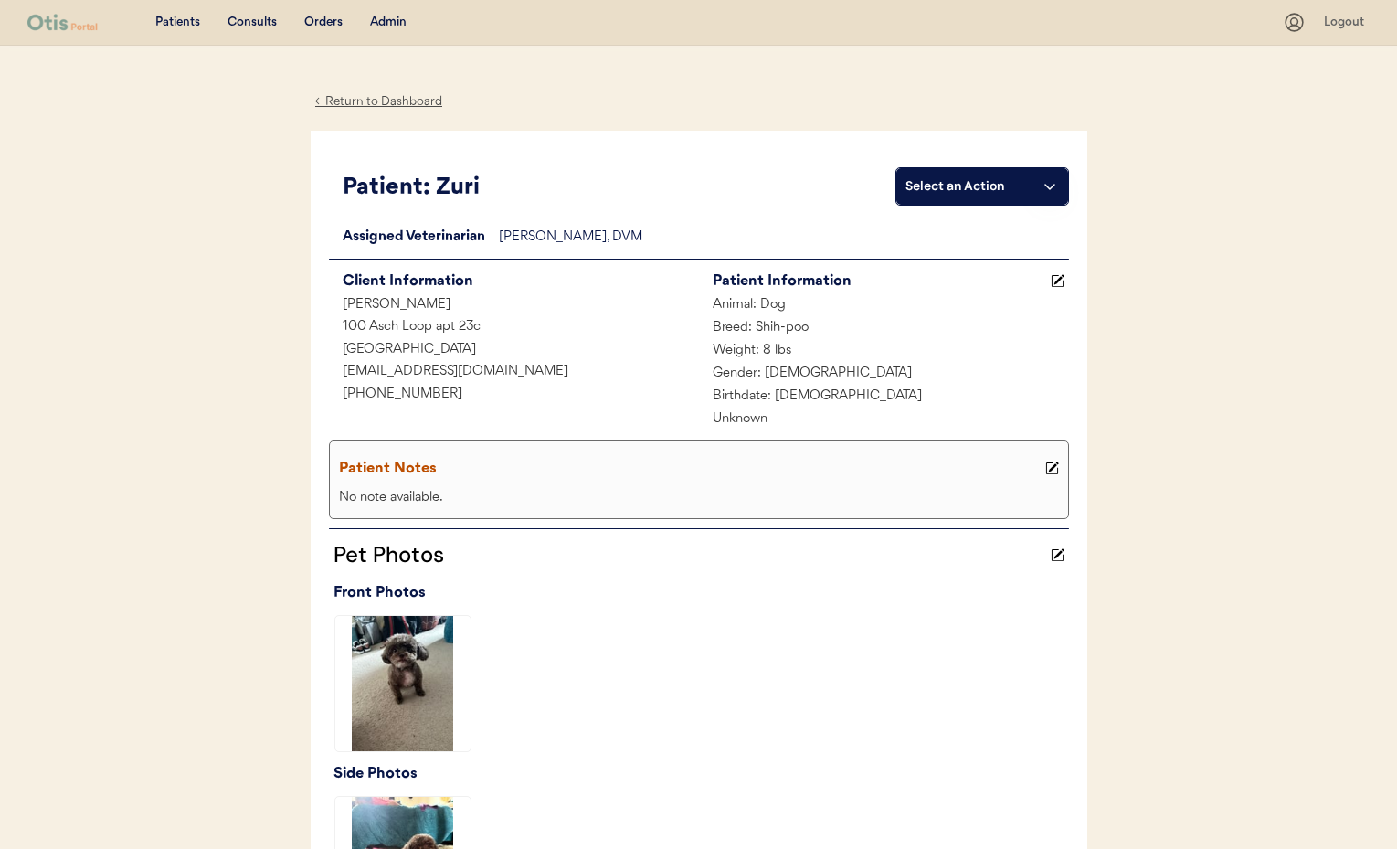
click at [393, 23] on div "Admin" at bounding box center [388, 23] width 37 height 18
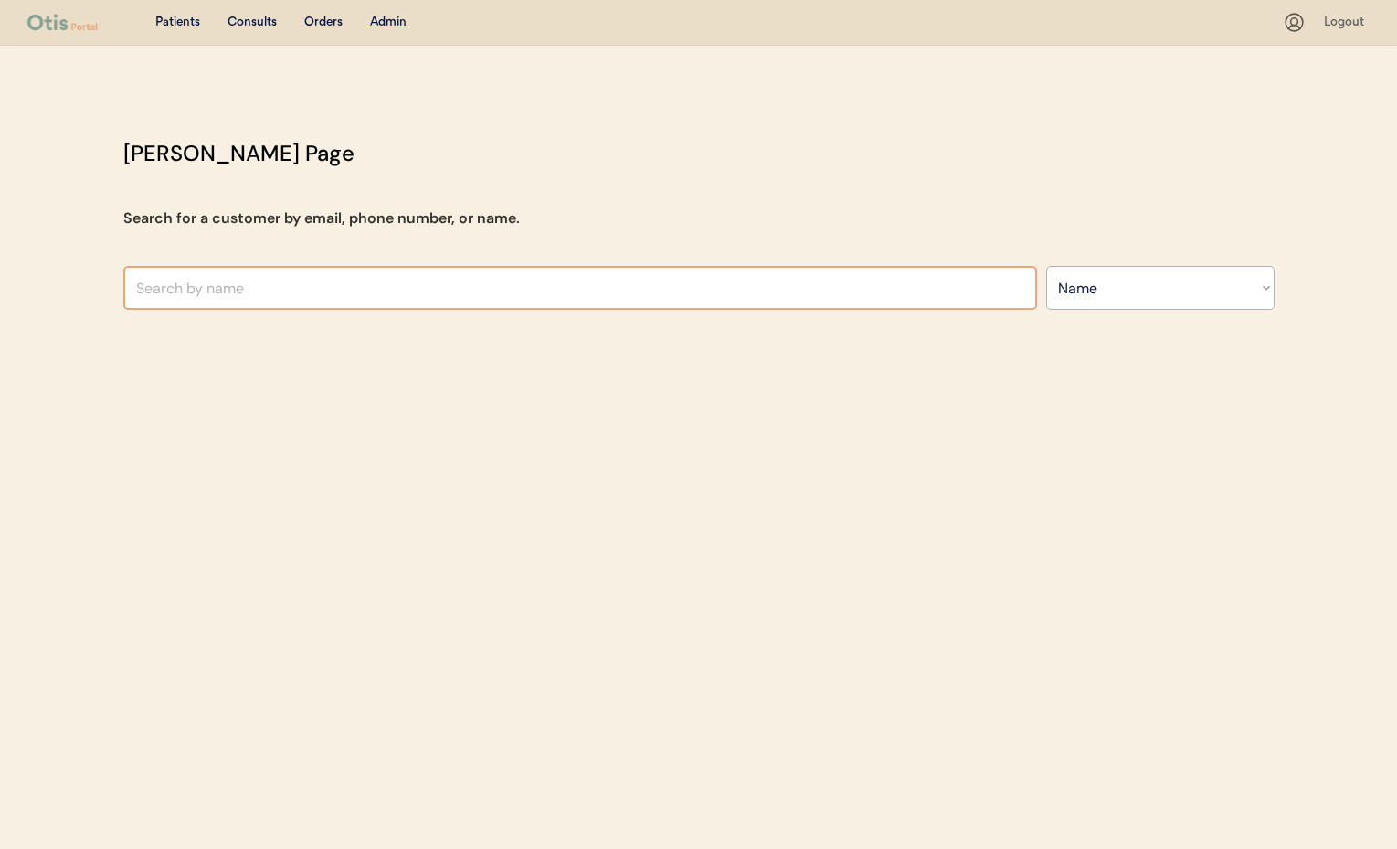
select select ""Name""
click at [309, 301] on input "text" at bounding box center [580, 288] width 914 height 44
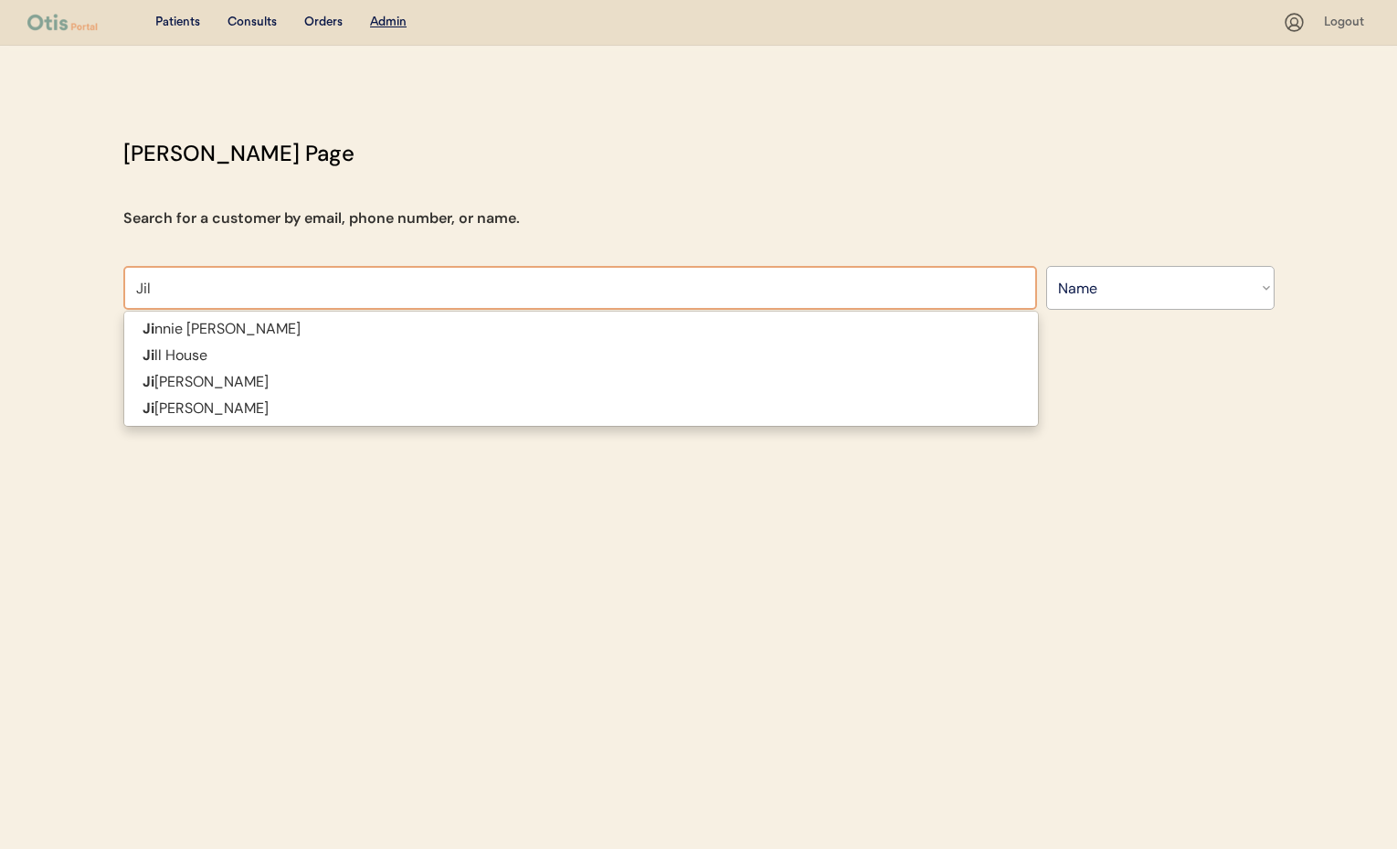
type input "Jill"
type input "Jill House"
type input "Jilli"
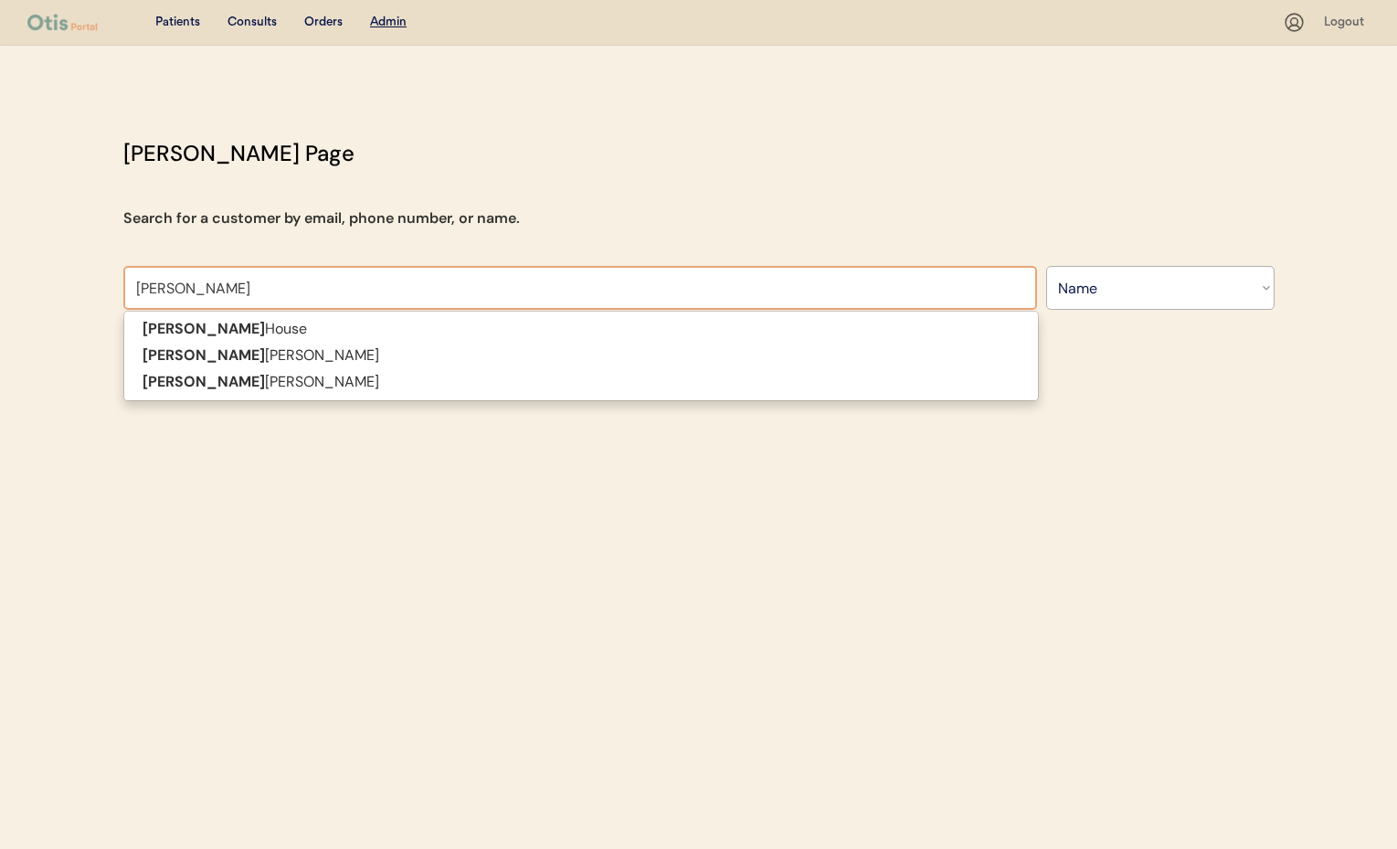
type input "Jillian Smaniotto"
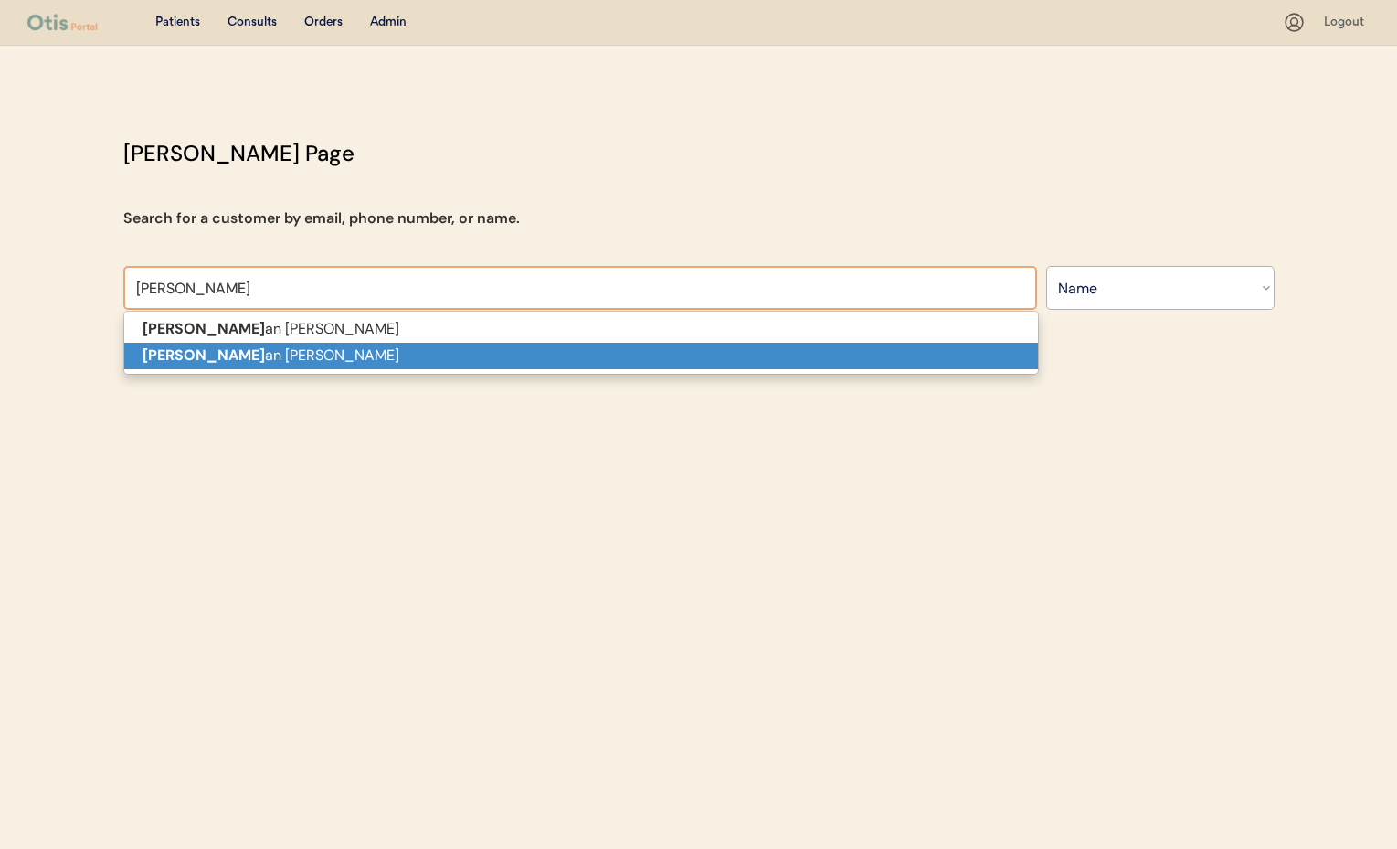
click at [284, 363] on p "Jilli an Correa" at bounding box center [581, 356] width 914 height 26
type input "Jillian Correa"
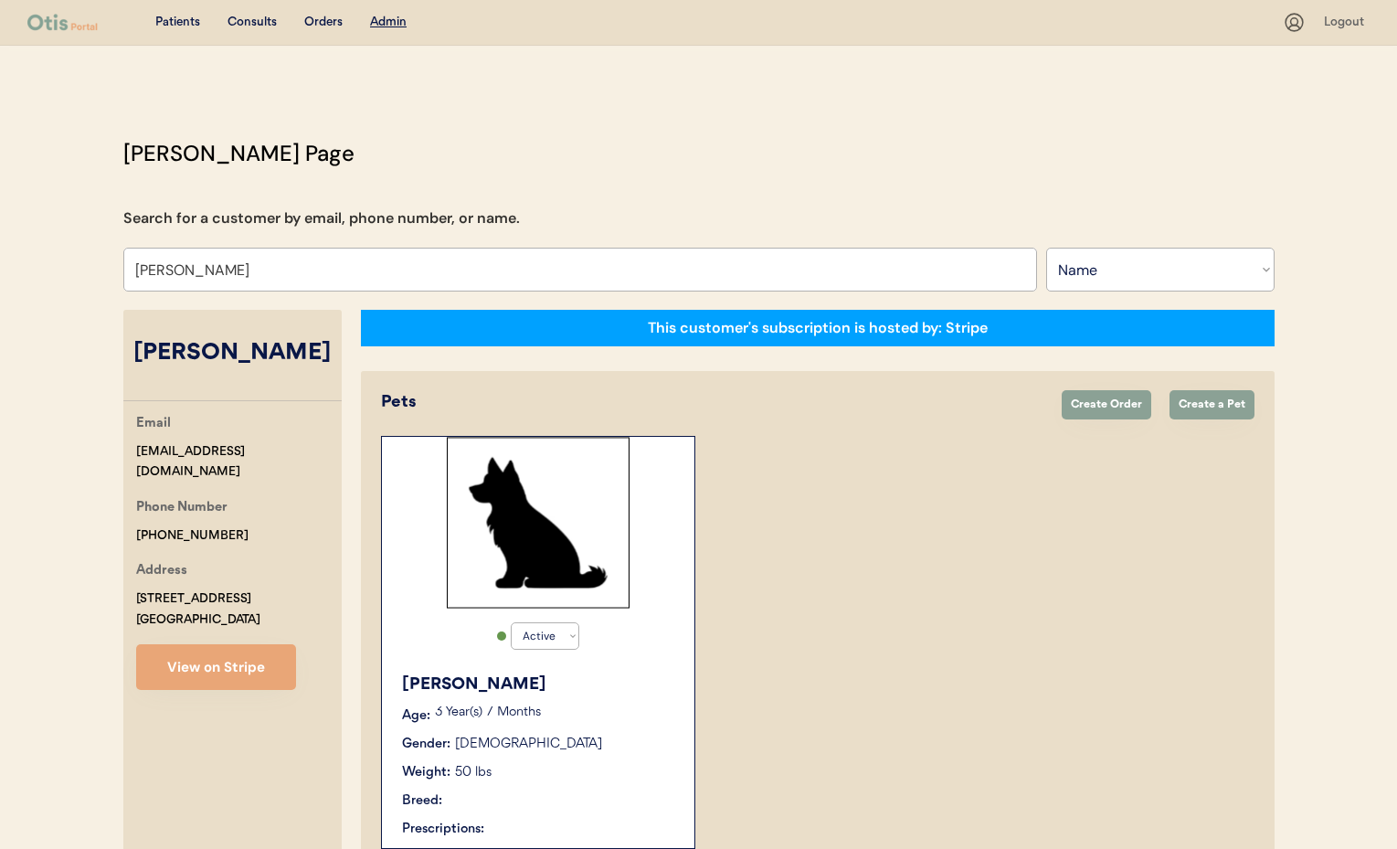
select select "true"
type input "Jillian Correa"
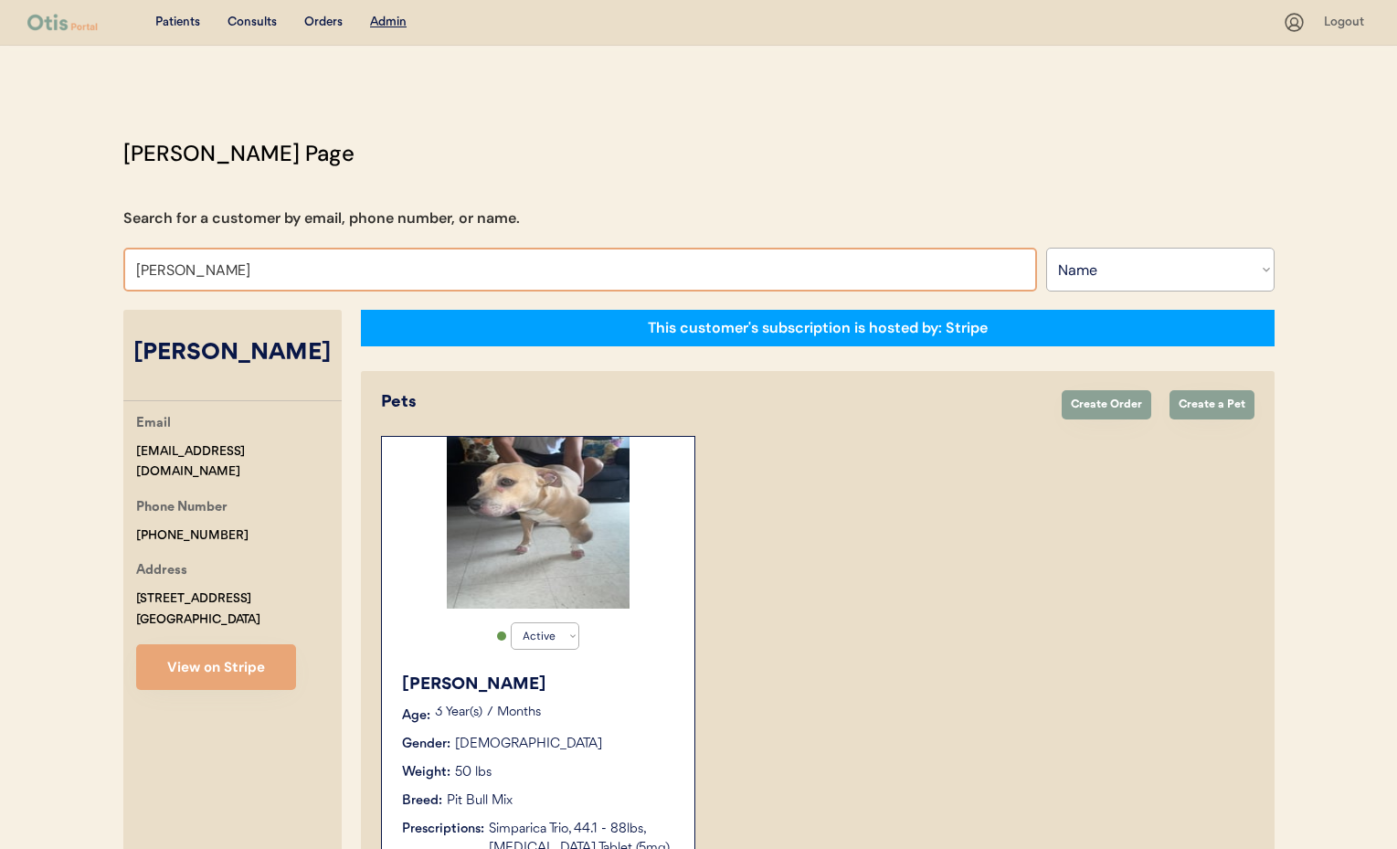
click at [613, 739] on div "Gender: Female" at bounding box center [539, 744] width 274 height 19
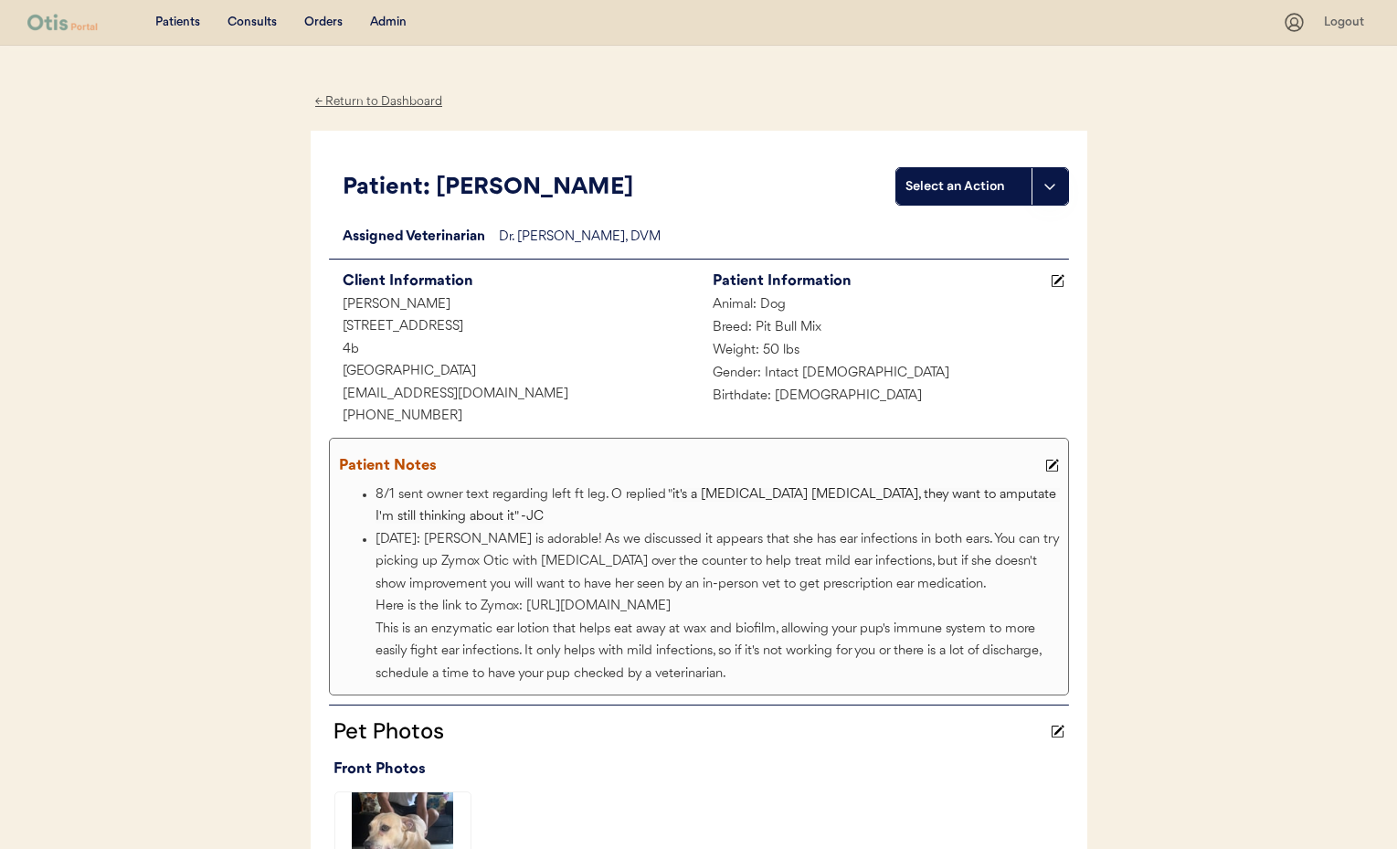
click at [1048, 468] on icon at bounding box center [1052, 466] width 14 height 14
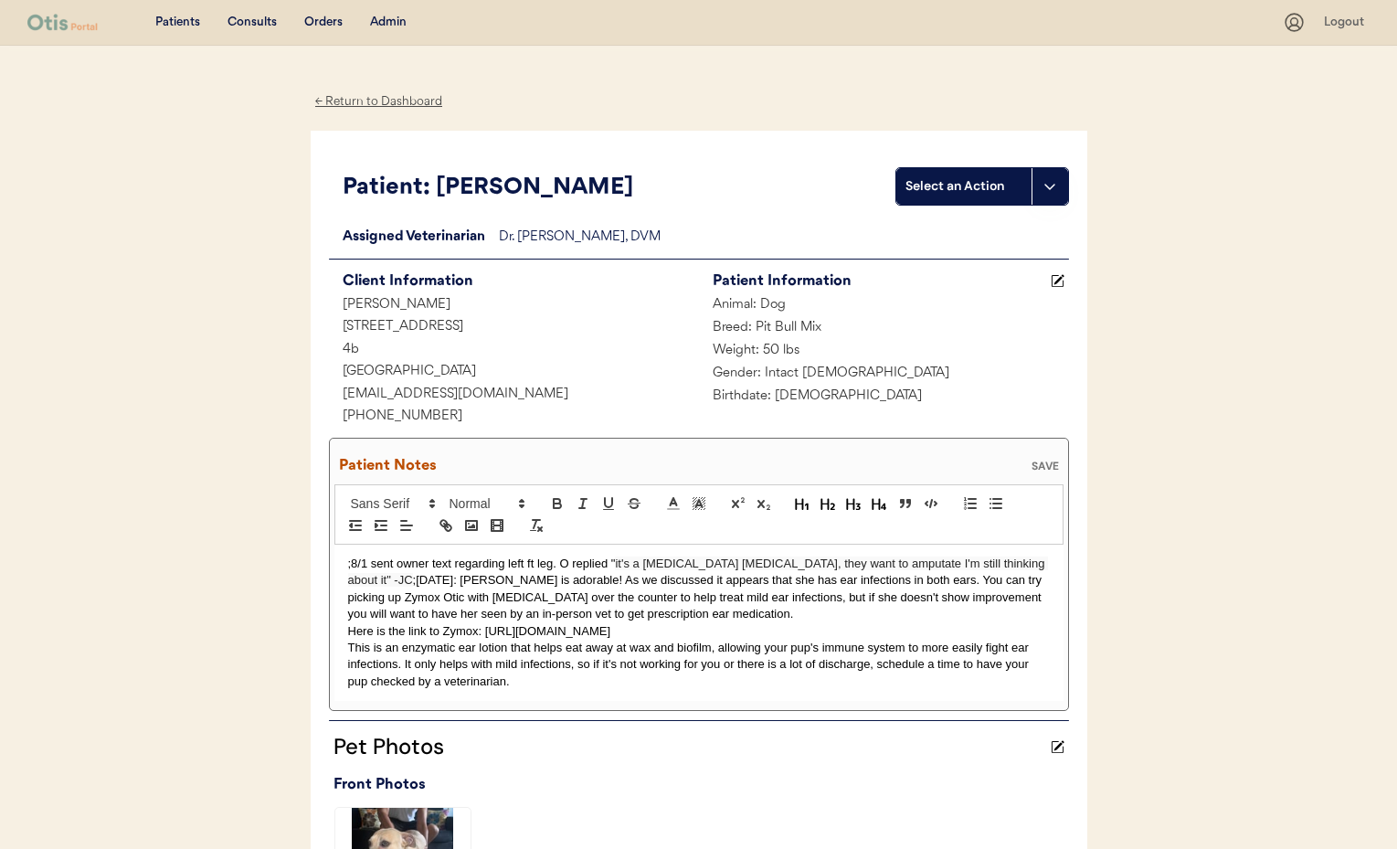
click at [351, 565] on p ";8/1 sent owner text regarding left ft leg. O replied " it's a [MEDICAL_DATA] […" at bounding box center [699, 589] width 702 height 68
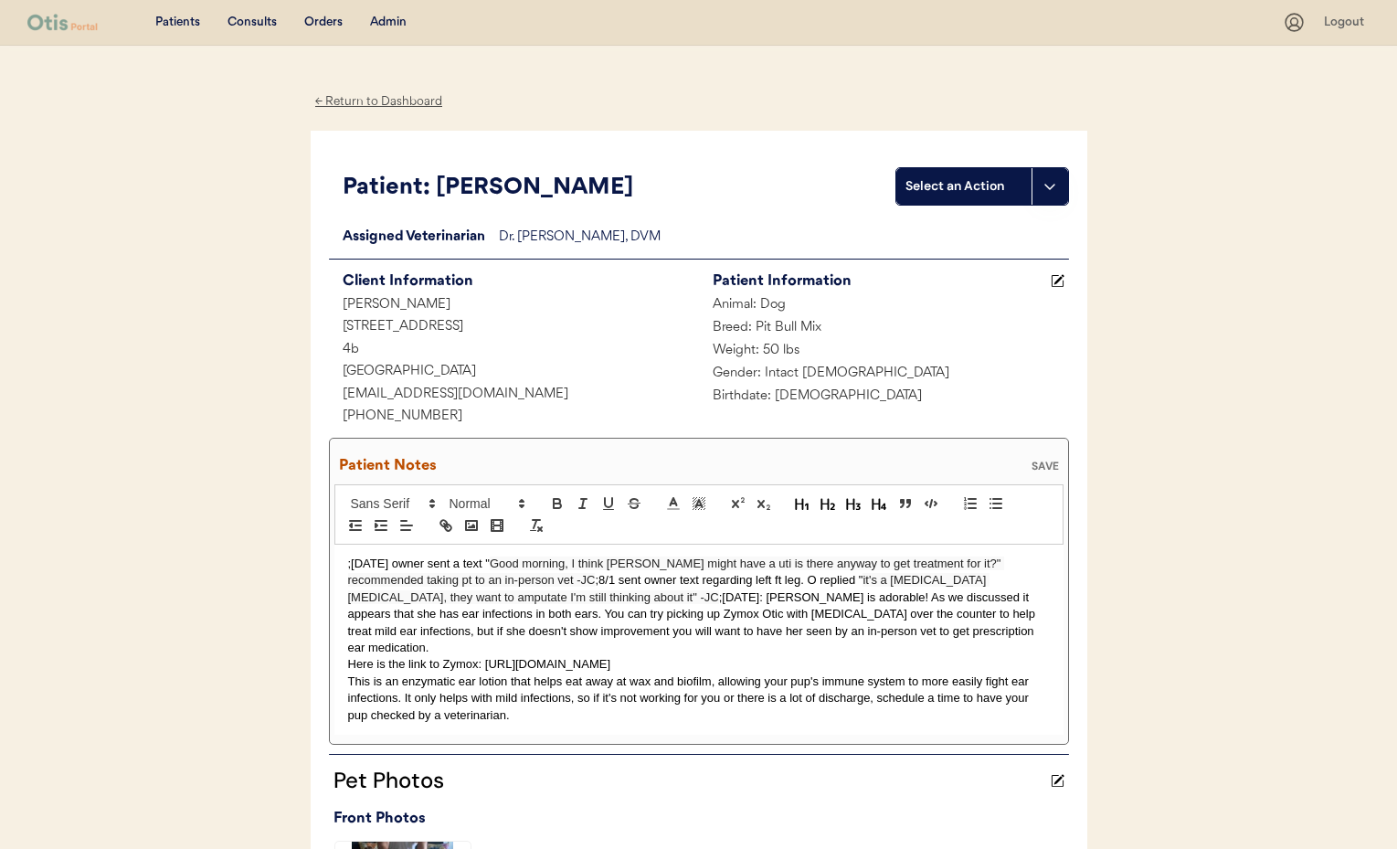
click at [1052, 467] on div "SAVE" at bounding box center [1045, 465] width 37 height 11
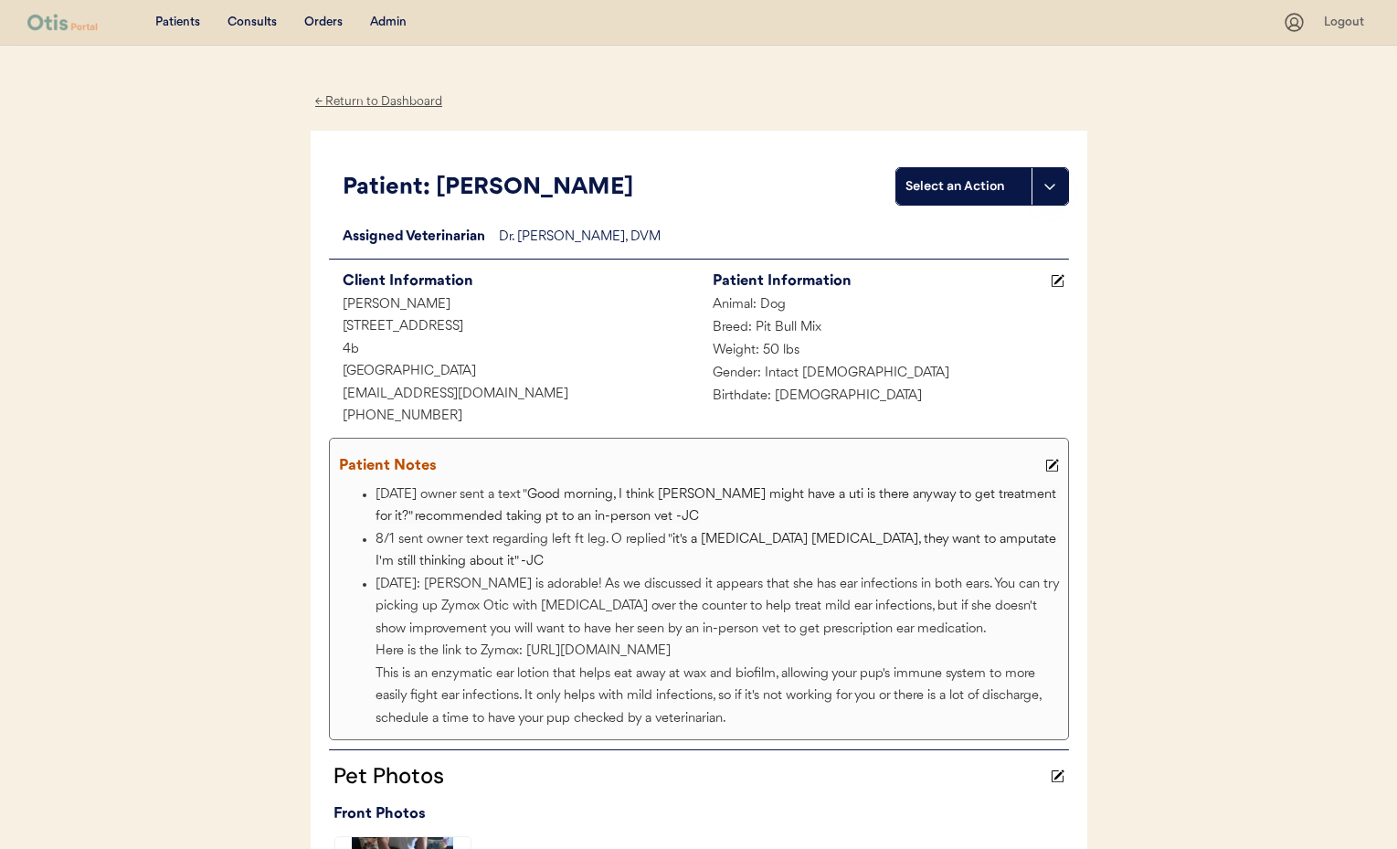
click at [381, 21] on div "Admin" at bounding box center [388, 23] width 37 height 18
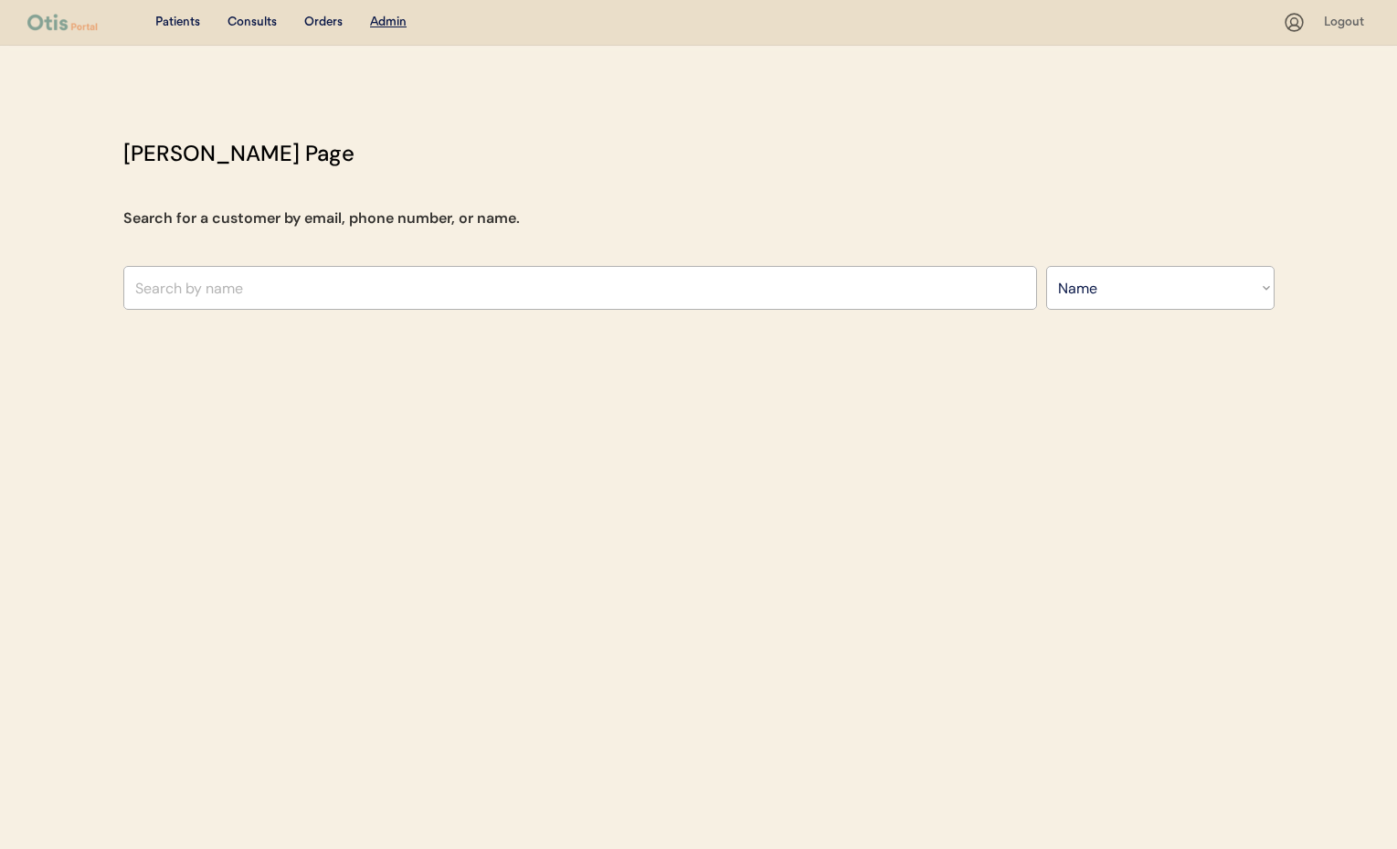
select select ""Name""
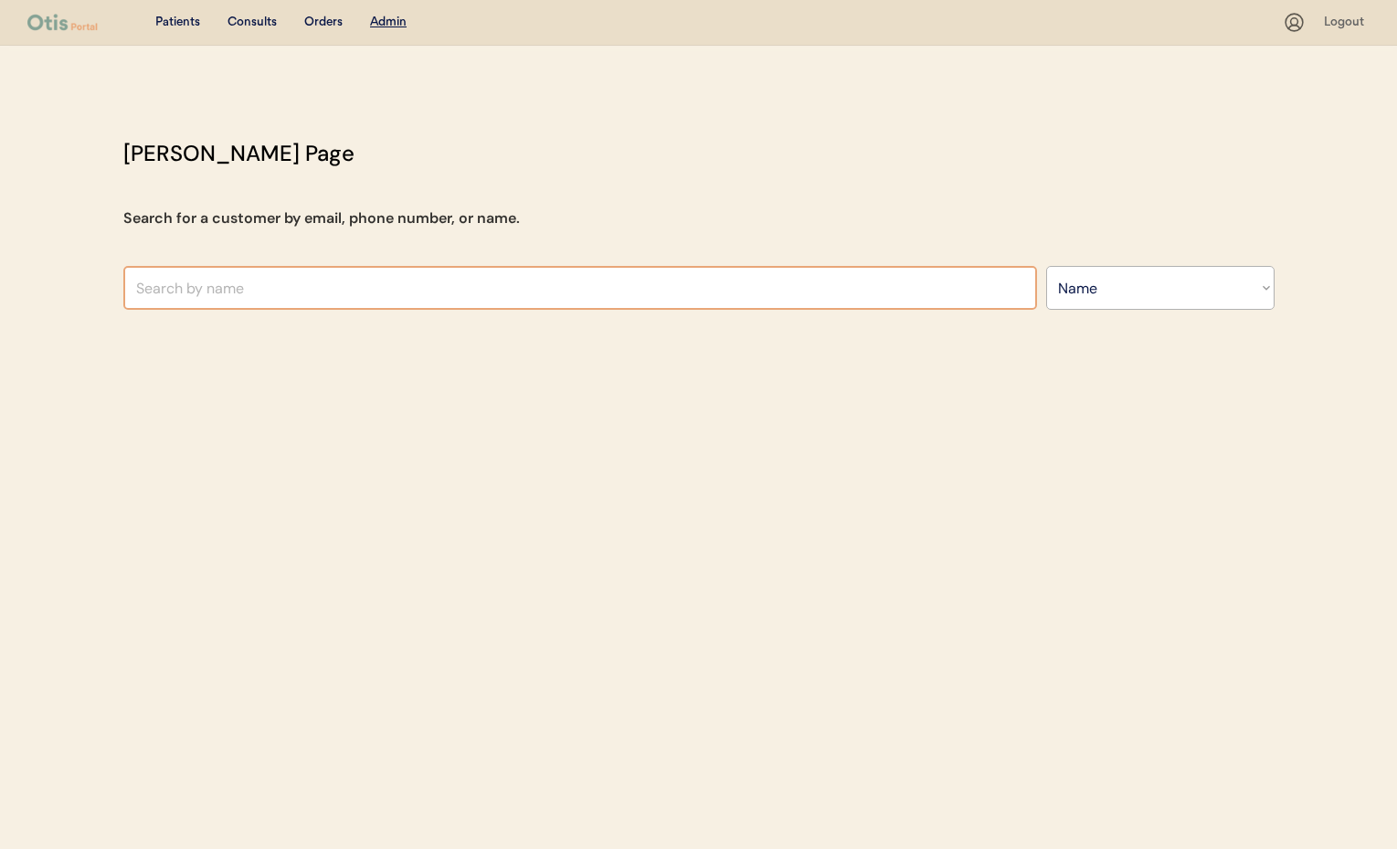
click at [320, 281] on input "text" at bounding box center [580, 288] width 914 height 44
type input "Victoria"
type input "[PERSON_NAME]"
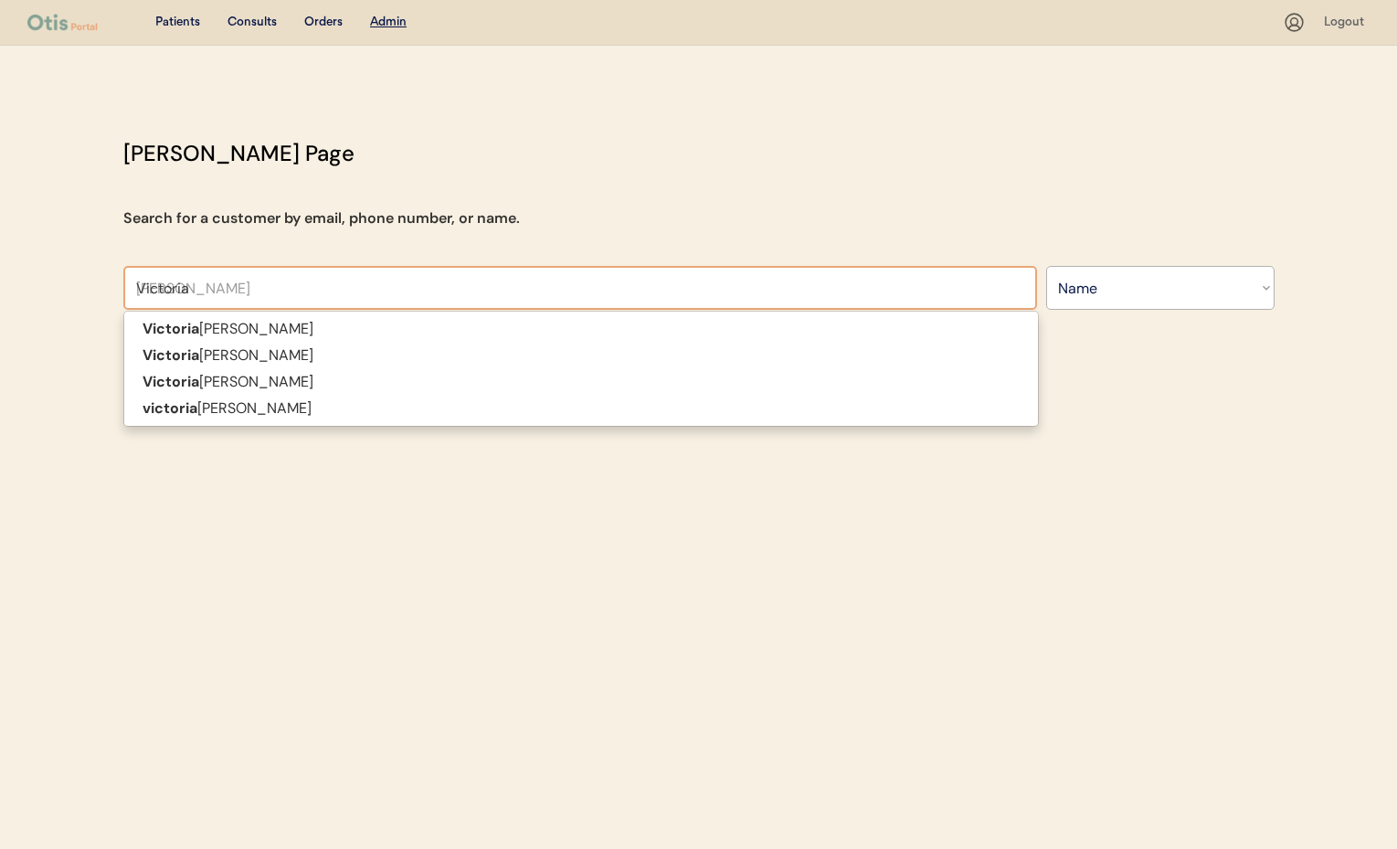
click at [310, 323] on p "Victoria Ellis" at bounding box center [581, 329] width 914 height 26
type input "[PERSON_NAME]"
click at [277, 331] on div "Patients Consults Orders Admin Logout Otis Admin Page Search for a customer by …" at bounding box center [698, 424] width 1397 height 849
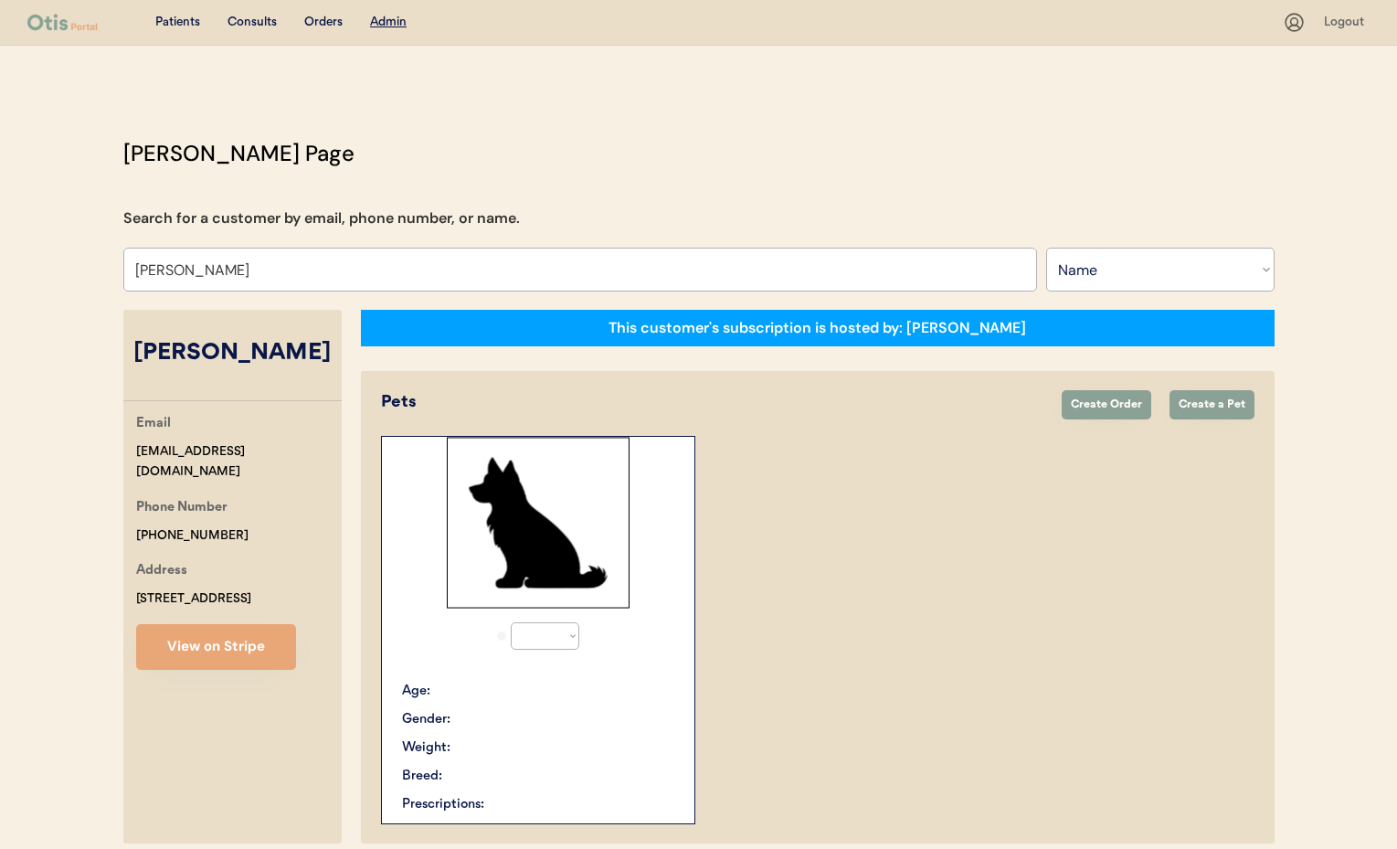
select select "true"
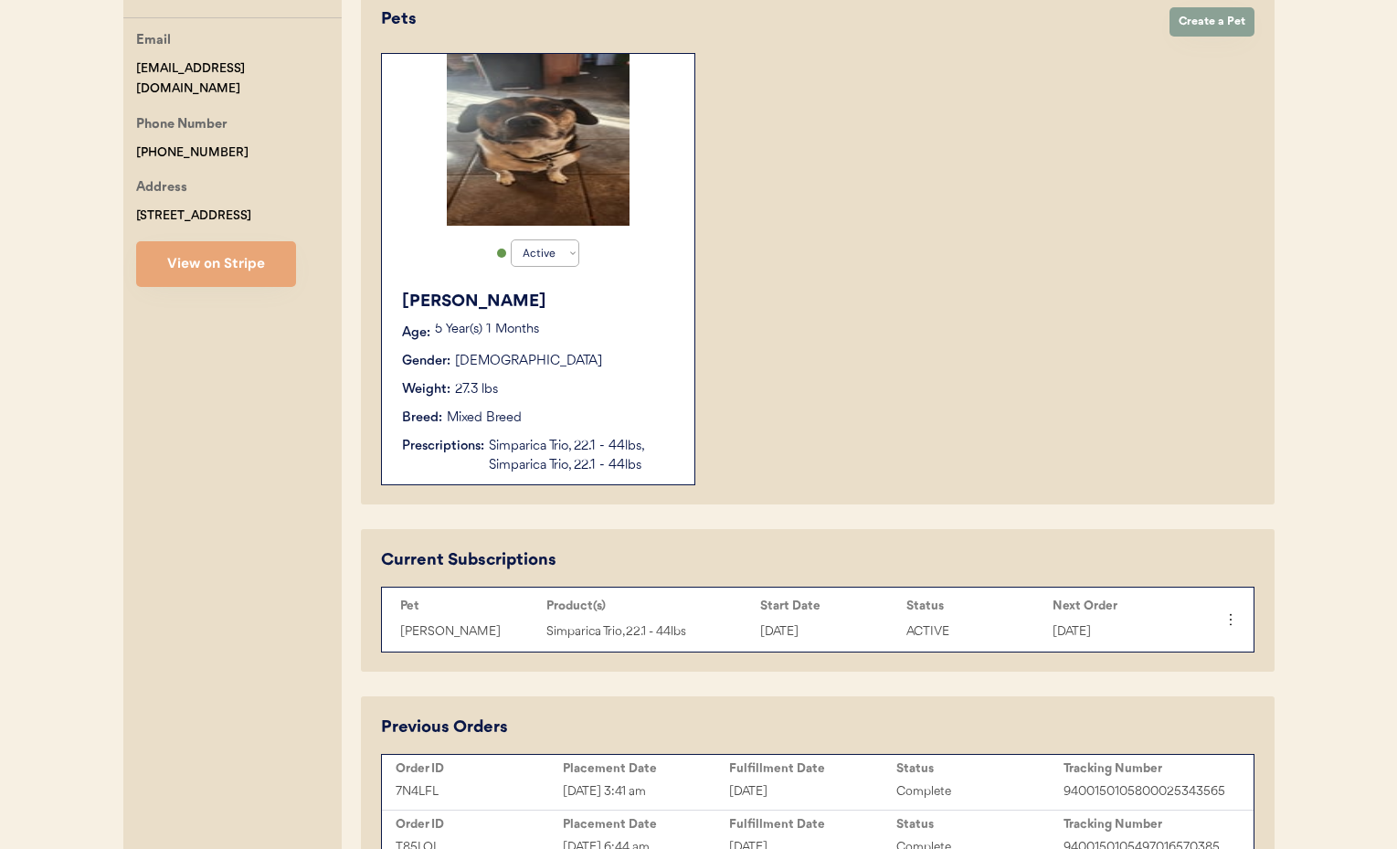
scroll to position [396, 0]
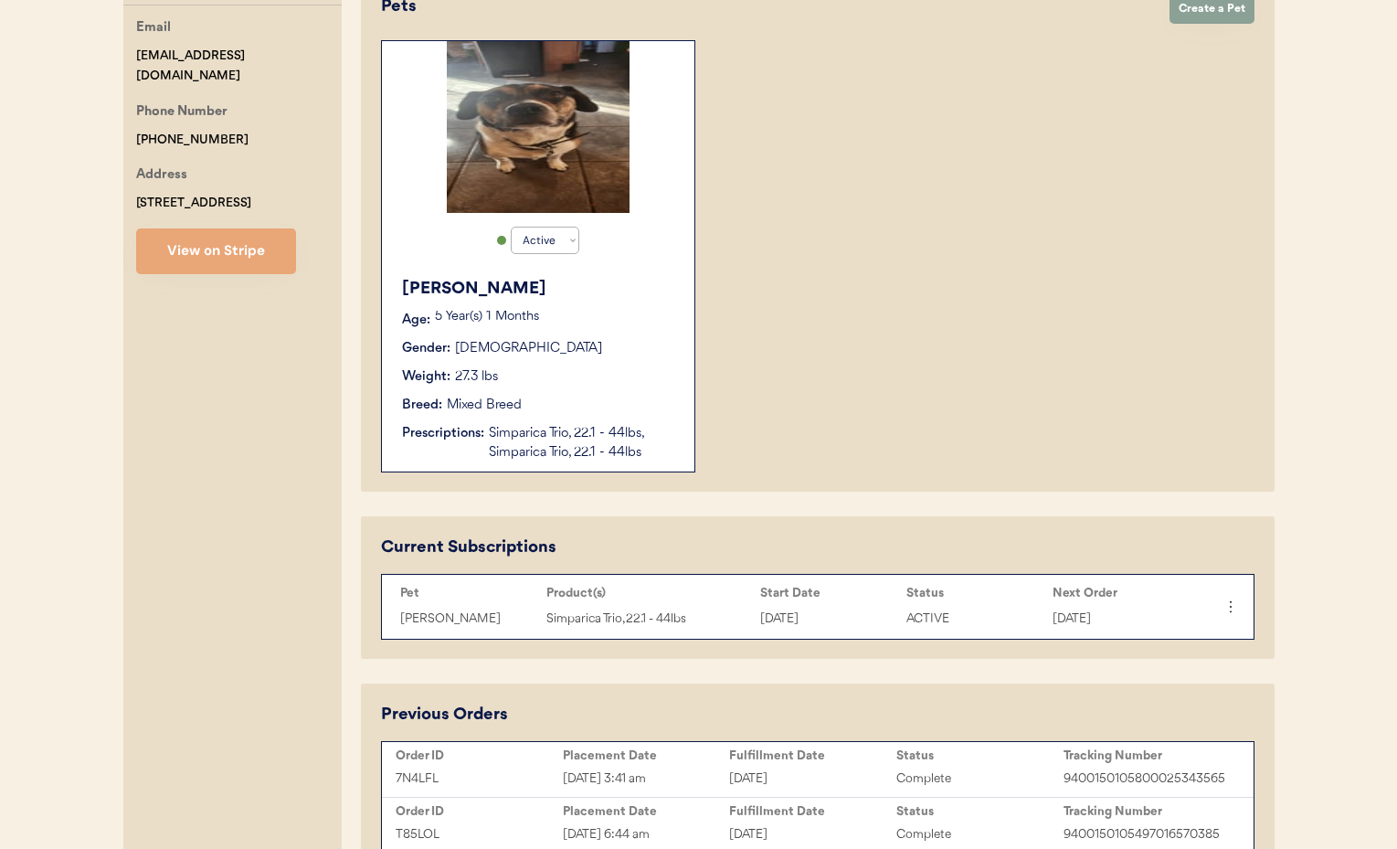
click at [613, 370] on div "Weight: 27.3 lbs" at bounding box center [539, 376] width 274 height 19
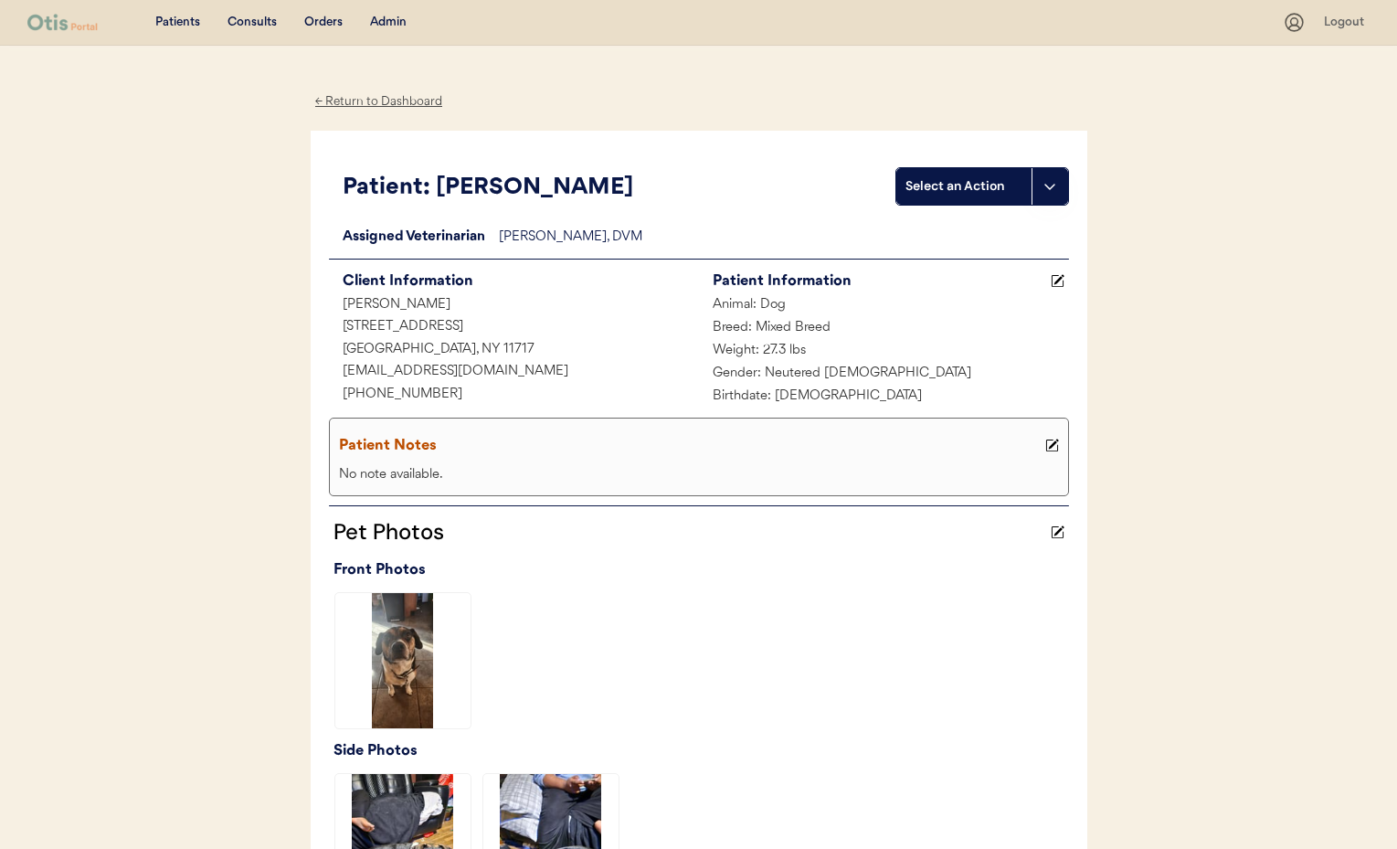
click at [373, 106] on div "← Return to Dashboard" at bounding box center [379, 101] width 137 height 21
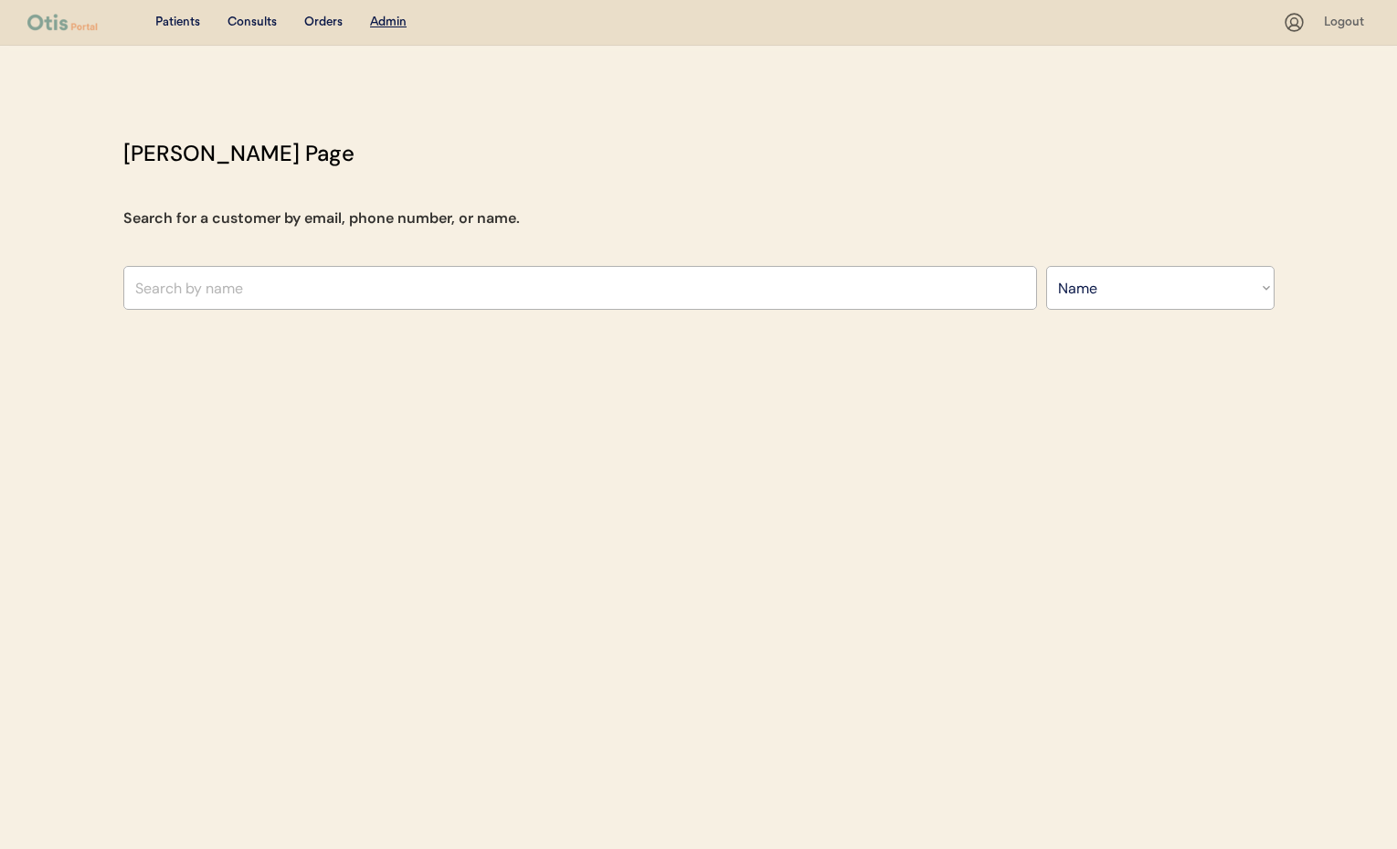
select select ""Name""
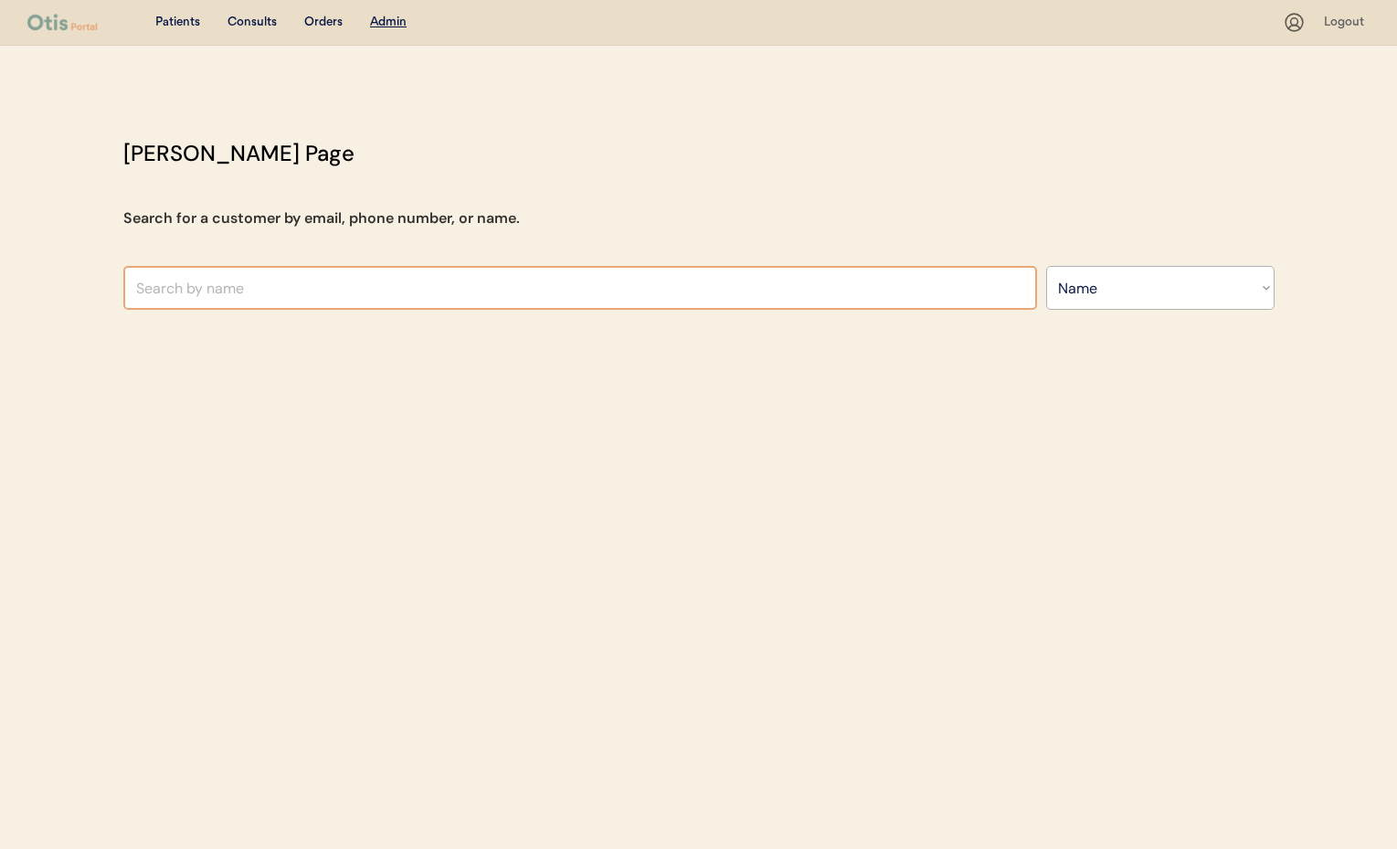
click at [255, 293] on input "text" at bounding box center [580, 288] width 914 height 44
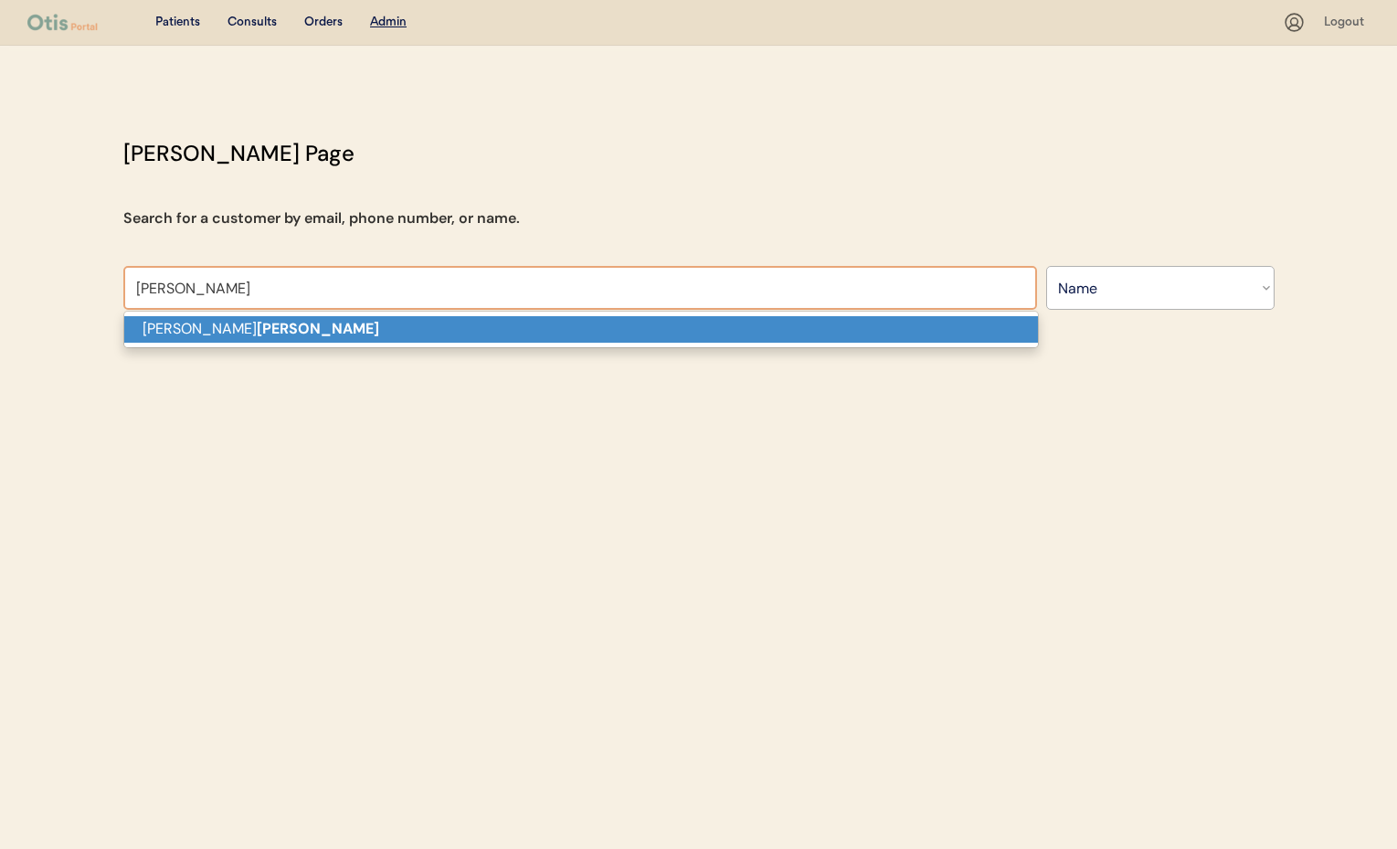
click at [245, 331] on p "Nellie roselund" at bounding box center [581, 329] width 914 height 26
type input "Nellie roselund"
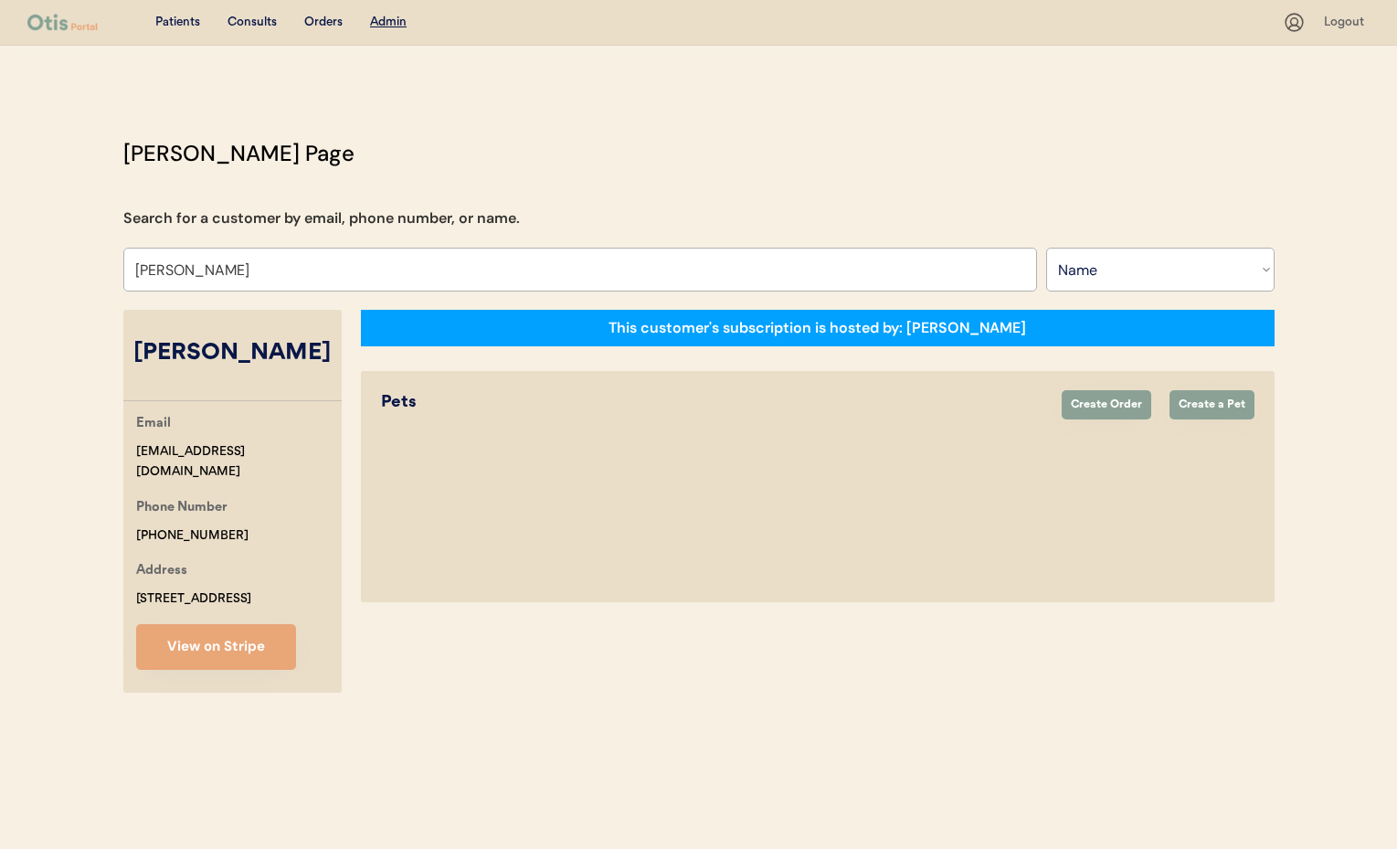
select select "true"
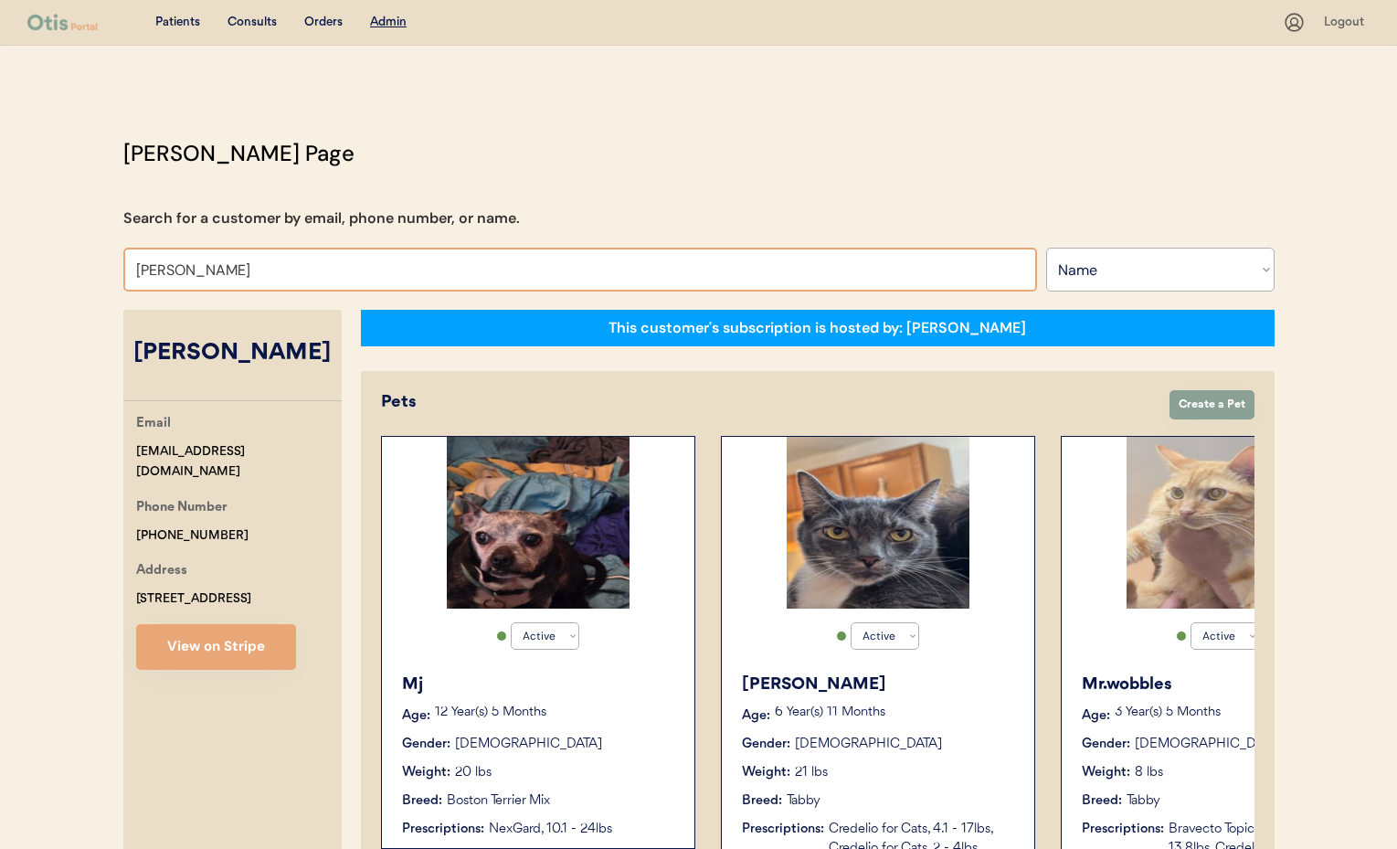
drag, startPoint x: 250, startPoint y: 276, endPoint x: 111, endPoint y: 264, distance: 140.3
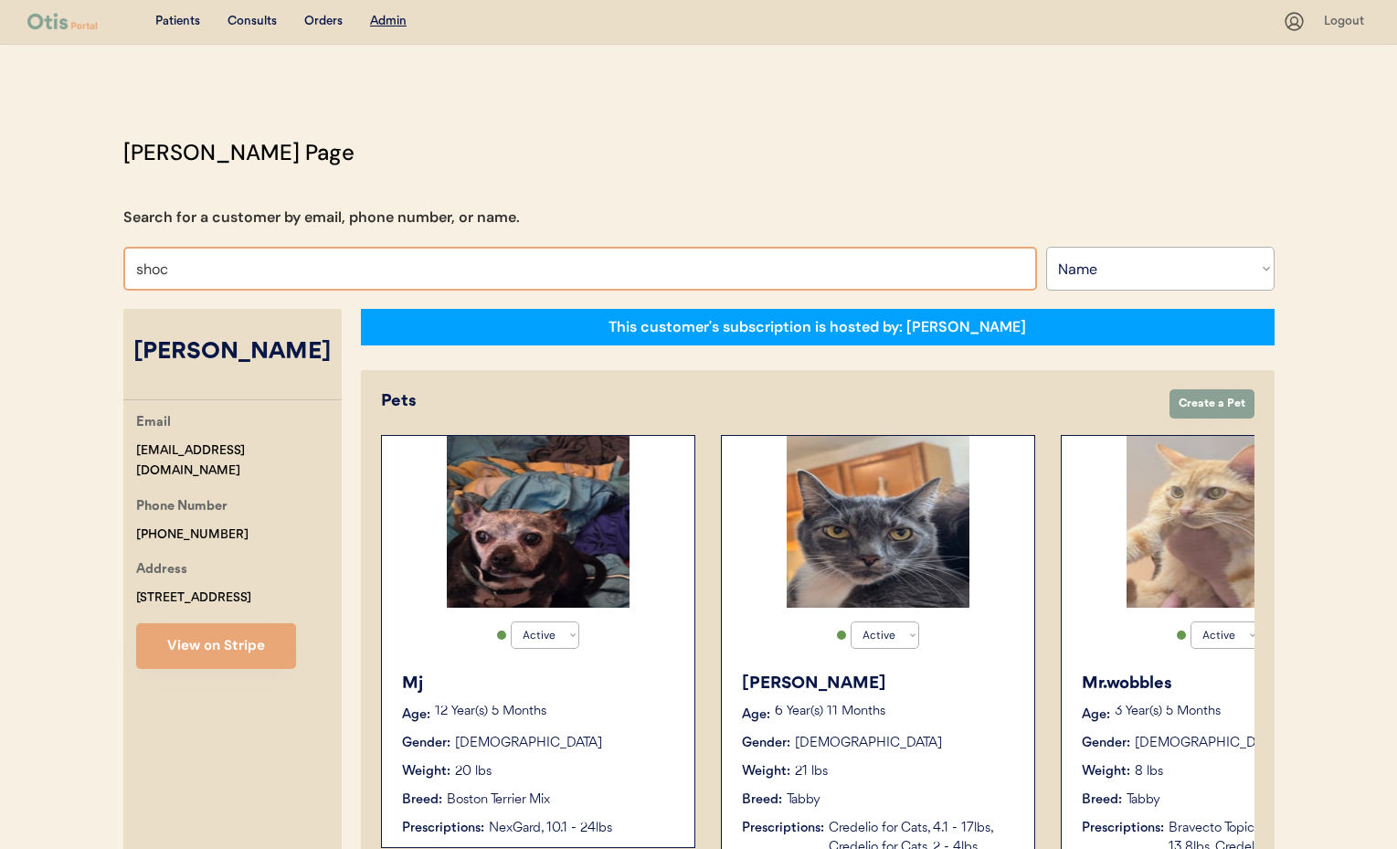
type input "sho"
type input "shoshana Widitor"
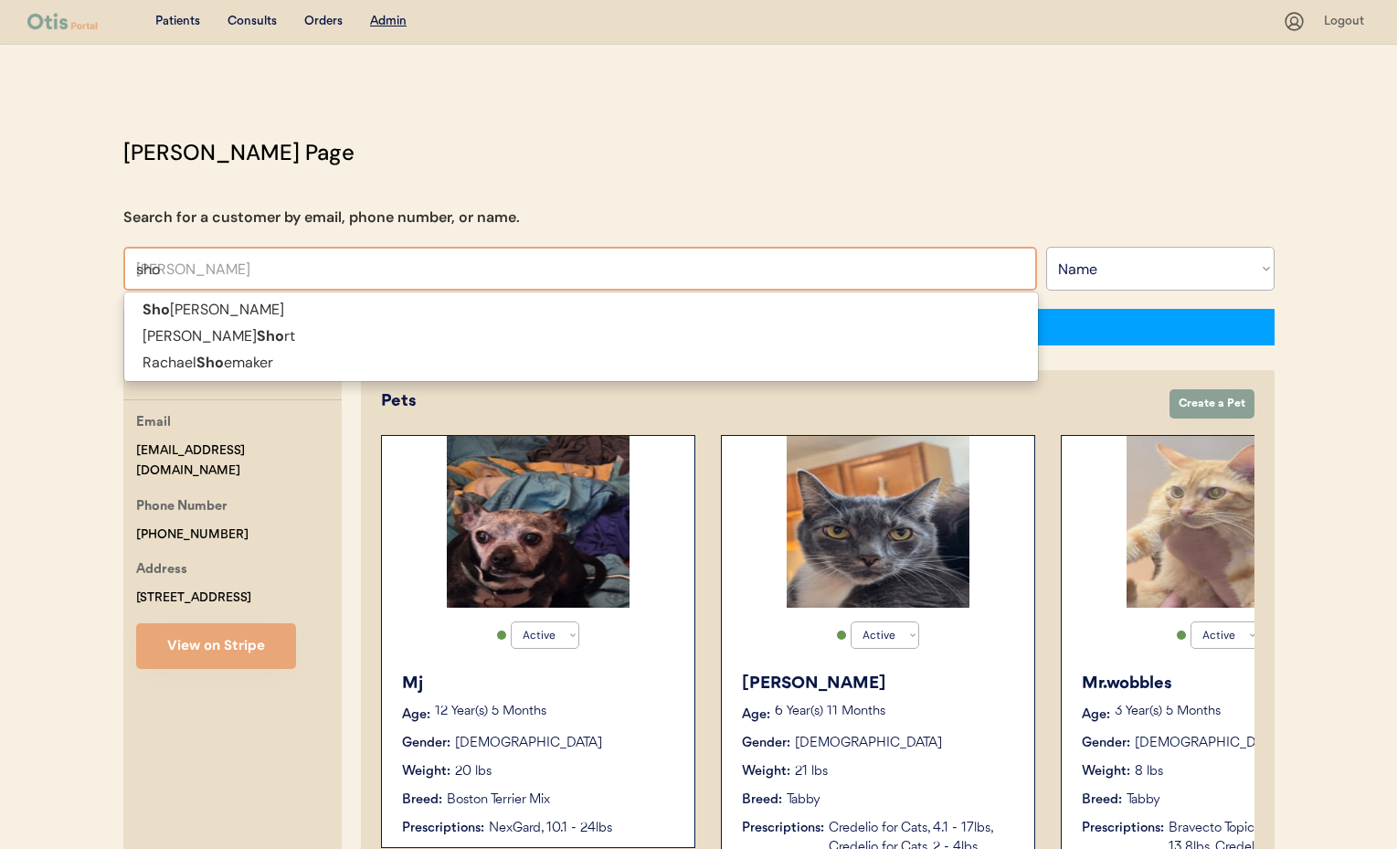
type input "sh"
type input "sheila Hall Borrelli"
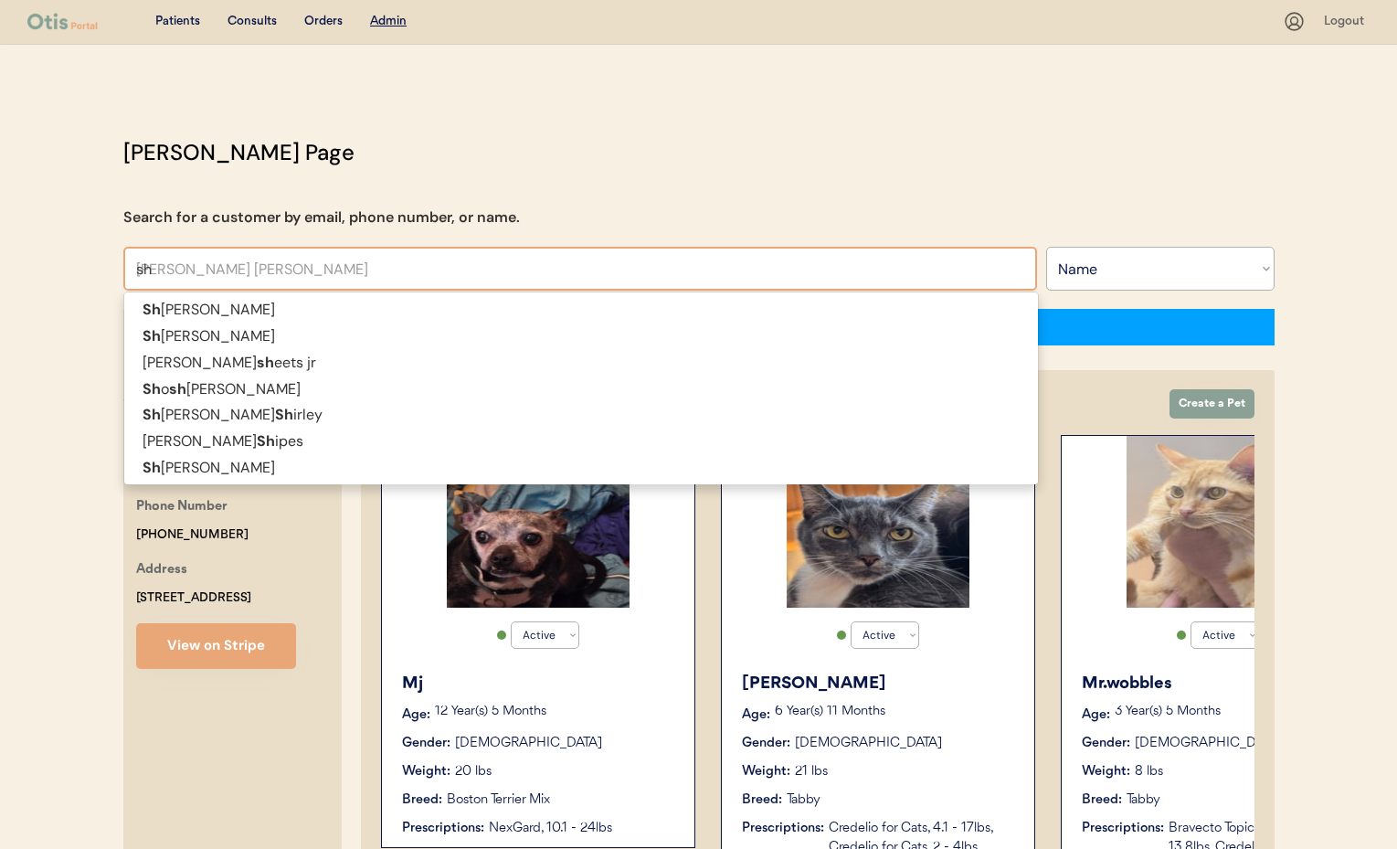
type input "s"
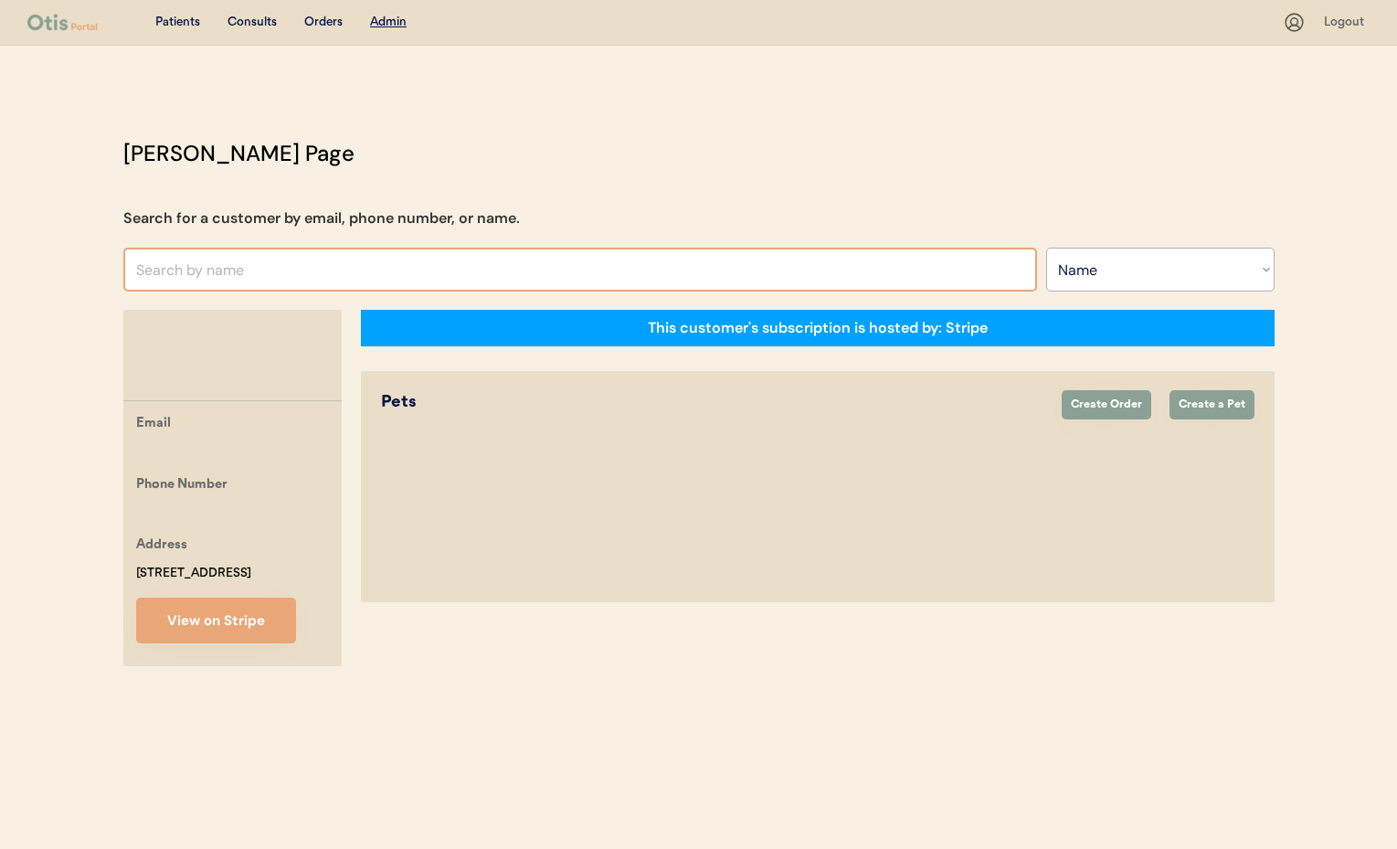
click at [354, 261] on input "text" at bounding box center [580, 270] width 914 height 44
type input "sh"
type input "sheila Hall Borrelli"
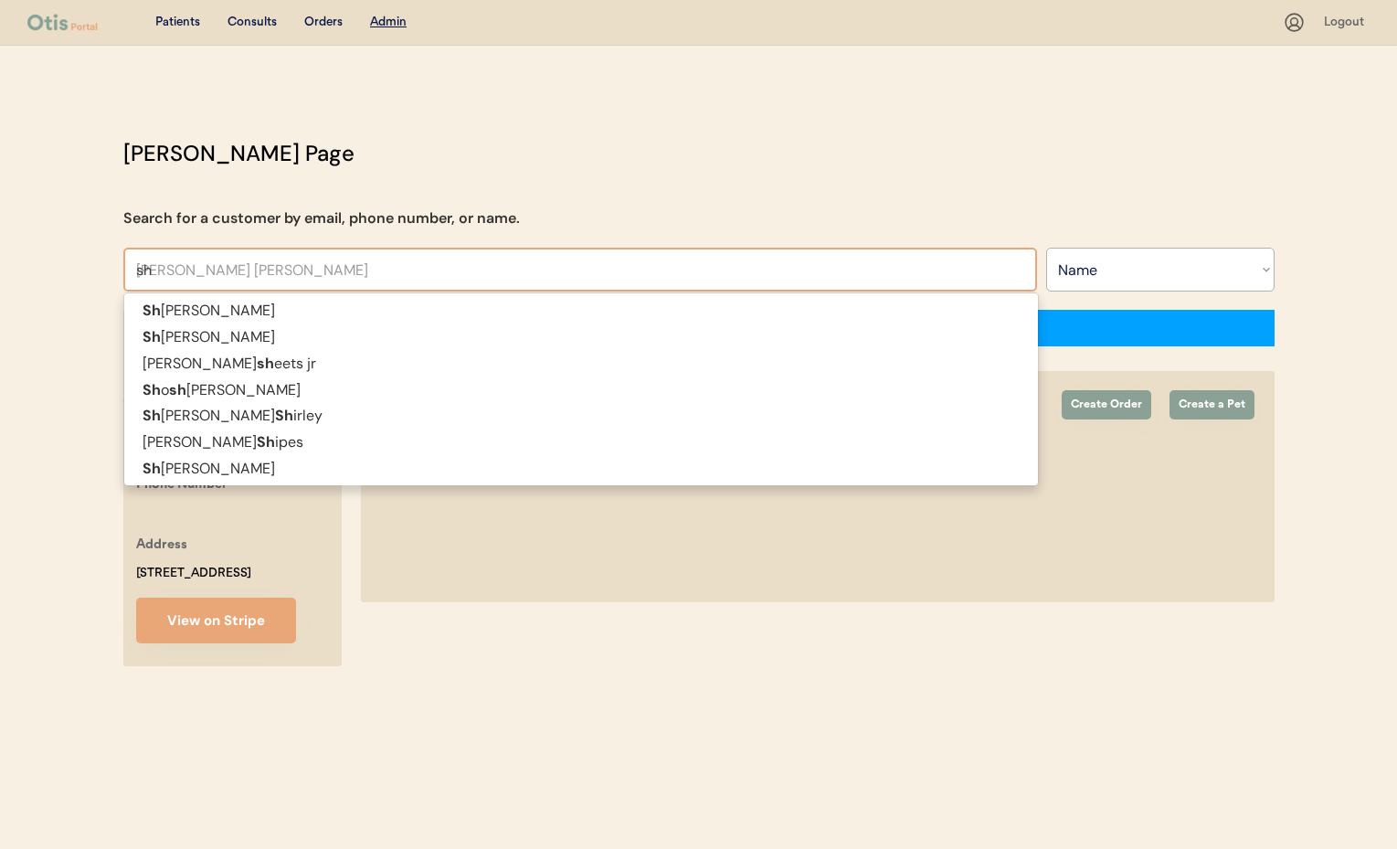
type input "sho"
type input "shoshana Widitor"
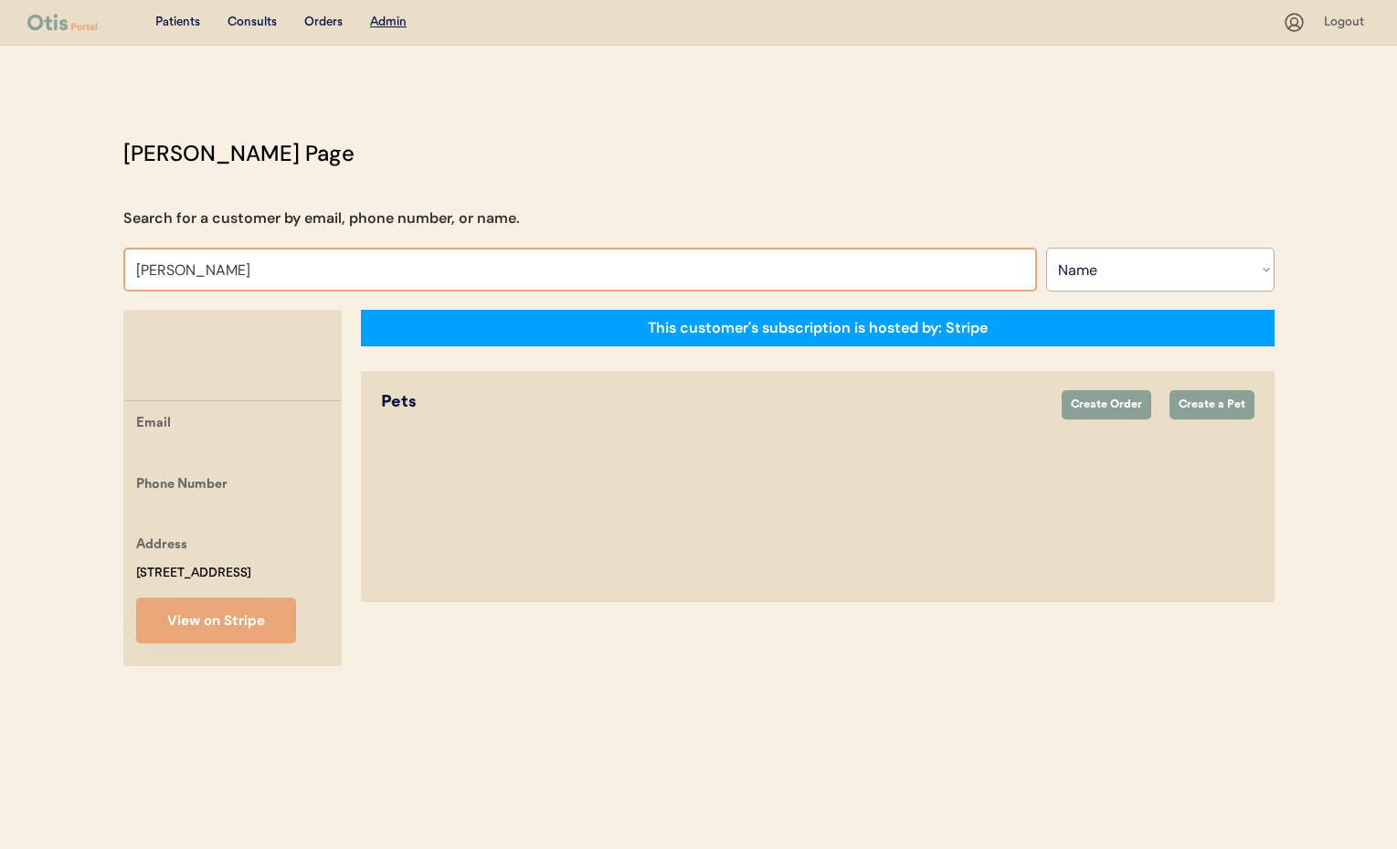
type input "shockney"
click at [217, 271] on input "text" at bounding box center [580, 270] width 914 height 44
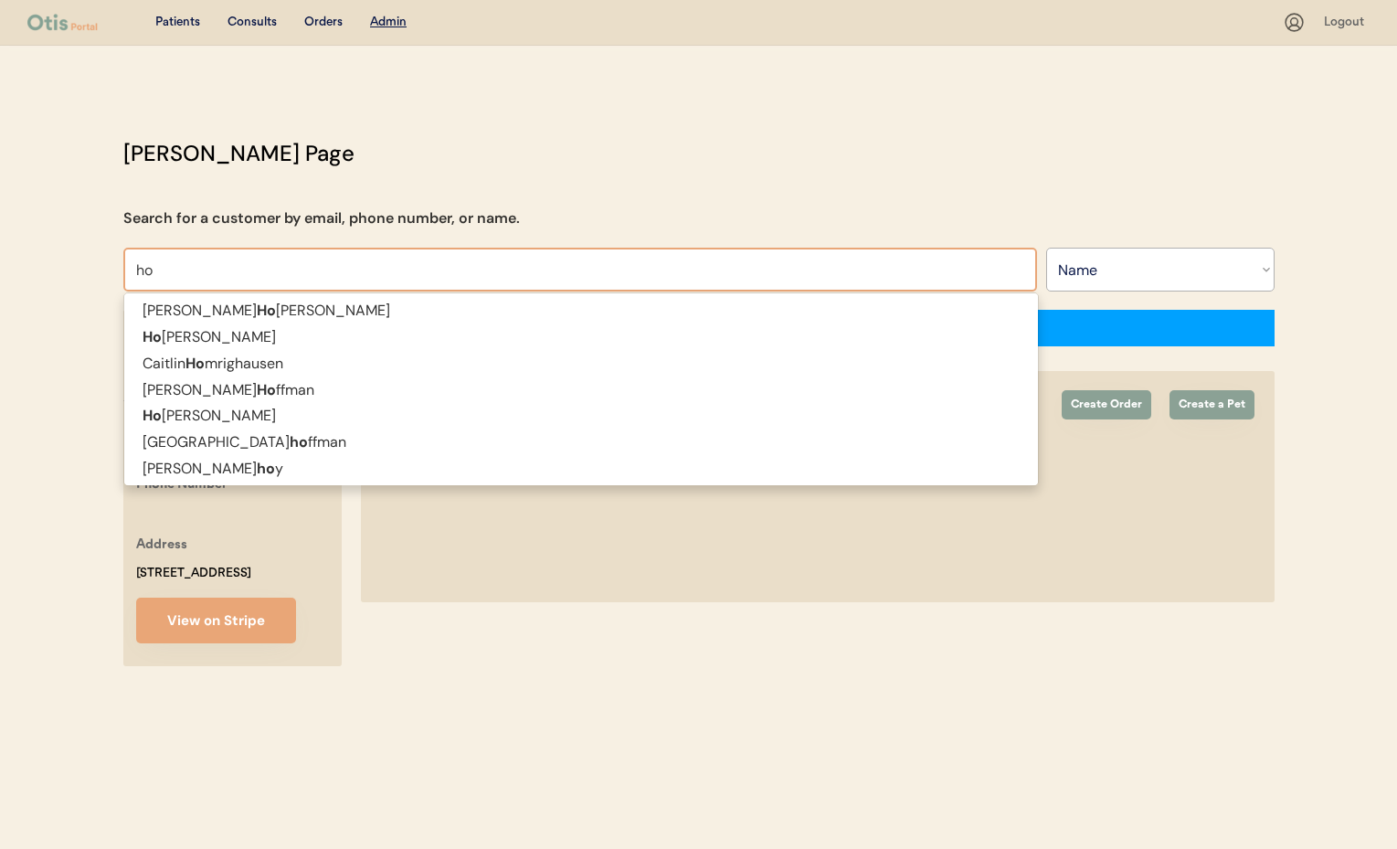
type input "h"
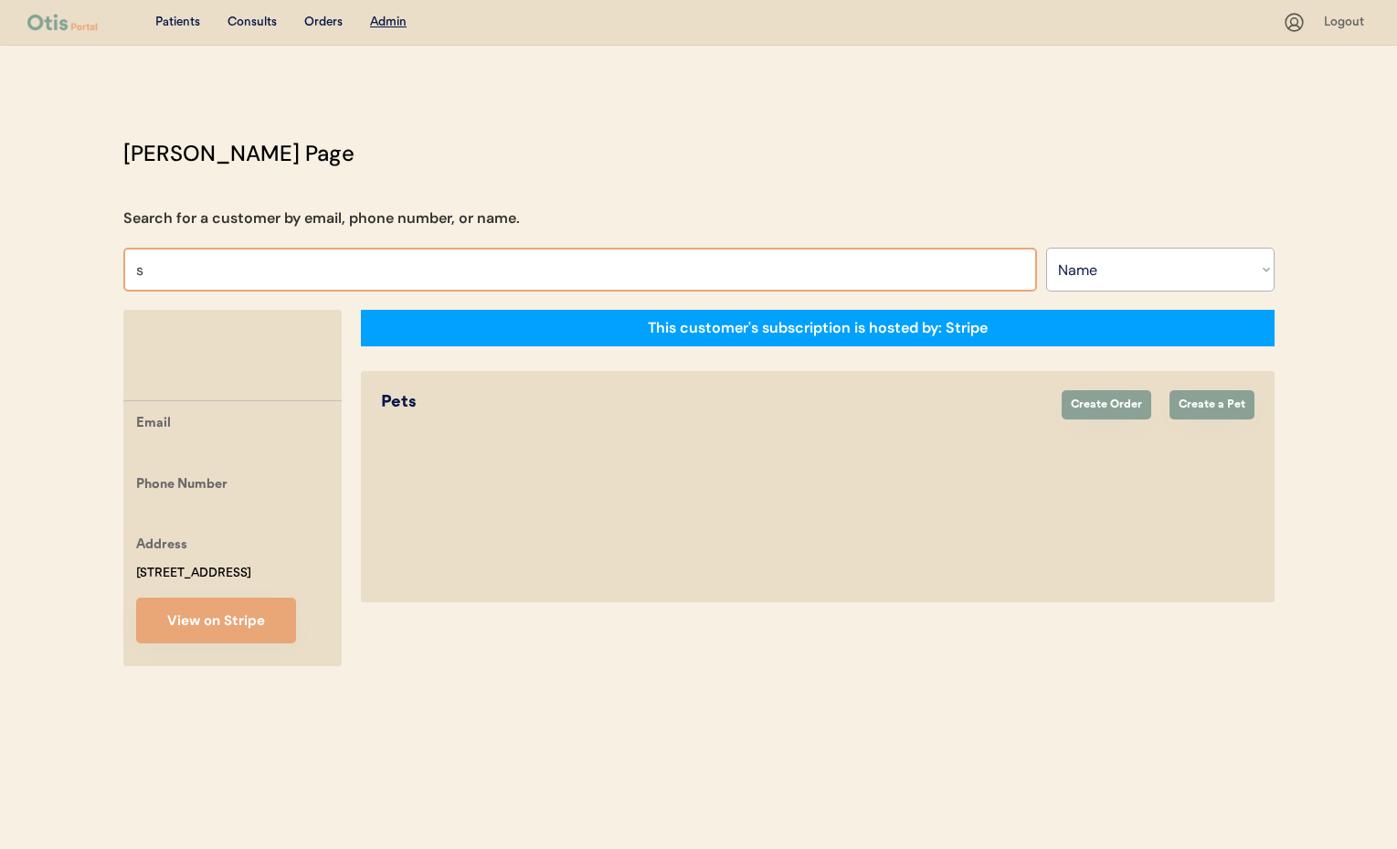
type input "sh"
type input "sheila Hall Borrelli"
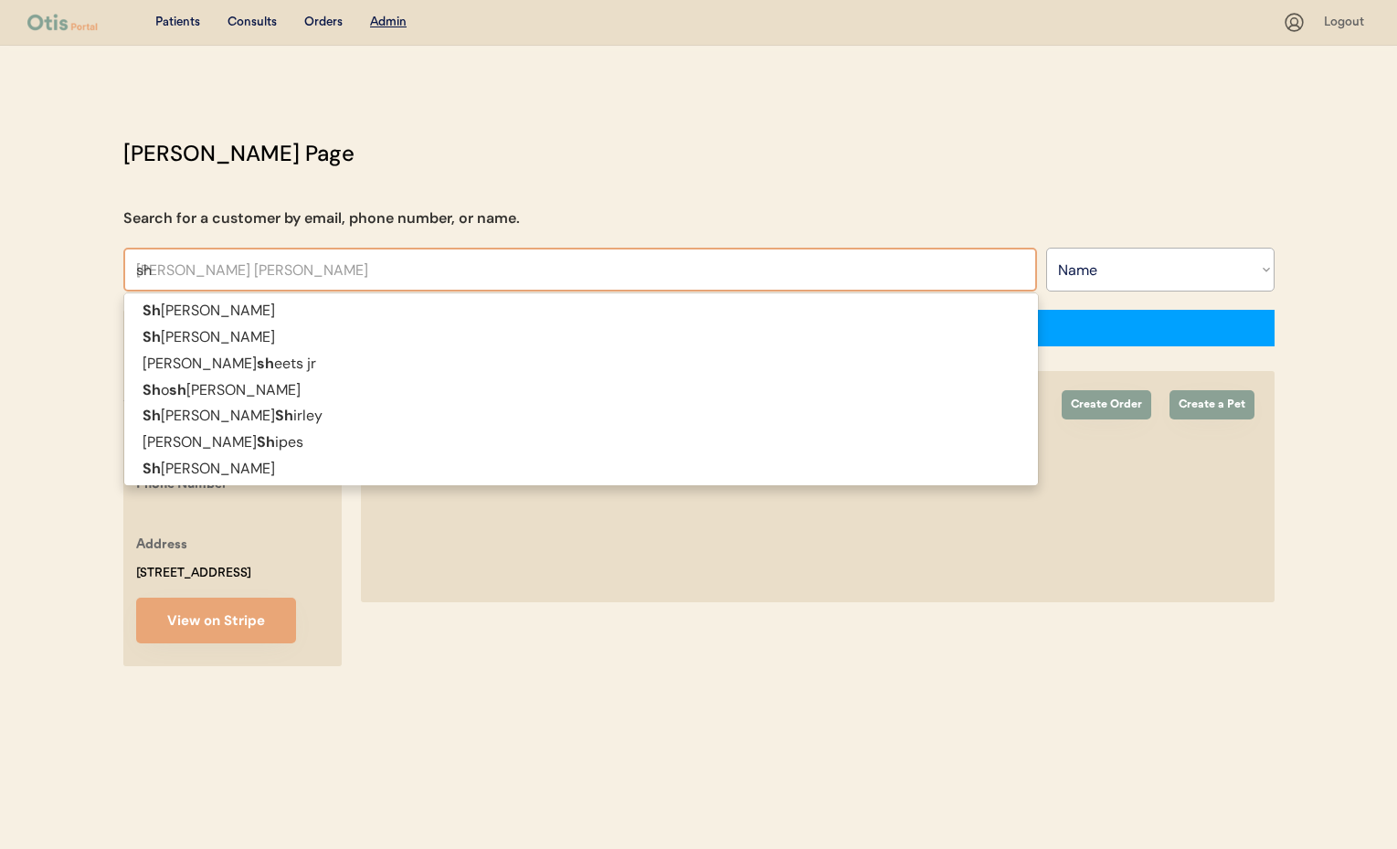
type input "sho"
type input "shoshana Widitor"
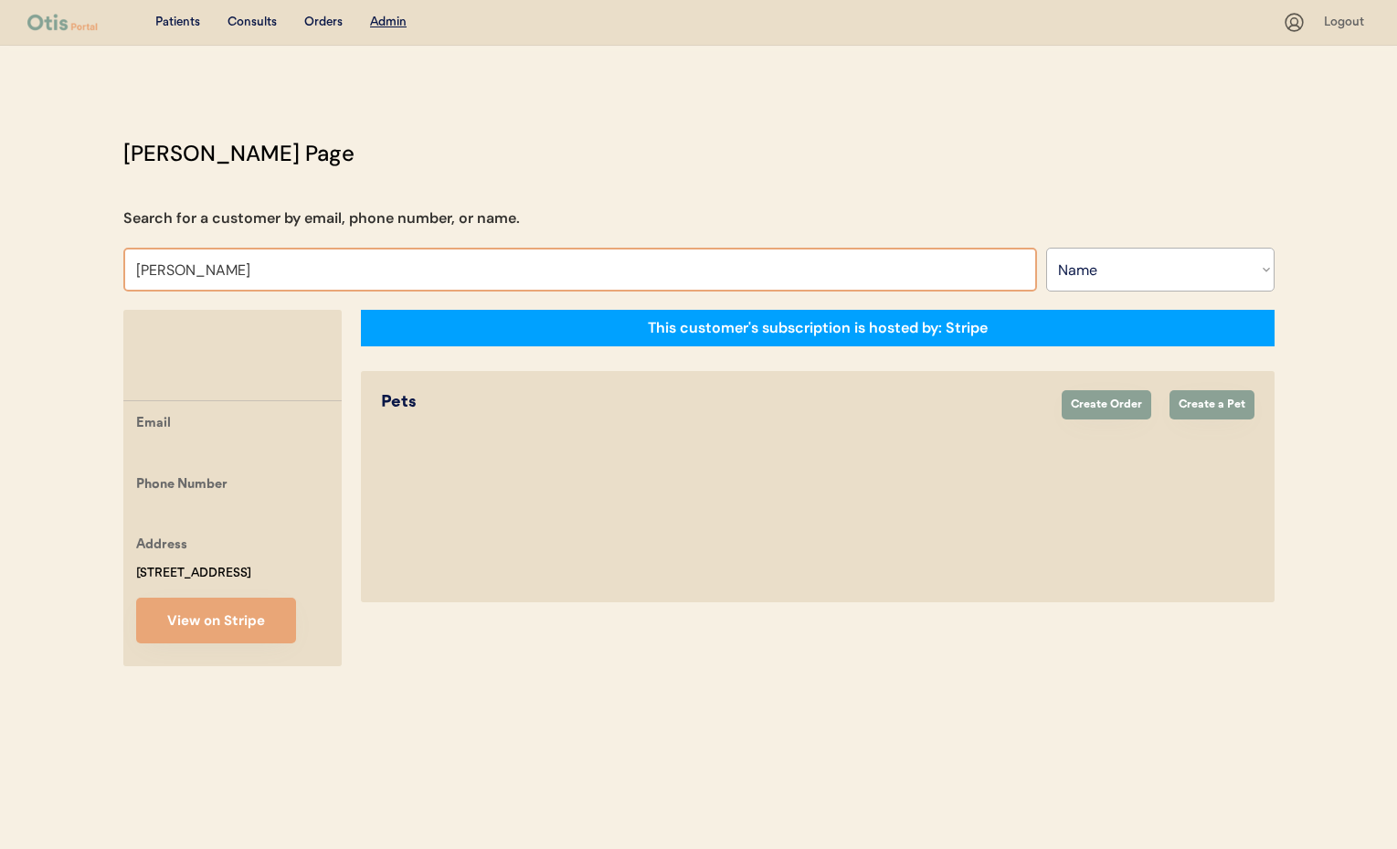
type input "shockney"
click at [259, 276] on input "text" at bounding box center [580, 270] width 914 height 44
type input "sh"
type input "sheila Hall Borrelli"
type input "sho"
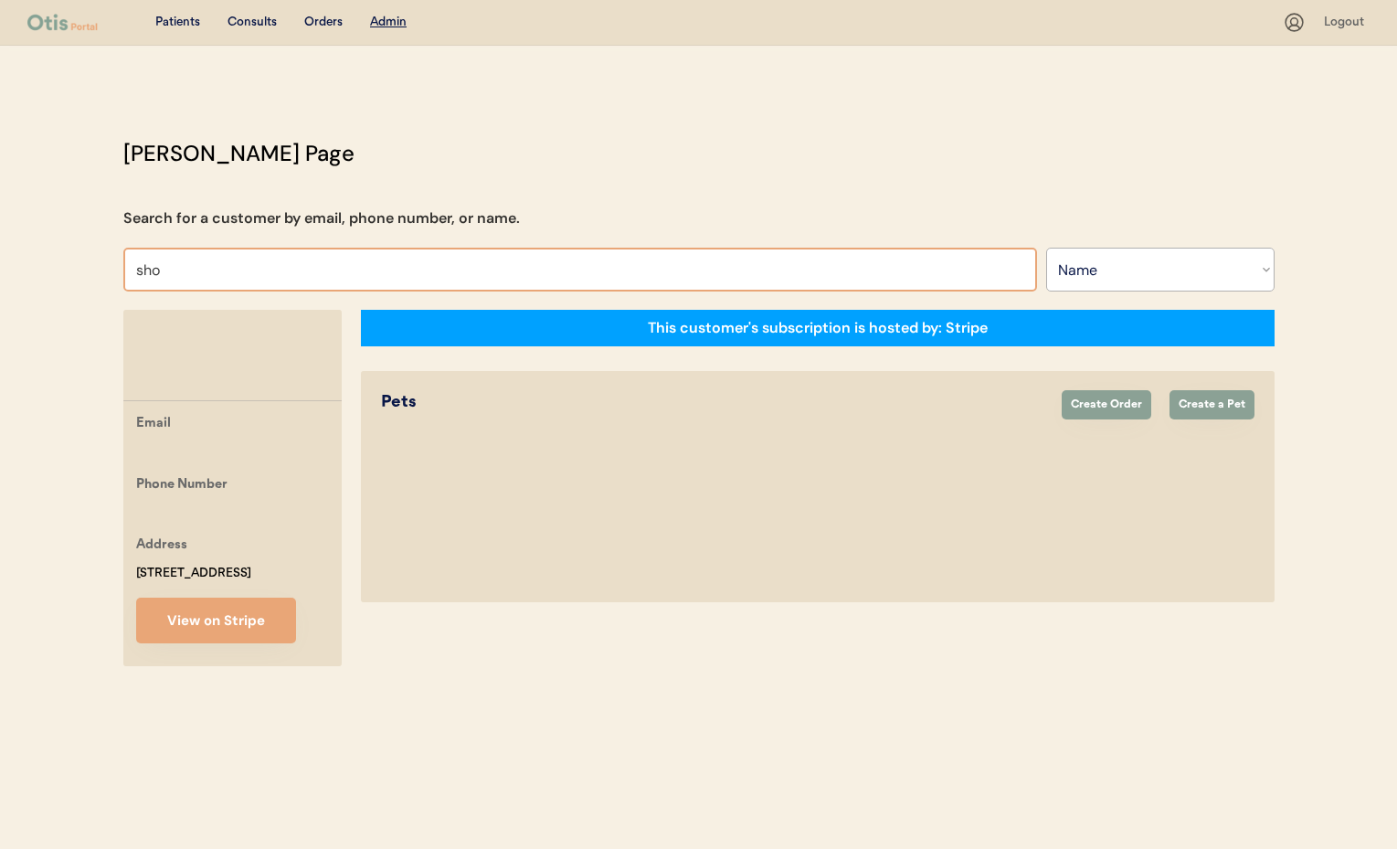
type input "shoshana Widitor"
type input "sho"
type input "shoshana Widitor"
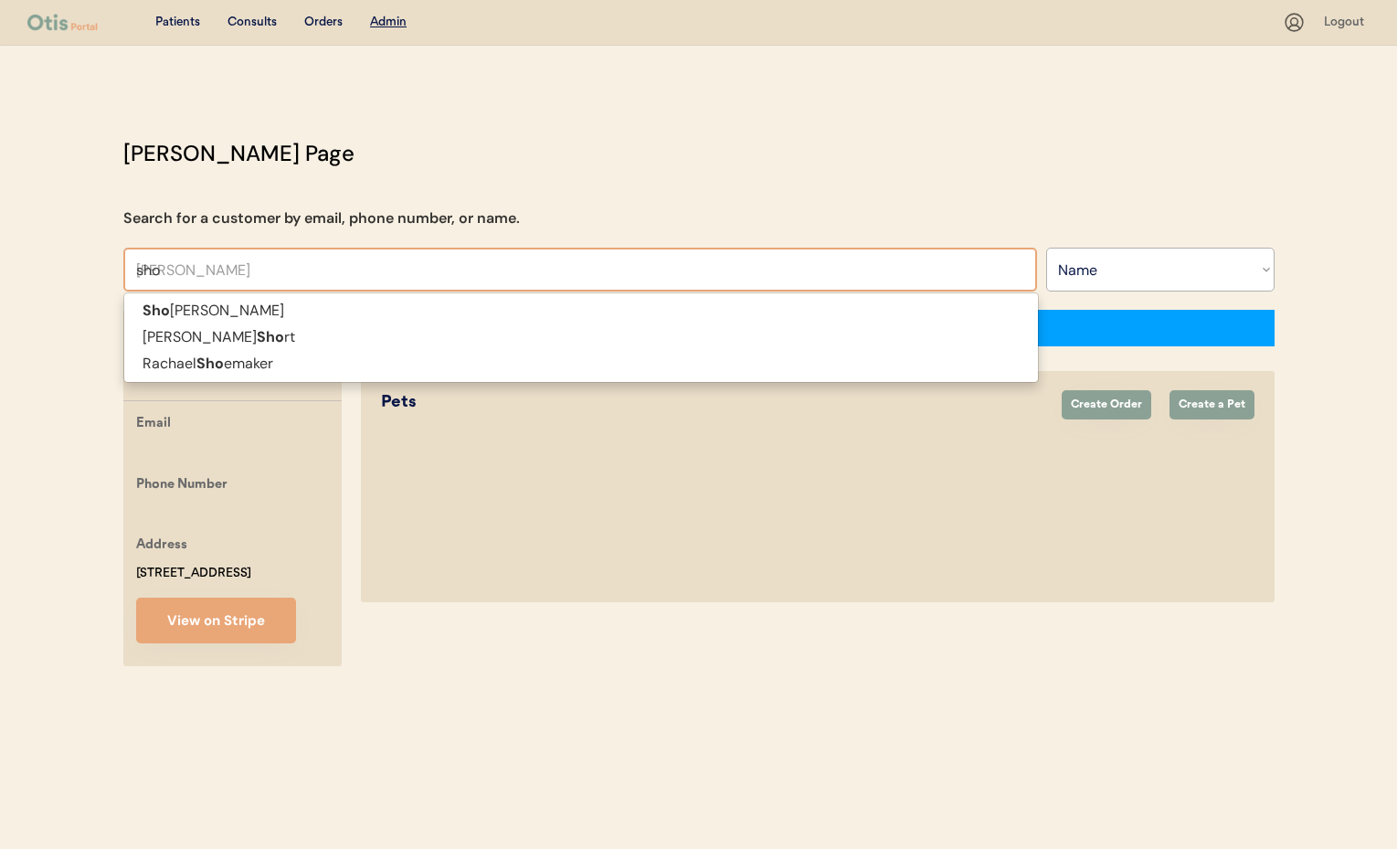
type input "sh"
type input "sheila Hall Borrelli"
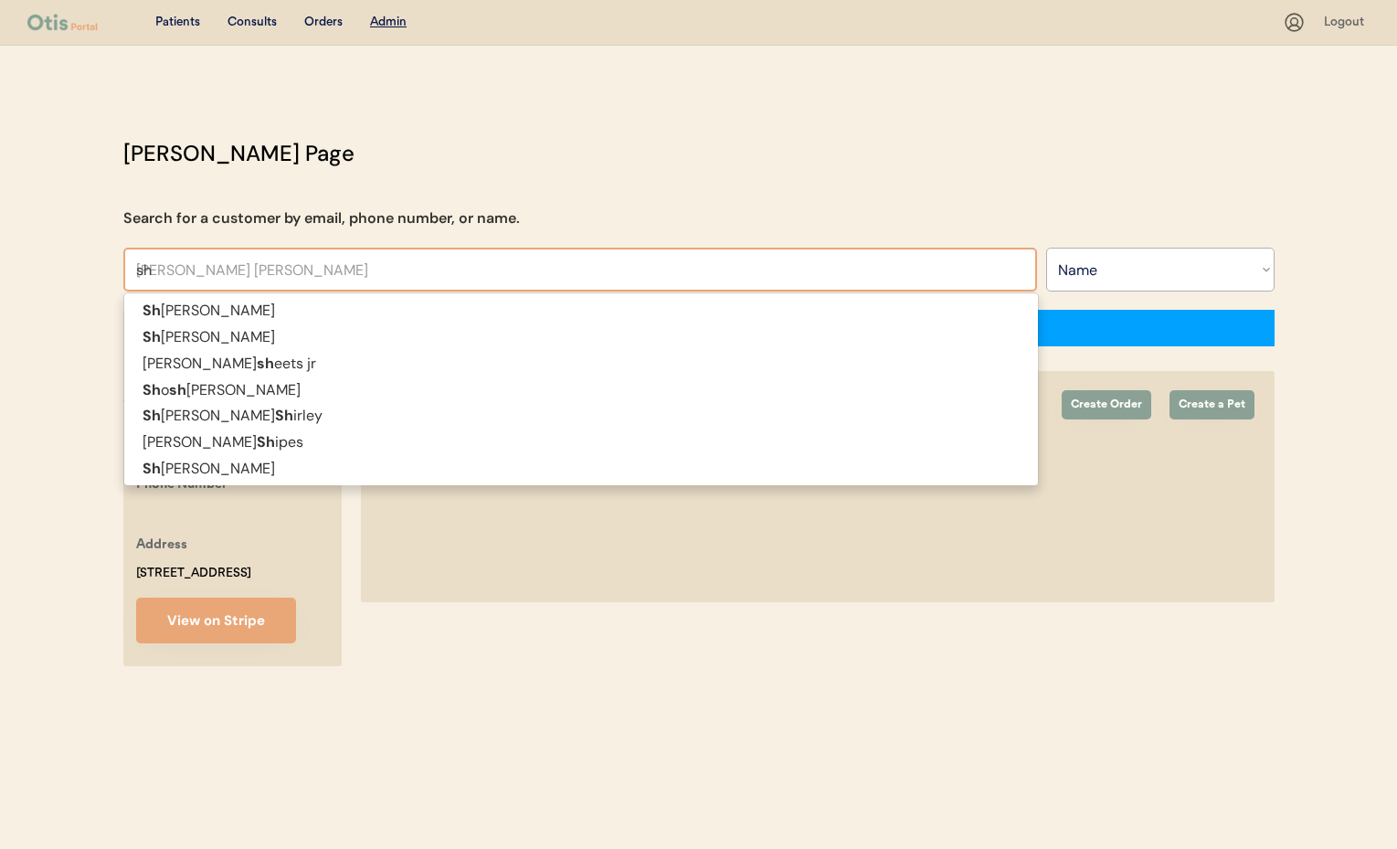
type input "s"
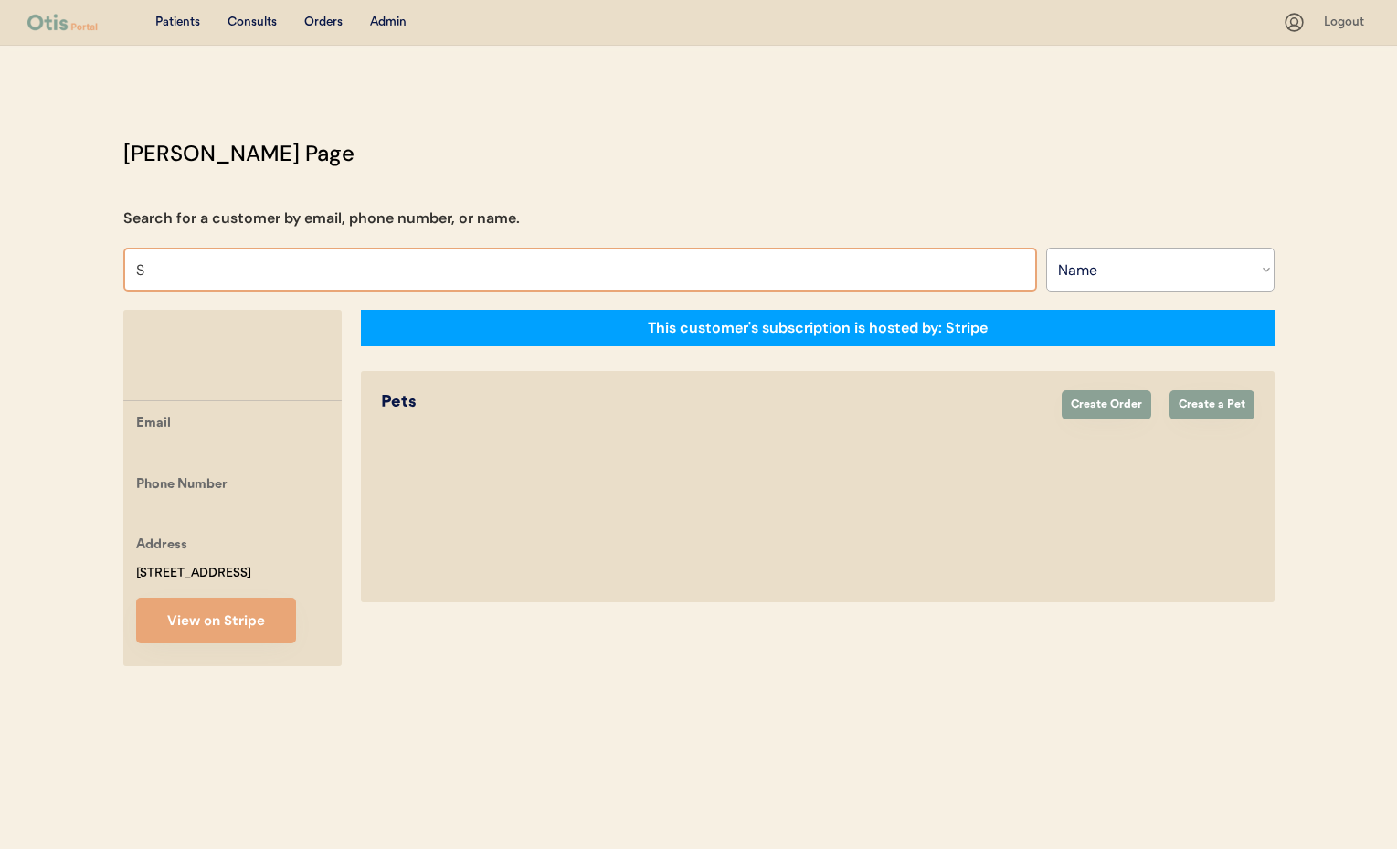
type input "Sh"
type input "Sheila Hall Borrelli"
type input "Sh"
type input "Sheila Hall Borrelli"
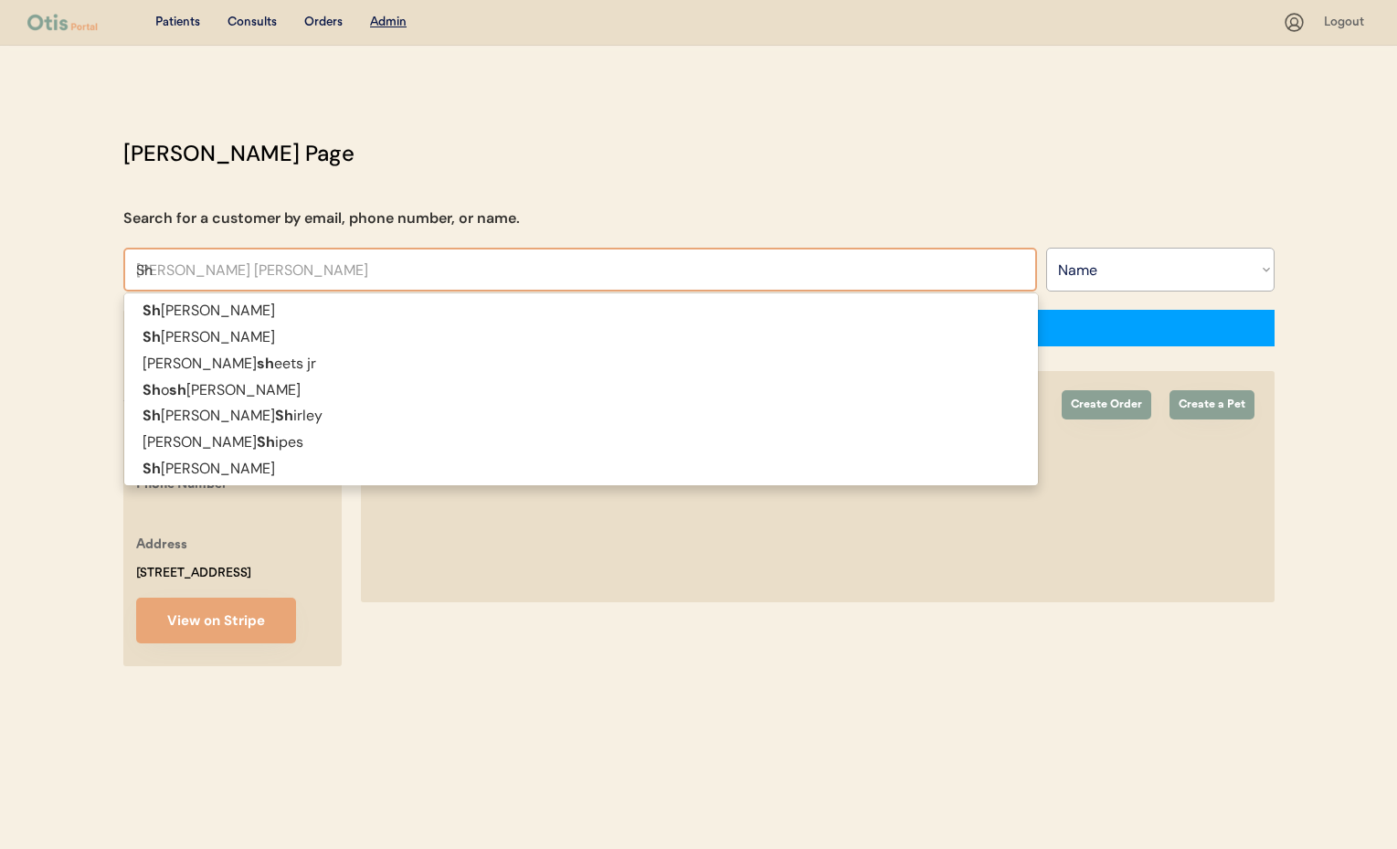
type input "S"
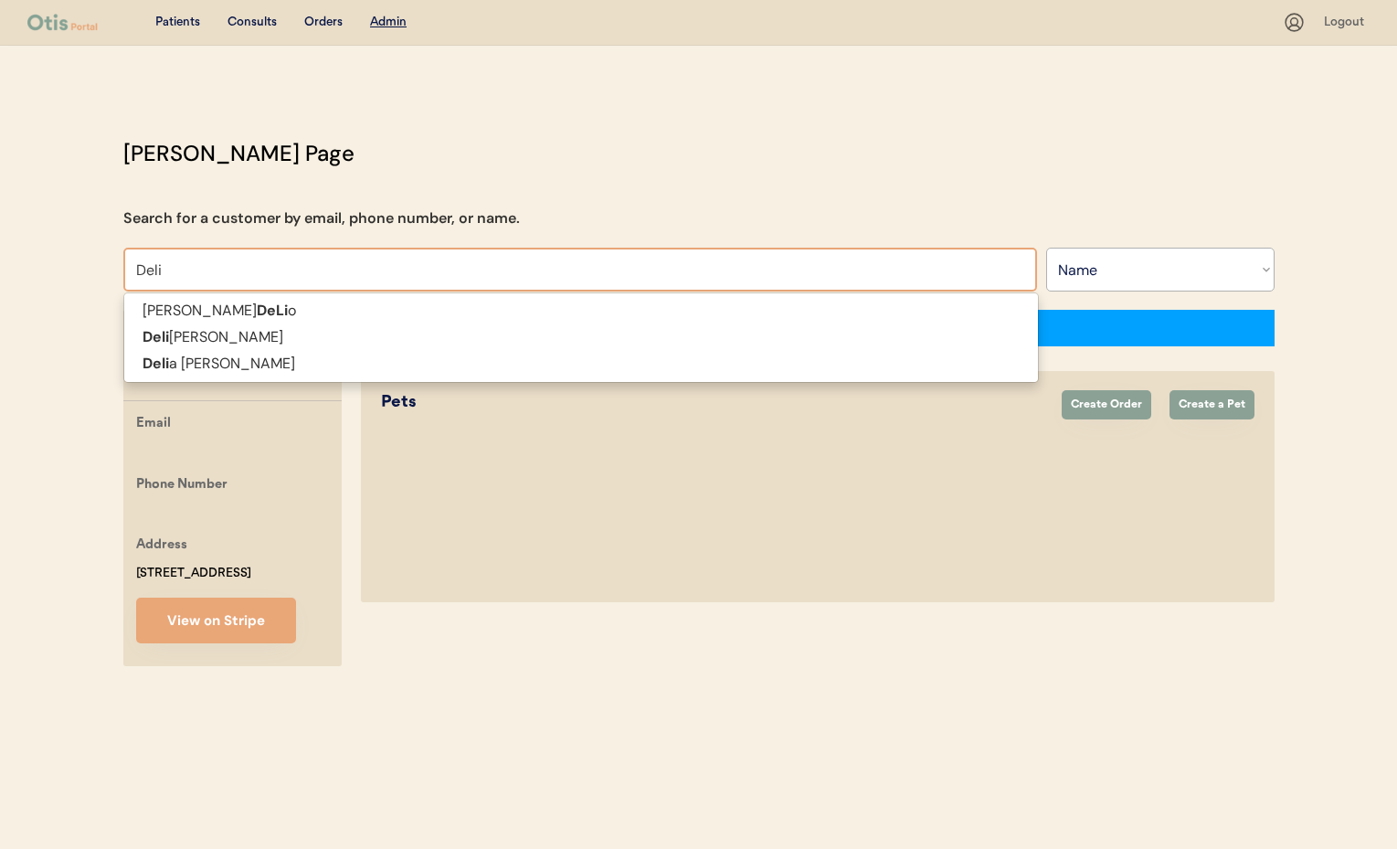
type input "Deli"
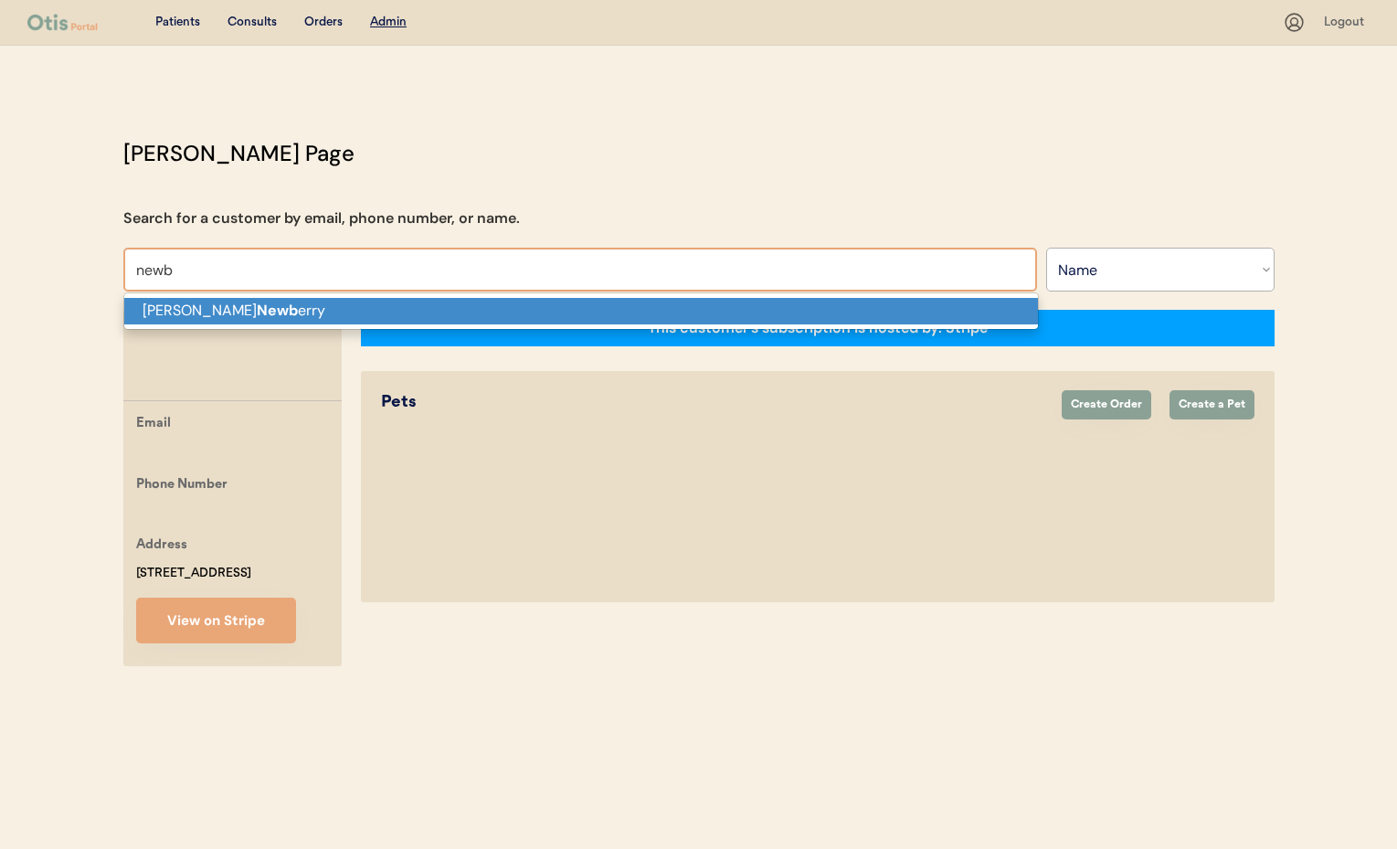
click at [306, 315] on p "Delila Newb erry" at bounding box center [581, 311] width 914 height 26
type input "[PERSON_NAME]"
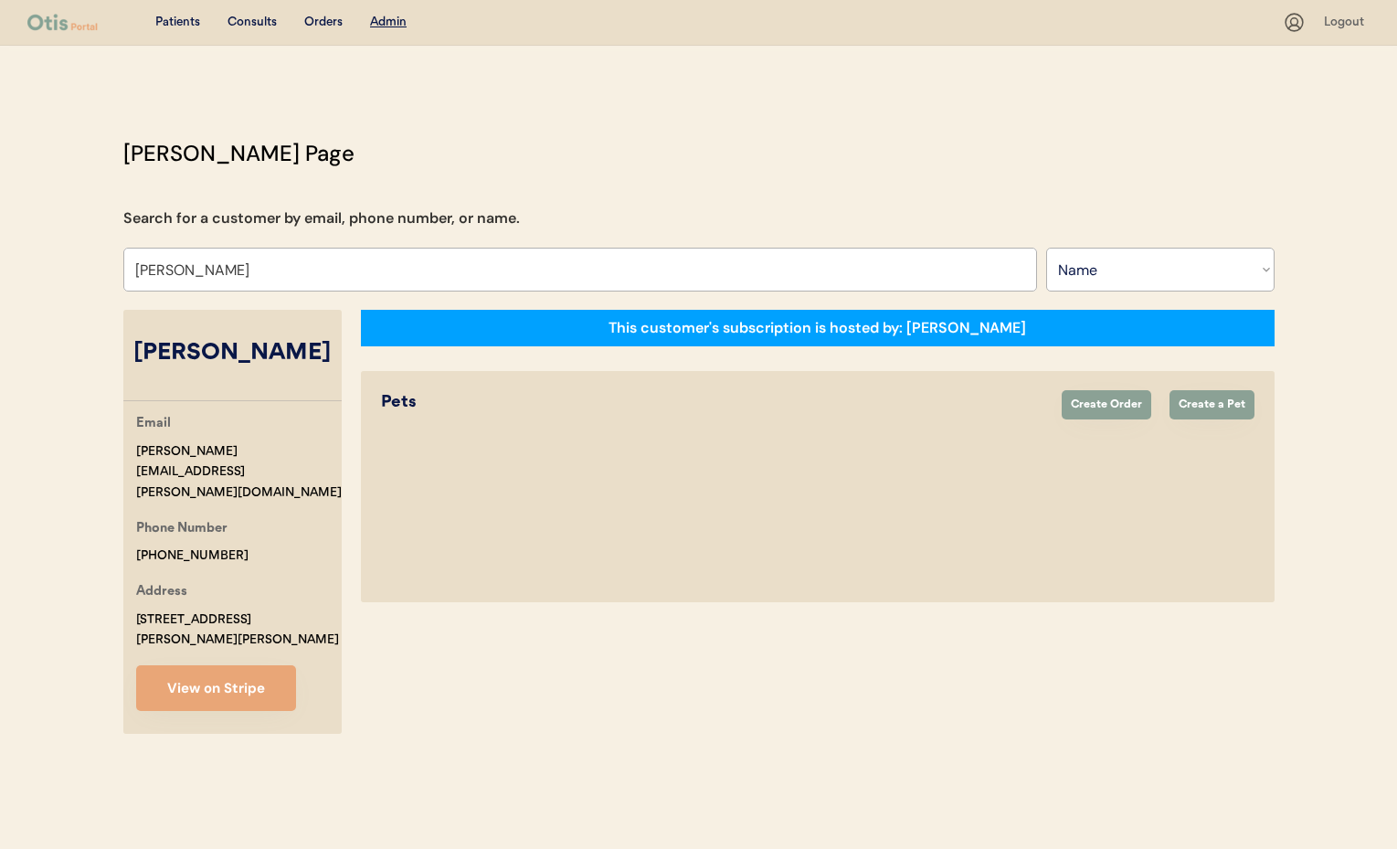
select select "false"
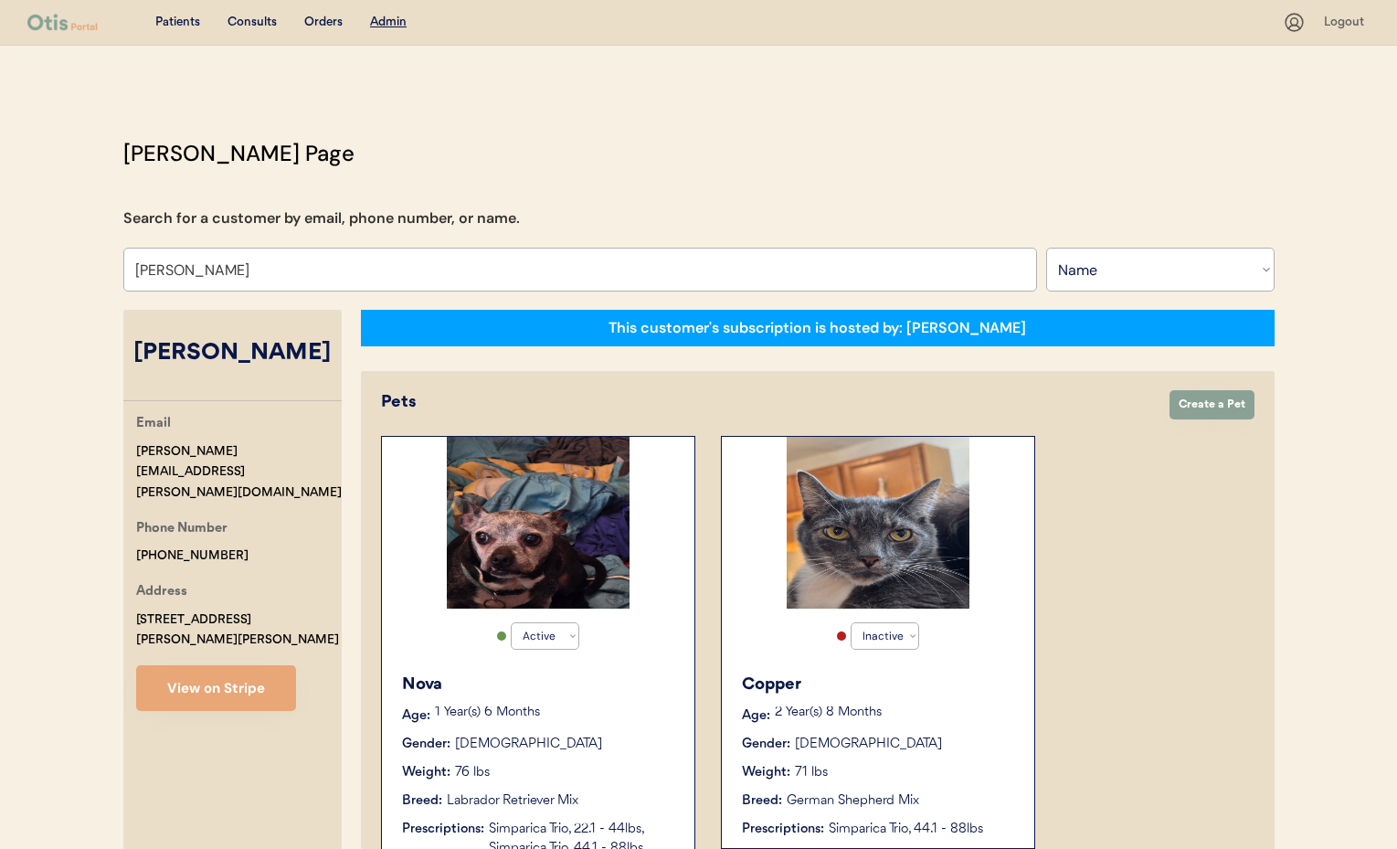
type input "[PERSON_NAME]"
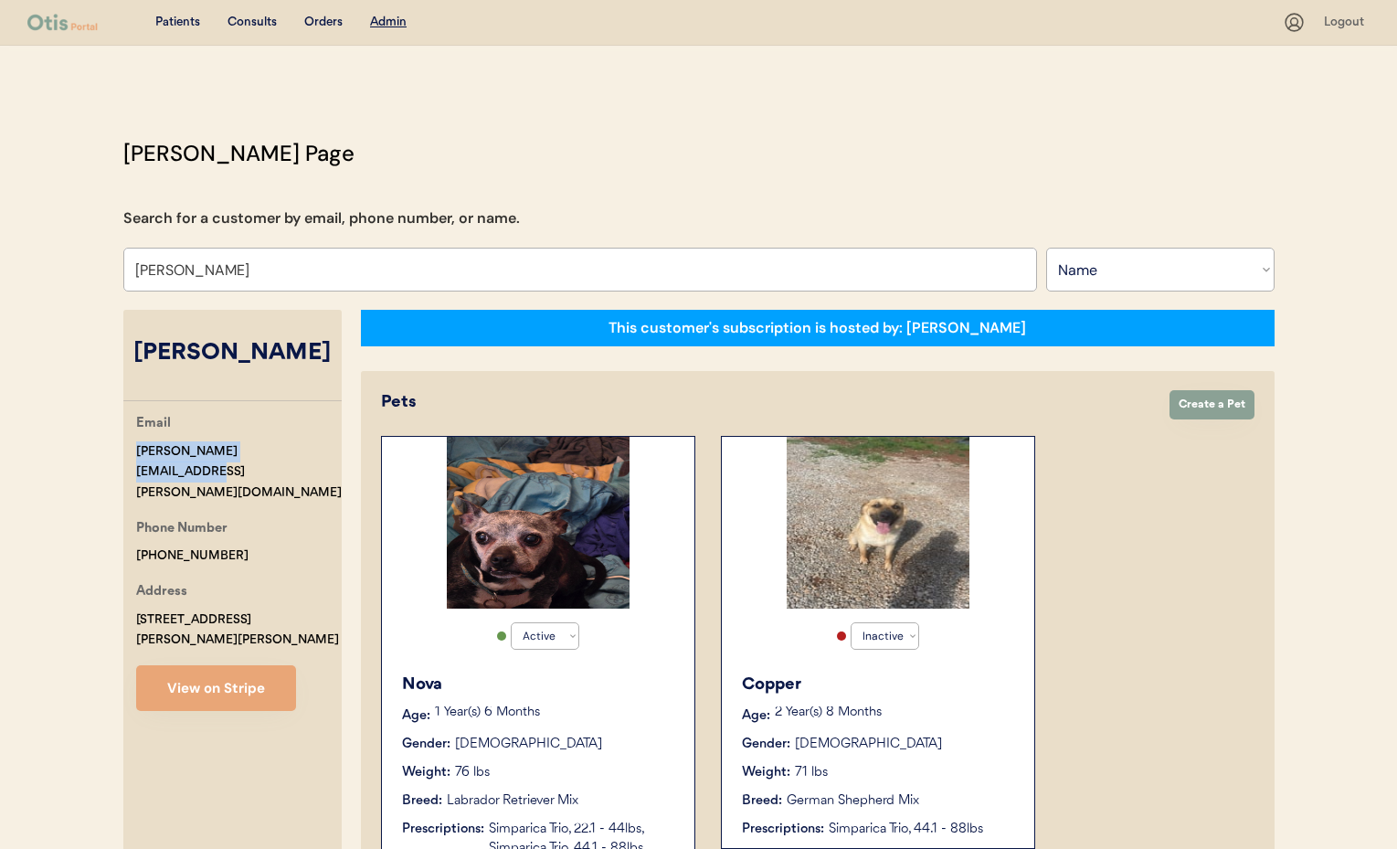
drag, startPoint x: 284, startPoint y: 450, endPoint x: 152, endPoint y: 448, distance: 132.5
click at [123, 446] on div "Email delila.shockney@gmail.com Phone Number +12566984531 Address 228 Rigsby Ro…" at bounding box center [232, 562] width 218 height 298
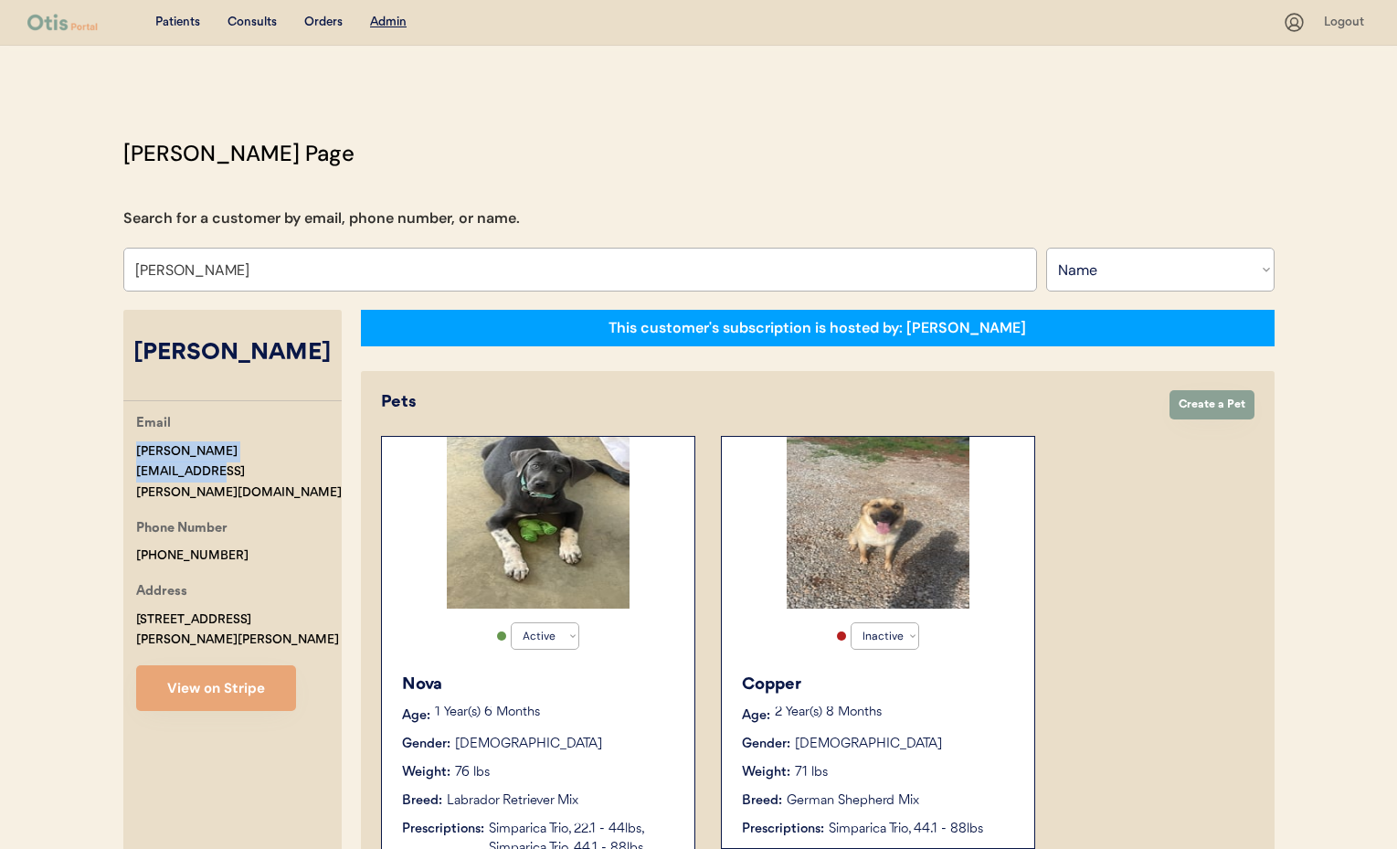
copy div "[PERSON_NAME][EMAIL_ADDRESS][PERSON_NAME][DOMAIN_NAME]"
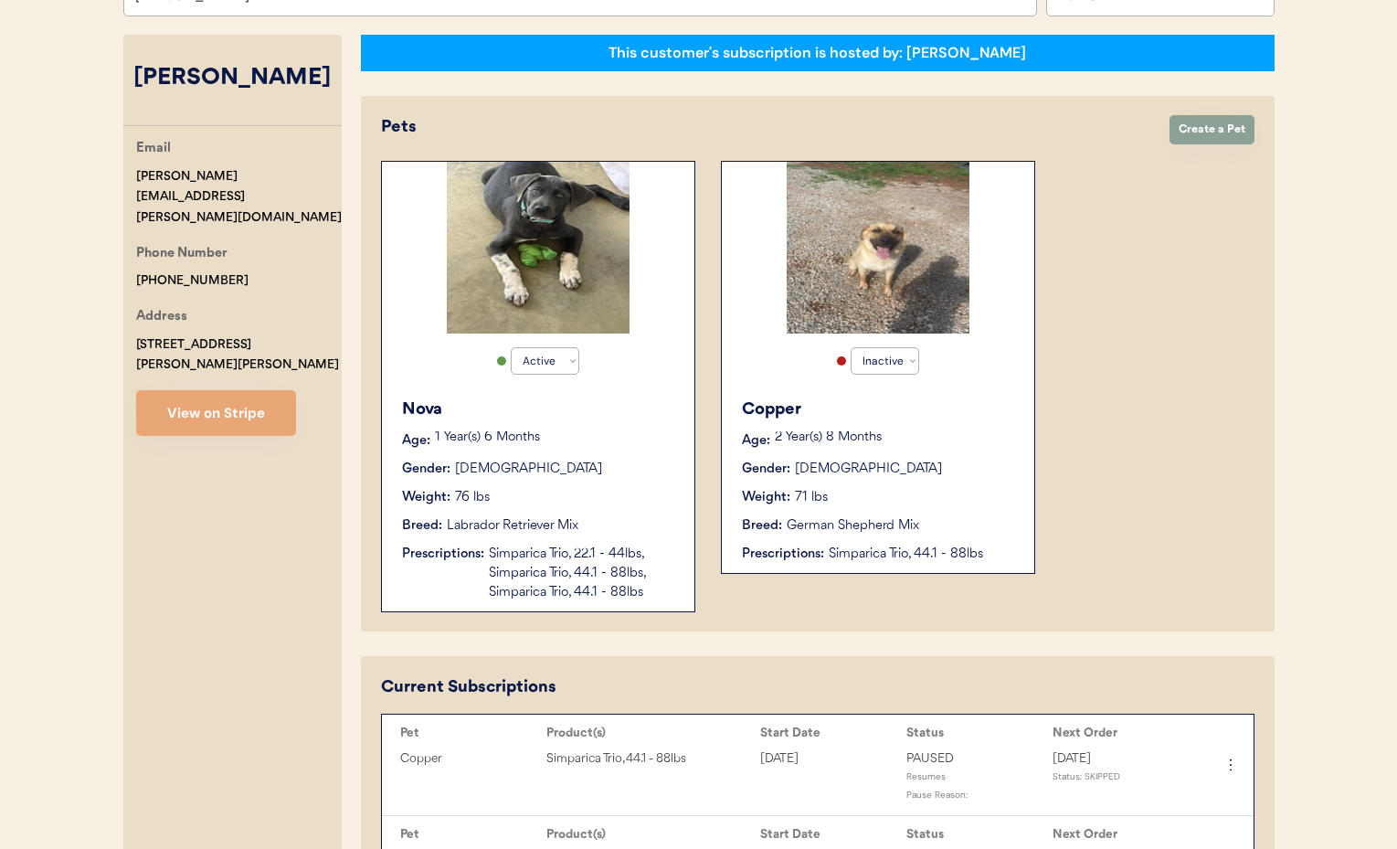
scroll to position [272, 0]
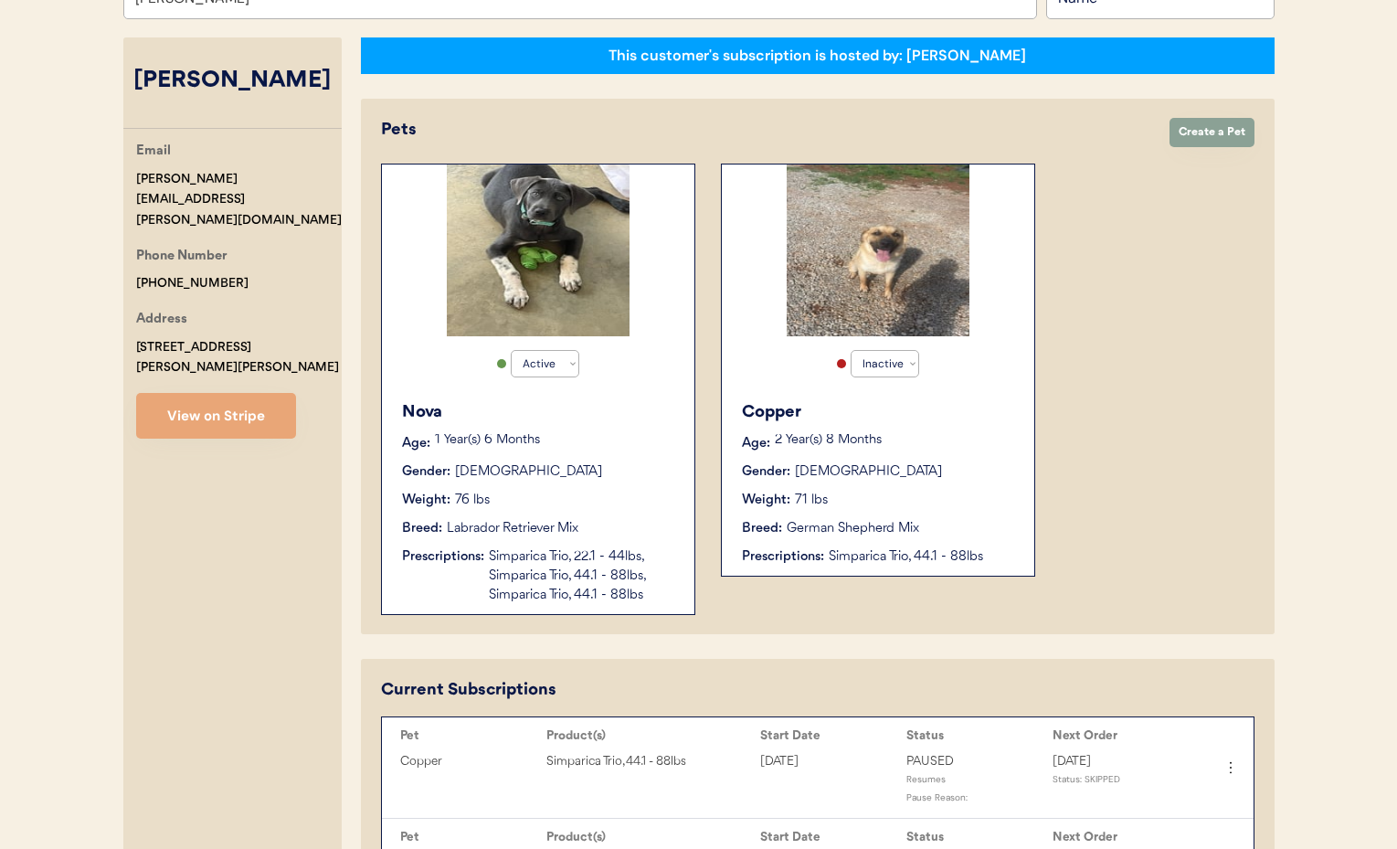
click at [589, 453] on div "Nova Age: 1 Year(s) 6 Months Gender: Female Weight: 76 lbs Breed: Labrador Retr…" at bounding box center [538, 502] width 294 height 223
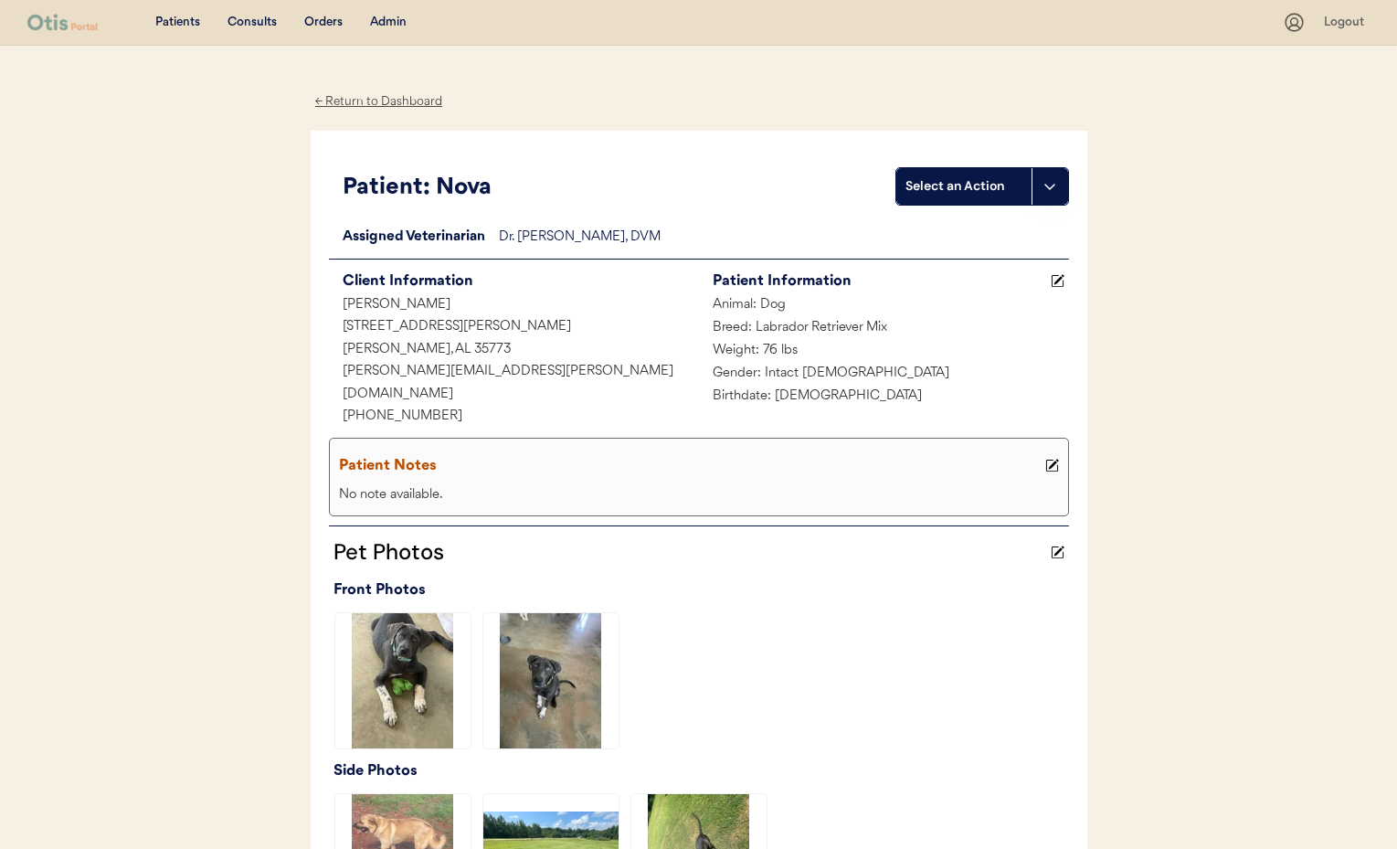
click at [359, 93] on div "← Return to Dashboard" at bounding box center [379, 101] width 137 height 21
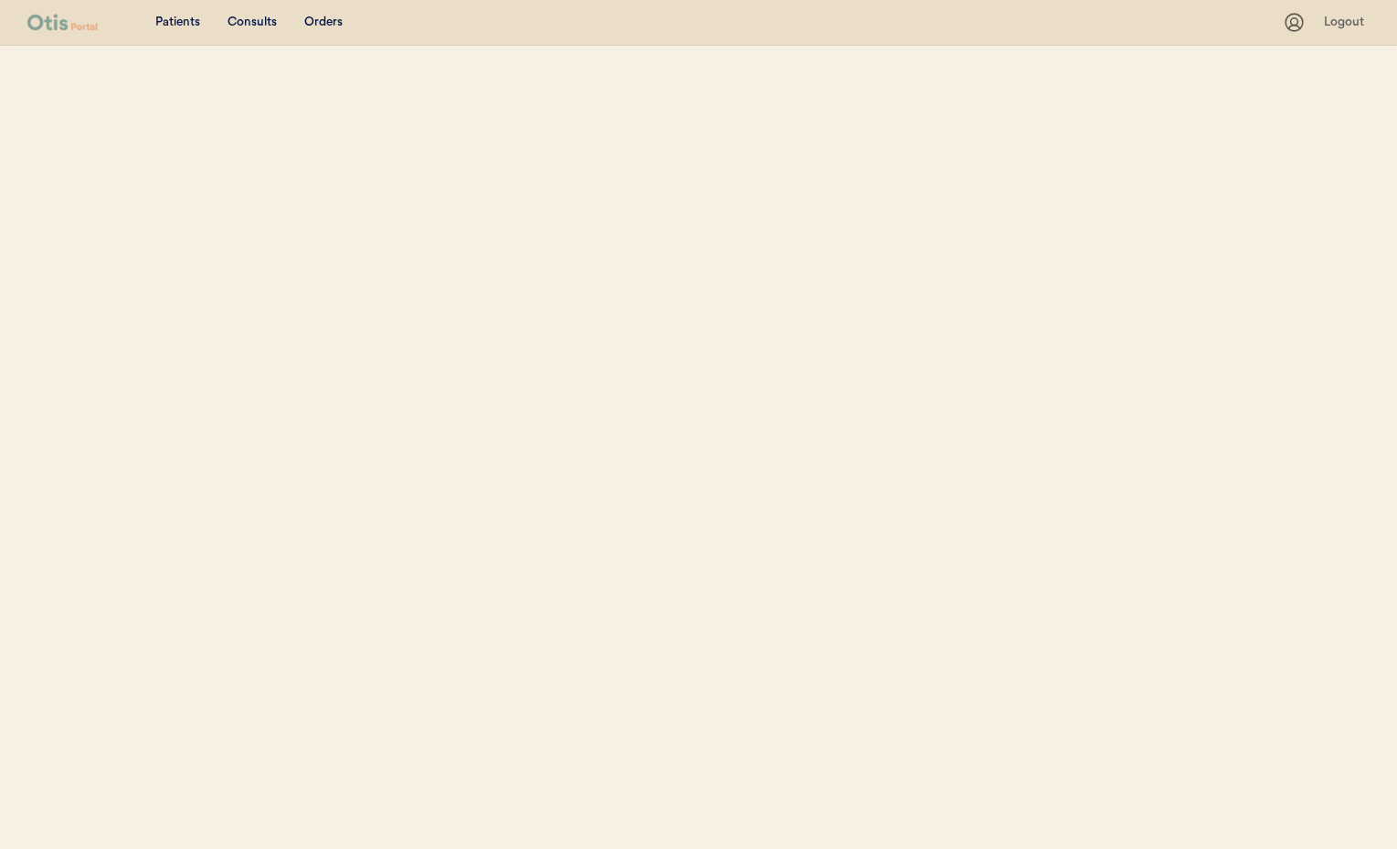
select select ""Name""
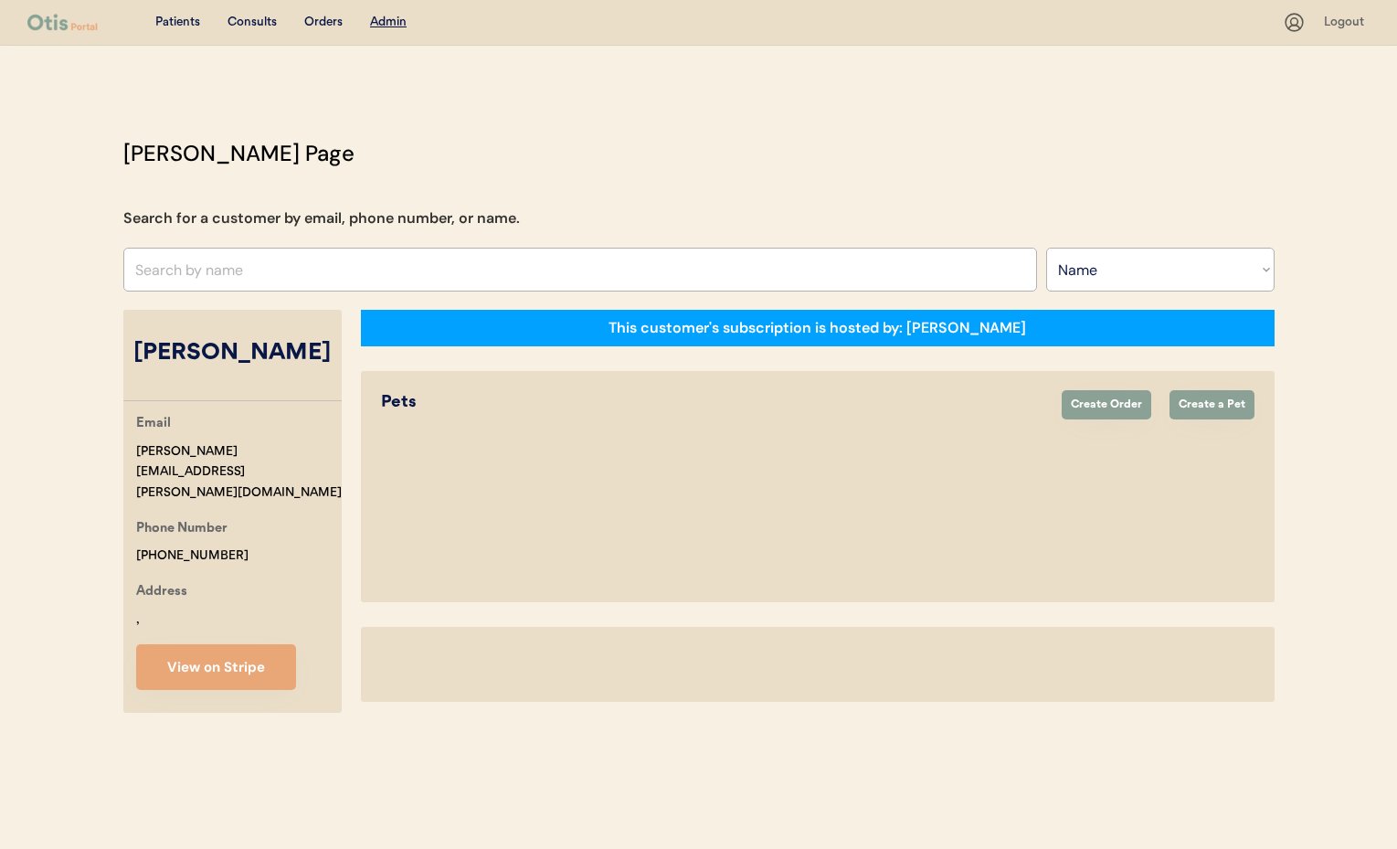
select select "true"
select select "false"
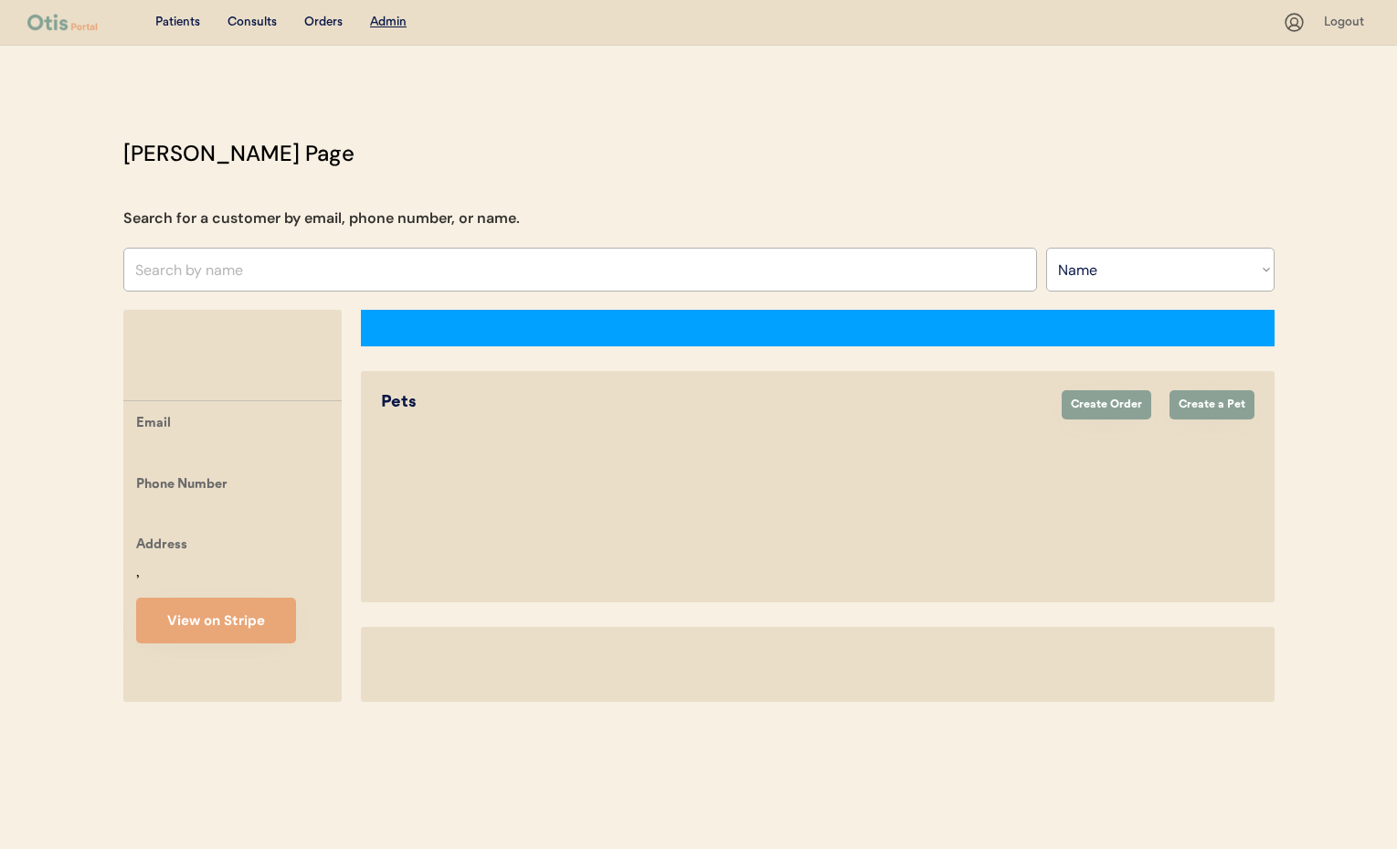
select select ""Name""
select select "false"
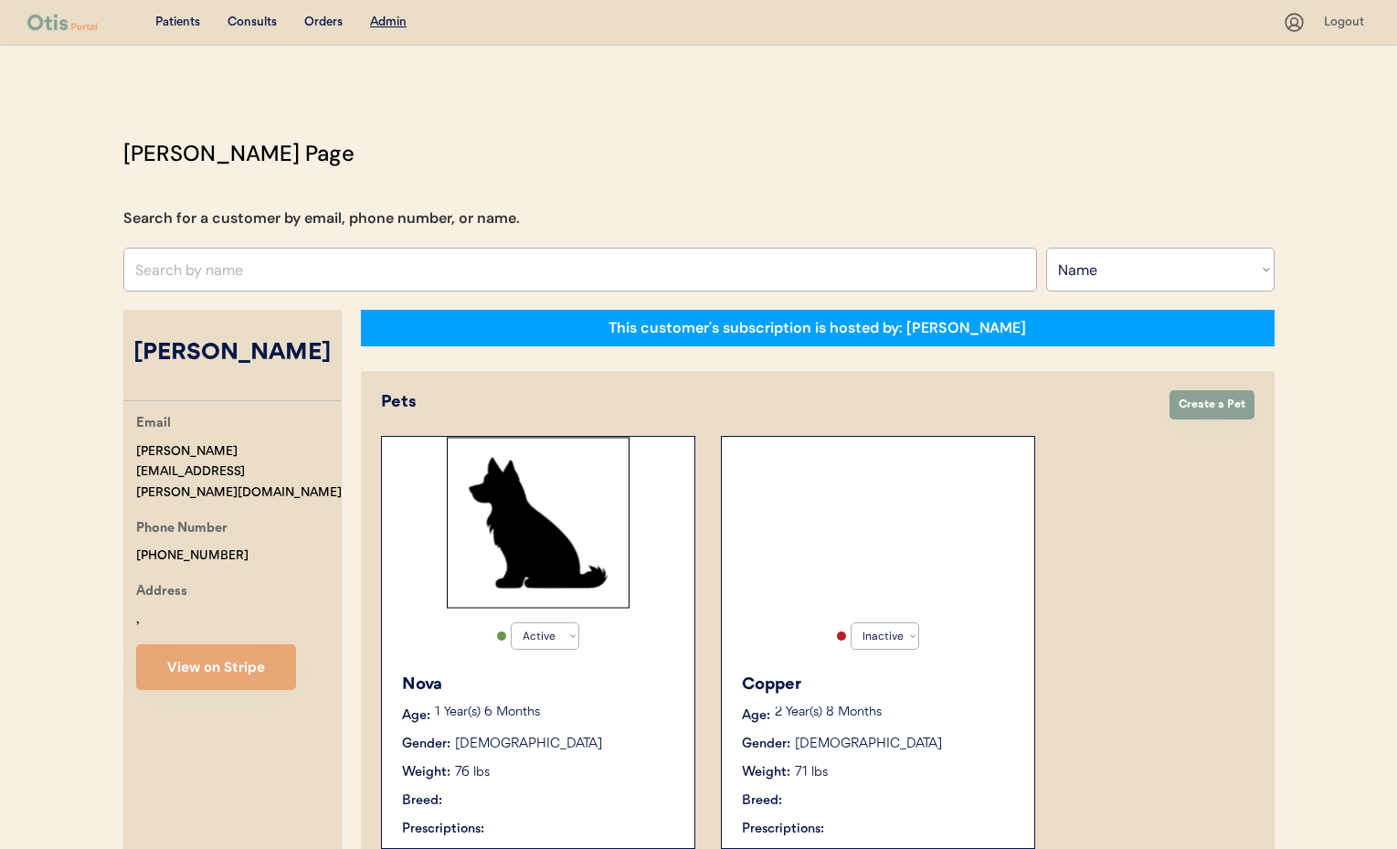
select select "true"
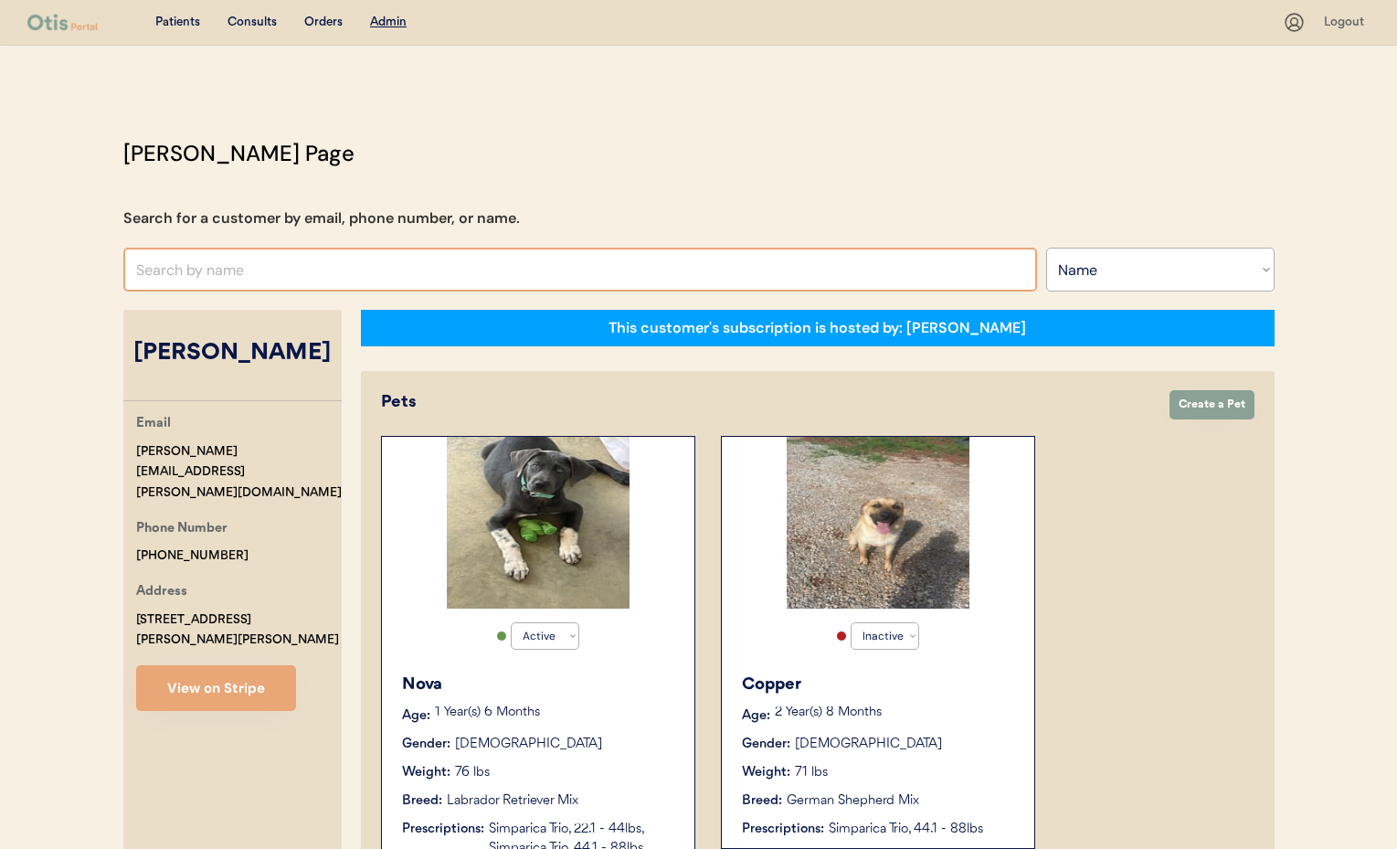
click at [269, 268] on input "text" at bounding box center [580, 270] width 914 height 44
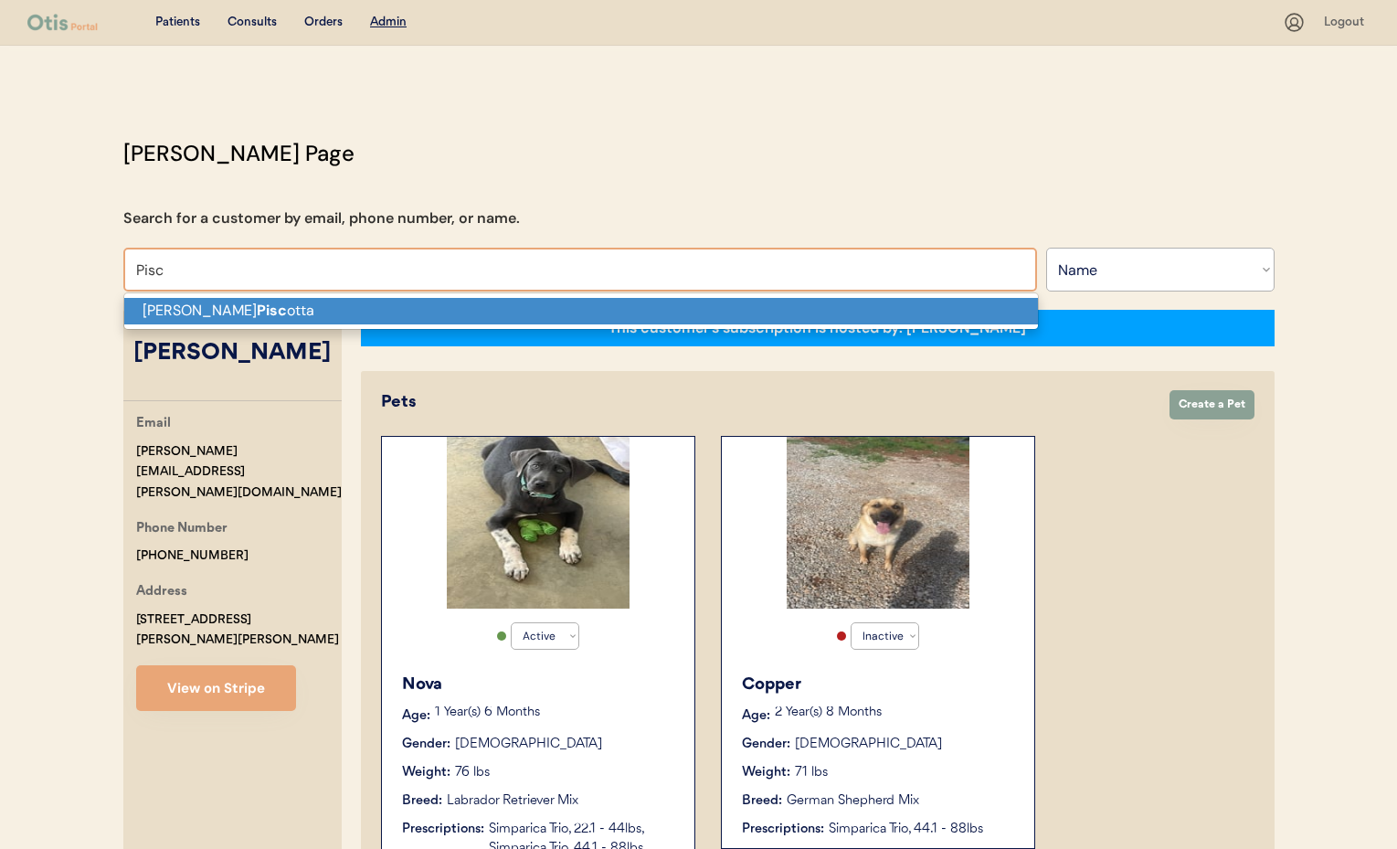
click at [284, 315] on p "Leanne Pisc otta" at bounding box center [581, 311] width 914 height 26
type input "Leanne Piscotta"
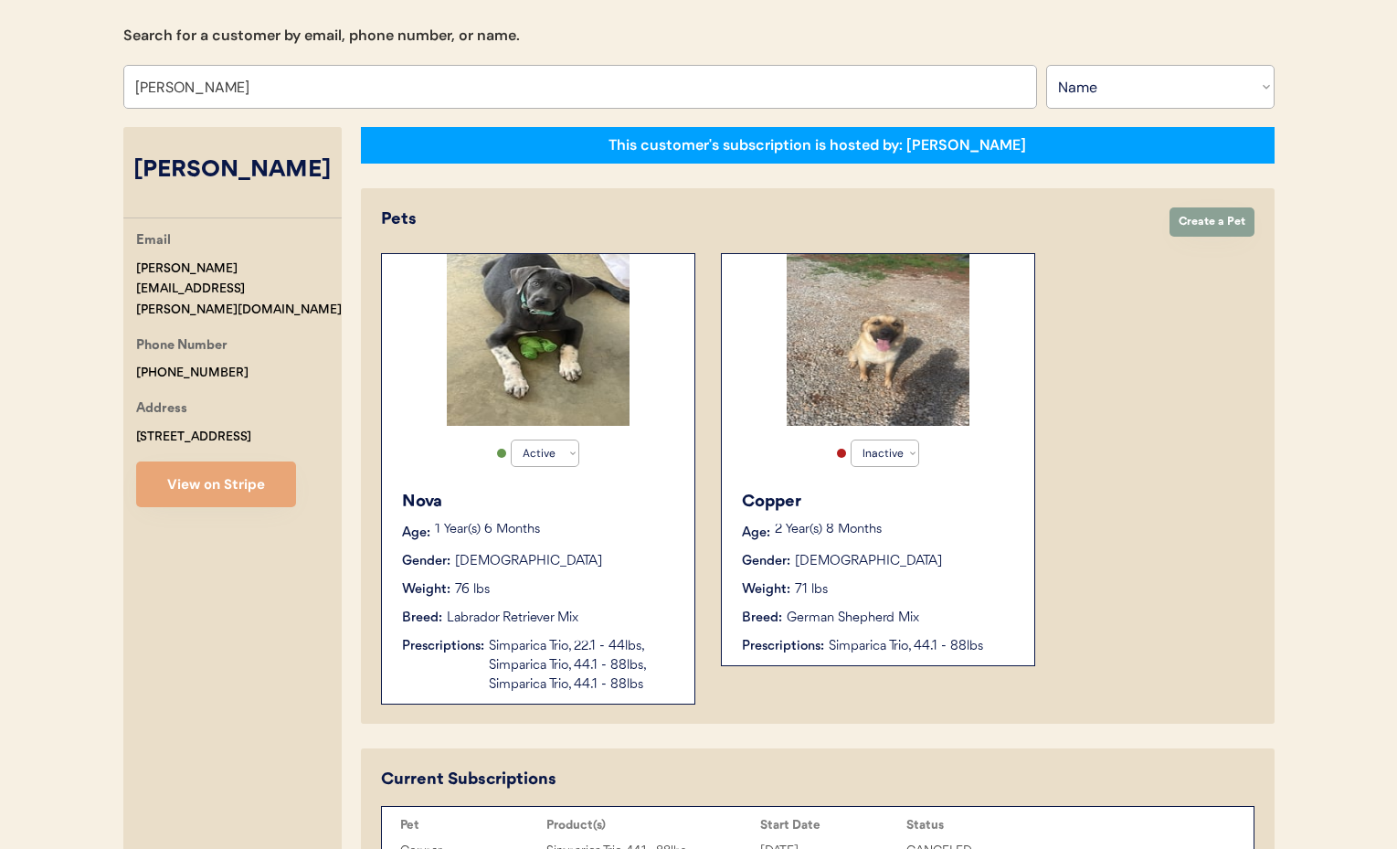
select select "true"
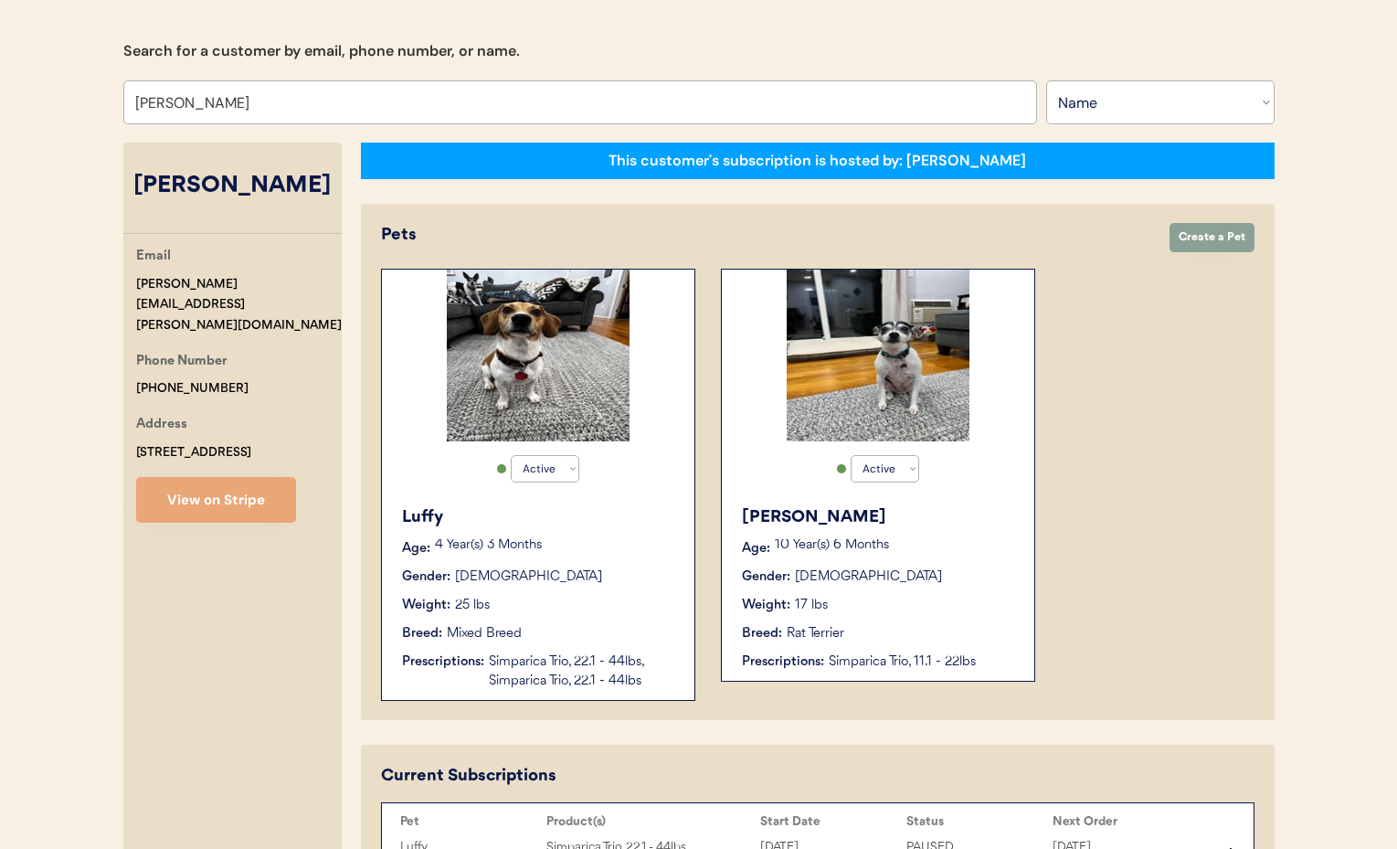
scroll to position [164, 0]
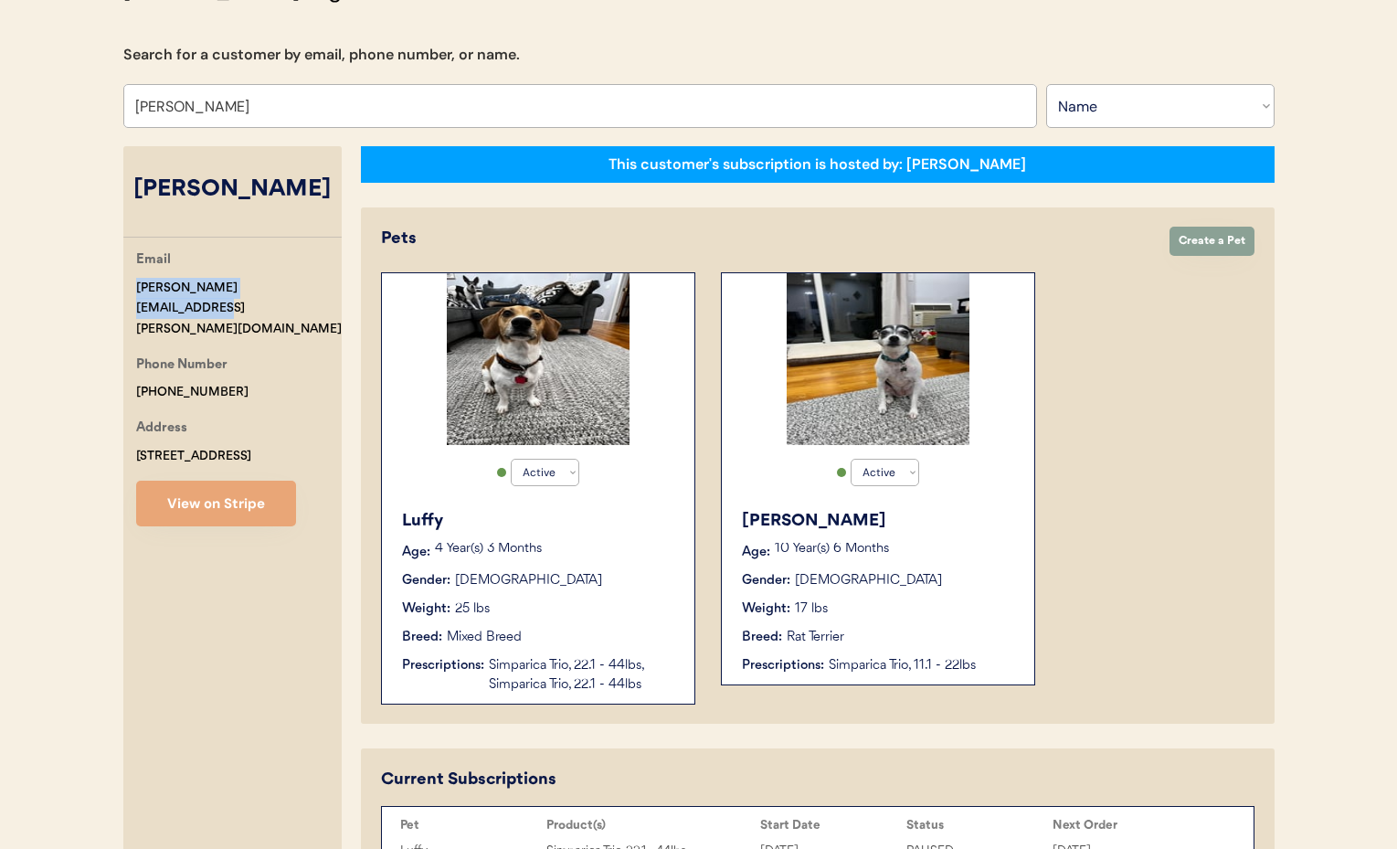
drag, startPoint x: 309, startPoint y: 289, endPoint x: 174, endPoint y: 288, distance: 135.2
click at [127, 292] on div "Email leanne.pisciotta@gmail.com Phone Number +18452484114 Address 1004 Parkvie…" at bounding box center [232, 387] width 218 height 277
copy div "leanne.pisciotta@gmail.com"
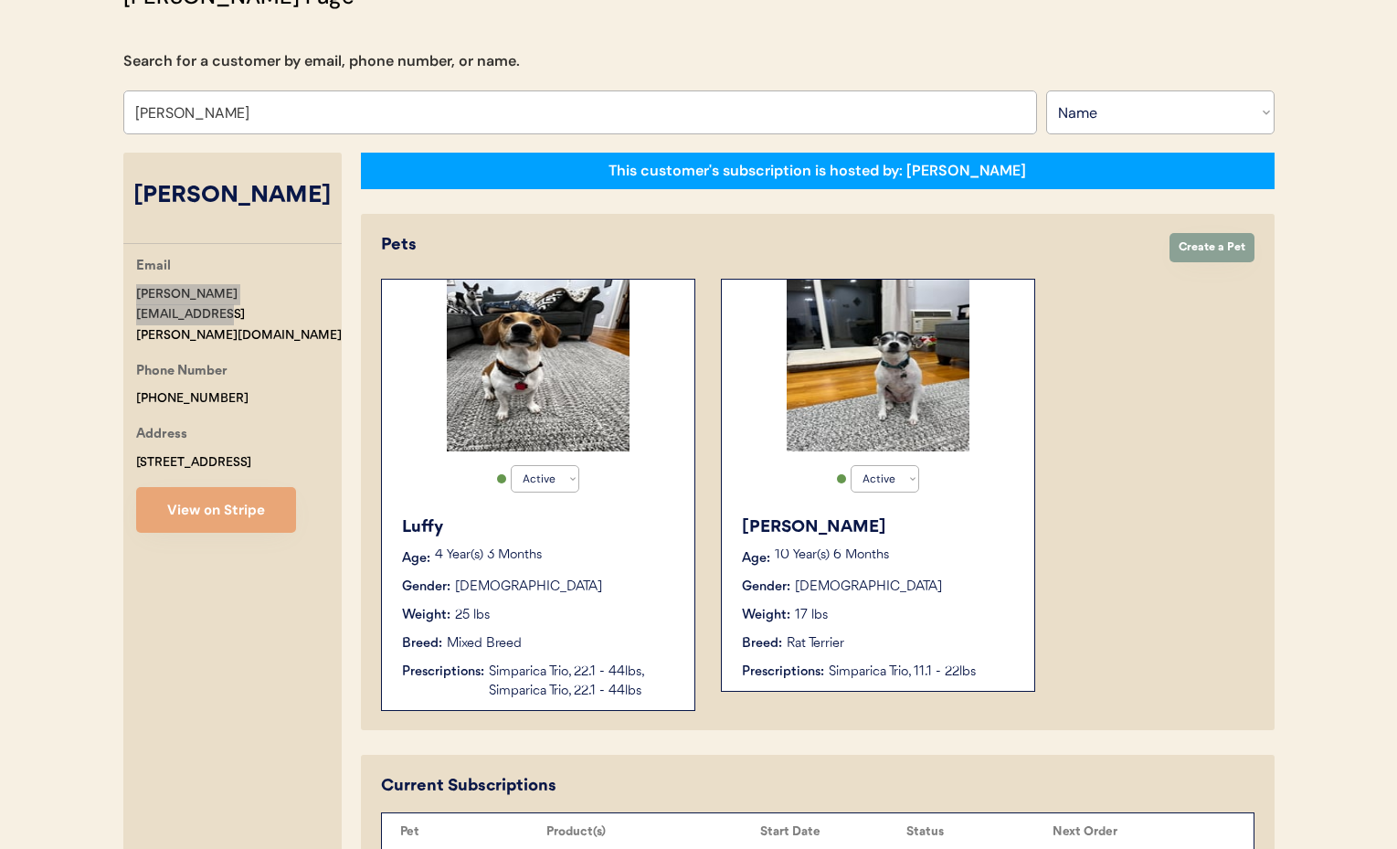
scroll to position [0, 0]
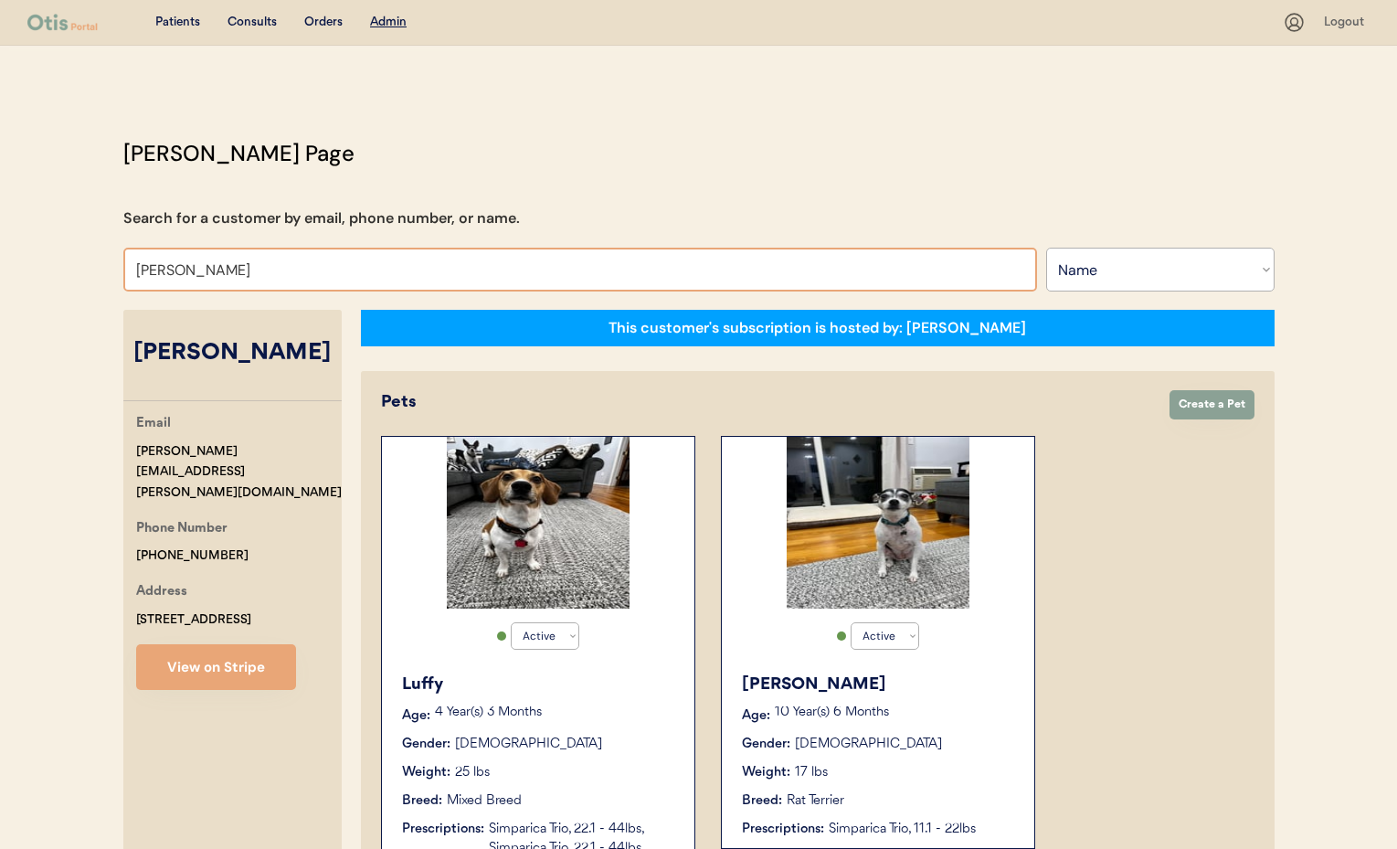
drag, startPoint x: 255, startPoint y: 274, endPoint x: 81, endPoint y: 262, distance: 174.0
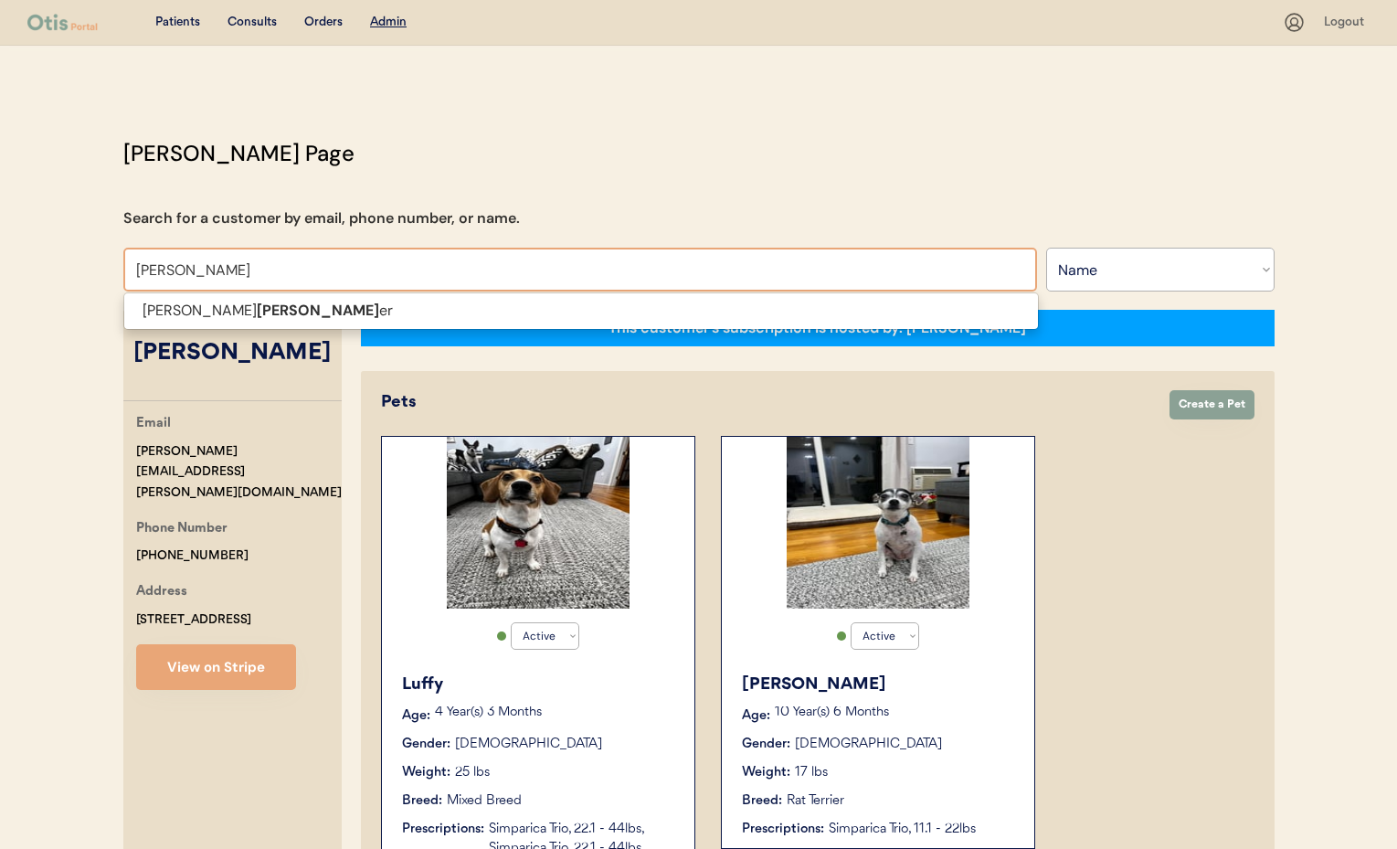
drag, startPoint x: 176, startPoint y: 268, endPoint x: 92, endPoint y: 261, distance: 84.3
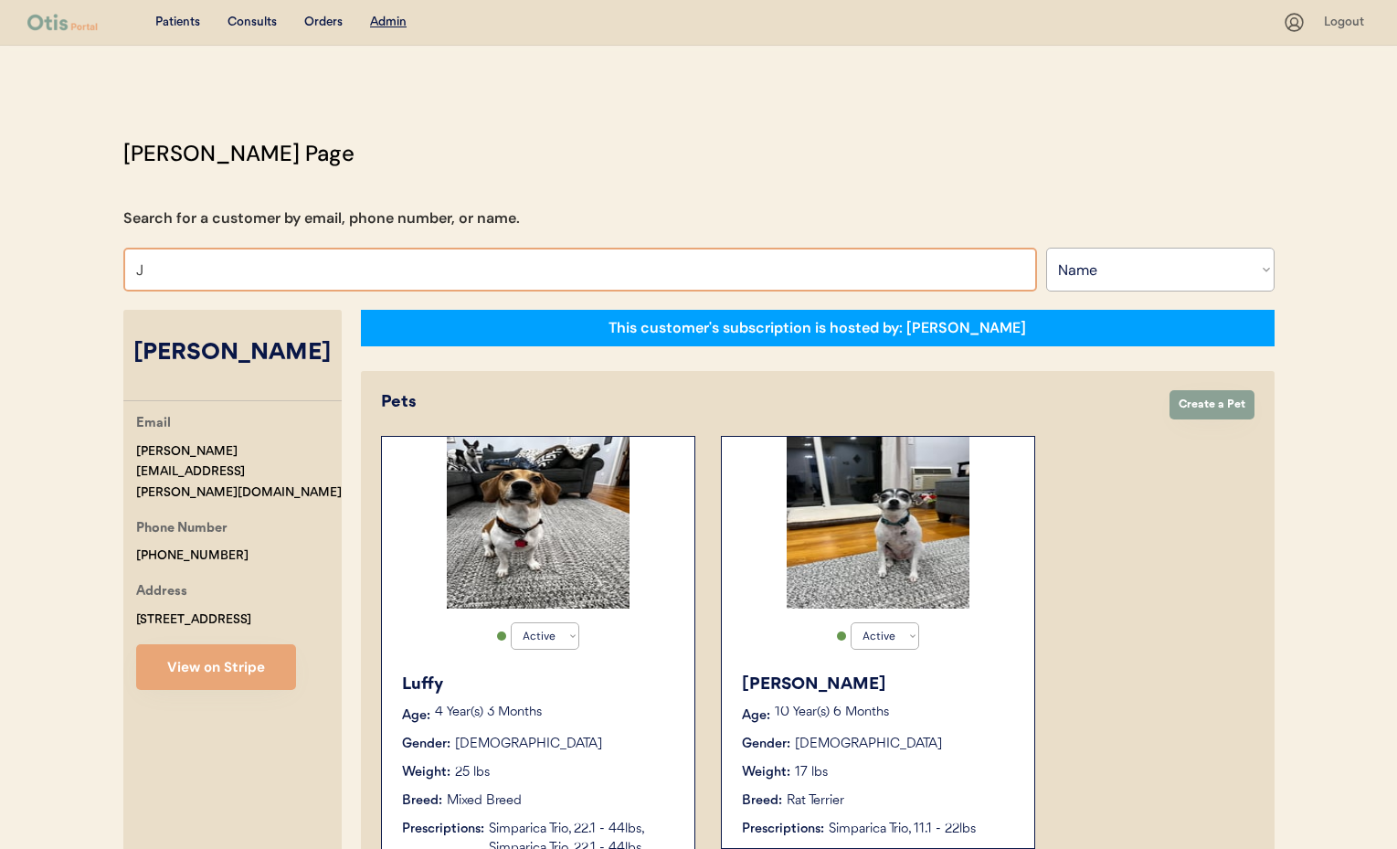
type input "Je"
type input "Jesse Wilcox"
type input "Jess"
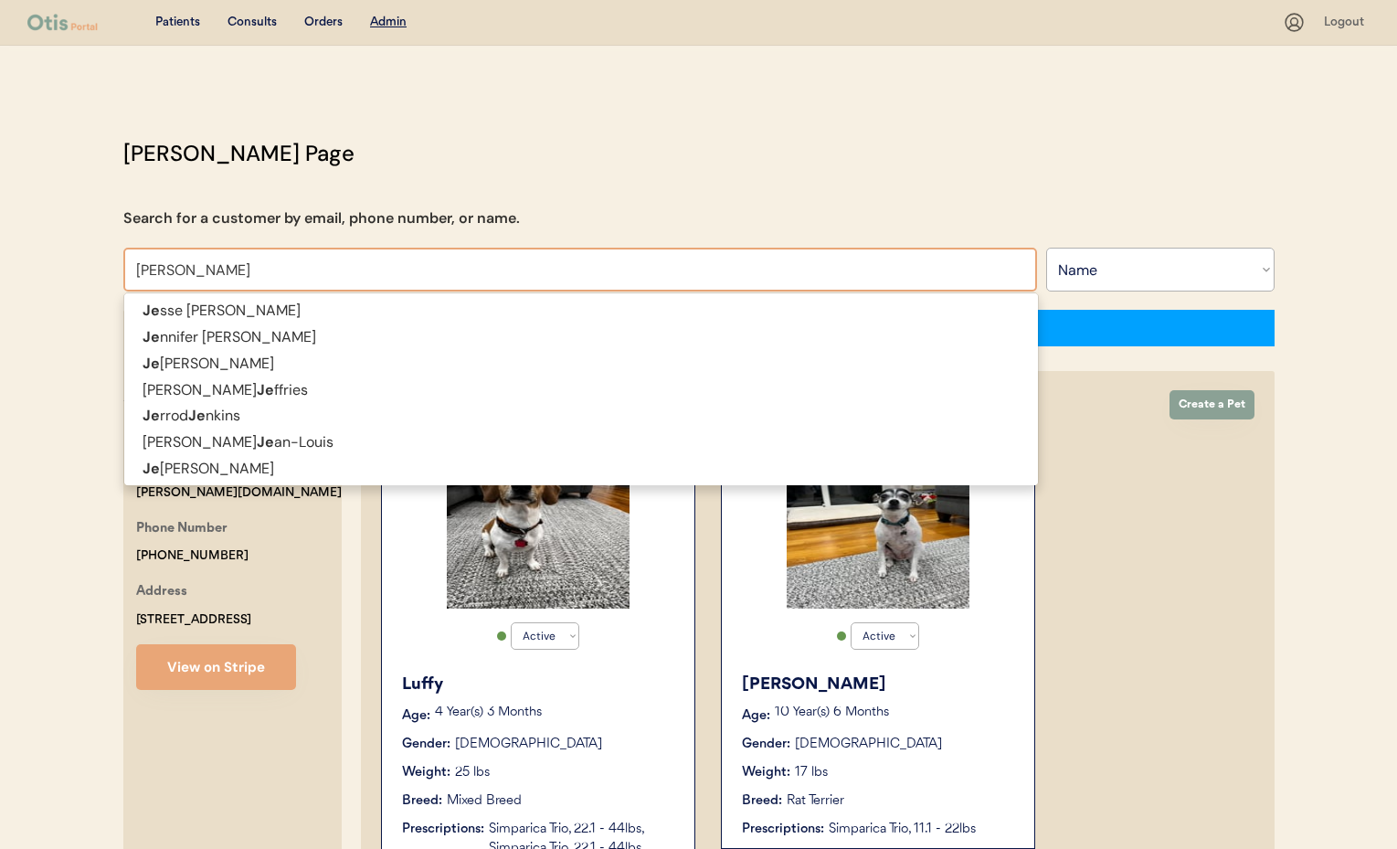
type input "Jessica"
type input "Jessica Swersey"
type input "Jessica E"
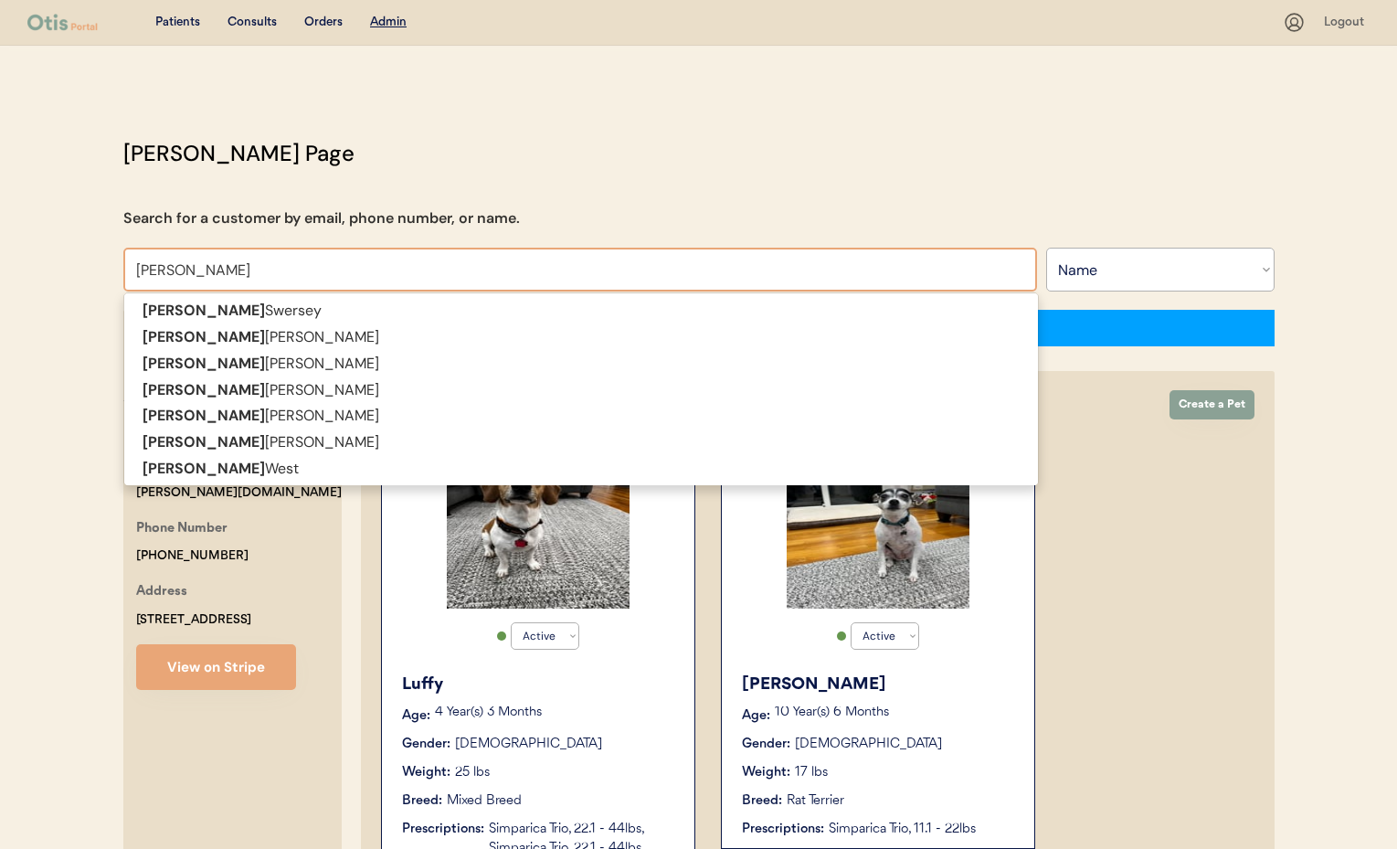
type input "Jessica Esposito"
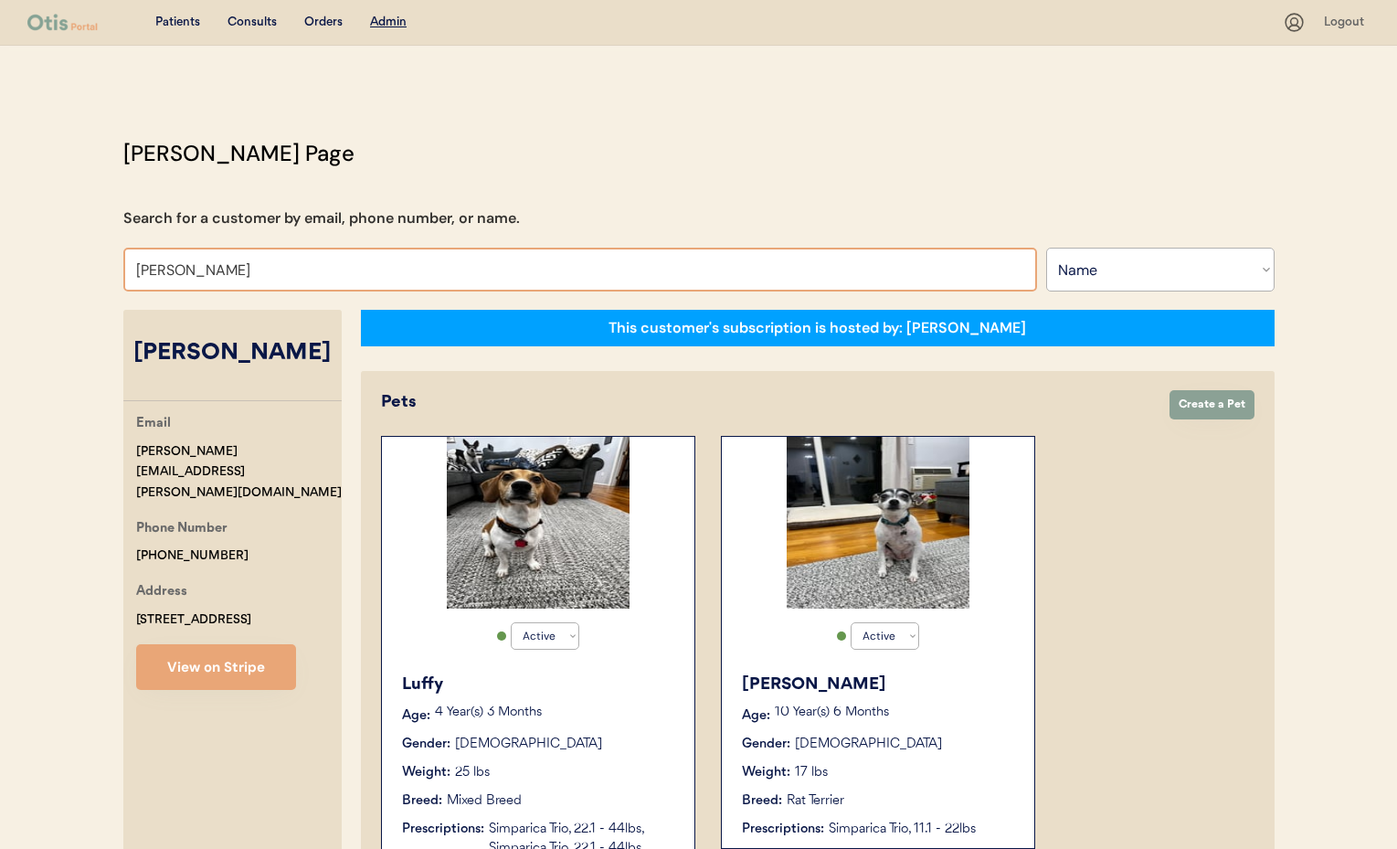
type input "Jessica E"
type input "Jessica Esposito"
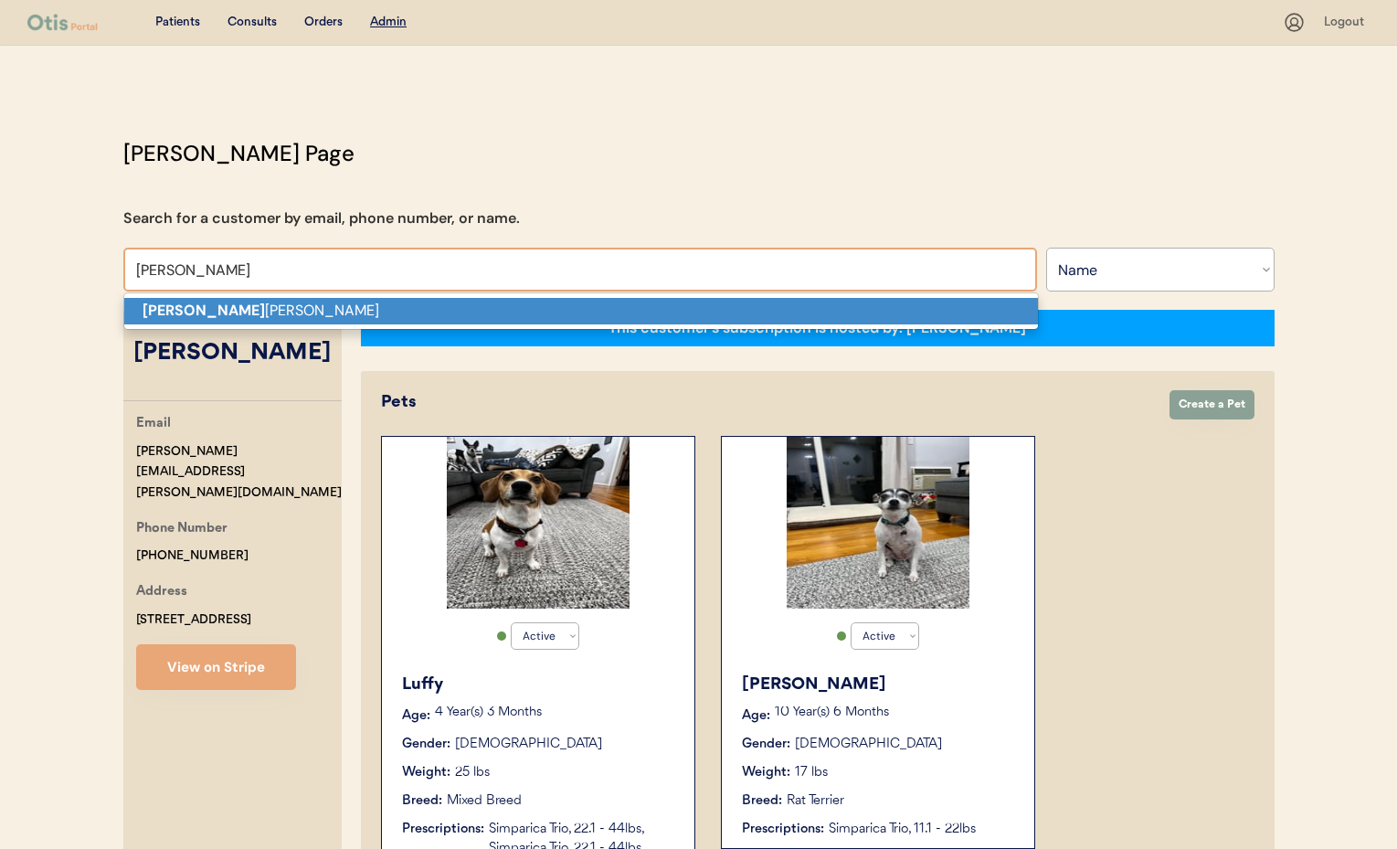
click at [153, 299] on p "Jessica E sposito" at bounding box center [581, 311] width 914 height 26
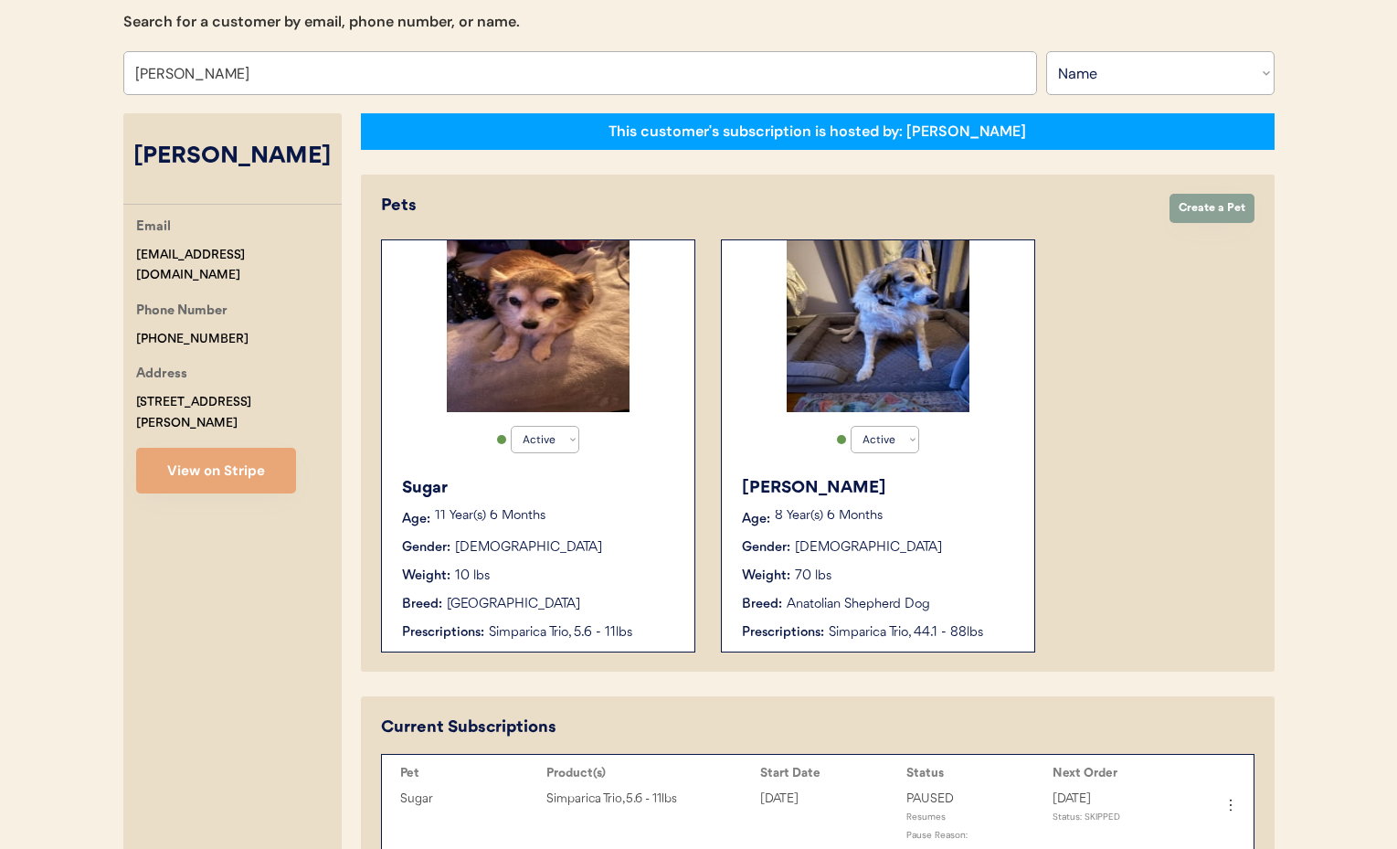
scroll to position [193, 0]
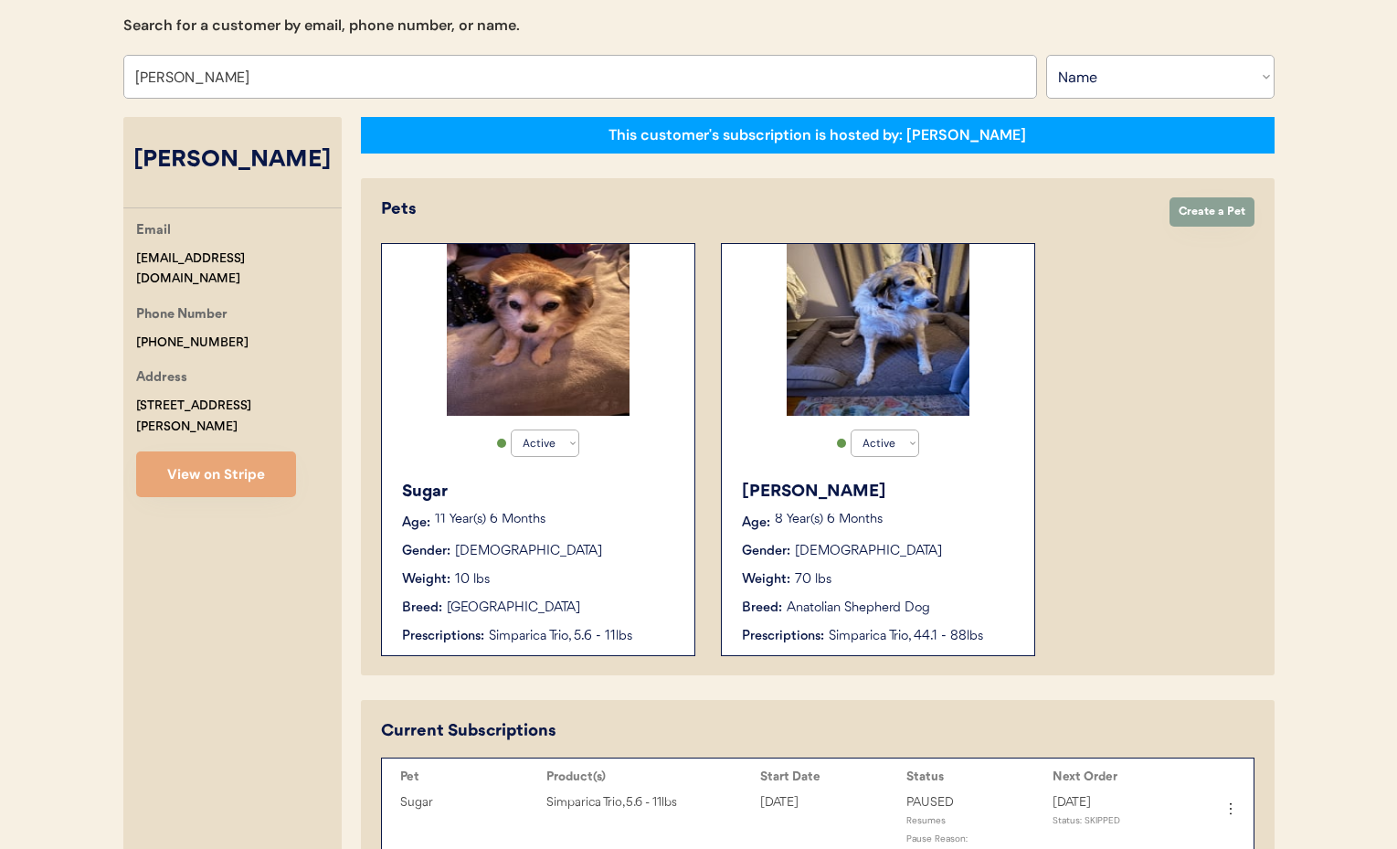
type input "Jessica Esposito"
drag, startPoint x: 217, startPoint y: 256, endPoint x: 158, endPoint y: 259, distance: 58.6
click at [123, 253] on div "Email jlwhit@gmail.com Phone Number +13042619341 Address 519 South Seminary Str…" at bounding box center [232, 358] width 218 height 277
copy div "jlwhit@gmail.com"
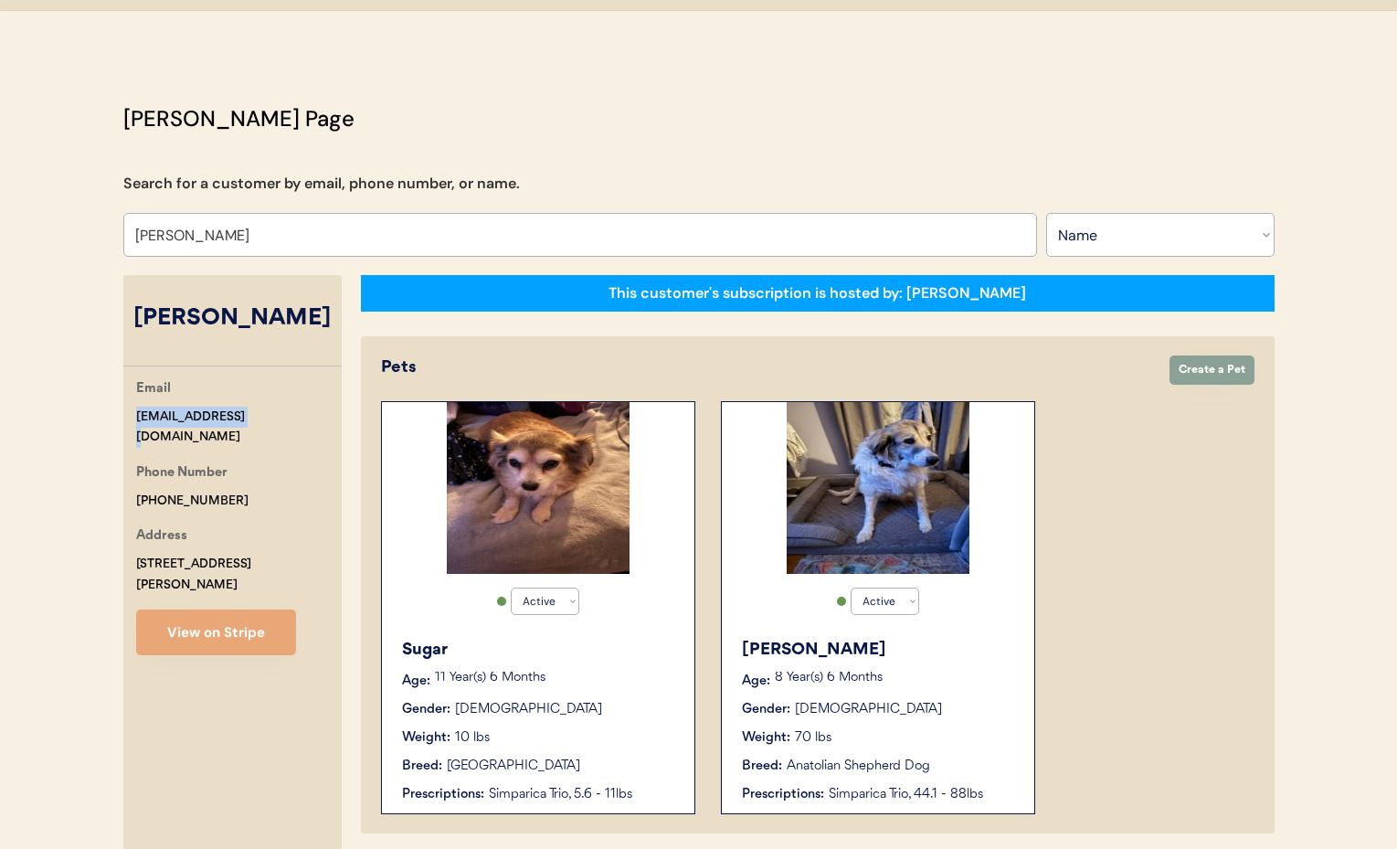
scroll to position [0, 0]
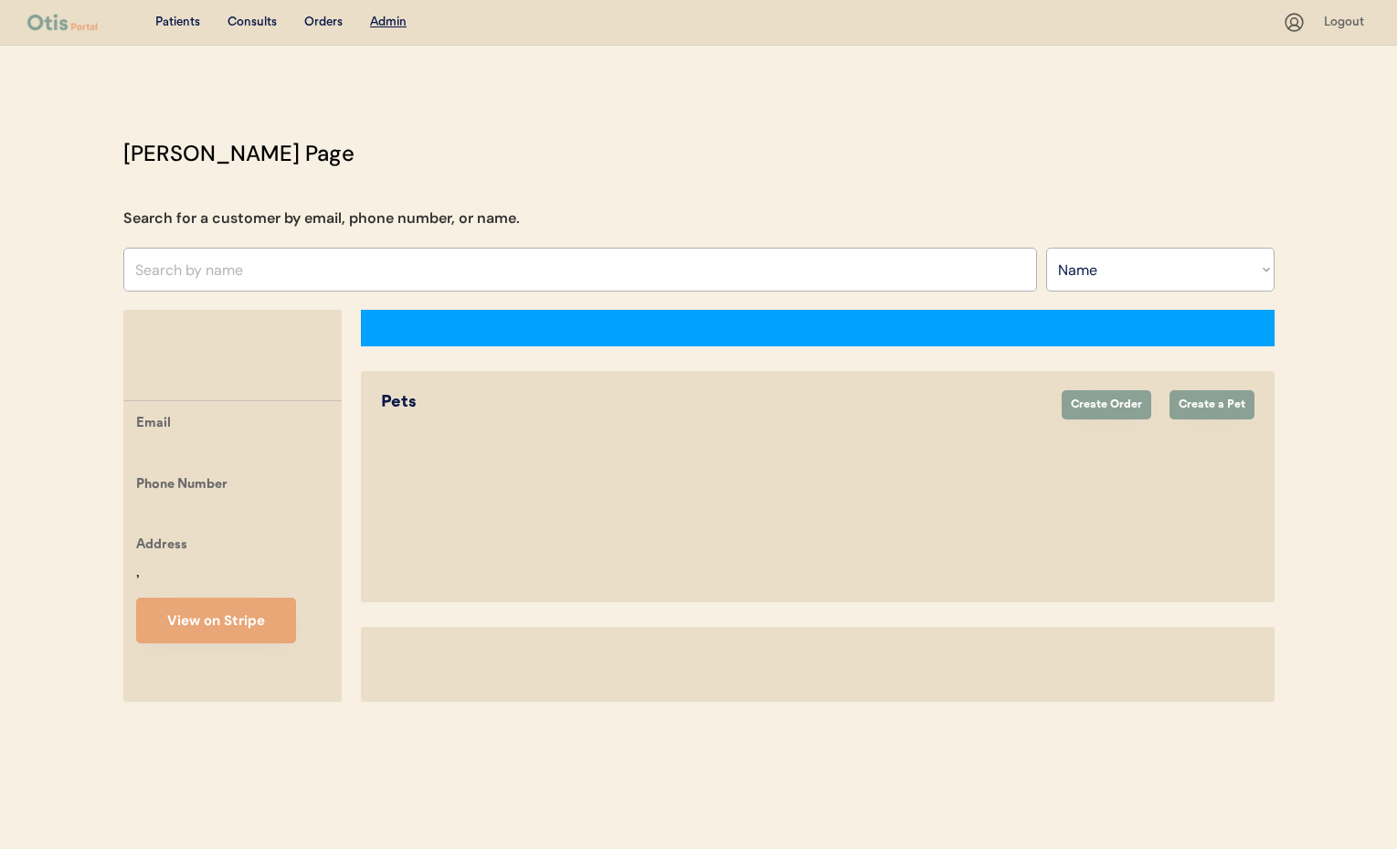
select select ""Name""
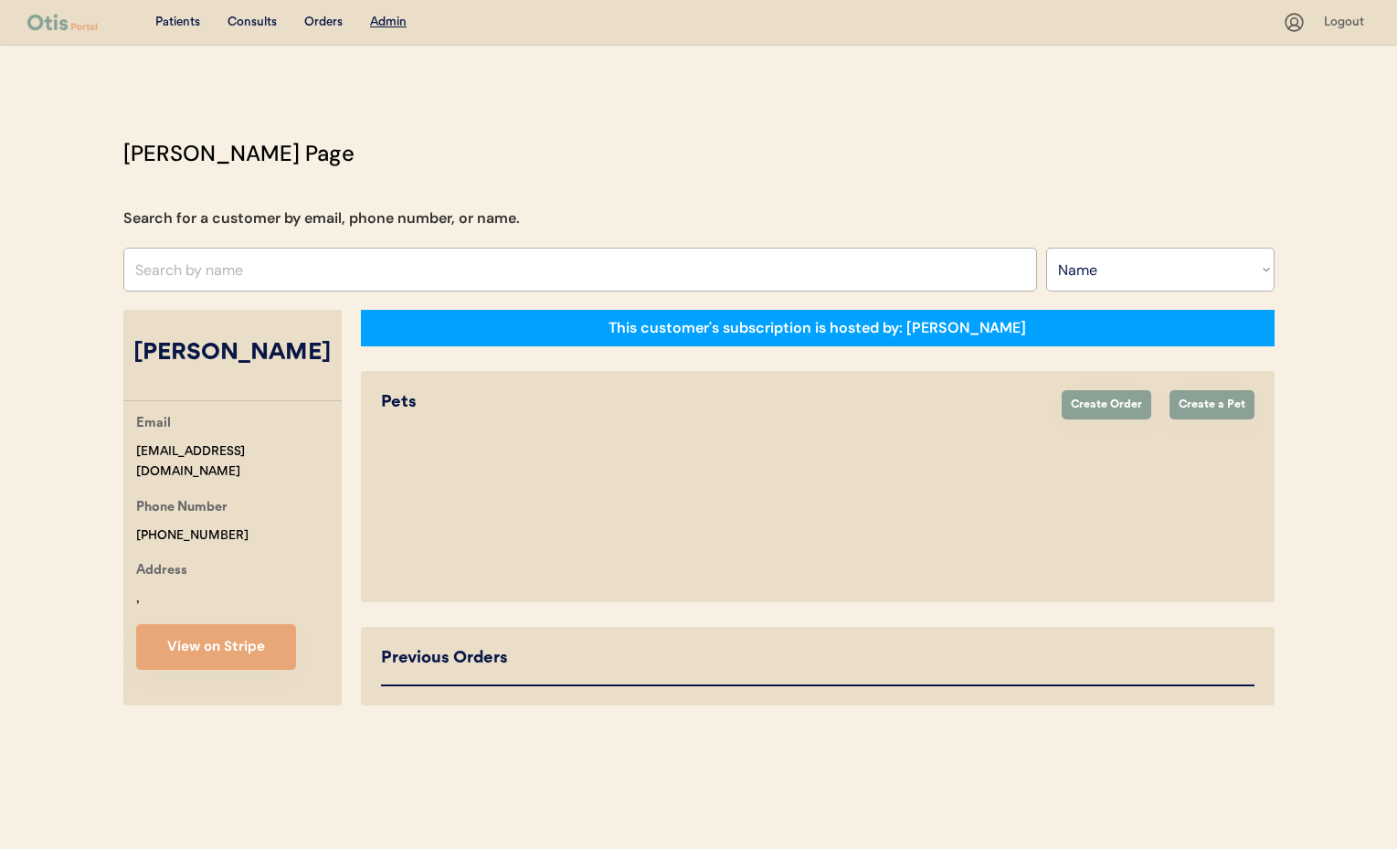
select select "true"
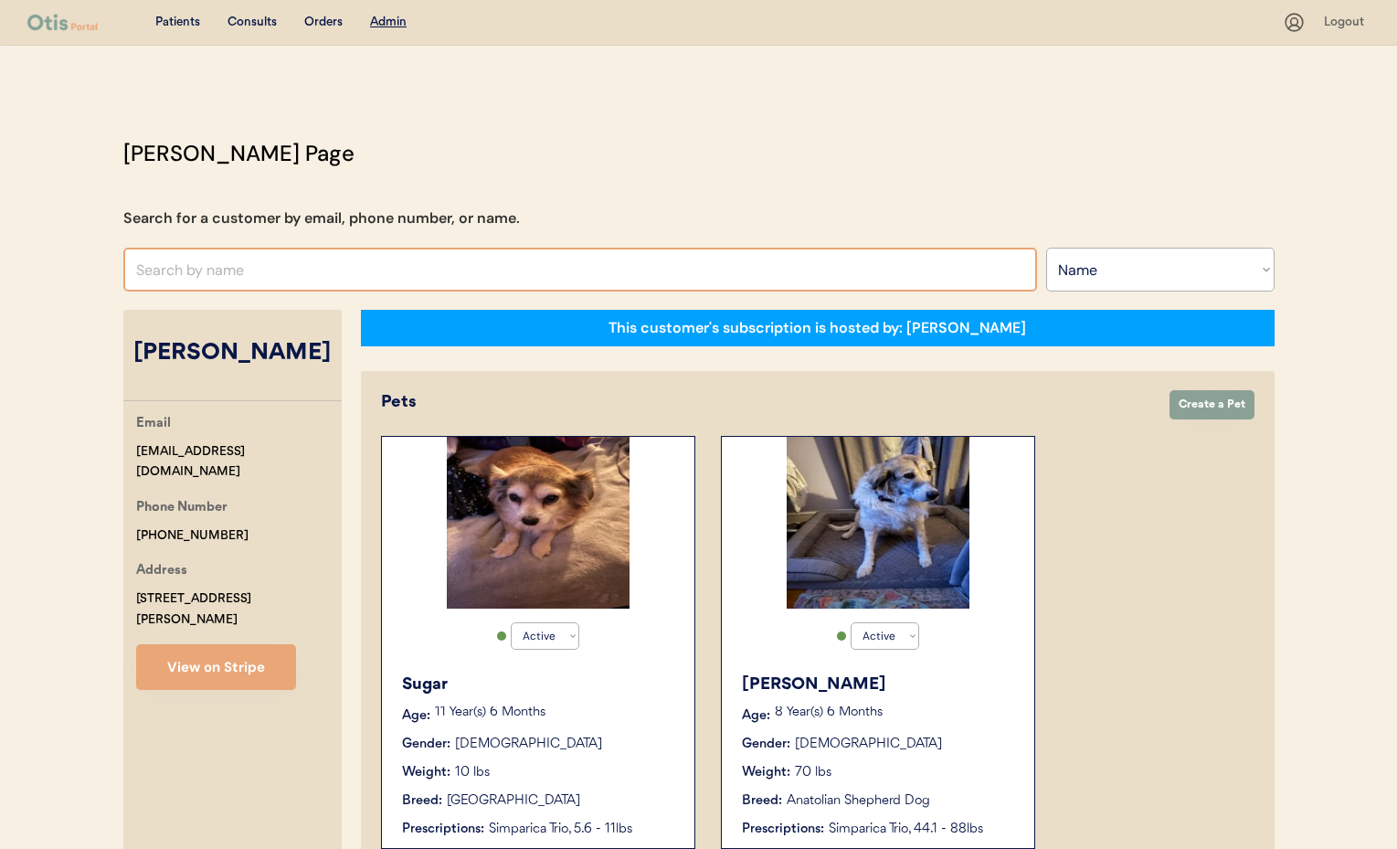
click at [348, 272] on input "text" at bounding box center [580, 270] width 914 height 44
type input "[PERSON_NAME]"
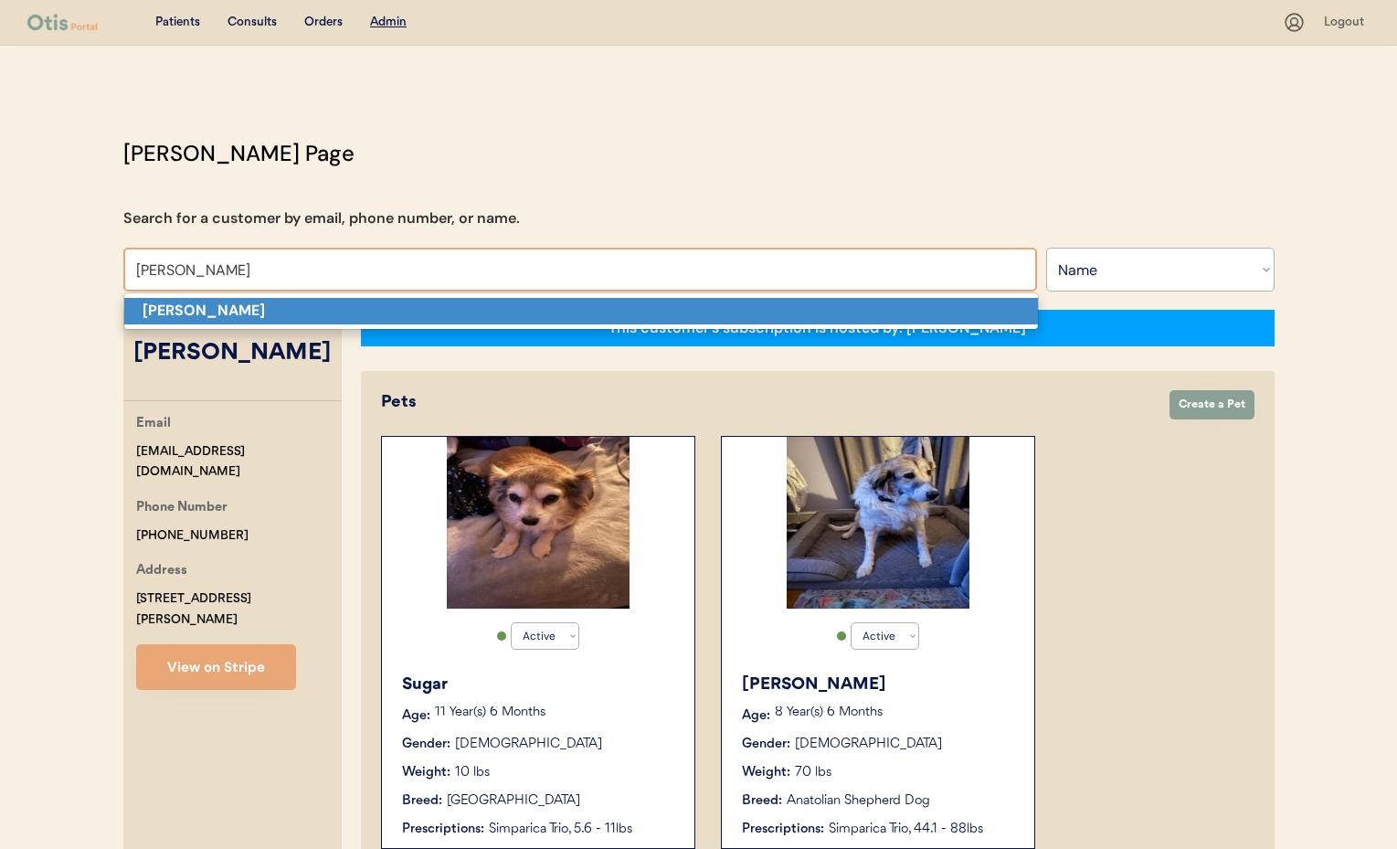
click at [322, 309] on p "[PERSON_NAME]" at bounding box center [581, 311] width 914 height 26
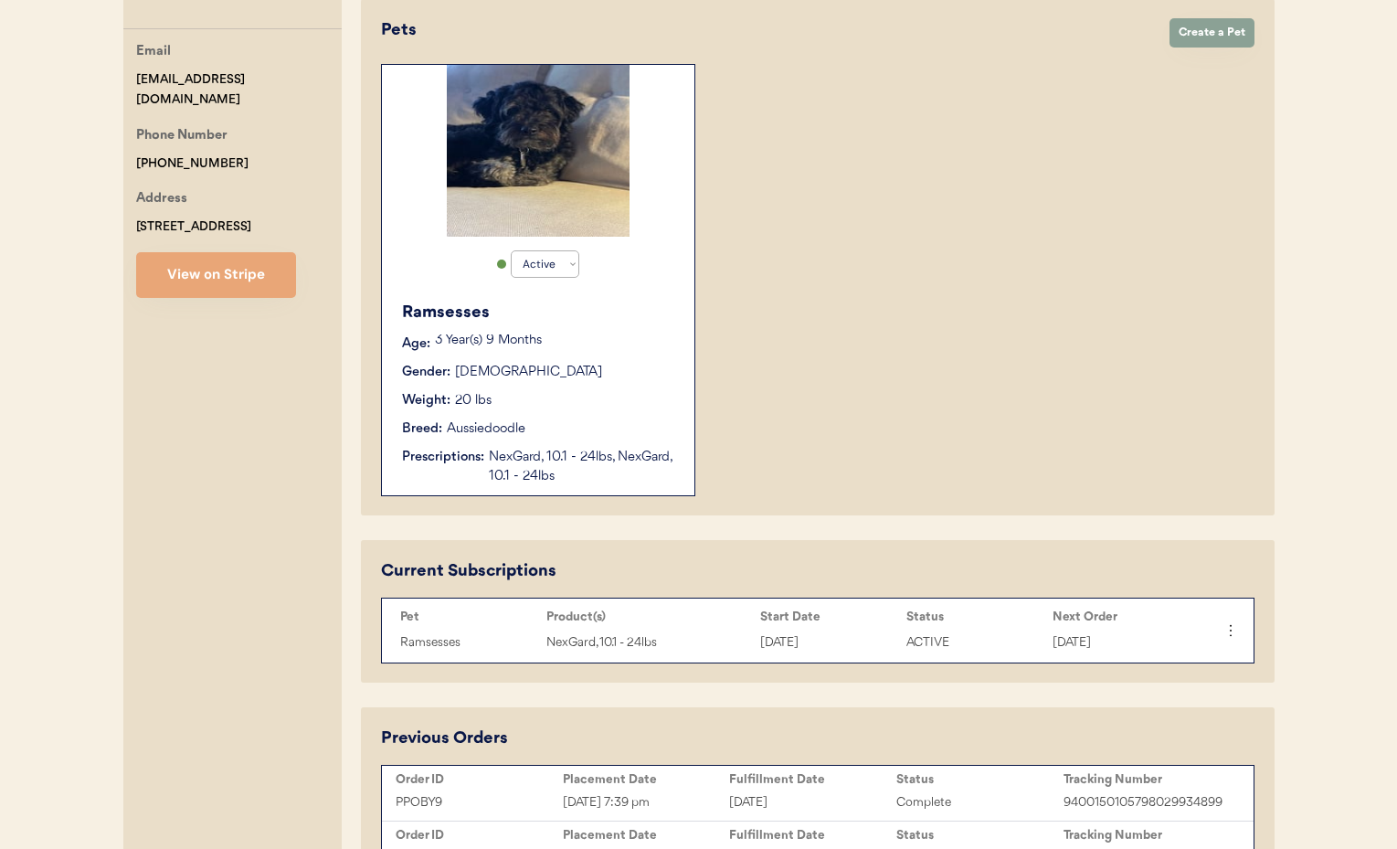
scroll to position [235, 0]
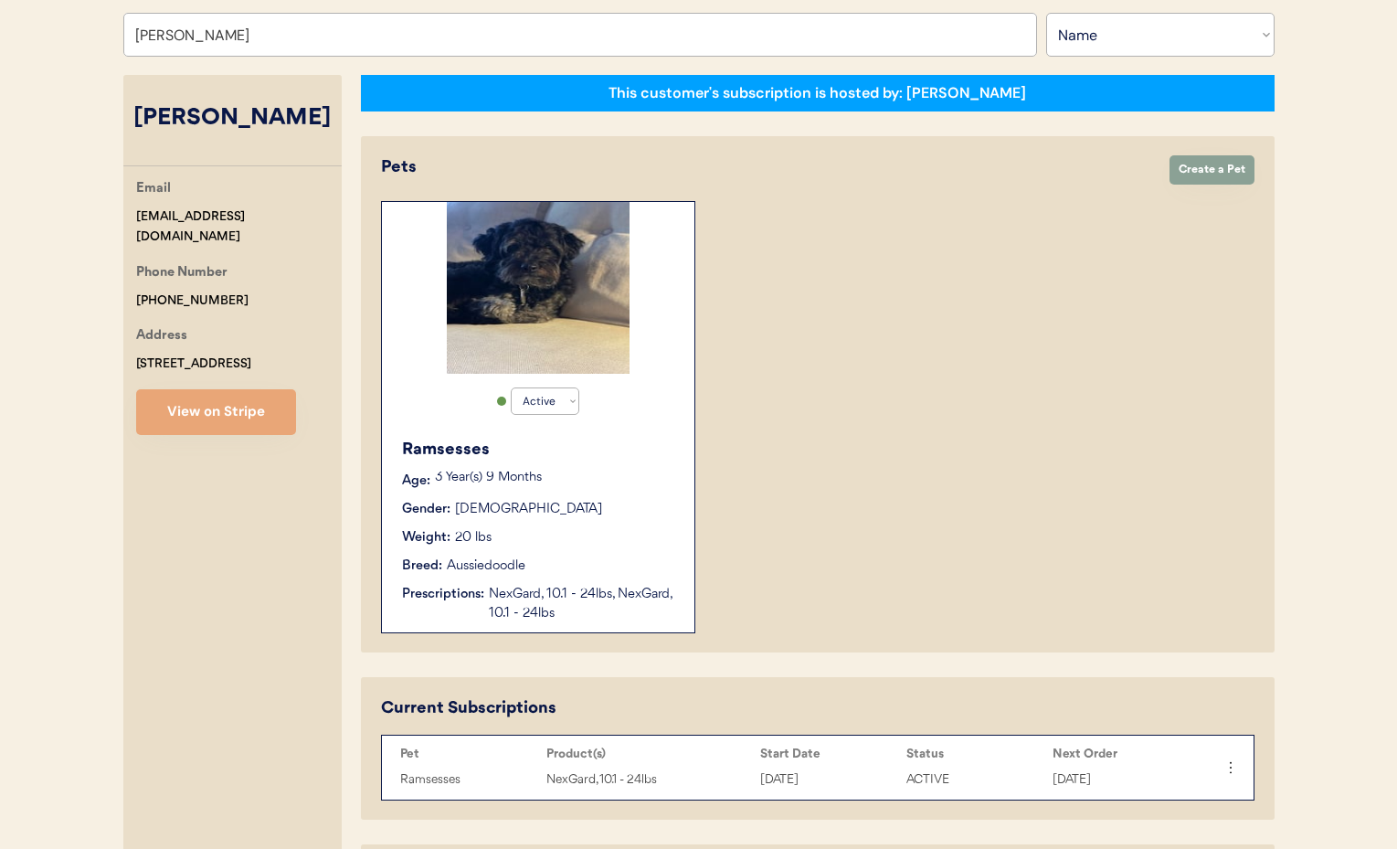
type input "[PERSON_NAME]"
click at [664, 491] on div "Ramsesses Age: [DEMOGRAPHIC_DATA] Year(s) 9 Months Gender: [DEMOGRAPHIC_DATA] W…" at bounding box center [538, 530] width 294 height 204
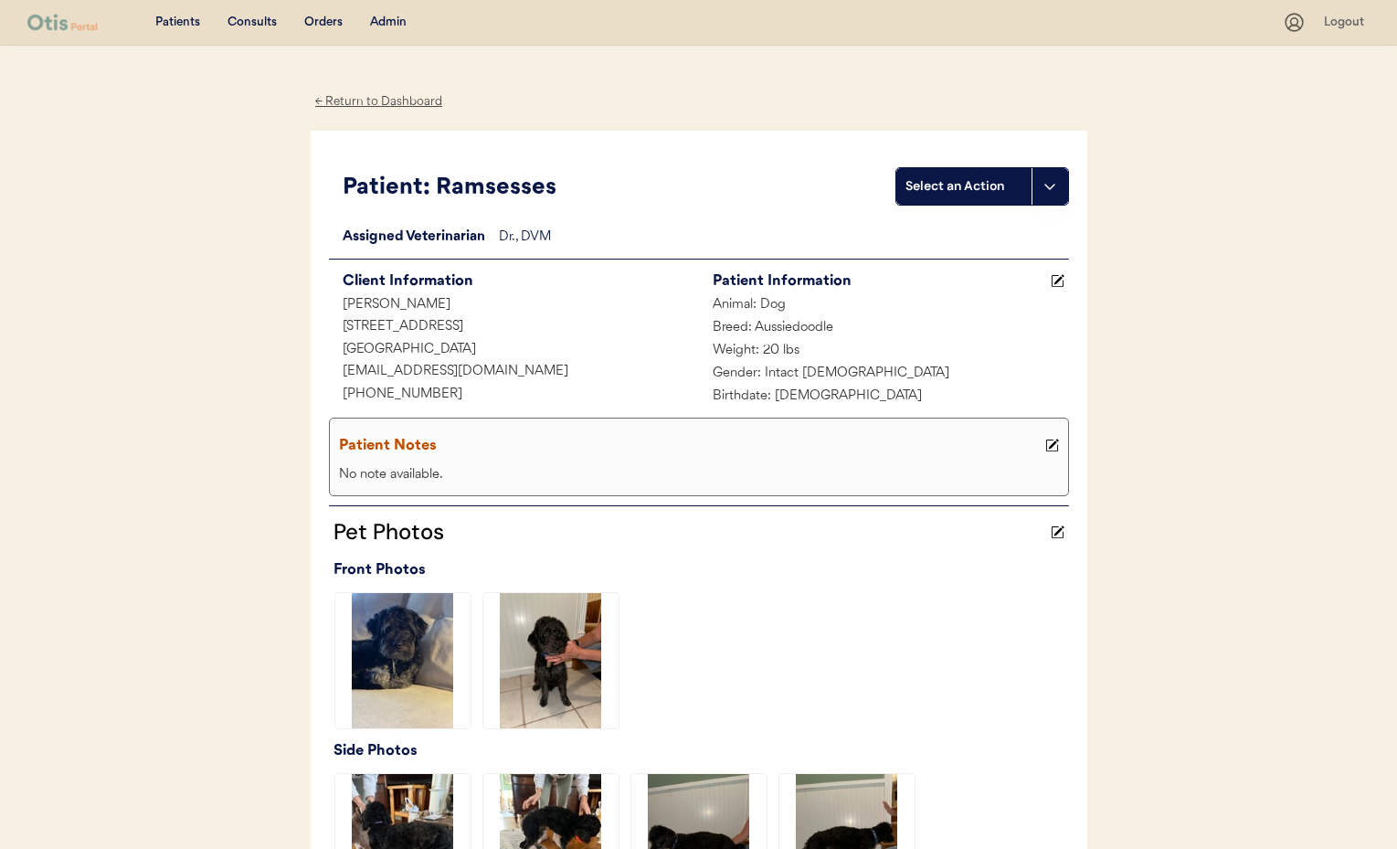
click at [366, 105] on div "← Return to Dashboard" at bounding box center [379, 101] width 137 height 21
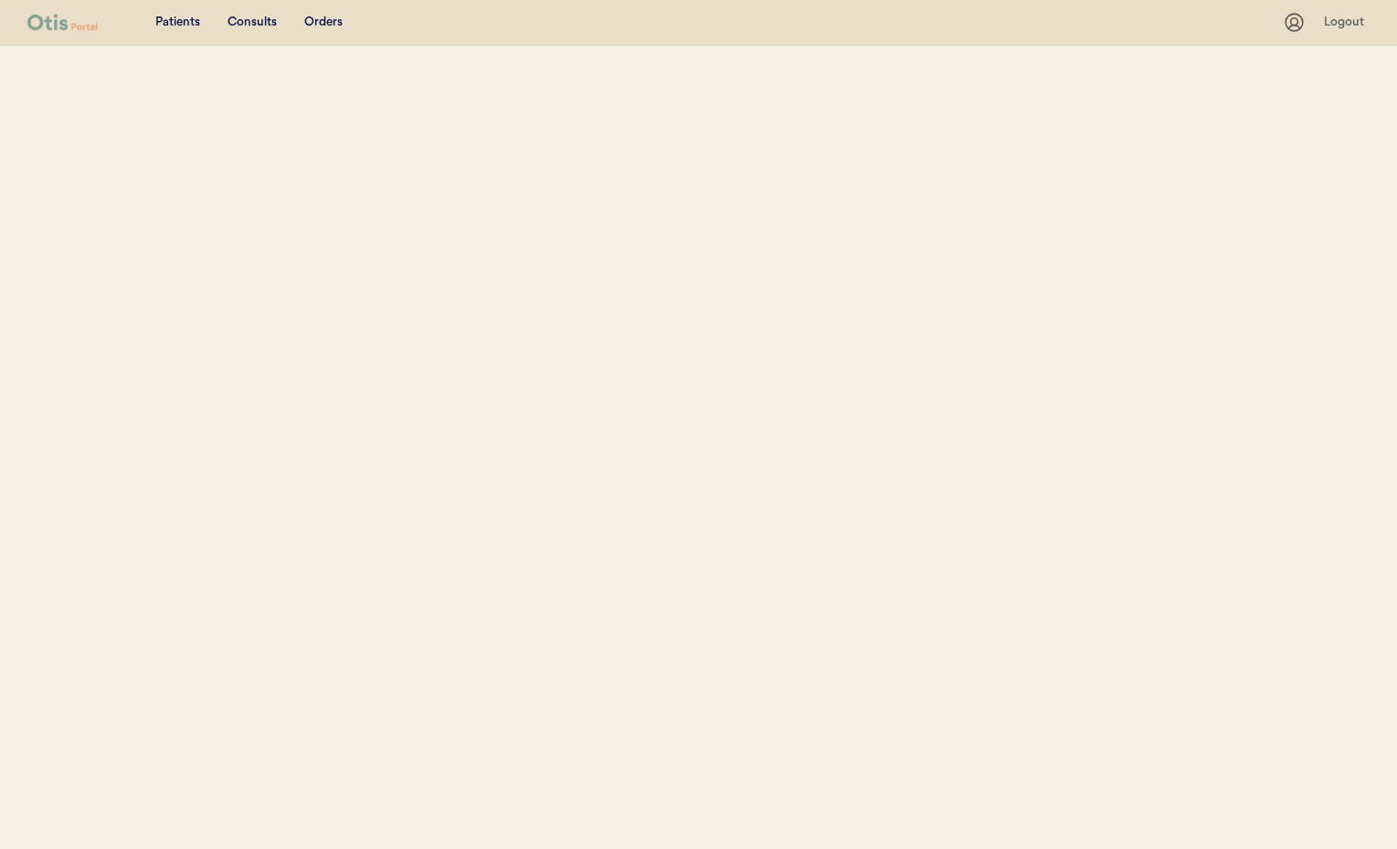
select select ""Name""
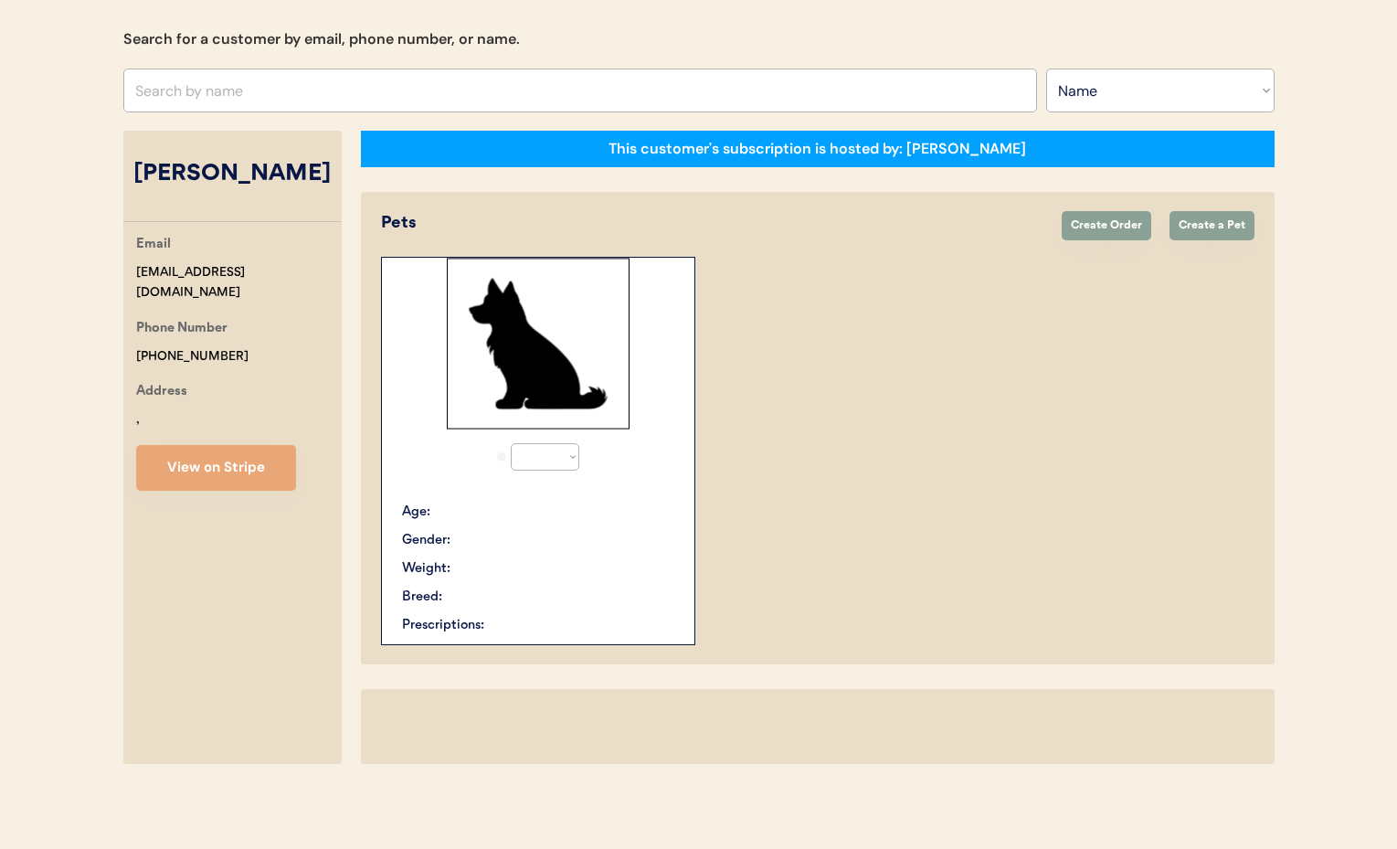
select select "true"
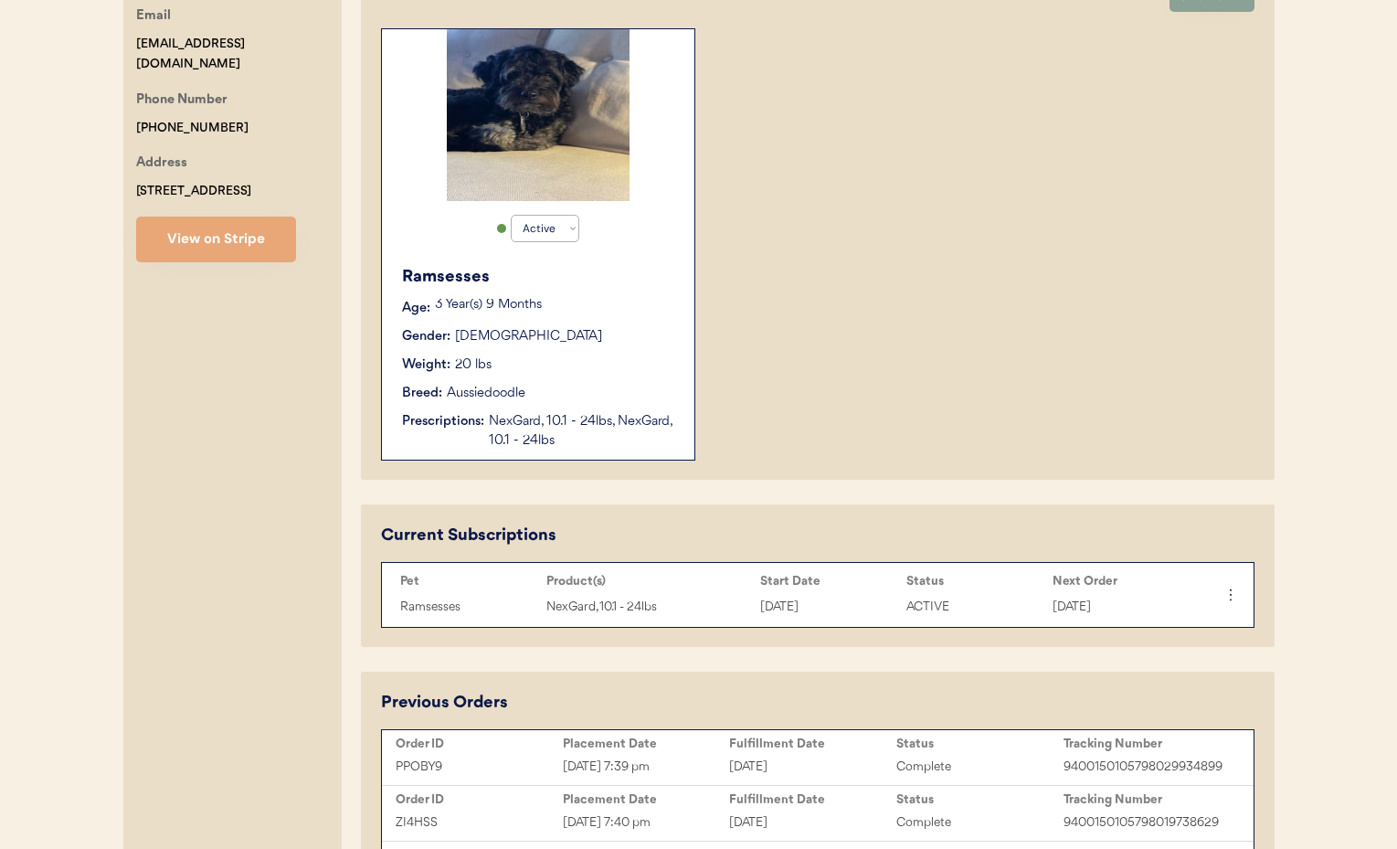
scroll to position [400, 0]
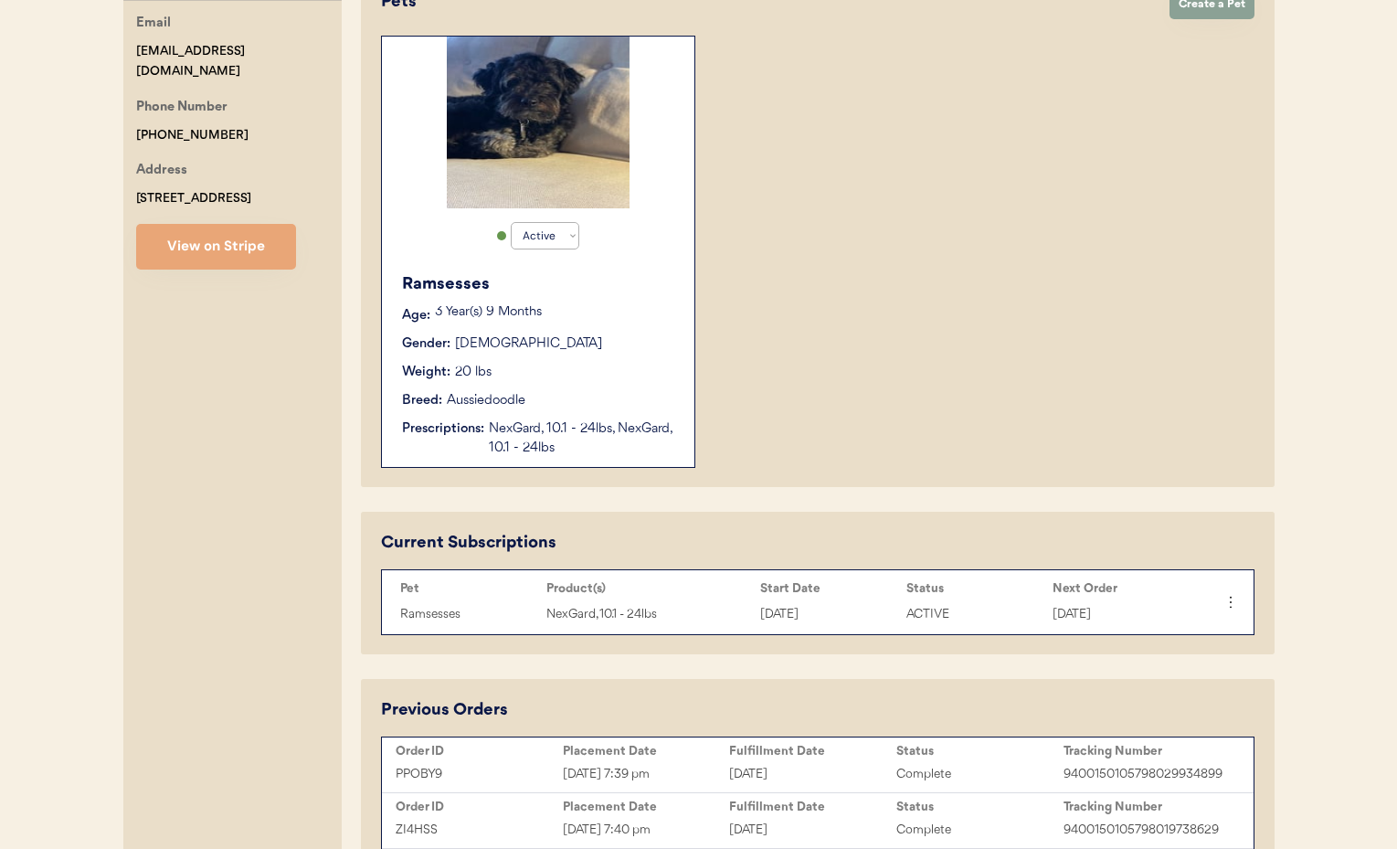
click at [594, 369] on div "Weight: 20 lbs" at bounding box center [539, 372] width 274 height 19
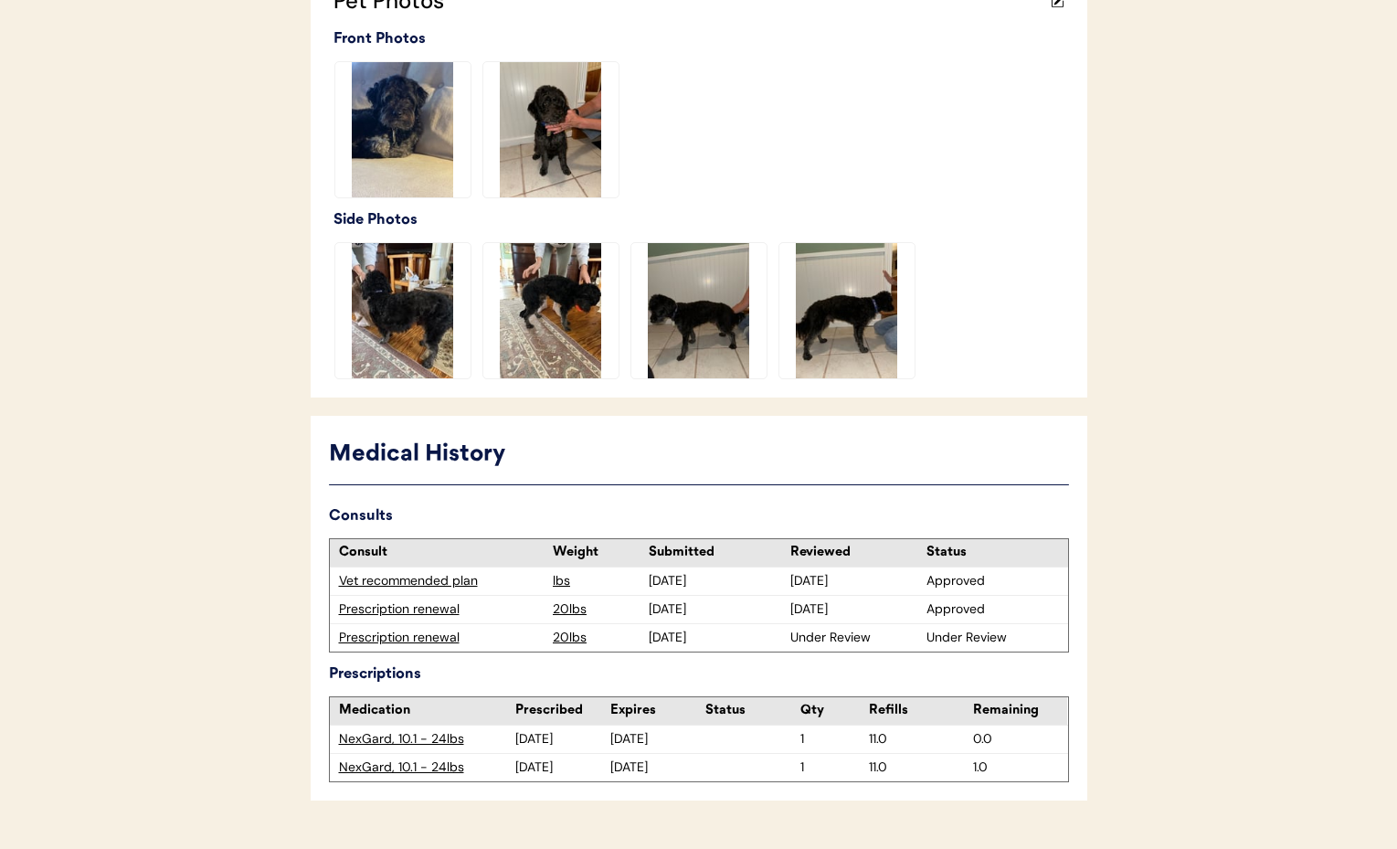
scroll to position [574, 0]
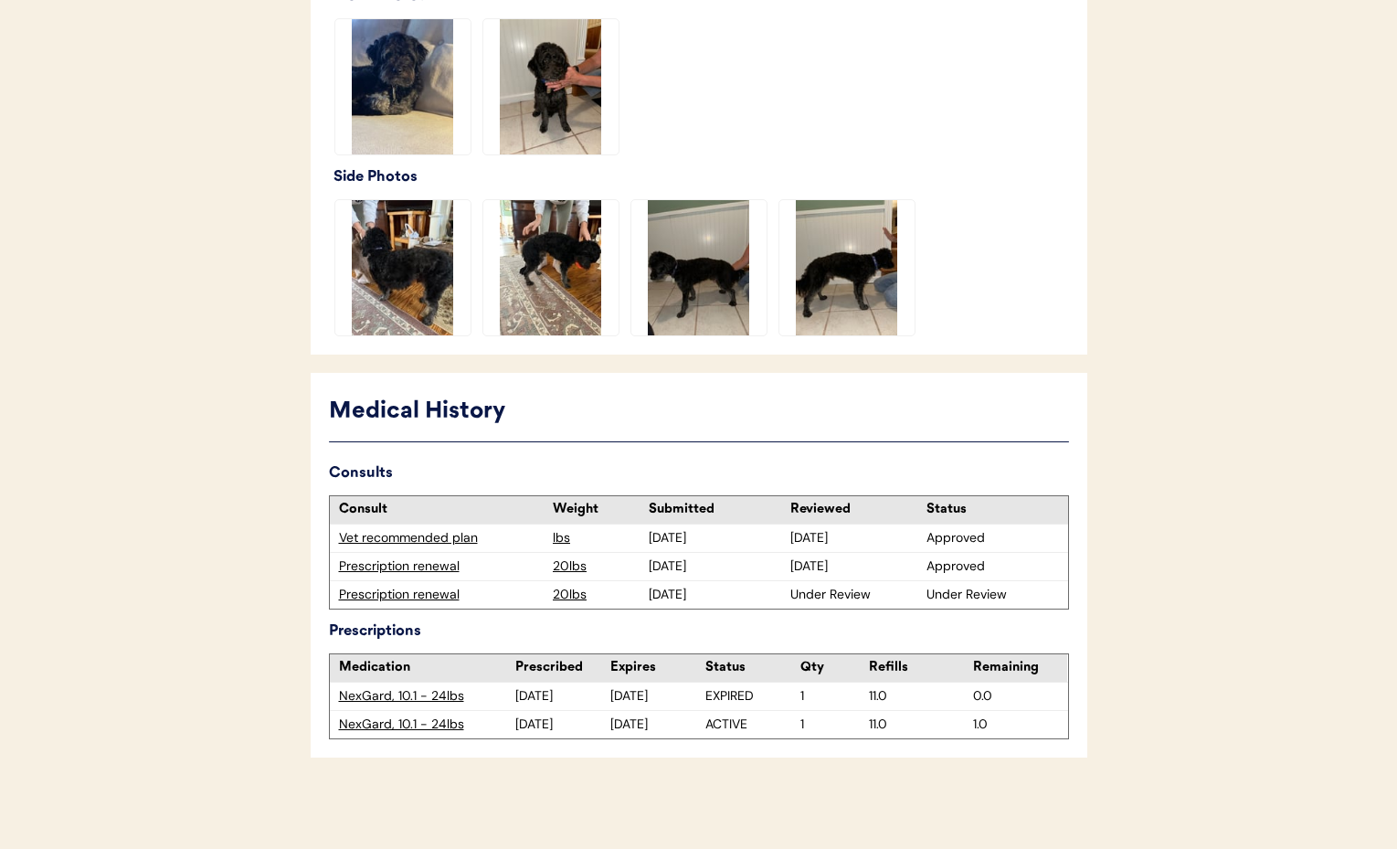
click at [1246, 472] on div "Patients Consults Orders Admin Logout ← Return to Dashboard Patient: Ramsesses …" at bounding box center [698, 137] width 1397 height 1422
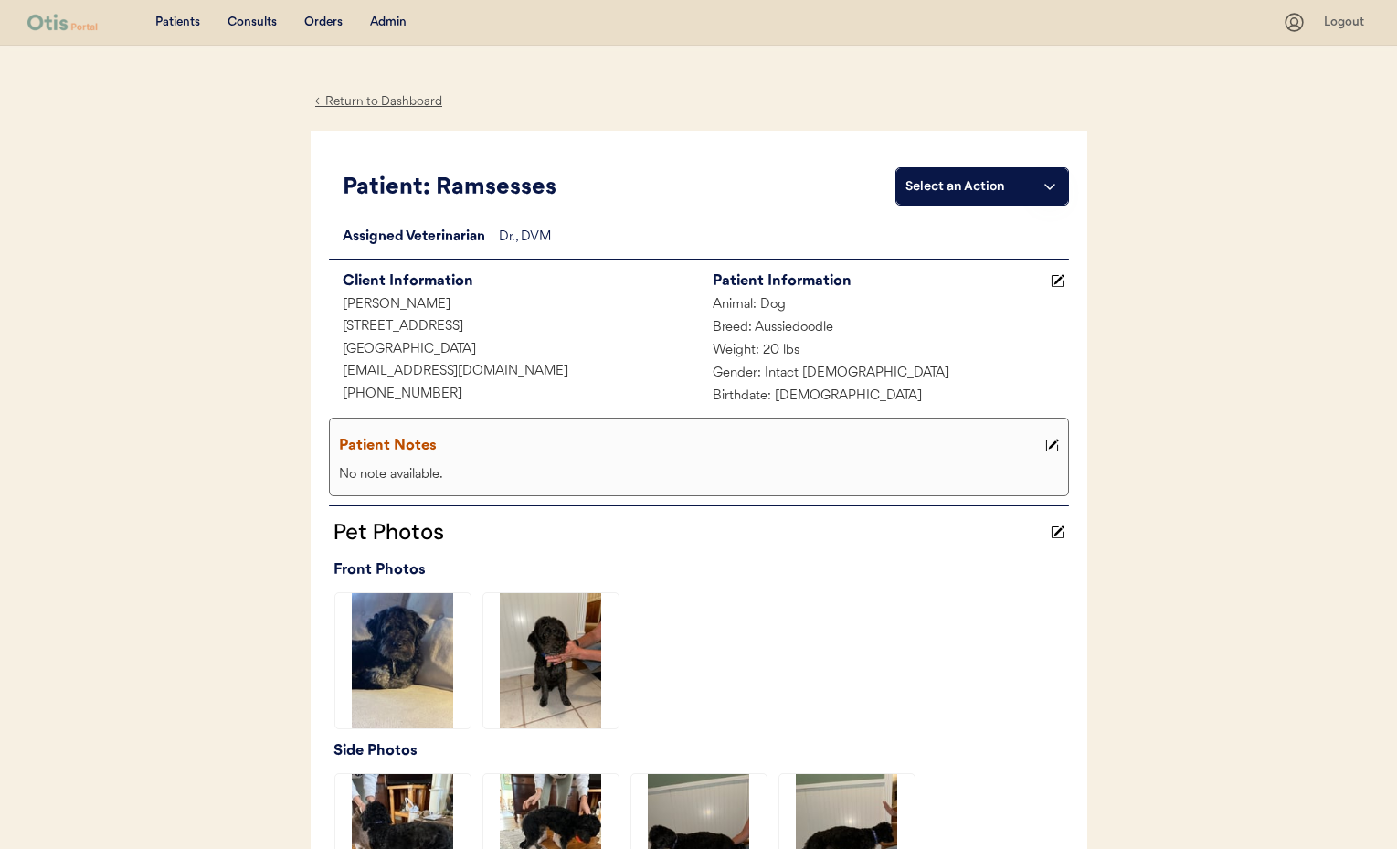
click at [365, 103] on div "← Return to Dashboard" at bounding box center [379, 101] width 137 height 21
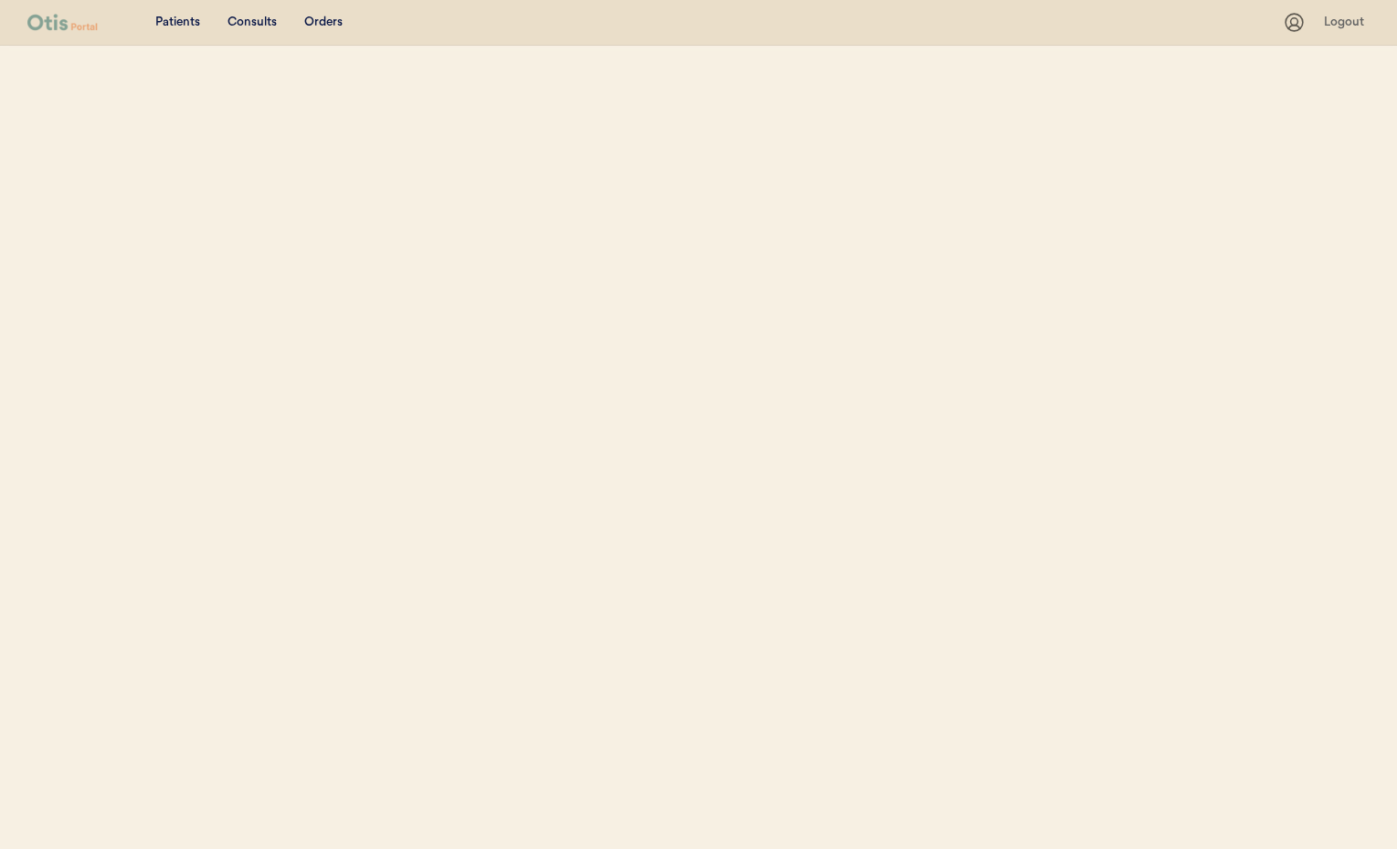
select select ""Name""
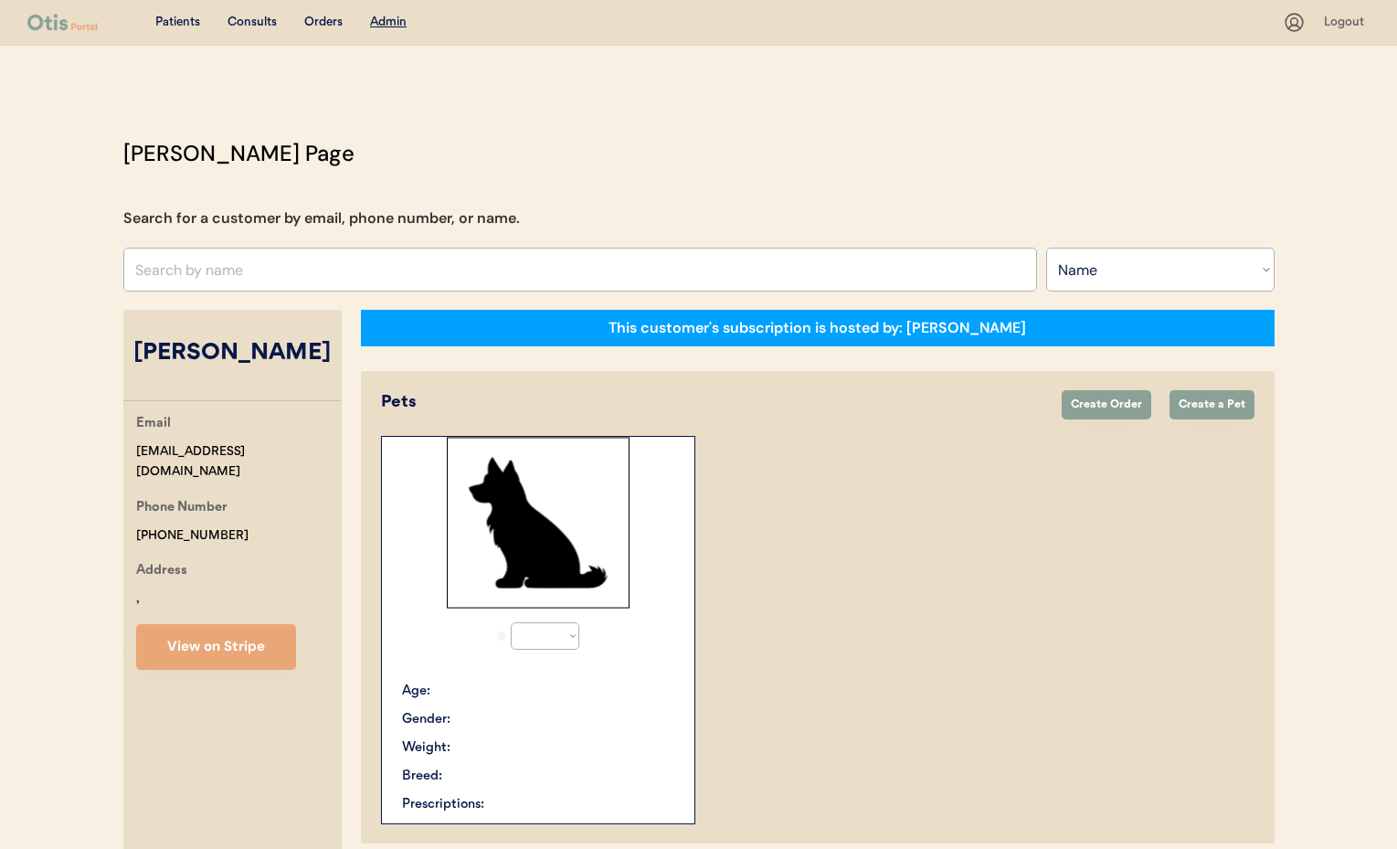
select select "true"
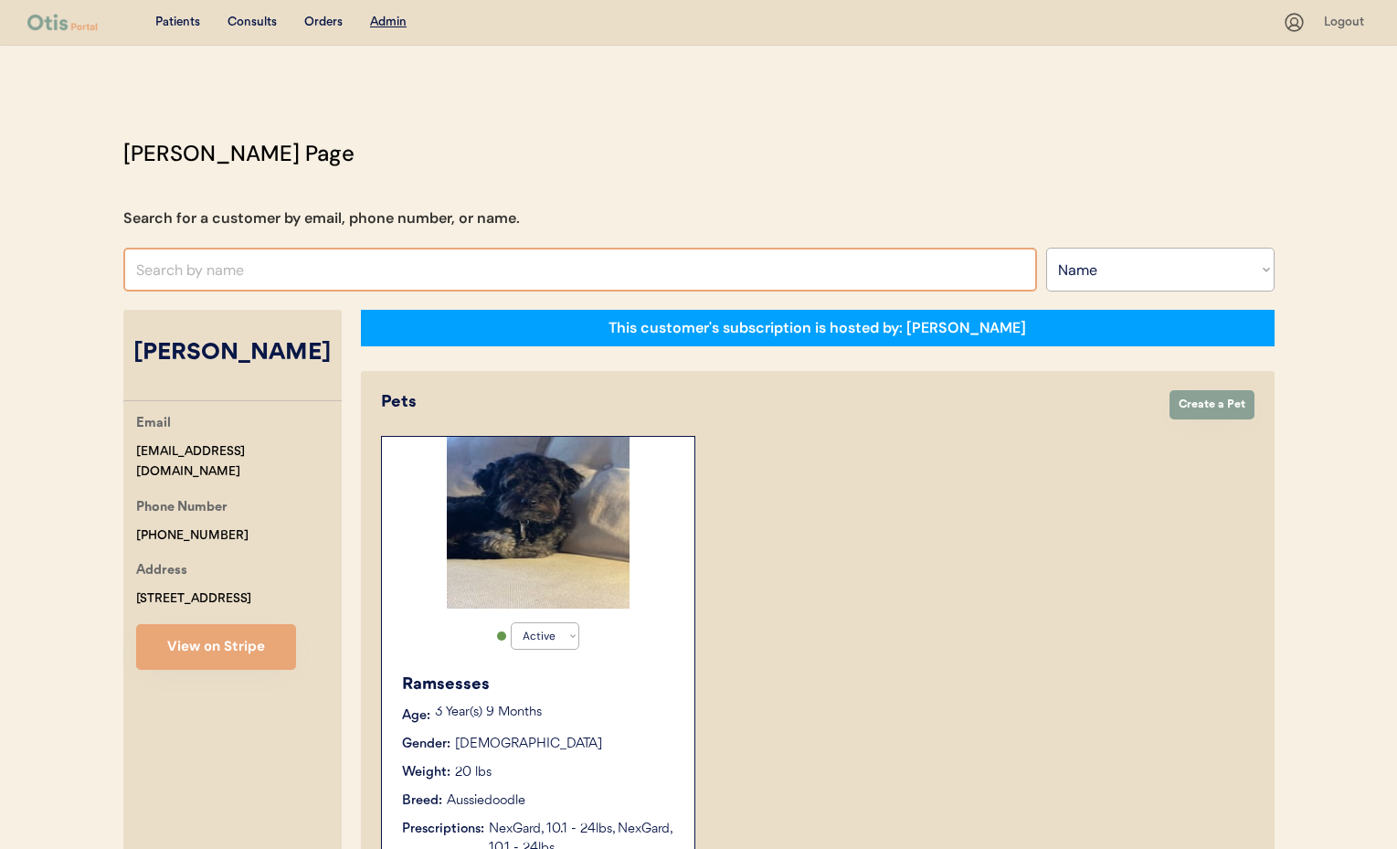
click at [229, 271] on input "text" at bounding box center [580, 270] width 914 height 44
type input "Teri"
type input "Teri Shell"
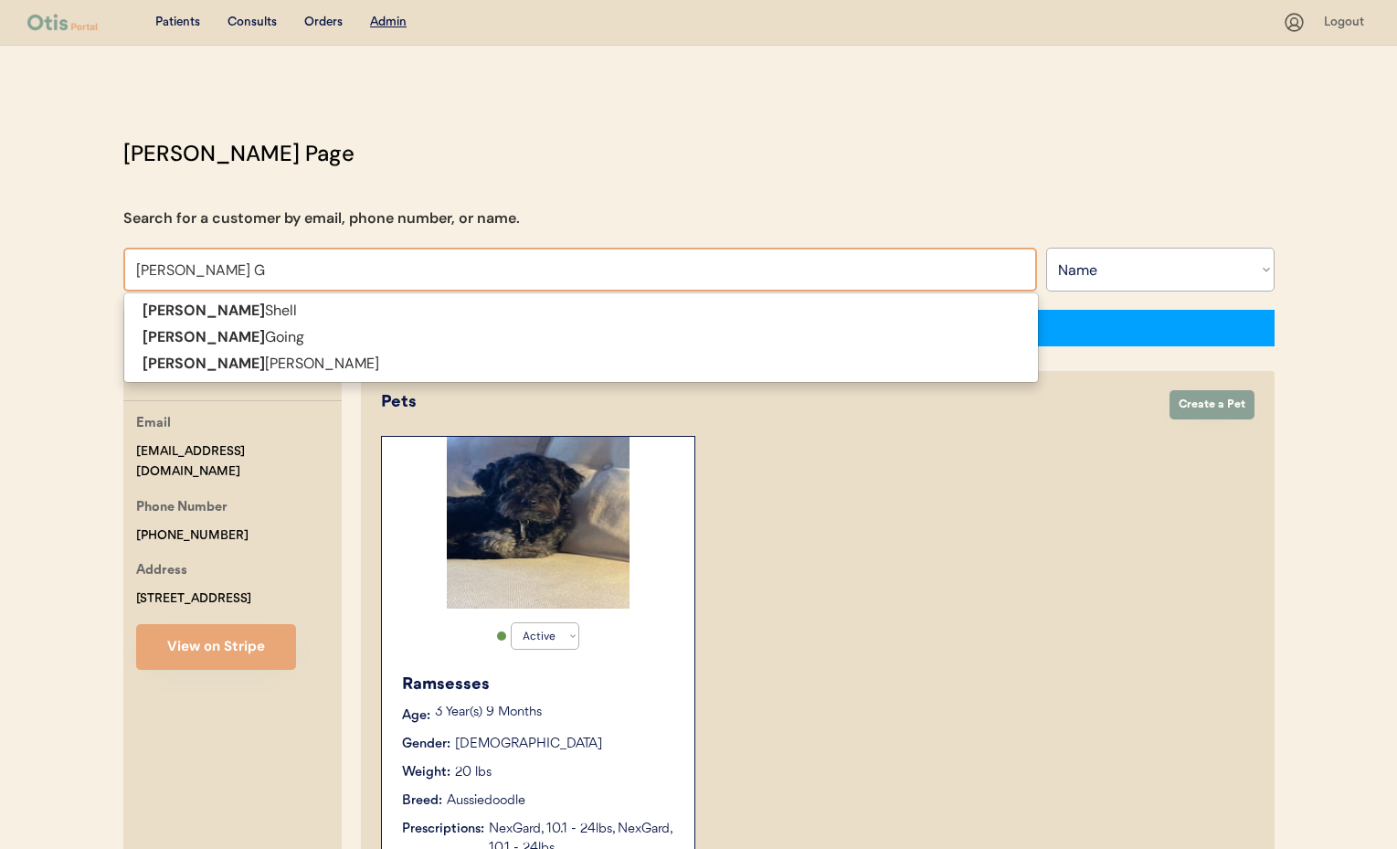
type input "Teri Go"
type input "[PERSON_NAME] Going"
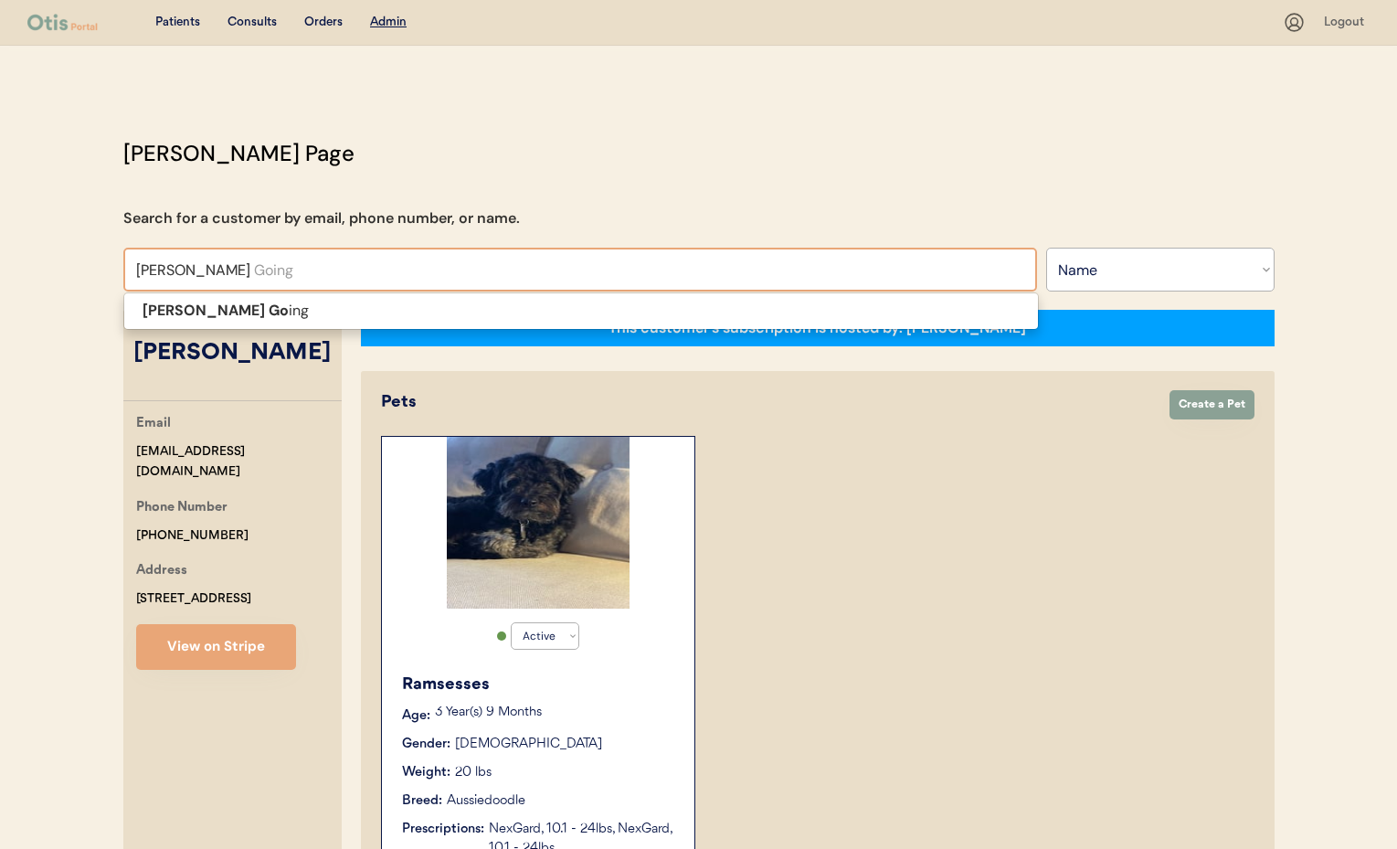
type input "Teri Goin"
type input "[PERSON_NAME] Going"
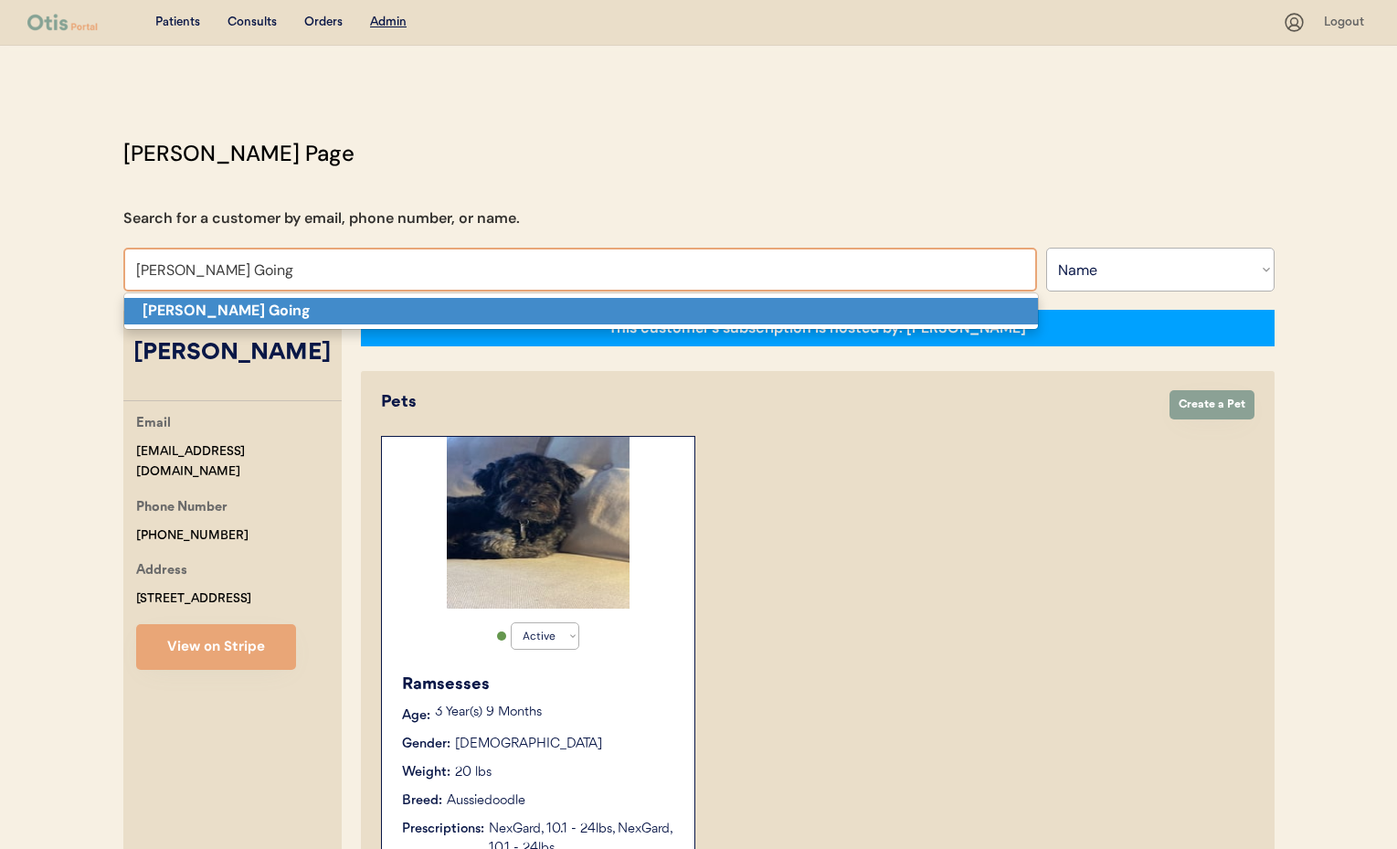
click at [220, 308] on p "[PERSON_NAME] Going" at bounding box center [581, 311] width 914 height 26
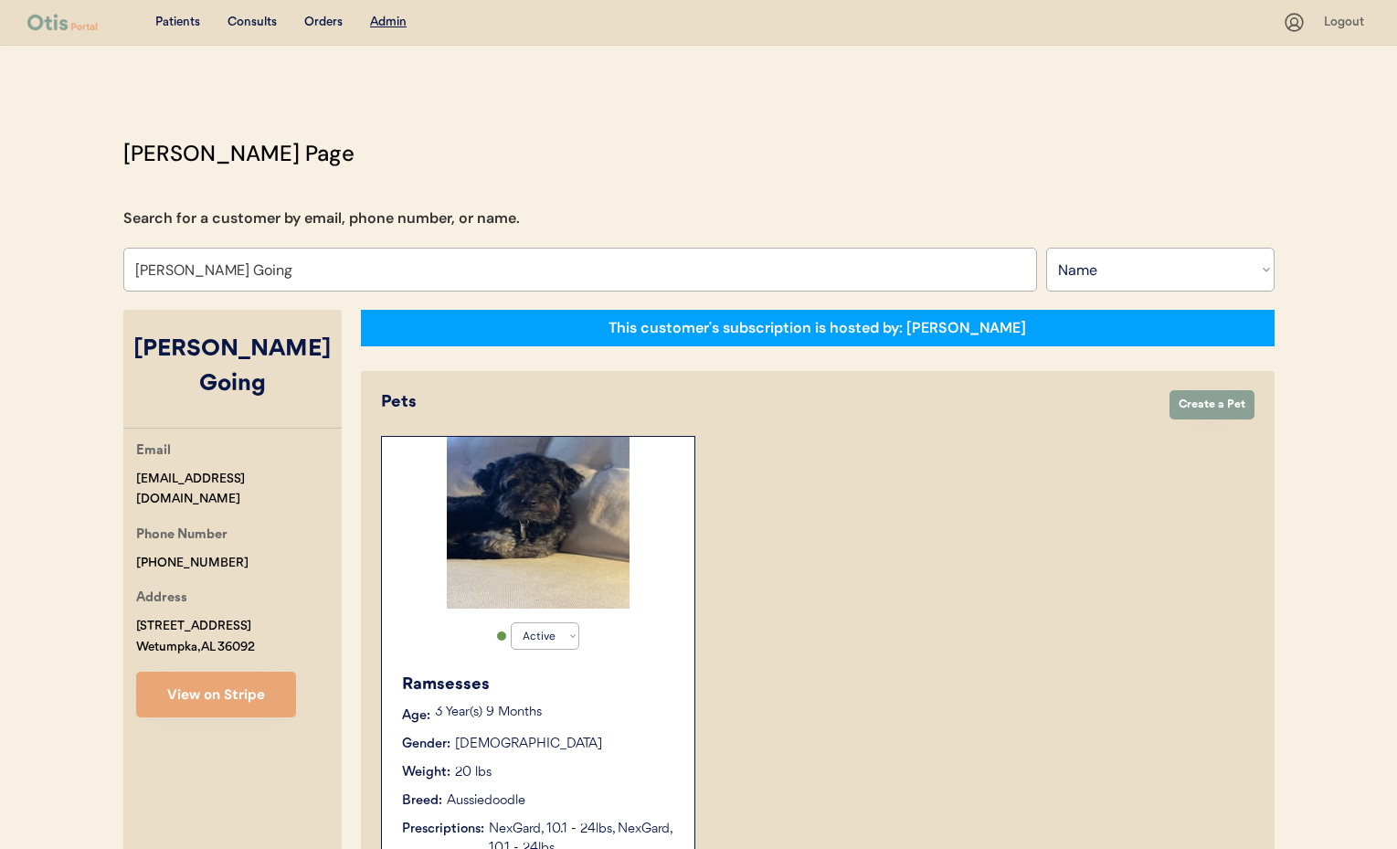
select select "true"
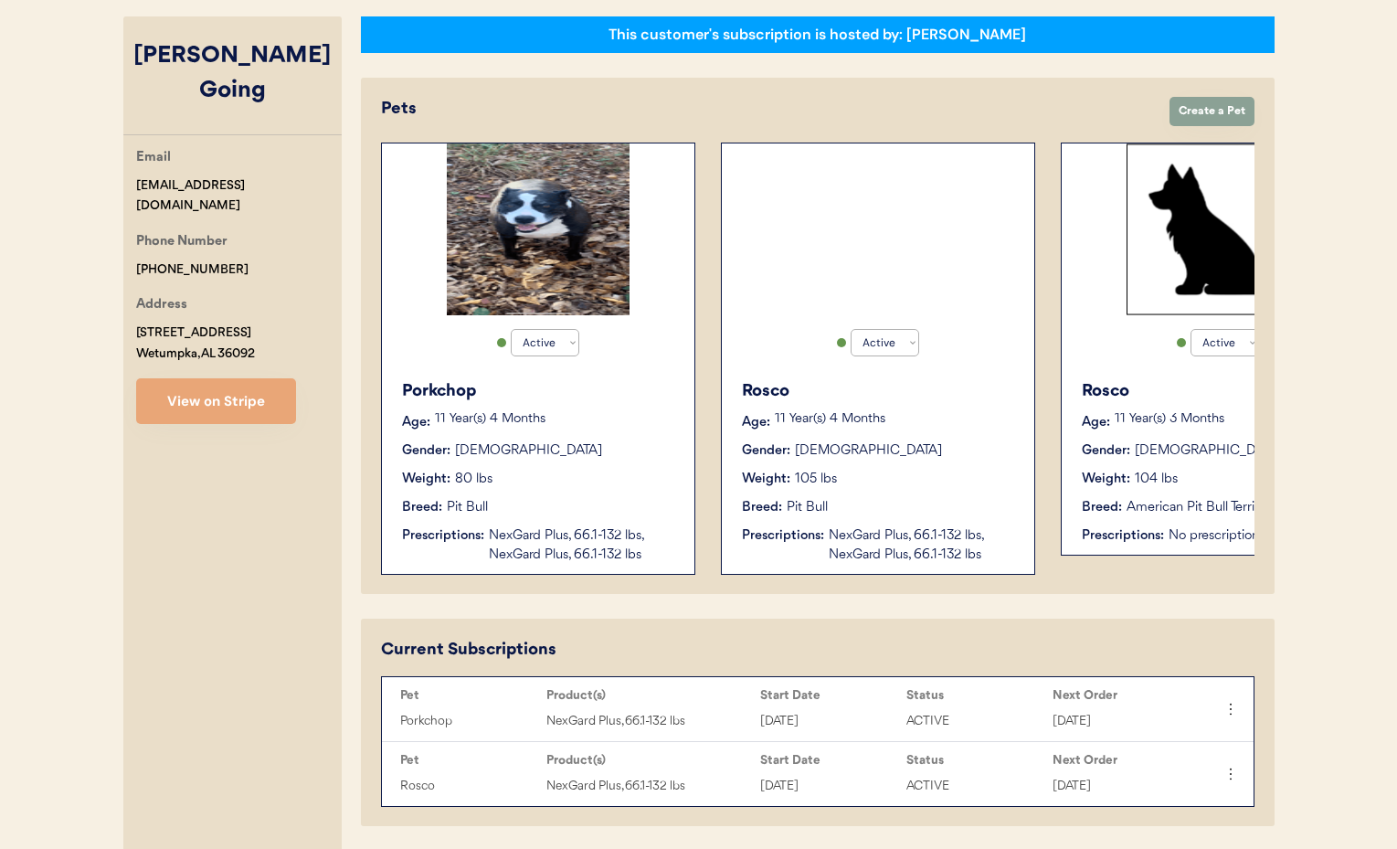
scroll to position [273, 0]
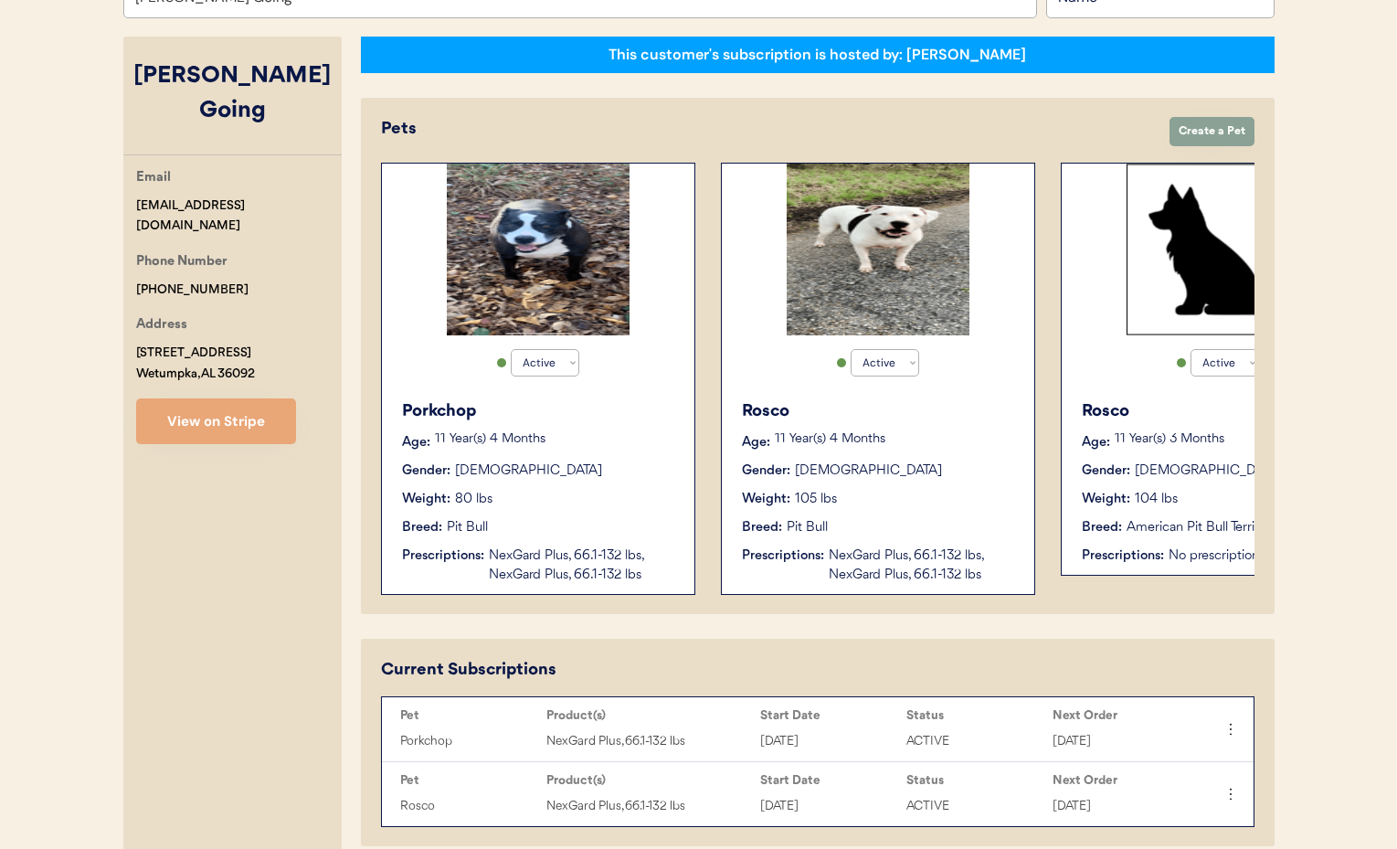
type input "[PERSON_NAME] Going"
drag, startPoint x: 236, startPoint y: 243, endPoint x: 149, endPoint y: 234, distance: 87.3
click at [115, 233] on div "Otis Admin Page Search for a customer by email, phone number, or name. Teri Goi…" at bounding box center [699, 807] width 1188 height 1887
copy div "[PHONE_NUMBER]"
click at [230, 398] on button "View on Stripe" at bounding box center [216, 421] width 160 height 46
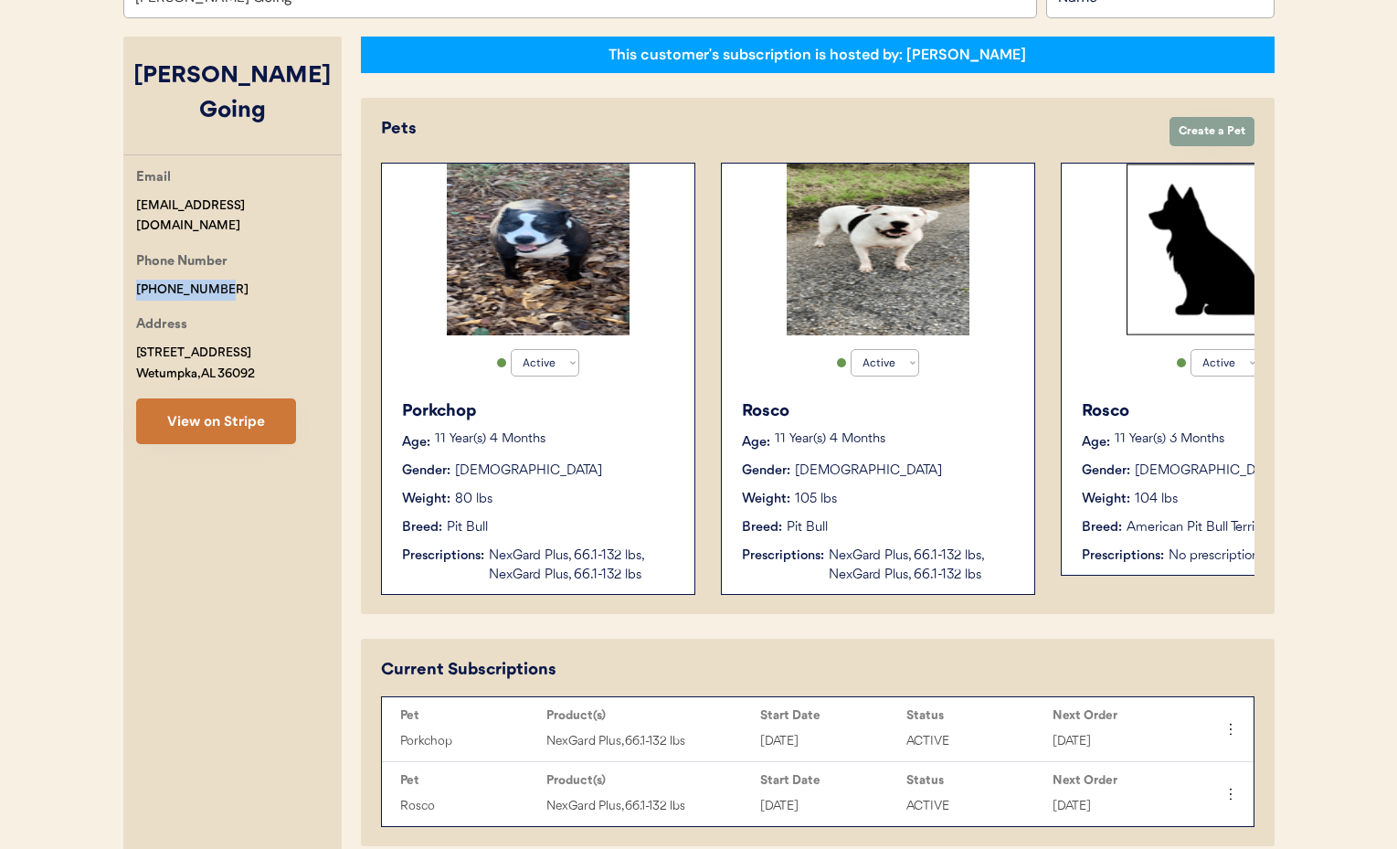
click at [0, 0] on div "Patients Consults Orders Admin Logout Otis Admin Page Search for a customer by …" at bounding box center [698, 777] width 1397 height 2100
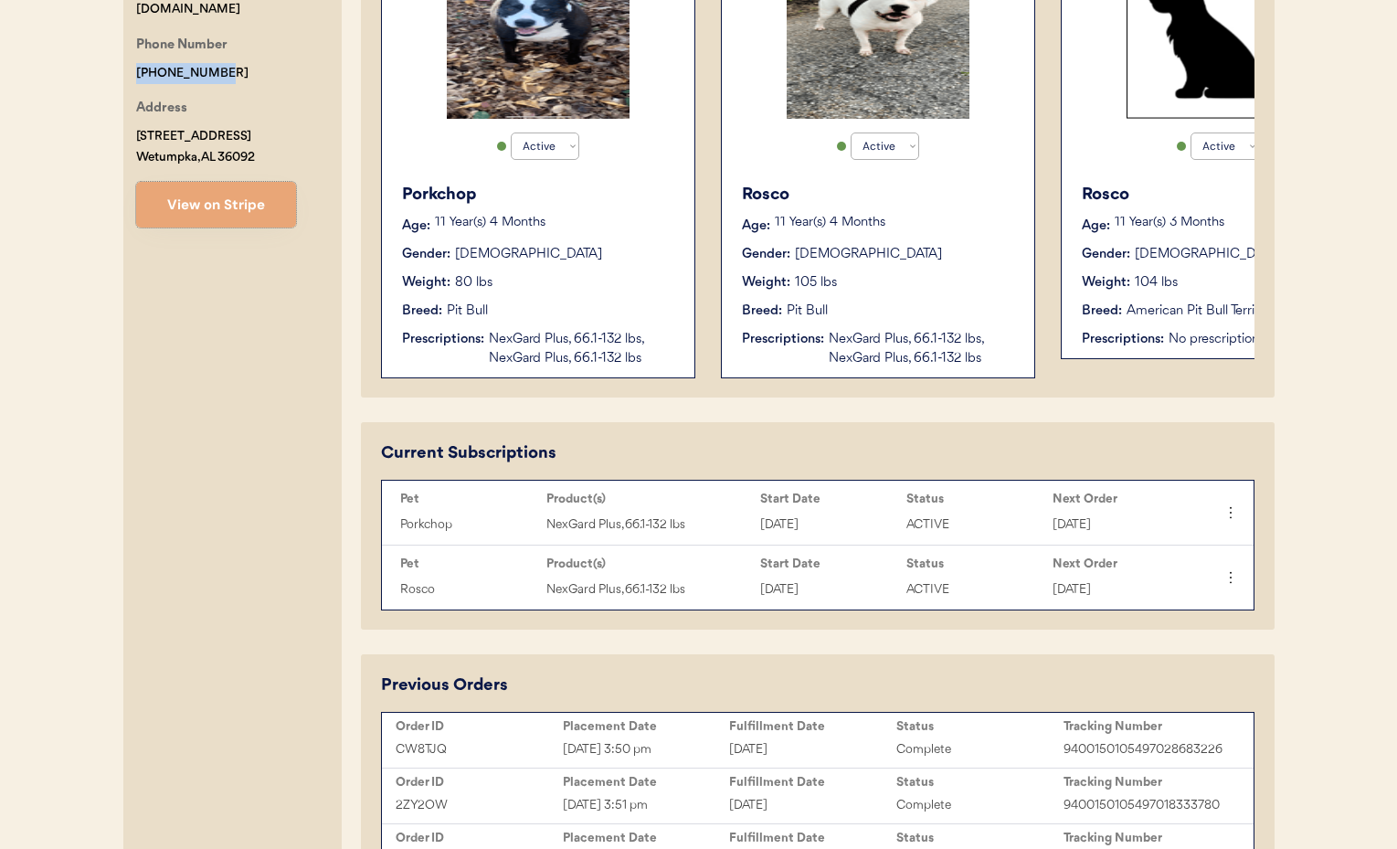
scroll to position [492, 0]
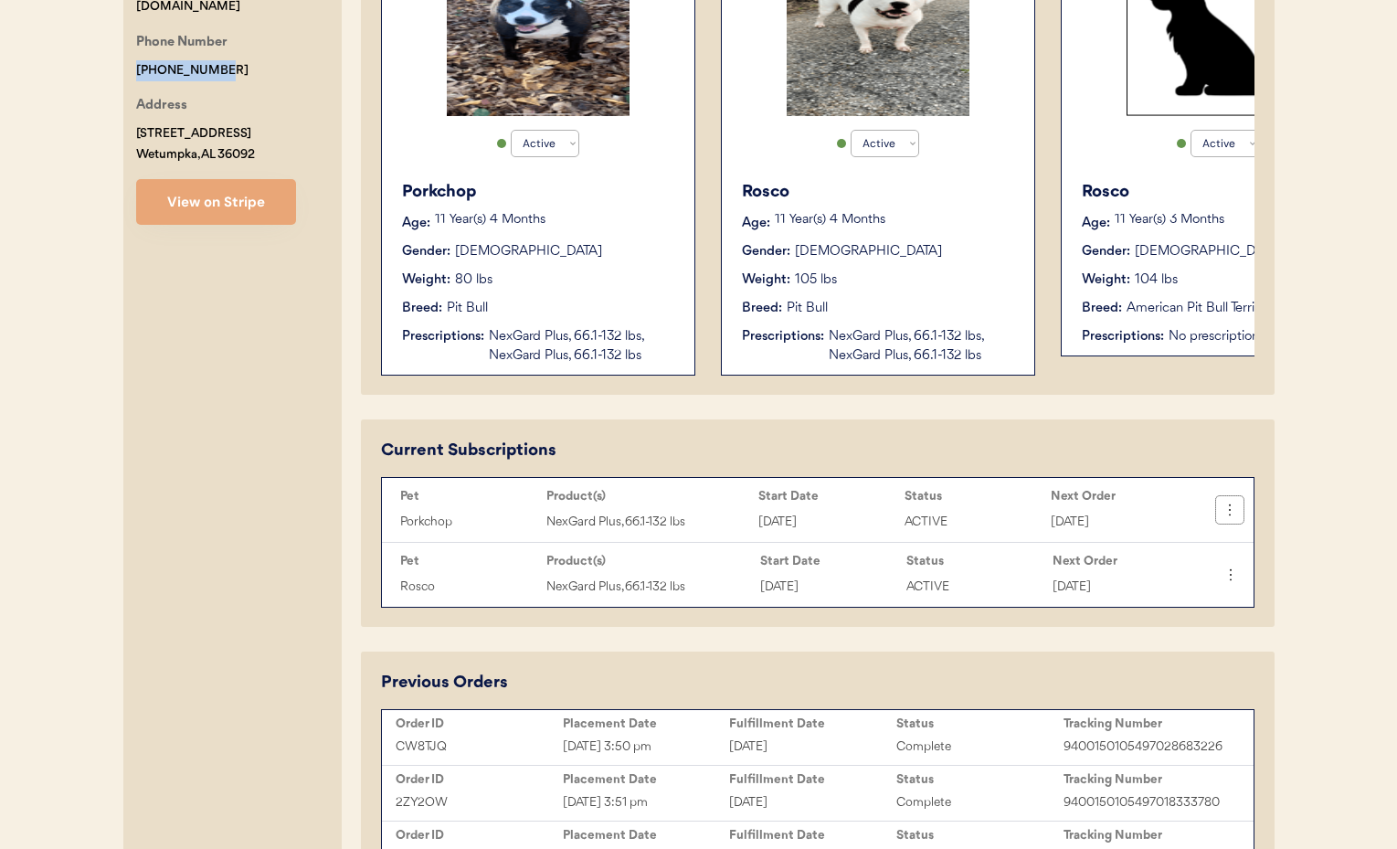
click at [1228, 510] on icon at bounding box center [1230, 510] width 18 height 18
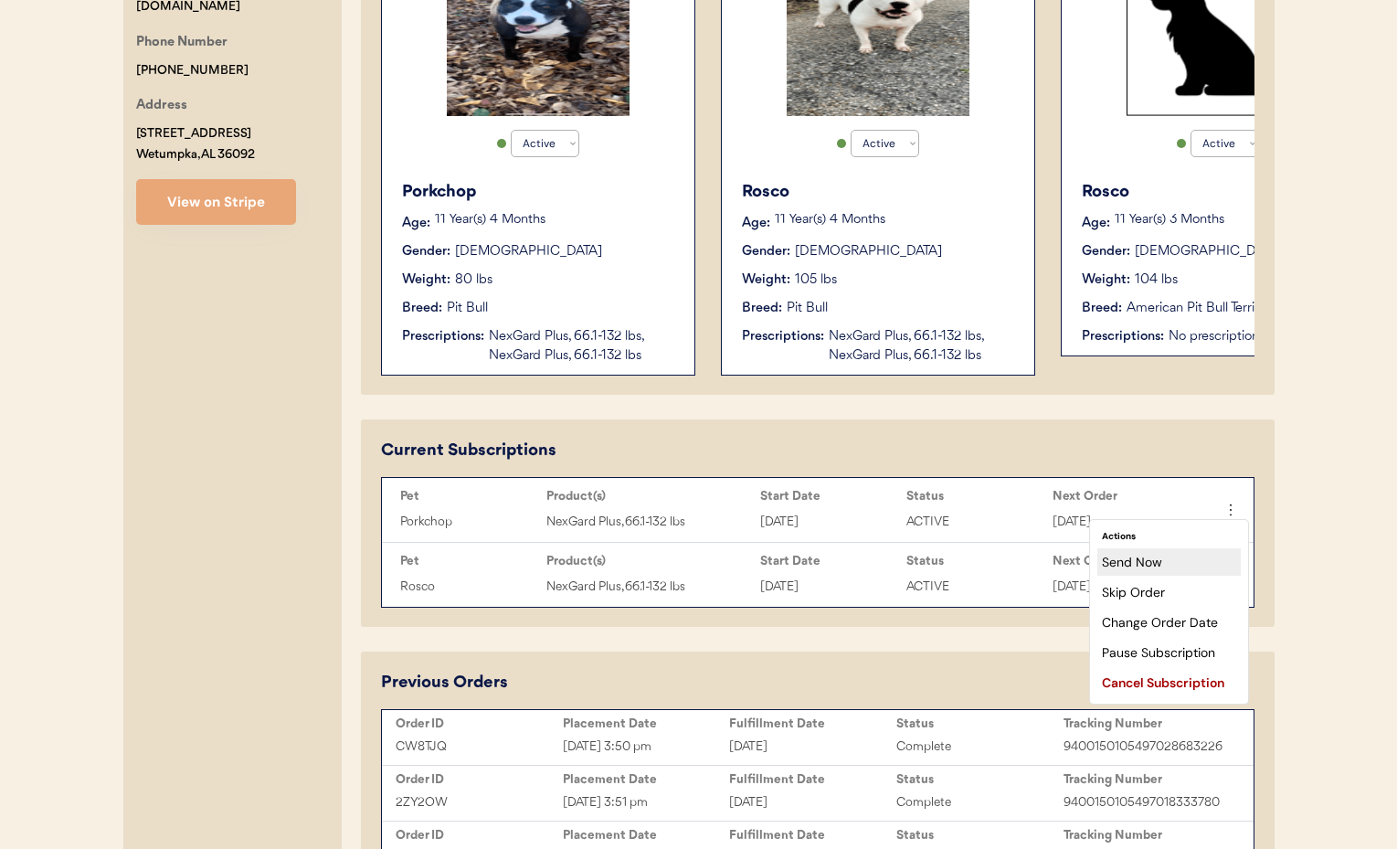
click at [1181, 564] on div "Send Now" at bounding box center [1168, 561] width 143 height 27
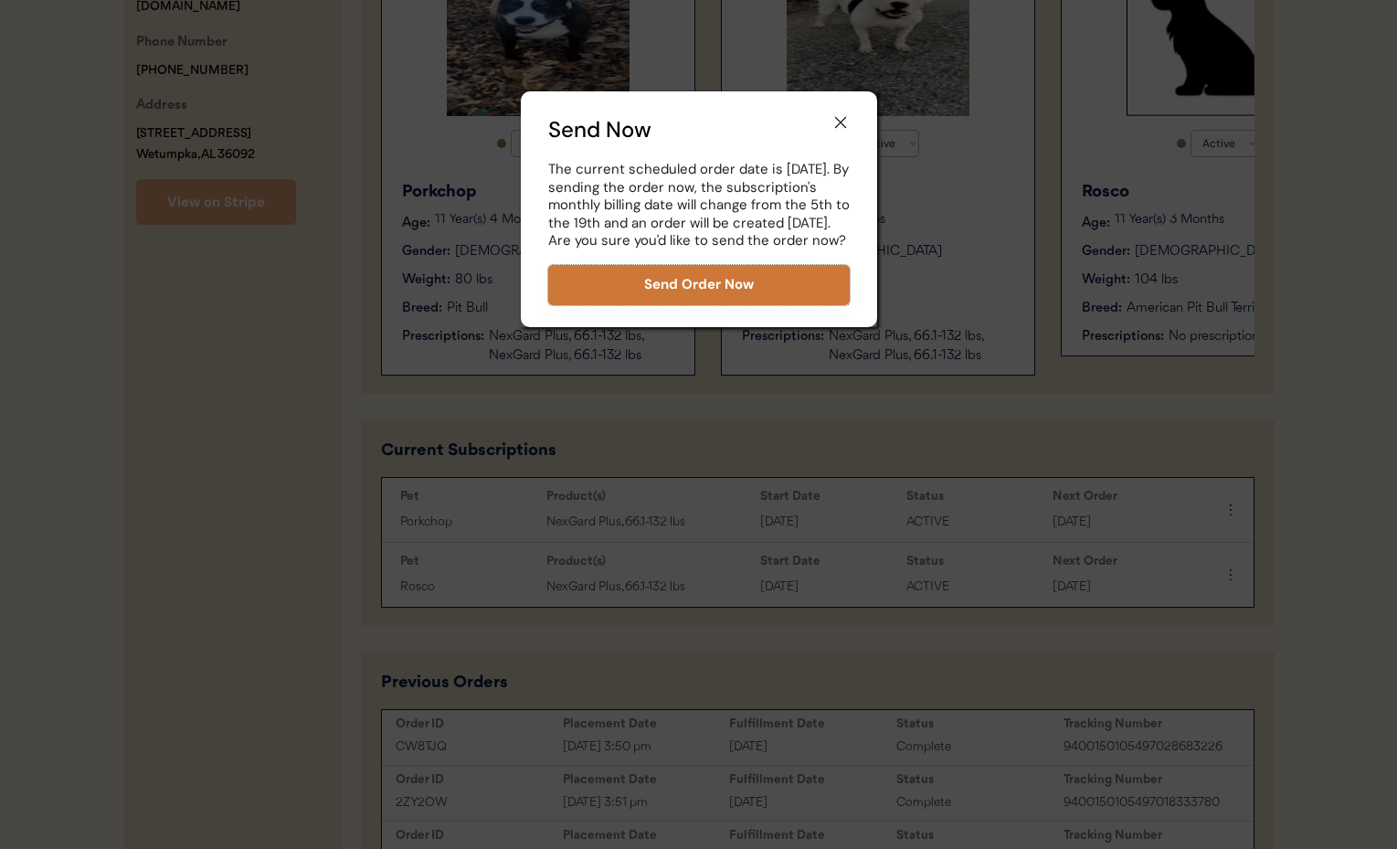
click at [679, 301] on button "Send Order Now" at bounding box center [698, 285] width 301 height 40
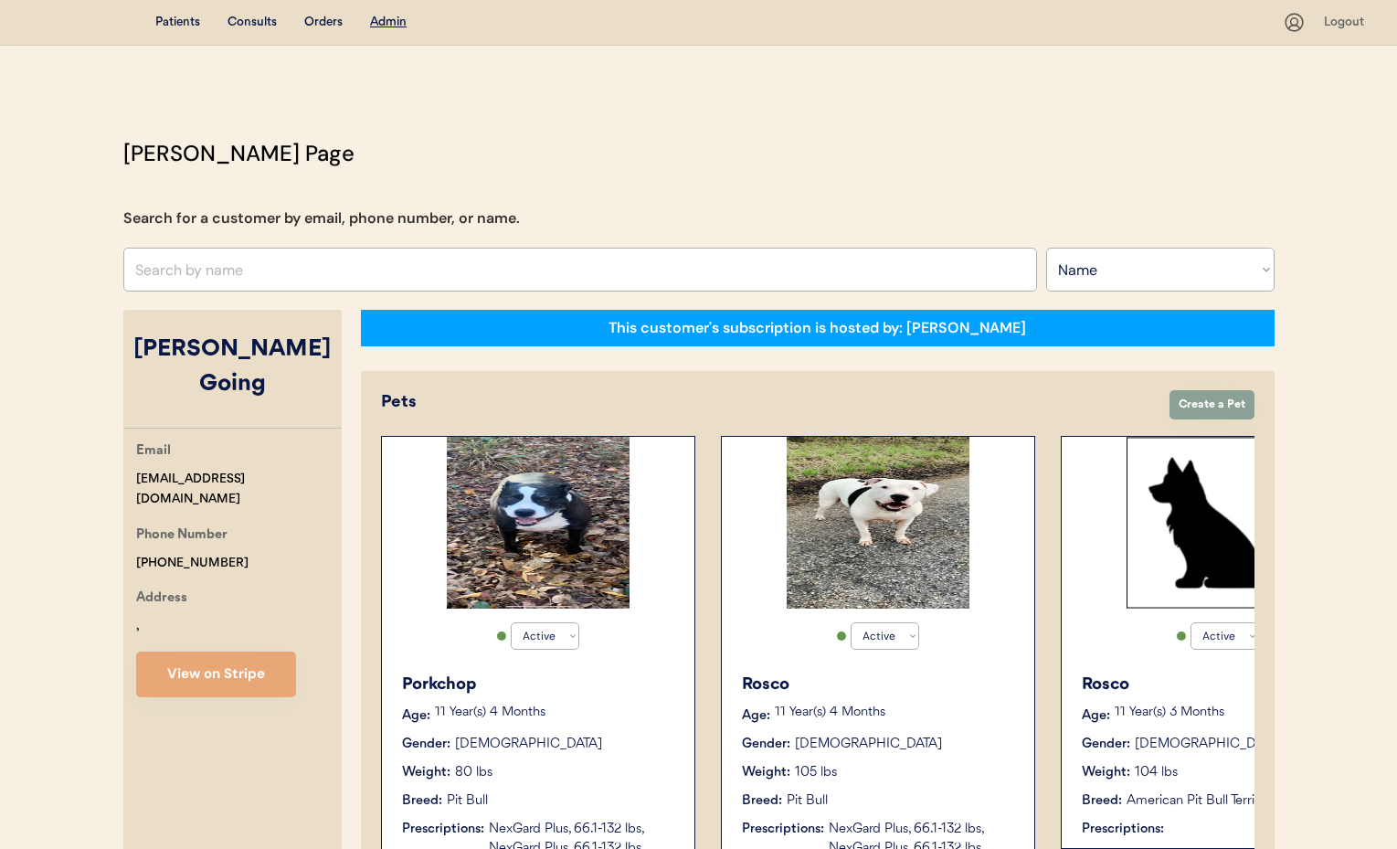
select select ""Name""
select select "true"
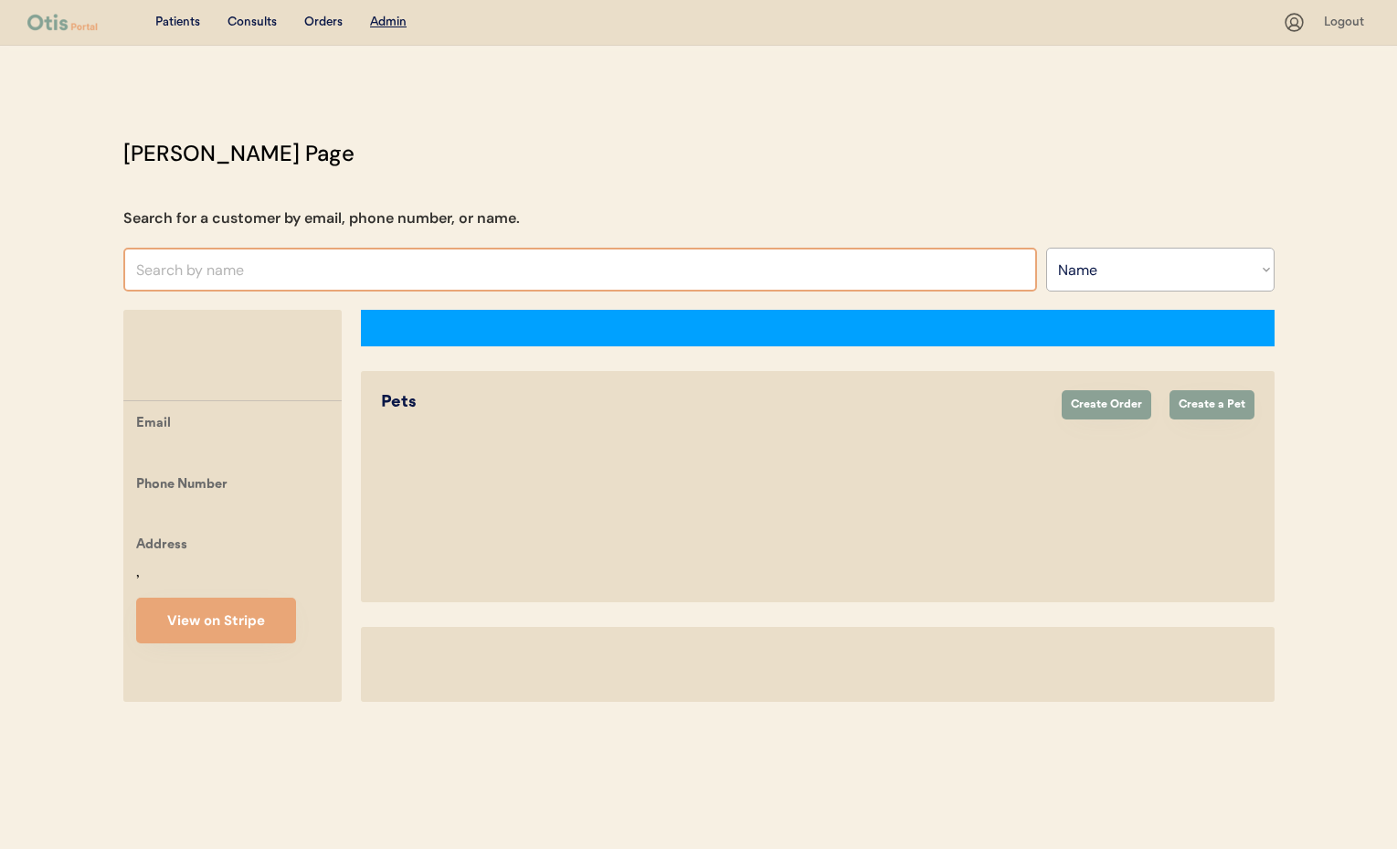
select select ""Name""
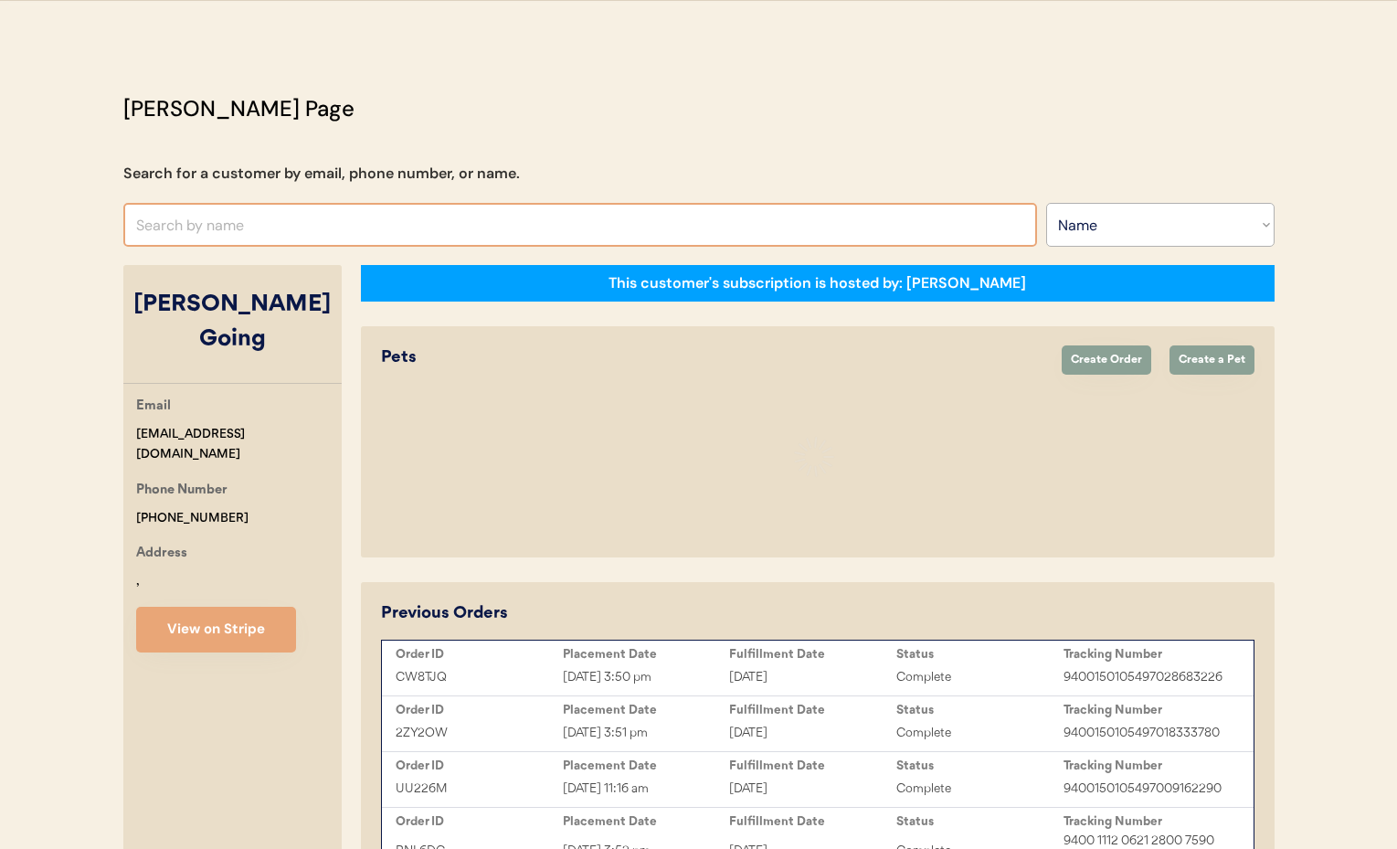
select select "true"
